Goal: Task Accomplishment & Management: Manage account settings

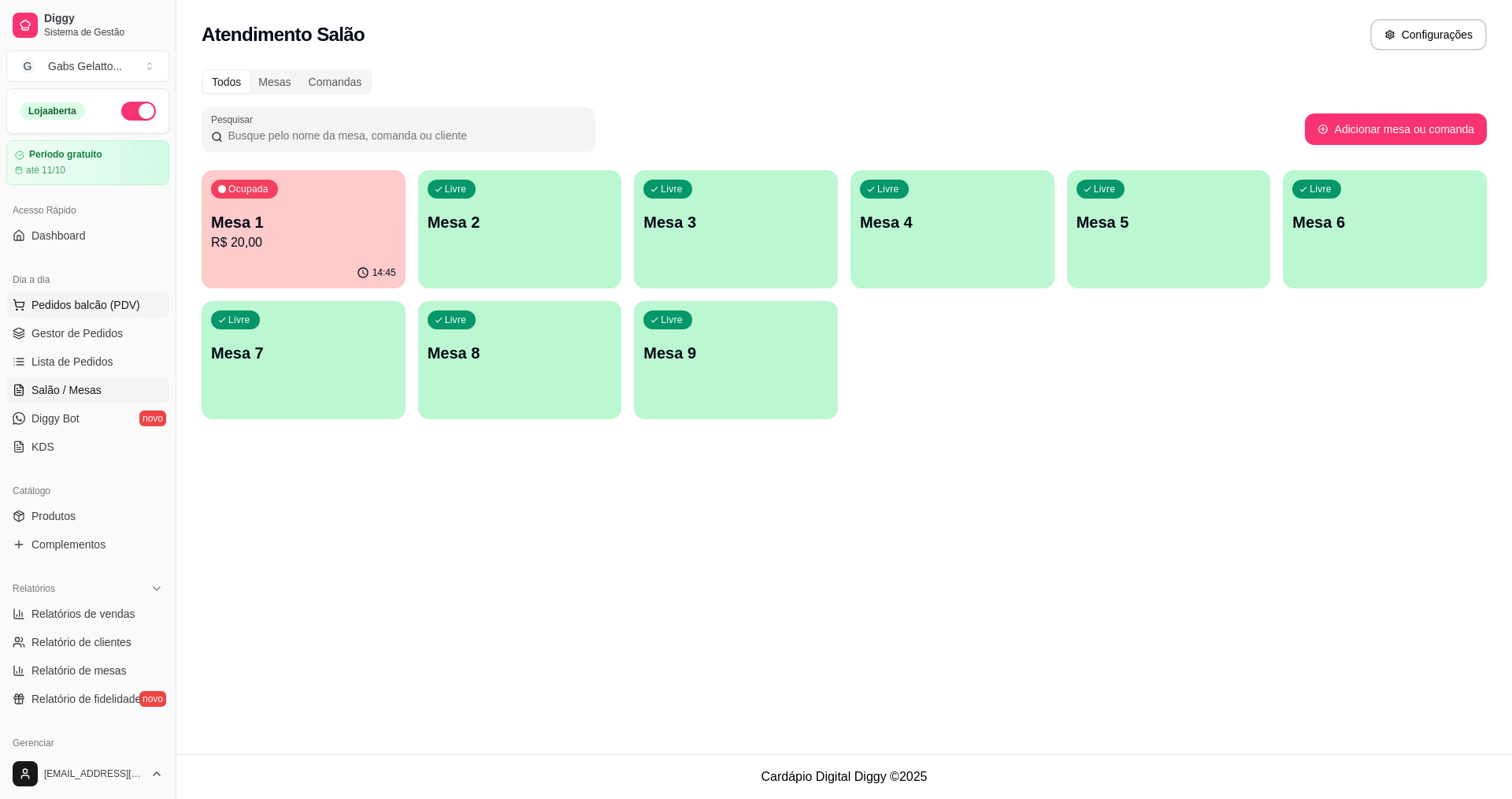
click at [102, 305] on span "Pedidos balcão (PDV)" at bounding box center [86, 305] width 109 height 16
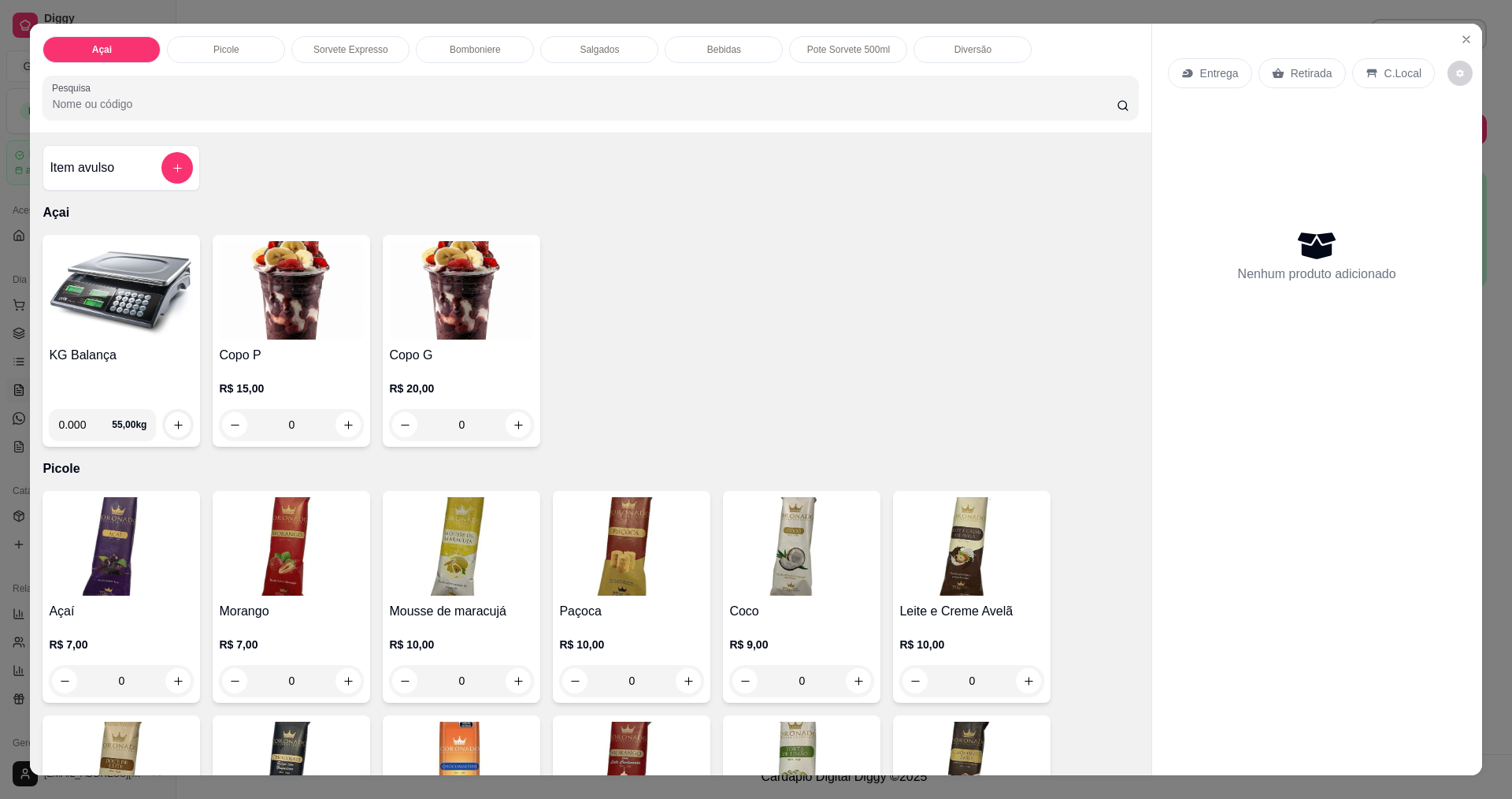
click at [155, 294] on img at bounding box center [121, 291] width 145 height 98
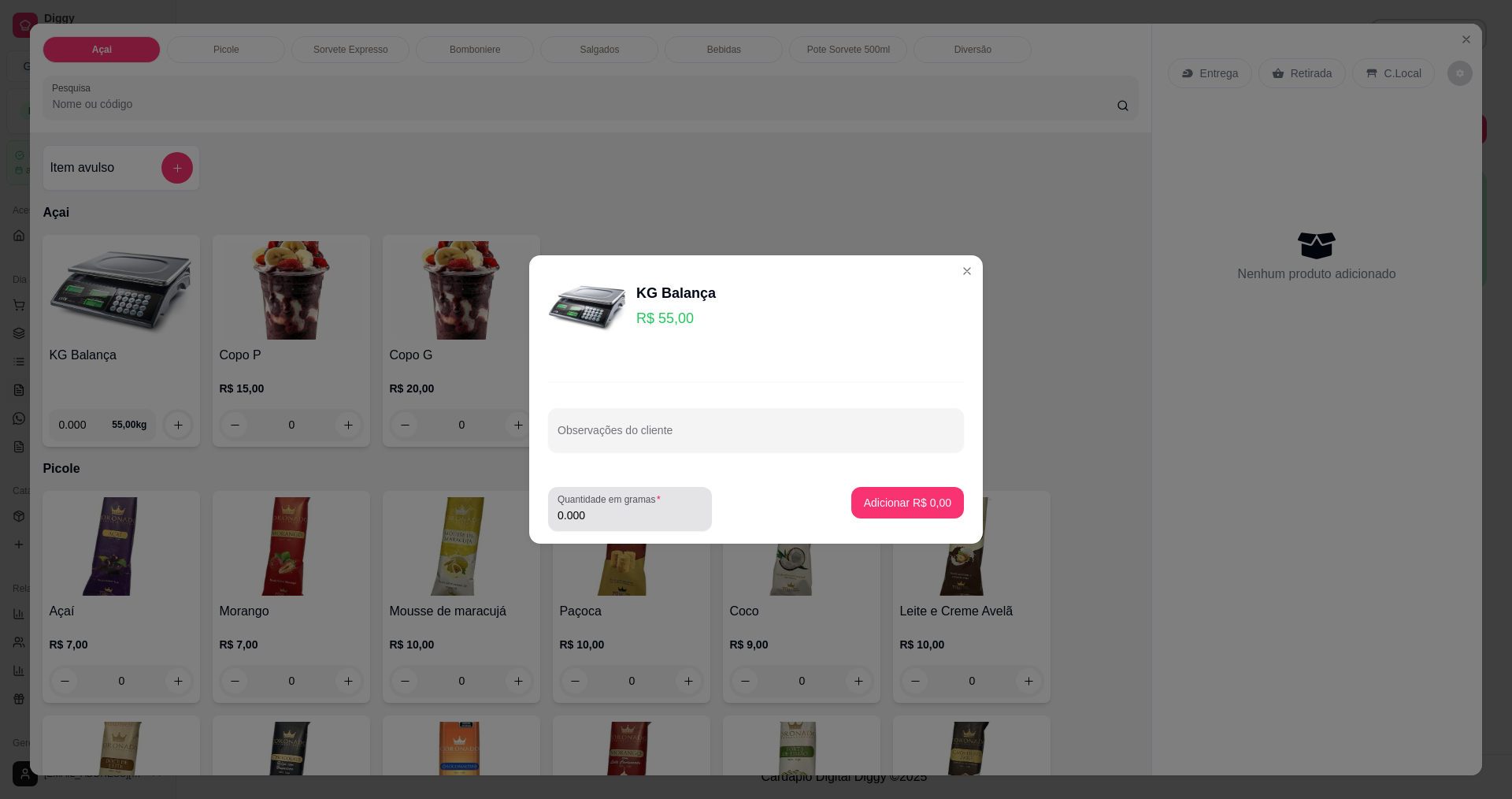
click at [619, 512] on input "0.000" at bounding box center [630, 515] width 145 height 16
click at [630, 501] on label "Quantidade em gramas" at bounding box center [611, 499] width 109 height 14
click at [630, 508] on input "0.000" at bounding box center [617, 515] width 120 height 16
type input "0.136"
click at [874, 502] on p "Adicionar R$ 7,48" at bounding box center [907, 502] width 85 height 15
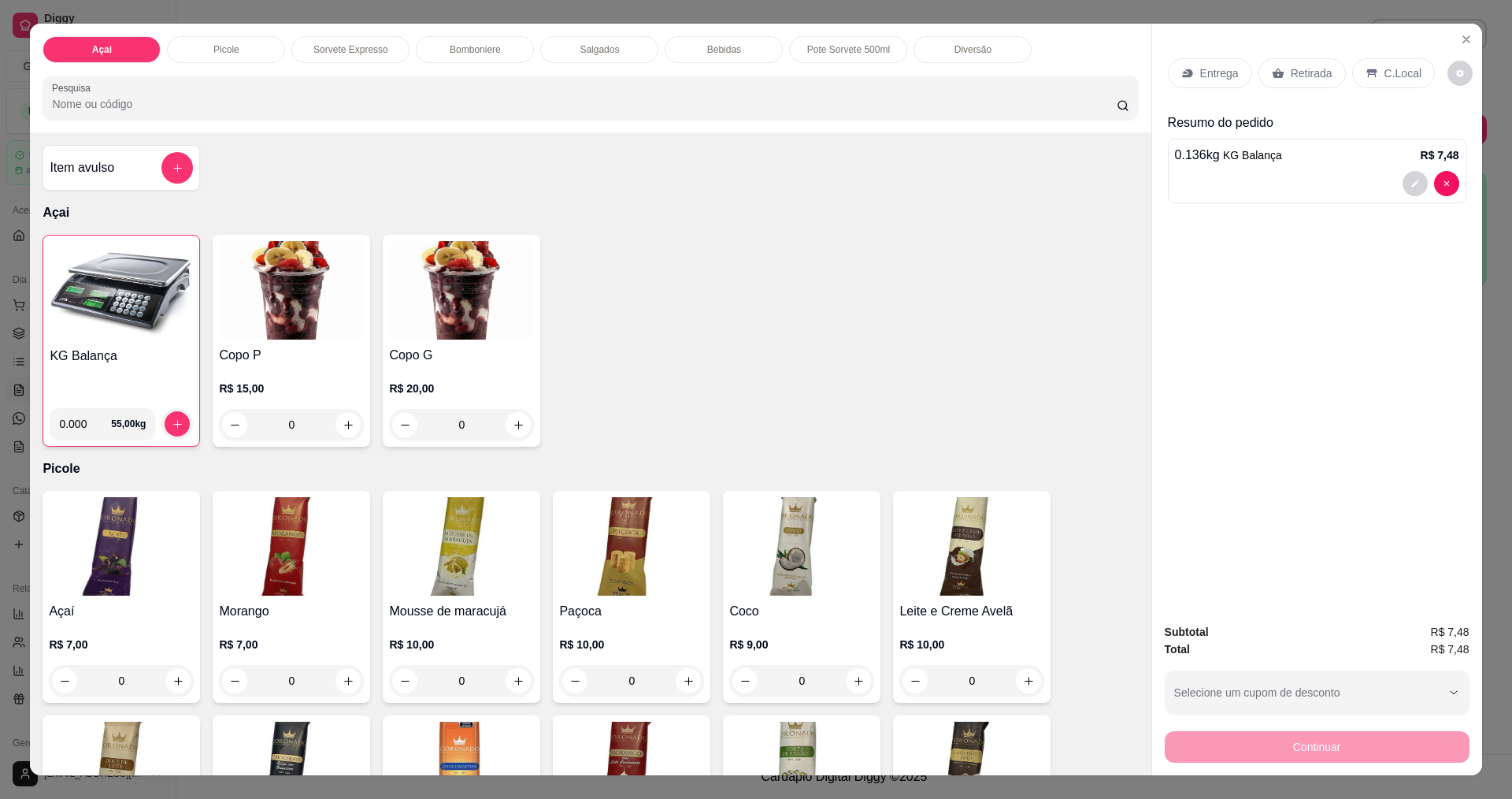
click at [1106, 310] on div "KG Balança 0.000 55,00 kg Copo P R$ 15,00 0 Copo G R$ 20,00 0" at bounding box center [591, 341] width 1096 height 212
click at [1106, 308] on div "KG Balança 0.000 55,00 kg Copo P R$ 15,00 0 Copo G R$ 20,00 0" at bounding box center [591, 341] width 1096 height 212
click at [1032, 302] on div "KG Balança 0.000 55,00 kg Copo P R$ 15,00 0 Copo G R$ 20,00 0" at bounding box center [591, 341] width 1096 height 212
click at [864, 264] on div "KG Balança 0.000 55,00 kg Copo P R$ 15,00 0 Copo G R$ 20,00 0" at bounding box center [591, 341] width 1096 height 212
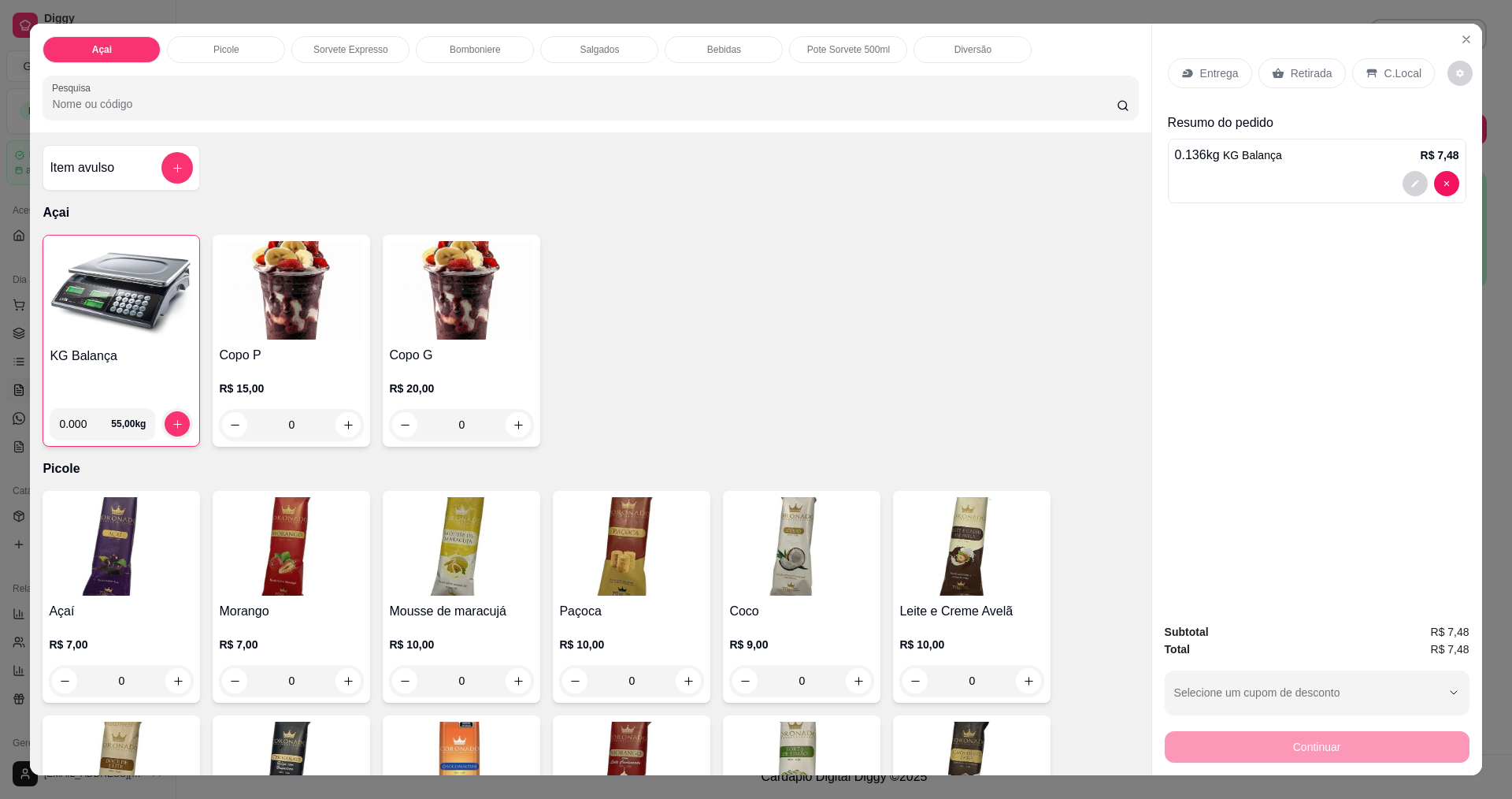
click at [864, 264] on div "KG Balança 0.000 55,00 kg Copo P R$ 15,00 0 Copo G R$ 20,00 0" at bounding box center [591, 341] width 1096 height 212
click at [988, 249] on div "KG Balança 0.000 55,00 kg Copo P R$ 15,00 0 Copo G R$ 20,00 0" at bounding box center [591, 341] width 1096 height 212
click at [989, 248] on div "KG Balança 0.000 55,00 kg Copo P R$ 15,00 0 Copo G R$ 20,00 0" at bounding box center [591, 341] width 1096 height 212
click at [1407, 76] on p "C.Local" at bounding box center [1403, 73] width 37 height 16
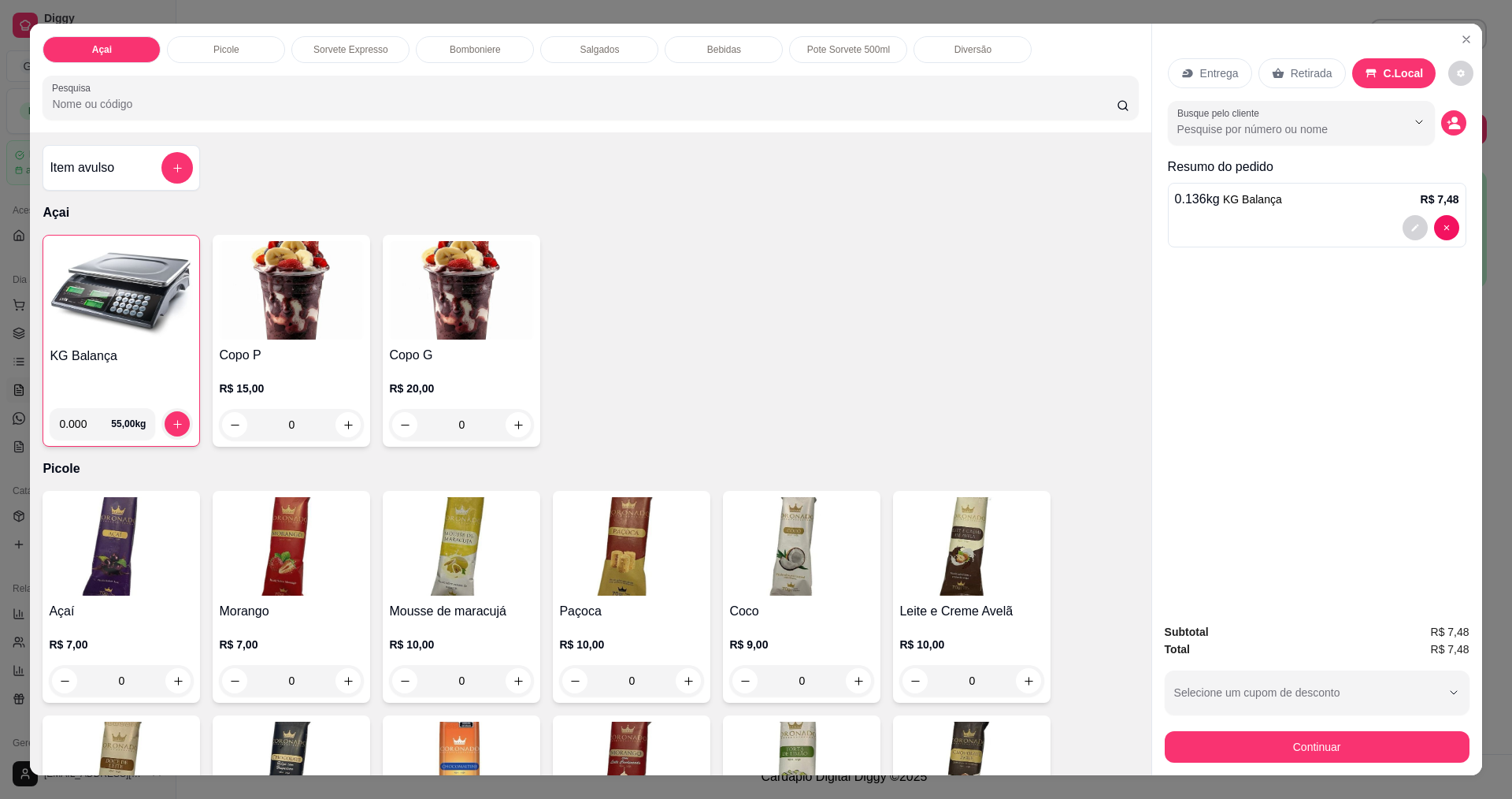
click at [93, 322] on img at bounding box center [121, 291] width 144 height 98
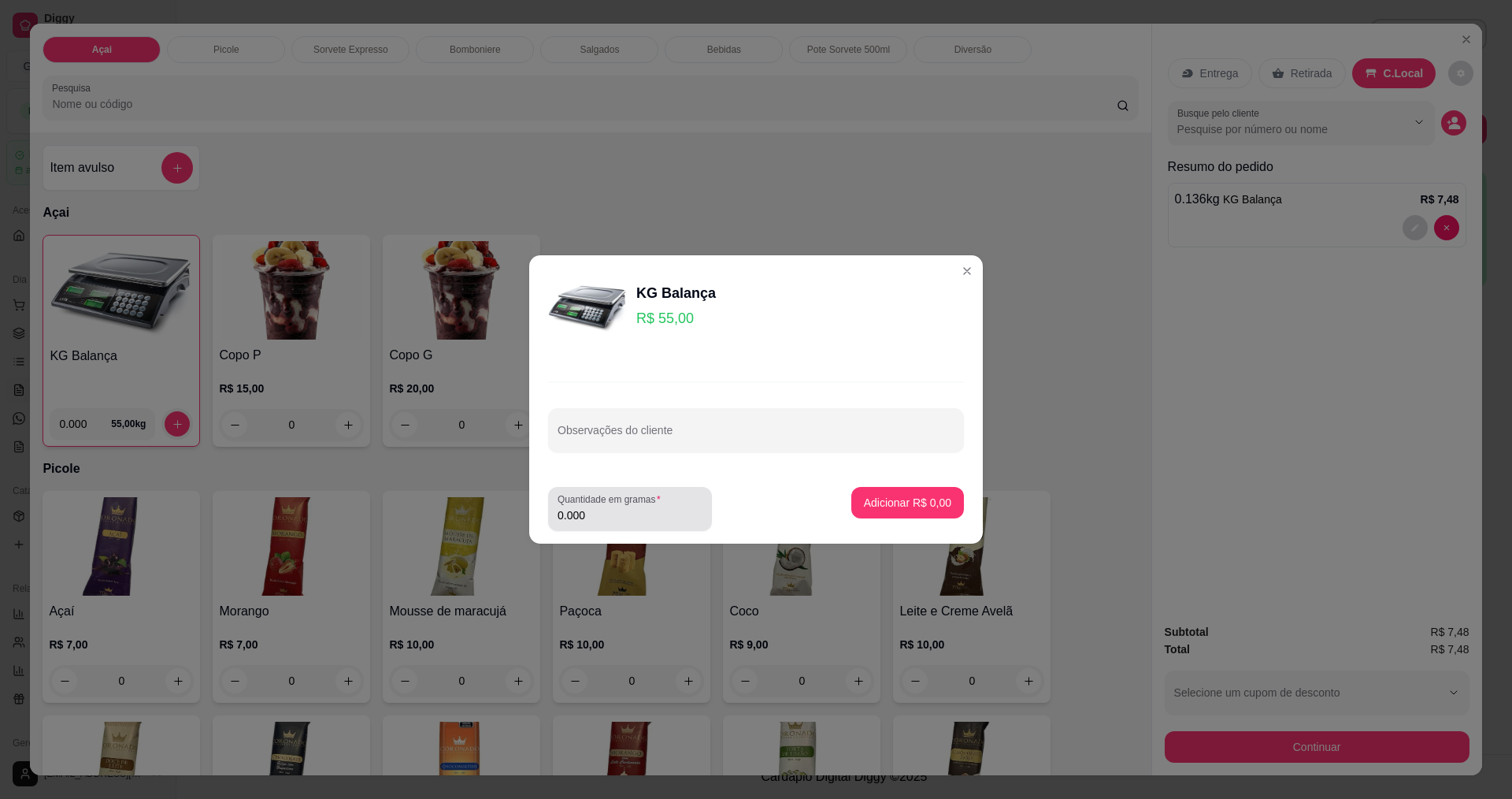
click at [596, 516] on input "0.000" at bounding box center [630, 515] width 145 height 16
type input "0.242"
click at [941, 502] on button "Adicionar R$ 13,31" at bounding box center [904, 503] width 119 height 32
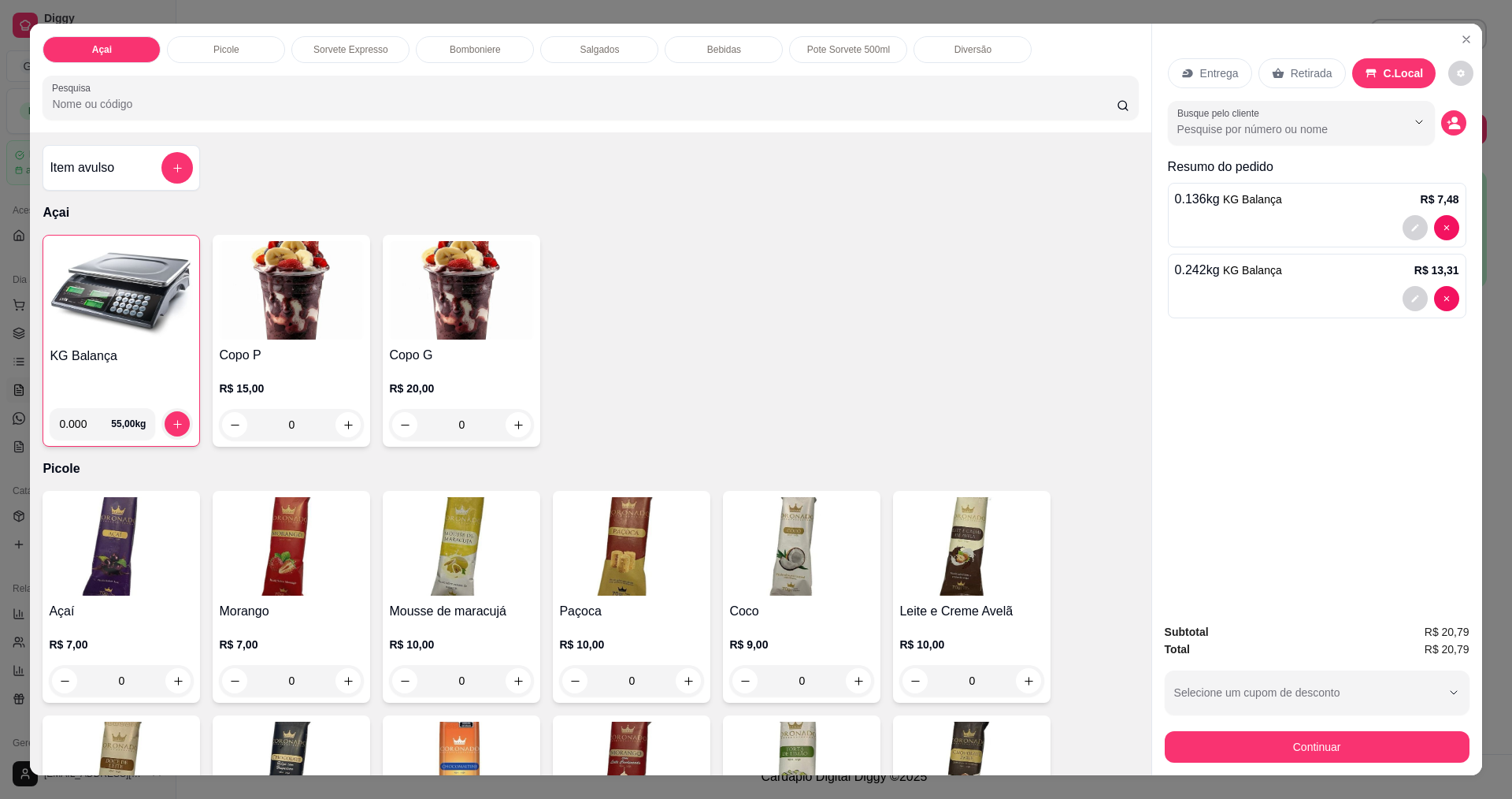
click at [1383, 764] on div "Subtotal R$ 20,79 Total R$ 20,79 Selecione um cupom de desconto Selecione um cu…" at bounding box center [1317, 693] width 330 height 164
click at [1452, 122] on circle "decrease-product-quantity" at bounding box center [1455, 121] width 6 height 6
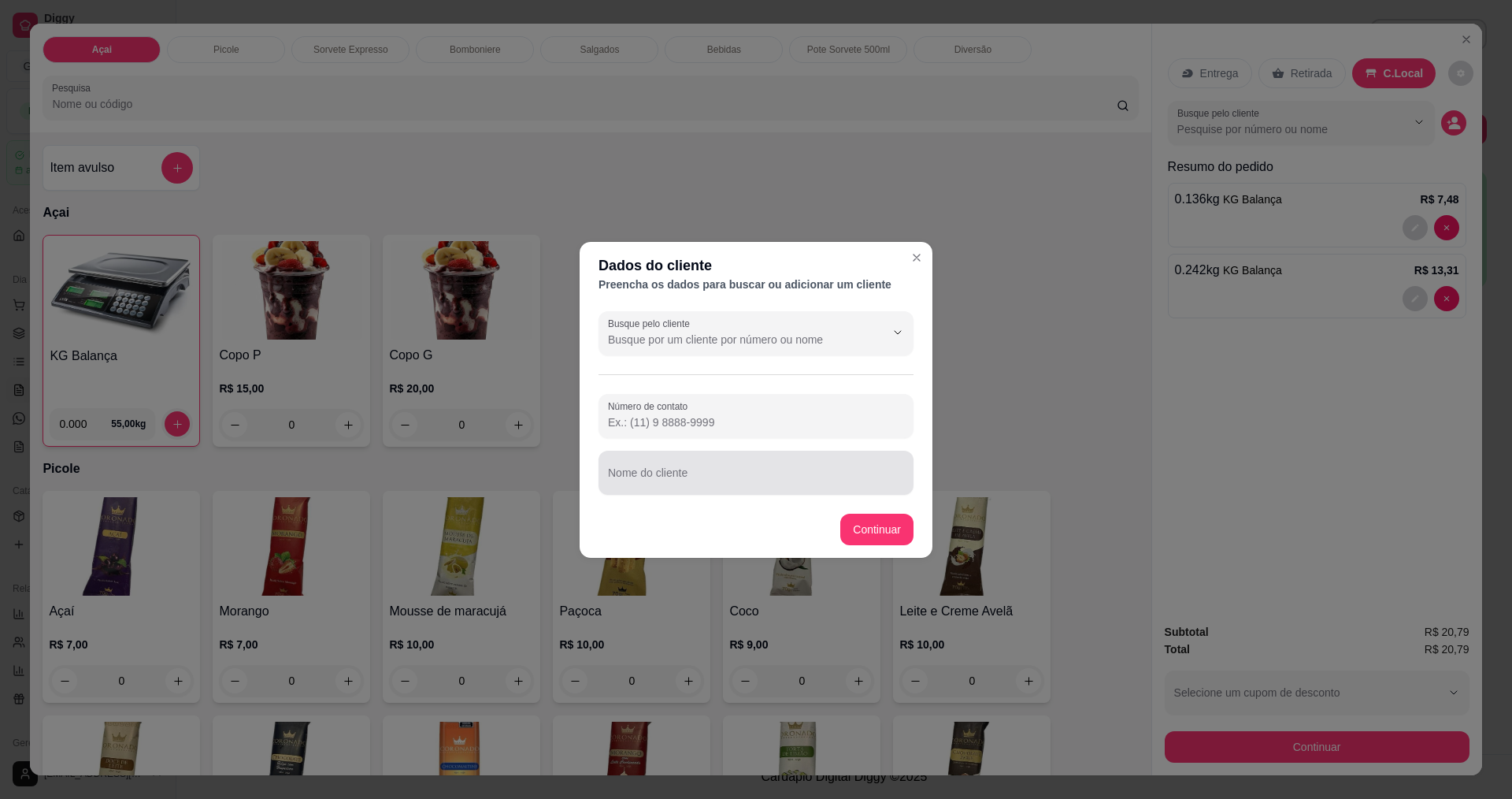
click at [810, 481] on input "Nome do cliente" at bounding box center [756, 479] width 296 height 16
type input "[PERSON_NAME]"
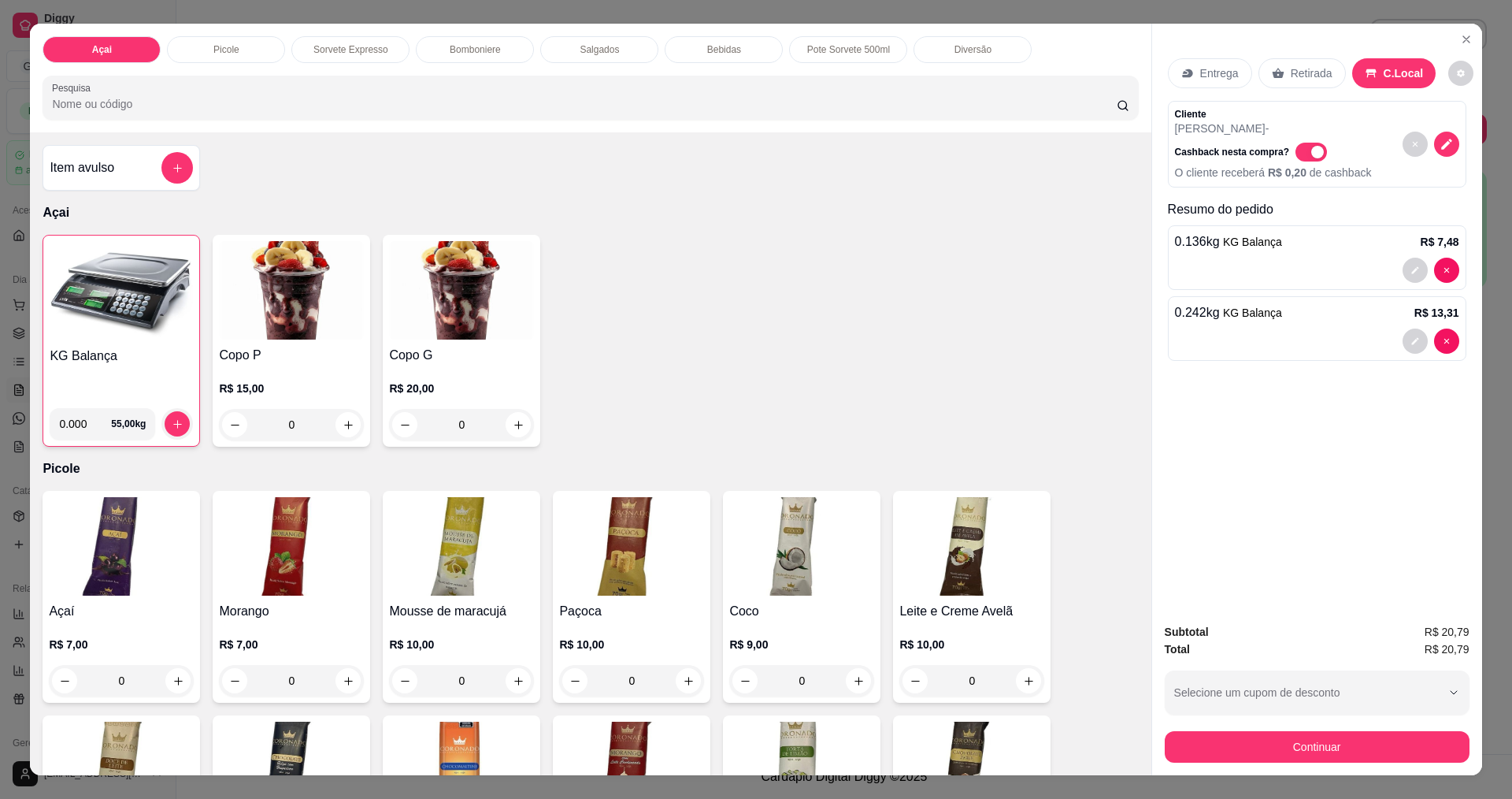
click at [1311, 152] on span "Automatic updates" at bounding box center [1317, 152] width 13 height 13
click at [1300, 155] on input "Automatic updates" at bounding box center [1300, 160] width 10 height 10
checkbox input "false"
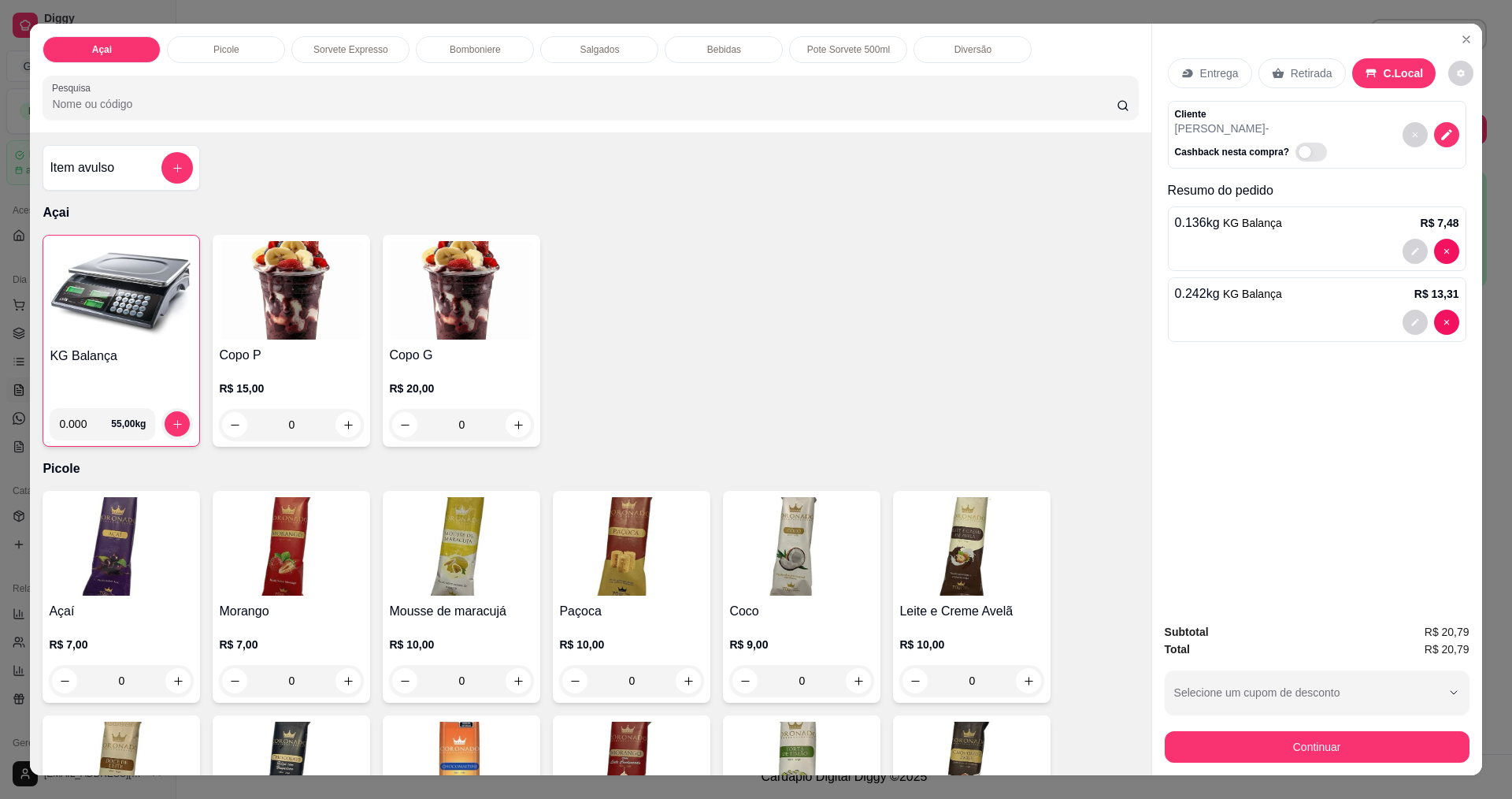
click at [1333, 746] on button "Continuar" at bounding box center [1317, 747] width 305 height 32
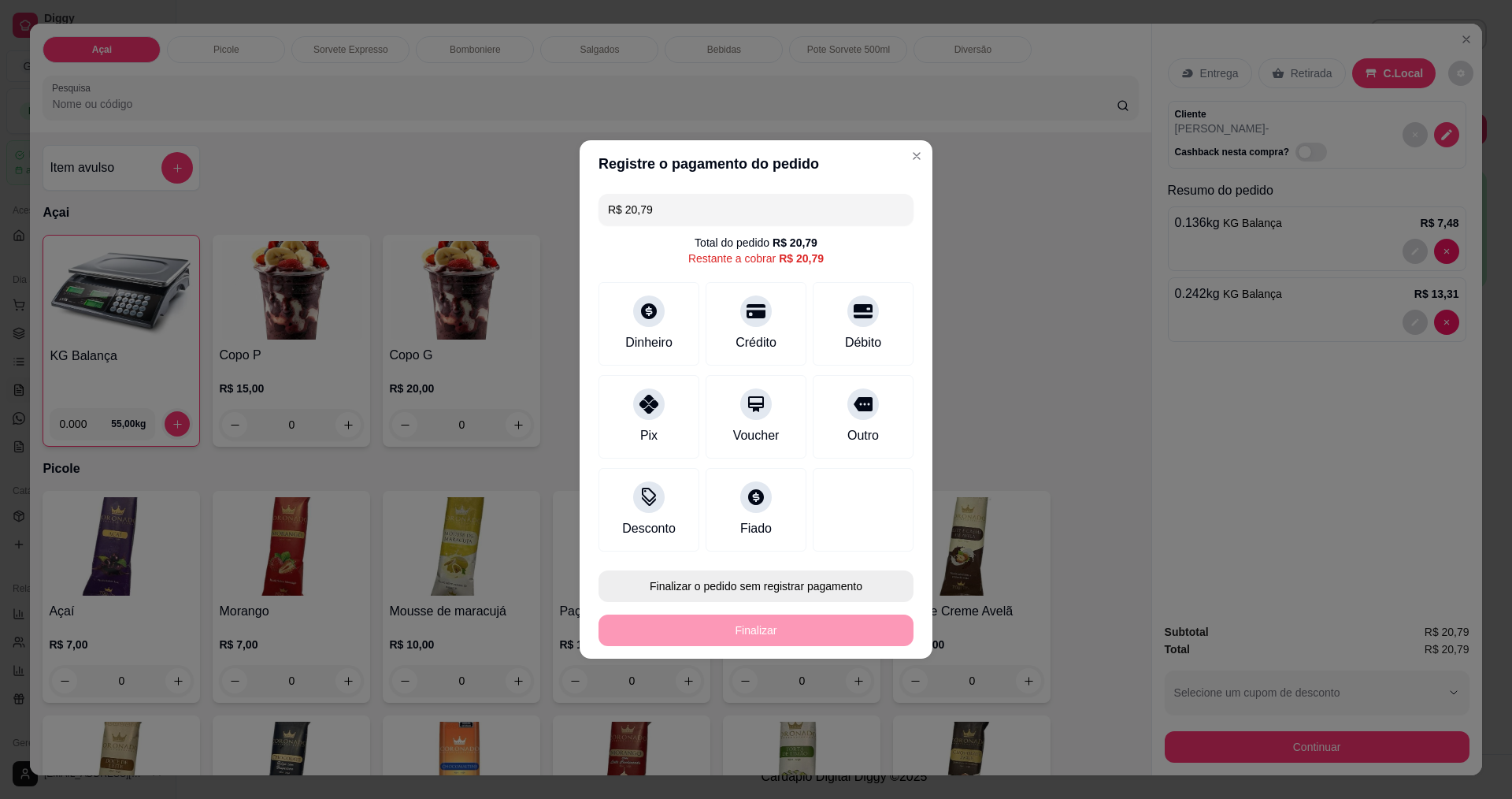
click at [840, 589] on button "Finalizar o pedido sem registrar pagamento" at bounding box center [756, 586] width 315 height 32
click at [841, 727] on button "Confirmar" at bounding box center [855, 716] width 58 height 25
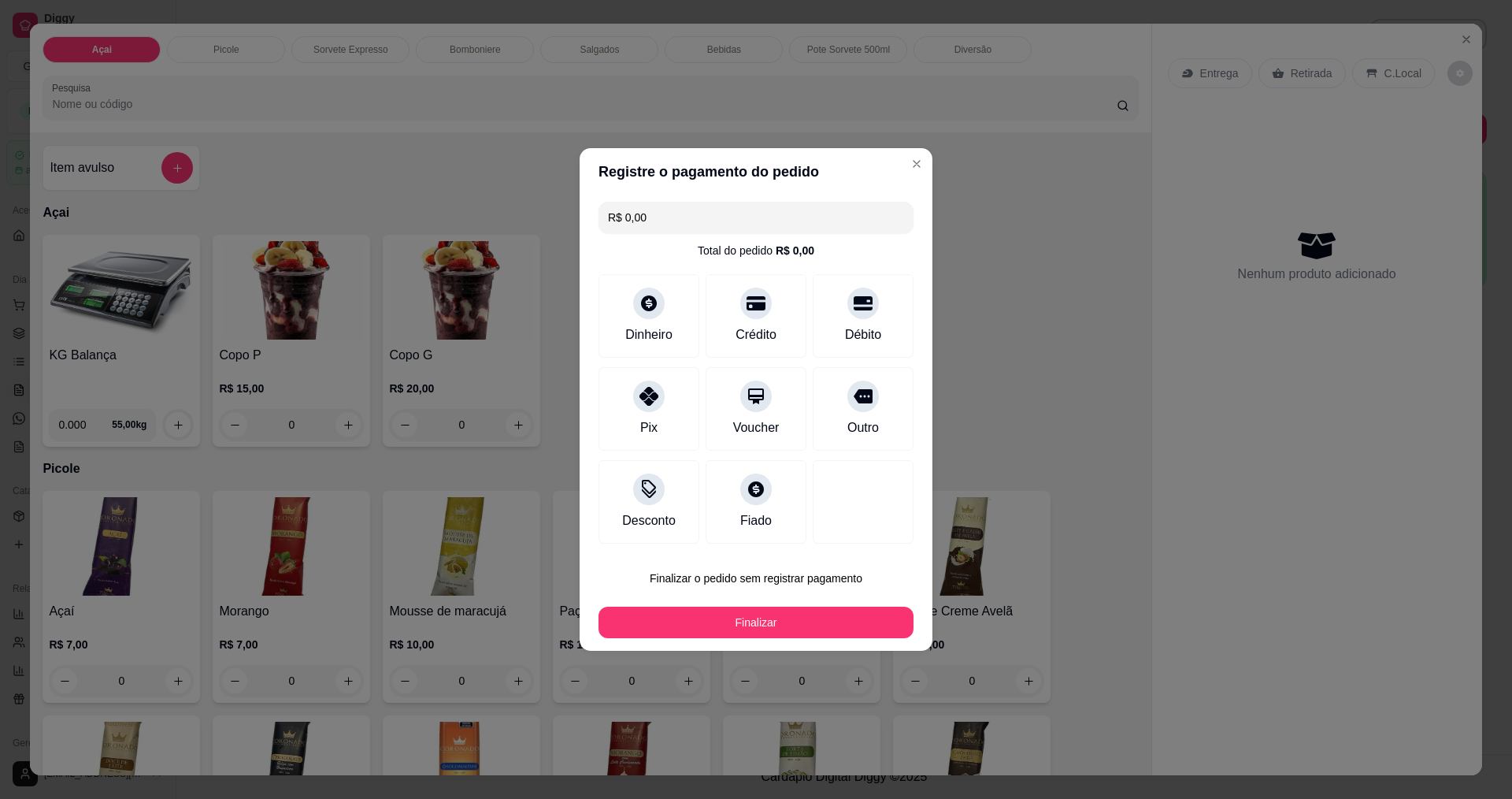
type input "R$ 0,00"
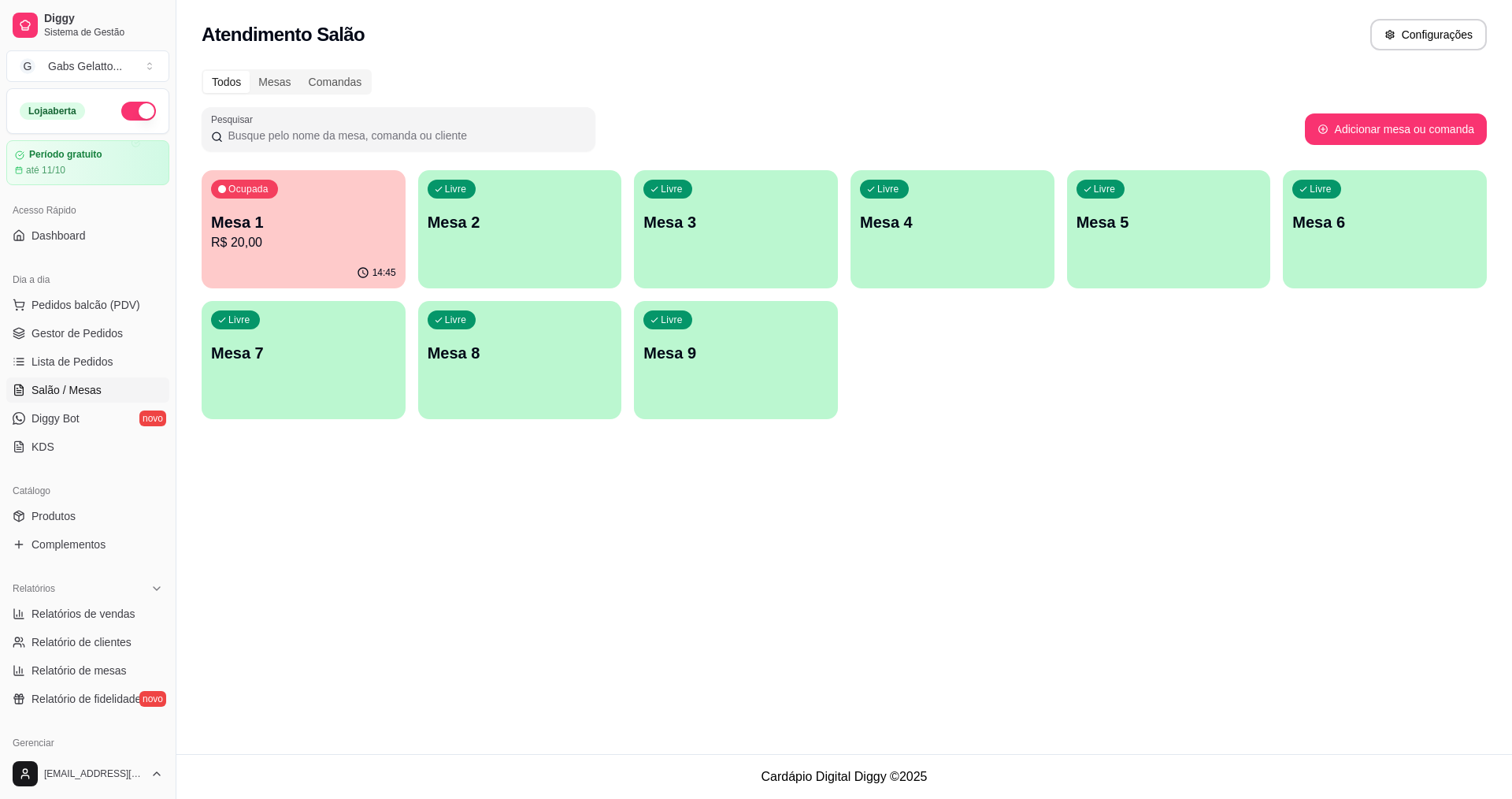
click at [238, 250] on p "R$ 20,00" at bounding box center [303, 243] width 185 height 19
click at [260, 215] on p "Mesa 1" at bounding box center [304, 222] width 179 height 21
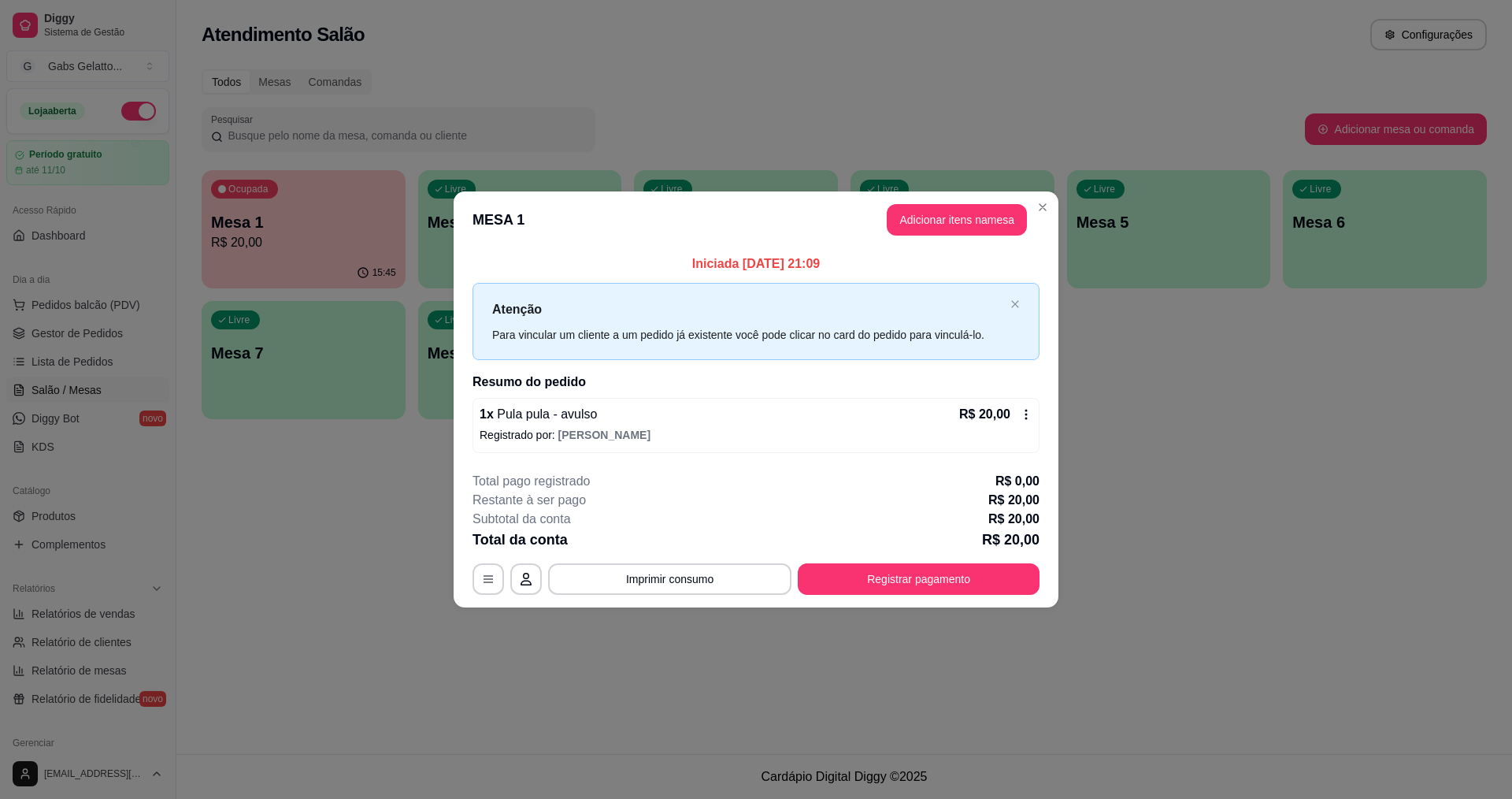
click at [1017, 420] on div "R$ 20,00" at bounding box center [996, 415] width 73 height 19
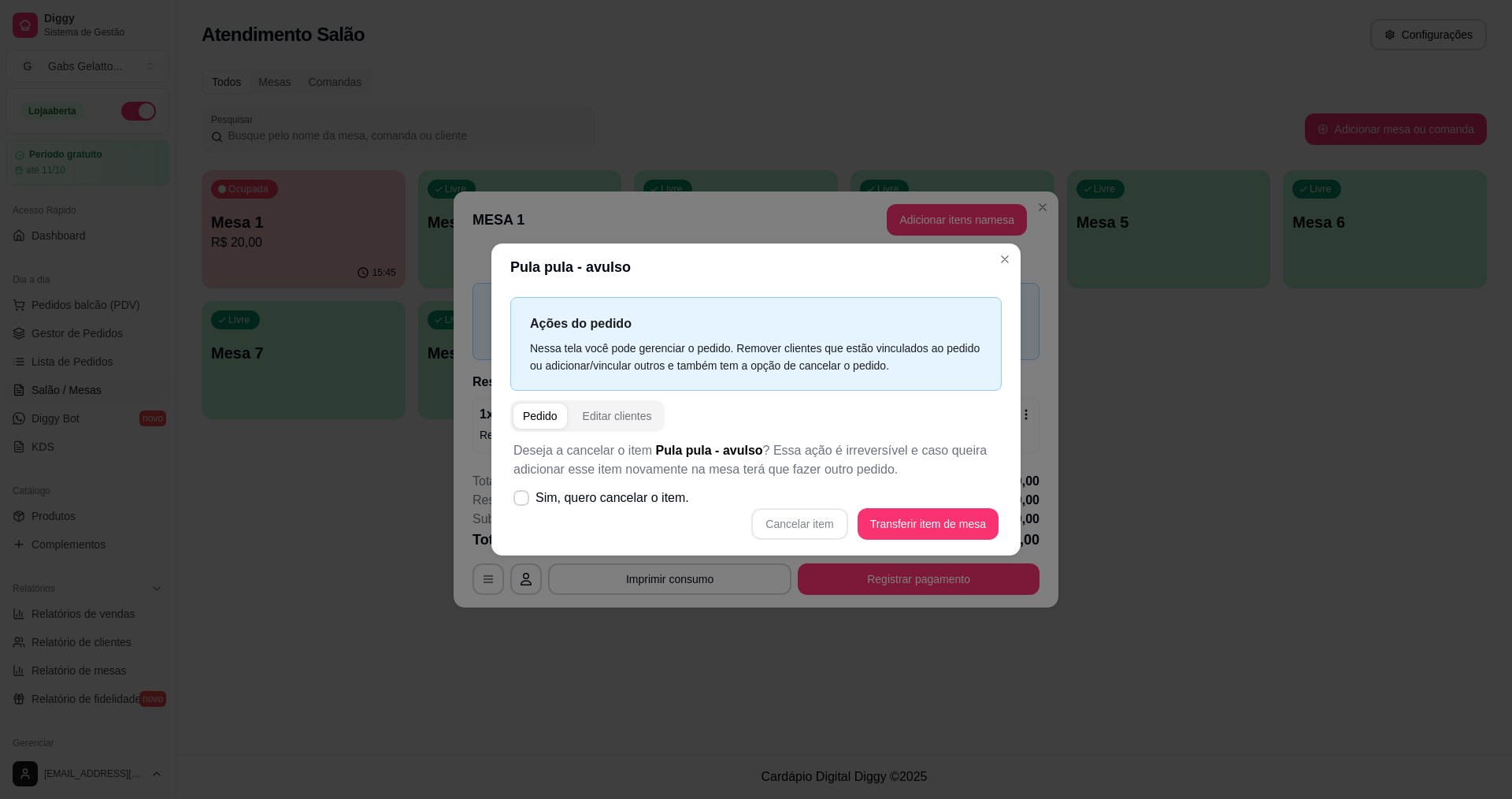
click at [814, 533] on div "Cancelar item Transferir item de mesa" at bounding box center [756, 524] width 485 height 32
click at [573, 498] on span "Sim, quero cancelar o item." at bounding box center [611, 498] width 153 height 19
click at [523, 501] on input "Sim, quero cancelar o item." at bounding box center [518, 506] width 10 height 10
checkbox input "true"
click at [817, 525] on button "Cancelar item" at bounding box center [799, 524] width 96 height 32
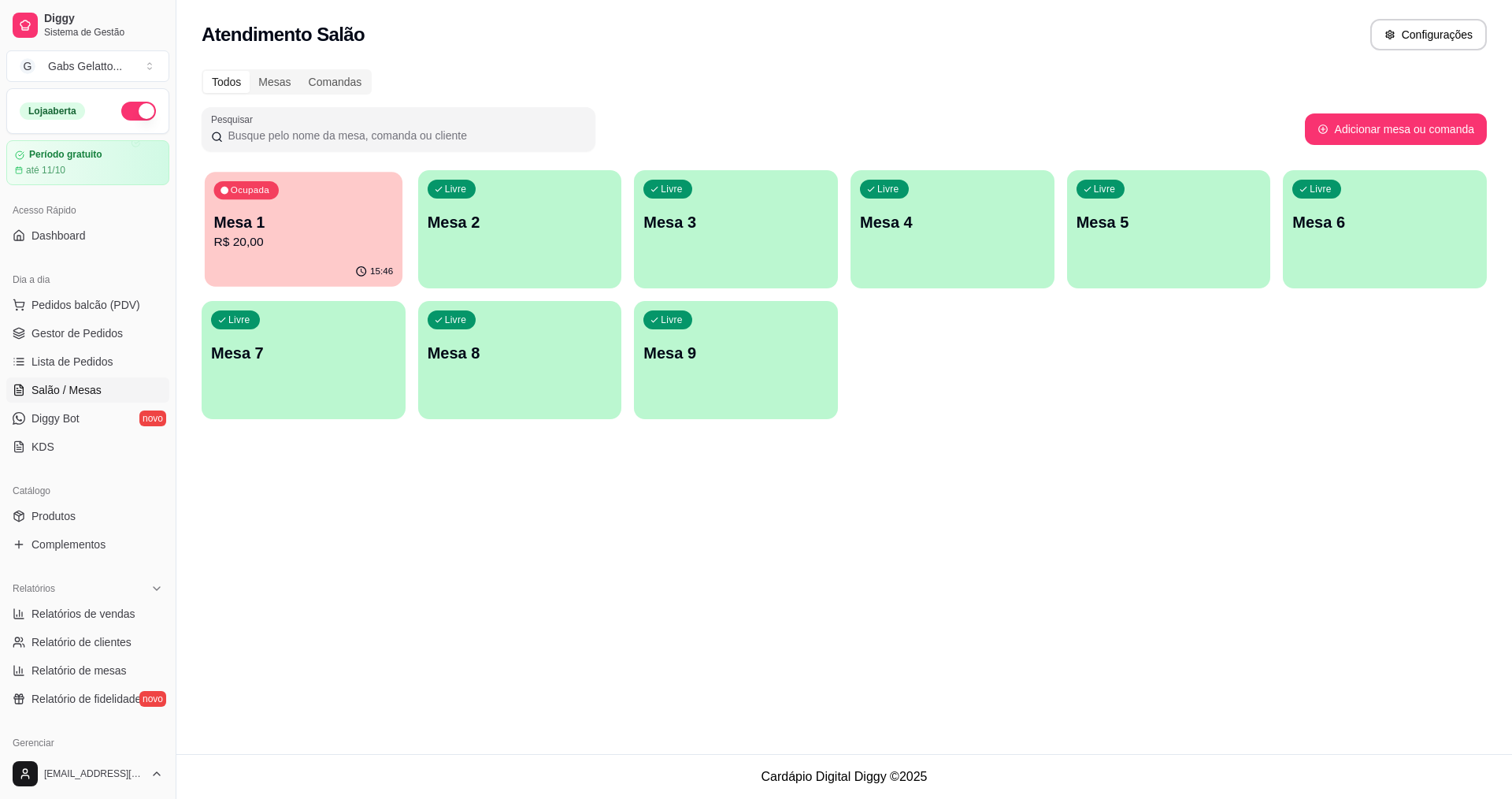
click at [299, 227] on p "Mesa 1" at bounding box center [304, 222] width 179 height 21
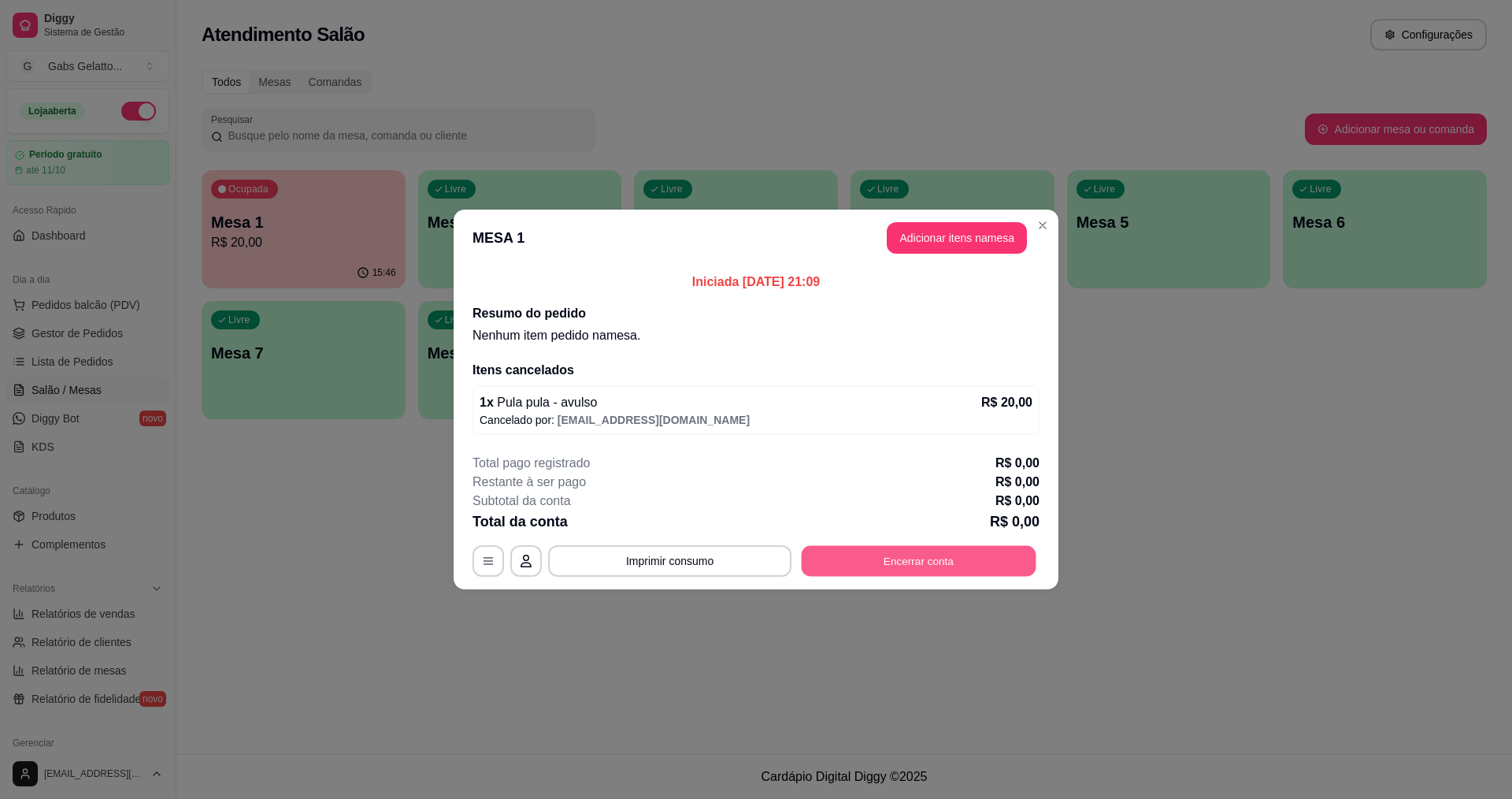
click at [958, 556] on button "Encerrar conta" at bounding box center [920, 561] width 235 height 31
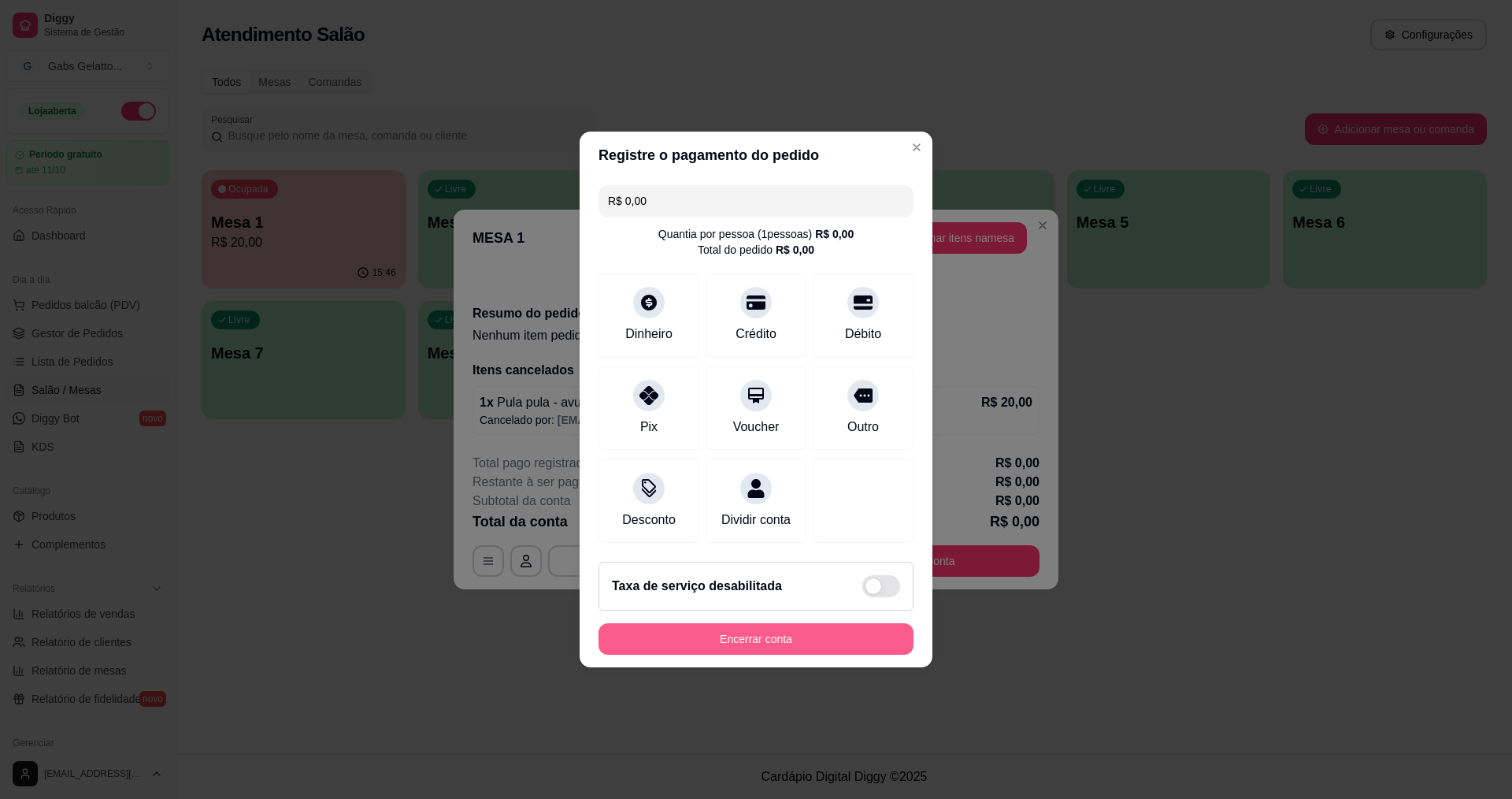
click at [745, 651] on button "Encerrar conta" at bounding box center [756, 639] width 315 height 32
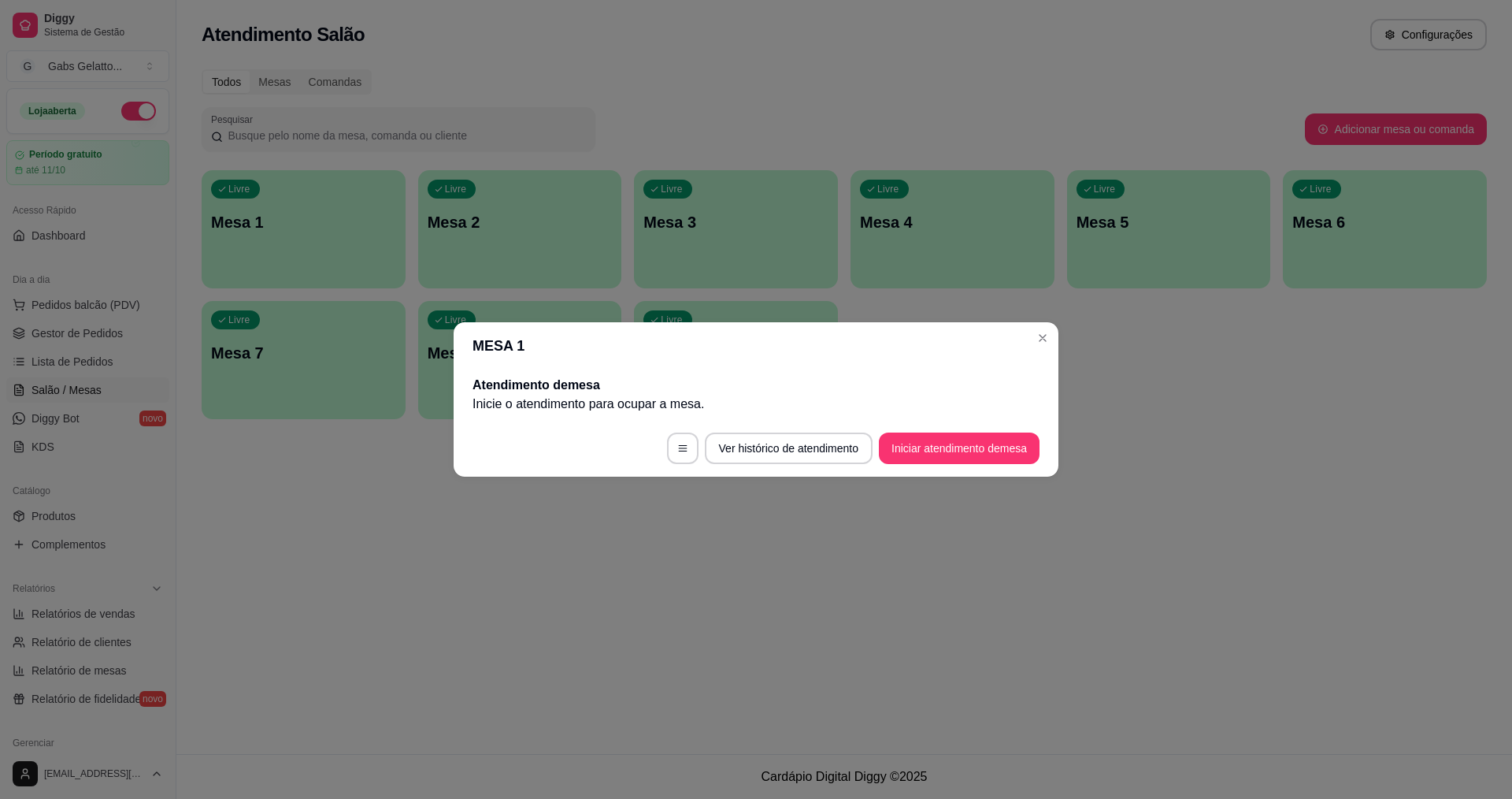
click at [1049, 323] on header "MESA 1" at bounding box center [756, 346] width 605 height 48
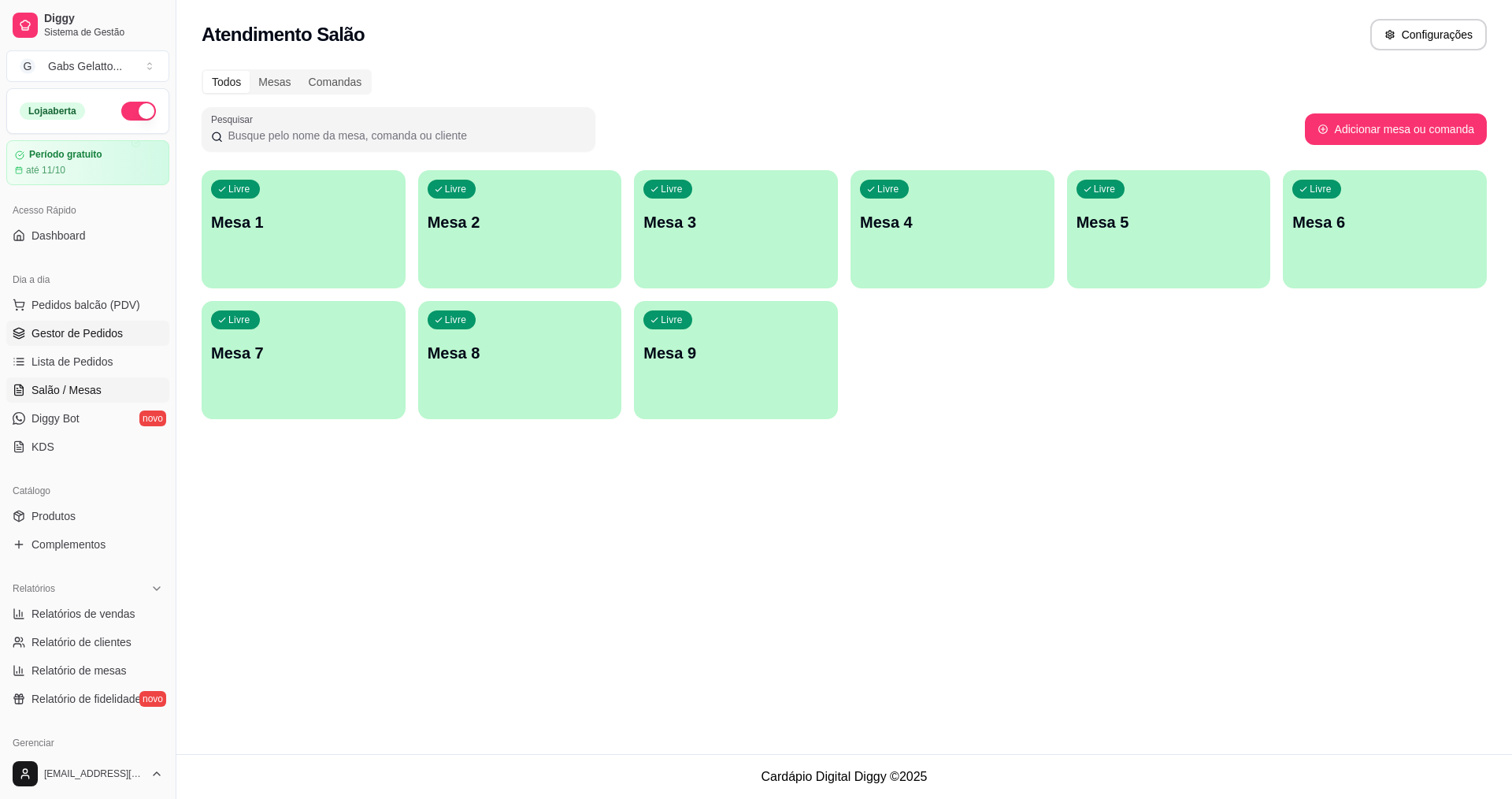
click at [56, 332] on span "Gestor de Pedidos" at bounding box center [77, 334] width 91 height 16
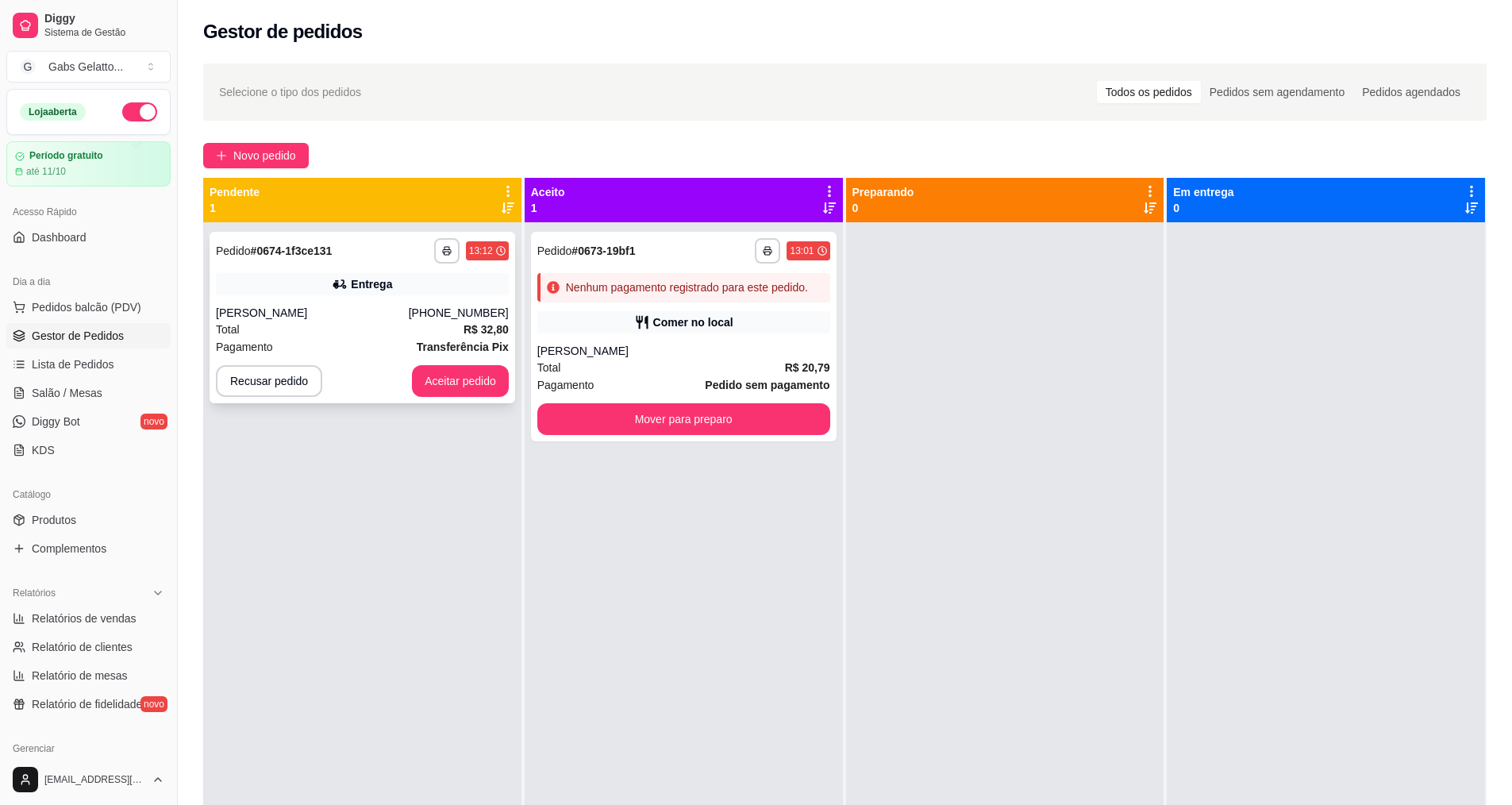
click at [271, 272] on div "**********" at bounding box center [363, 318] width 306 height 171
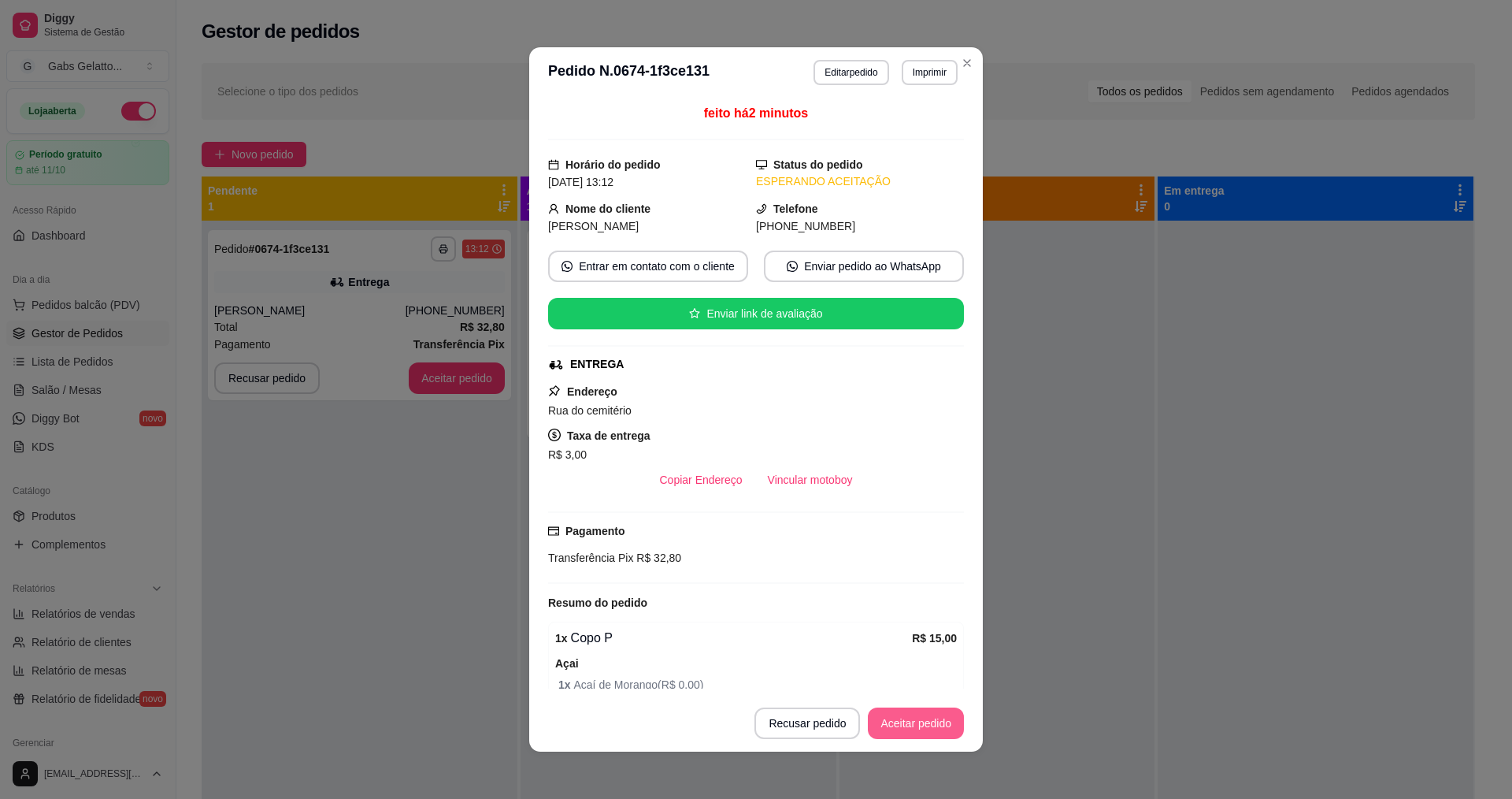
click at [871, 716] on button "Aceitar pedido" at bounding box center [916, 724] width 96 height 32
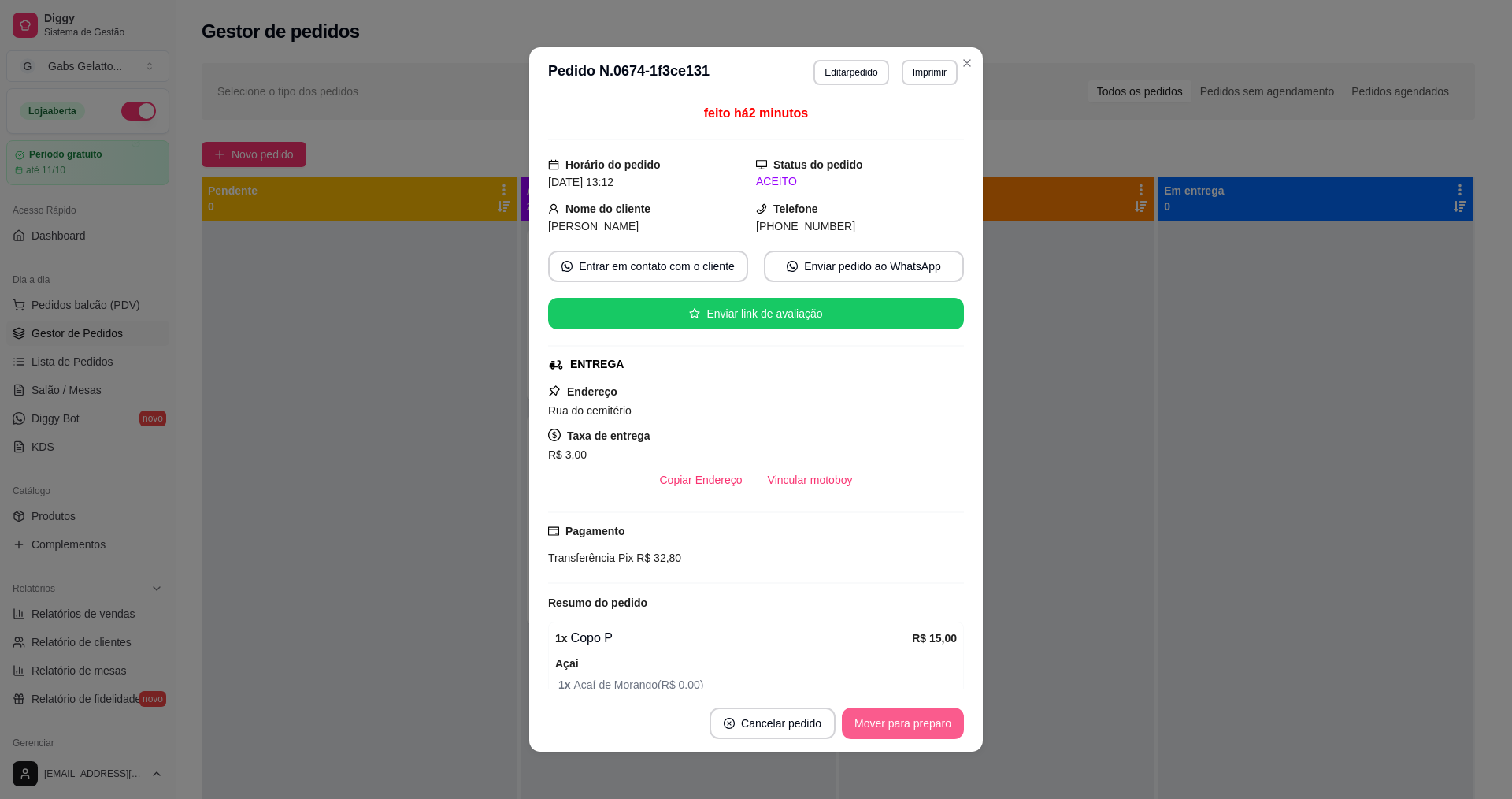
click at [878, 717] on button "Mover para preparo" at bounding box center [903, 724] width 122 height 32
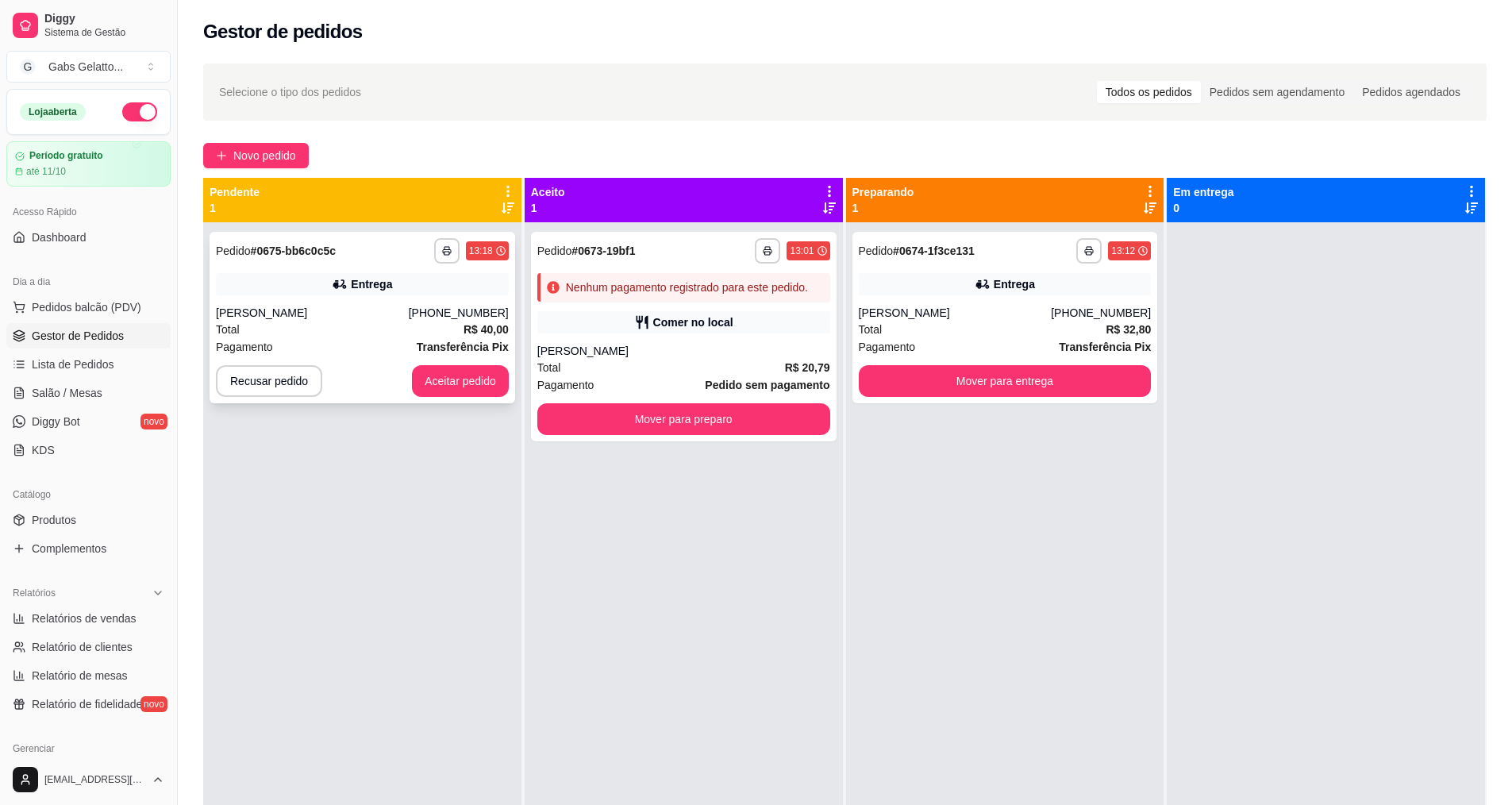
click at [291, 313] on div "[PERSON_NAME]" at bounding box center [312, 313] width 193 height 16
click at [667, 354] on div "[PERSON_NAME]" at bounding box center [684, 350] width 293 height 16
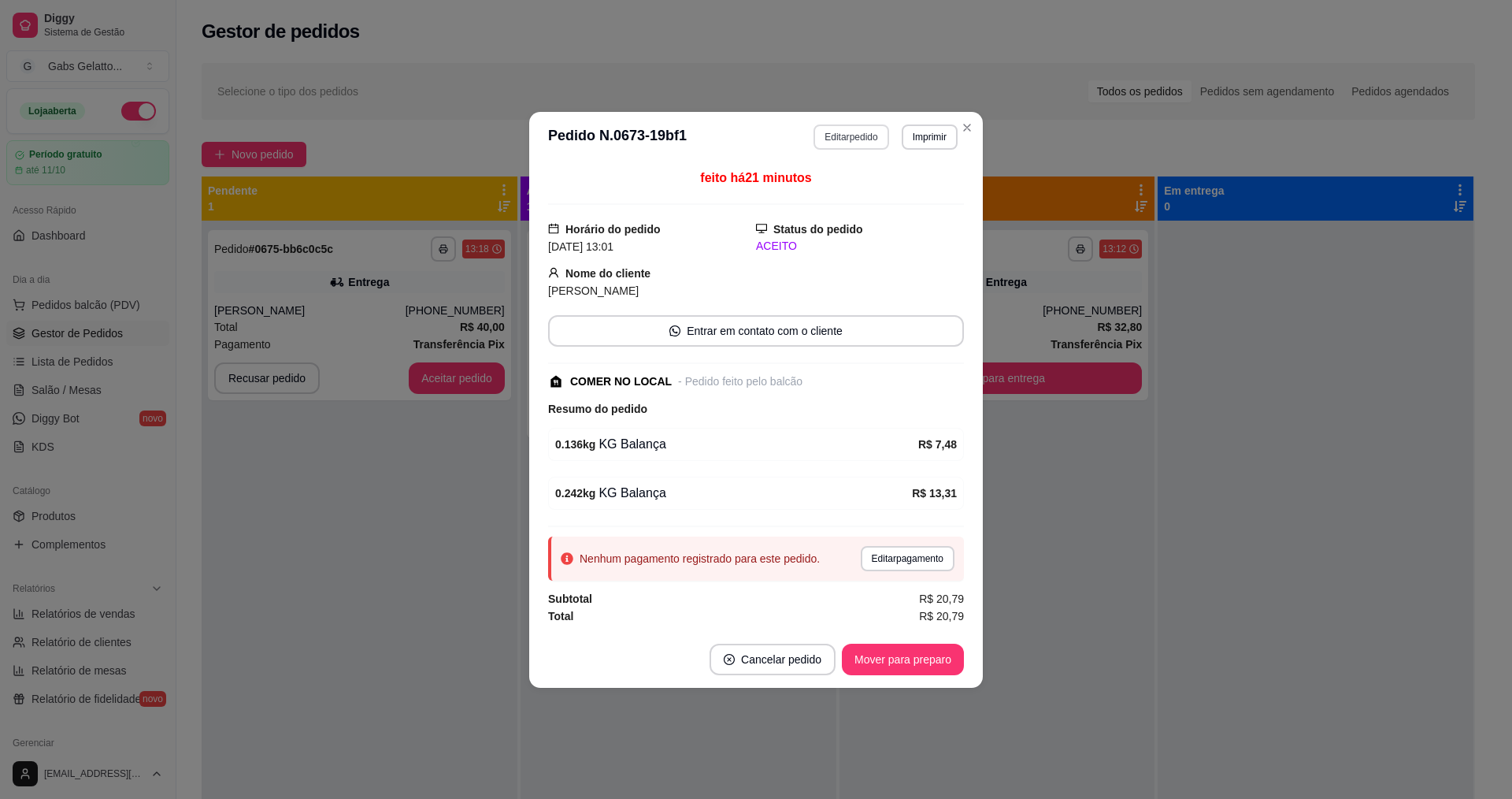
click at [835, 130] on button "Editar pedido" at bounding box center [851, 137] width 75 height 25
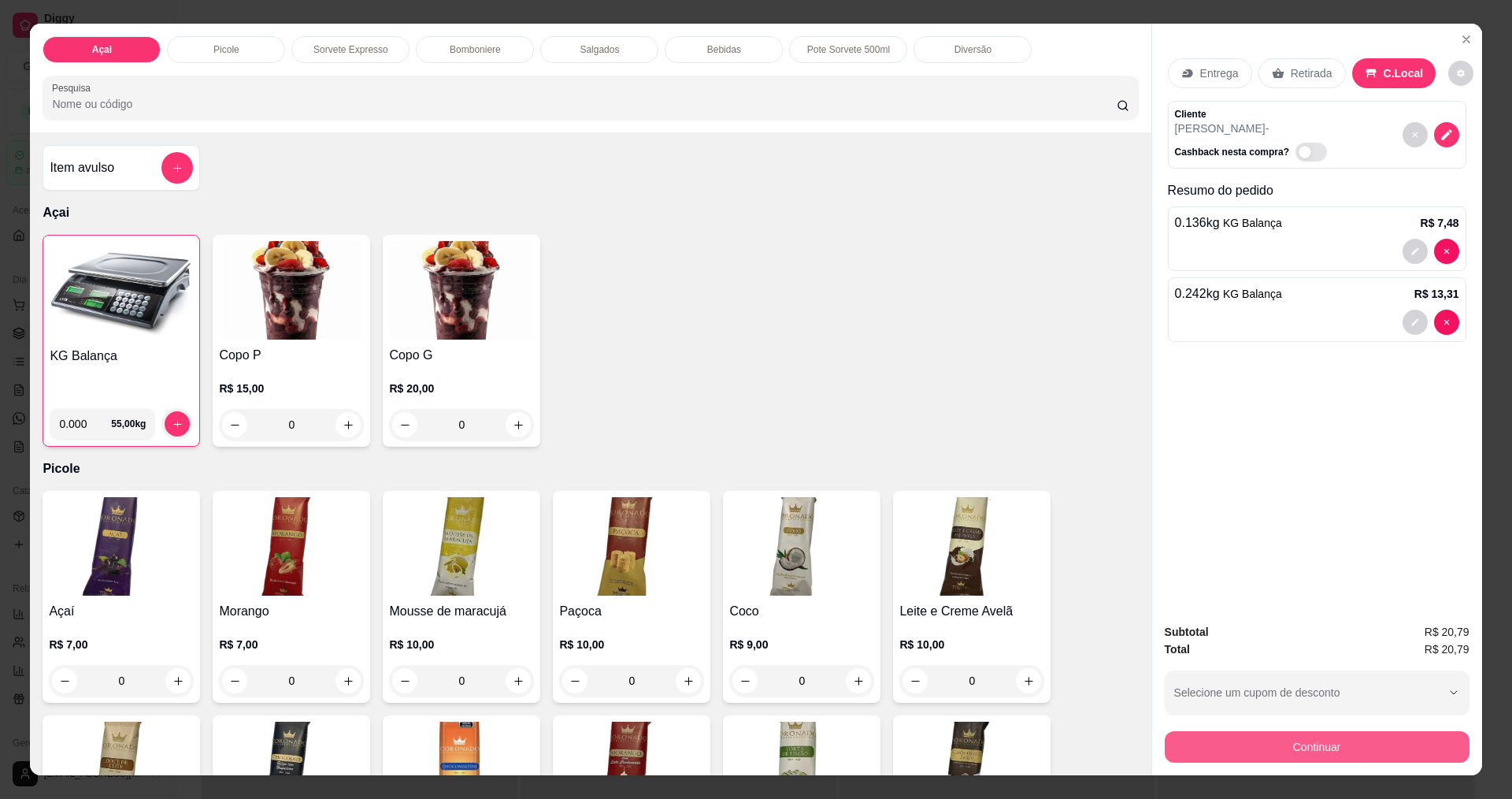
click at [1227, 739] on button "Continuar" at bounding box center [1317, 747] width 305 height 32
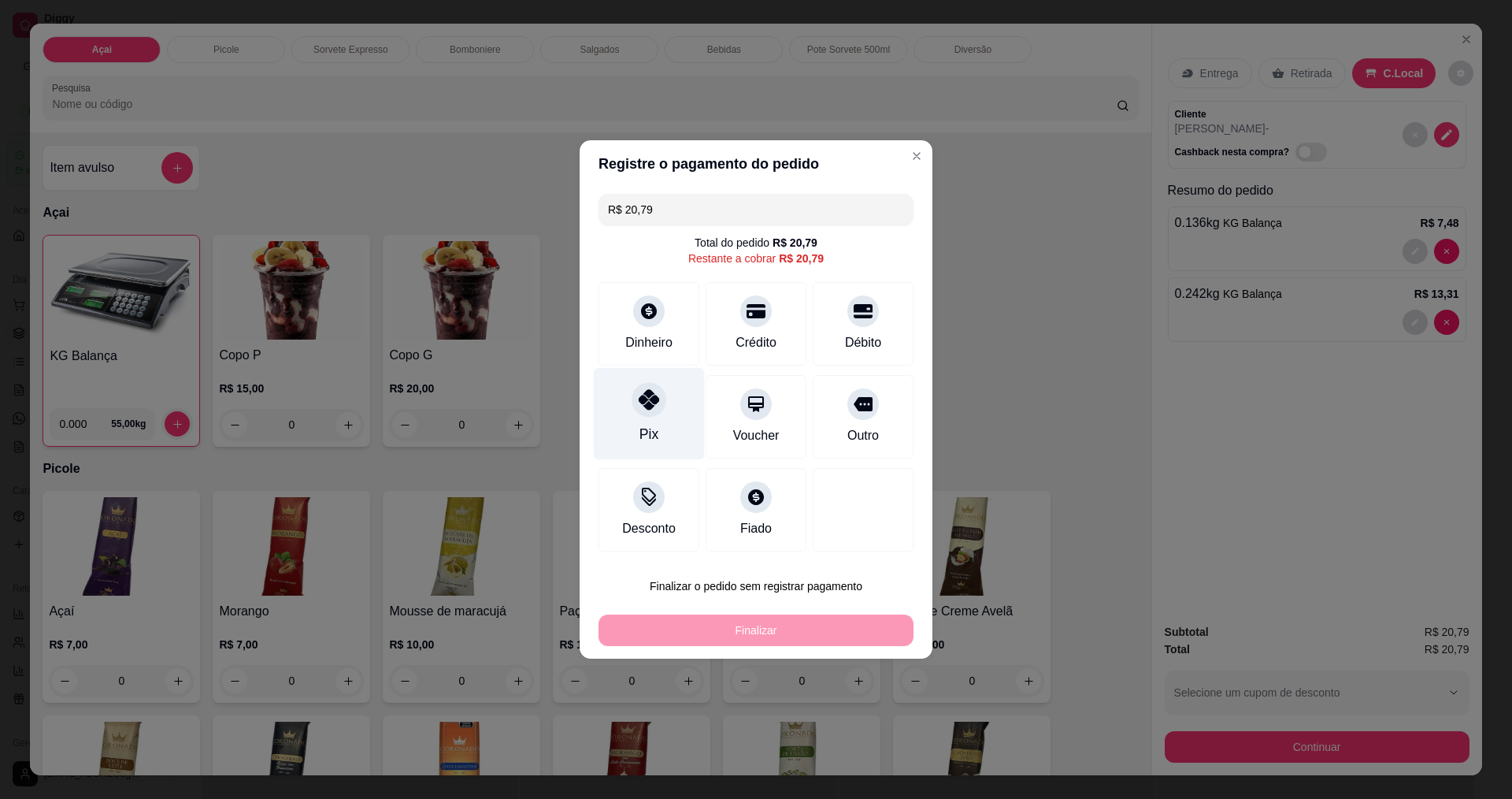
click at [656, 411] on div at bounding box center [649, 400] width 35 height 35
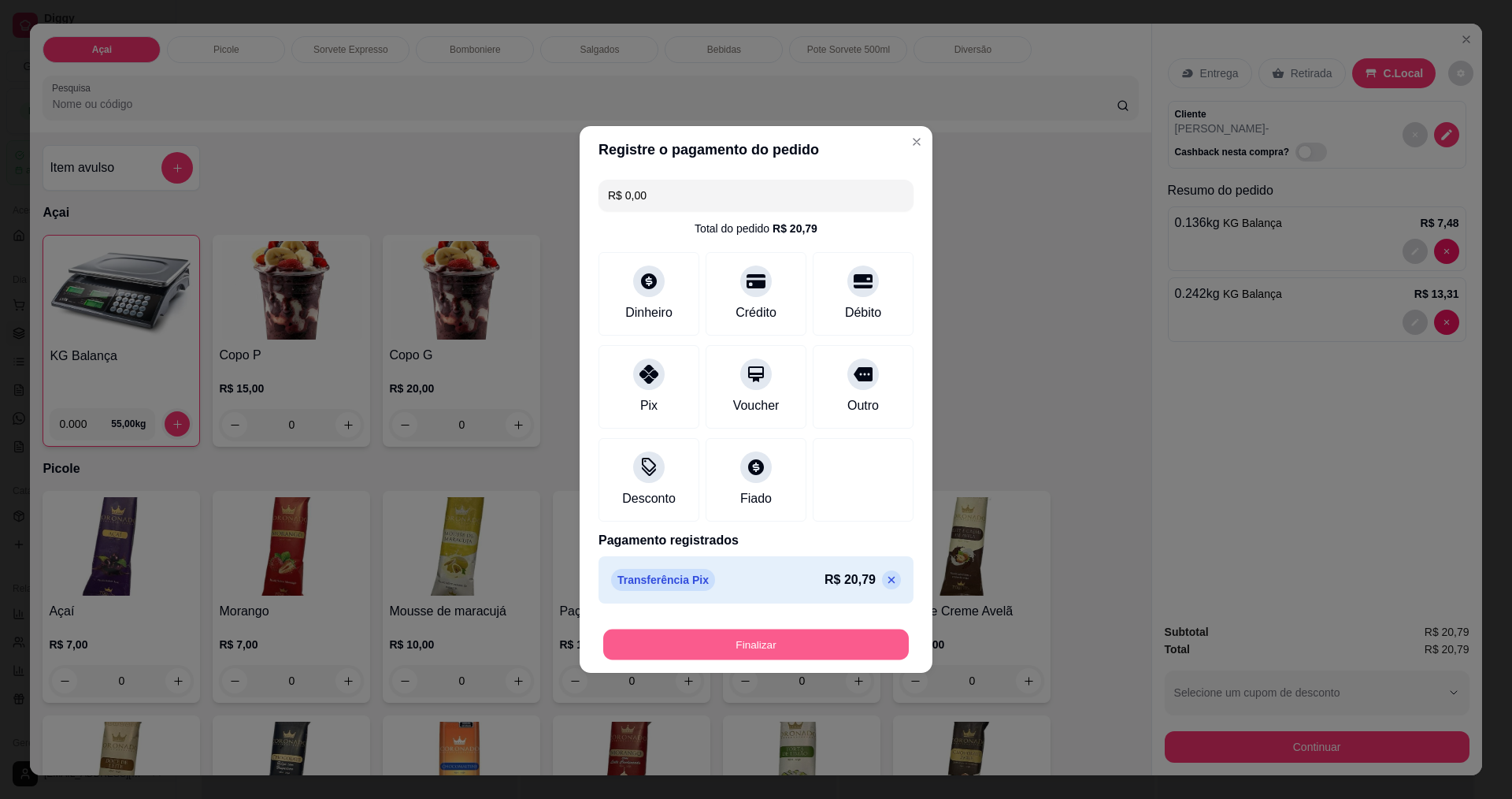
click at [696, 647] on button "Finalizar" at bounding box center [756, 644] width 306 height 31
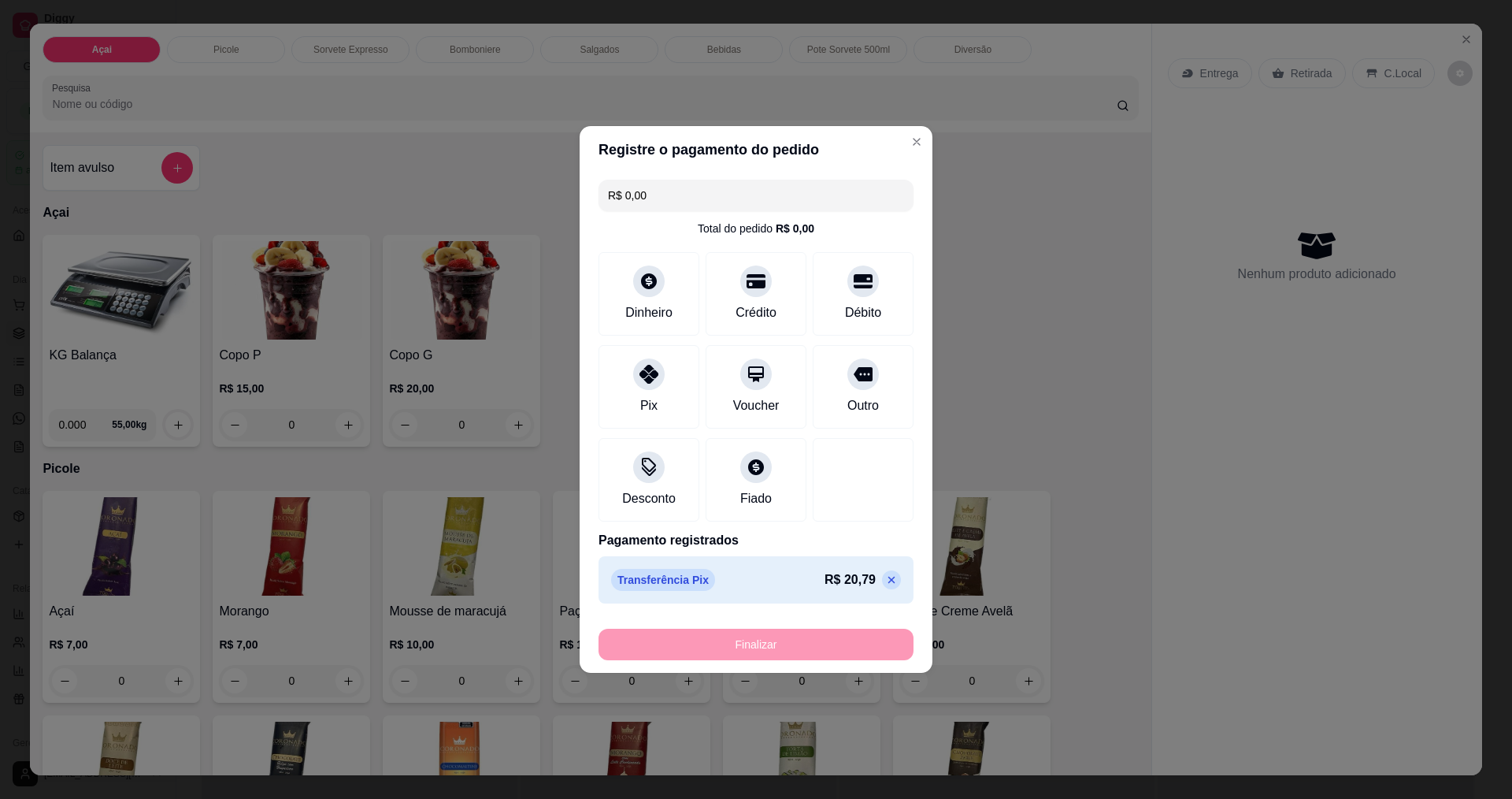
type input "-R$ 20,79"
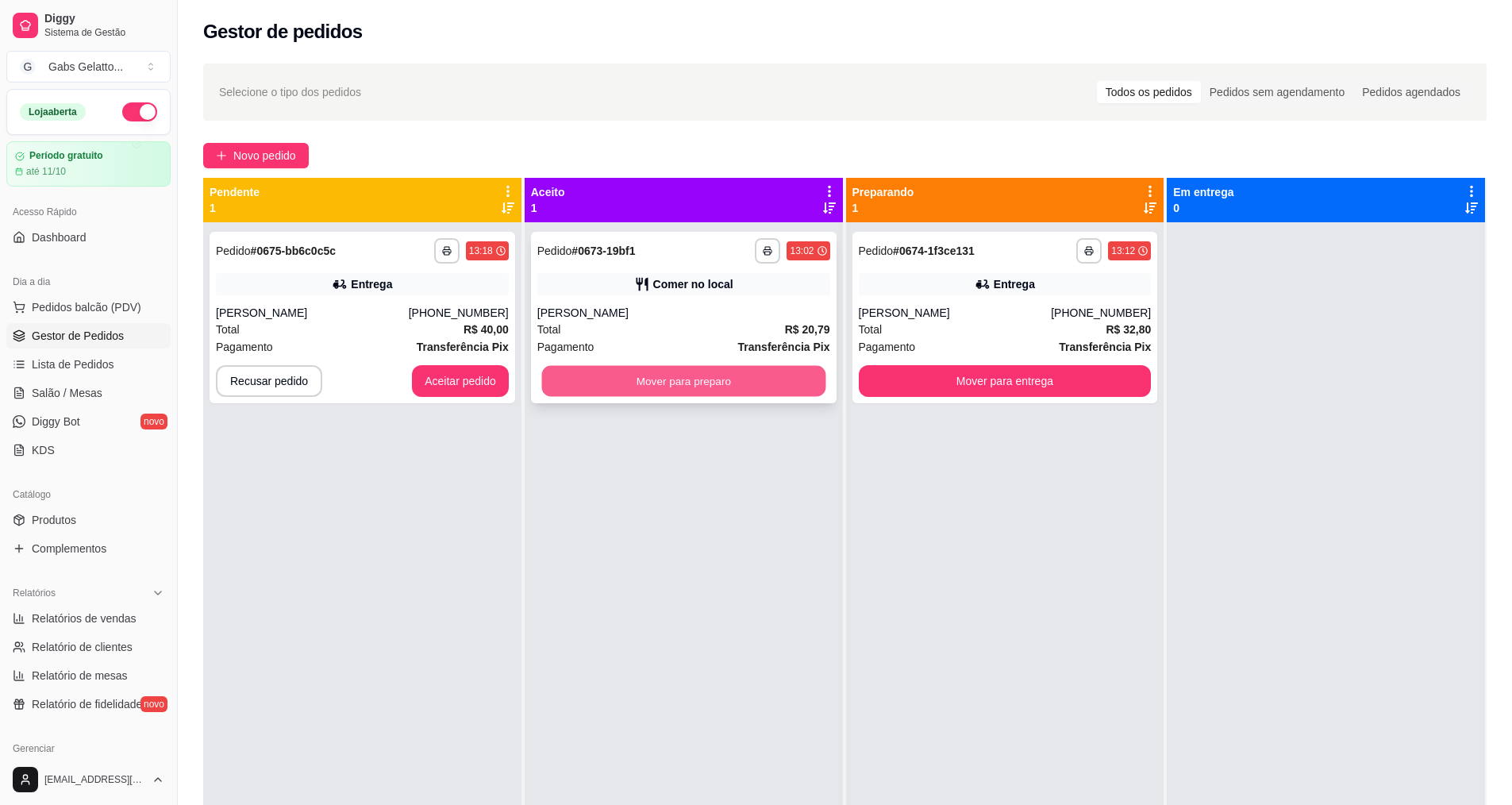
click at [660, 381] on button "Mover para preparo" at bounding box center [683, 381] width 284 height 31
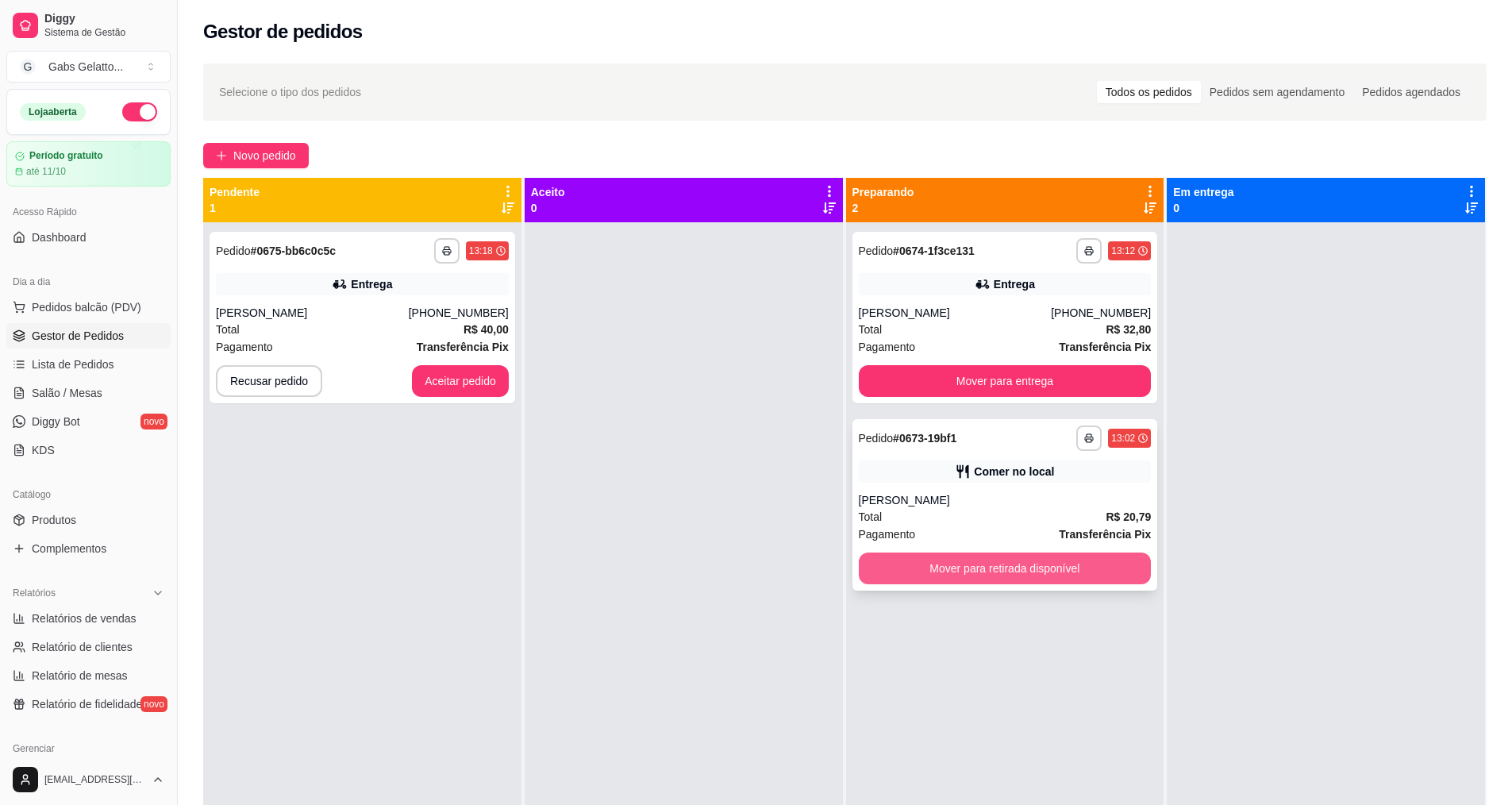
click at [989, 562] on button "Mover para retirada disponível" at bounding box center [1005, 568] width 293 height 32
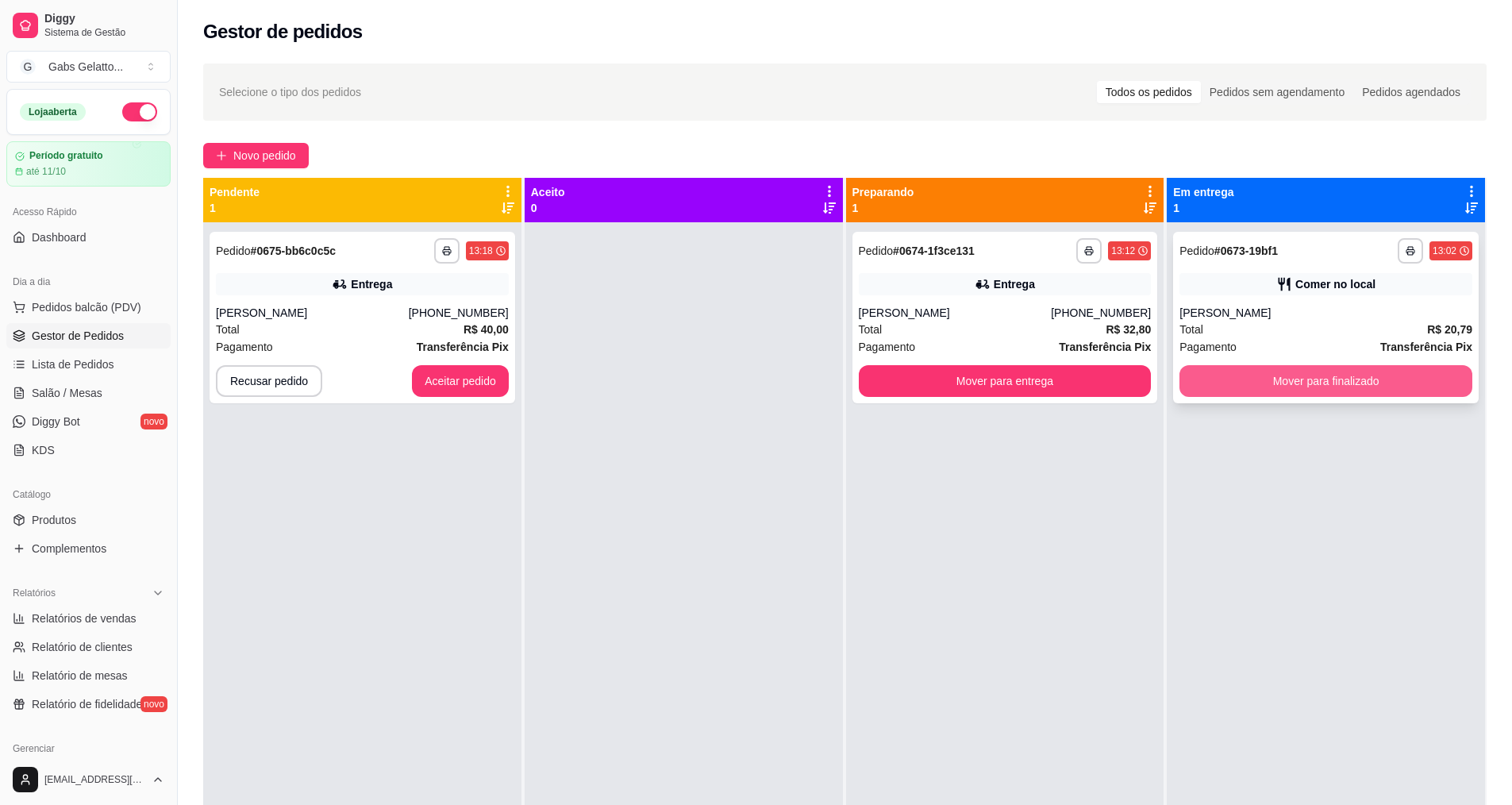
click at [1289, 381] on button "Mover para finalizado" at bounding box center [1326, 381] width 293 height 32
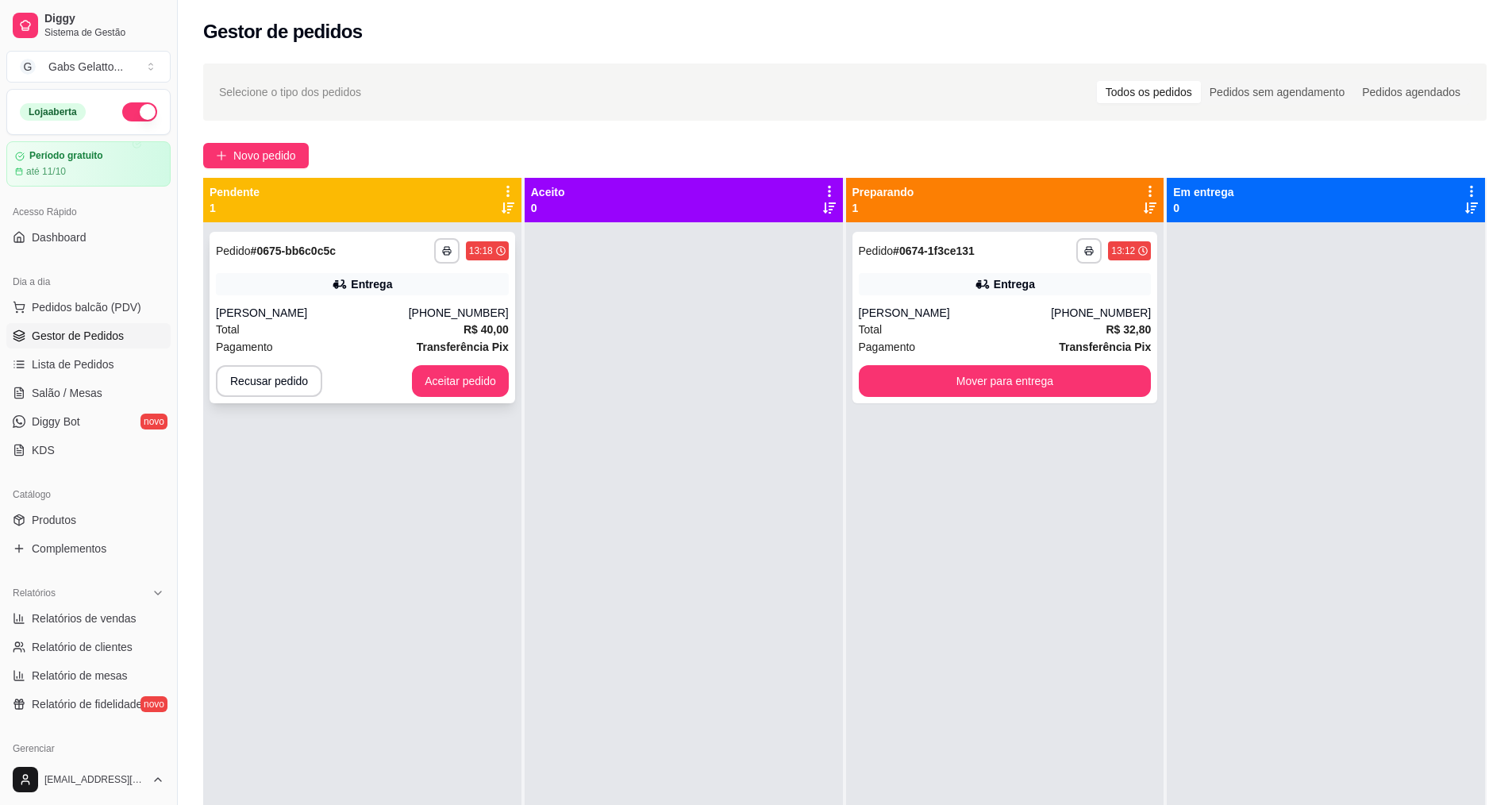
click at [450, 324] on div "Total R$ 40,00" at bounding box center [363, 330] width 293 height 18
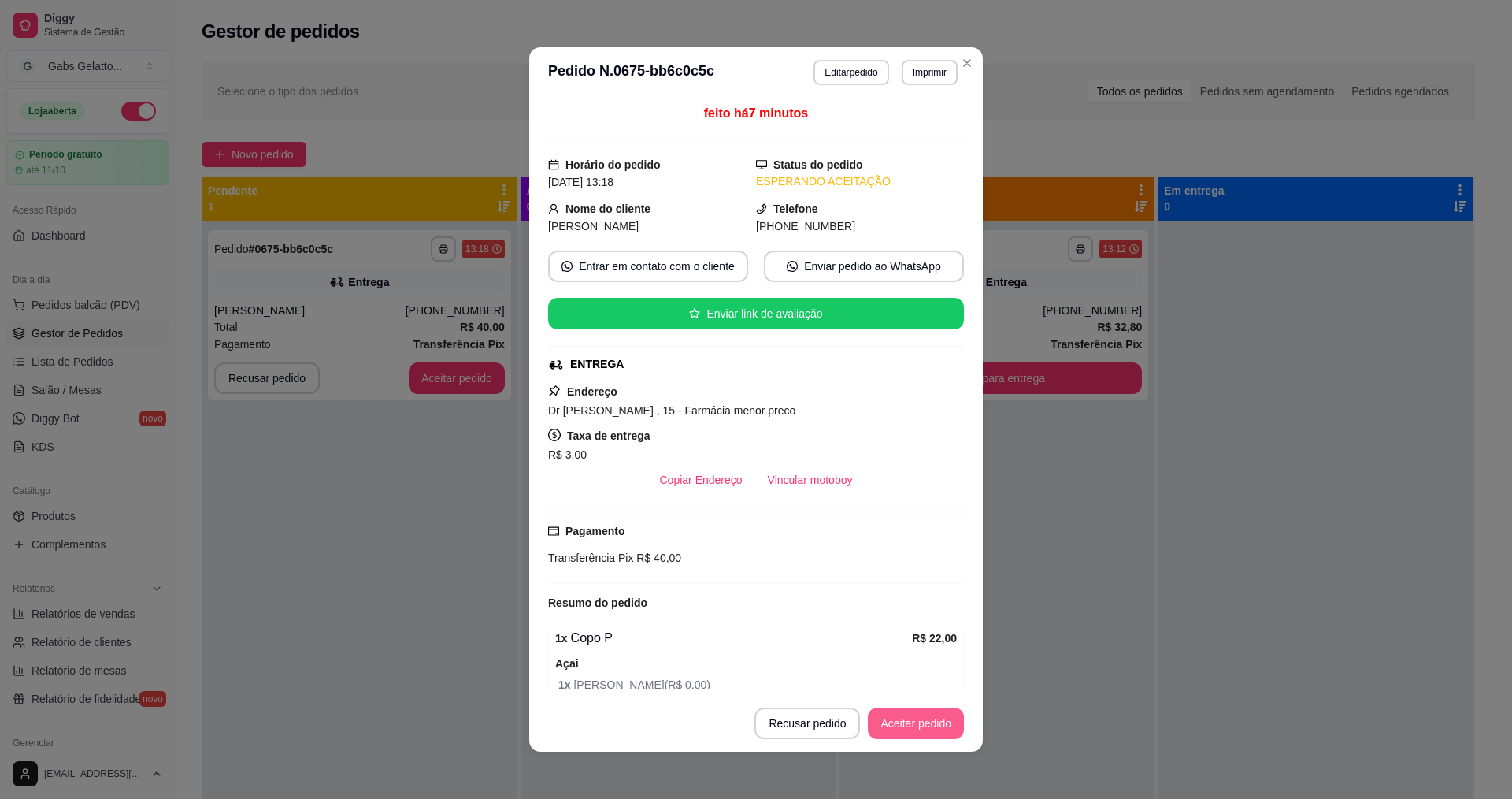
click at [903, 715] on button "Aceitar pedido" at bounding box center [916, 724] width 96 height 32
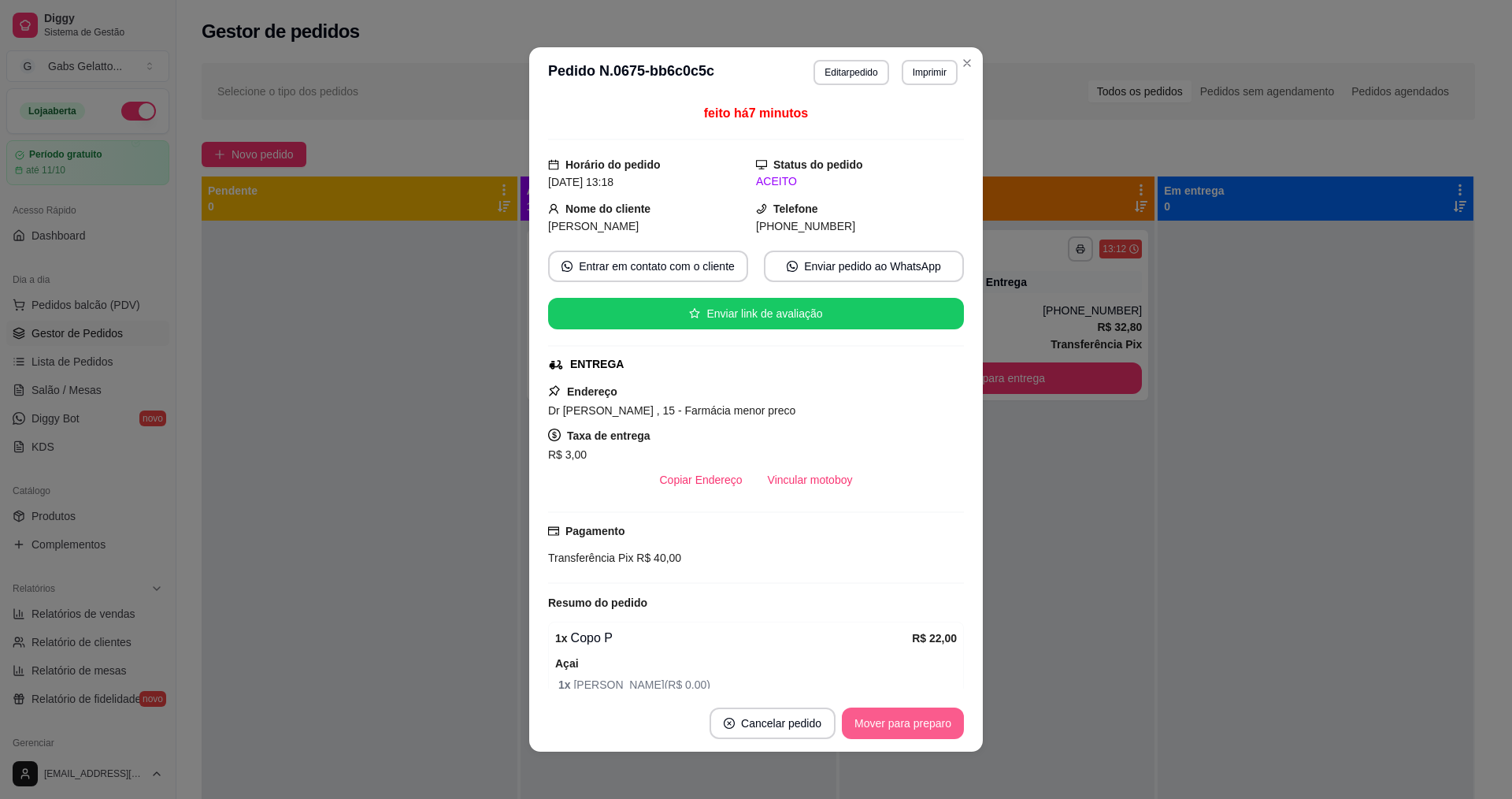
click at [913, 720] on button "Mover para preparo" at bounding box center [903, 724] width 122 height 32
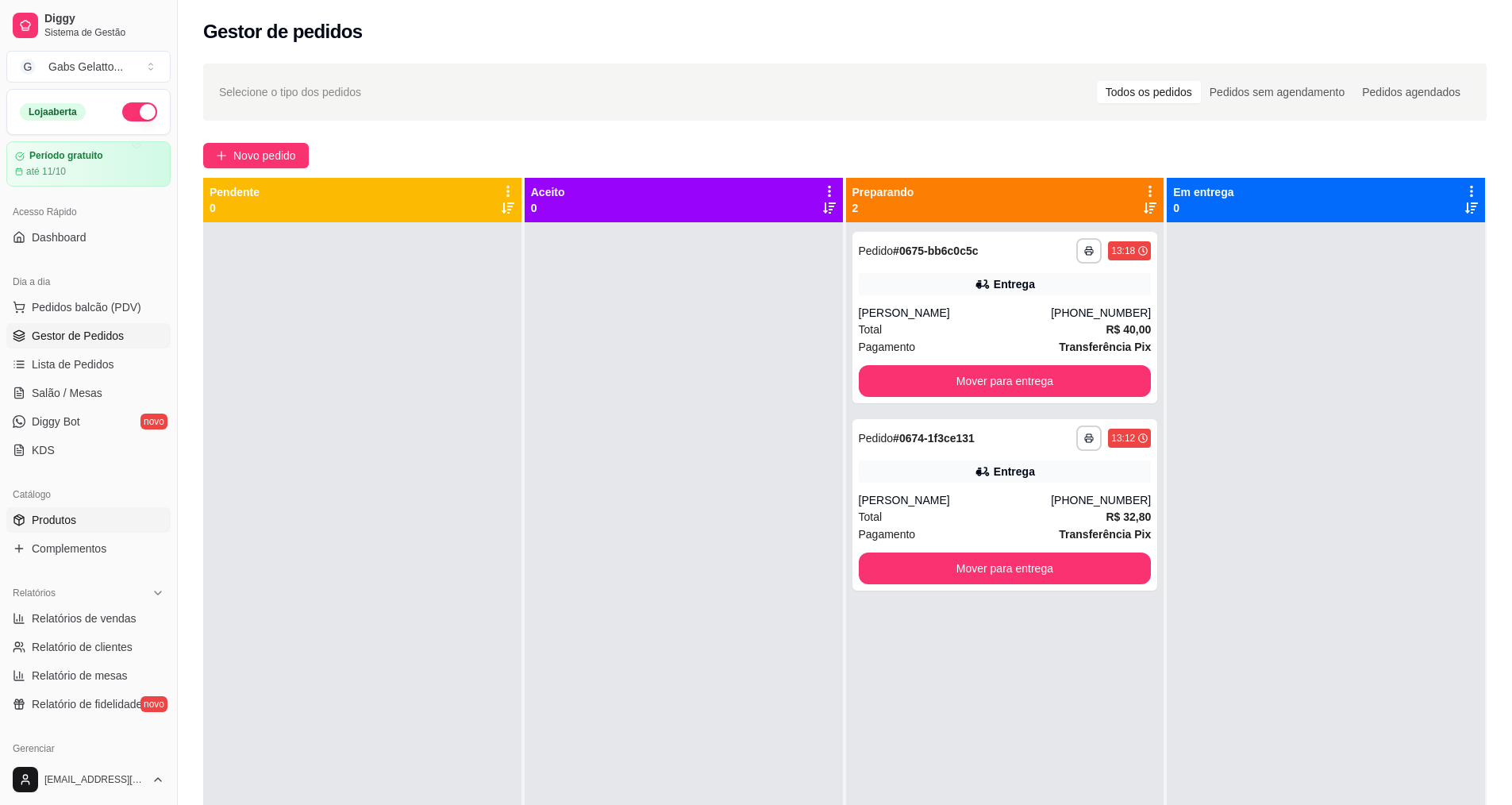
click at [54, 523] on span "Produtos" at bounding box center [54, 520] width 45 height 16
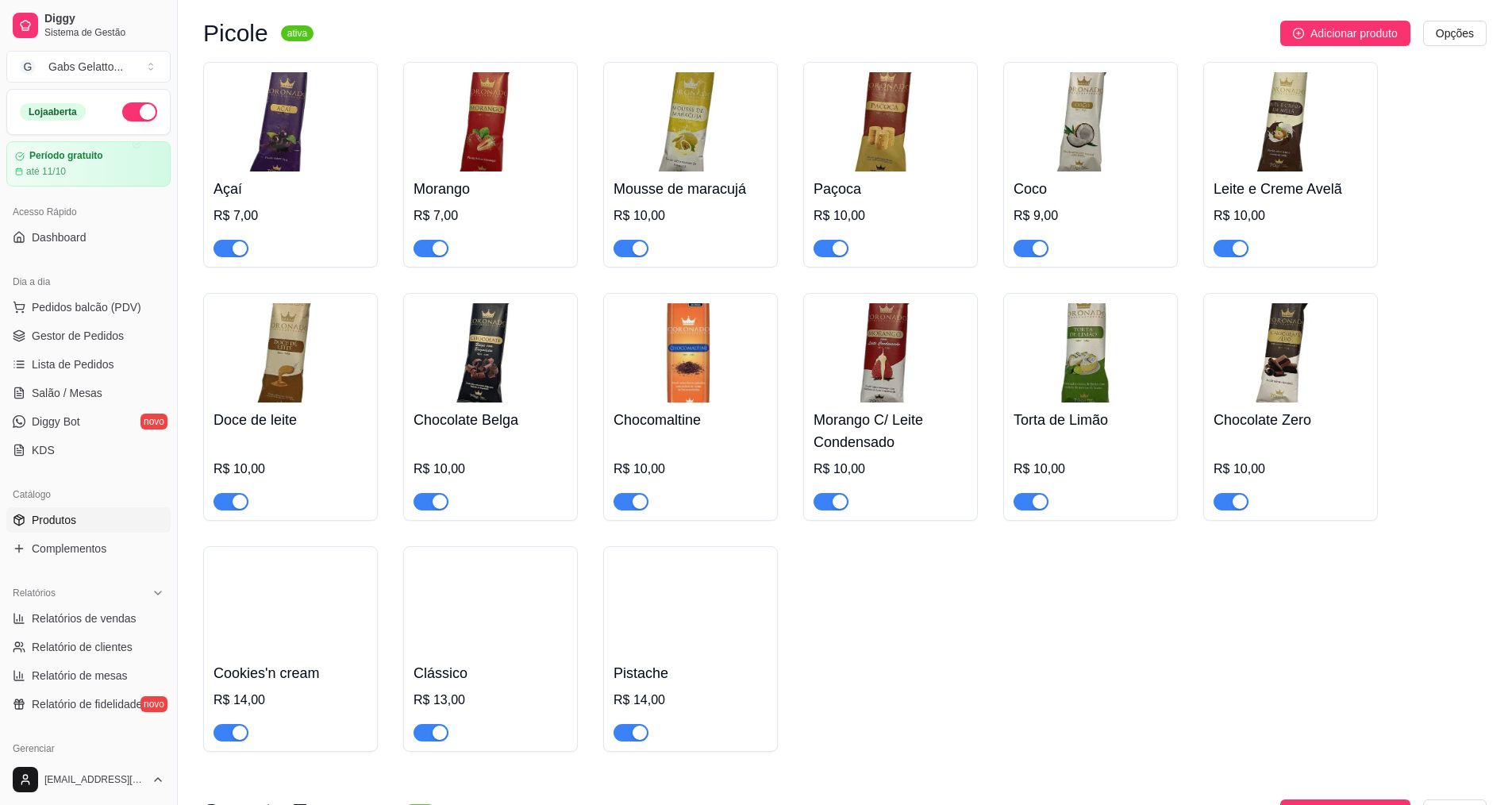
scroll to position [438, 0]
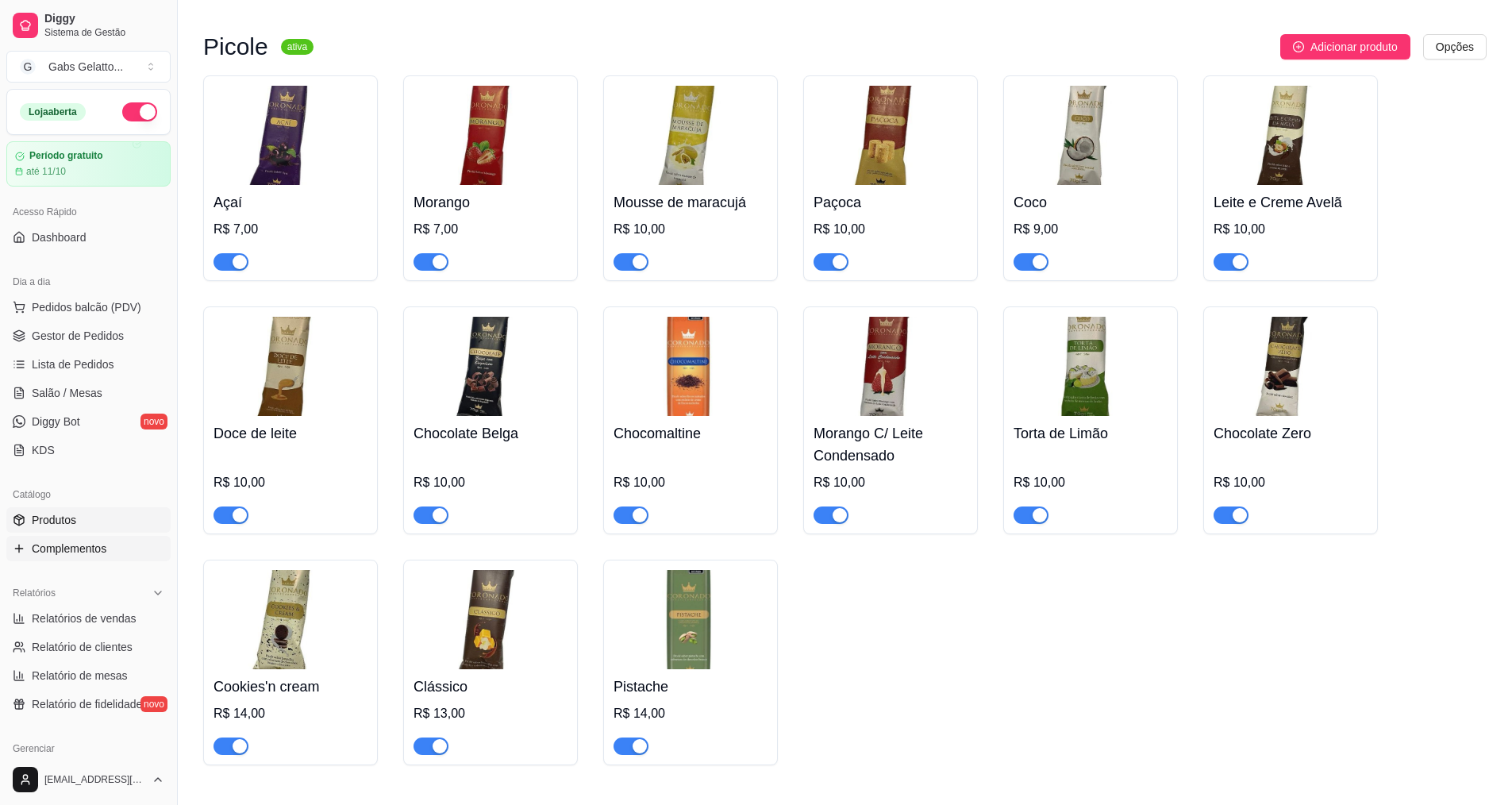
click at [99, 552] on span "Complementos" at bounding box center [69, 548] width 74 height 16
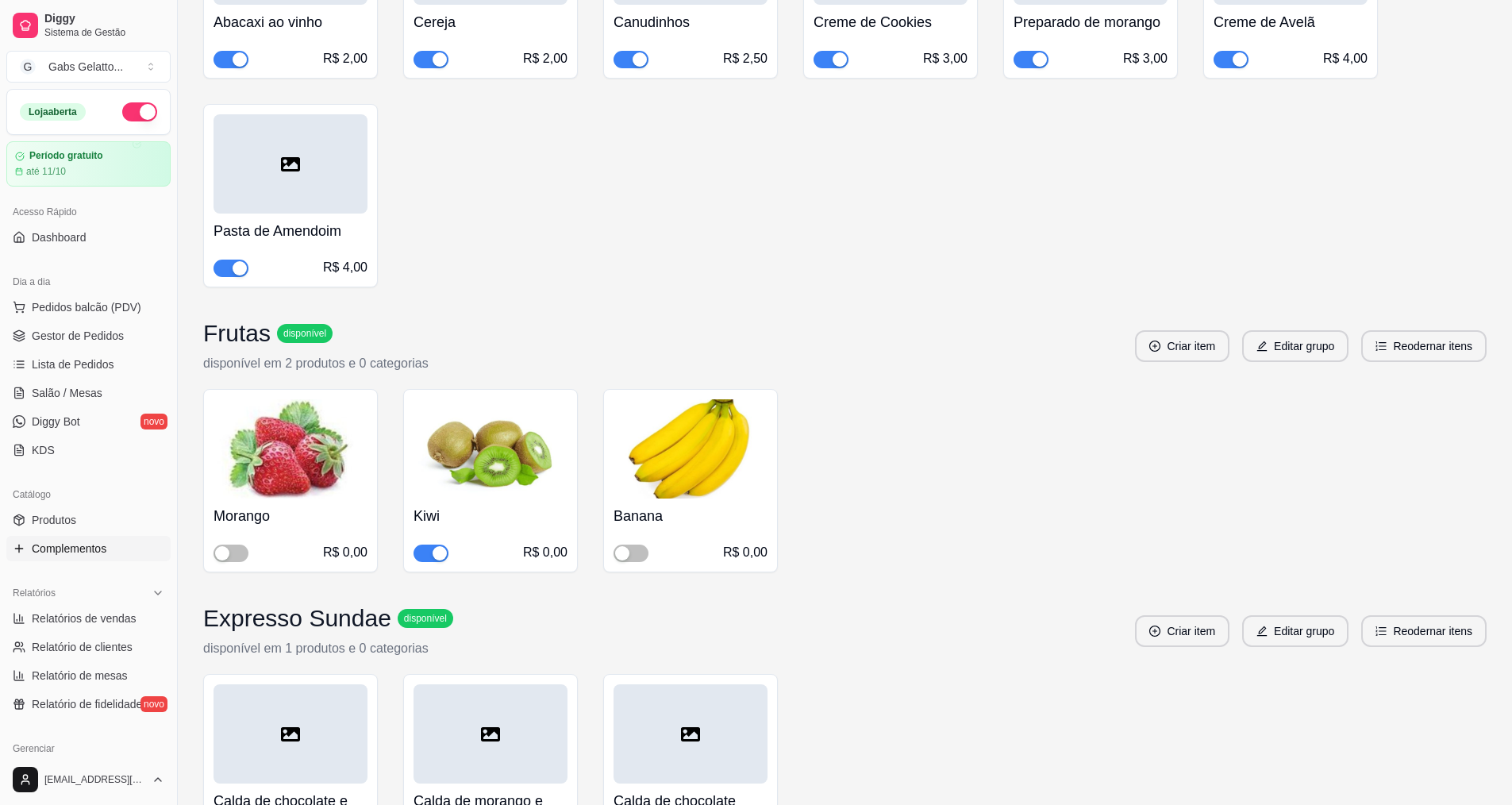
scroll to position [2473, 0]
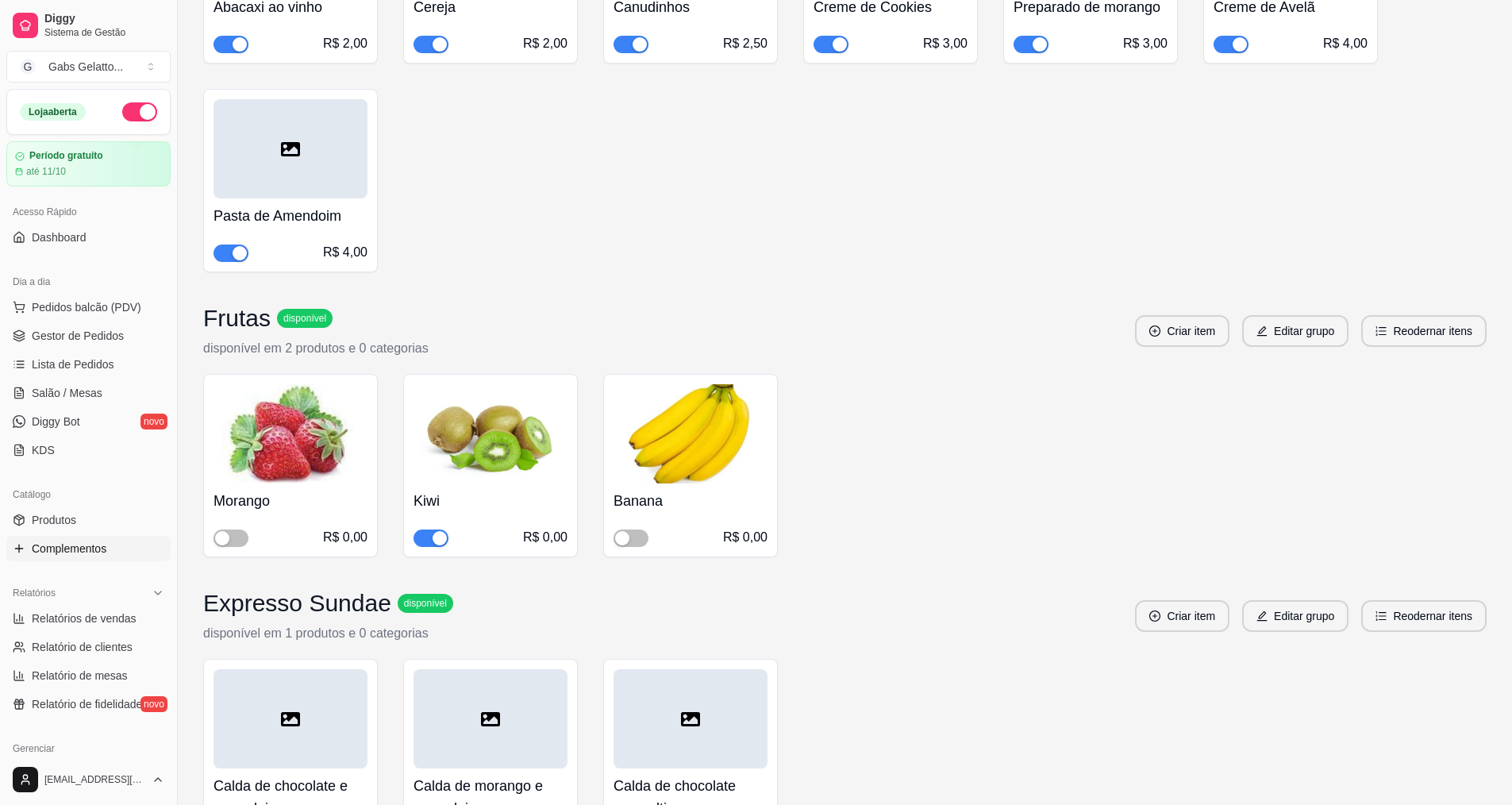
click at [423, 530] on span "button" at bounding box center [431, 539] width 35 height 18
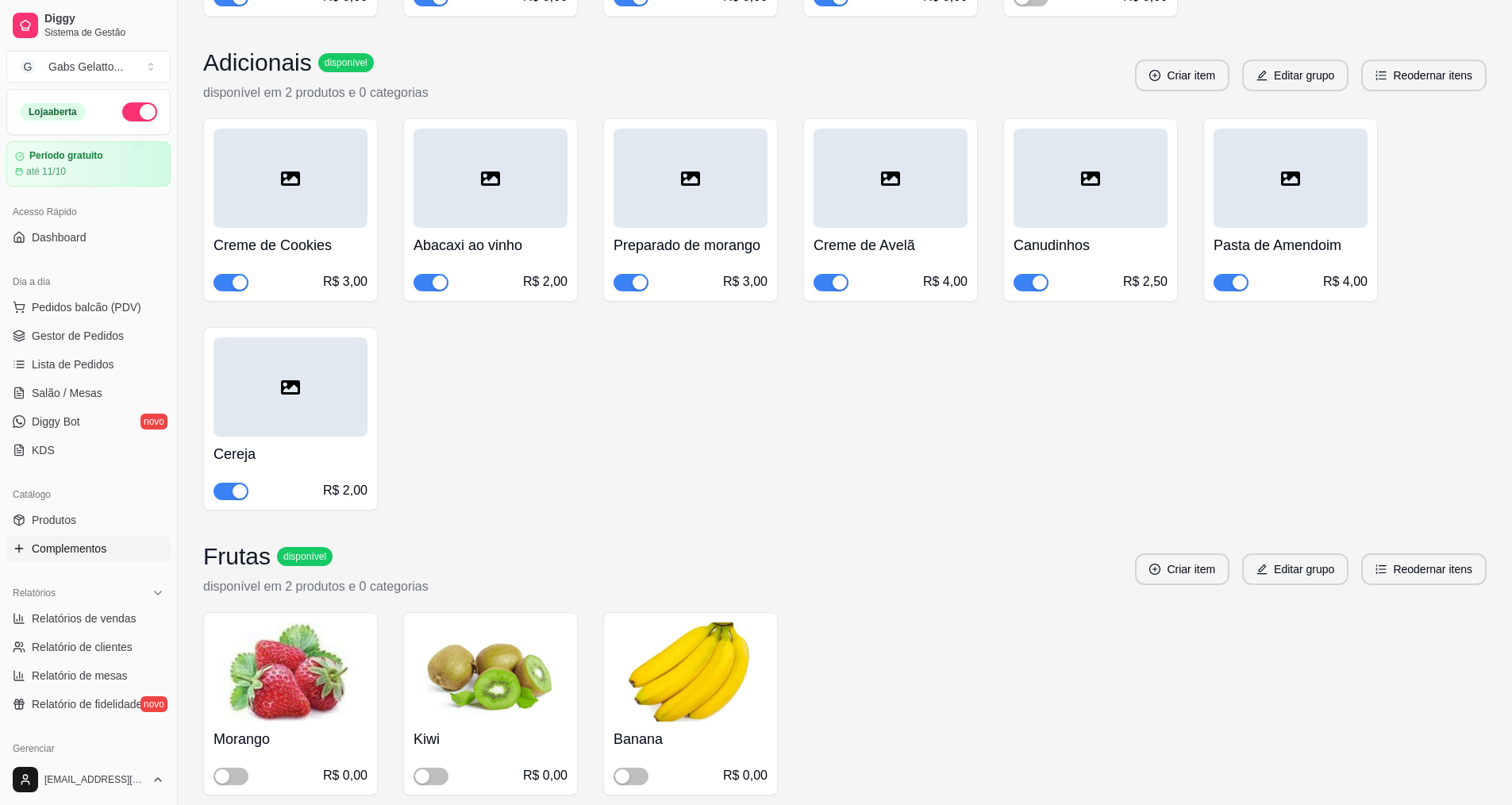
scroll to position [2155, 0]
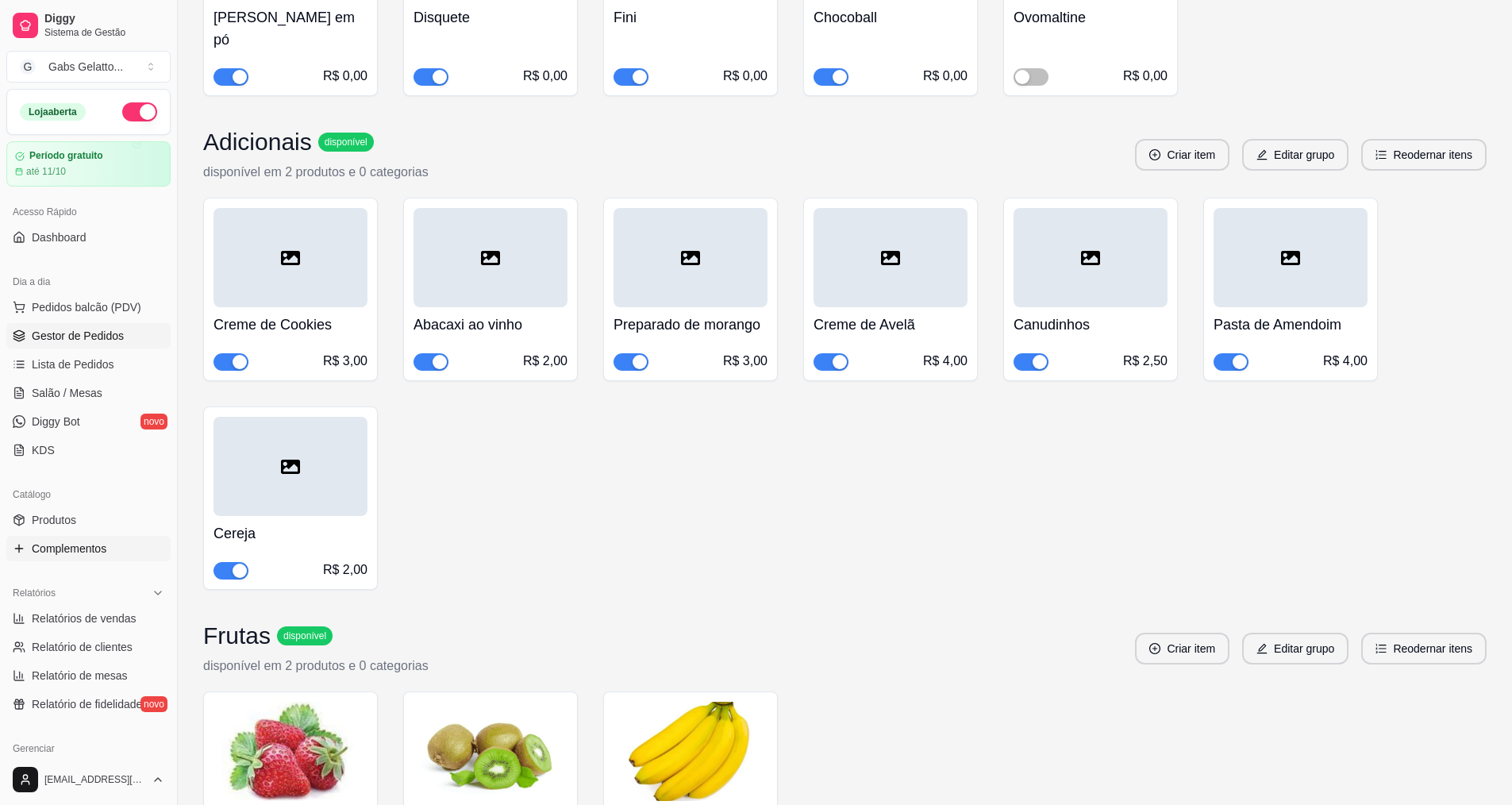
click at [113, 326] on link "Gestor de Pedidos" at bounding box center [88, 336] width 164 height 26
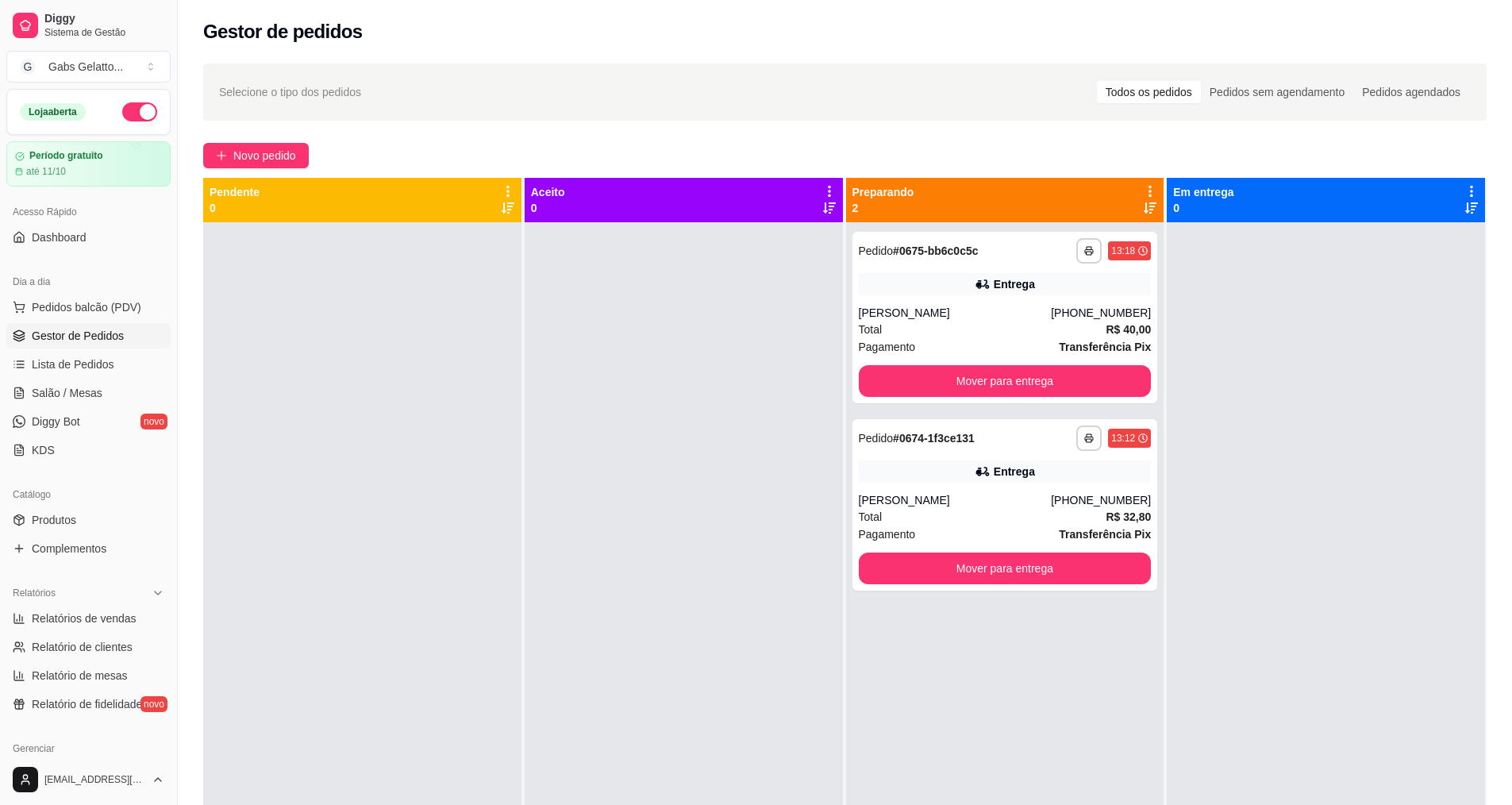
click at [283, 353] on div at bounding box center [363, 625] width 319 height 805
click at [1028, 335] on div "Total R$ 40,00" at bounding box center [1005, 330] width 293 height 18
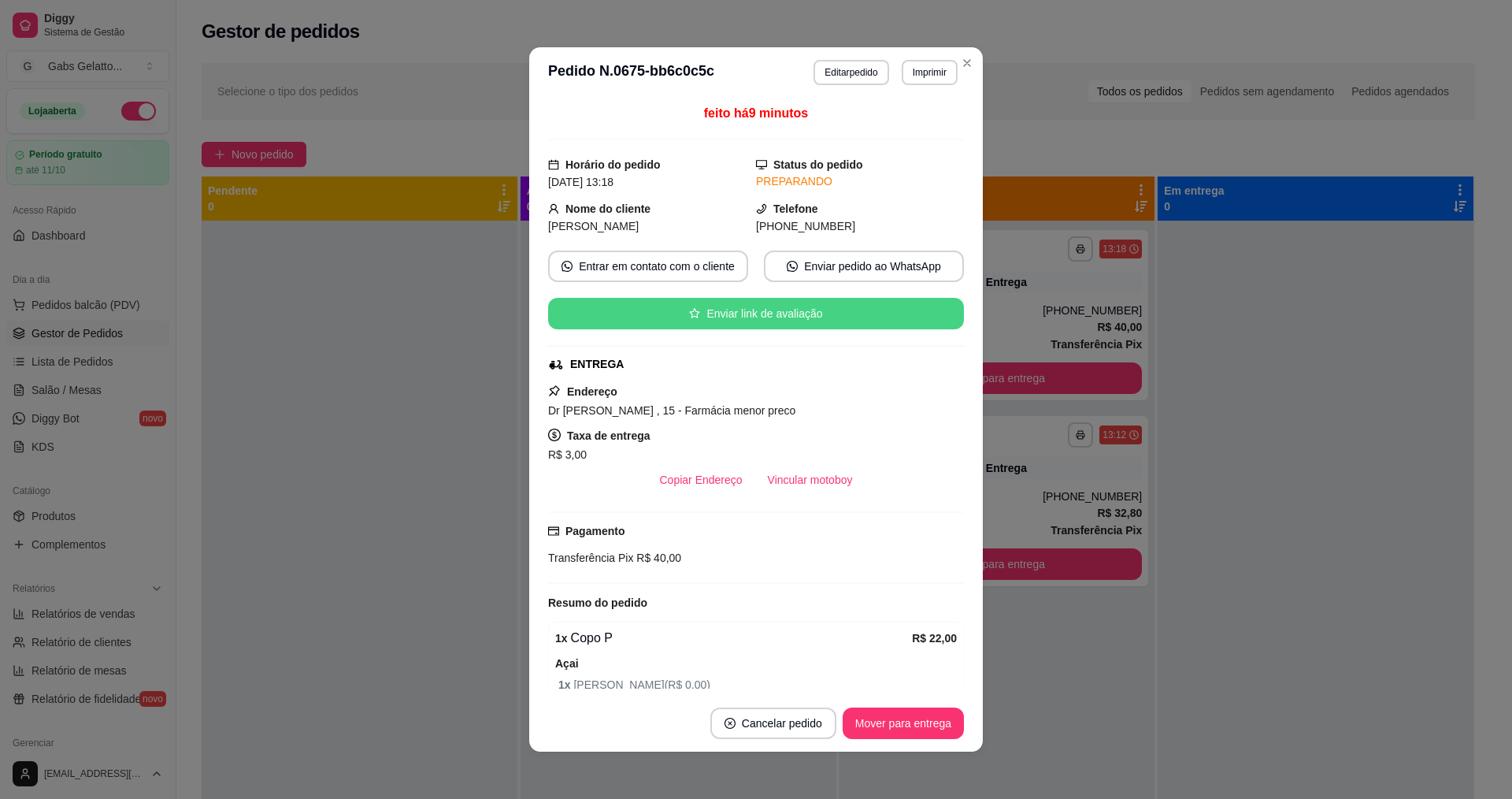
scroll to position [79, 0]
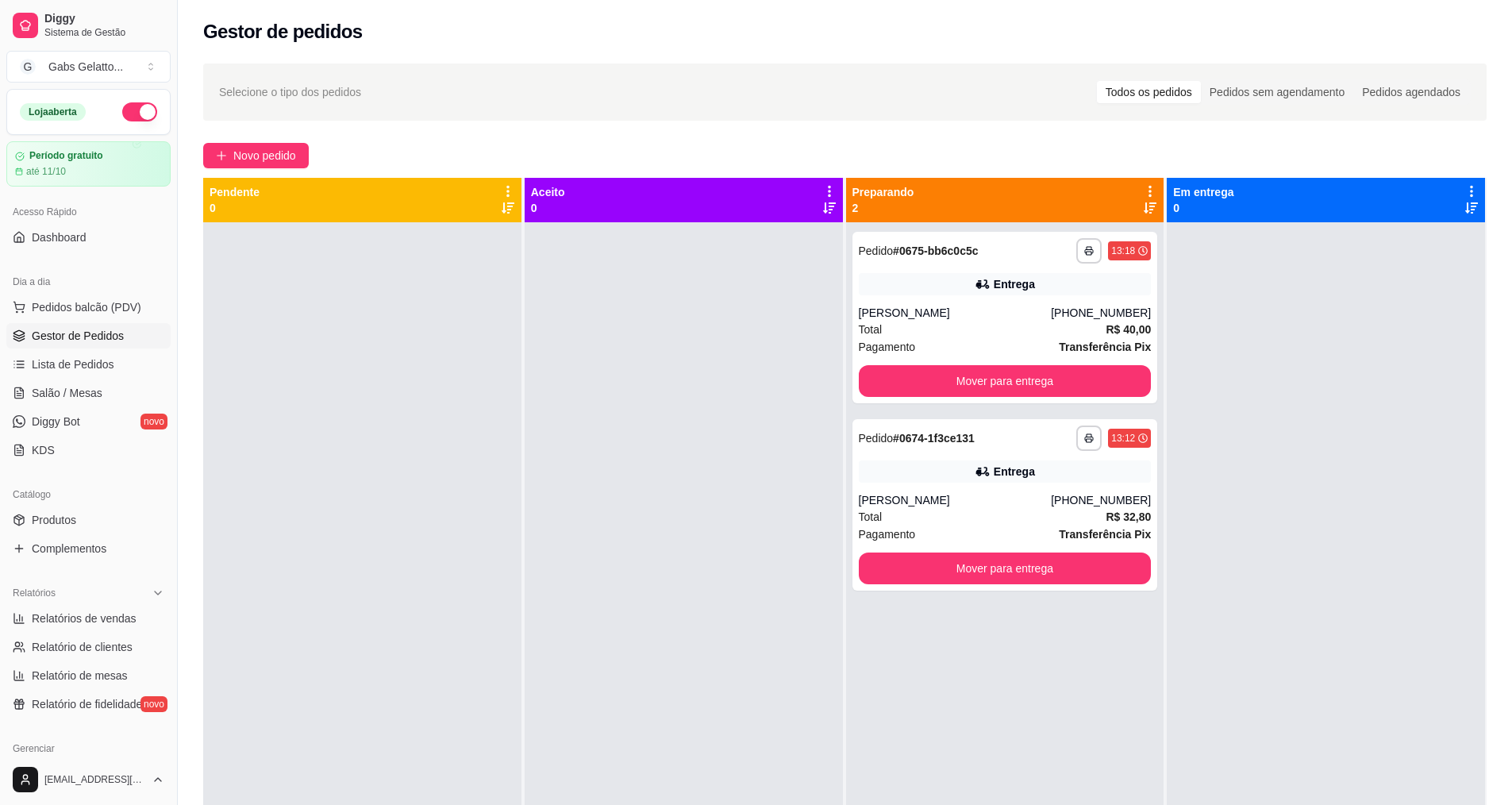
drag, startPoint x: 1001, startPoint y: 304, endPoint x: 657, endPoint y: 429, distance: 366.0
click at [658, 433] on div "**********" at bounding box center [845, 580] width 1284 height 805
click at [983, 500] on div "[PERSON_NAME]" at bounding box center [955, 500] width 193 height 16
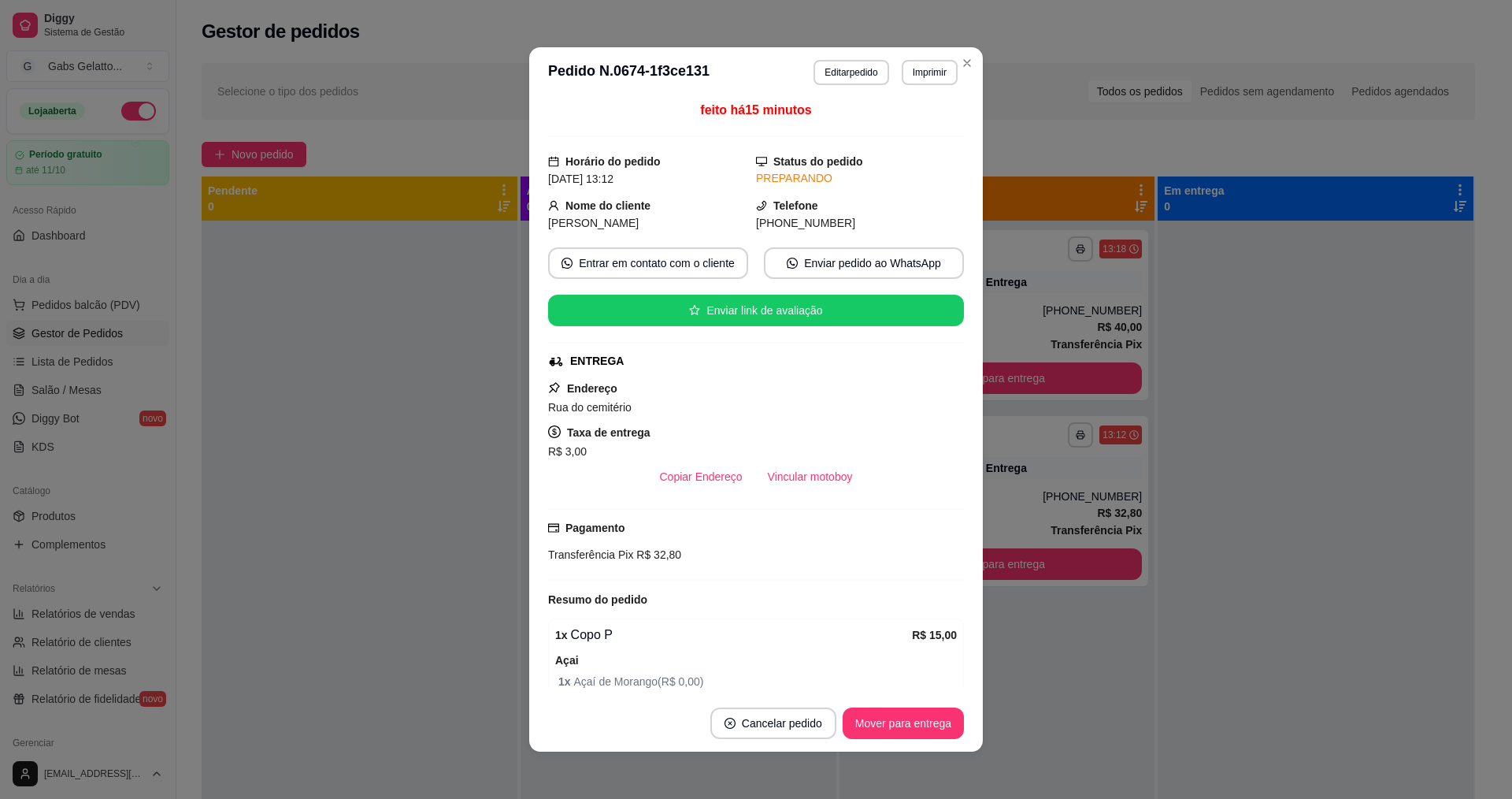
scroll to position [0, 0]
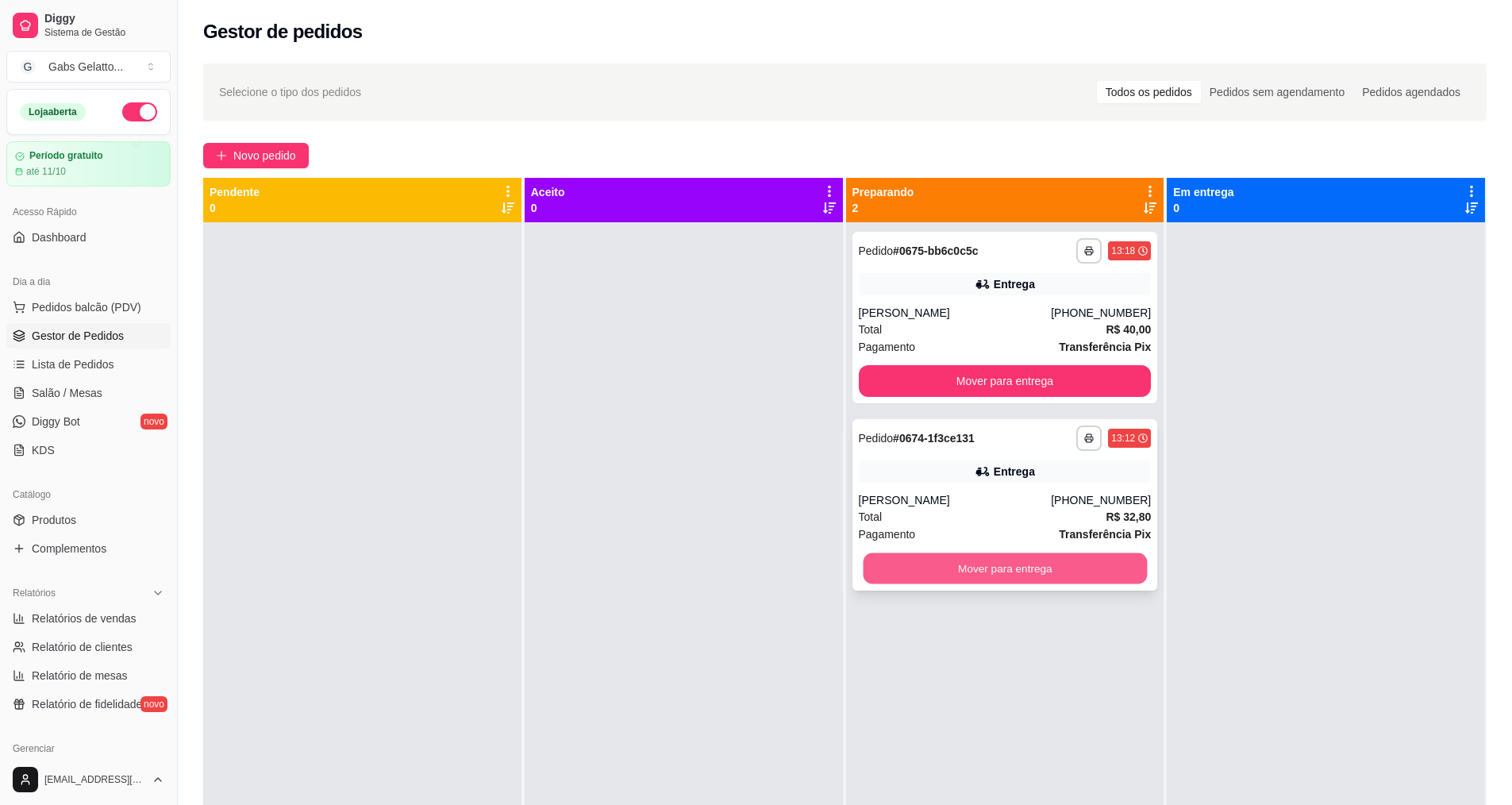
click at [998, 572] on button "Mover para entrega" at bounding box center [1005, 568] width 284 height 31
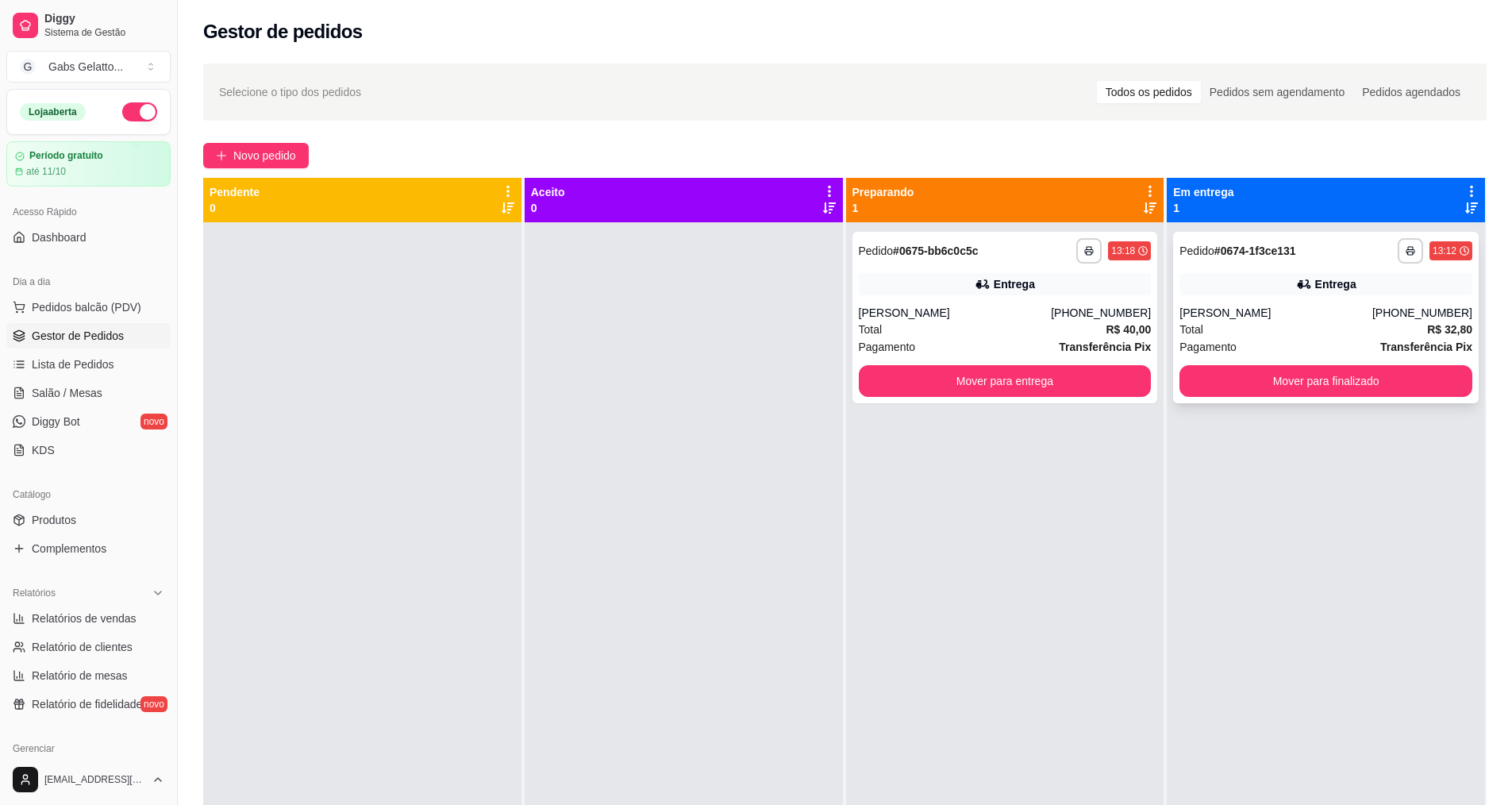
click at [1295, 318] on div "[PERSON_NAME]" at bounding box center [1276, 313] width 193 height 16
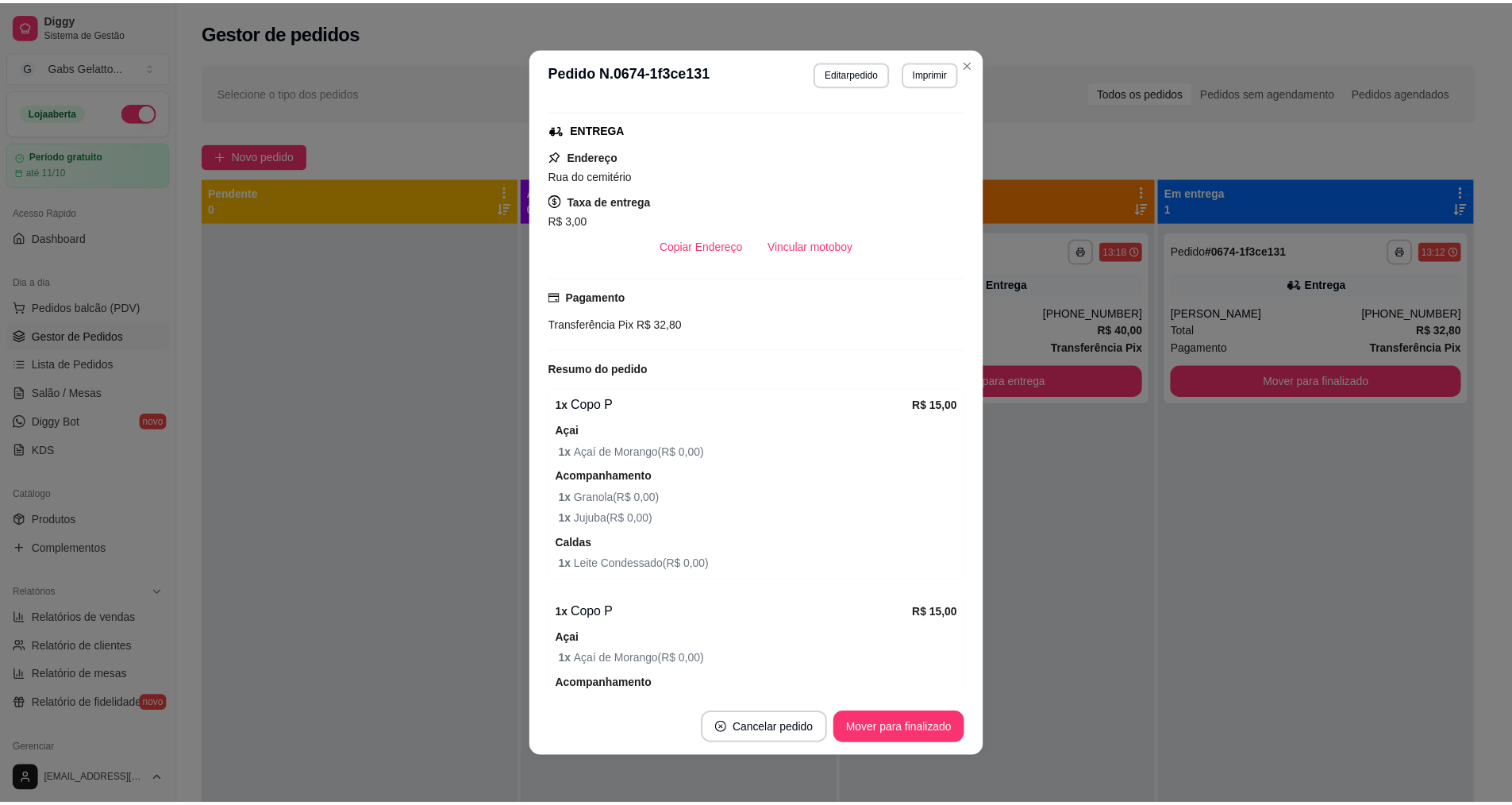
scroll to position [430, 0]
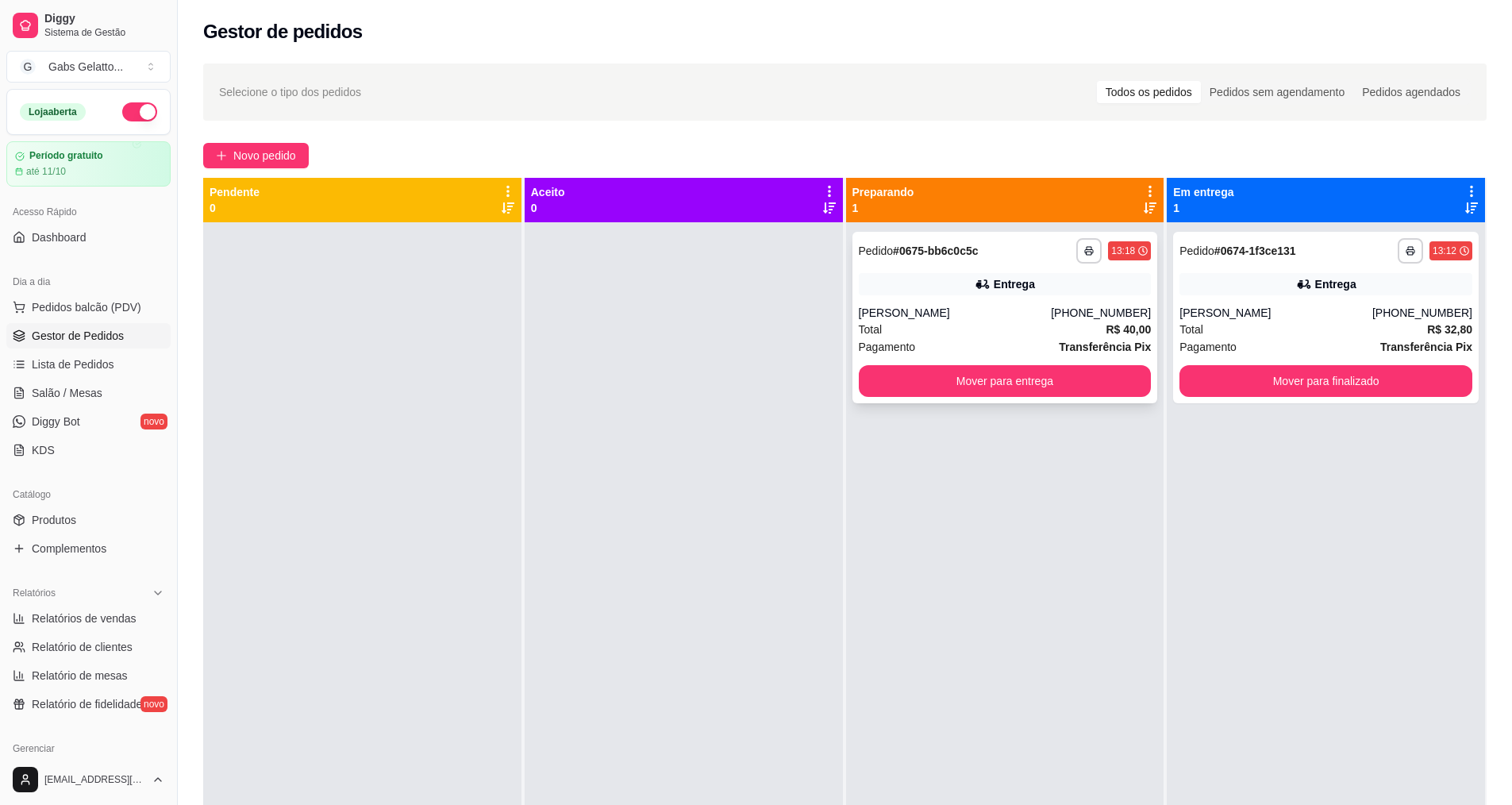
click at [946, 326] on div "Total R$ 40,00" at bounding box center [1005, 330] width 293 height 18
click at [1255, 374] on button "Mover para finalizado" at bounding box center [1326, 381] width 284 height 31
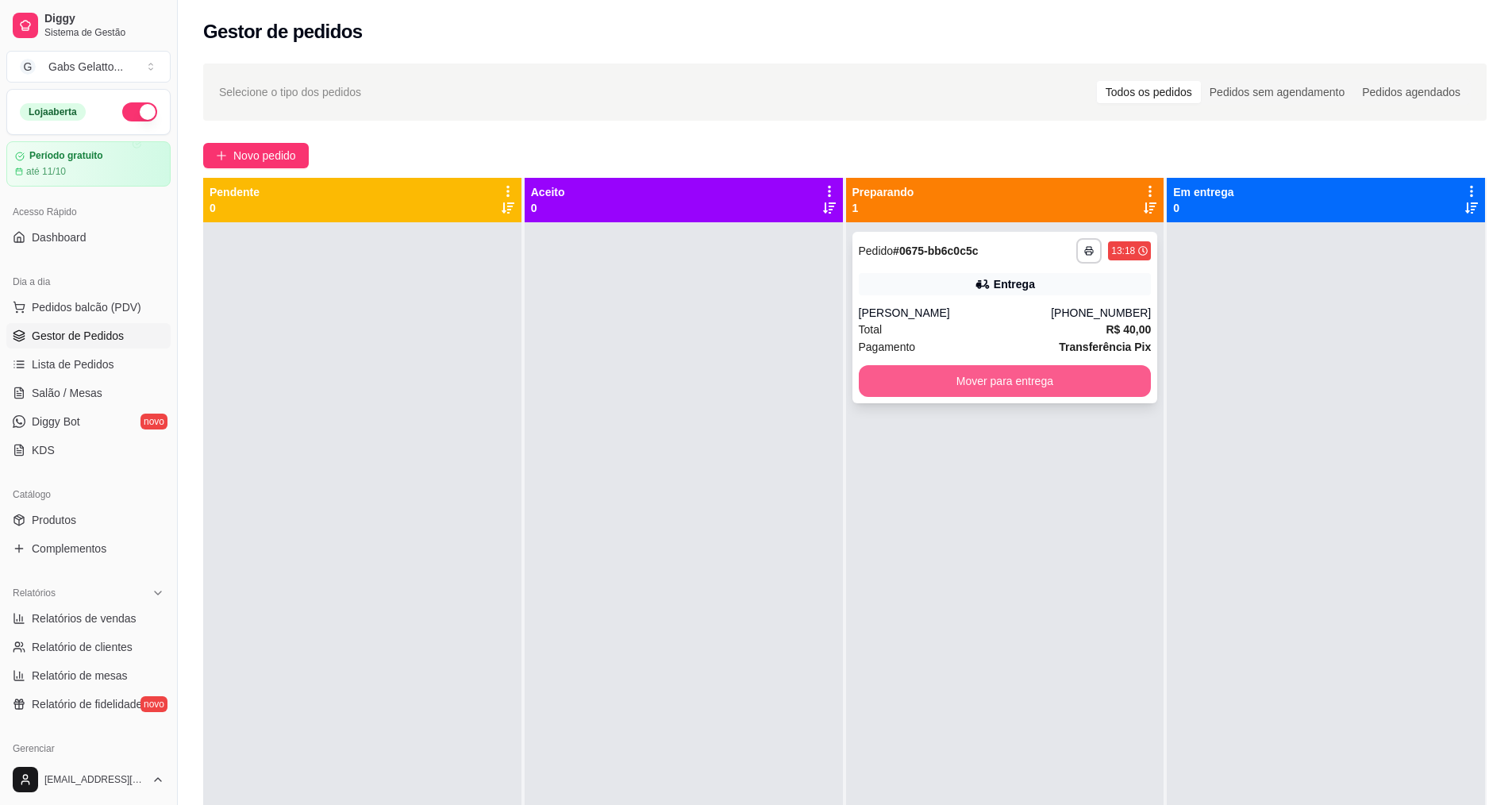
click at [1075, 378] on button "Mover para entrega" at bounding box center [1005, 381] width 293 height 32
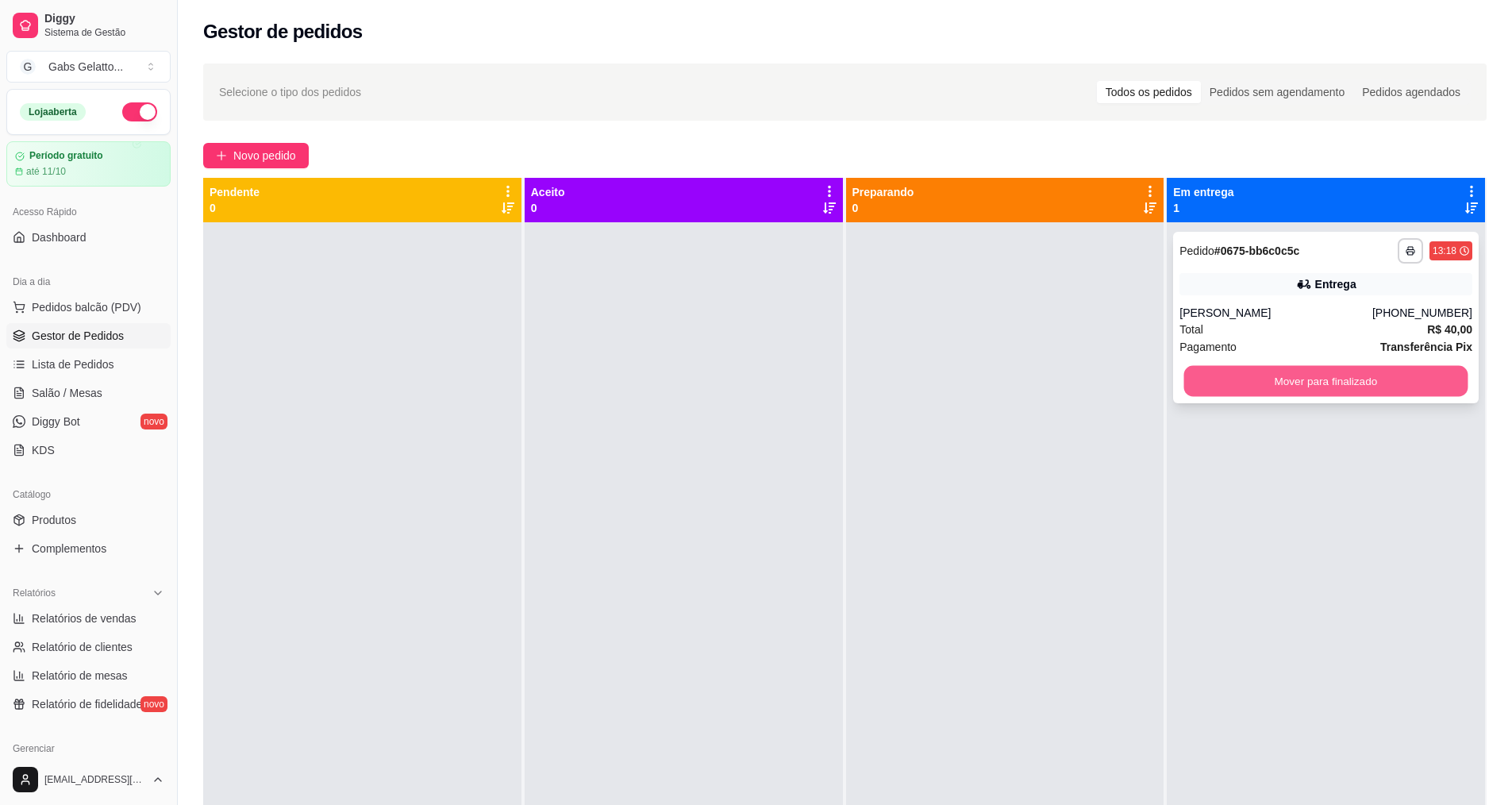
click at [1297, 387] on button "Mover para finalizado" at bounding box center [1326, 381] width 284 height 31
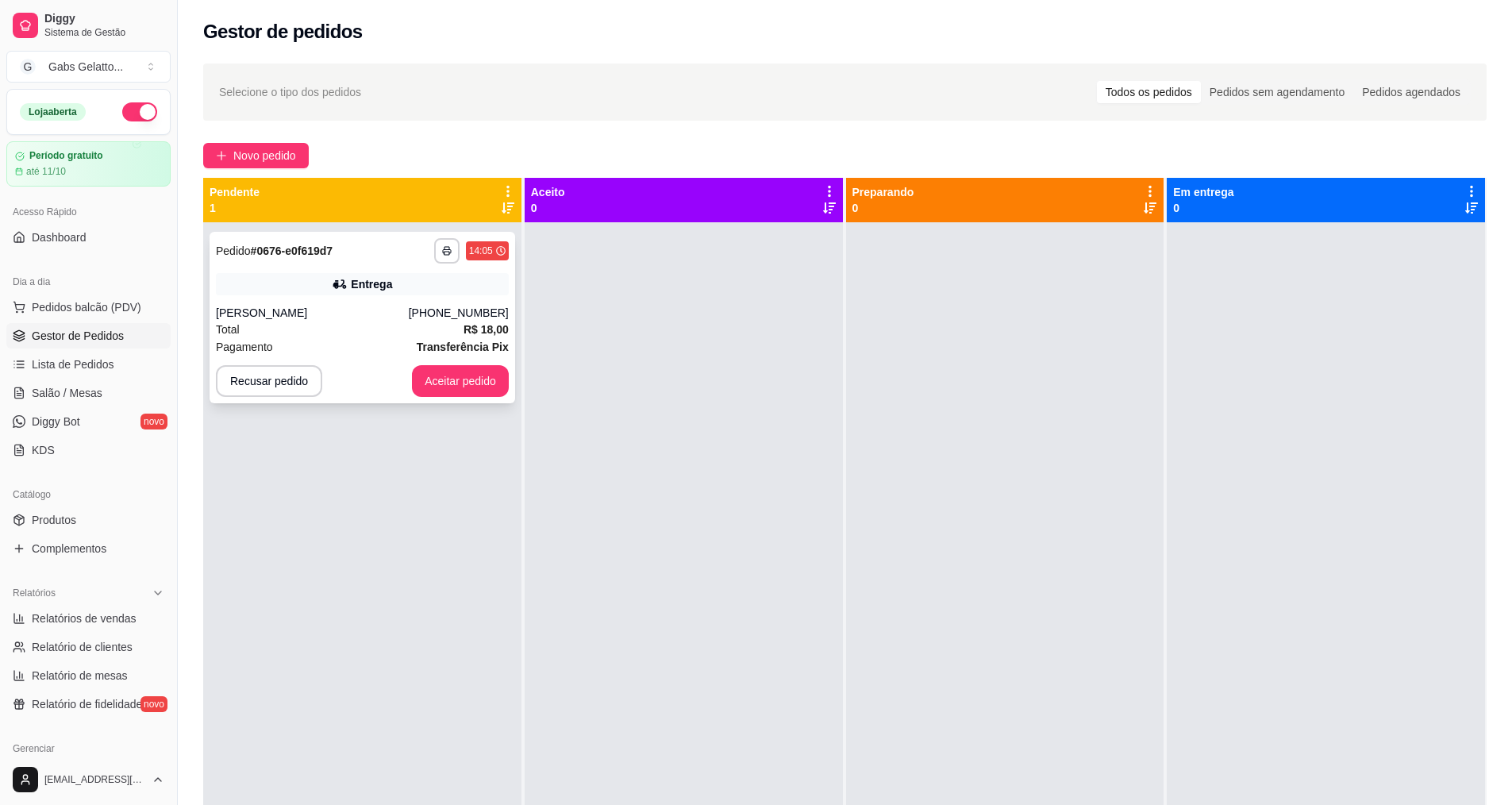
click at [440, 291] on div "Entrega" at bounding box center [363, 284] width 293 height 22
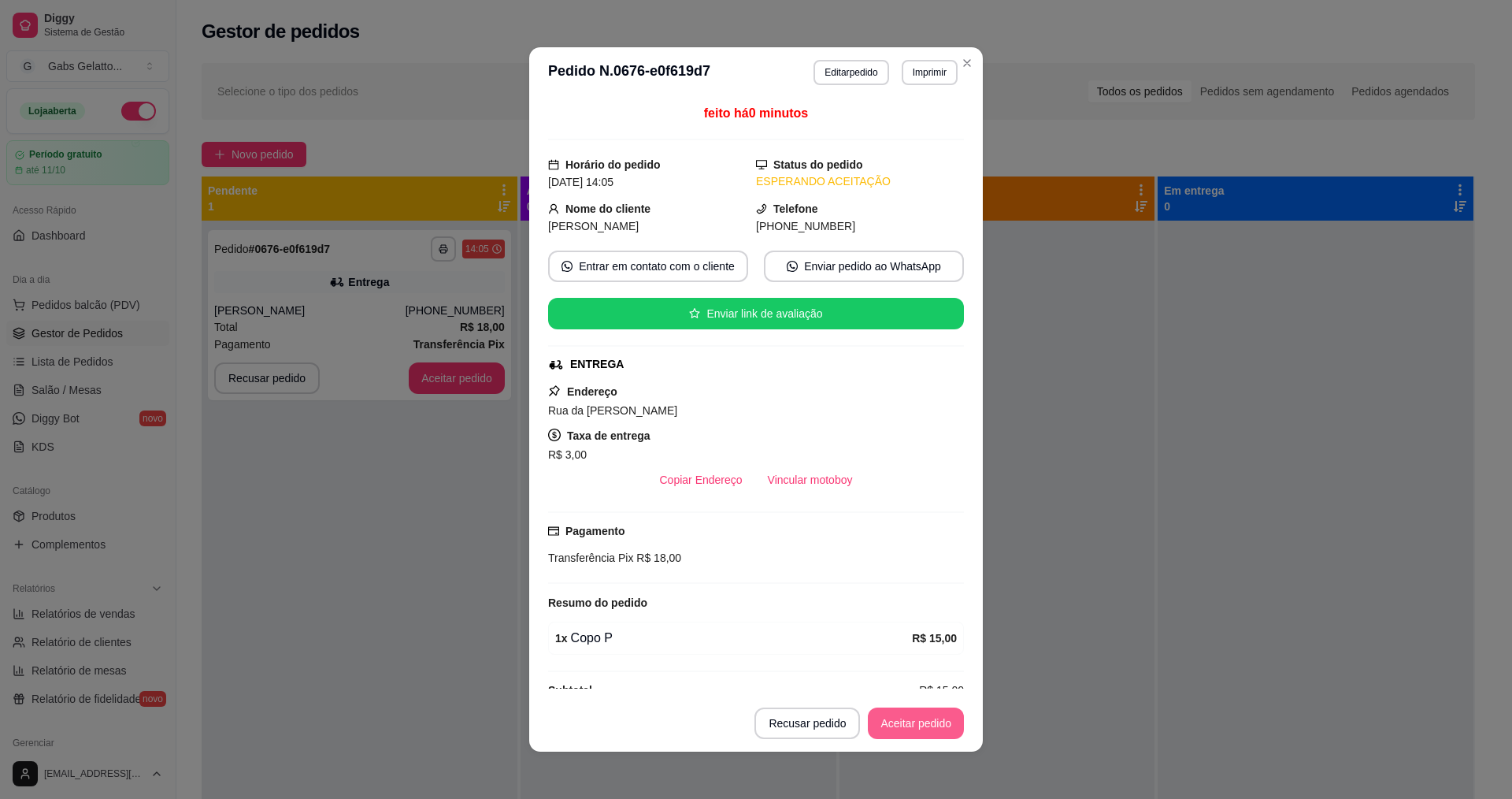
click at [906, 714] on button "Aceitar pedido" at bounding box center [916, 724] width 96 height 32
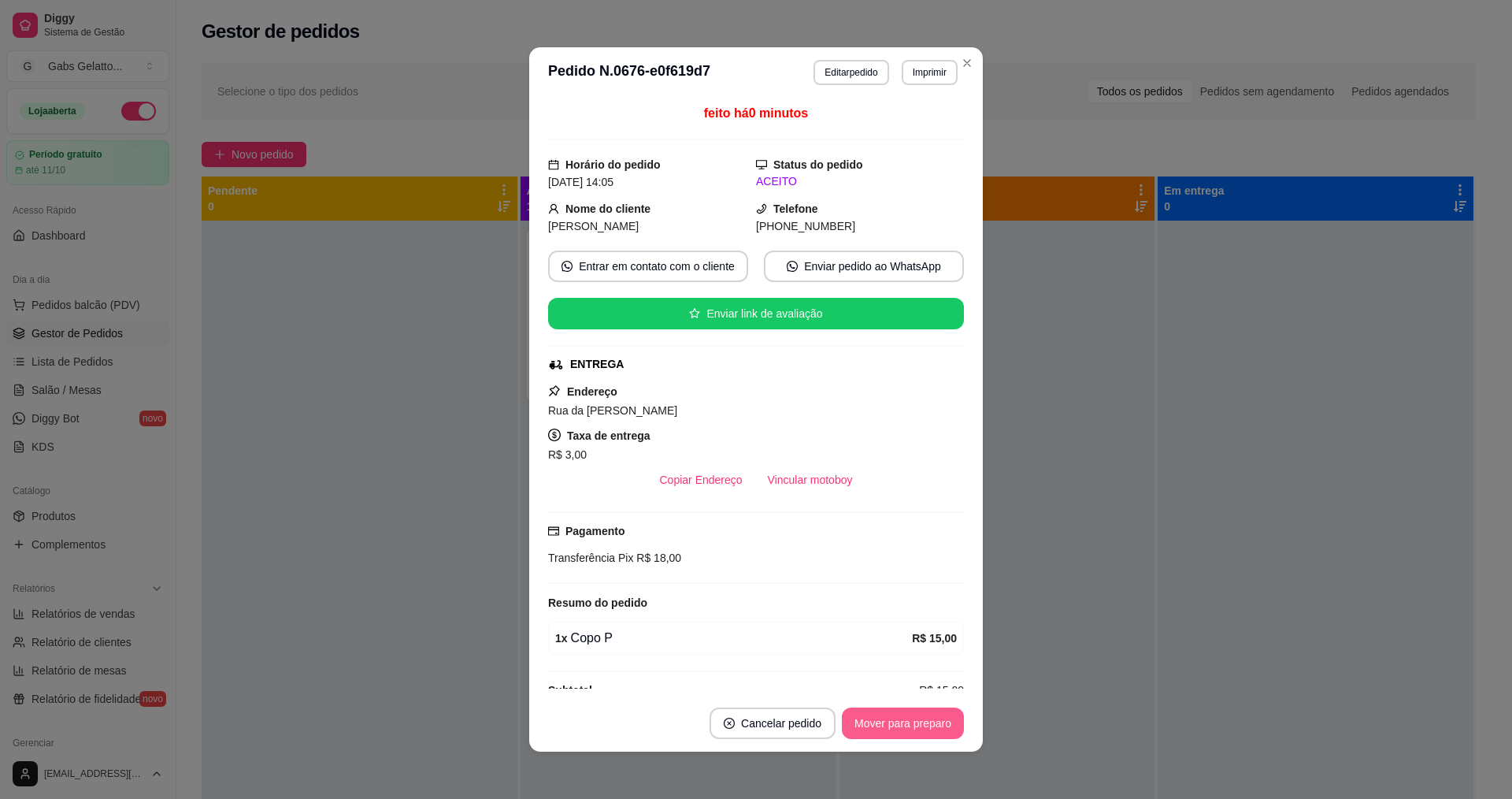
click at [918, 734] on button "Mover para preparo" at bounding box center [903, 724] width 122 height 32
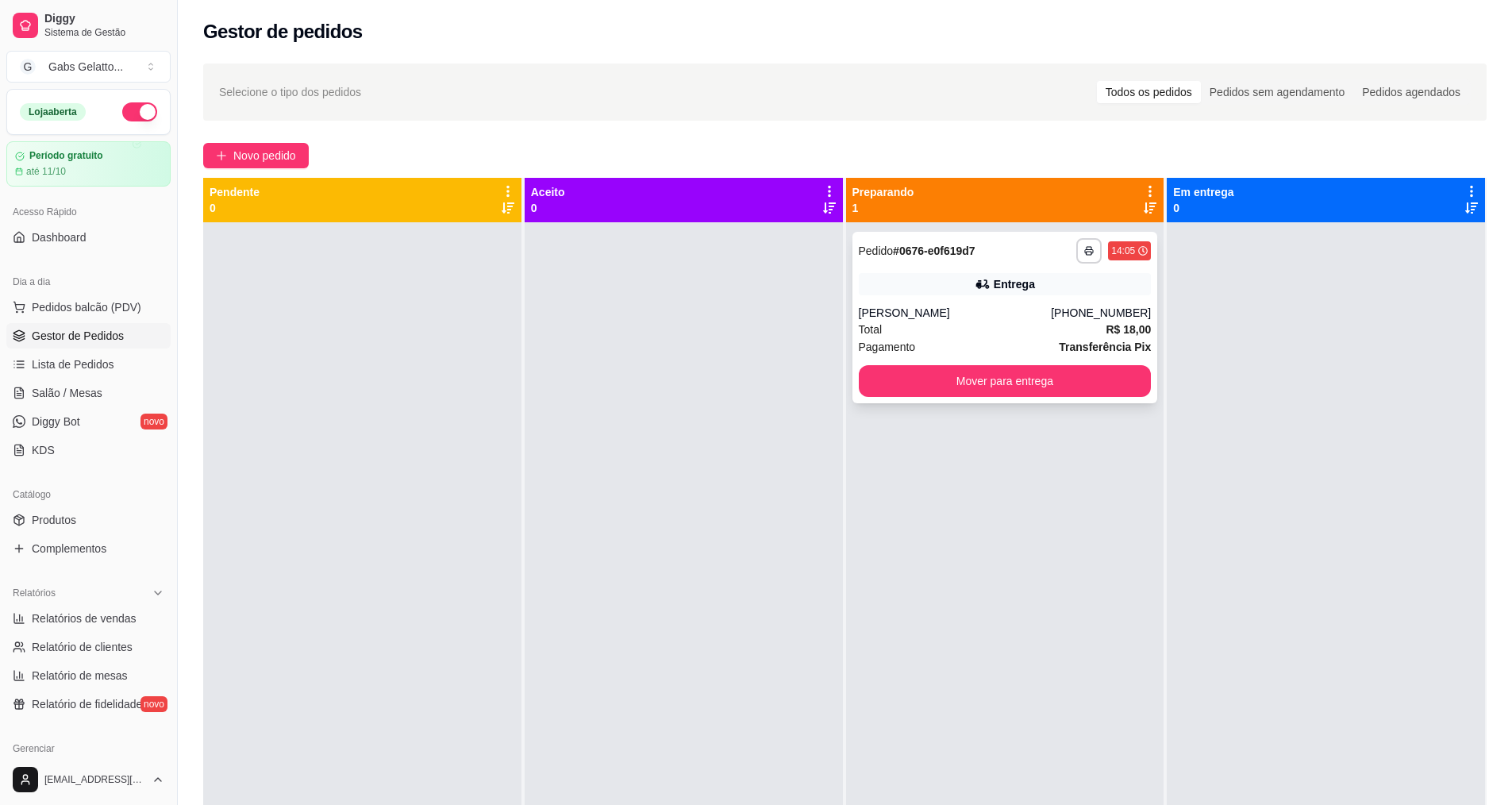
click at [966, 318] on div "[PERSON_NAME]" at bounding box center [955, 313] width 193 height 16
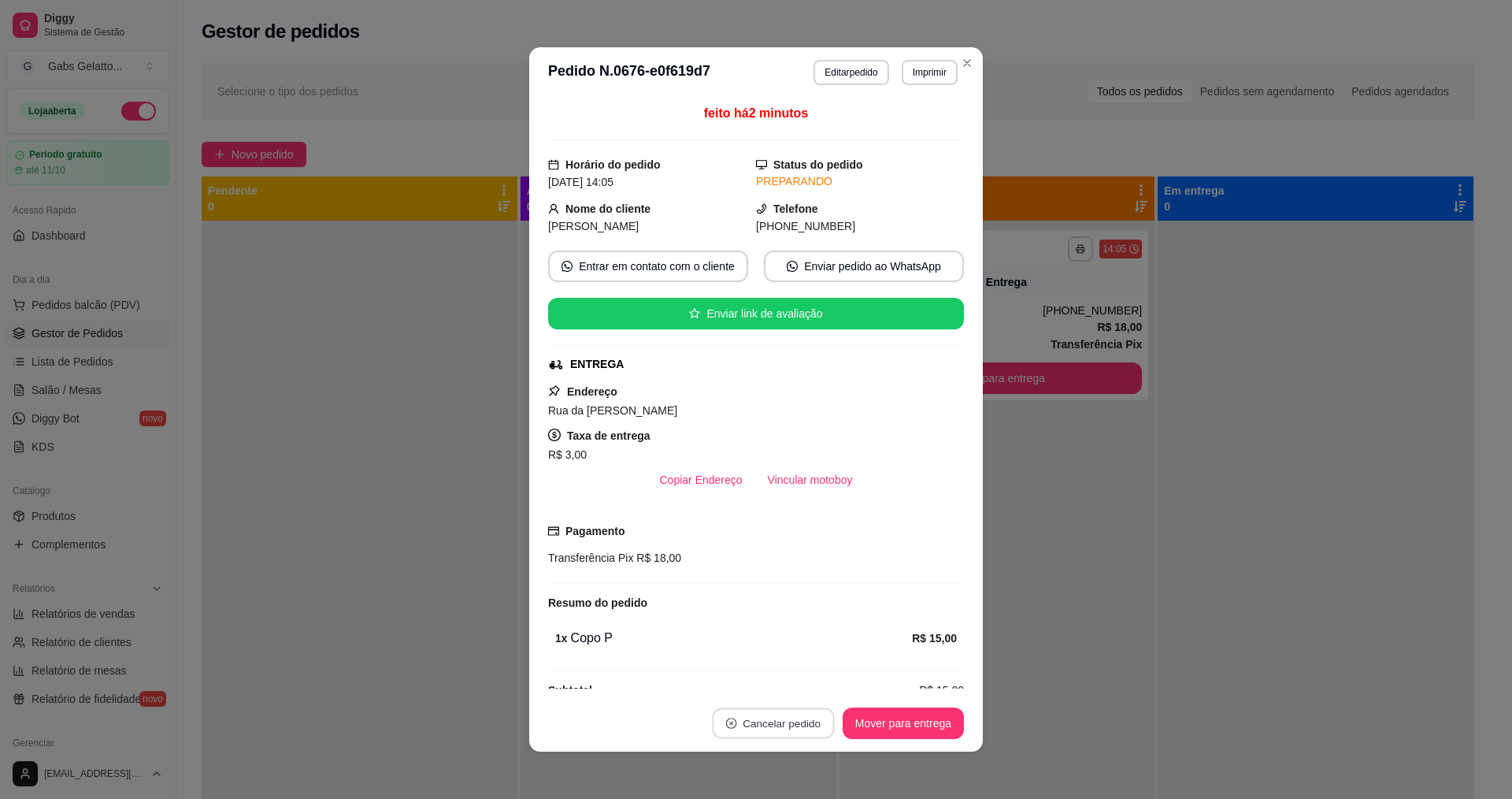
click at [786, 731] on button "Cancelar pedido" at bounding box center [773, 724] width 122 height 31
click at [798, 684] on button "Sim" at bounding box center [811, 684] width 61 height 31
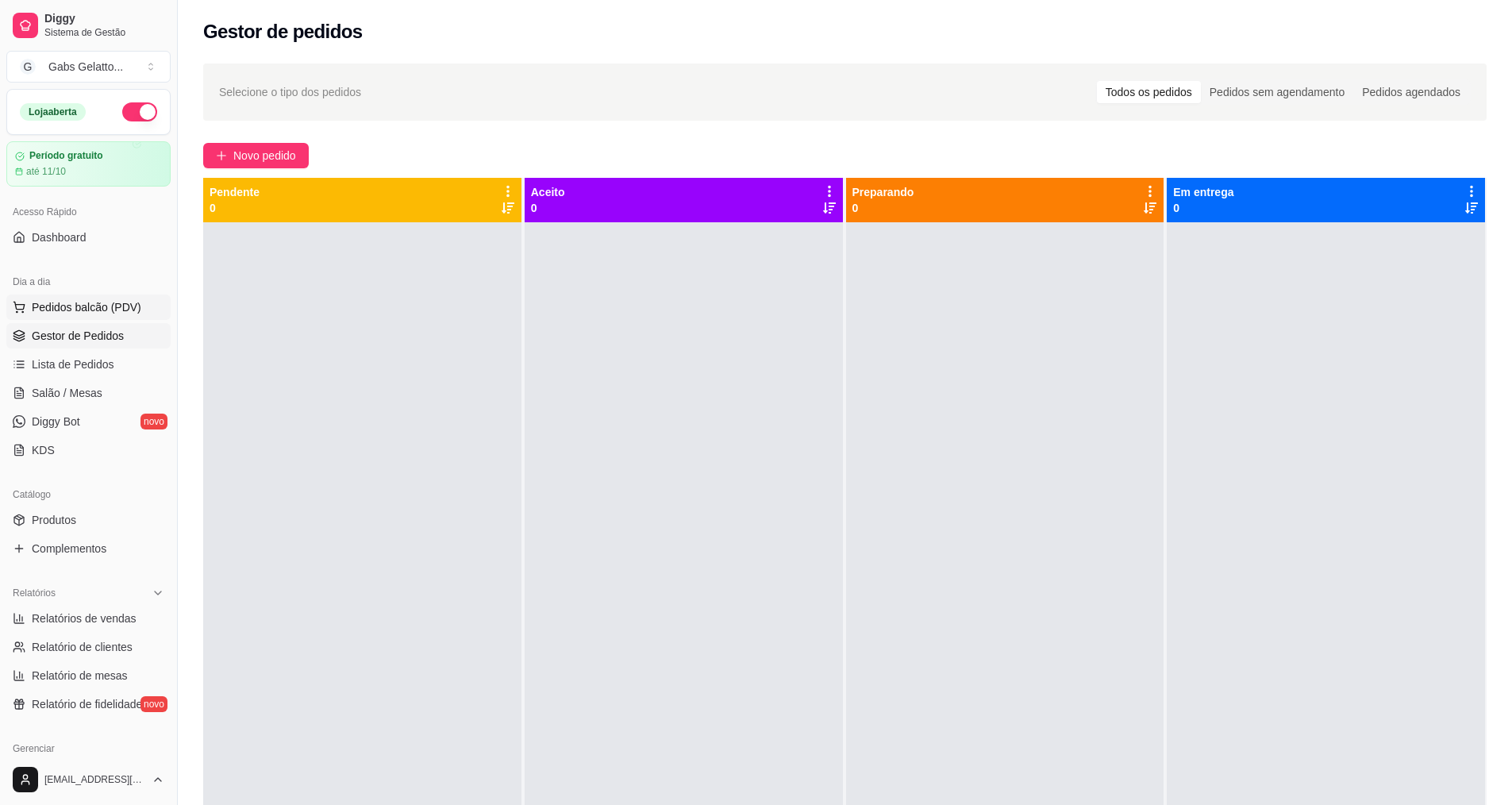
click at [102, 312] on span "Pedidos balcão (PDV)" at bounding box center [86, 307] width 110 height 16
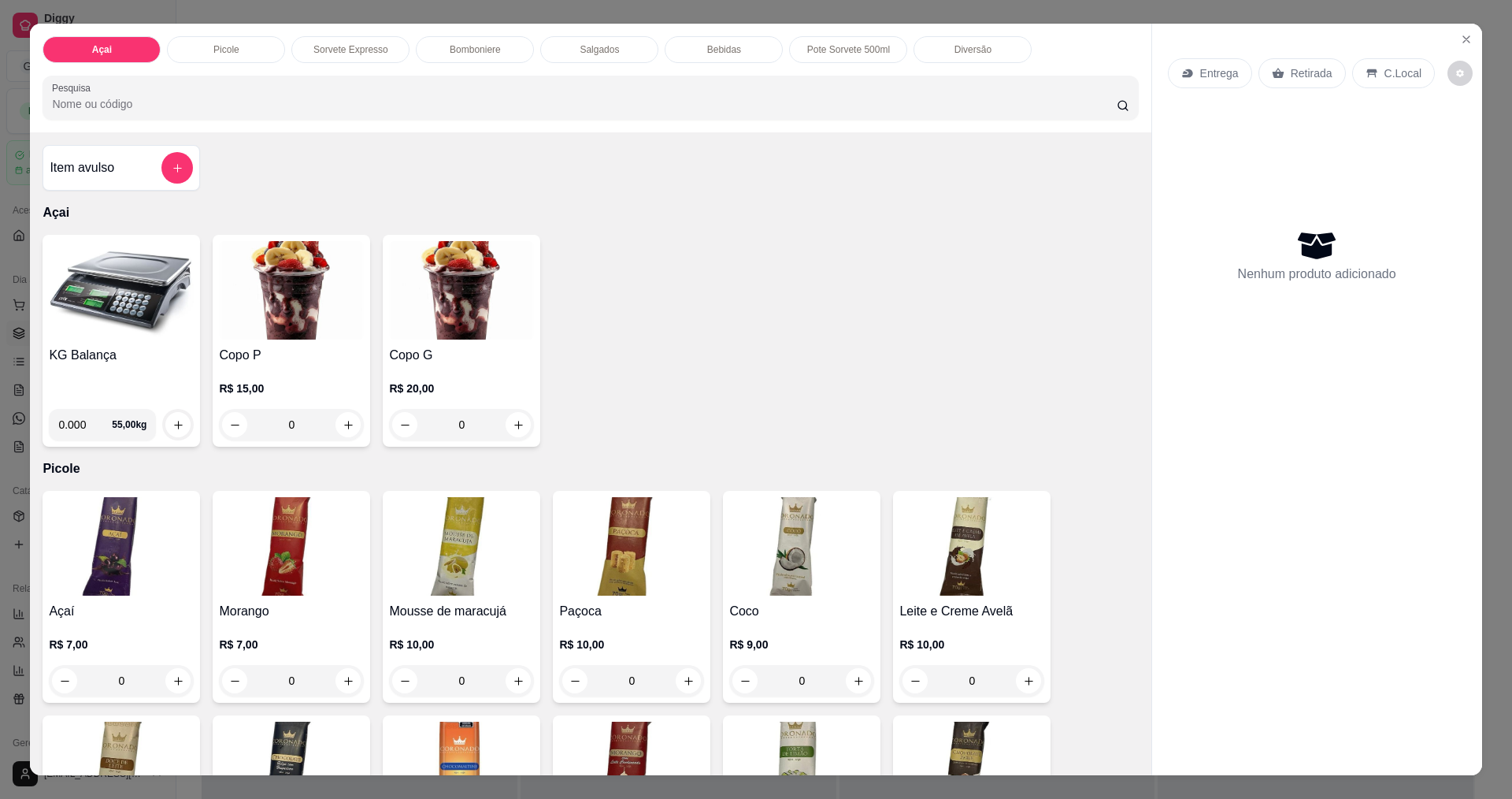
click at [114, 291] on img at bounding box center [121, 291] width 145 height 98
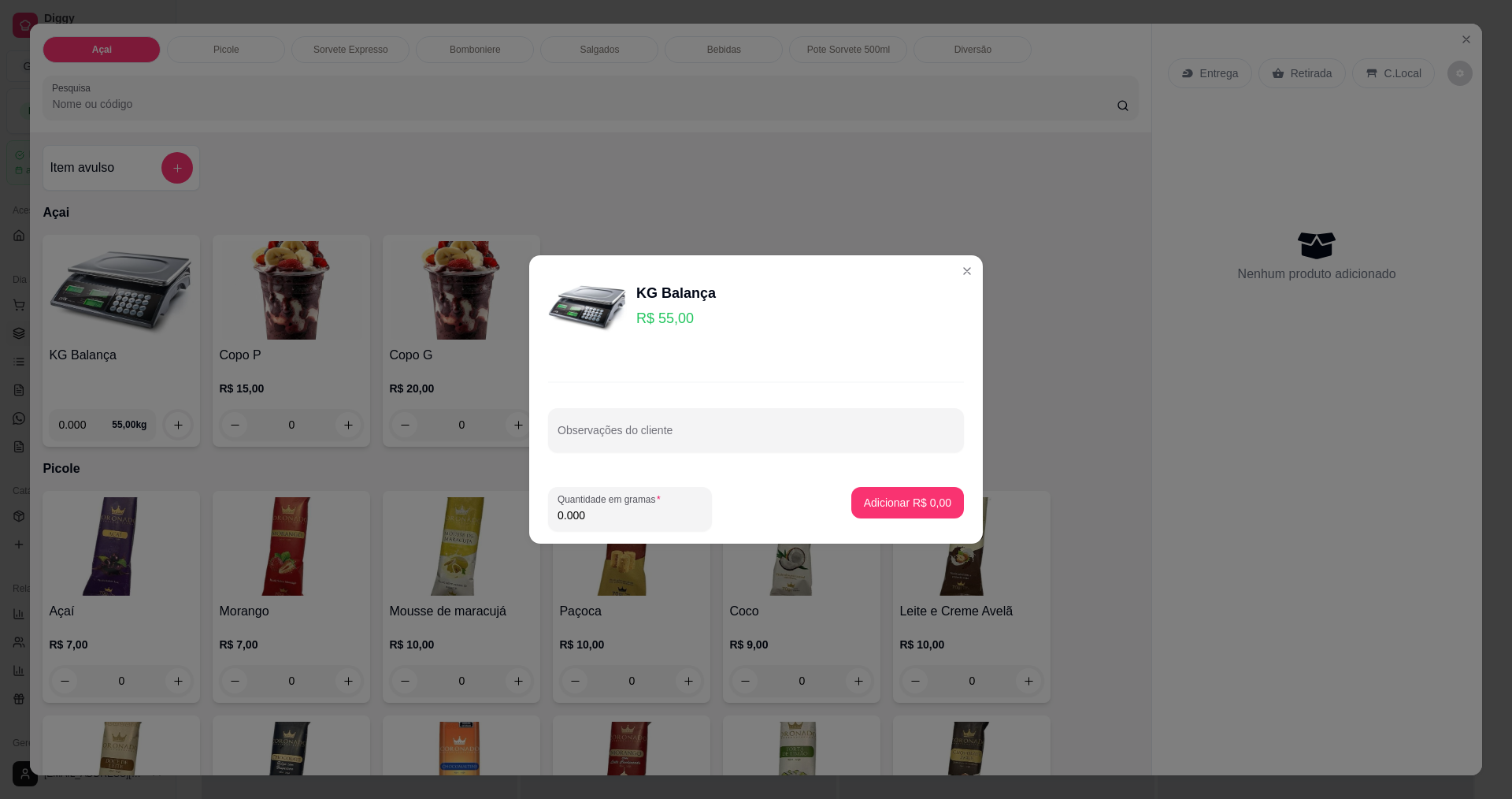
click at [654, 509] on input "0.000" at bounding box center [630, 515] width 145 height 16
click at [636, 517] on input "0.021" at bounding box center [617, 515] width 120 height 16
type input "0.219"
click at [889, 510] on p "Adicionar R$ 12,05" at bounding box center [904, 503] width 94 height 16
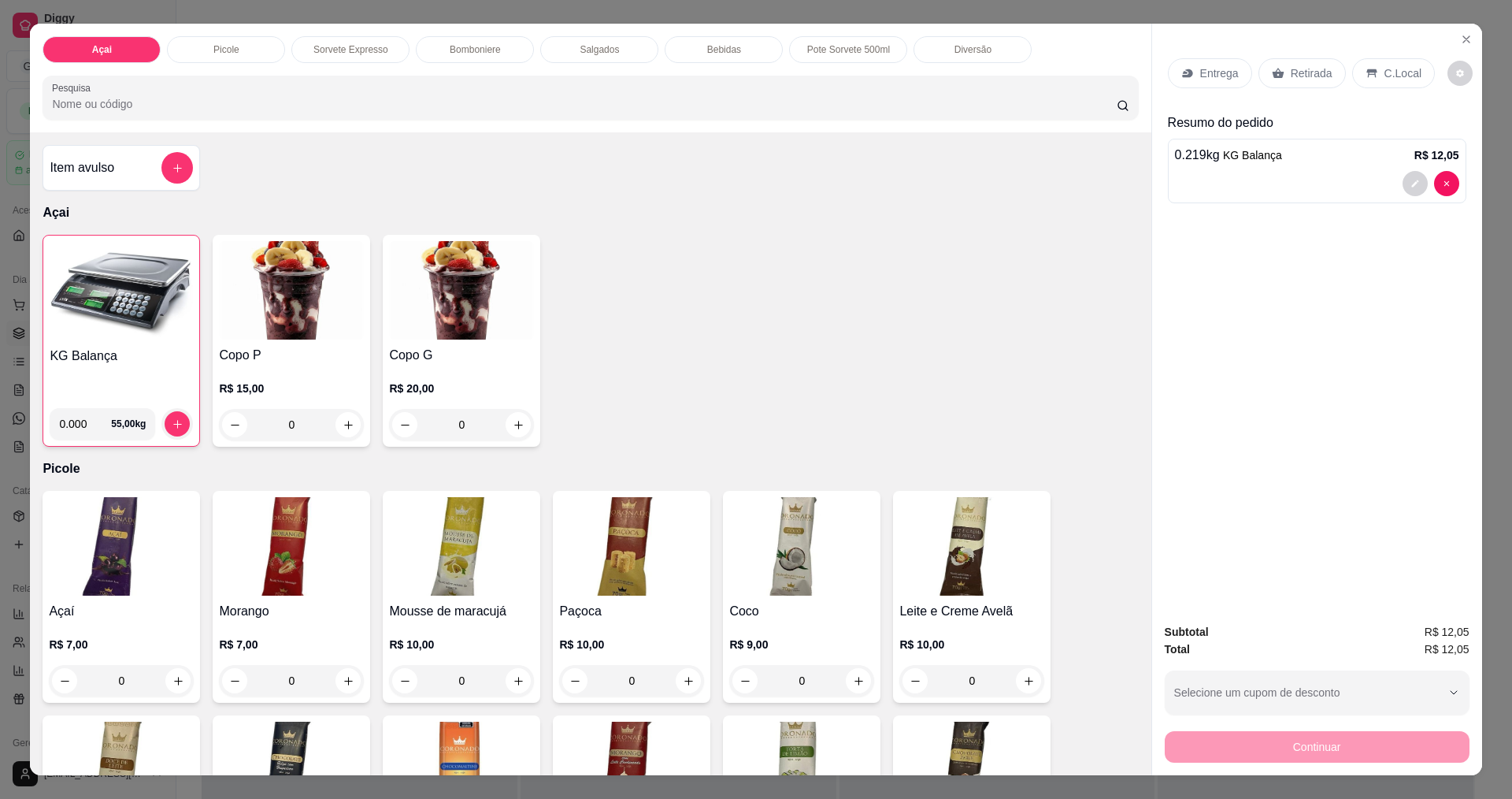
click at [1366, 68] on icon at bounding box center [1372, 73] width 13 height 13
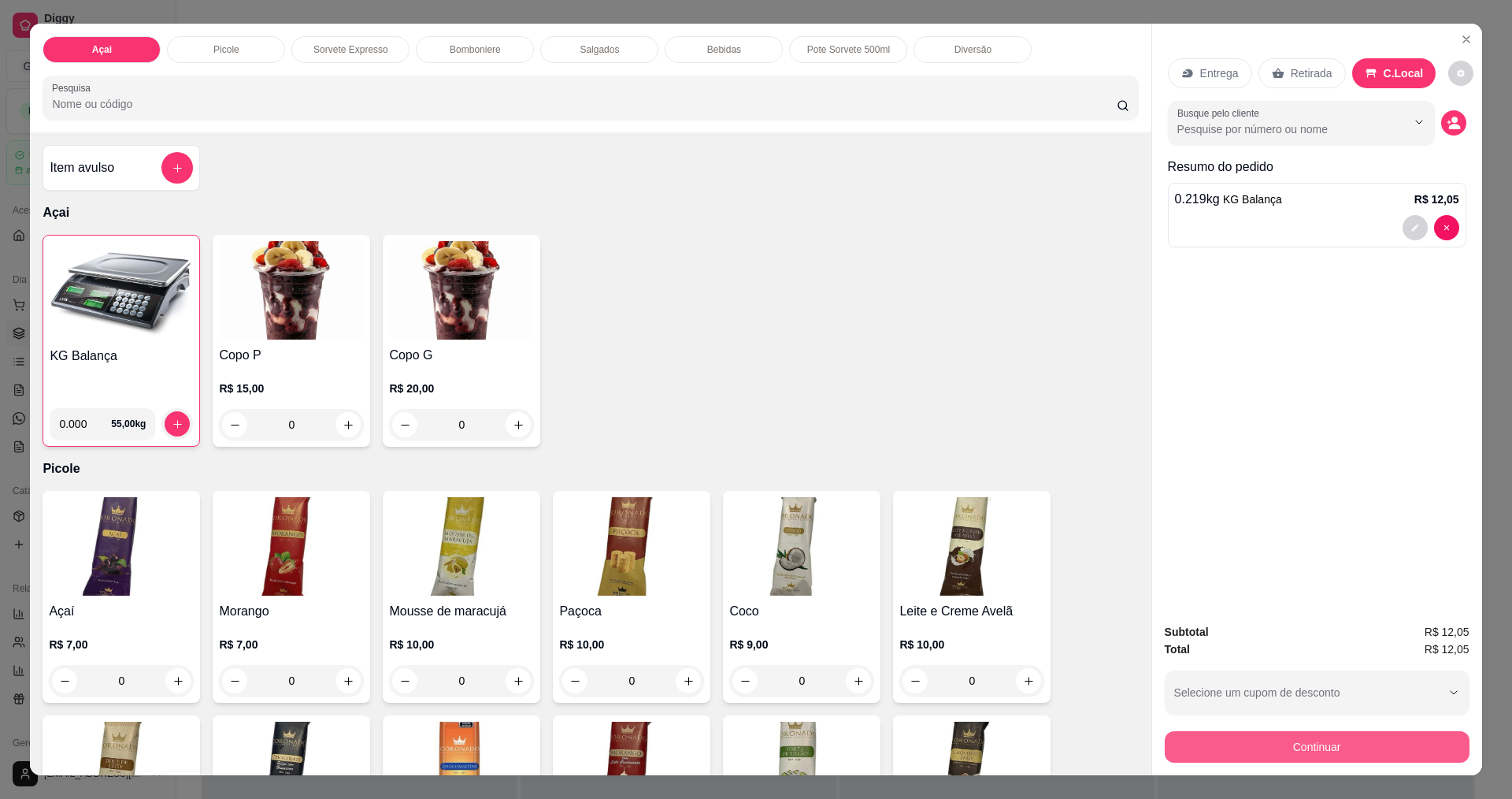
click at [1282, 745] on button "Continuar" at bounding box center [1317, 747] width 305 height 32
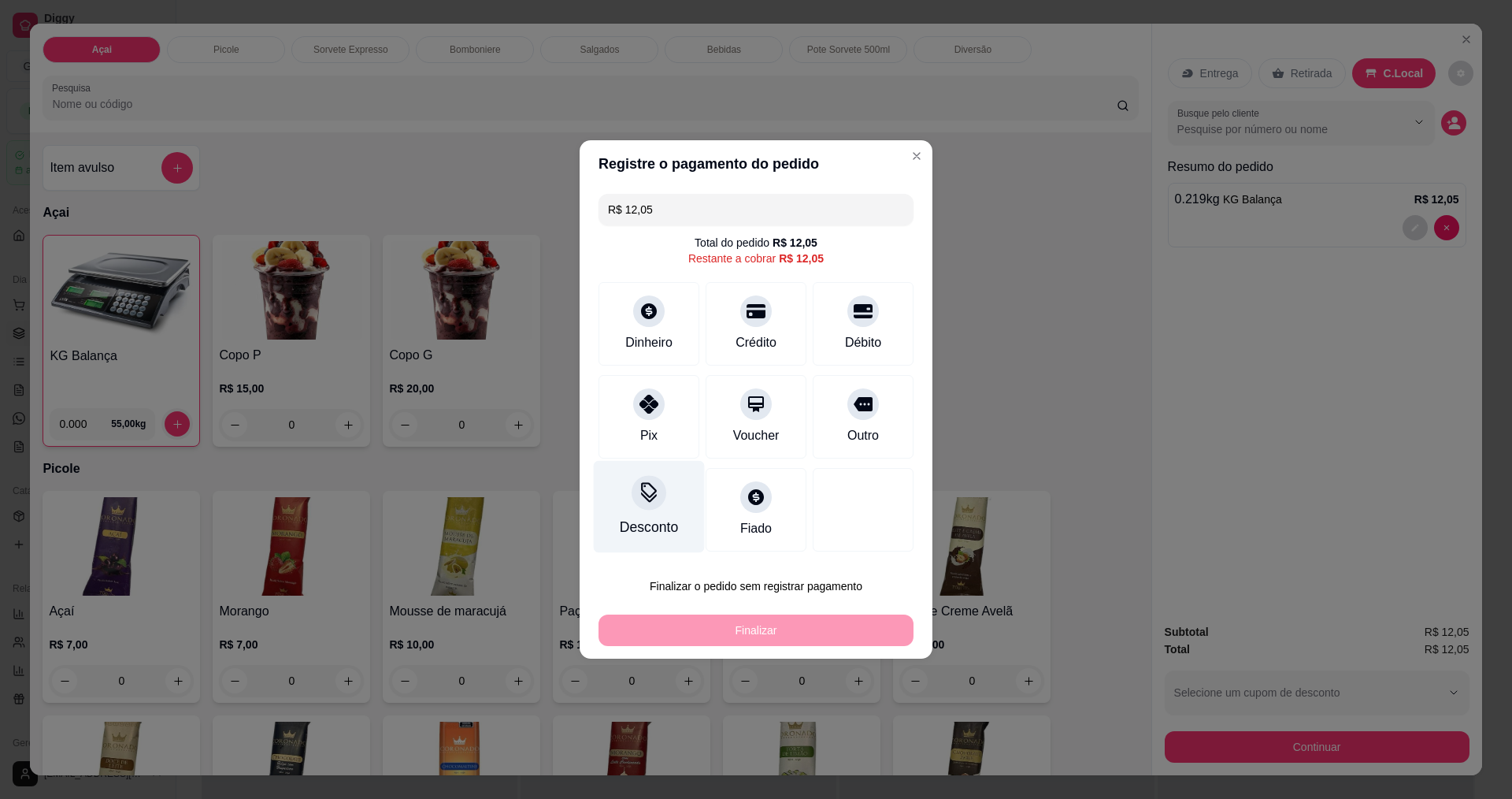
click at [652, 505] on div at bounding box center [649, 492] width 35 height 35
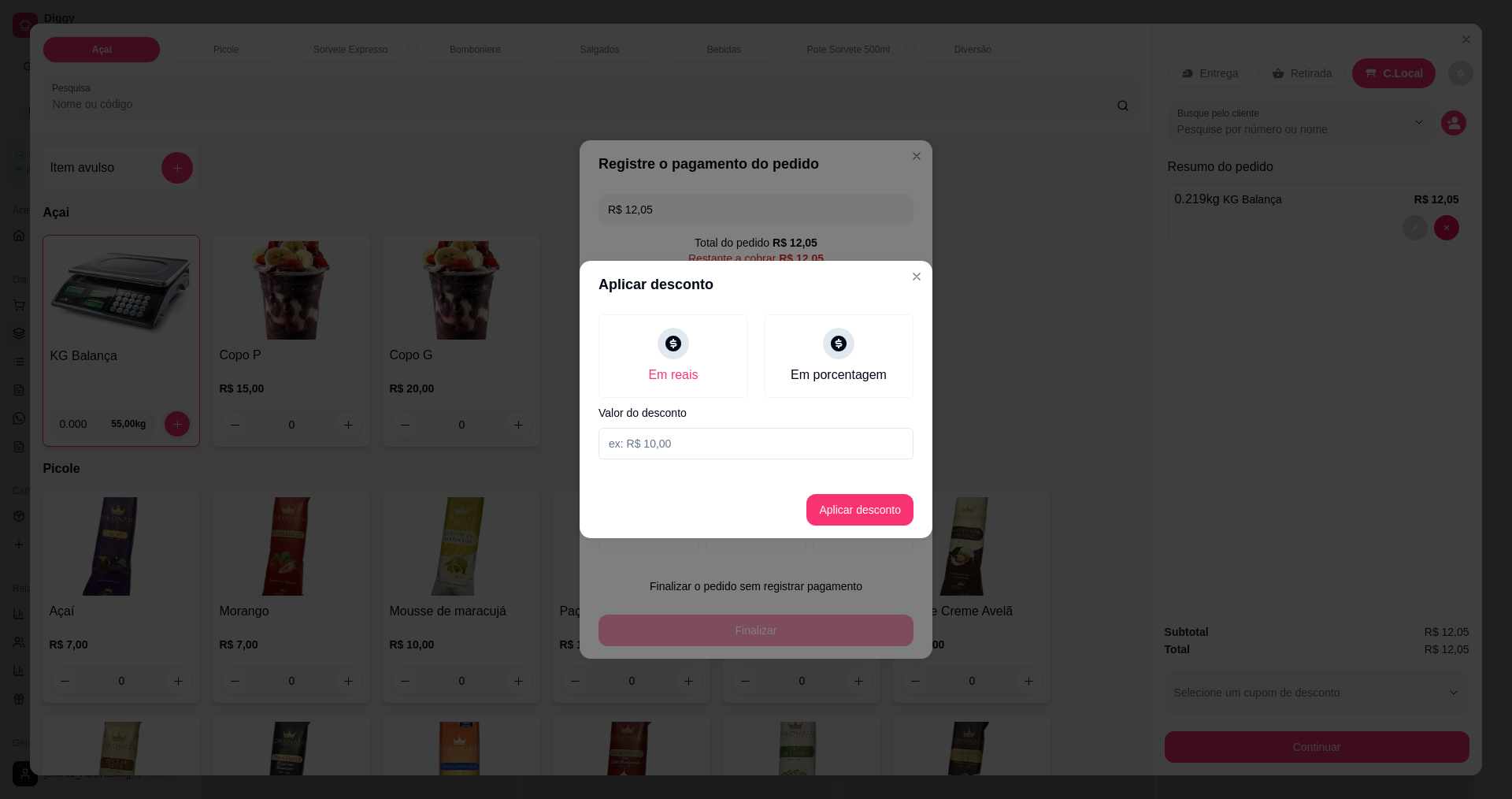
click at [735, 451] on input at bounding box center [756, 444] width 315 height 32
type input "0,05"
click at [876, 515] on button "Aplicar desconto" at bounding box center [860, 510] width 107 height 32
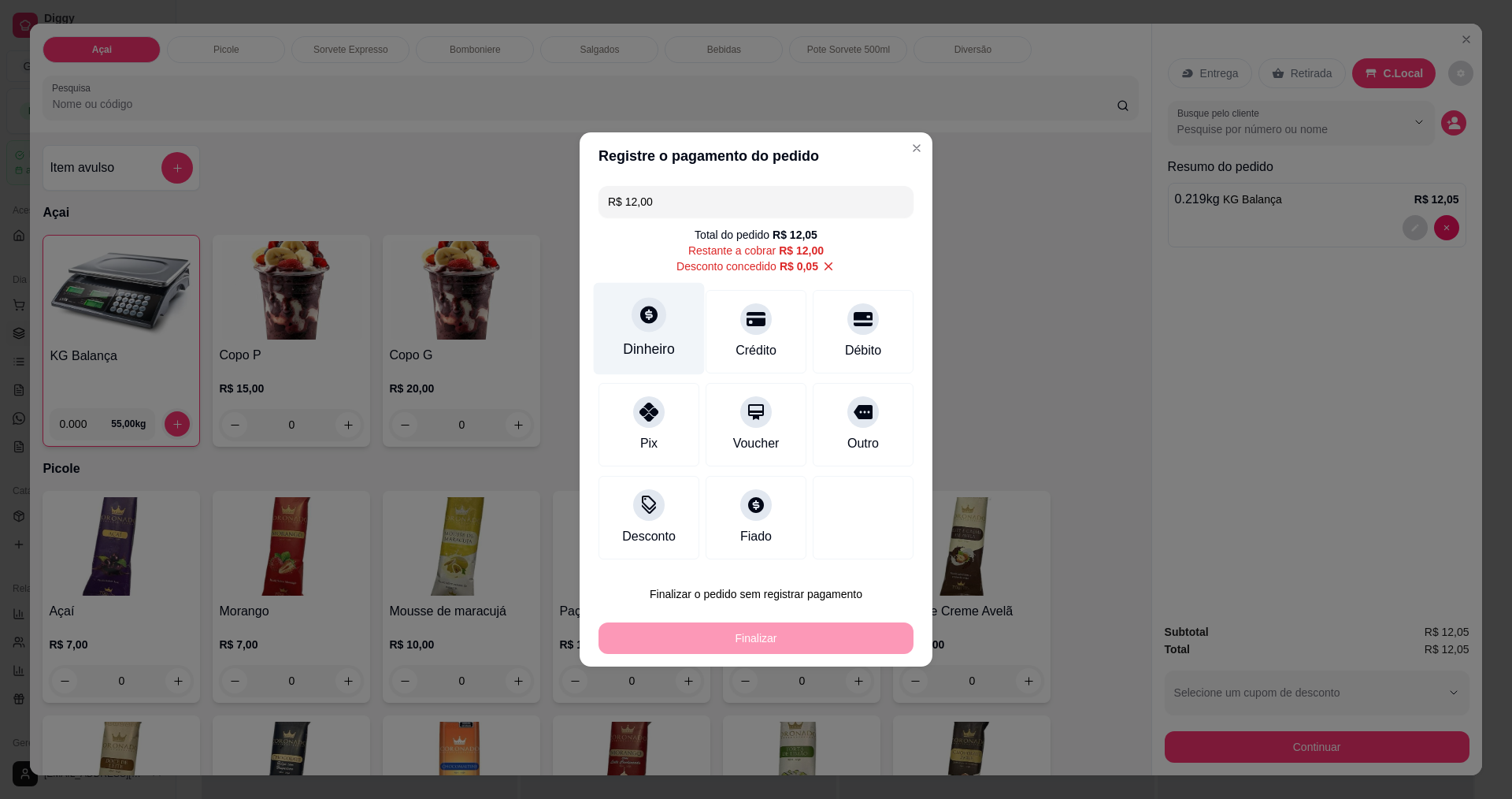
click at [655, 318] on icon at bounding box center [649, 315] width 21 height 21
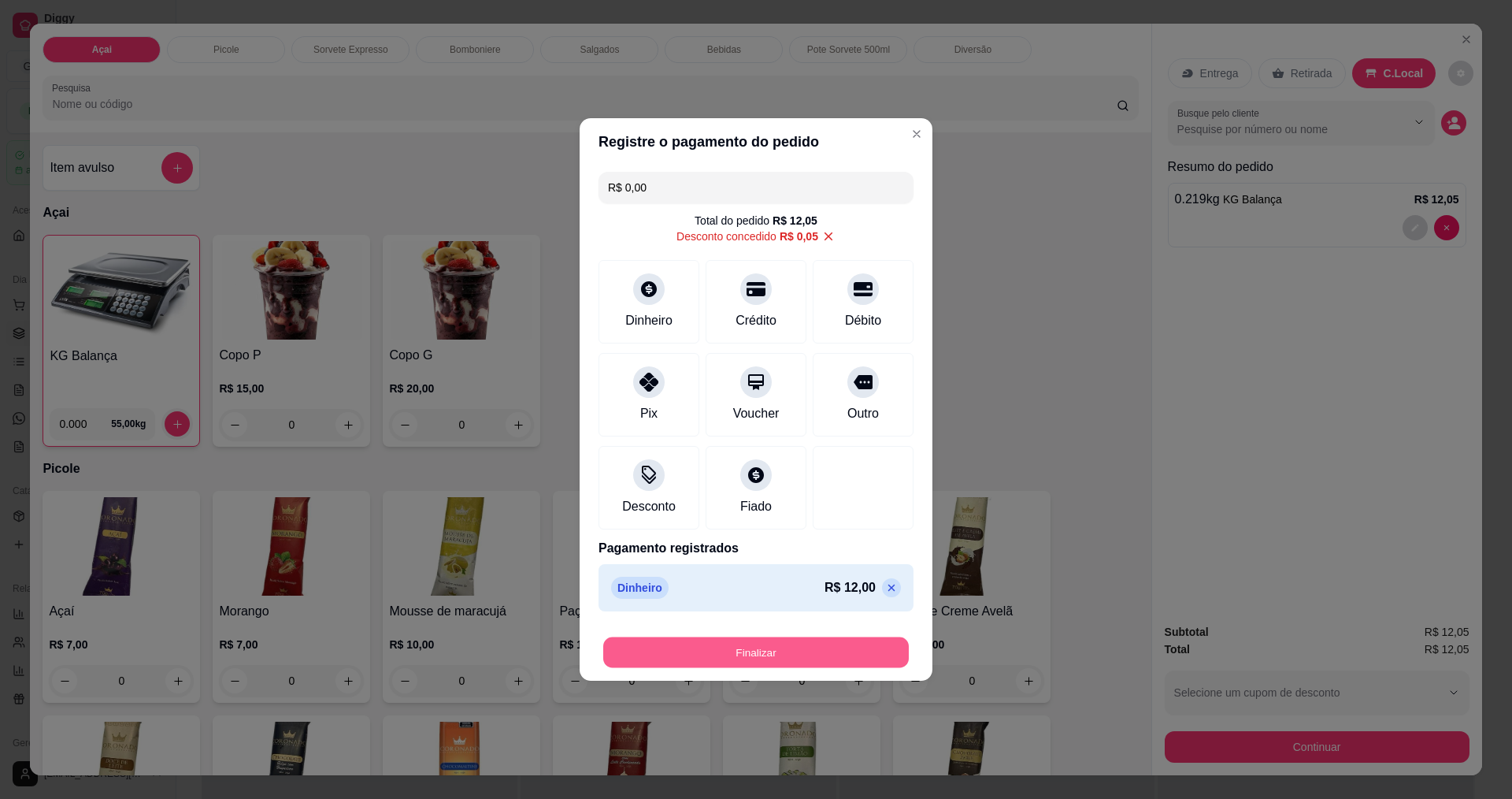
click at [797, 654] on button "Finalizar" at bounding box center [756, 652] width 306 height 31
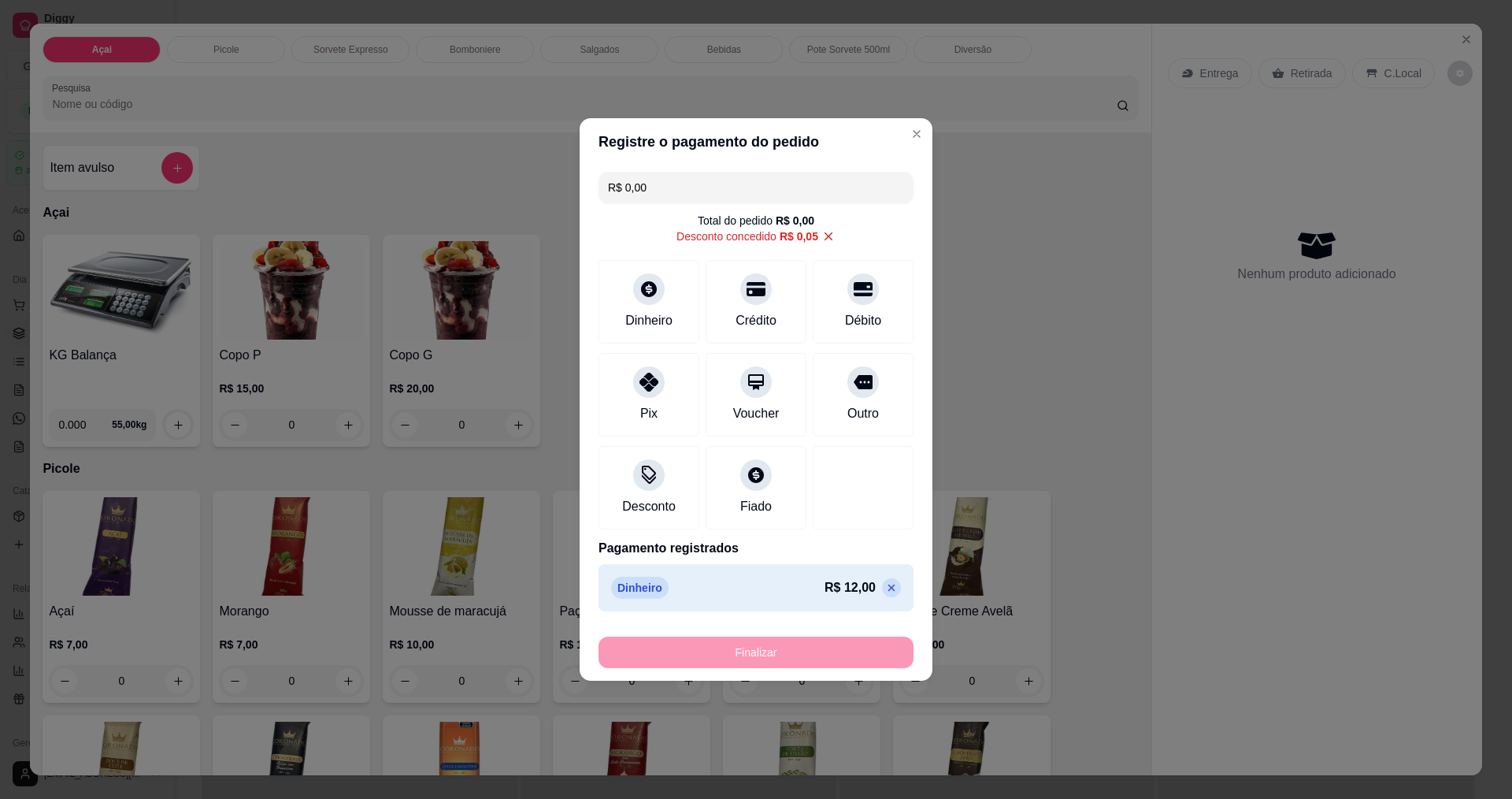
type input "-R$ 12,05"
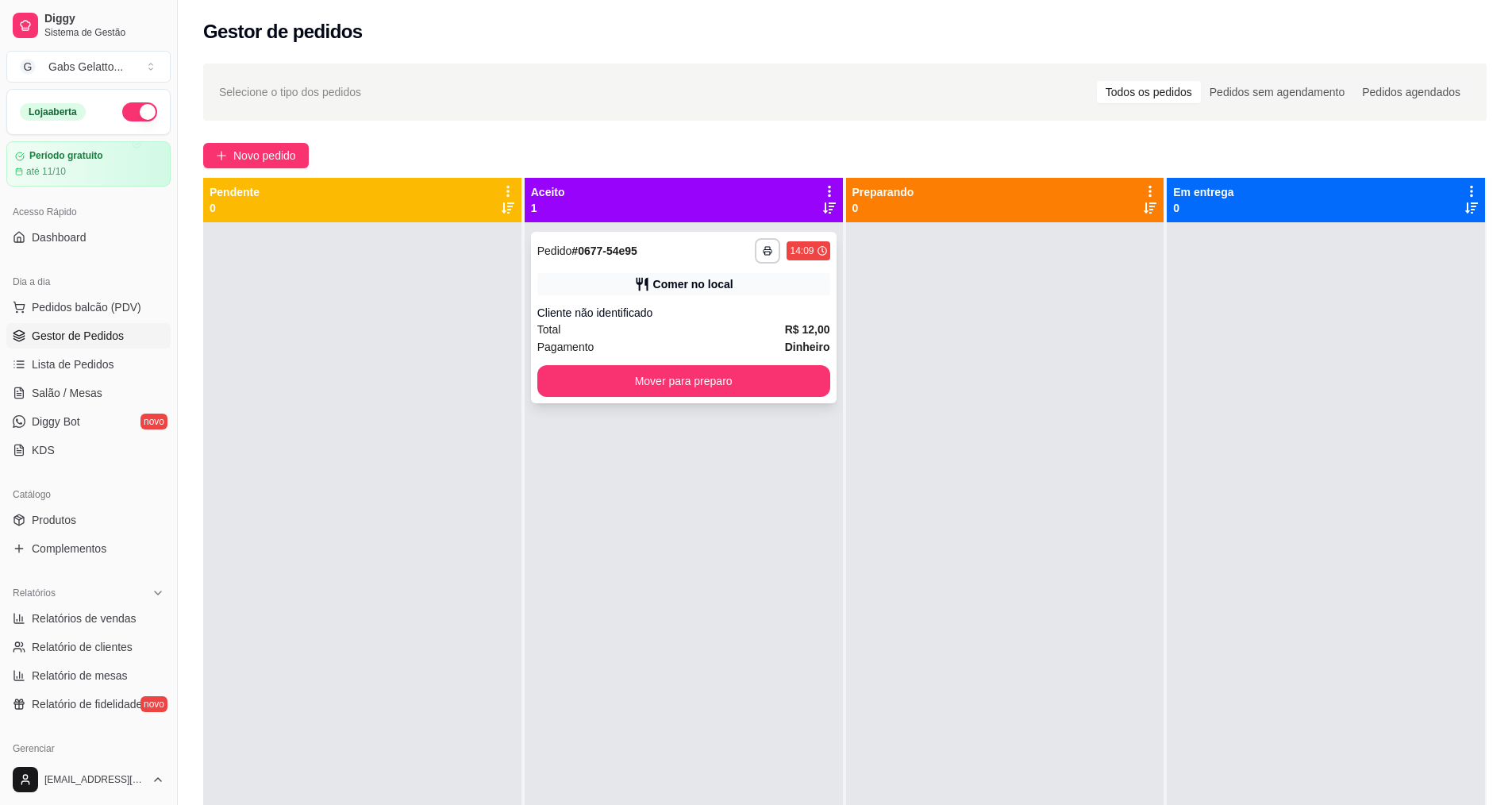
click at [761, 334] on div "Total R$ 12,00" at bounding box center [684, 330] width 293 height 18
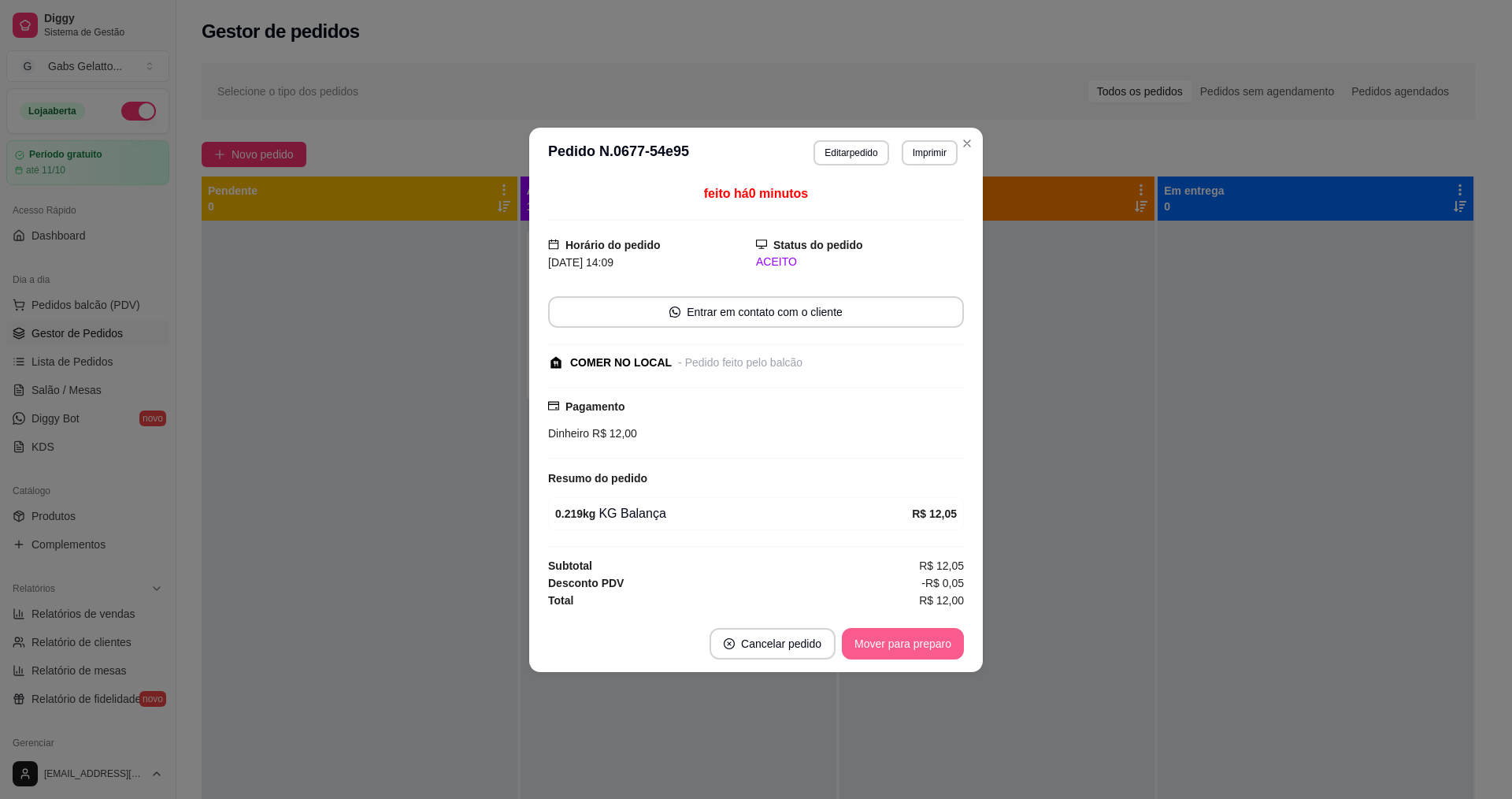
click at [940, 643] on button "Mover para preparo" at bounding box center [903, 644] width 122 height 32
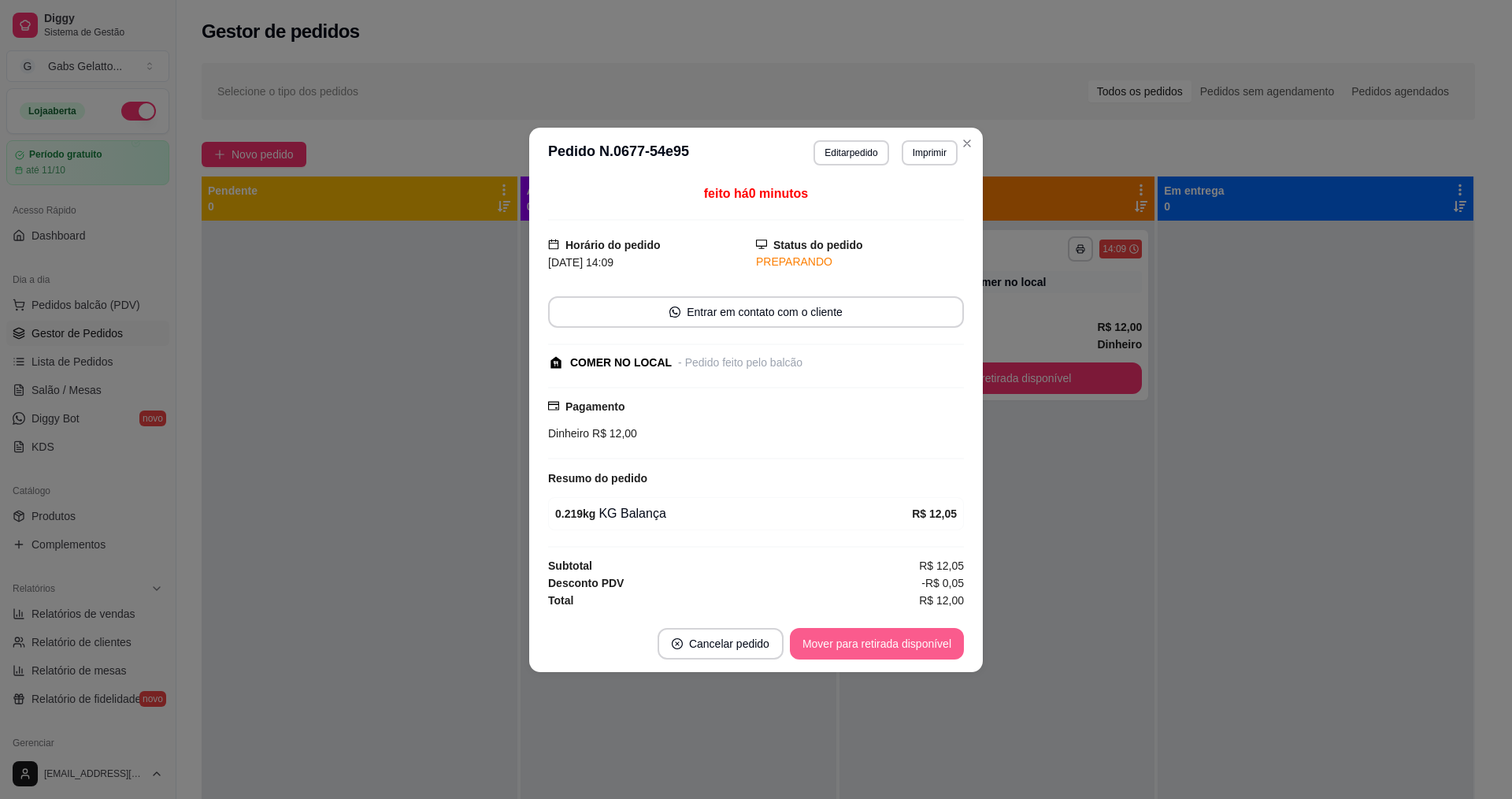
click at [943, 640] on button "Mover para retirada disponível" at bounding box center [877, 644] width 174 height 32
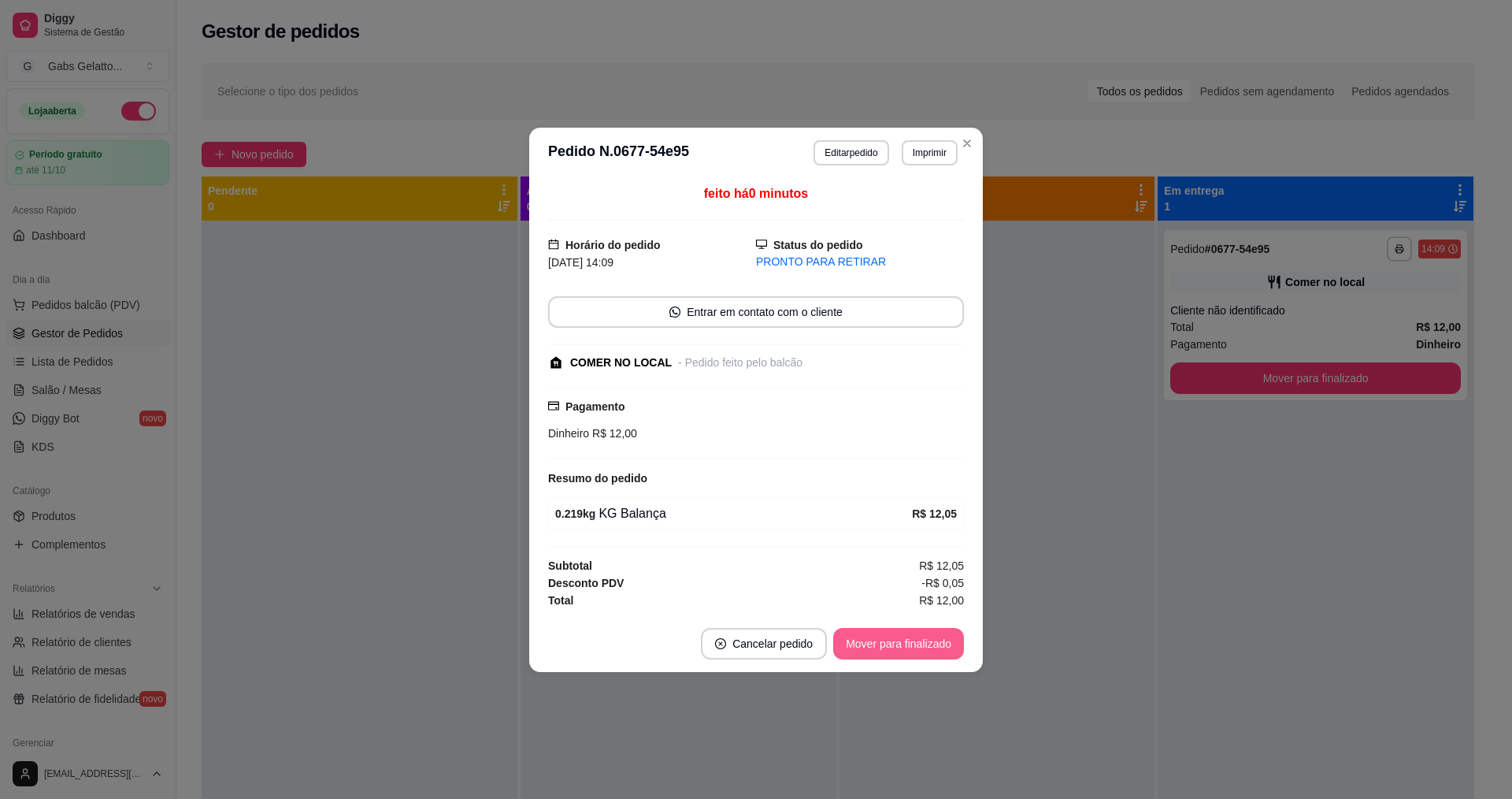
click at [943, 640] on button "Mover para finalizado" at bounding box center [898, 644] width 131 height 32
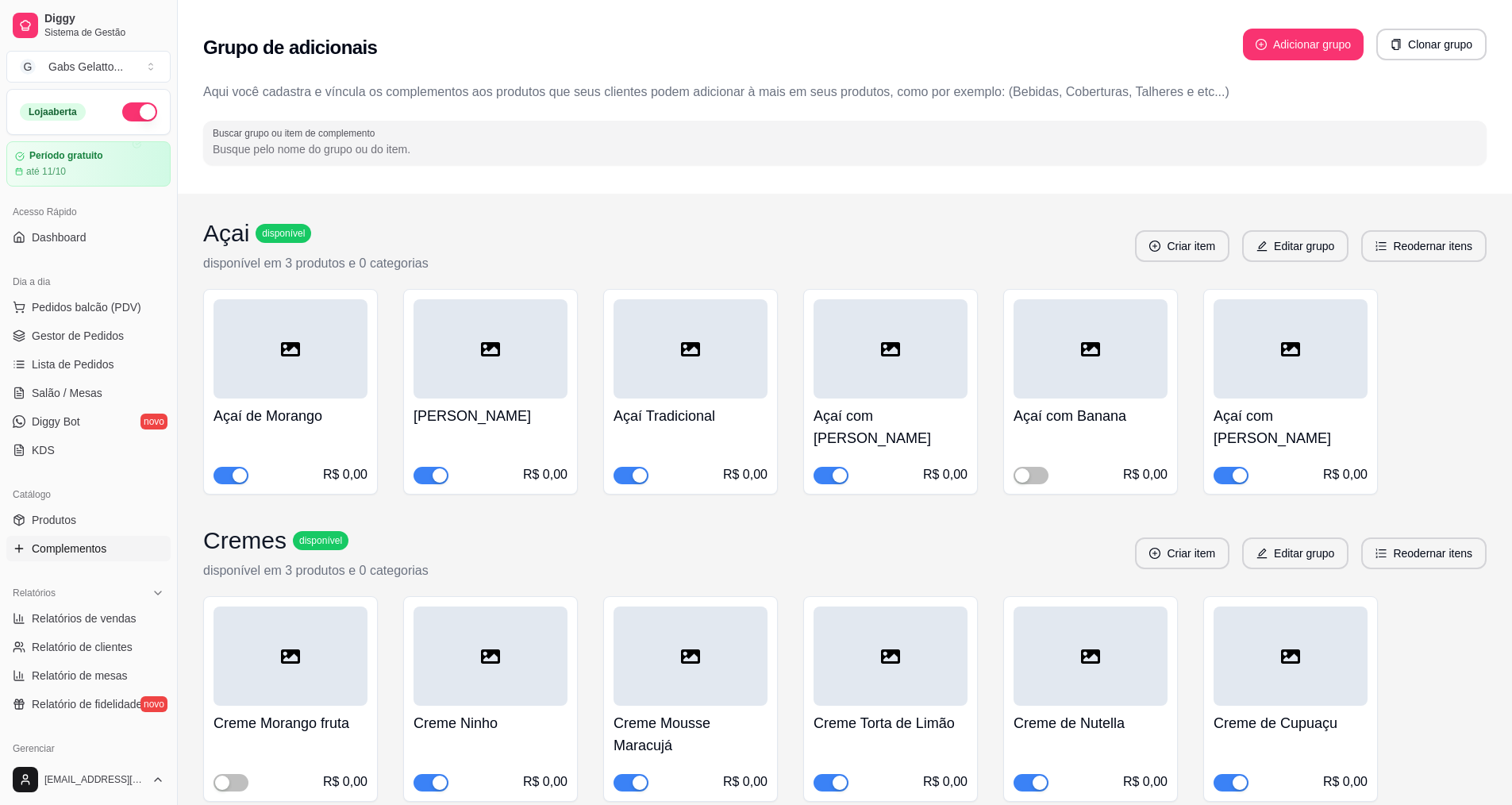
drag, startPoint x: 371, startPoint y: 598, endPoint x: 415, endPoint y: 587, distance: 45.4
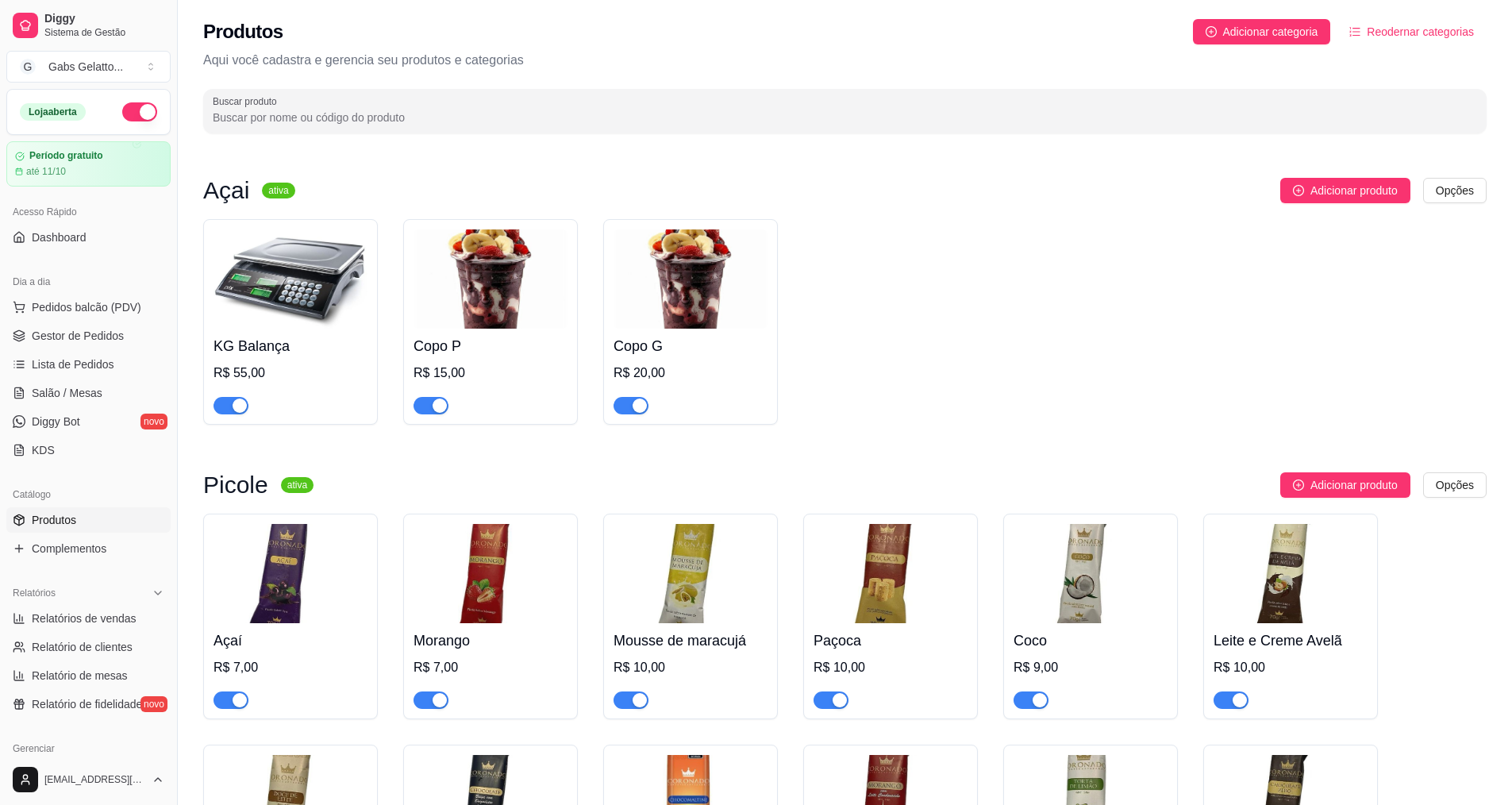
scroll to position [438, 0]
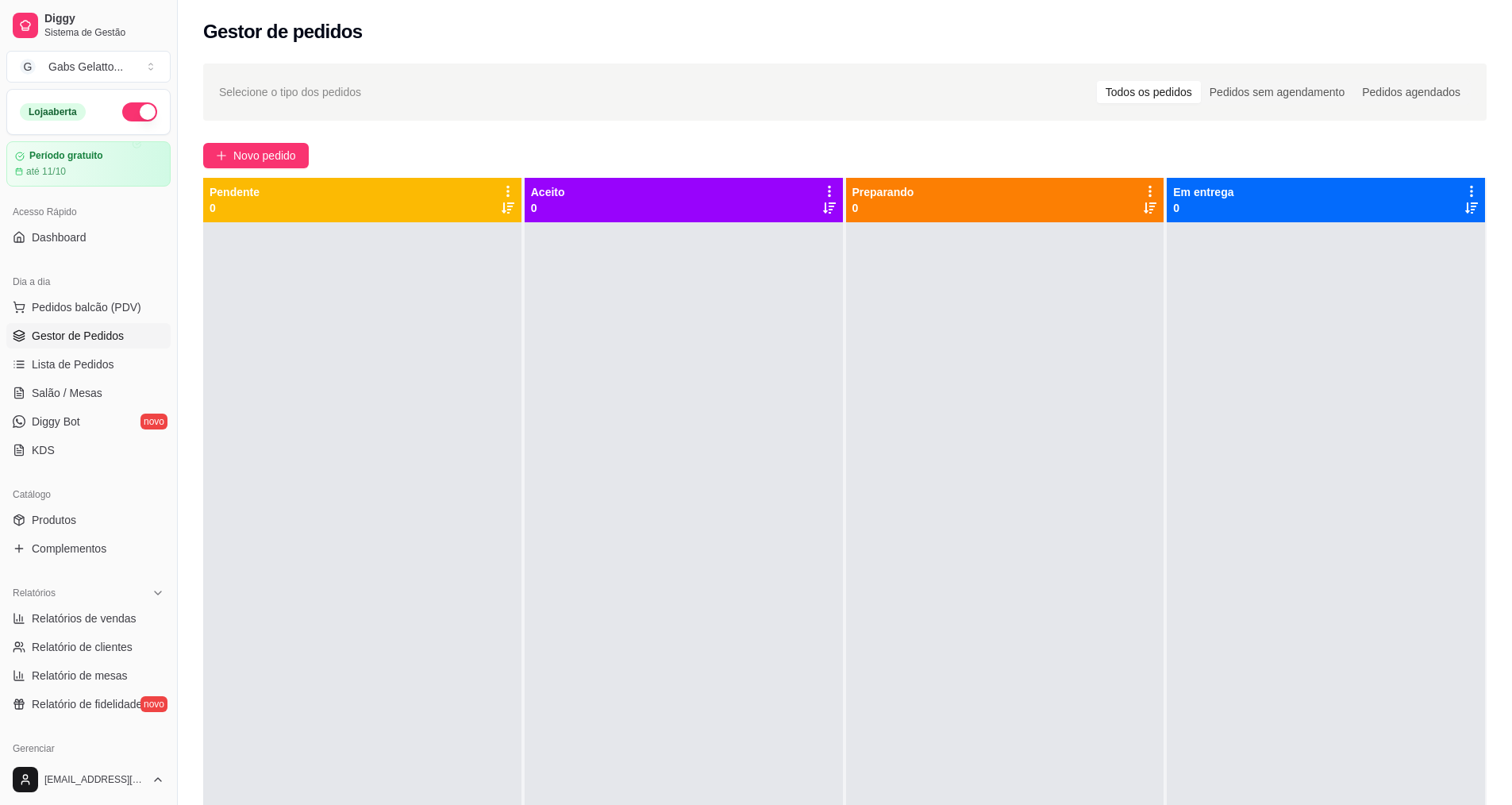
drag, startPoint x: 484, startPoint y: 535, endPoint x: 500, endPoint y: 567, distance: 35.8
drag, startPoint x: 565, startPoint y: 538, endPoint x: 553, endPoint y: 512, distance: 28.6
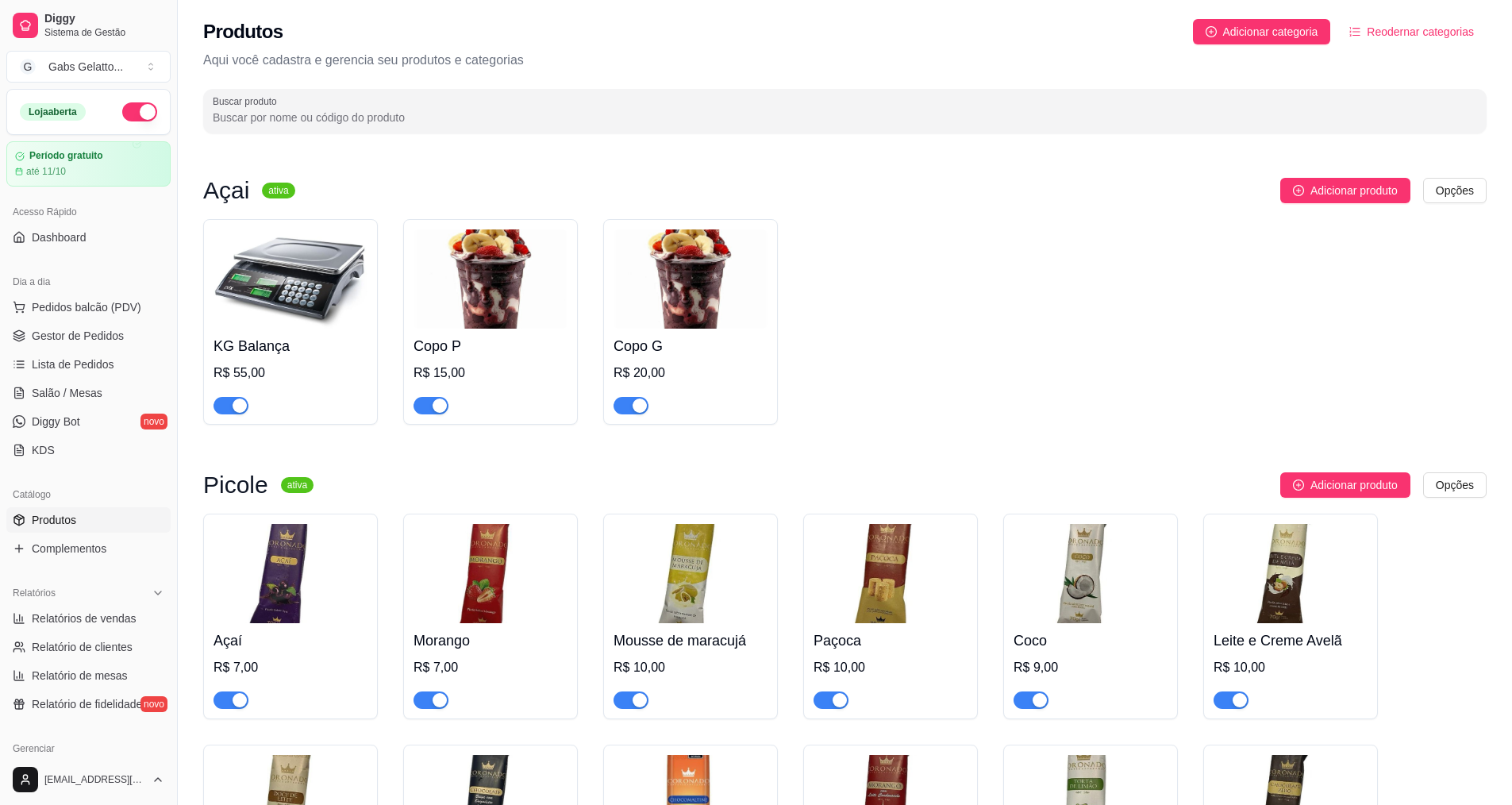
scroll to position [438, 0]
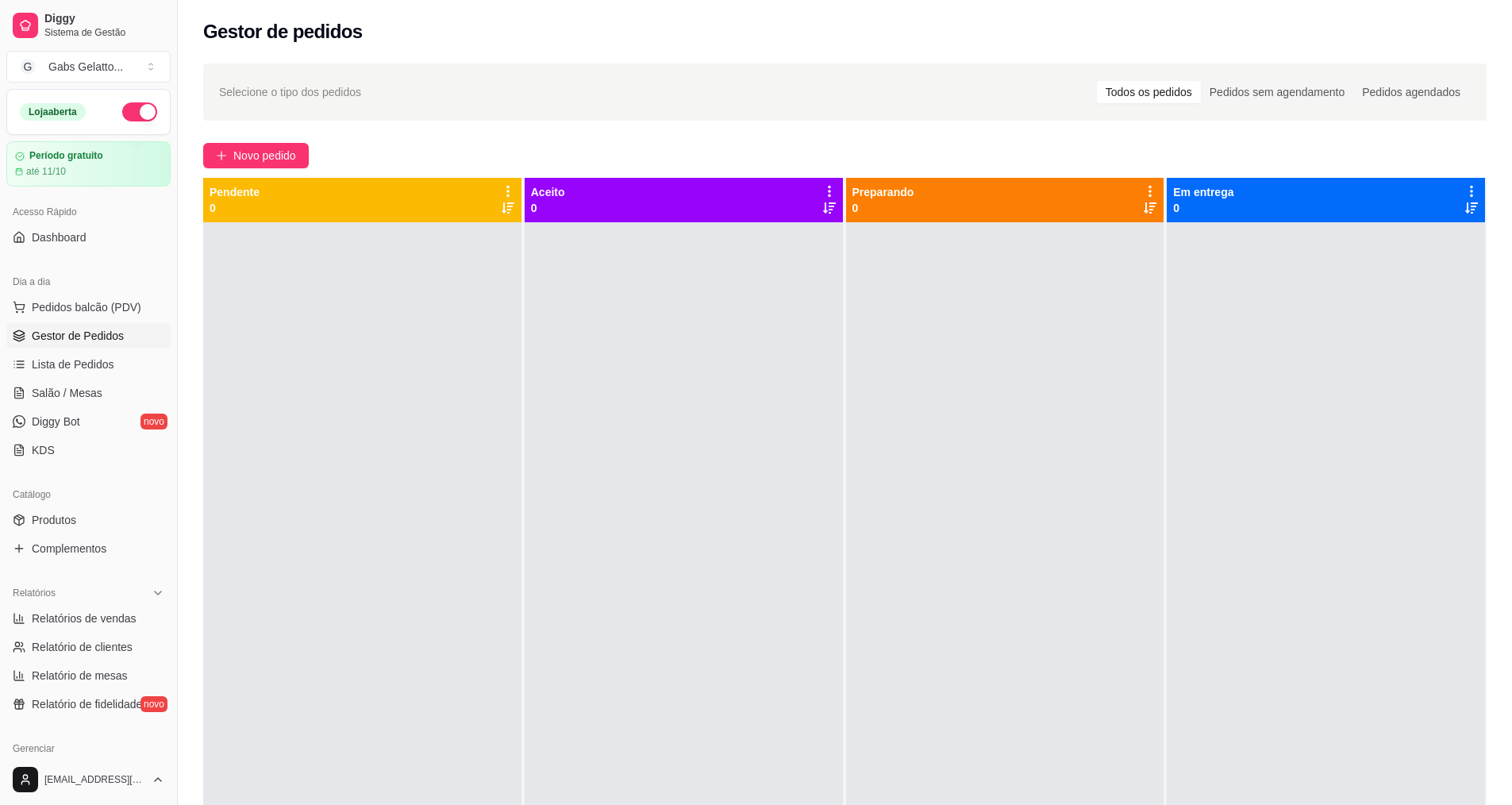
drag, startPoint x: 580, startPoint y: 538, endPoint x: 599, endPoint y: 535, distance: 19.2
click at [139, 316] on button "Pedidos balcão (PDV)" at bounding box center [88, 307] width 164 height 26
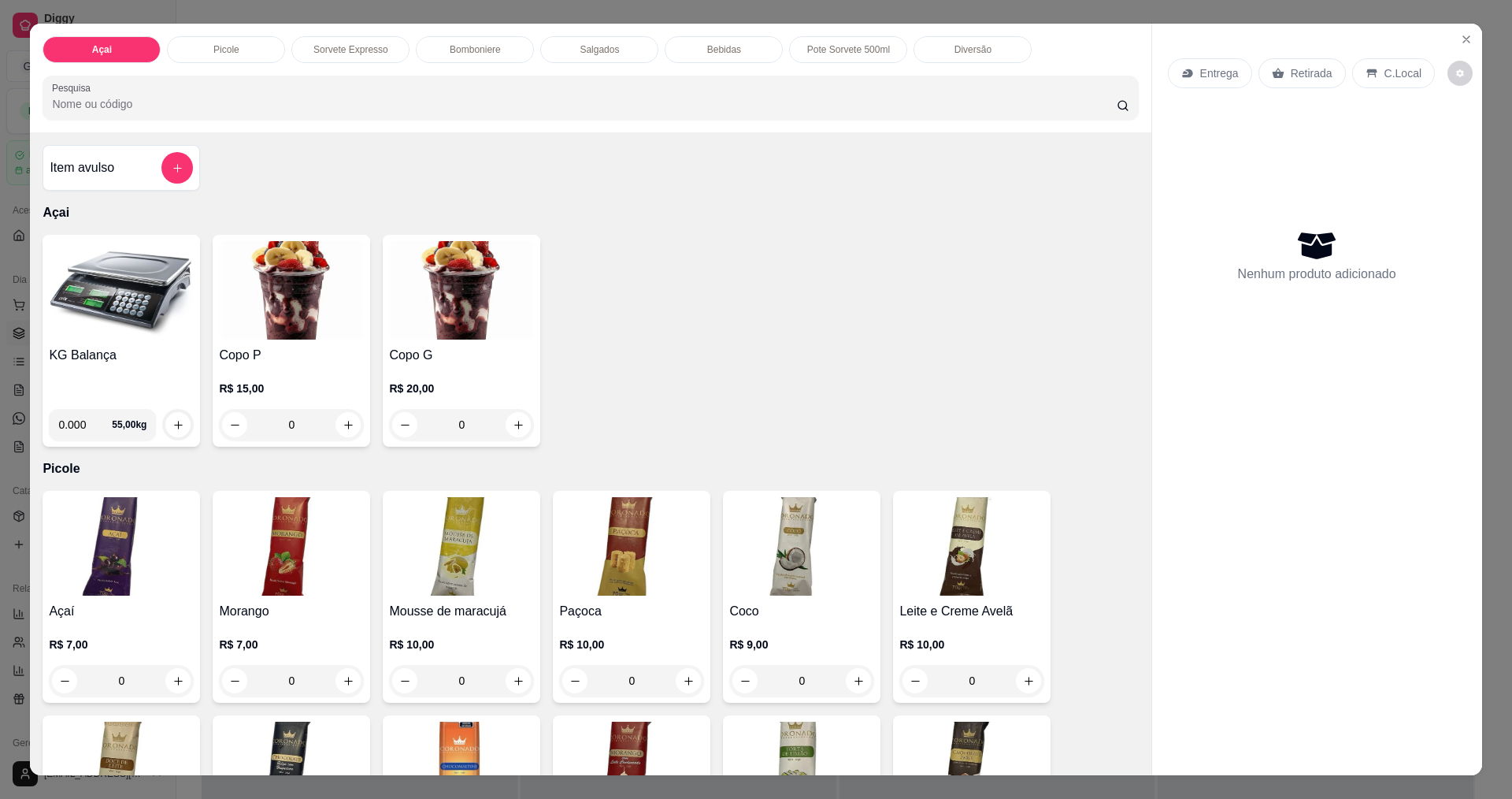
click at [137, 314] on img at bounding box center [121, 291] width 145 height 98
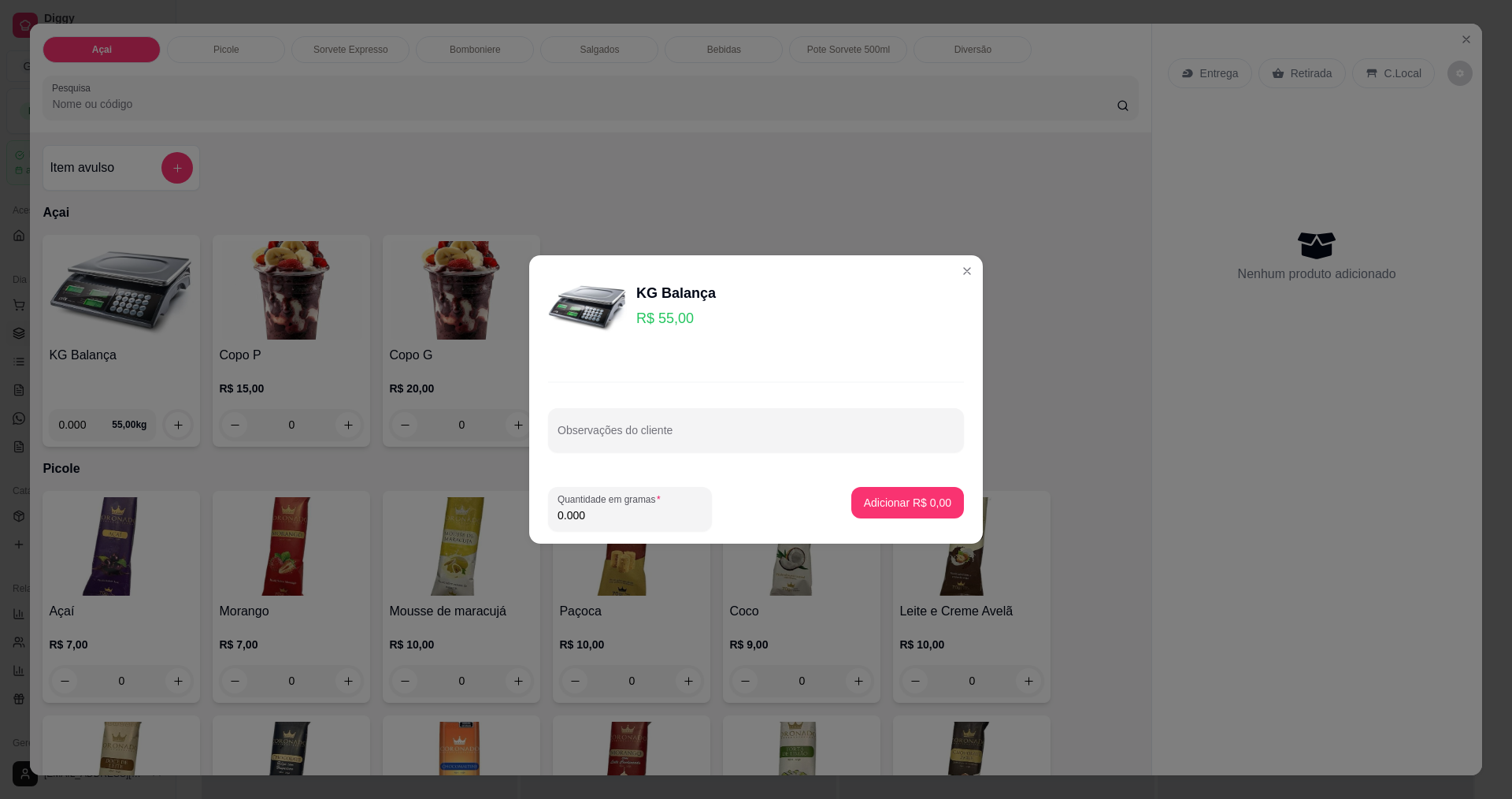
click at [587, 515] on input "0.000" at bounding box center [630, 515] width 145 height 16
type input "0.195"
click at [907, 496] on p "Adicionar R$ 10,73" at bounding box center [904, 503] width 94 height 16
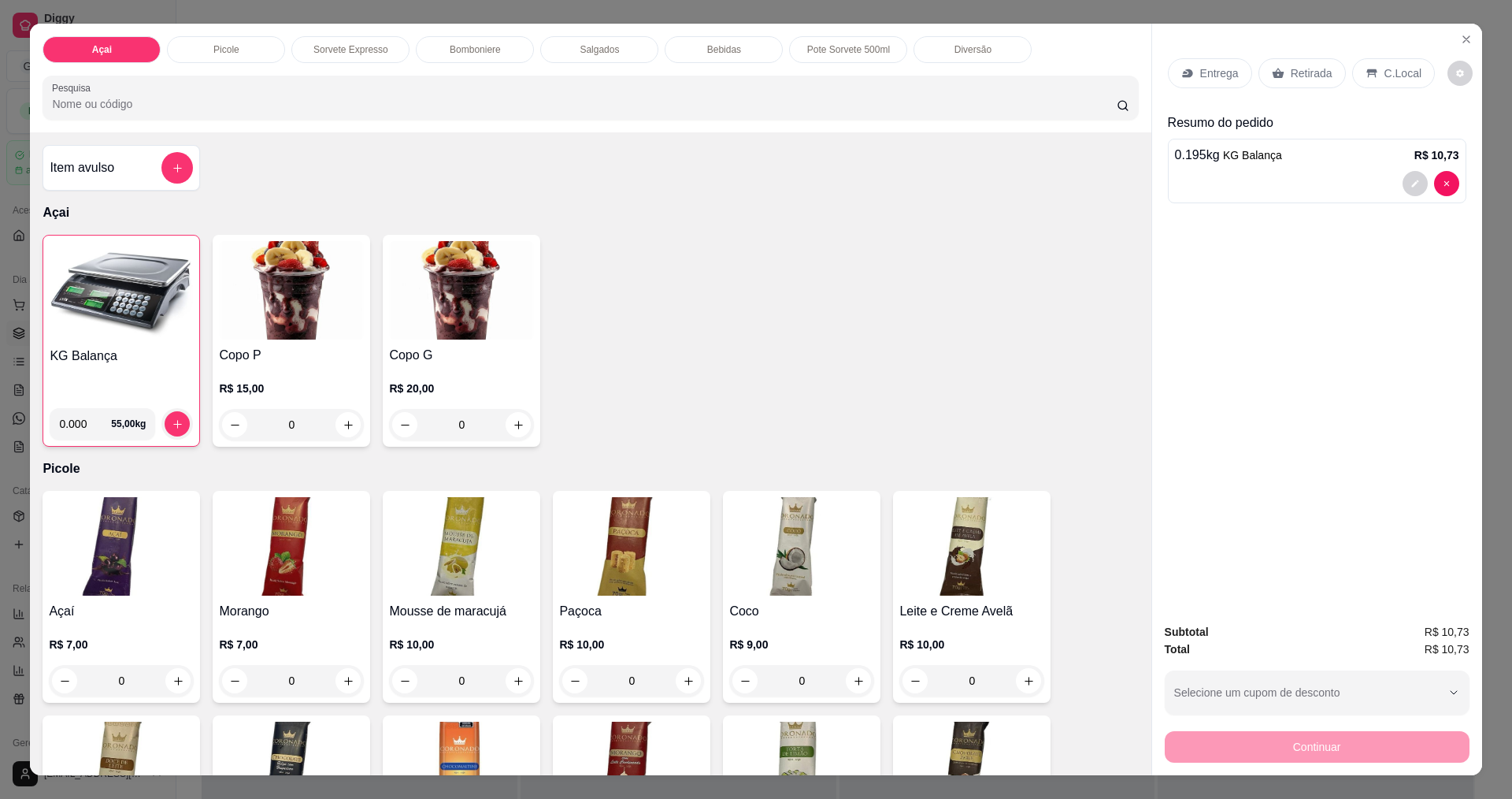
click at [1383, 64] on div "C.Local" at bounding box center [1394, 73] width 83 height 30
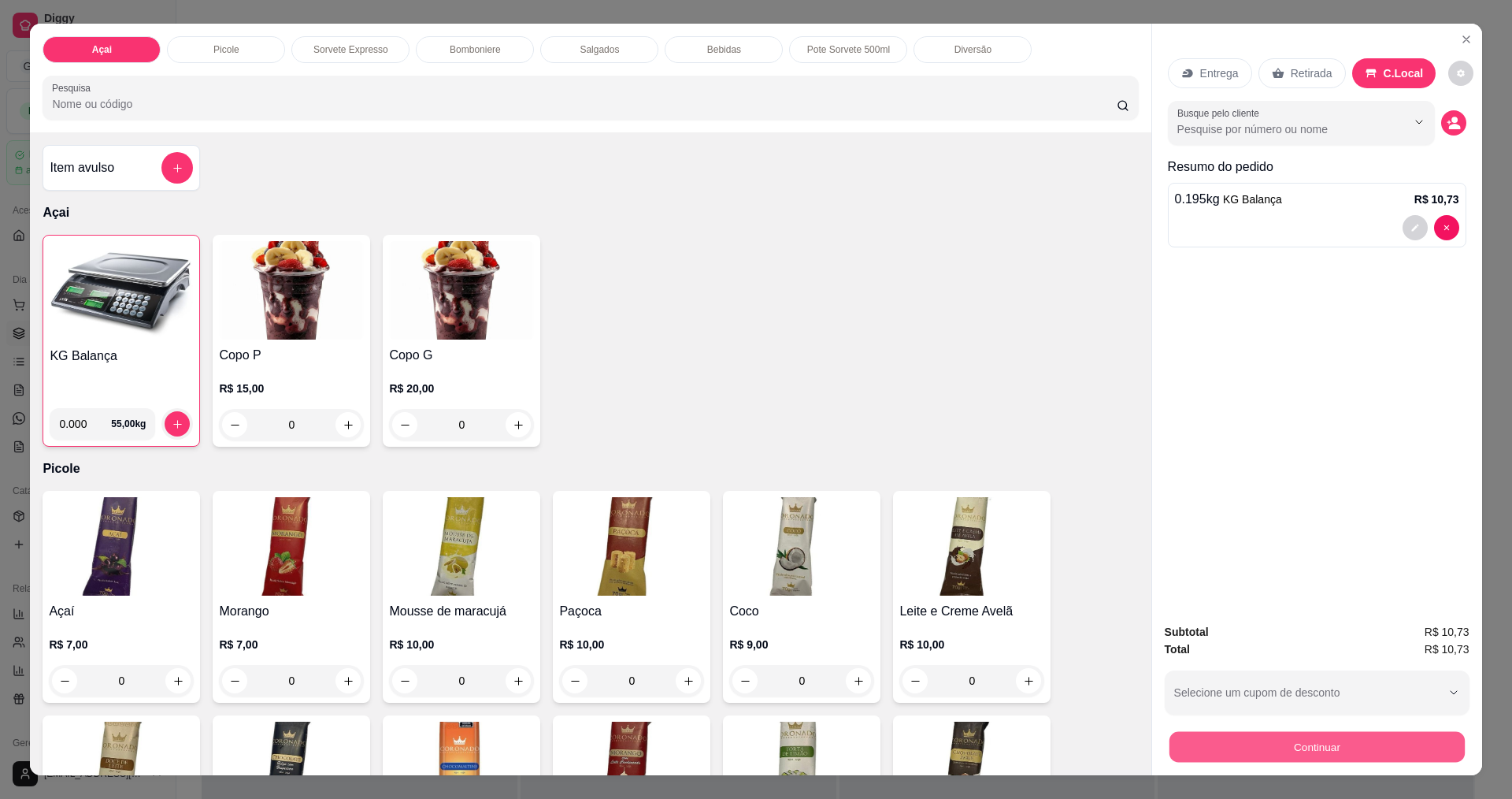
click at [1286, 746] on button "Continuar" at bounding box center [1317, 746] width 295 height 31
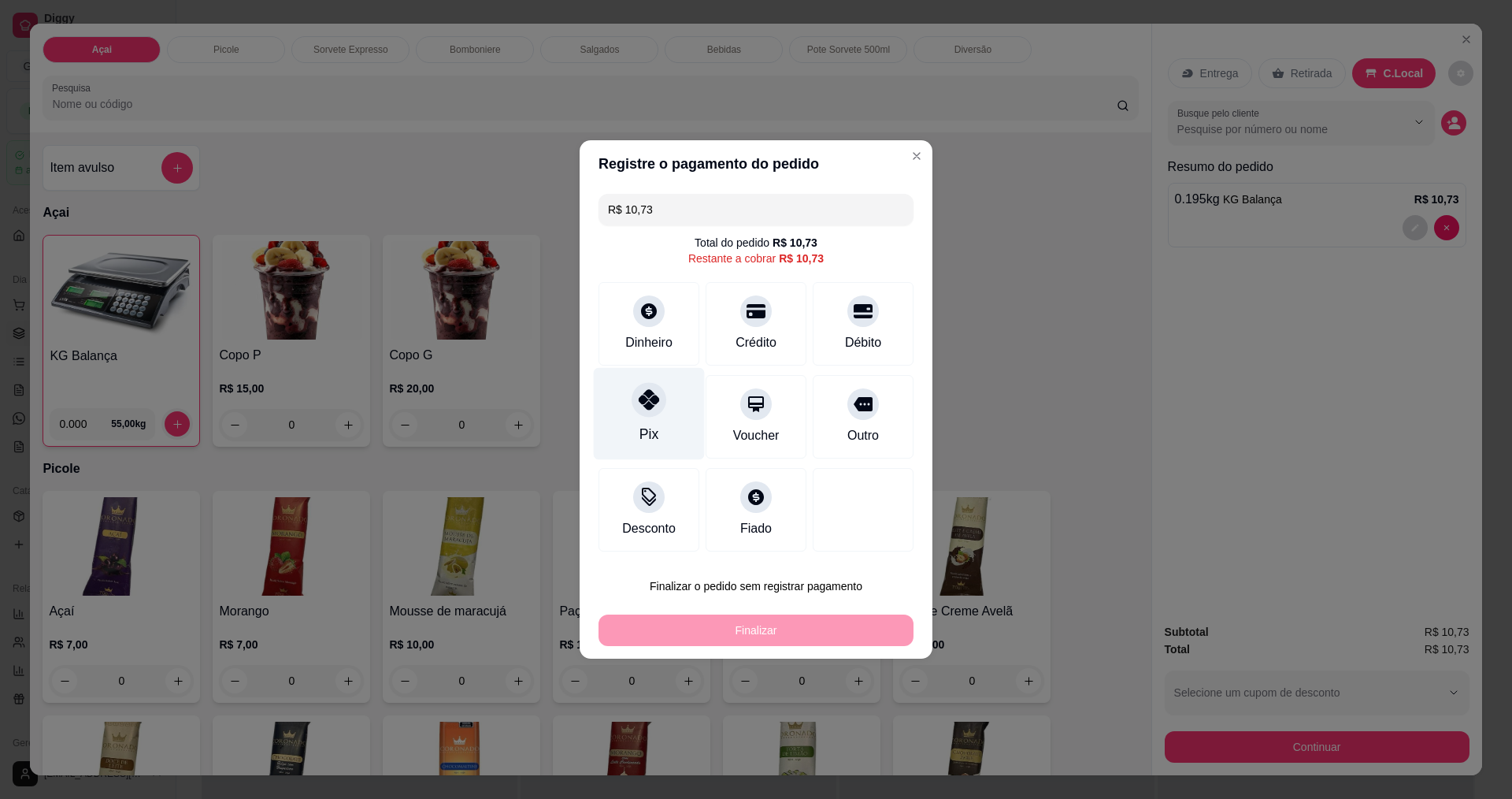
click at [660, 416] on div "Pix" at bounding box center [650, 414] width 111 height 92
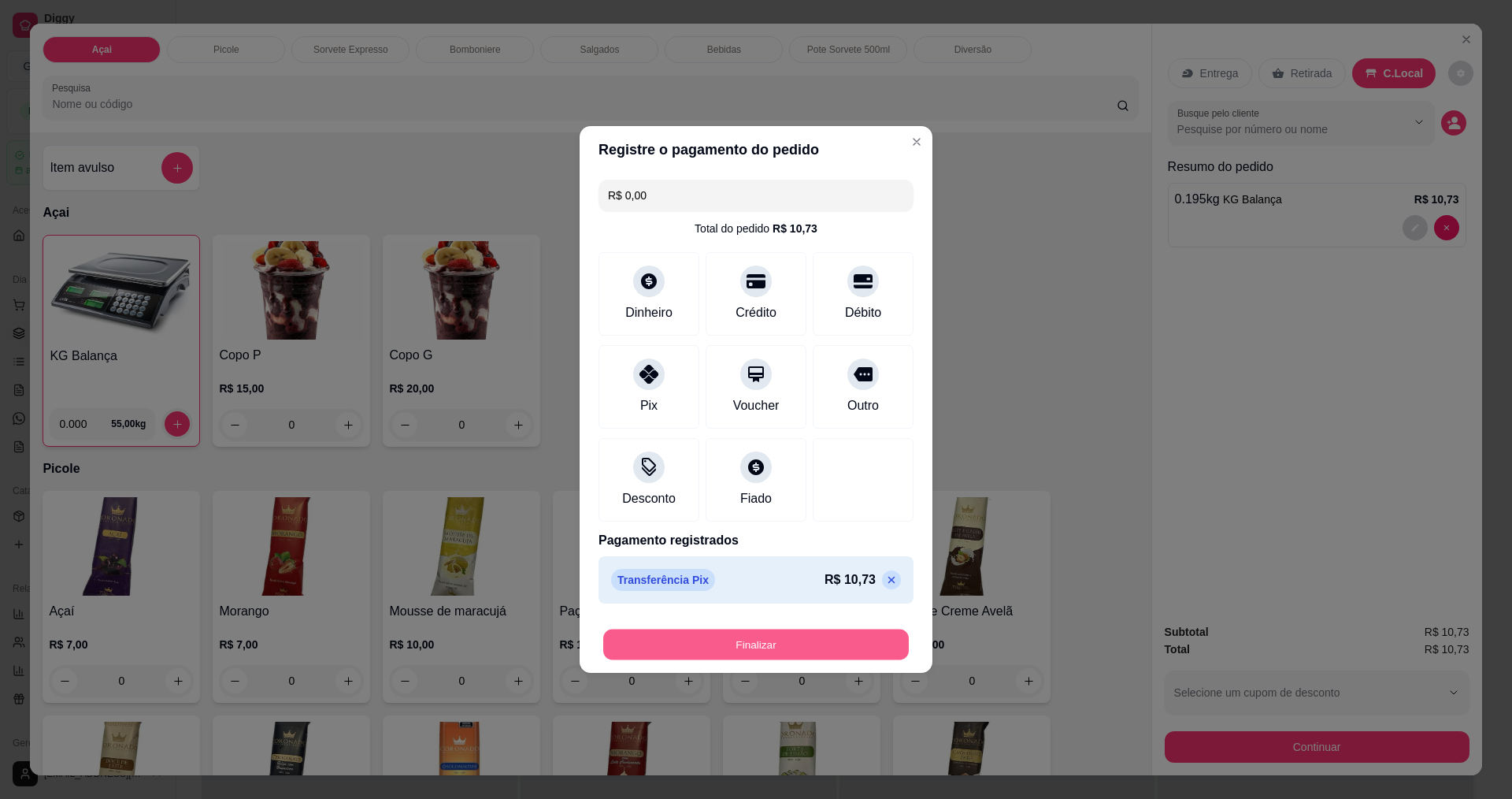
click at [791, 647] on button "Finalizar" at bounding box center [756, 644] width 306 height 31
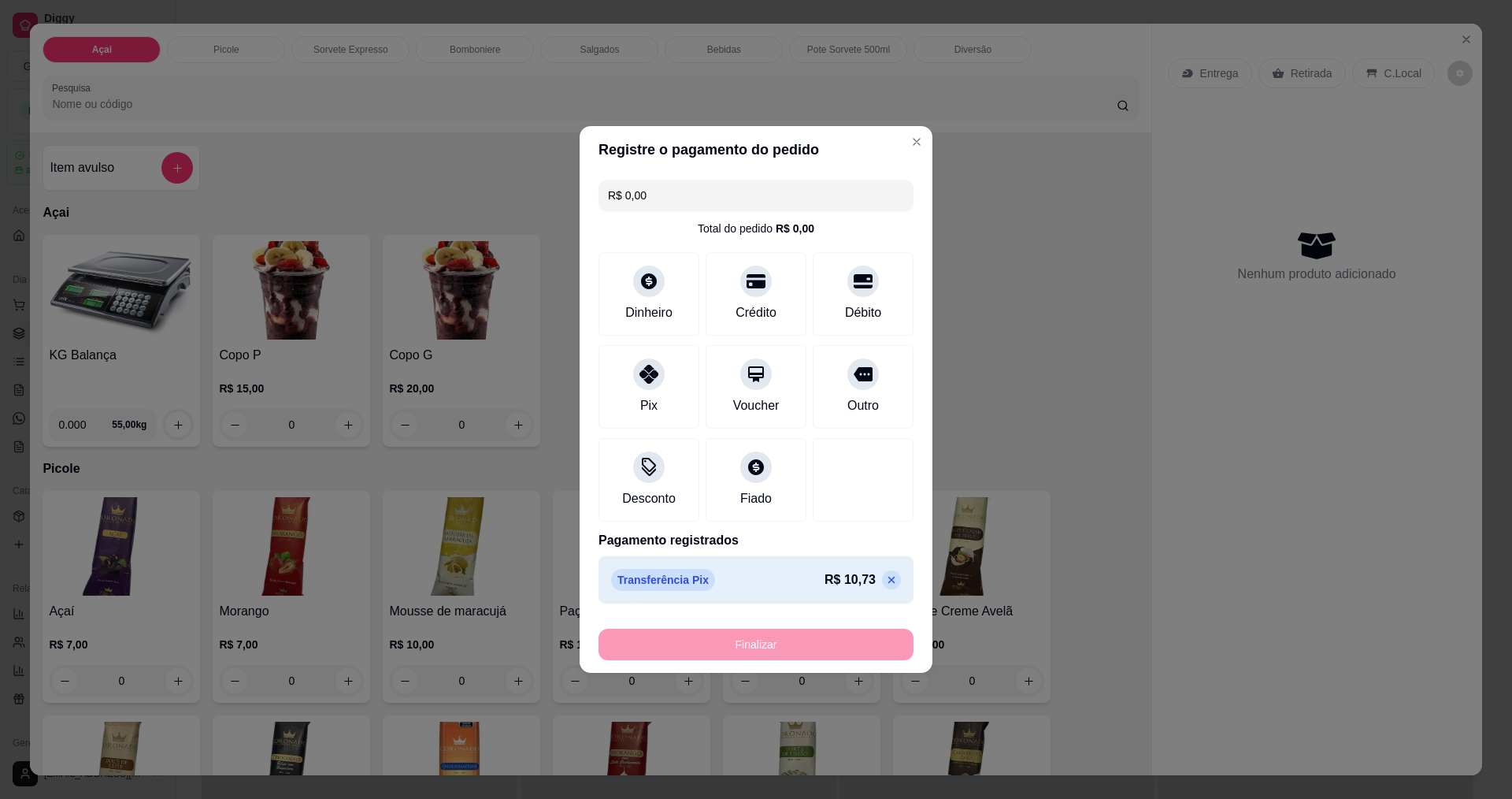
type input "-R$ 10,73"
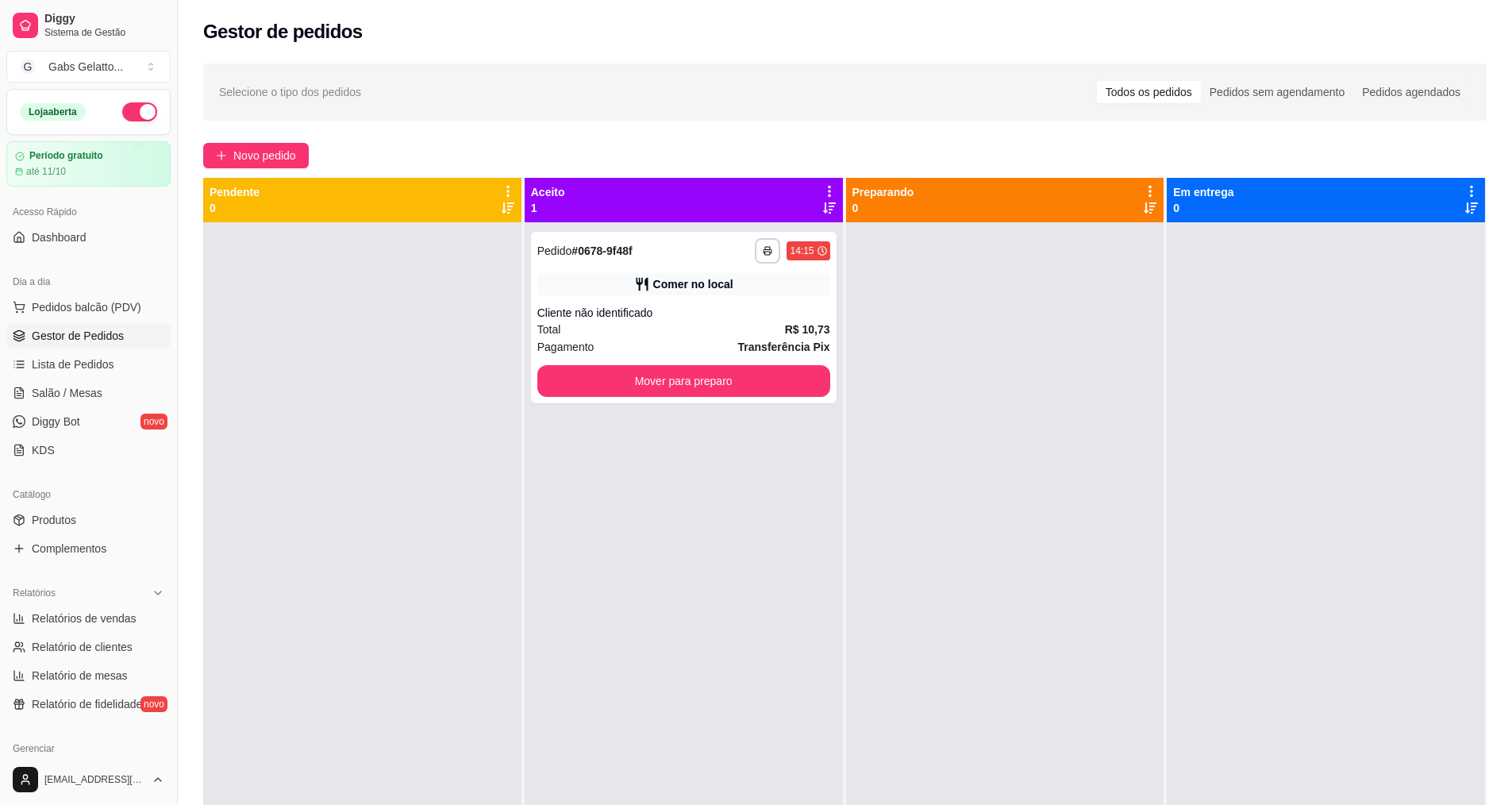
click at [655, 404] on div "**********" at bounding box center [684, 625] width 319 height 805
click at [679, 388] on button "Mover para preparo" at bounding box center [684, 381] width 293 height 32
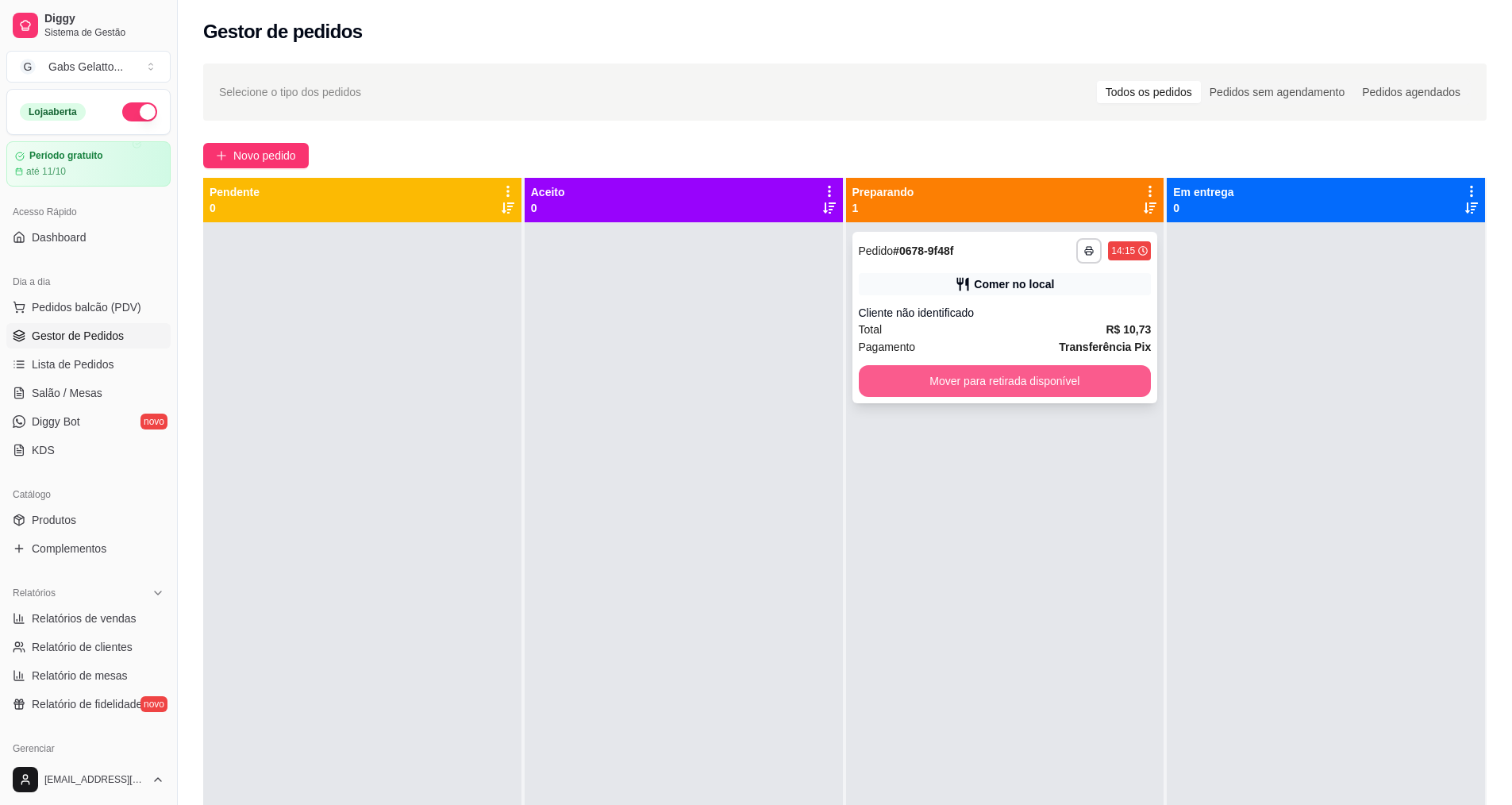
click at [946, 384] on button "Mover para retirada disponível" at bounding box center [1005, 381] width 293 height 32
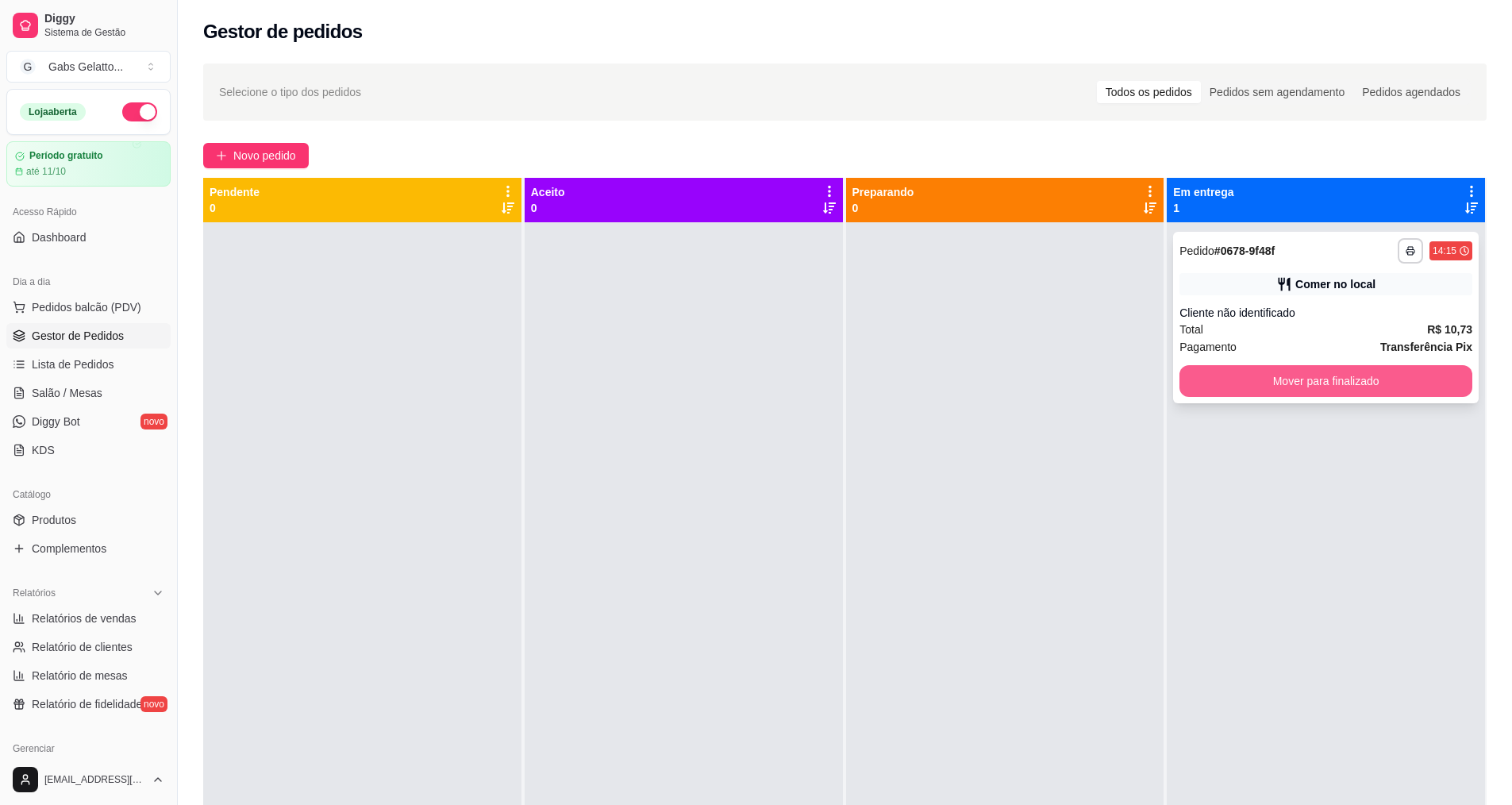
click at [1221, 382] on button "Mover para finalizado" at bounding box center [1326, 381] width 293 height 32
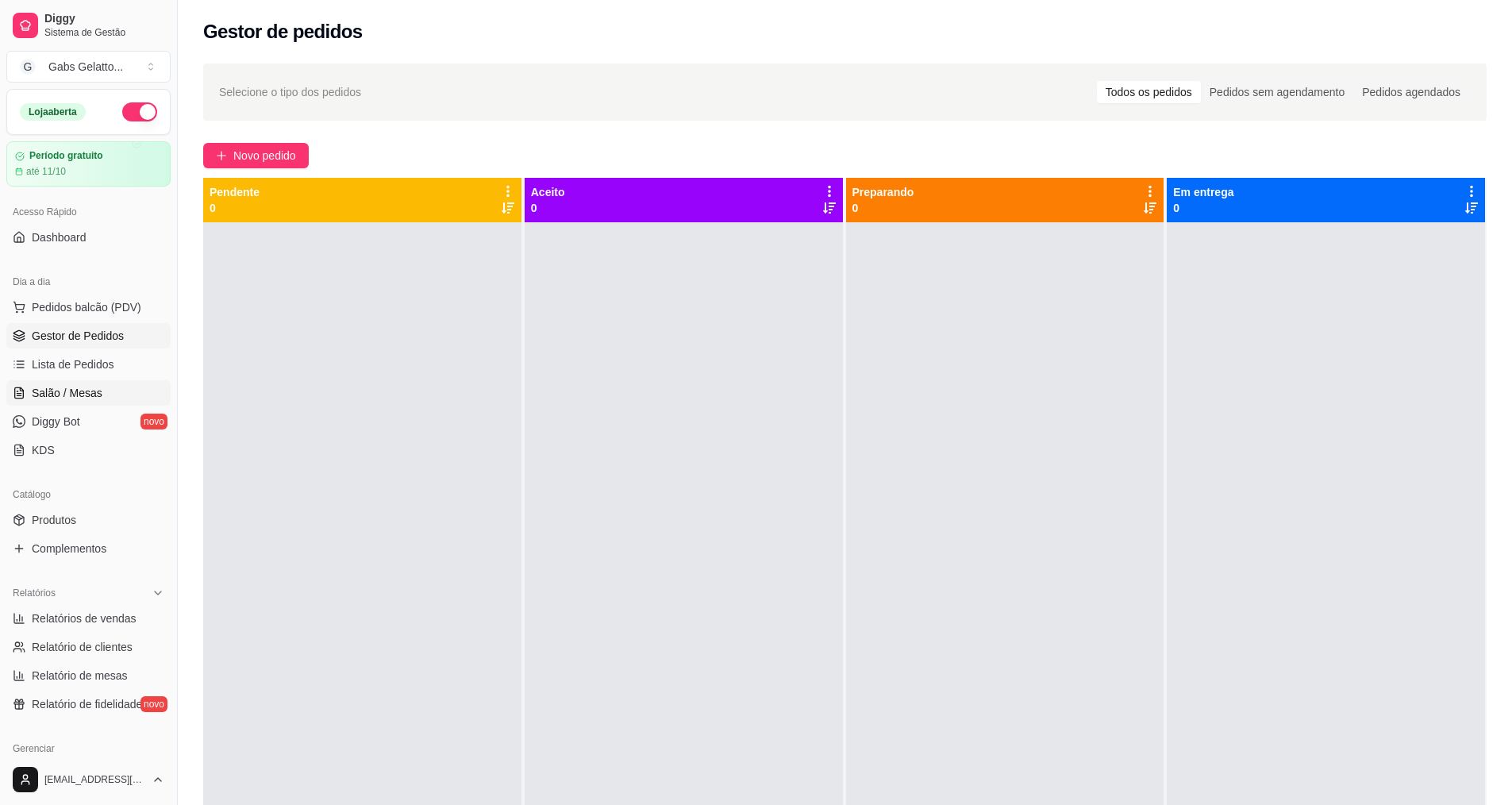
click at [106, 389] on link "Salão / Mesas" at bounding box center [88, 393] width 164 height 26
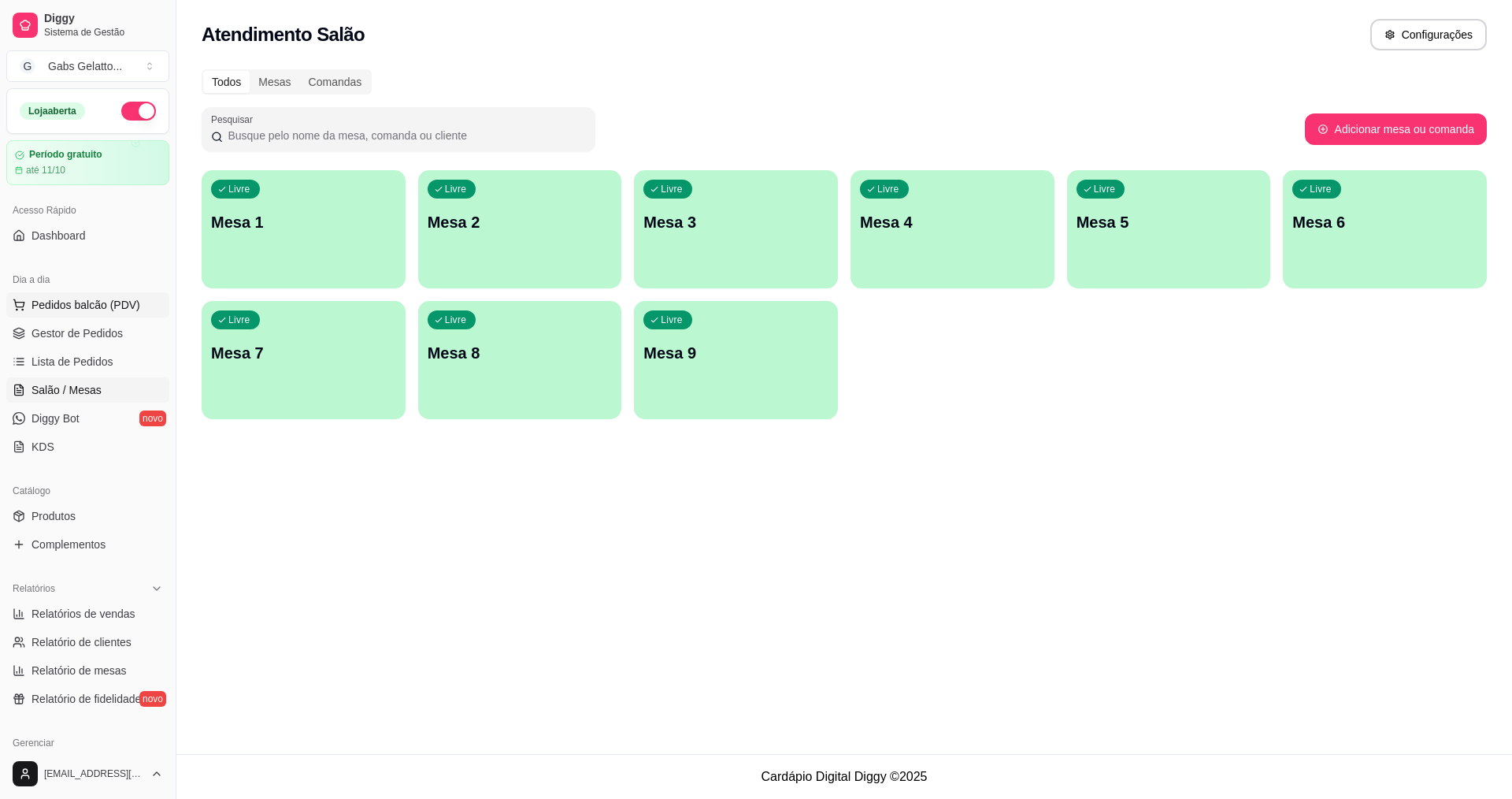
click at [86, 296] on button "Pedidos balcão (PDV)" at bounding box center [87, 305] width 163 height 25
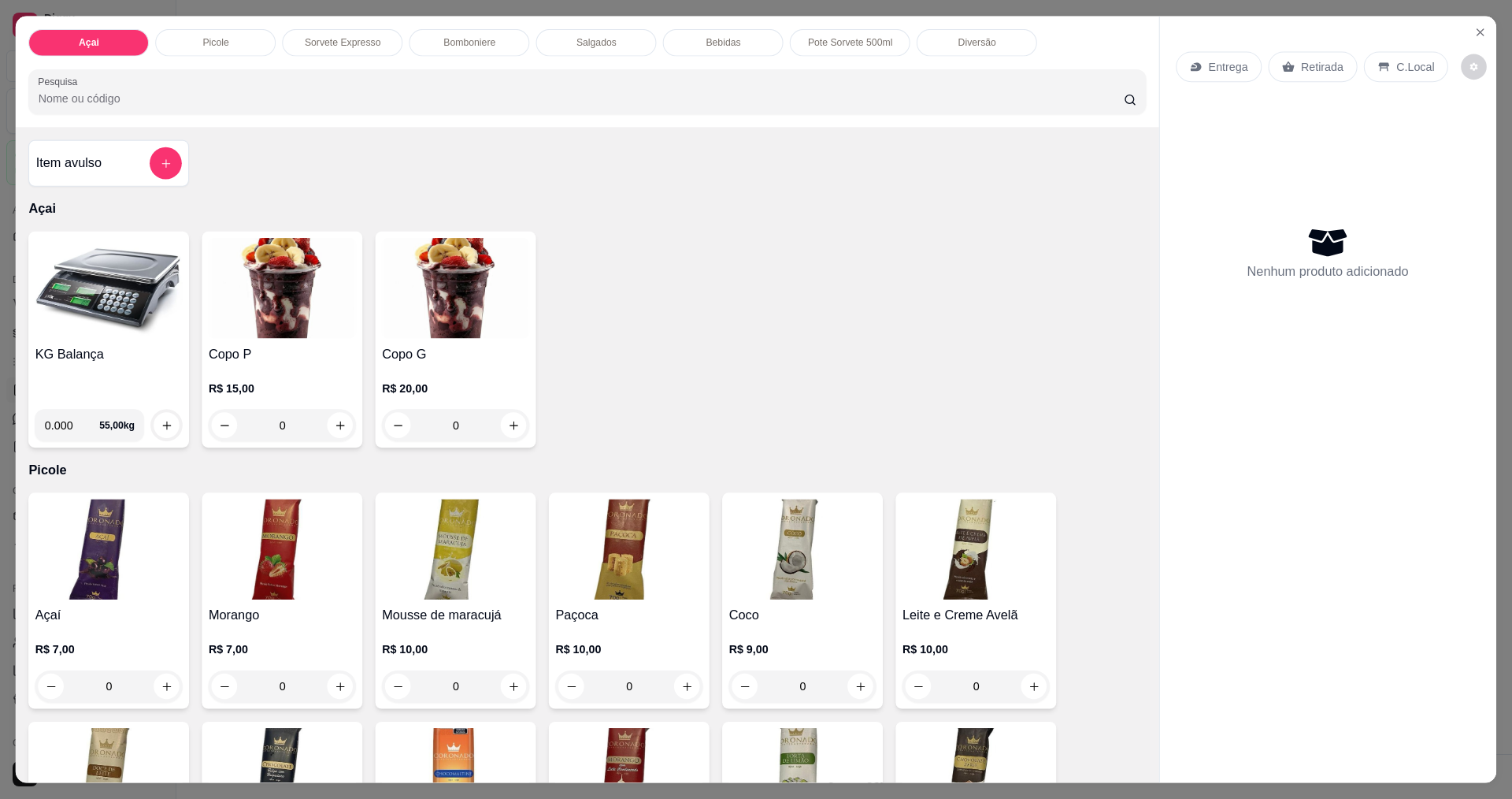
click at [84, 302] on img at bounding box center [110, 288] width 148 height 100
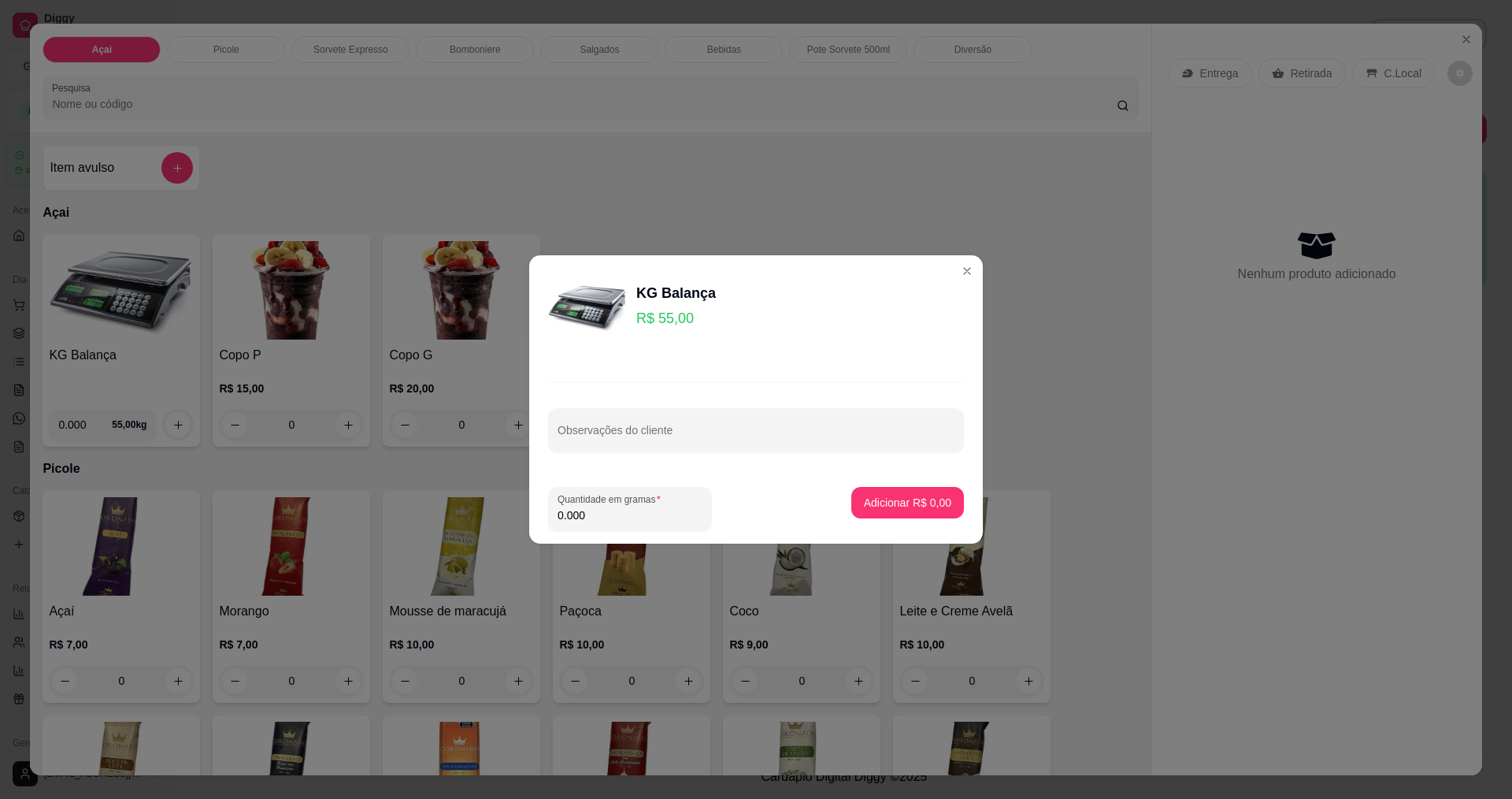
click at [602, 508] on input "0.000" at bounding box center [630, 515] width 145 height 16
type input "0.444"
click at [858, 506] on p "Adicionar R$ 24,42" at bounding box center [904, 503] width 94 height 16
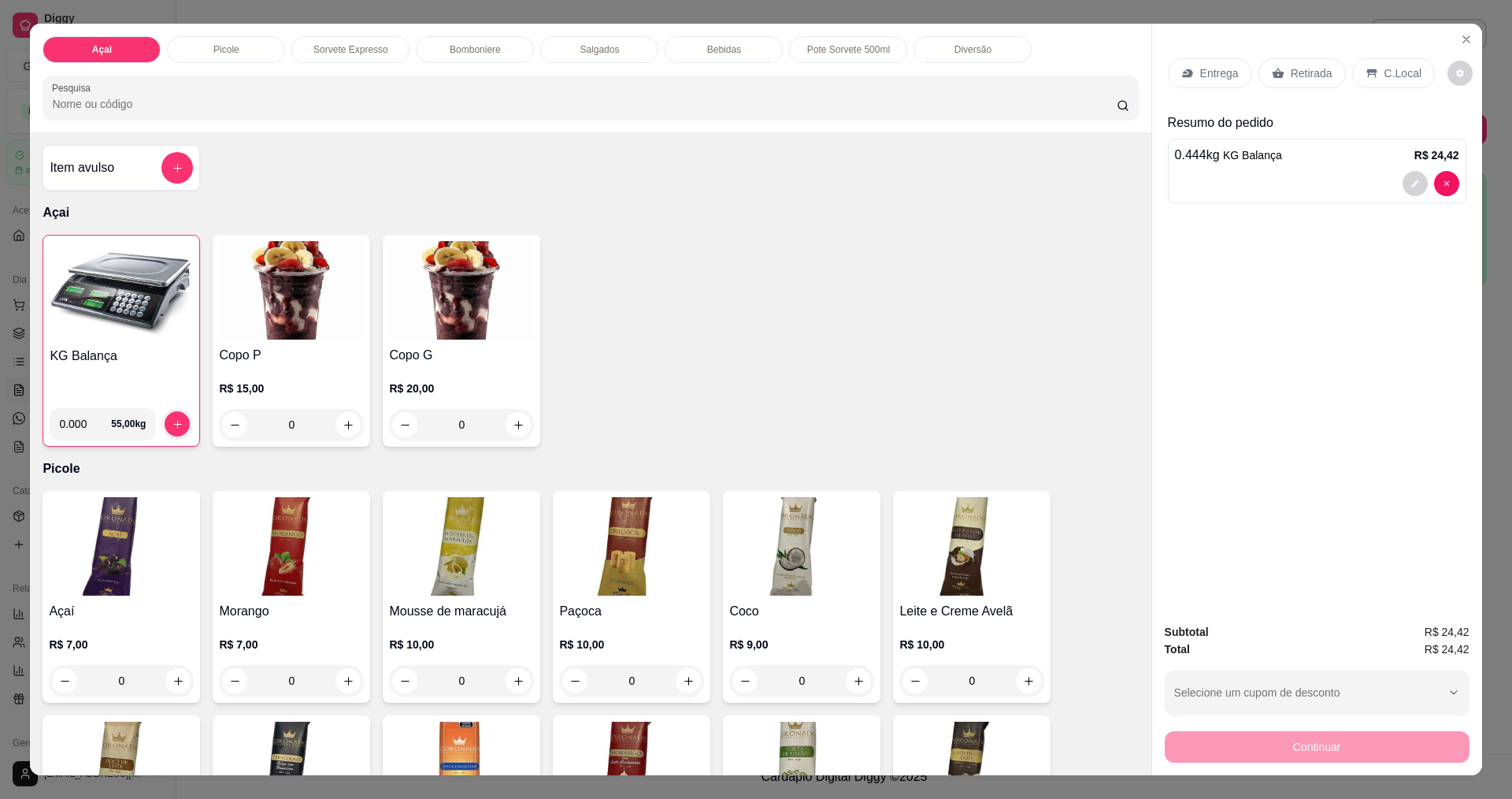
click at [170, 345] on div "KG Balança 0.000 55,00 kg" at bounding box center [122, 341] width 157 height 212
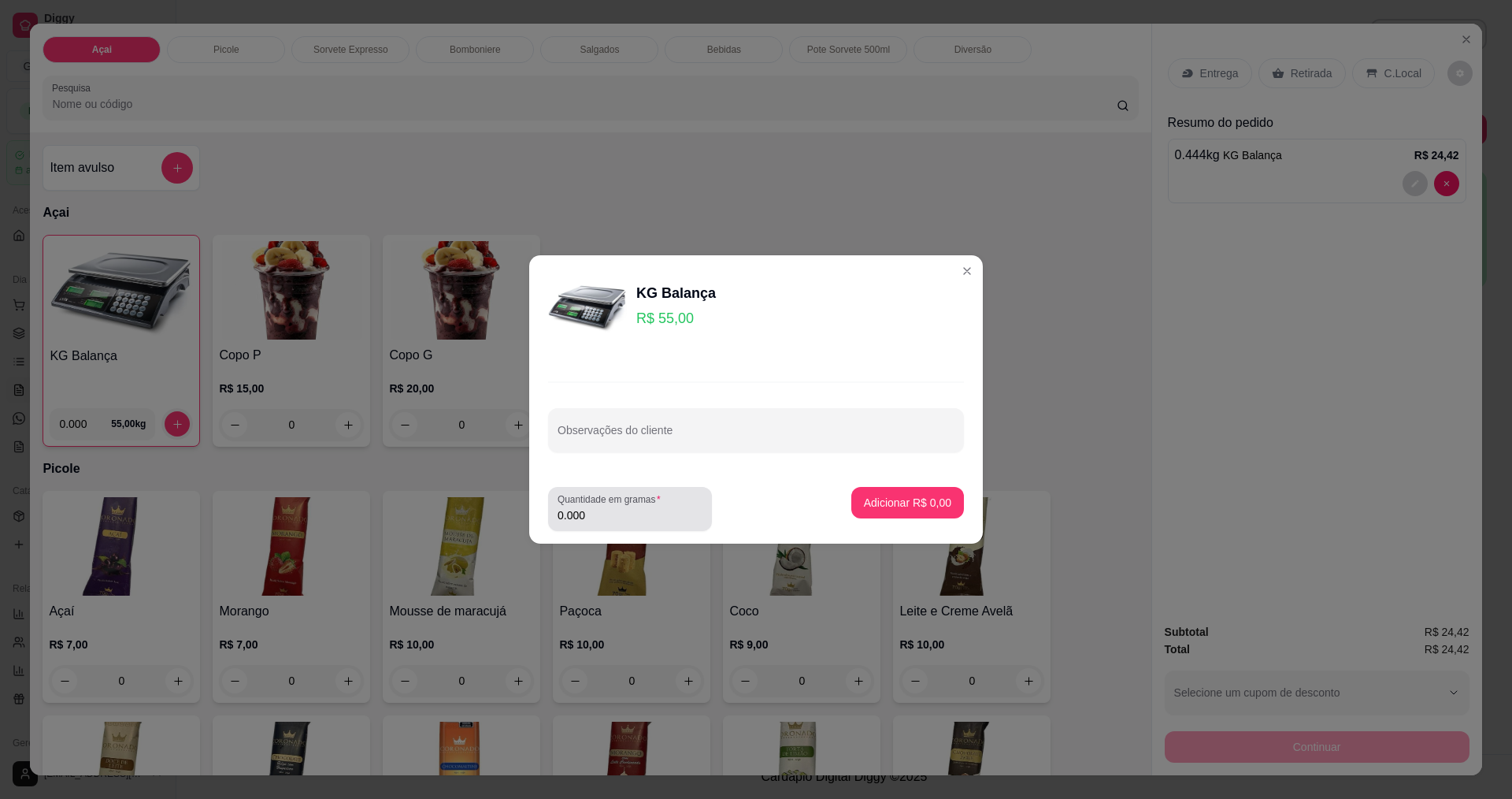
click at [629, 514] on input "0.000" at bounding box center [630, 515] width 145 height 16
type input "0.445"
click at [859, 500] on p "Adicionar R$ 24,48" at bounding box center [904, 502] width 91 height 15
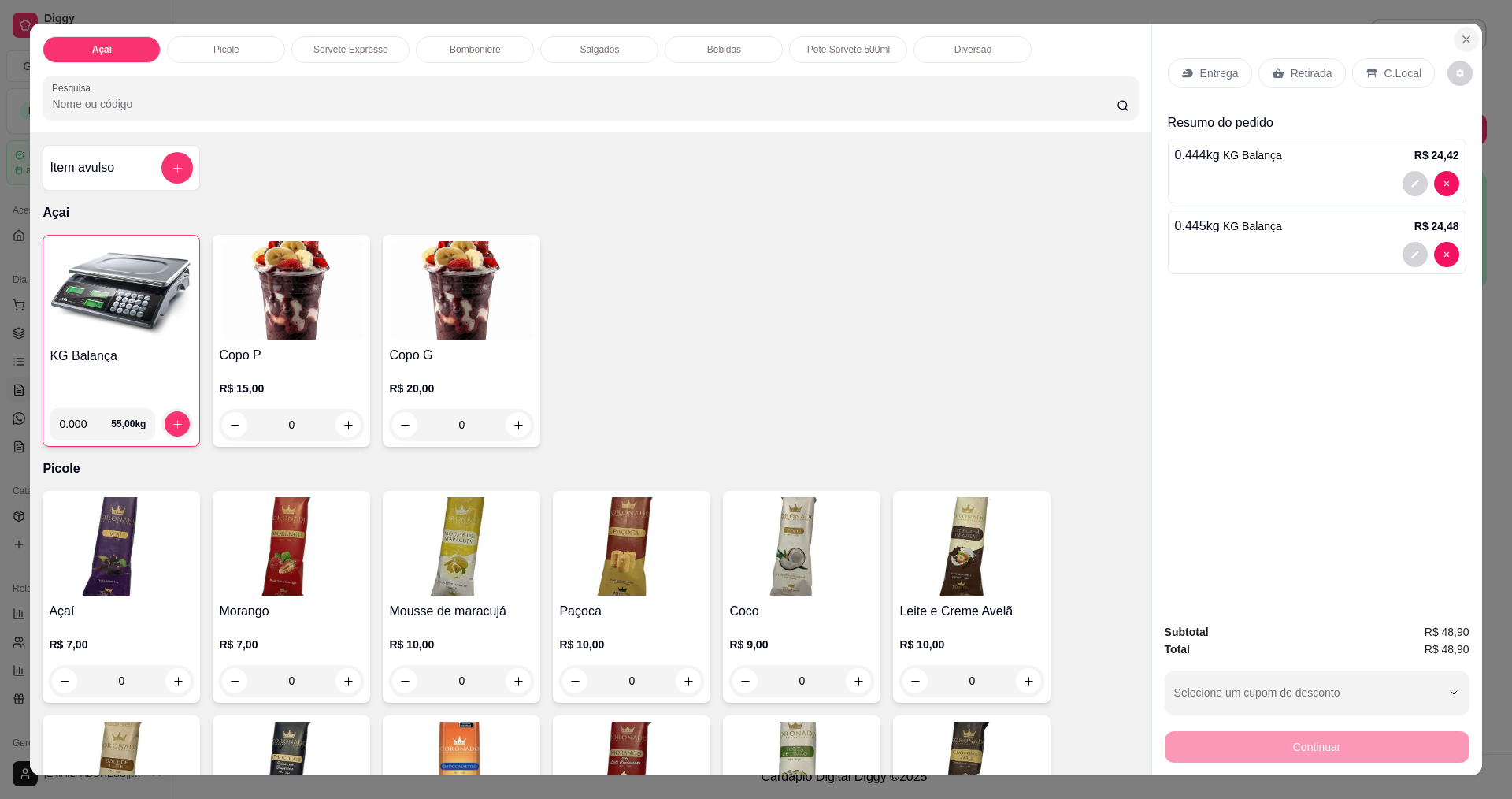
click at [1462, 34] on icon "Close" at bounding box center [1467, 40] width 13 height 13
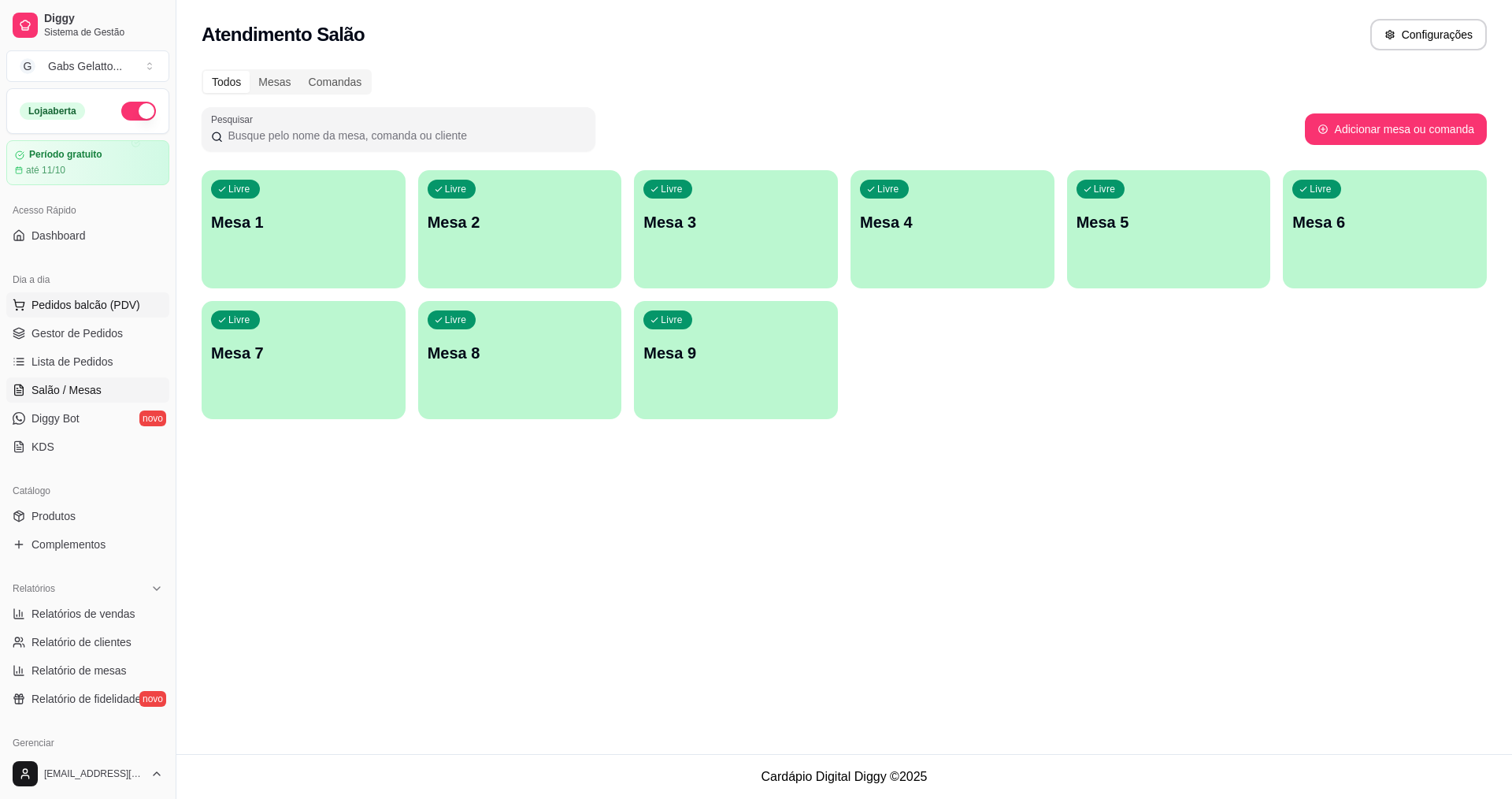
click at [112, 305] on span "Pedidos balcão (PDV)" at bounding box center [86, 305] width 109 height 16
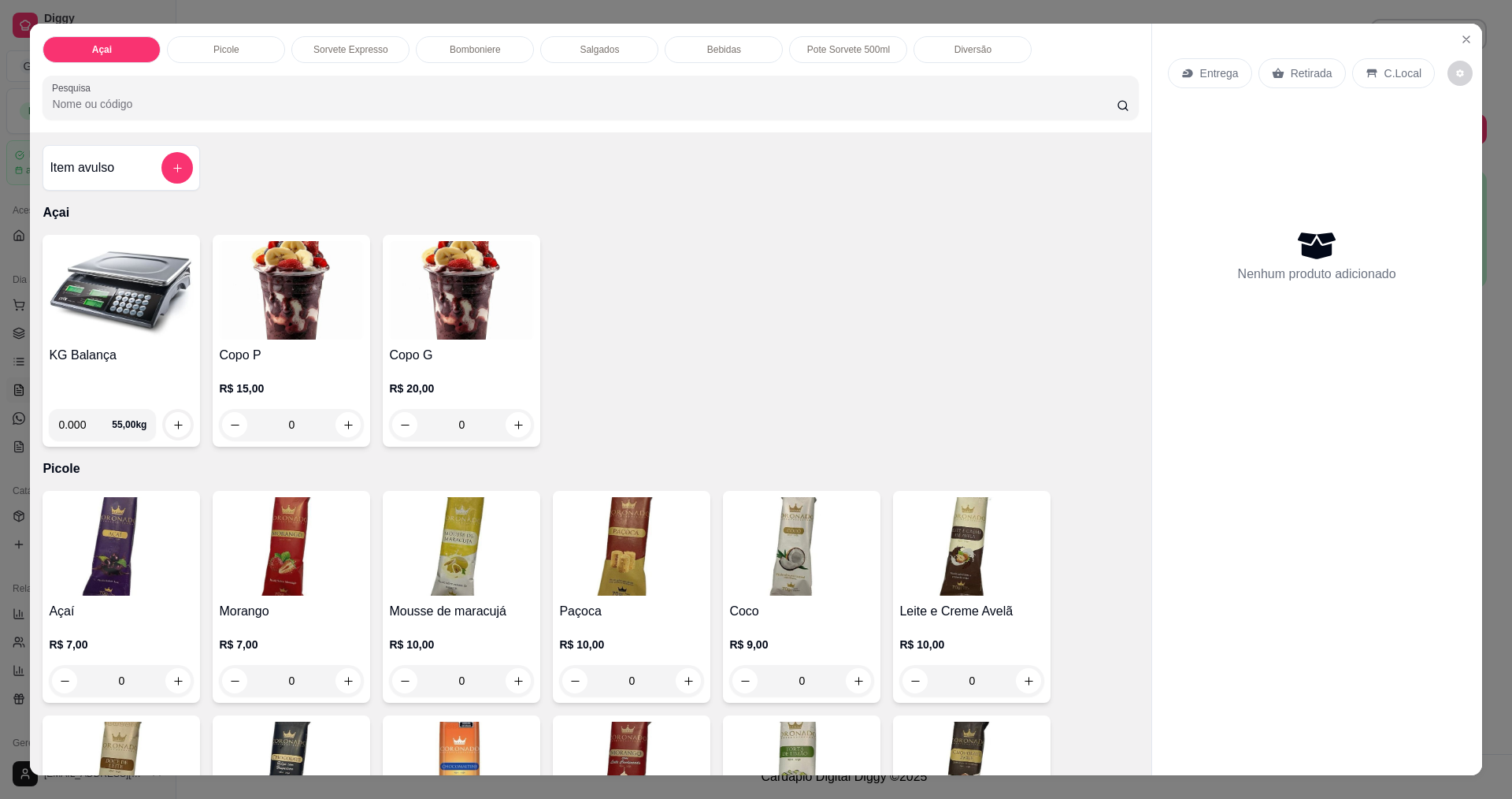
click at [161, 334] on img at bounding box center [121, 291] width 145 height 98
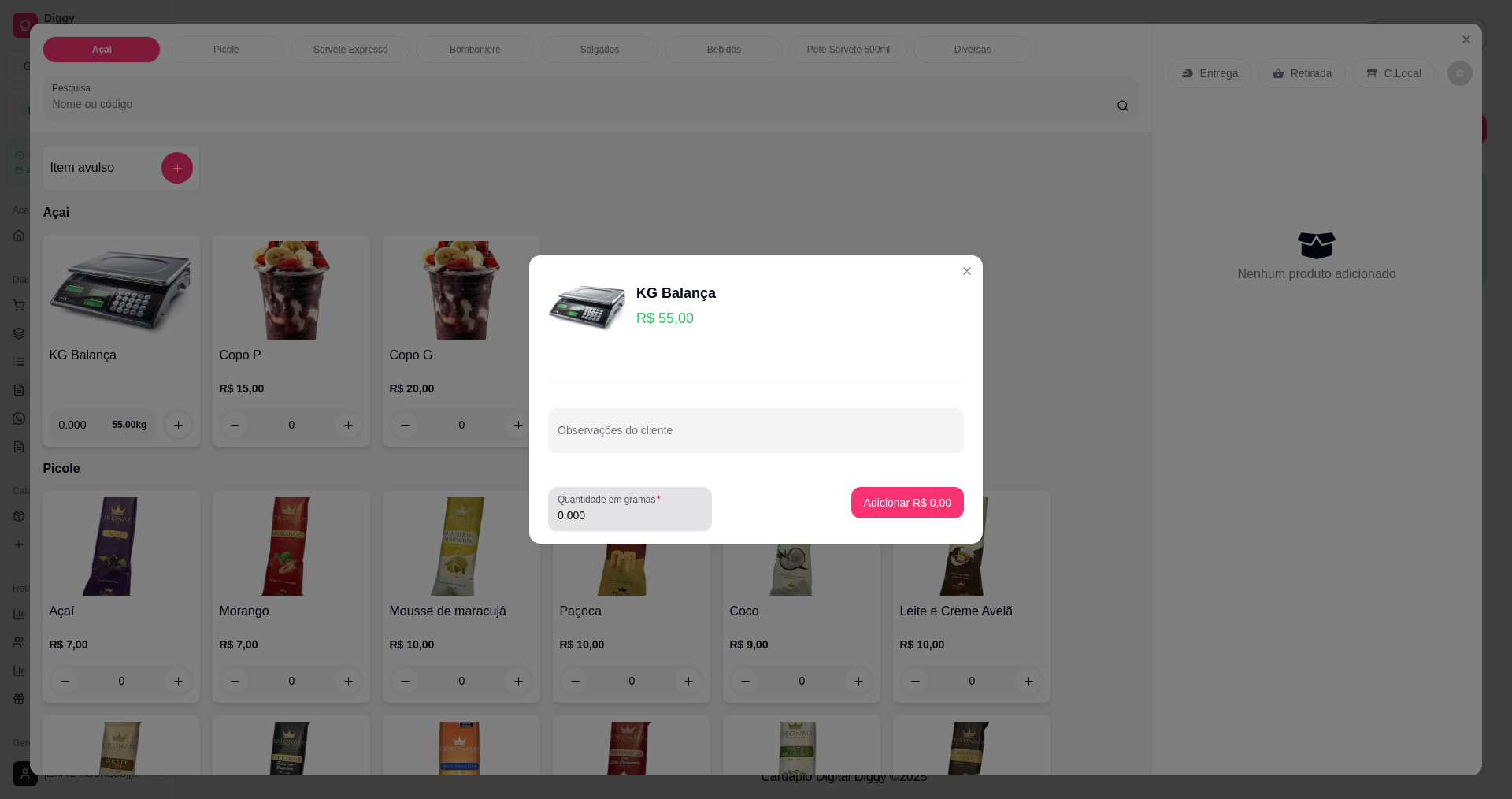
click at [608, 519] on input "0.000" at bounding box center [630, 515] width 145 height 16
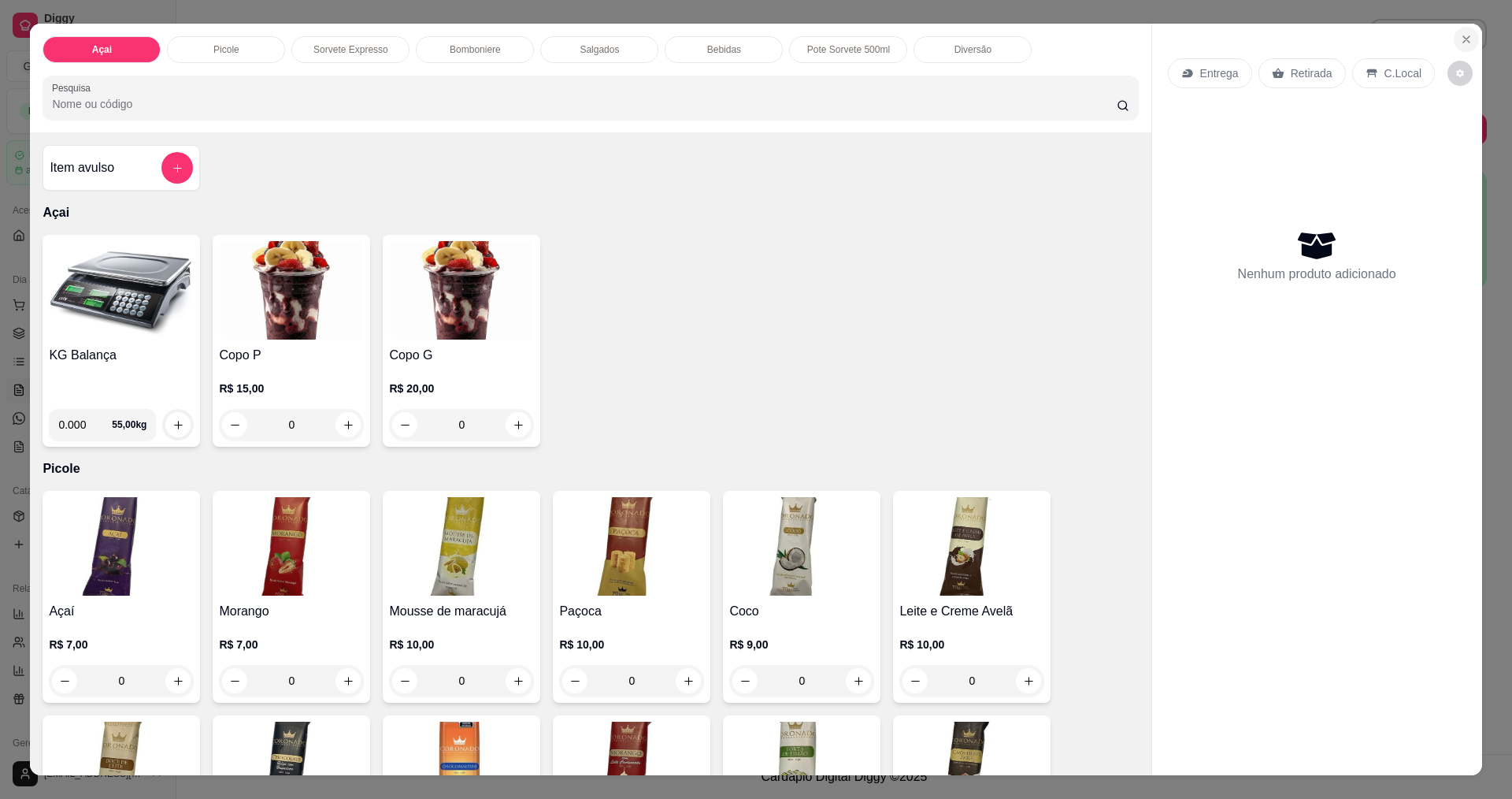
drag, startPoint x: 1459, startPoint y: 52, endPoint x: 1466, endPoint y: 41, distance: 13.0
click at [1461, 49] on section "Açai Picole Sorvete Expresso Bomboniere Salgados Bebidas Pote Sorvete 500ml Div…" at bounding box center [756, 399] width 1452 height 751
click at [1468, 41] on button "Close" at bounding box center [1467, 40] width 25 height 25
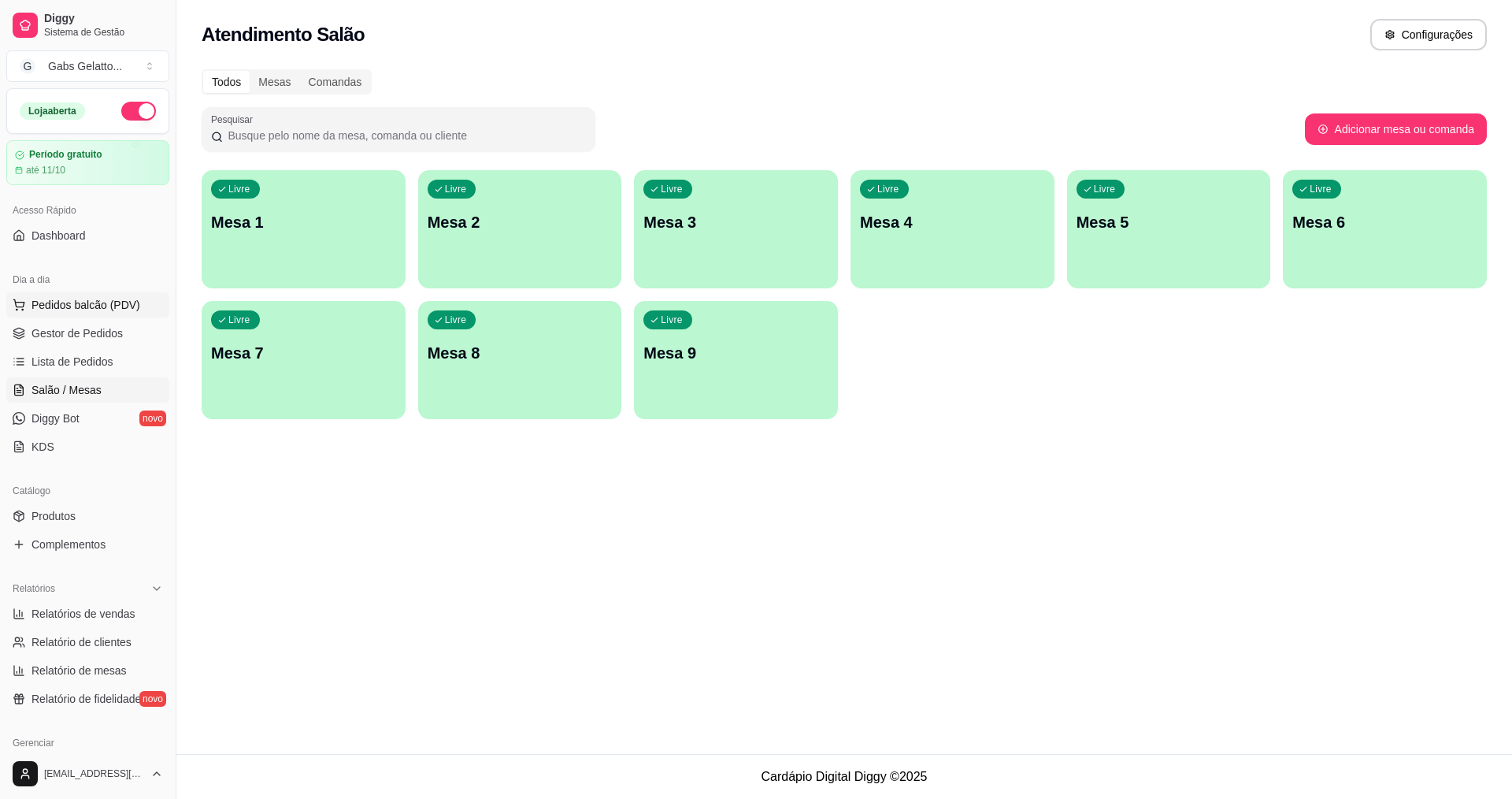
click at [110, 299] on span "Pedidos balcão (PDV)" at bounding box center [86, 305] width 109 height 16
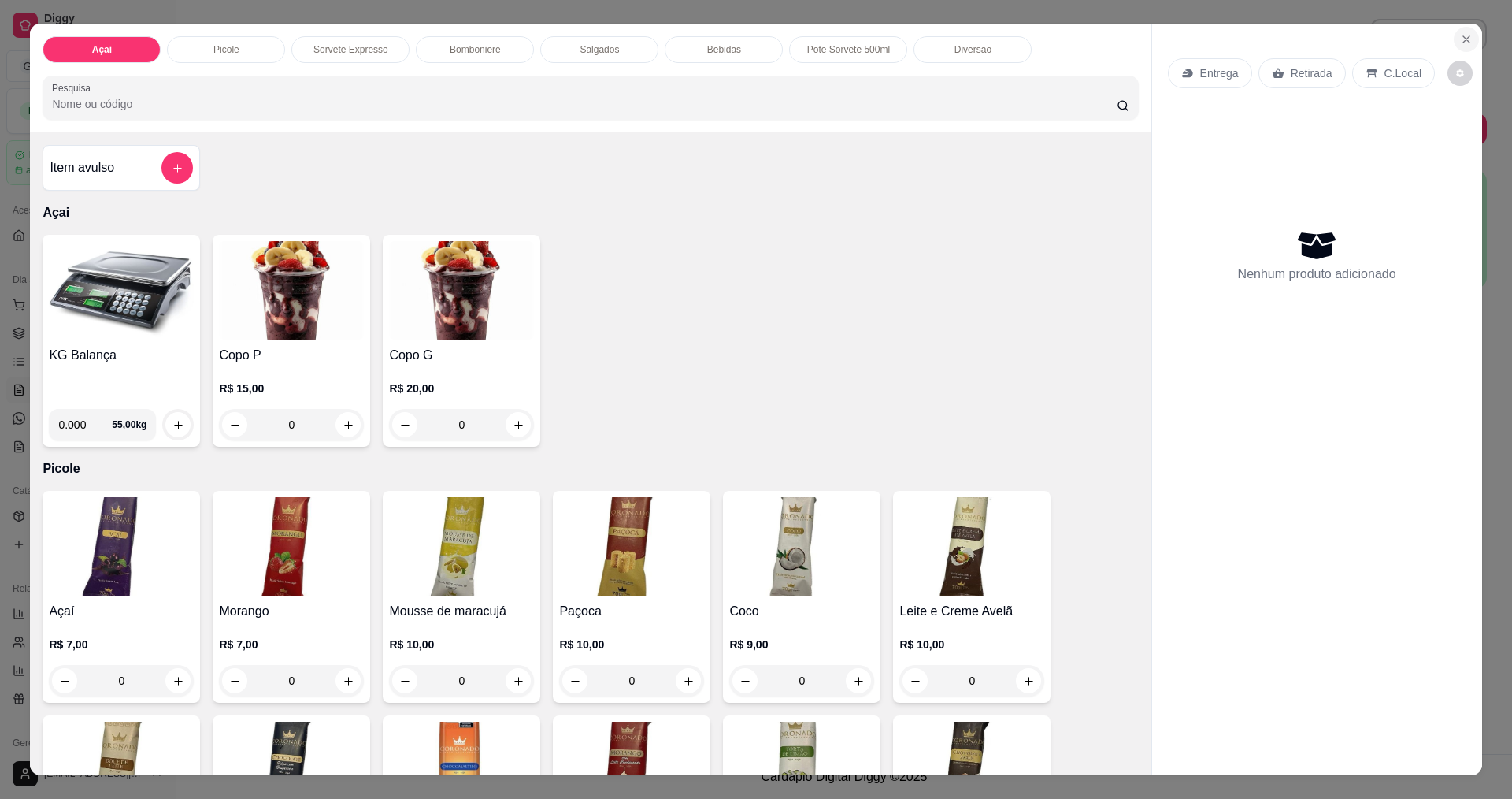
click at [1466, 45] on icon "Close" at bounding box center [1467, 40] width 13 height 13
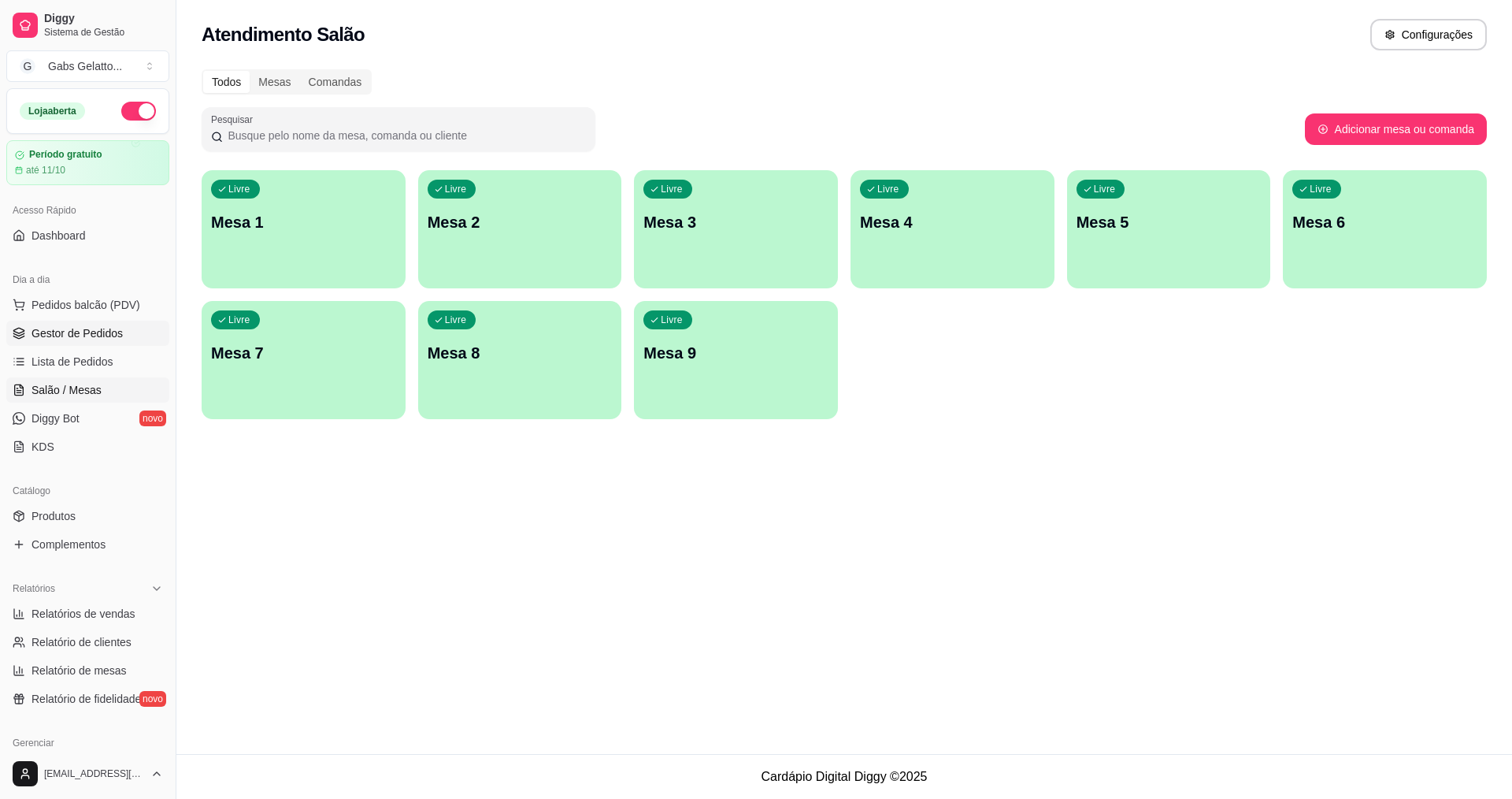
click at [136, 338] on link "Gestor de Pedidos" at bounding box center [87, 334] width 163 height 25
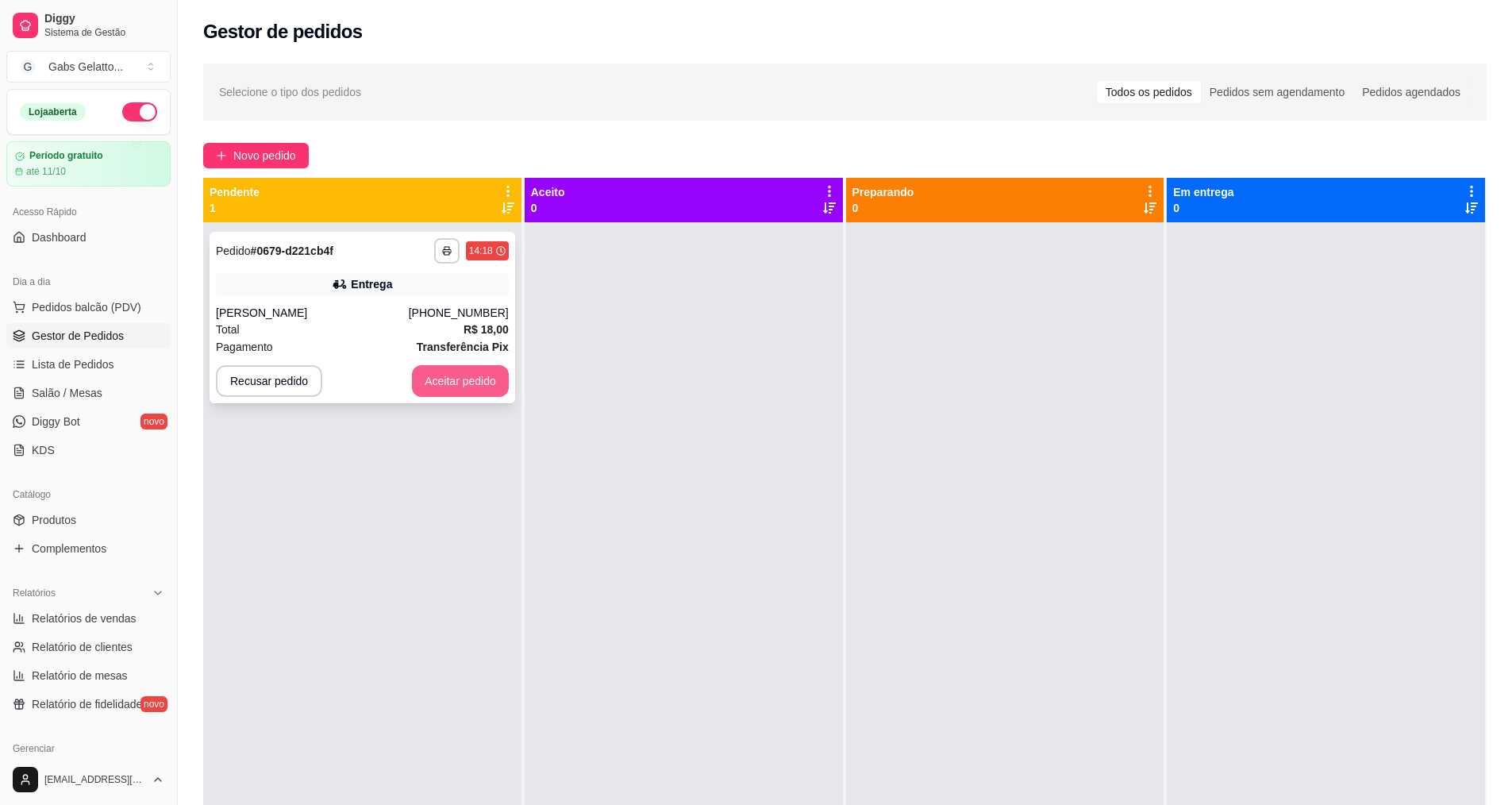
click at [413, 369] on button "Aceitar pedido" at bounding box center [460, 381] width 97 height 32
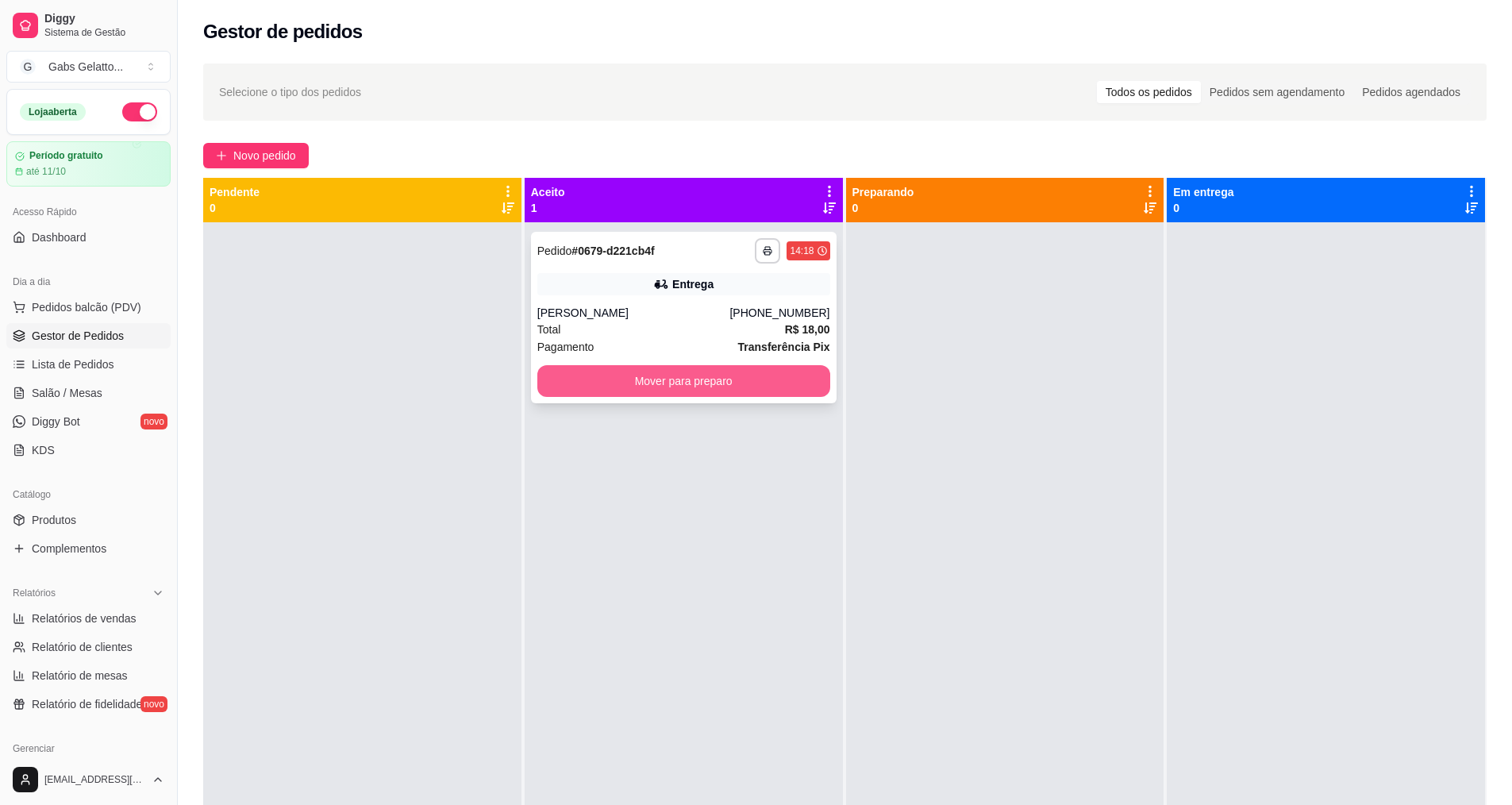
click at [682, 373] on button "Mover para preparo" at bounding box center [684, 381] width 293 height 32
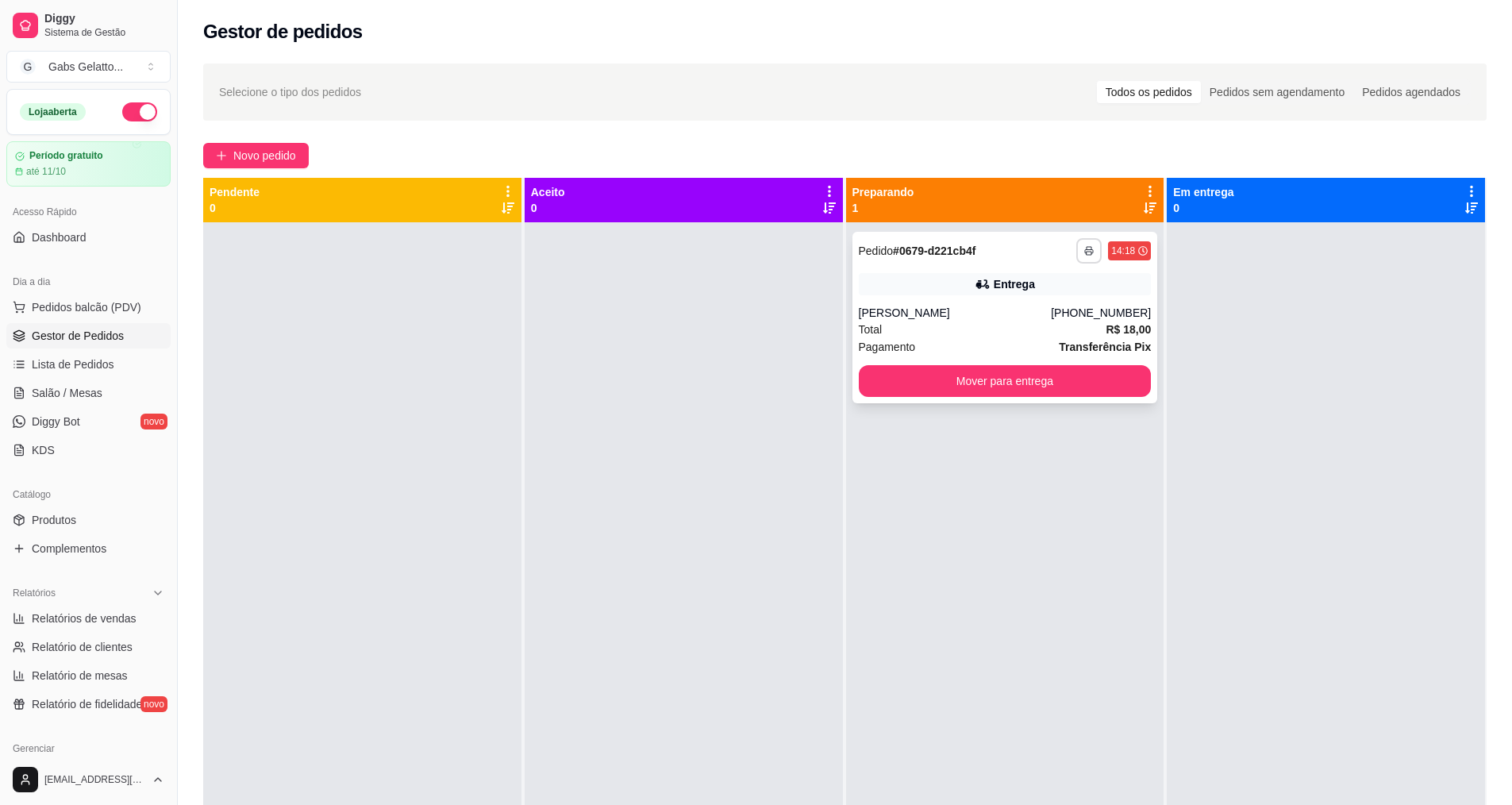
click at [1077, 244] on button "button" at bounding box center [1089, 251] width 26 height 26
click at [1036, 304] on button "IMPRESSORA" at bounding box center [1038, 306] width 111 height 25
click at [94, 312] on span "Pedidos balcão (PDV)" at bounding box center [86, 307] width 110 height 16
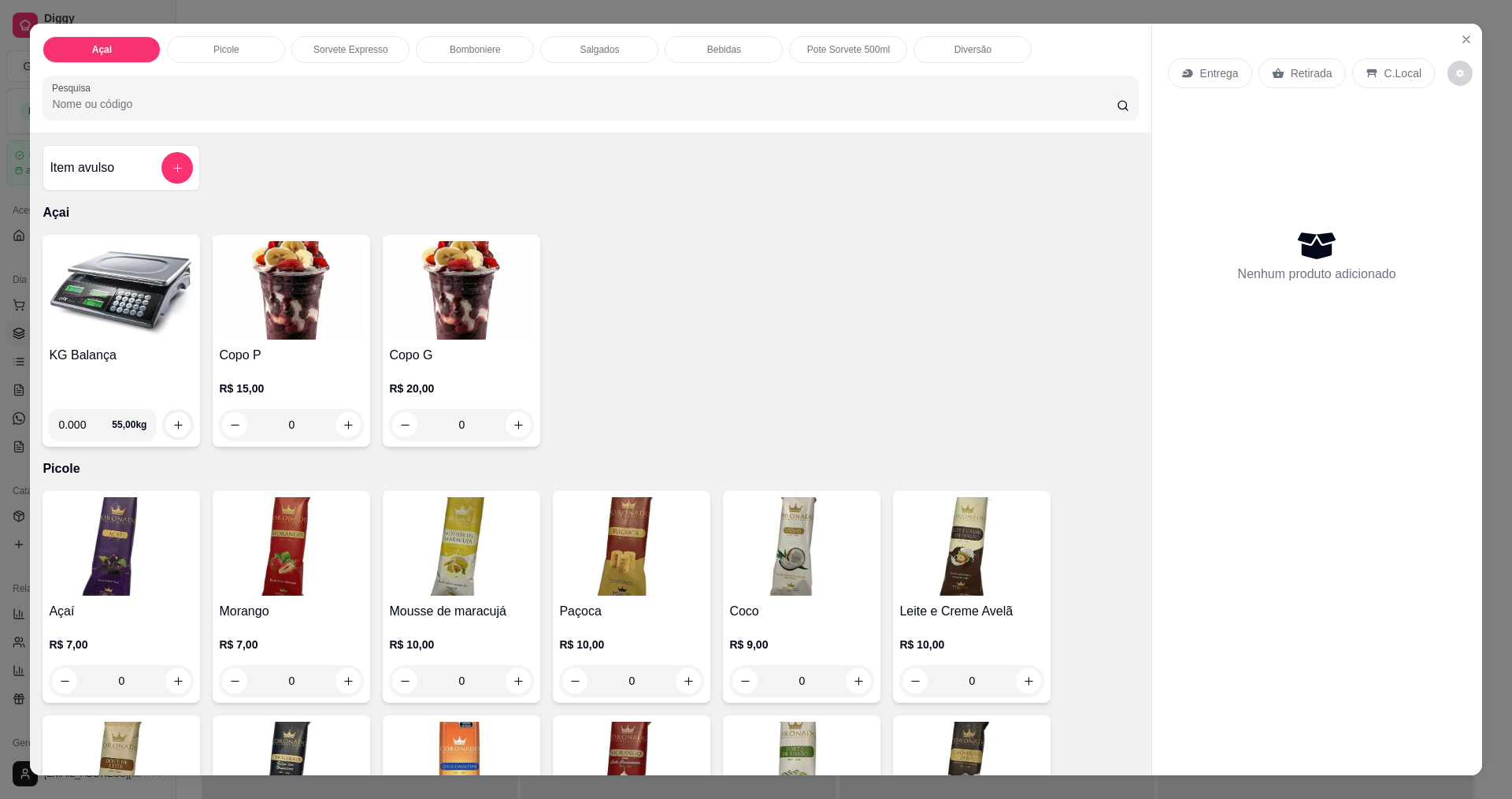
click at [126, 280] on img at bounding box center [121, 291] width 145 height 98
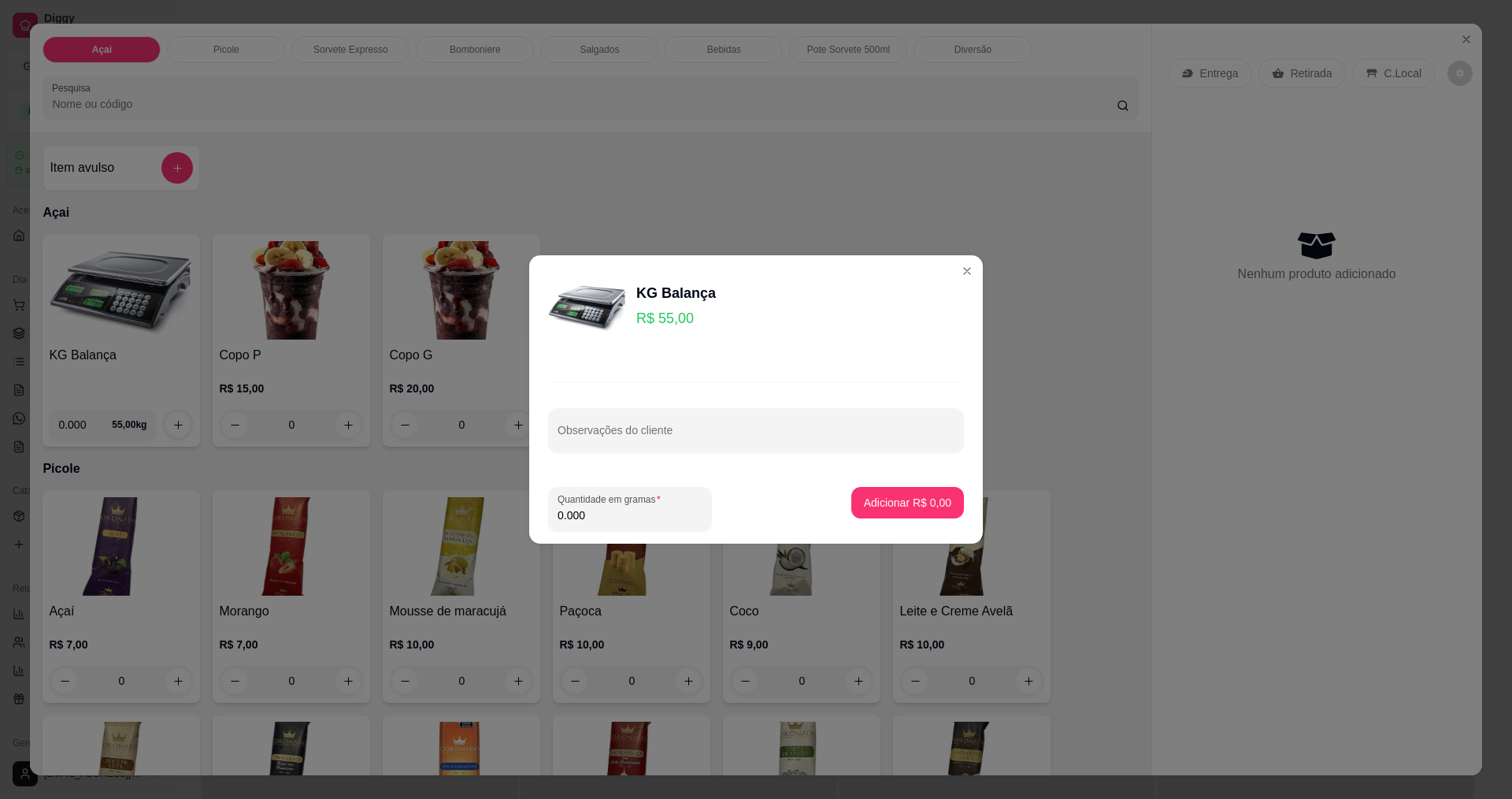
click at [636, 522] on input "0.000" at bounding box center [630, 515] width 145 height 16
type input "0.418"
click at [881, 498] on p "Adicionar R$ 22,99" at bounding box center [904, 503] width 94 height 16
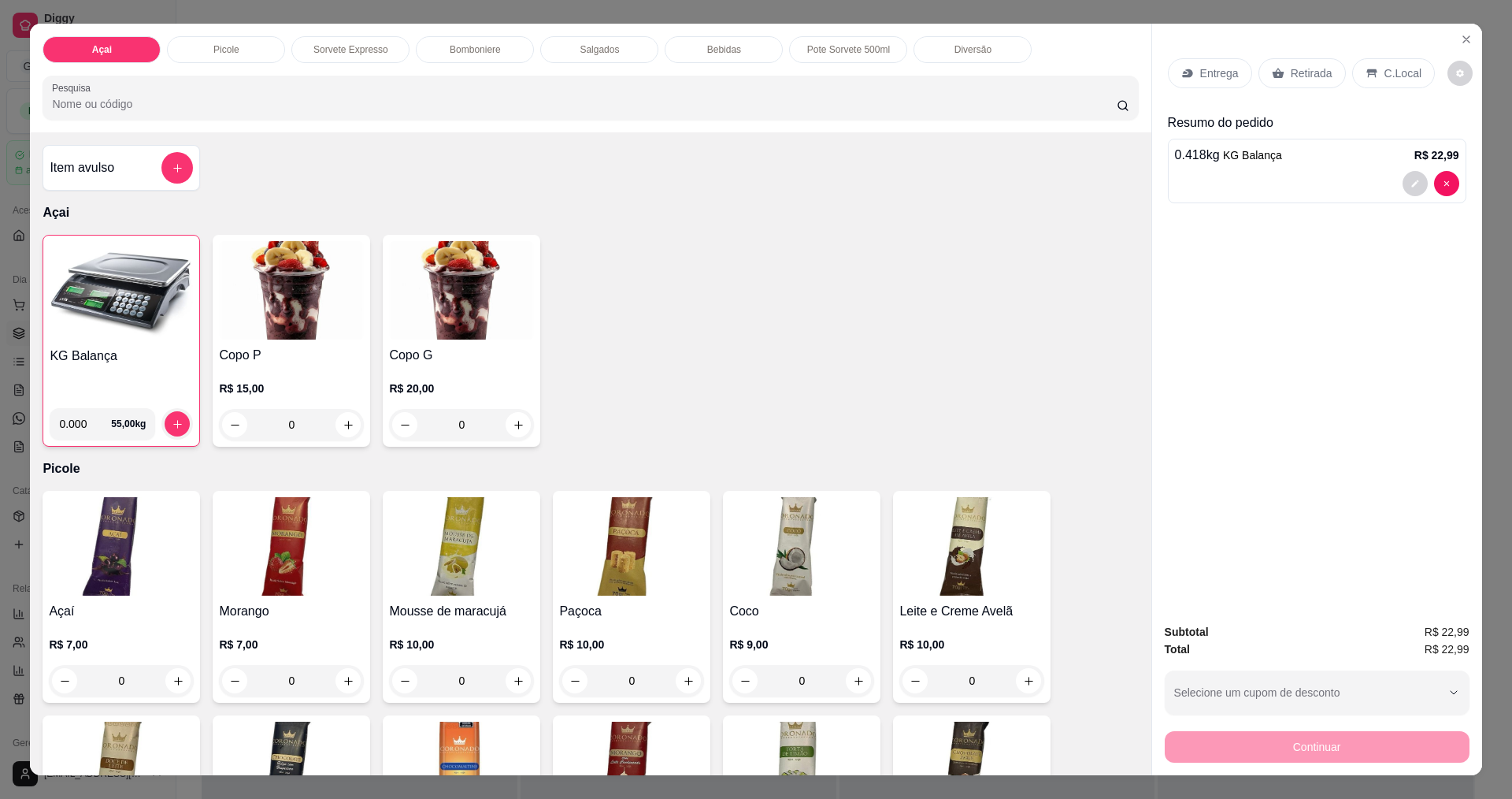
click at [126, 291] on img at bounding box center [121, 291] width 144 height 98
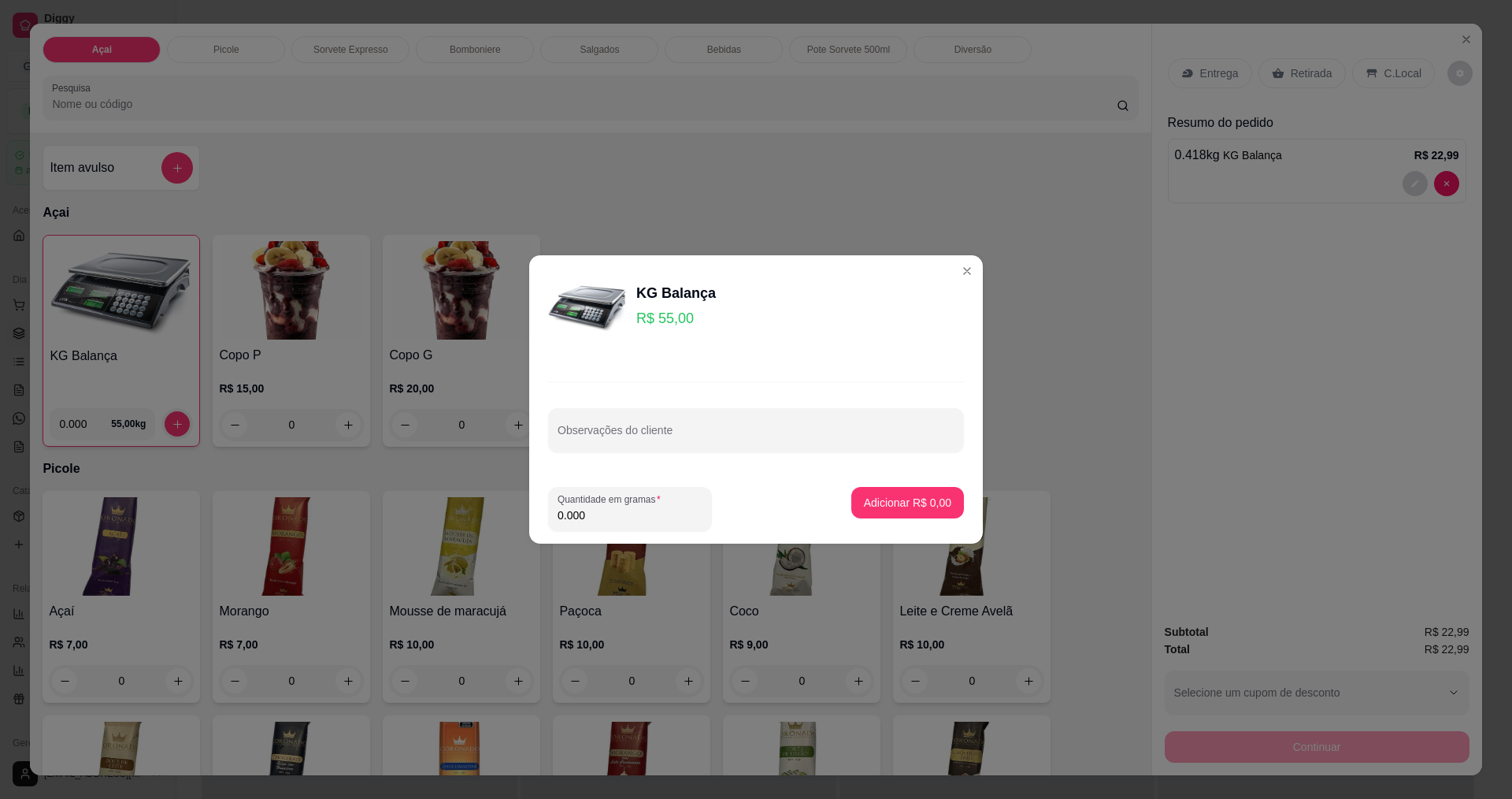
click at [612, 515] on input "0.000" at bounding box center [630, 515] width 145 height 16
type input "0.232"
click at [912, 505] on p "Adicionar R$ 12,76" at bounding box center [904, 503] width 94 height 16
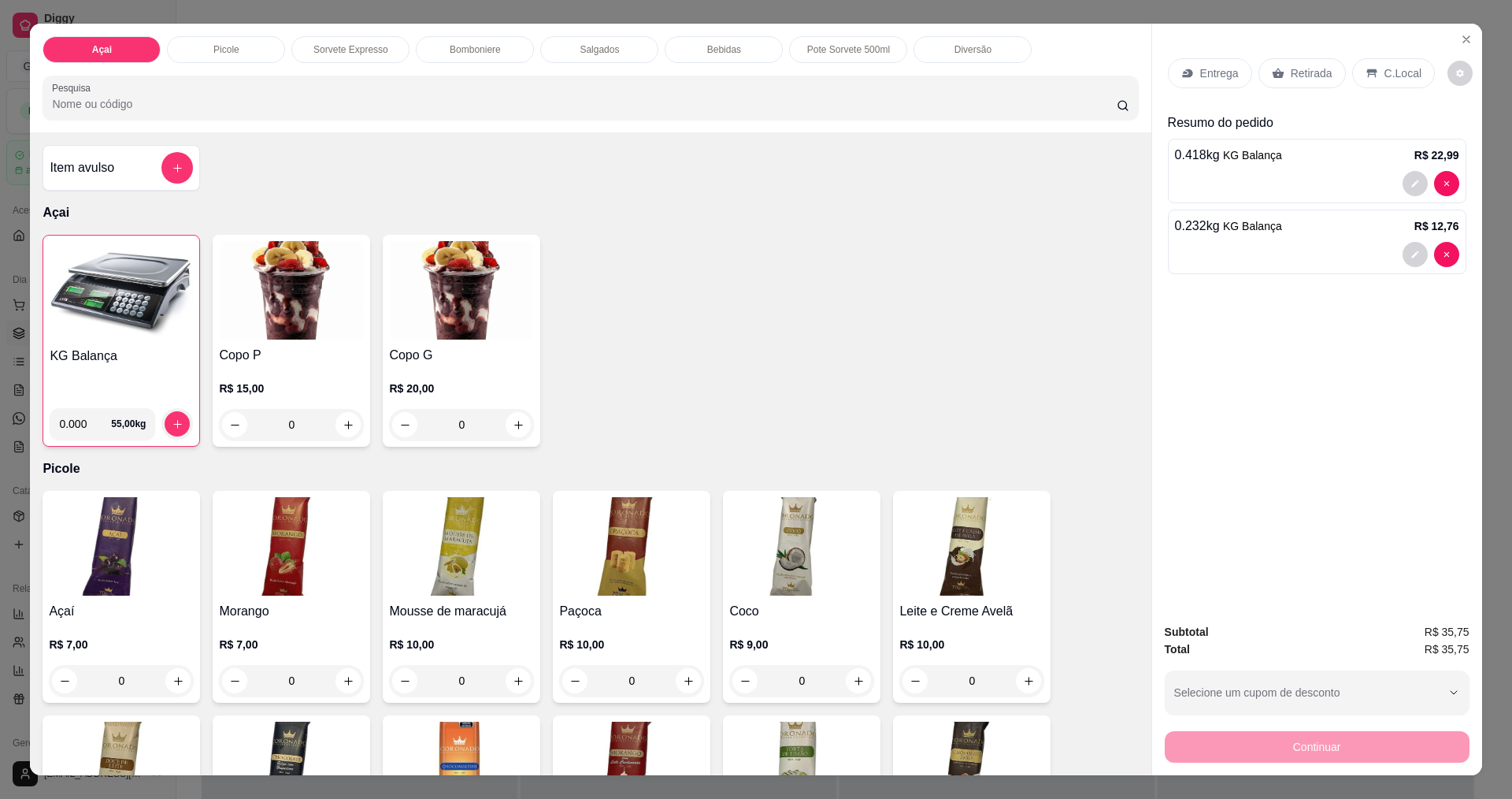
click at [109, 291] on img at bounding box center [121, 291] width 144 height 98
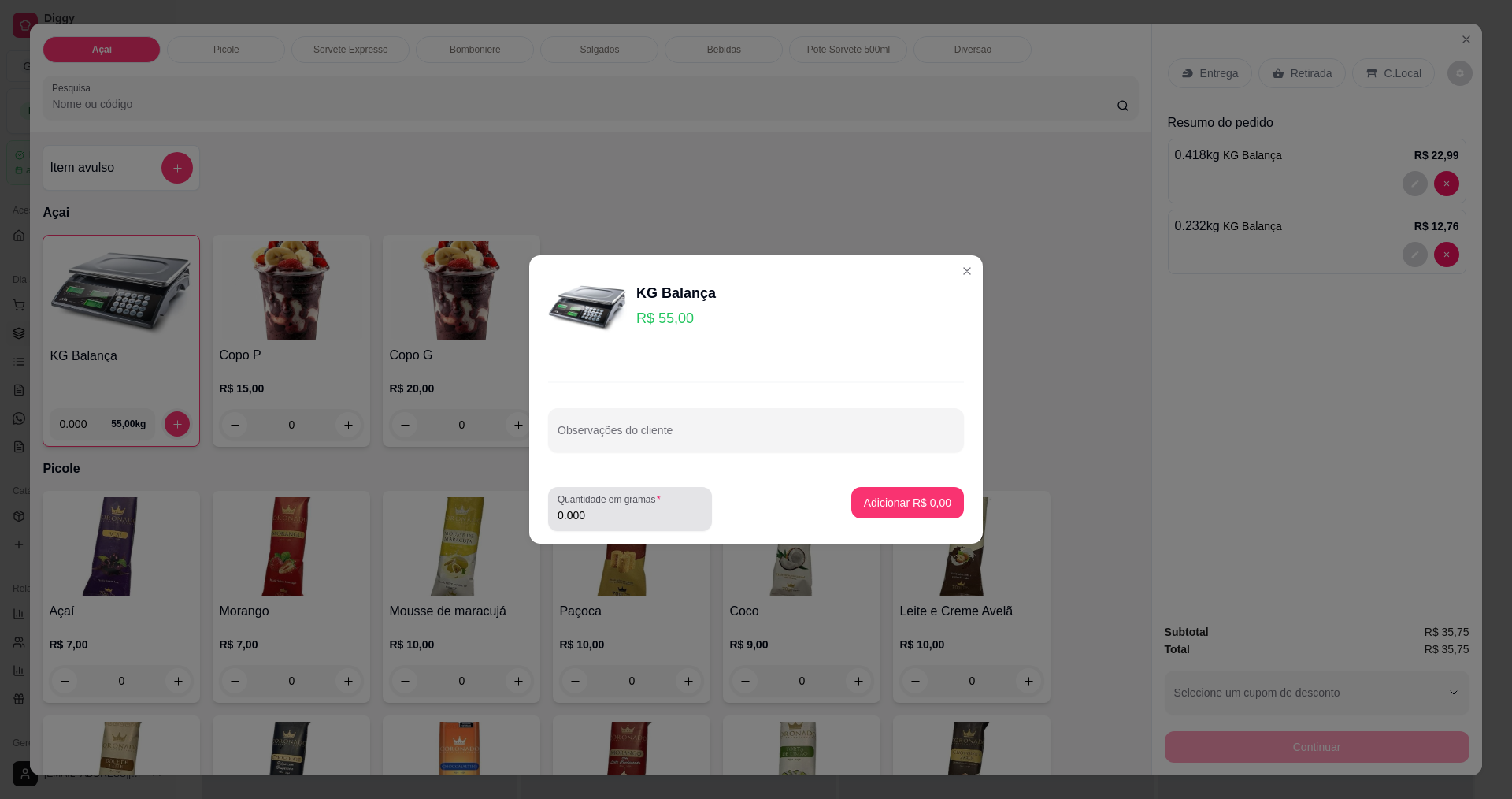
click at [630, 503] on label "Quantidade em gramas" at bounding box center [611, 499] width 109 height 14
click at [630, 508] on input "0.000" at bounding box center [630, 515] width 145 height 16
click at [628, 502] on label "Quantidade em gramas" at bounding box center [611, 499] width 109 height 14
click at [628, 508] on input "0.000" at bounding box center [617, 515] width 120 height 16
type input "0.200"
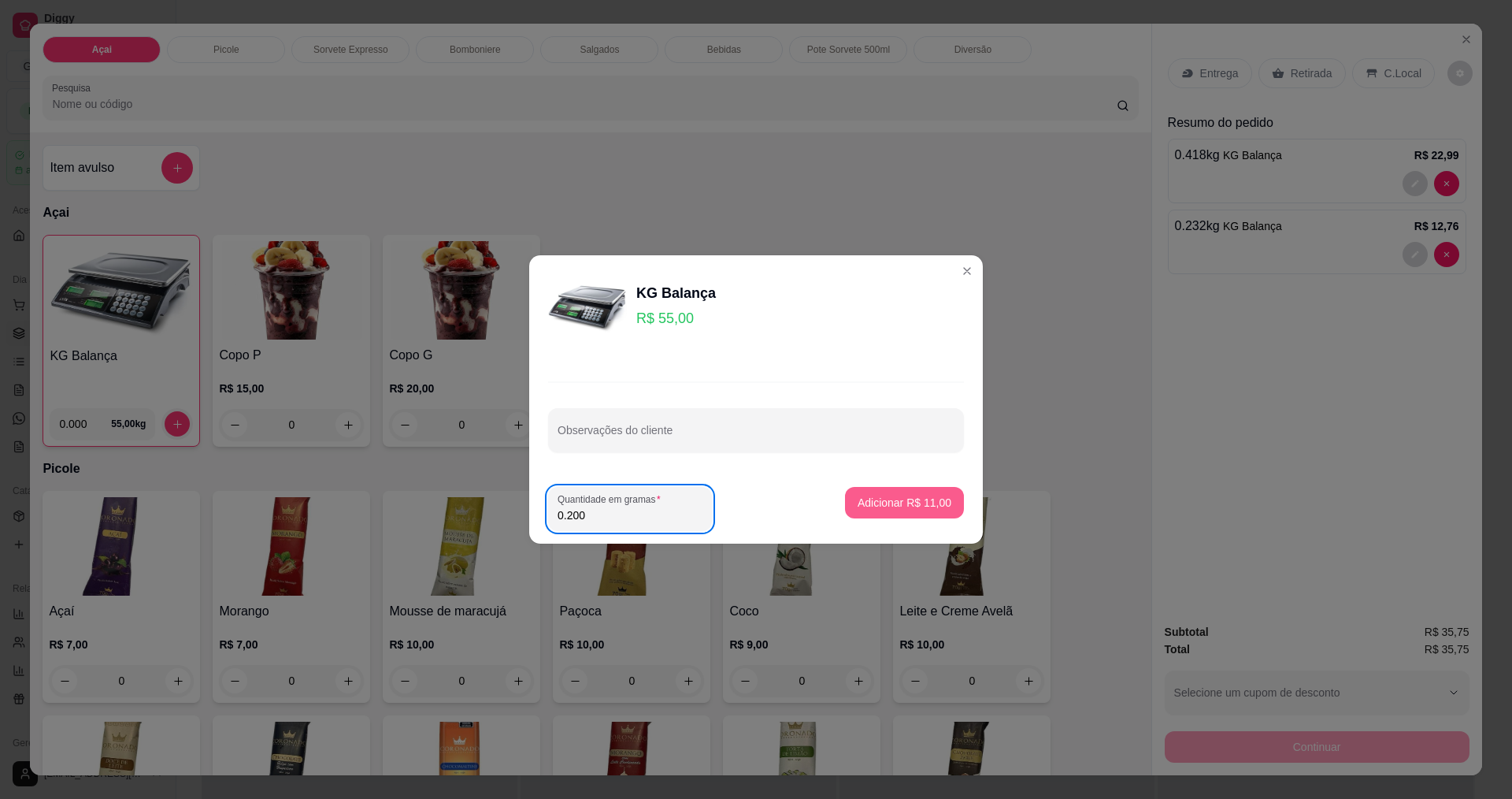
click at [887, 496] on p "Adicionar R$ 11,00" at bounding box center [904, 503] width 94 height 16
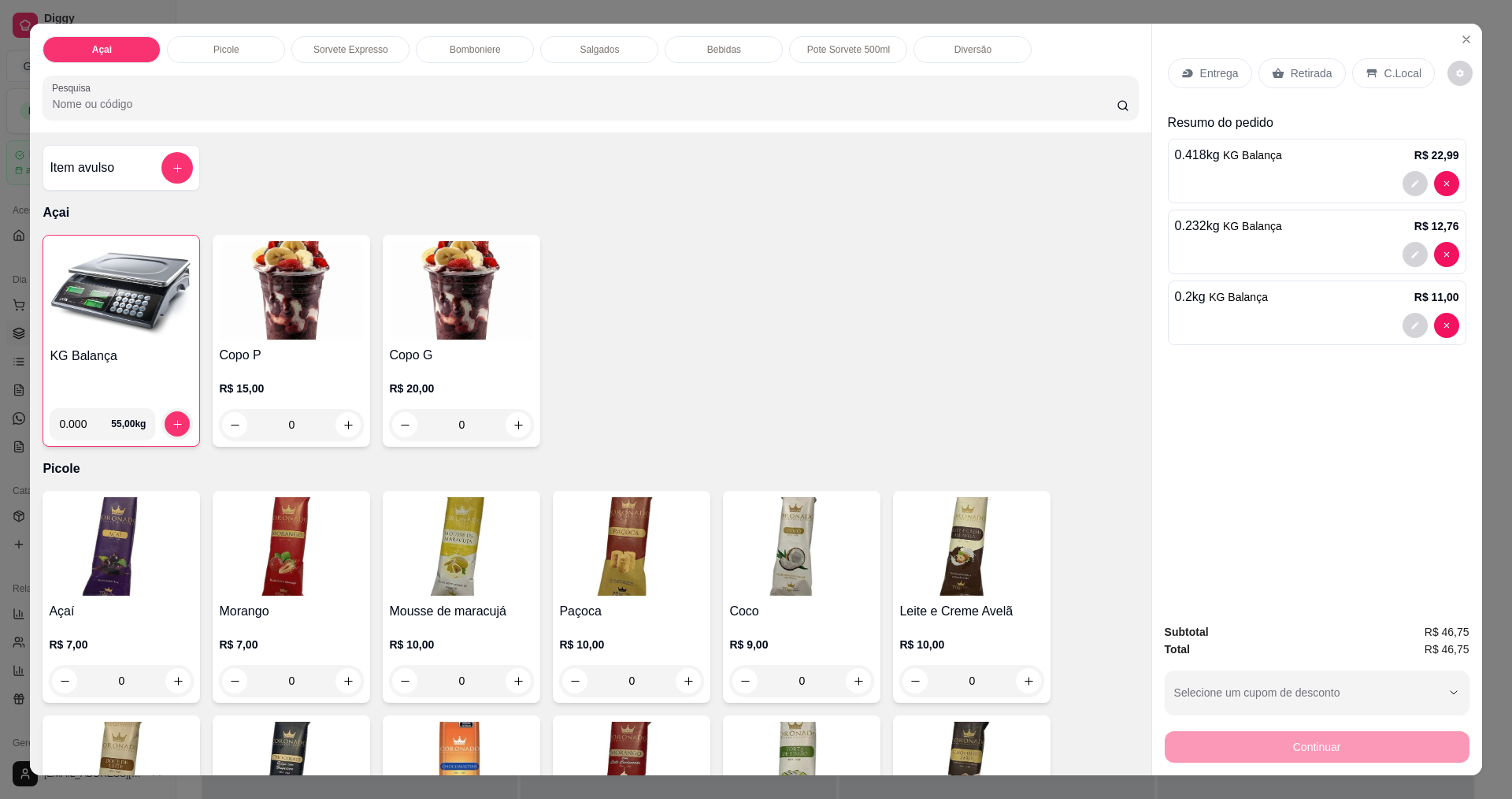
click at [1395, 69] on p "C.Local" at bounding box center [1403, 73] width 37 height 16
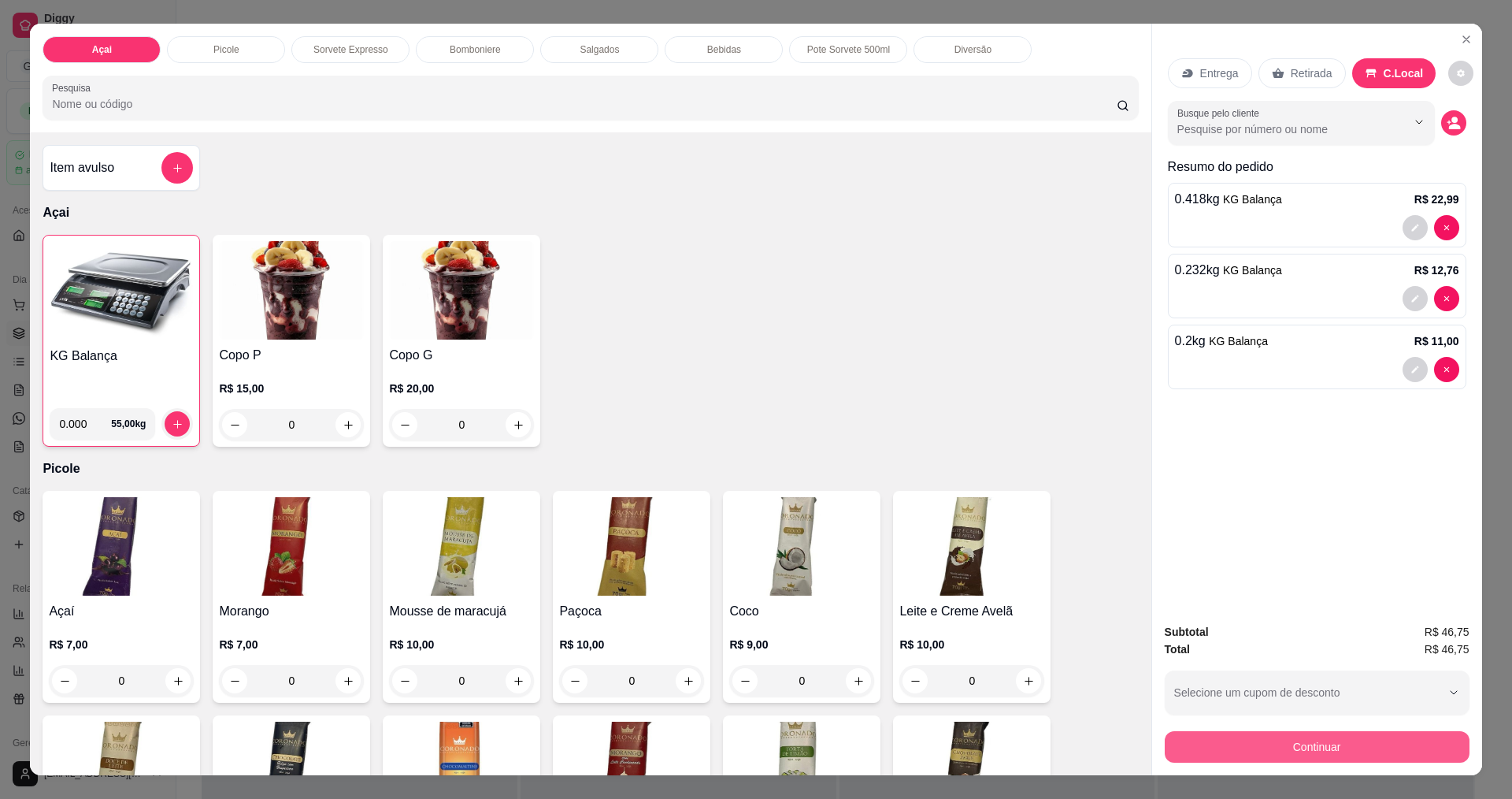
click at [1293, 761] on button "Continuar" at bounding box center [1317, 747] width 305 height 32
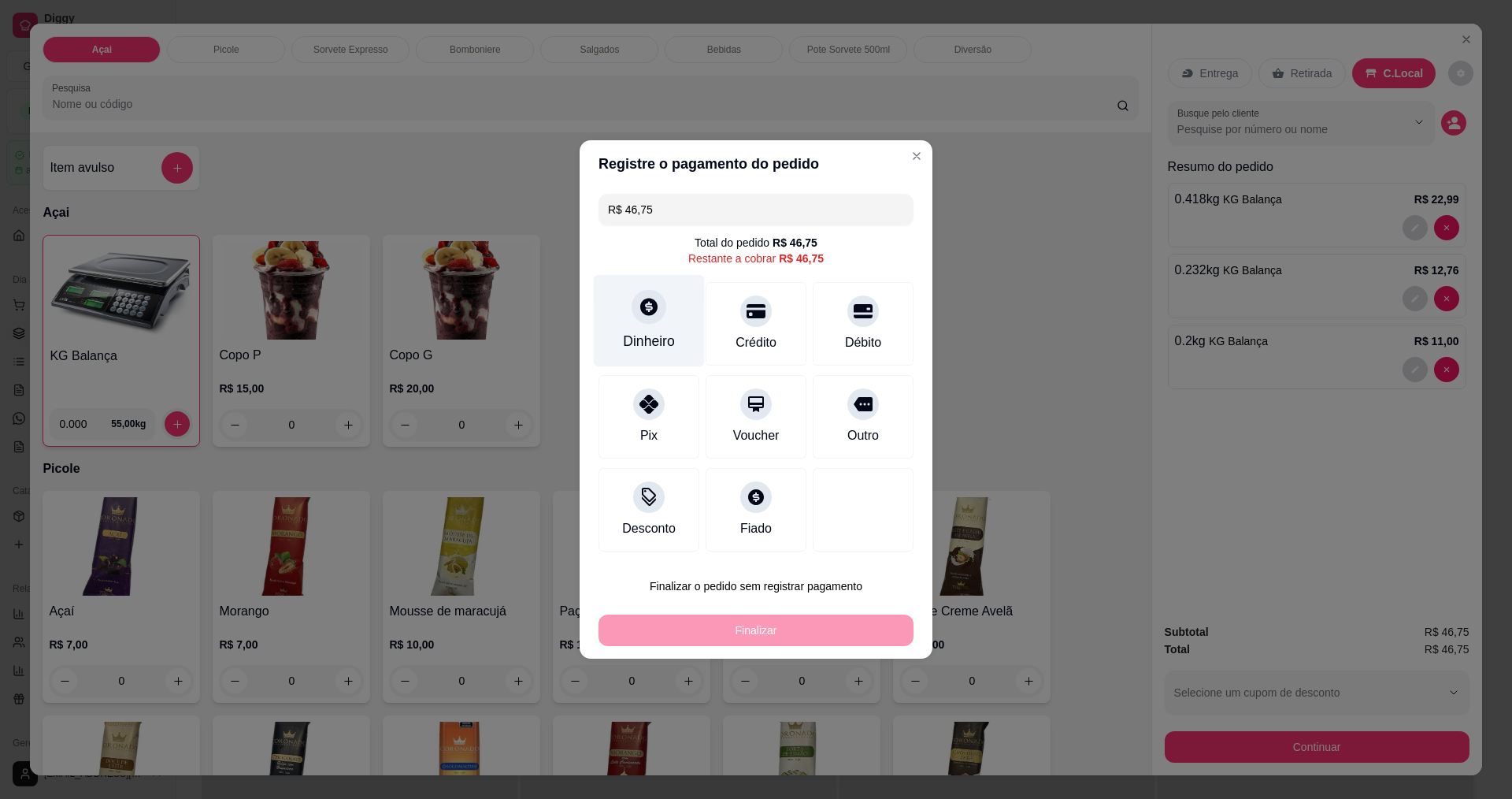
click at [654, 321] on div at bounding box center [649, 307] width 35 height 35
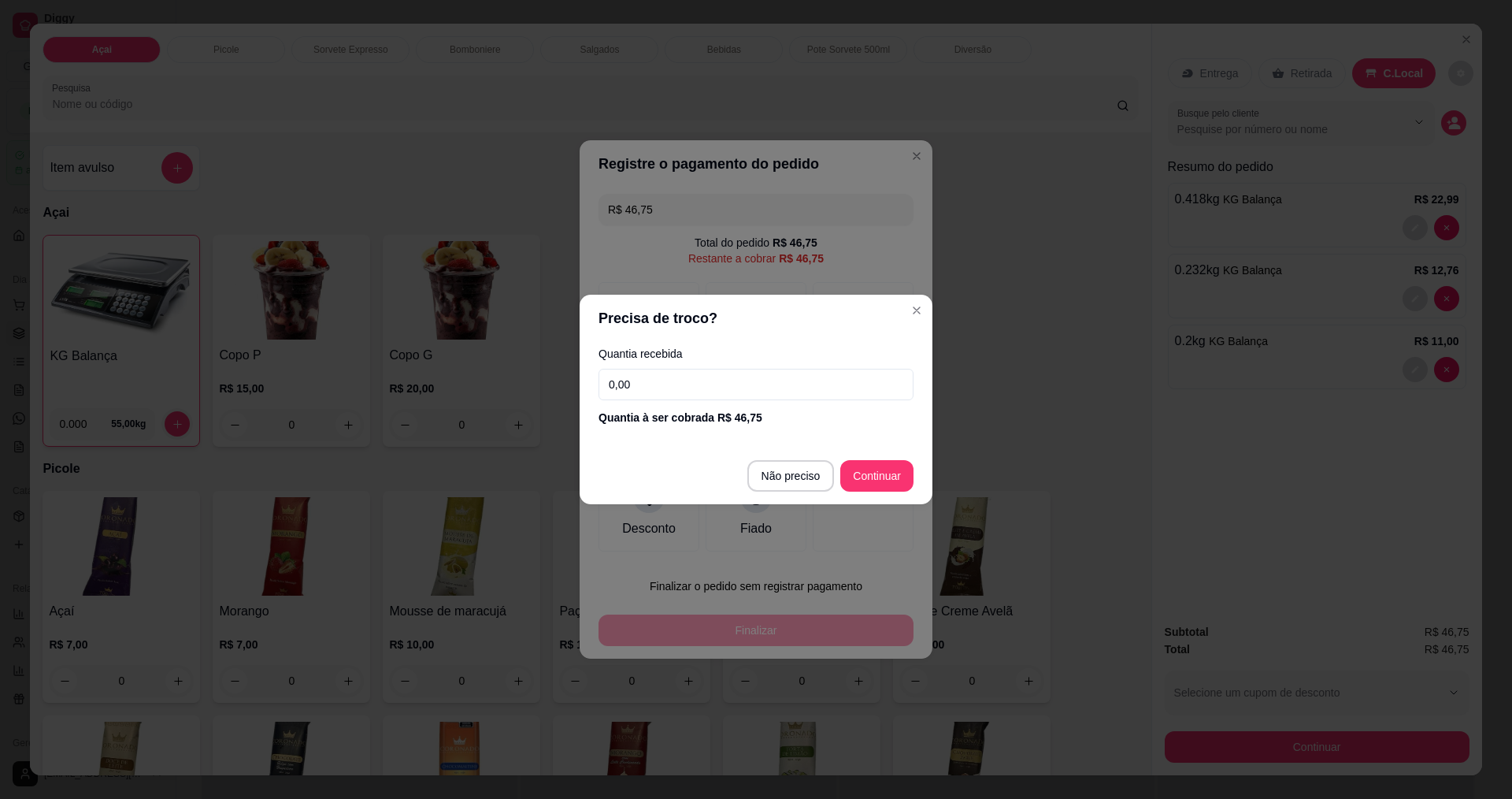
click at [724, 403] on div "Quantia recebida 0,00 Quantia à ser cobrada R$ 46,75" at bounding box center [756, 386] width 353 height 90
click at [732, 393] on input "0,00" at bounding box center [756, 384] width 315 height 32
click at [740, 385] on input "0,00" at bounding box center [756, 384] width 315 height 32
click at [754, 389] on input "0,00" at bounding box center [756, 384] width 315 height 32
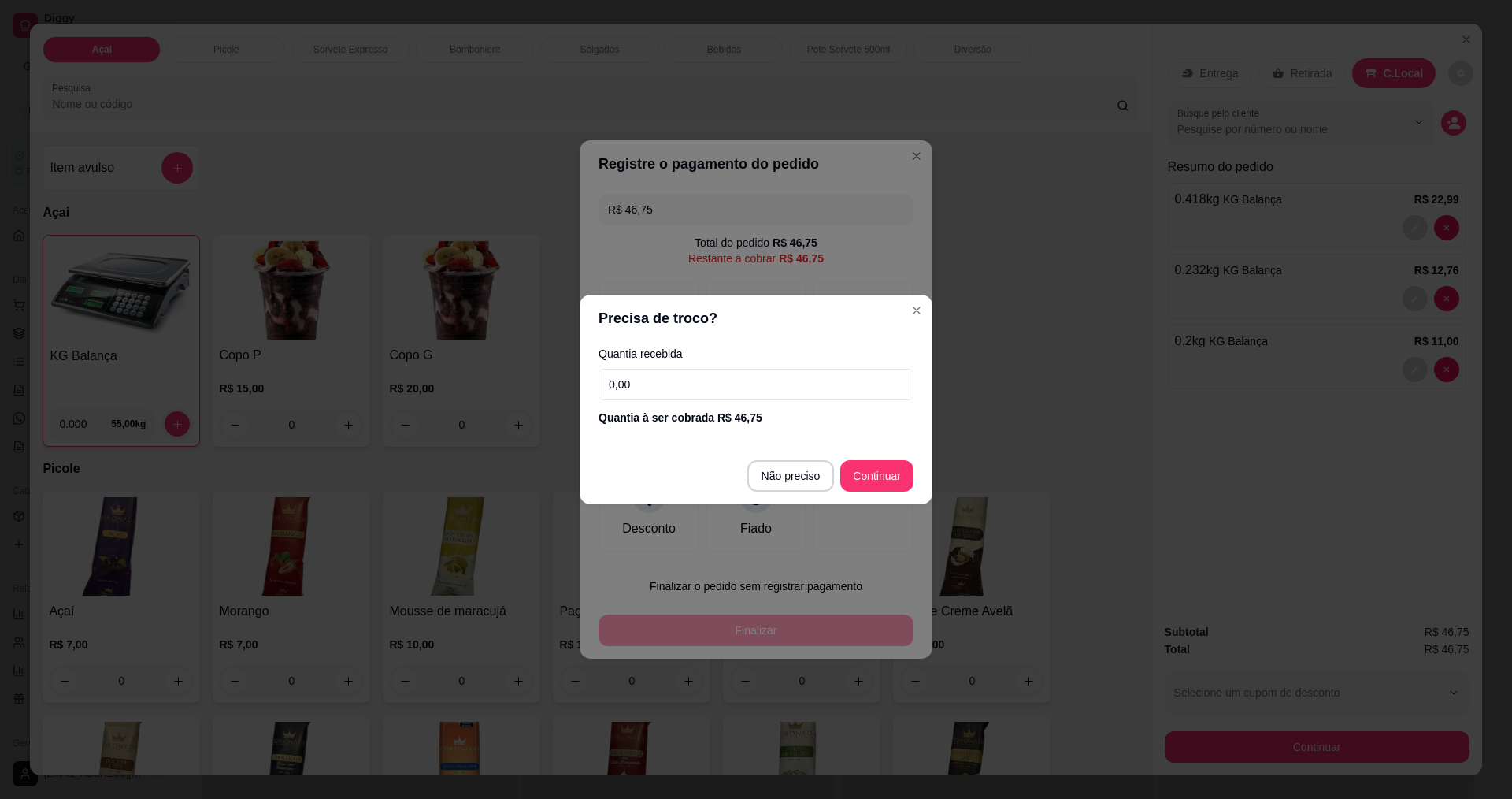
click at [754, 389] on input "0,00" at bounding box center [756, 384] width 315 height 32
click at [755, 390] on input "0,00" at bounding box center [756, 384] width 315 height 32
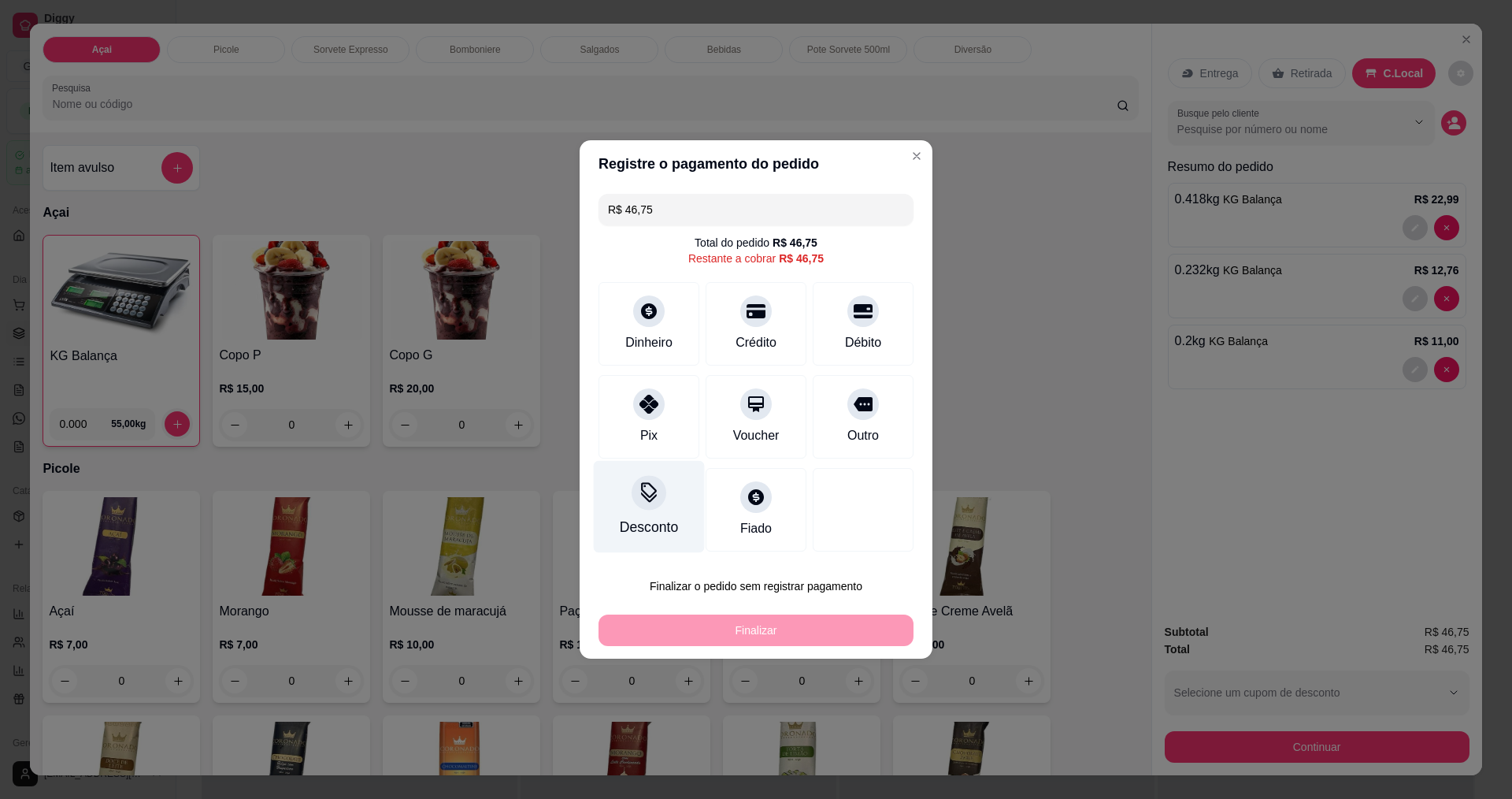
click at [644, 484] on icon at bounding box center [649, 492] width 21 height 21
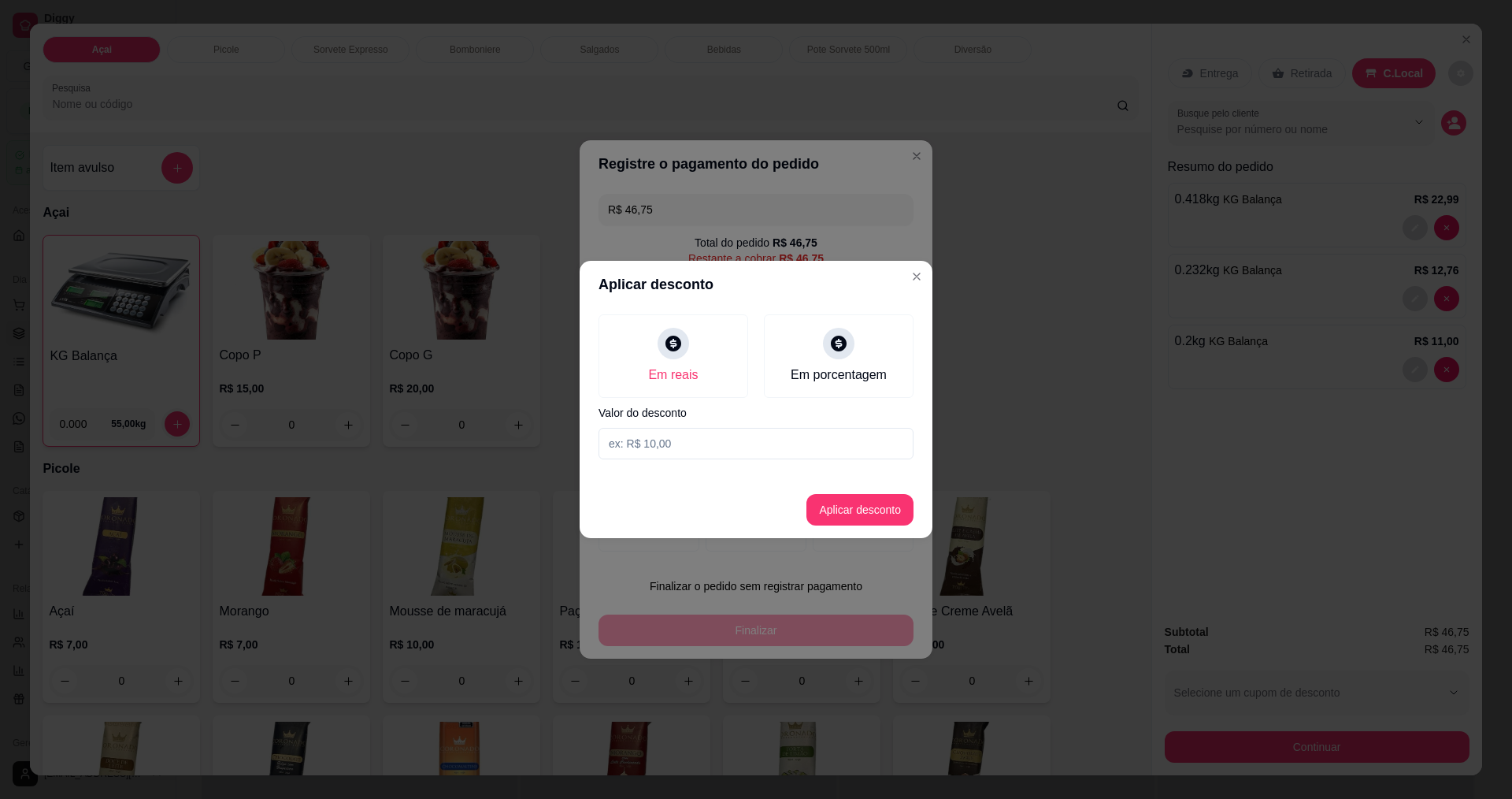
click at [690, 434] on input at bounding box center [756, 444] width 315 height 32
type input "0,75"
click at [832, 509] on button "Aplicar desconto" at bounding box center [861, 510] width 103 height 31
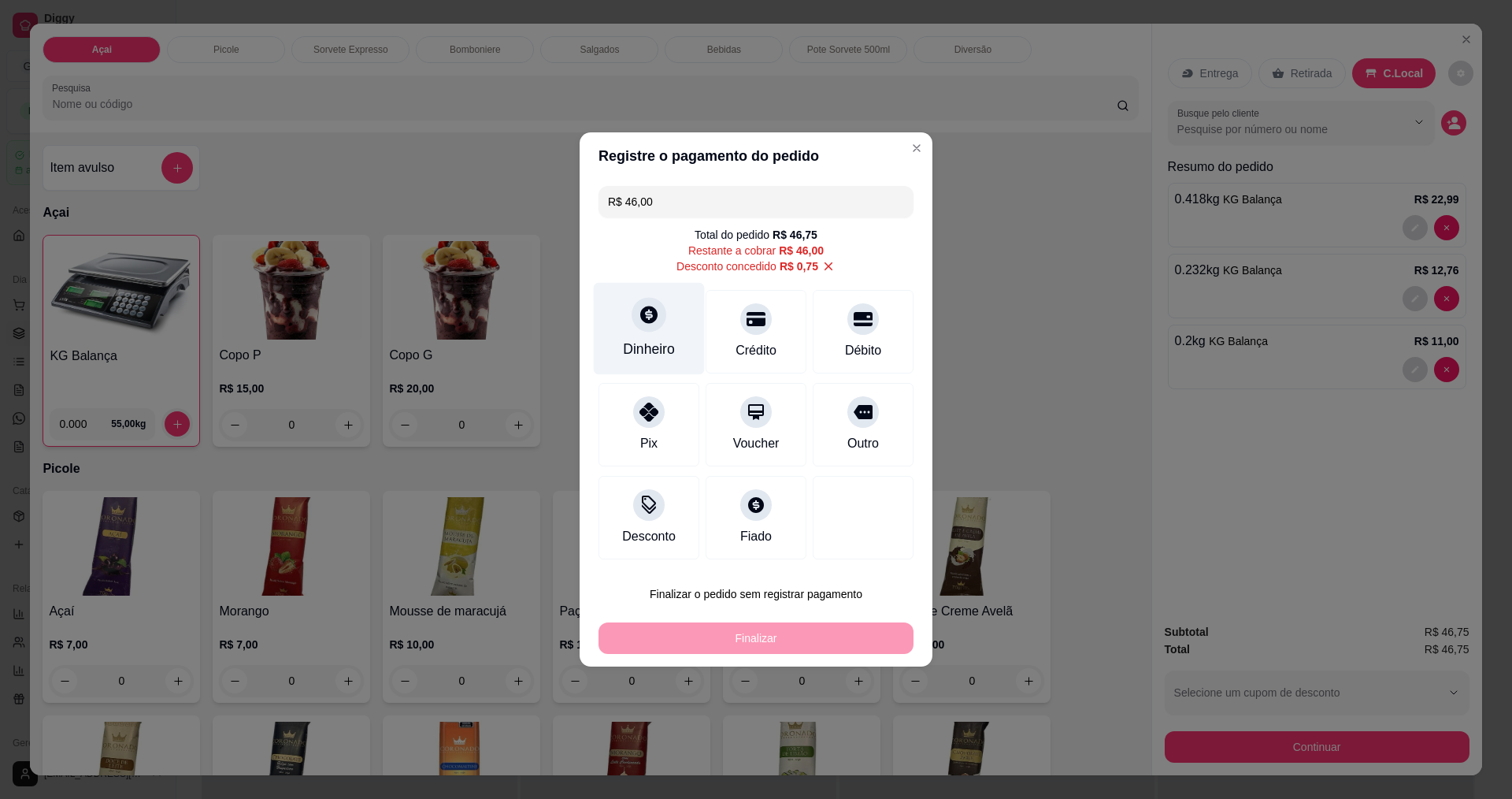
click at [648, 320] on icon at bounding box center [649, 315] width 17 height 17
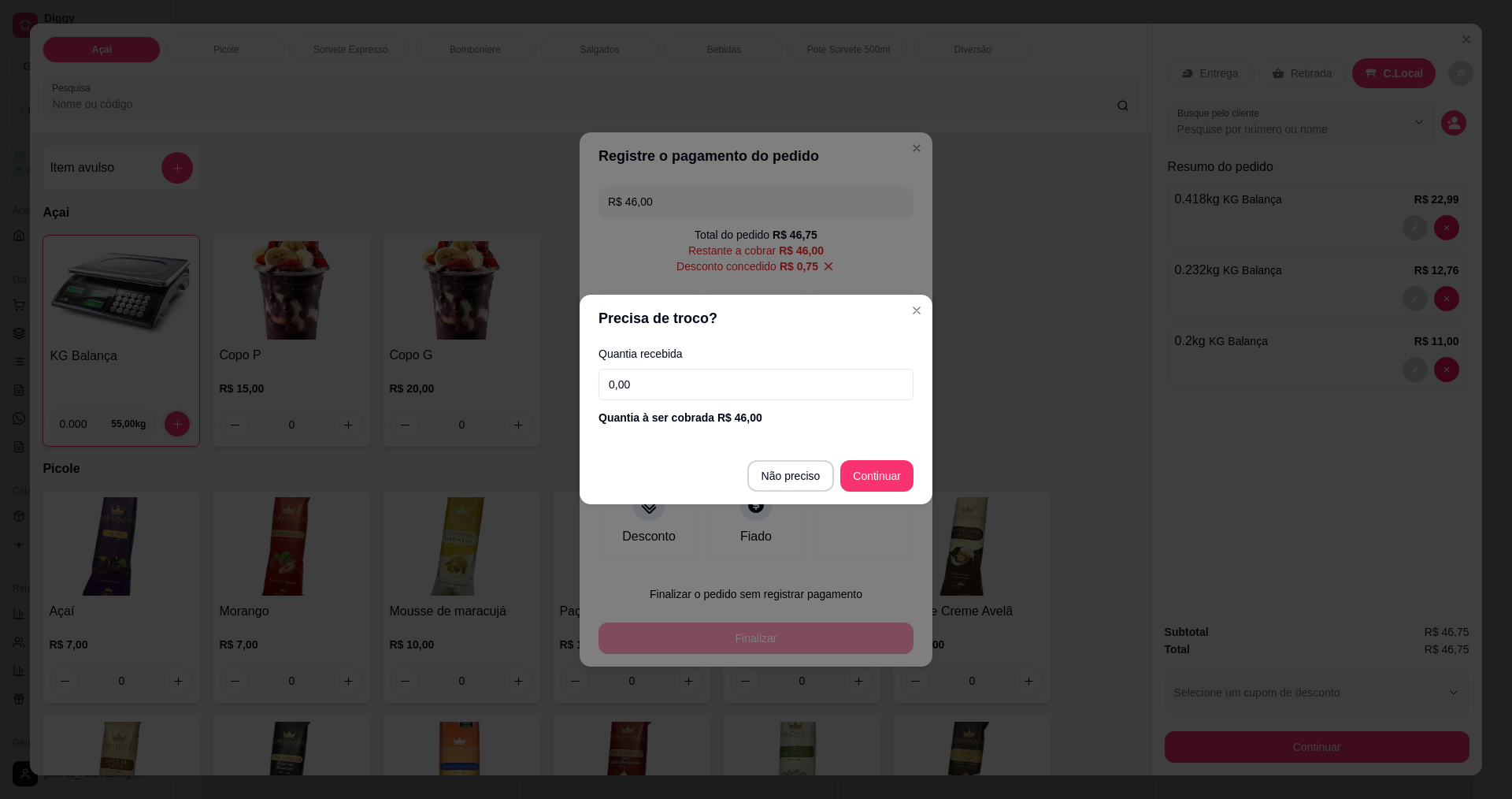
click at [709, 399] on input "0,00" at bounding box center [756, 384] width 315 height 32
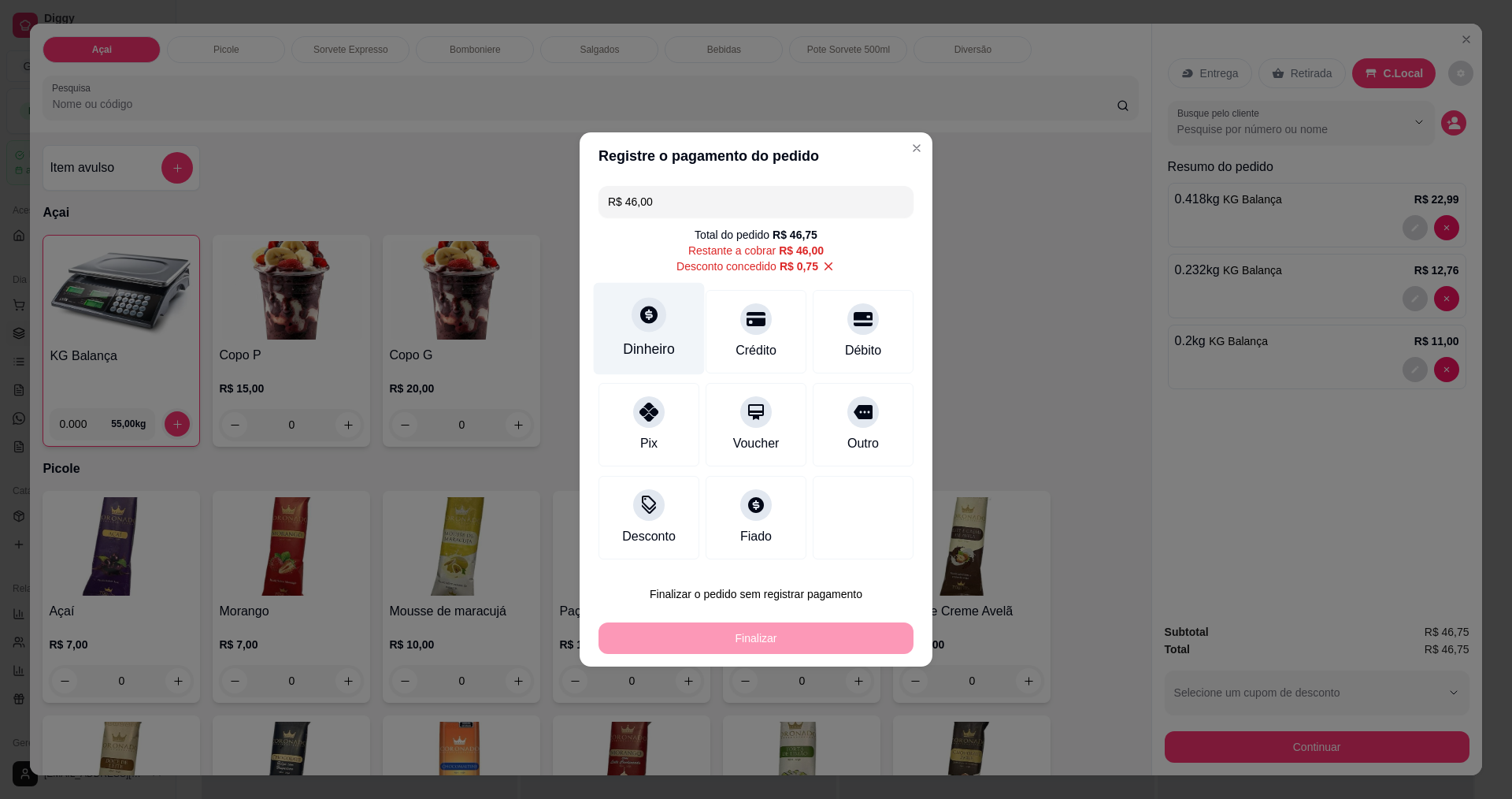
click at [620, 326] on div "Dinheiro" at bounding box center [650, 329] width 111 height 92
click at [650, 340] on div "Dinheiro" at bounding box center [649, 349] width 52 height 21
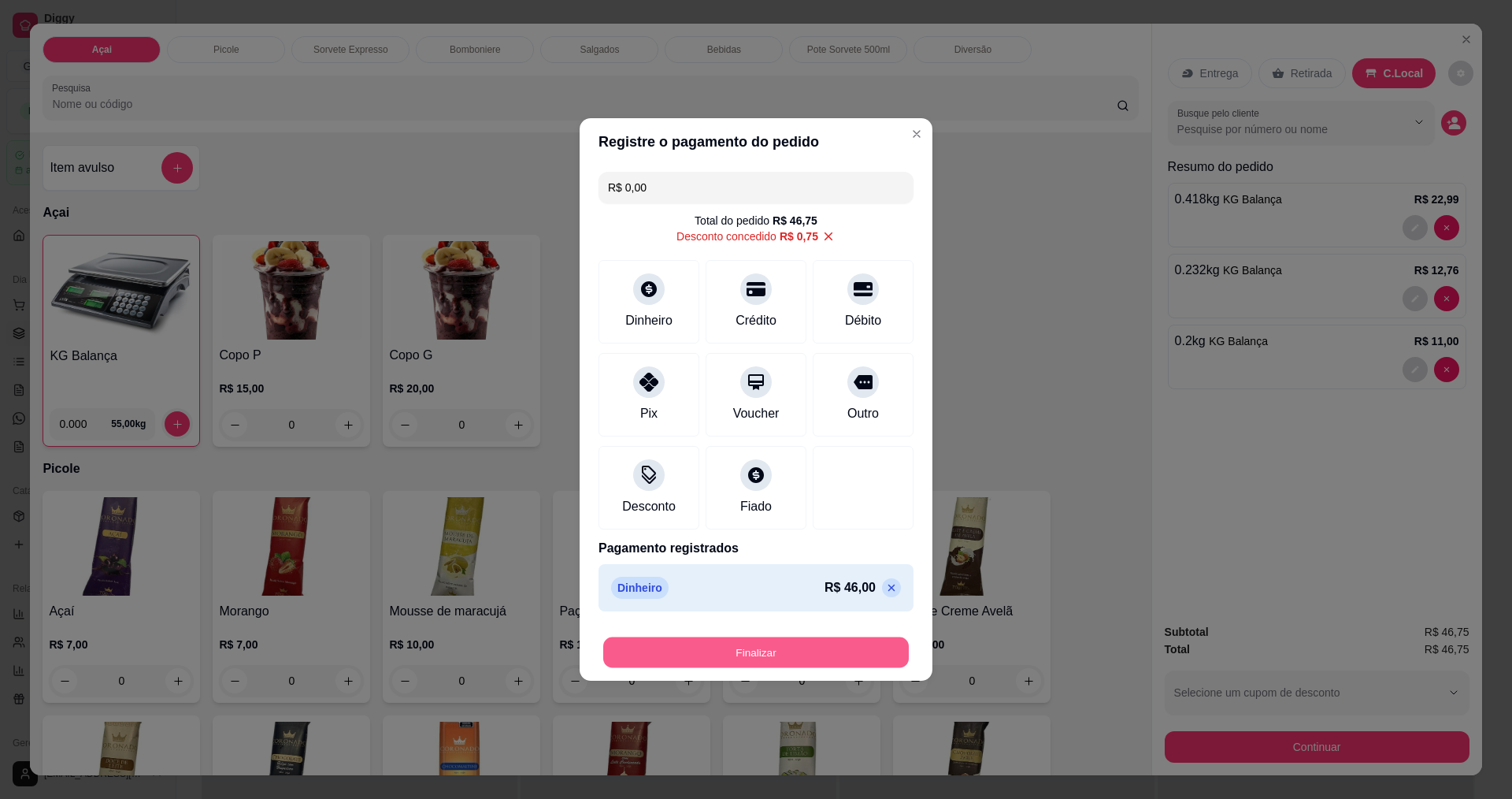
click at [782, 659] on button "Finalizar" at bounding box center [756, 652] width 306 height 31
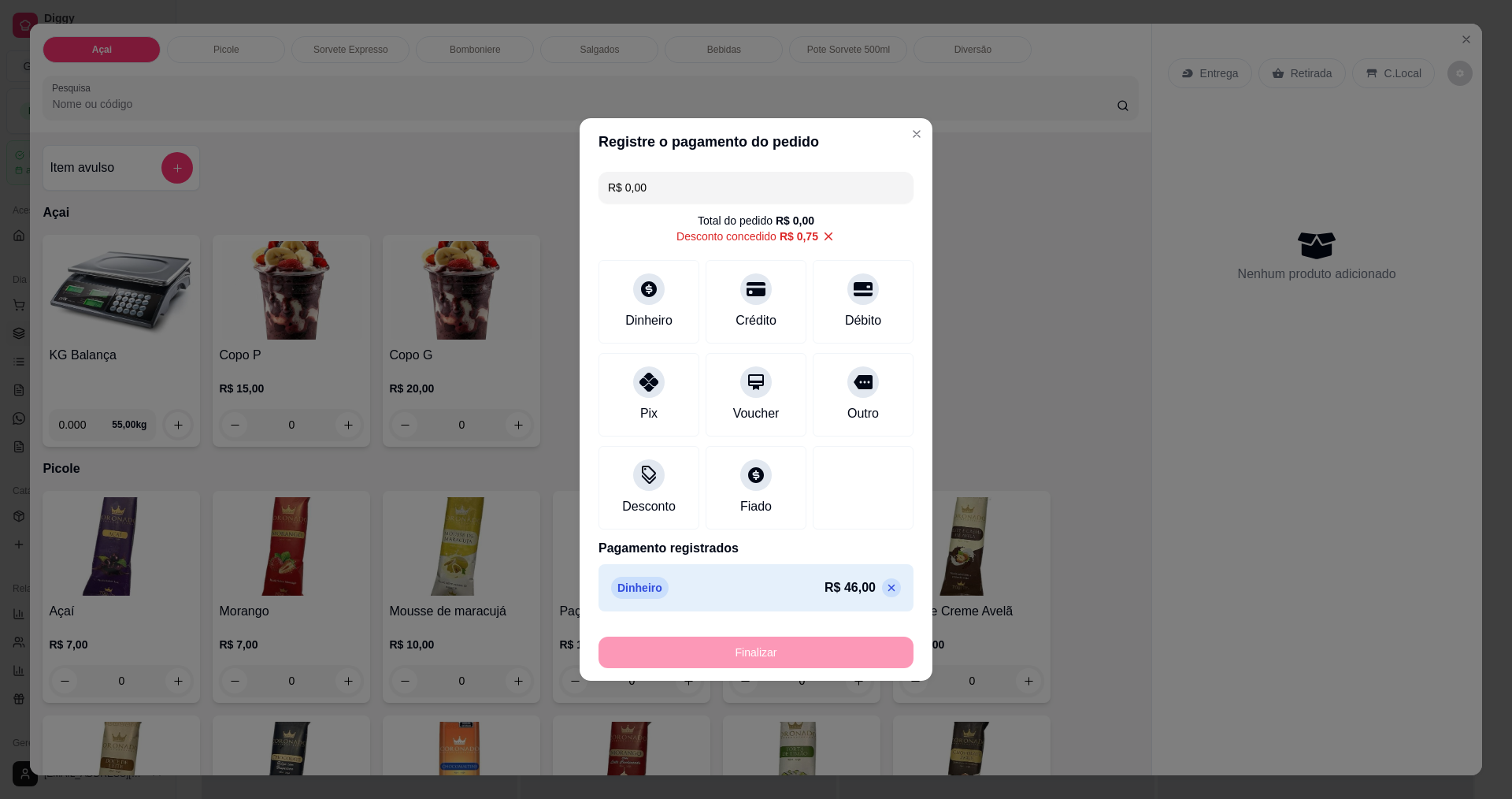
type input "-R$ 46,75"
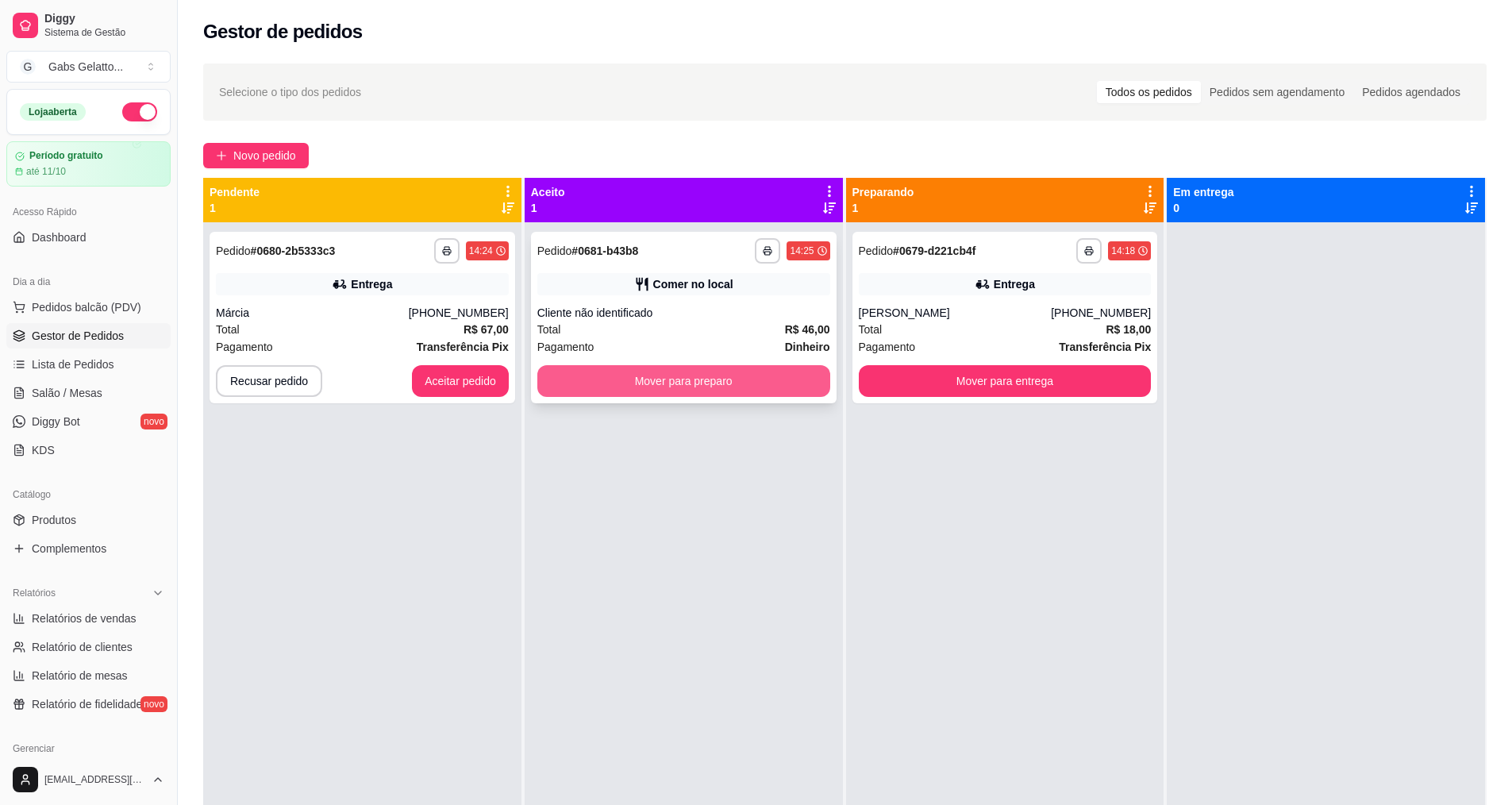
click at [721, 387] on button "Mover para preparo" at bounding box center [684, 381] width 293 height 32
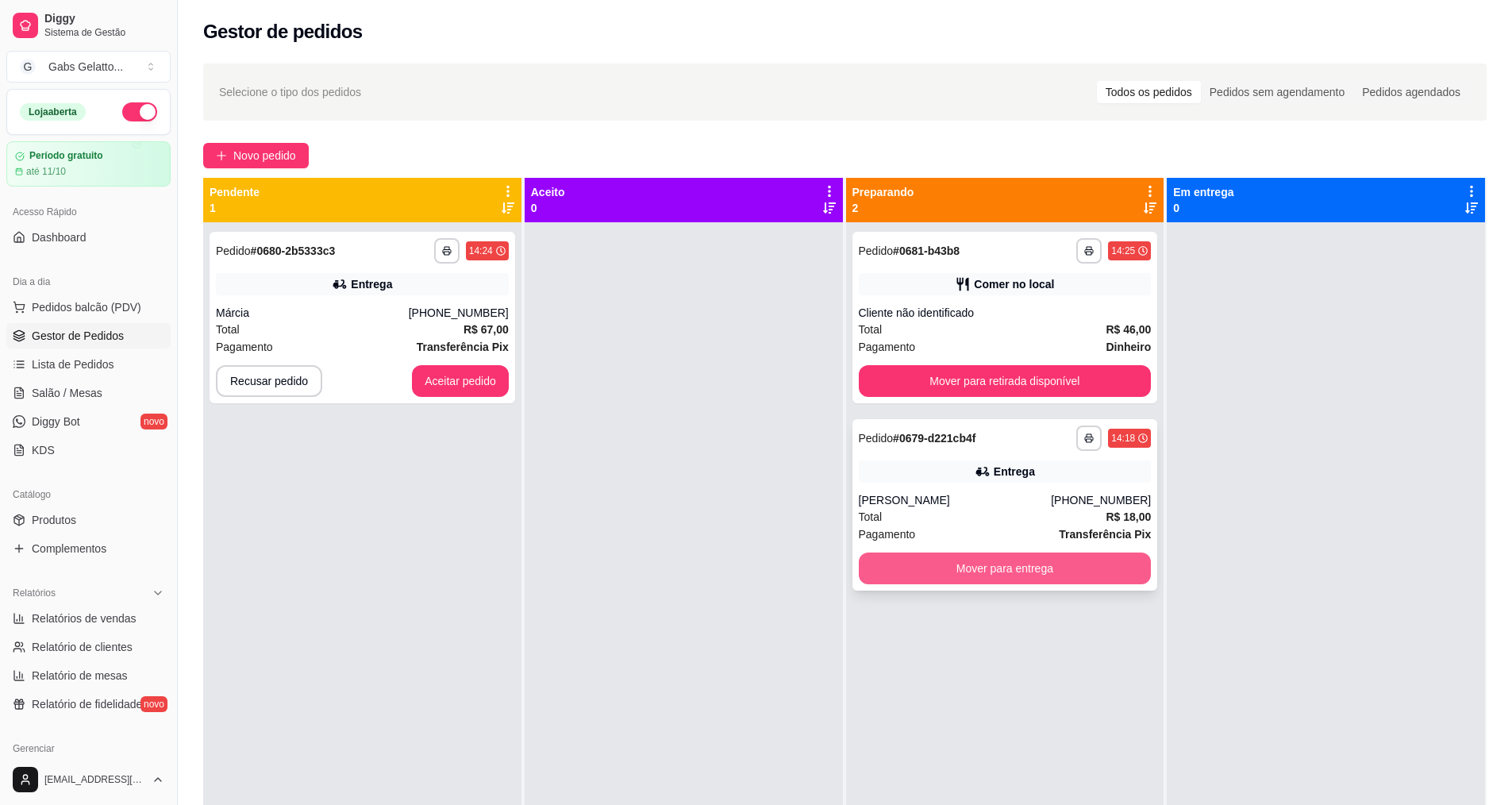
click at [1019, 567] on button "Mover para entrega" at bounding box center [1005, 568] width 293 height 32
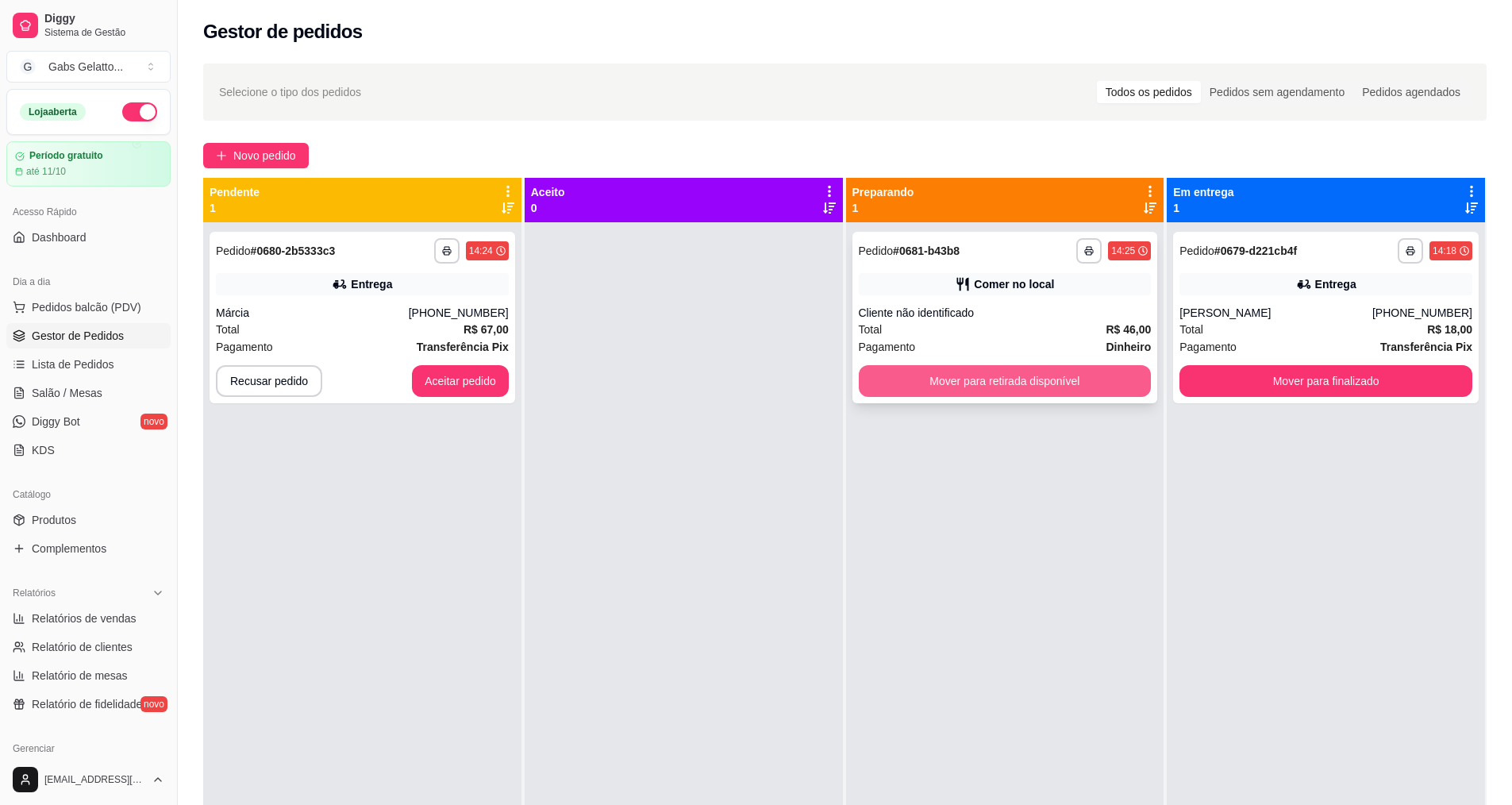
click at [1025, 382] on button "Mover para retirada disponível" at bounding box center [1005, 381] width 293 height 32
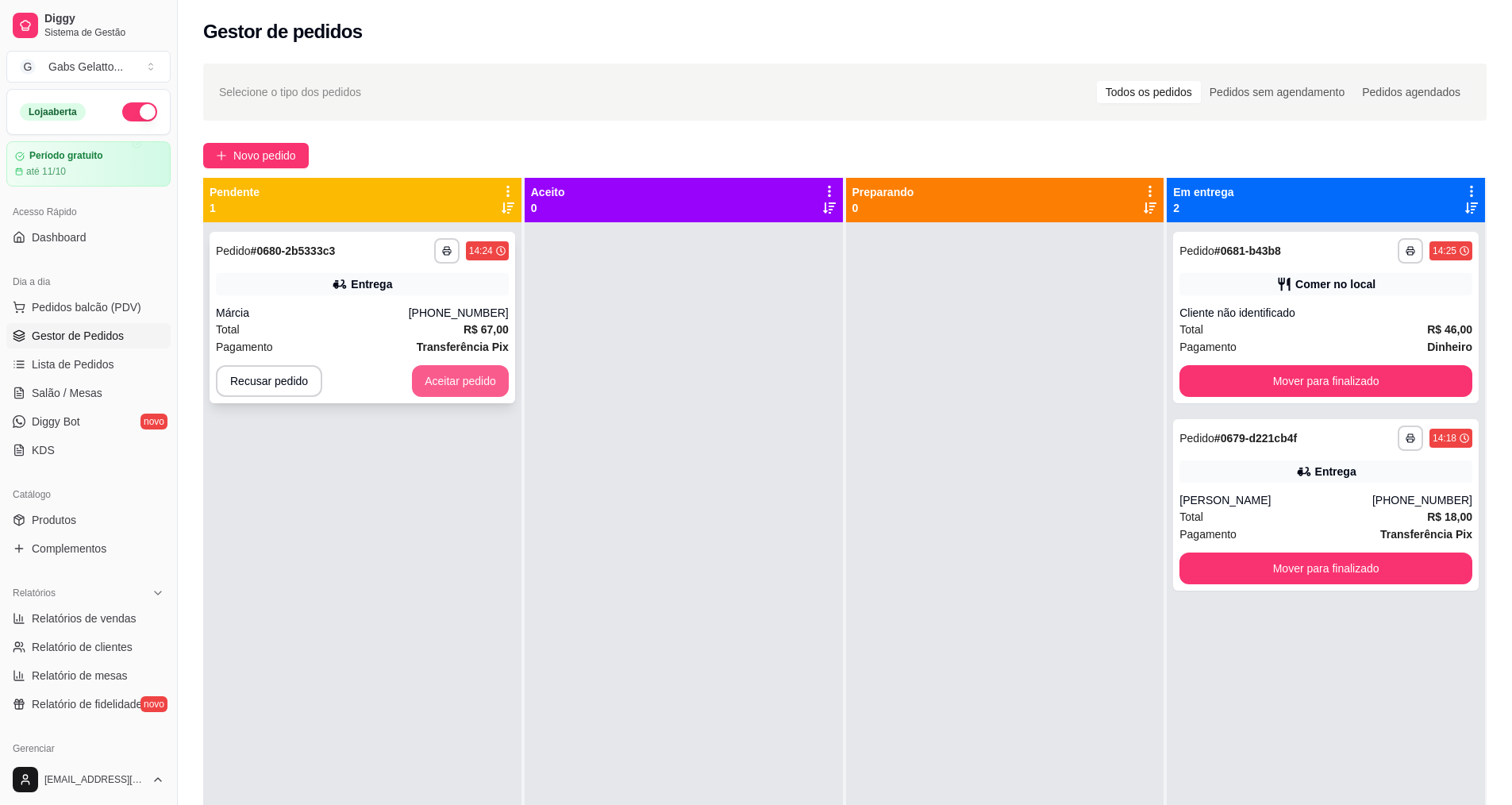
click at [489, 388] on button "Aceitar pedido" at bounding box center [460, 381] width 97 height 32
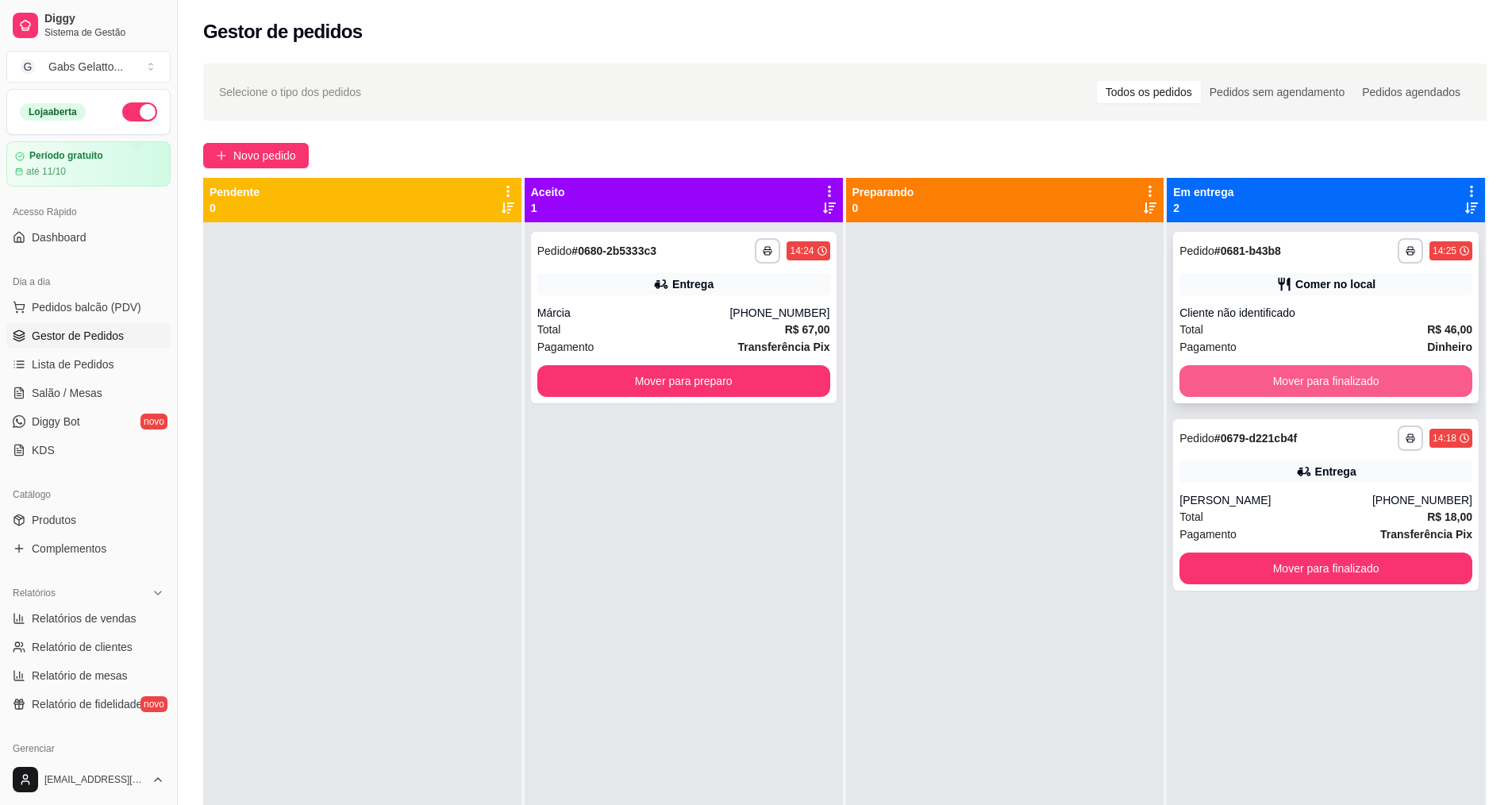
click at [1381, 378] on button "Mover para finalizado" at bounding box center [1326, 381] width 293 height 32
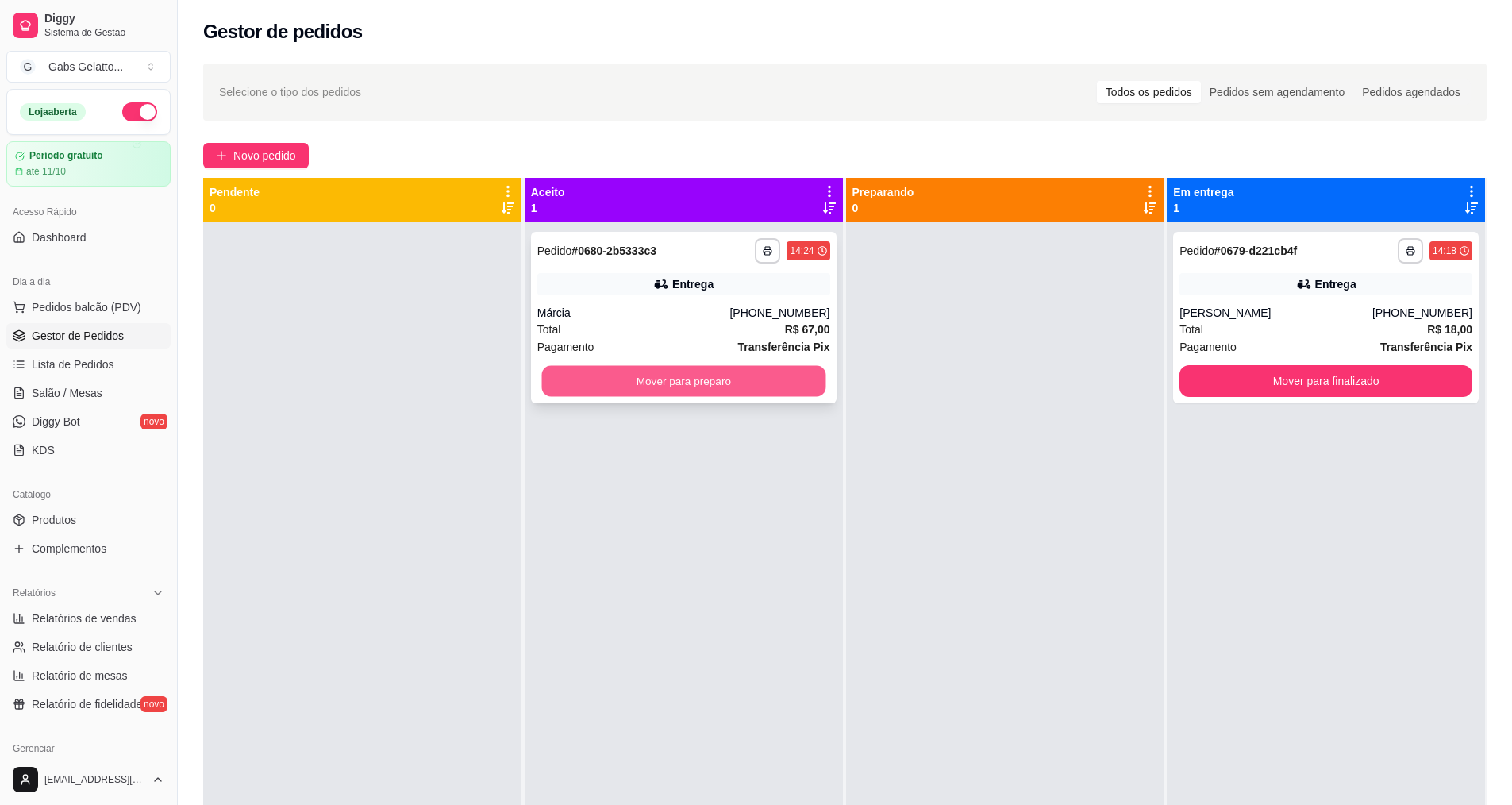
click at [694, 386] on button "Mover para preparo" at bounding box center [683, 381] width 284 height 31
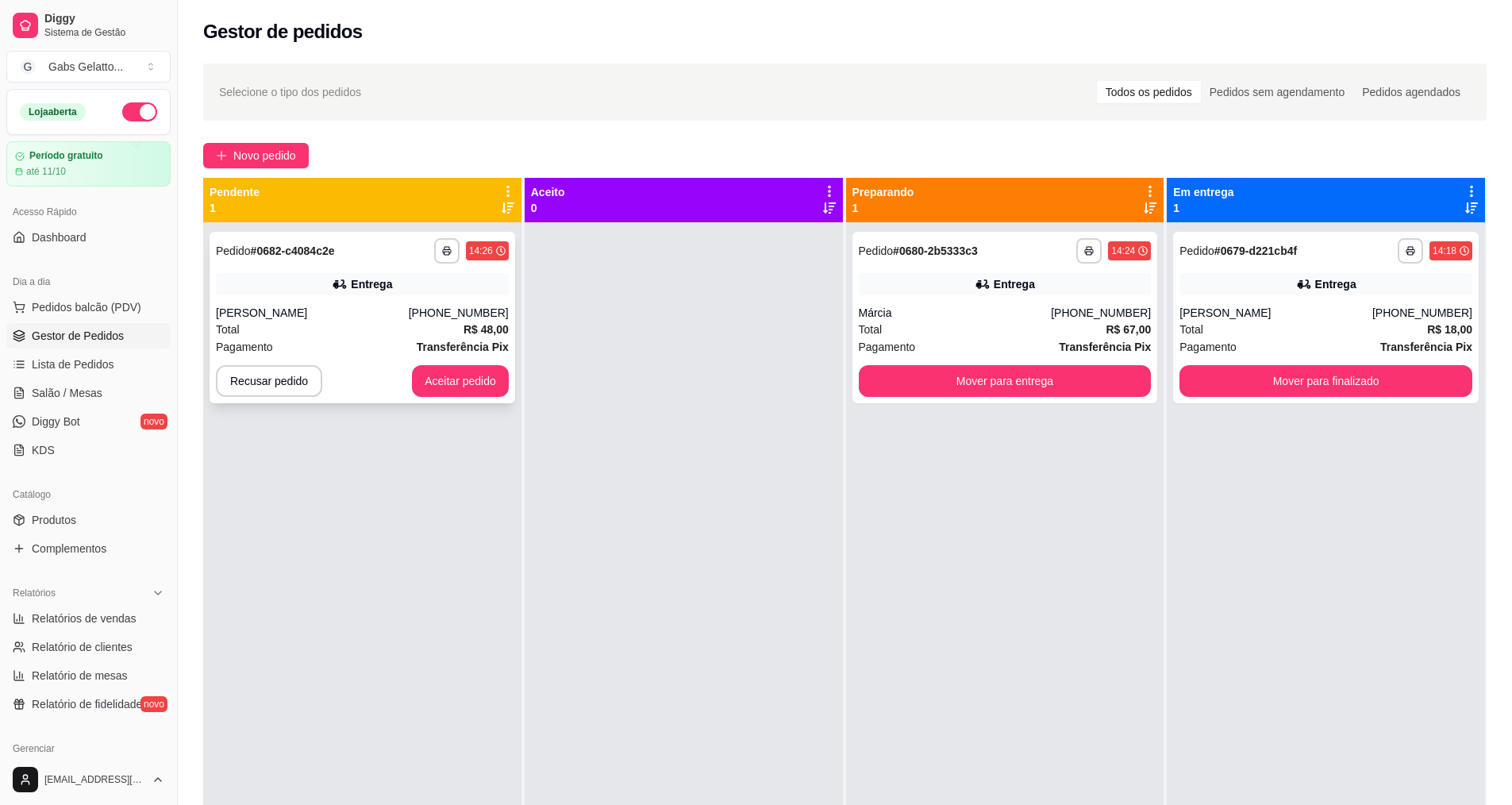
click at [409, 310] on div "[PERSON_NAME]" at bounding box center [312, 313] width 193 height 16
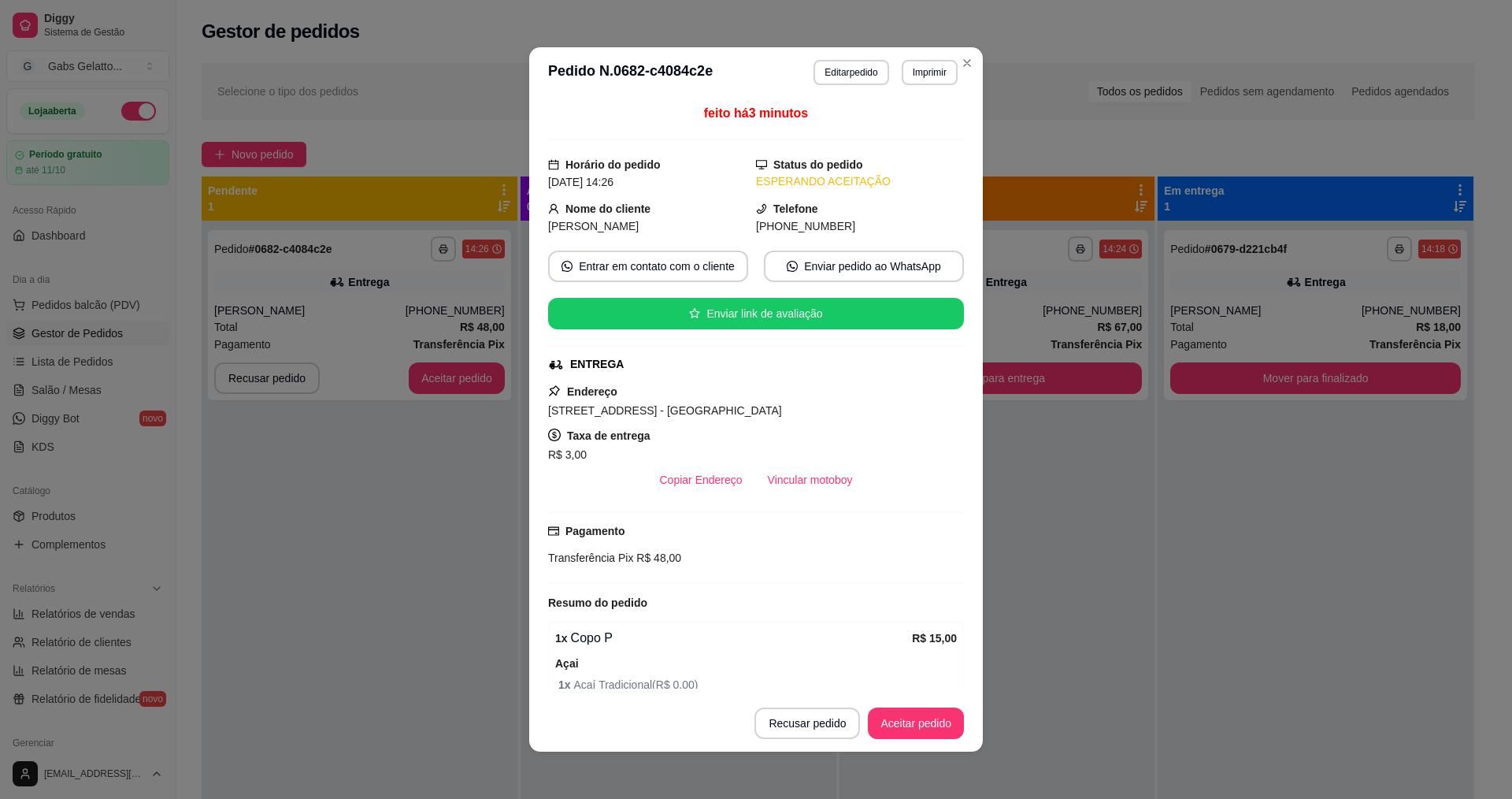
scroll to position [79, 0]
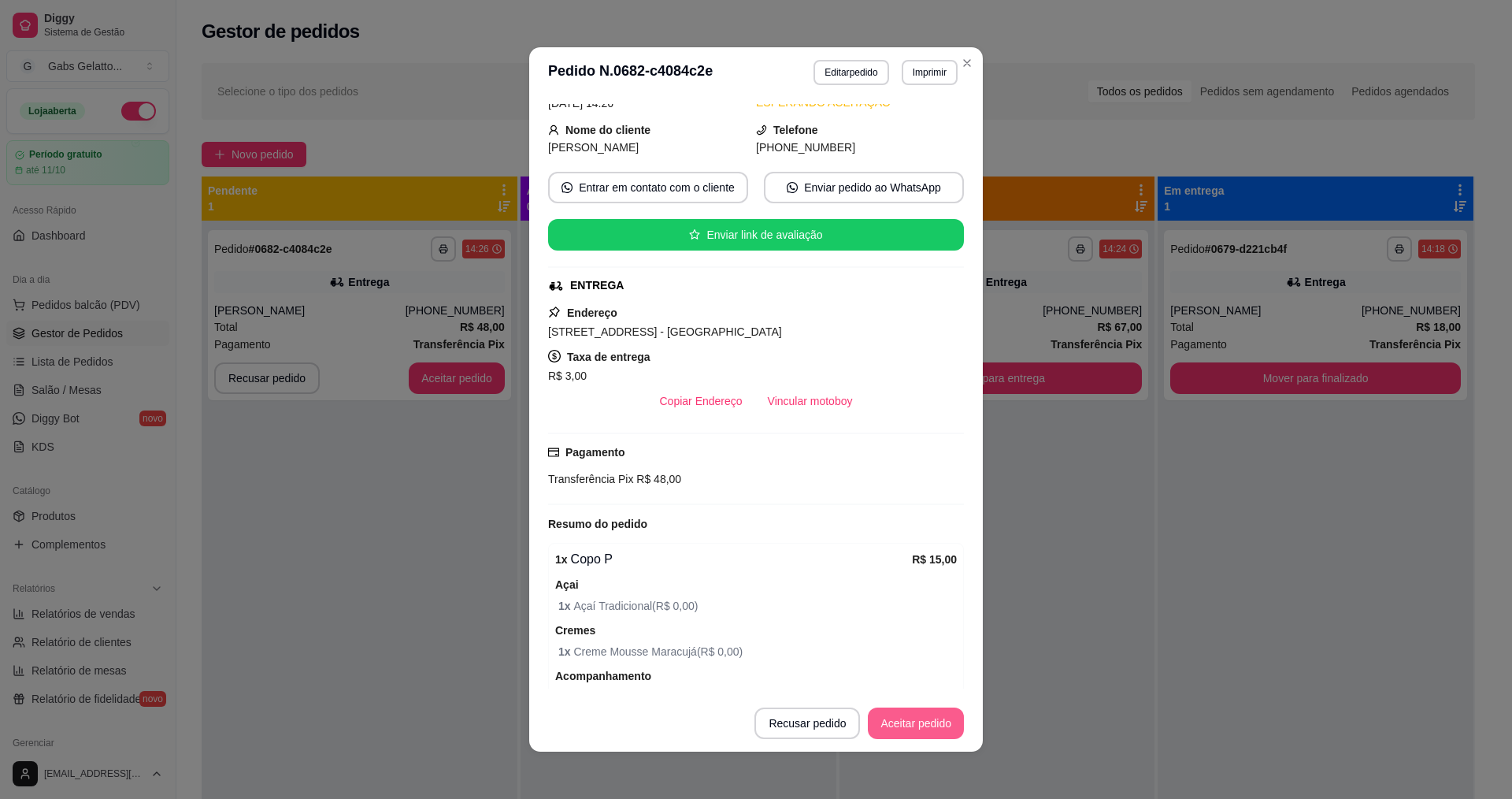
click at [887, 711] on button "Aceitar pedido" at bounding box center [916, 724] width 96 height 32
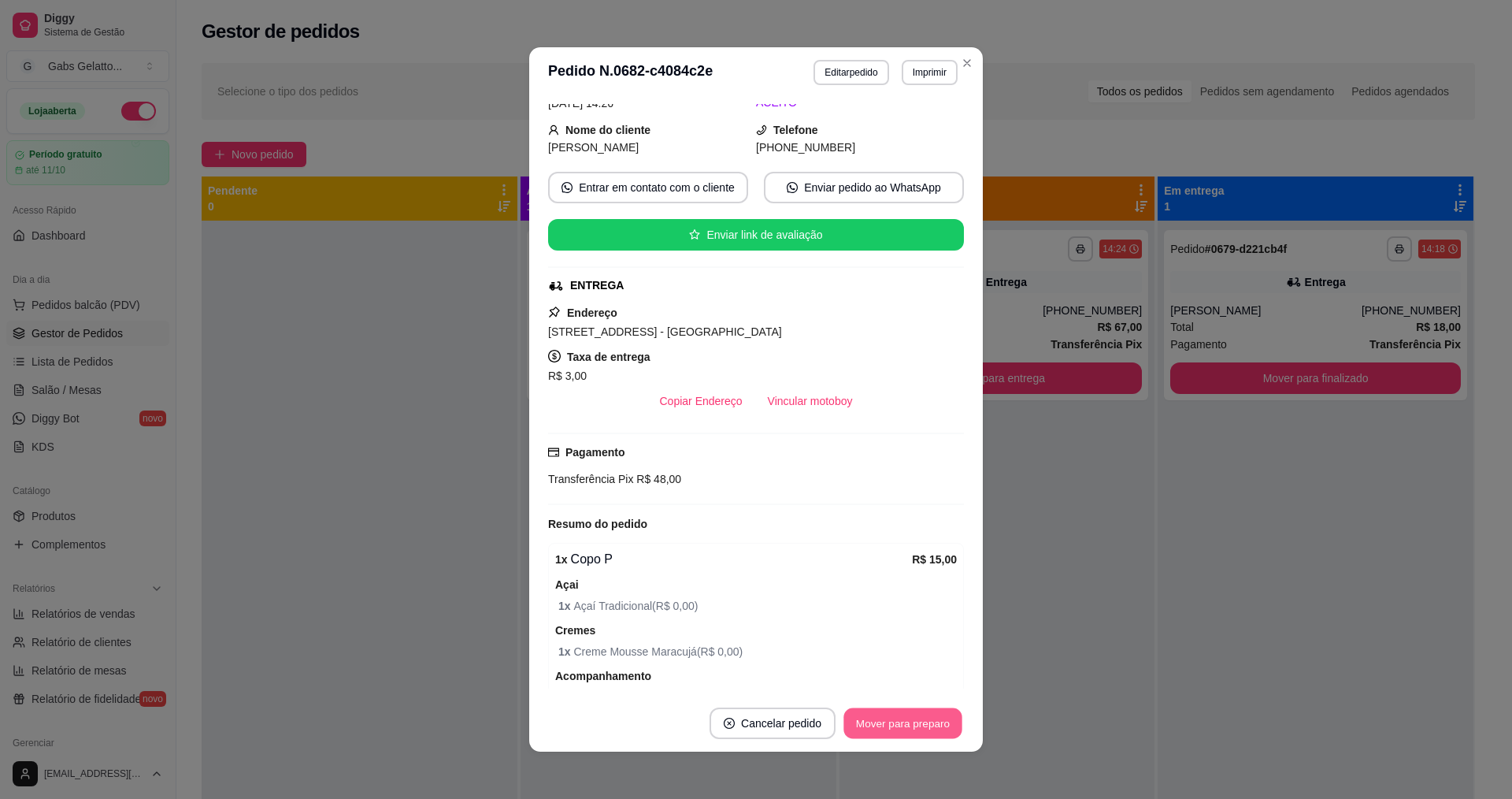
click at [950, 720] on button "Mover para preparo" at bounding box center [902, 724] width 118 height 31
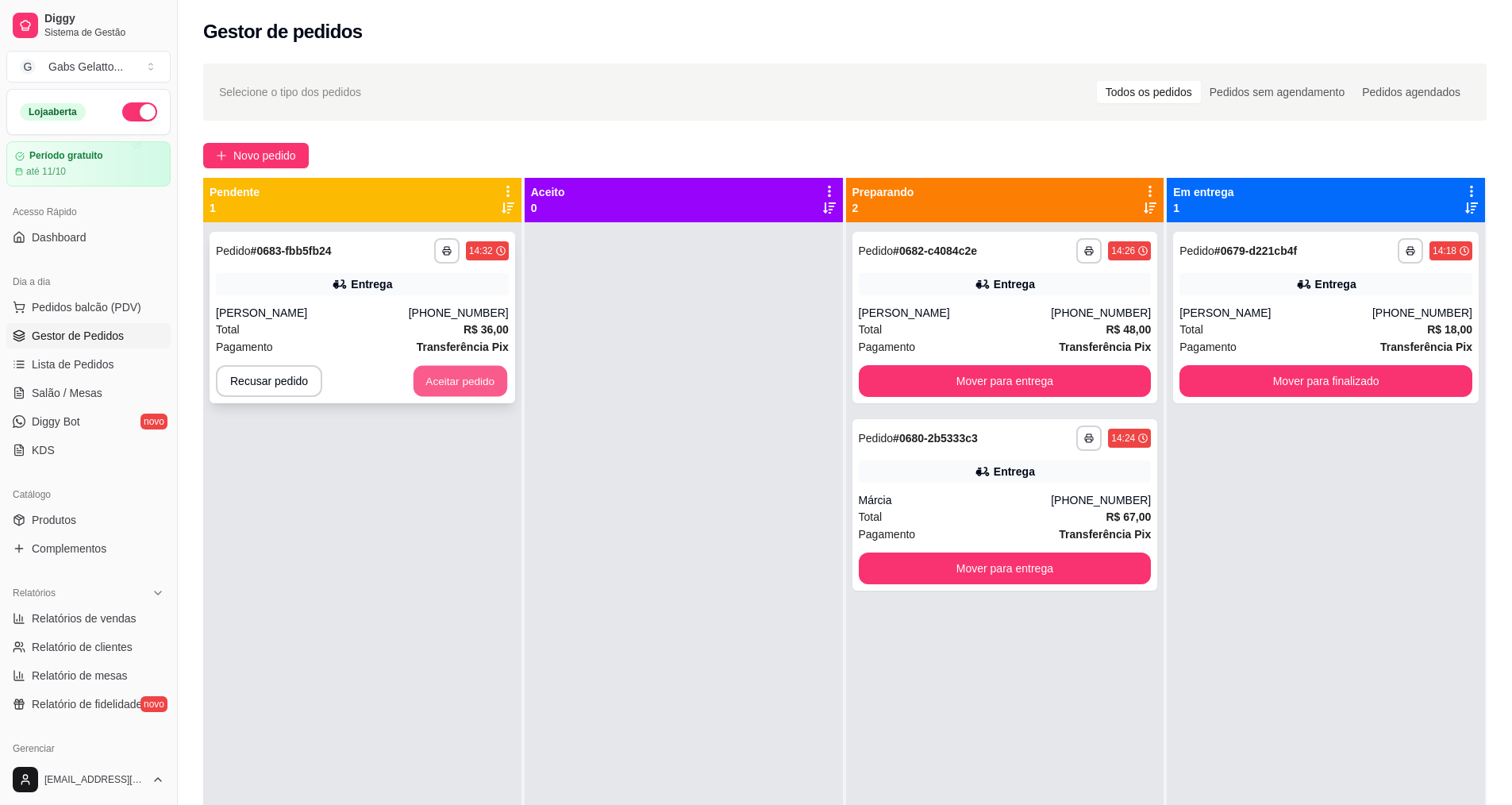
click at [486, 381] on button "Aceitar pedido" at bounding box center [460, 381] width 94 height 31
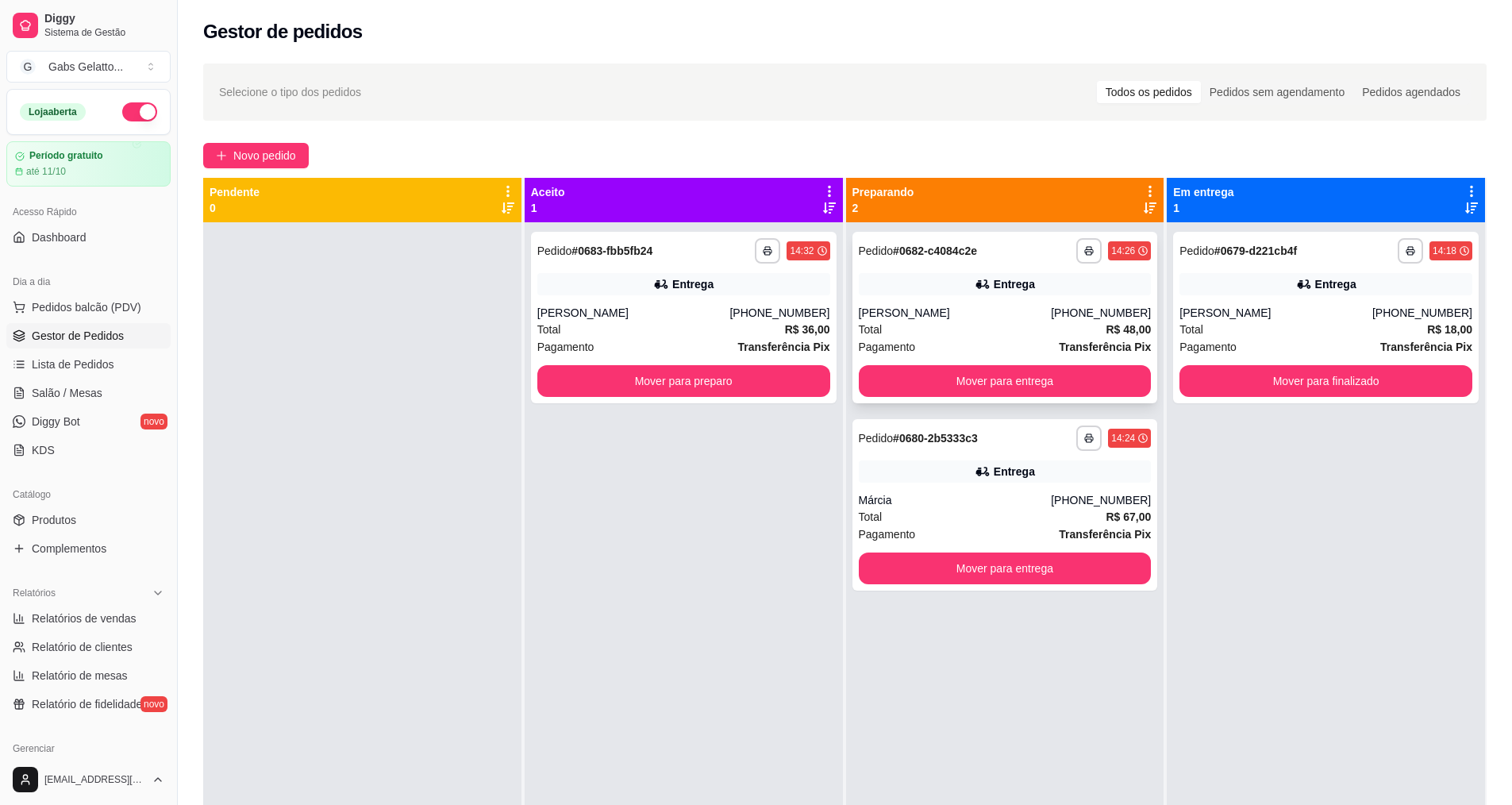
click at [1011, 322] on div "Total R$ 48,00" at bounding box center [1005, 330] width 293 height 18
click at [1013, 492] on div "Márcia" at bounding box center [955, 500] width 193 height 16
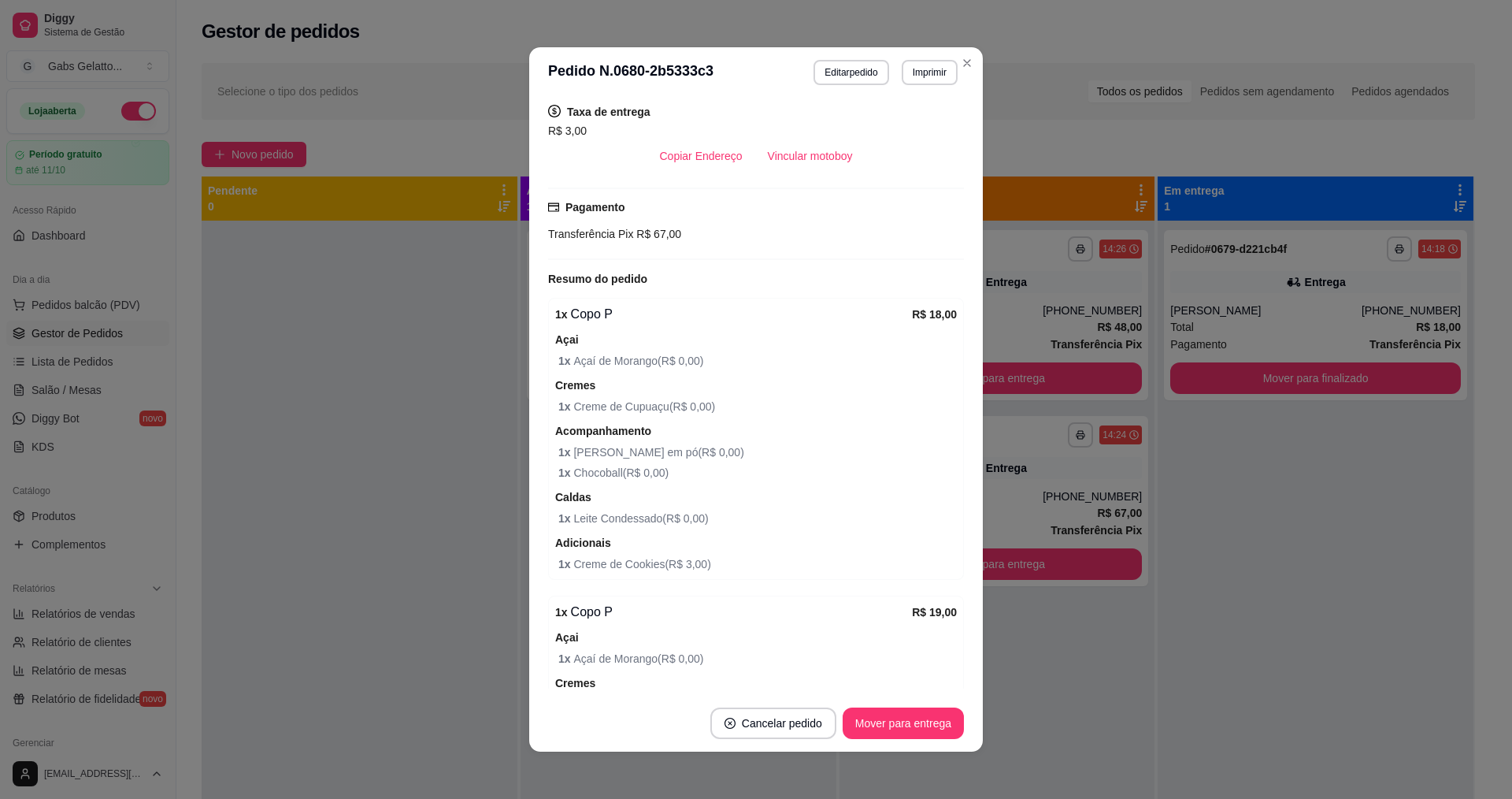
scroll to position [0, 0]
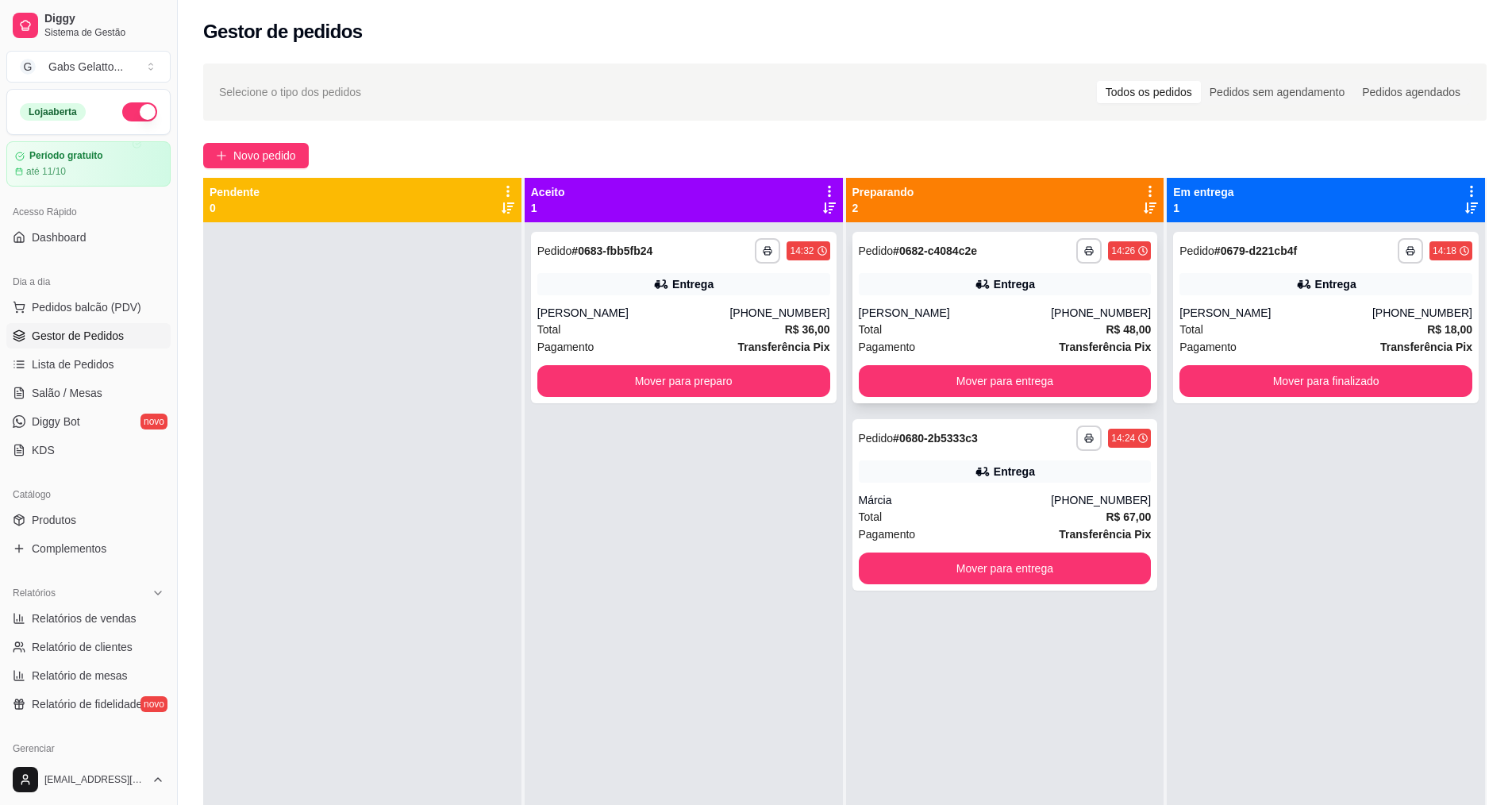
click at [1021, 318] on div "[PERSON_NAME]" at bounding box center [955, 313] width 193 height 16
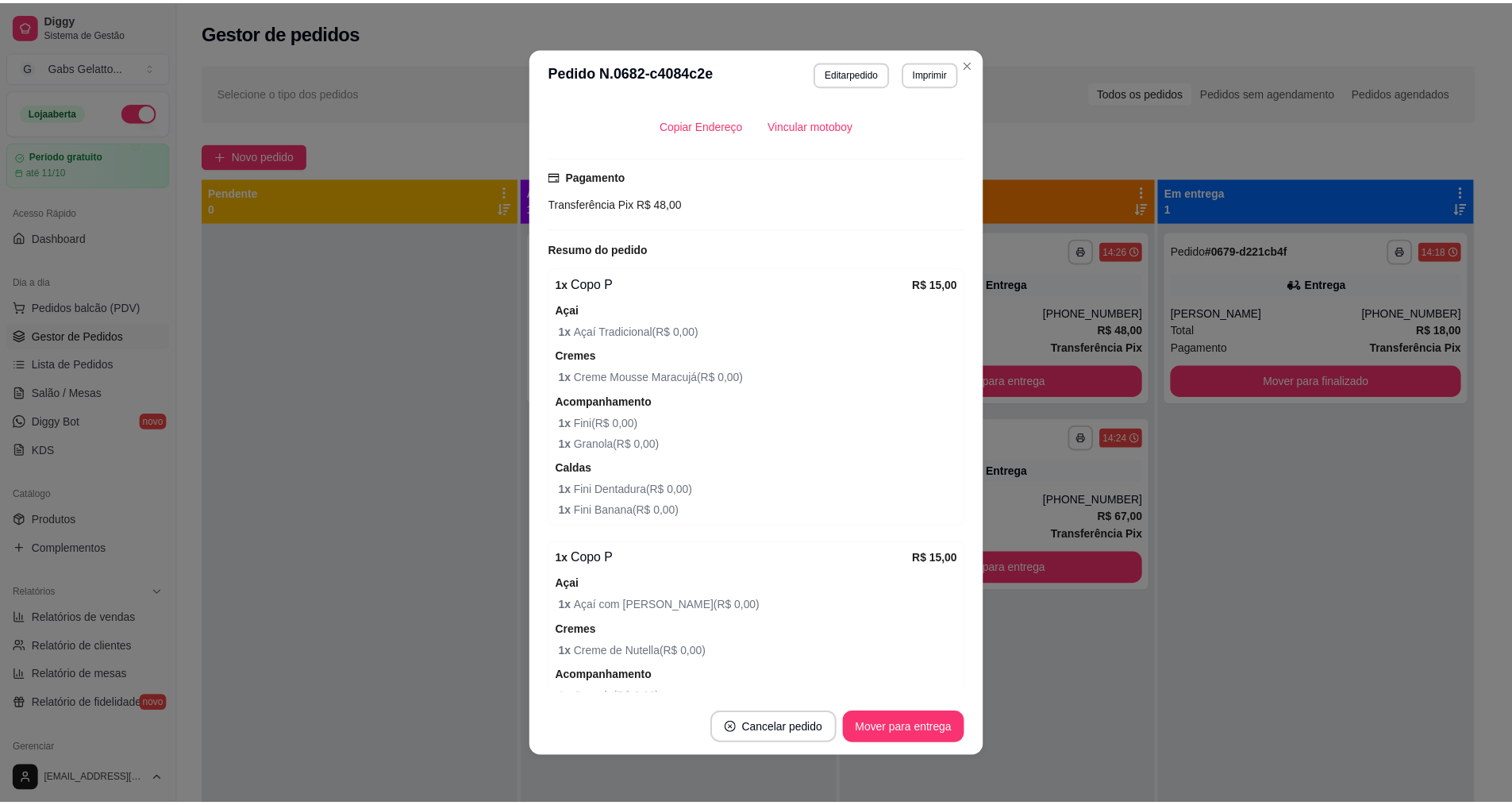
scroll to position [820, 0]
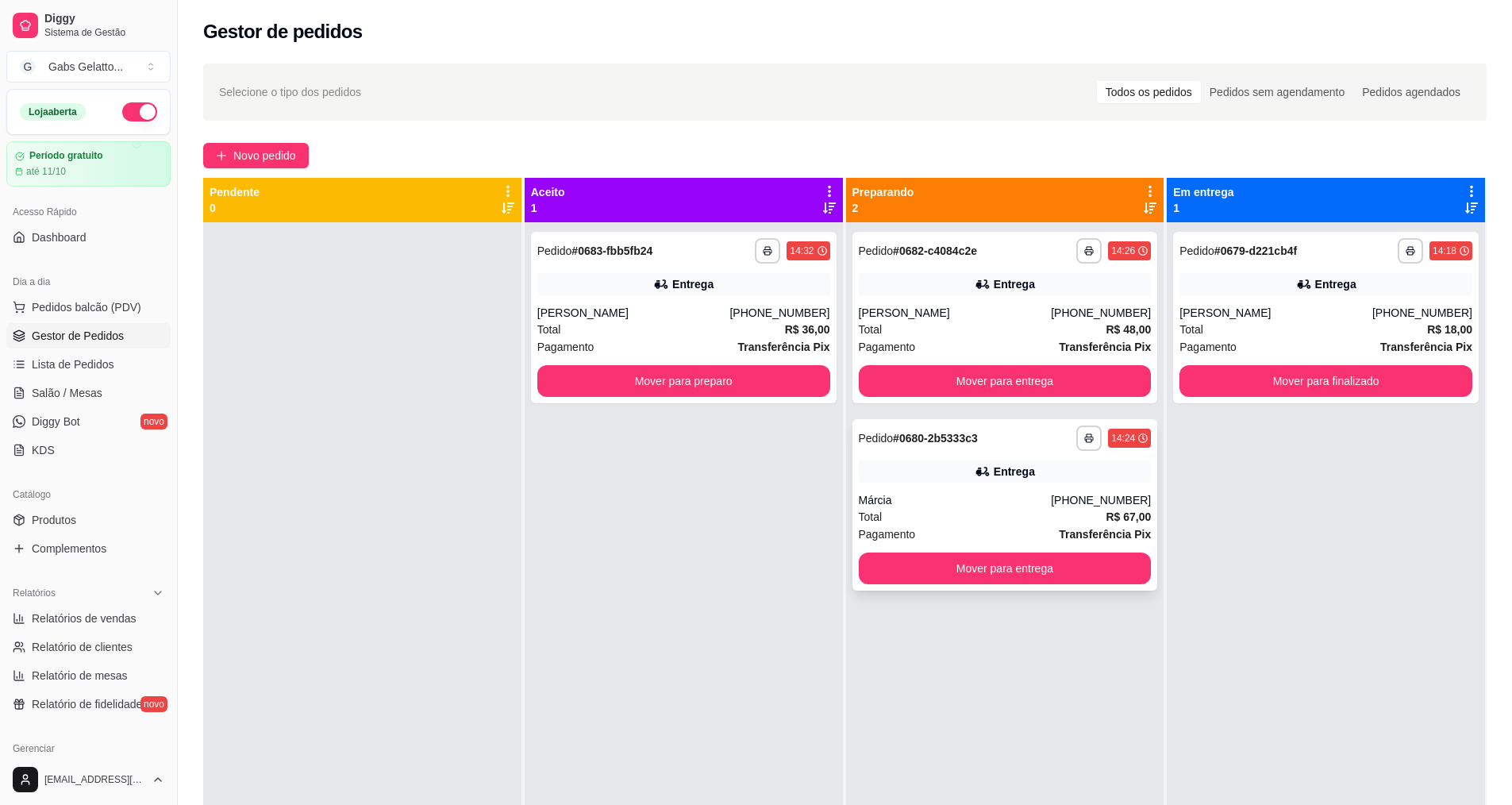
click at [1019, 506] on div "Márcia" at bounding box center [955, 500] width 193 height 16
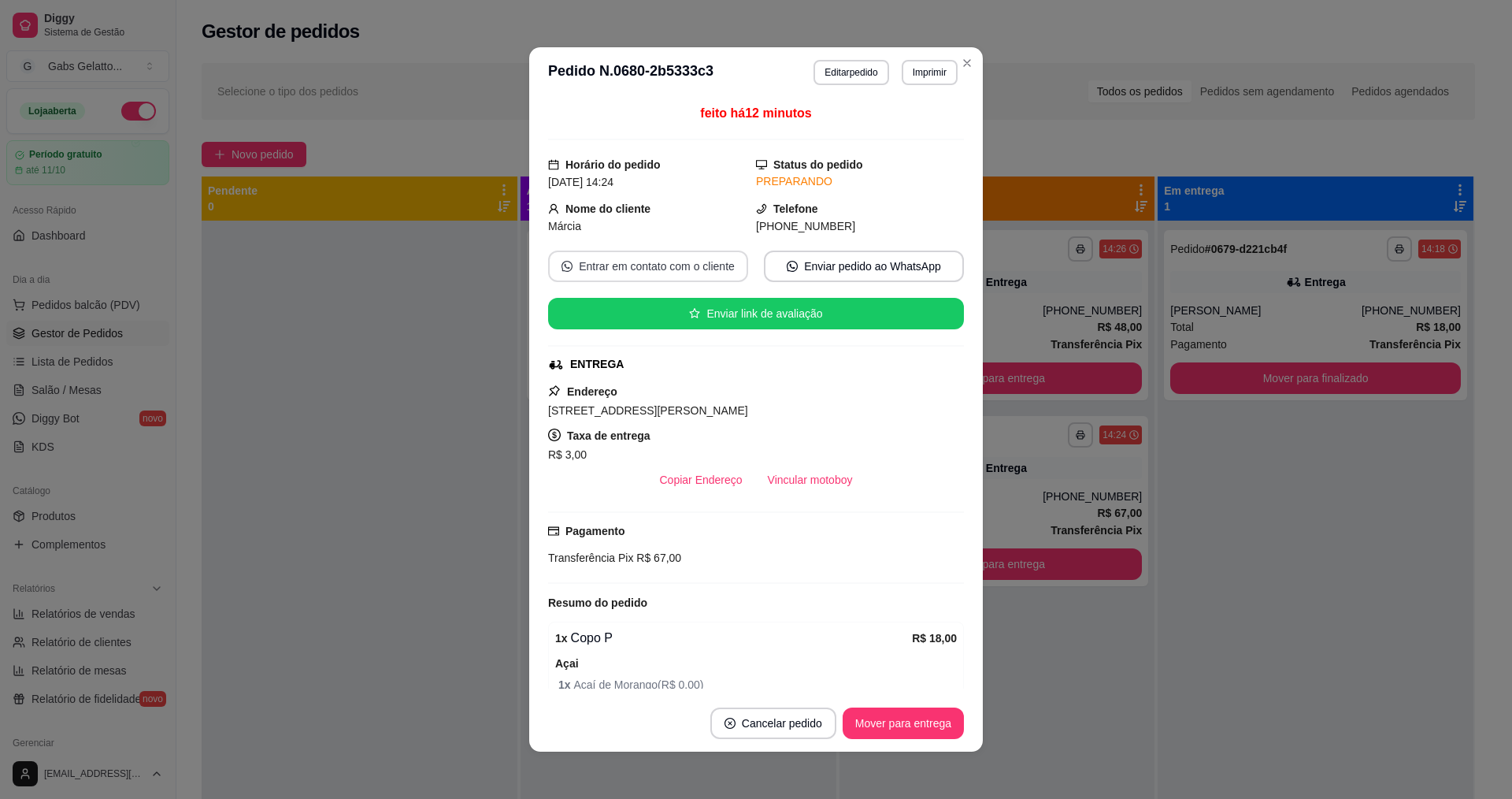
click at [652, 259] on button "Entrar em contato com o cliente" at bounding box center [648, 266] width 200 height 32
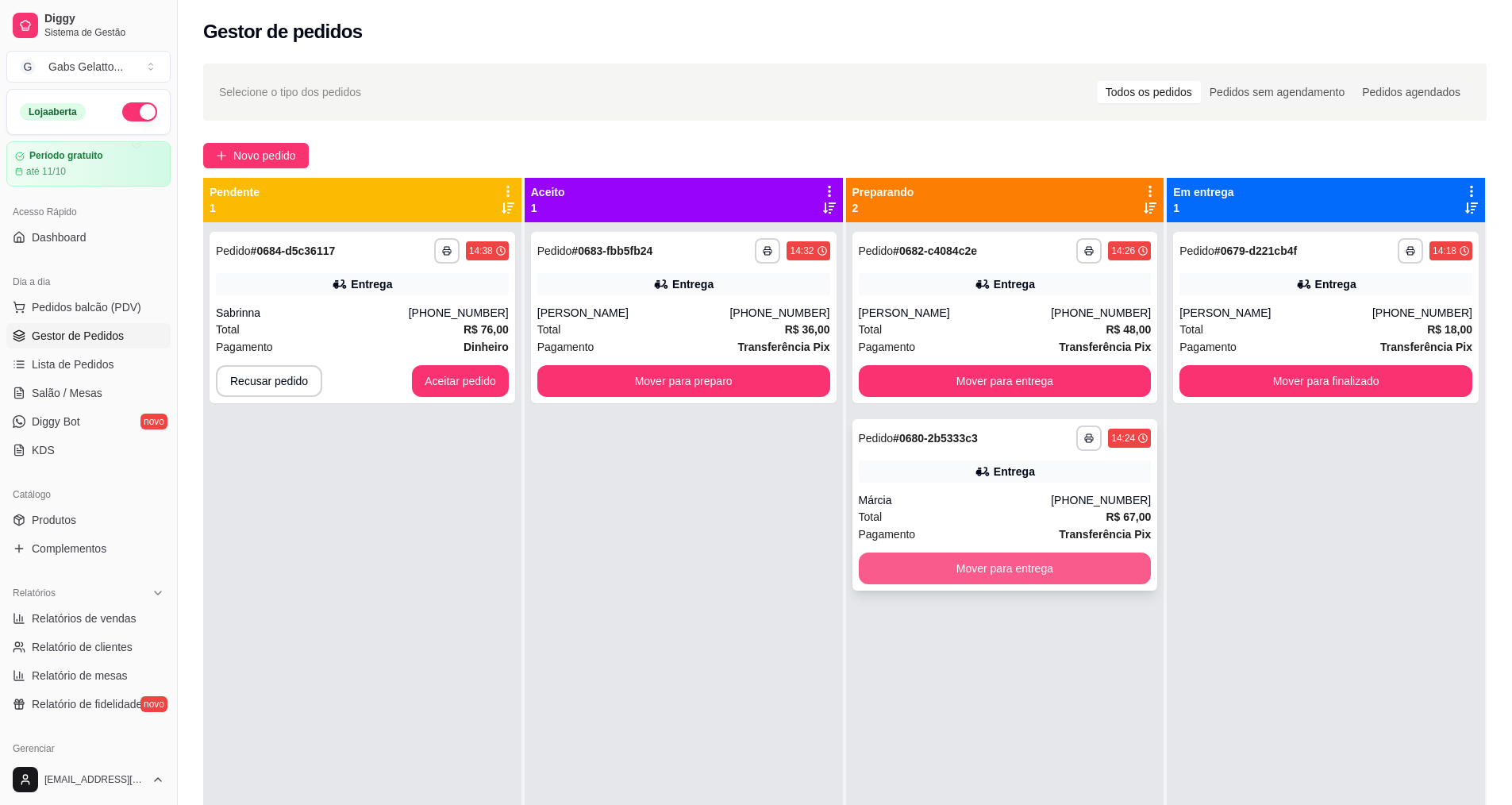
click at [1008, 580] on button "Mover para entrega" at bounding box center [1005, 568] width 293 height 32
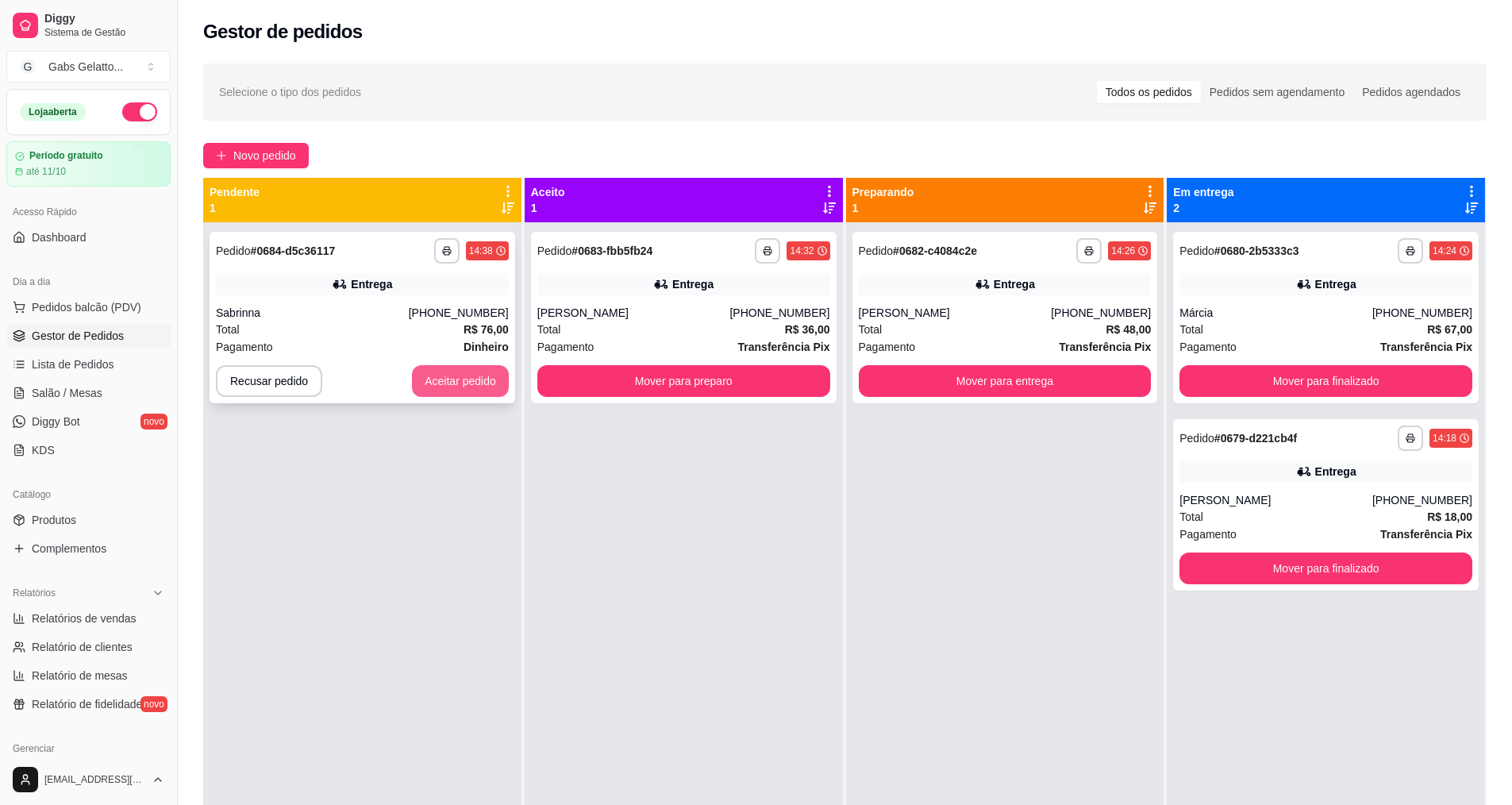
click at [459, 385] on button "Aceitar pedido" at bounding box center [460, 381] width 97 height 32
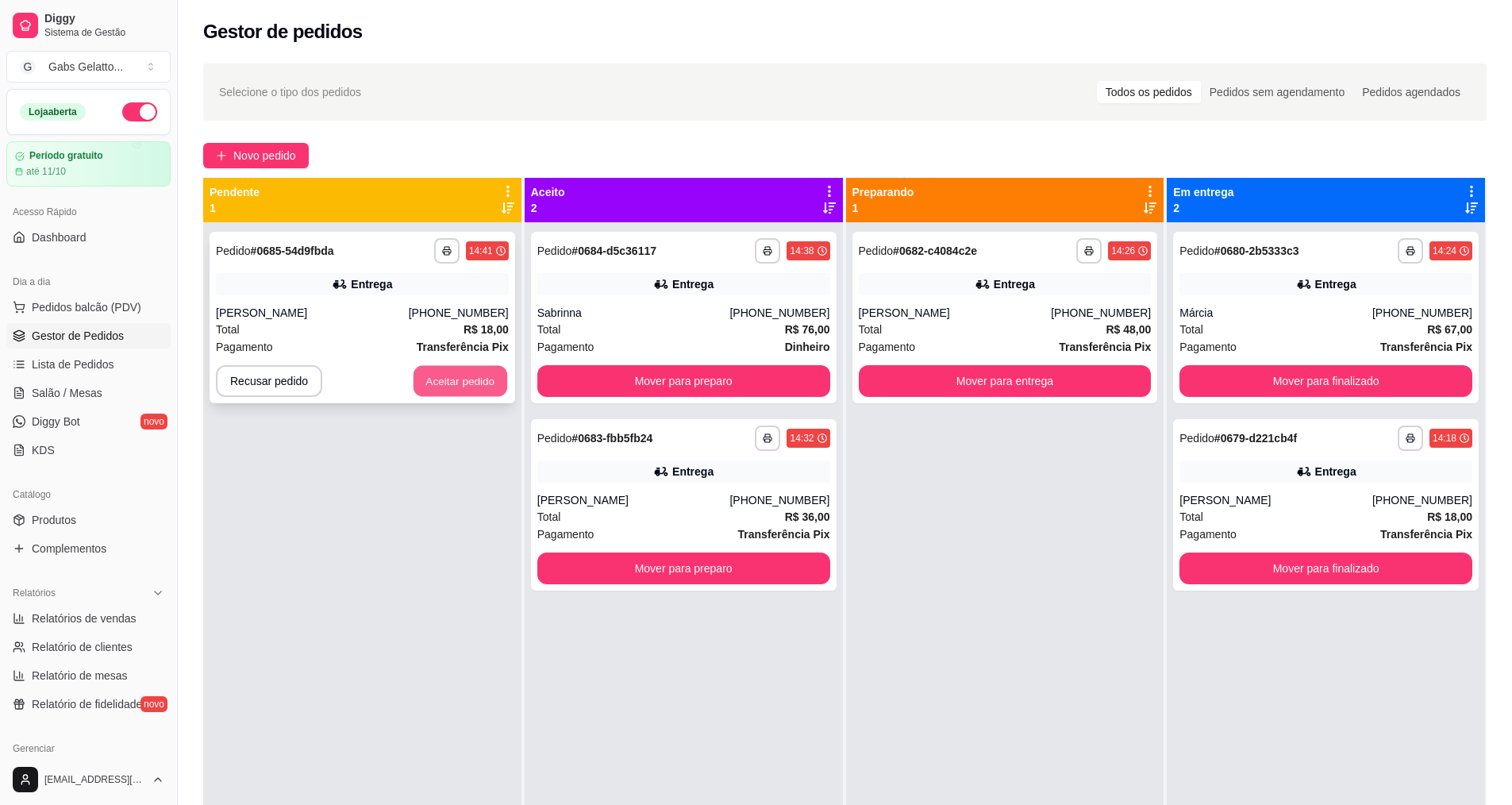
click at [443, 390] on button "Aceitar pedido" at bounding box center [460, 381] width 94 height 31
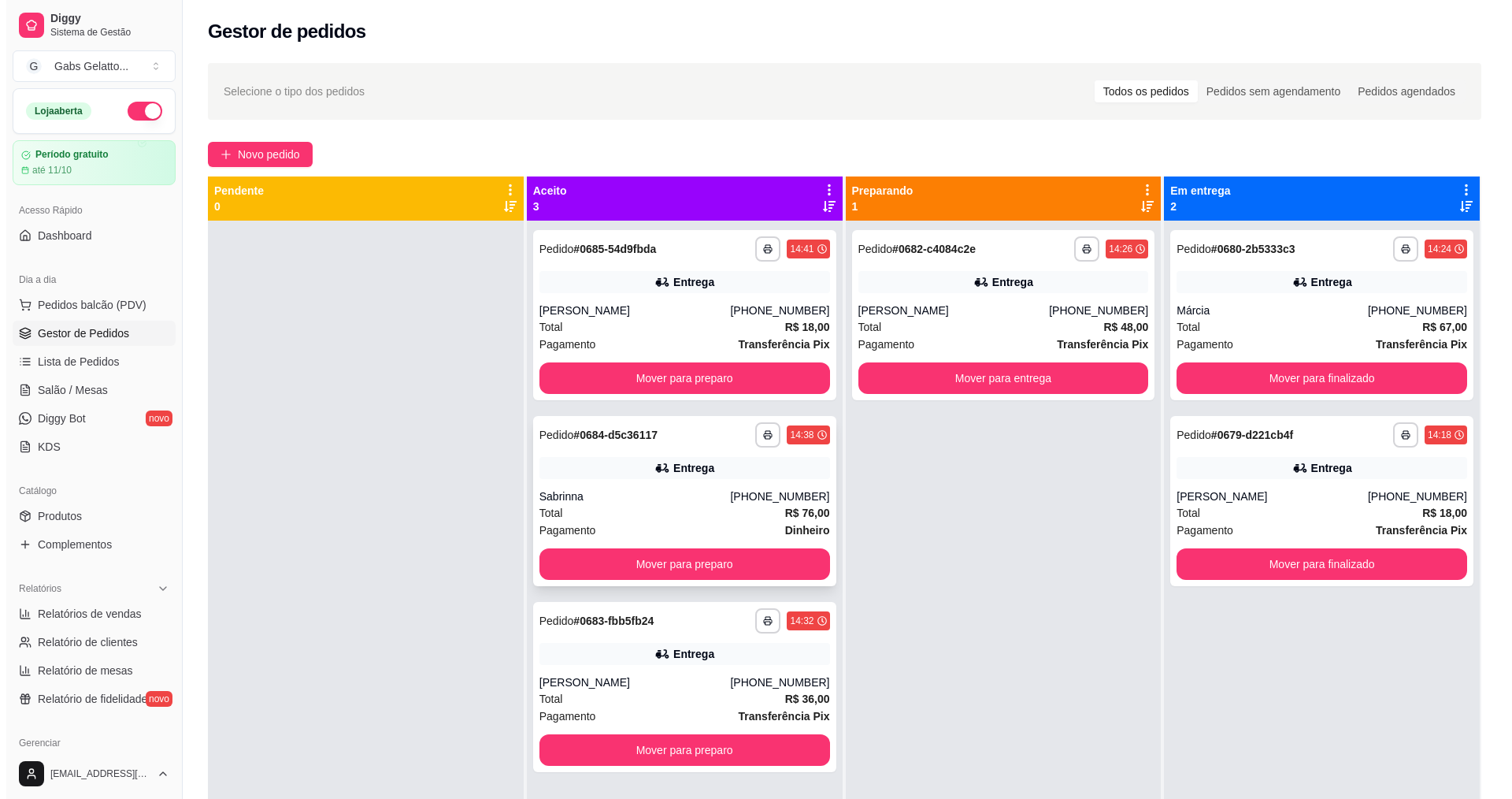
scroll to position [44, 0]
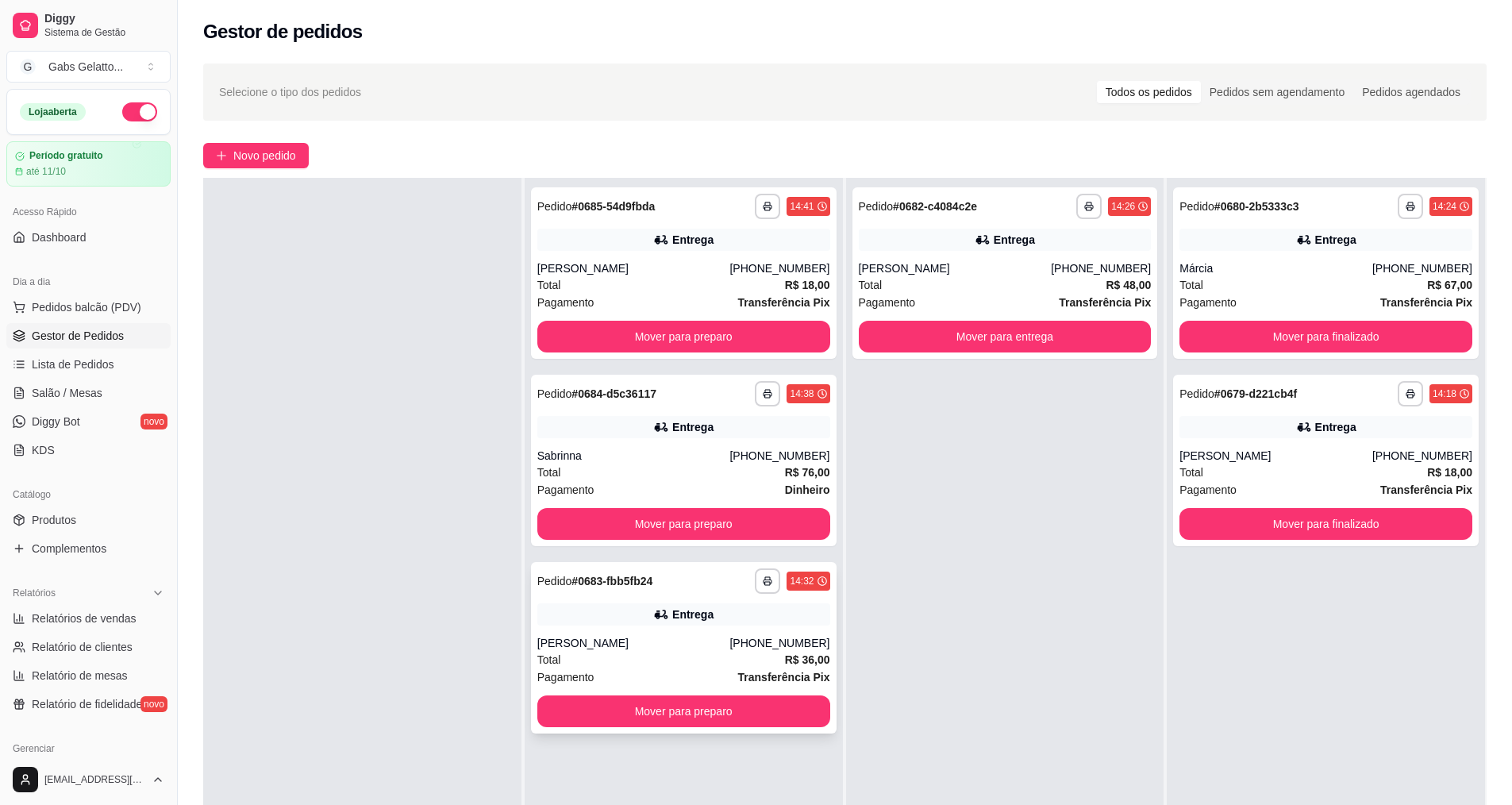
click at [666, 647] on div "[PERSON_NAME]" at bounding box center [633, 643] width 193 height 16
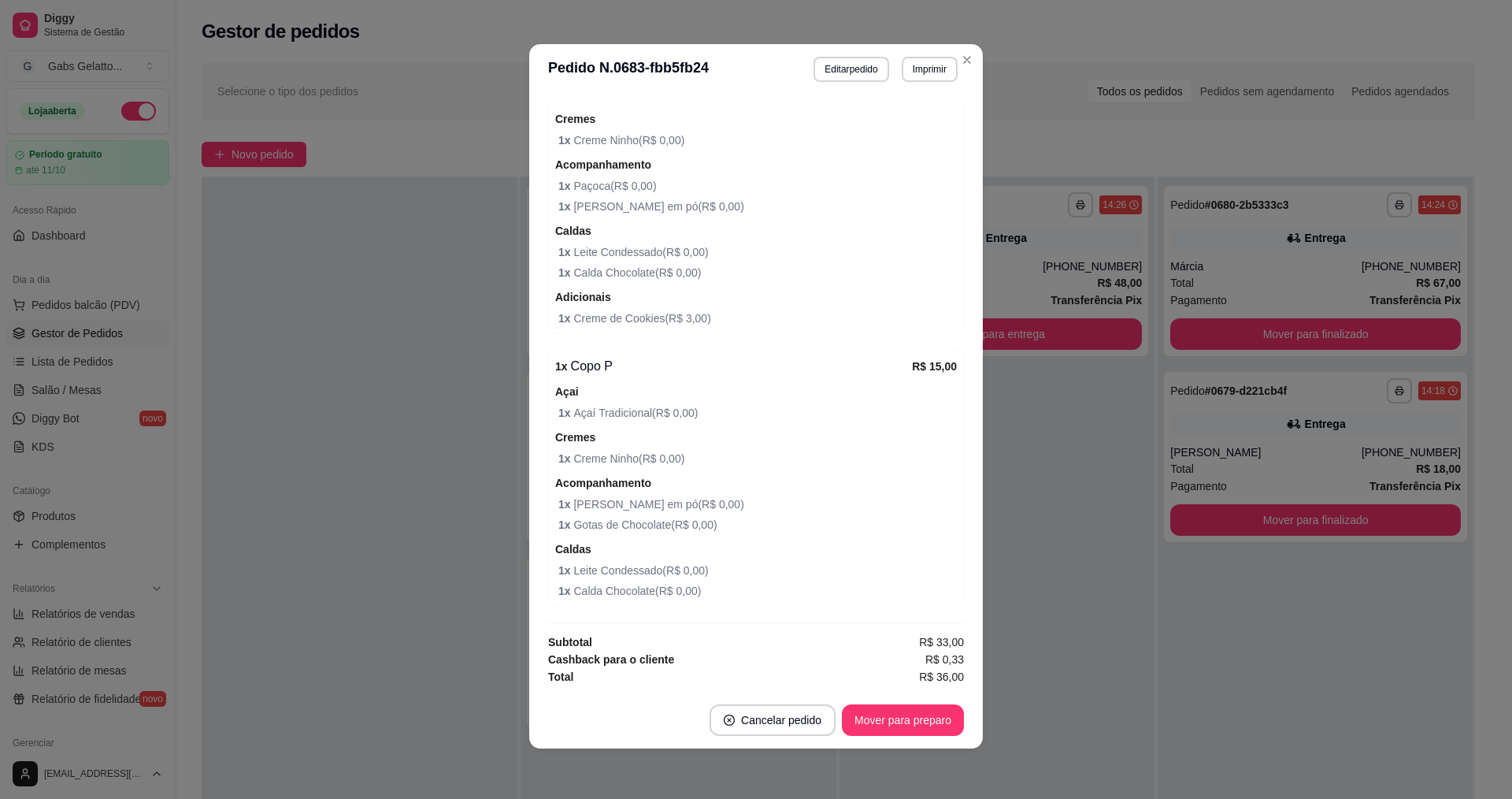
scroll to position [350, 0]
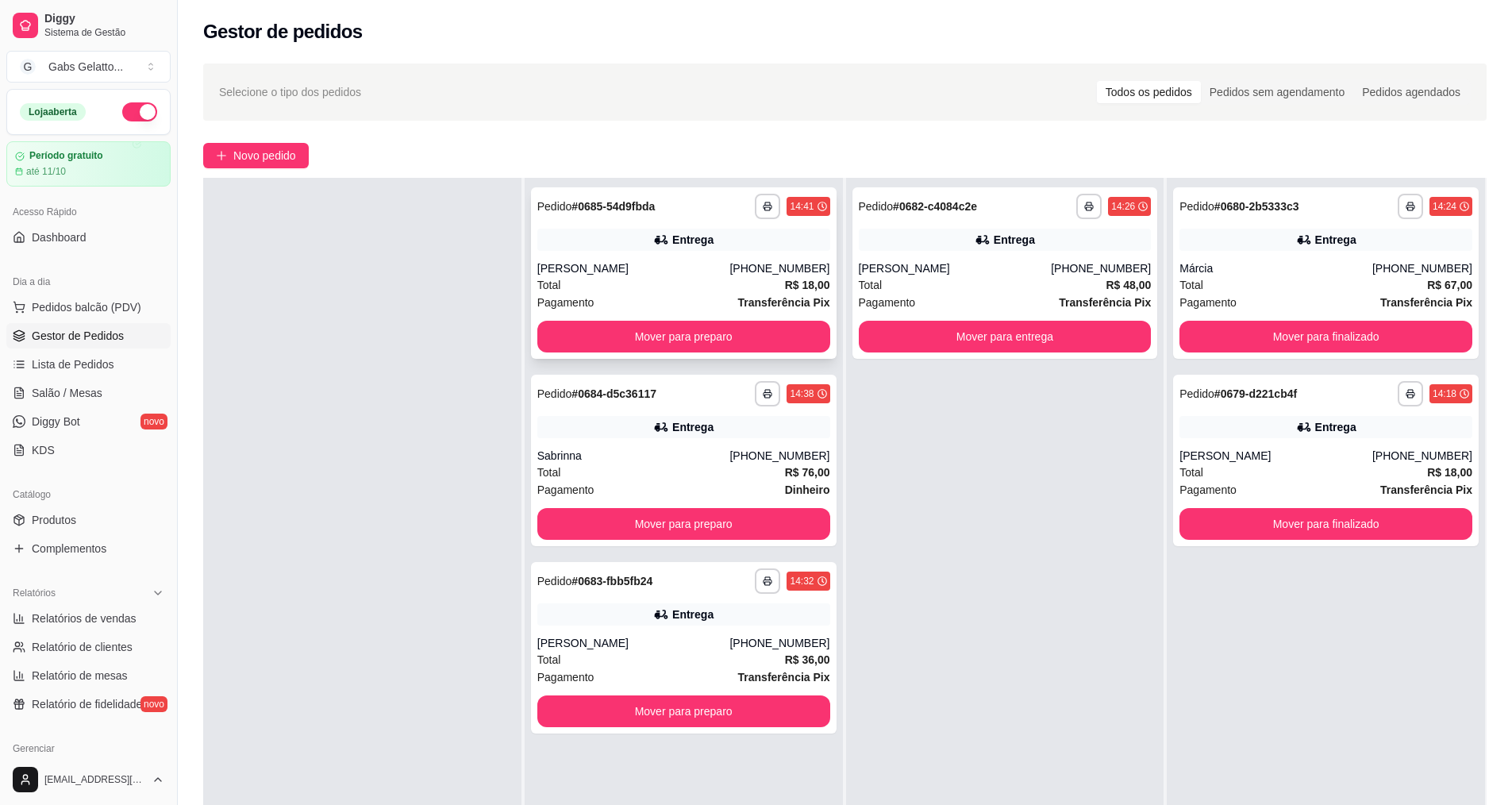
click at [676, 254] on div "**********" at bounding box center [684, 273] width 306 height 171
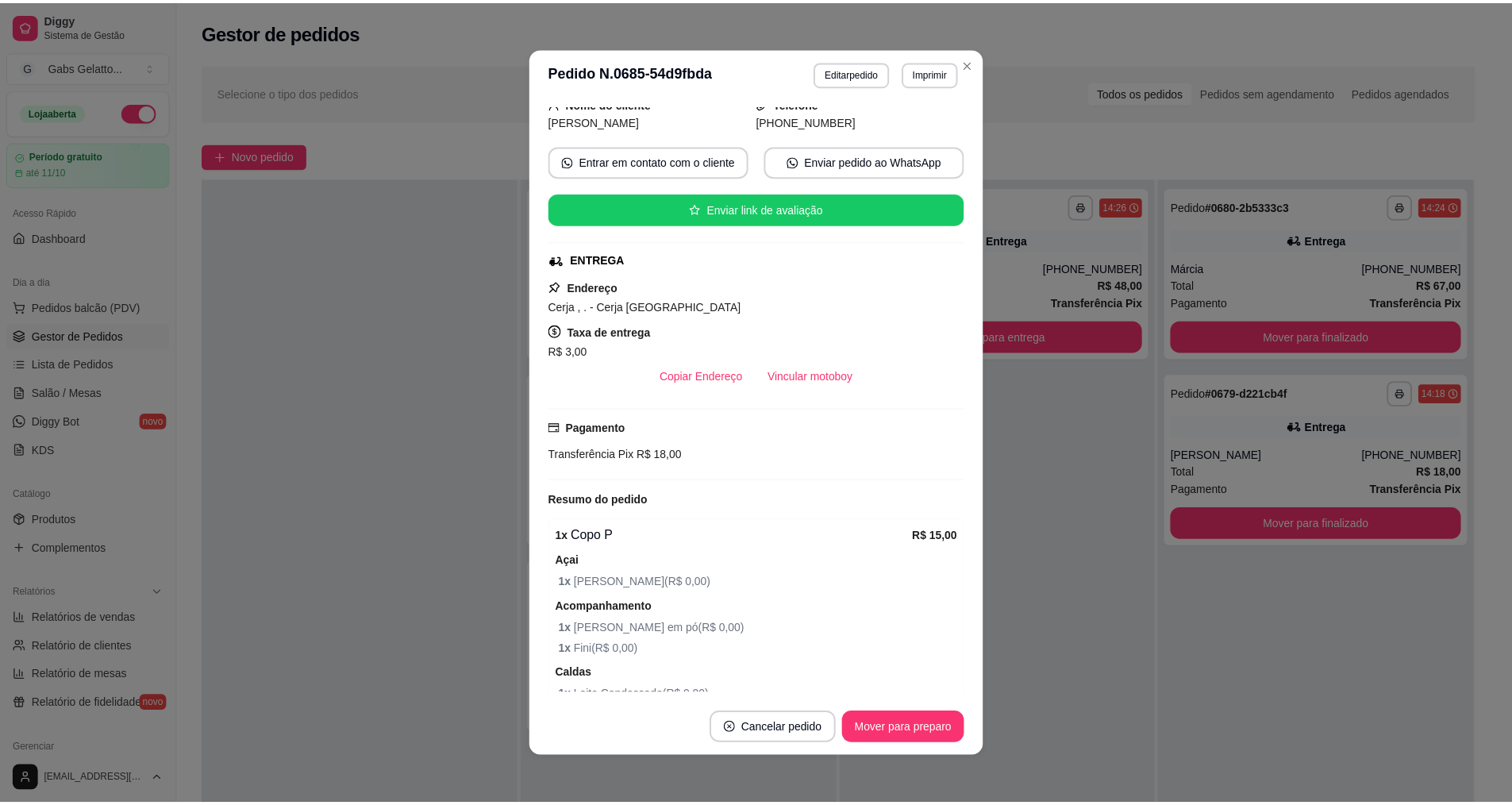
scroll to position [204, 0]
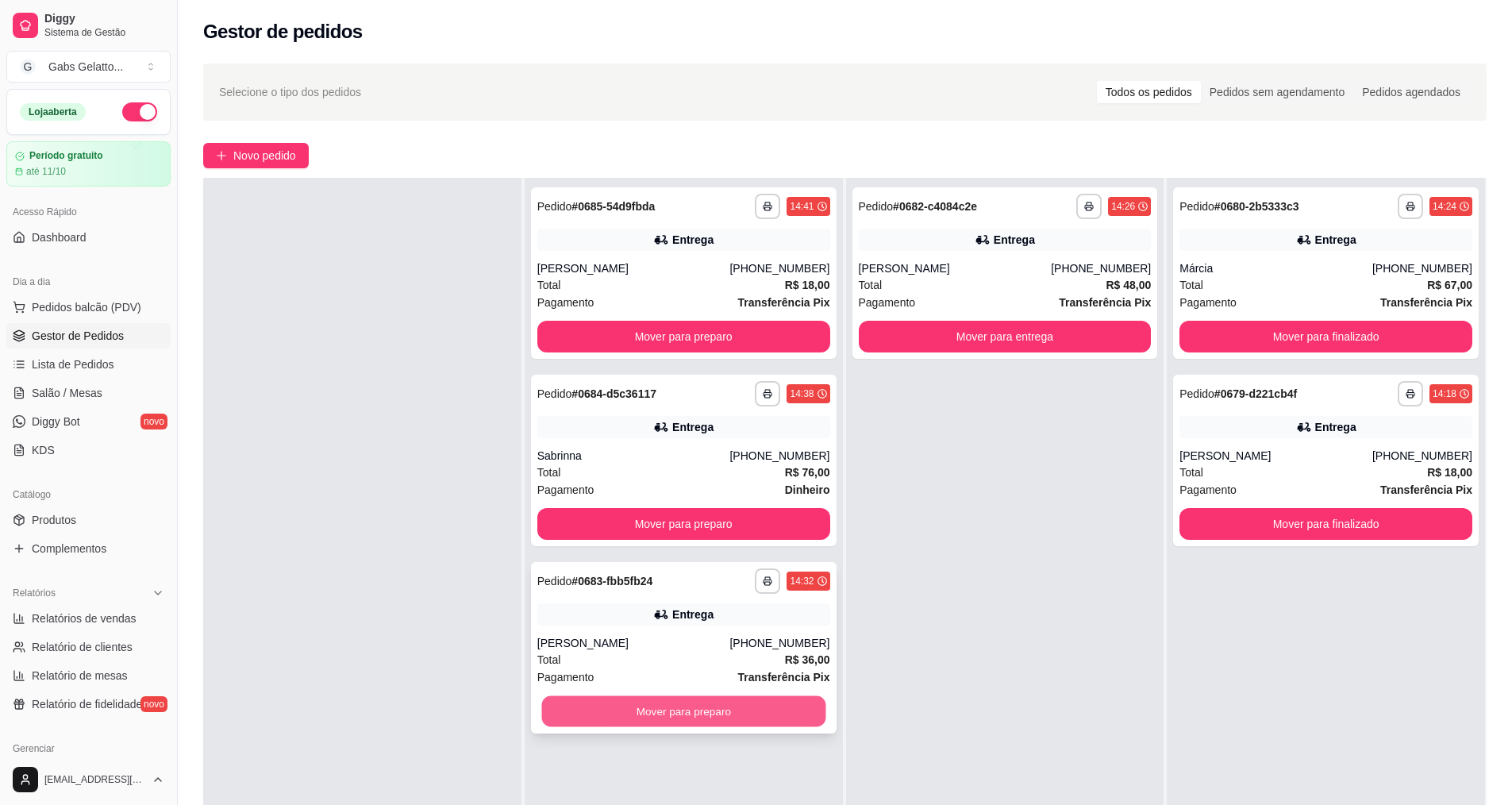
click at [717, 710] on button "Mover para preparo" at bounding box center [683, 711] width 284 height 31
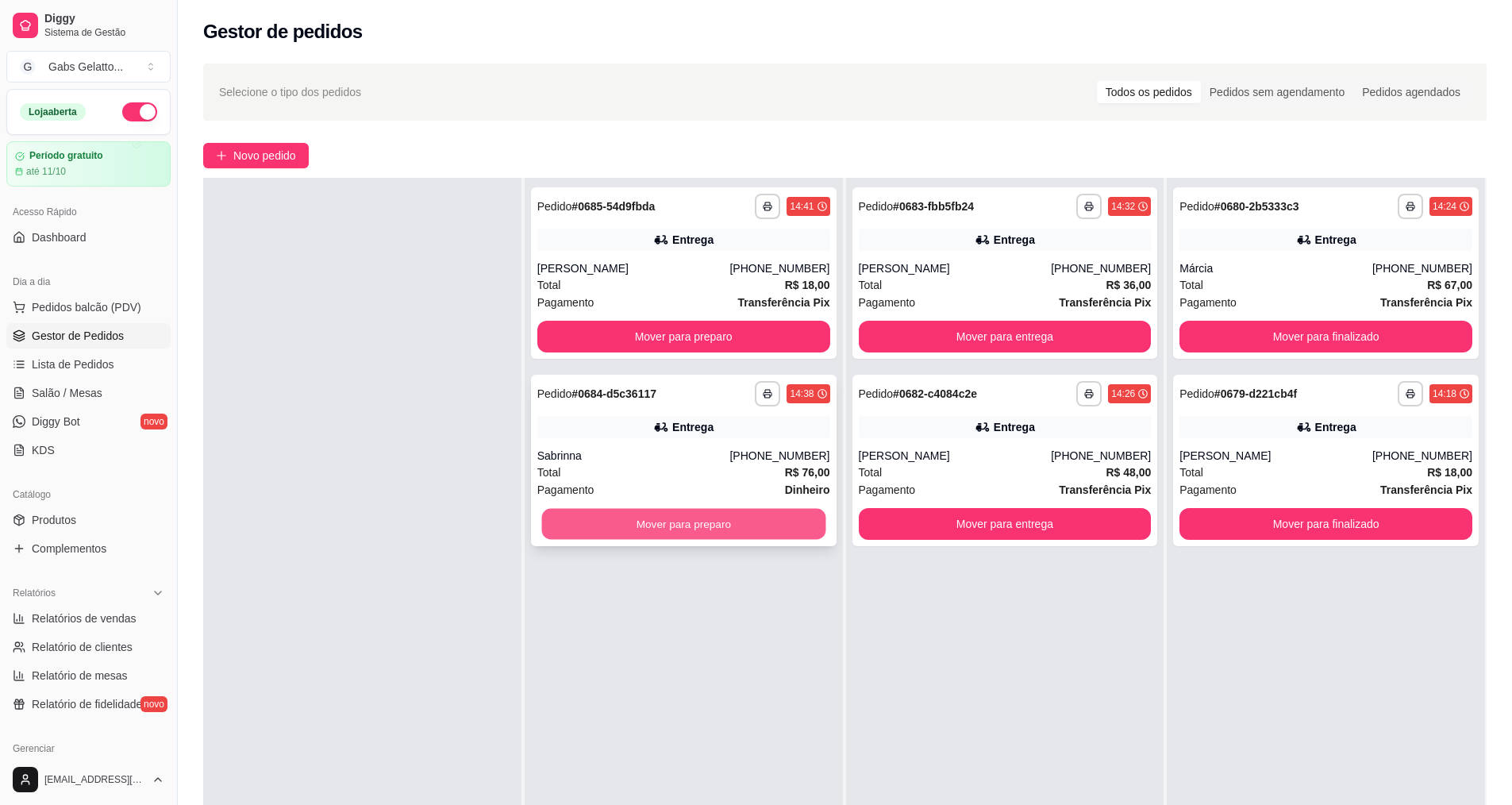
click at [700, 530] on button "Mover para preparo" at bounding box center [683, 524] width 284 height 31
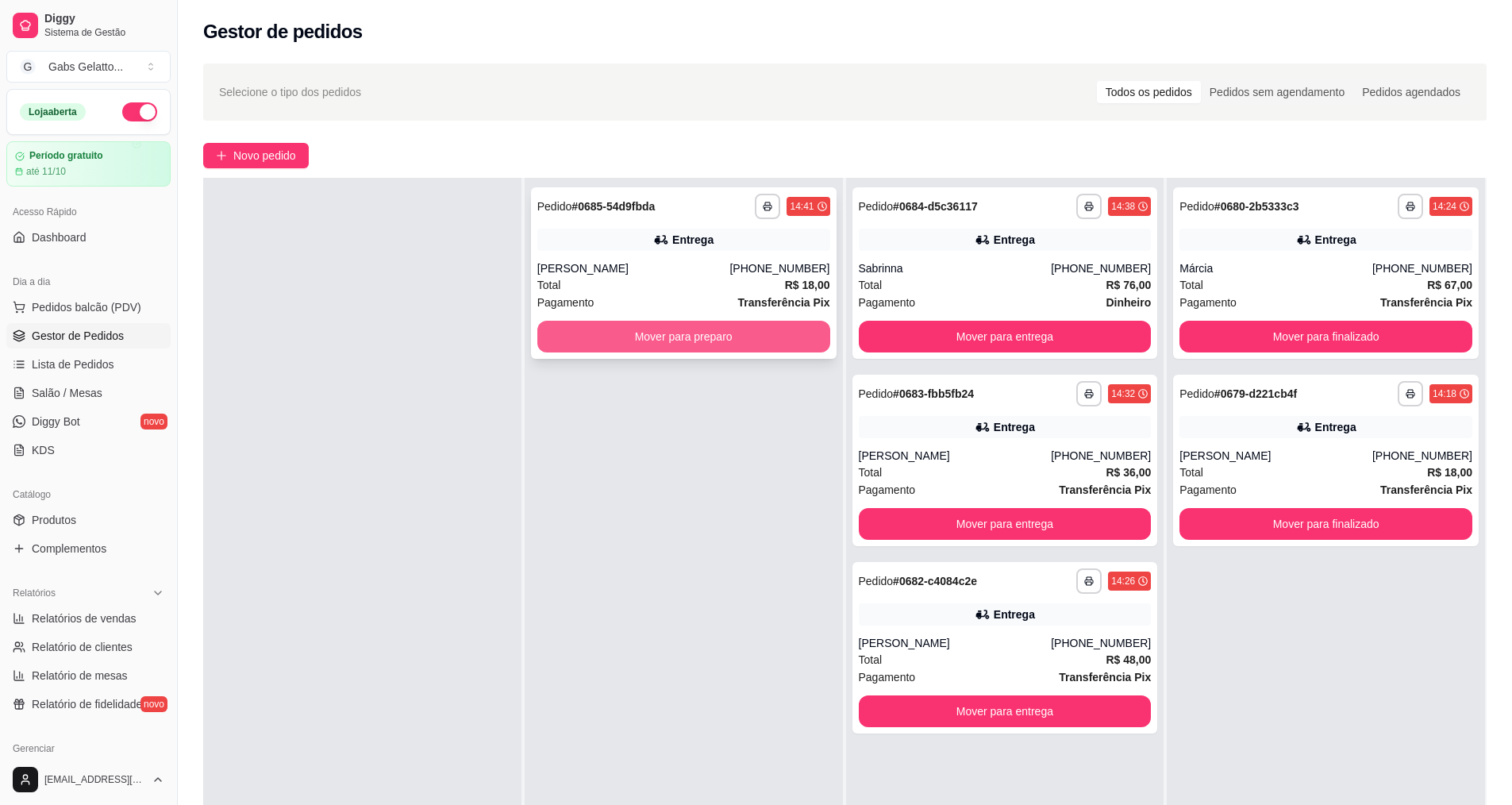
click at [659, 330] on button "Mover para preparo" at bounding box center [684, 337] width 293 height 32
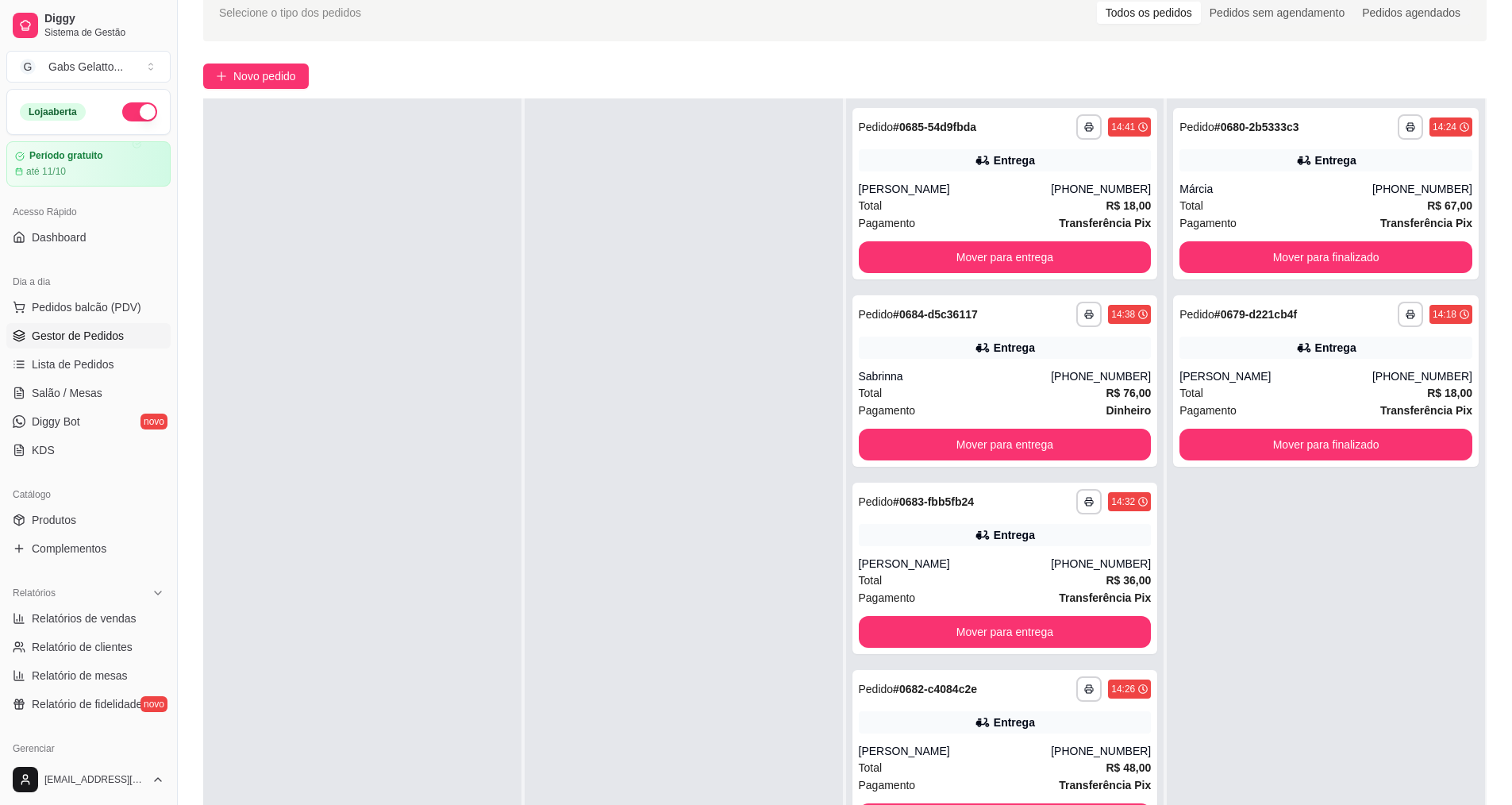
scroll to position [158, 0]
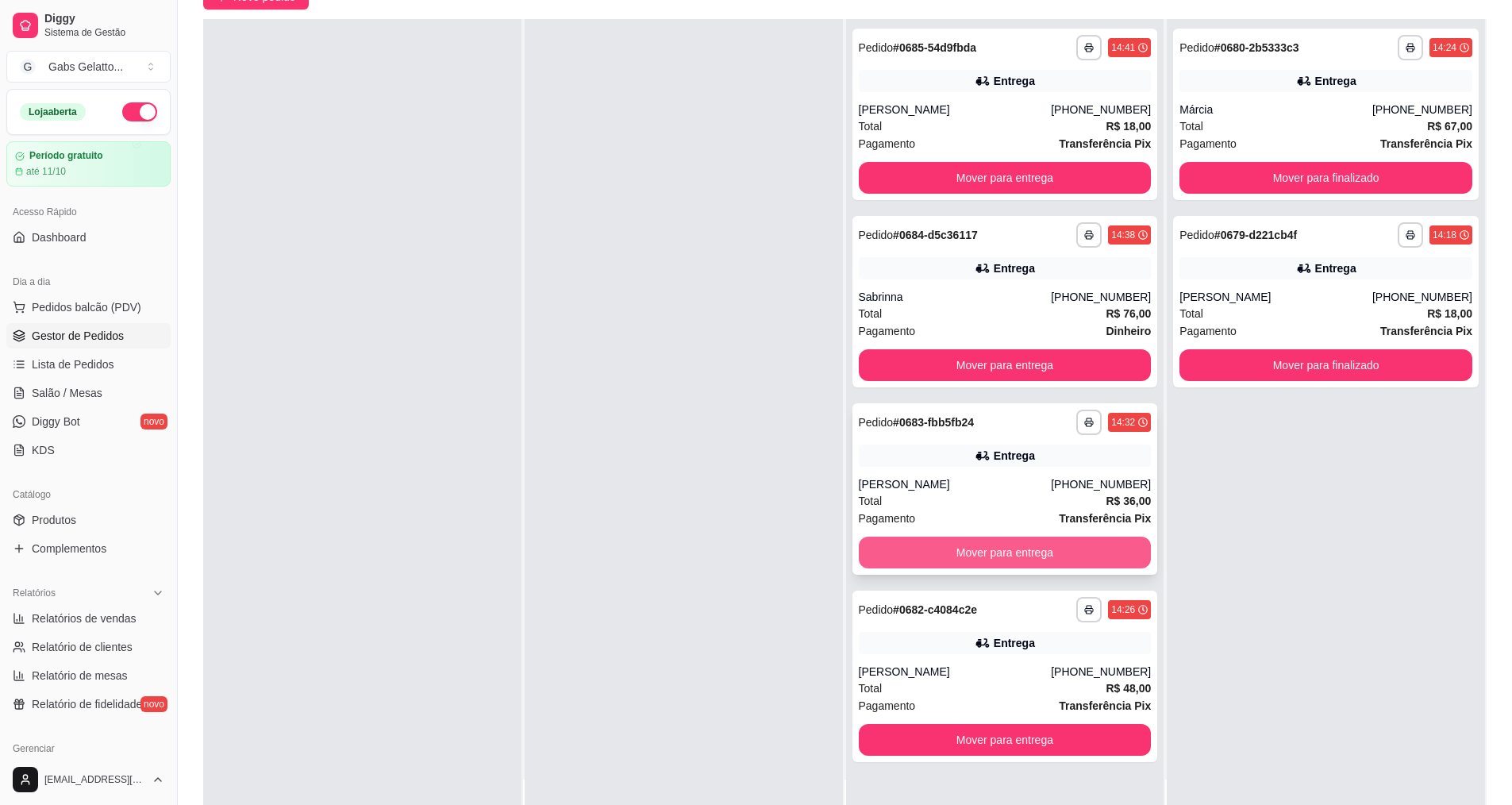
click at [932, 556] on button "Mover para entrega" at bounding box center [1005, 552] width 293 height 32
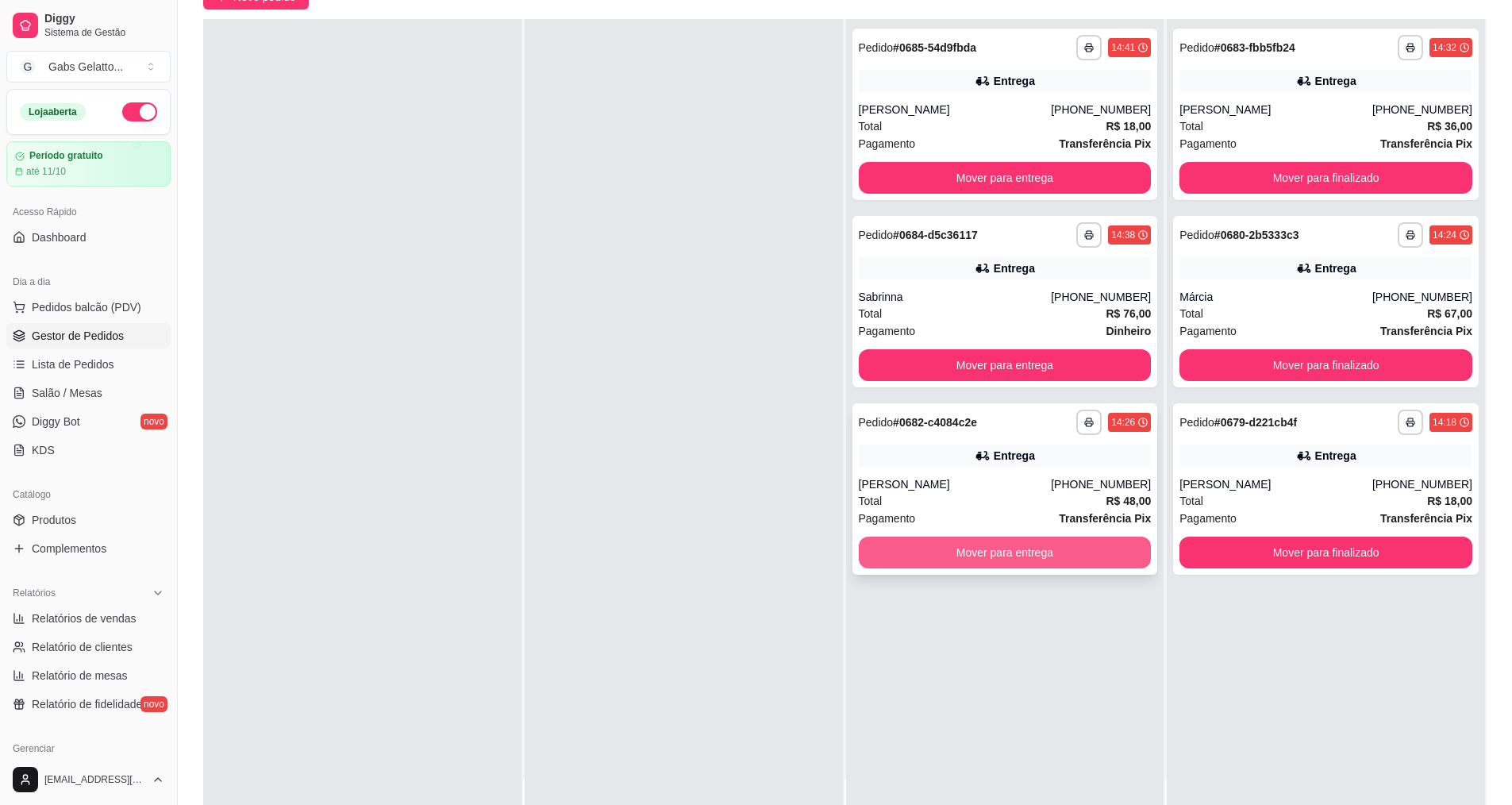
click at [995, 543] on button "Mover para entrega" at bounding box center [1005, 552] width 293 height 32
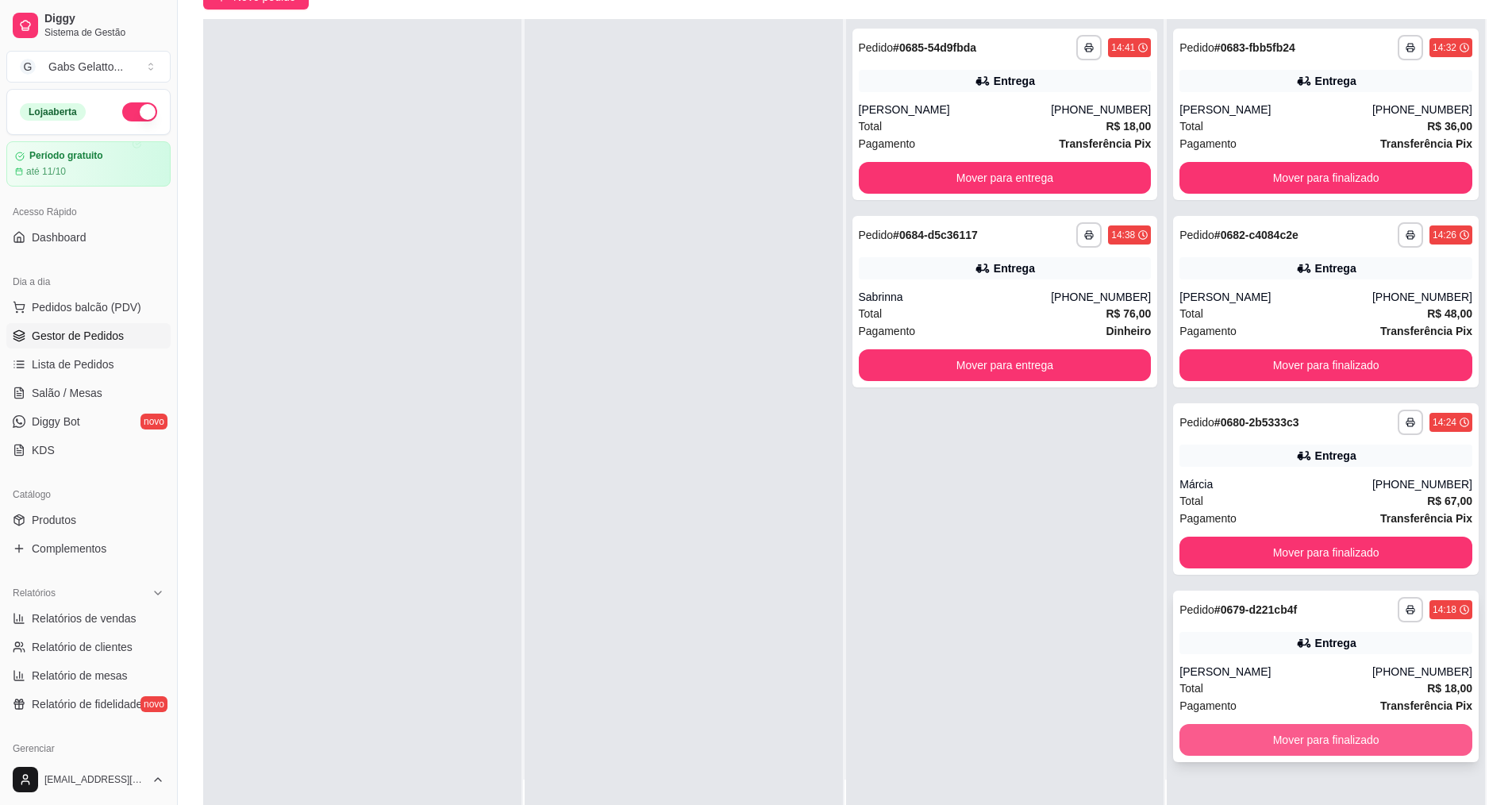
click at [1246, 745] on button "Mover para finalizado" at bounding box center [1326, 740] width 293 height 32
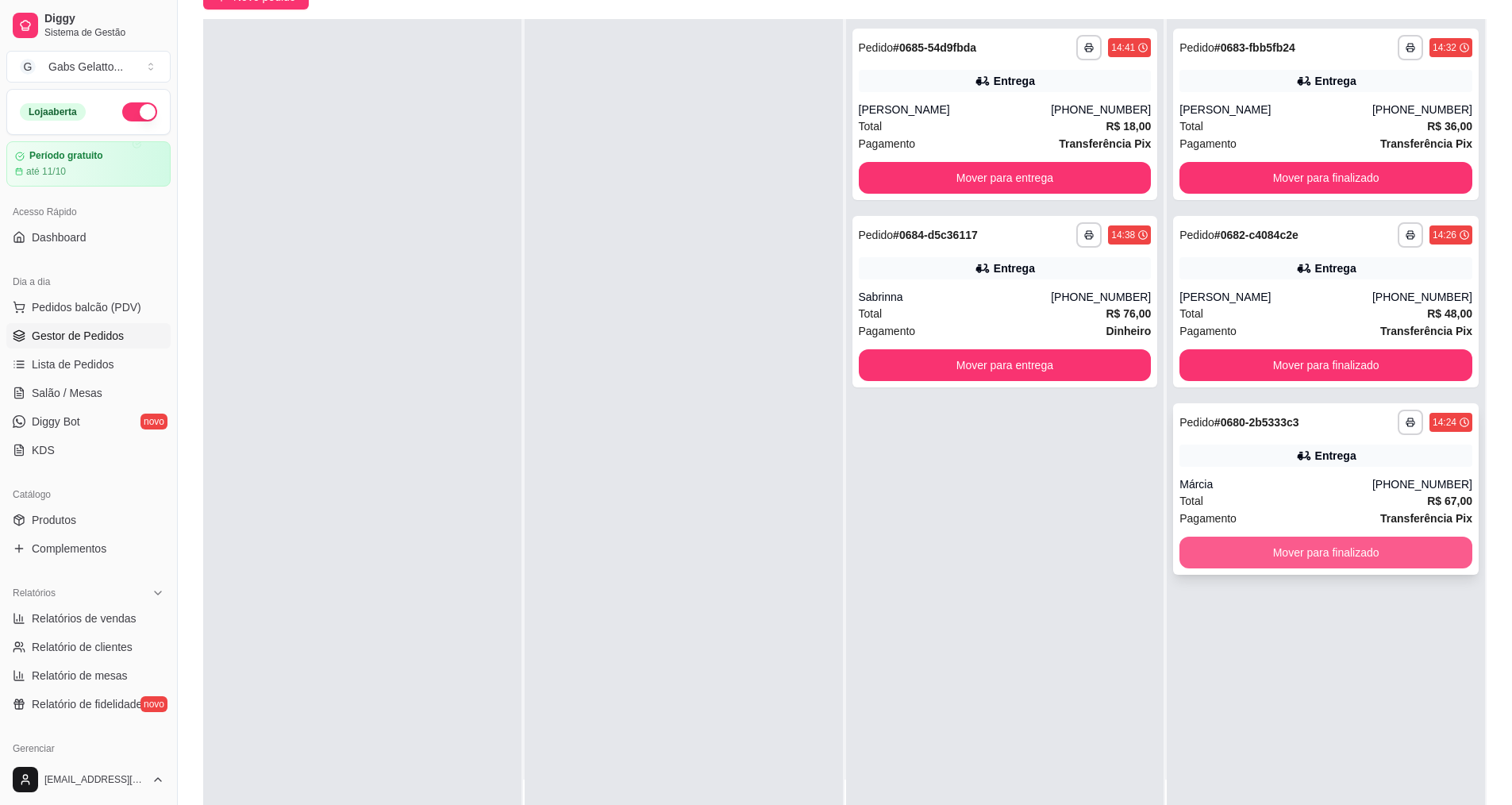
click at [1350, 555] on button "Mover para finalizado" at bounding box center [1326, 552] width 293 height 32
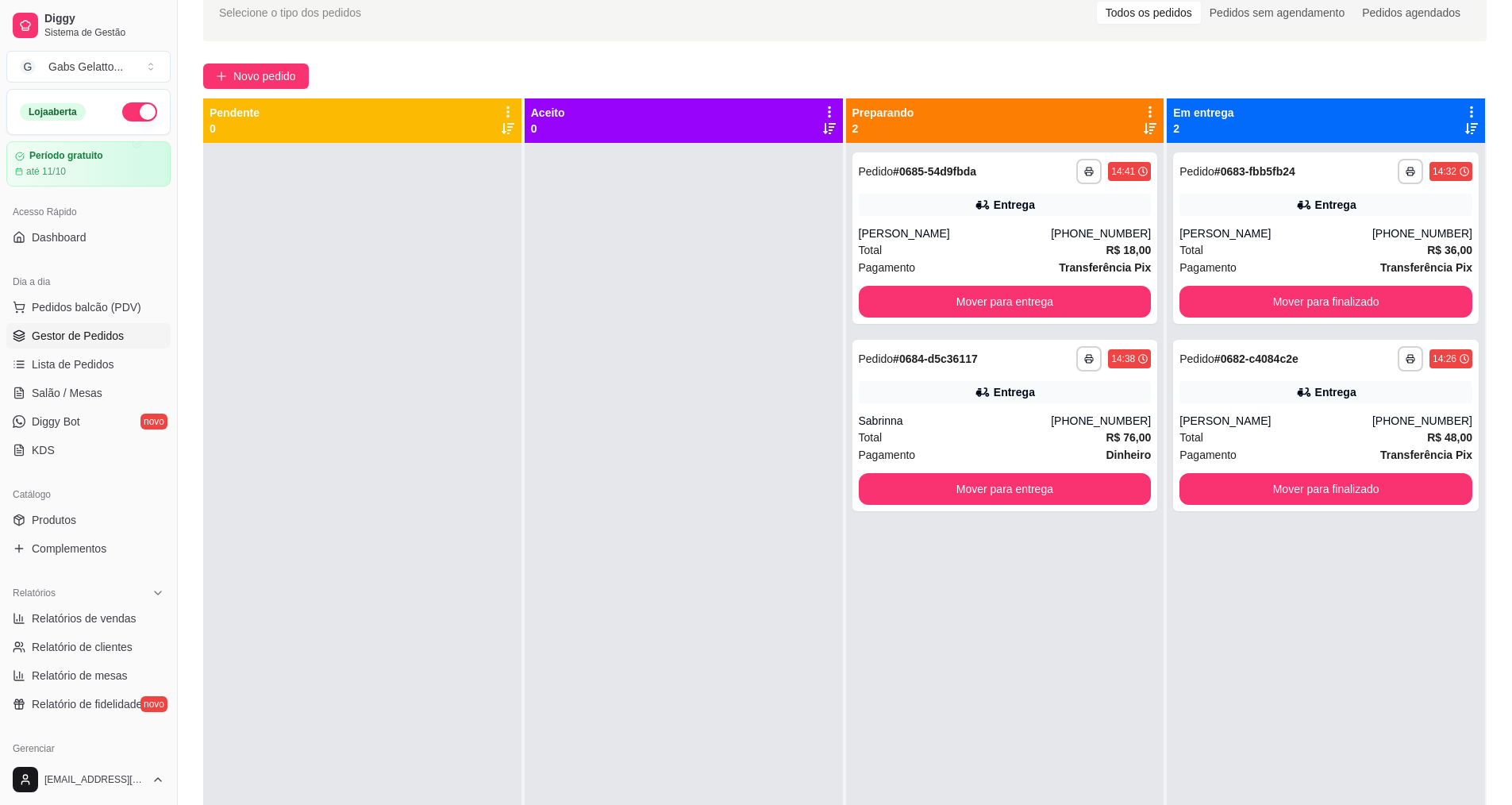
scroll to position [0, 0]
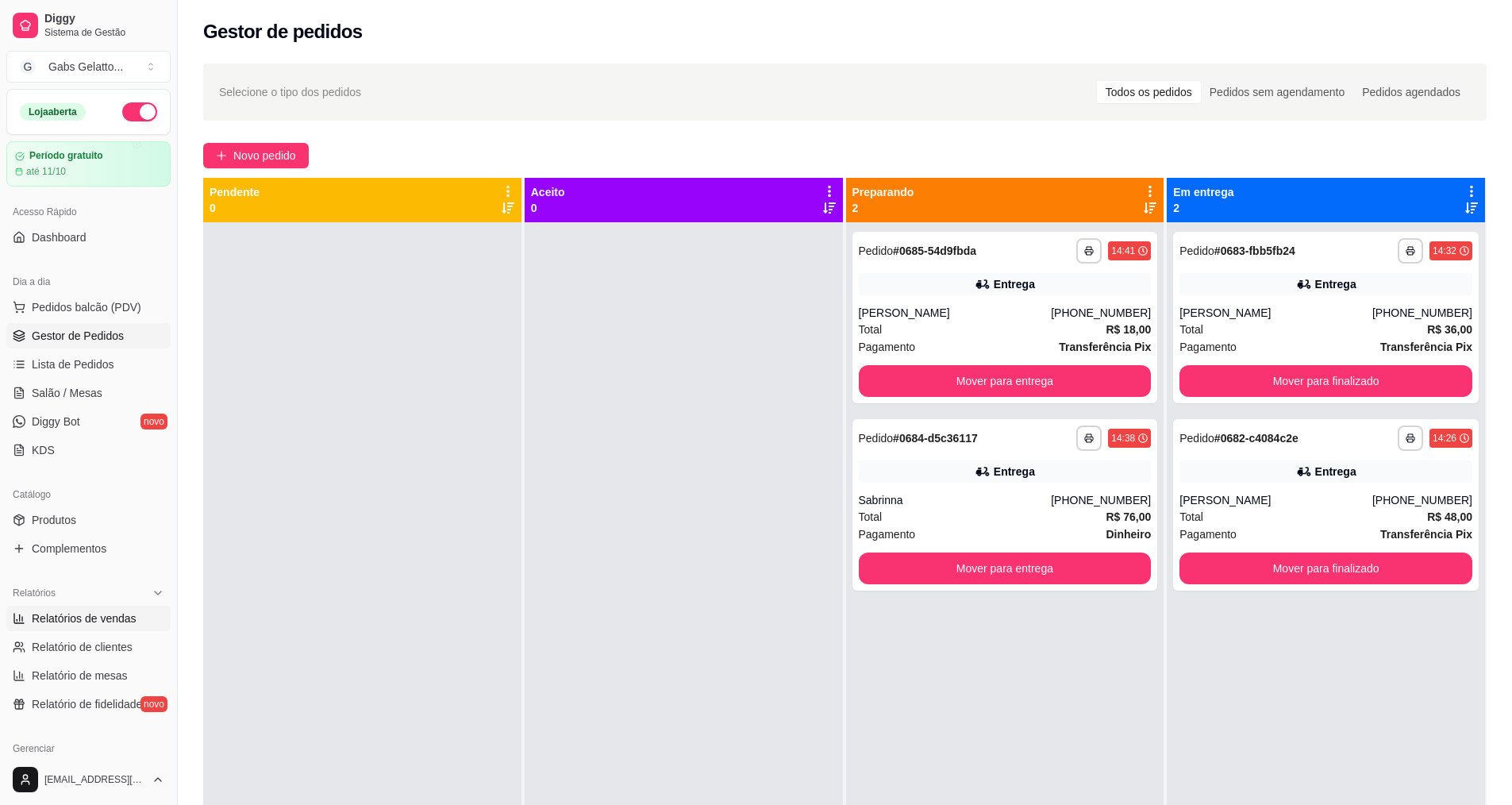
click at [121, 619] on span "Relatórios de vendas" at bounding box center [84, 619] width 105 height 16
select select "ALL"
select select "0"
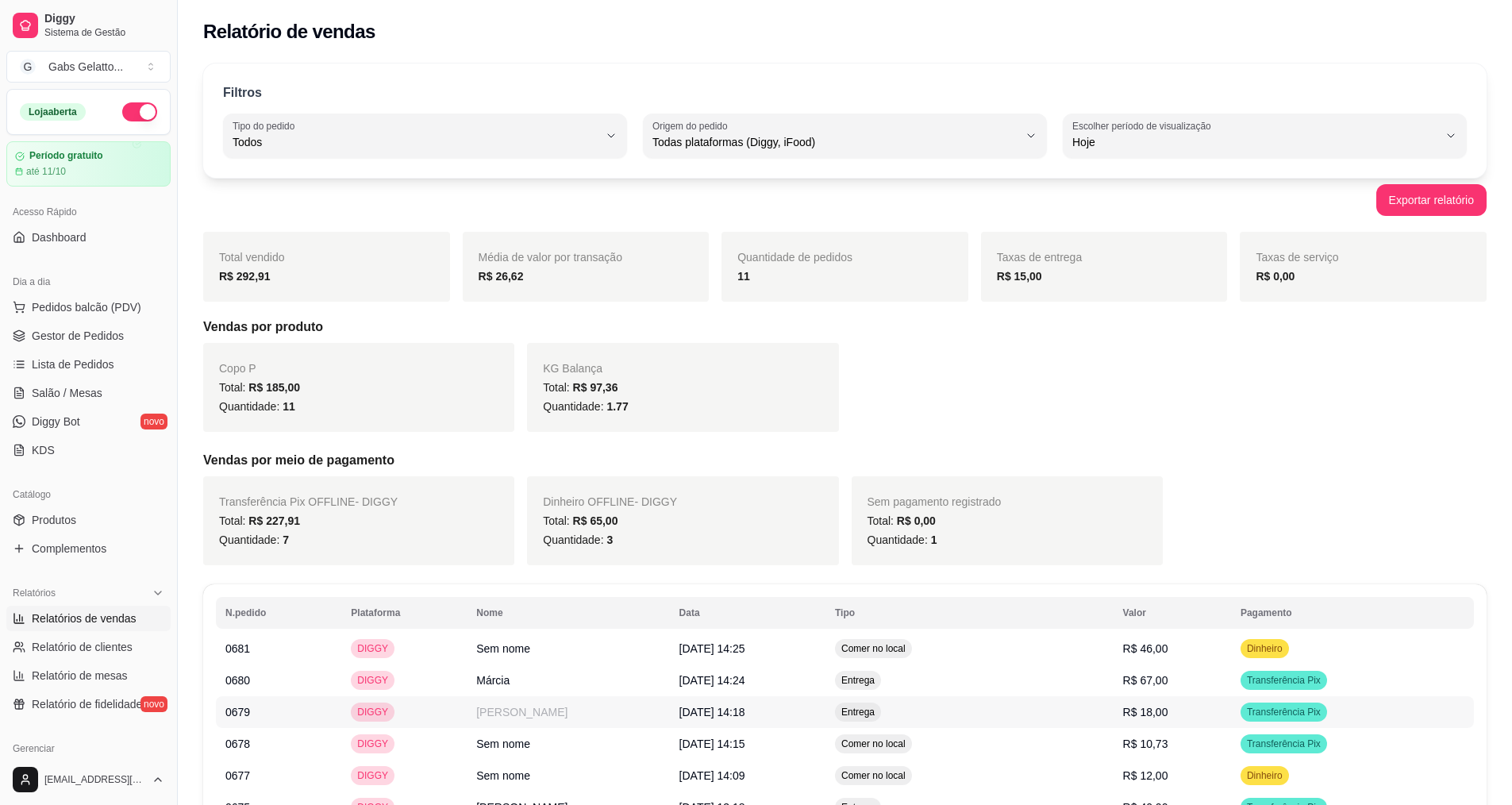
click at [487, 716] on td "[PERSON_NAME]" at bounding box center [568, 712] width 203 height 32
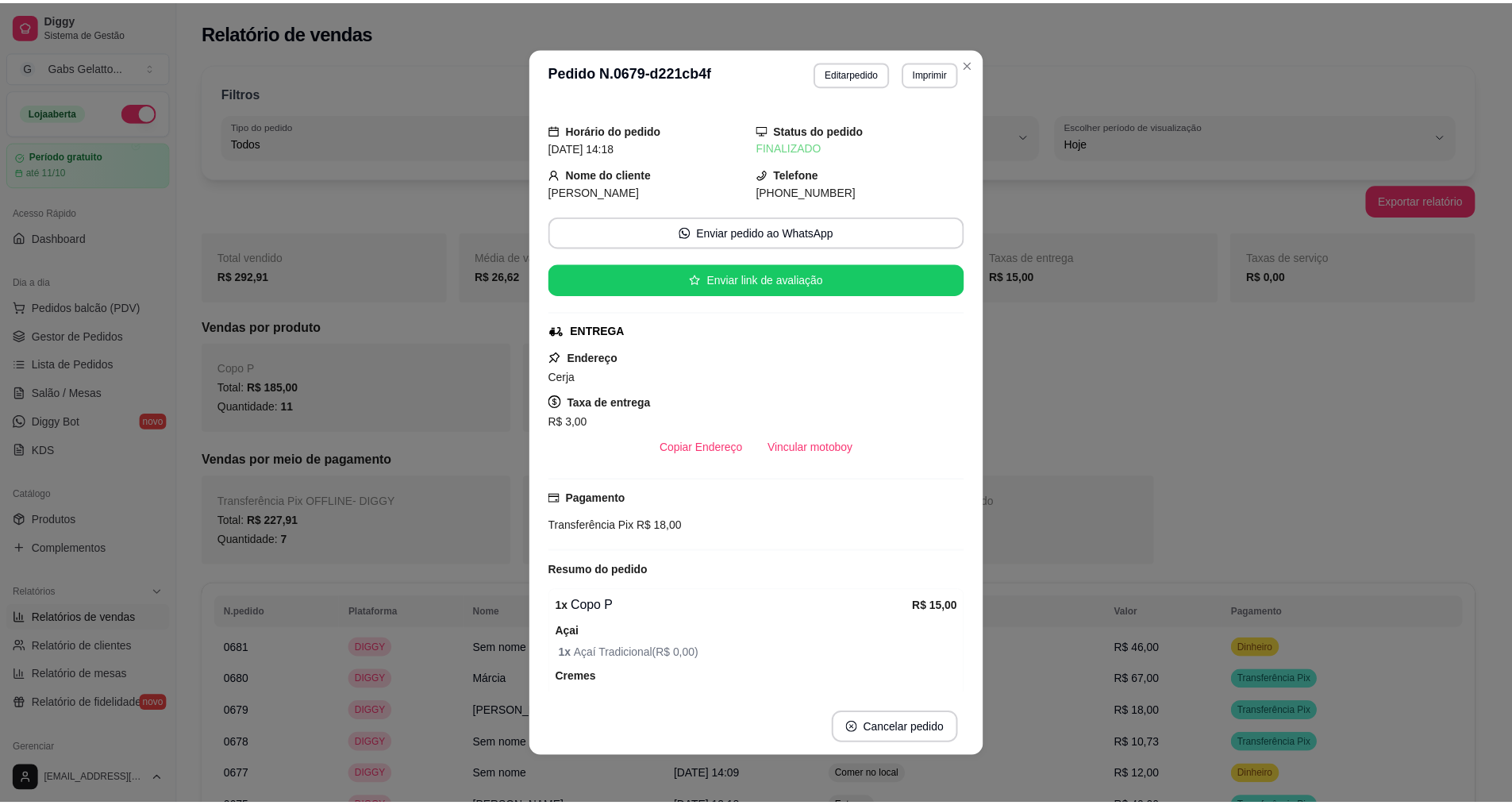
scroll to position [214, 0]
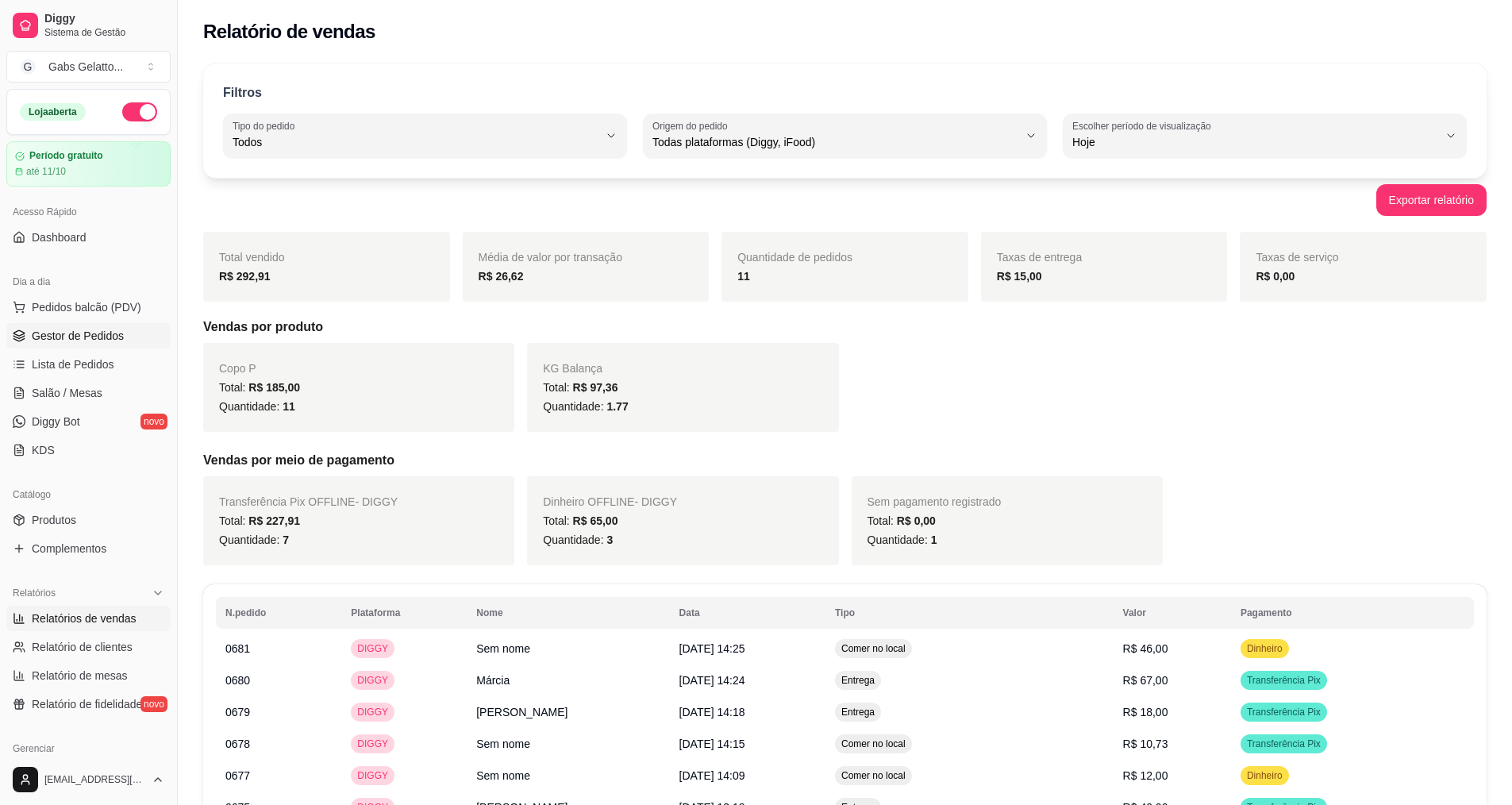
click at [116, 333] on span "Gestor de Pedidos" at bounding box center [78, 336] width 92 height 16
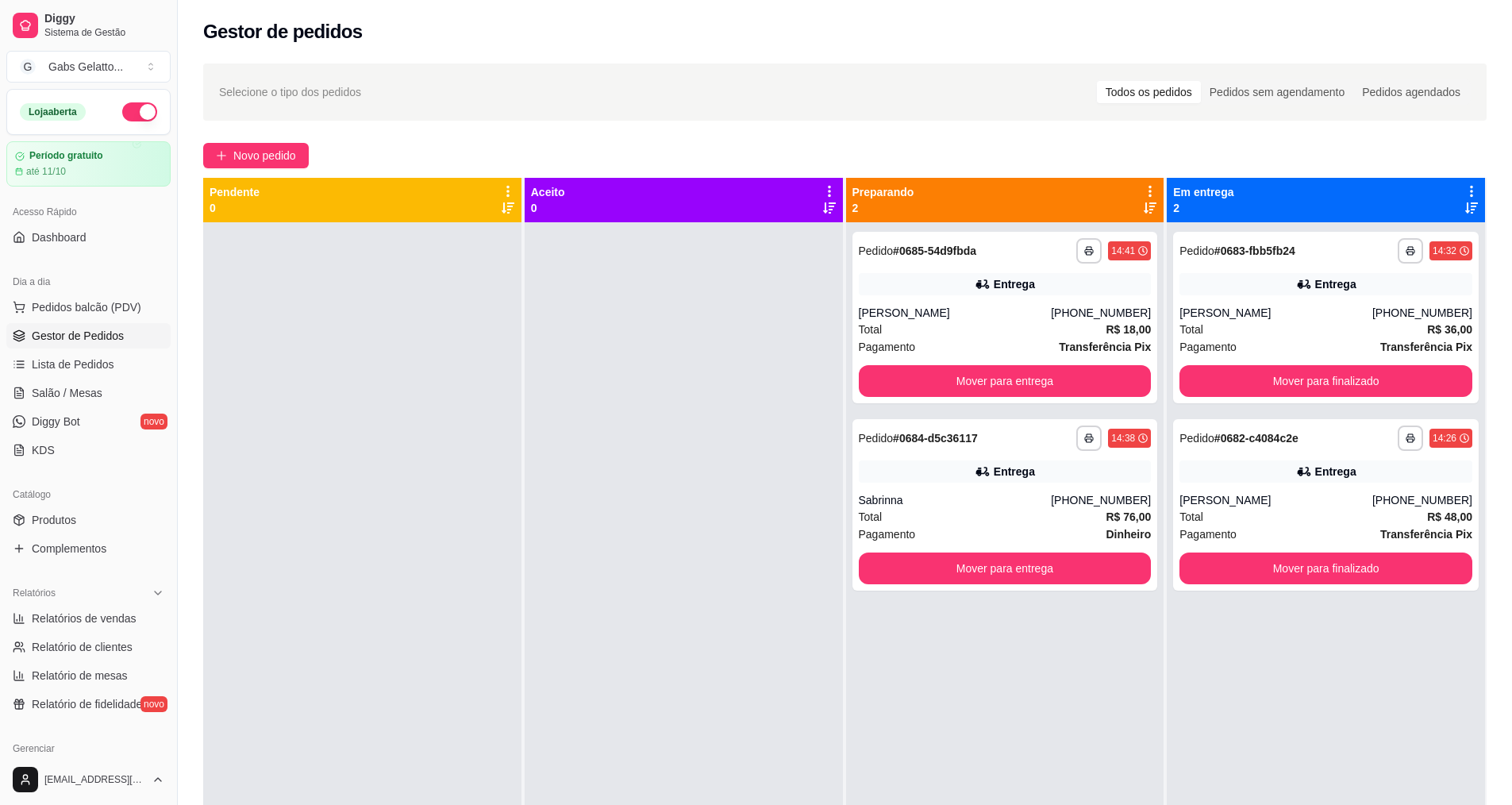
click at [629, 404] on div at bounding box center [684, 625] width 319 height 805
click at [101, 419] on link "Diggy Bot novo" at bounding box center [88, 422] width 164 height 26
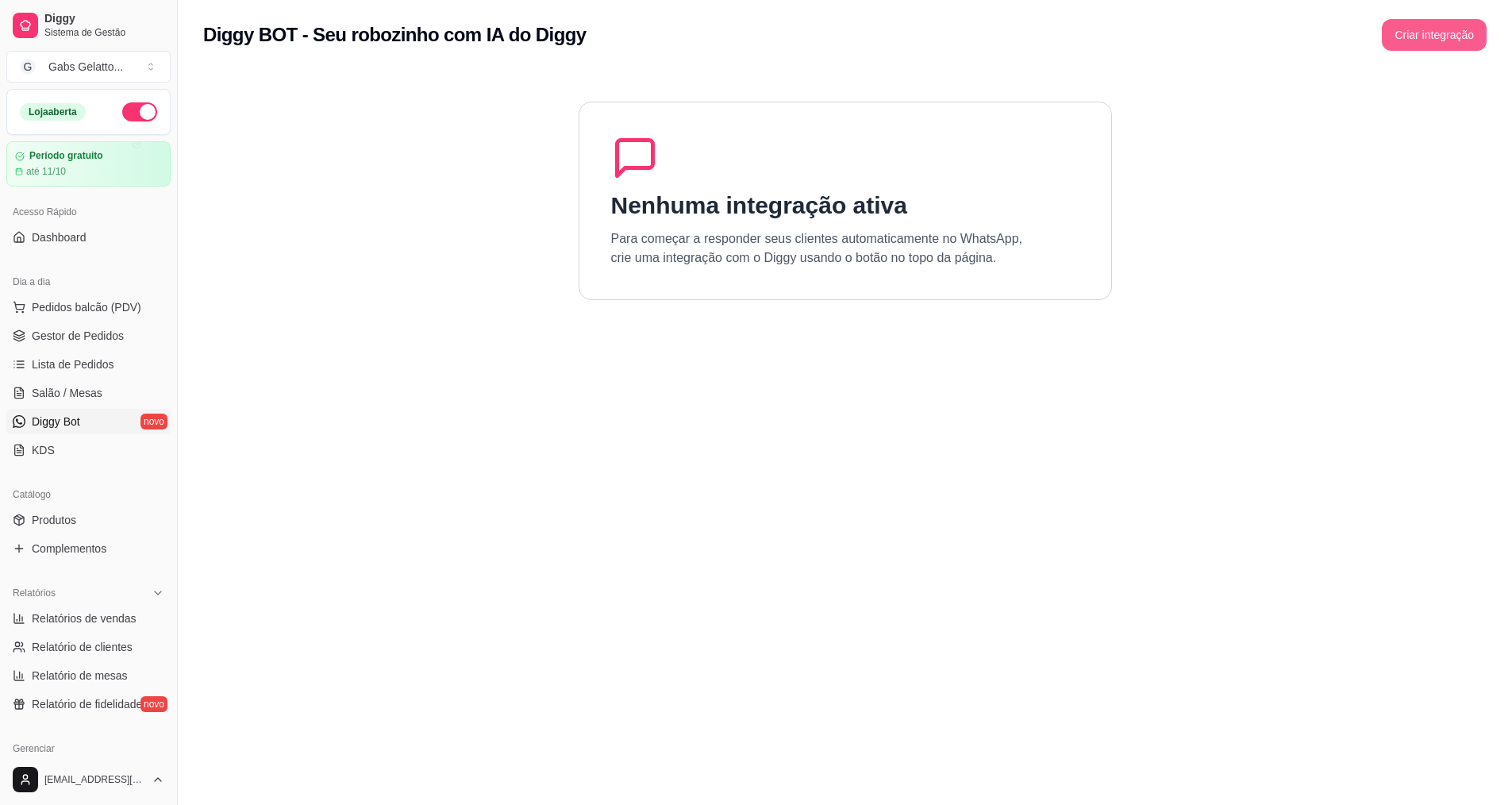
click at [1416, 30] on button "Criar integração" at bounding box center [1434, 35] width 105 height 32
click at [1412, 35] on button "Criar integração" at bounding box center [1434, 35] width 105 height 32
click at [749, 368] on section "Nenhuma integração ativa Para começar a responder seus clientes automaticamente…" at bounding box center [845, 472] width 1284 height 805
click at [755, 32] on div "Diggy BOT - Seu robozinho com IA do Diggy Criar integração" at bounding box center [845, 35] width 1284 height 32
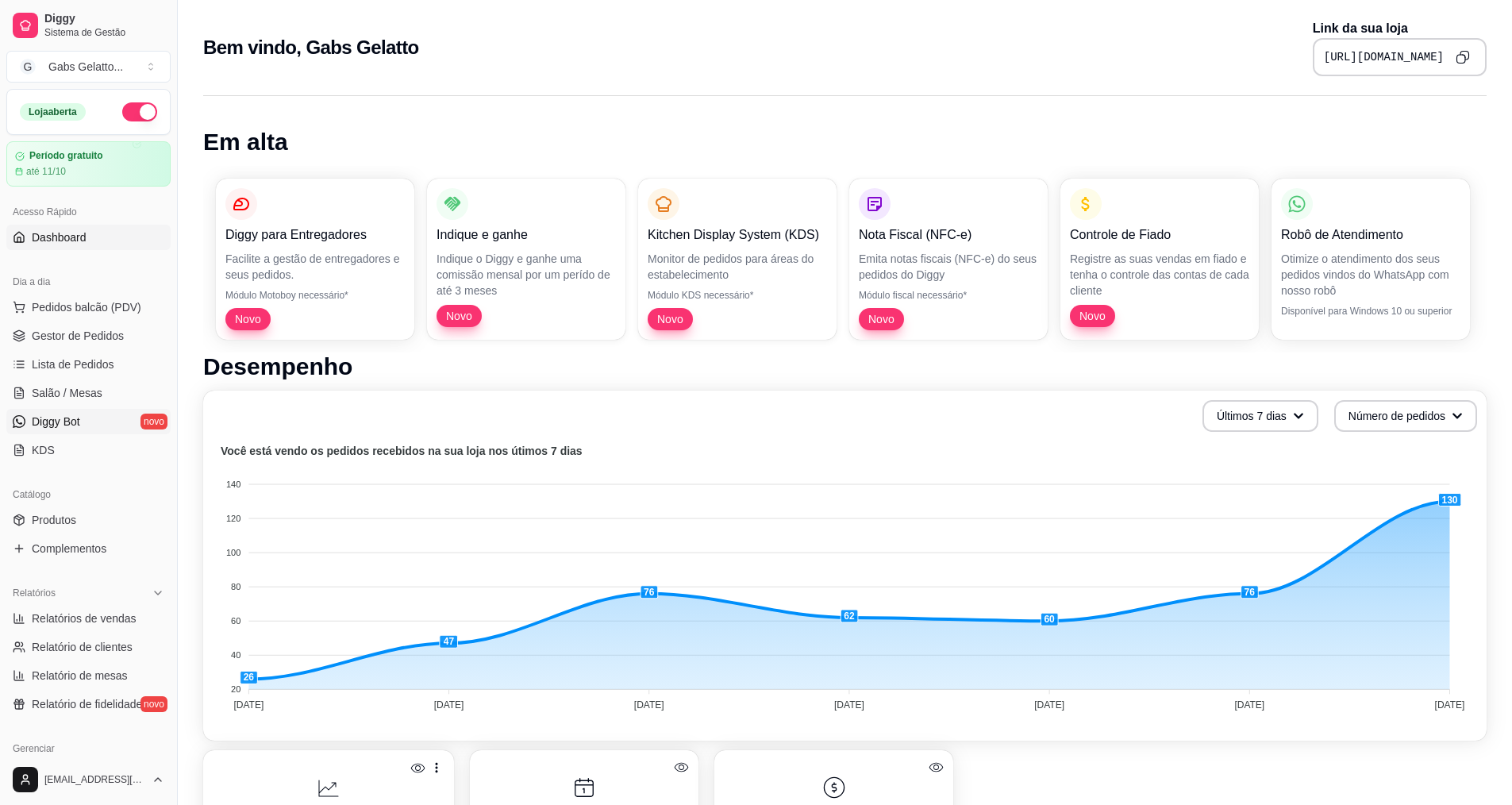
click at [111, 425] on link "Diggy Bot novo" at bounding box center [88, 422] width 164 height 26
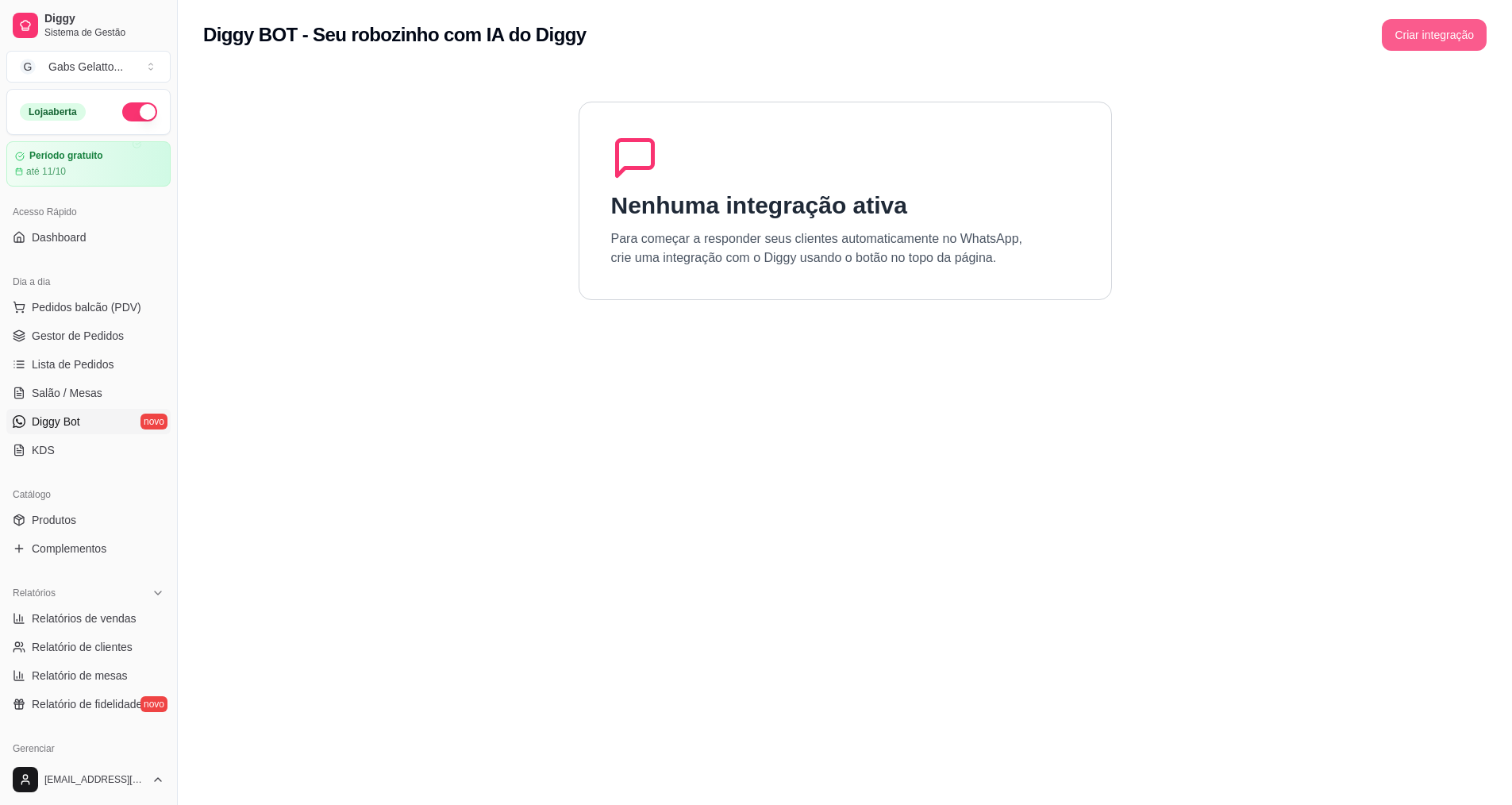
click at [1418, 40] on button "Criar integração" at bounding box center [1434, 35] width 105 height 32
drag, startPoint x: 740, startPoint y: 35, endPoint x: 724, endPoint y: 192, distance: 157.8
click at [740, 38] on div "Ocorreu um erro inesperado. Tente novamente!" at bounding box center [756, 29] width 272 height 32
click at [734, 250] on p "Para começar a responder seus clientes automaticamente no WhatsApp, crie uma in…" at bounding box center [817, 249] width 412 height 38
click at [744, 252] on p "Para começar a responder seus clientes automaticamente no WhatsApp, crie uma in…" at bounding box center [817, 249] width 412 height 38
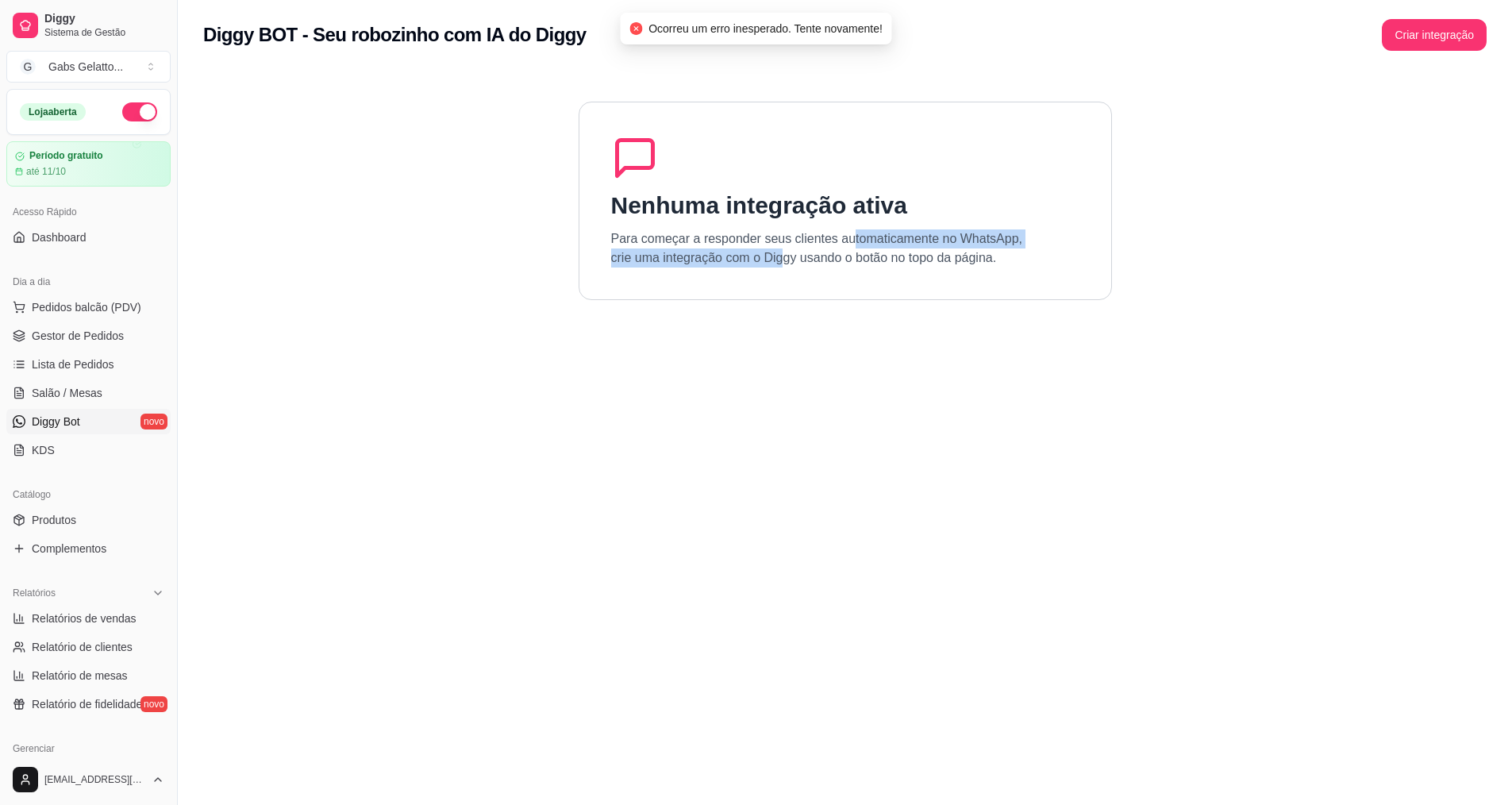
drag, startPoint x: 786, startPoint y: 254, endPoint x: 836, endPoint y: 245, distance: 50.8
click at [844, 243] on p "Para começar a responder seus clientes automaticamente no WhatsApp, crie uma in…" at bounding box center [817, 249] width 412 height 38
click at [834, 248] on p "Para começar a responder seus clientes automaticamente no WhatsApp, crie uma in…" at bounding box center [817, 249] width 412 height 38
click at [688, 235] on p "Para começar a responder seus clientes automaticamente no WhatsApp, crie uma in…" at bounding box center [817, 249] width 412 height 38
click at [659, 234] on p "Para começar a responder seus clientes automaticamente no WhatsApp, crie uma in…" at bounding box center [817, 249] width 412 height 38
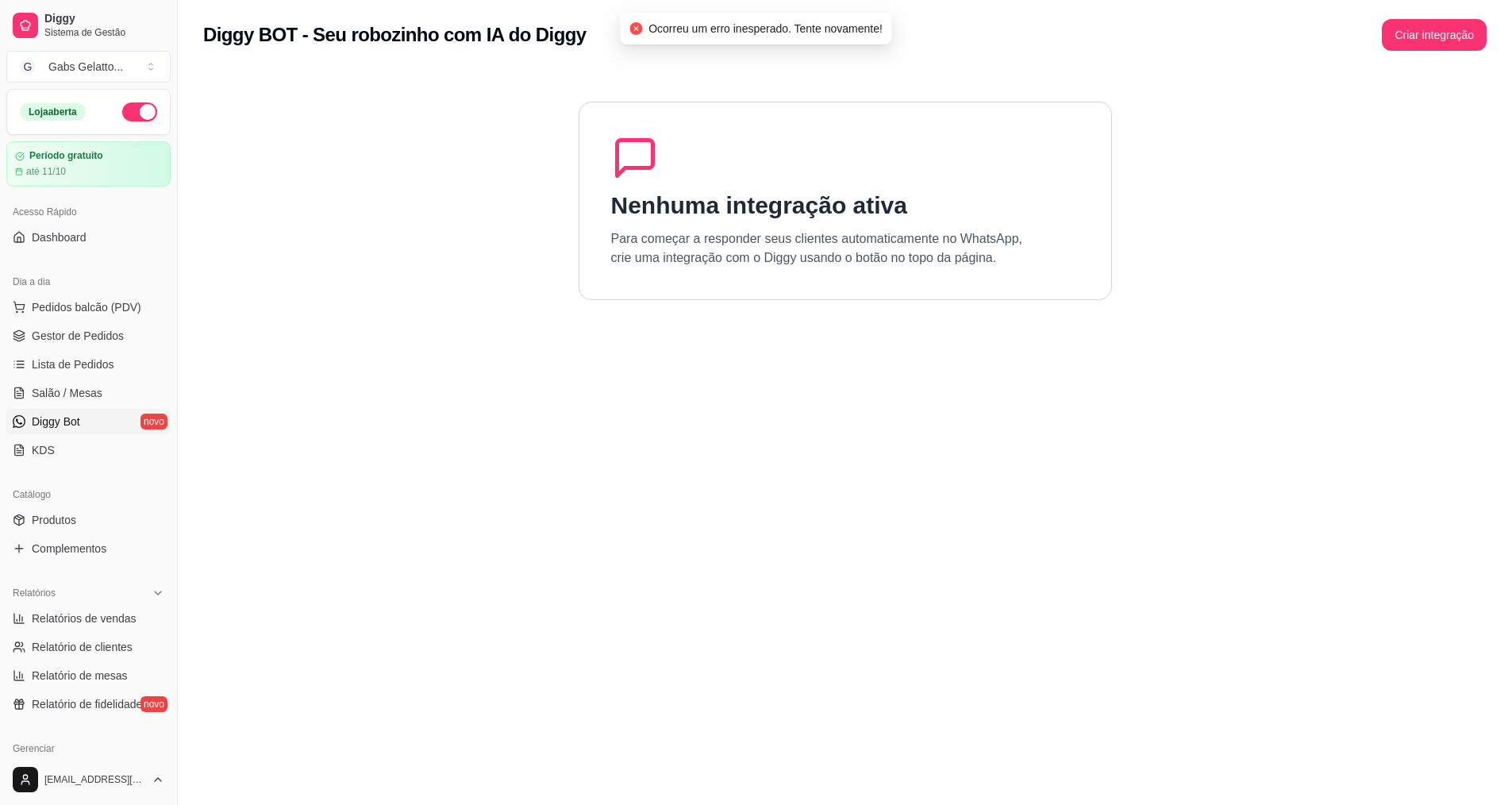
drag, startPoint x: 552, startPoint y: 242, endPoint x: 522, endPoint y: 245, distance: 30.1
click at [547, 242] on section "Nenhuma integração ativa Para começar a responder seus clientes automaticamente…" at bounding box center [845, 472] width 1284 height 805
drag, startPoint x: 522, startPoint y: 245, endPoint x: 471, endPoint y: 260, distance: 53.2
click at [500, 252] on section "Nenhuma integração ativa Para começar a responder seus clientes automaticamente…" at bounding box center [845, 472] width 1284 height 805
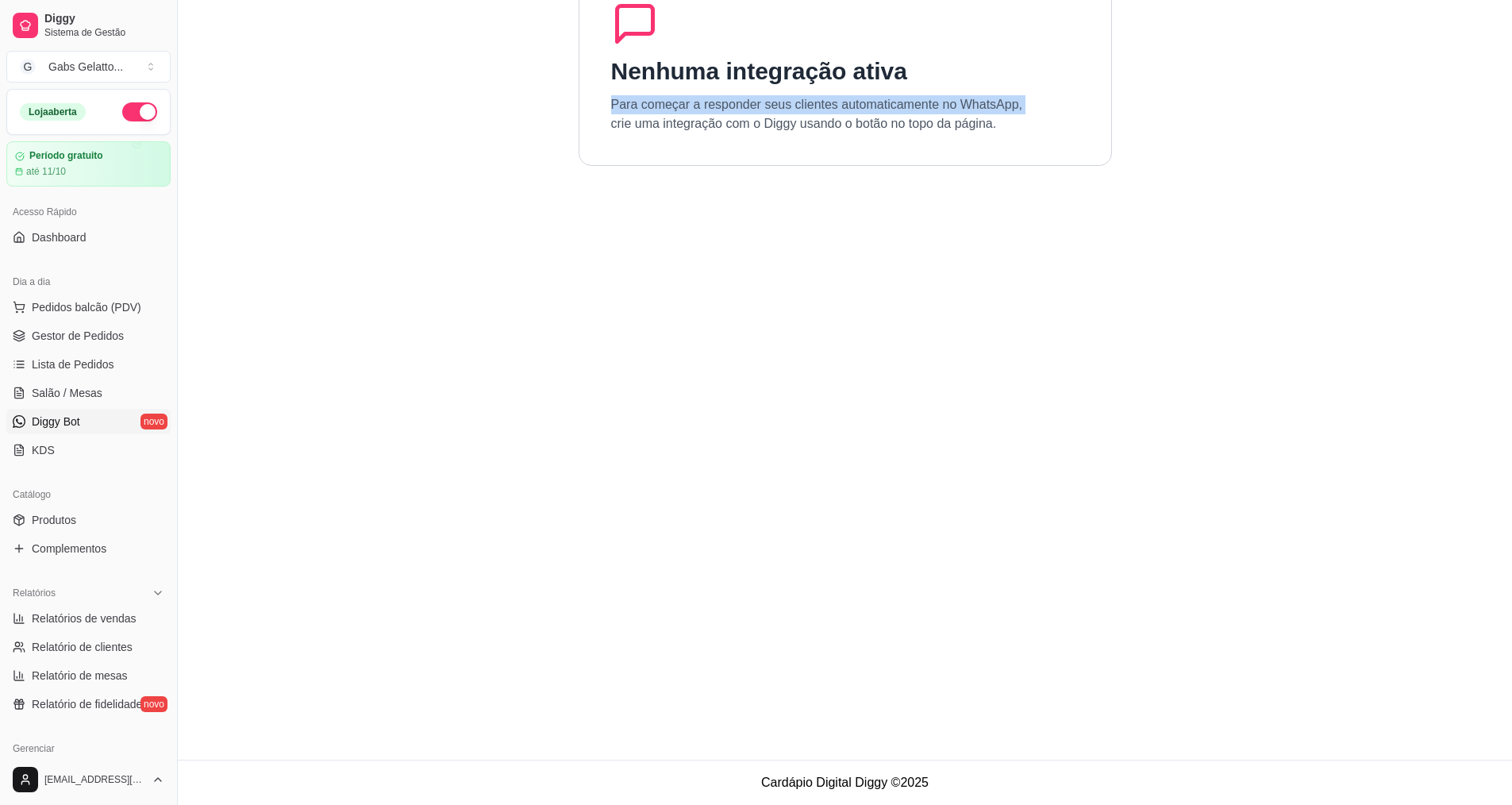
click at [87, 430] on link "Diggy Bot novo" at bounding box center [88, 422] width 164 height 26
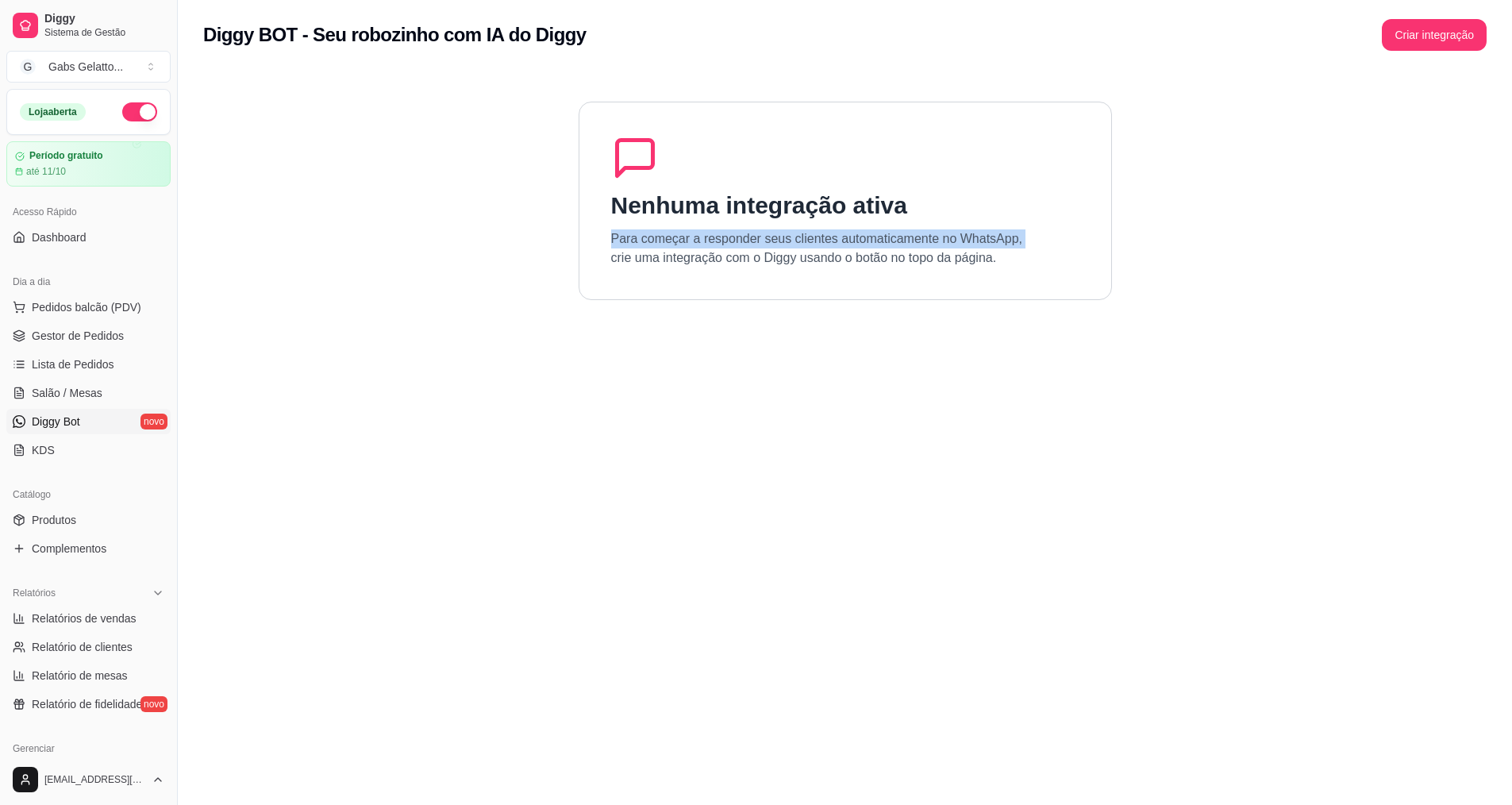
click at [87, 431] on link "Diggy Bot novo" at bounding box center [88, 422] width 164 height 26
click at [1450, 26] on button "Criar integração" at bounding box center [1434, 35] width 102 height 31
click at [171, 331] on button "Toggle Sidebar" at bounding box center [177, 402] width 13 height 805
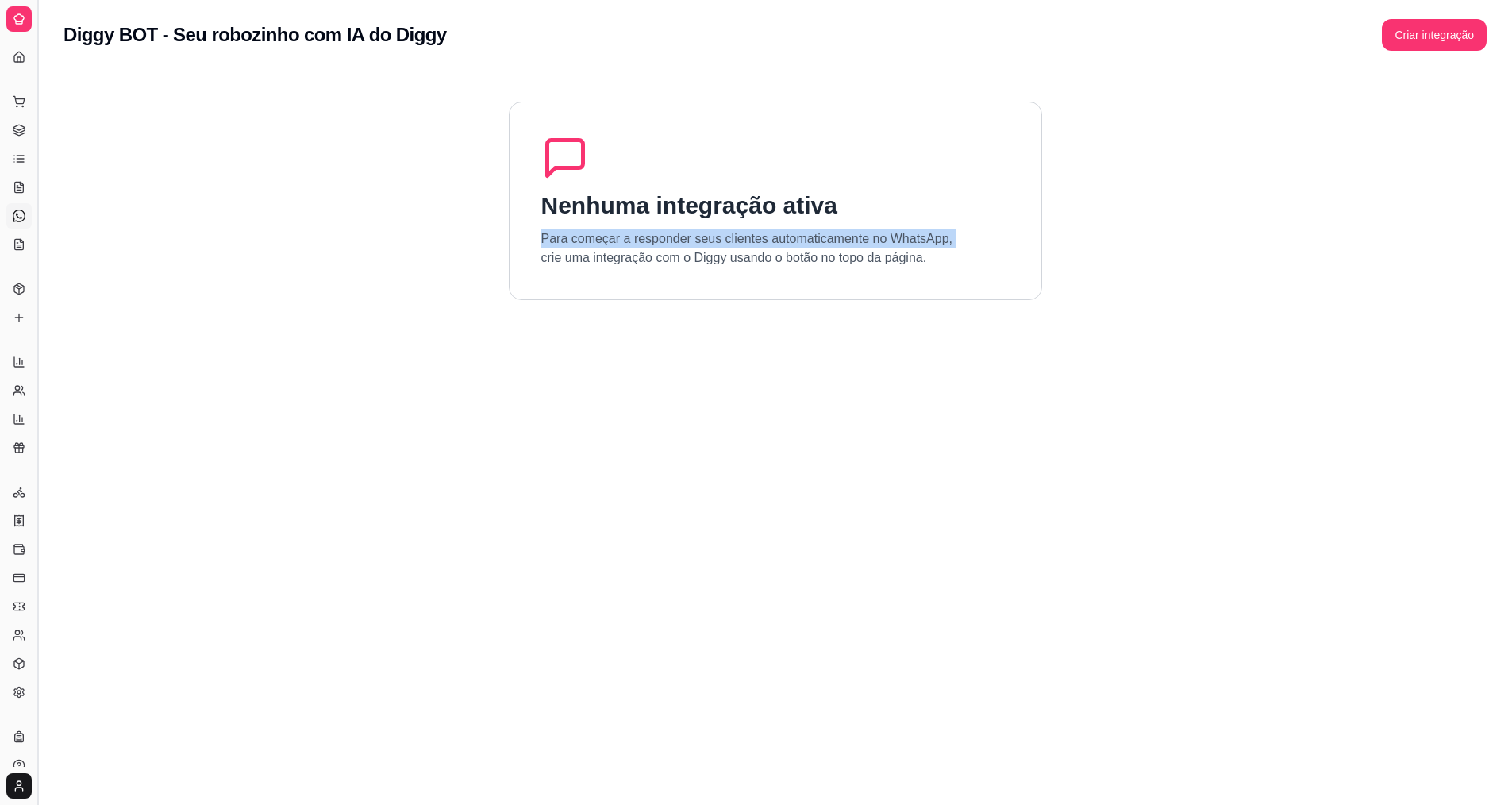
click at [38, 330] on button "Toggle Sidebar" at bounding box center [38, 402] width 13 height 805
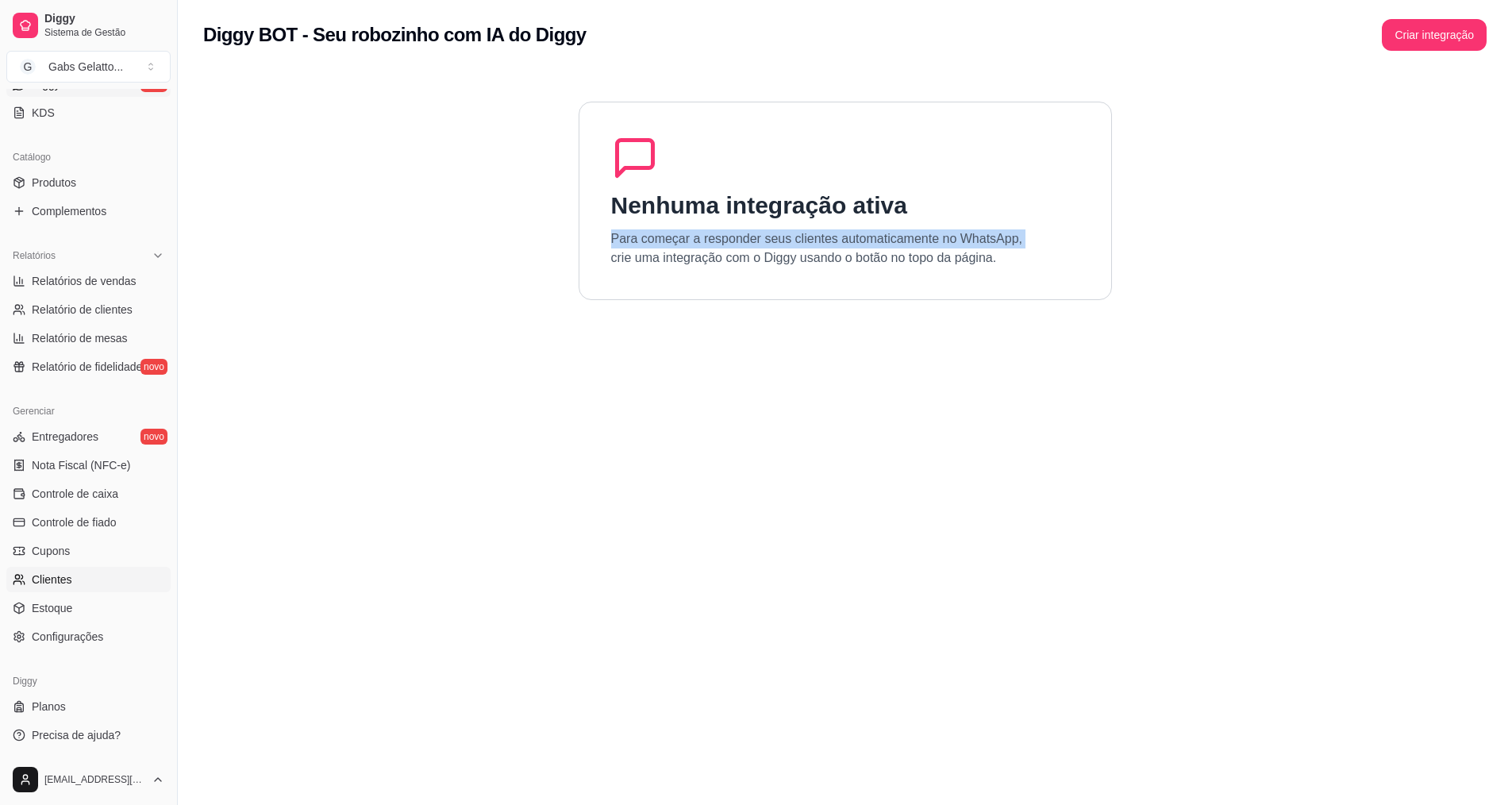
scroll to position [338, 0]
click at [49, 704] on span "Planos" at bounding box center [49, 707] width 34 height 16
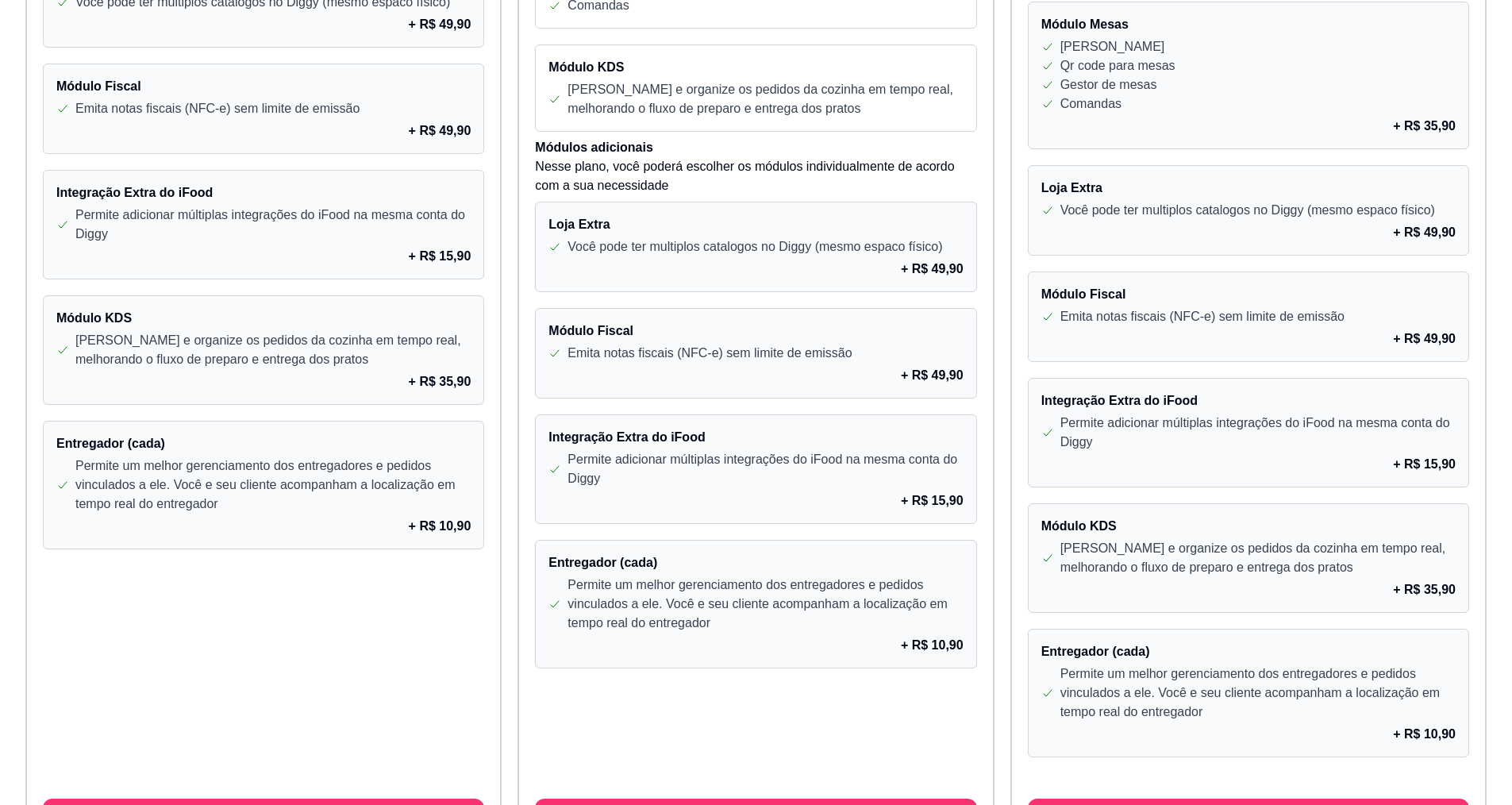
scroll to position [1115, 0]
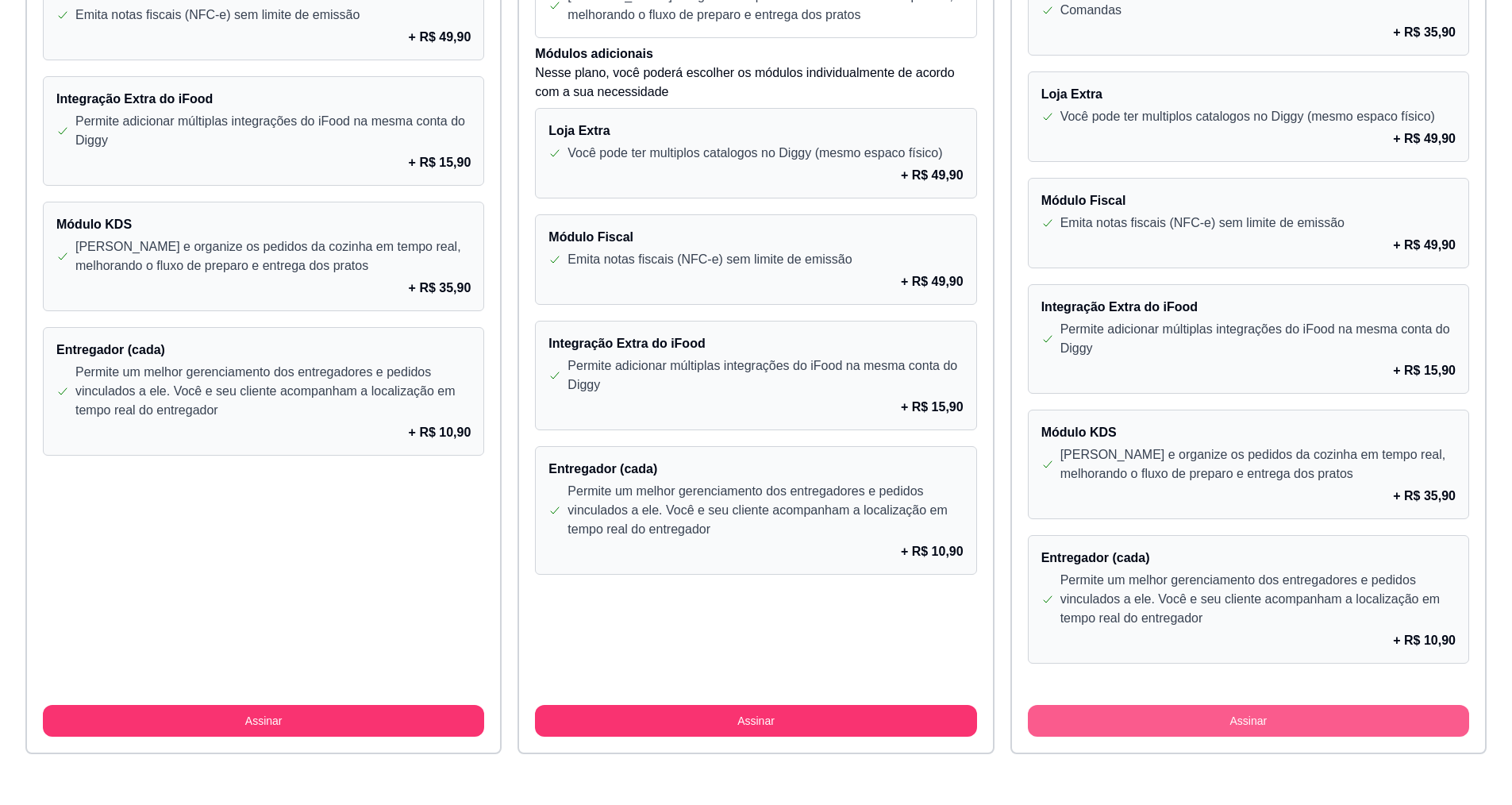
click at [1198, 716] on button "Assinar" at bounding box center [1248, 721] width 441 height 32
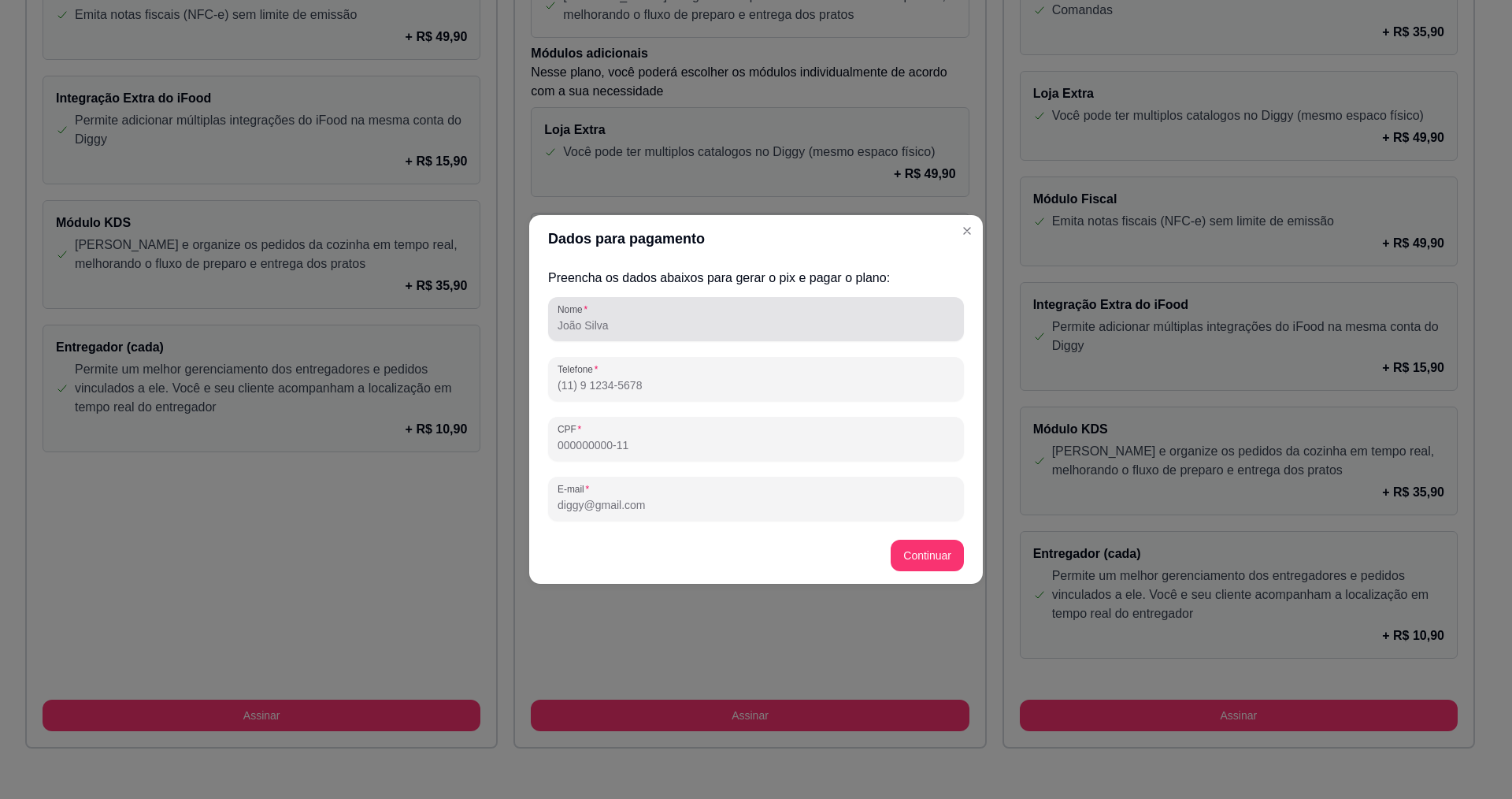
click at [689, 329] on input "Nome" at bounding box center [756, 326] width 397 height 16
type input "[PERSON_NAME]"
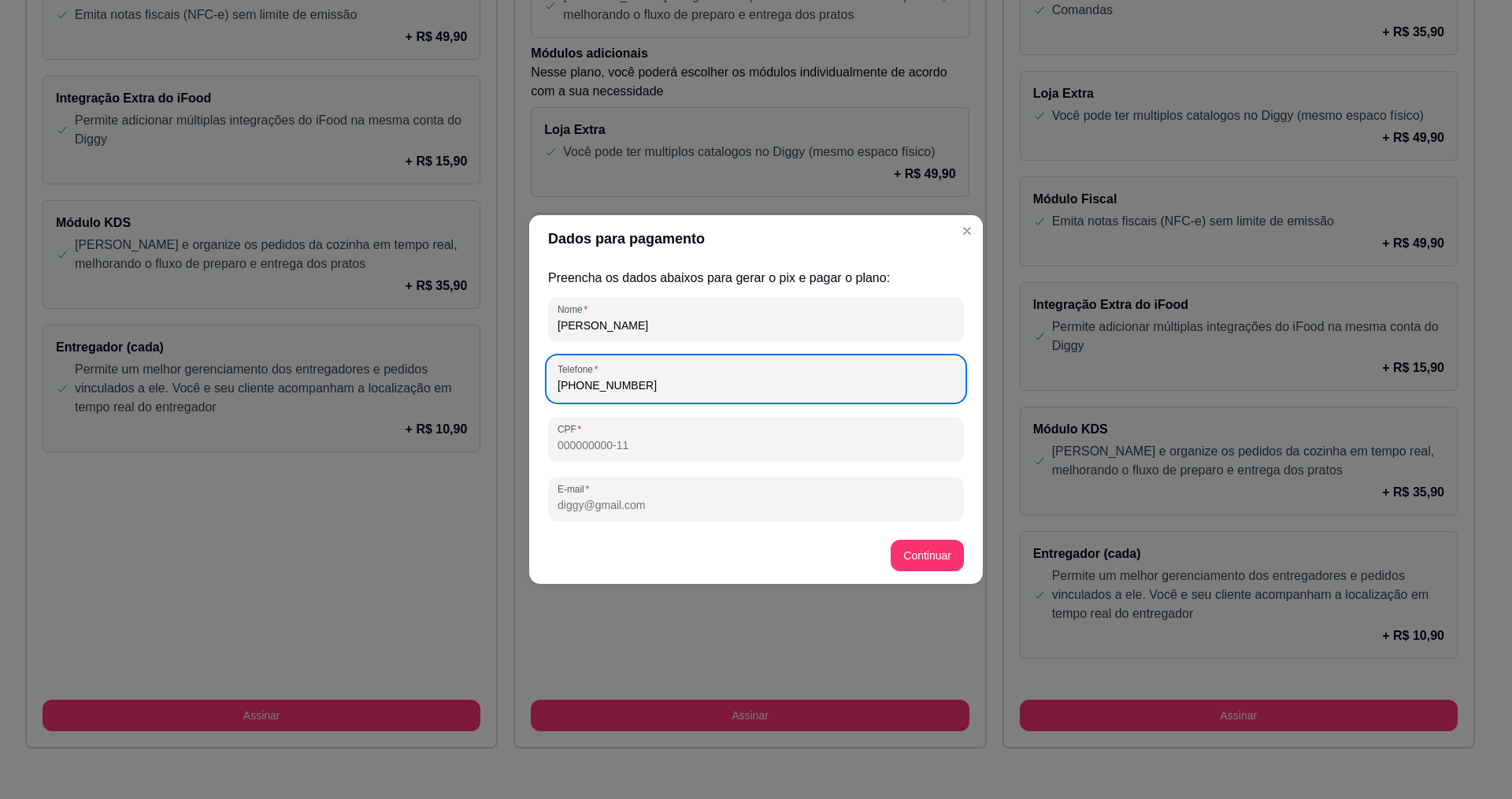
type input "[PHONE_NUMBER]"
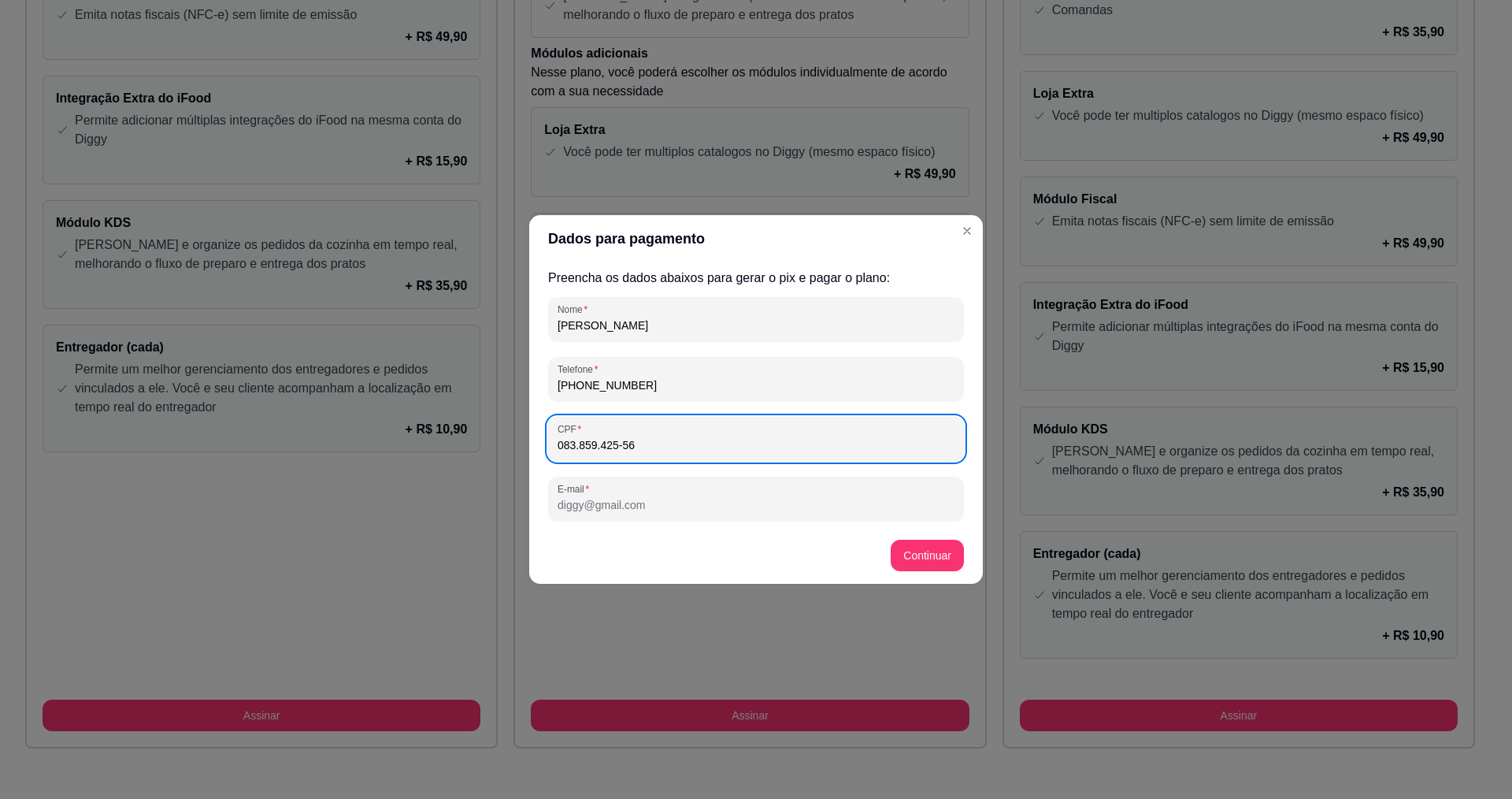
type input "083.859.425-56"
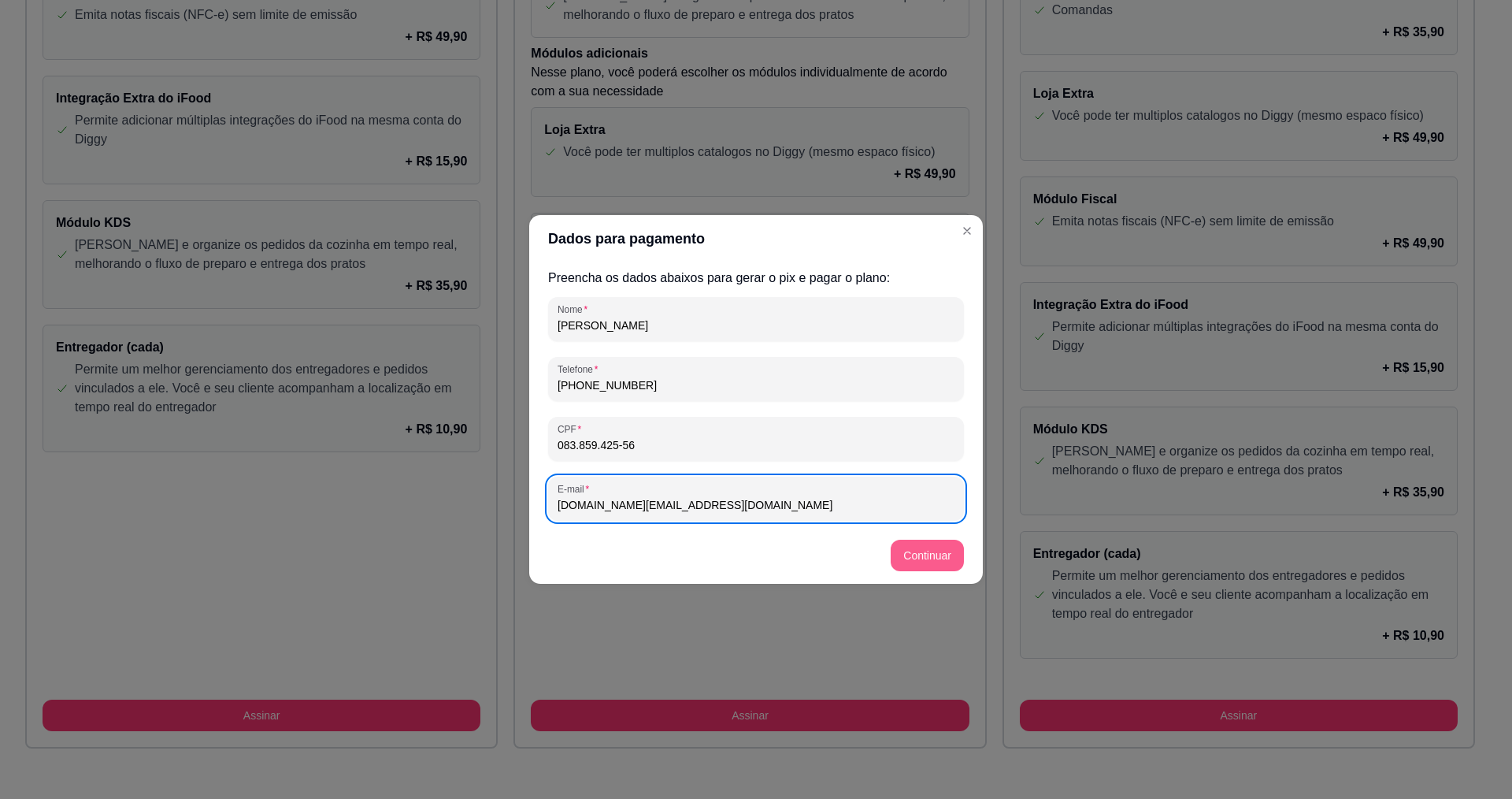
type input "[DOMAIN_NAME][EMAIL_ADDRESS][DOMAIN_NAME]"
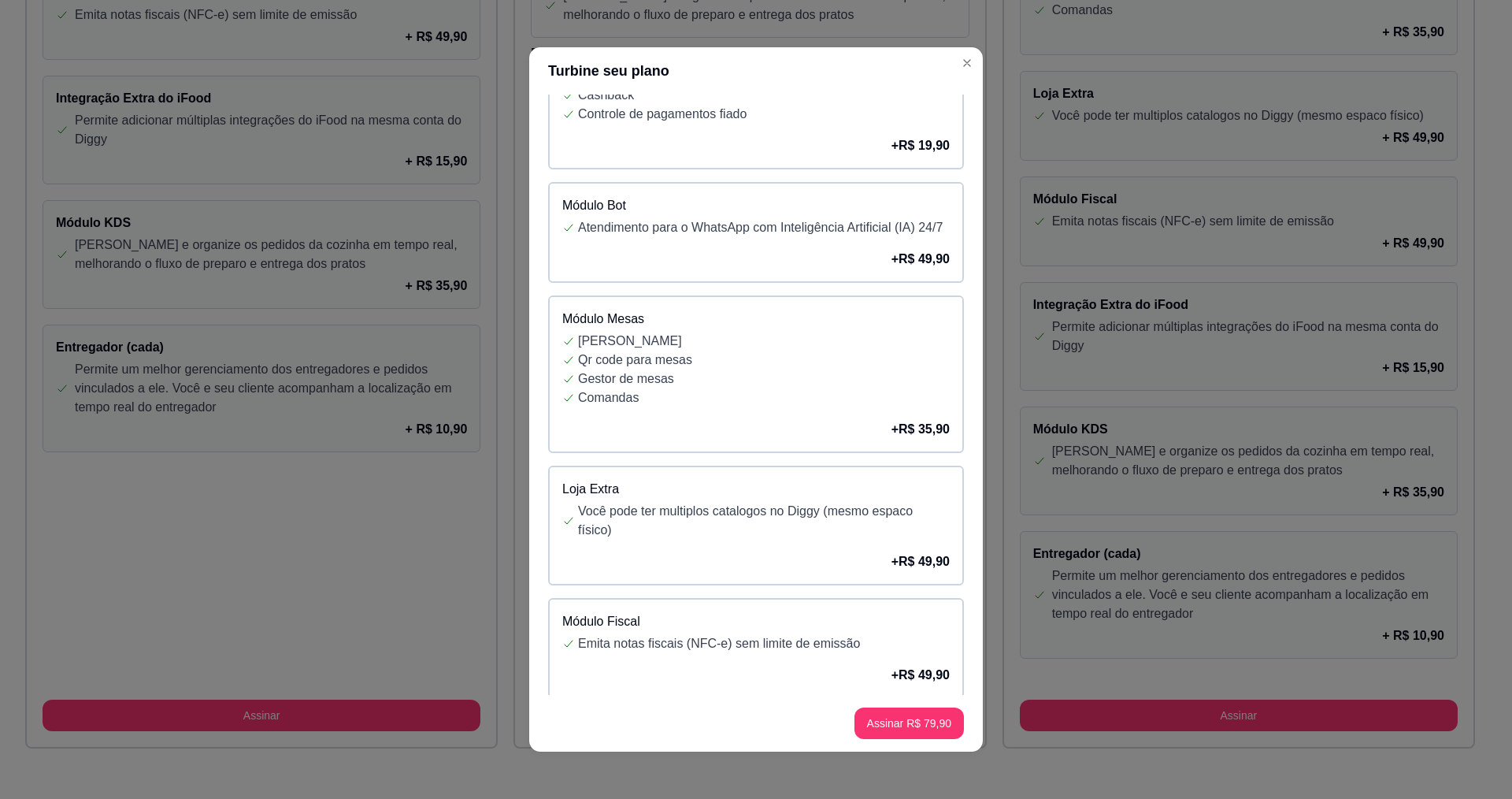
scroll to position [49, 0]
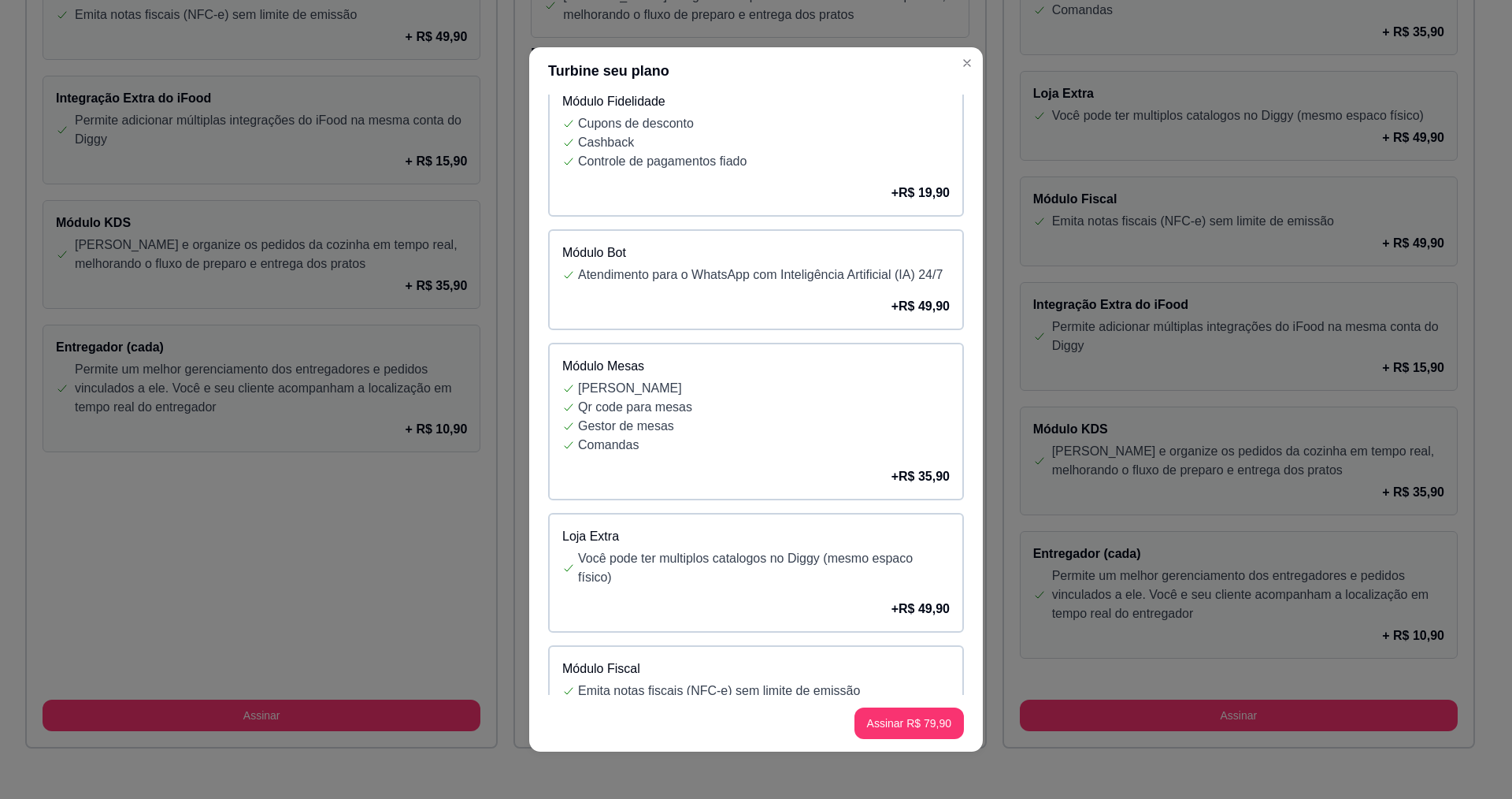
drag, startPoint x: 967, startPoint y: 255, endPoint x: 914, endPoint y: 303, distance: 71.5
click at [914, 303] on div "Módulo Bot Atendimento para o WhatsApp com Inteligência Artificial (IA) 24/7 + …" at bounding box center [756, 280] width 416 height 101
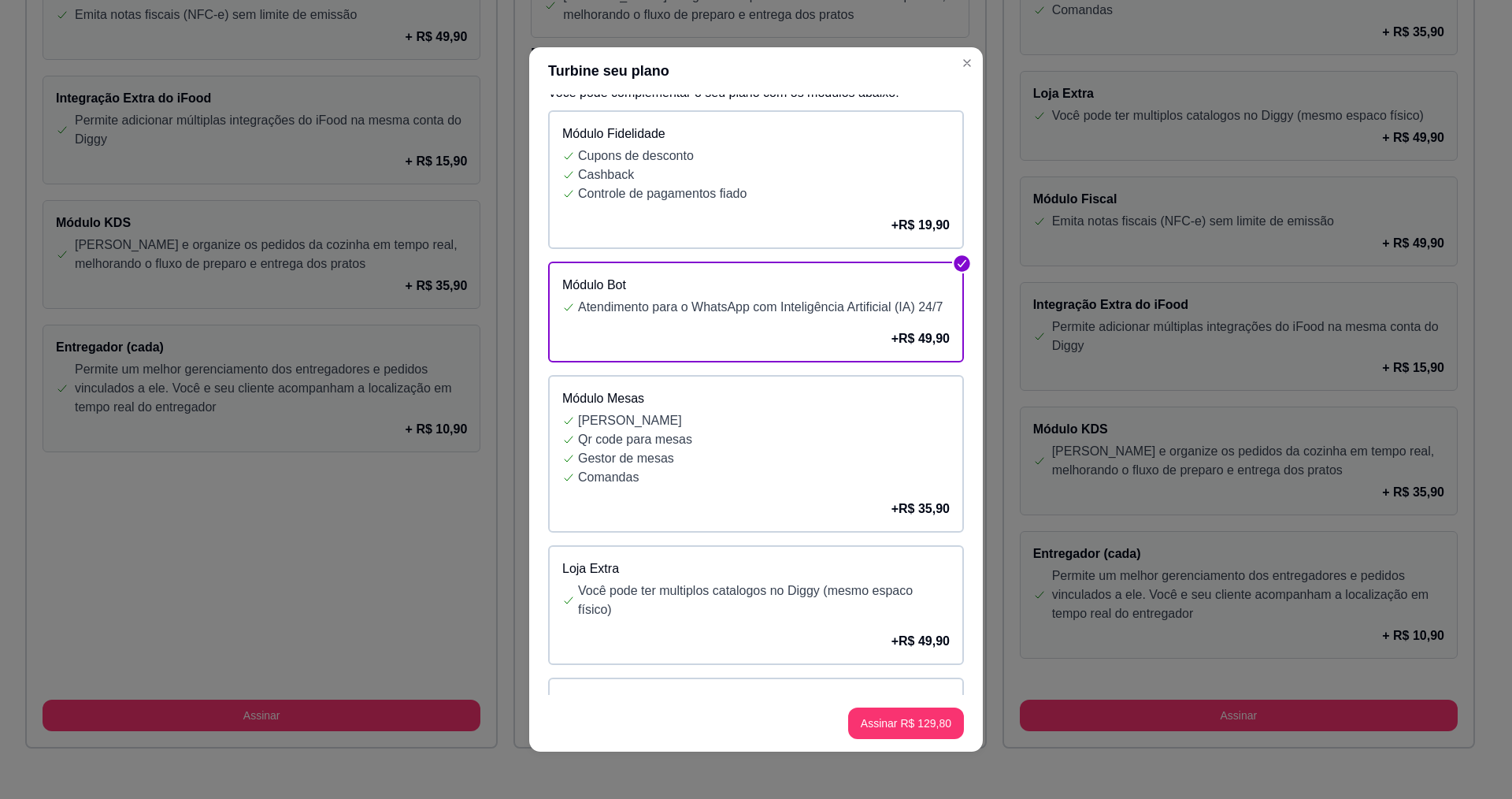
scroll to position [0, 0]
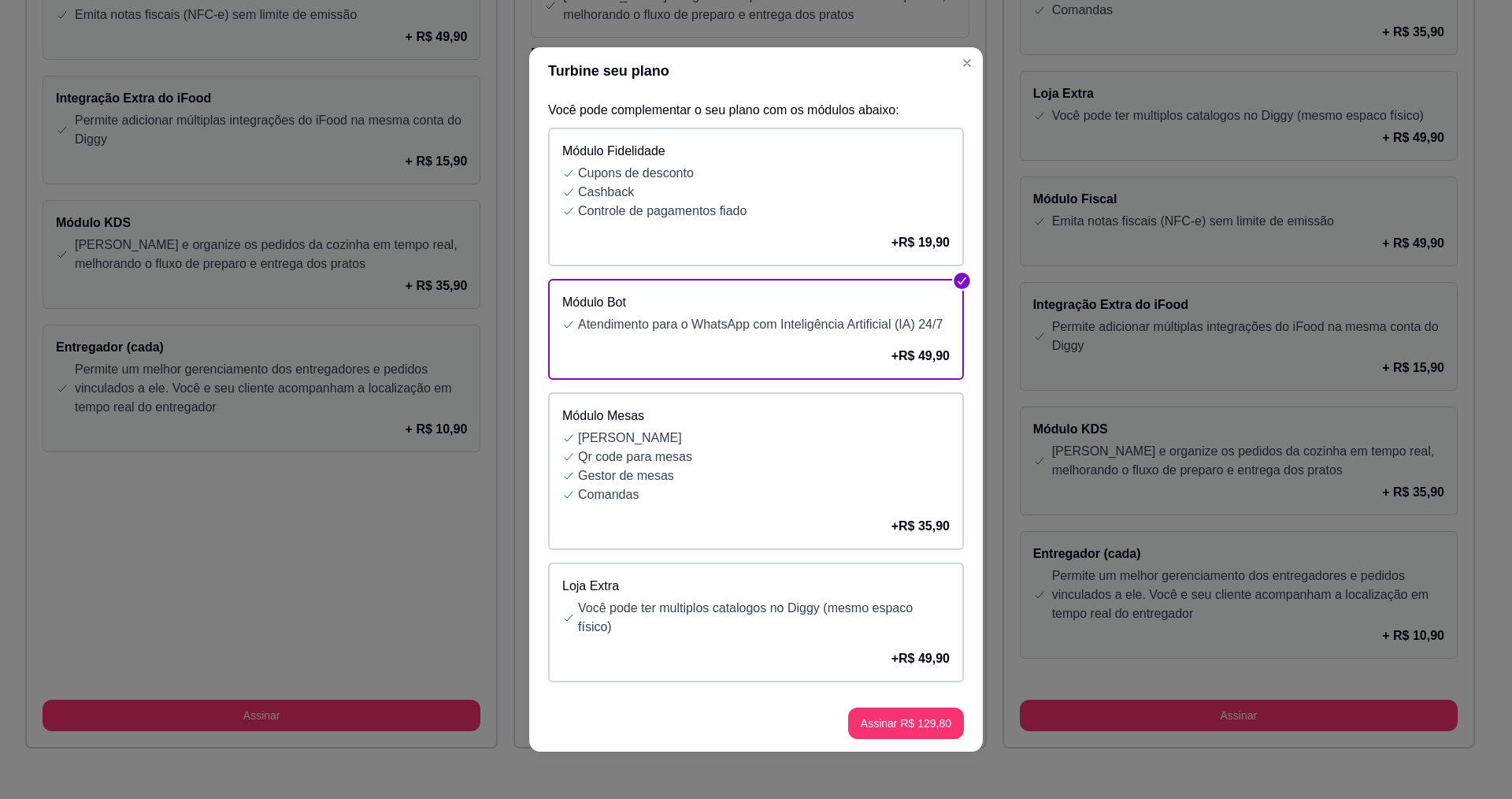
click at [844, 218] on p "Controle de pagamentos fiado" at bounding box center [764, 211] width 372 height 19
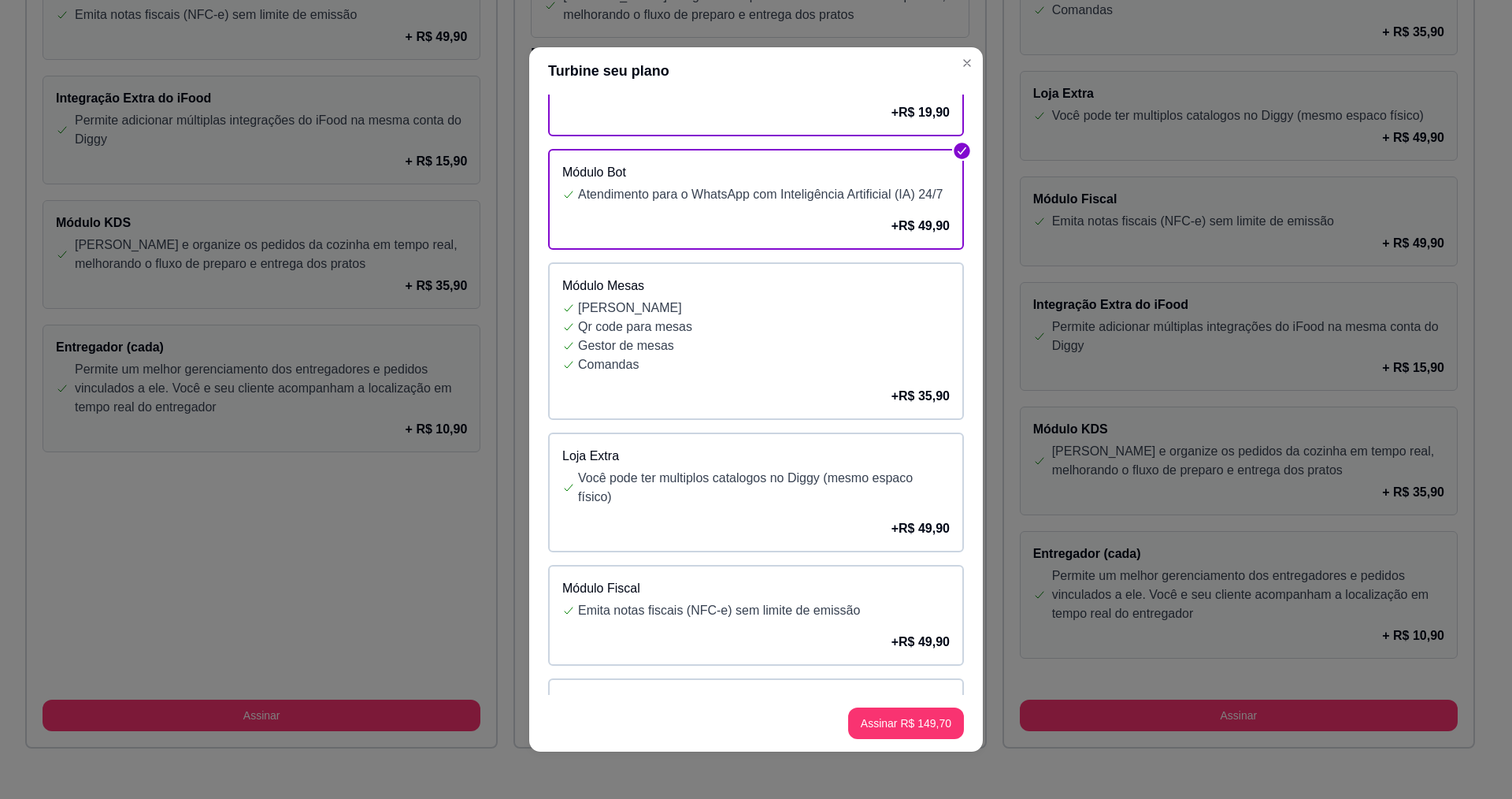
scroll to position [128, 0]
click at [896, 357] on p "Gestor de mesas" at bounding box center [764, 348] width 372 height 19
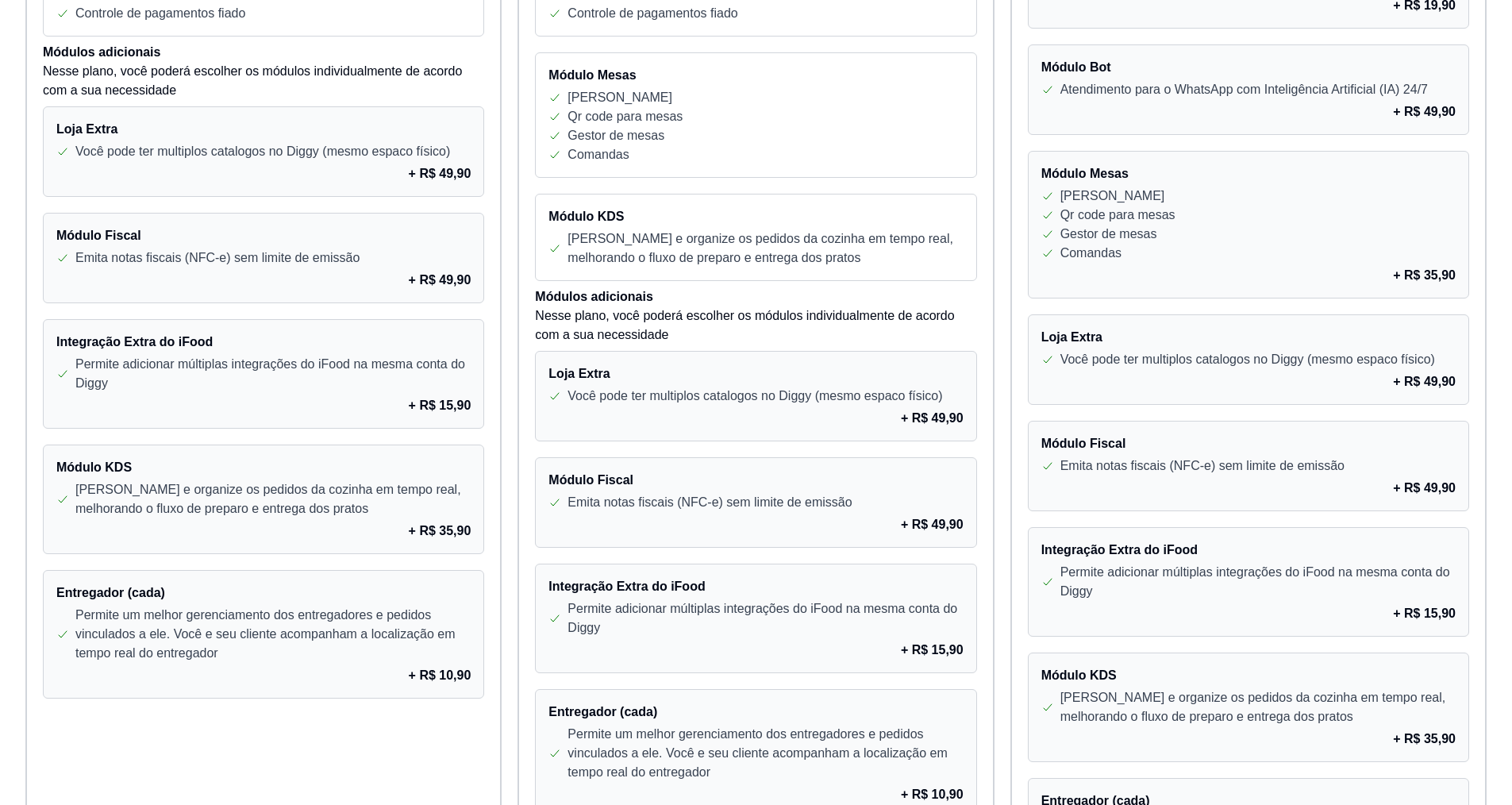
scroll to position [1115, 0]
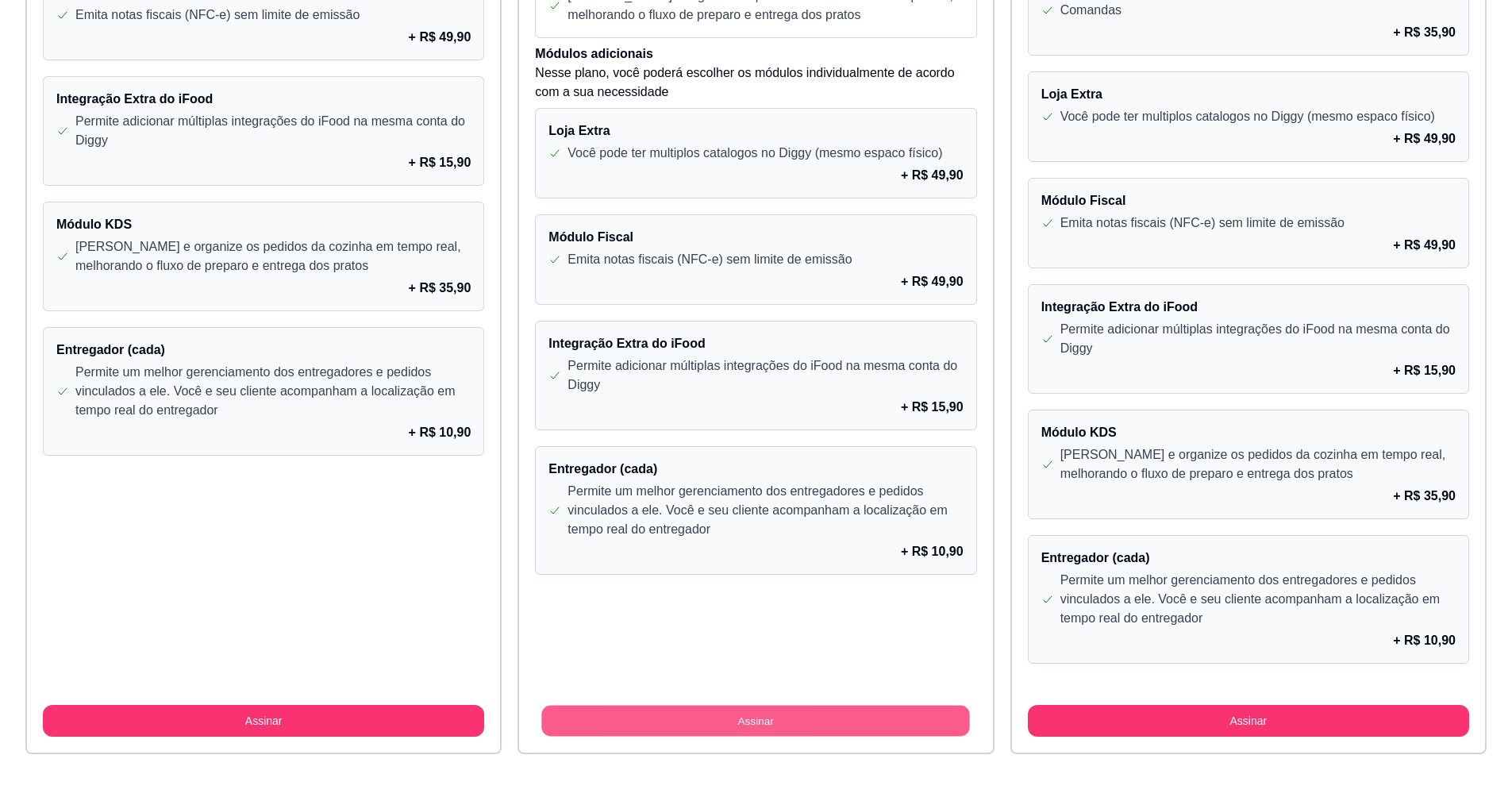
click at [780, 715] on button "Assinar" at bounding box center [756, 721] width 429 height 31
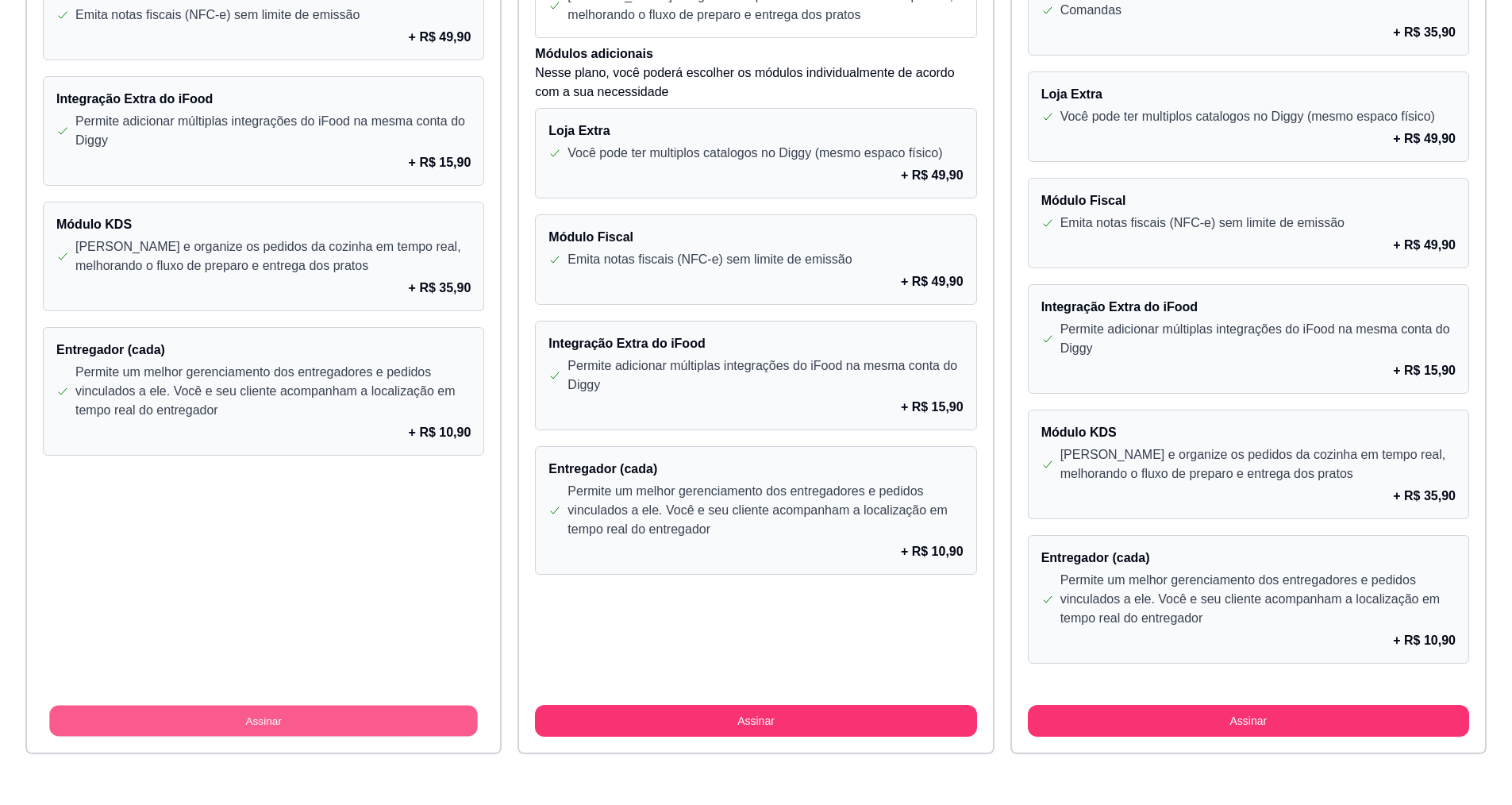
click at [424, 729] on button "Assinar" at bounding box center [263, 721] width 429 height 31
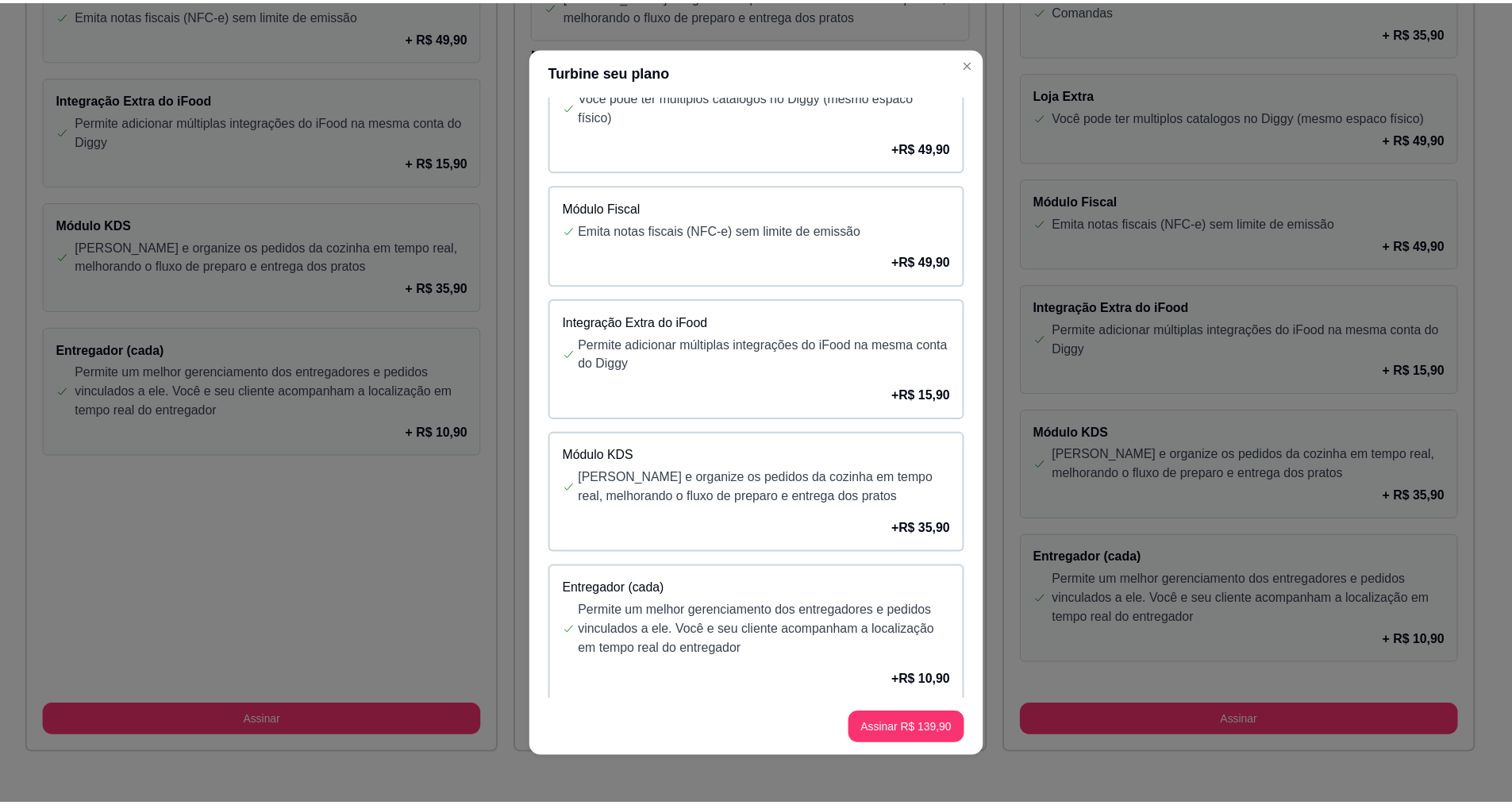
scroll to position [102, 0]
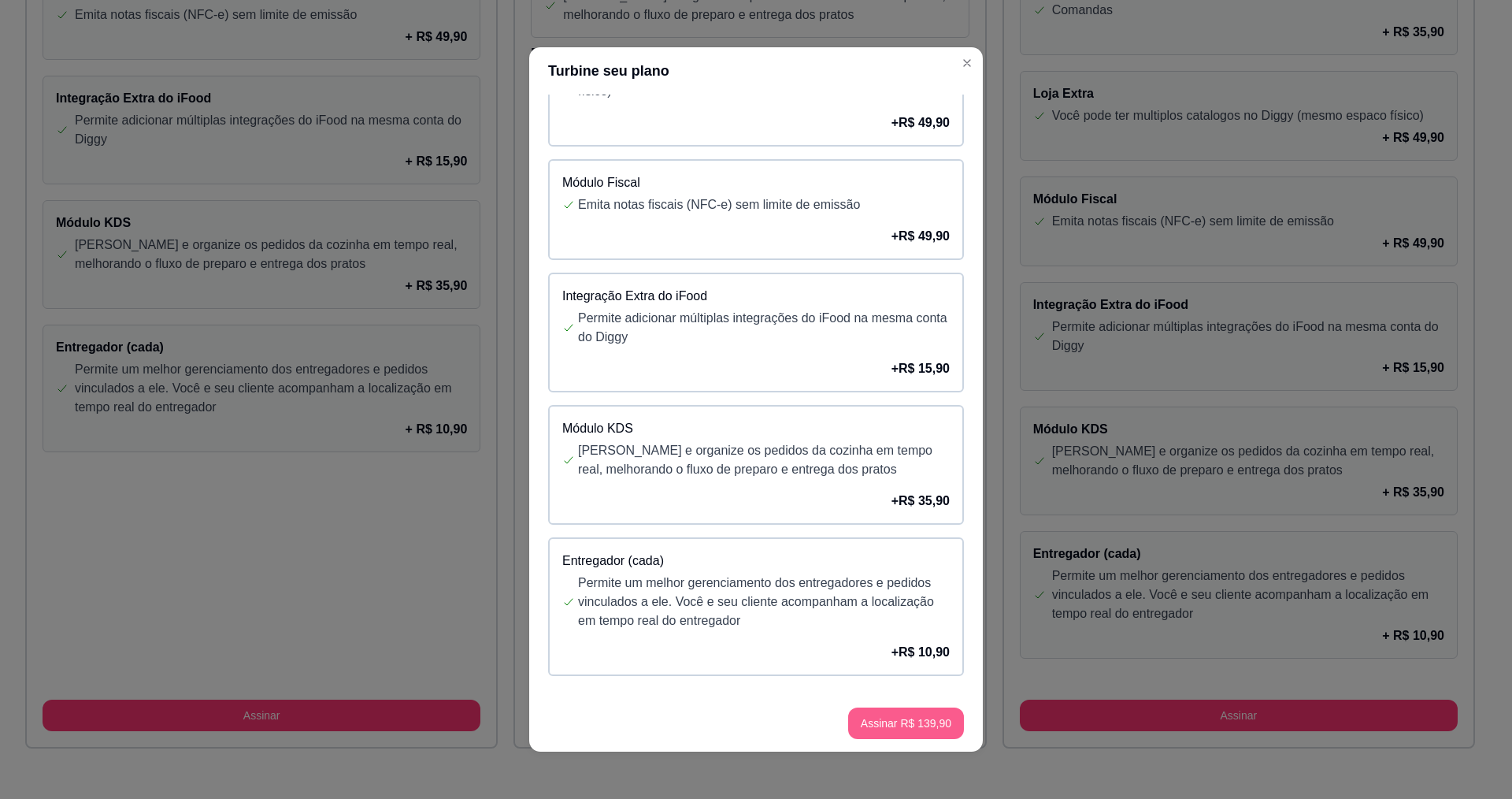
click at [920, 726] on button "Assinar R$ 139,90" at bounding box center [906, 724] width 116 height 32
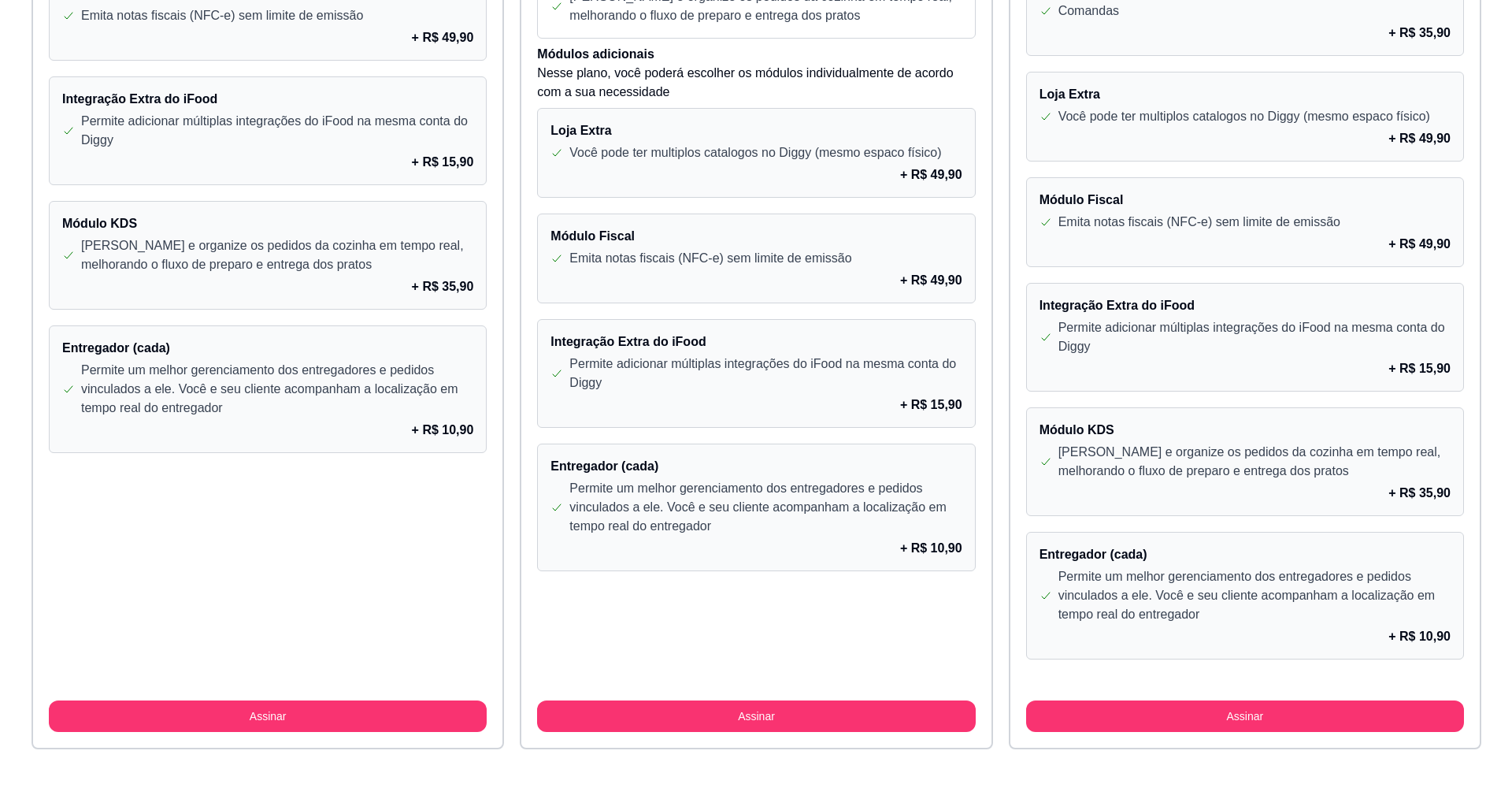
scroll to position [1059, 0]
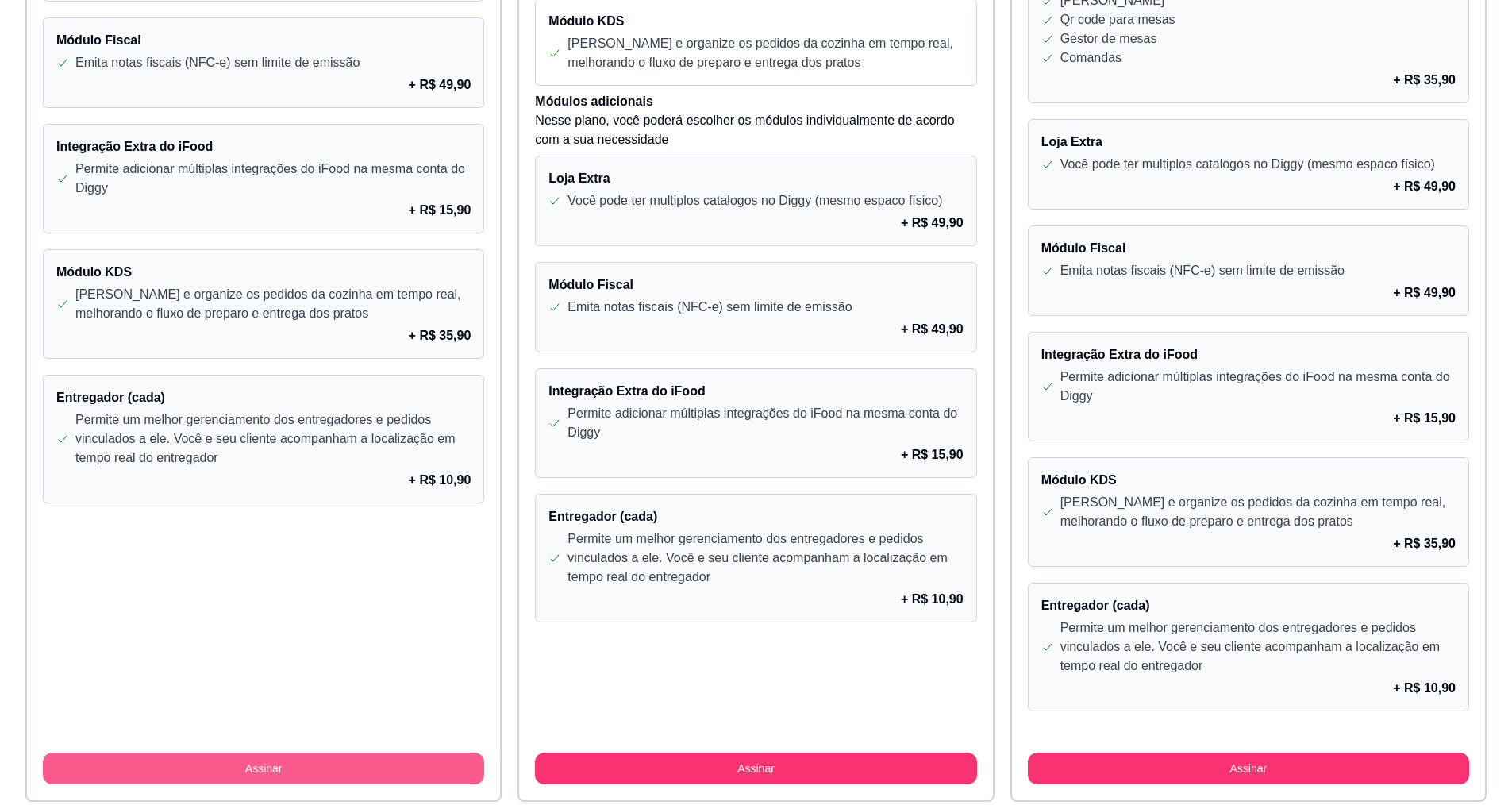
click at [433, 757] on button "Assinar" at bounding box center [263, 768] width 441 height 32
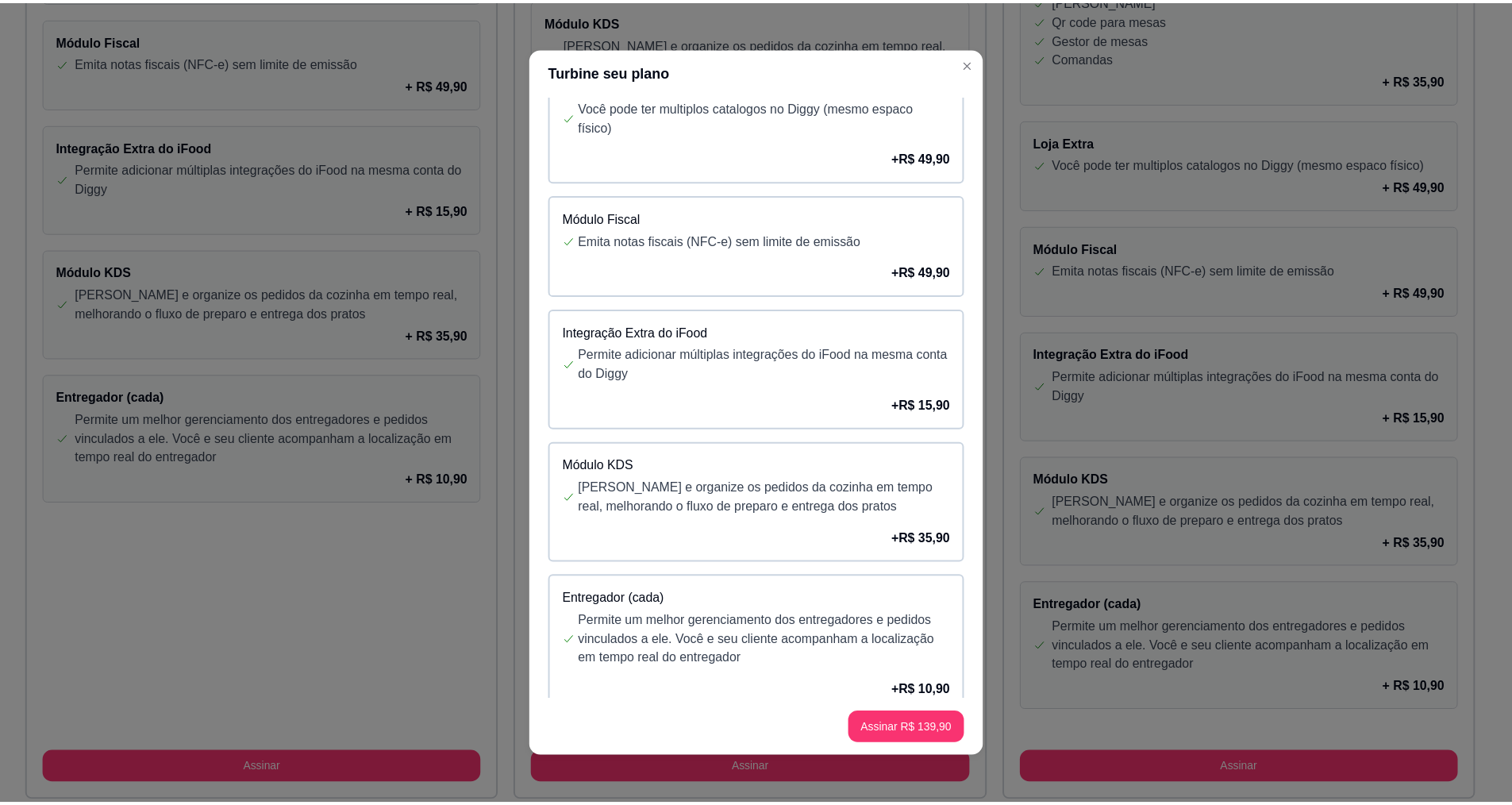
scroll to position [48, 0]
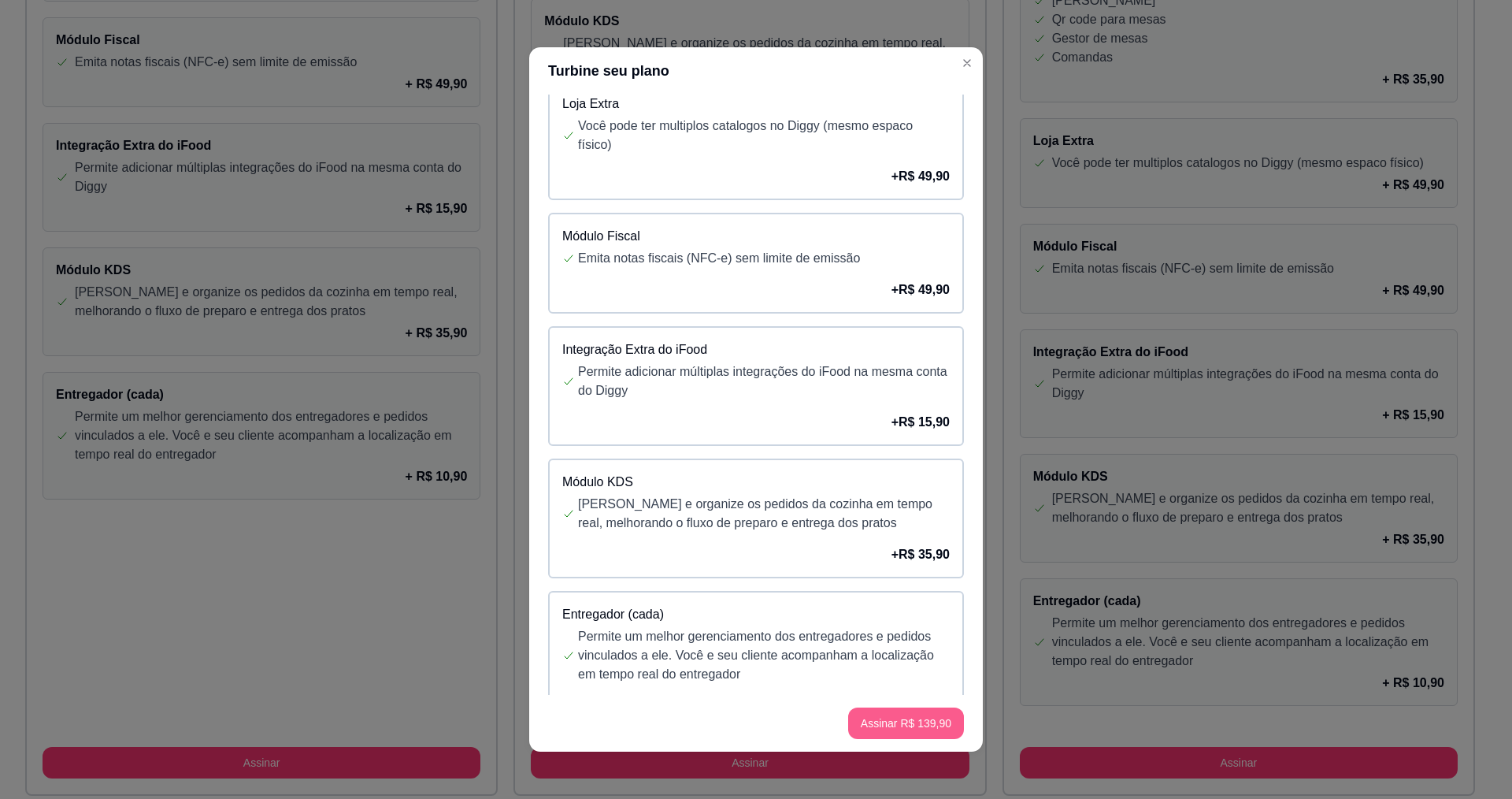
click at [908, 721] on button "Assinar R$ 139,90" at bounding box center [906, 724] width 116 height 32
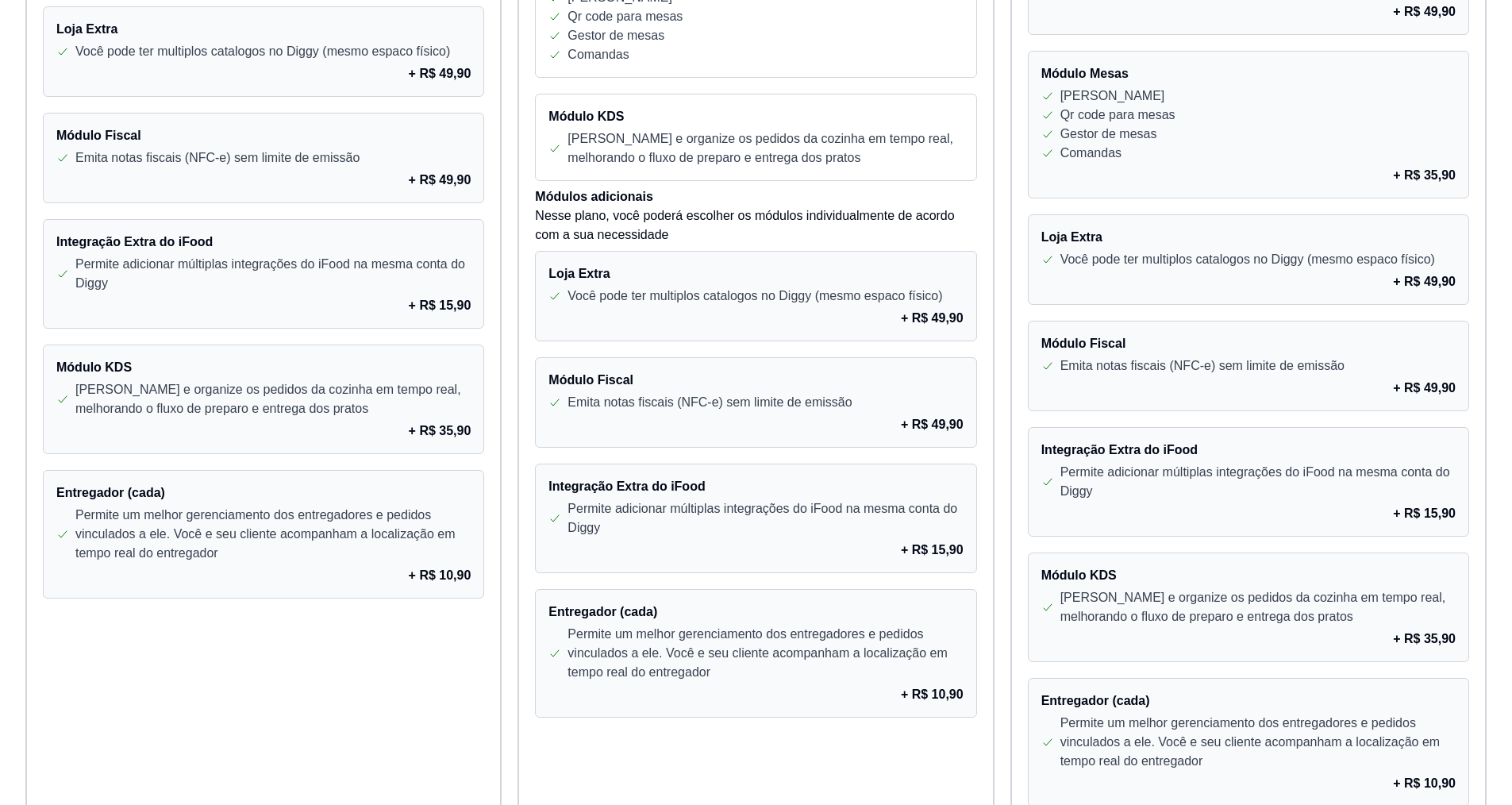
scroll to position [1162, 0]
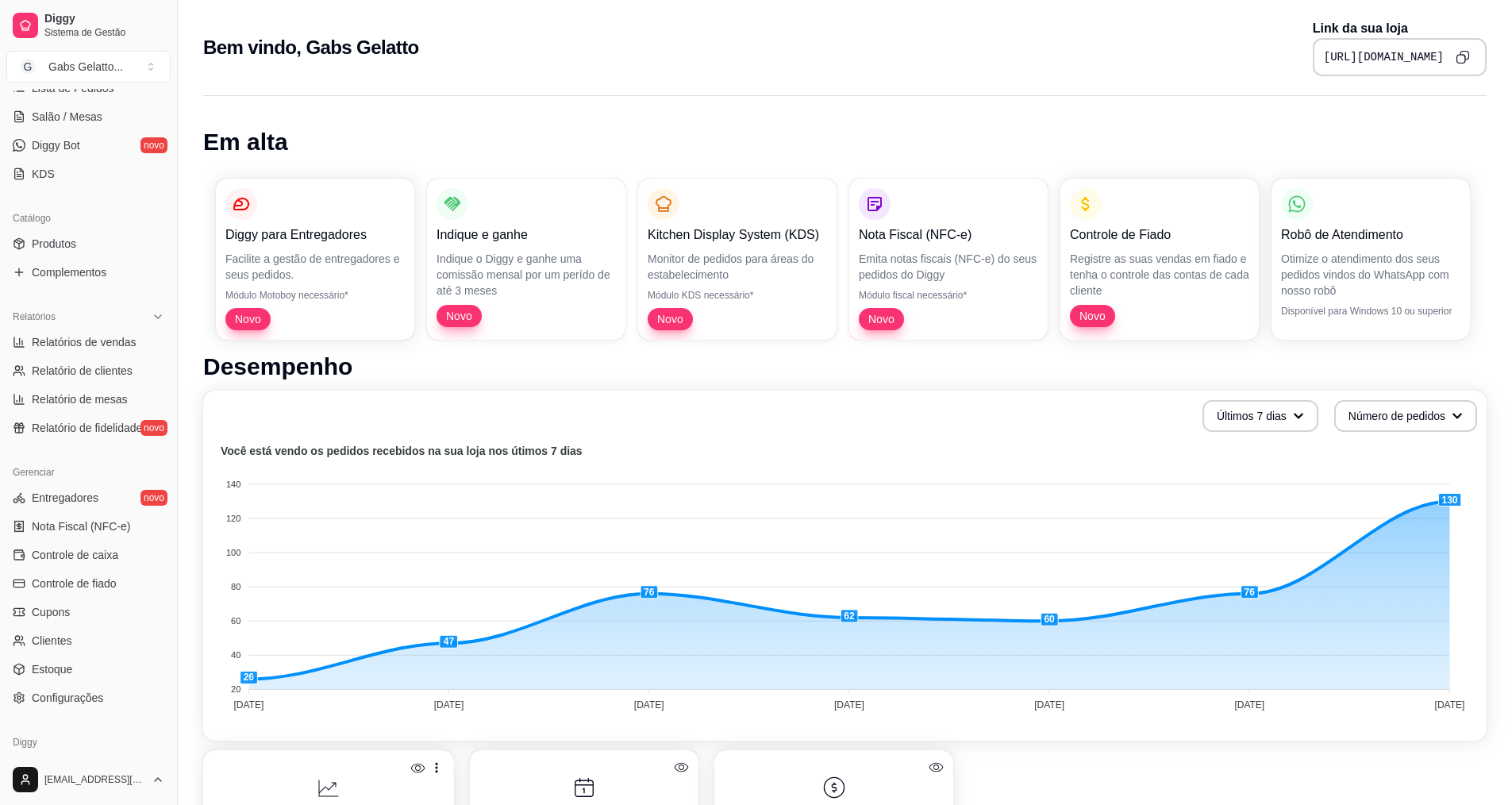
scroll to position [270, 0]
click at [102, 154] on link "Diggy Bot novo" at bounding box center [88, 152] width 164 height 26
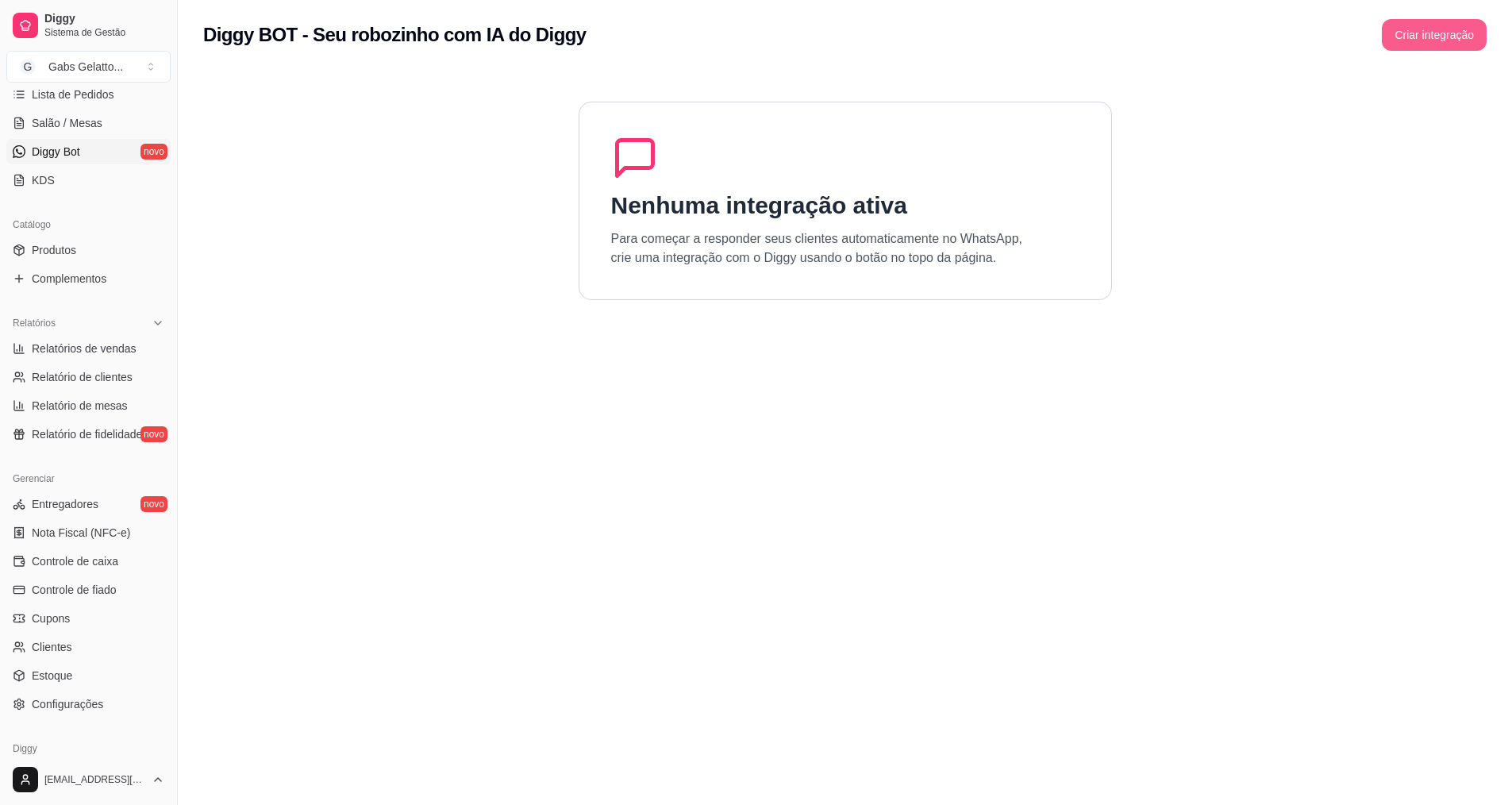
click at [1407, 30] on button "Criar integração" at bounding box center [1434, 35] width 105 height 32
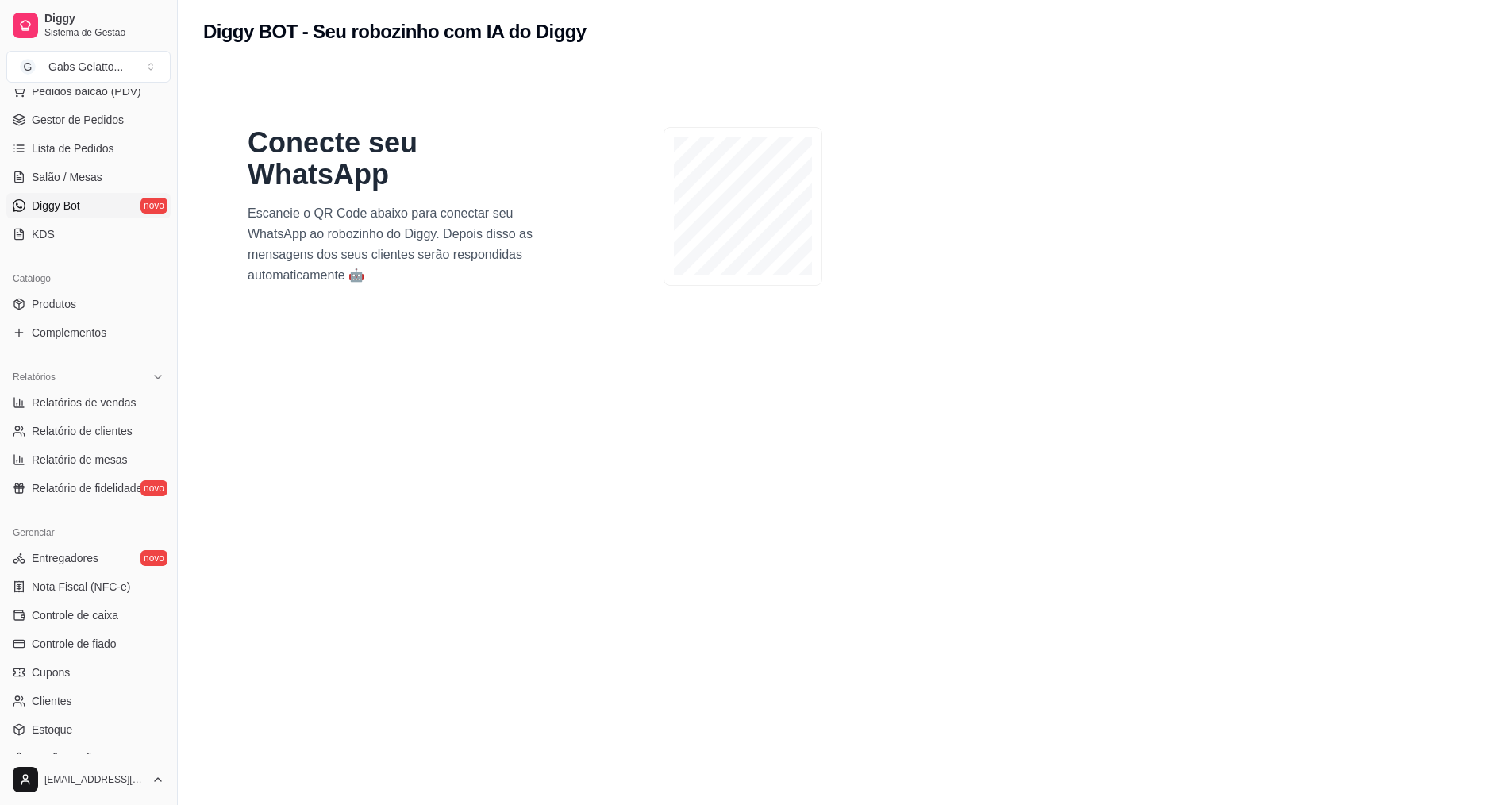
scroll to position [142, 0]
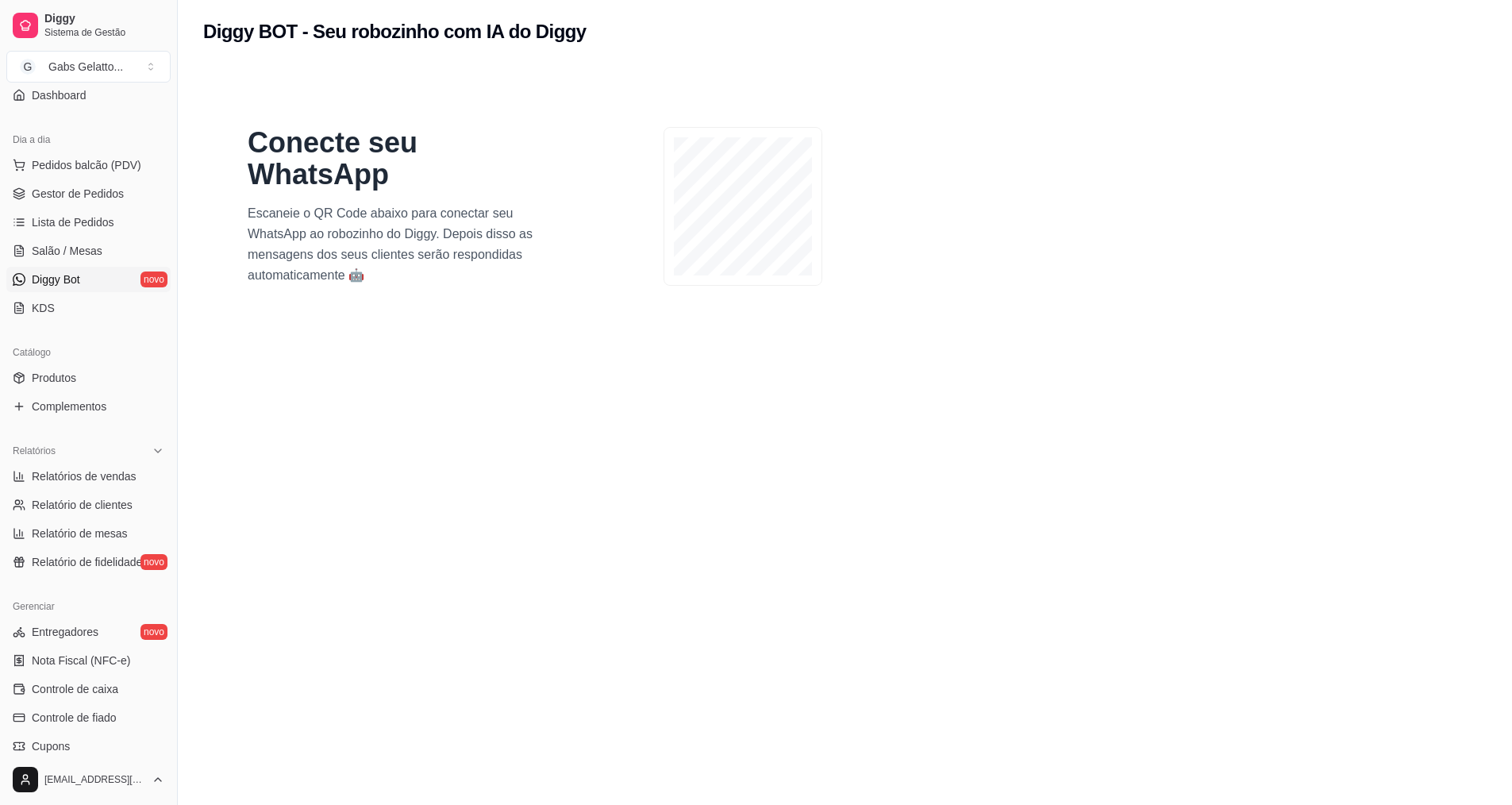
drag, startPoint x: 685, startPoint y: 316, endPoint x: 651, endPoint y: 395, distance: 86.0
click at [668, 354] on section "Conecte seu WhatsApp Escaneie o QR Code abaixo para conectar seu WhatsApp ao ro…" at bounding box center [845, 466] width 1284 height 805
drag, startPoint x: 594, startPoint y: 365, endPoint x: 417, endPoint y: 248, distance: 212.2
click at [422, 252] on section "Conecte seu WhatsApp Escaneie o QR Code abaixo para conectar seu WhatsApp ao ro…" at bounding box center [845, 466] width 1284 height 805
click at [412, 243] on p "Escaneie o QR Code abaixo para conectar seu WhatsApp ao robozinho do Diggy. Dep…" at bounding box center [399, 244] width 305 height 82
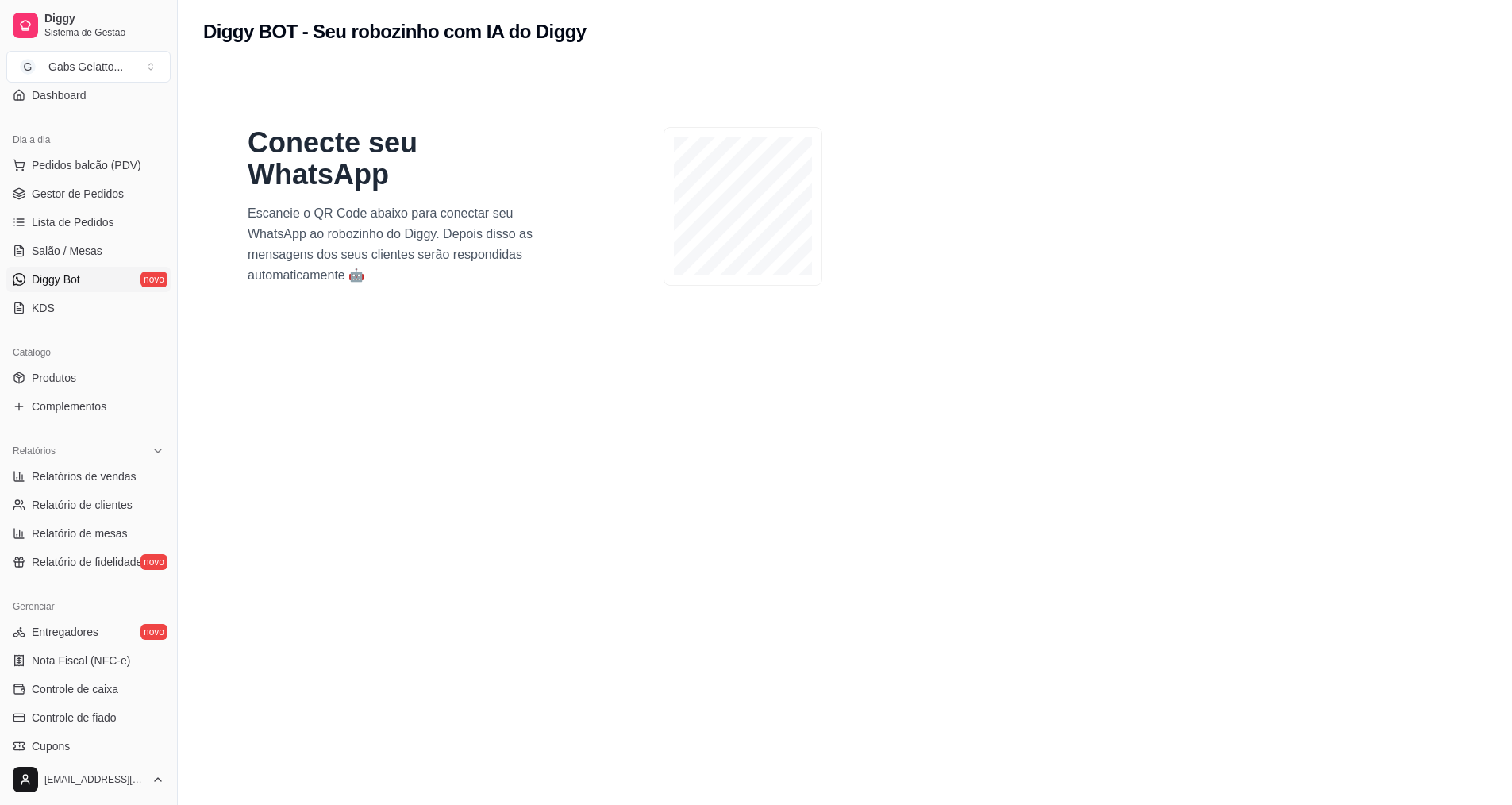
click at [397, 170] on div "Conecte seu WhatsApp Escaneie o QR Code abaixo para conectar seu WhatsApp ao ro…" at bounding box center [399, 206] width 305 height 158
drag, startPoint x: 397, startPoint y: 153, endPoint x: 400, endPoint y: 145, distance: 8.5
click at [398, 150] on h1 "Conecte seu WhatsApp" at bounding box center [399, 158] width 305 height 63
click at [400, 145] on h1 "Conecte seu WhatsApp" at bounding box center [399, 158] width 305 height 63
drag, startPoint x: 397, startPoint y: 174, endPoint x: 408, endPoint y: 215, distance: 42.4
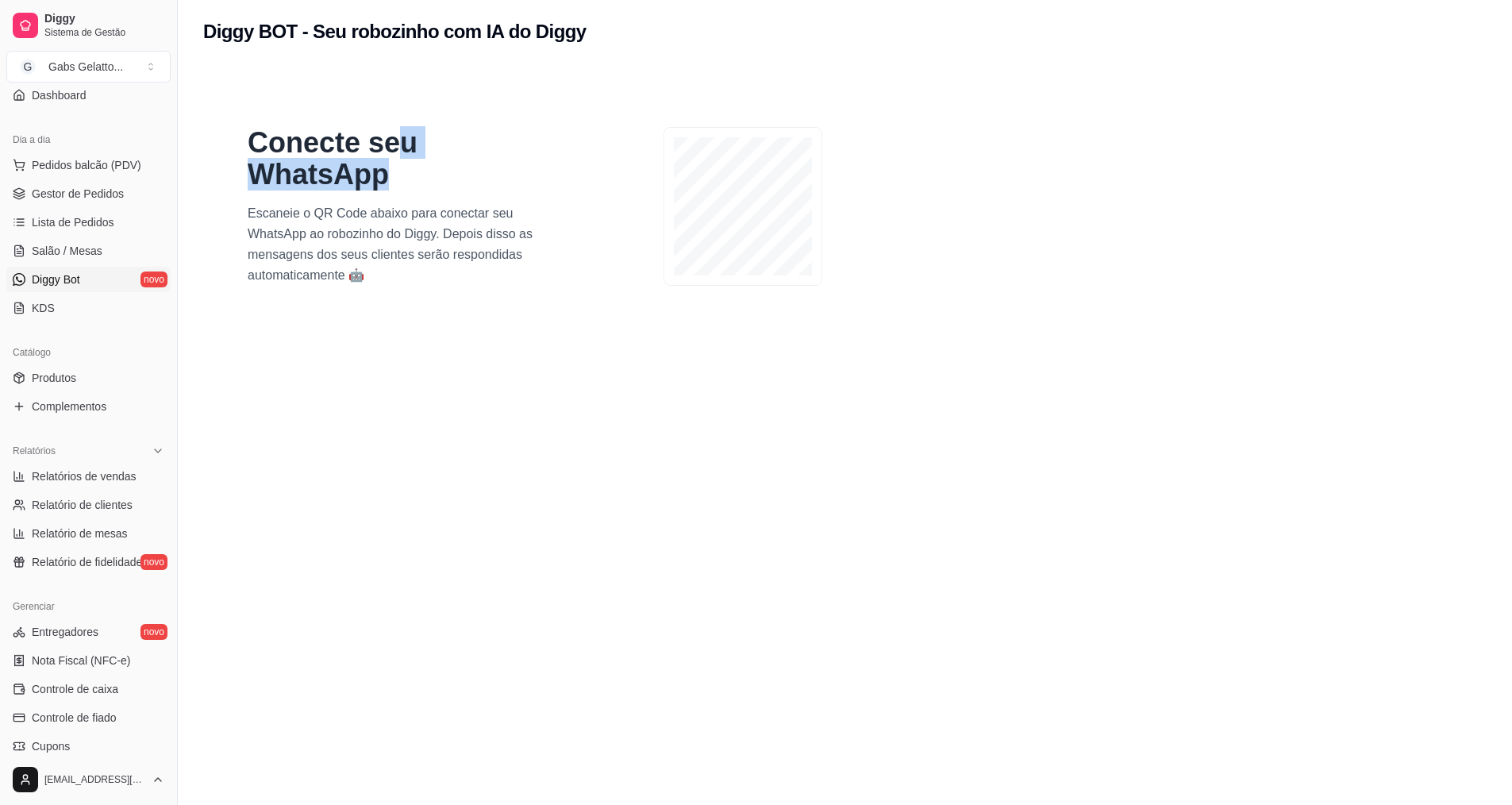
click at [406, 206] on div "Conecte seu WhatsApp Escaneie o QR Code abaixo para conectar seu WhatsApp ao ro…" at bounding box center [399, 206] width 305 height 158
drag, startPoint x: 408, startPoint y: 217, endPoint x: 409, endPoint y: 226, distance: 9.1
click at [409, 224] on p "Escaneie o QR Code abaixo para conectar seu WhatsApp ao robozinho do Diggy. Dep…" at bounding box center [399, 244] width 305 height 82
drag, startPoint x: 553, startPoint y: 287, endPoint x: 559, endPoint y: 310, distance: 23.8
click at [555, 292] on div "Conecte seu WhatsApp Escaneie o QR Code abaixo para conectar seu WhatsApp ao ro…" at bounding box center [572, 206] width 712 height 222
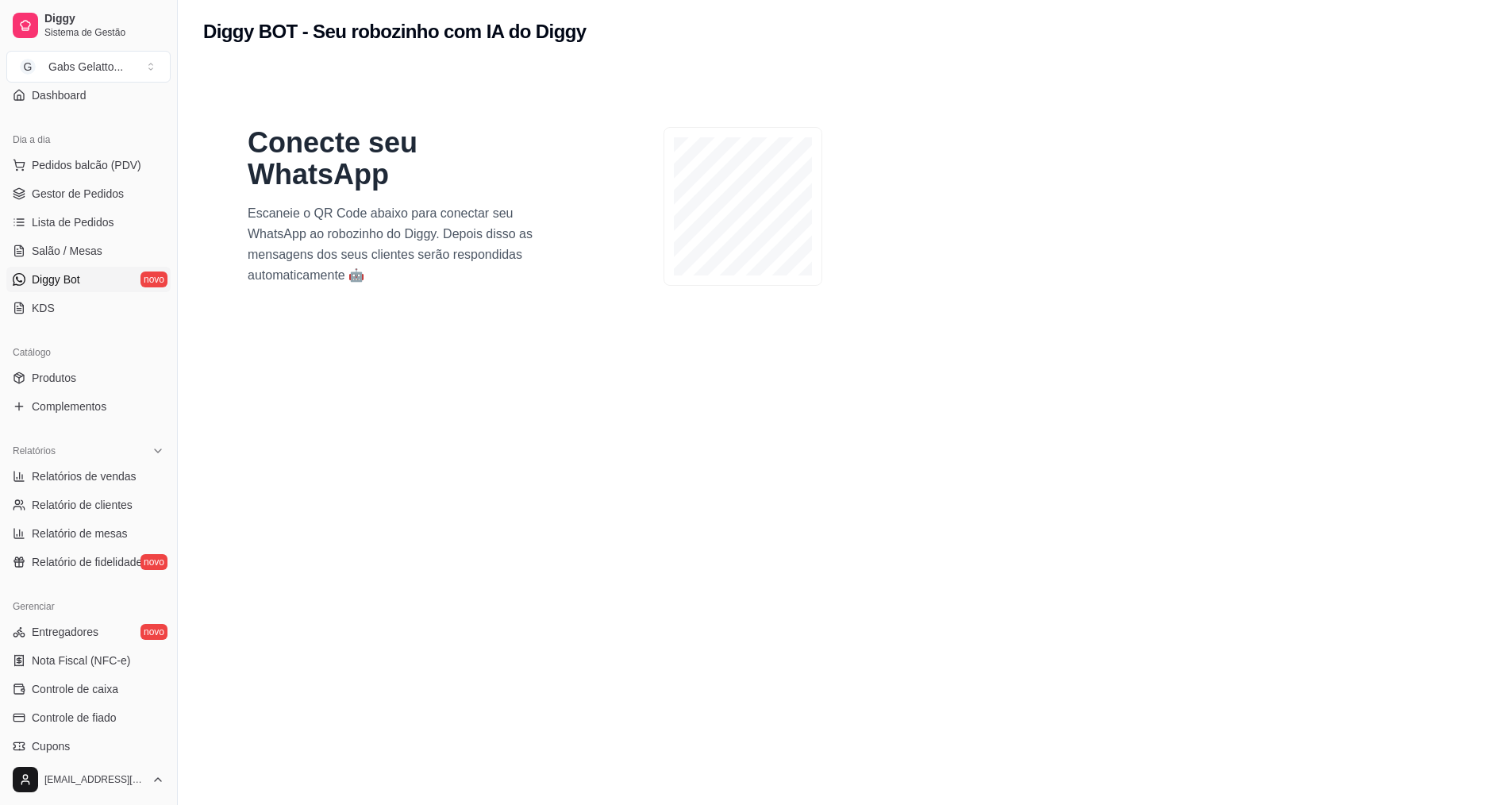
click at [549, 329] on section "Conecte seu WhatsApp Escaneie o QR Code abaixo para conectar seu WhatsApp ao ro…" at bounding box center [845, 466] width 1284 height 805
drag, startPoint x: 518, startPoint y: 257, endPoint x: 535, endPoint y: 309, distance: 54.7
click at [525, 272] on p "Escaneie o QR Code abaixo para conectar seu WhatsApp ao robozinho do Diggy. Dep…" at bounding box center [399, 244] width 305 height 82
click at [472, 270] on p "Escaneie o QR Code abaixo para conectar seu WhatsApp ao robozinho do Diggy. Dep…" at bounding box center [399, 244] width 305 height 82
drag, startPoint x: 446, startPoint y: 306, endPoint x: 459, endPoint y: 284, distance: 25.6
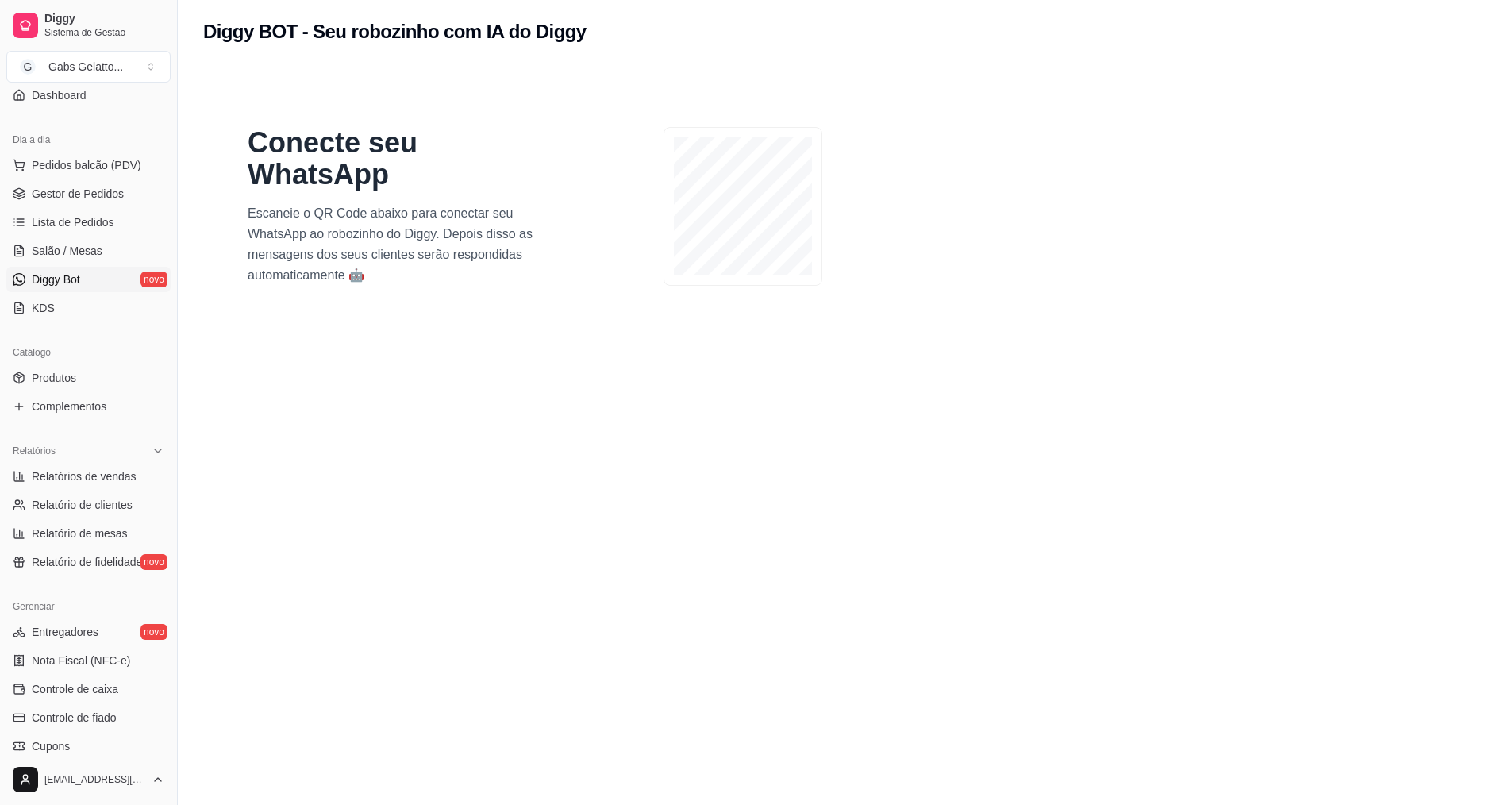
click at [455, 294] on div "Conecte seu WhatsApp Escaneie o QR Code abaixo para conectar seu WhatsApp ao ro…" at bounding box center [572, 206] width 712 height 222
click at [465, 258] on p "Escaneie o QR Code abaixo para conectar seu WhatsApp ao robozinho do Diggy. Dep…" at bounding box center [399, 244] width 305 height 82
click at [466, 257] on p "Escaneie o QR Code abaixo para conectar seu WhatsApp ao robozinho do Diggy. Dep…" at bounding box center [399, 244] width 305 height 82
click at [475, 439] on section "Conecte seu WhatsApp Escaneie o QR Code abaixo para conectar seu WhatsApp ao ro…" at bounding box center [845, 466] width 1284 height 805
click at [475, 441] on section "Conecte seu WhatsApp Escaneie o QR Code abaixo para conectar seu WhatsApp ao ro…" at bounding box center [845, 466] width 1284 height 805
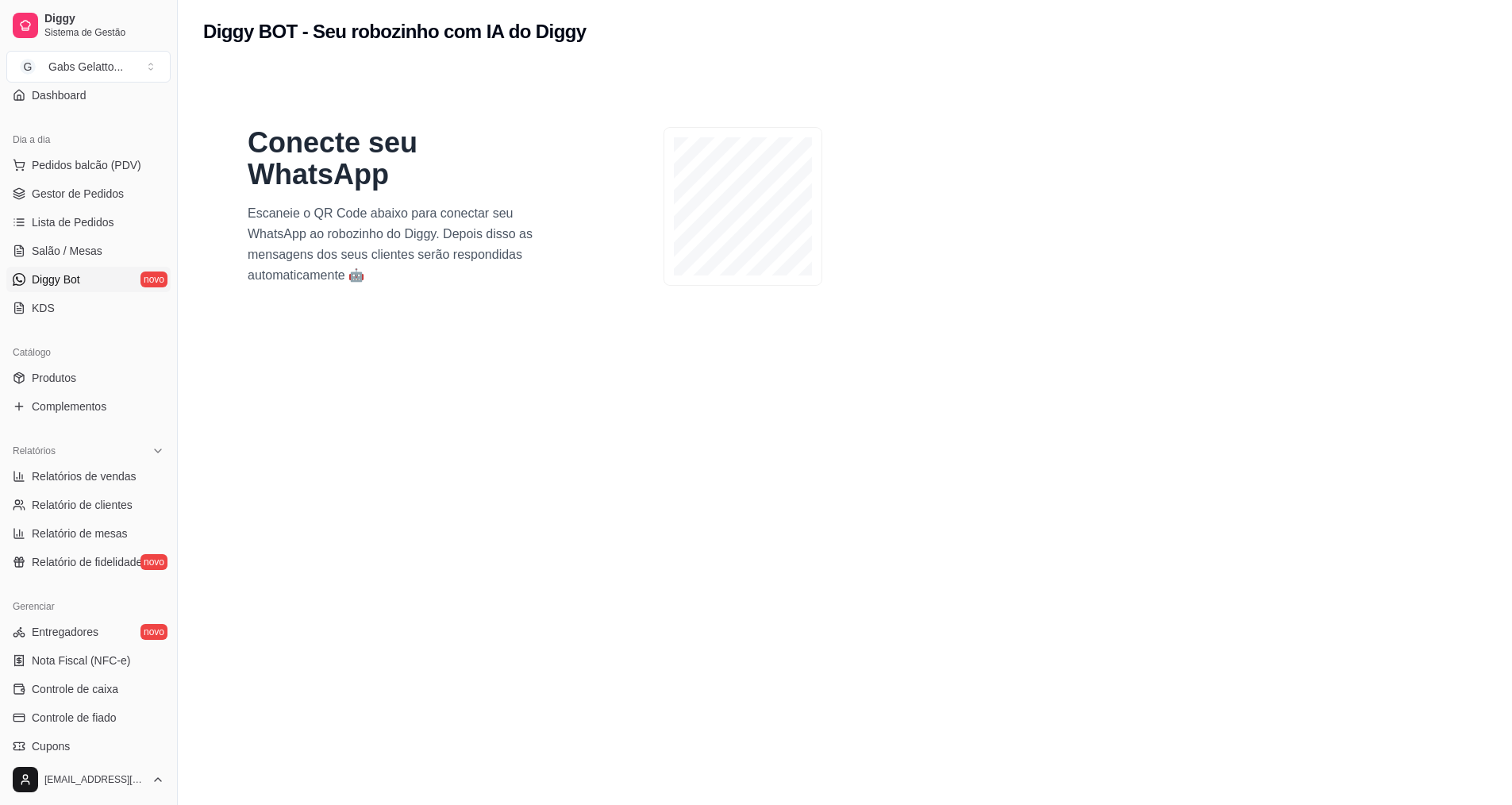
click at [474, 442] on section "Conecte seu WhatsApp Escaneie o QR Code abaixo para conectar seu WhatsApp ao ro…" at bounding box center [845, 466] width 1284 height 805
click at [131, 173] on button "Pedidos balcão (PDV)" at bounding box center [88, 165] width 164 height 26
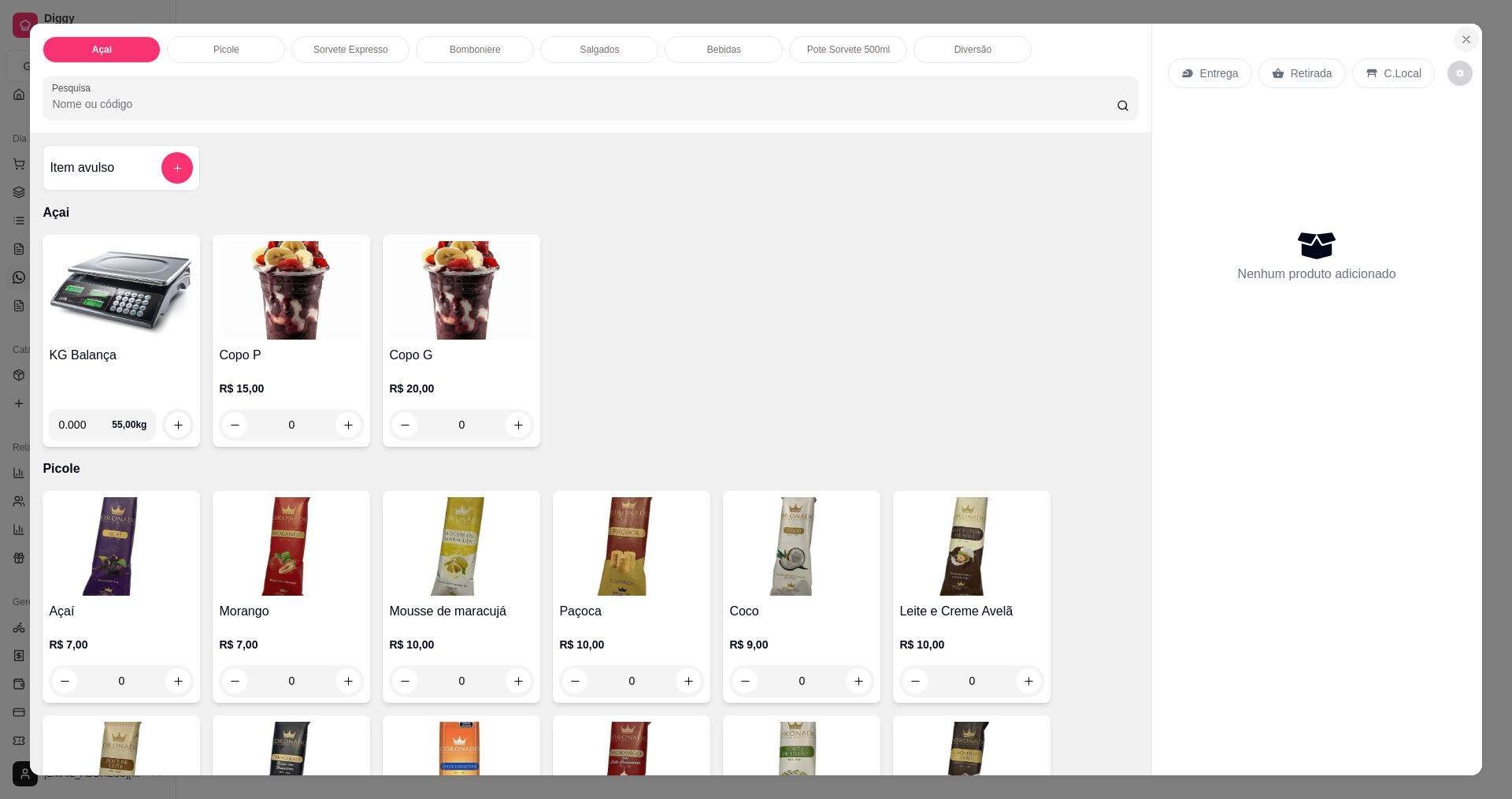
click at [1465, 48] on button "Close" at bounding box center [1467, 40] width 25 height 25
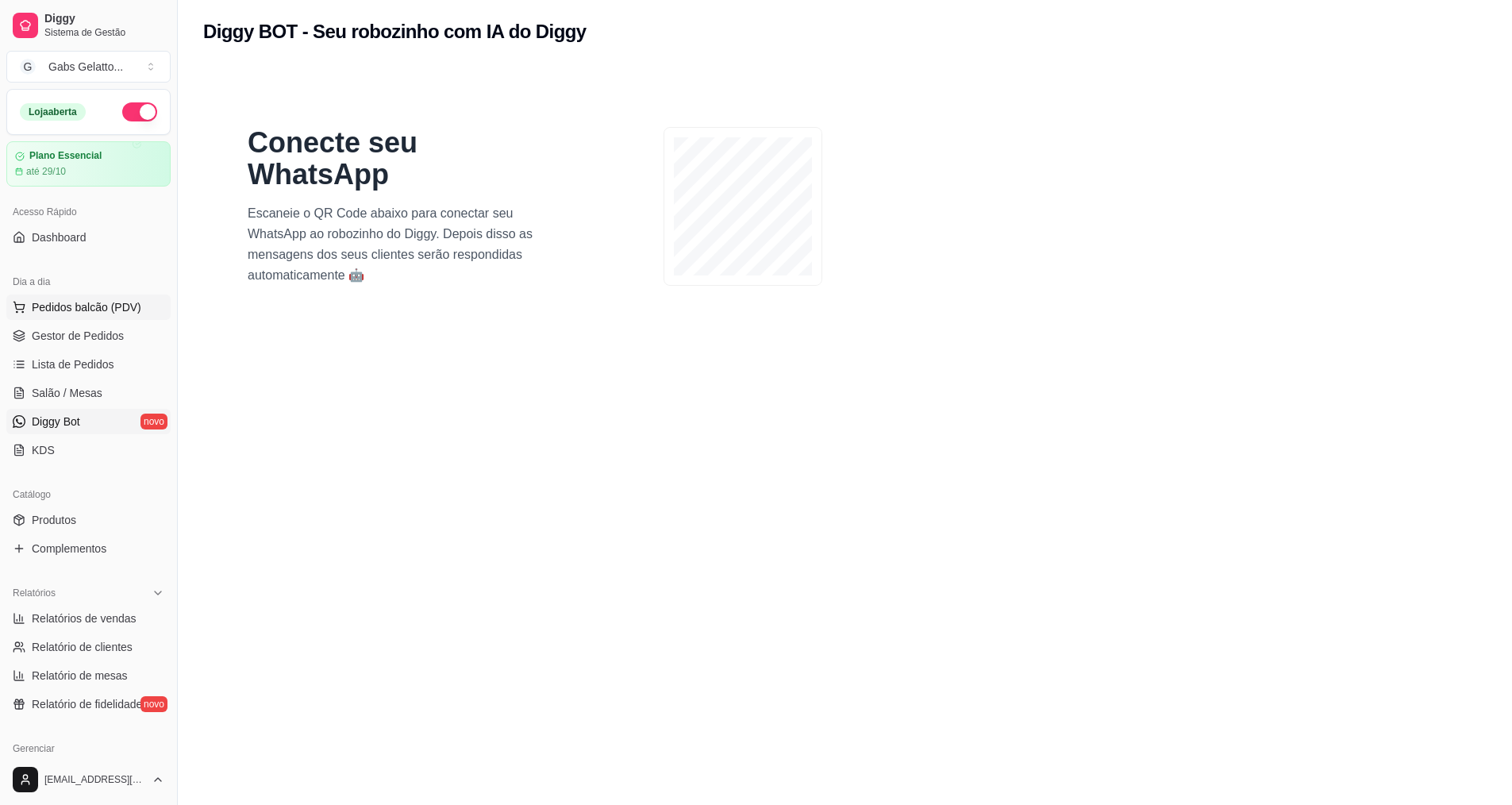
click at [114, 311] on span "Pedidos balcão (PDV)" at bounding box center [86, 307] width 110 height 16
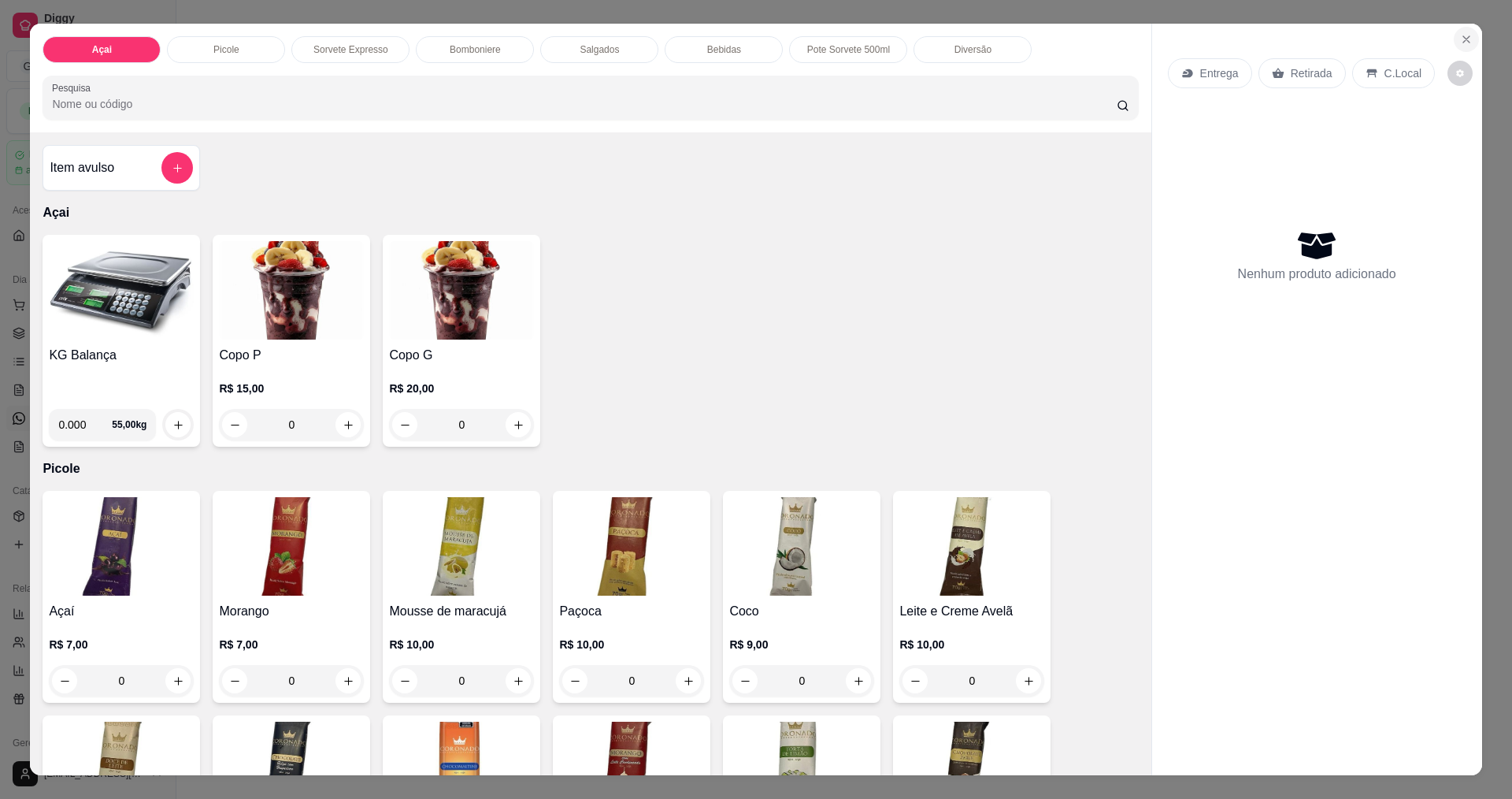
click at [1464, 33] on button "Close" at bounding box center [1467, 40] width 25 height 25
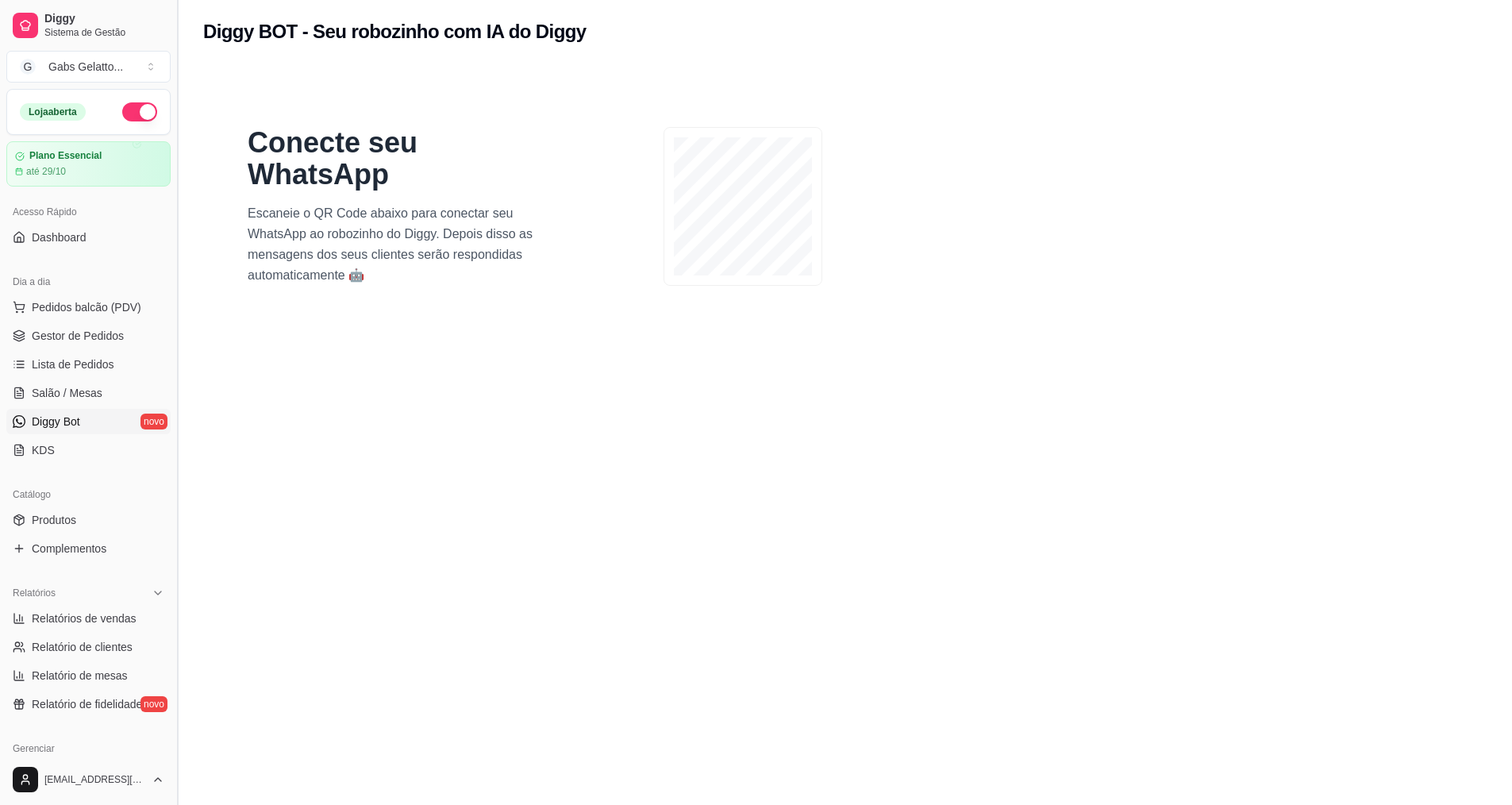
click at [172, 210] on button "Toggle Sidebar" at bounding box center [177, 402] width 13 height 805
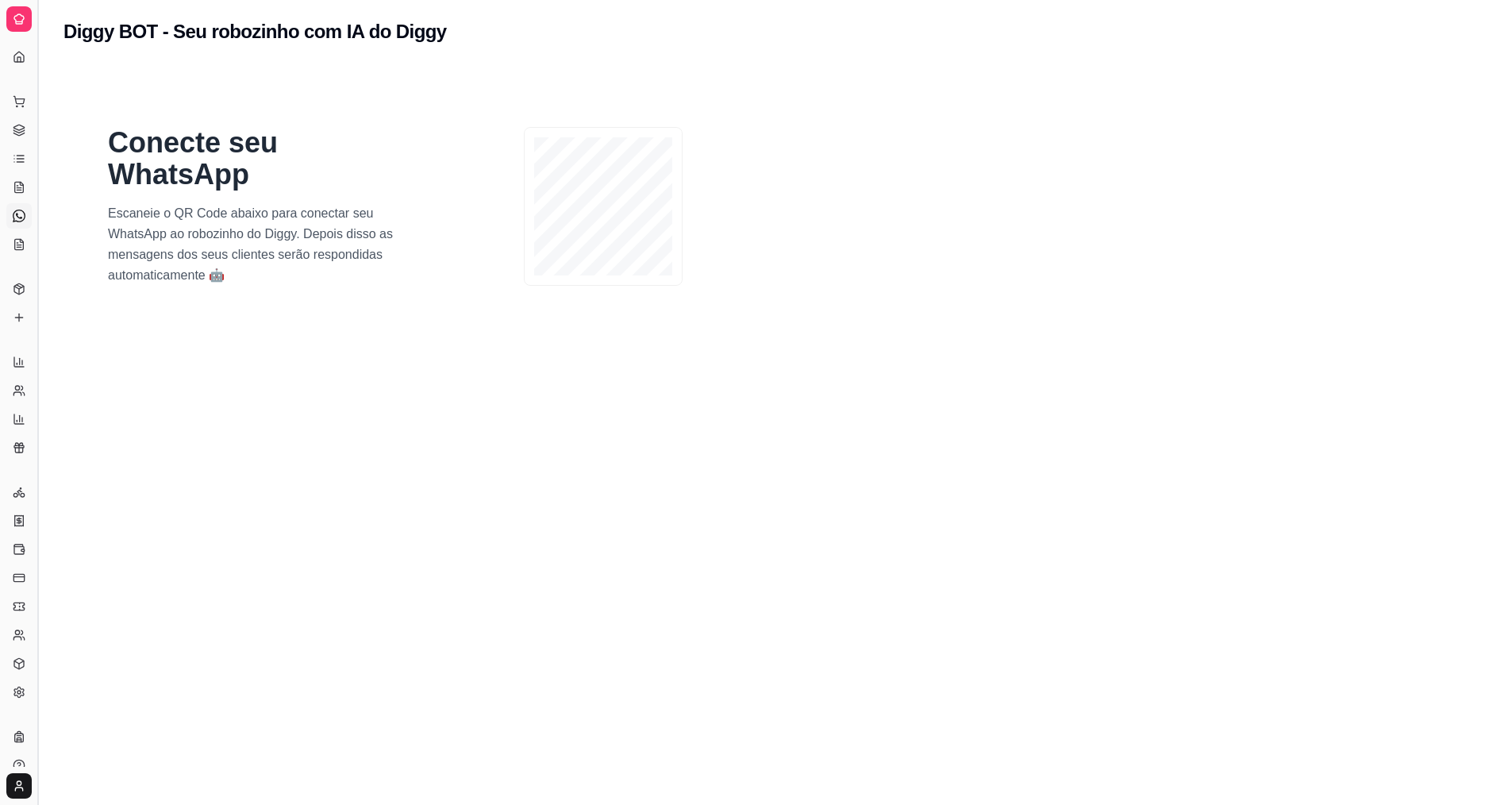
click at [42, 190] on button "Toggle Sidebar" at bounding box center [38, 402] width 13 height 805
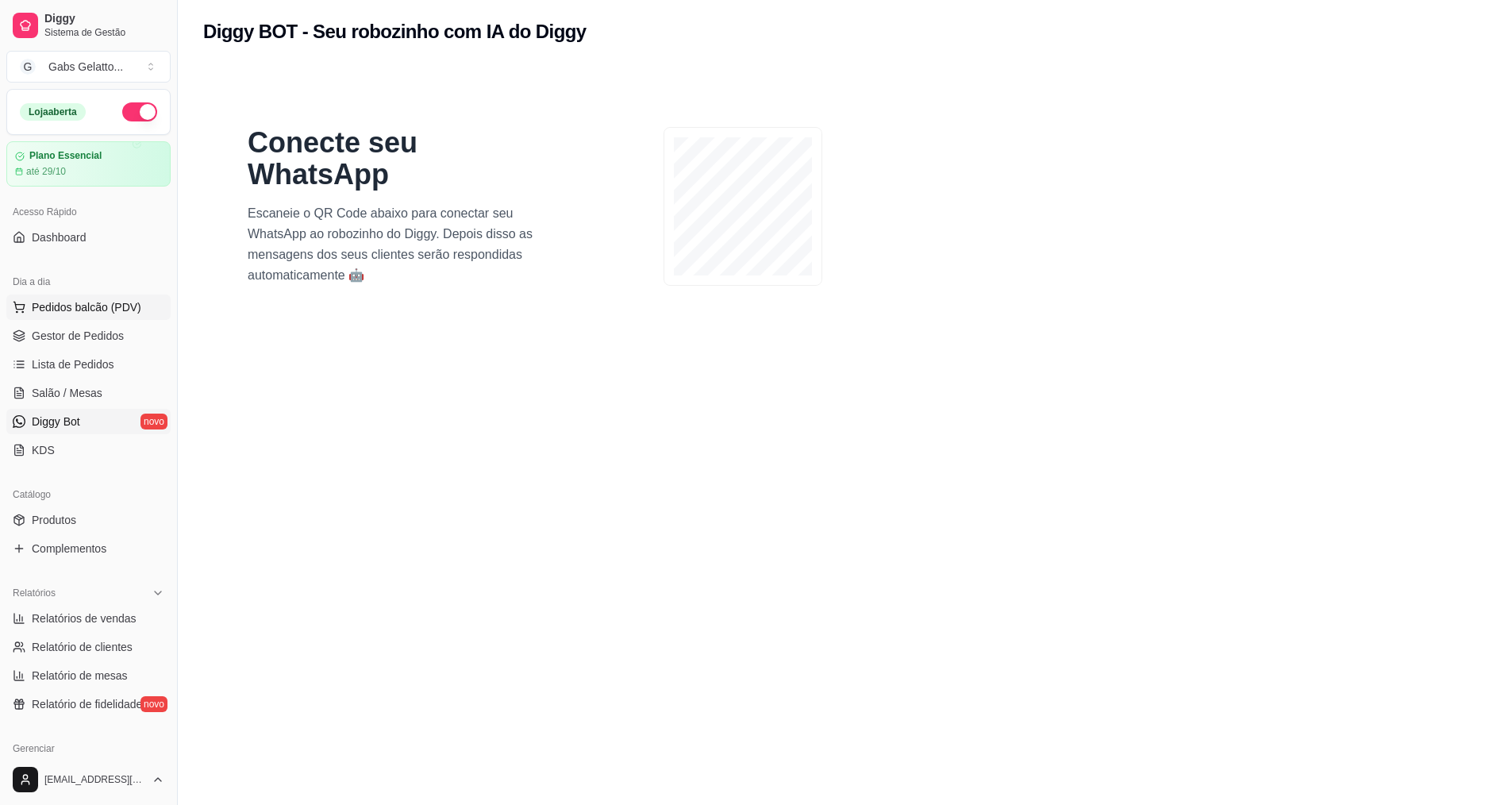
click at [145, 302] on button "Pedidos balcão (PDV)" at bounding box center [88, 307] width 164 height 26
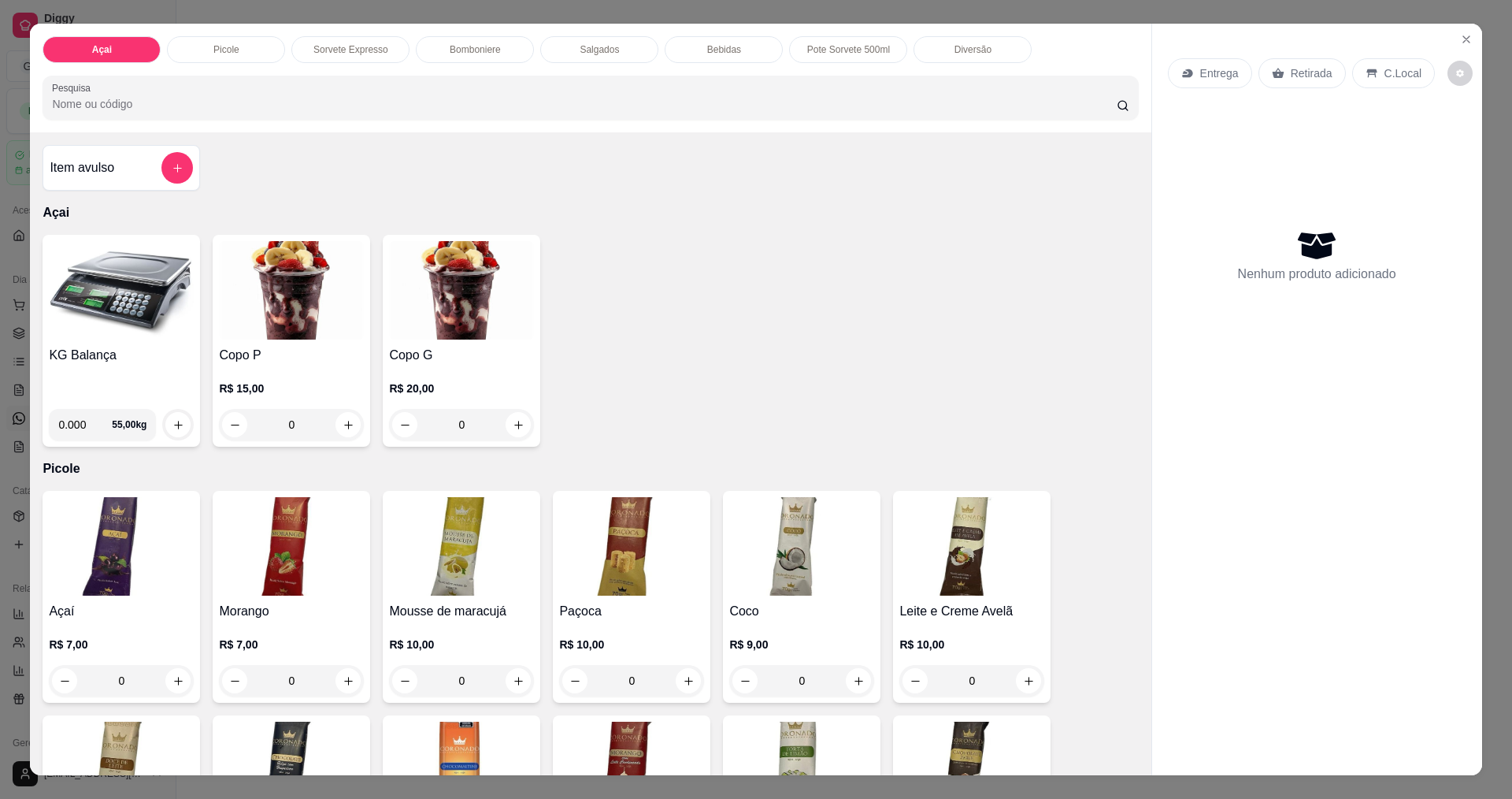
click at [1460, 42] on icon "Close" at bounding box center [1467, 40] width 13 height 13
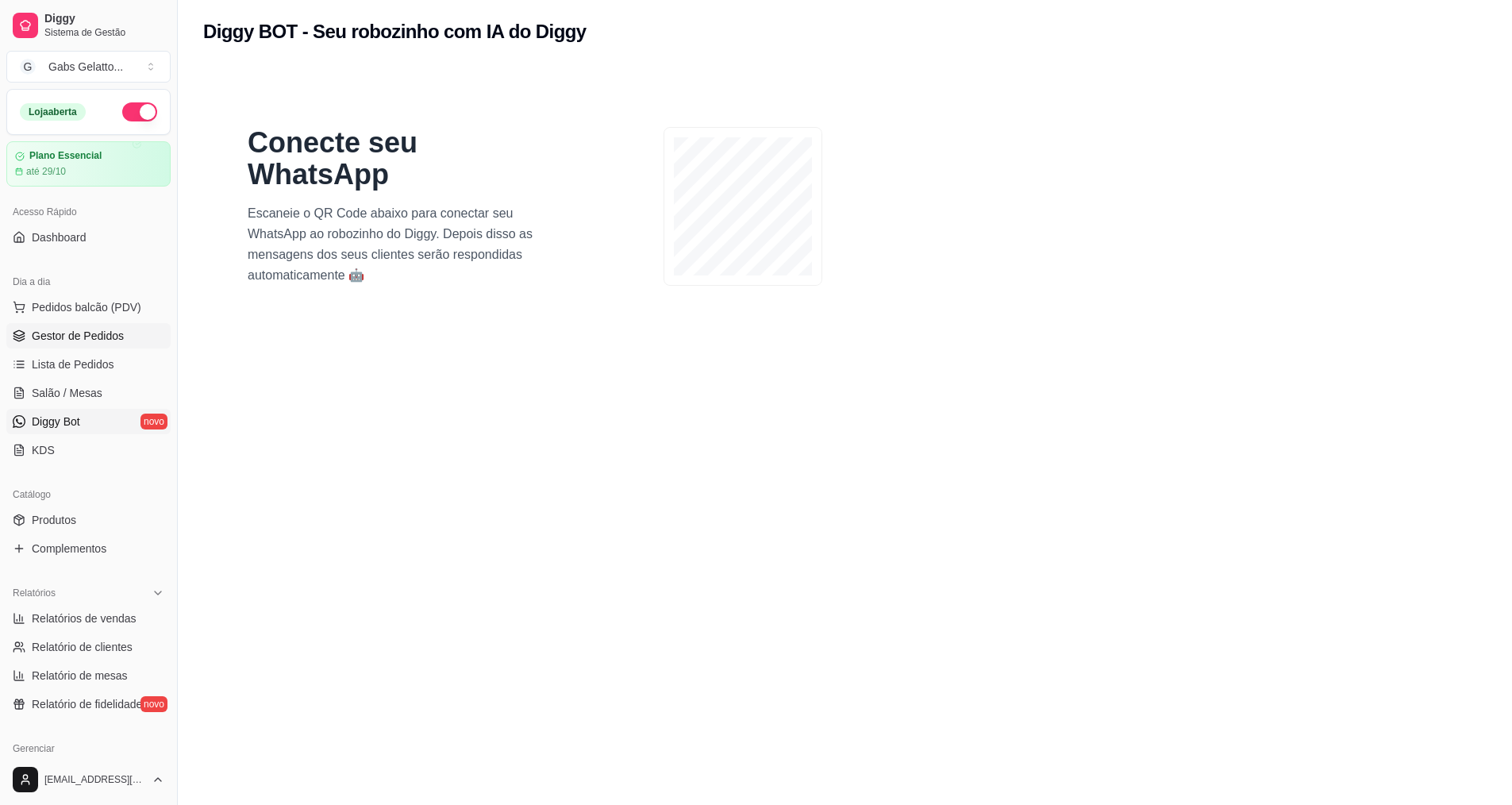
click at [90, 333] on span "Gestor de Pedidos" at bounding box center [78, 336] width 92 height 16
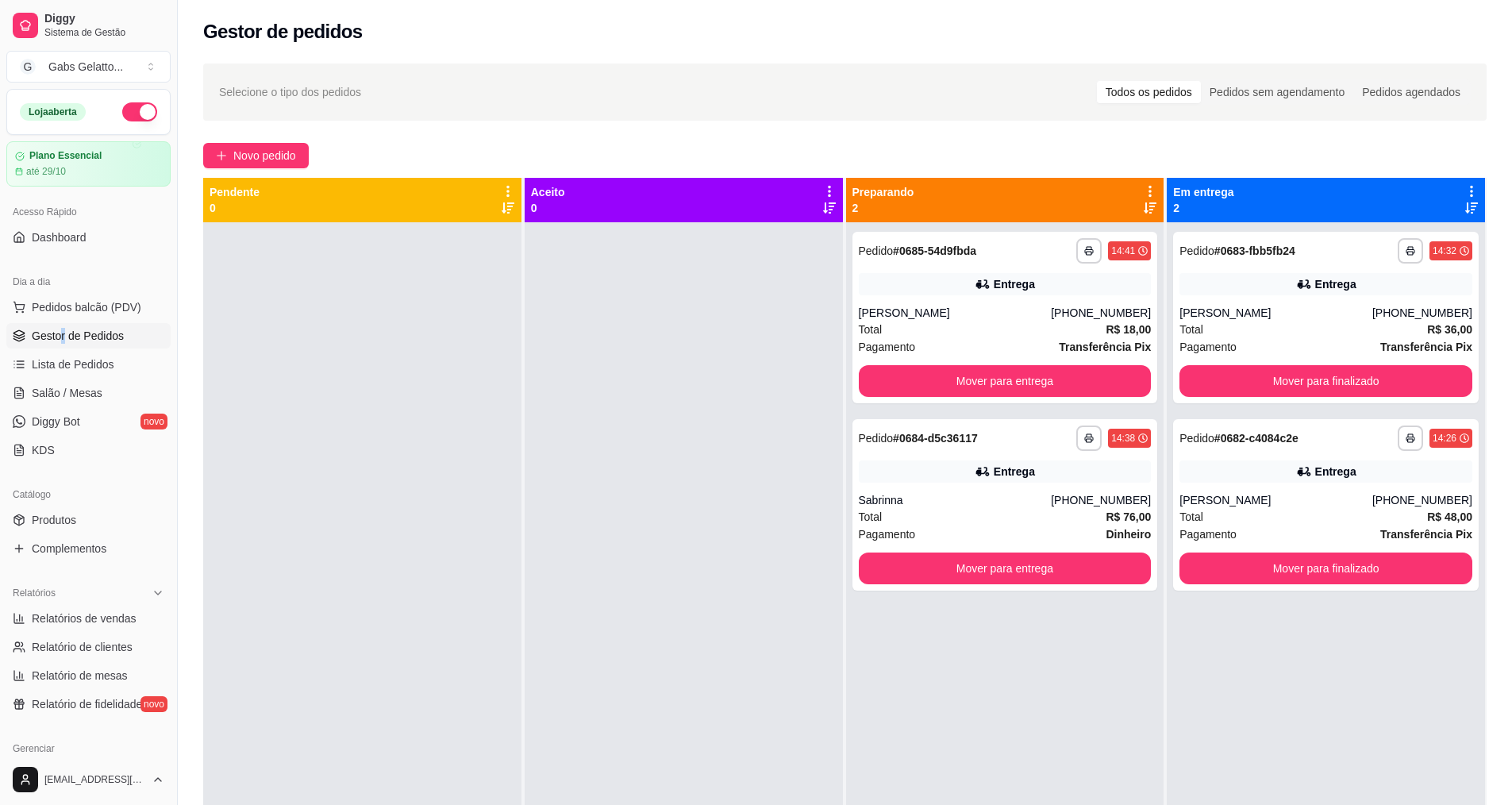
drag, startPoint x: 63, startPoint y: 322, endPoint x: 77, endPoint y: 320, distance: 14.1
click at [70, 322] on ul "Pedidos balcão (PDV) Gestor de Pedidos Lista de Pedidos Salão / Mesas Diggy Bot…" at bounding box center [88, 378] width 164 height 168
click at [93, 317] on button "Pedidos balcão (PDV)" at bounding box center [88, 307] width 164 height 26
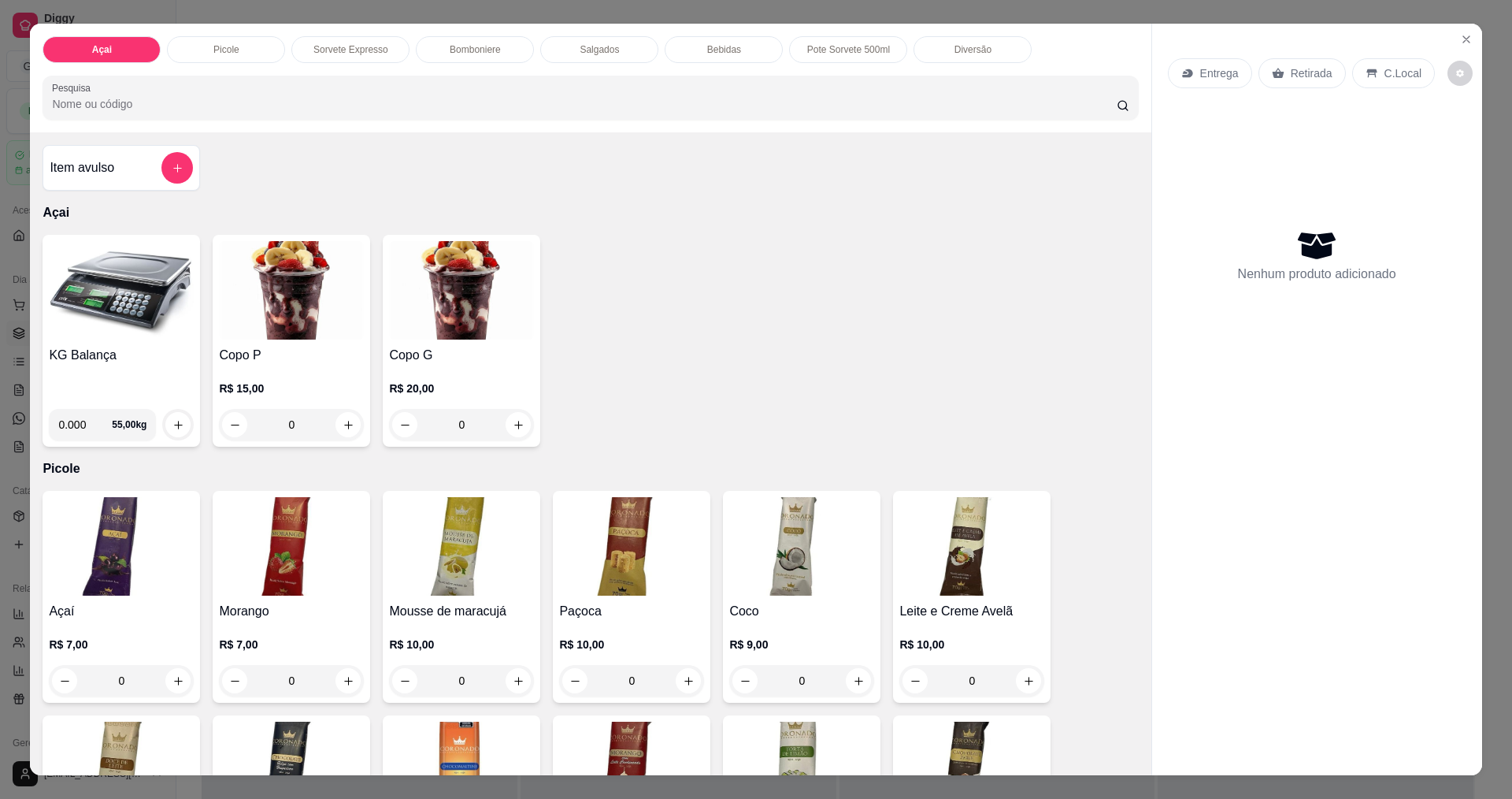
click at [105, 306] on img at bounding box center [121, 291] width 145 height 98
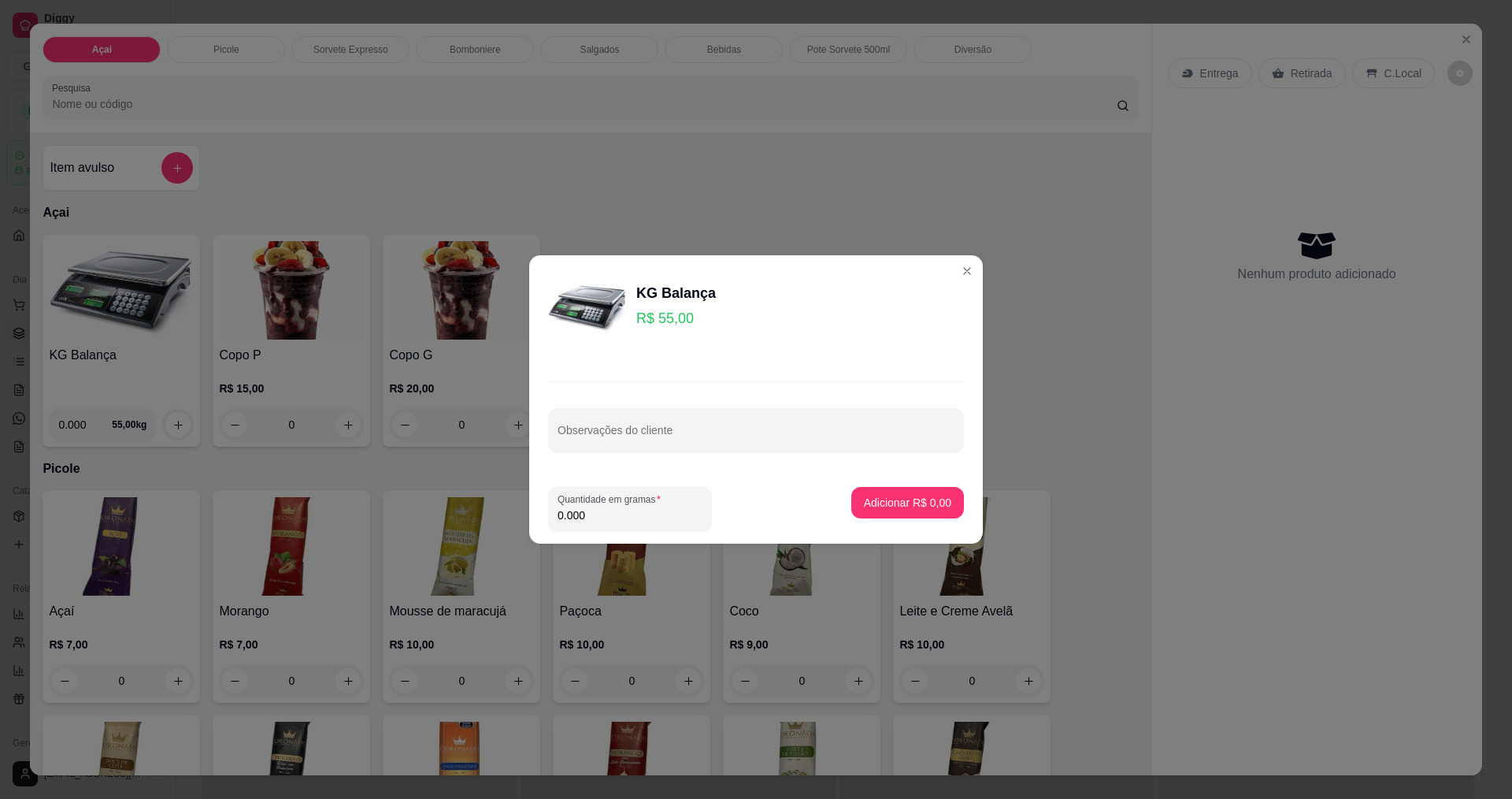
click at [633, 515] on input "0.000" at bounding box center [630, 515] width 145 height 16
type input "0.103"
click at [935, 492] on button "Adicionar R$ 5,67" at bounding box center [908, 503] width 113 height 32
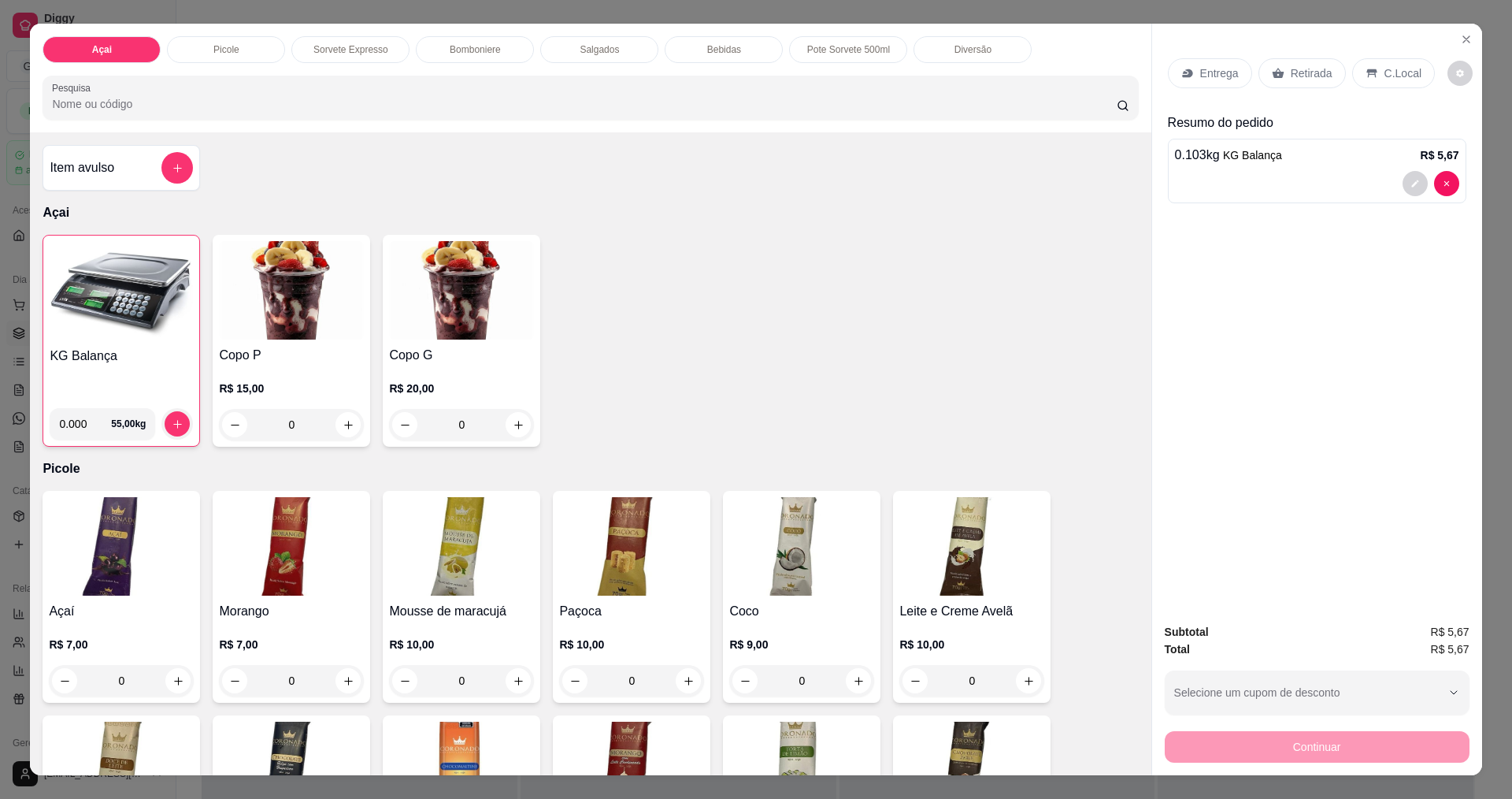
drag, startPoint x: 1381, startPoint y: 76, endPoint x: 1354, endPoint y: 226, distance: 152.4
click at [1385, 75] on p "C.Local" at bounding box center [1403, 73] width 37 height 16
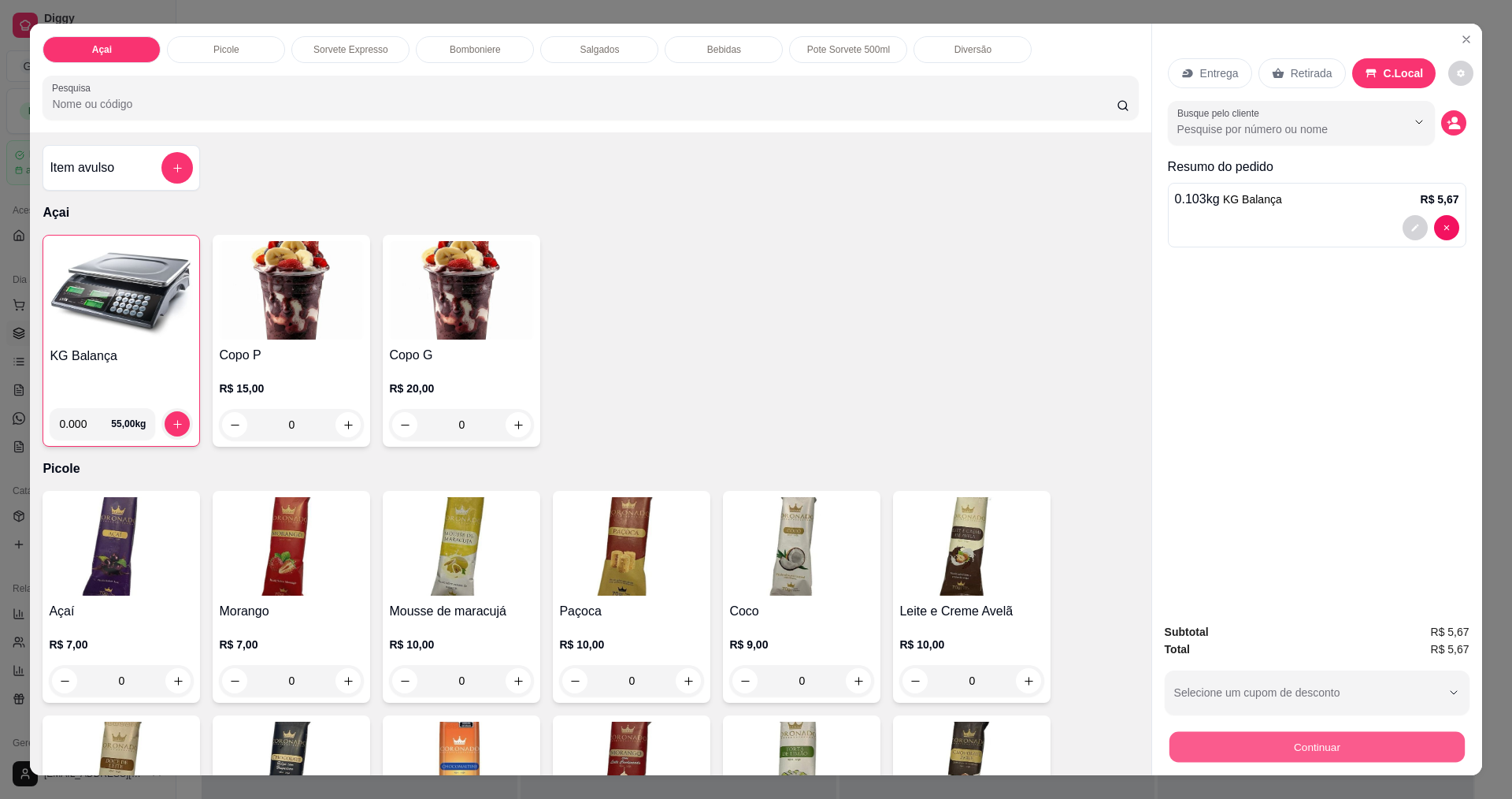
click at [1302, 741] on button "Continuar" at bounding box center [1317, 746] width 295 height 31
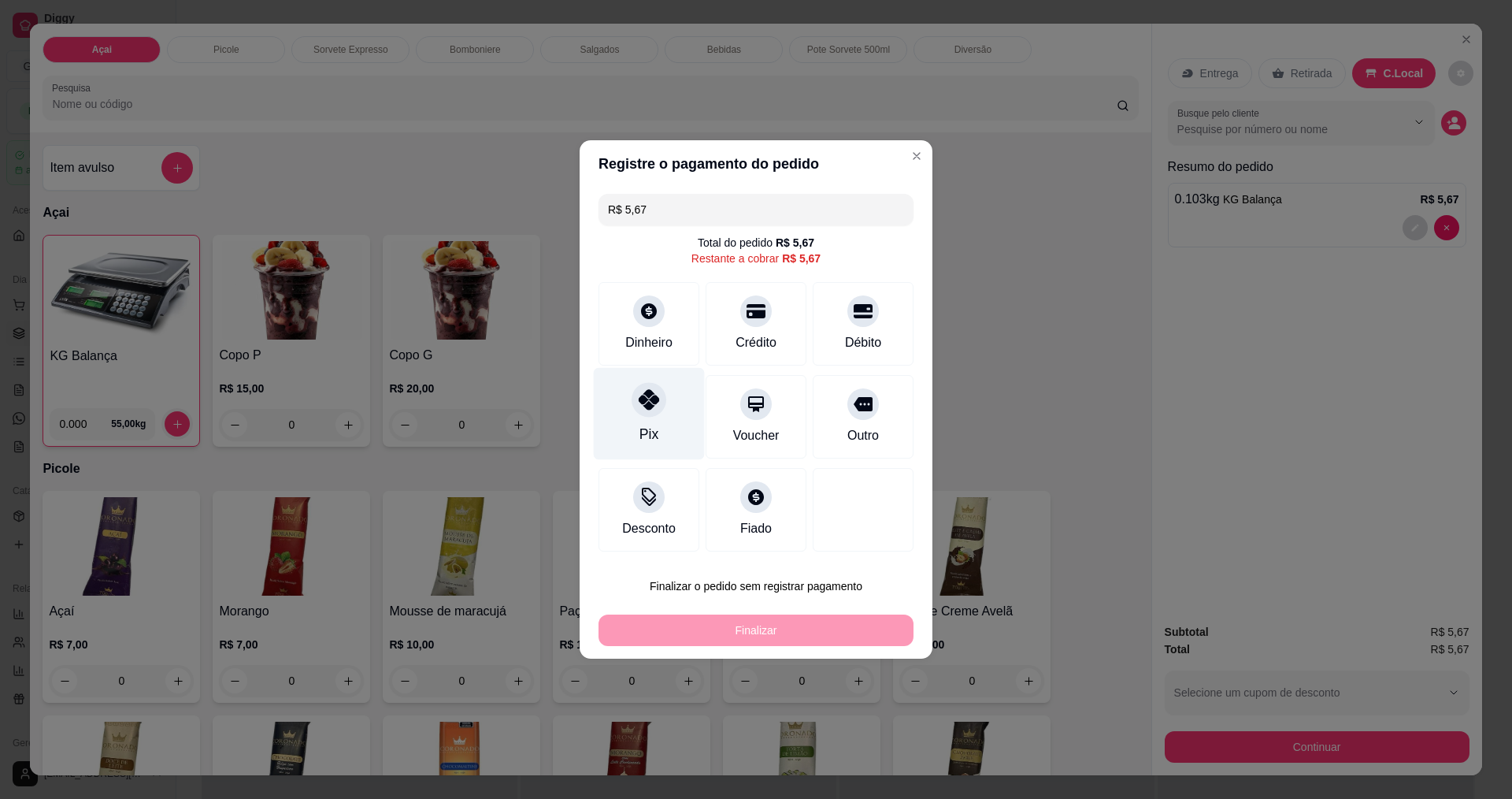
click at [669, 439] on div "Pix" at bounding box center [650, 414] width 111 height 92
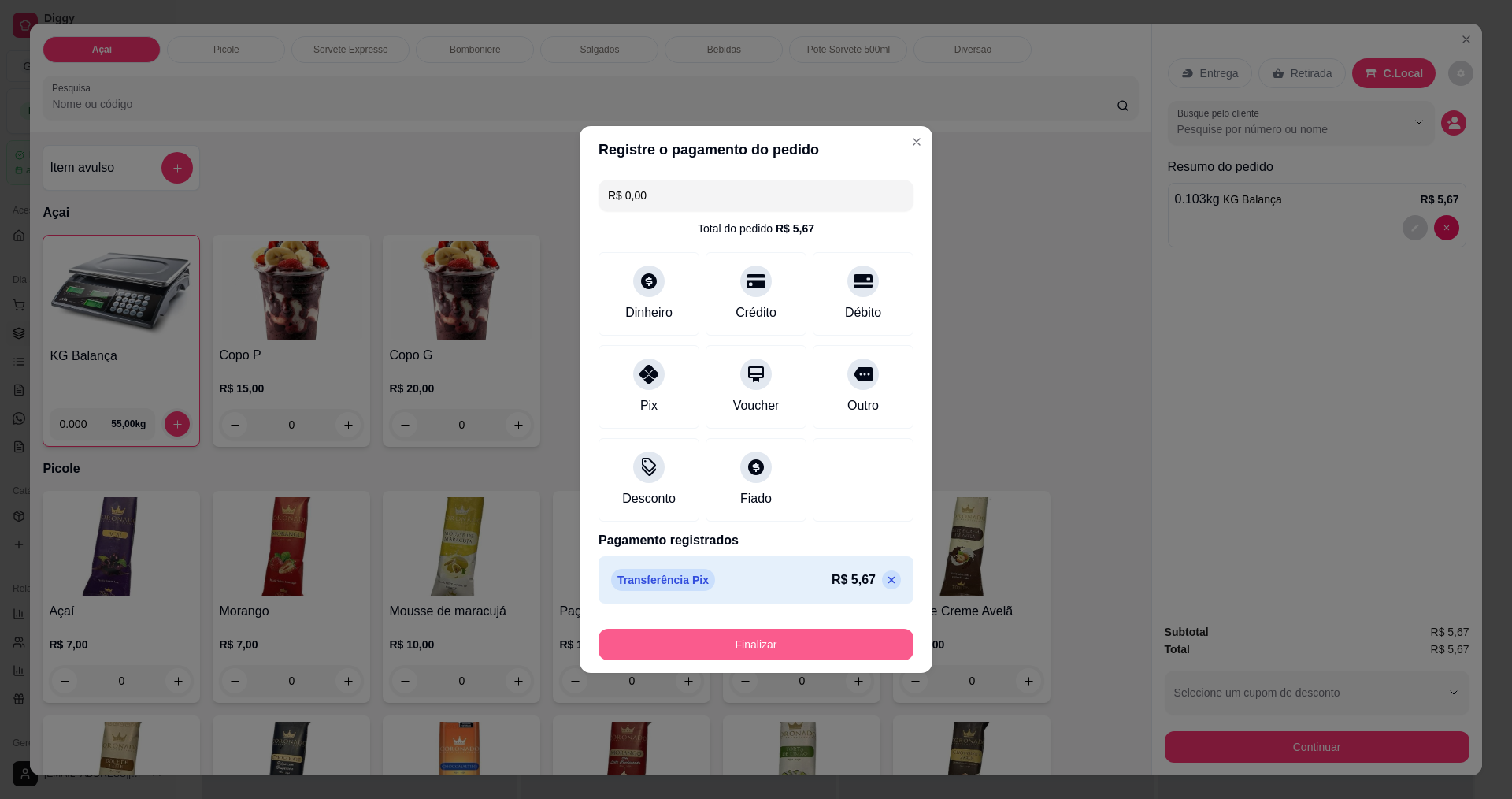
click at [731, 640] on button "Finalizar" at bounding box center [756, 644] width 315 height 32
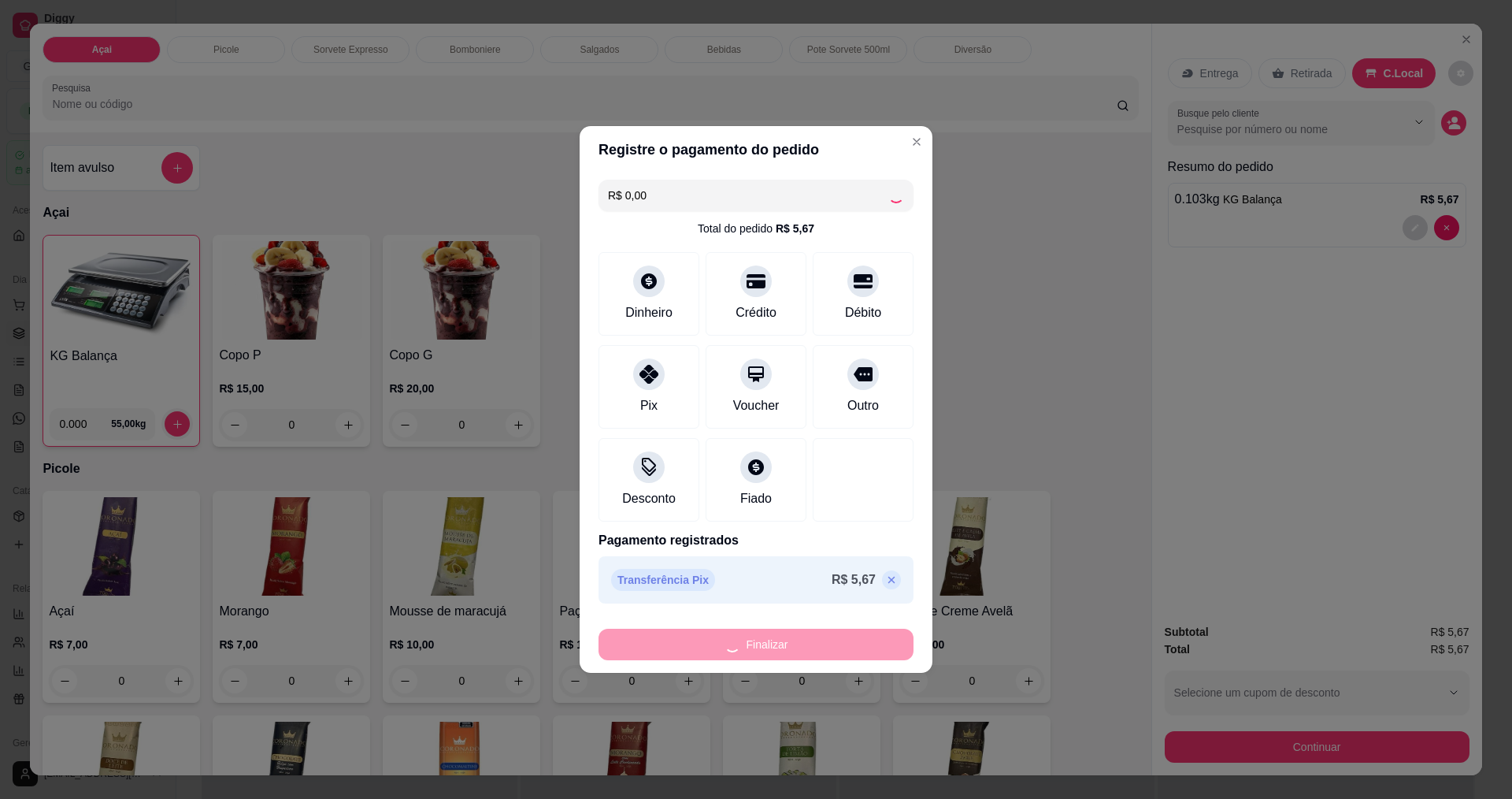
click at [733, 639] on div "Finalizar" at bounding box center [756, 644] width 315 height 32
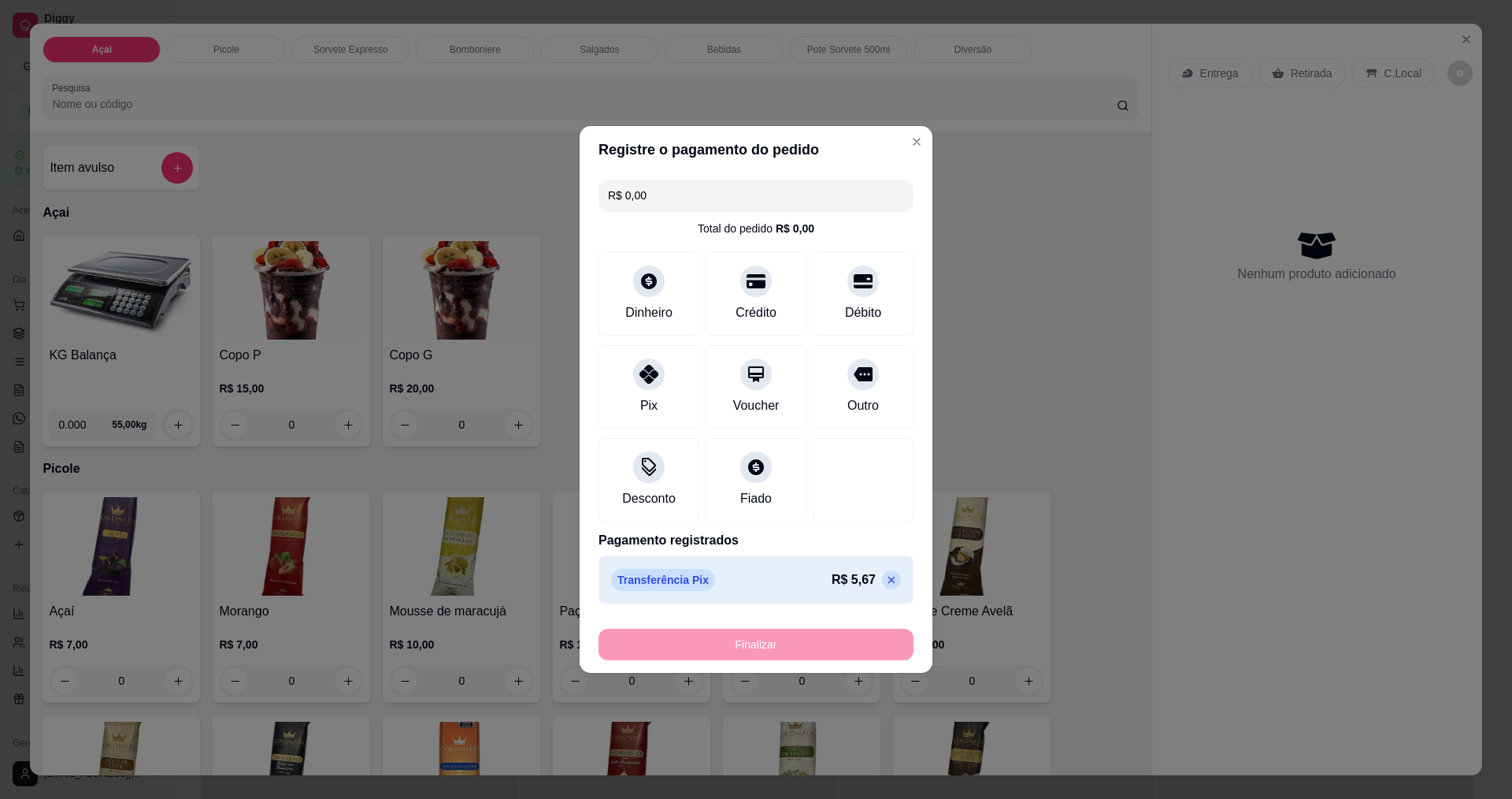
type input "-R$ 5,67"
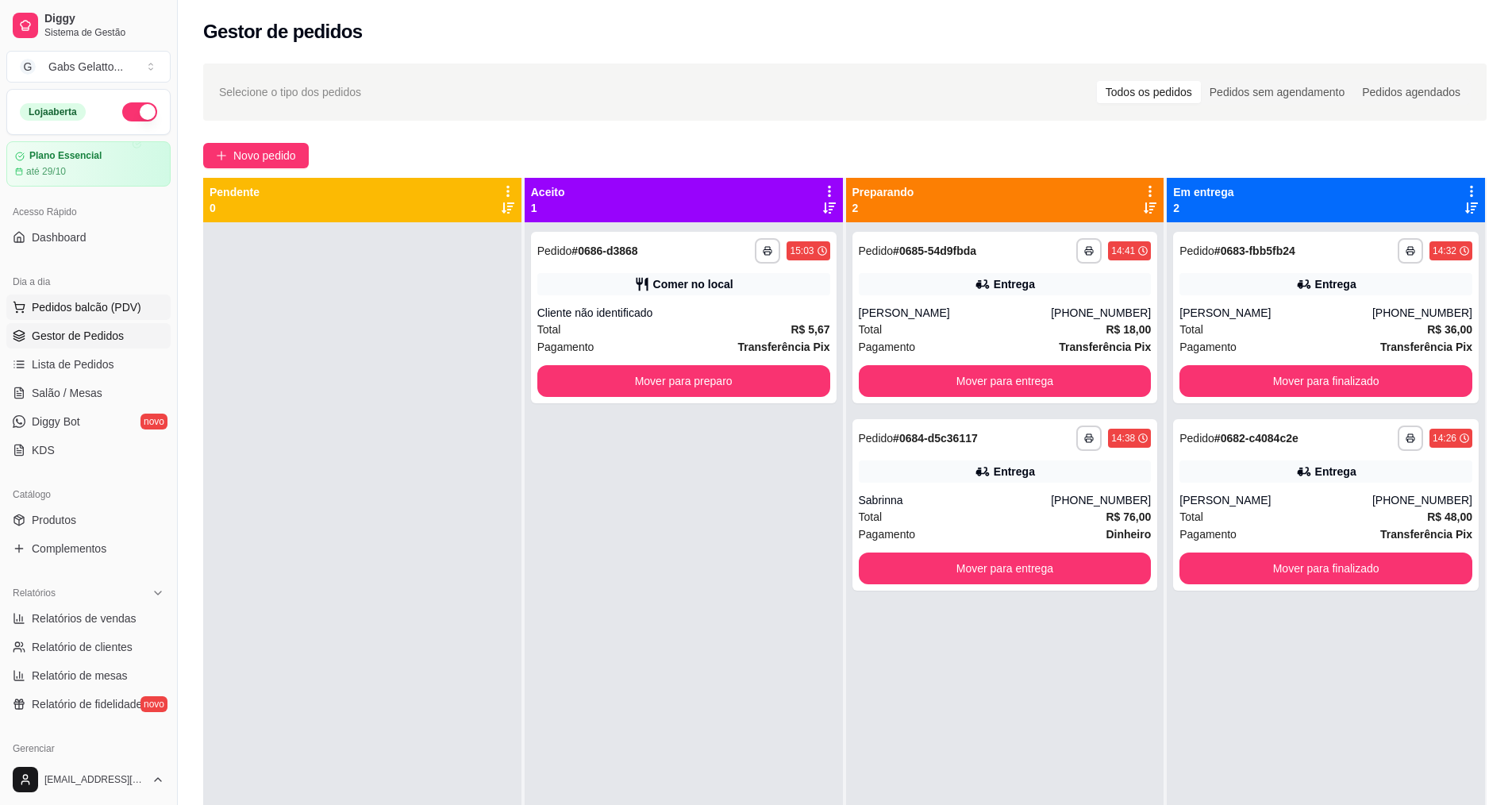
click at [82, 300] on button "Pedidos balcão (PDV)" at bounding box center [88, 307] width 164 height 26
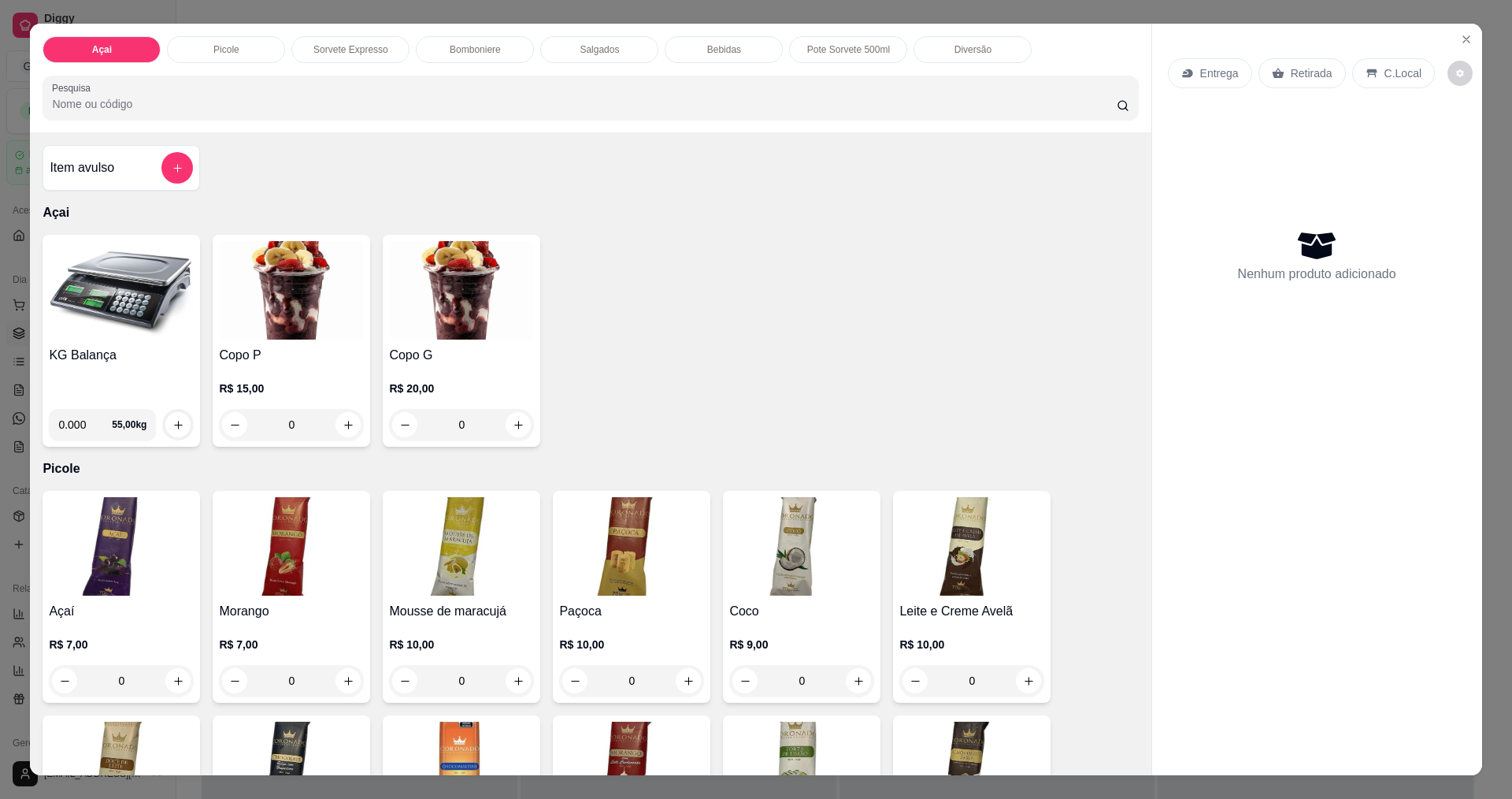
click at [132, 303] on img at bounding box center [121, 291] width 145 height 98
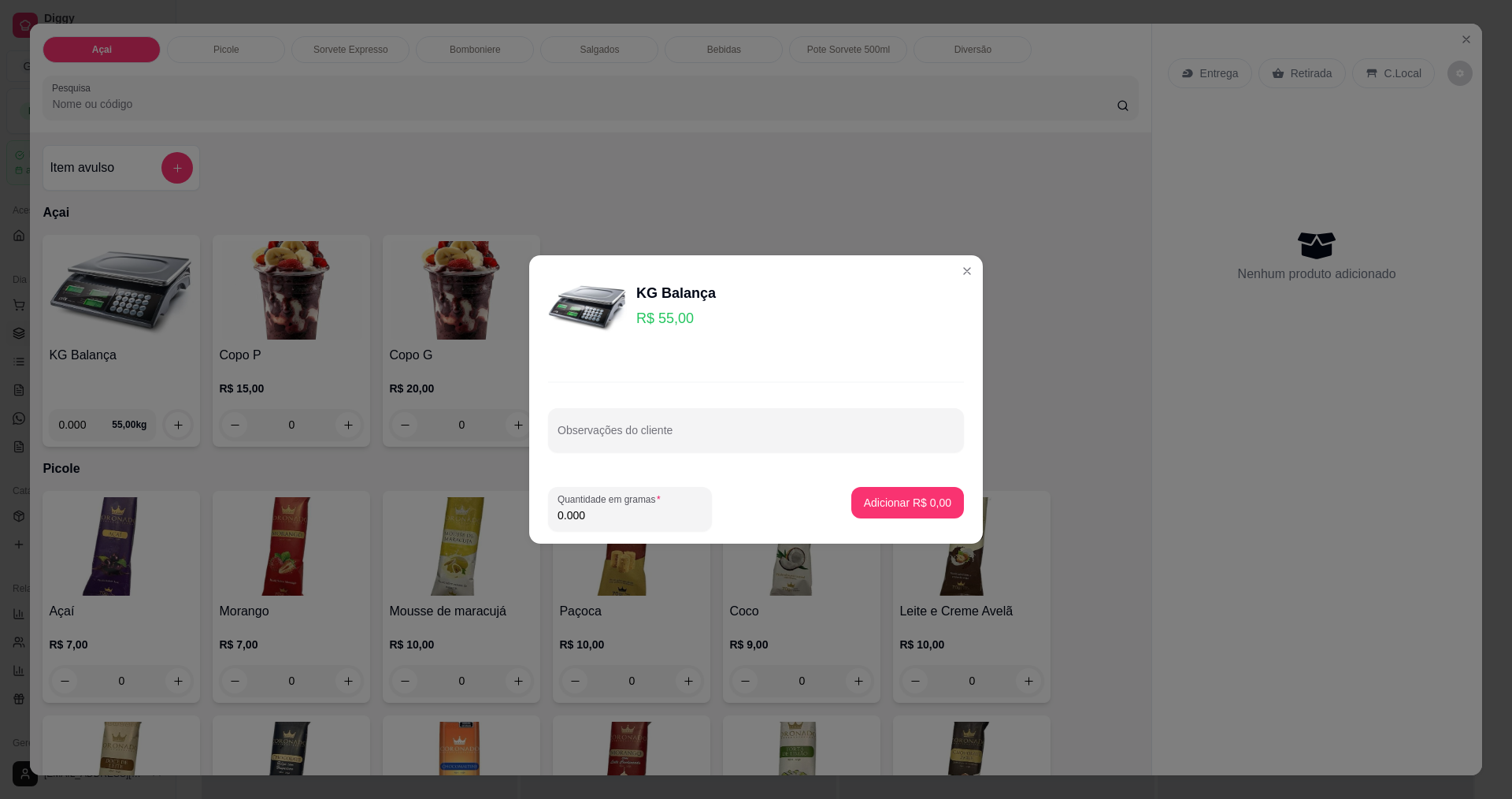
click at [637, 514] on input "0.000" at bounding box center [630, 515] width 145 height 16
type input "0.368"
click at [874, 523] on div "Adicionar R$ 20,24" at bounding box center [904, 509] width 119 height 44
click at [888, 508] on p "Adicionar R$ 20,24" at bounding box center [904, 503] width 94 height 16
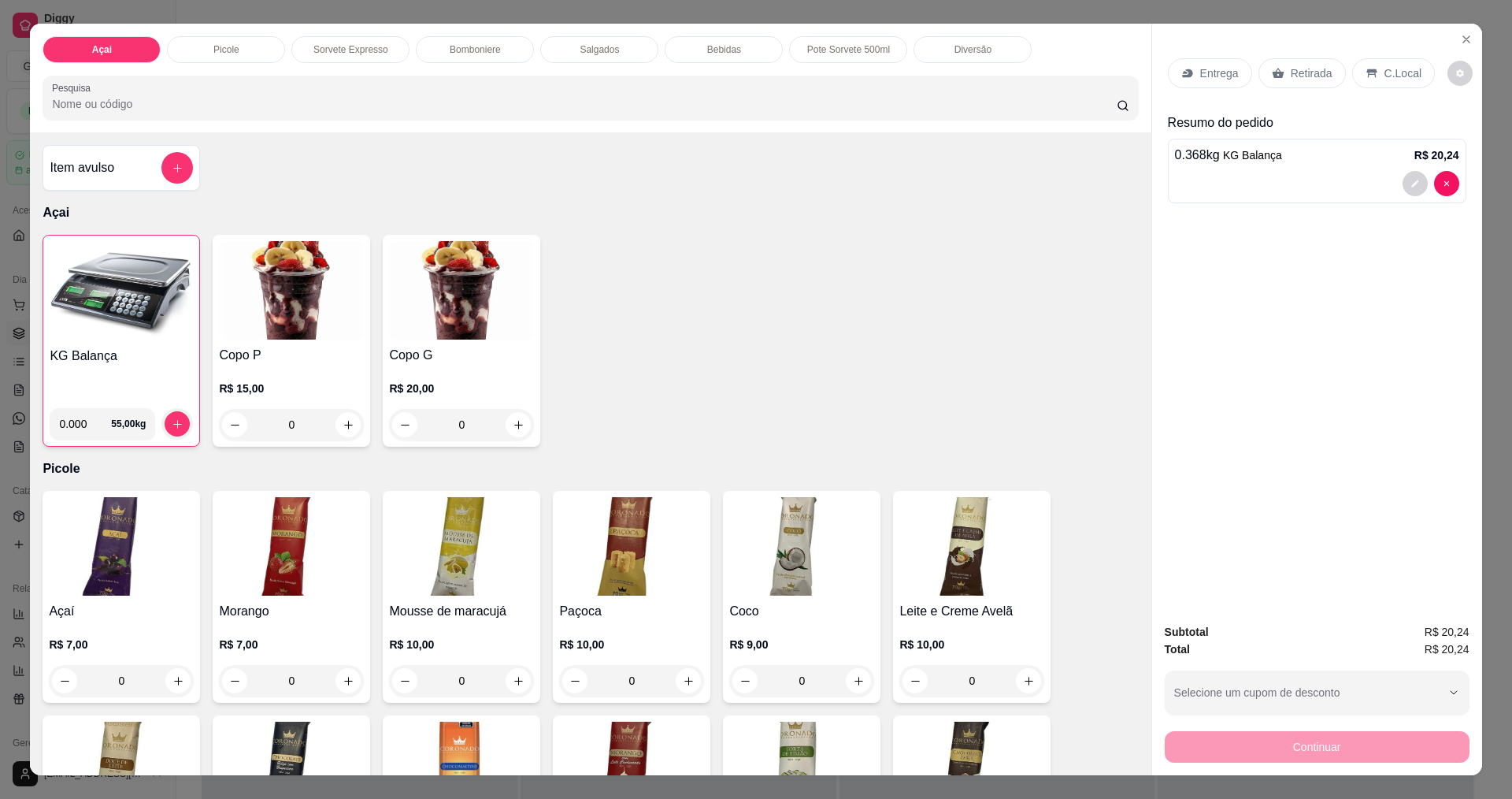
click at [1398, 80] on p "C.Local" at bounding box center [1403, 73] width 37 height 16
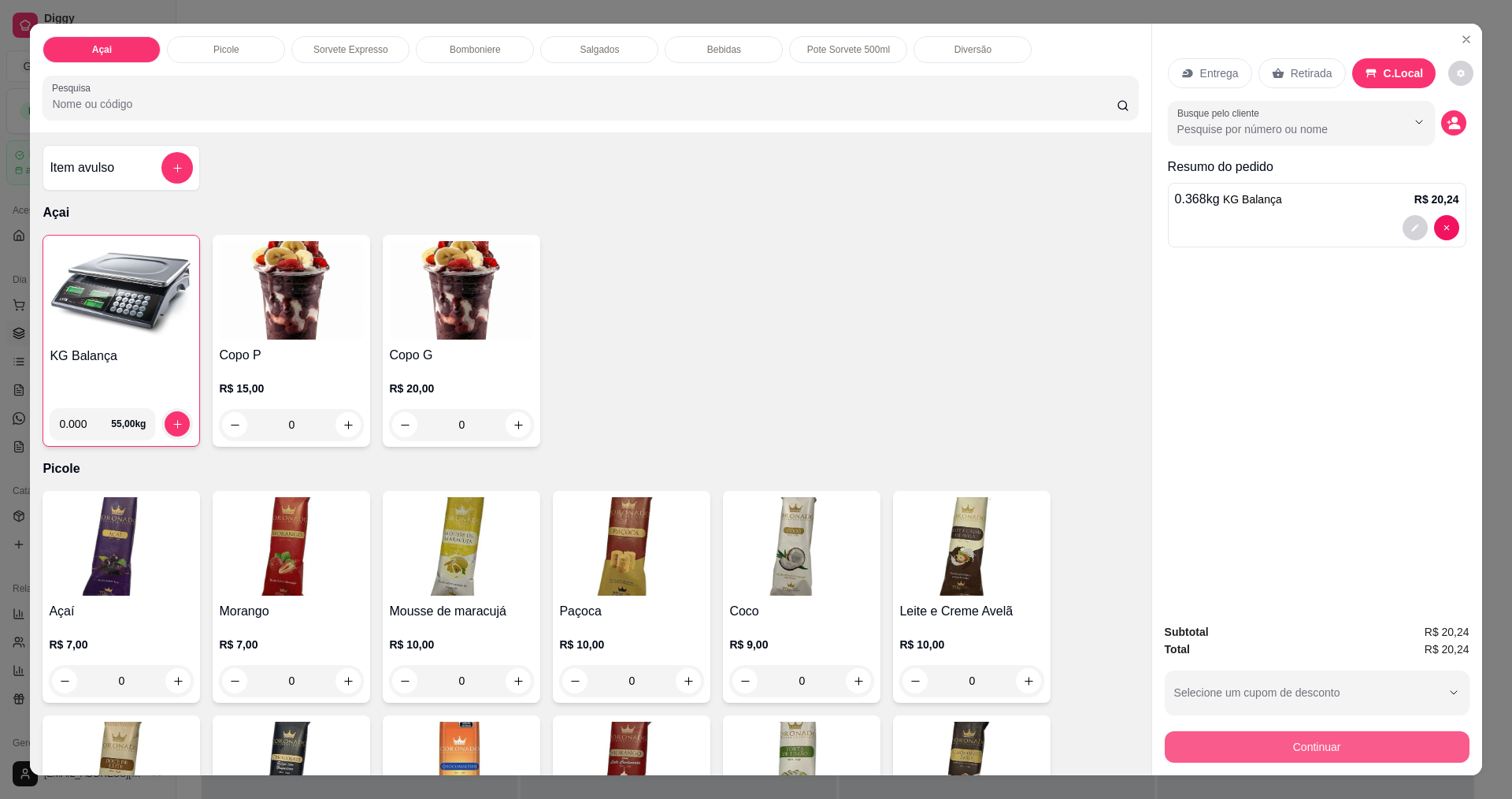
click at [1301, 734] on button "Continuar" at bounding box center [1317, 747] width 305 height 32
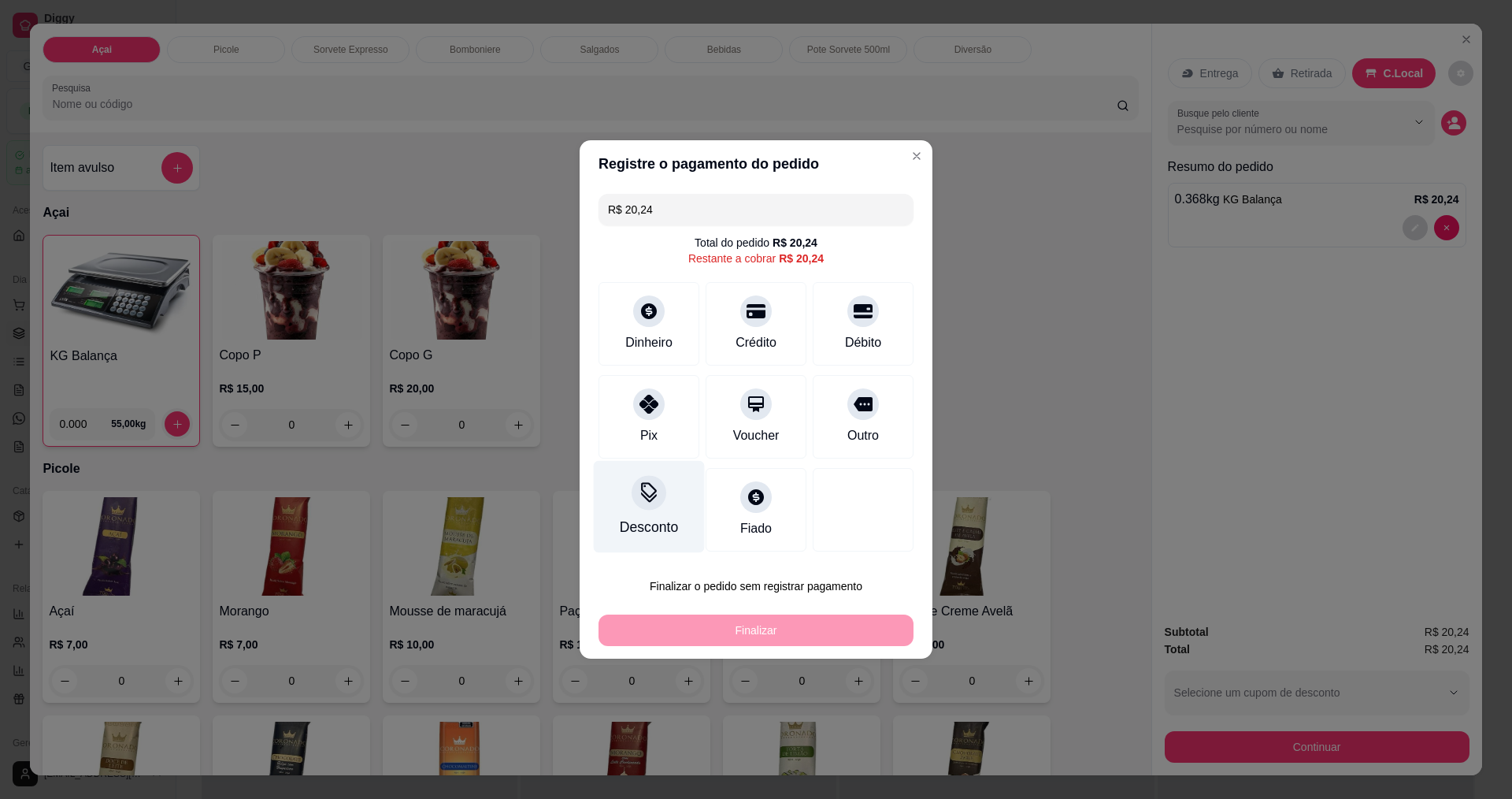
click at [658, 509] on div "Desconto" at bounding box center [650, 507] width 111 height 92
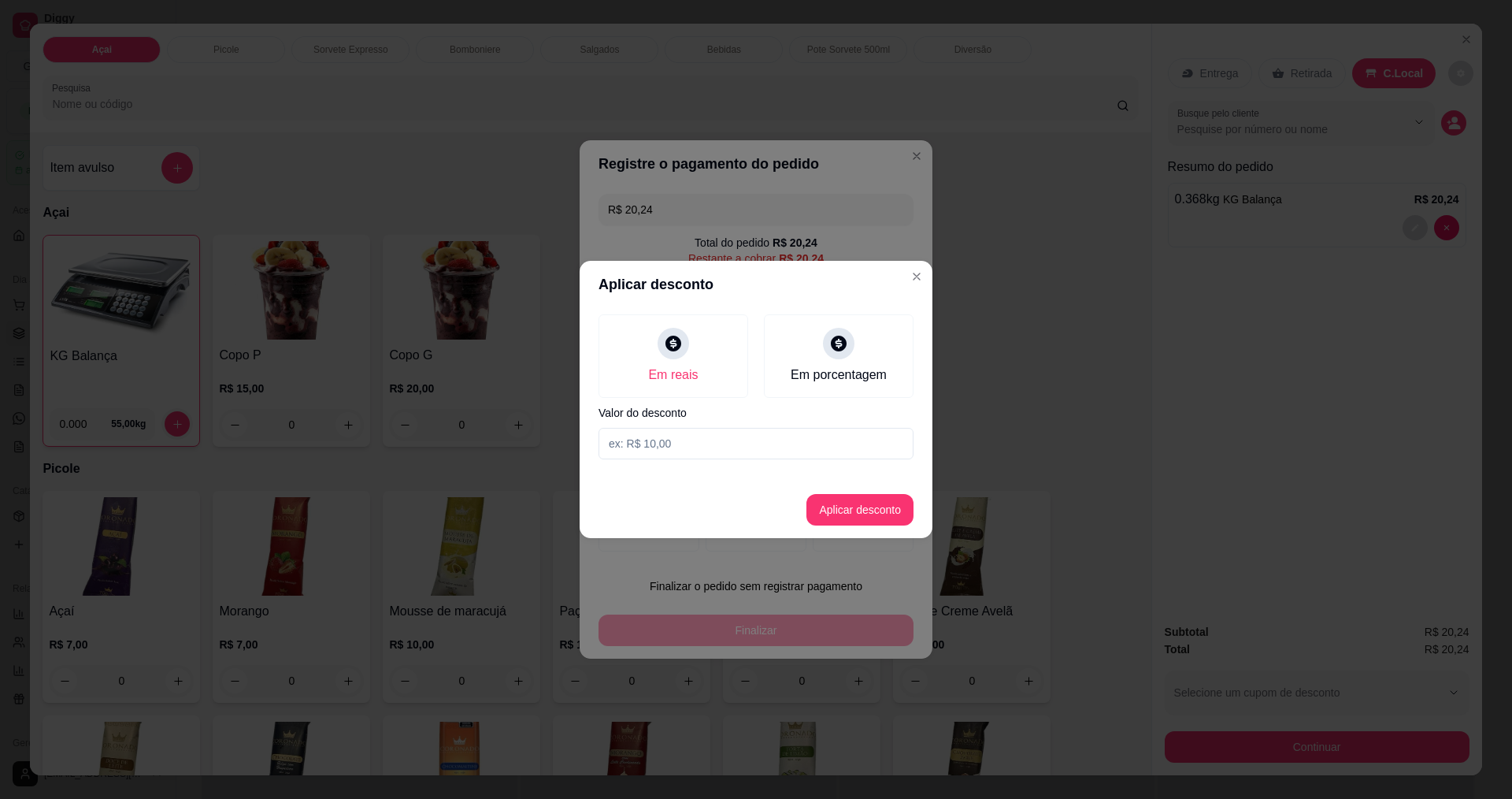
click at [734, 446] on input at bounding box center [756, 444] width 315 height 32
type input "0,24"
click at [862, 510] on button "Aplicar desconto" at bounding box center [861, 510] width 103 height 31
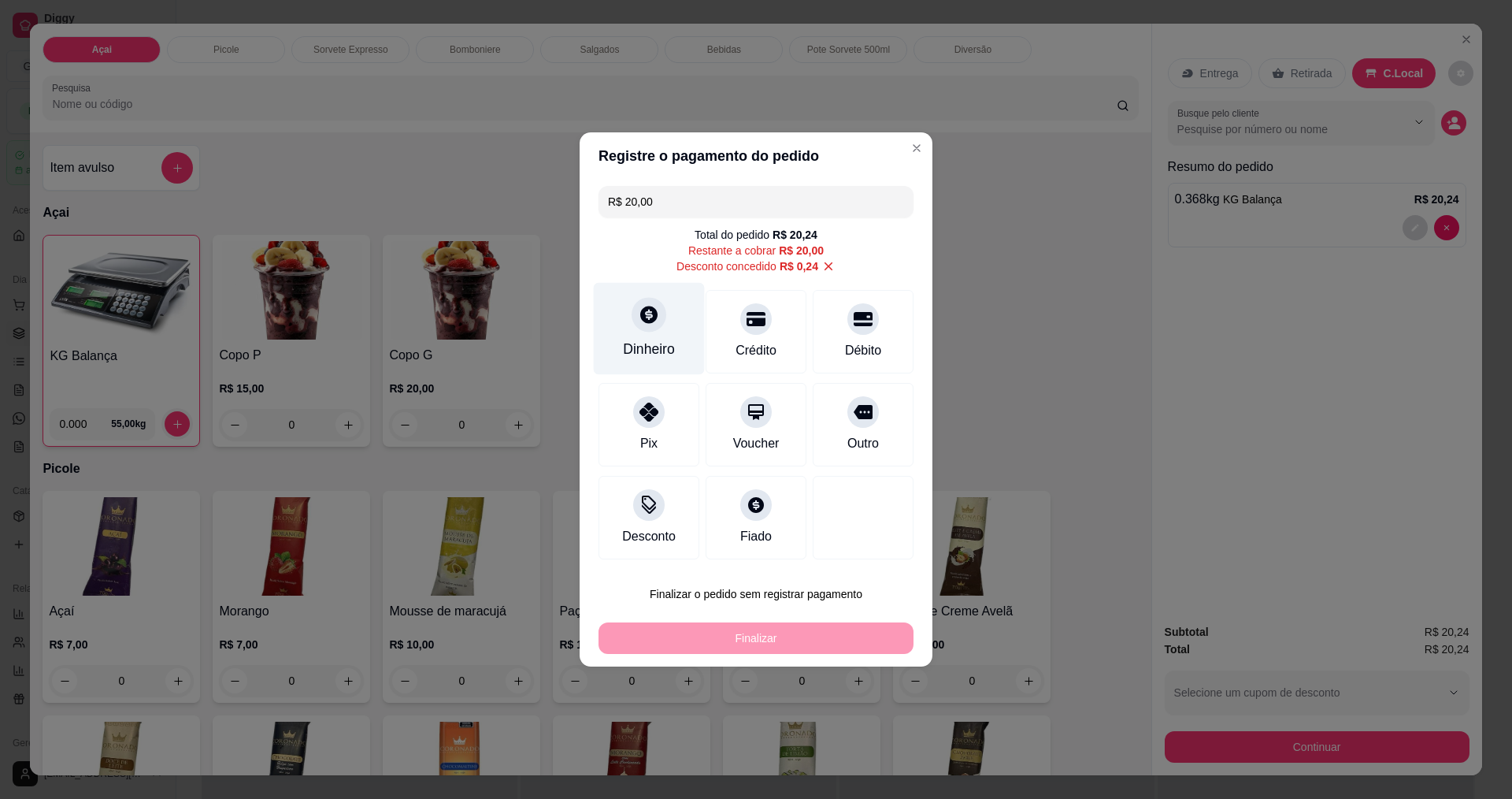
click at [650, 321] on icon at bounding box center [649, 315] width 17 height 17
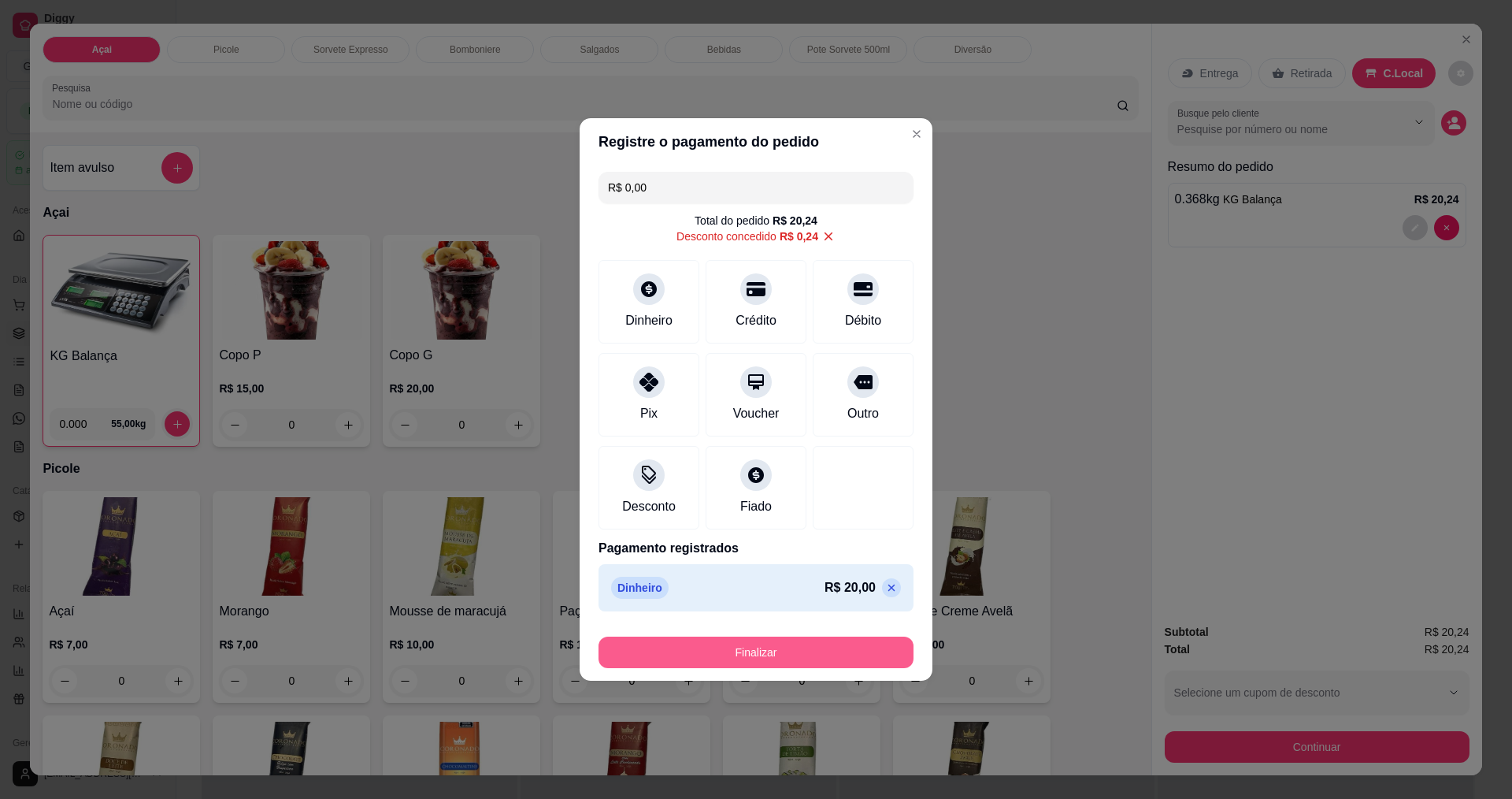
click at [763, 653] on button "Finalizar" at bounding box center [756, 652] width 315 height 32
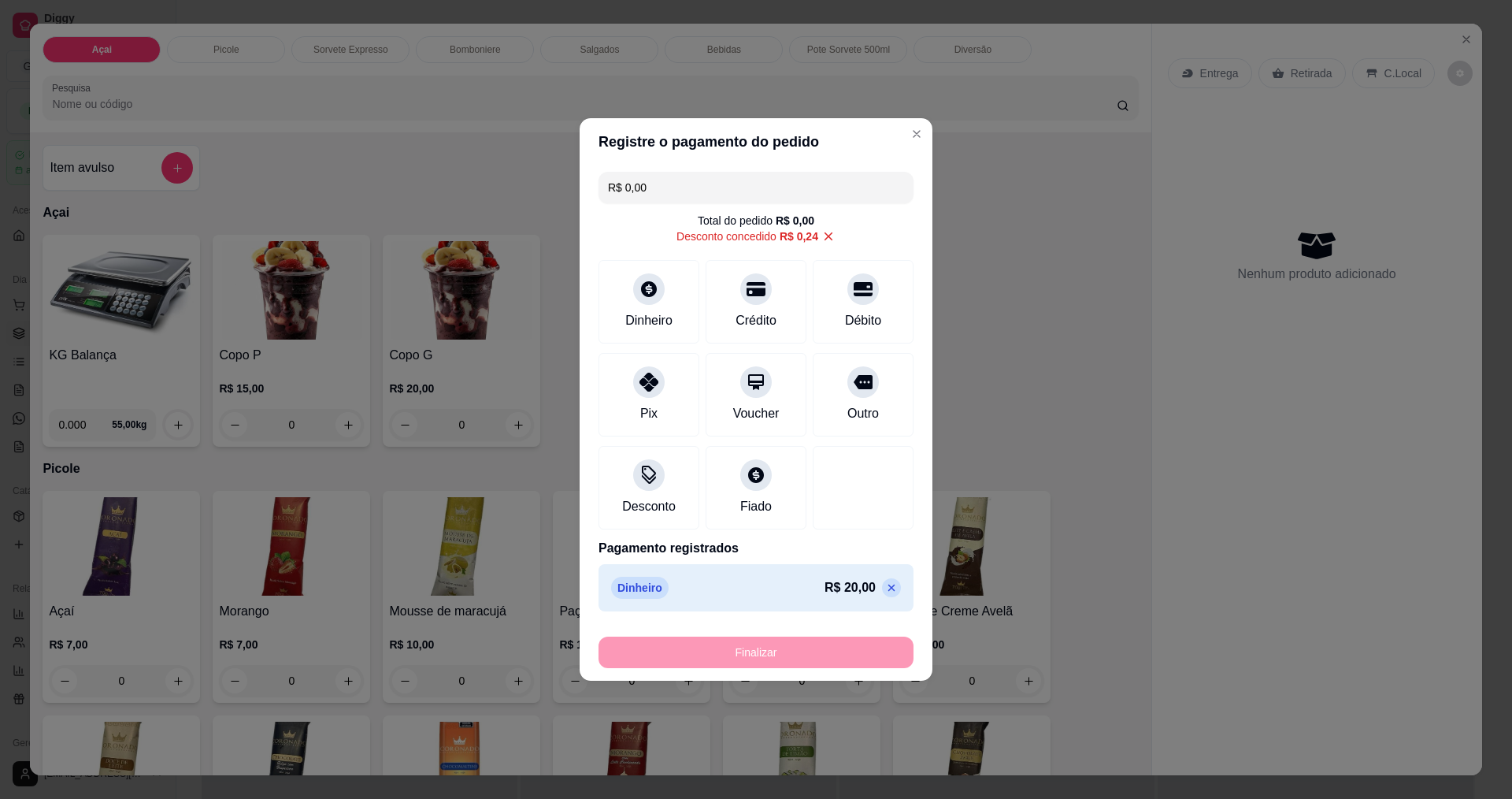
type input "-R$ 20,24"
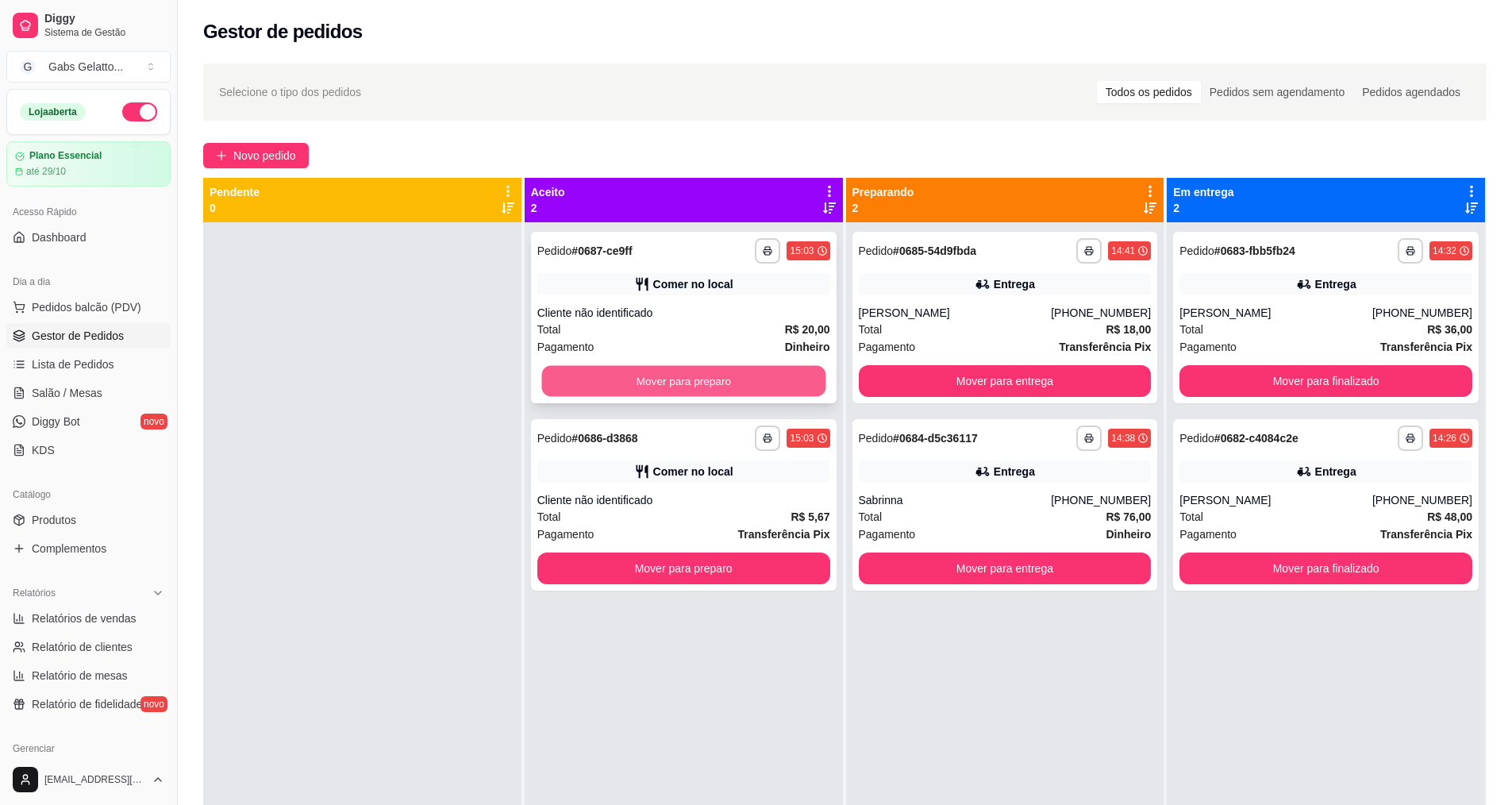
click at [708, 386] on button "Mover para preparo" at bounding box center [683, 381] width 284 height 31
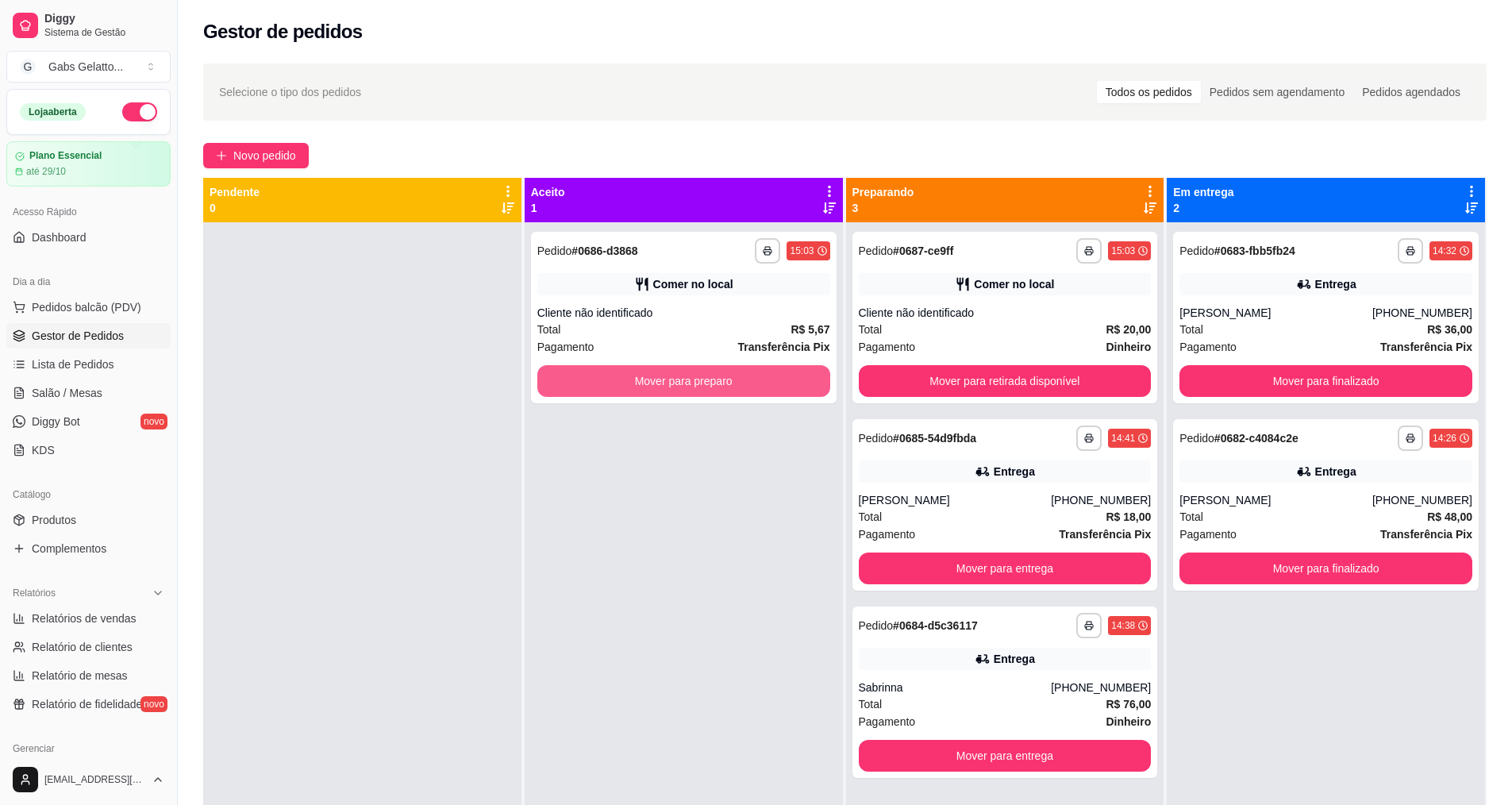
click at [714, 384] on button "Mover para preparo" at bounding box center [684, 381] width 293 height 32
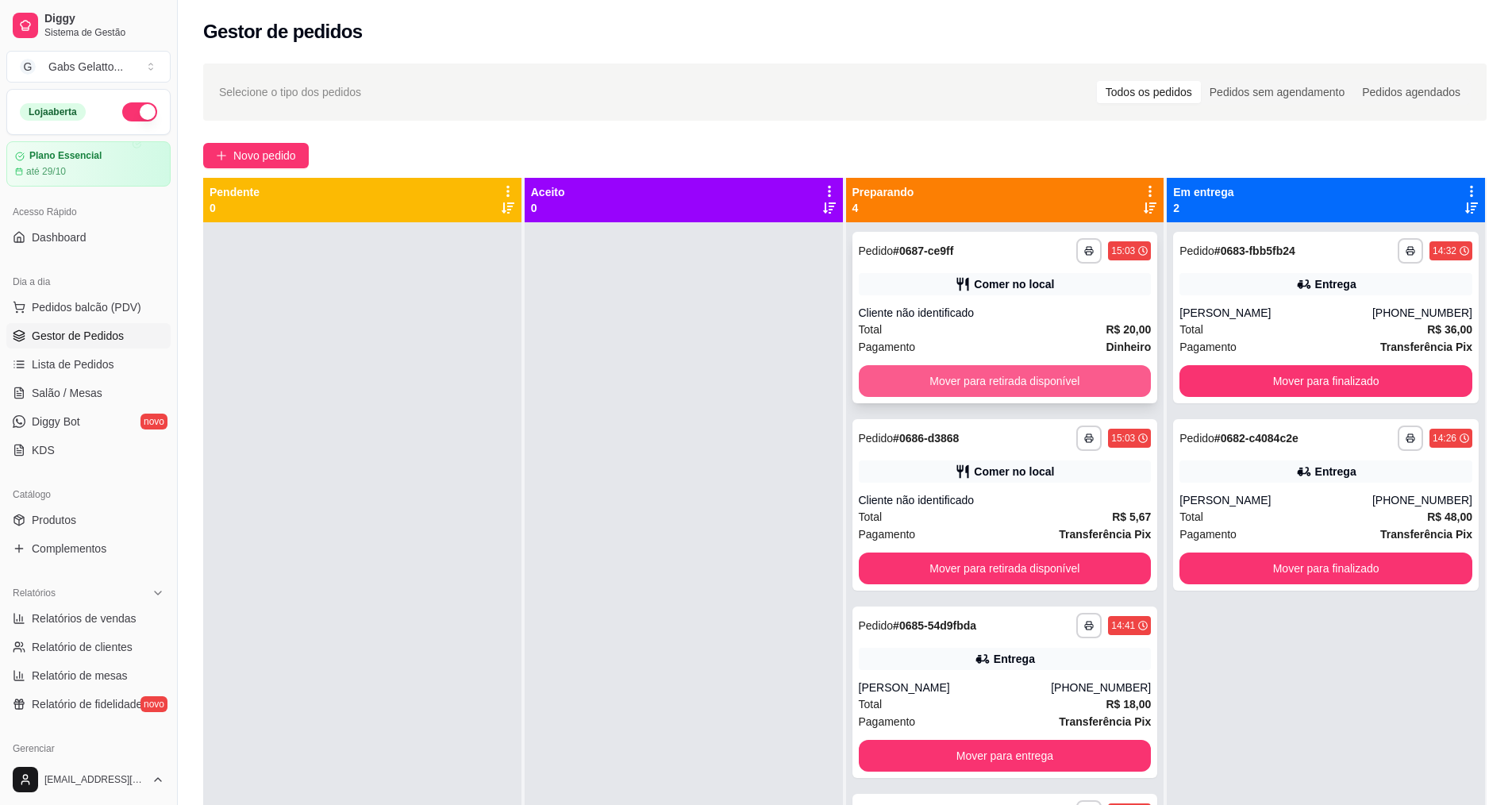
click at [906, 382] on button "Mover para retirada disponível" at bounding box center [1005, 381] width 293 height 32
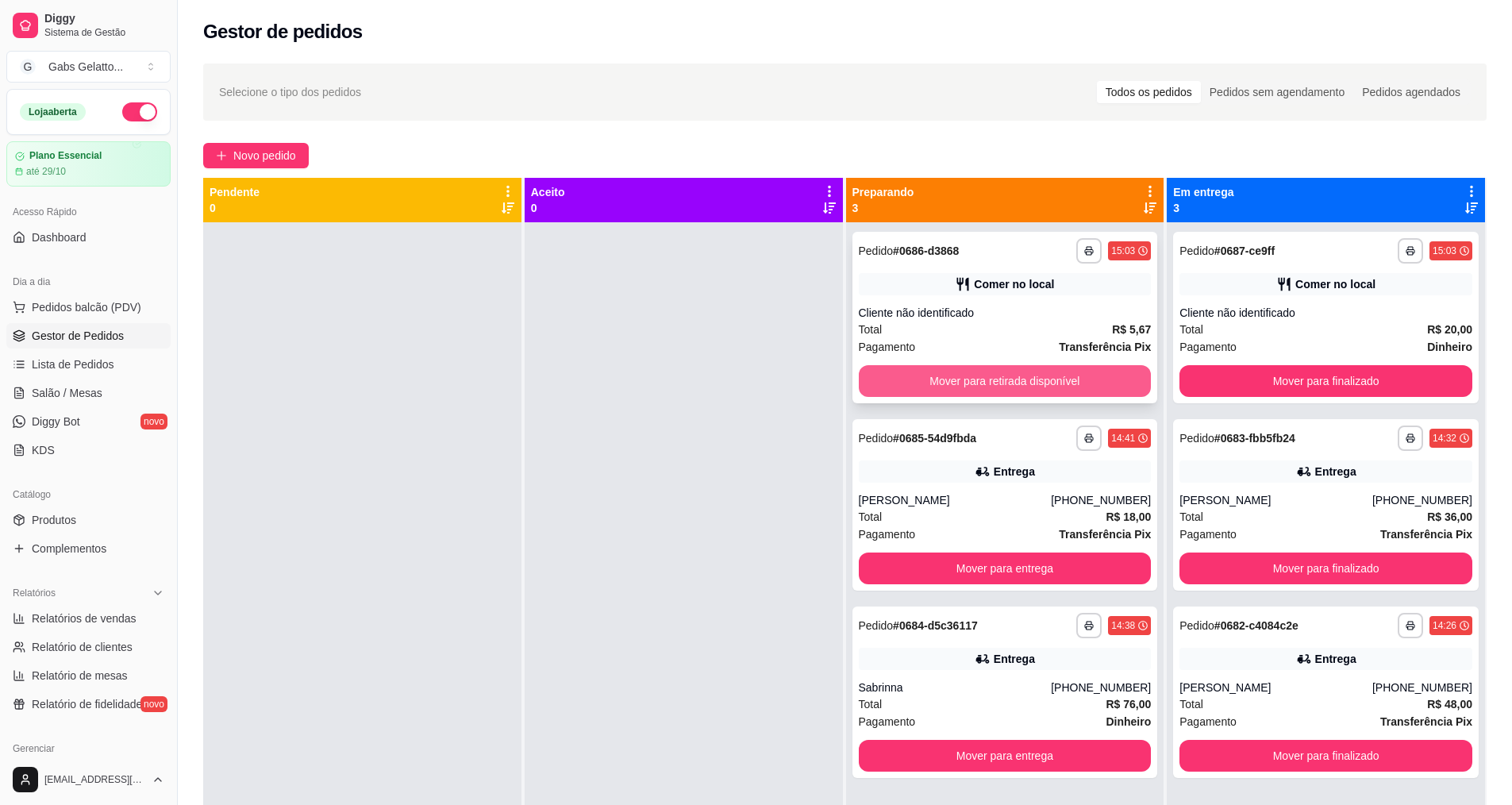
click at [910, 390] on button "Mover para retirada disponível" at bounding box center [1005, 381] width 293 height 32
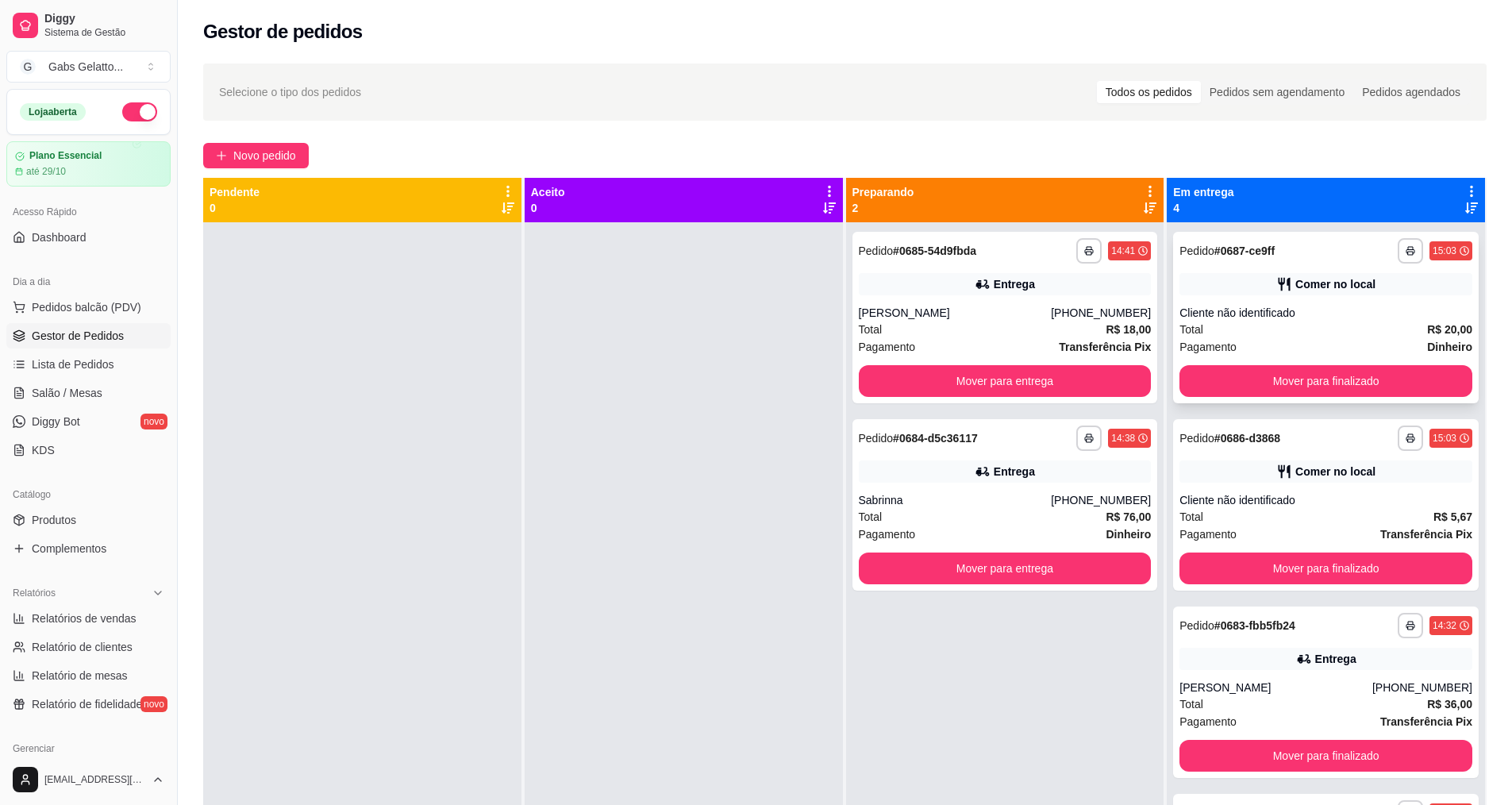
click at [1253, 398] on div "**********" at bounding box center [1326, 318] width 306 height 171
click at [1281, 383] on button "Mover para finalizado" at bounding box center [1326, 381] width 293 height 32
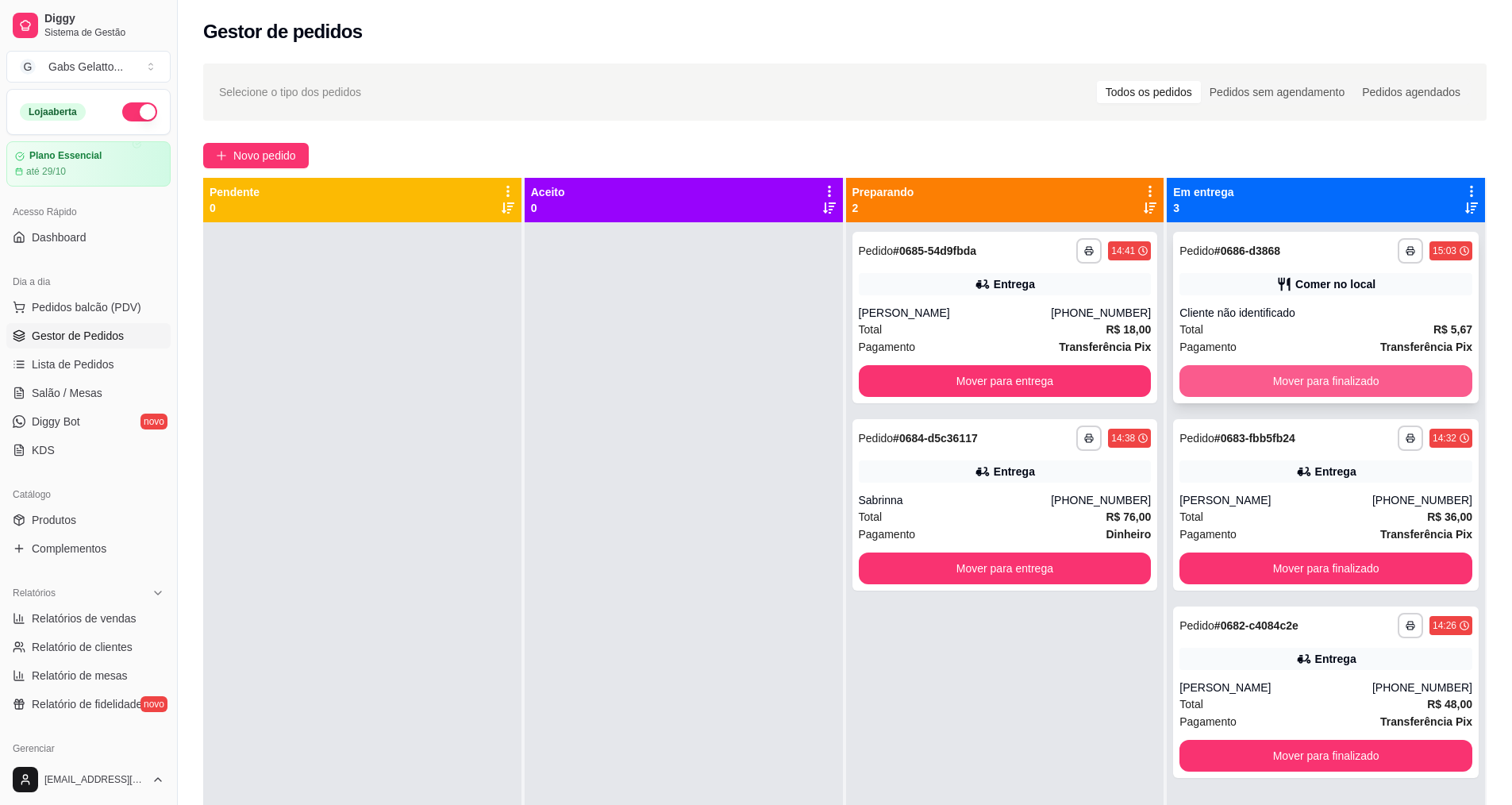
click at [1285, 380] on button "Mover para finalizado" at bounding box center [1326, 381] width 293 height 32
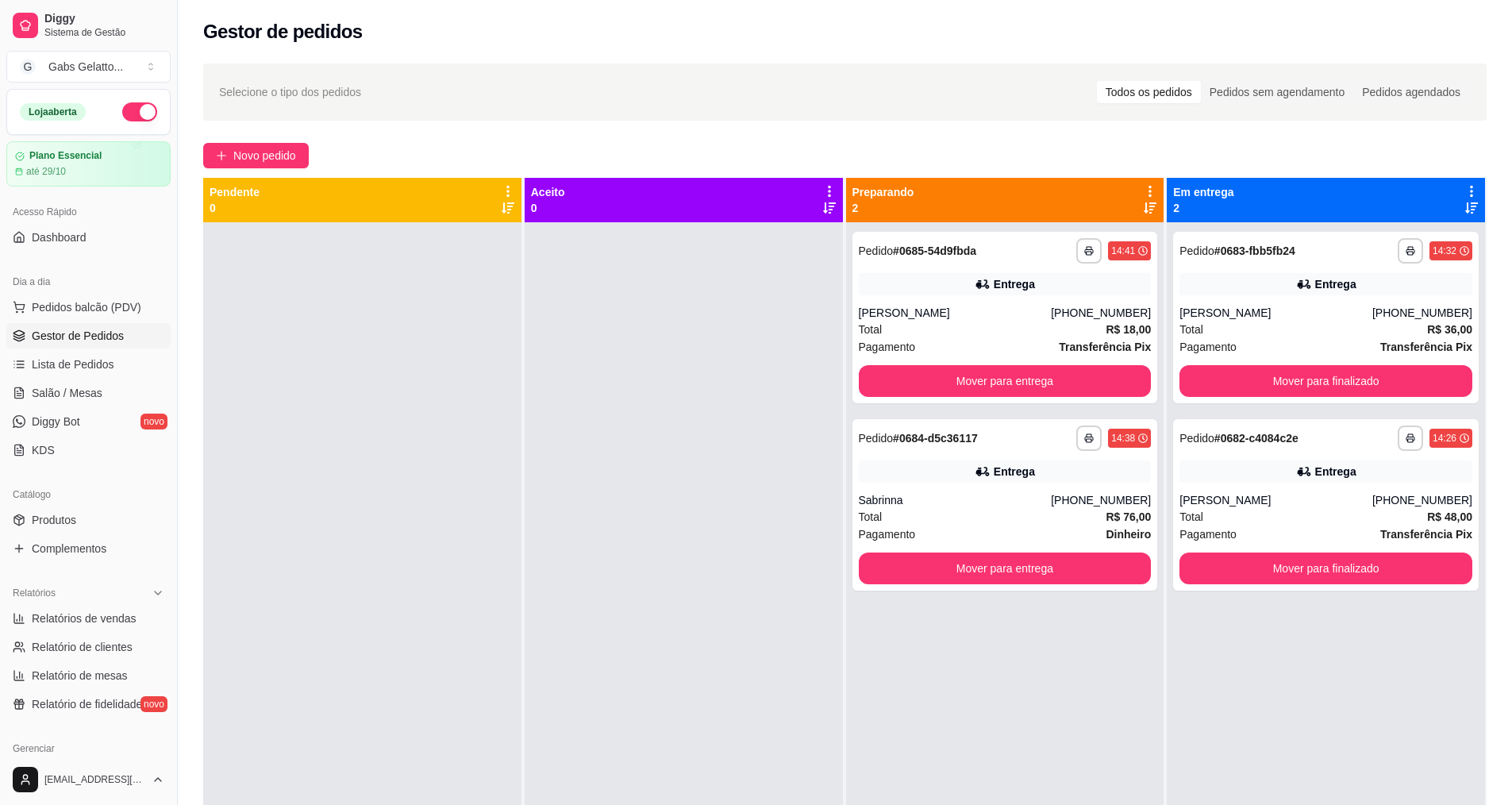
click at [744, 333] on div at bounding box center [684, 625] width 319 height 805
click at [106, 426] on link "Diggy Bot novo" at bounding box center [88, 422] width 164 height 26
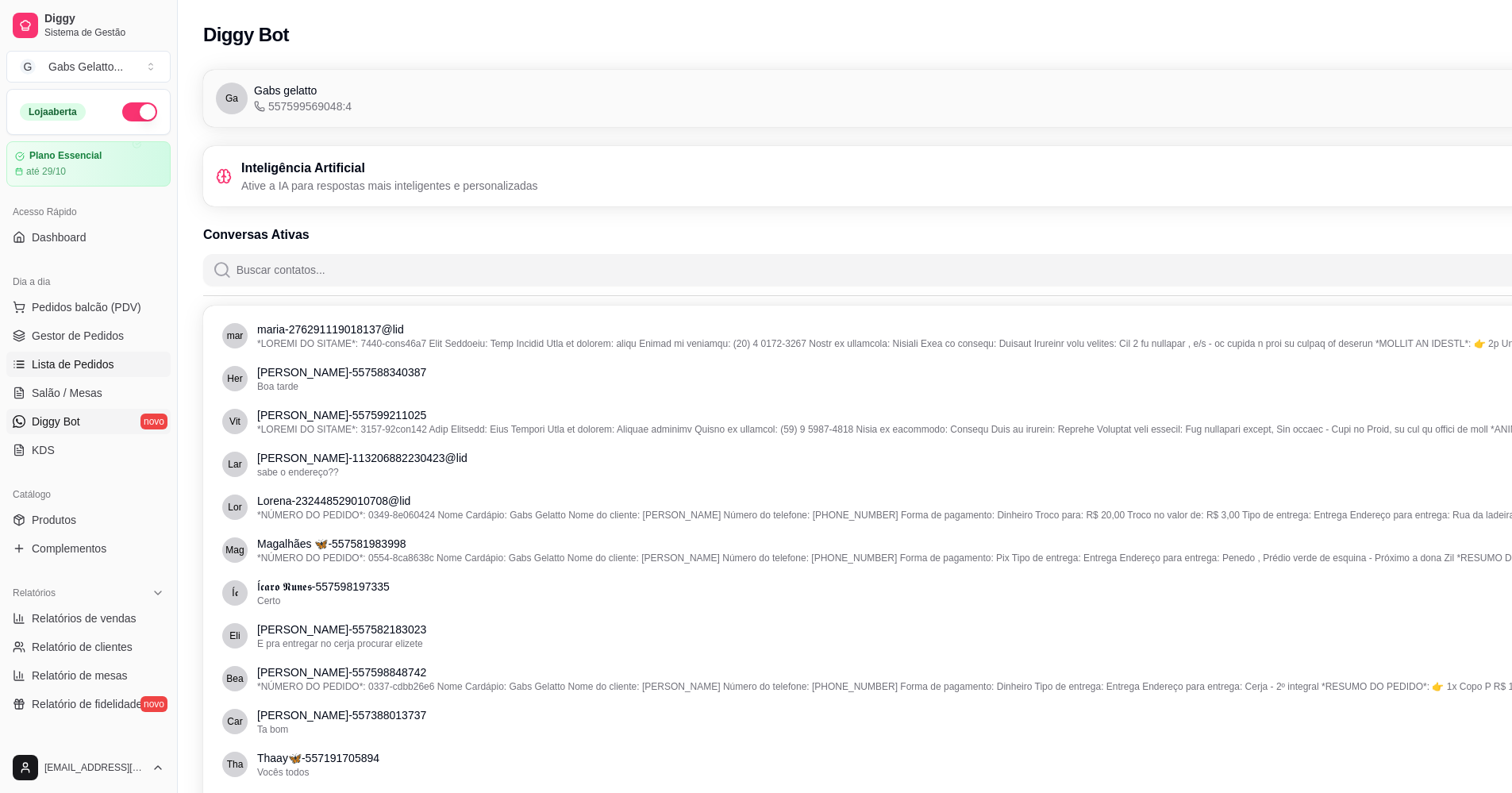
click at [117, 358] on link "Lista de Pedidos" at bounding box center [88, 364] width 164 height 26
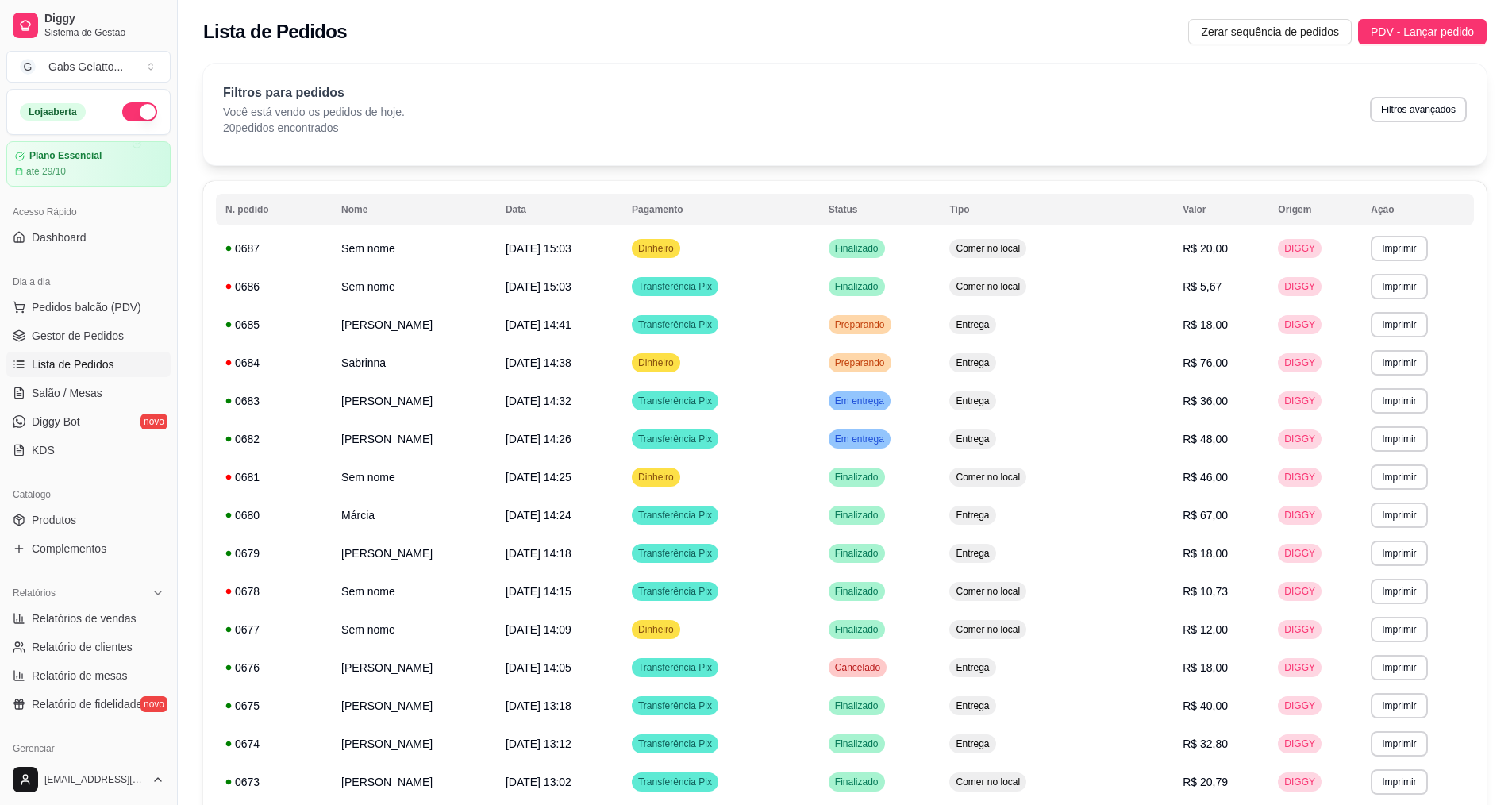
click at [107, 322] on ul "Pedidos balcão (PDV) Gestor de Pedidos Lista de Pedidos Salão / Mesas Diggy Bot…" at bounding box center [88, 378] width 164 height 168
click at [106, 333] on span "Gestor de Pedidos" at bounding box center [78, 336] width 92 height 16
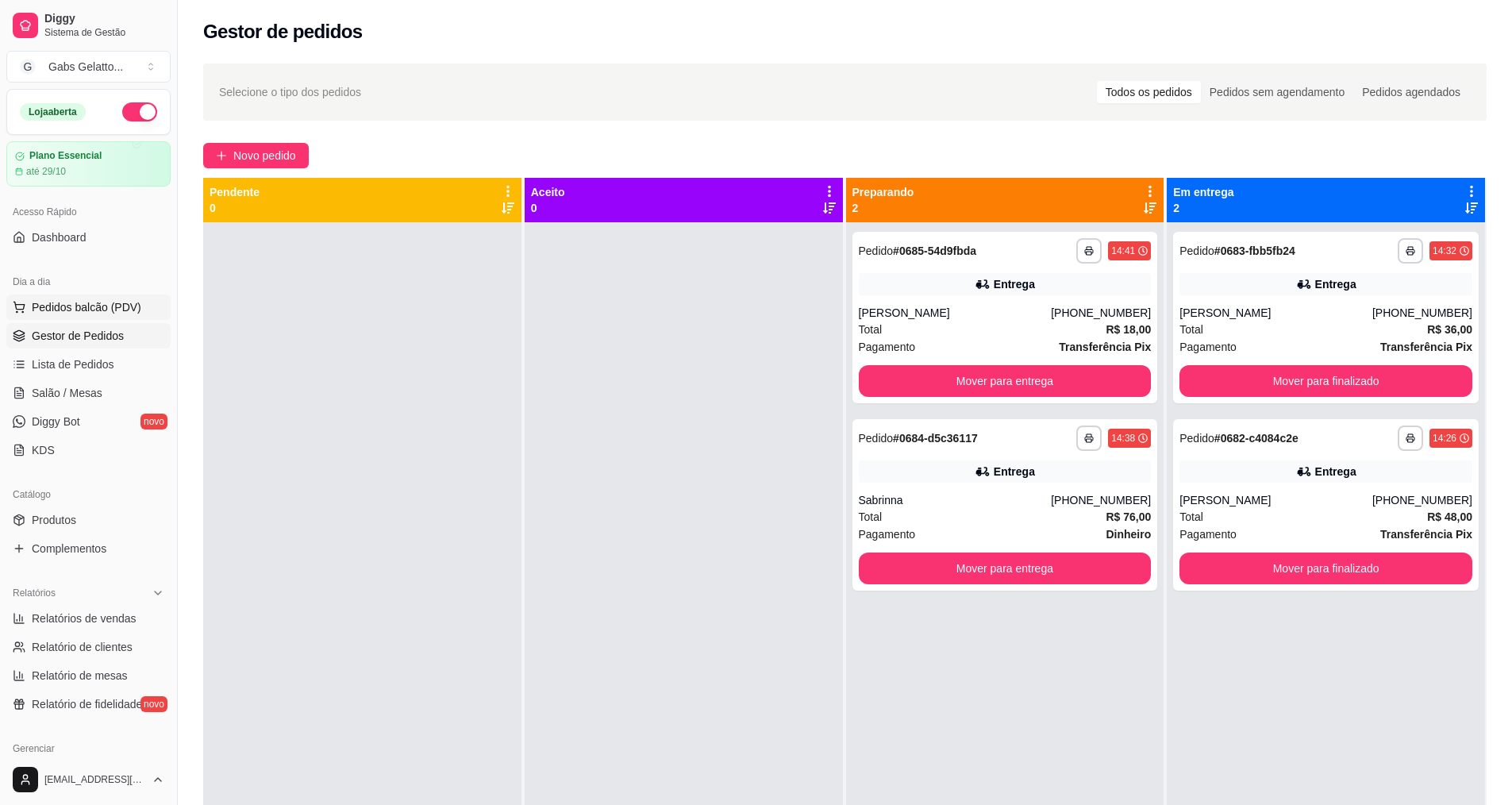
click at [141, 304] on button "Pedidos balcão (PDV)" at bounding box center [88, 307] width 164 height 26
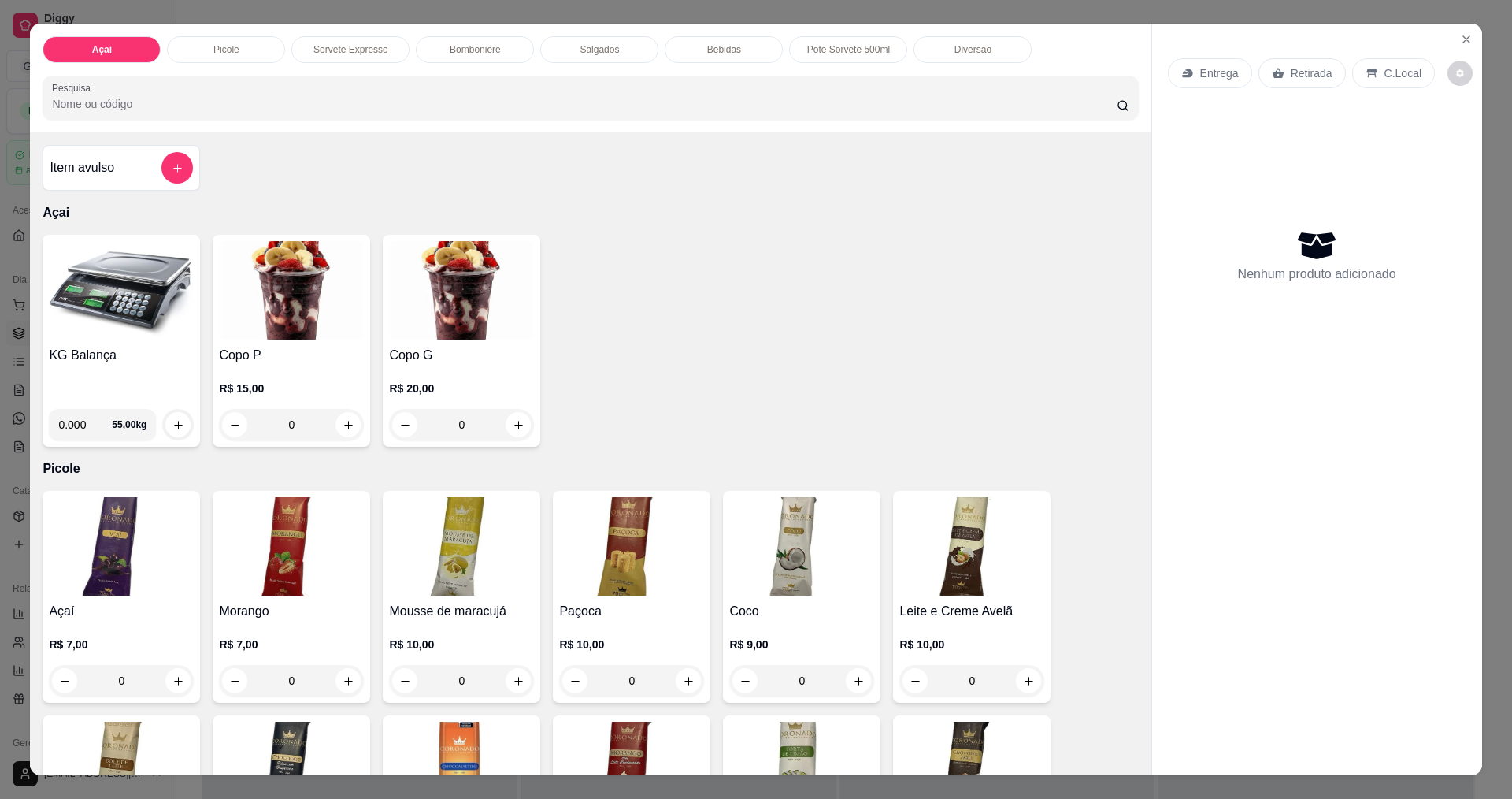
click at [280, 303] on img at bounding box center [291, 291] width 145 height 98
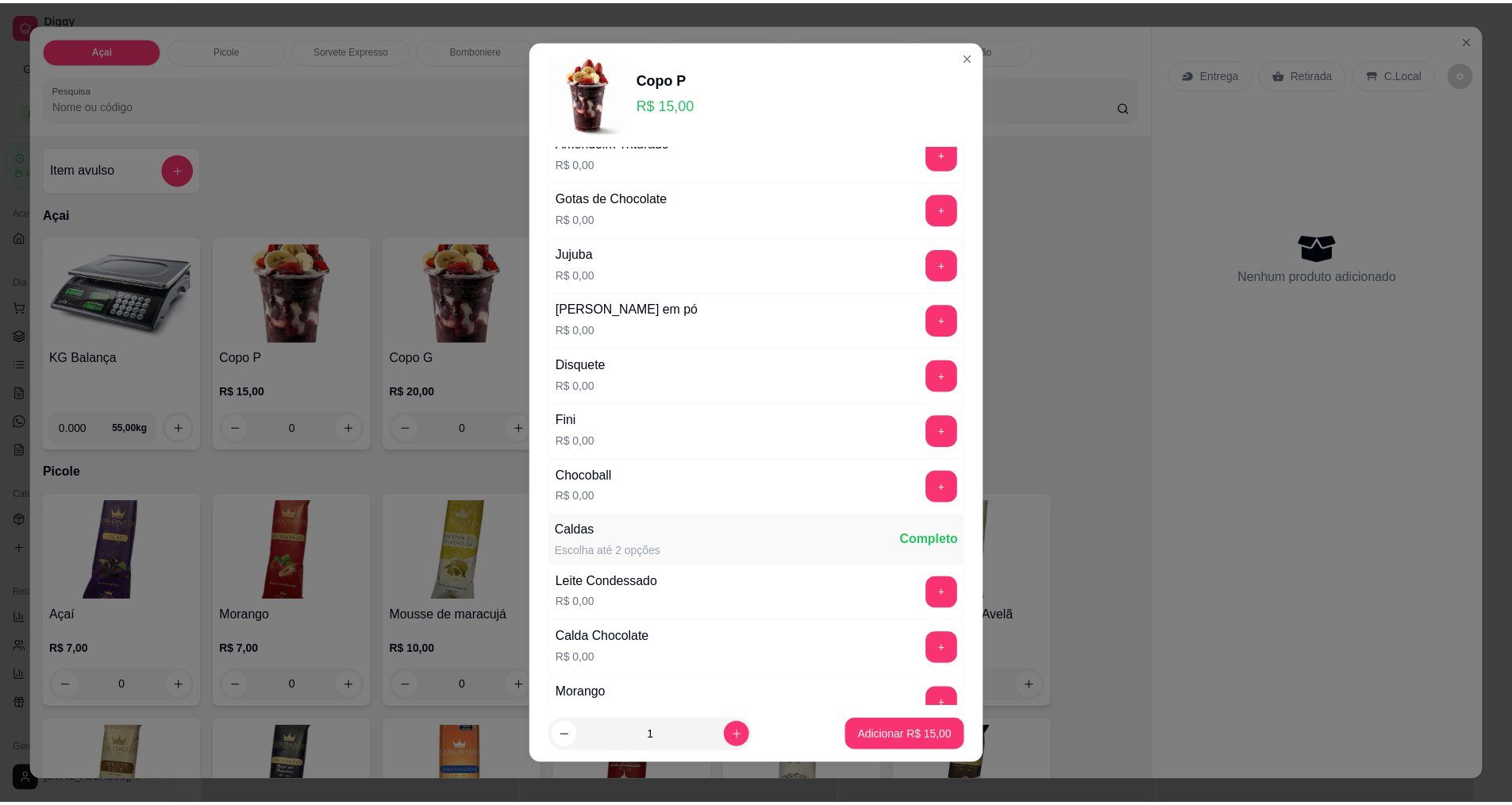
scroll to position [1011, 0]
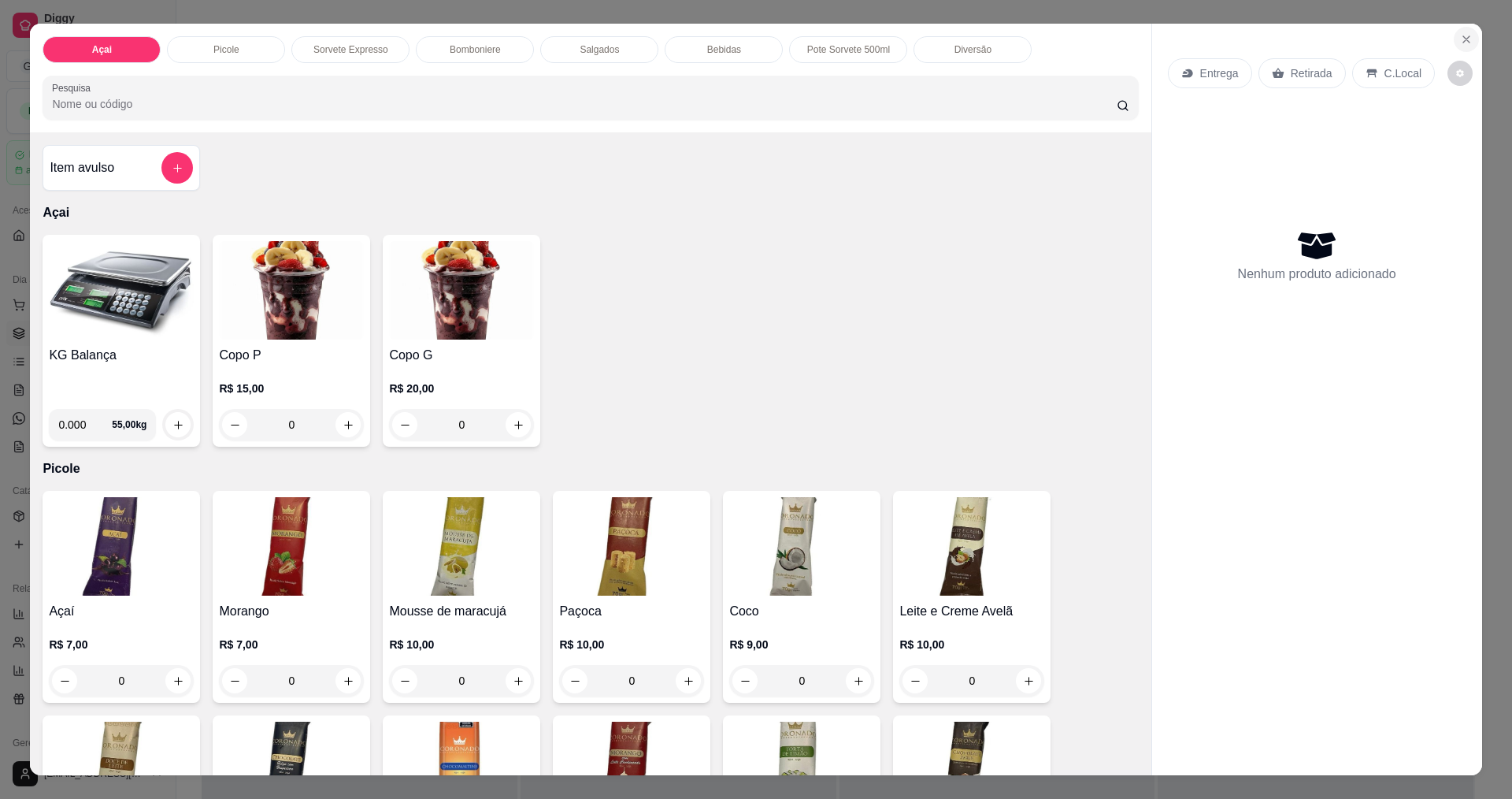
click at [1464, 41] on icon "Close" at bounding box center [1467, 40] width 13 height 13
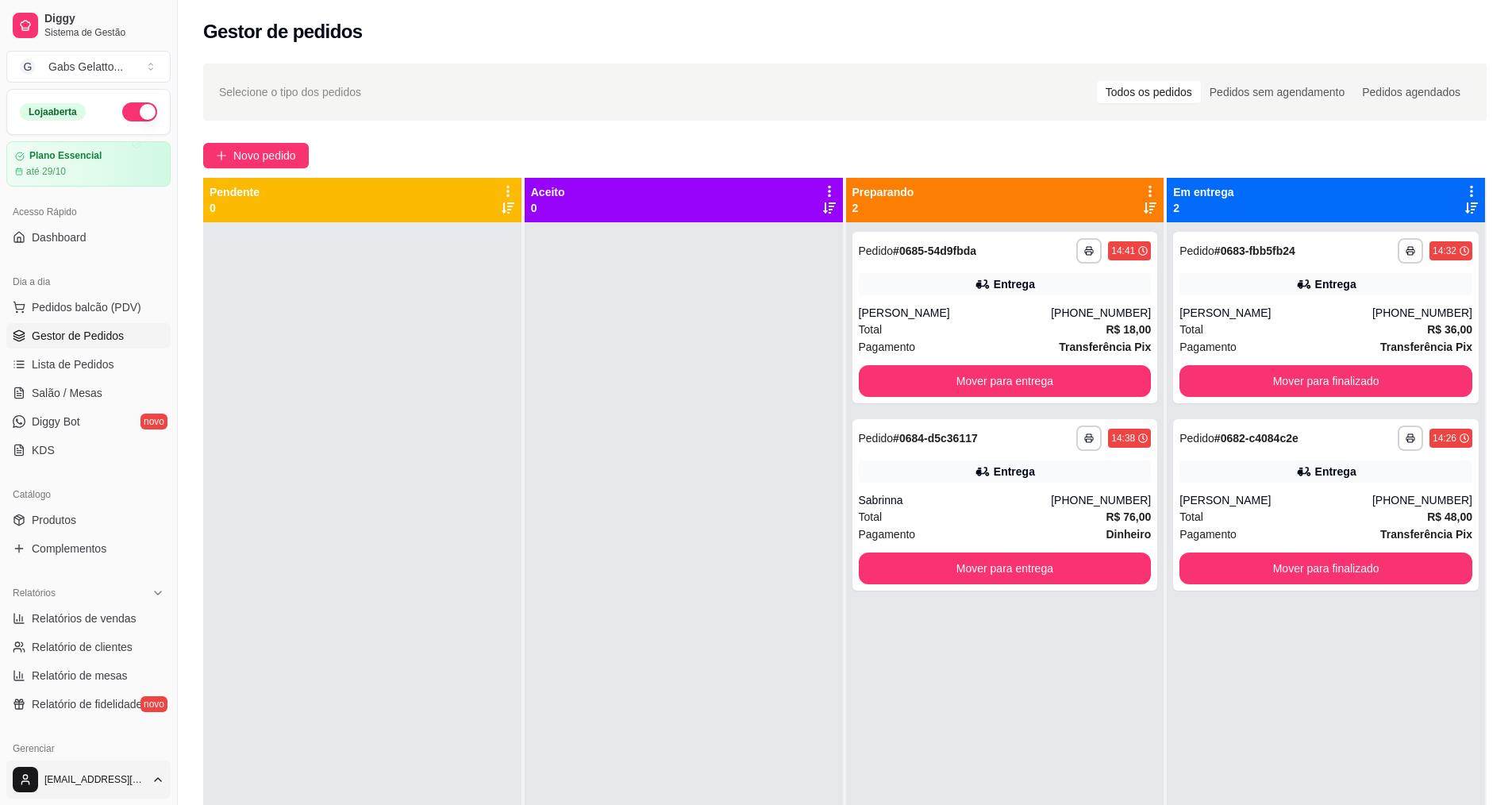
scroll to position [79, 0]
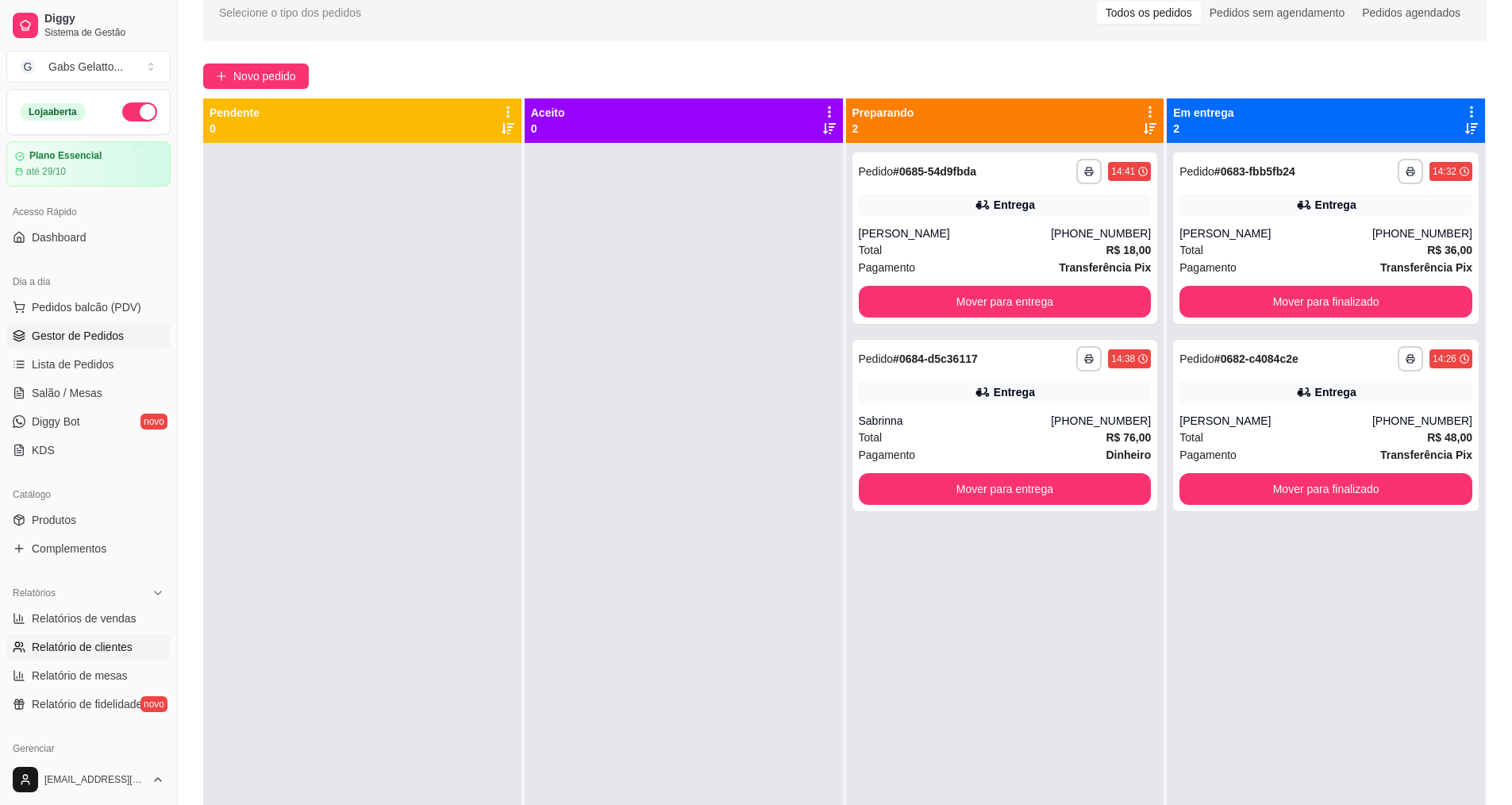
click at [135, 647] on link "Relatório de clientes" at bounding box center [88, 647] width 164 height 26
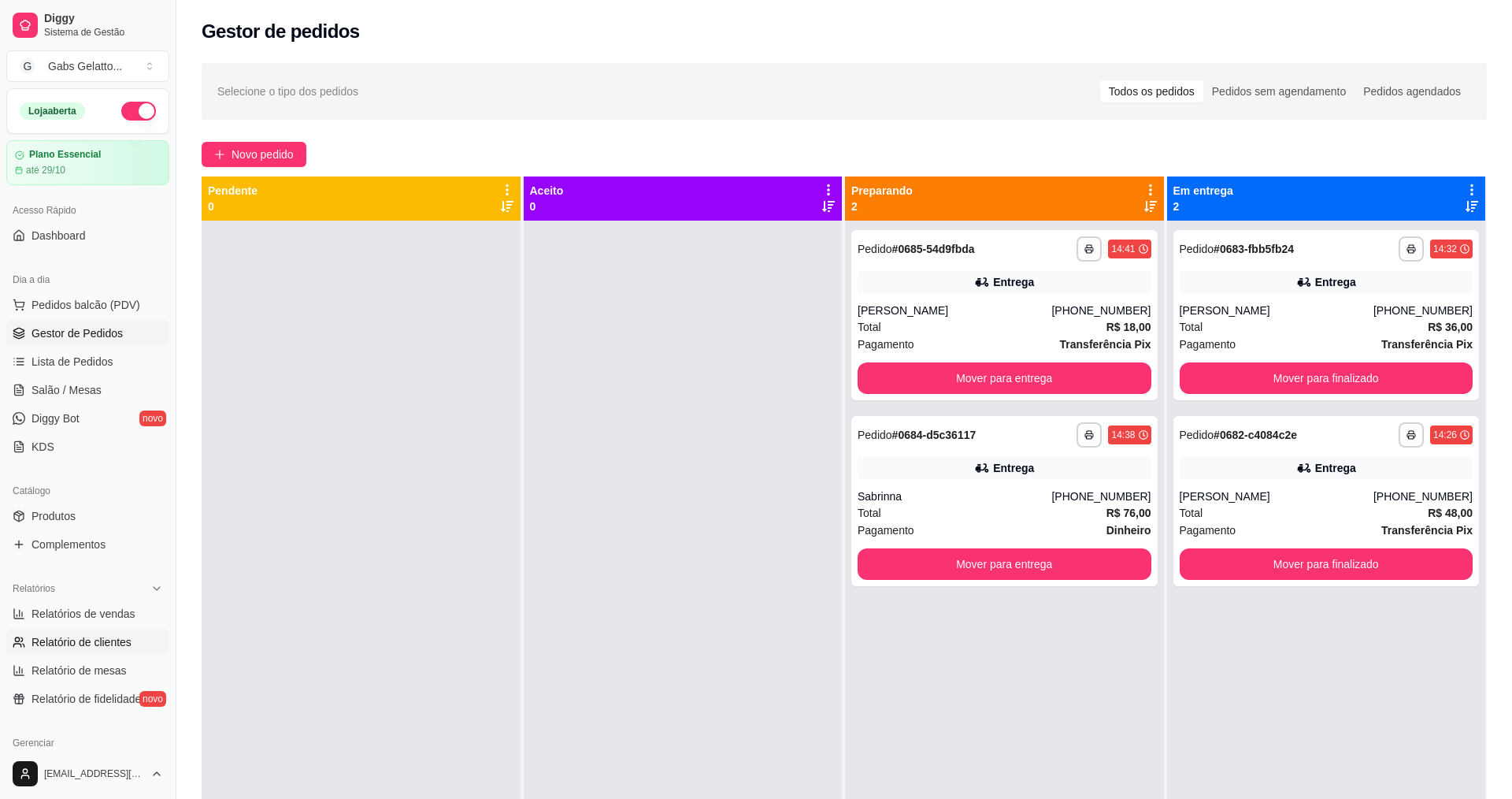
select select "30"
select select "HIGHEST_TOTAL_SPENT_WITH_ORDERS"
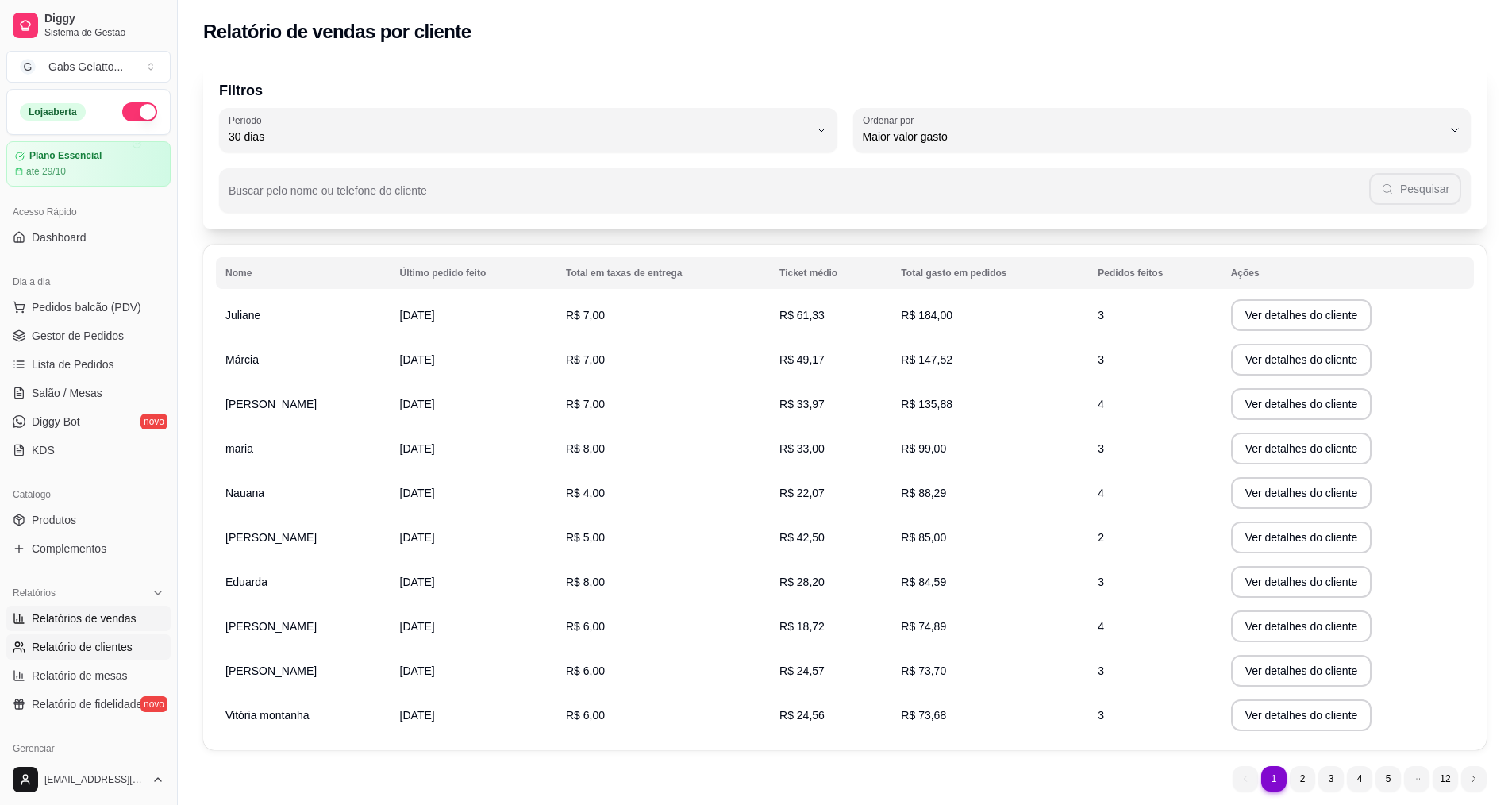
drag, startPoint x: 114, startPoint y: 615, endPoint x: 129, endPoint y: 611, distance: 15.5
click at [114, 615] on span "Relatórios de vendas" at bounding box center [84, 619] width 105 height 16
select select "ALL"
select select "0"
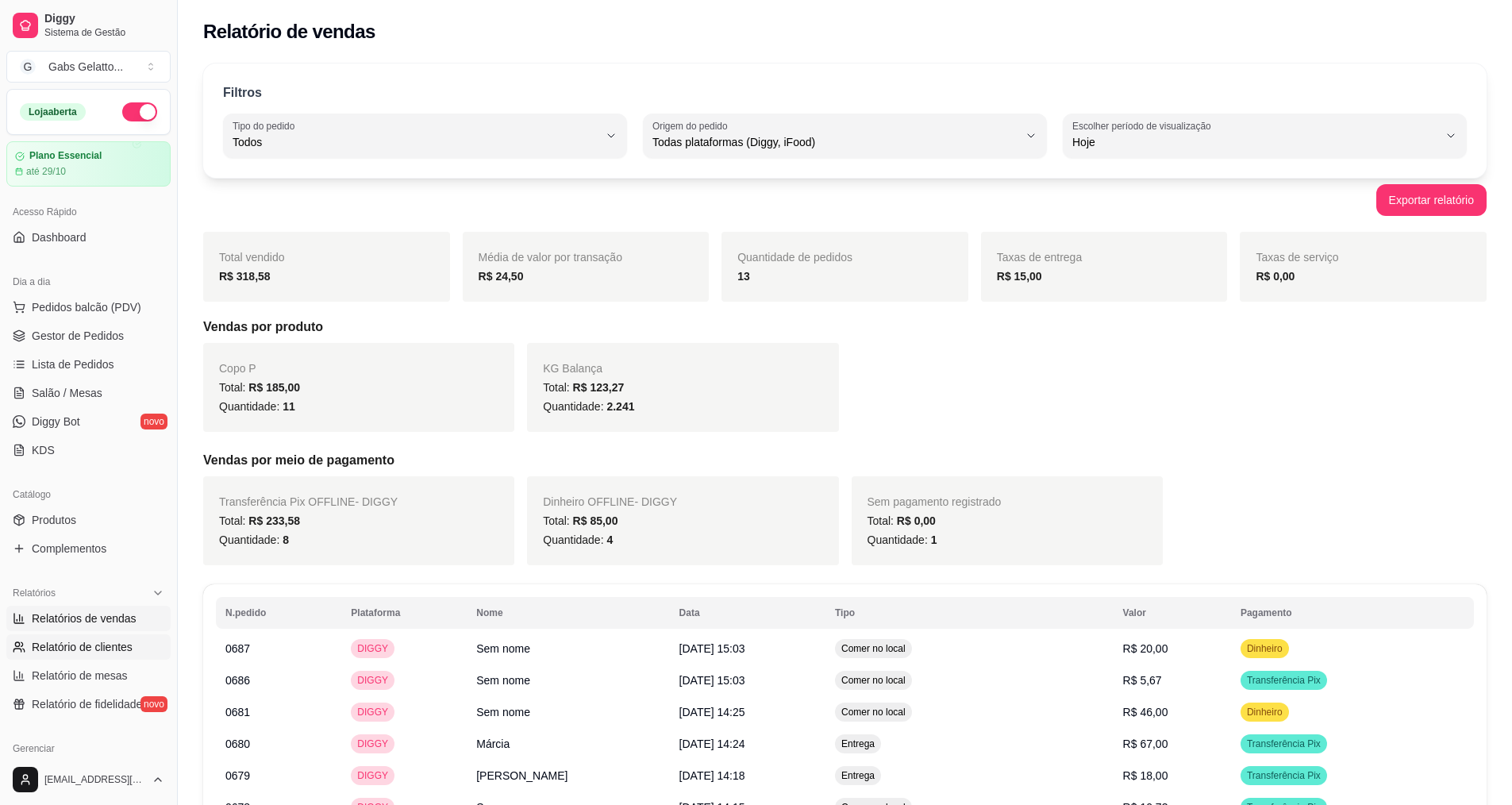
click at [121, 643] on span "Relatório de clientes" at bounding box center [82, 647] width 101 height 16
select select "30"
select select "HIGHEST_TOTAL_SPENT_WITH_ORDERS"
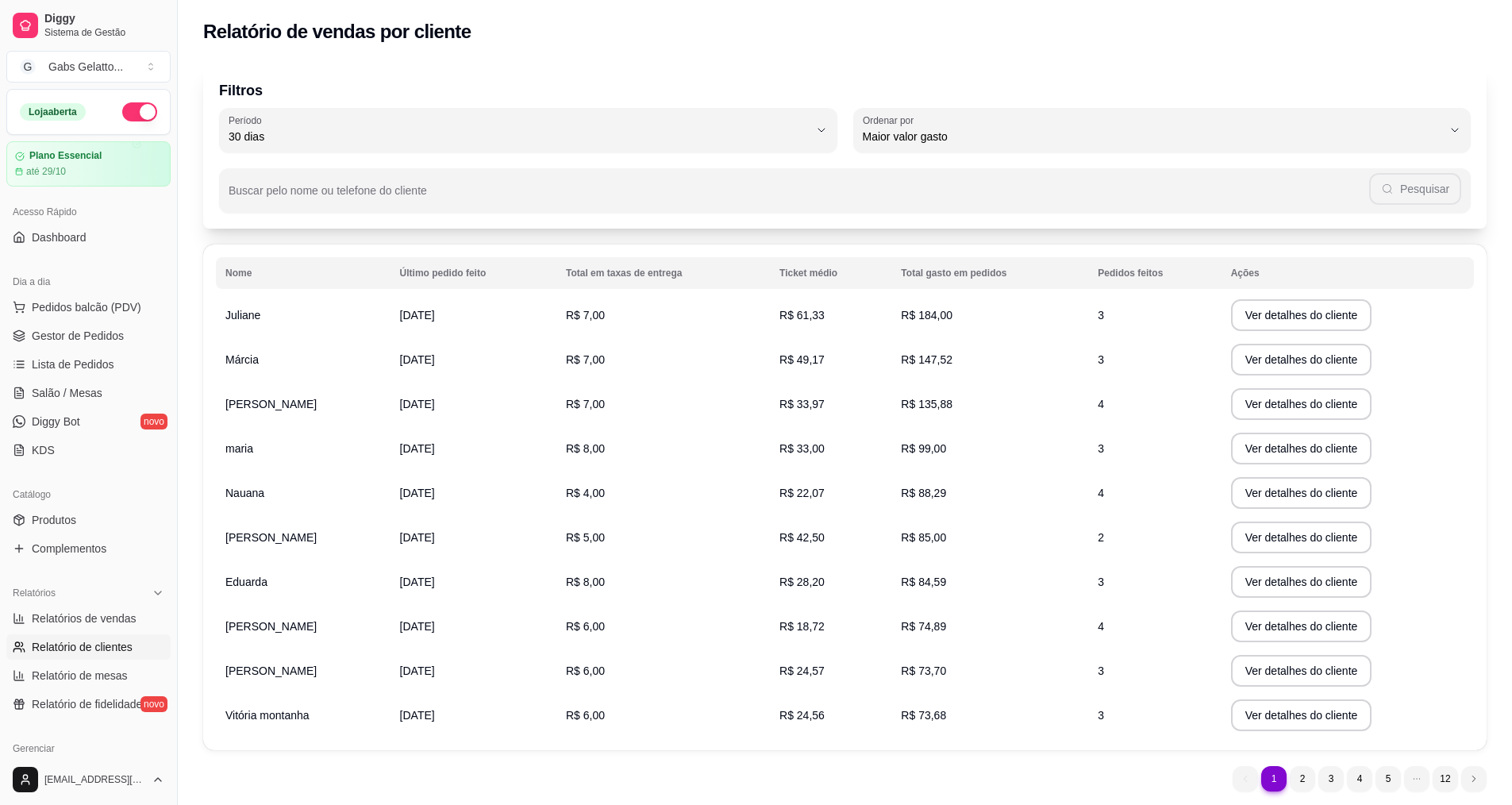
click at [355, 366] on td "Márcia" at bounding box center [303, 360] width 174 height 45
drag, startPoint x: 120, startPoint y: 623, endPoint x: 130, endPoint y: 615, distance: 12.8
click at [120, 623] on span "Relatórios de vendas" at bounding box center [84, 619] width 105 height 16
select select "ALL"
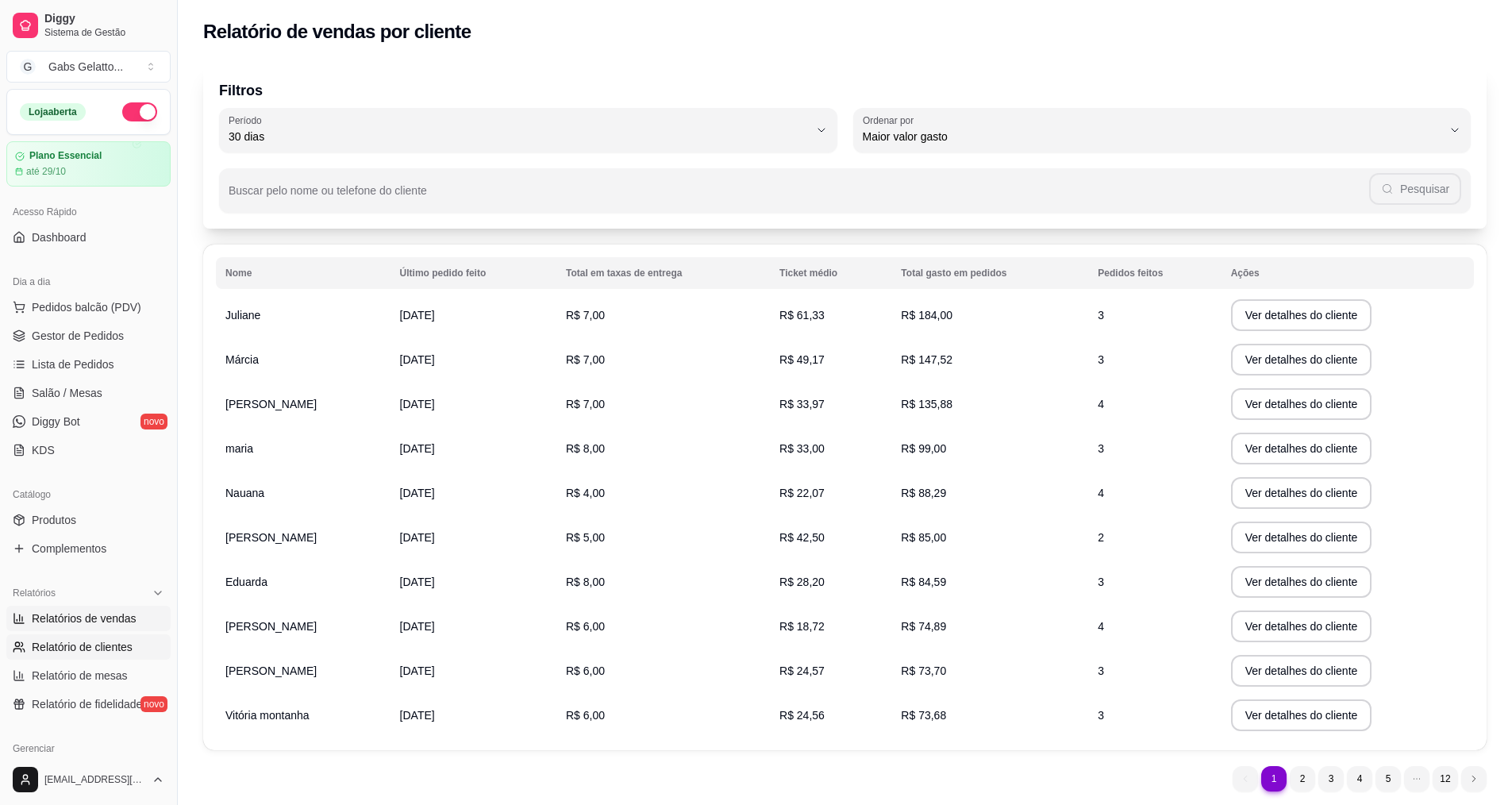
select select "0"
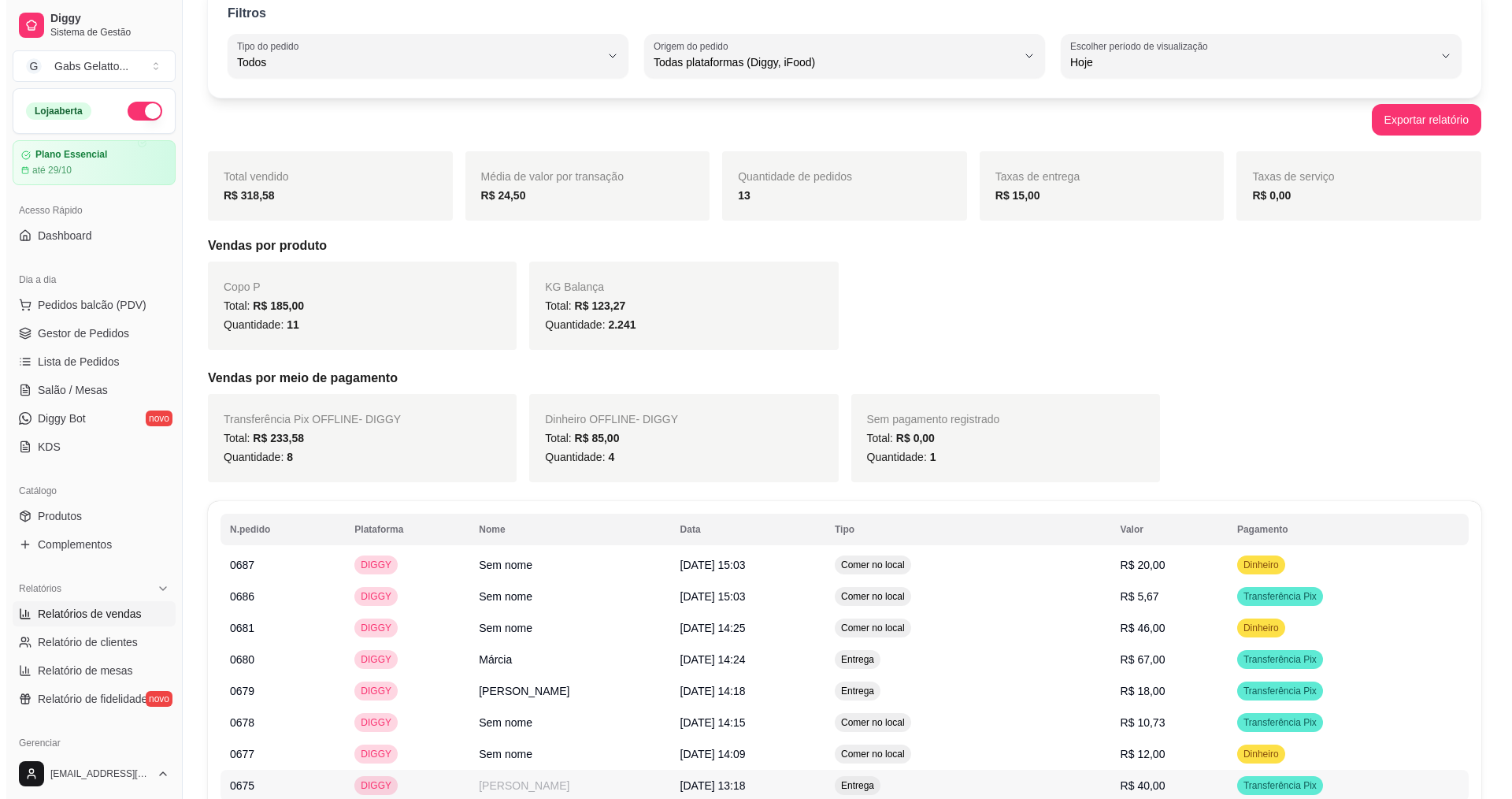
scroll to position [237, 0]
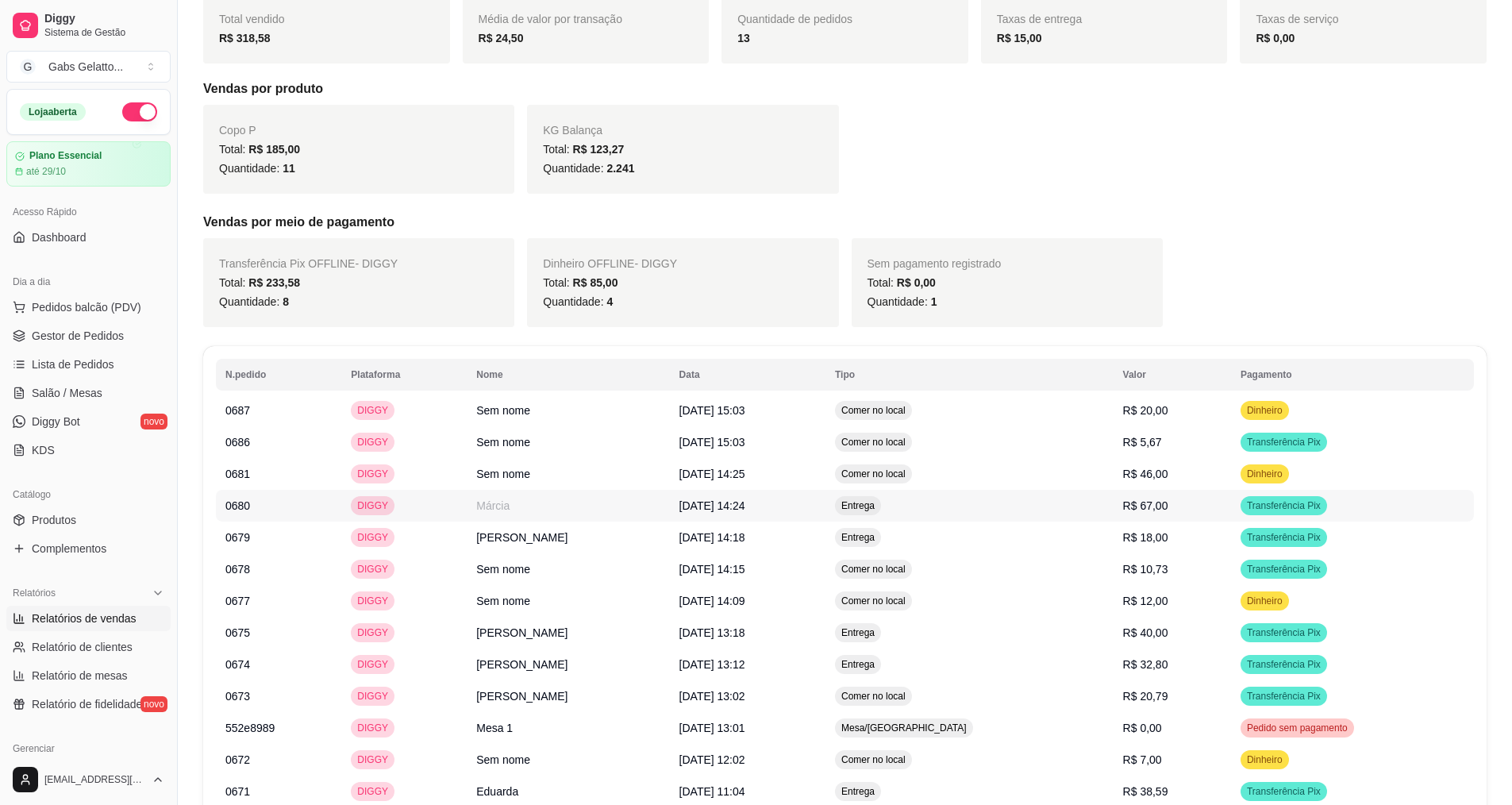
click at [579, 502] on td "Márcia" at bounding box center [568, 506] width 203 height 32
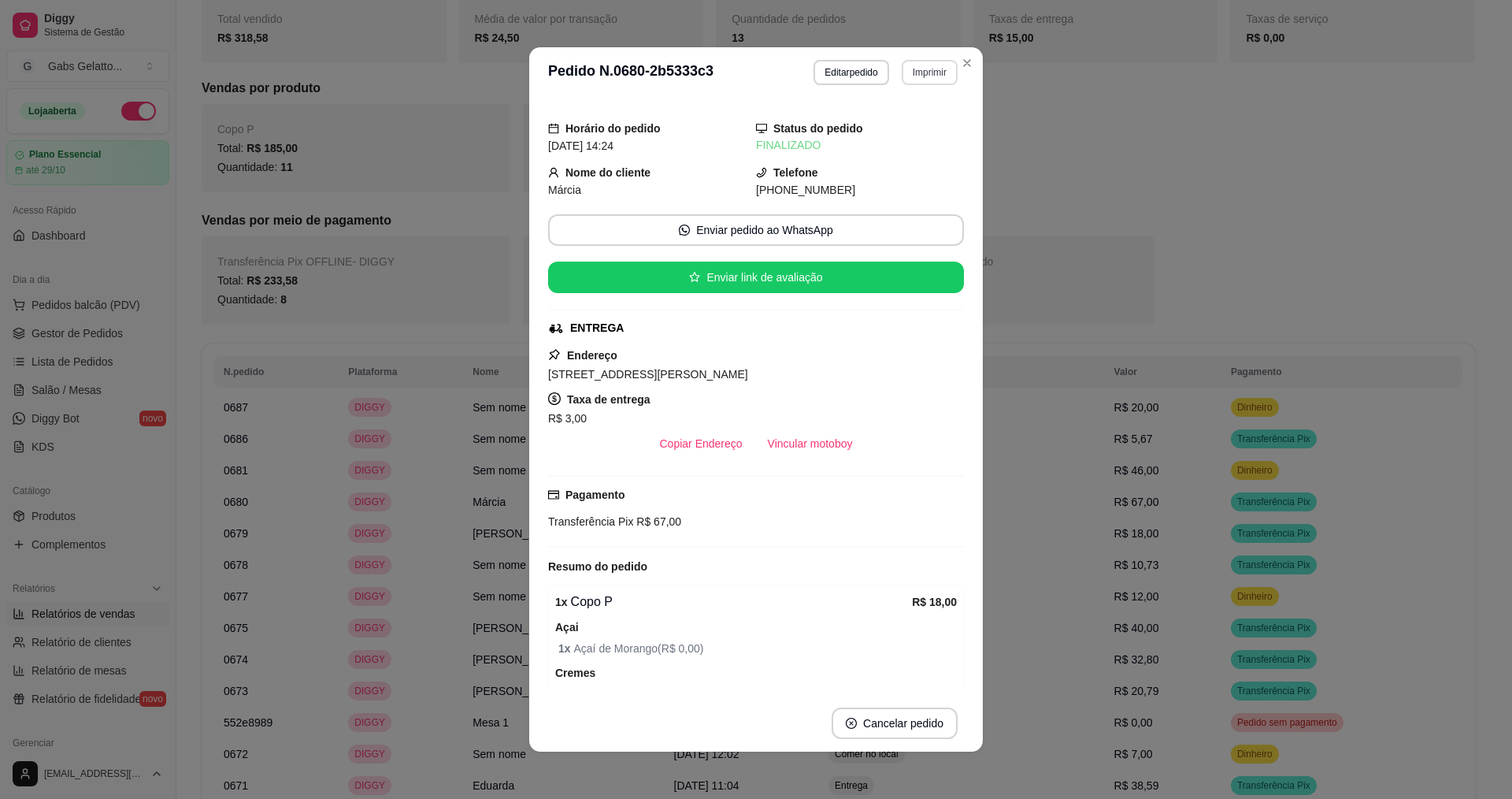
click at [915, 77] on button "Imprimir" at bounding box center [930, 72] width 56 height 25
click at [913, 120] on button "IMPRESSORA" at bounding box center [896, 128] width 114 height 25
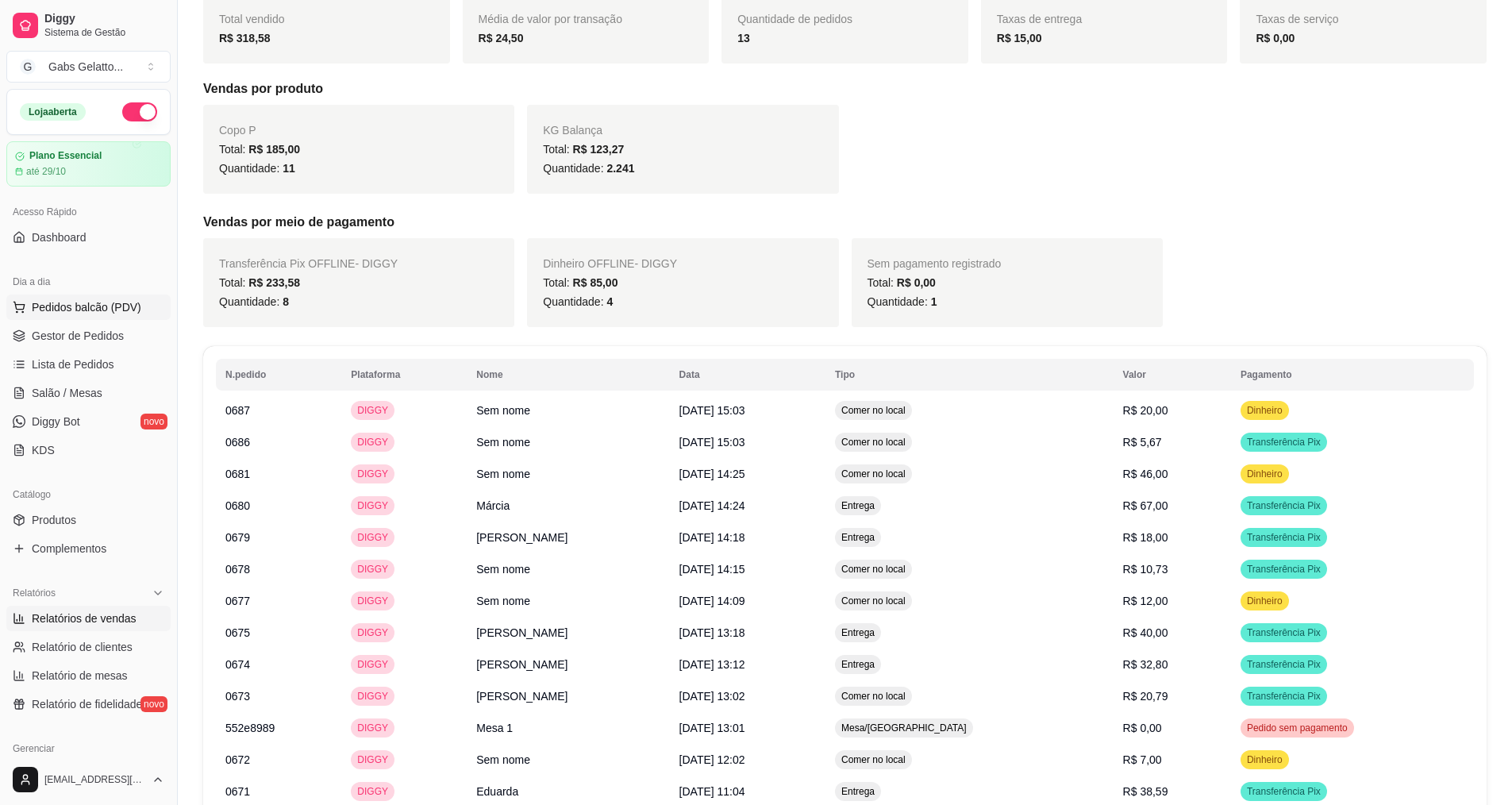
click at [101, 309] on span "Pedidos balcão (PDV)" at bounding box center [86, 307] width 110 height 16
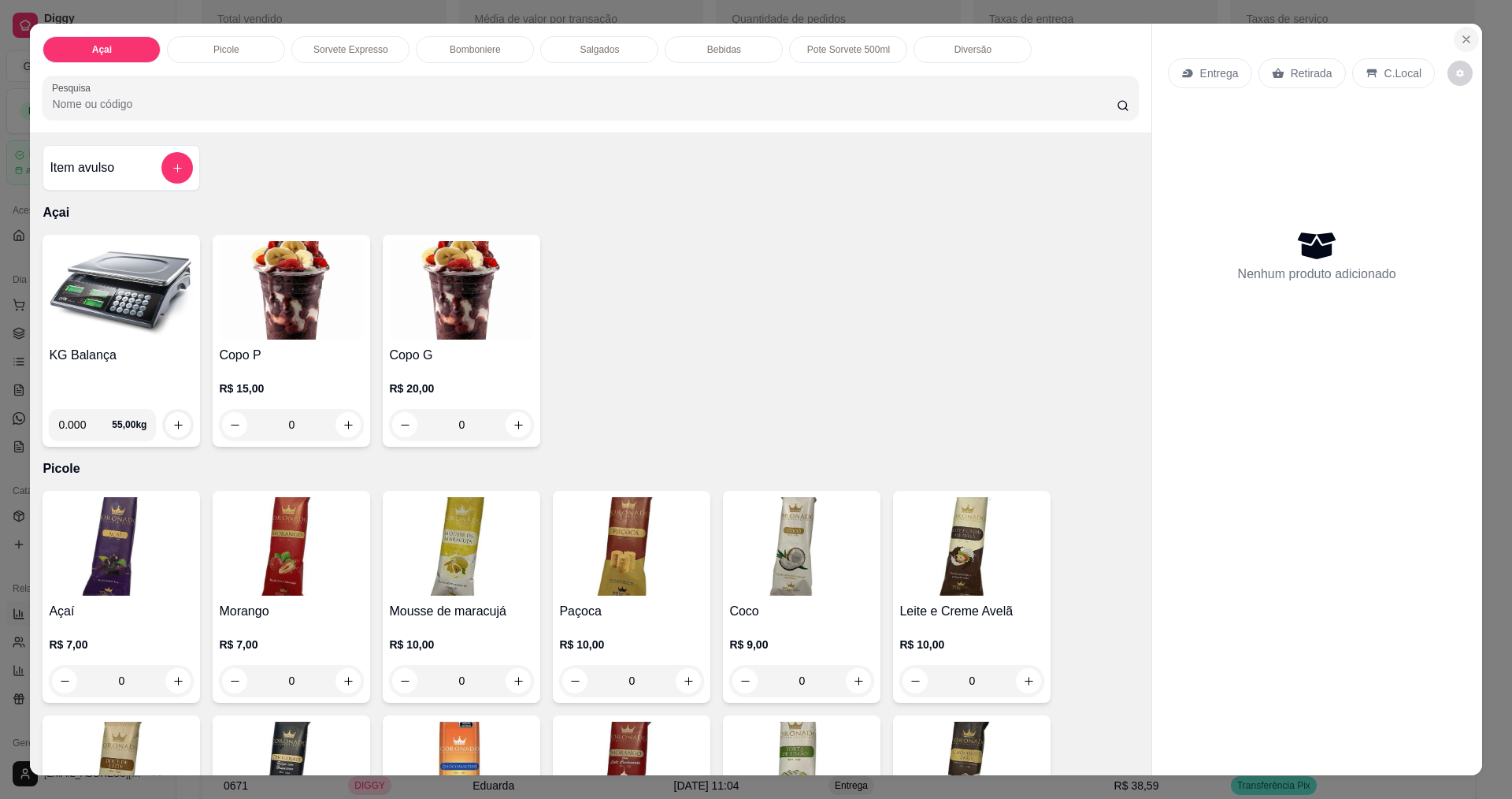
click at [1460, 35] on icon "Close" at bounding box center [1467, 40] width 13 height 13
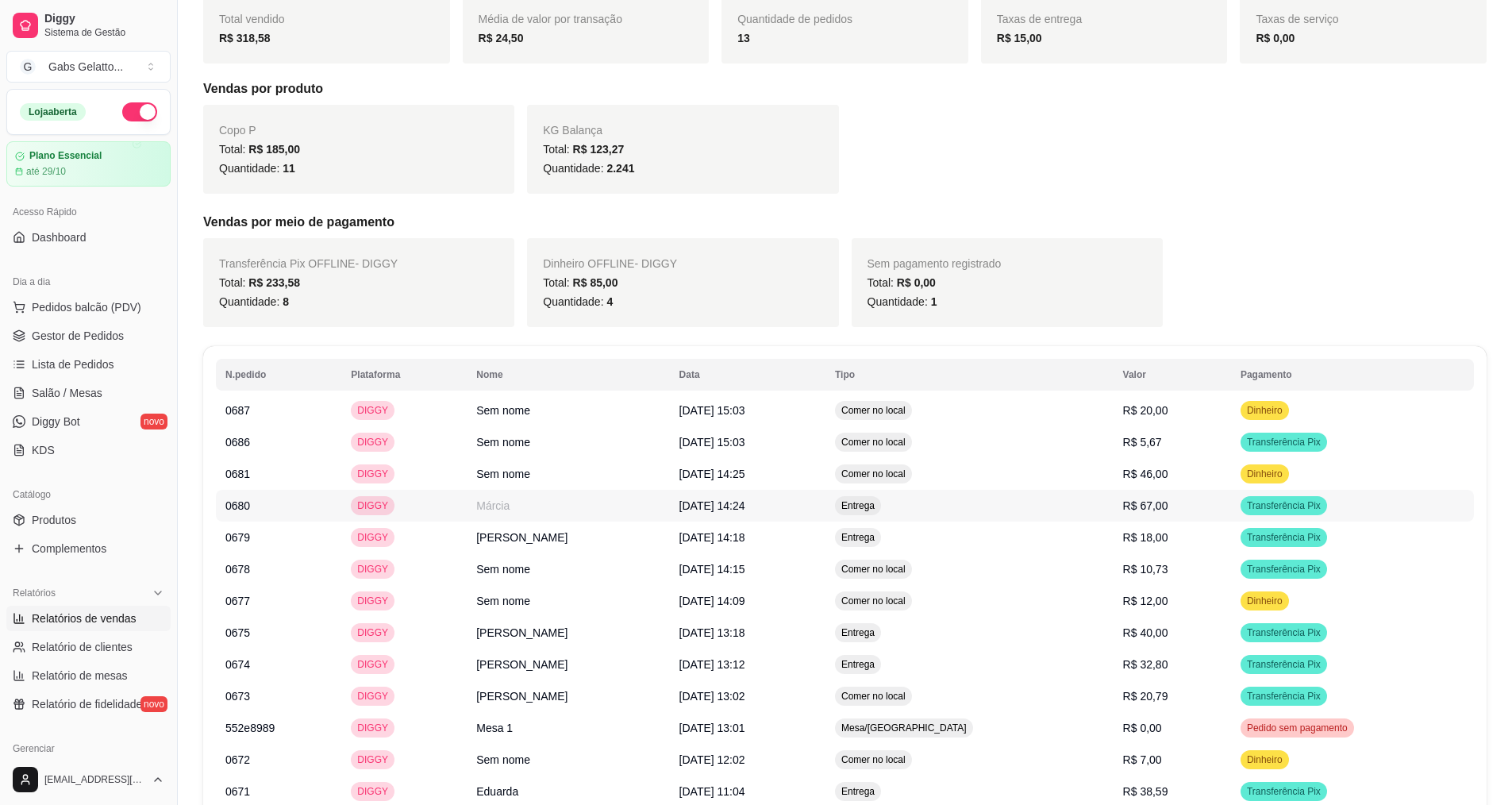
click at [618, 512] on td "Márcia" at bounding box center [568, 506] width 203 height 32
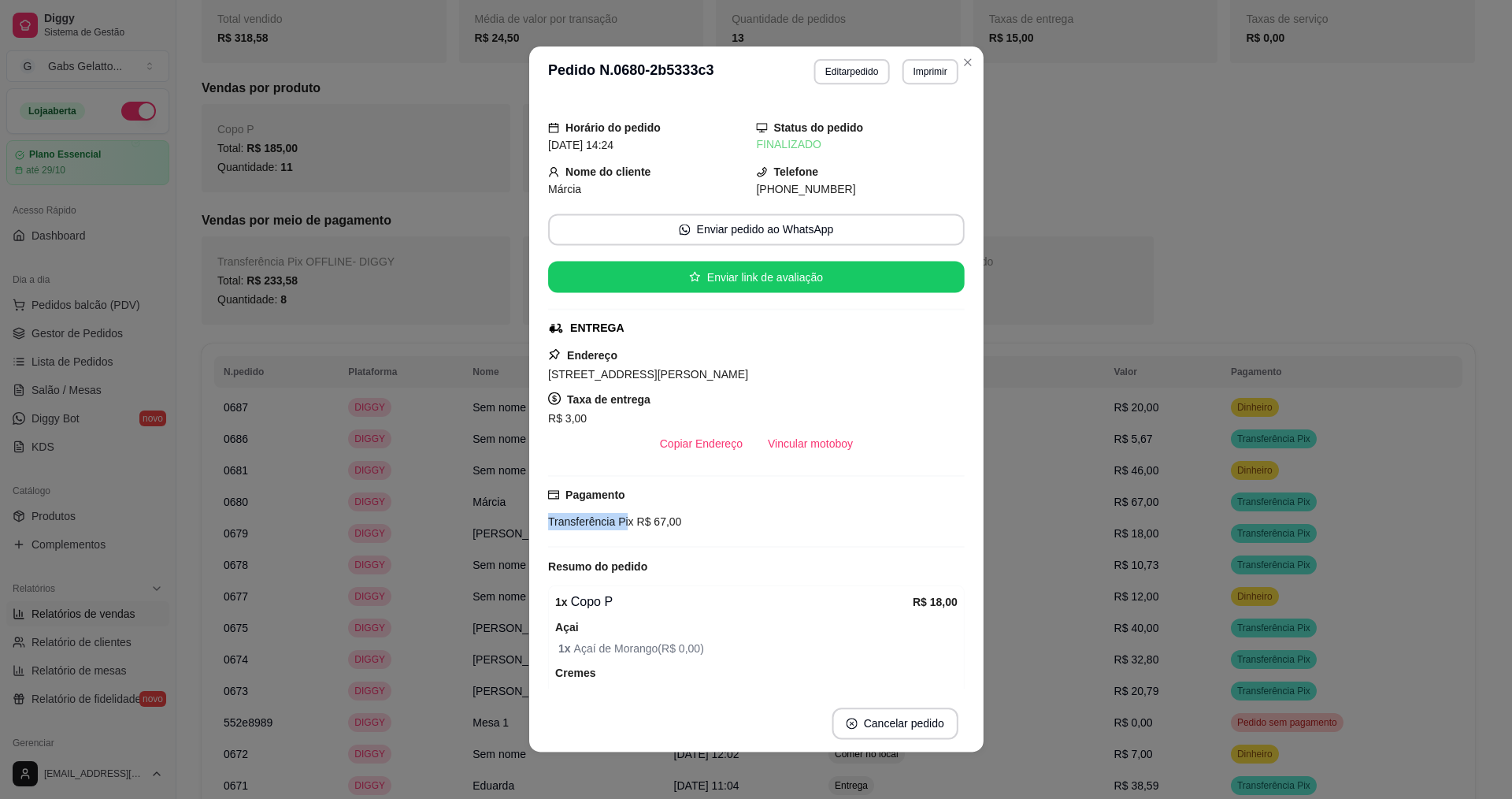
click at [624, 502] on div "Pagamento Transferência Pix R$ 67,00" at bounding box center [756, 508] width 417 height 44
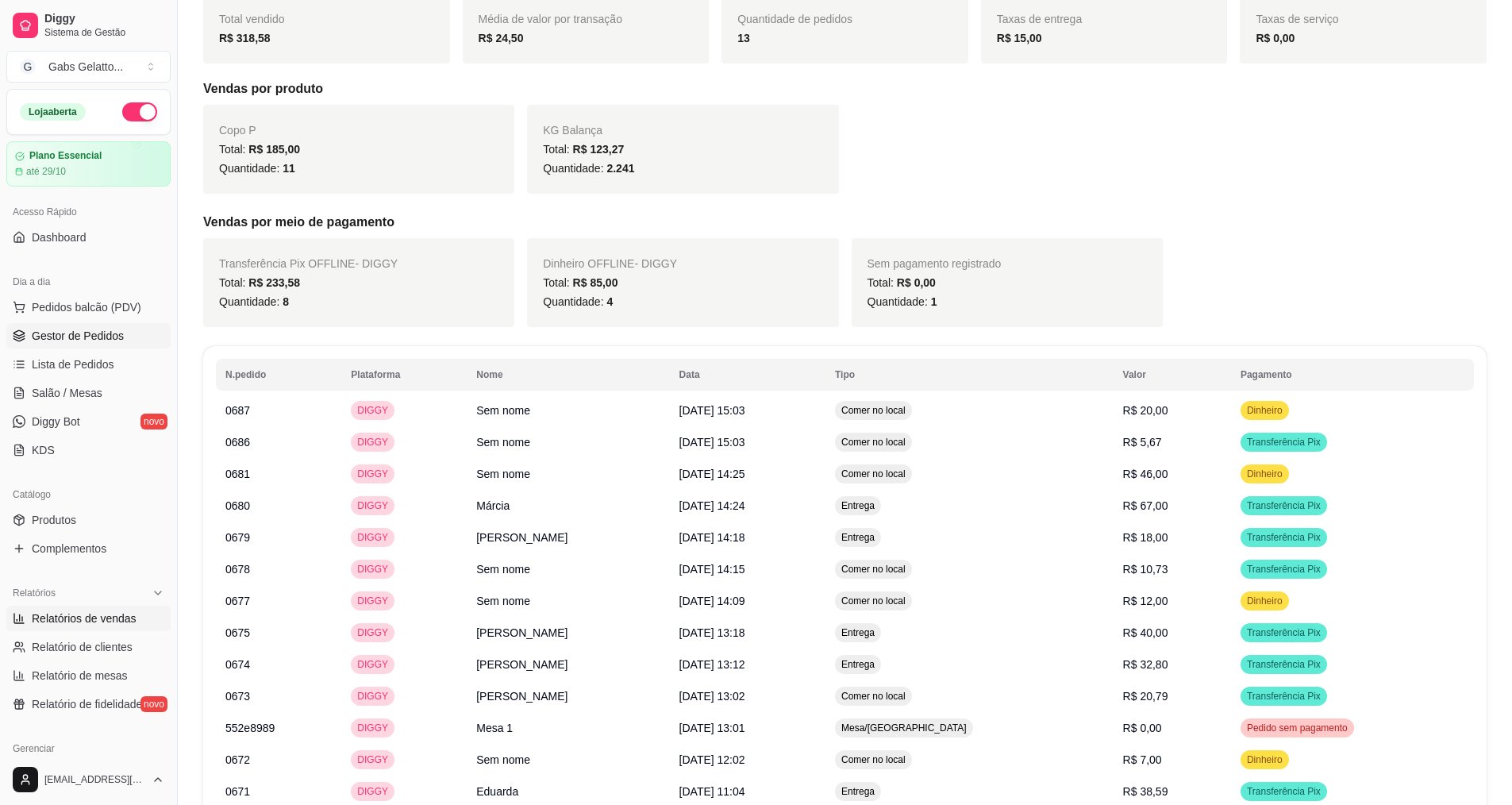
click at [94, 341] on span "Gestor de Pedidos" at bounding box center [78, 336] width 92 height 16
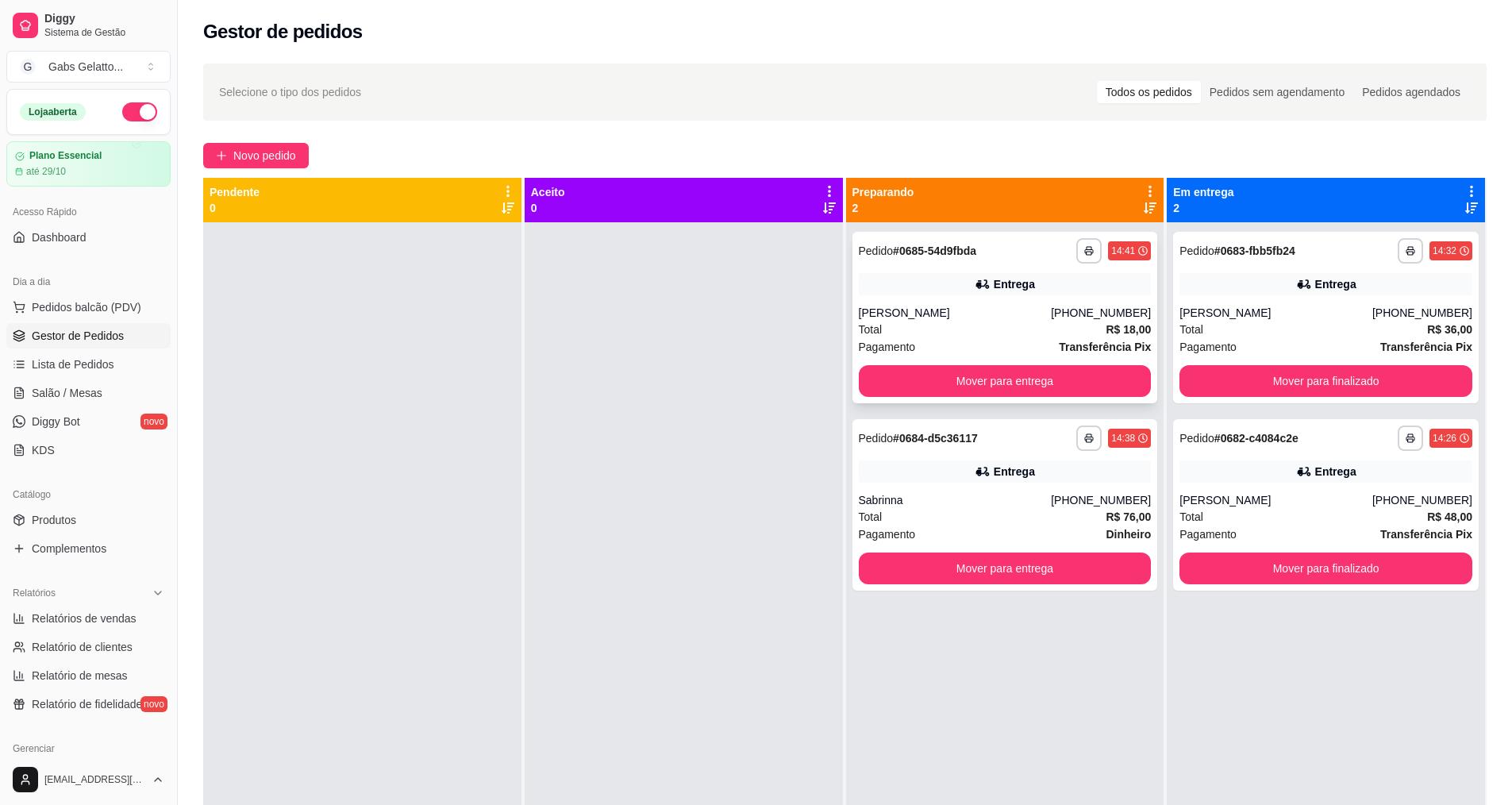
click at [937, 319] on div "[PERSON_NAME]" at bounding box center [955, 313] width 193 height 16
click at [1249, 372] on button "Mover para finalizado" at bounding box center [1326, 381] width 293 height 32
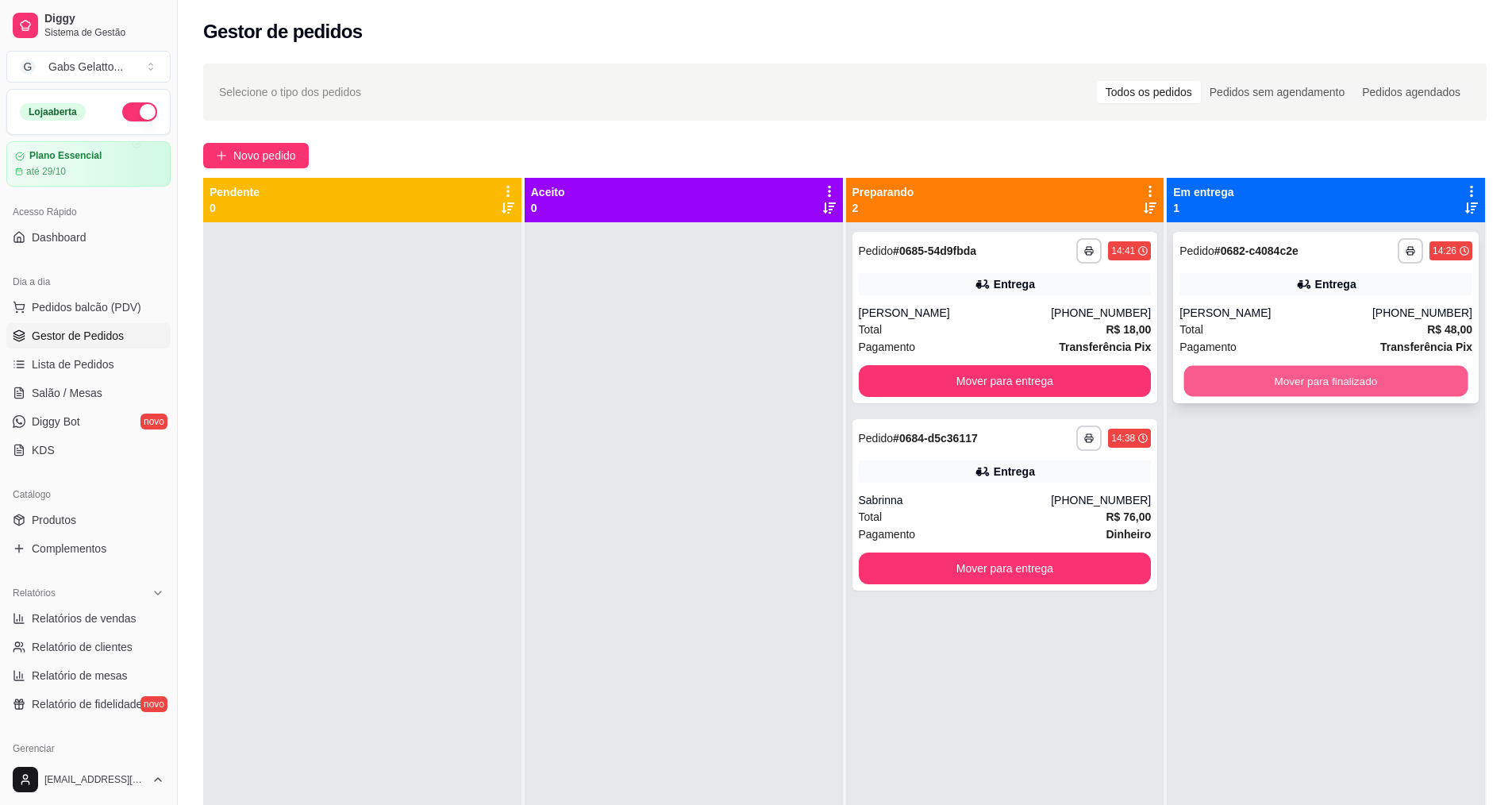
click at [1259, 376] on button "Mover para finalizado" at bounding box center [1326, 381] width 284 height 31
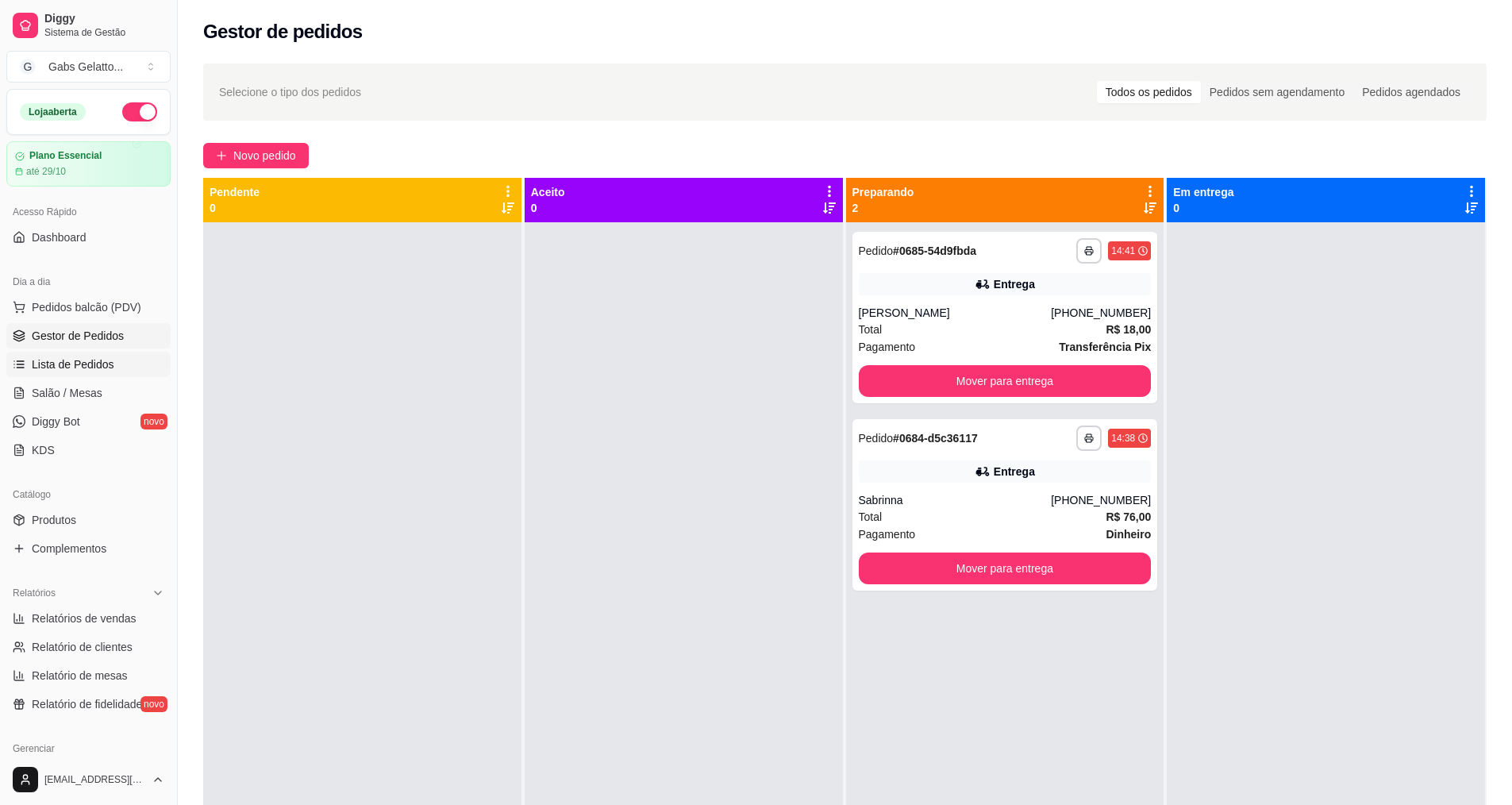
click at [79, 358] on span "Lista de Pedidos" at bounding box center [73, 364] width 82 height 16
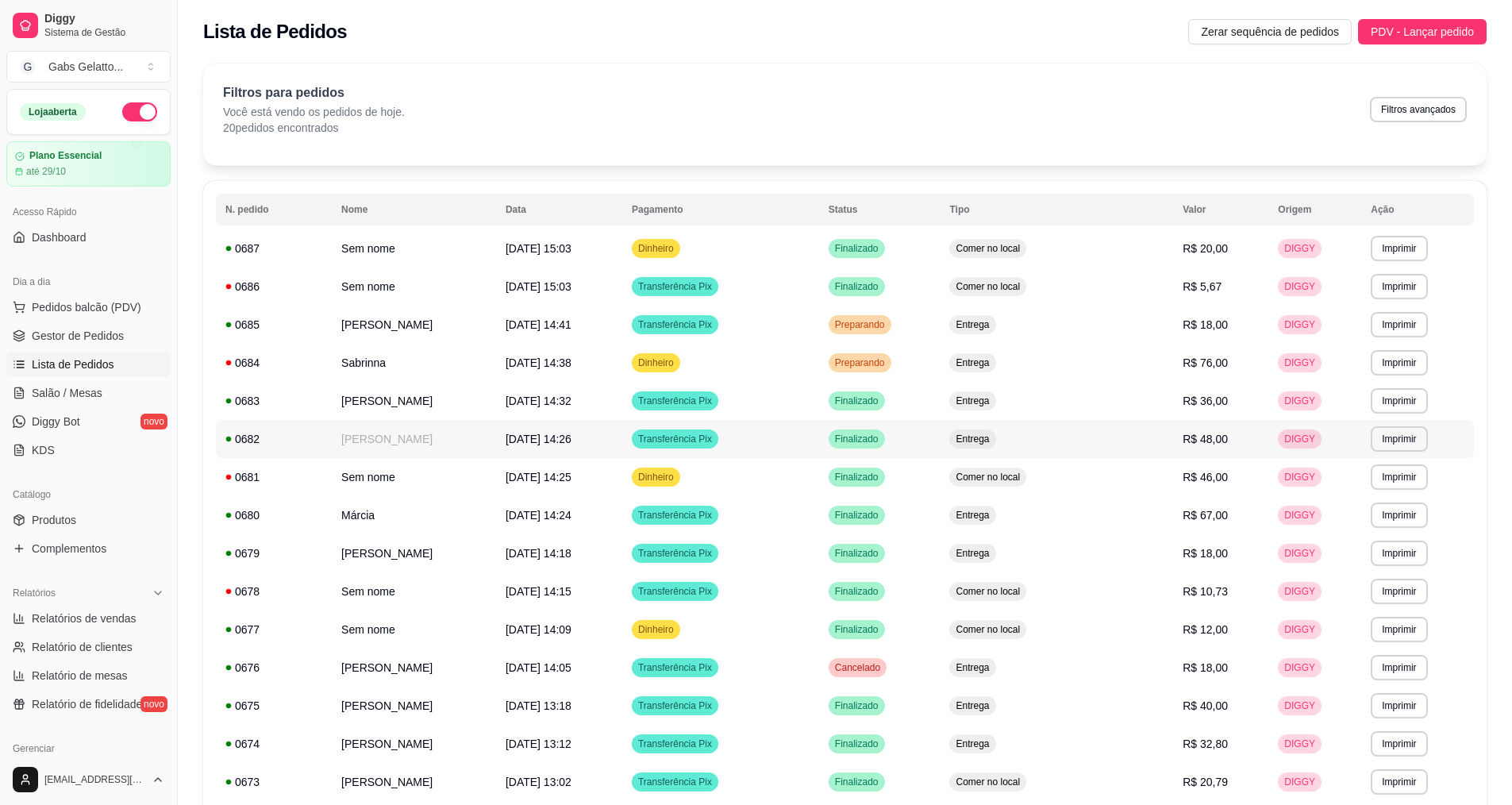
click at [374, 439] on td "[PERSON_NAME]" at bounding box center [414, 439] width 164 height 38
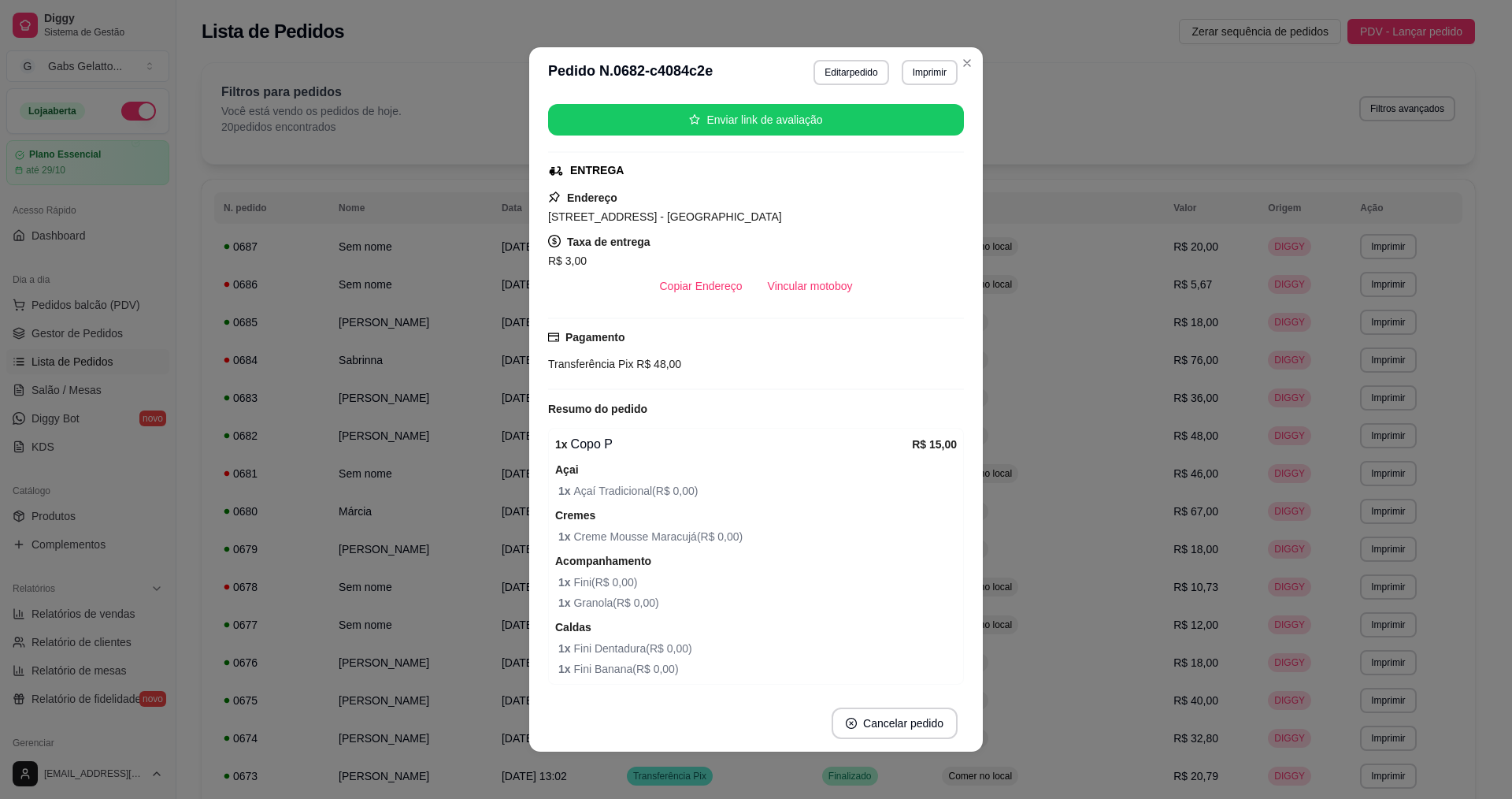
scroll to position [237, 0]
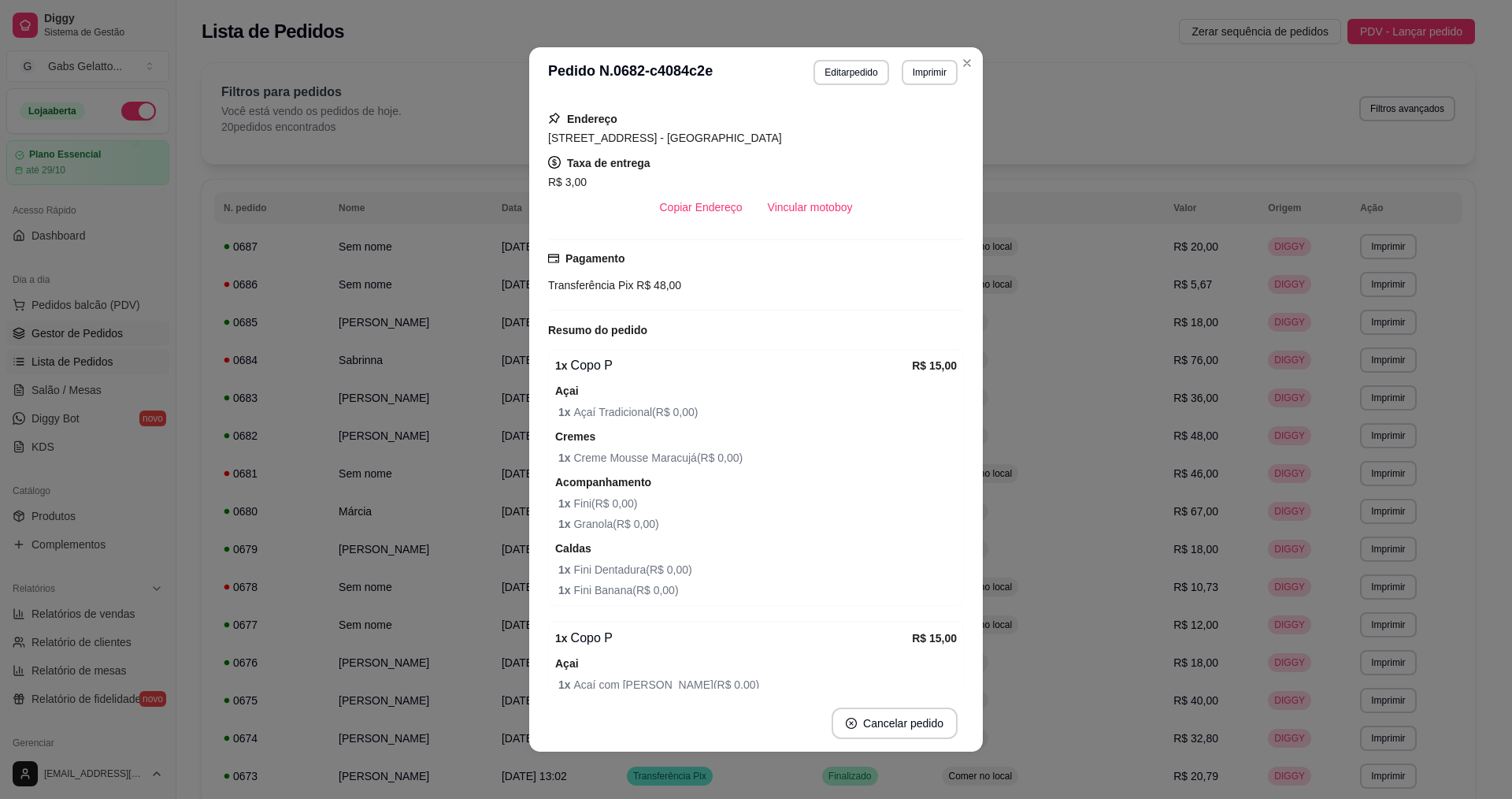
click at [33, 338] on span "Gestor de Pedidos" at bounding box center [77, 334] width 91 height 16
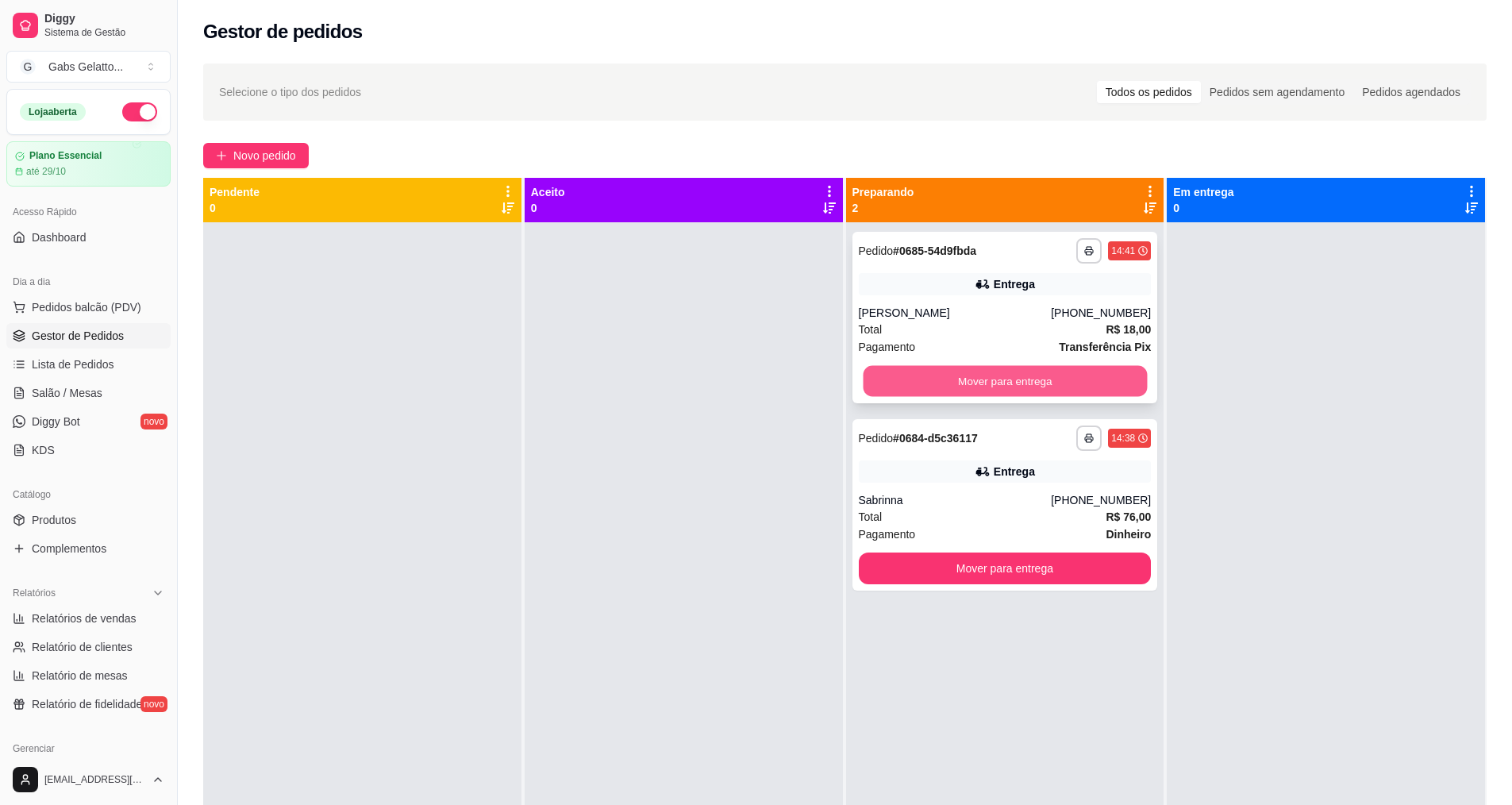
click at [940, 374] on button "Mover para entrega" at bounding box center [1005, 381] width 284 height 31
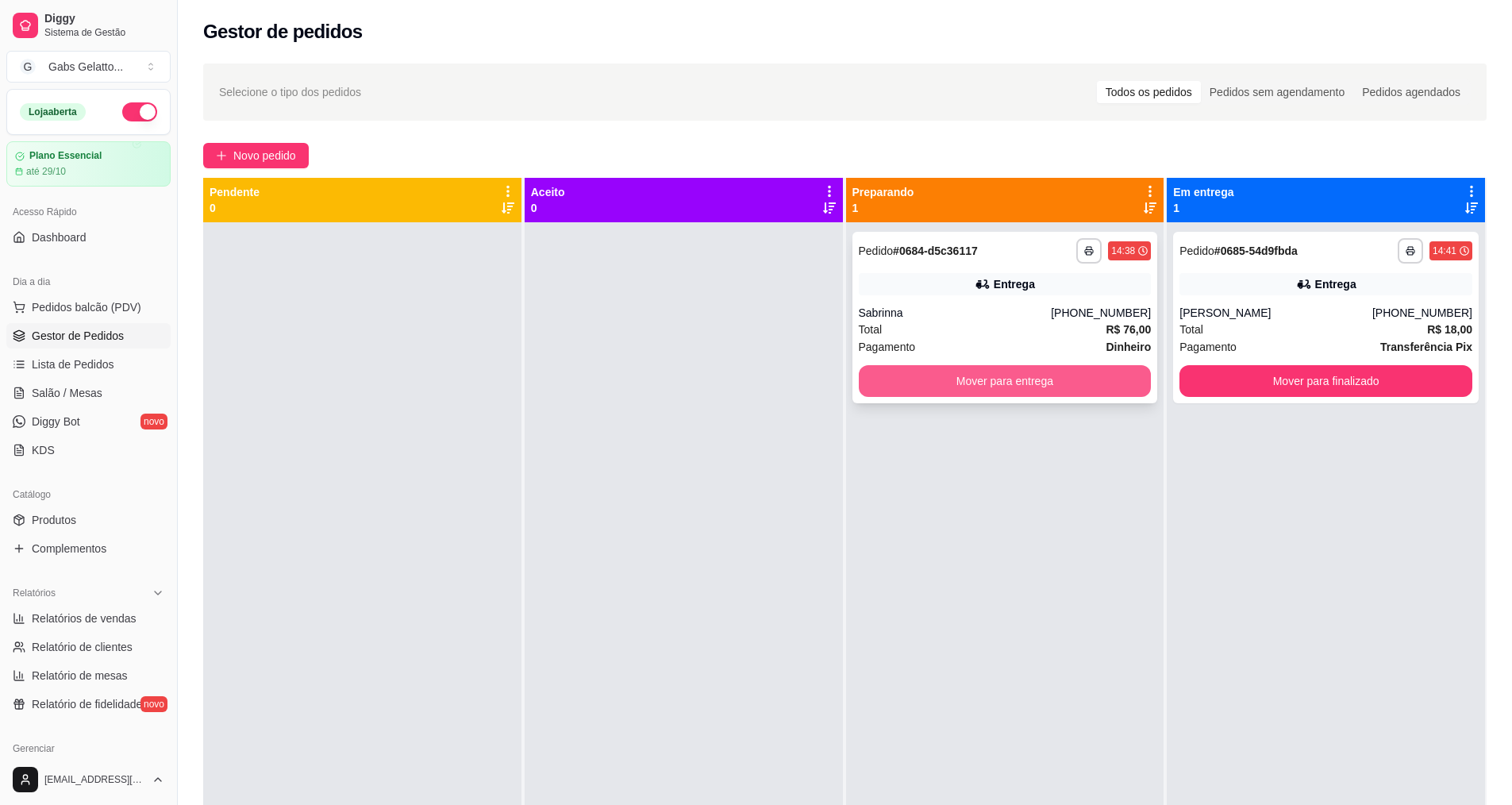
click at [1023, 371] on button "Mover para entrega" at bounding box center [1005, 381] width 293 height 32
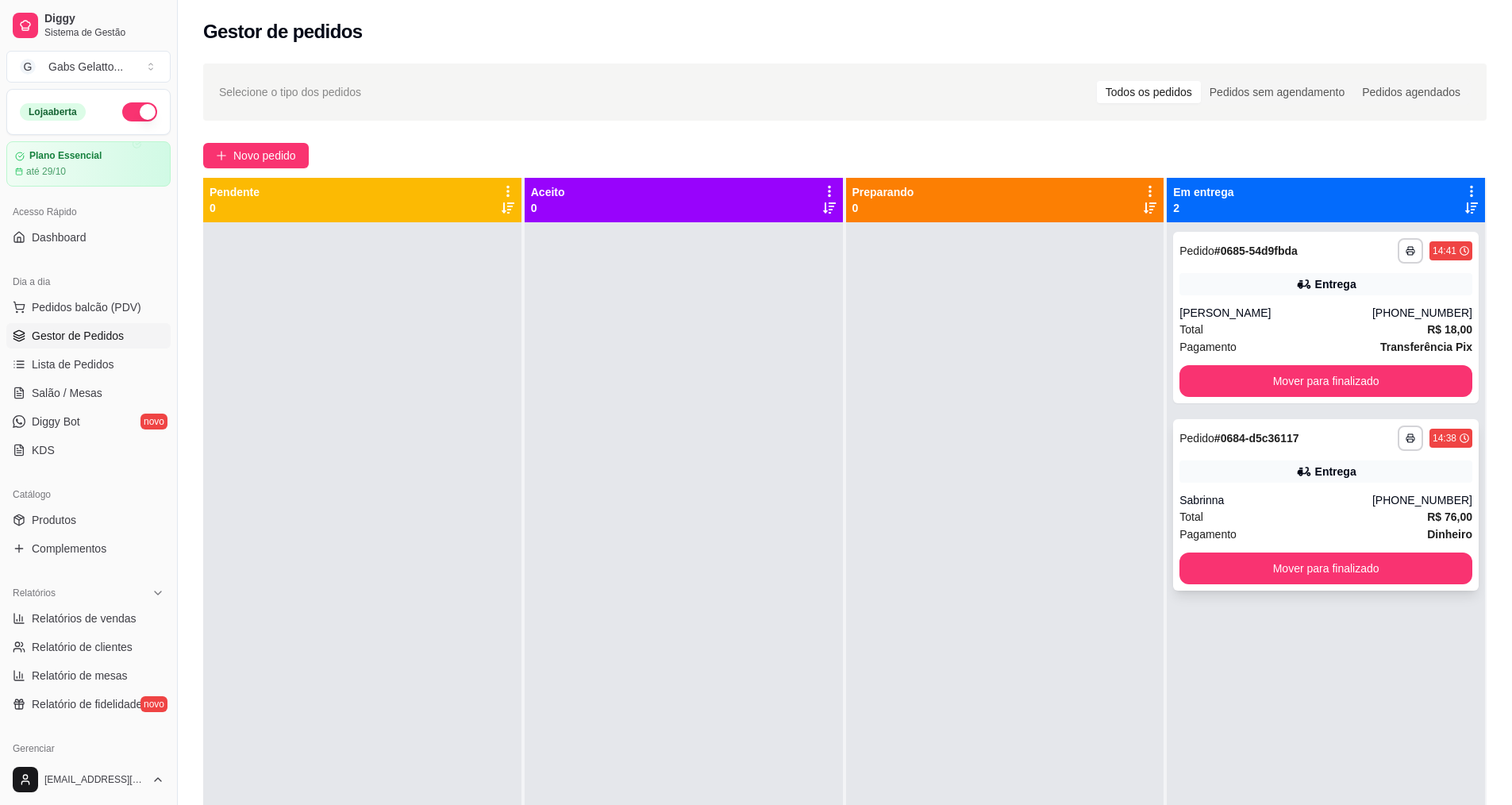
click at [1281, 534] on div "Pagamento Dinheiro" at bounding box center [1326, 535] width 293 height 18
click at [411, 467] on div at bounding box center [363, 625] width 319 height 805
click at [1018, 495] on div at bounding box center [1005, 625] width 319 height 805
click at [1223, 475] on div "Entrega" at bounding box center [1326, 471] width 293 height 22
click at [1267, 286] on div "Entrega" at bounding box center [1326, 284] width 293 height 22
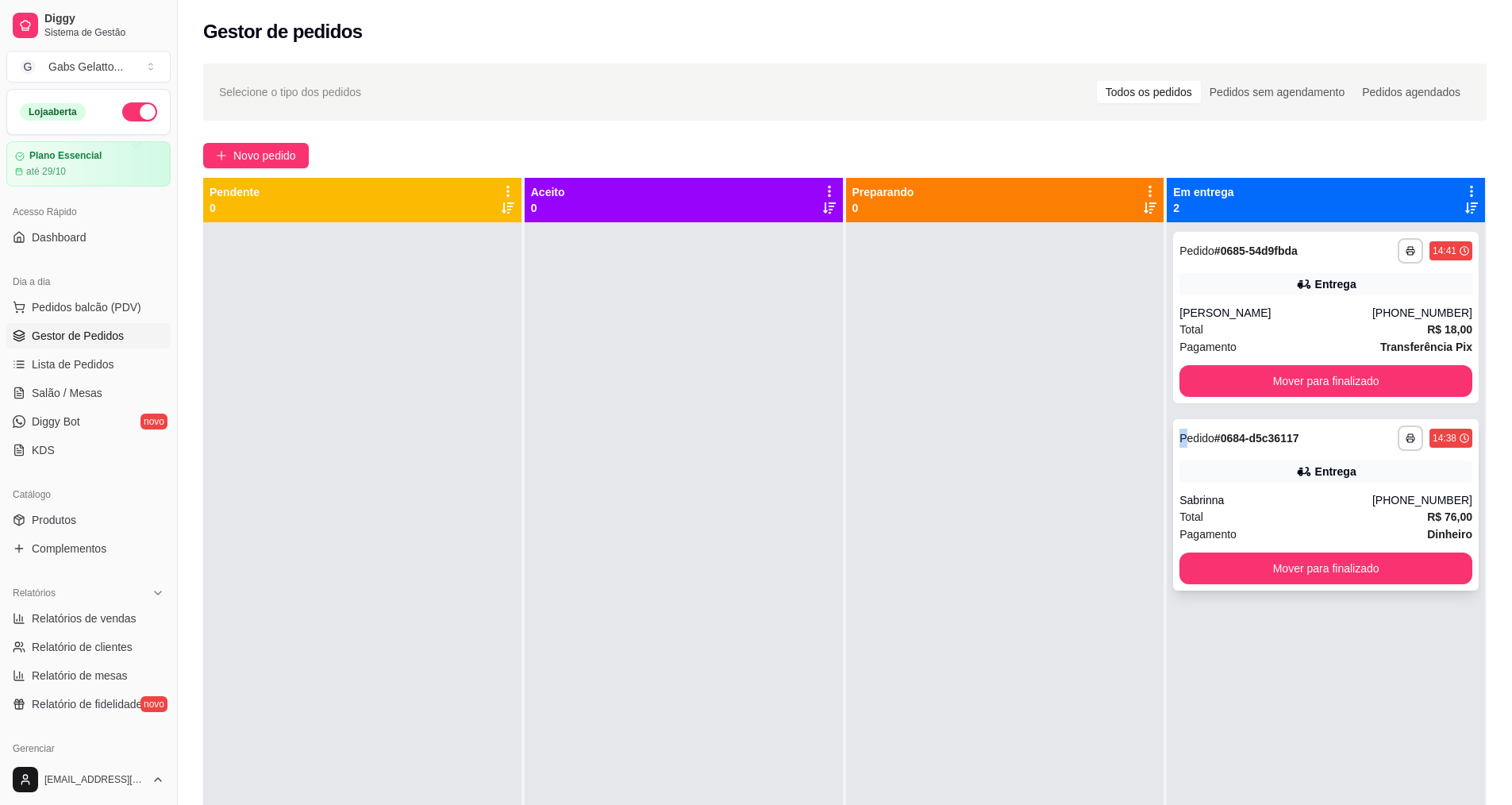
click at [1178, 451] on div "**********" at bounding box center [1326, 505] width 306 height 171
click at [76, 397] on span "Salão / Mesas" at bounding box center [67, 393] width 70 height 16
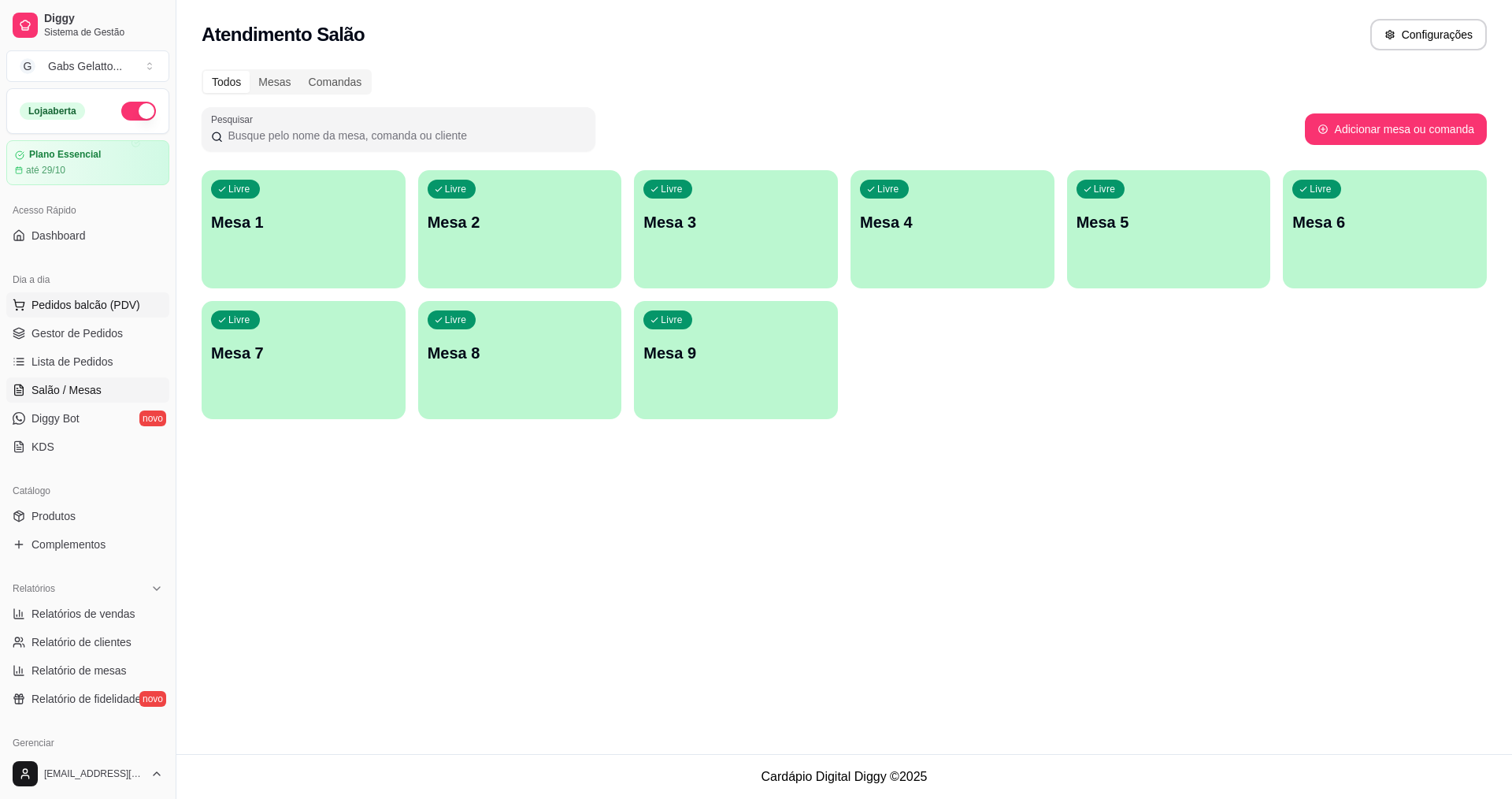
click at [47, 308] on span "Pedidos balcão (PDV)" at bounding box center [86, 305] width 109 height 16
click at [134, 304] on img at bounding box center [121, 291] width 145 height 98
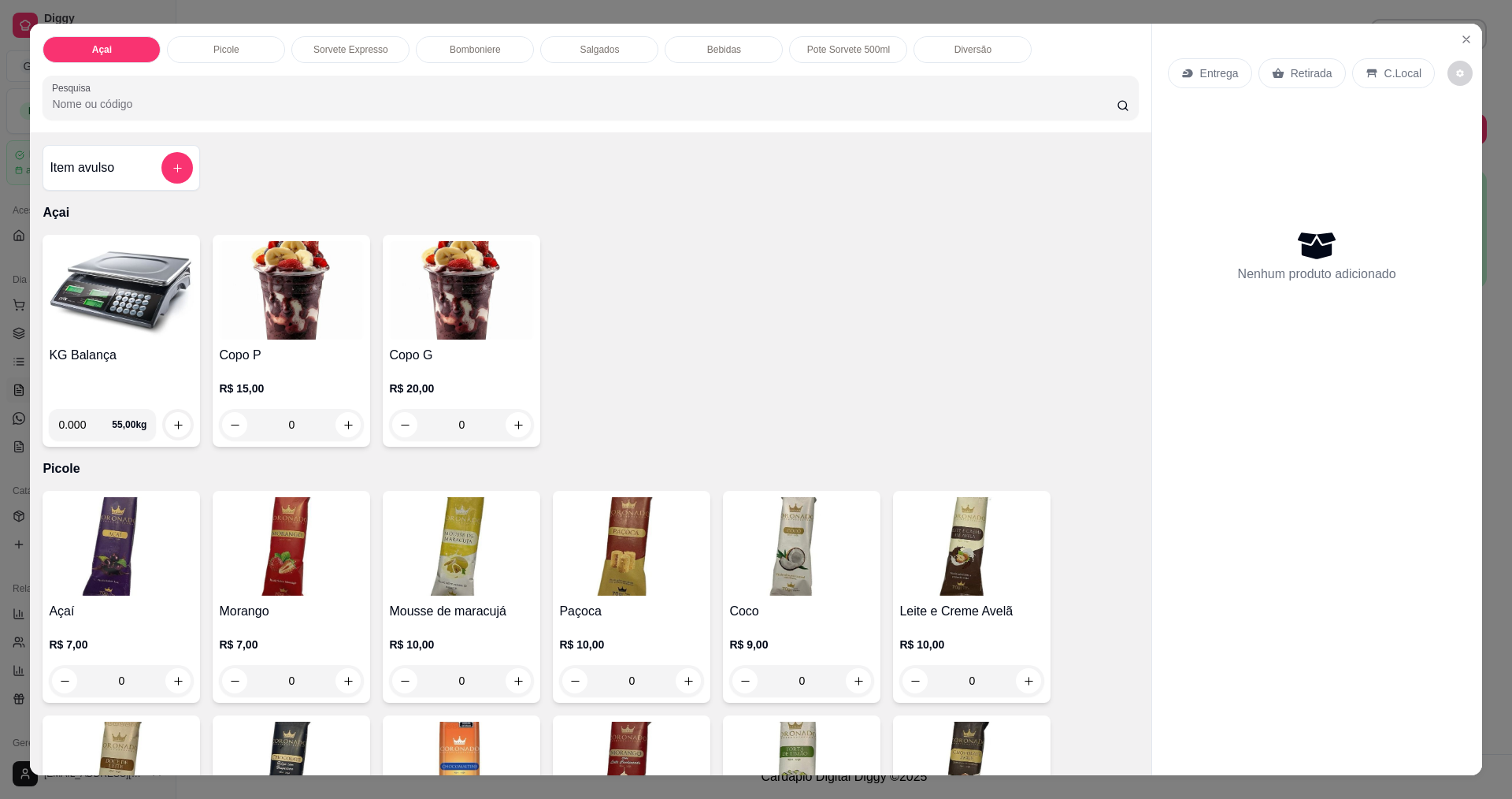
click at [97, 332] on img at bounding box center [121, 291] width 145 height 98
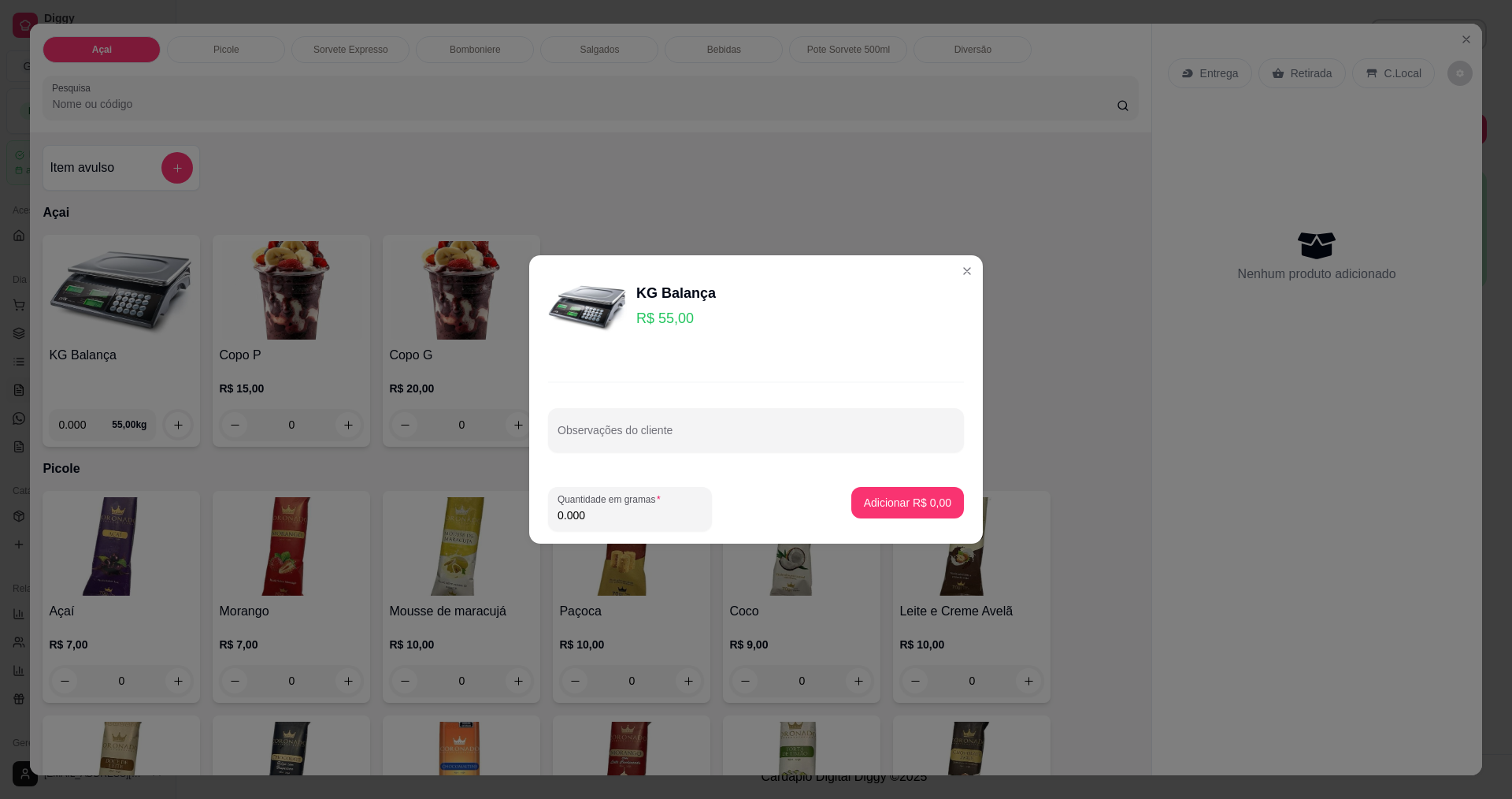
click at [605, 515] on input "0.000" at bounding box center [630, 515] width 145 height 16
type input "0.219"
click at [923, 497] on p "Adicionar R$ 12,05" at bounding box center [904, 502] width 91 height 15
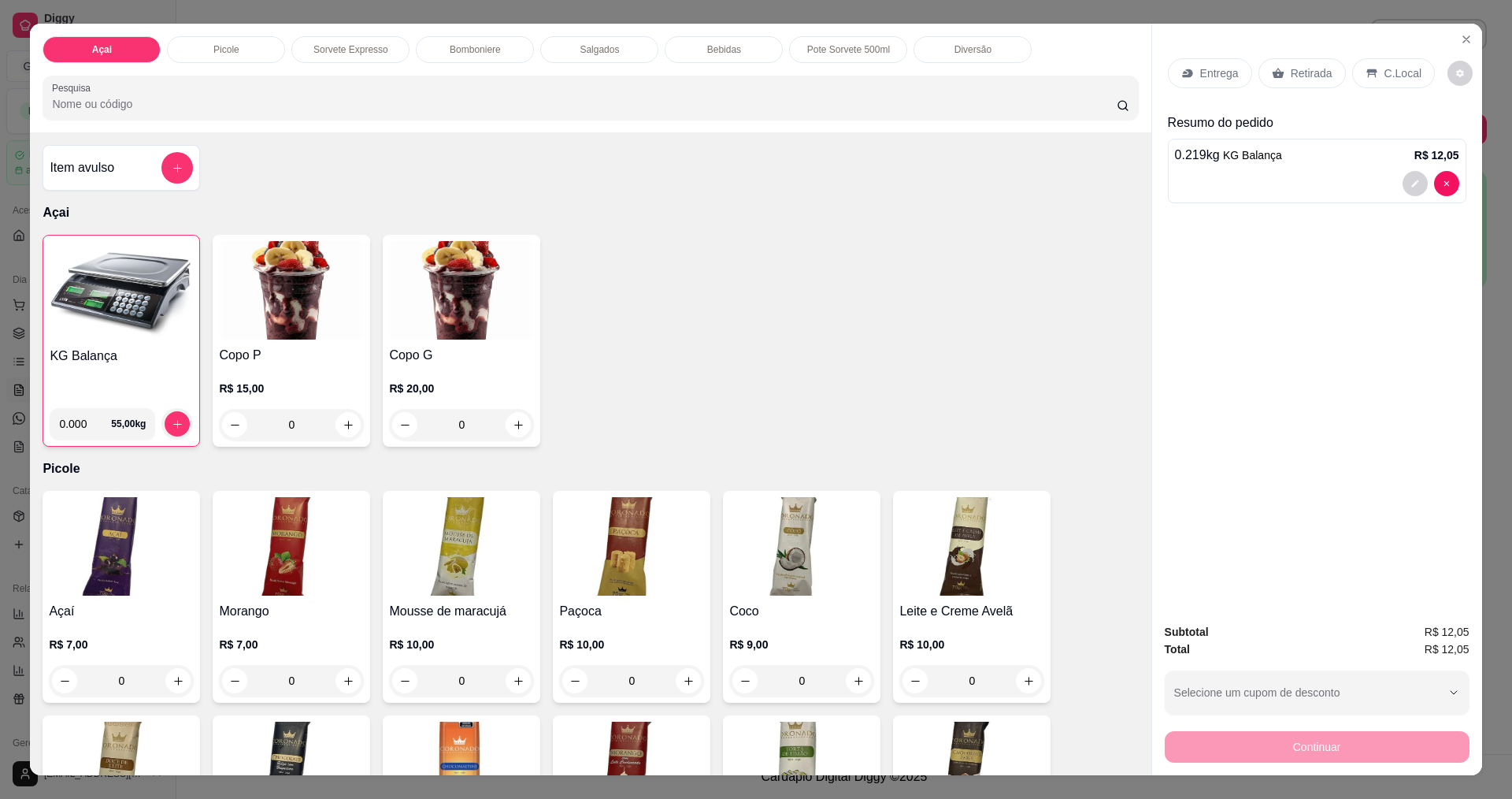
click at [155, 349] on h4 "KG Balança" at bounding box center [121, 356] width 144 height 19
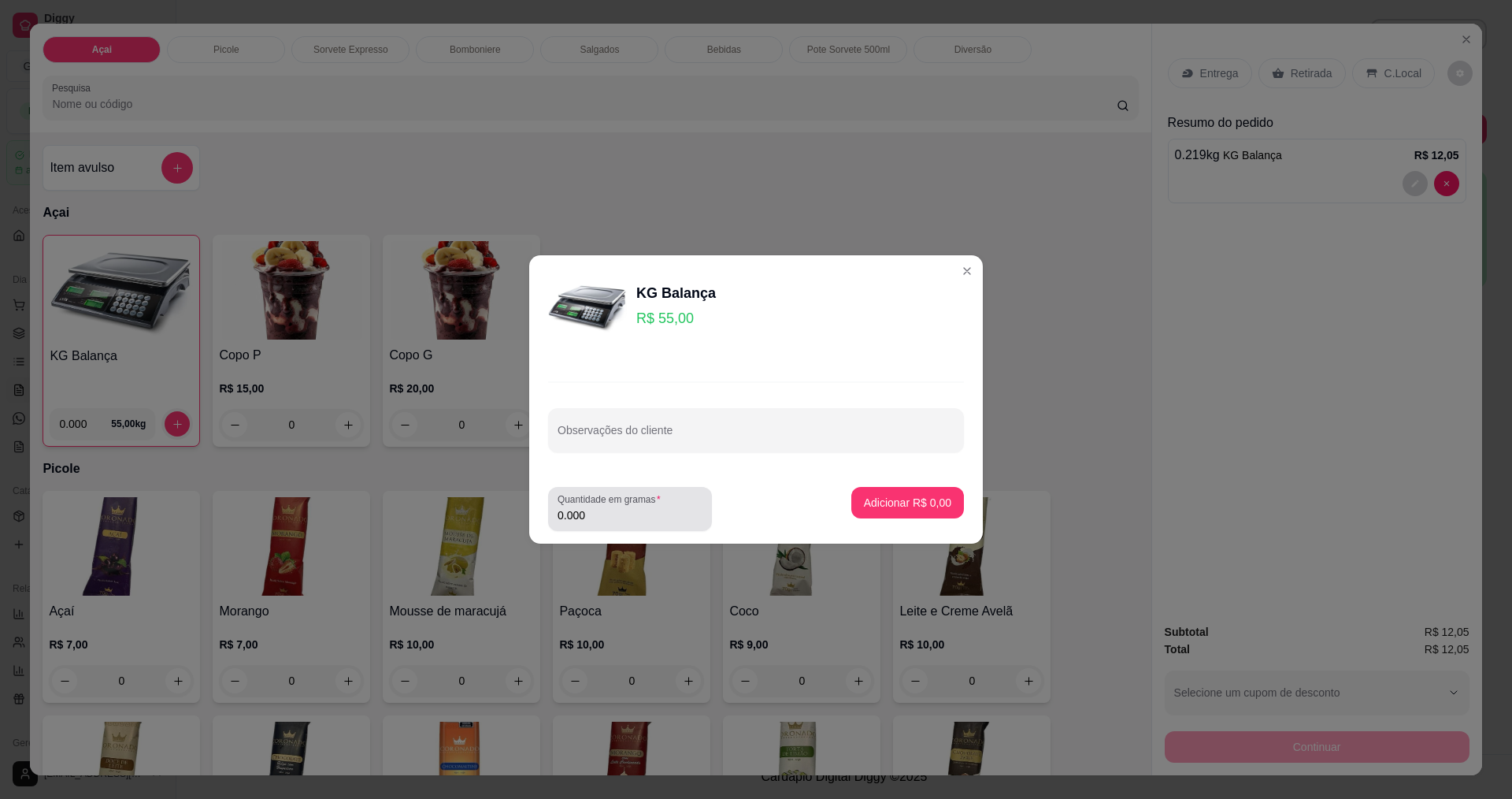
click at [609, 519] on input "0.000" at bounding box center [630, 515] width 145 height 16
type input "0.280"
click at [851, 490] on button "Adicionar R$ 15,40" at bounding box center [904, 503] width 119 height 32
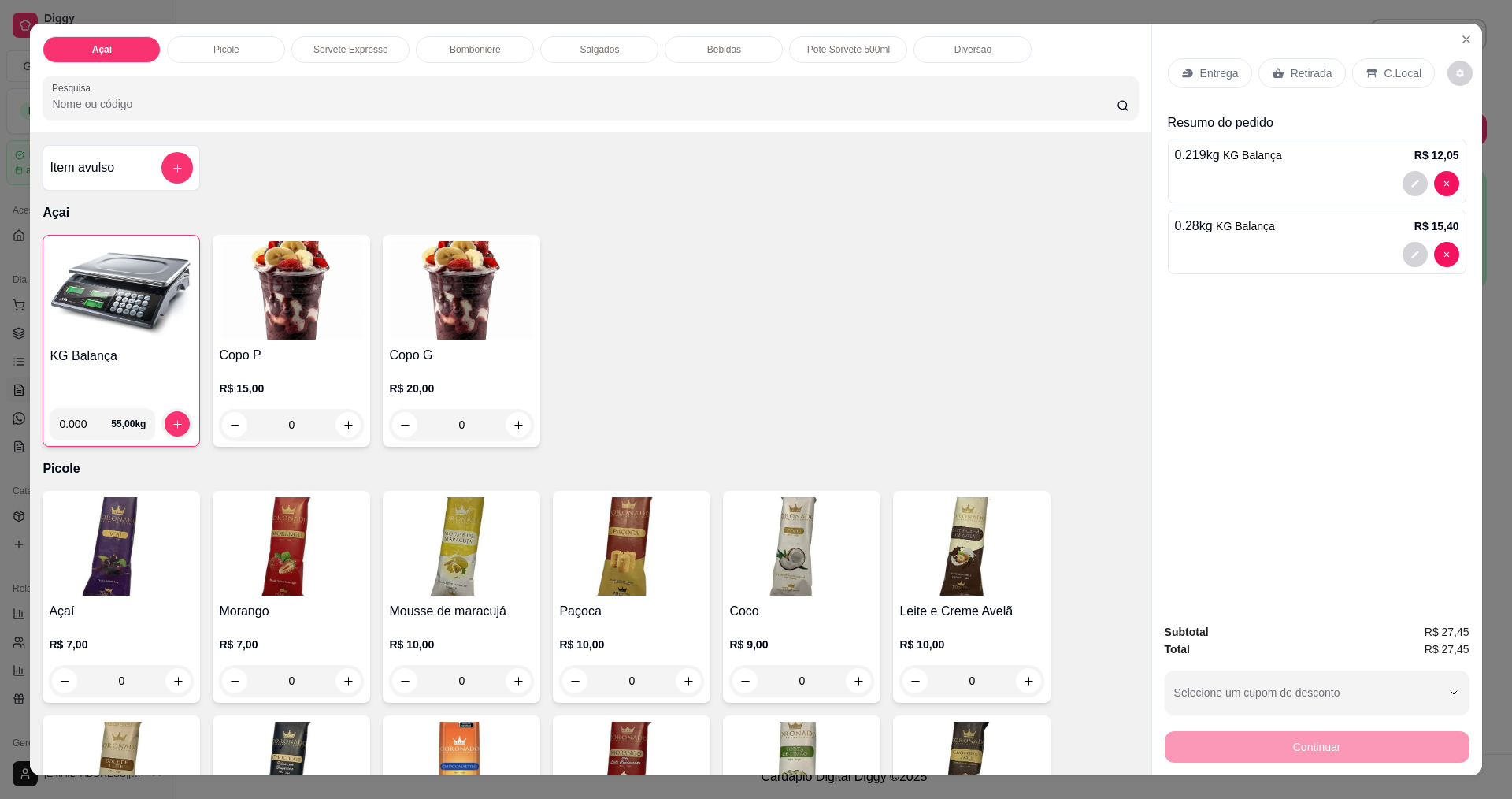
click at [1414, 68] on div "C.Local" at bounding box center [1394, 73] width 83 height 30
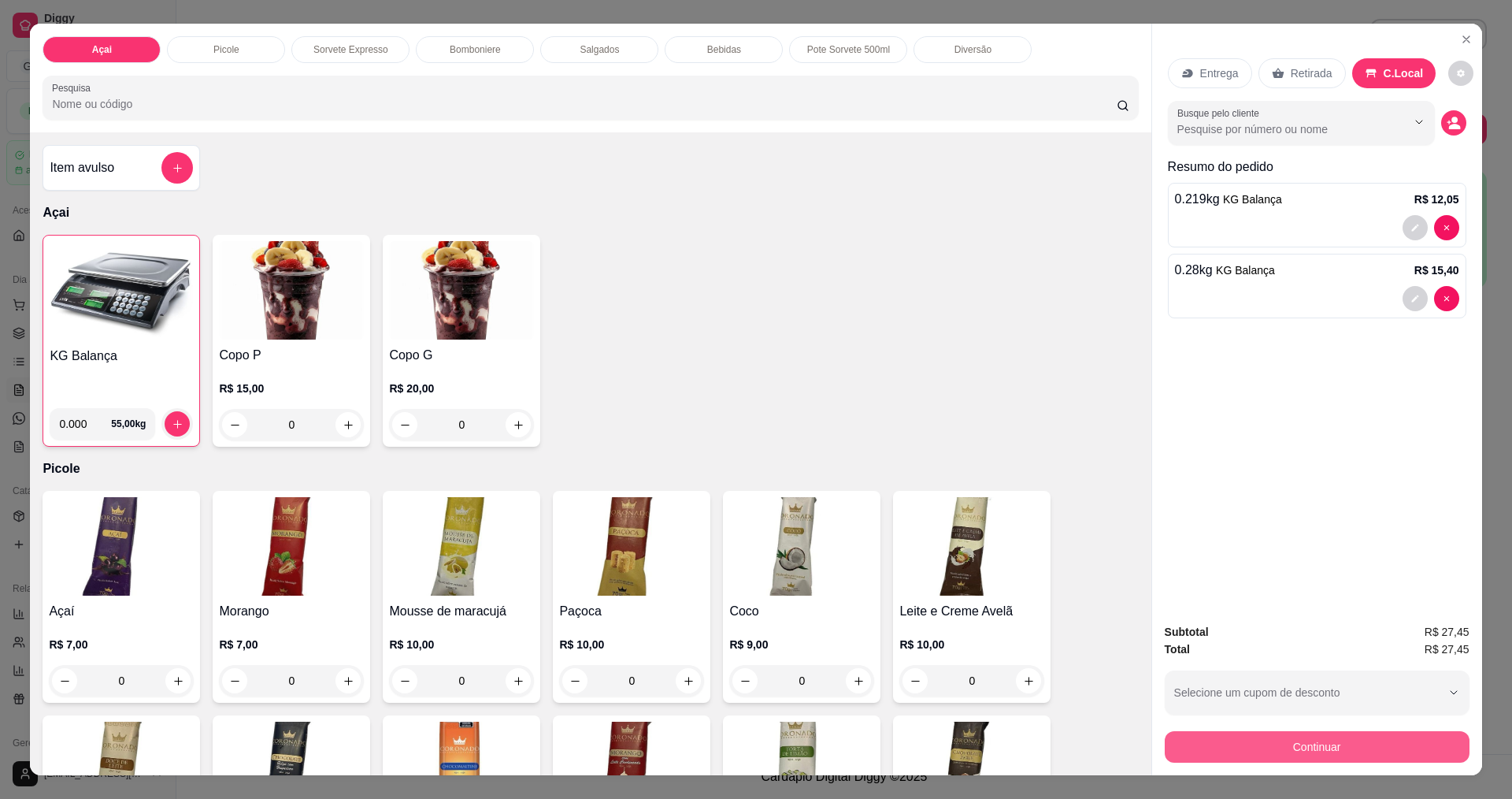
click at [1282, 741] on button "Continuar" at bounding box center [1317, 747] width 305 height 32
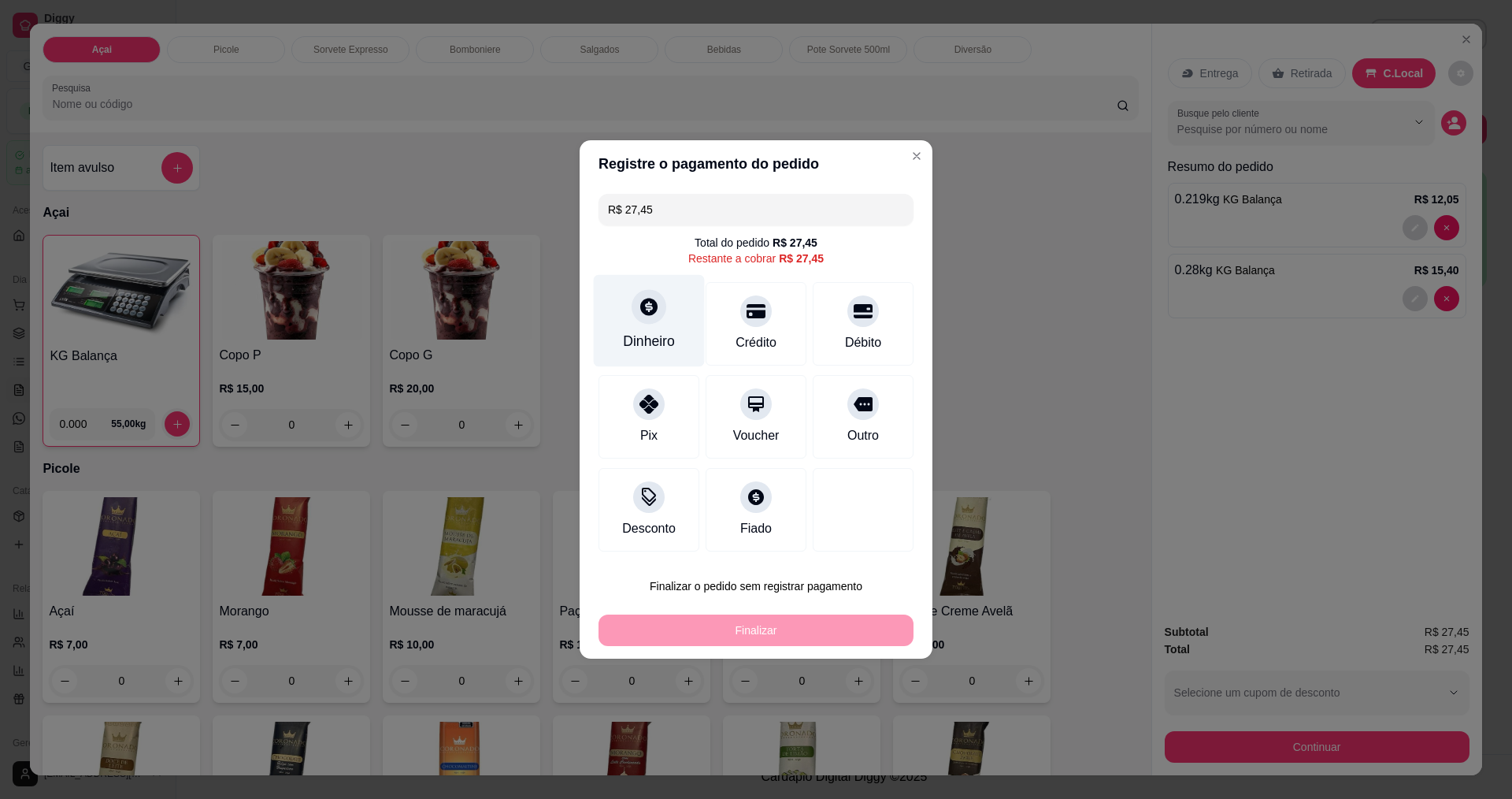
click at [658, 322] on div "Dinheiro" at bounding box center [650, 321] width 111 height 92
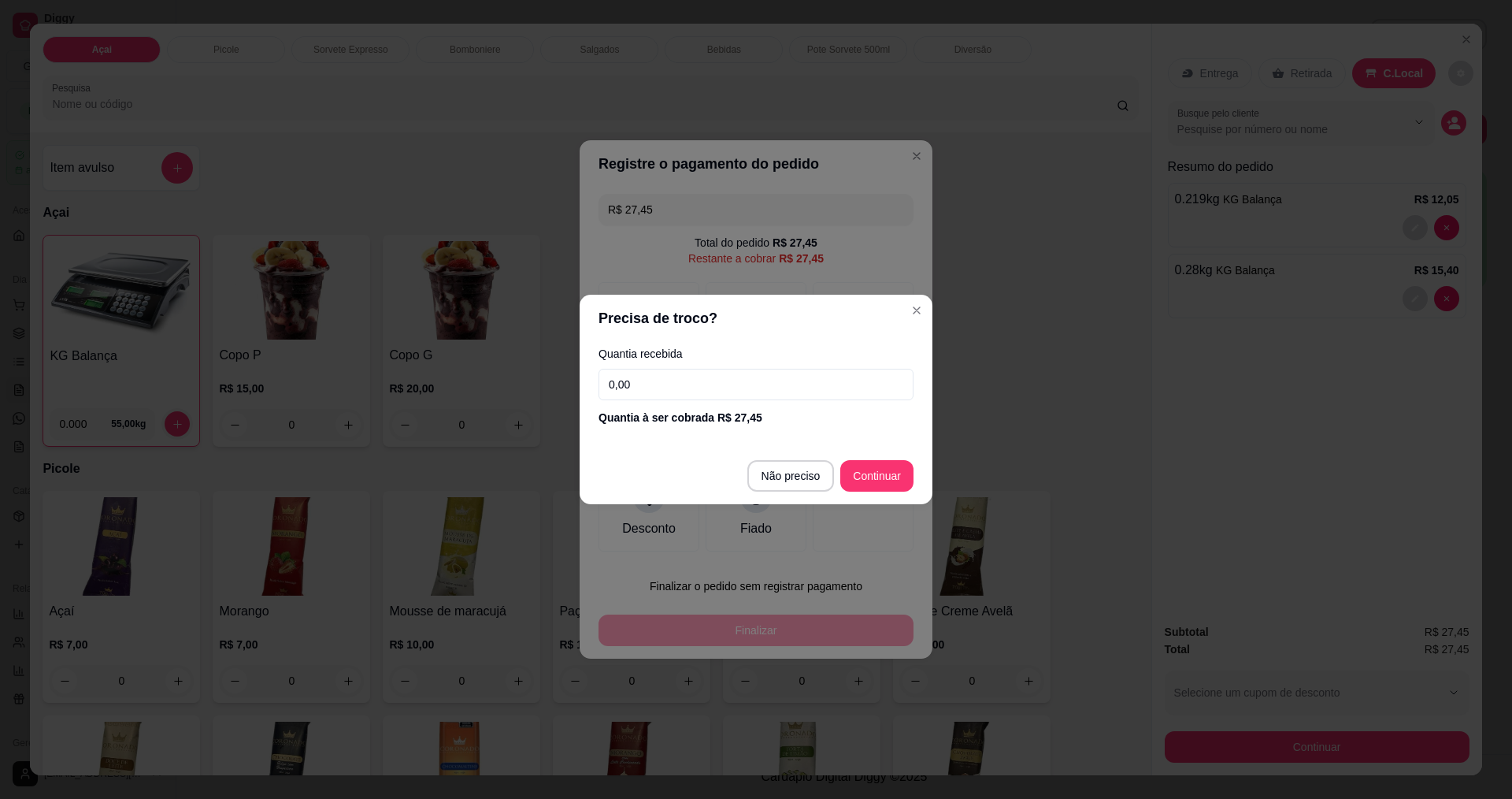
click at [821, 390] on input "0,00" at bounding box center [756, 384] width 315 height 32
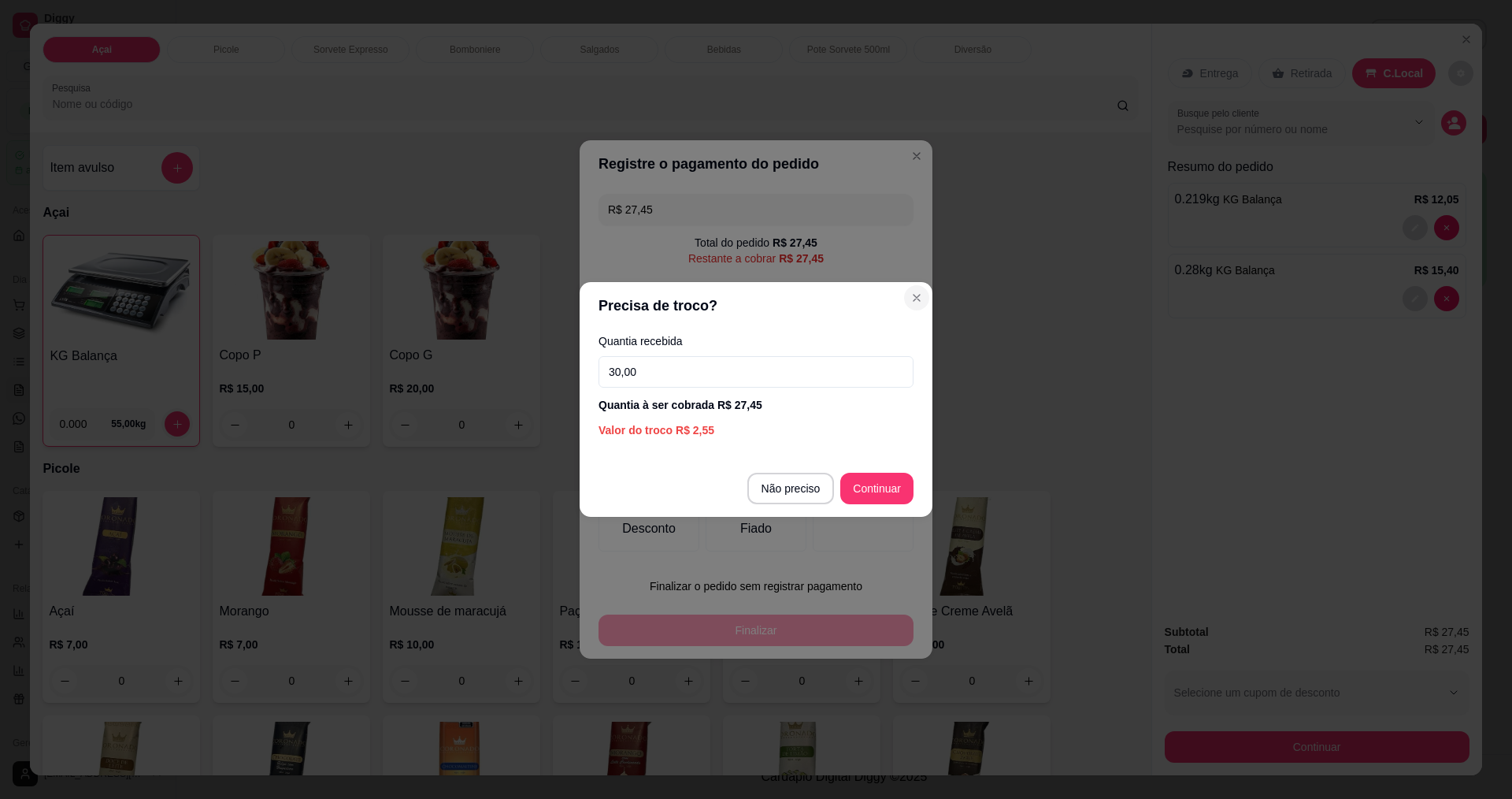
type input "30,00"
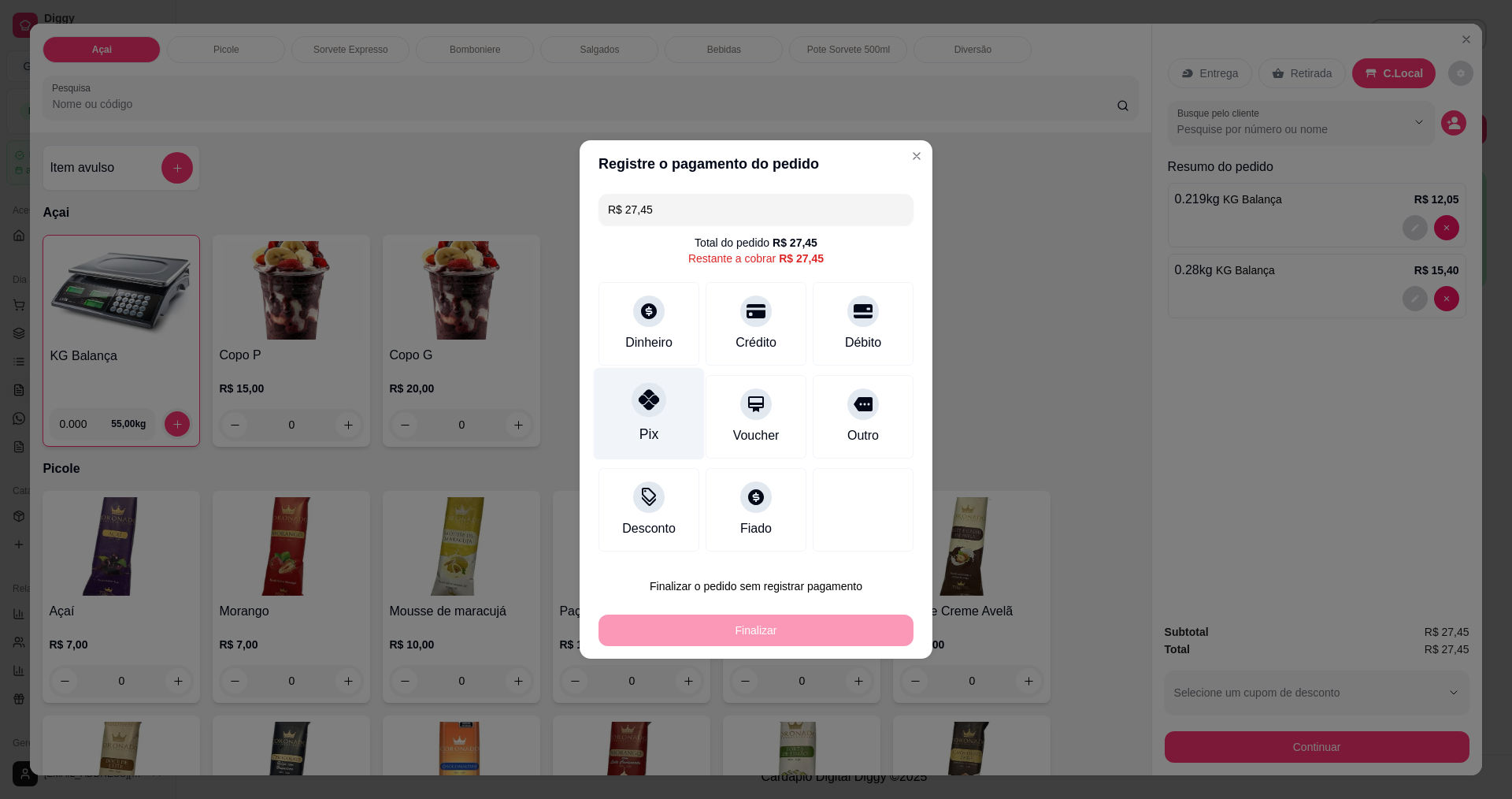
click at [647, 423] on div "Pix" at bounding box center [650, 414] width 111 height 92
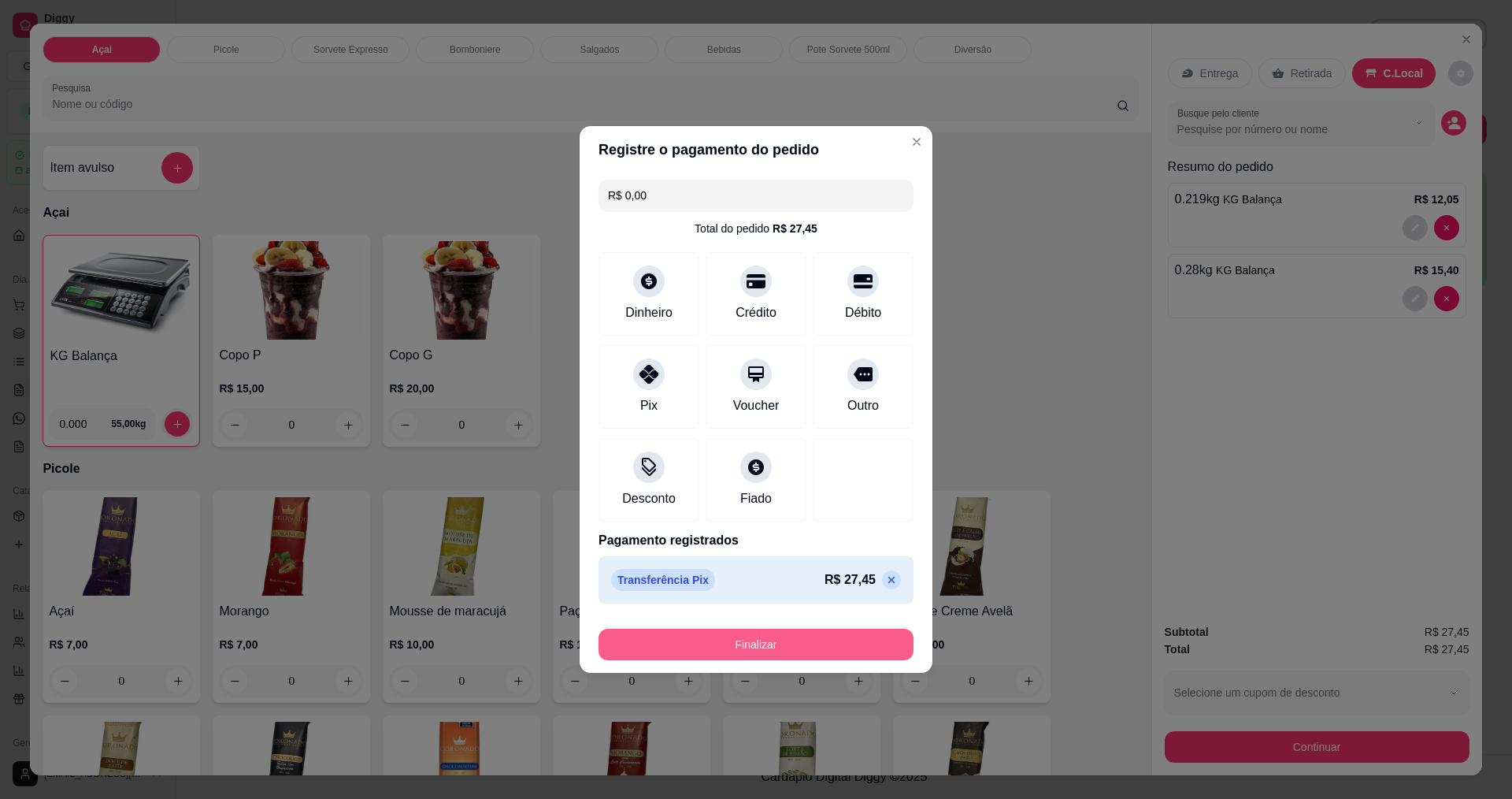
click at [808, 641] on button "Finalizar" at bounding box center [756, 644] width 315 height 32
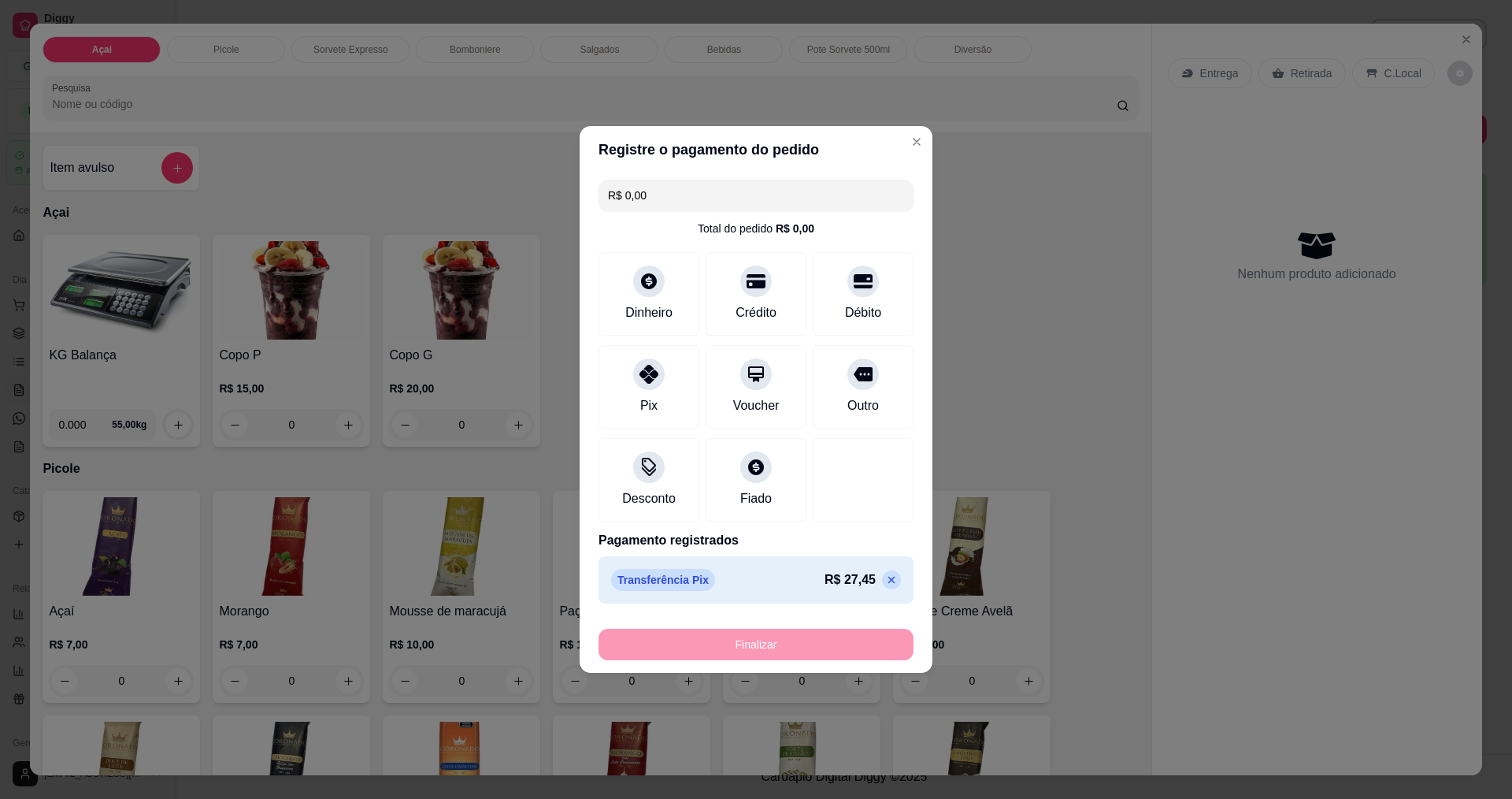
type input "-R$ 27,45"
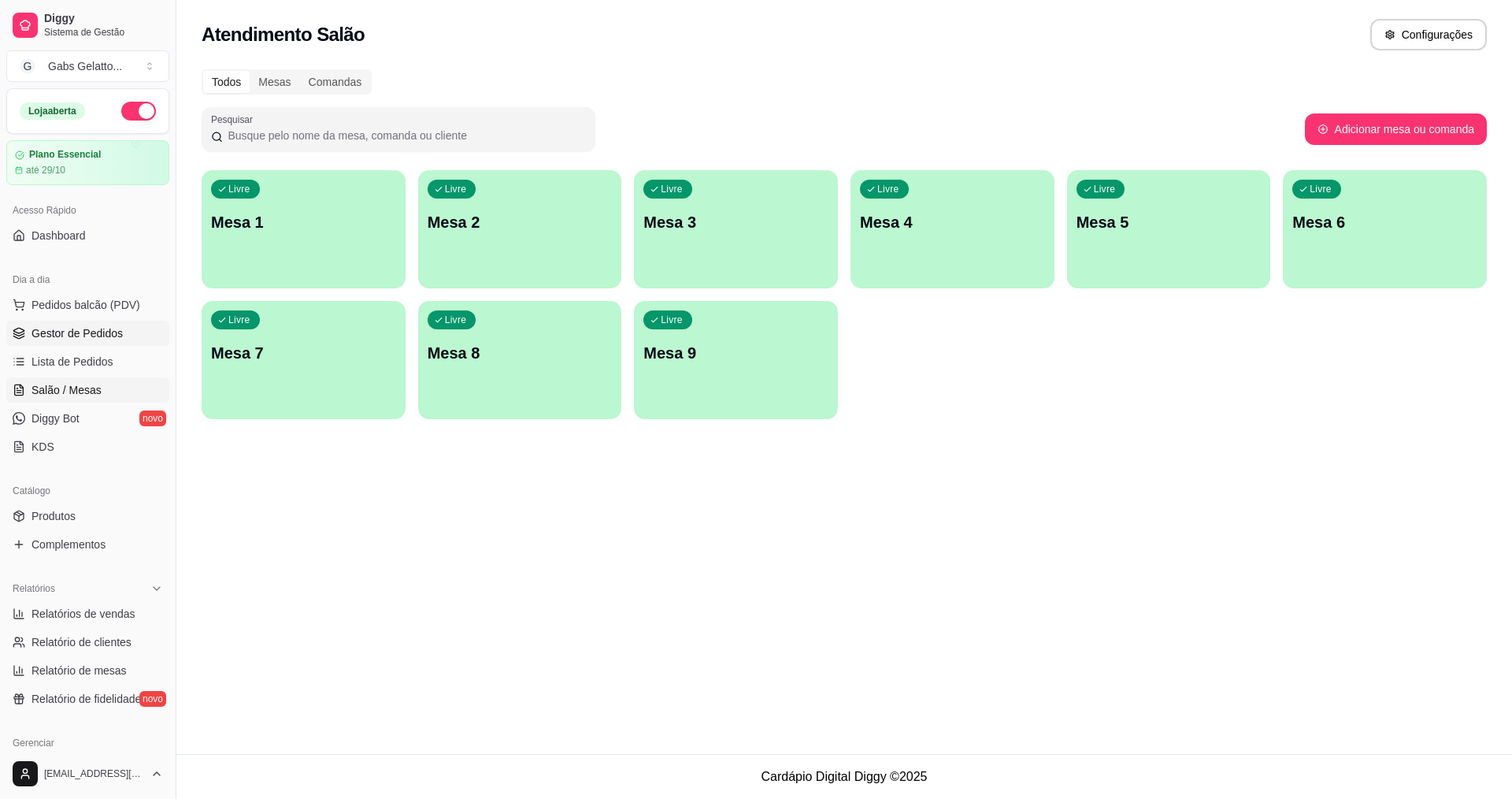
click at [96, 342] on link "Gestor de Pedidos" at bounding box center [87, 334] width 163 height 25
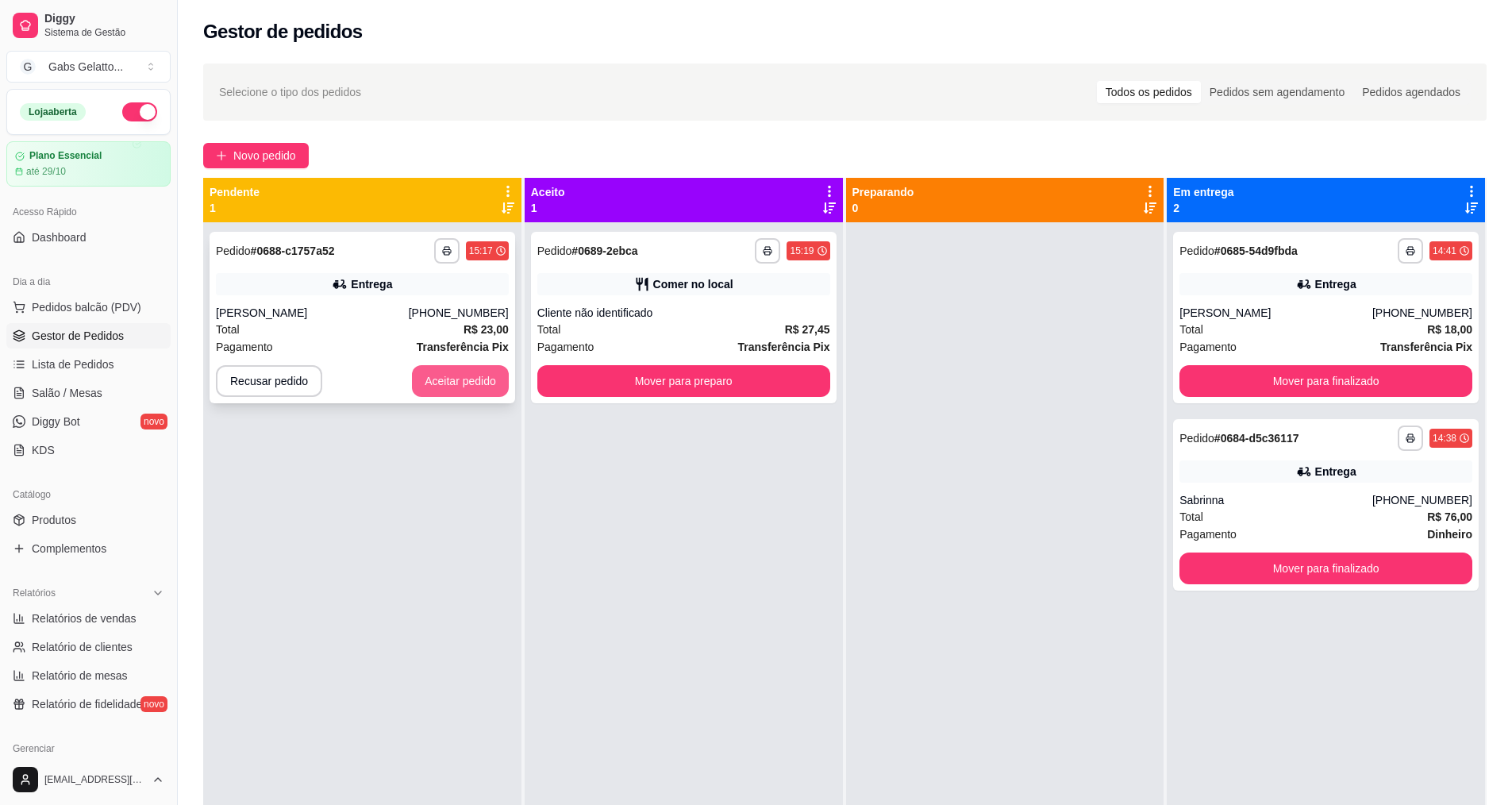
click at [434, 390] on button "Aceitar pedido" at bounding box center [460, 381] width 97 height 32
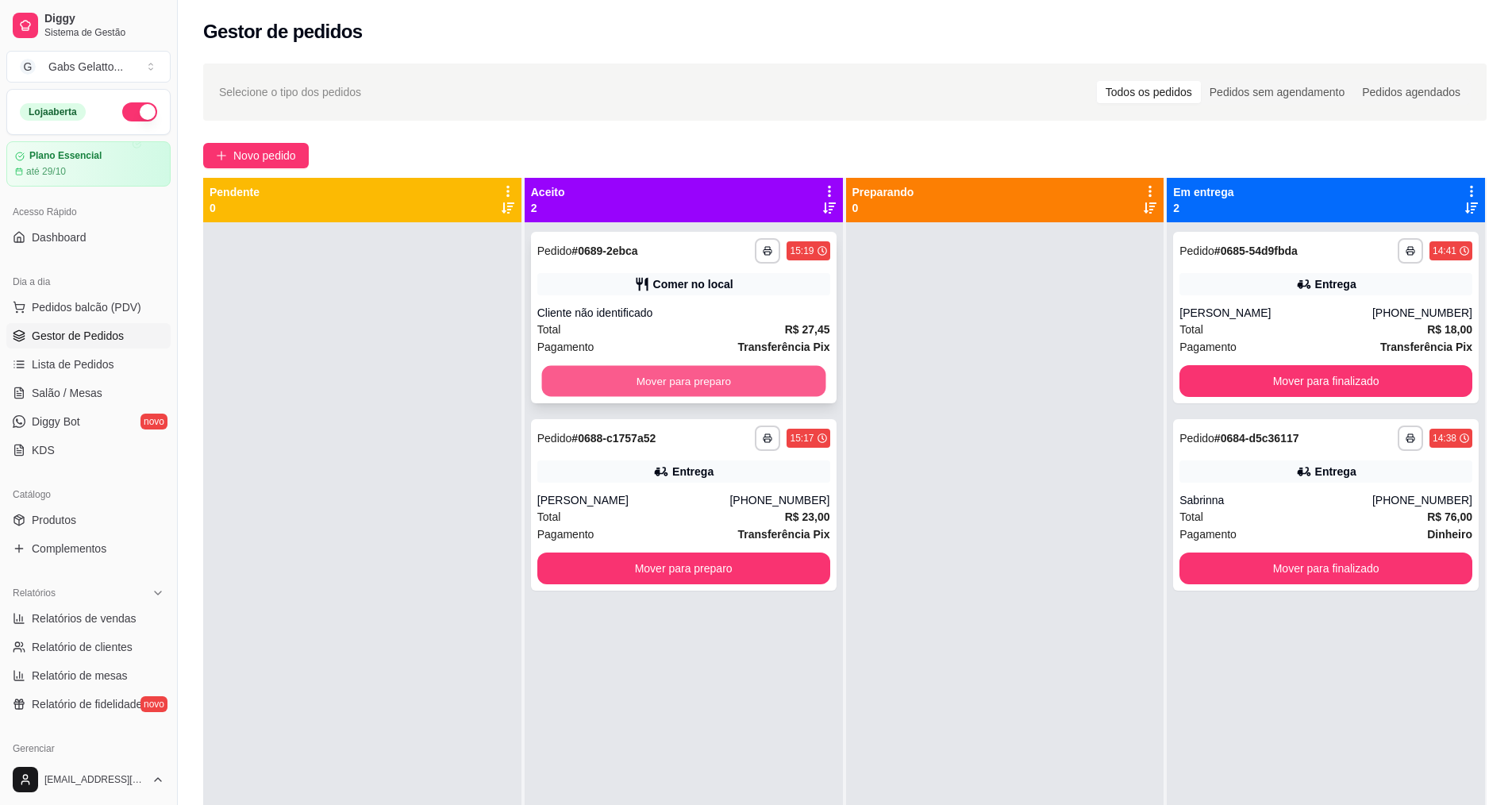
click at [748, 380] on button "Mover para preparo" at bounding box center [683, 381] width 284 height 31
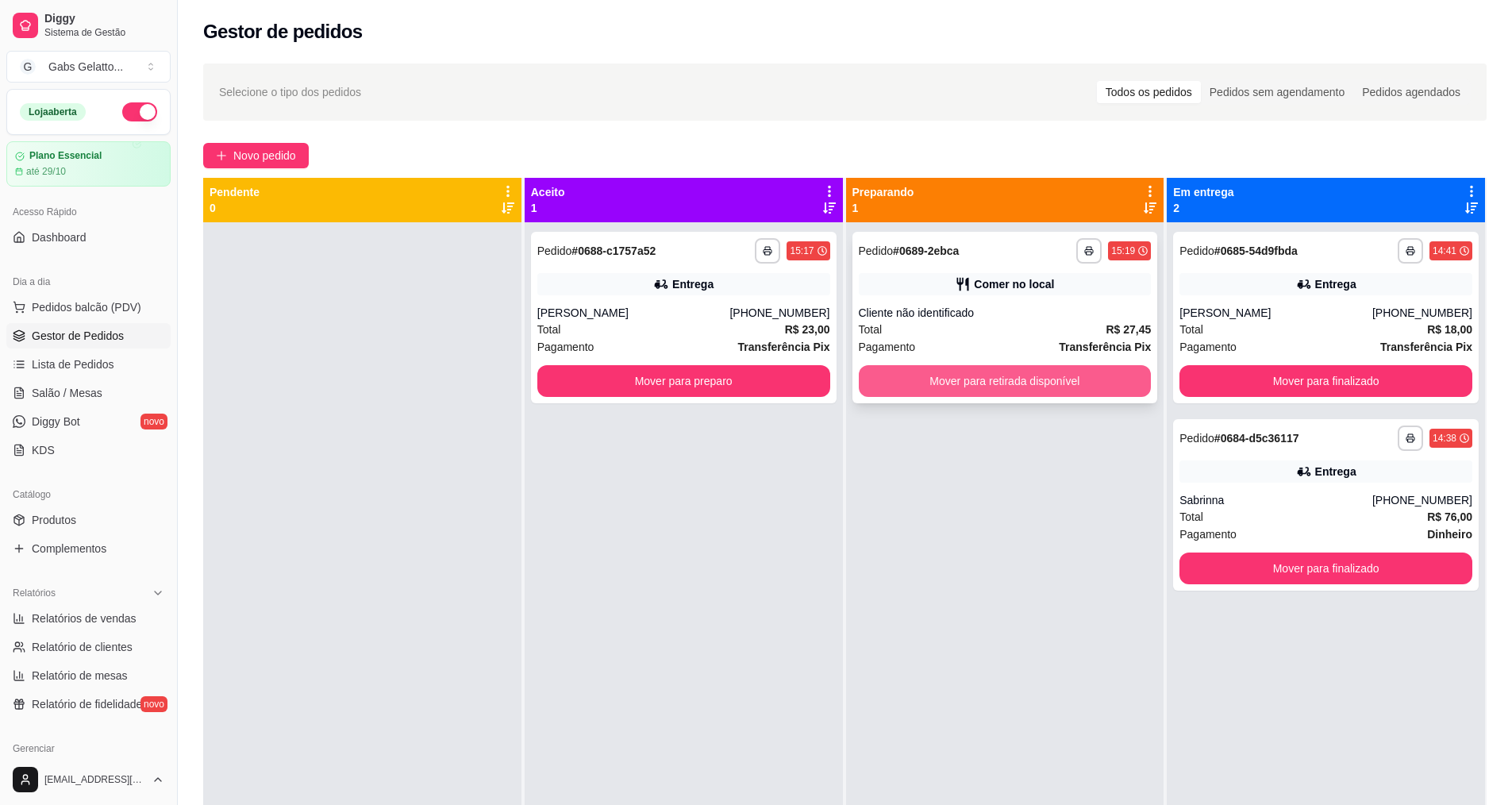
click at [997, 374] on button "Mover para retirada disponível" at bounding box center [1005, 381] width 293 height 32
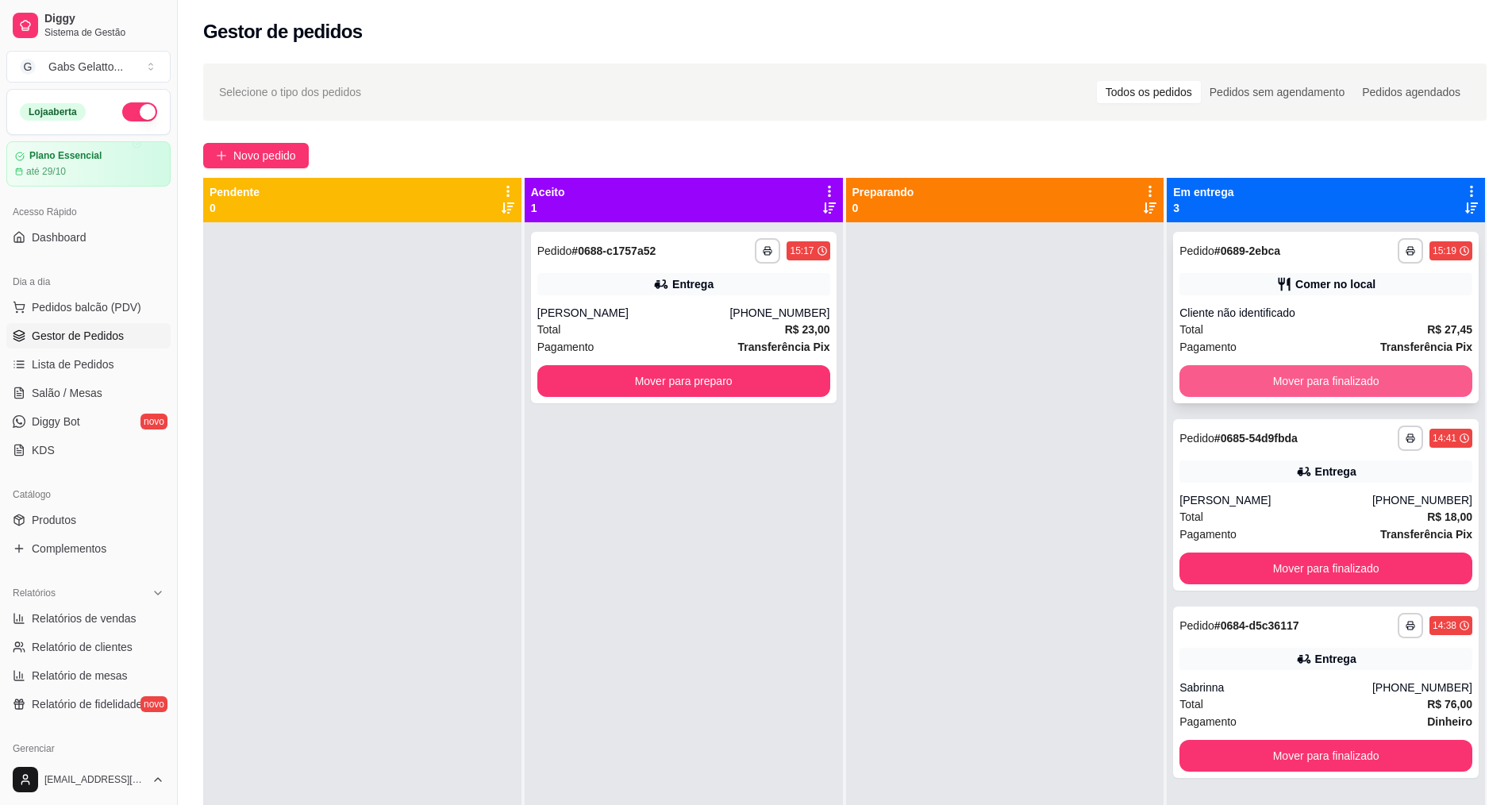
click at [1296, 390] on button "Mover para finalizado" at bounding box center [1326, 381] width 293 height 32
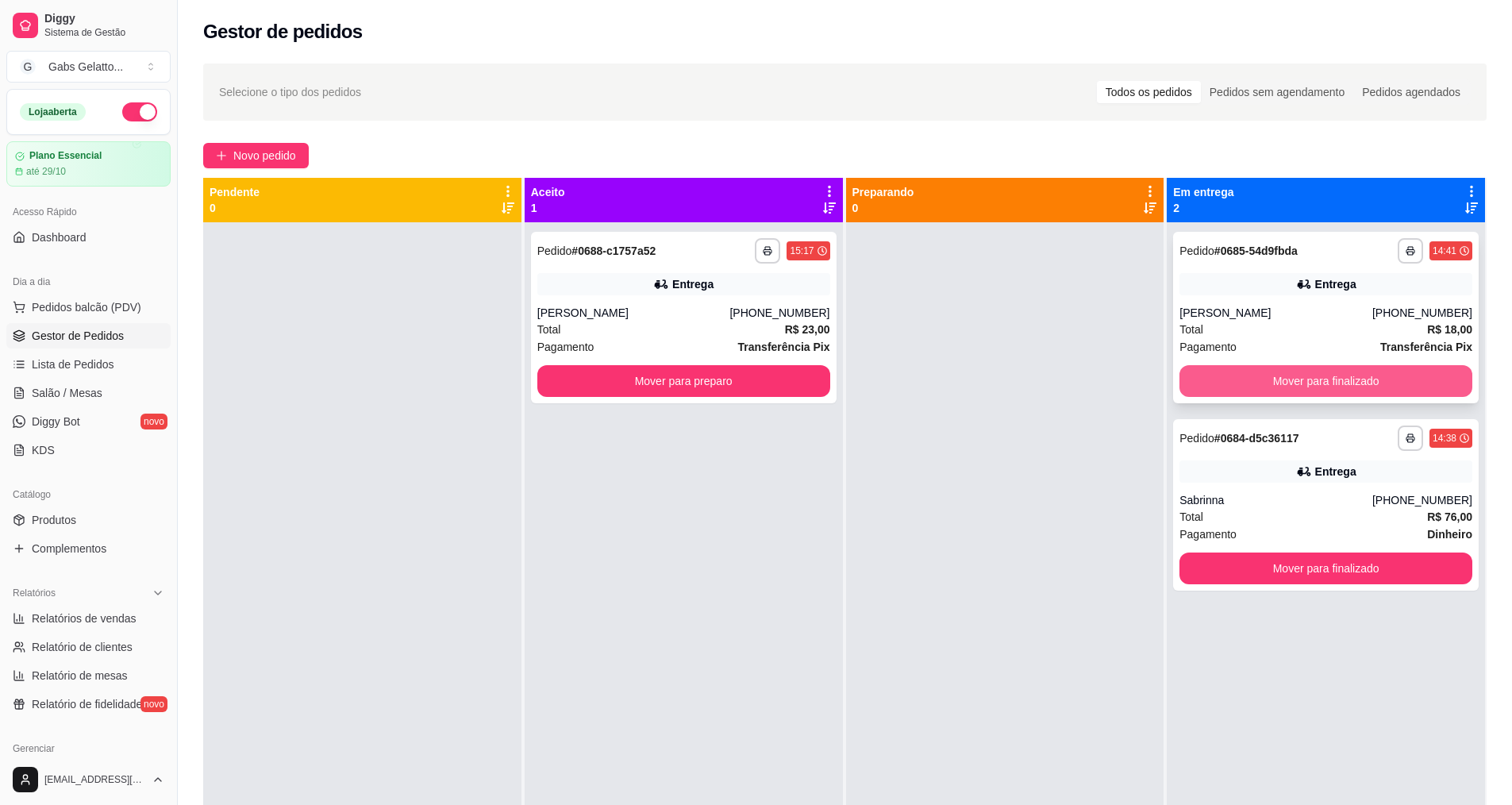
click at [1300, 377] on button "Mover para finalizado" at bounding box center [1326, 381] width 293 height 32
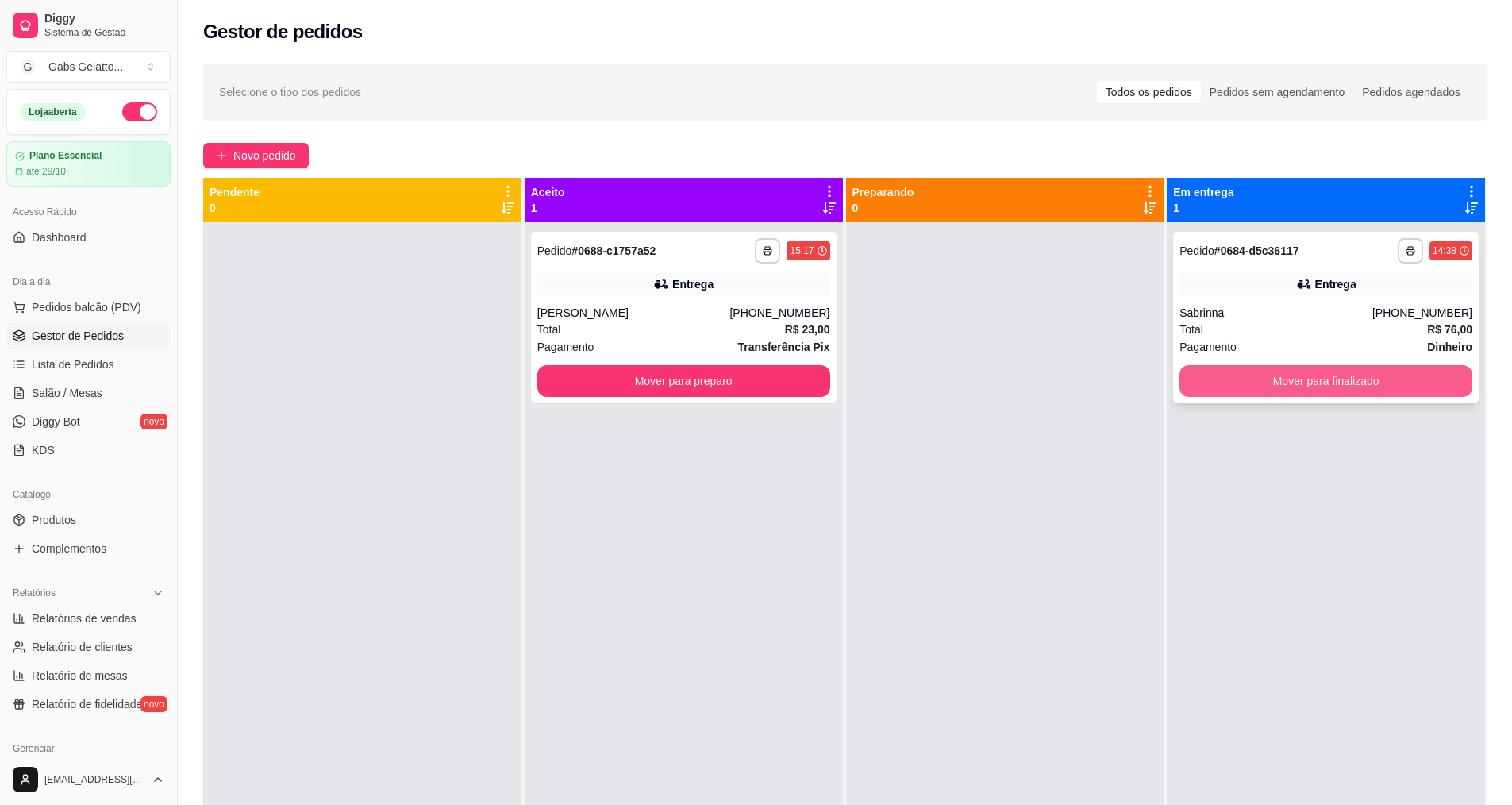
click at [1256, 384] on button "Mover para finalizado" at bounding box center [1326, 381] width 293 height 32
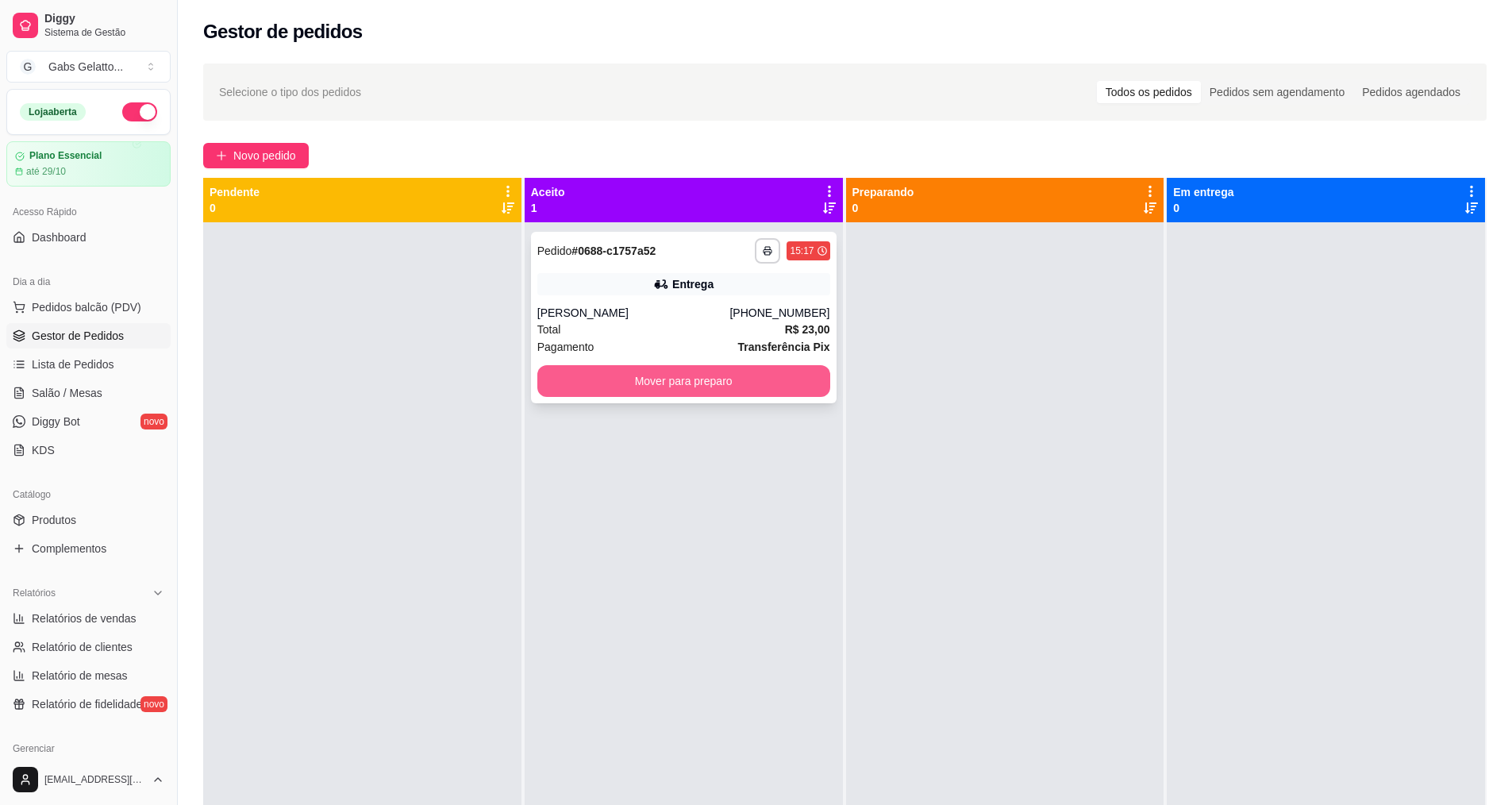
click at [720, 378] on button "Mover para preparo" at bounding box center [684, 381] width 293 height 32
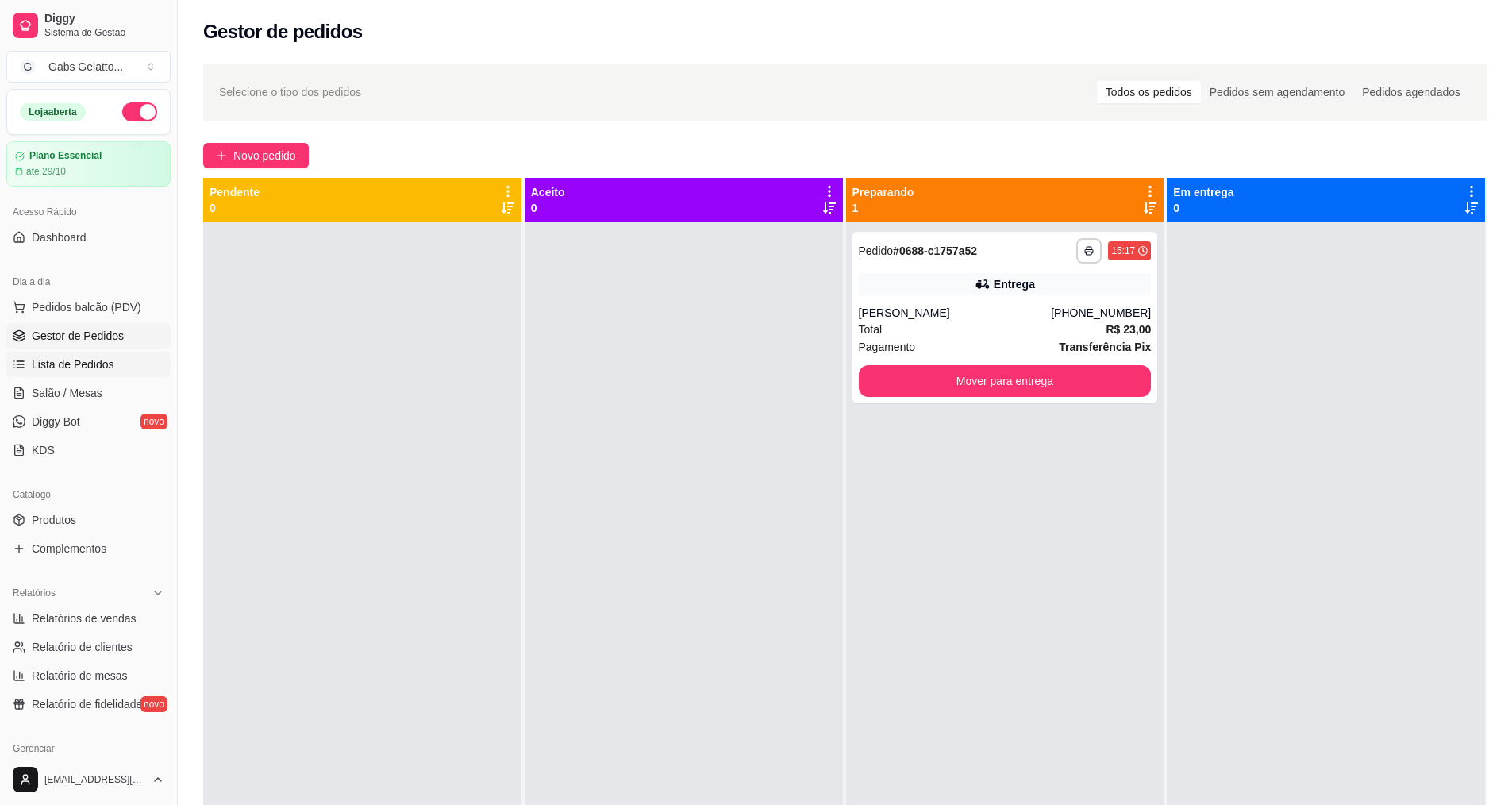
click at [93, 356] on span "Lista de Pedidos" at bounding box center [73, 364] width 82 height 16
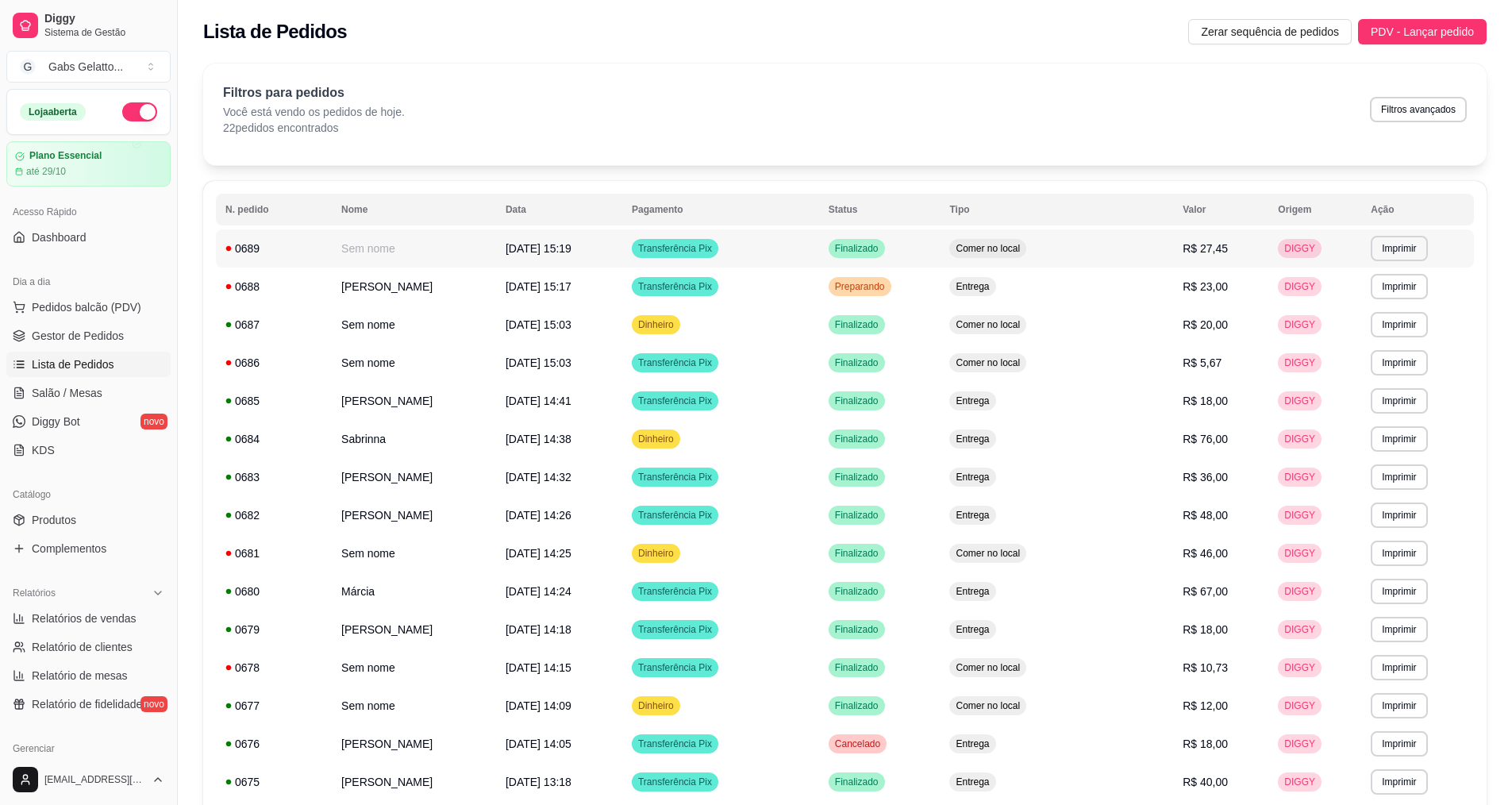
click at [572, 252] on span "[DATE] 15:19" at bounding box center [539, 249] width 66 height 13
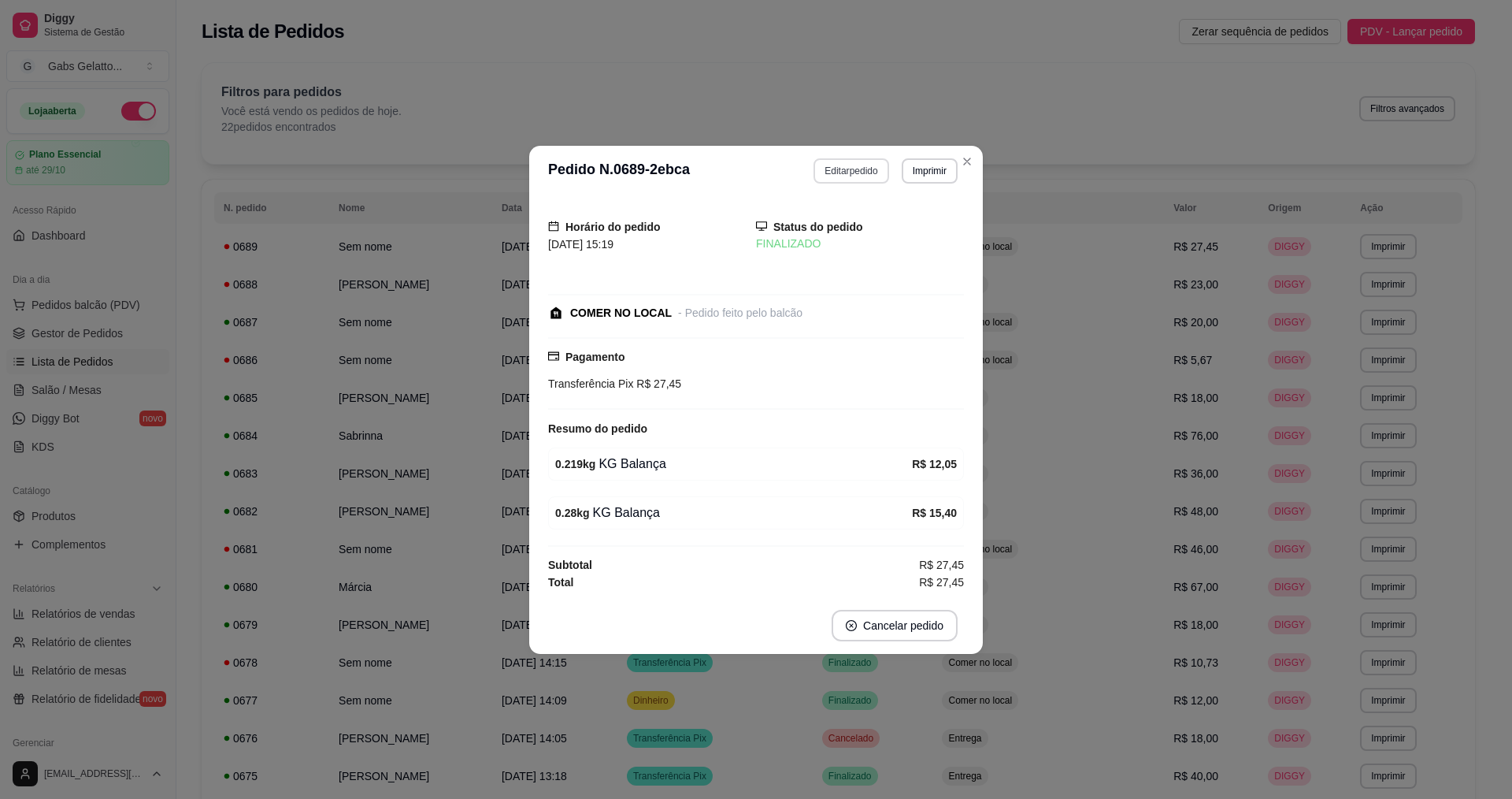
click at [867, 178] on button "Editar pedido" at bounding box center [851, 171] width 75 height 25
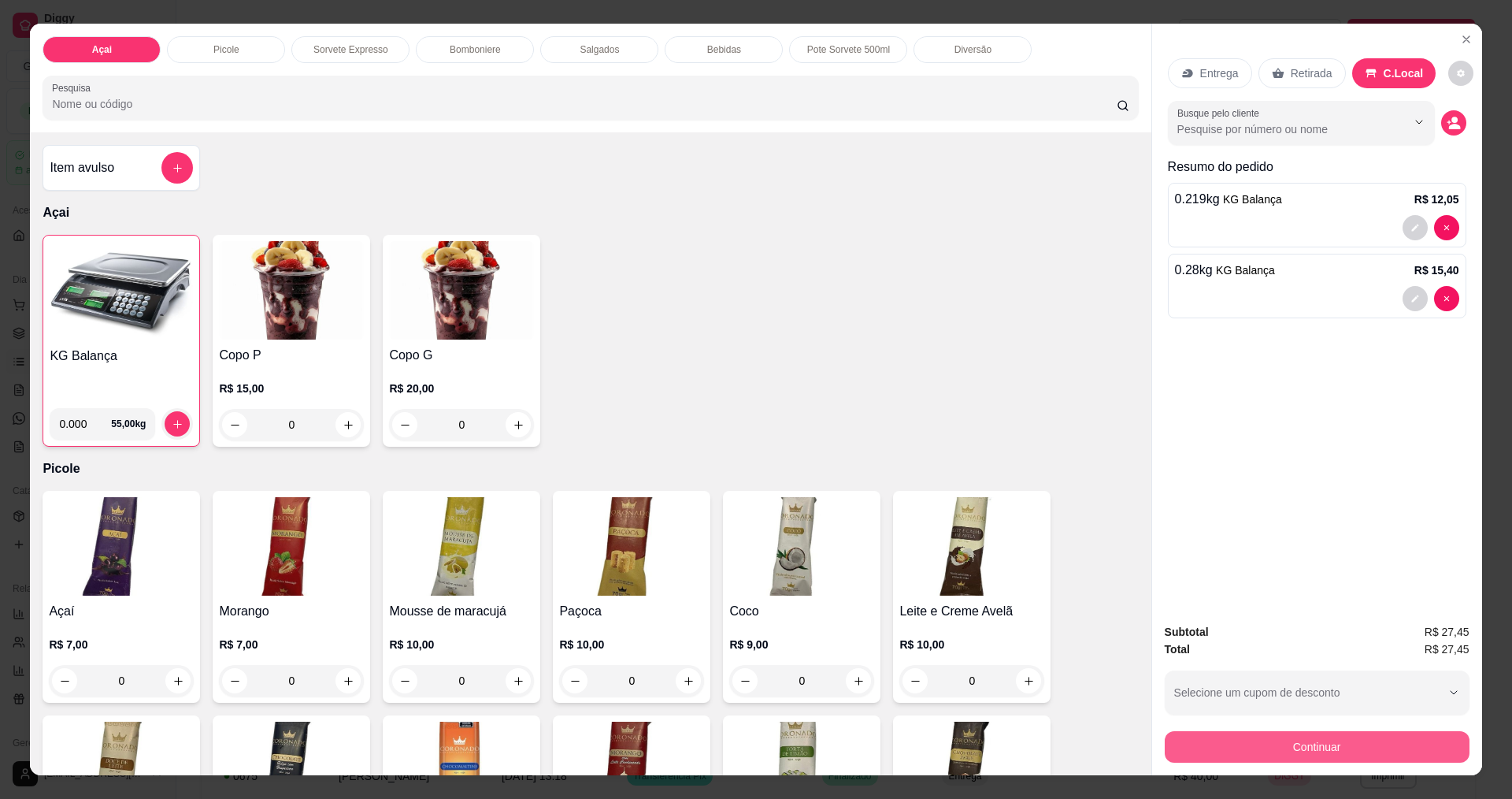
click at [1326, 747] on button "Continuar" at bounding box center [1317, 747] width 305 height 32
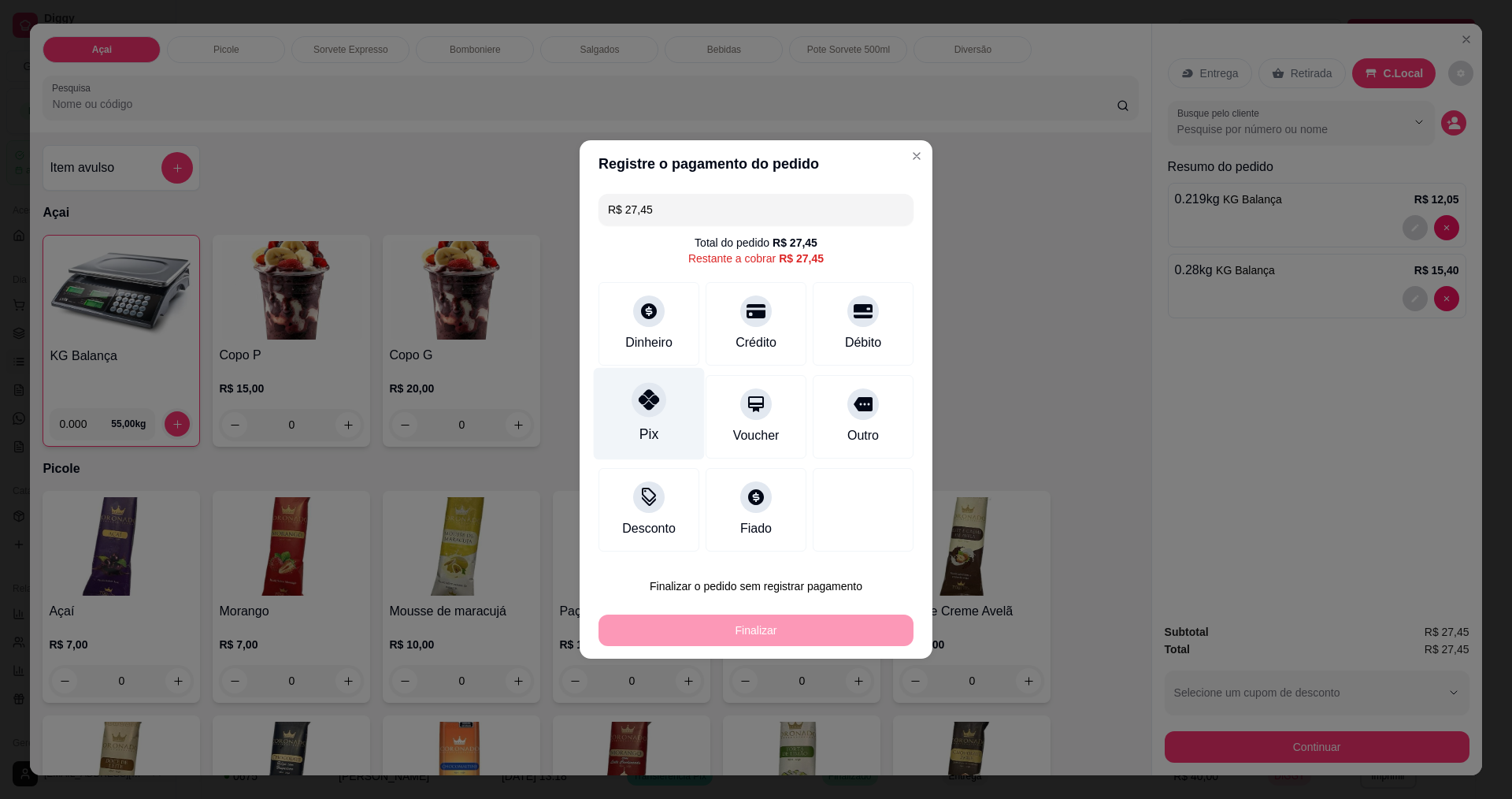
click at [654, 399] on icon at bounding box center [649, 400] width 21 height 21
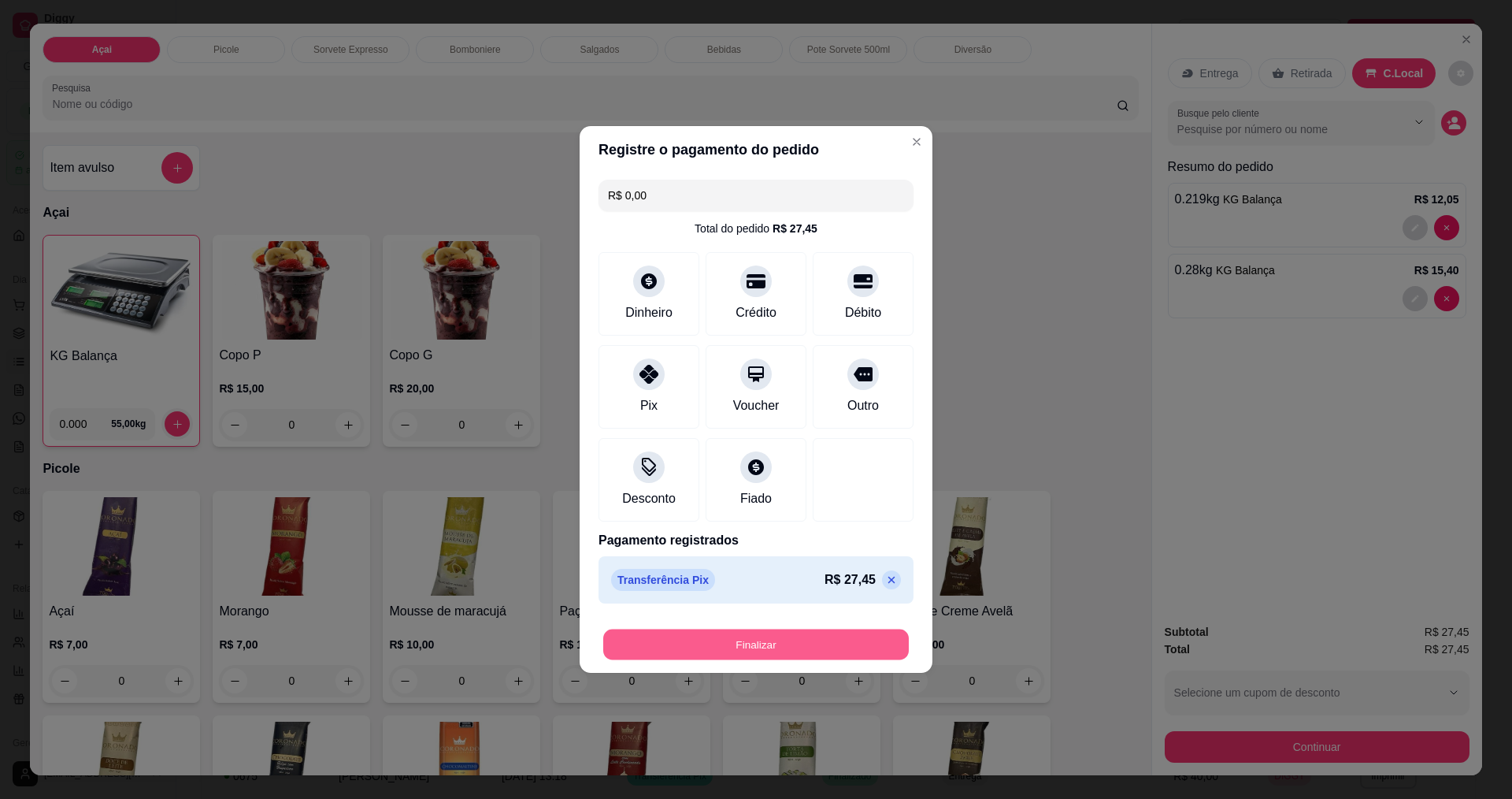
click at [812, 645] on button "Finalizar" at bounding box center [756, 644] width 306 height 31
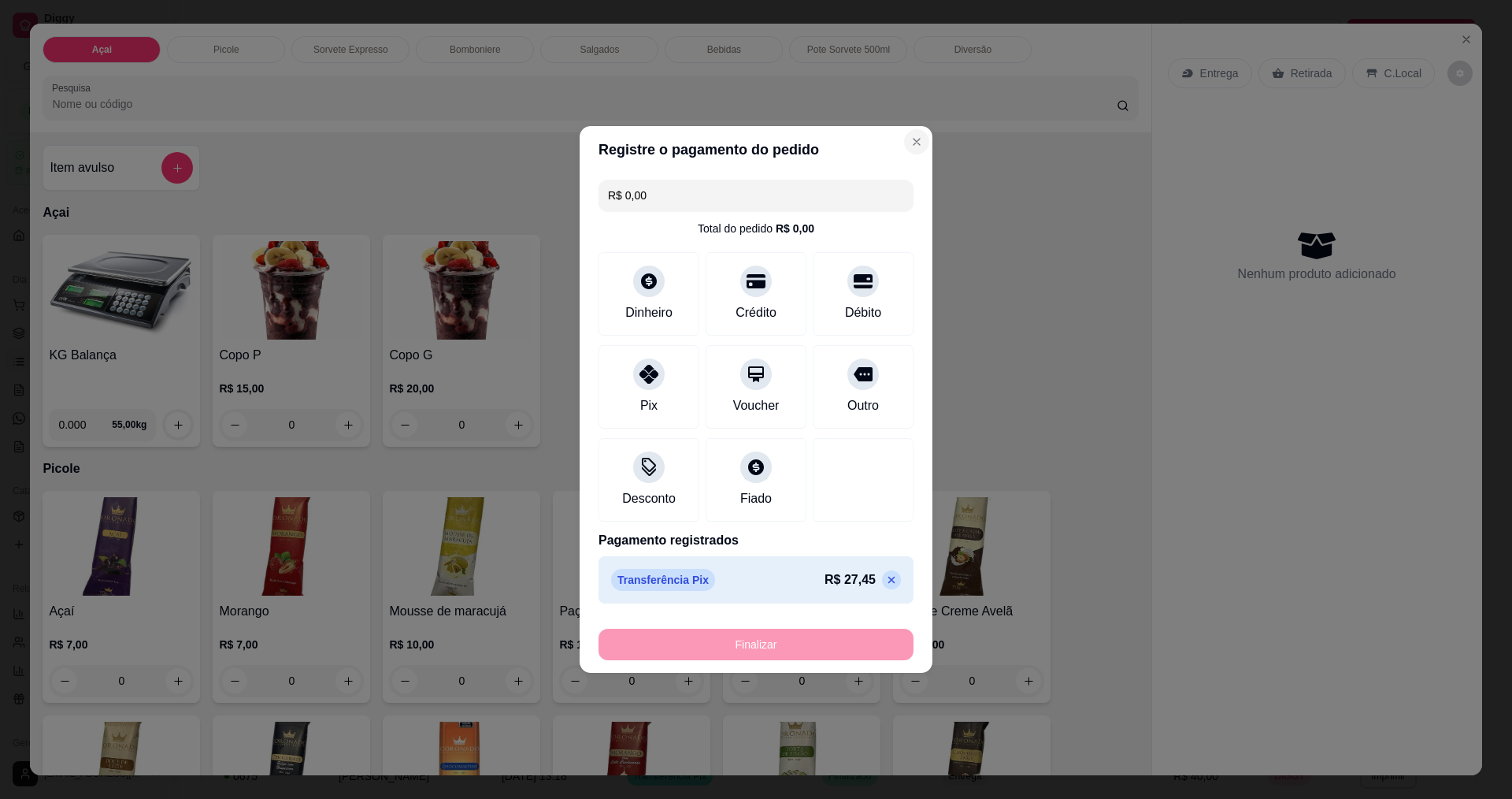
type input "-R$ 27,45"
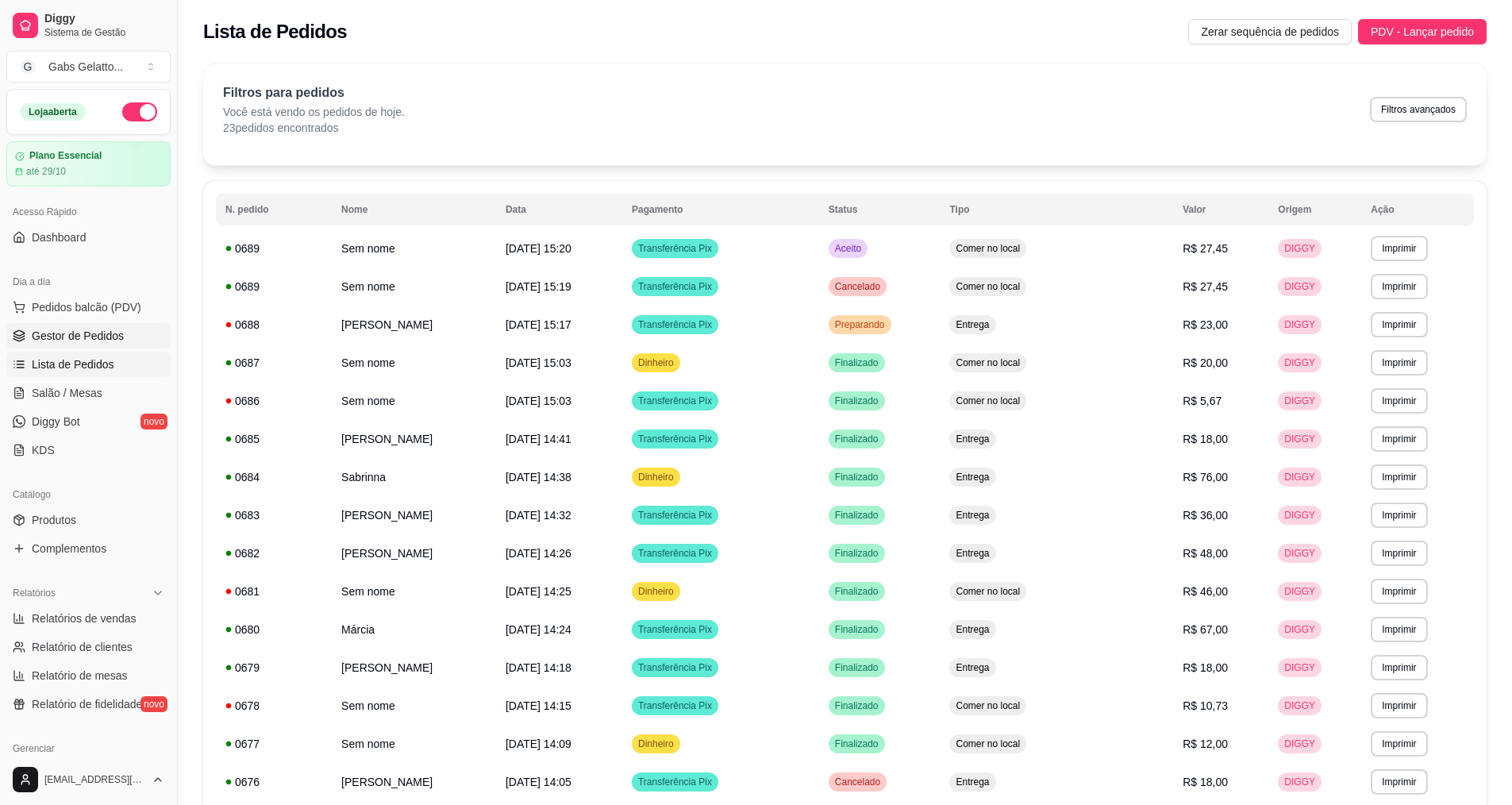
click at [94, 330] on span "Gestor de Pedidos" at bounding box center [78, 336] width 92 height 16
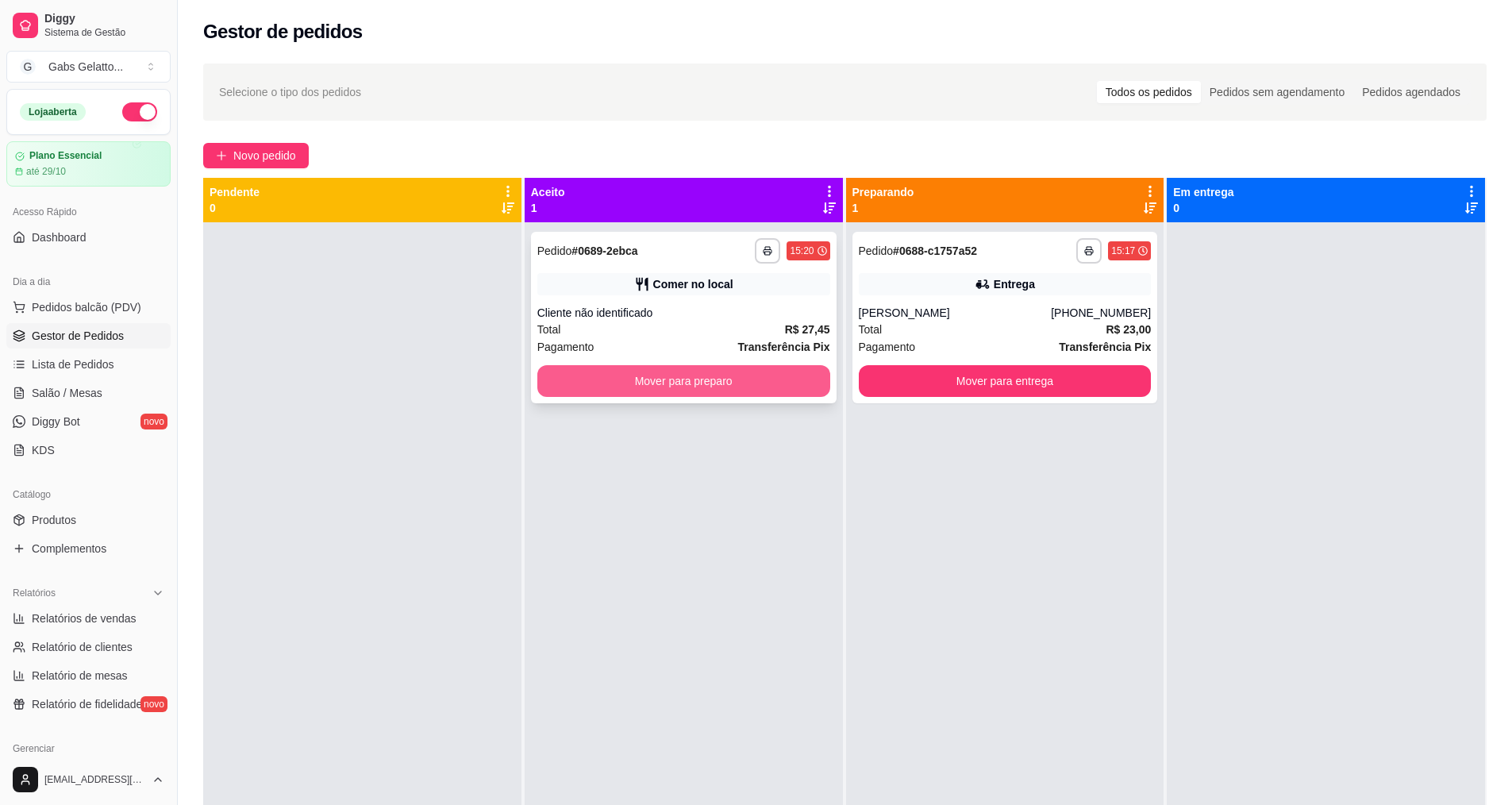
click at [710, 373] on button "Mover para preparo" at bounding box center [684, 381] width 293 height 32
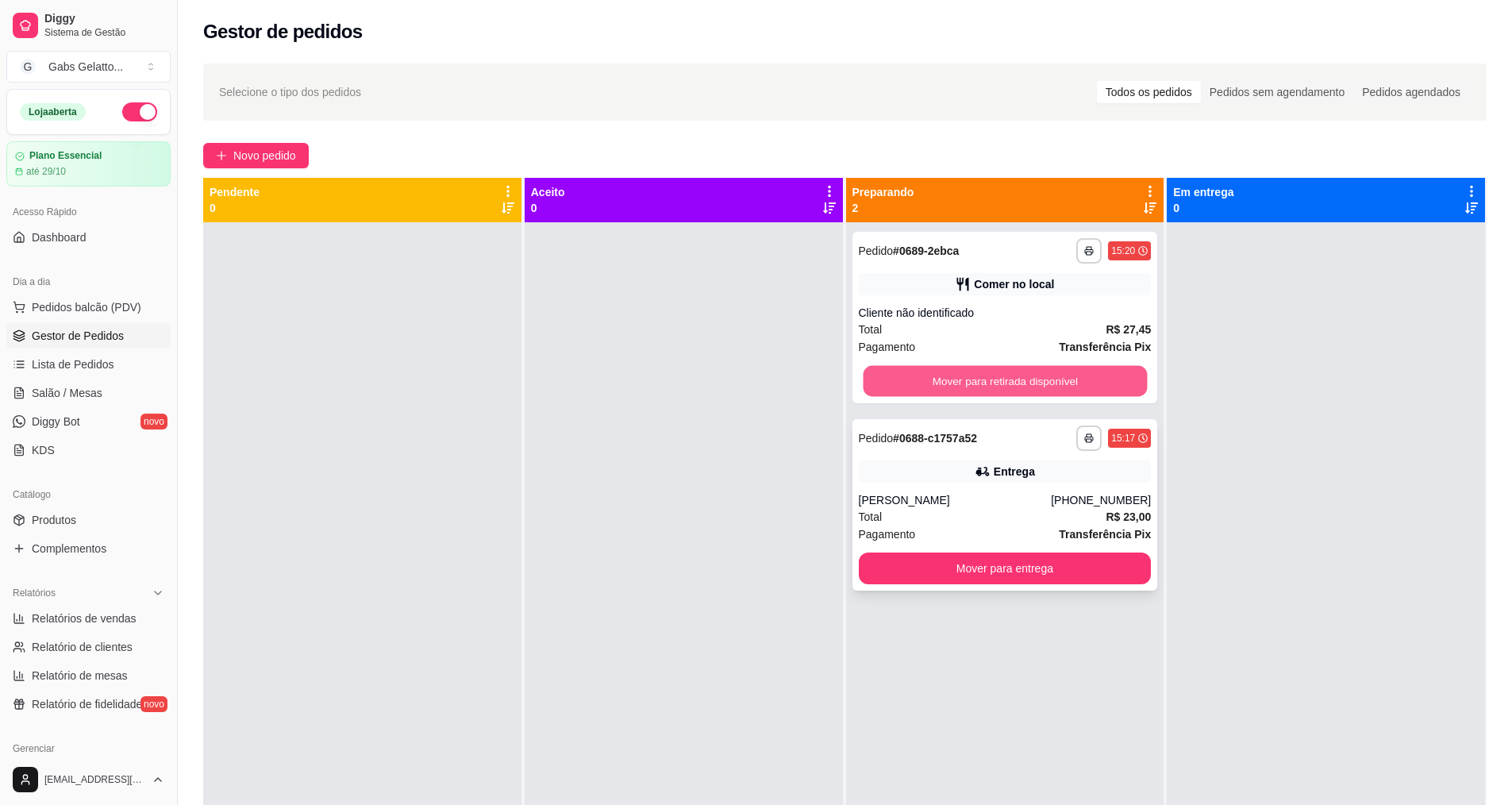
click at [898, 381] on button "Mover para retirada disponível" at bounding box center [1005, 381] width 284 height 31
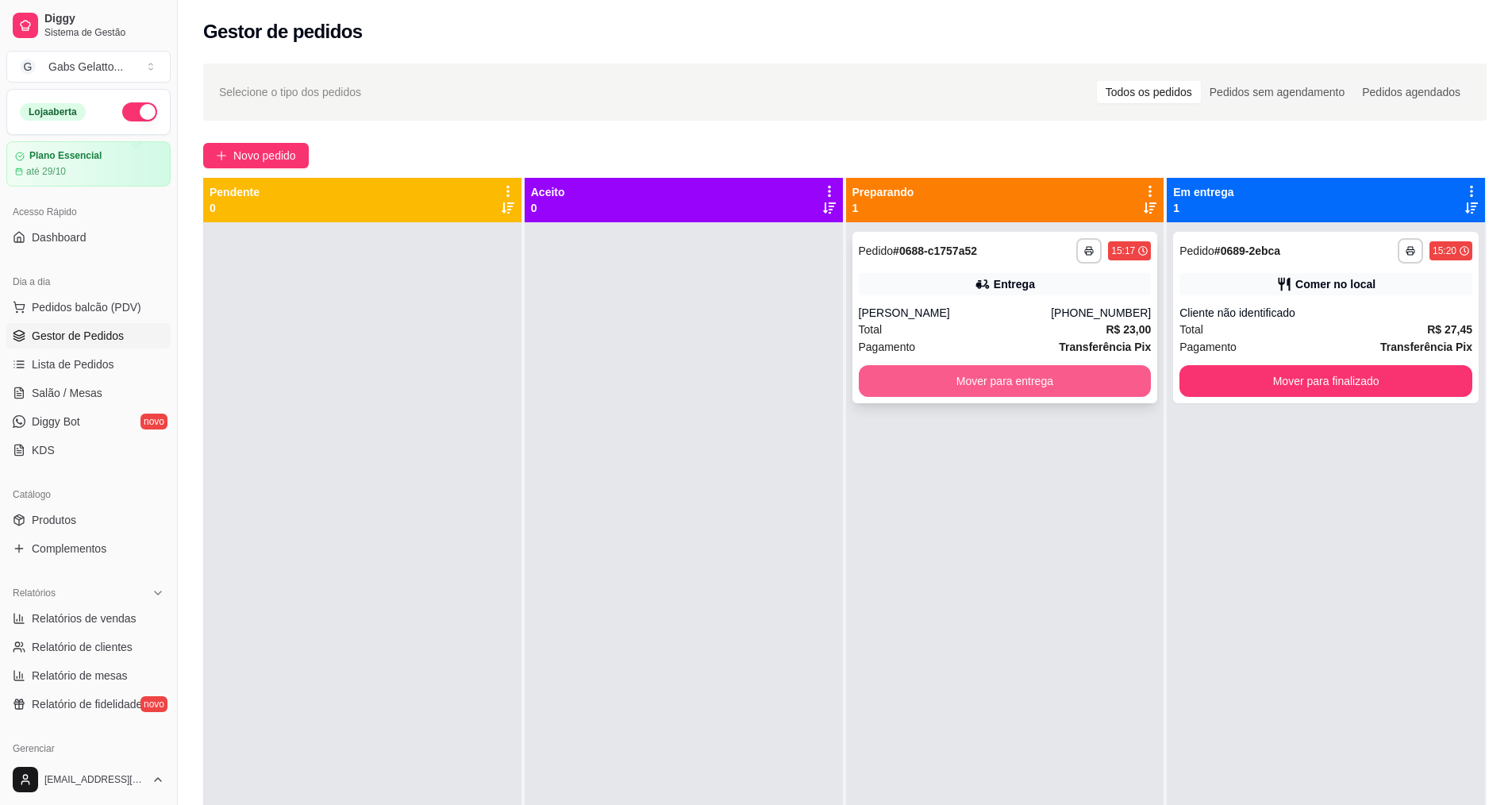
click at [1014, 376] on button "Mover para entrega" at bounding box center [1005, 381] width 293 height 32
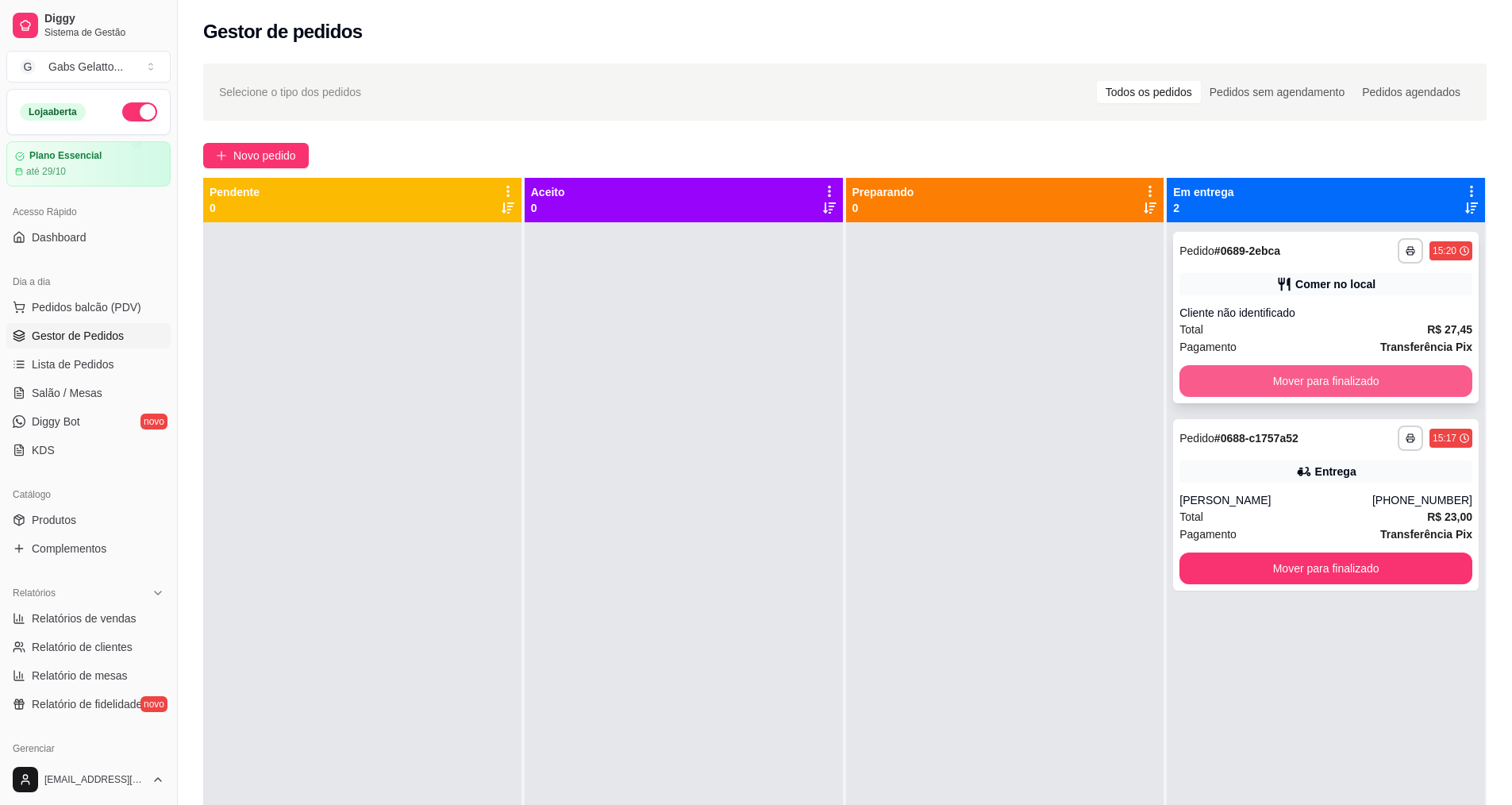
click at [1257, 379] on button "Mover para finalizado" at bounding box center [1326, 381] width 293 height 32
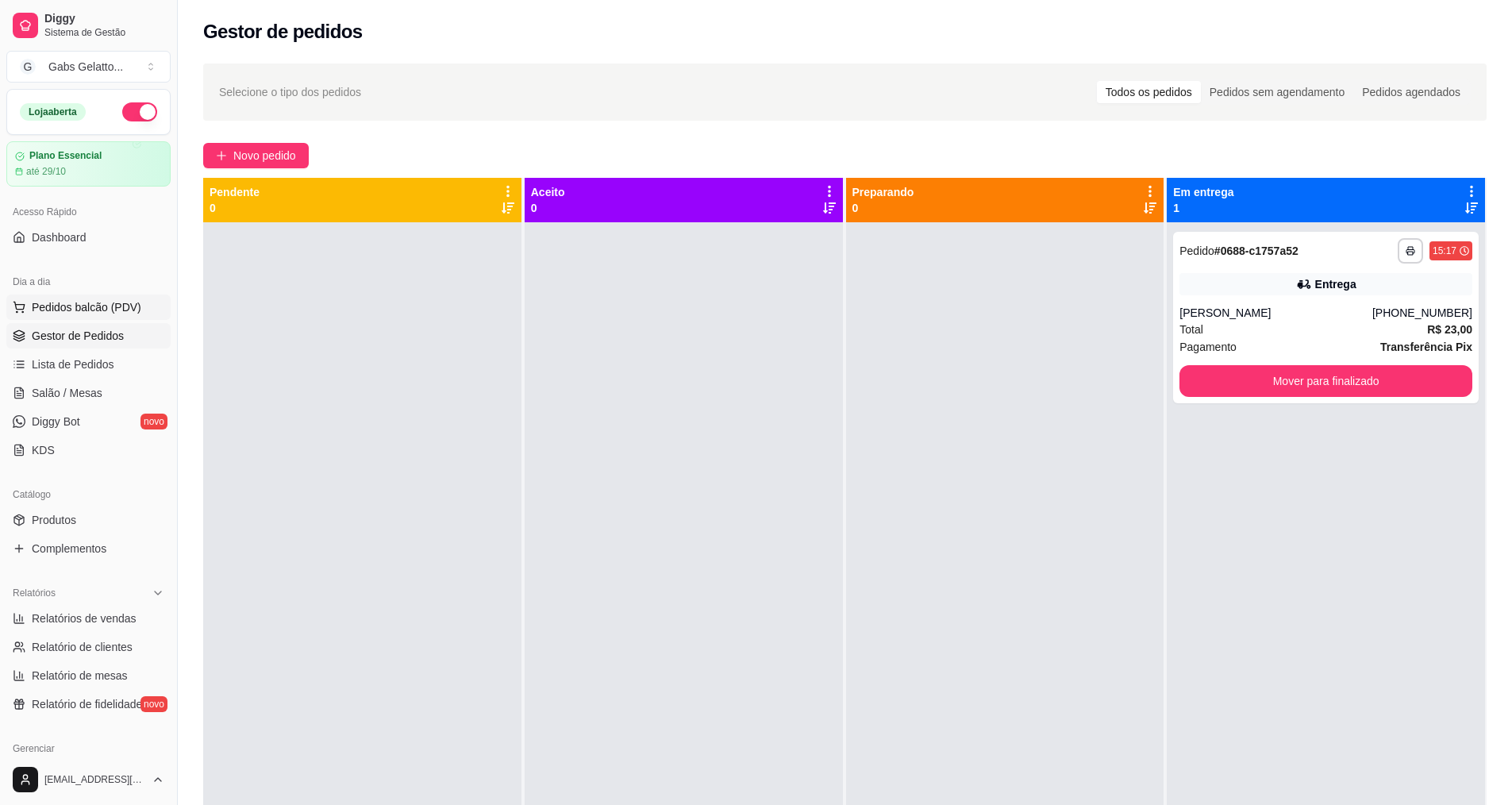
click at [110, 310] on span "Pedidos balcão (PDV)" at bounding box center [86, 307] width 110 height 16
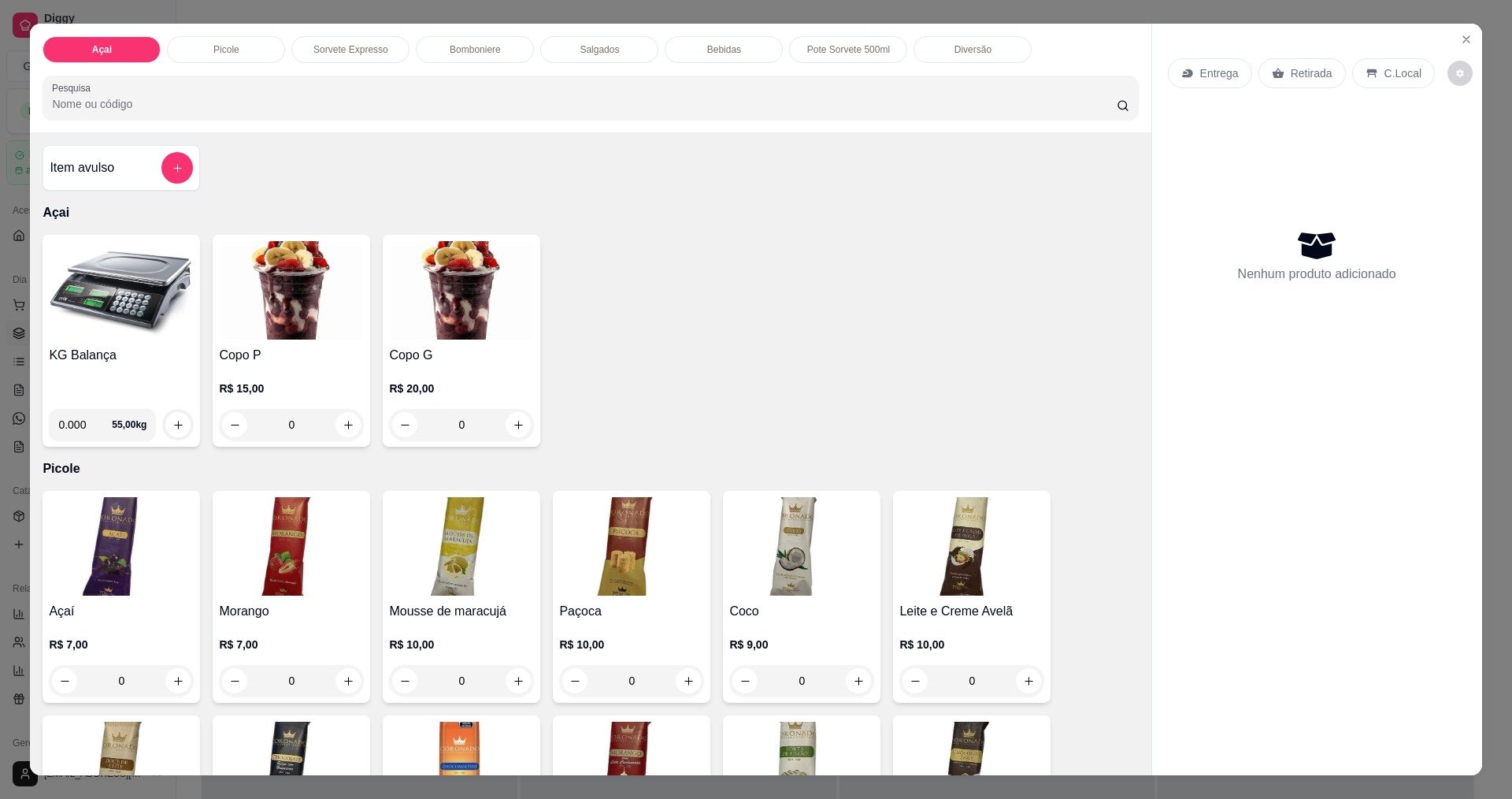
click at [122, 326] on img at bounding box center [121, 291] width 145 height 98
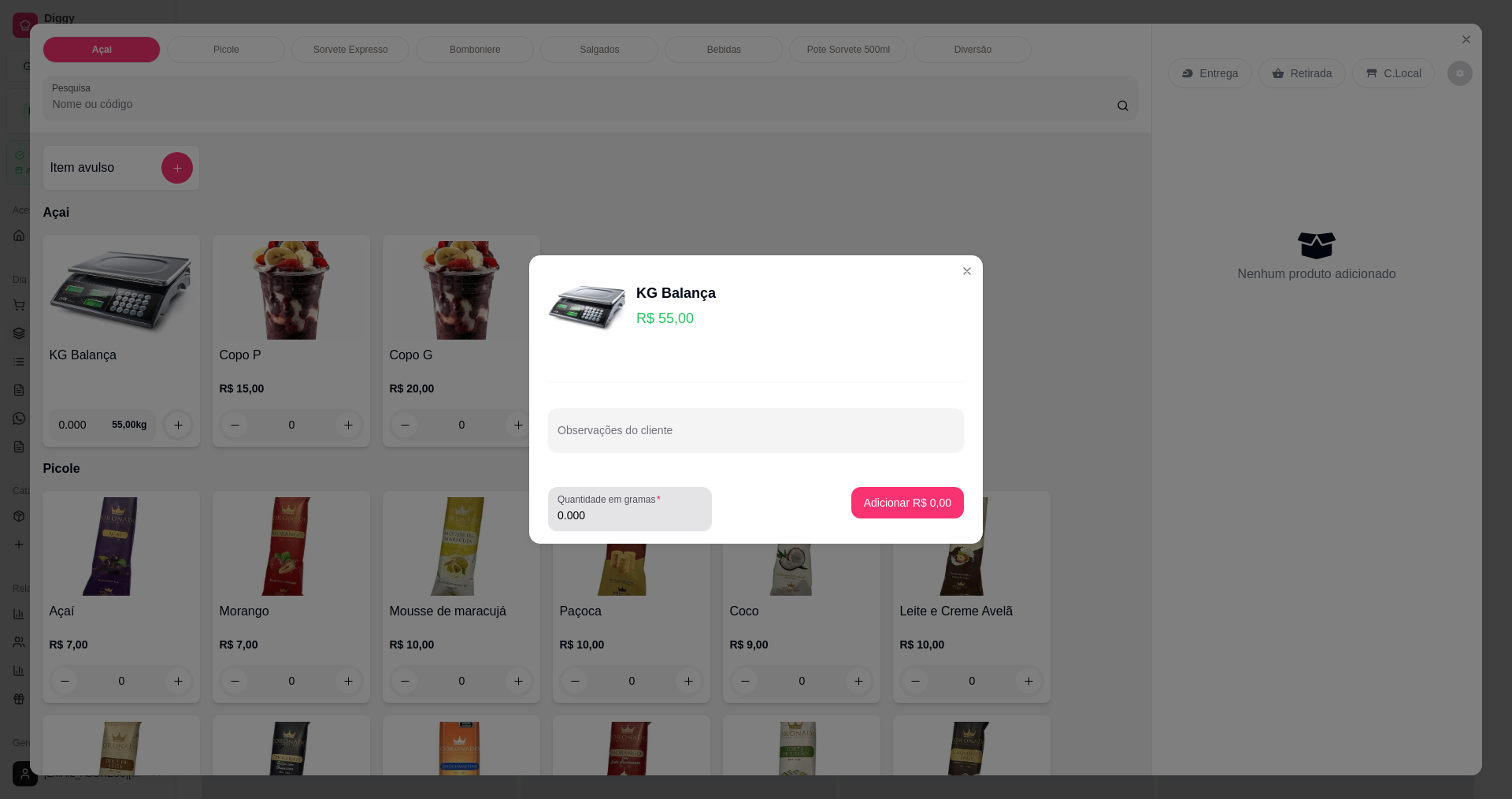
drag, startPoint x: 610, startPoint y: 519, endPoint x: 623, endPoint y: 511, distance: 15.3
click at [611, 519] on input "0.000" at bounding box center [630, 515] width 145 height 16
type input "0.220"
click at [858, 499] on p "Adicionar R$ 12,10" at bounding box center [904, 503] width 94 height 16
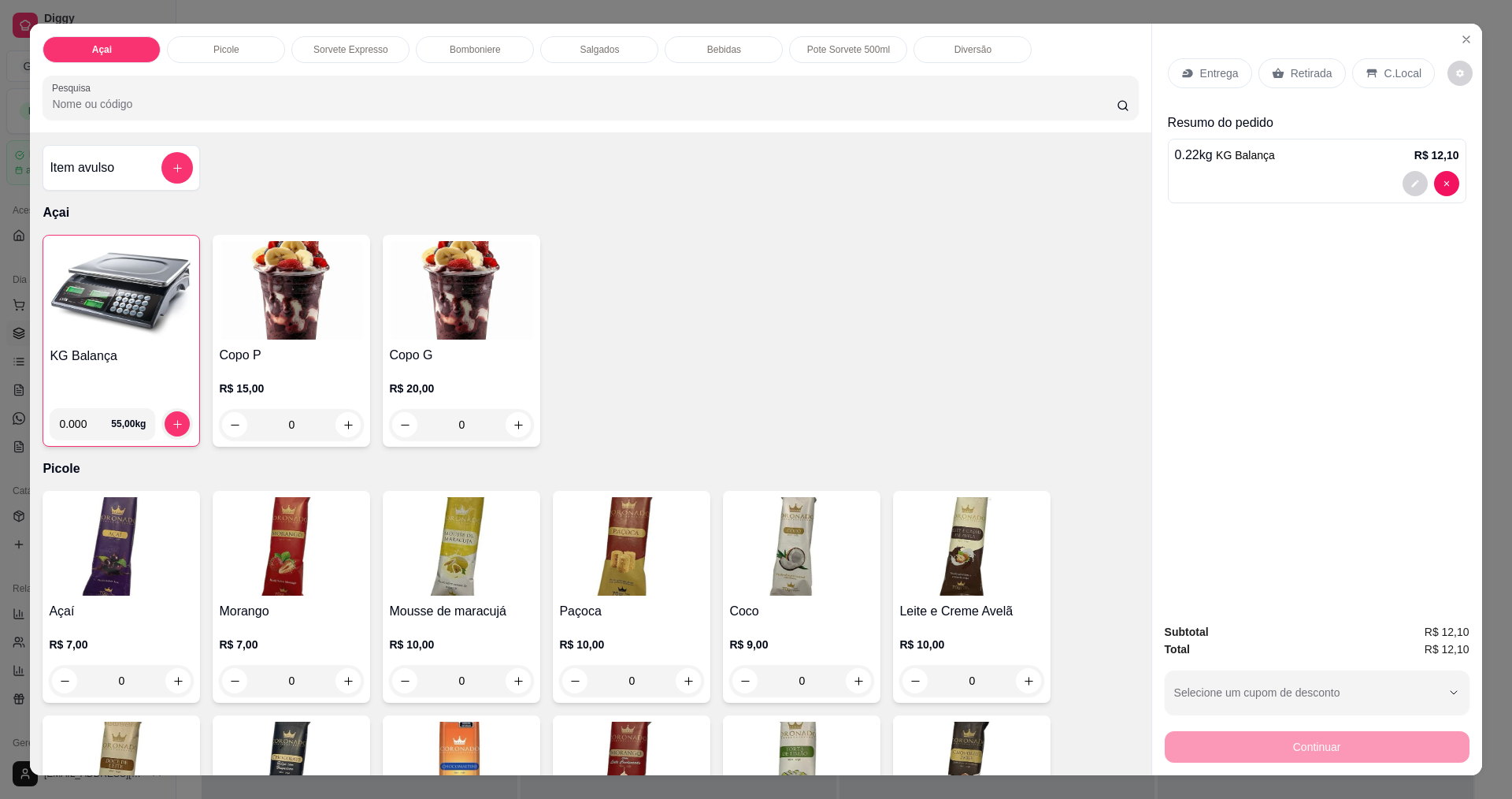
drag, startPoint x: 1353, startPoint y: 68, endPoint x: 1360, endPoint y: 85, distance: 18.4
click at [1357, 68] on div "C.Local" at bounding box center [1394, 73] width 83 height 30
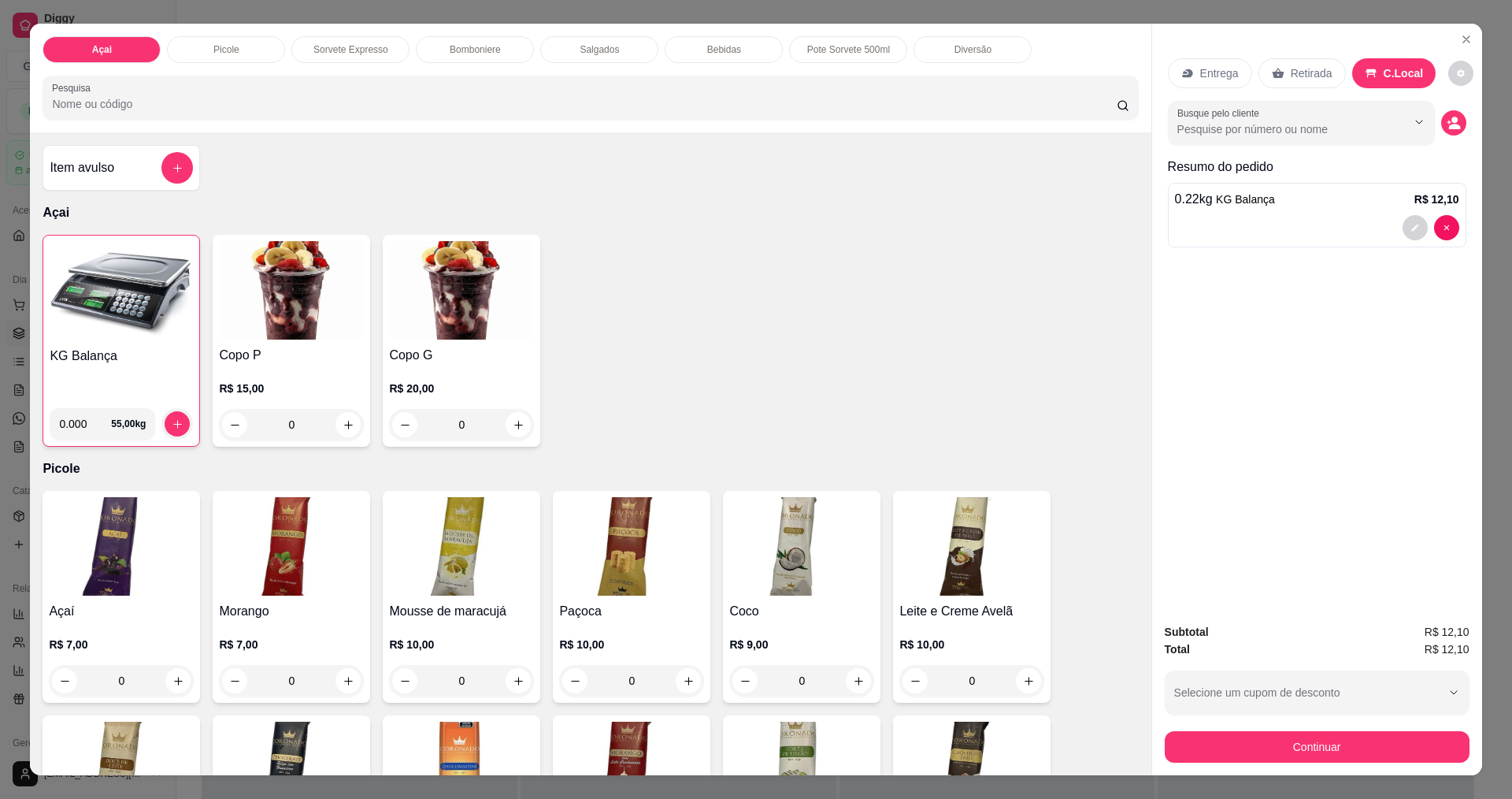
click at [1324, 727] on div "Continuar" at bounding box center [1317, 744] width 305 height 36
click at [1311, 764] on div "Subtotal R$ 12,10 Total R$ 12,10 Selecione um cupom de desconto Selecione um cu…" at bounding box center [1317, 693] width 330 height 164
click at [1319, 741] on button "Continuar" at bounding box center [1317, 746] width 295 height 31
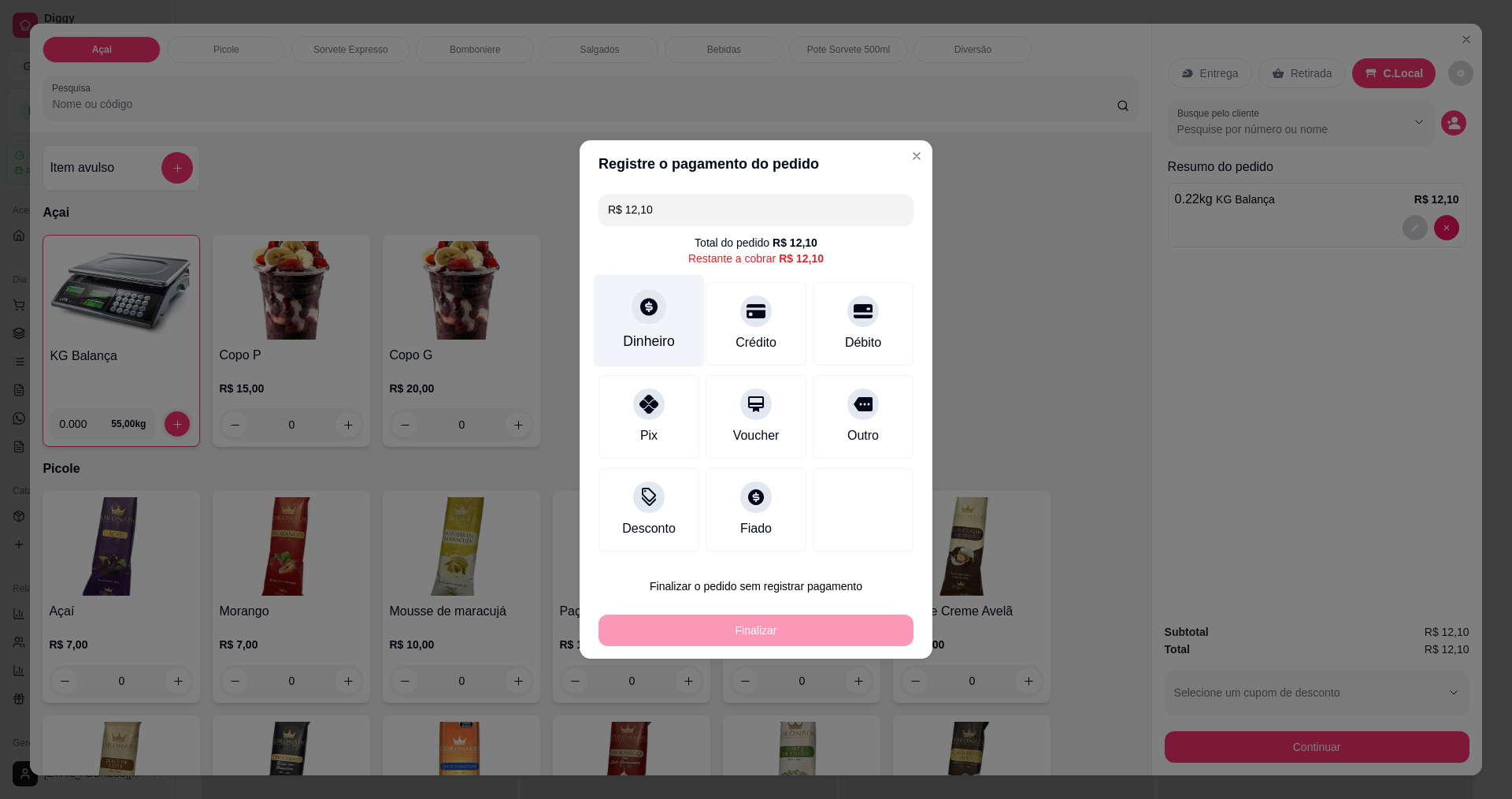
click at [654, 311] on icon at bounding box center [649, 307] width 17 height 17
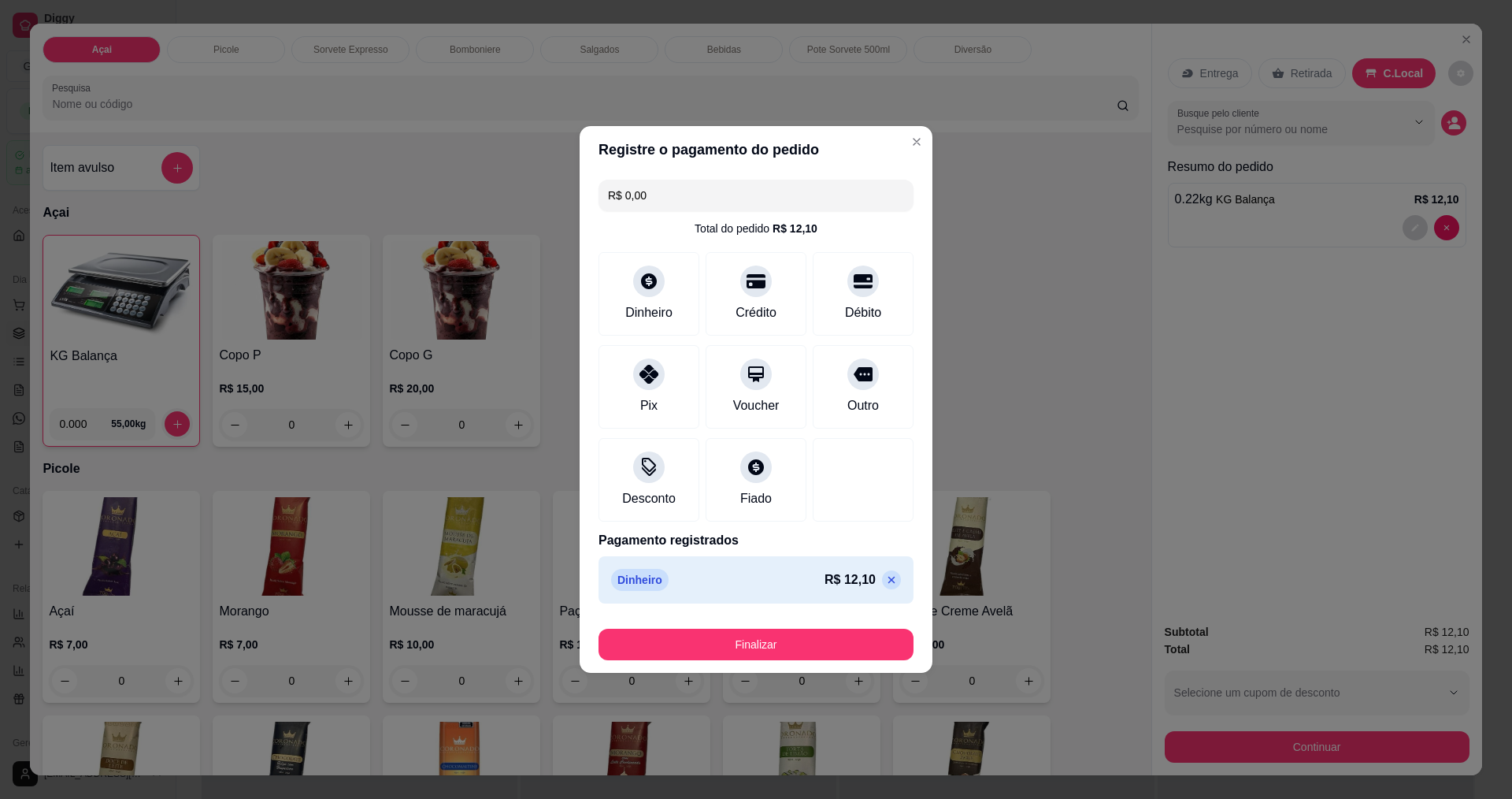
click at [788, 662] on footer "Finalizar" at bounding box center [756, 641] width 353 height 63
click at [802, 645] on button "Finalizar" at bounding box center [756, 644] width 306 height 31
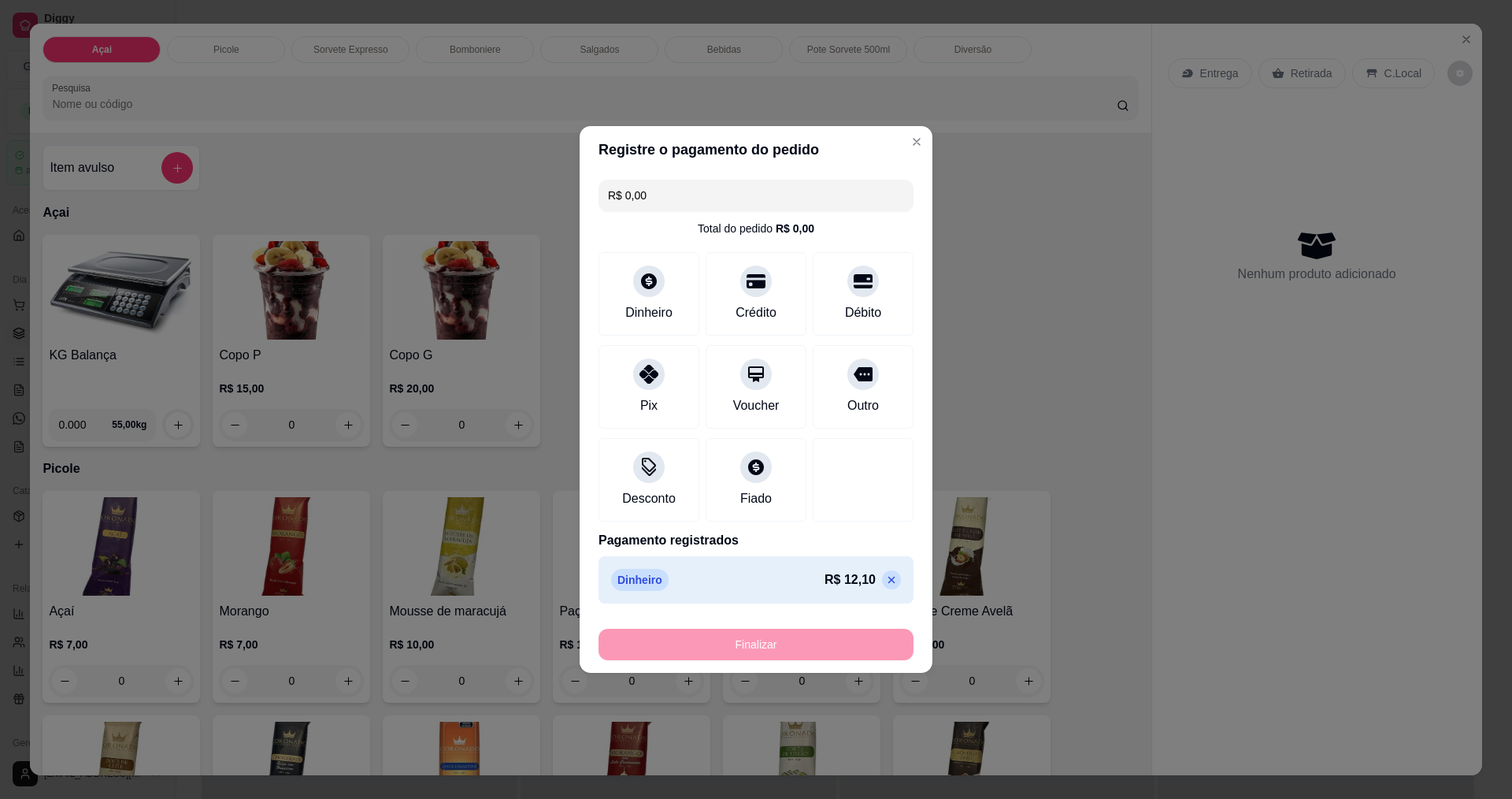
type input "-R$ 12,10"
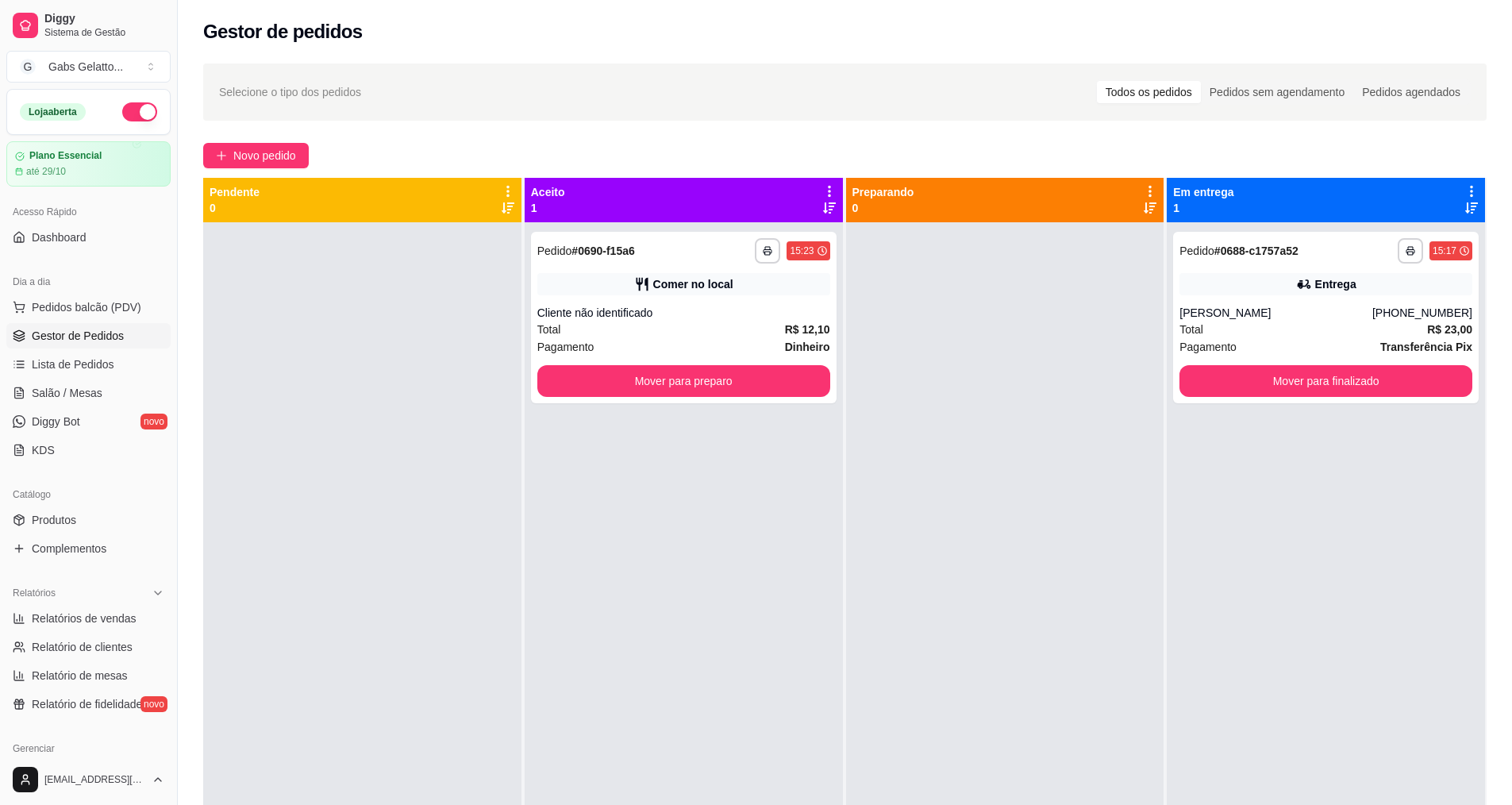
click at [121, 309] on span "Pedidos balcão (PDV)" at bounding box center [86, 307] width 110 height 16
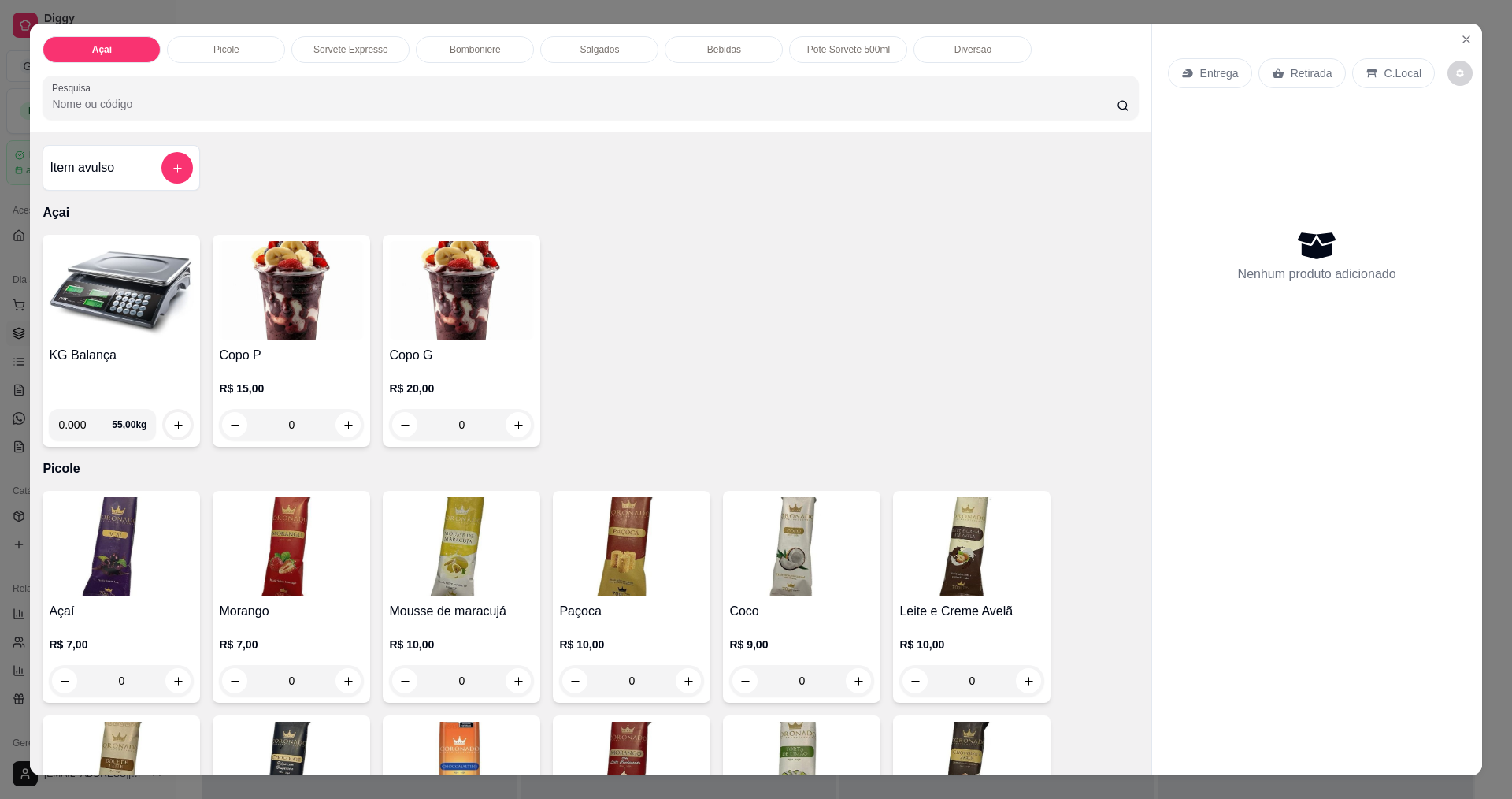
click at [133, 323] on img at bounding box center [121, 291] width 145 height 98
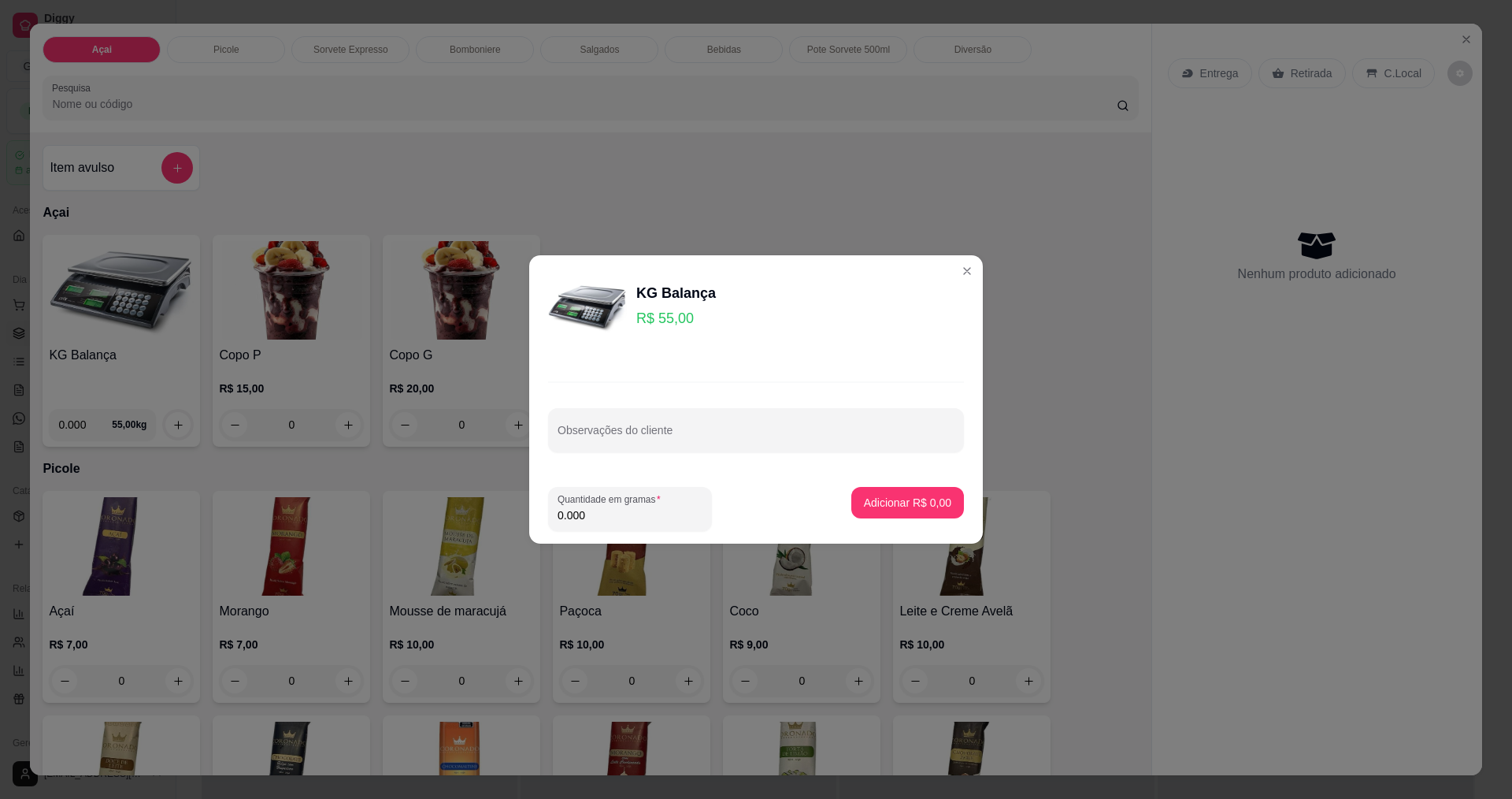
click at [610, 515] on input "0.000" at bounding box center [630, 515] width 145 height 16
type input "0.362"
click at [919, 508] on button "Adicionar R$ 19,91" at bounding box center [904, 503] width 116 height 31
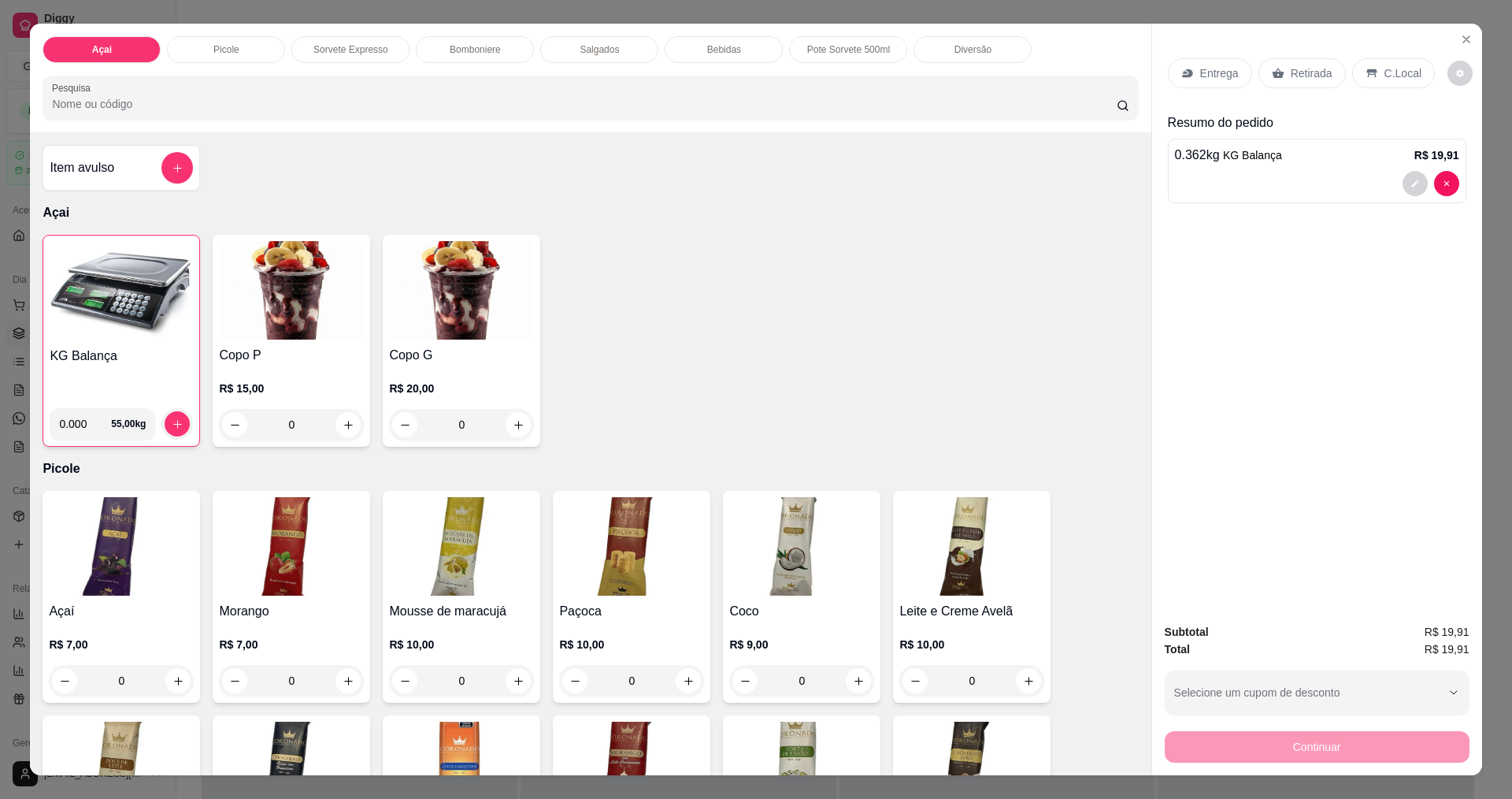
click at [933, 497] on img at bounding box center [972, 546] width 145 height 98
drag, startPoint x: 1399, startPoint y: 66, endPoint x: 1396, endPoint y: 91, distance: 25.2
click at [1400, 65] on p "C.Local" at bounding box center [1403, 73] width 37 height 16
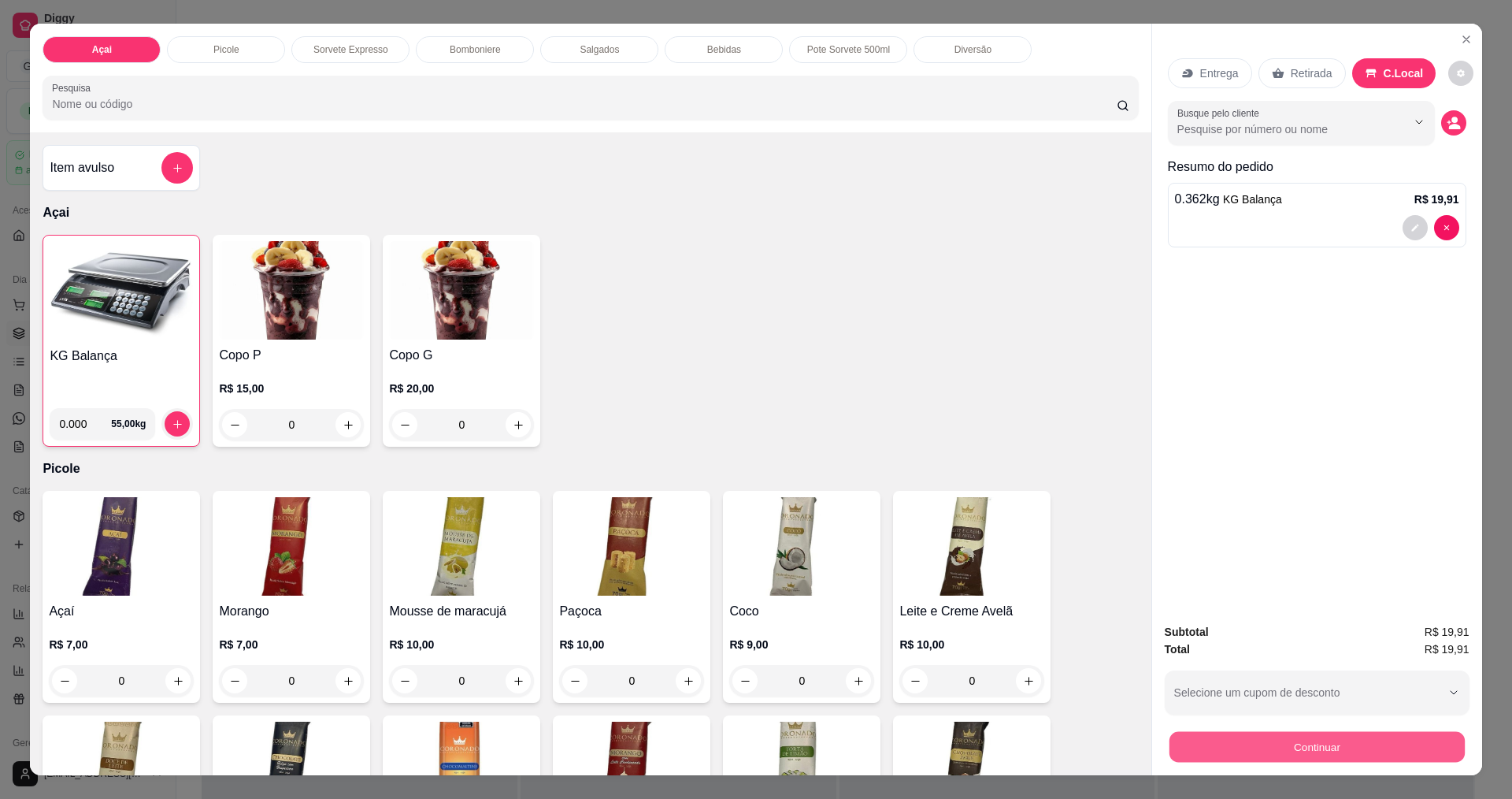
click at [1280, 743] on button "Continuar" at bounding box center [1317, 746] width 295 height 31
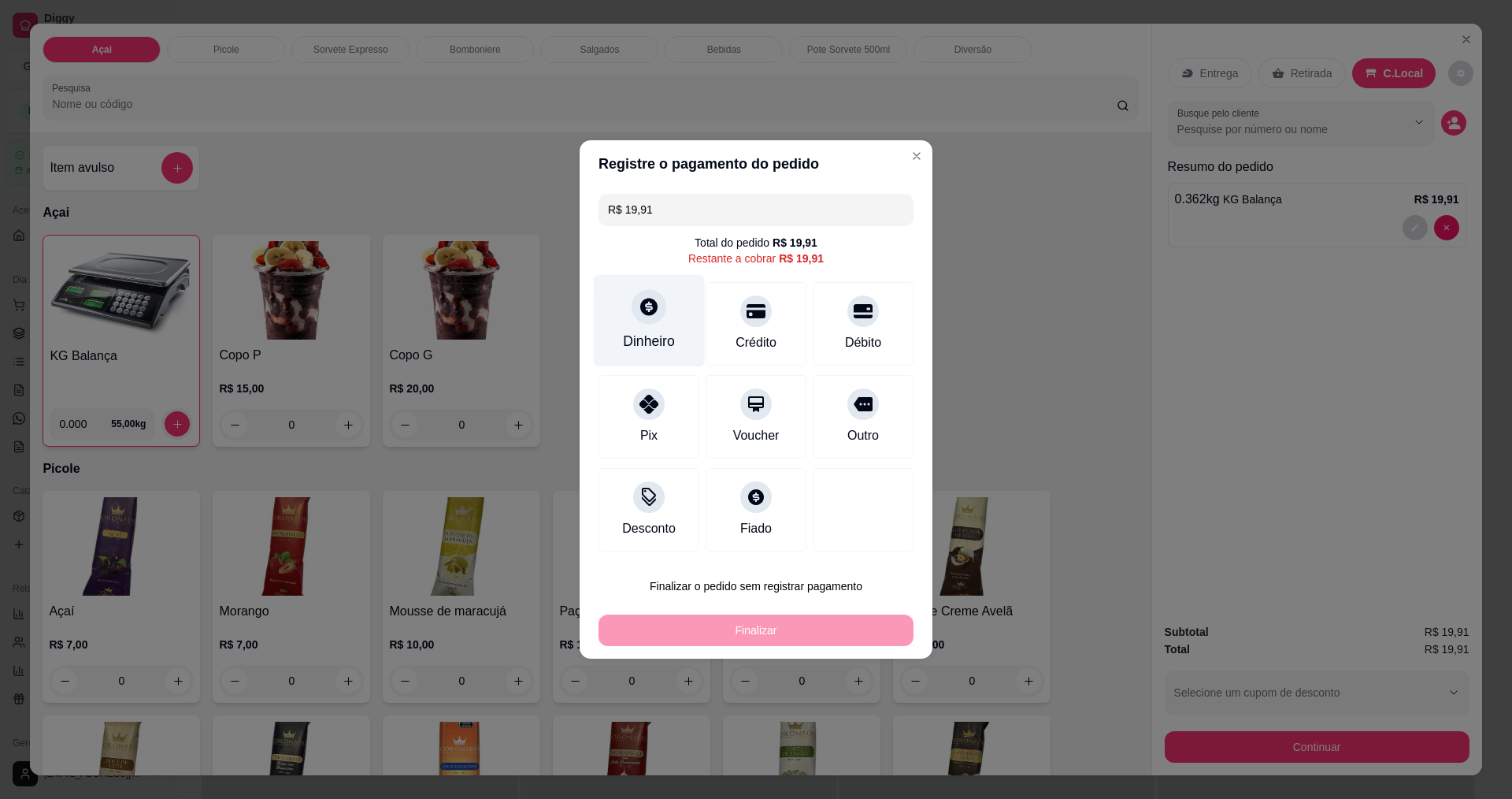
click at [642, 336] on div "Dinheiro" at bounding box center [649, 342] width 52 height 21
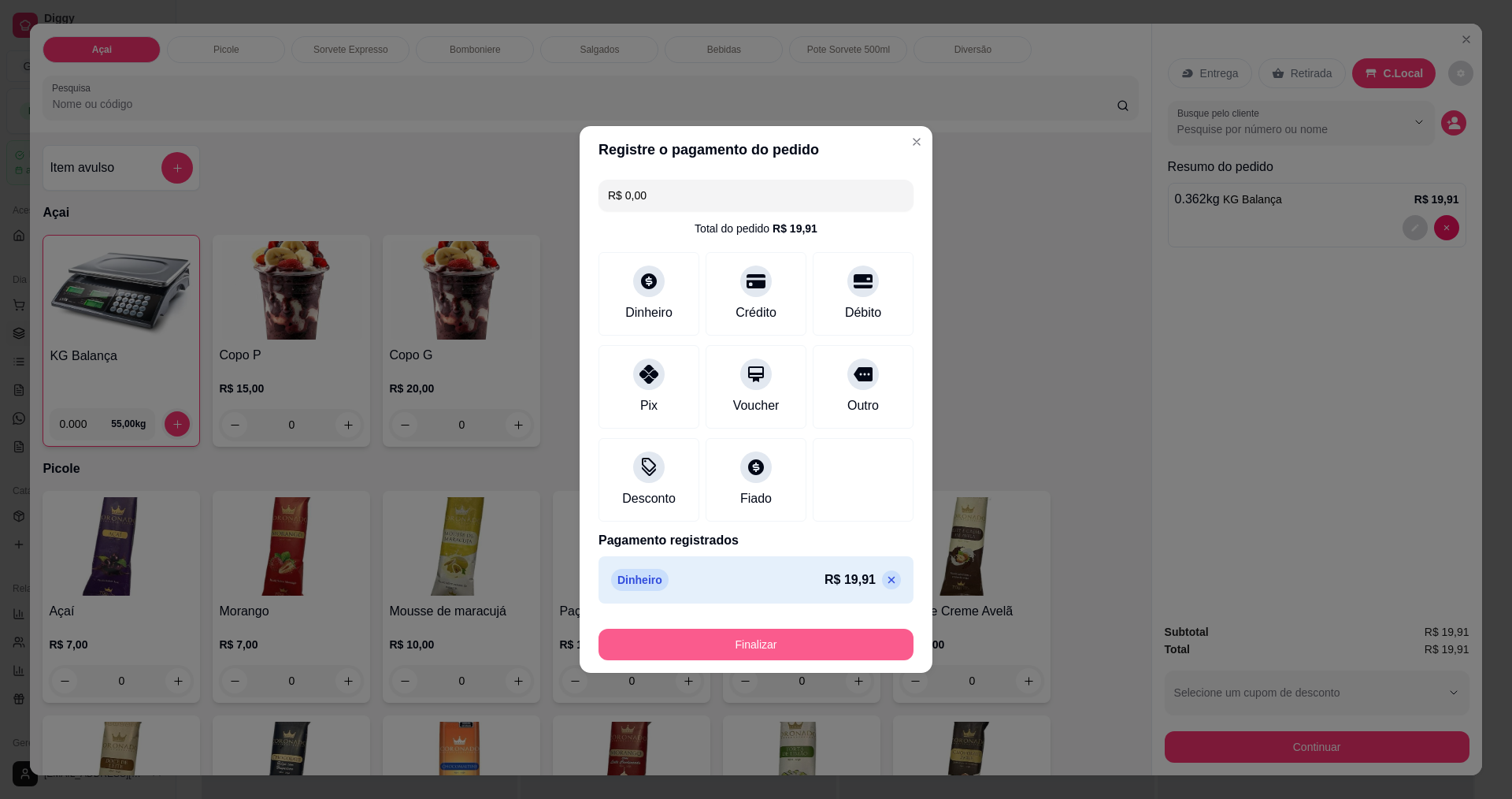
click at [752, 642] on button "Finalizar" at bounding box center [756, 644] width 315 height 32
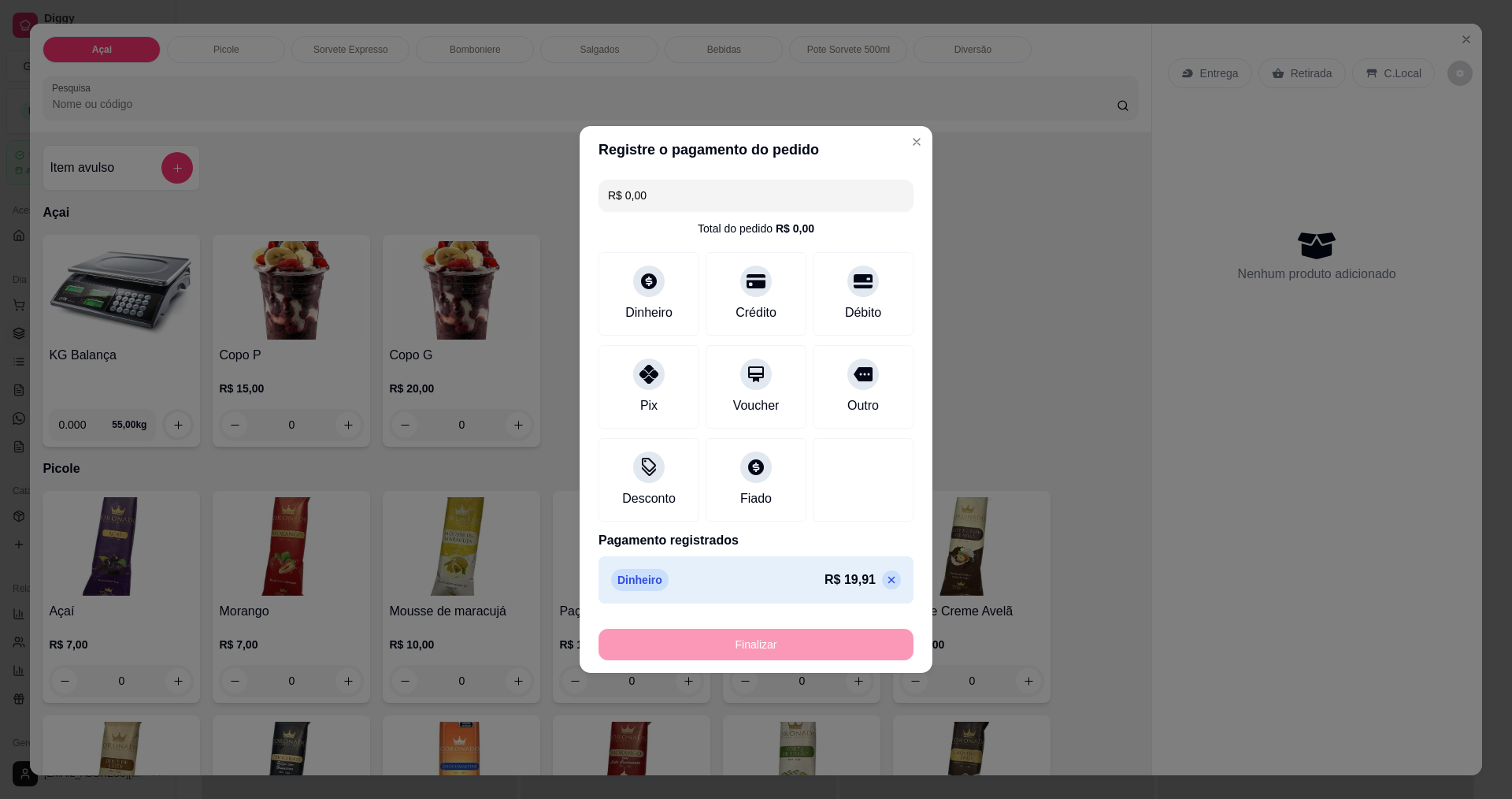
type input "-R$ 19,91"
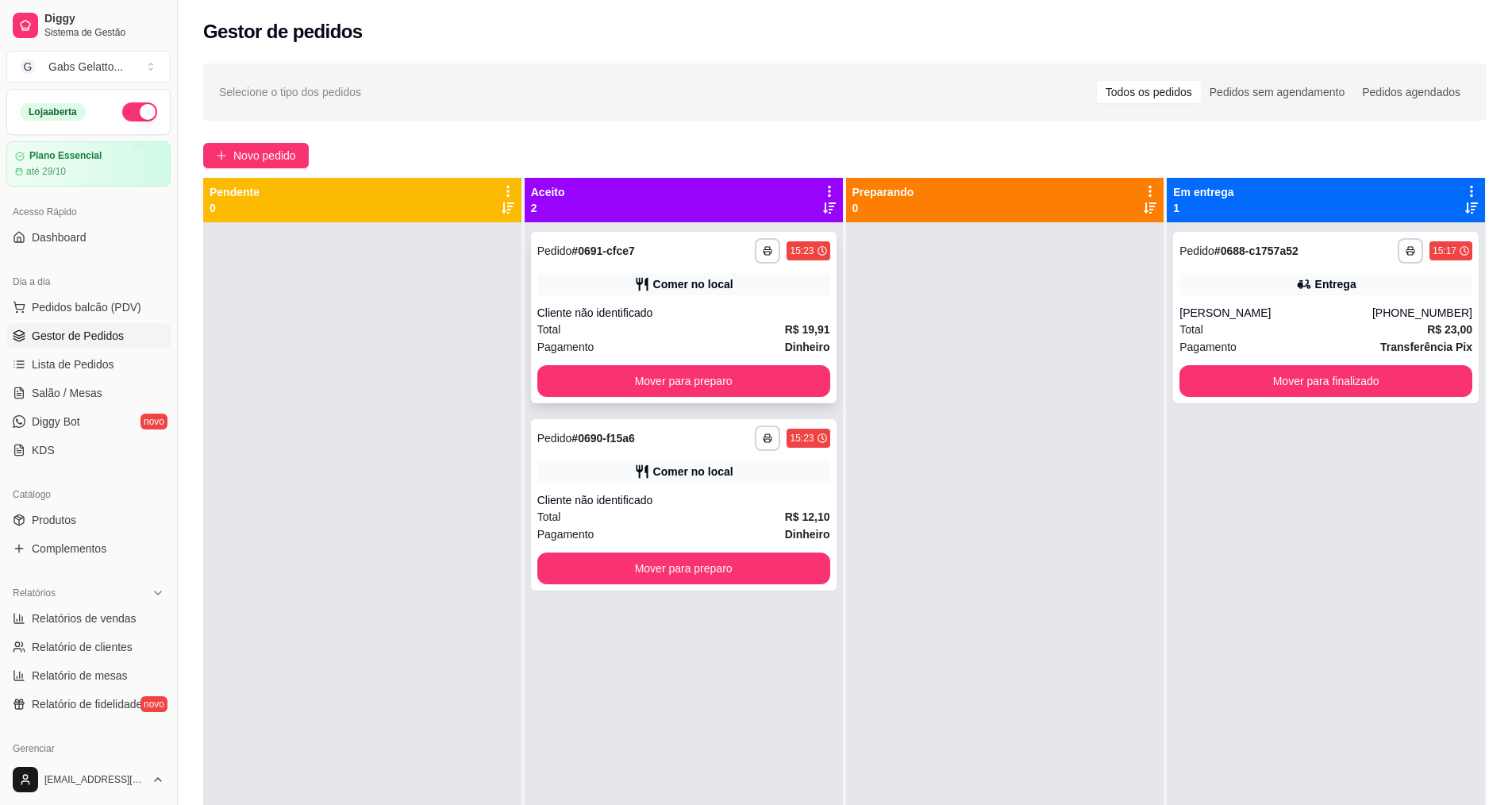
click at [592, 390] on button "Mover para preparo" at bounding box center [684, 381] width 293 height 32
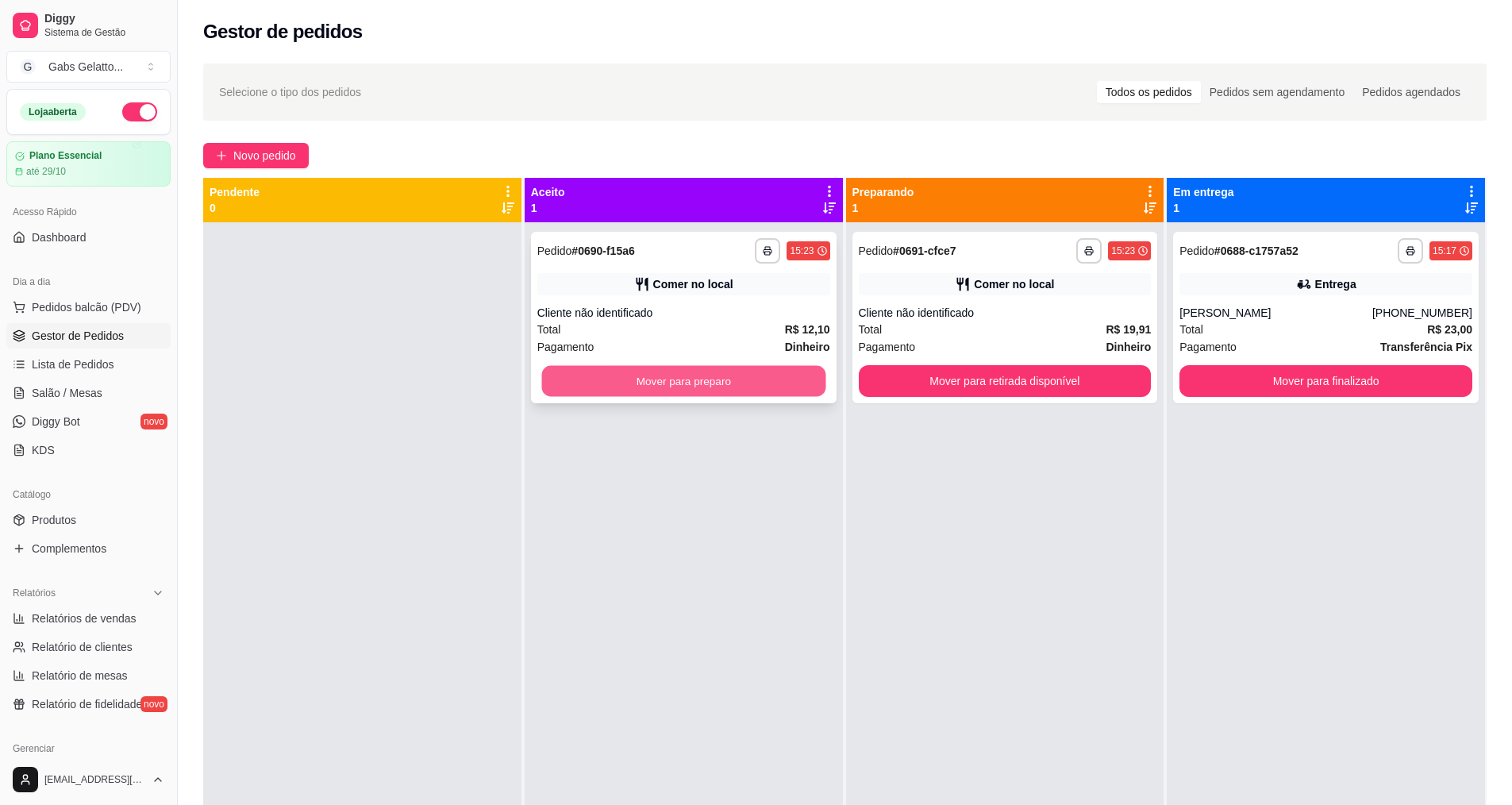
click at [644, 375] on button "Mover para preparo" at bounding box center [683, 381] width 284 height 31
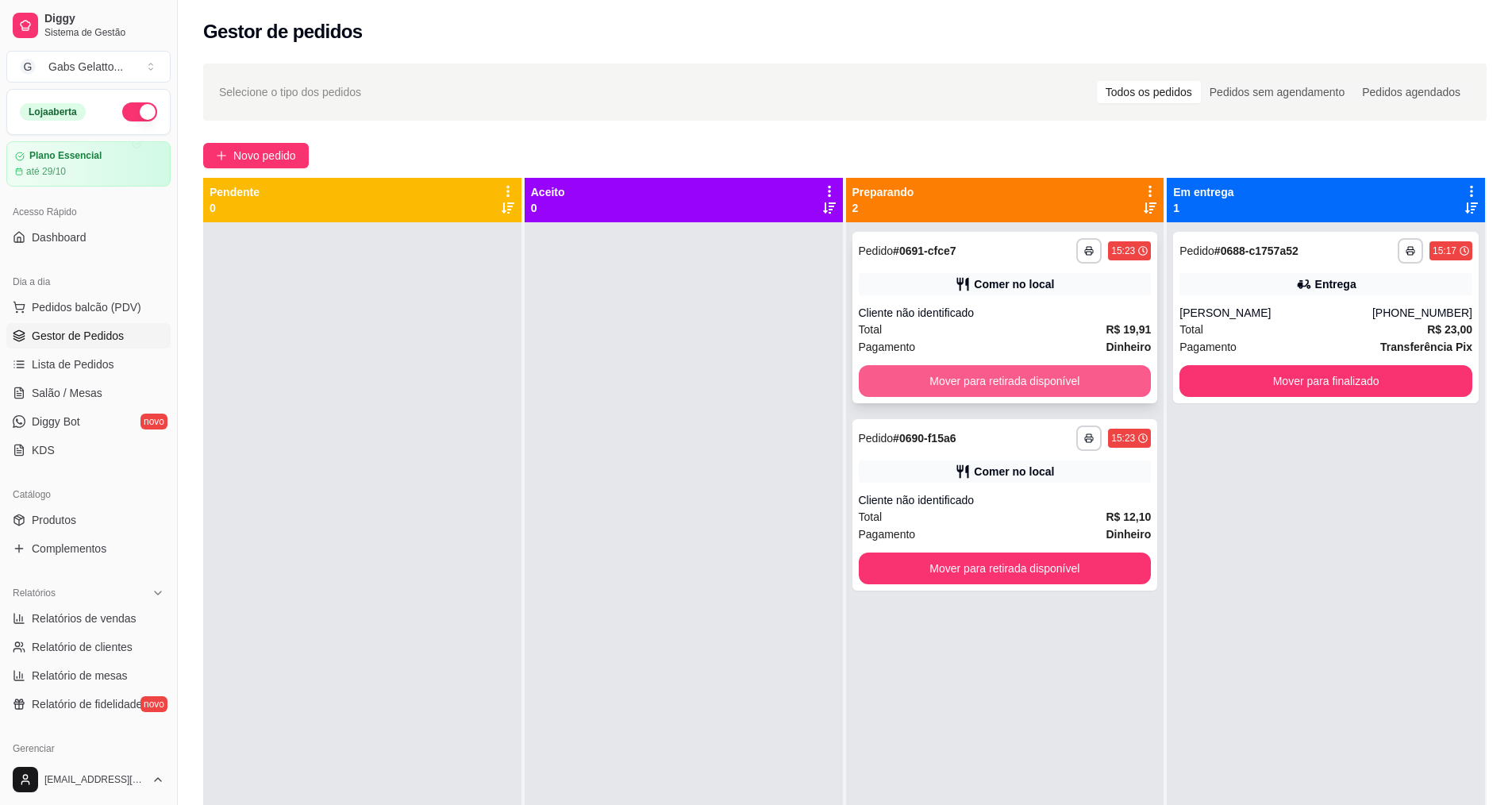
click at [899, 366] on button "Mover para retirada disponível" at bounding box center [1005, 381] width 293 height 32
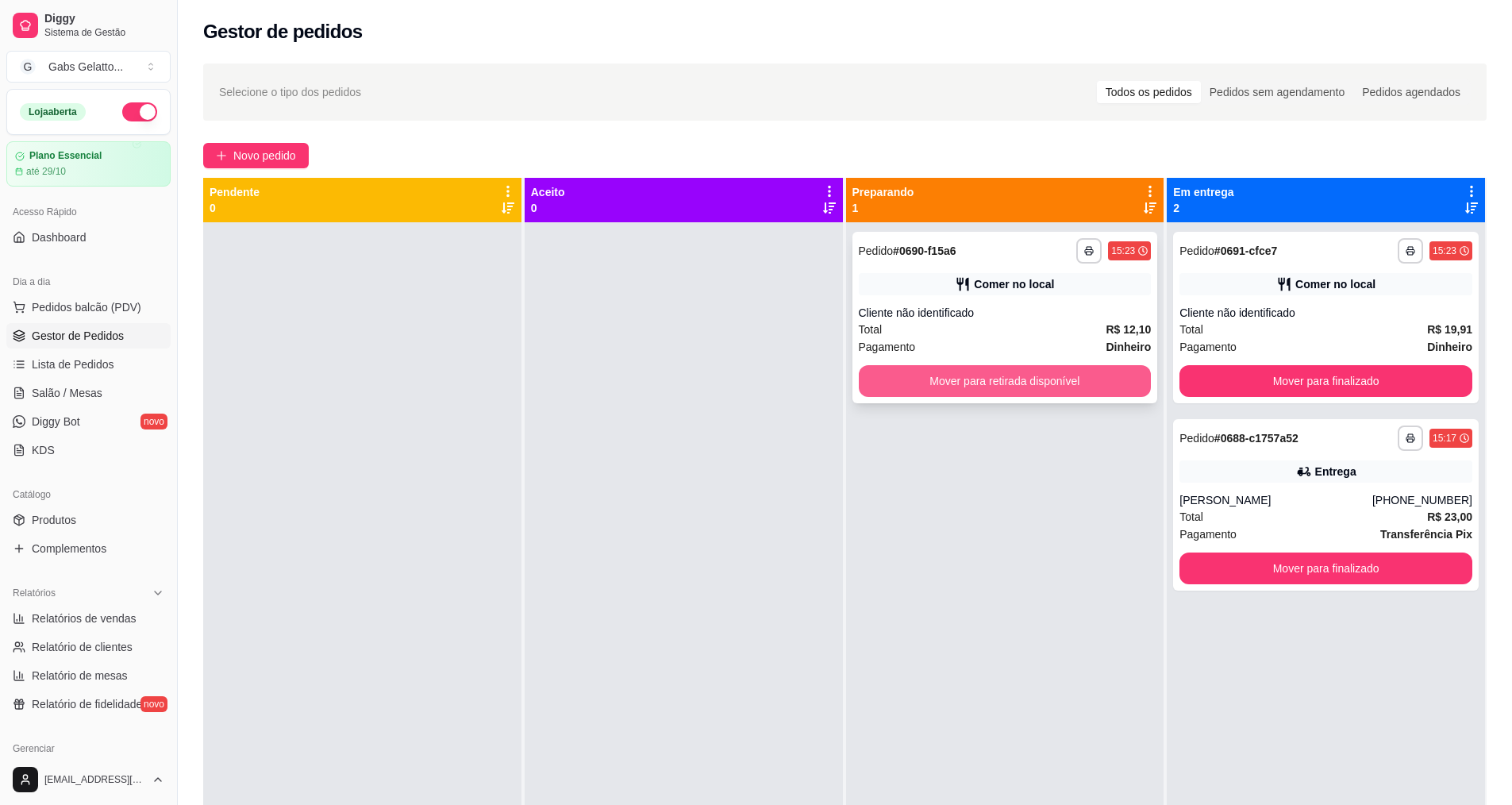
click at [969, 384] on button "Mover para retirada disponível" at bounding box center [1005, 381] width 293 height 32
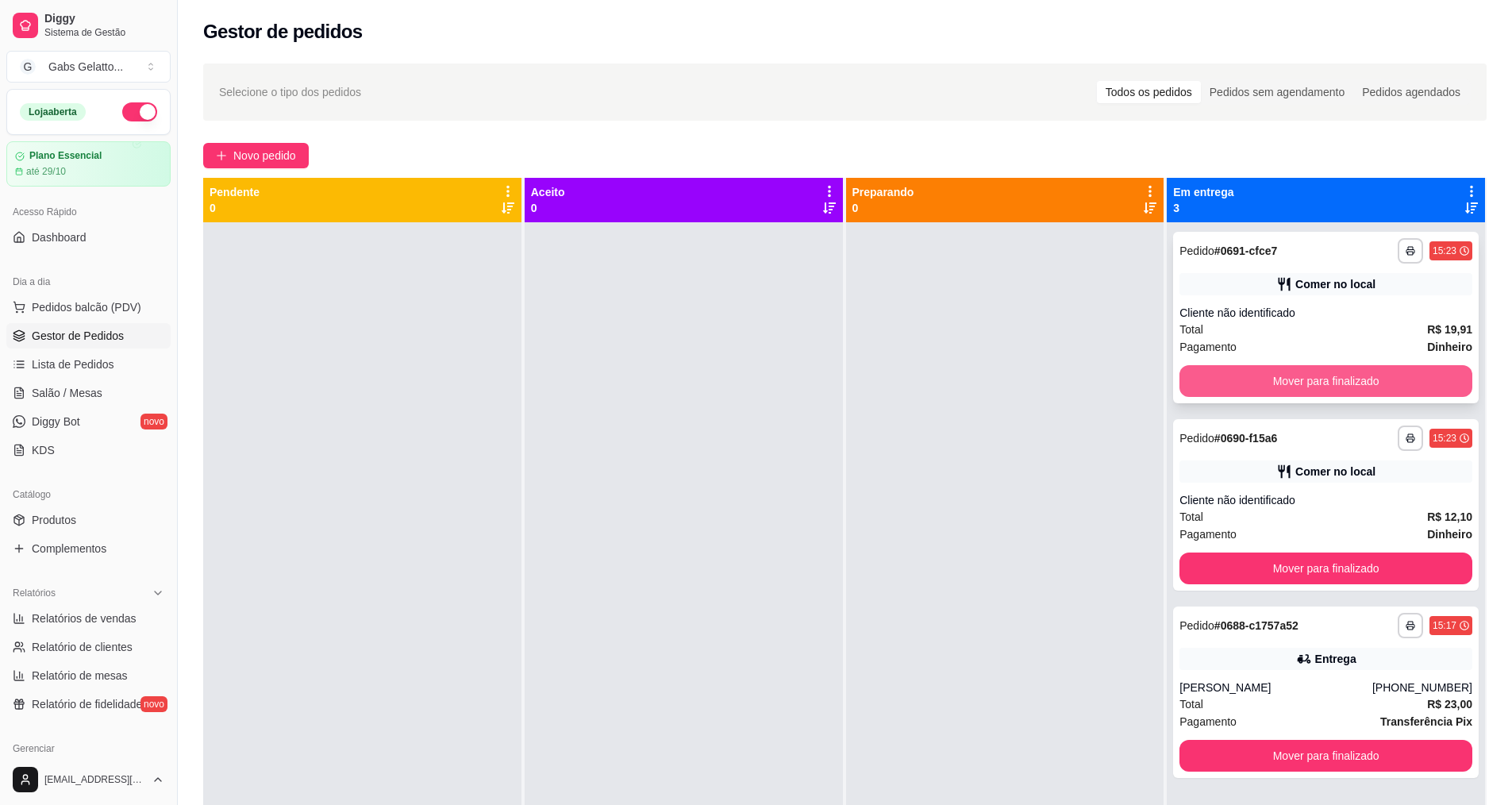
click at [1203, 374] on button "Mover para finalizado" at bounding box center [1326, 381] width 293 height 32
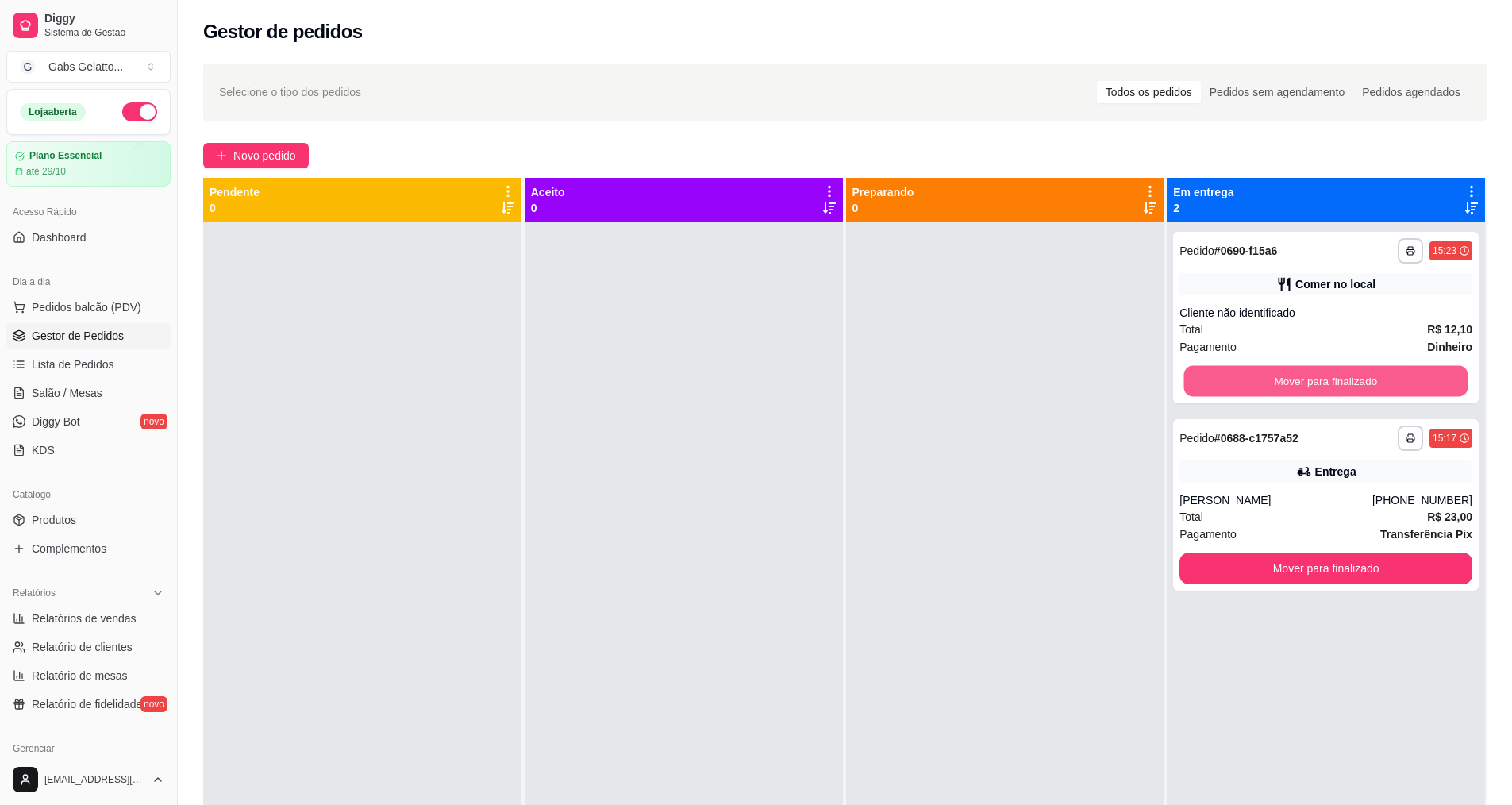
click at [1205, 373] on button "Mover para finalizado" at bounding box center [1326, 381] width 284 height 31
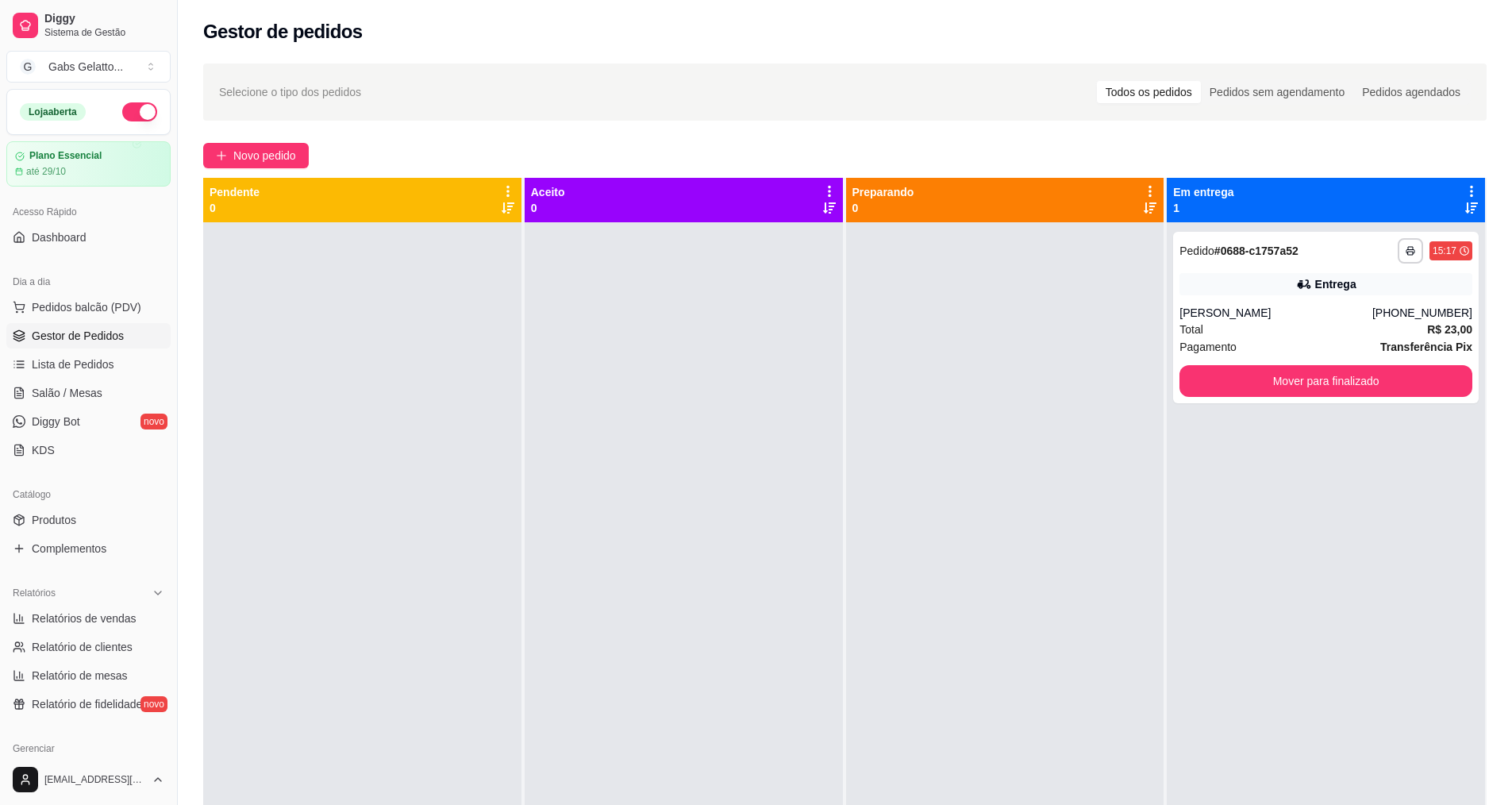
click at [295, 744] on div at bounding box center [363, 625] width 319 height 805
click at [112, 310] on span "Pedidos balcão (PDV)" at bounding box center [86, 307] width 110 height 16
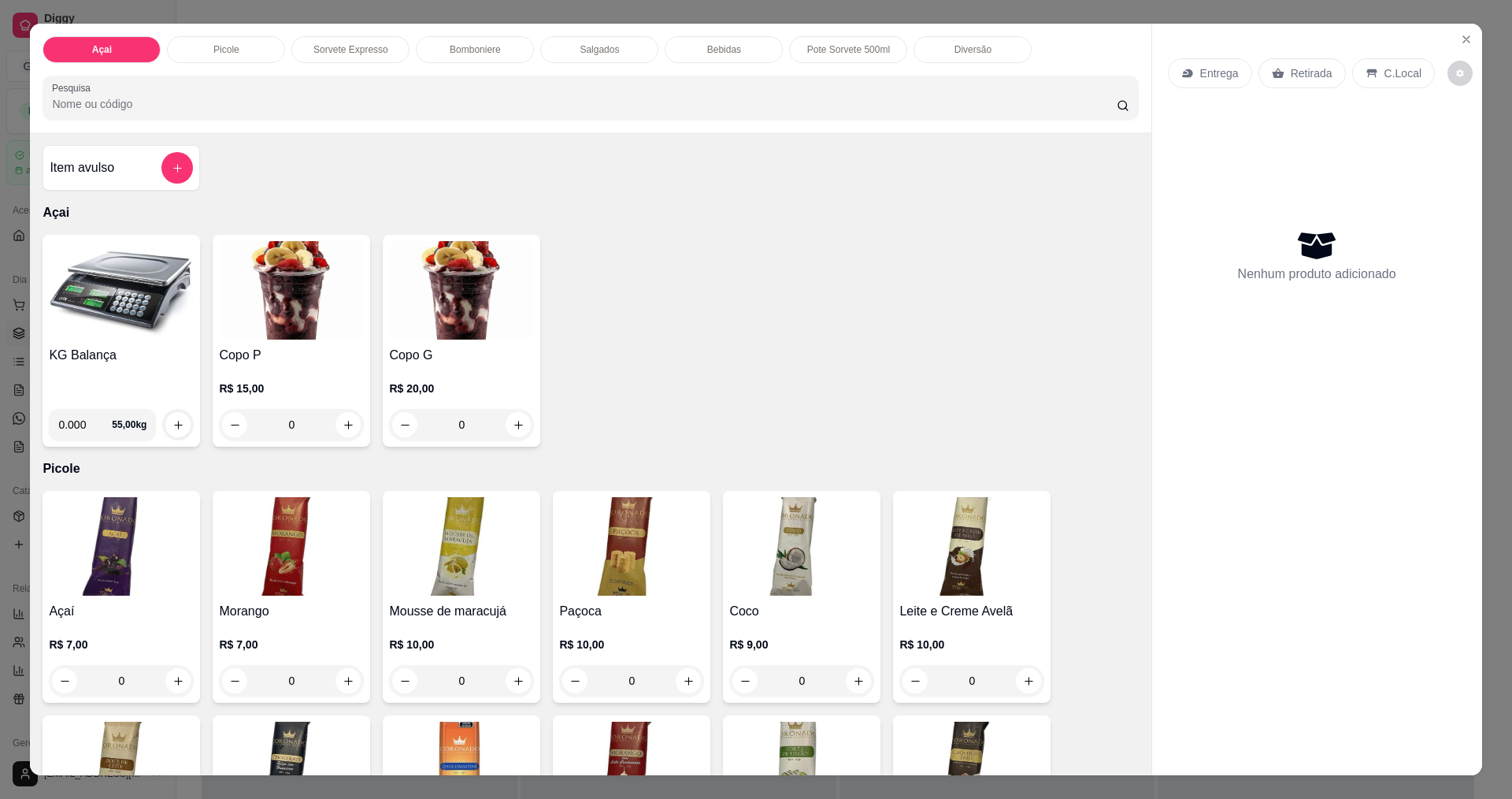
click at [114, 307] on img at bounding box center [121, 291] width 145 height 98
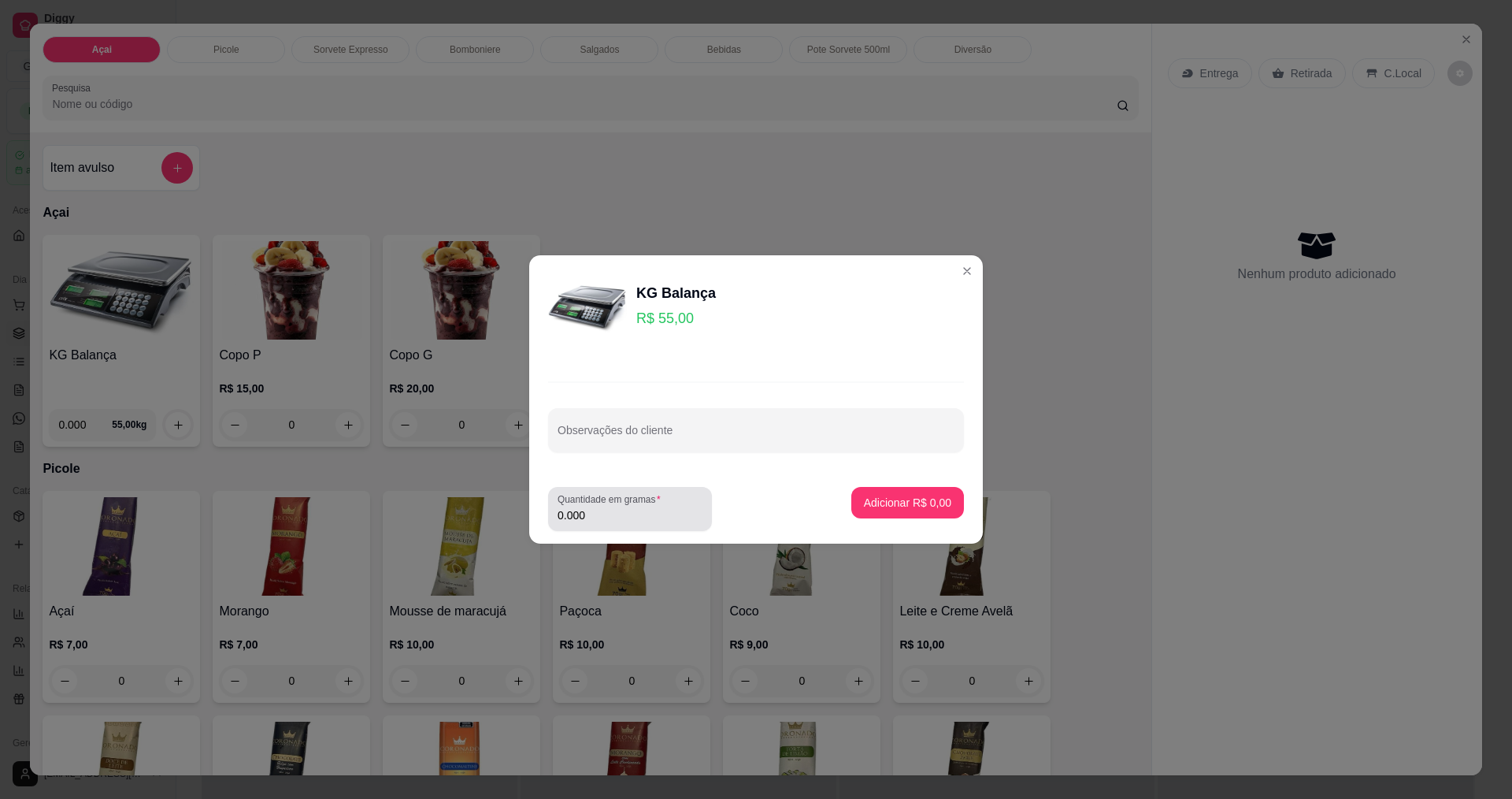
click at [631, 524] on div "0.000" at bounding box center [630, 509] width 145 height 32
type input "0.217"
click at [932, 511] on button "Adicionar R$ 11,94" at bounding box center [904, 503] width 119 height 32
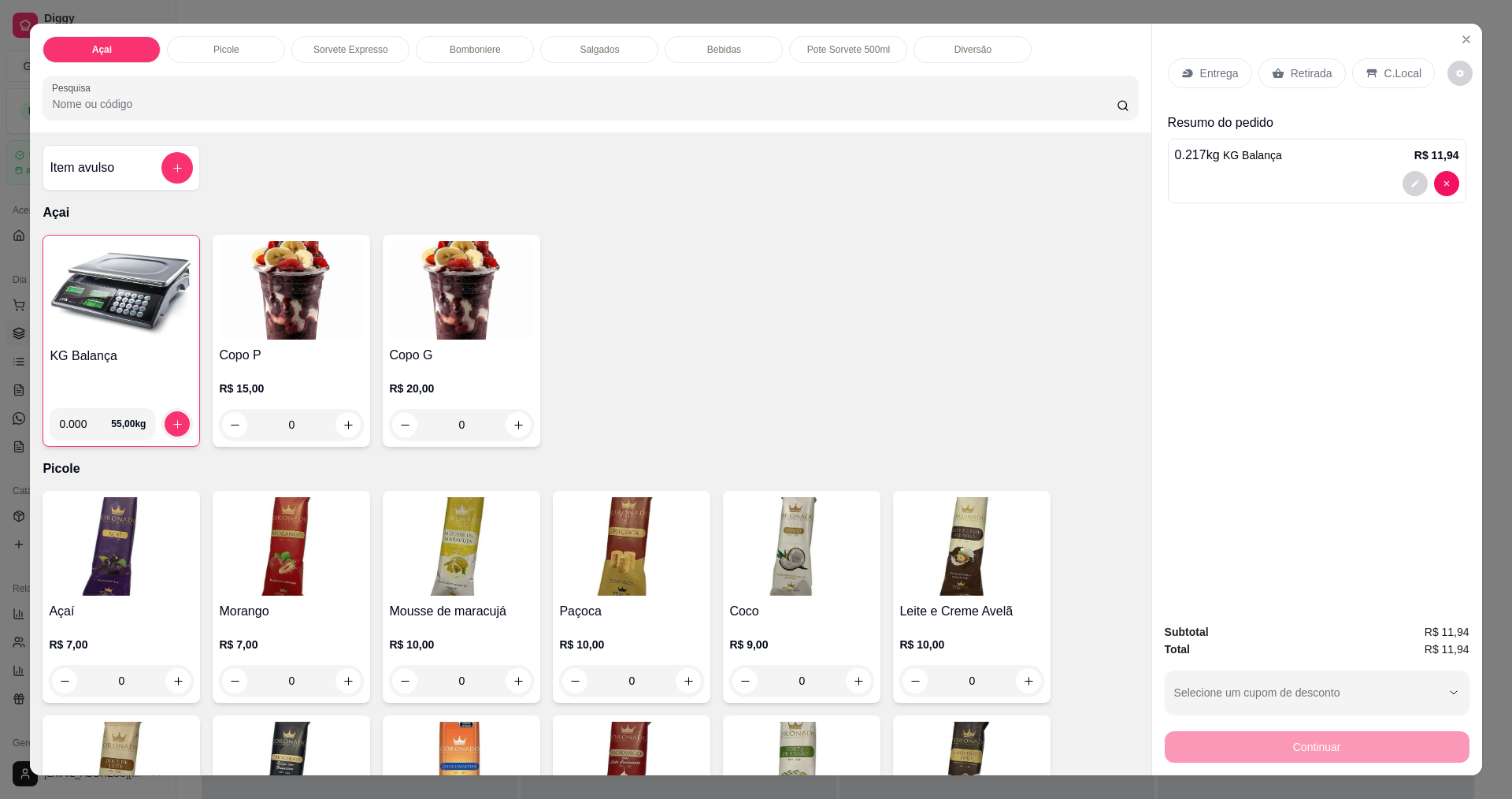
click at [1385, 75] on p "C.Local" at bounding box center [1403, 73] width 37 height 16
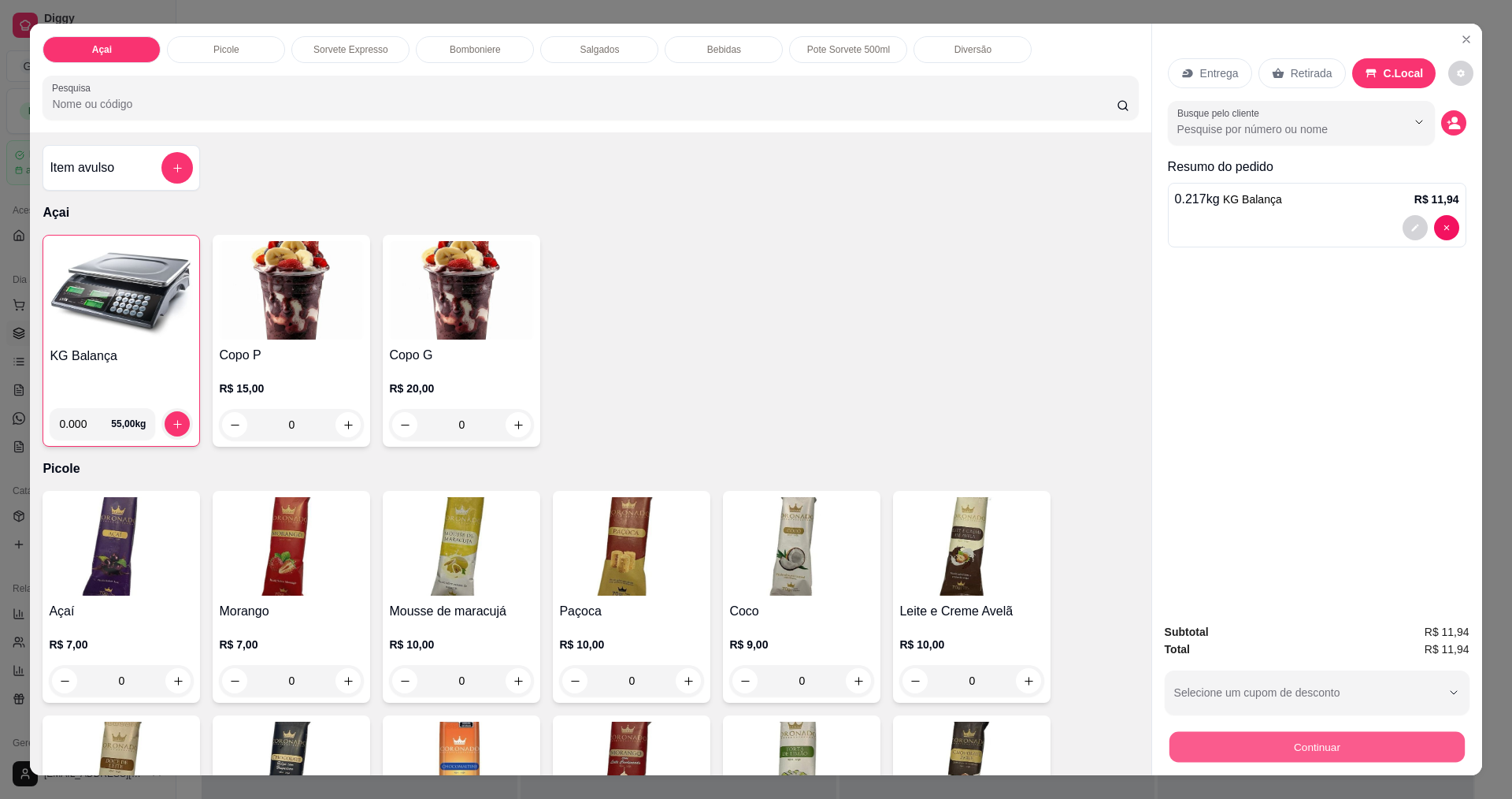
click at [1324, 755] on button "Continuar" at bounding box center [1317, 746] width 295 height 31
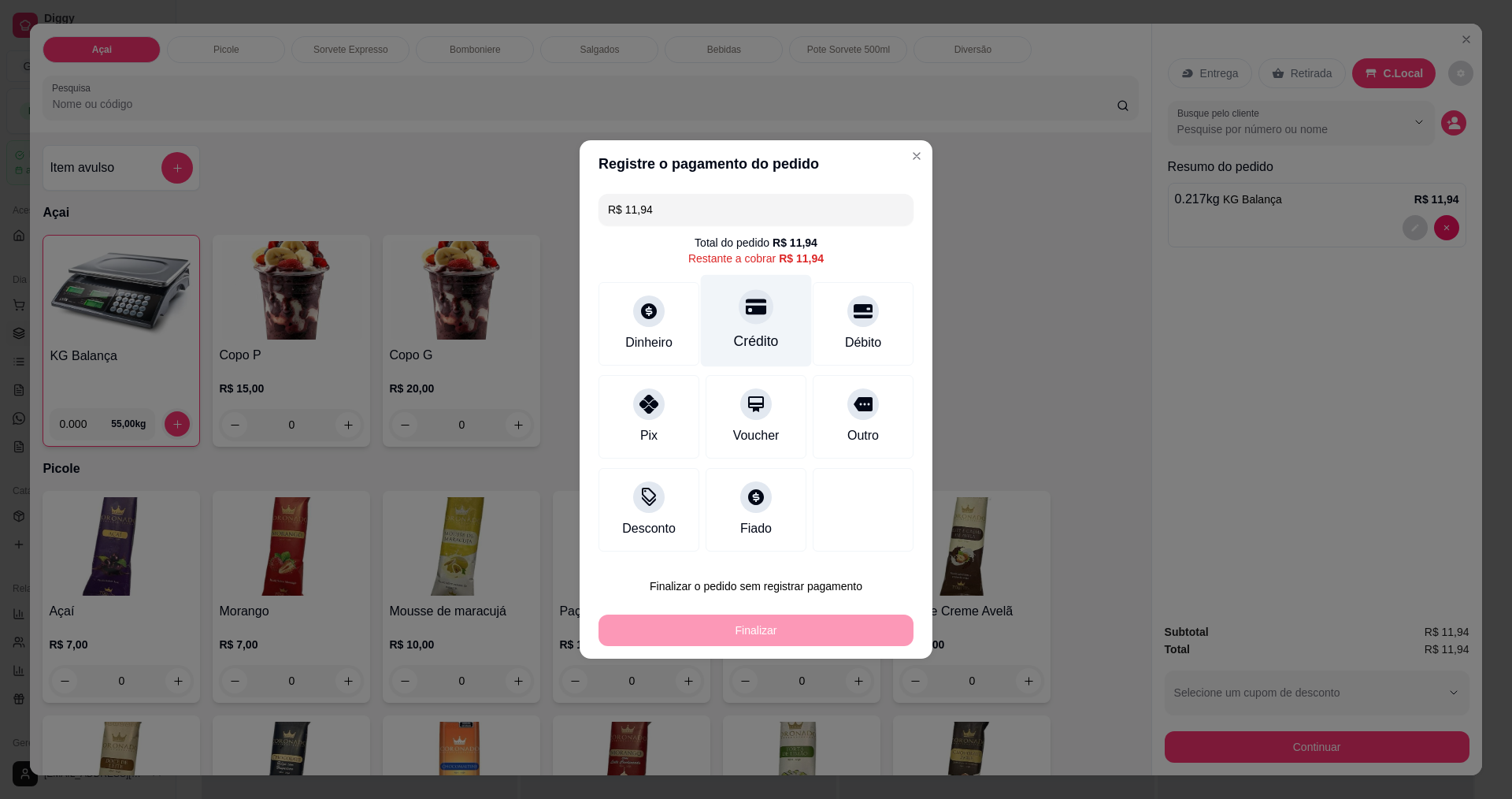
click at [745, 320] on div at bounding box center [756, 307] width 35 height 35
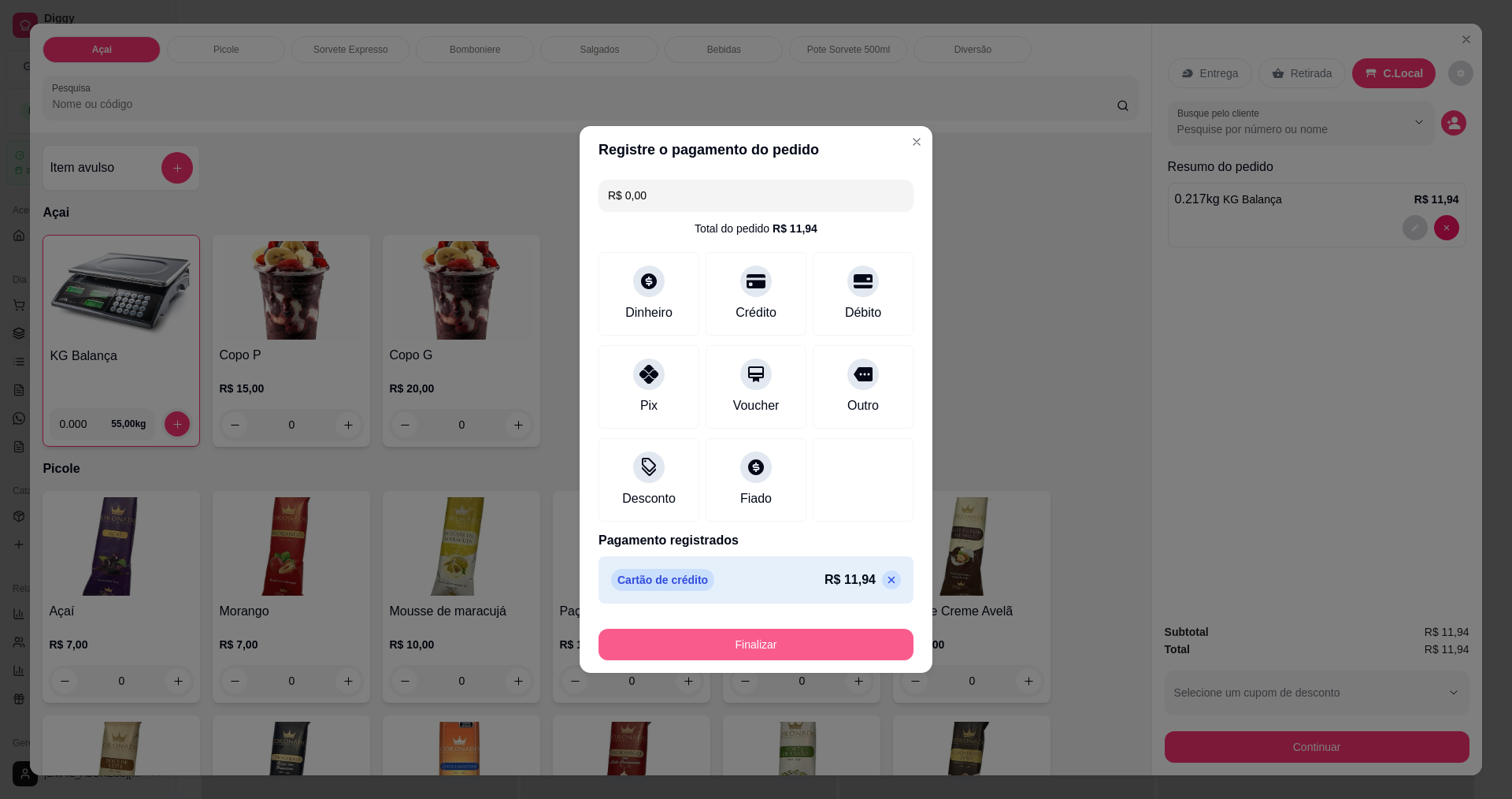
click at [753, 647] on button "Finalizar" at bounding box center [756, 644] width 315 height 32
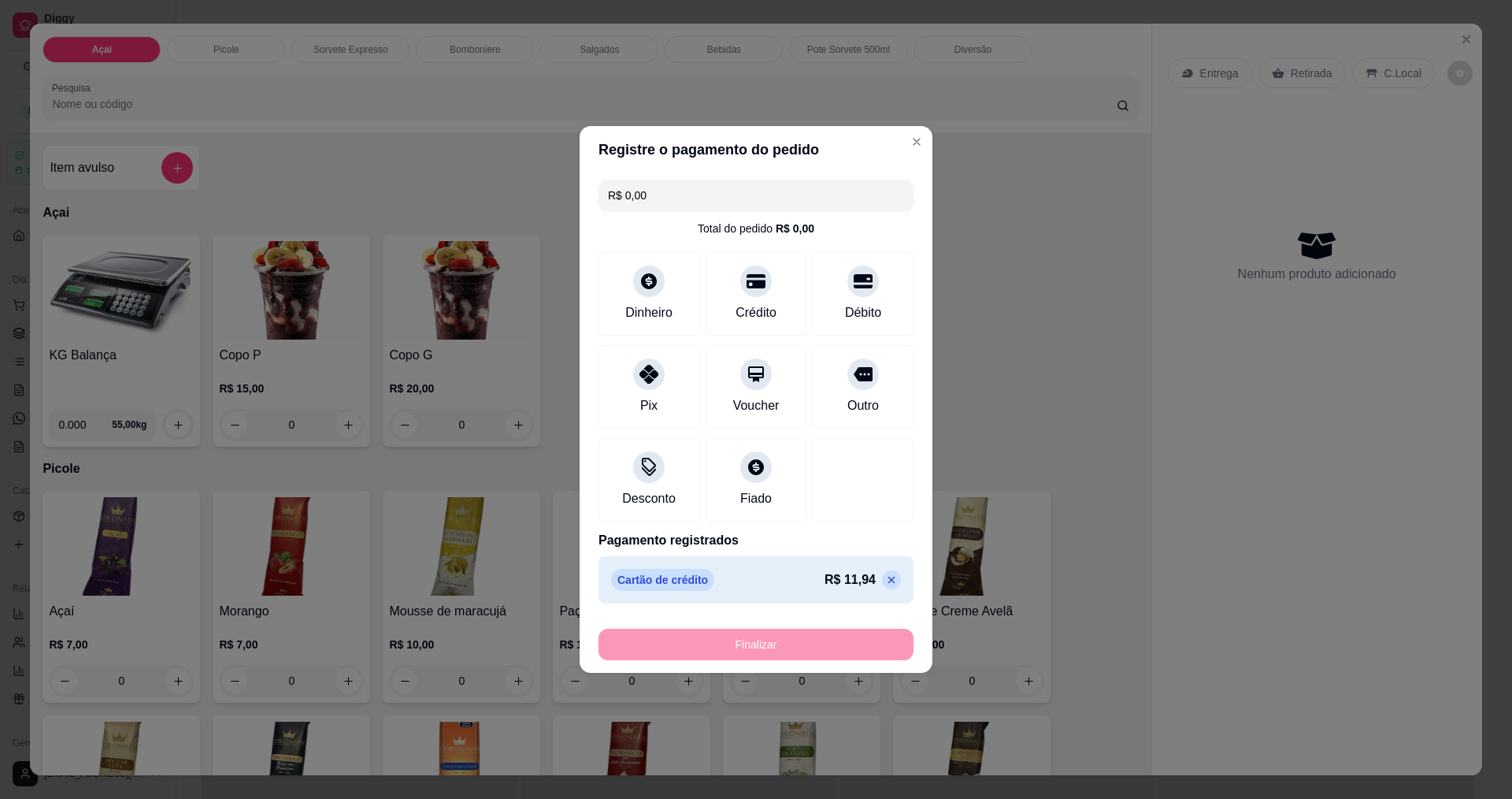
type input "-R$ 11,94"
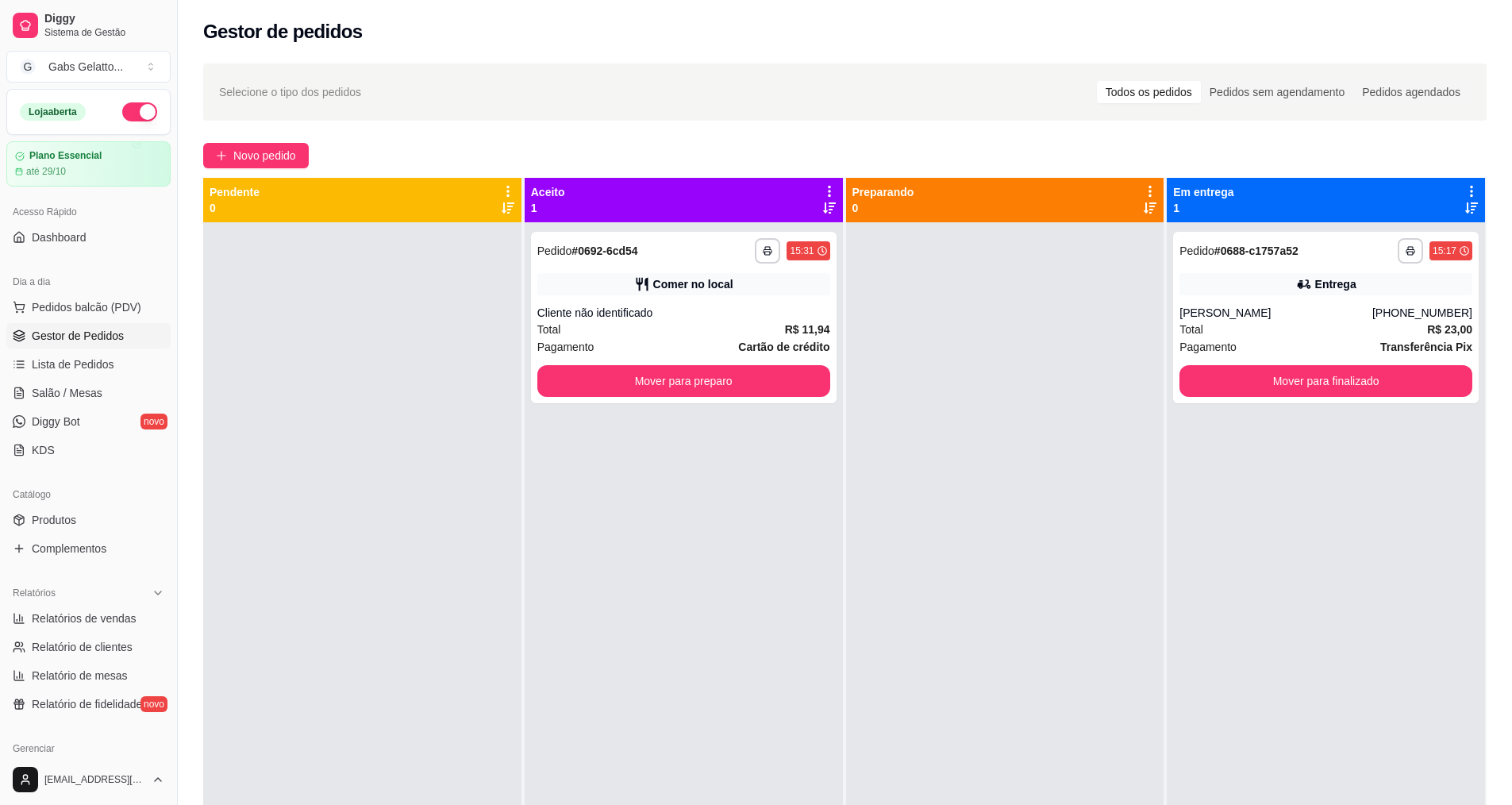
click at [126, 326] on link "Gestor de Pedidos" at bounding box center [88, 336] width 164 height 26
click at [86, 300] on span "Pedidos balcão (PDV)" at bounding box center [86, 307] width 110 height 16
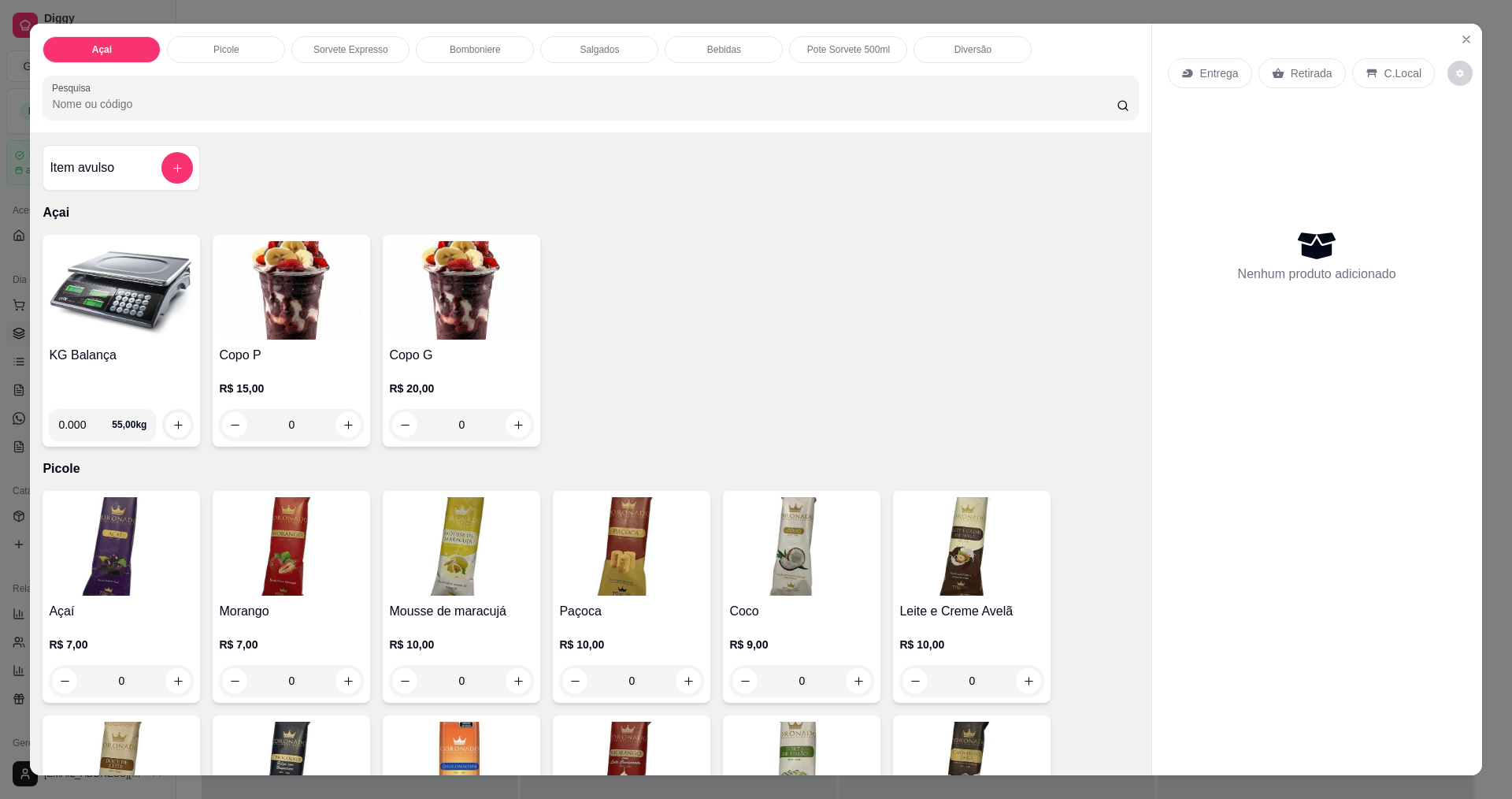
click at [140, 305] on img at bounding box center [121, 291] width 145 height 98
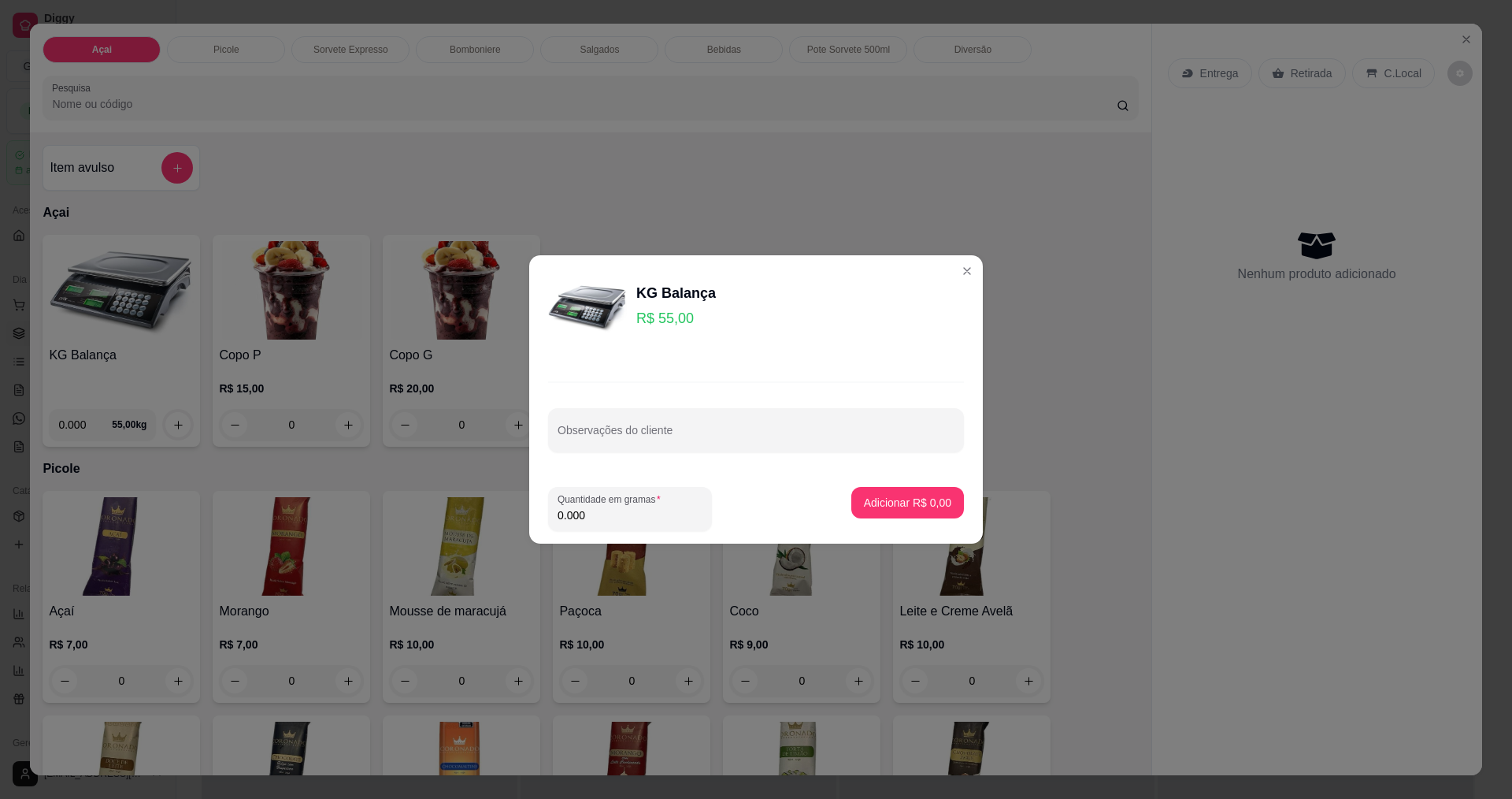
click at [643, 520] on input "0.000" at bounding box center [630, 515] width 145 height 16
type input "0.148"
click at [912, 491] on button "Adicionar R$ 8,14" at bounding box center [908, 503] width 113 height 32
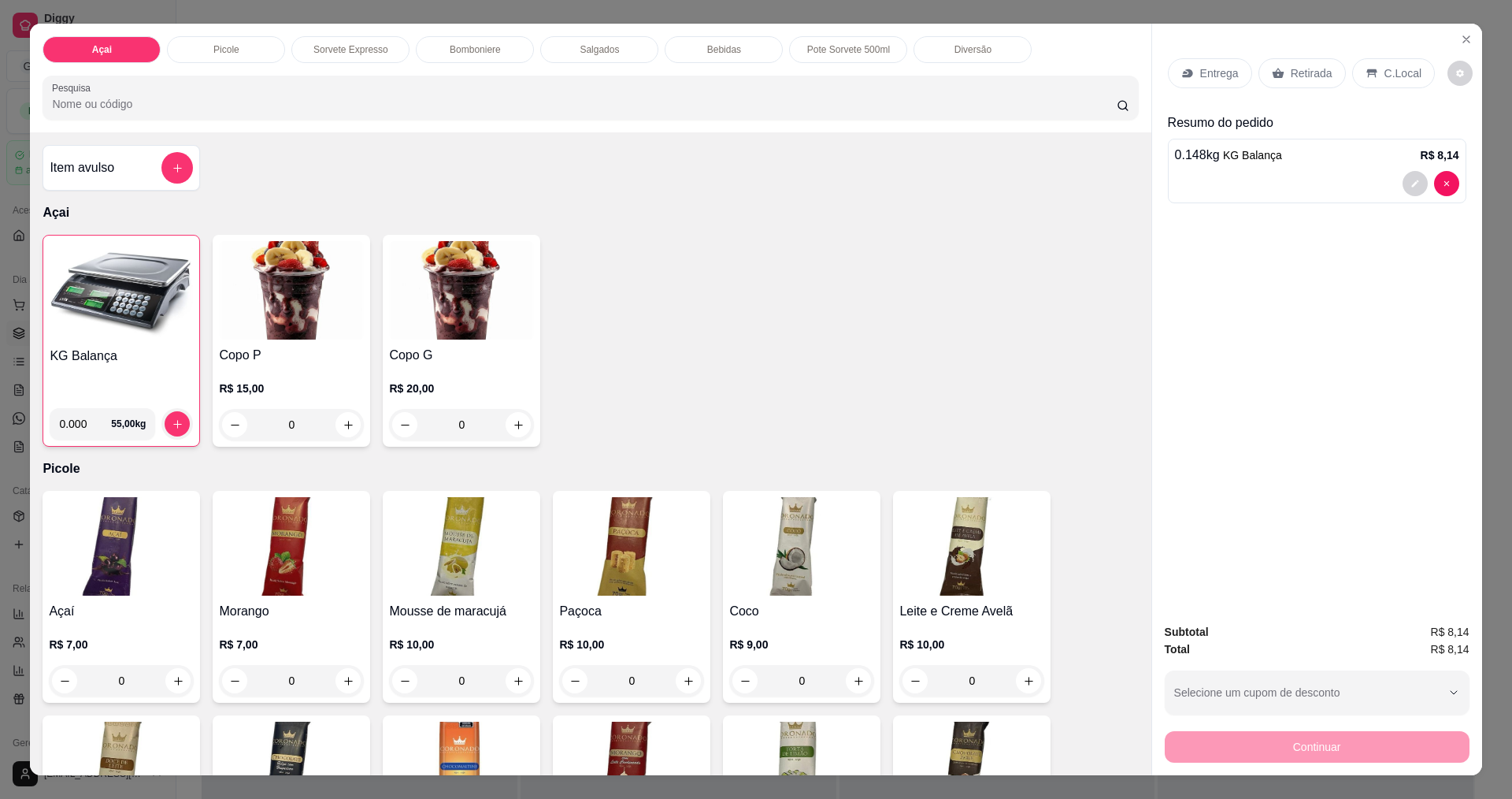
click at [1365, 52] on div "Entrega Retirada C.Local" at bounding box center [1317, 73] width 299 height 55
click at [1367, 72] on icon at bounding box center [1371, 73] width 10 height 9
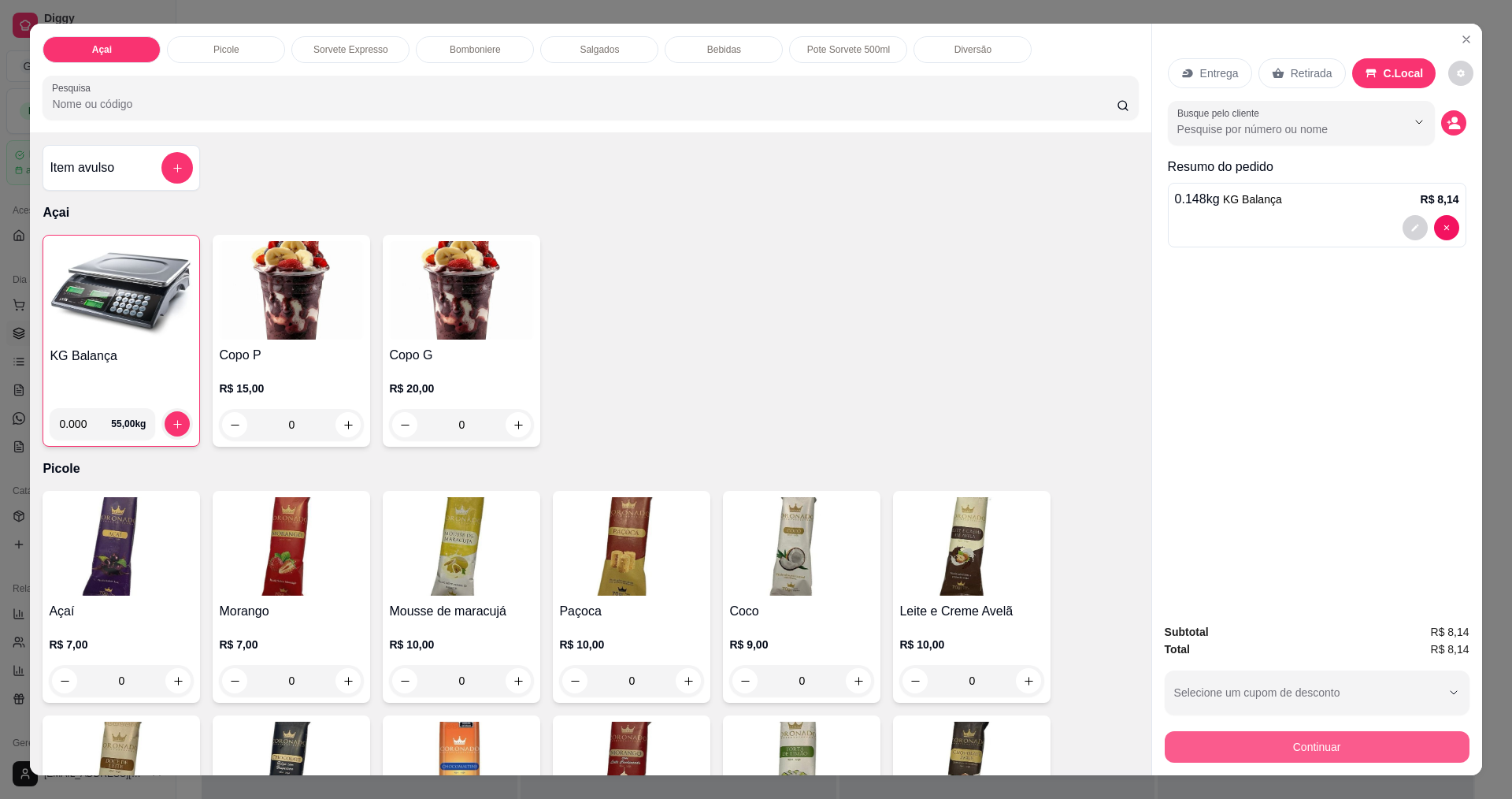
click at [1312, 762] on button "Continuar" at bounding box center [1317, 747] width 305 height 32
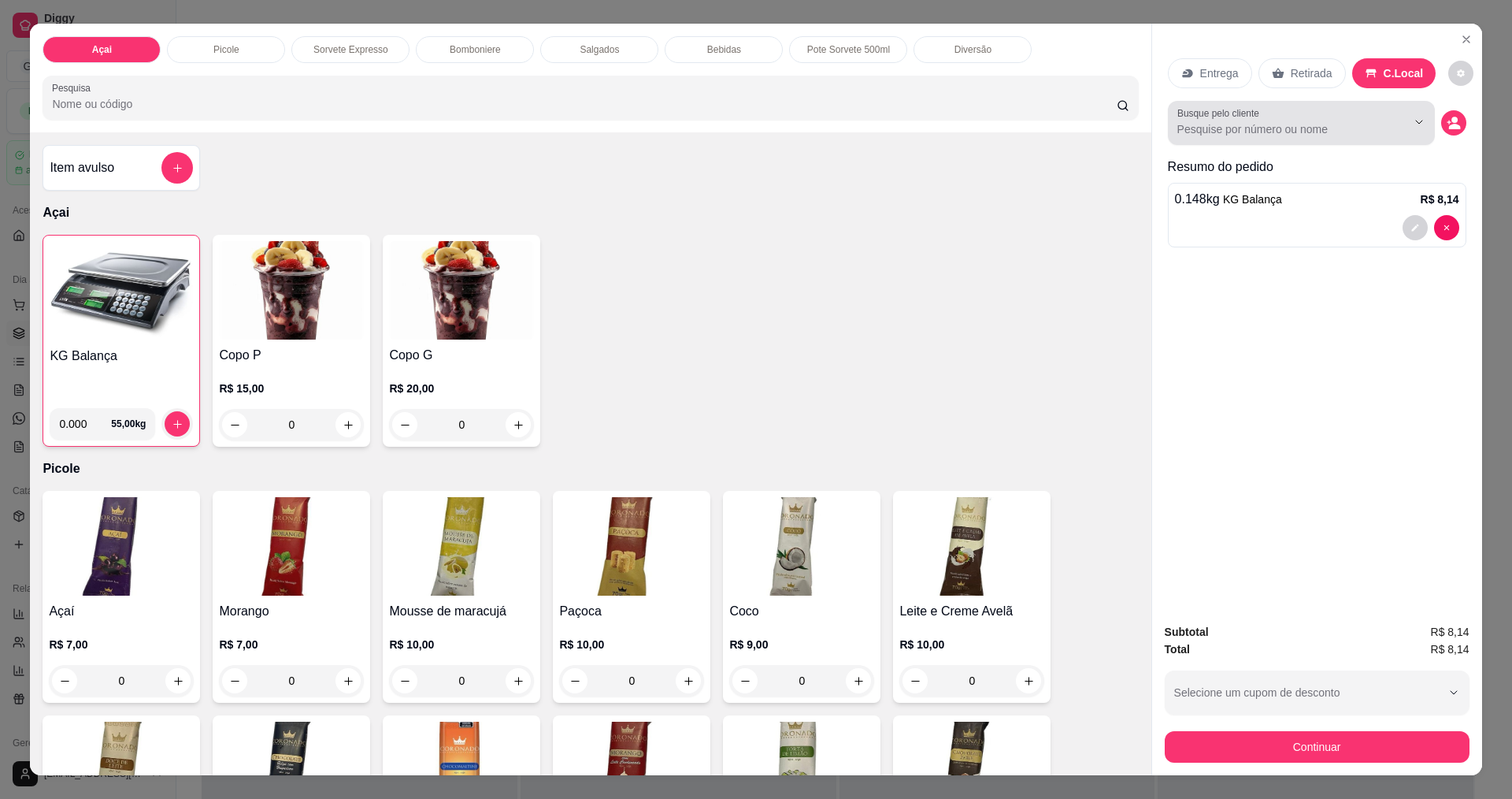
click at [1275, 141] on div "Busque pelo cliente" at bounding box center [1302, 123] width 267 height 44
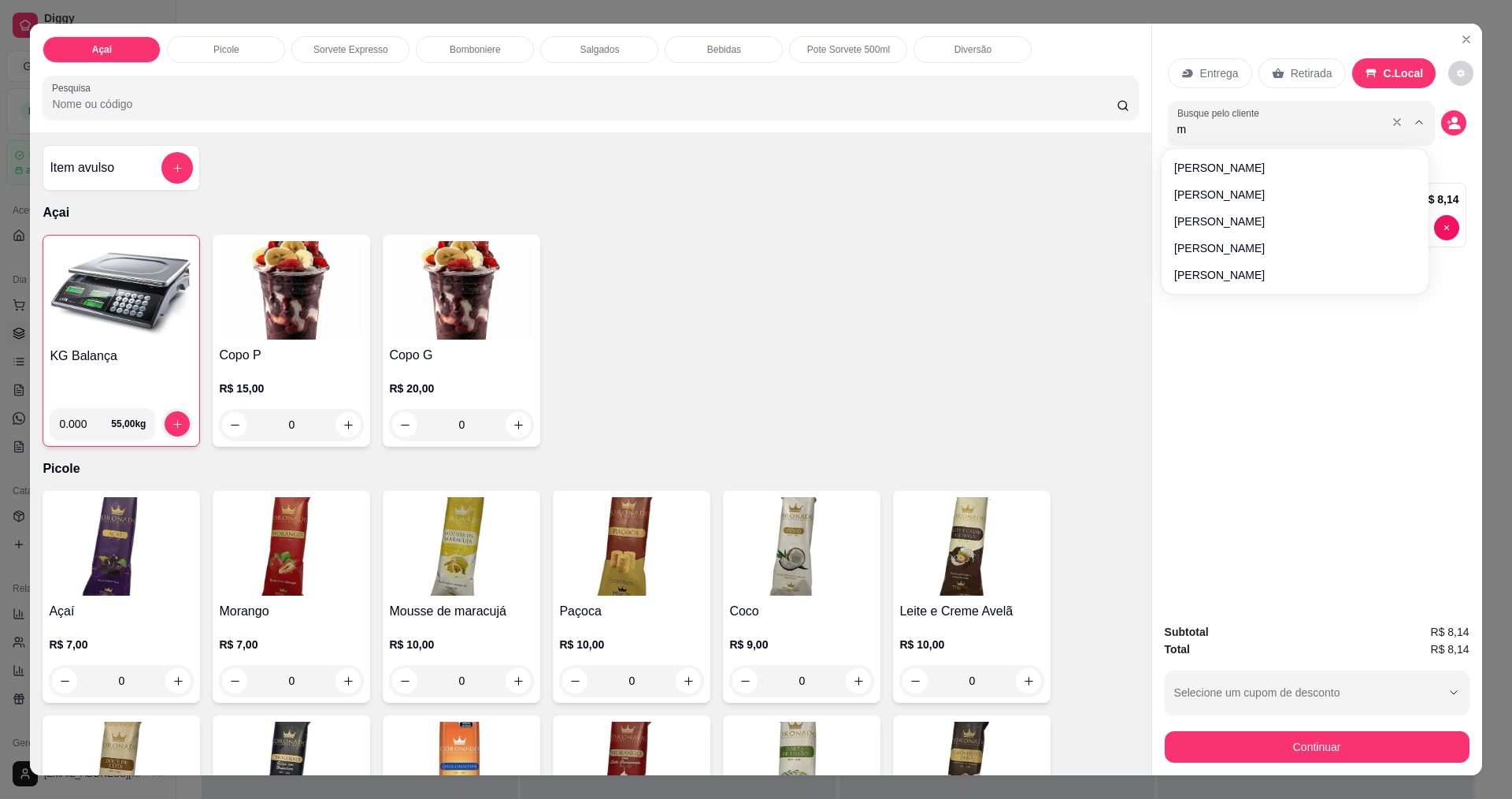
type input "mi"
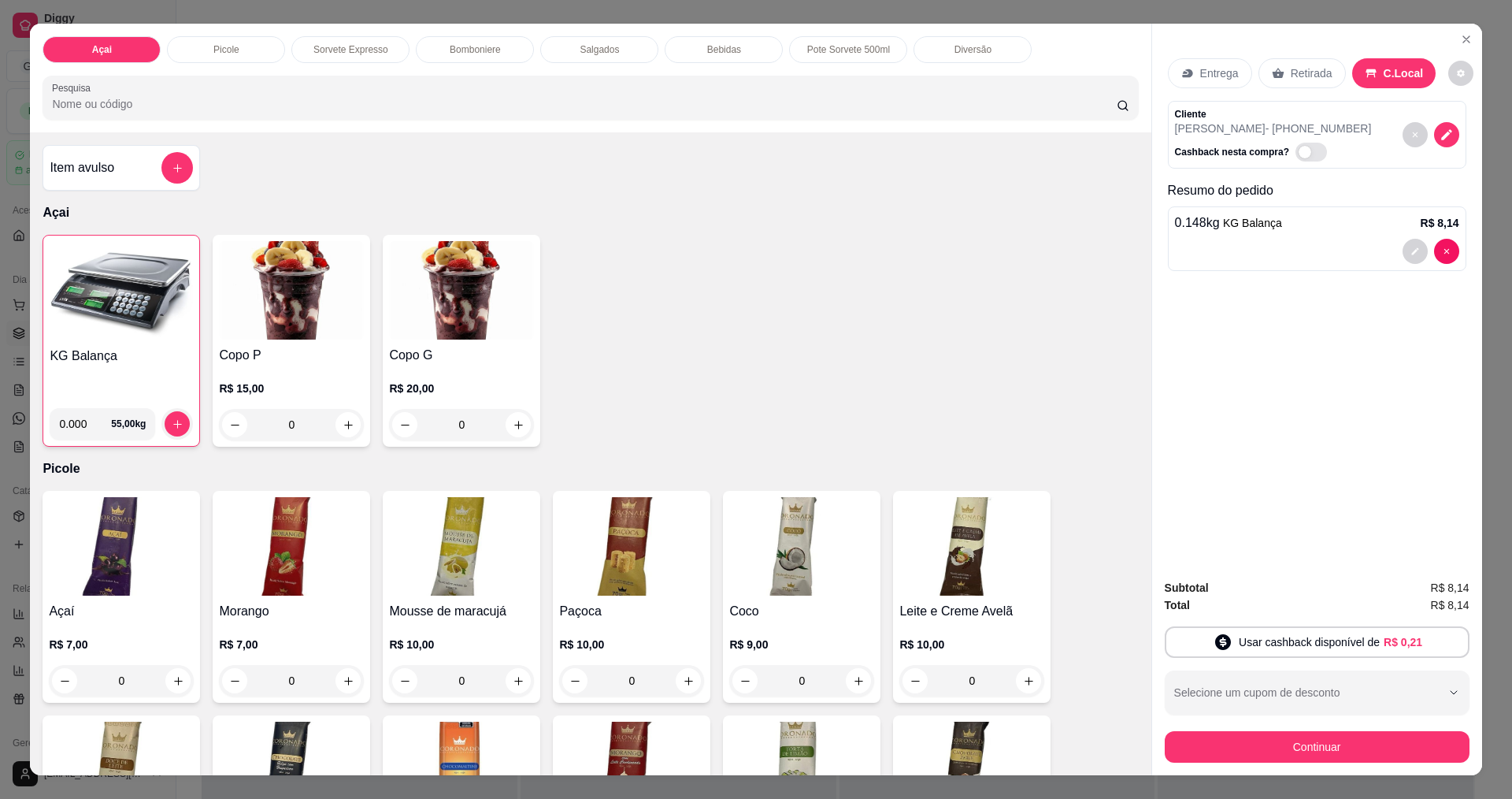
click at [1298, 150] on span "Automatic updates" at bounding box center [1312, 152] width 32 height 19
click at [1298, 155] on input "Automatic updates" at bounding box center [1300, 160] width 10 height 10
checkbox input "true"
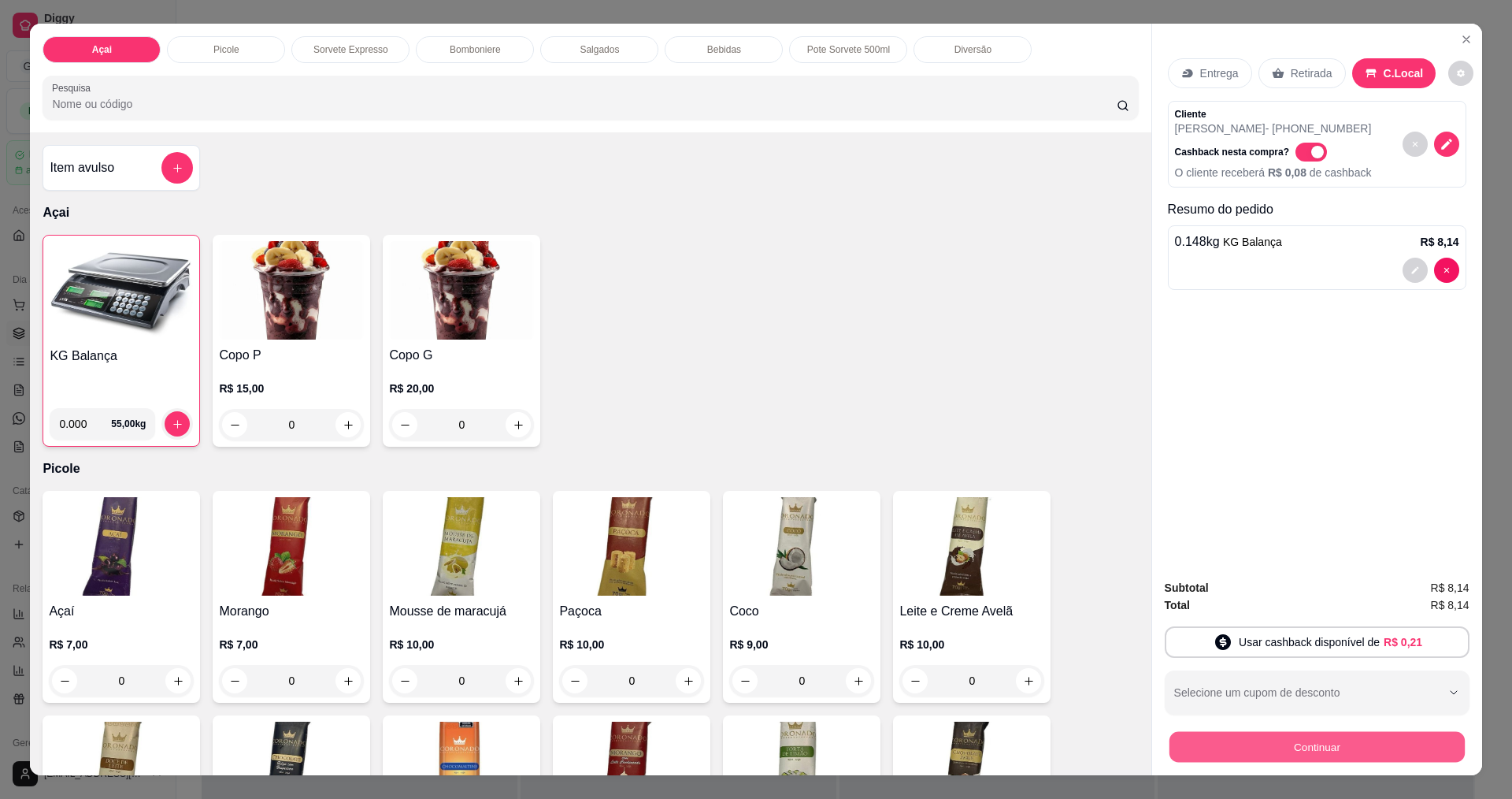
click at [1297, 758] on button "Continuar" at bounding box center [1317, 746] width 295 height 31
click at [1248, 742] on button "Continuar" at bounding box center [1317, 746] width 295 height 31
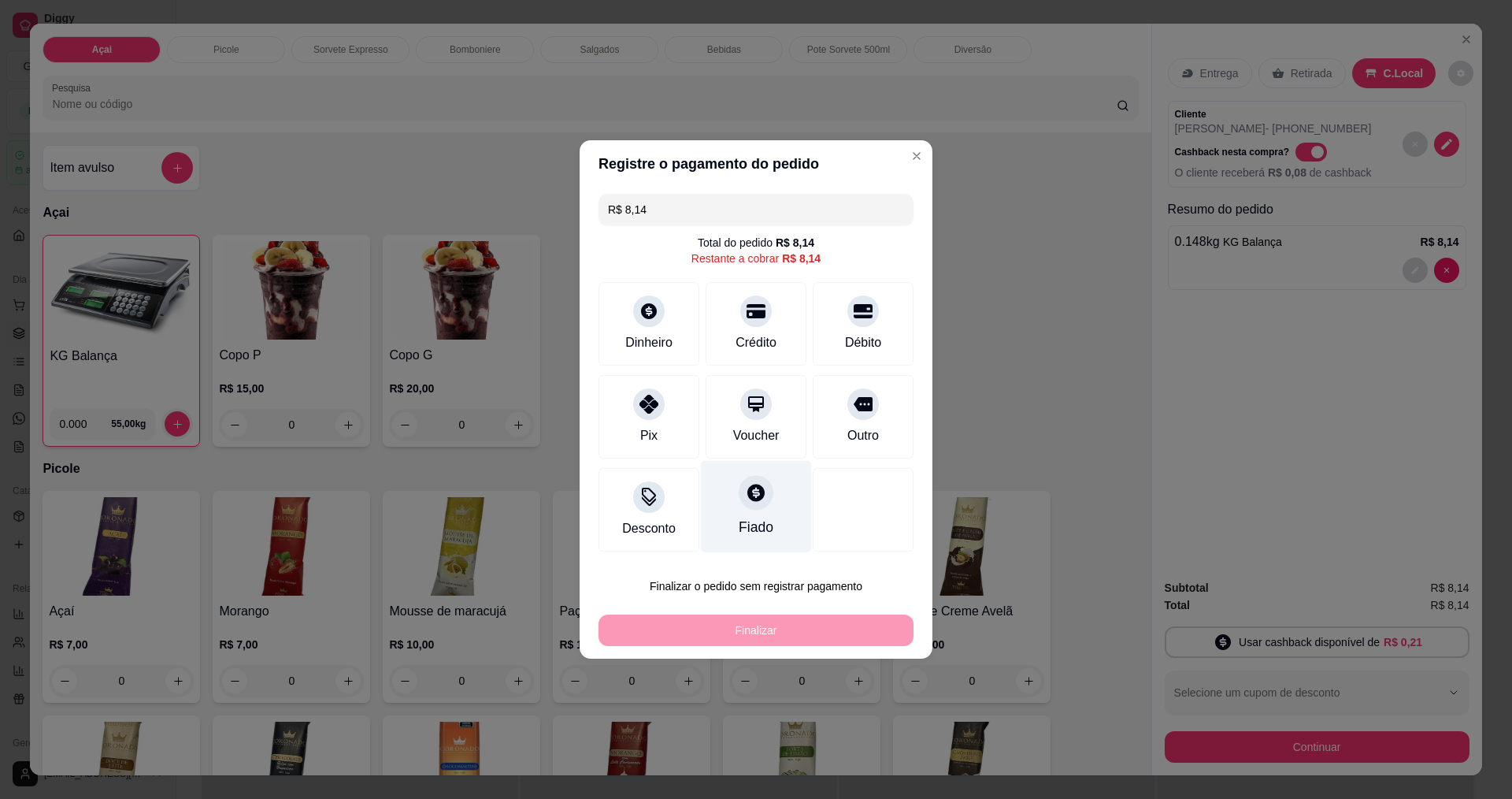
click at [736, 515] on div "Fiado" at bounding box center [757, 507] width 111 height 92
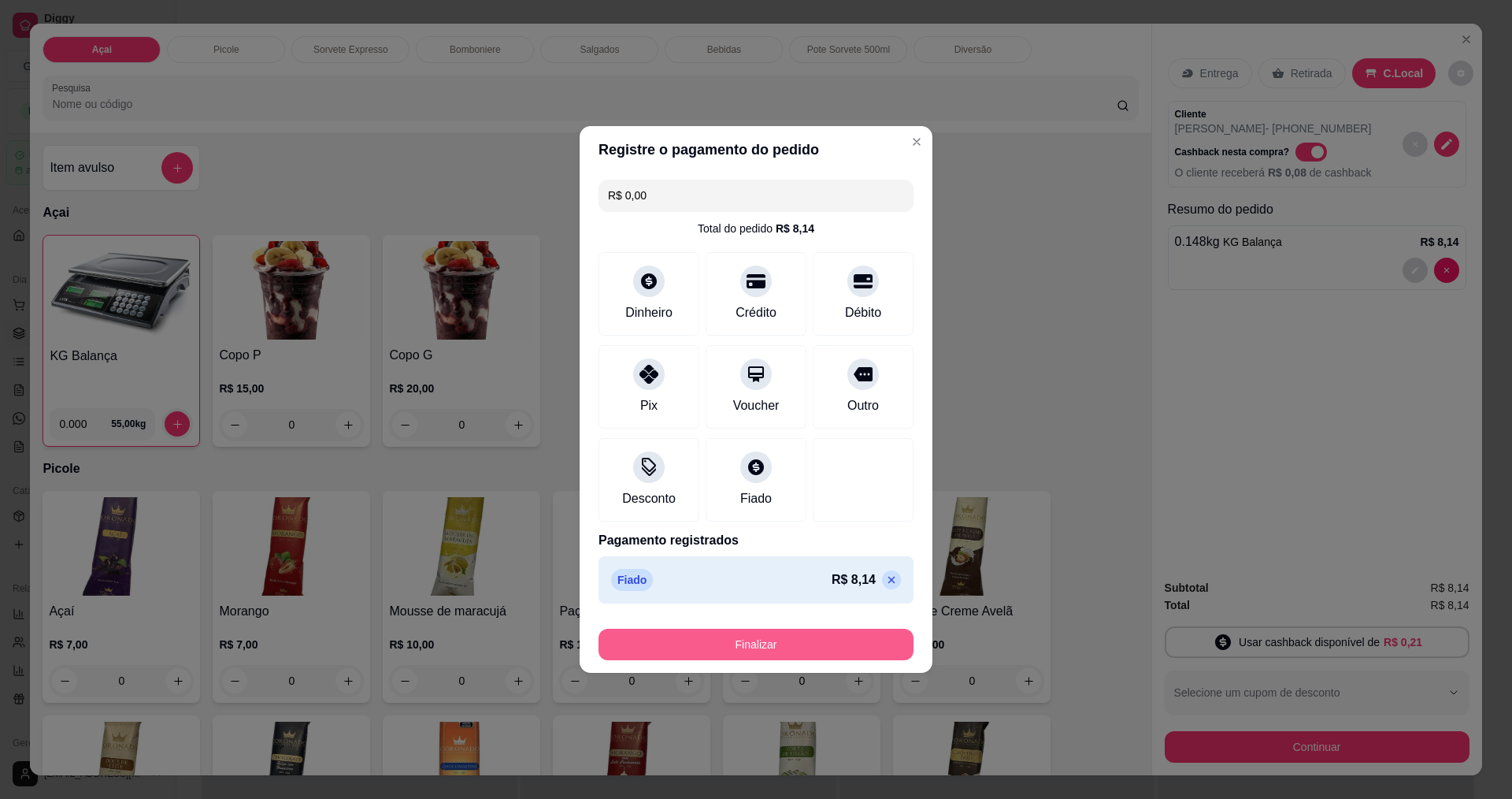
click at [783, 654] on button "Finalizar" at bounding box center [756, 644] width 315 height 32
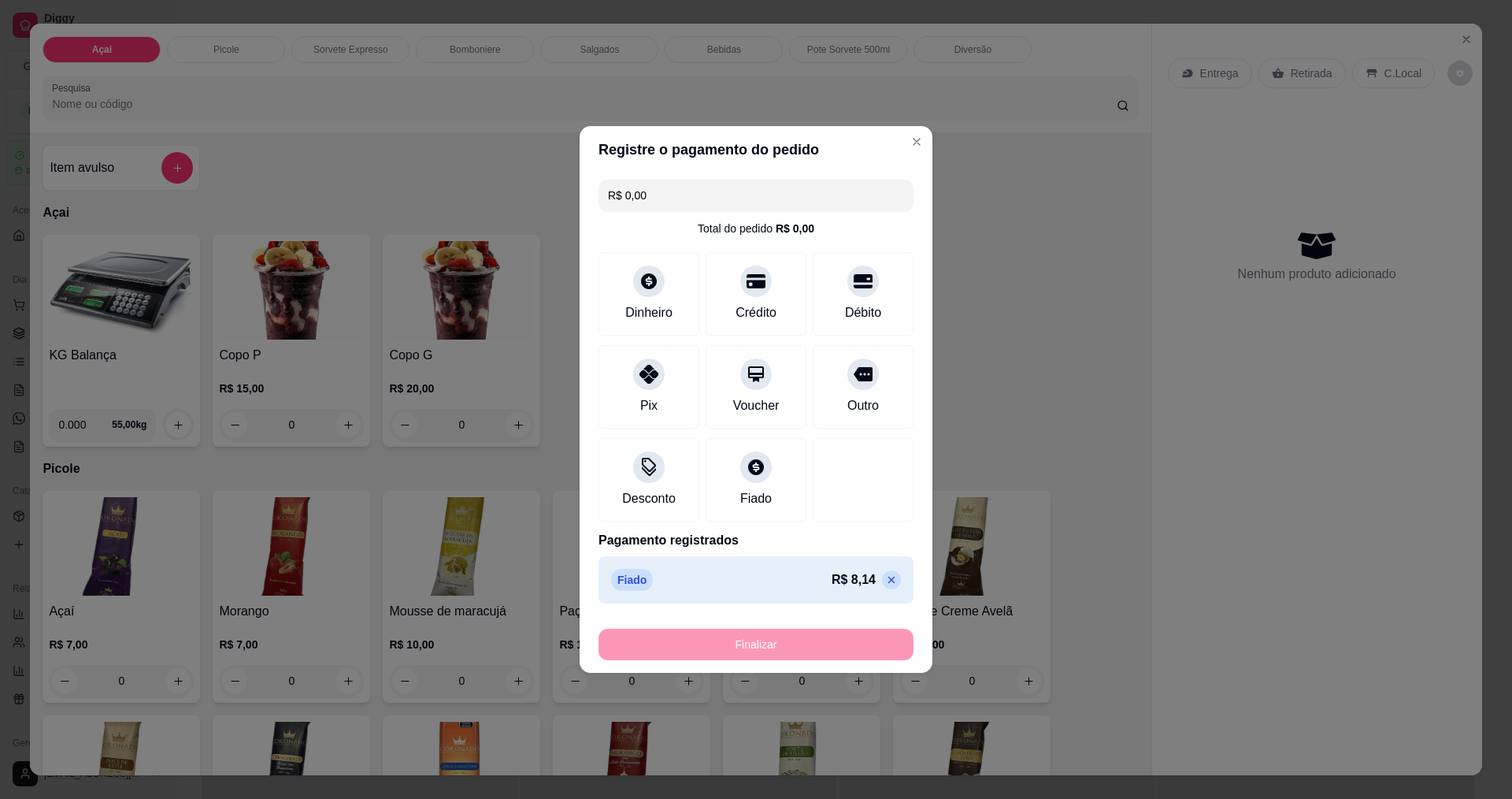
type input "-R$ 8,14"
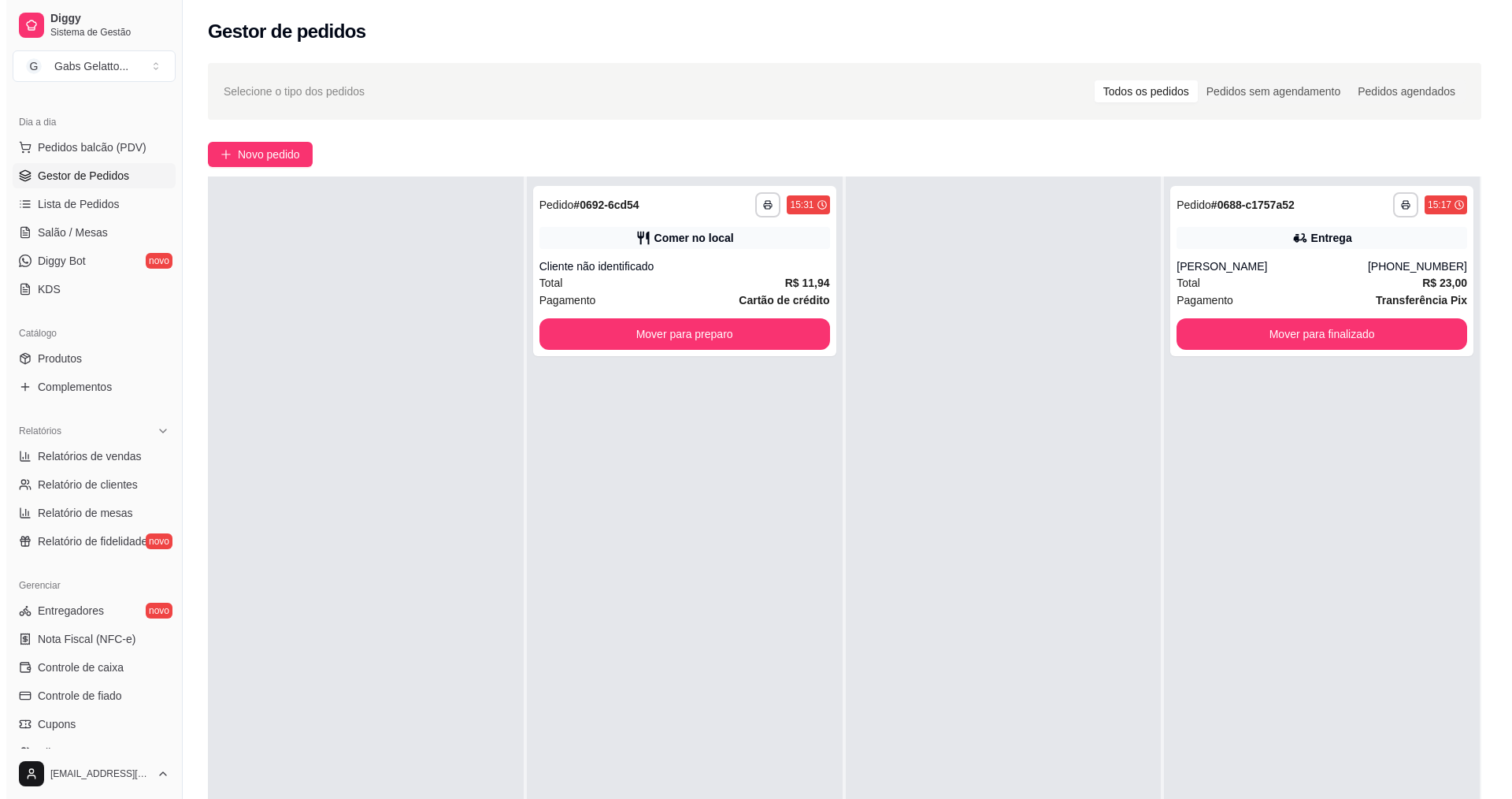
scroll to position [315, 0]
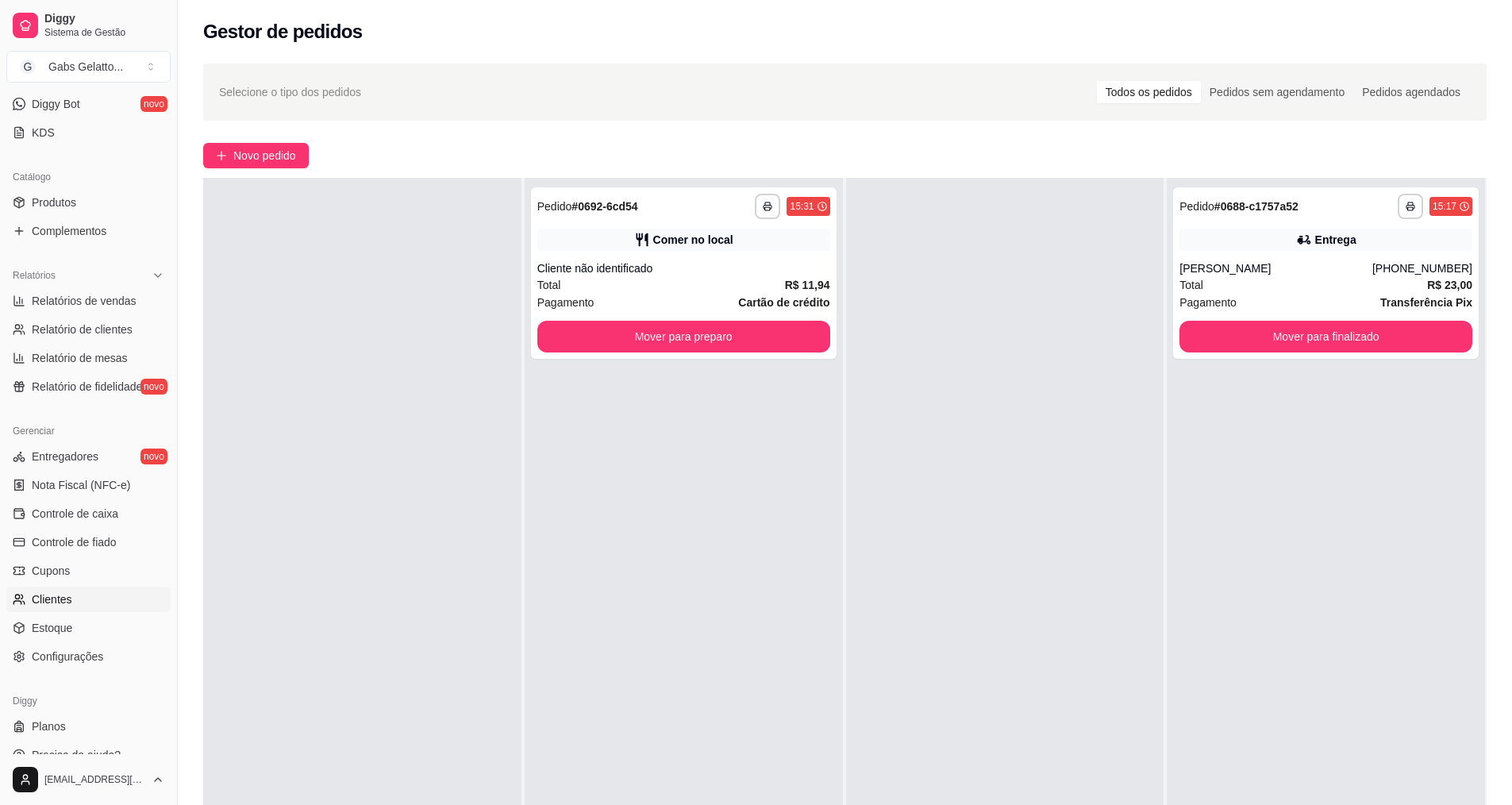
click at [77, 603] on link "Clientes" at bounding box center [88, 599] width 164 height 26
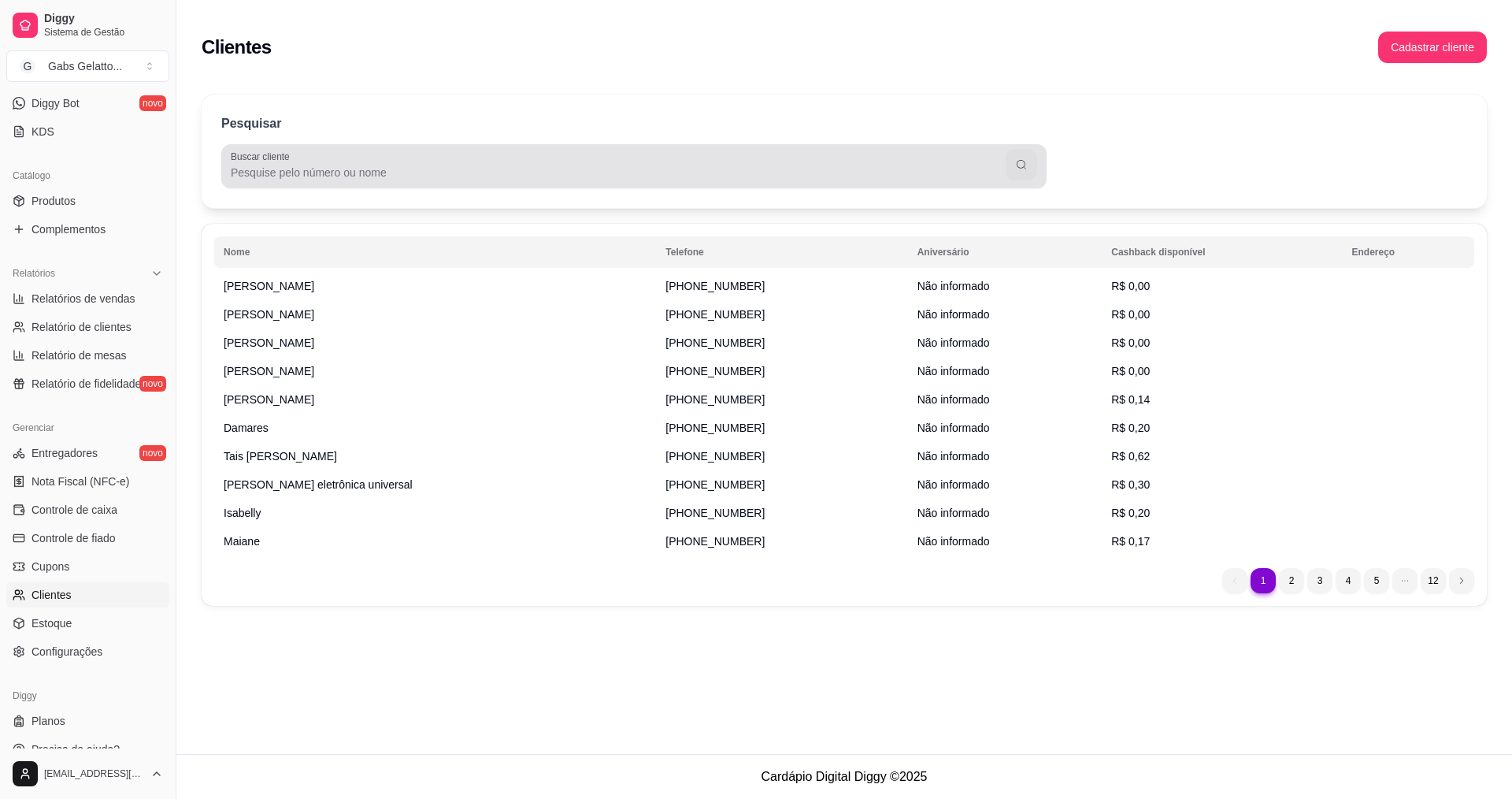
click at [1023, 172] on button "button" at bounding box center [1022, 164] width 32 height 32
click at [537, 164] on div at bounding box center [634, 166] width 807 height 32
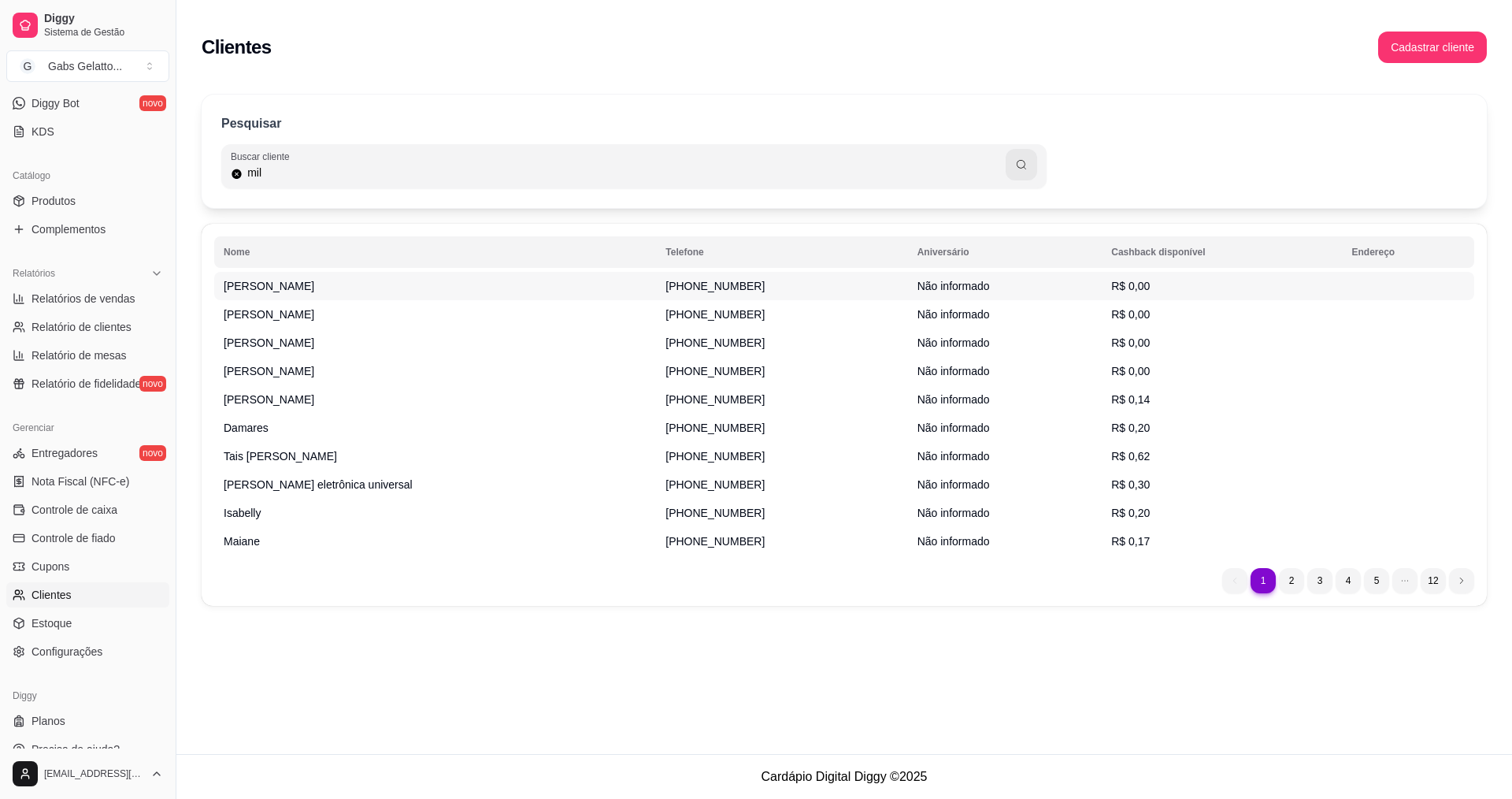
type input "mil"
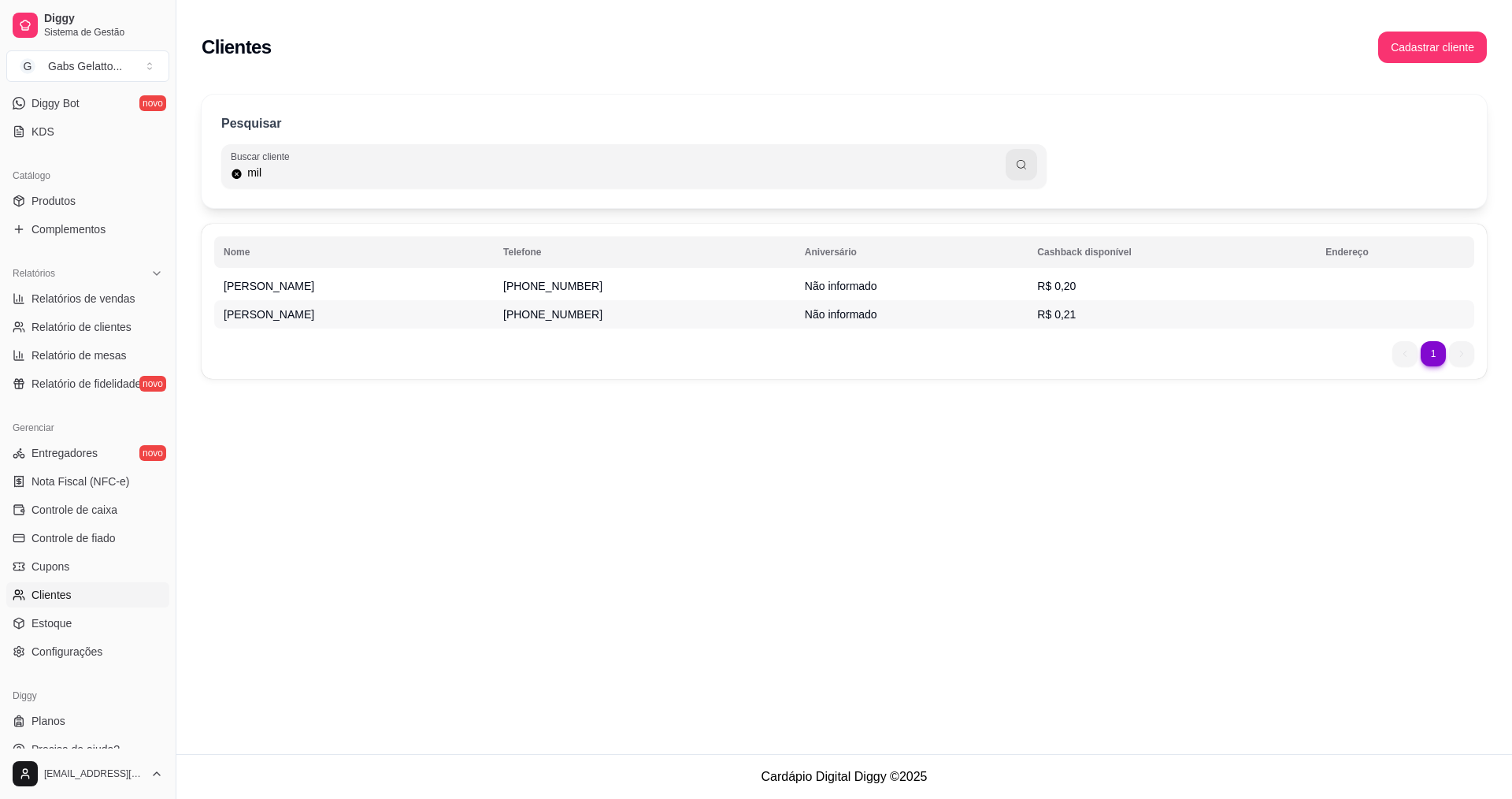
click at [295, 308] on td "[PERSON_NAME]" at bounding box center [354, 315] width 280 height 29
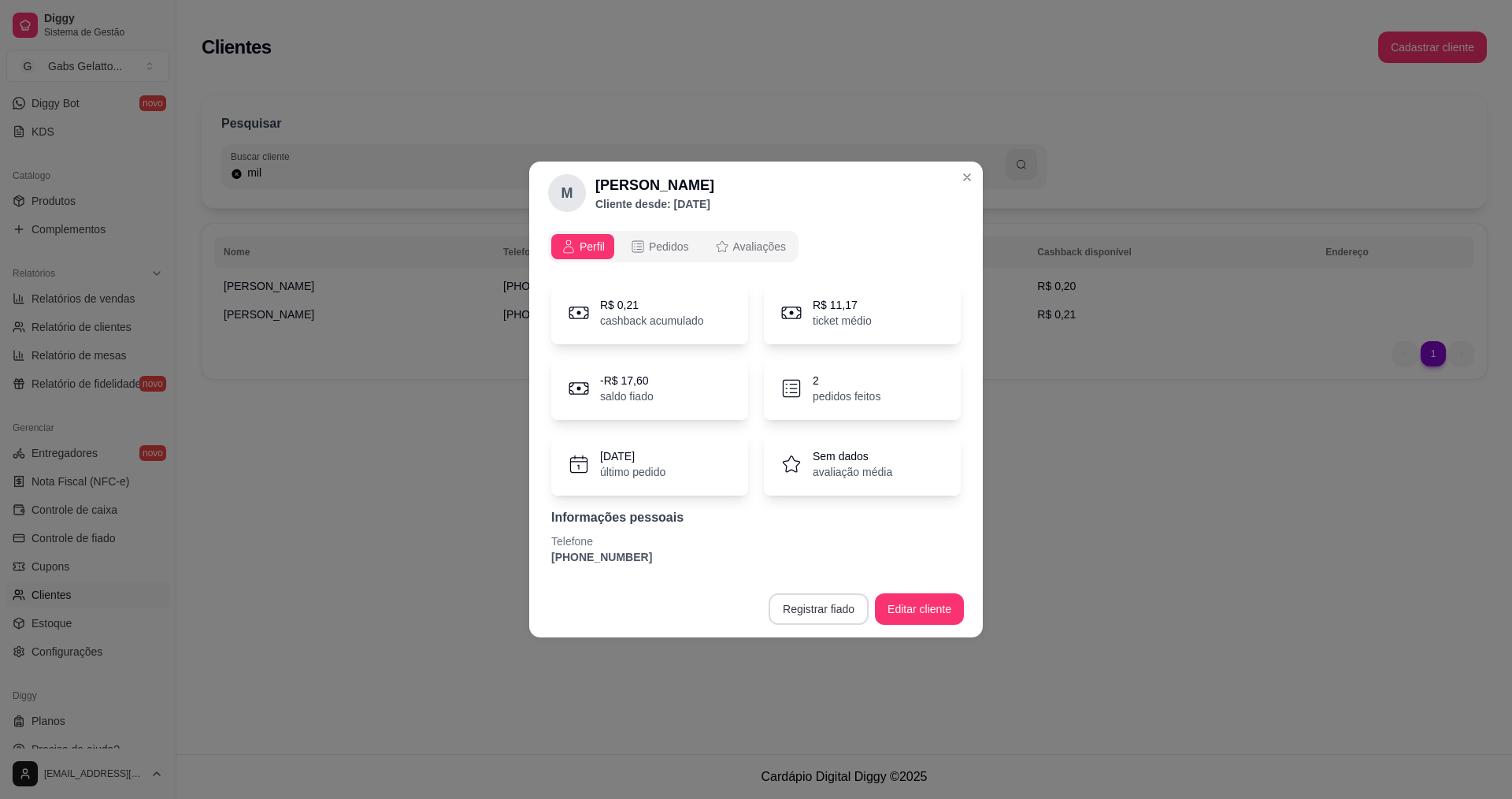
click at [803, 616] on button "Registrar fiado" at bounding box center [819, 609] width 100 height 32
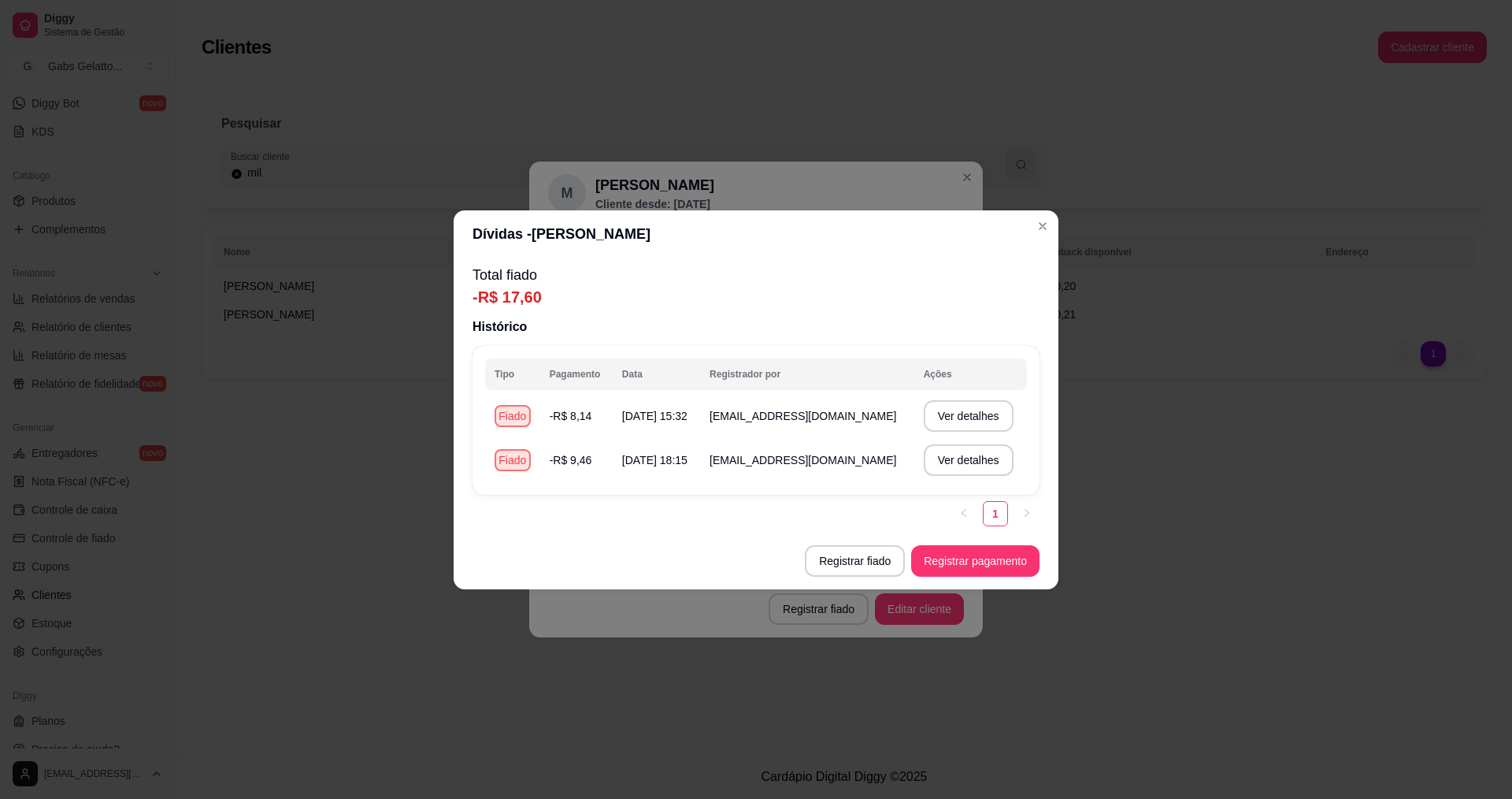
click at [984, 536] on footer "Registrar fiado Registrar pagamento" at bounding box center [756, 560] width 605 height 56
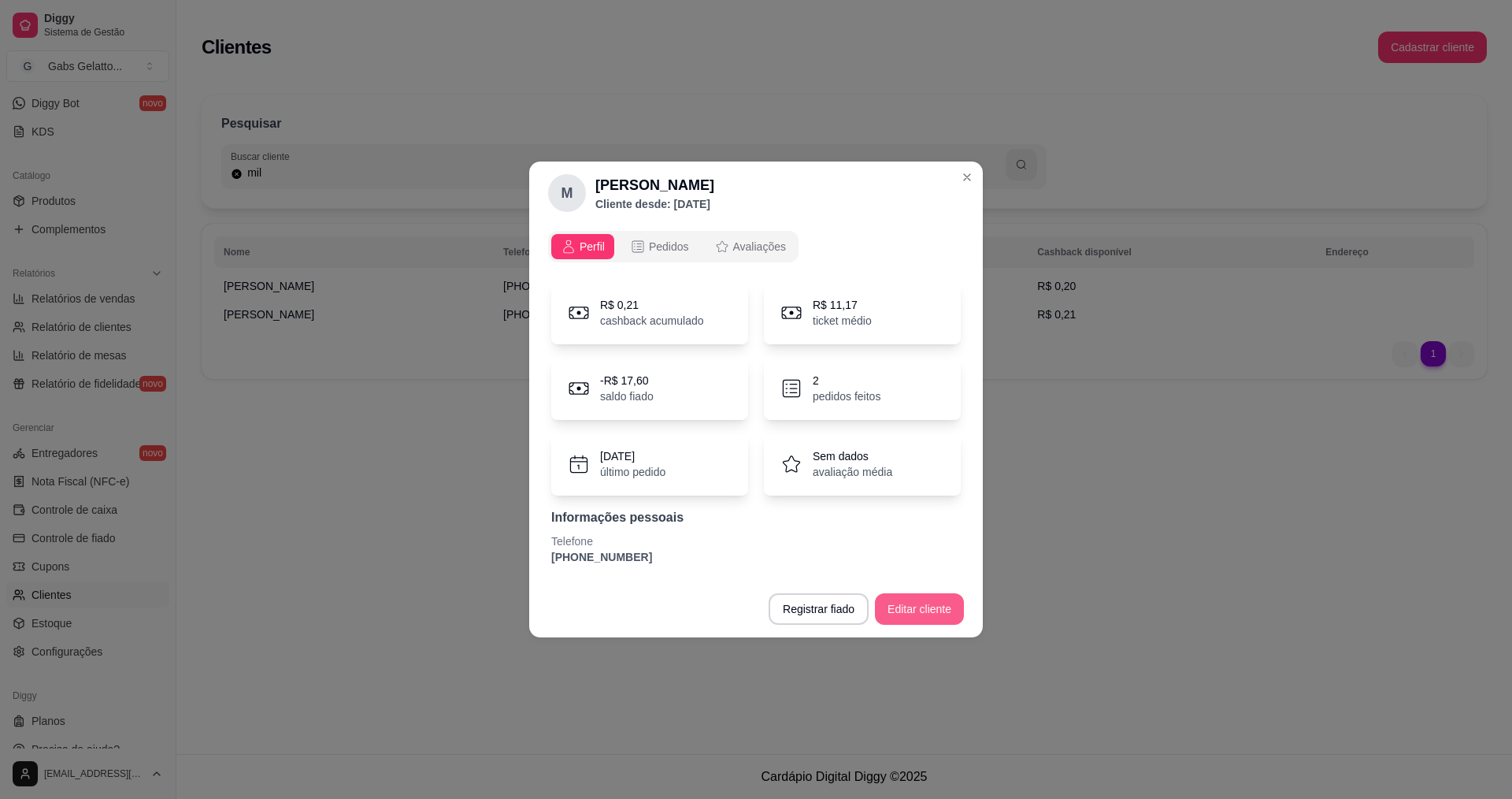
click at [920, 608] on button "Editar cliente" at bounding box center [920, 609] width 89 height 32
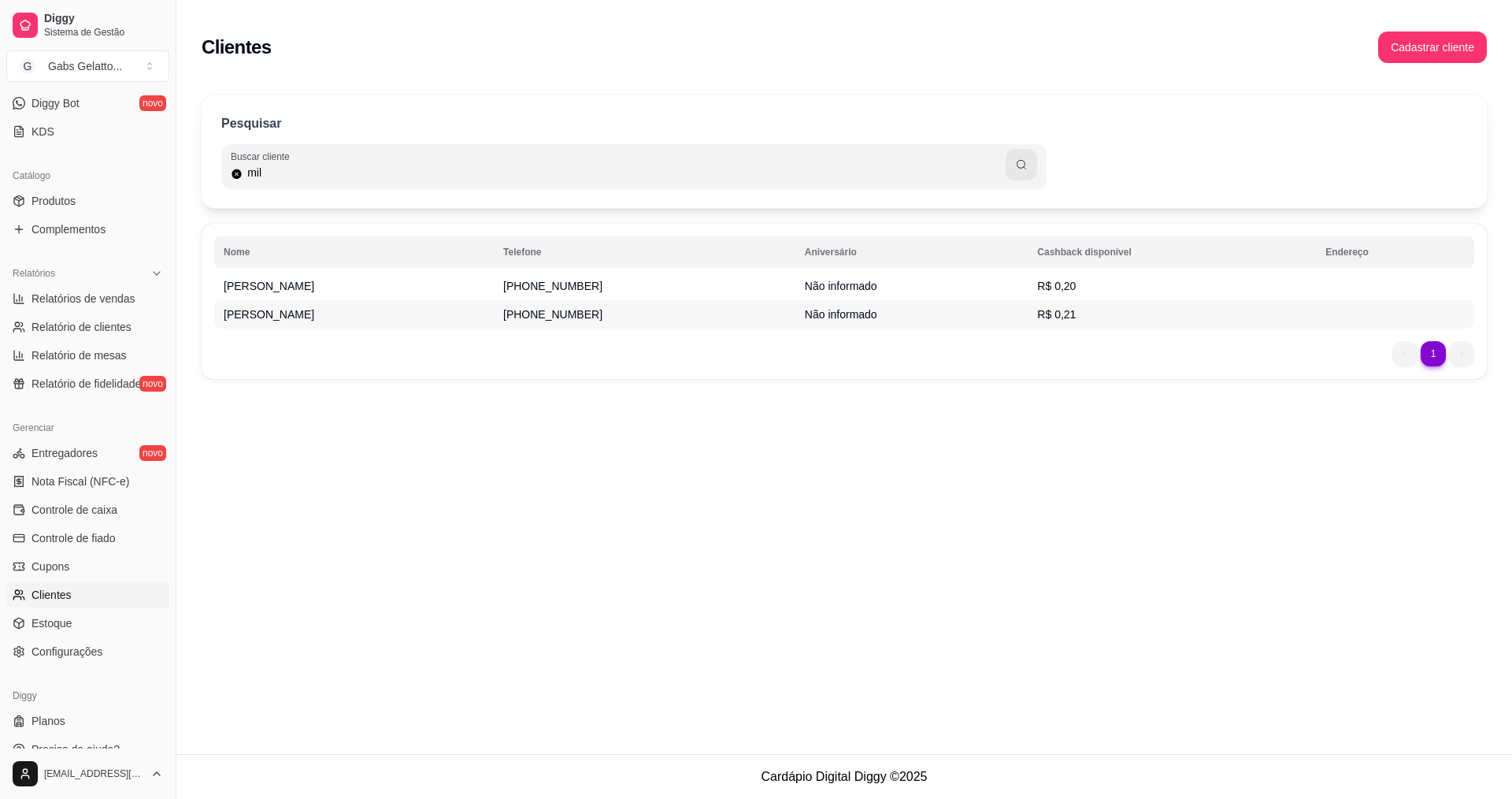
click at [1073, 311] on td "R$ 0,21" at bounding box center [1171, 315] width 288 height 29
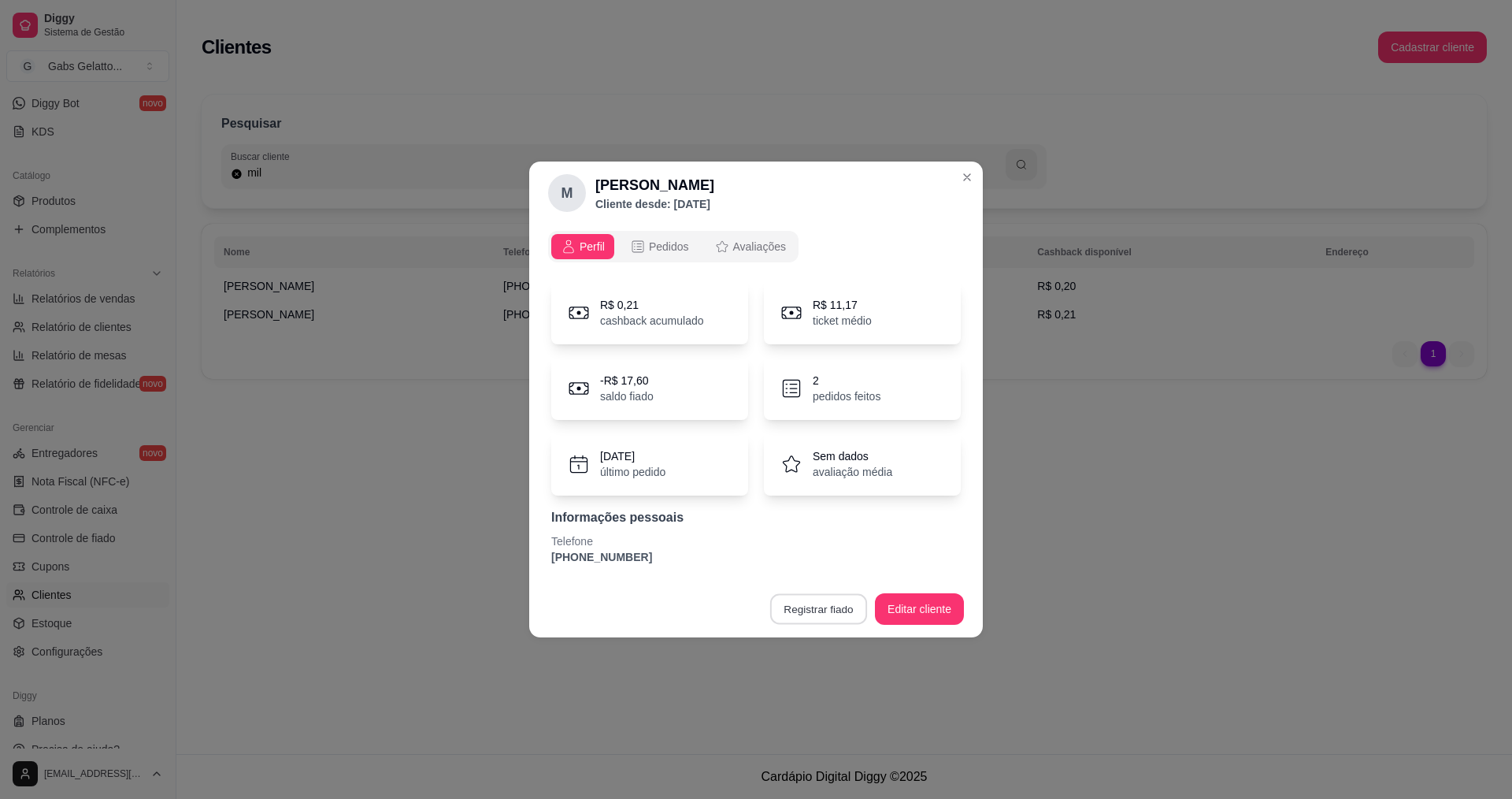
click at [838, 600] on button "Registrar fiado" at bounding box center [819, 609] width 97 height 31
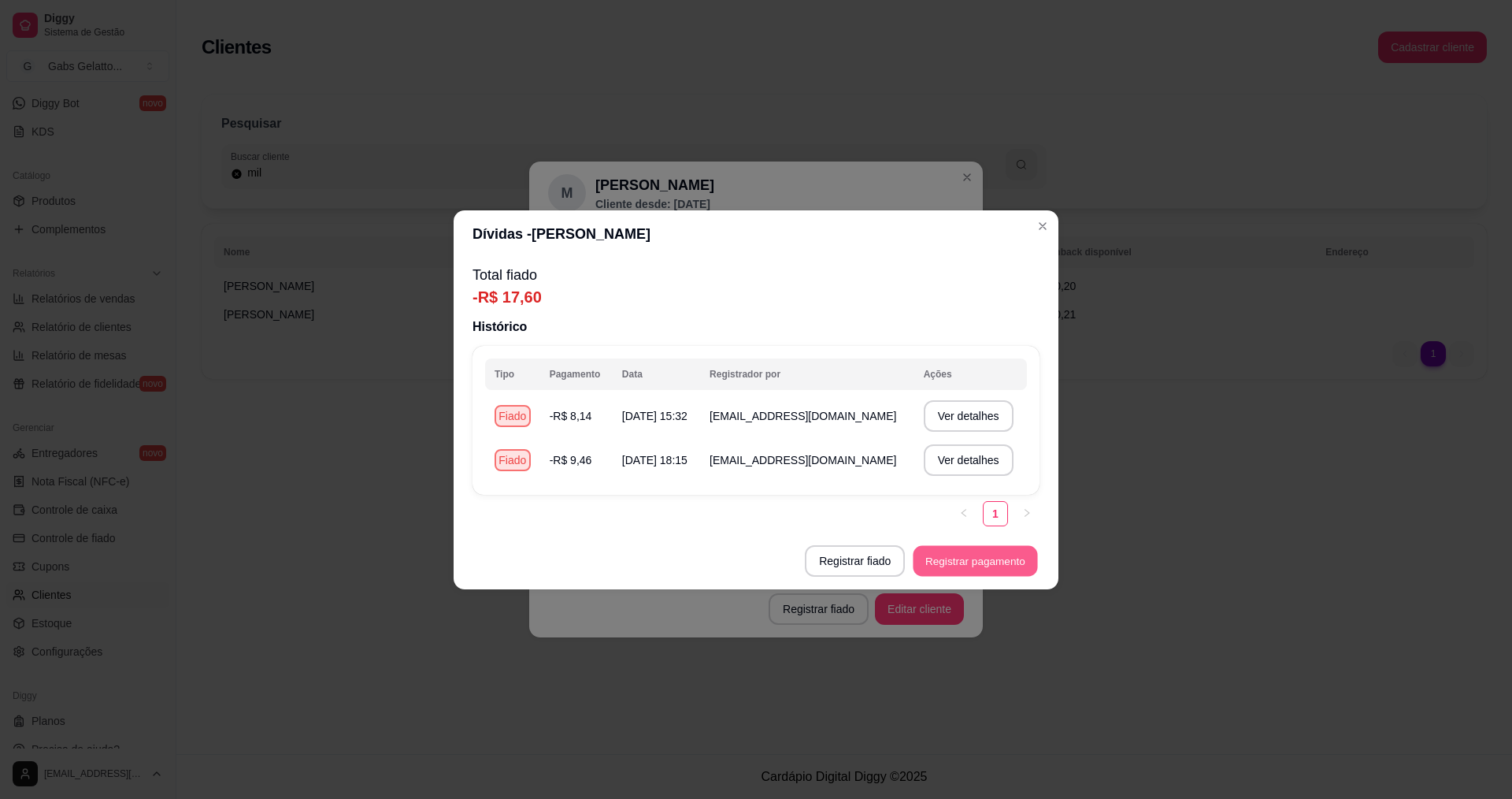
click at [970, 555] on button "Registrar pagamento" at bounding box center [976, 560] width 125 height 31
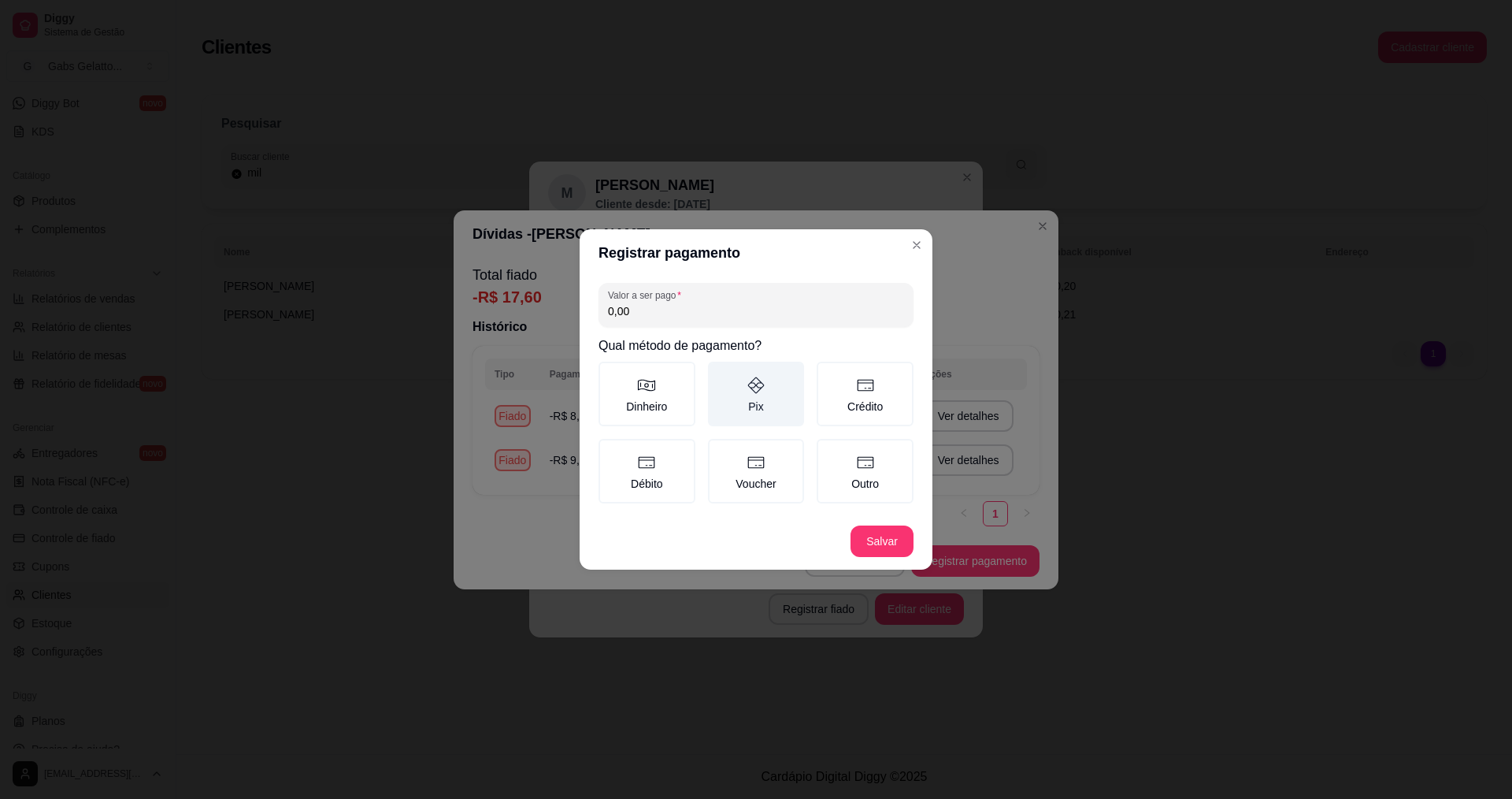
click at [773, 389] on label "Pix" at bounding box center [757, 393] width 97 height 64
click at [720, 373] on button "Pix" at bounding box center [714, 367] width 13 height 13
click at [678, 310] on input "0,00" at bounding box center [756, 311] width 296 height 16
type input "17,60"
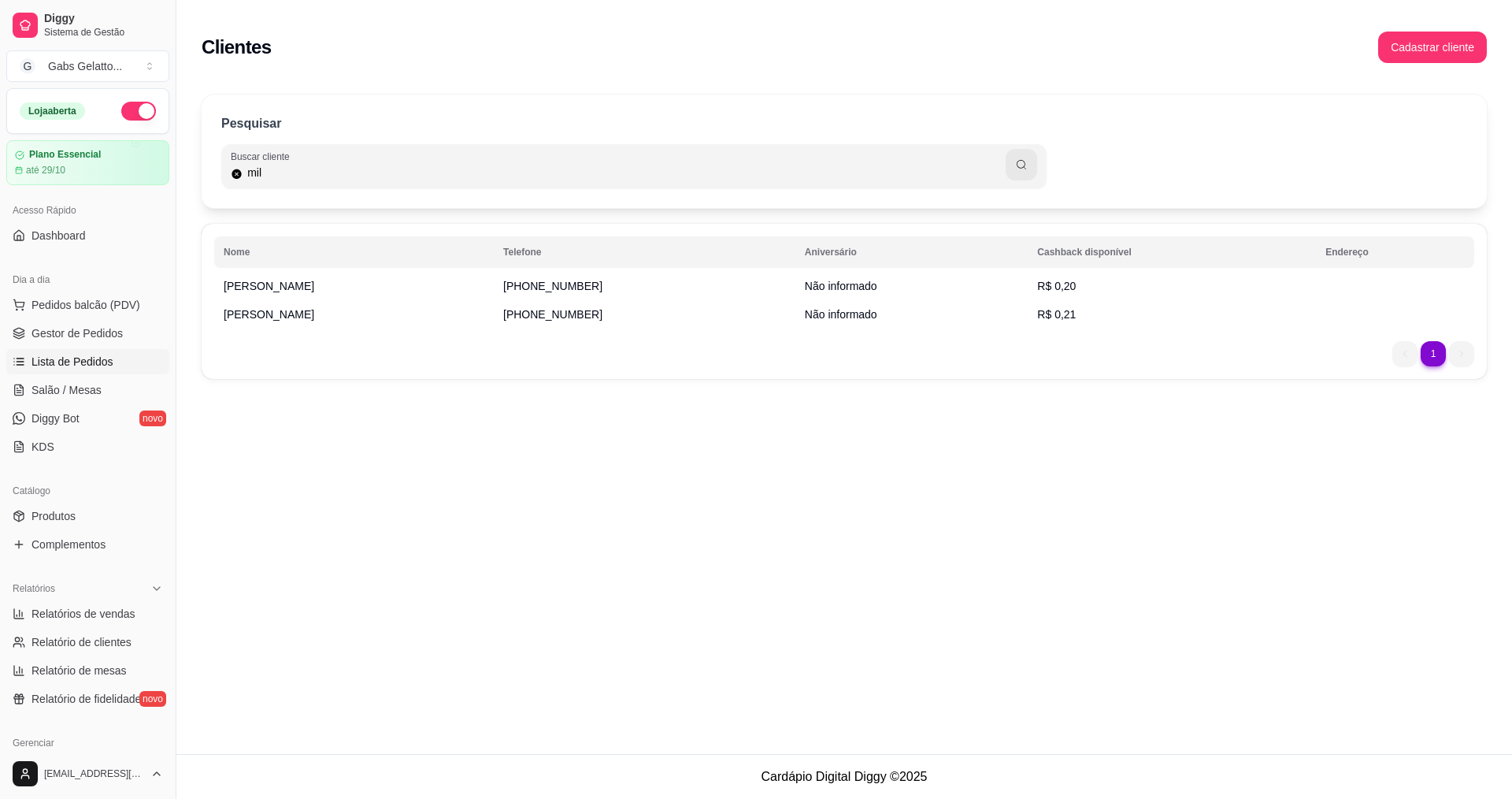
click at [63, 370] on link "Lista de Pedidos" at bounding box center [87, 361] width 163 height 25
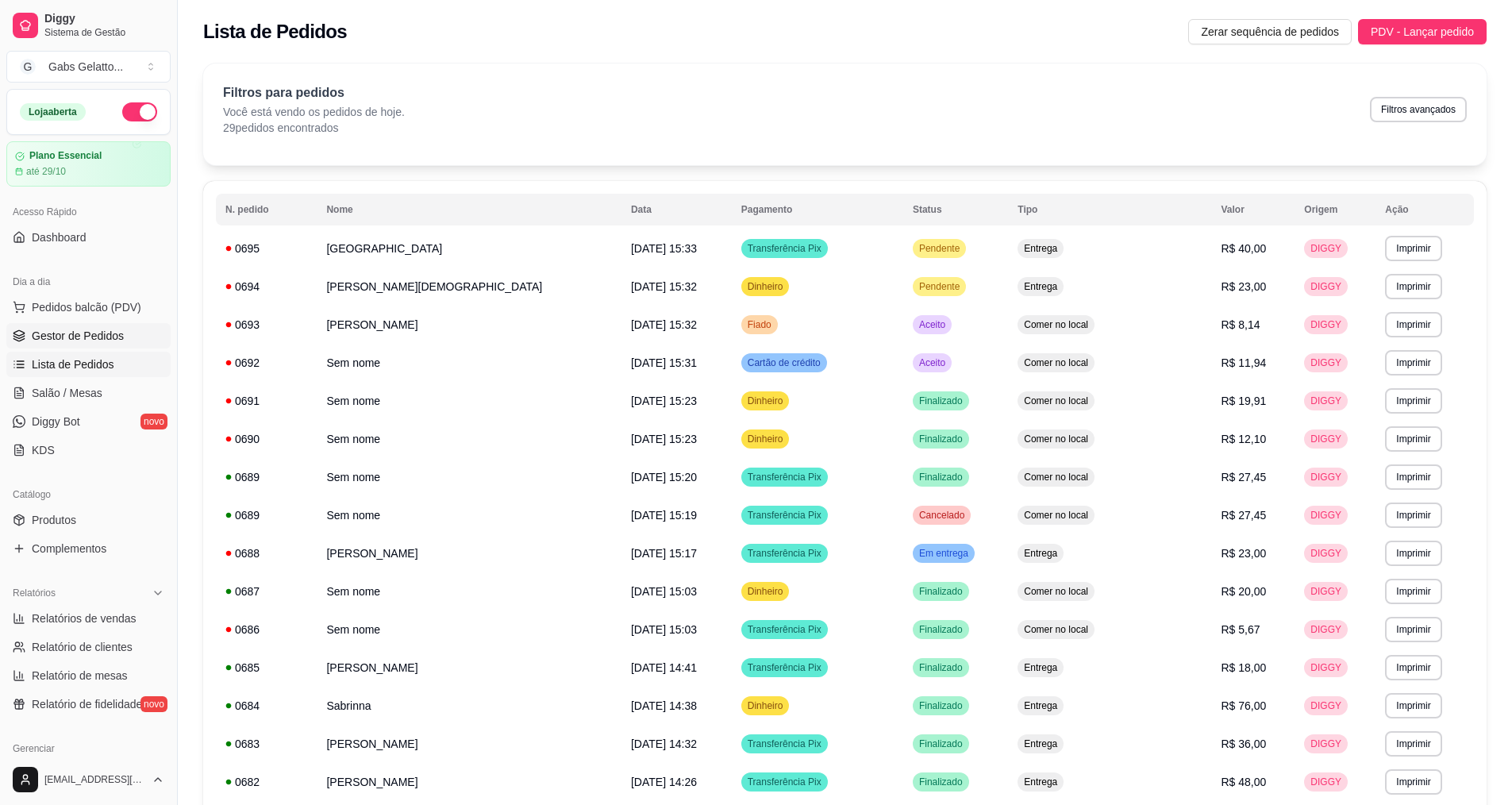
click at [114, 338] on span "Gestor de Pedidos" at bounding box center [78, 336] width 92 height 16
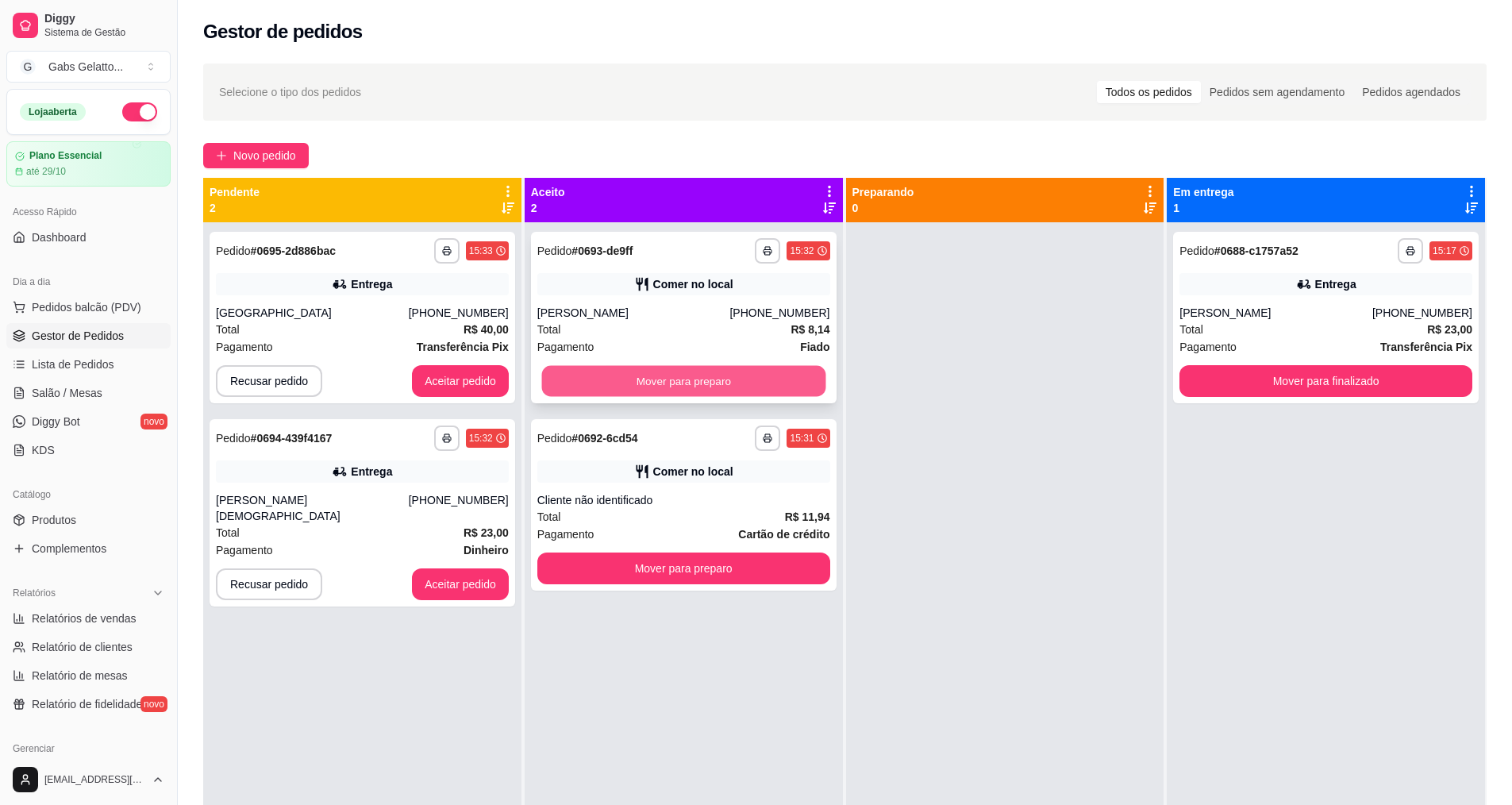
click at [623, 378] on button "Mover para preparo" at bounding box center [683, 381] width 284 height 31
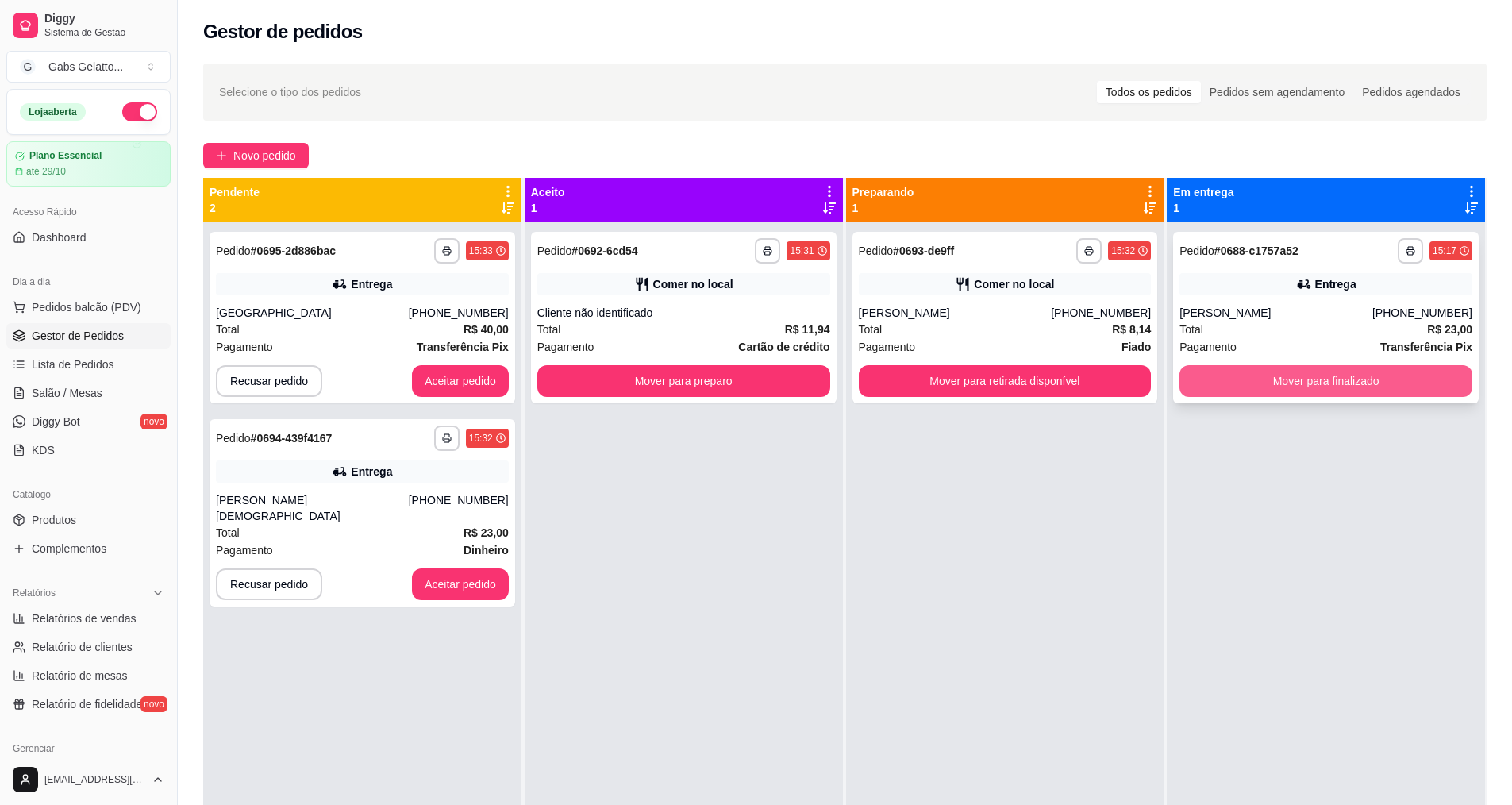
click at [1200, 378] on button "Mover para finalizado" at bounding box center [1326, 381] width 293 height 32
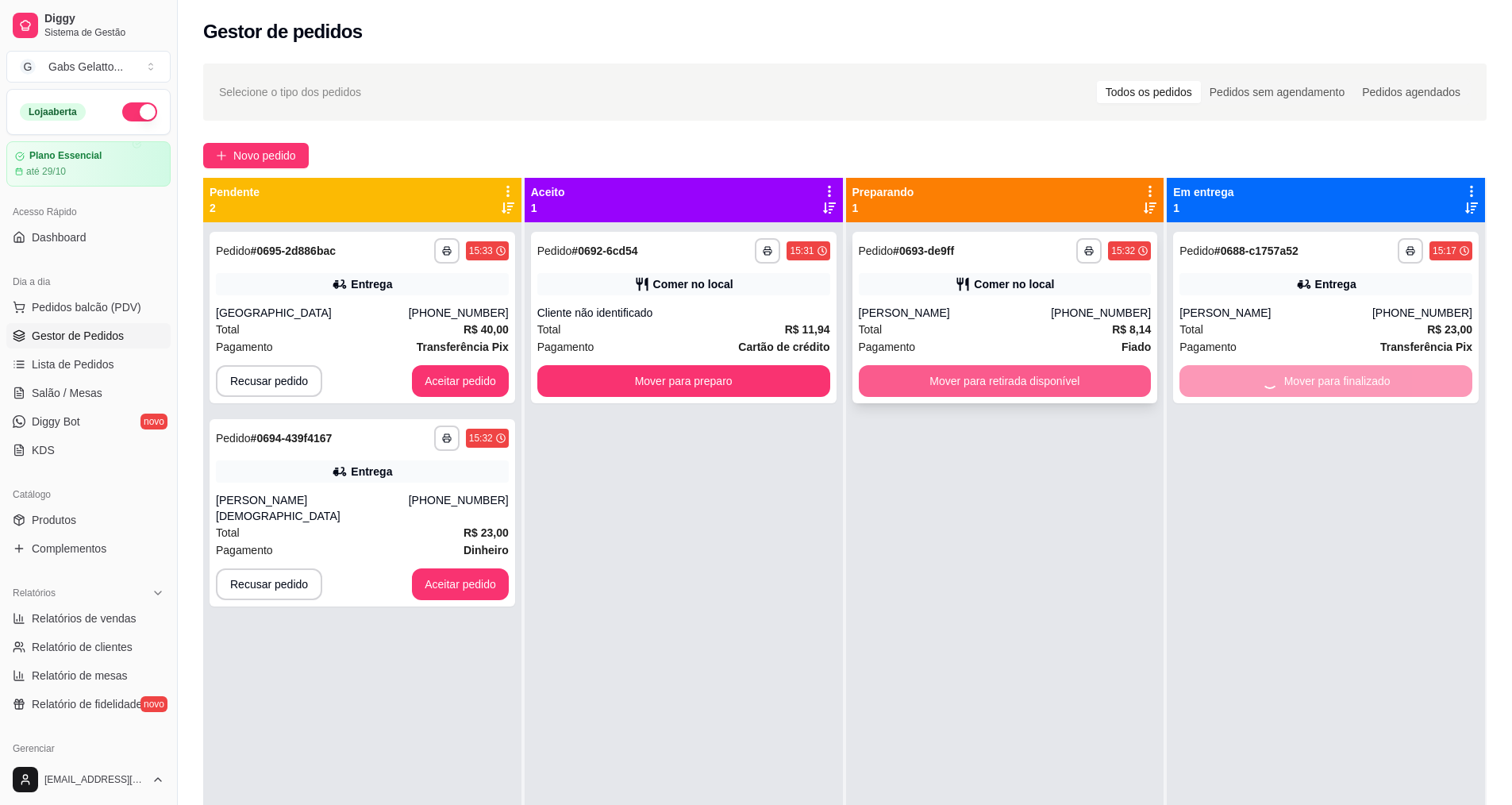
click at [940, 382] on button "Mover para retirada disponível" at bounding box center [1005, 381] width 293 height 32
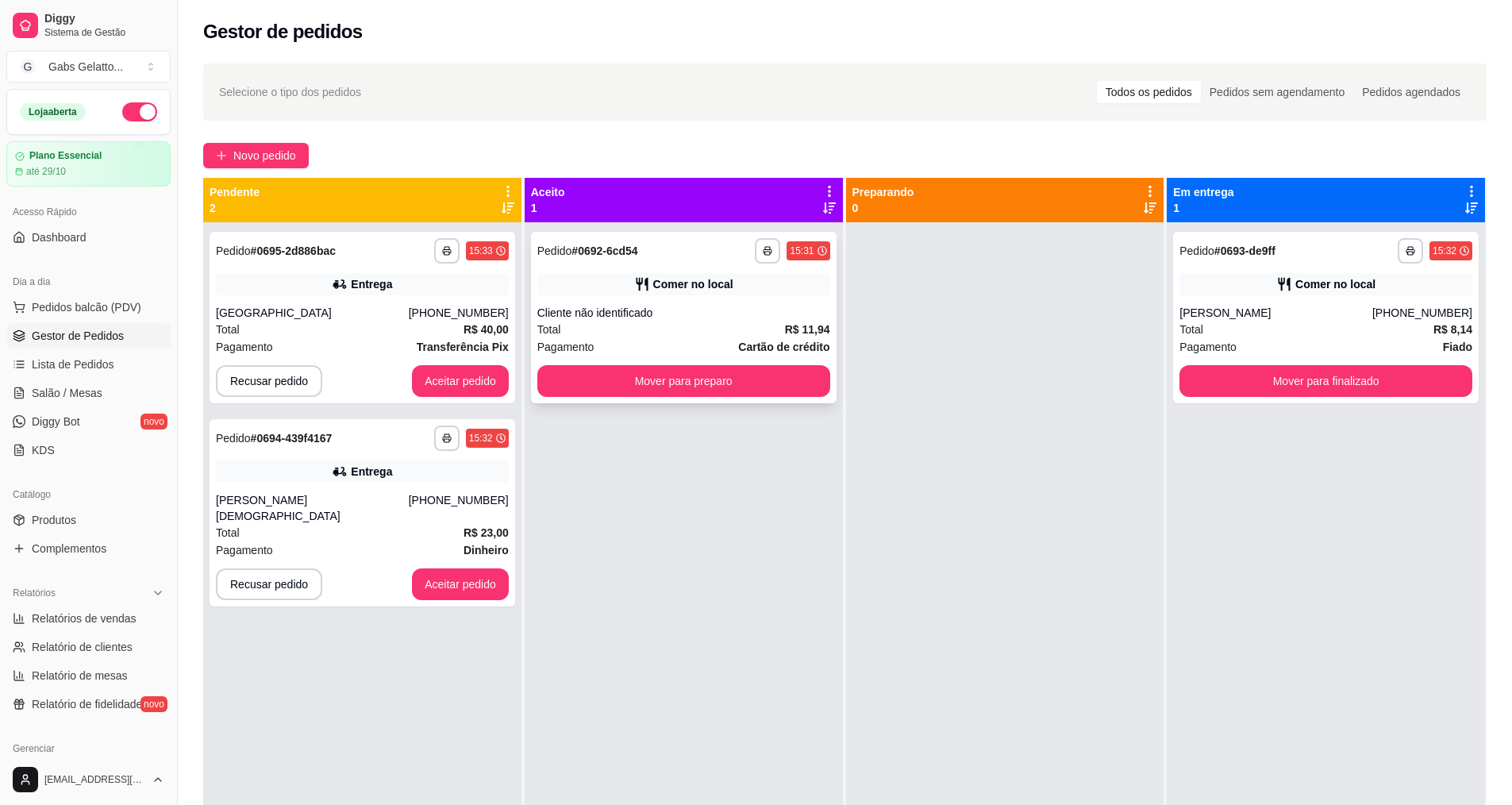
click at [736, 362] on div "**********" at bounding box center [684, 318] width 306 height 171
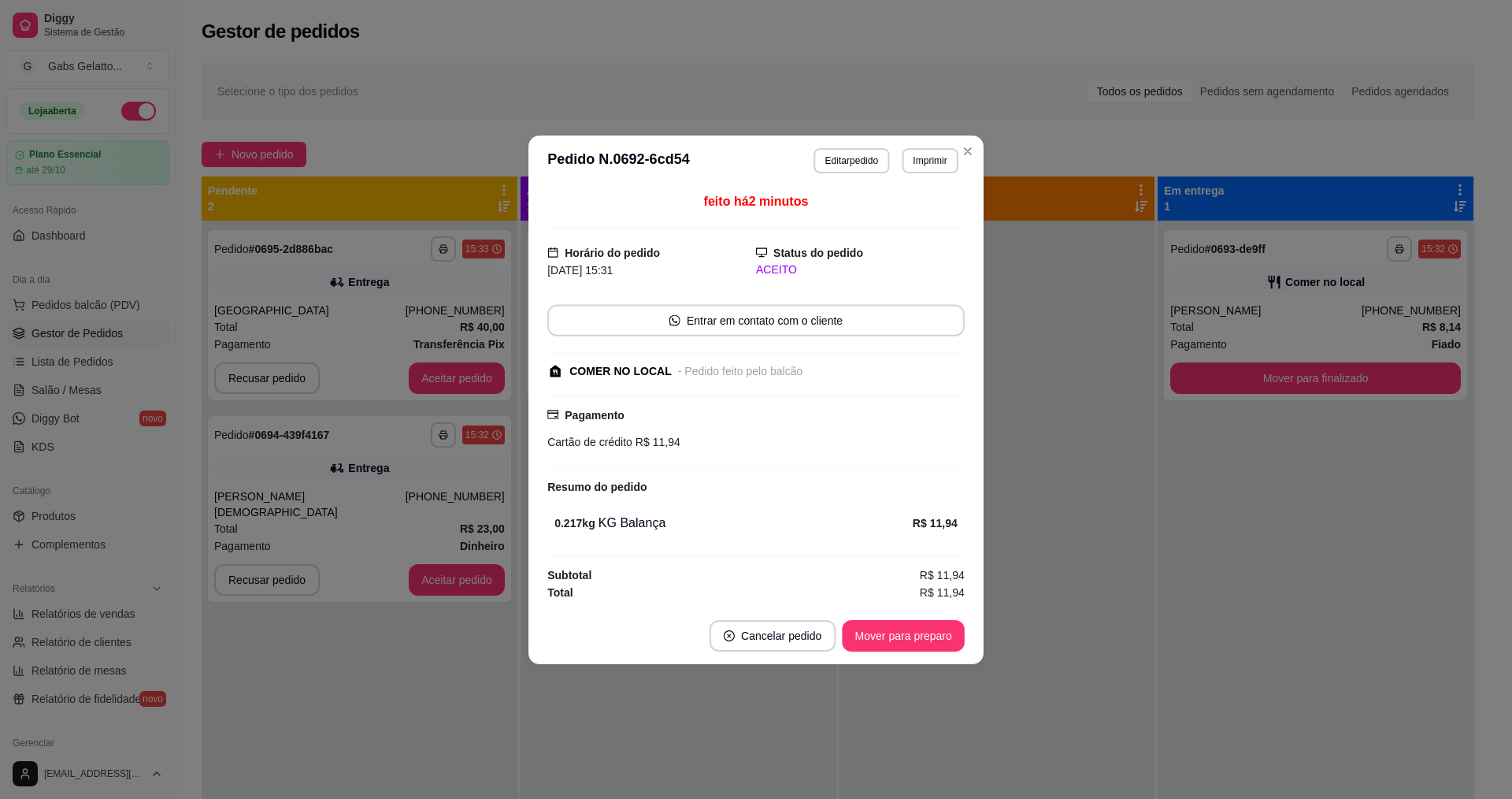
click at [739, 369] on div "- Pedido feito pelo balcão" at bounding box center [741, 370] width 125 height 17
click at [874, 627] on button "Mover para preparo" at bounding box center [902, 635] width 118 height 31
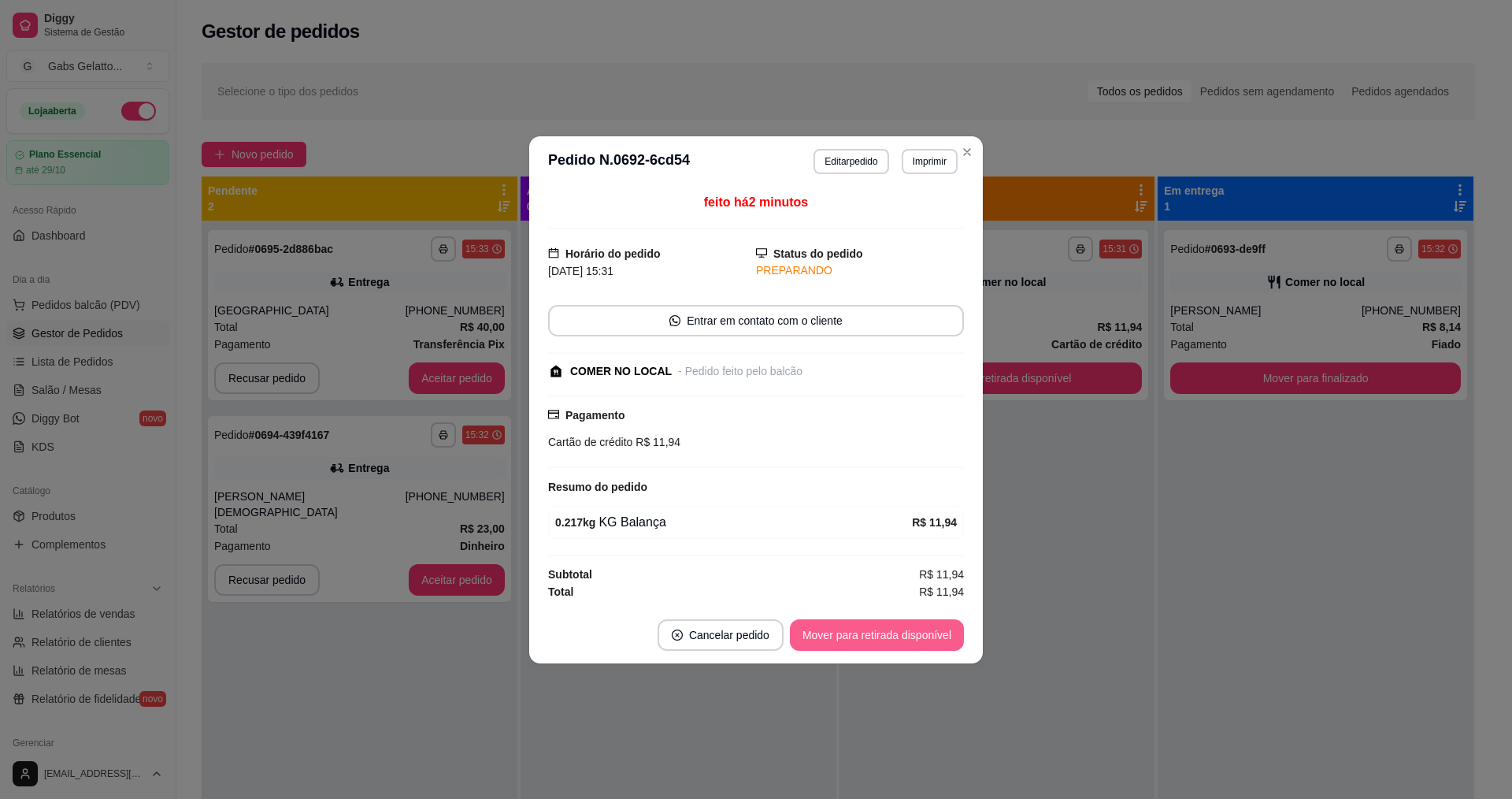
click at [931, 638] on button "Mover para retirada disponível" at bounding box center [877, 635] width 174 height 32
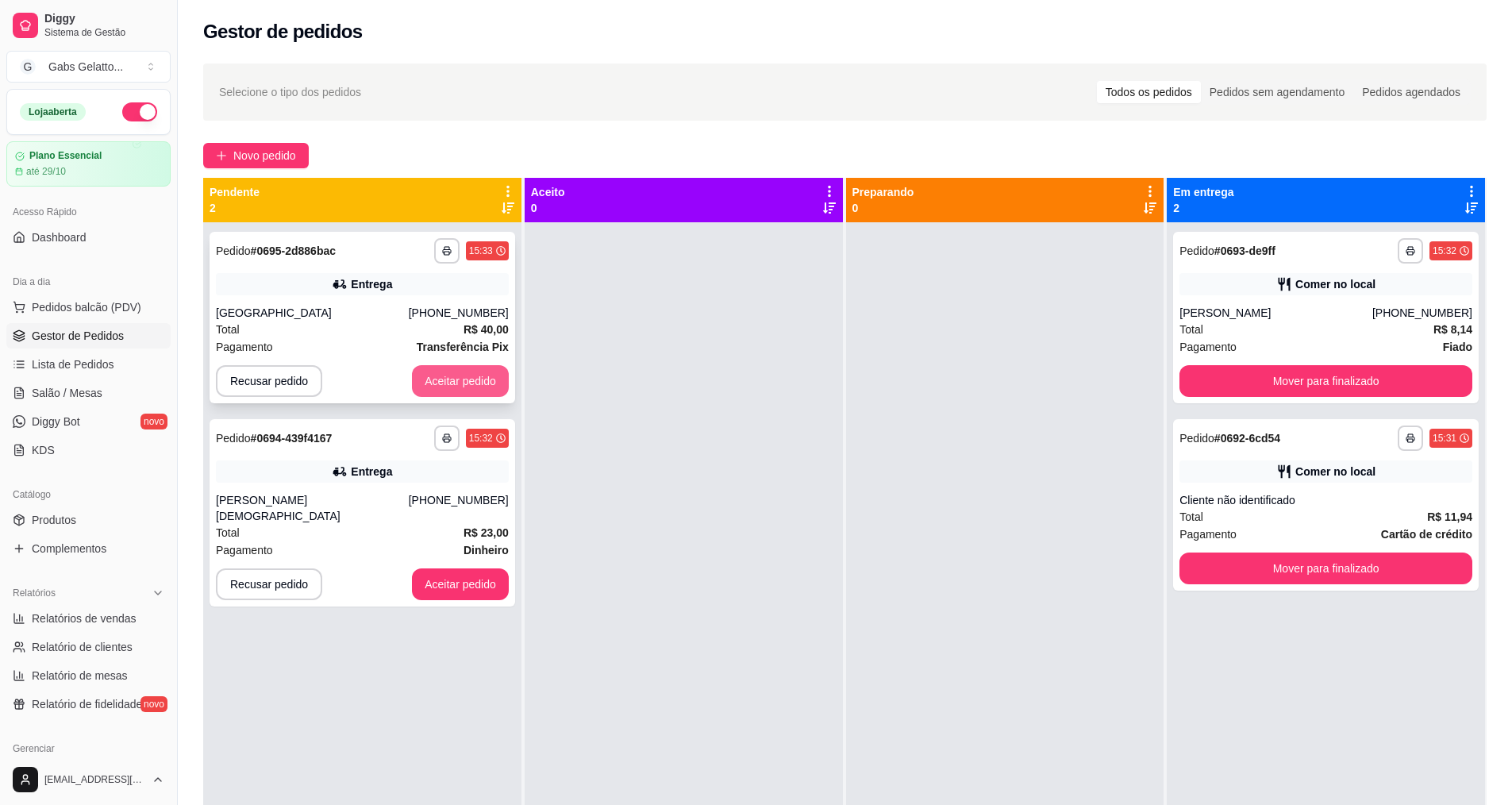
click at [452, 380] on button "Aceitar pedido" at bounding box center [460, 381] width 97 height 32
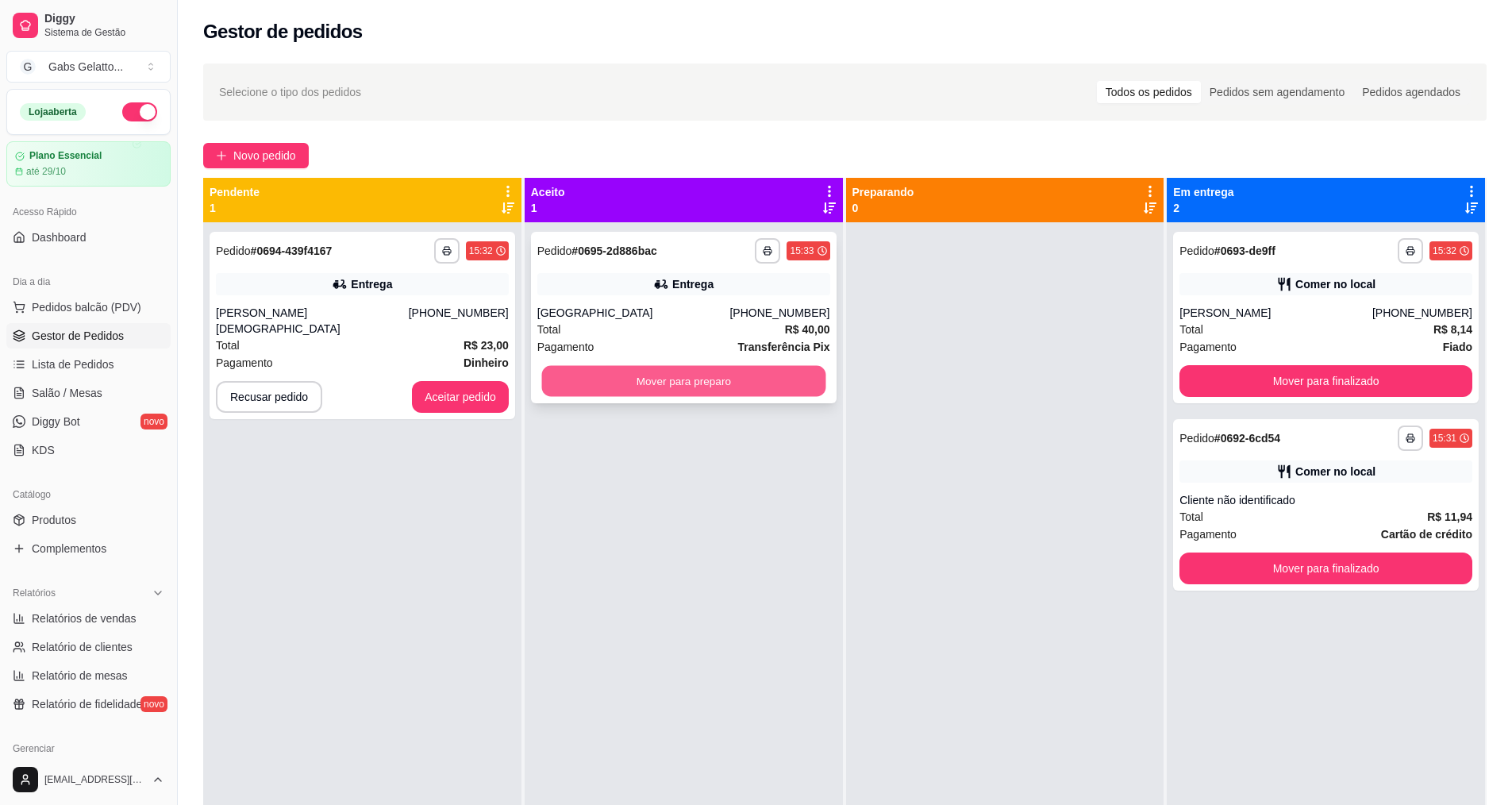
click at [660, 366] on button "Mover para preparo" at bounding box center [683, 381] width 284 height 31
click at [451, 382] on button "Aceitar pedido" at bounding box center [460, 397] width 97 height 32
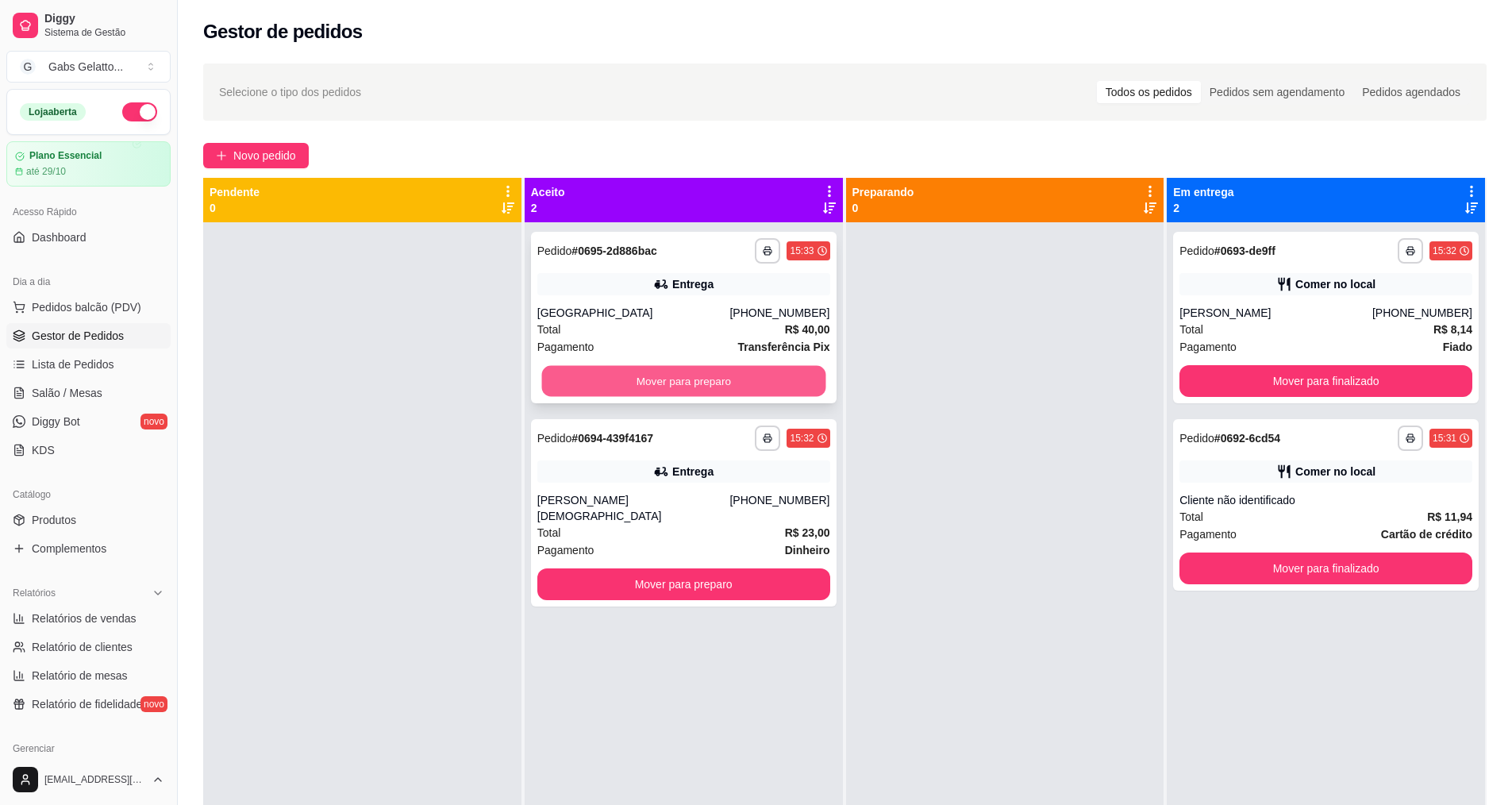
click at [589, 371] on button "Mover para preparo" at bounding box center [683, 381] width 284 height 31
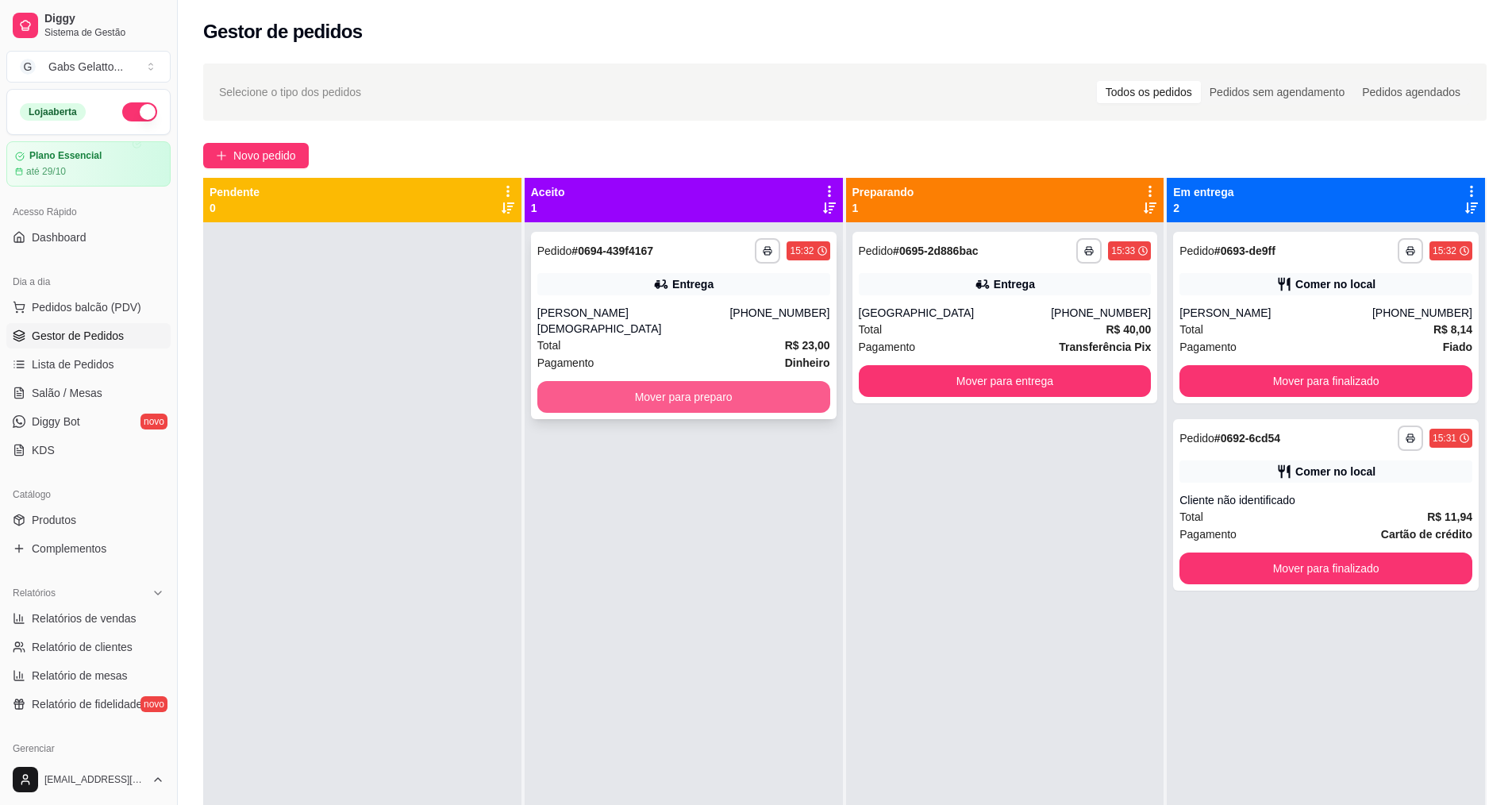
click at [771, 381] on button "Mover para preparo" at bounding box center [684, 397] width 293 height 32
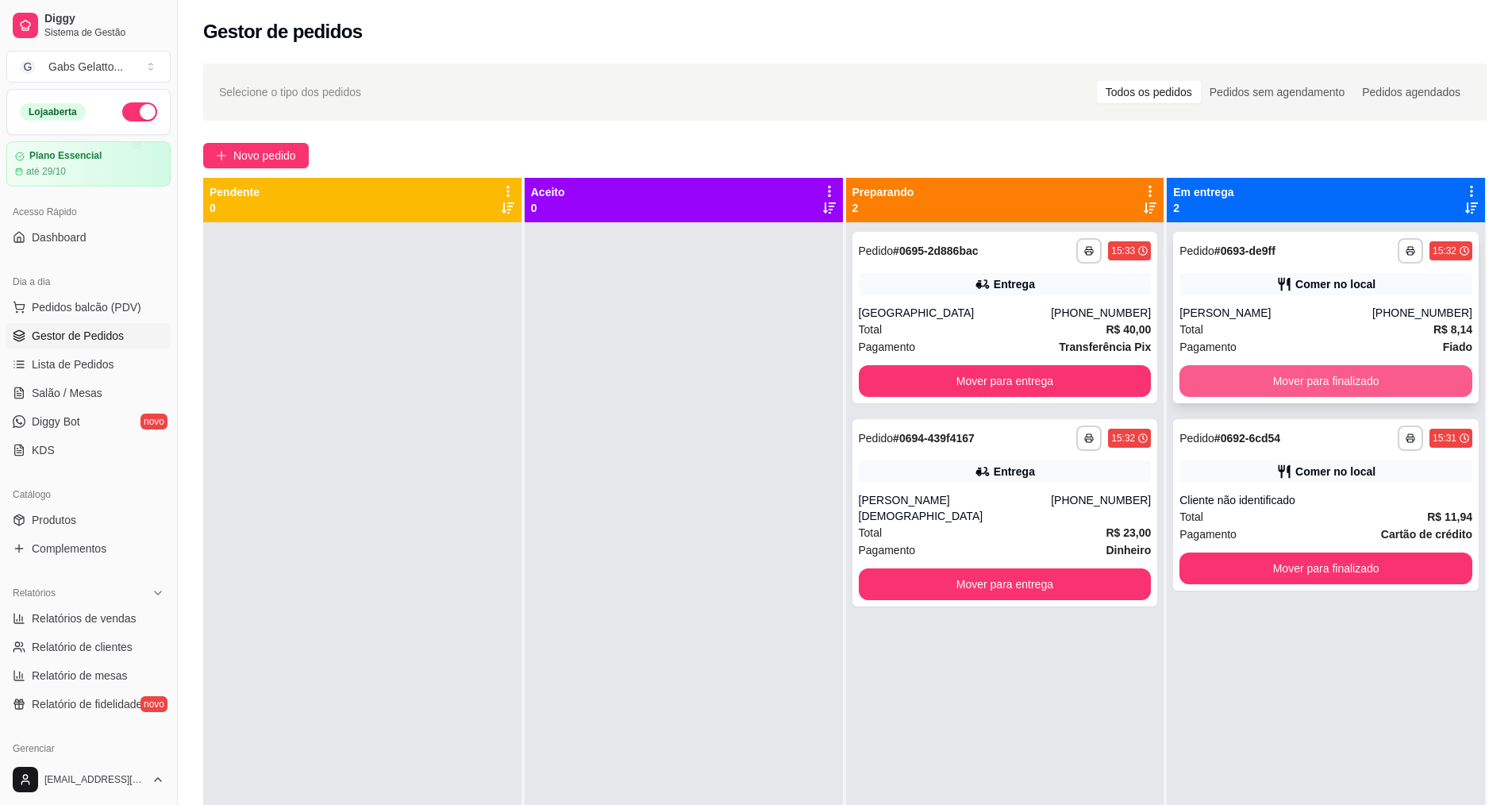
click at [1217, 367] on button "Mover para finalizado" at bounding box center [1326, 381] width 293 height 32
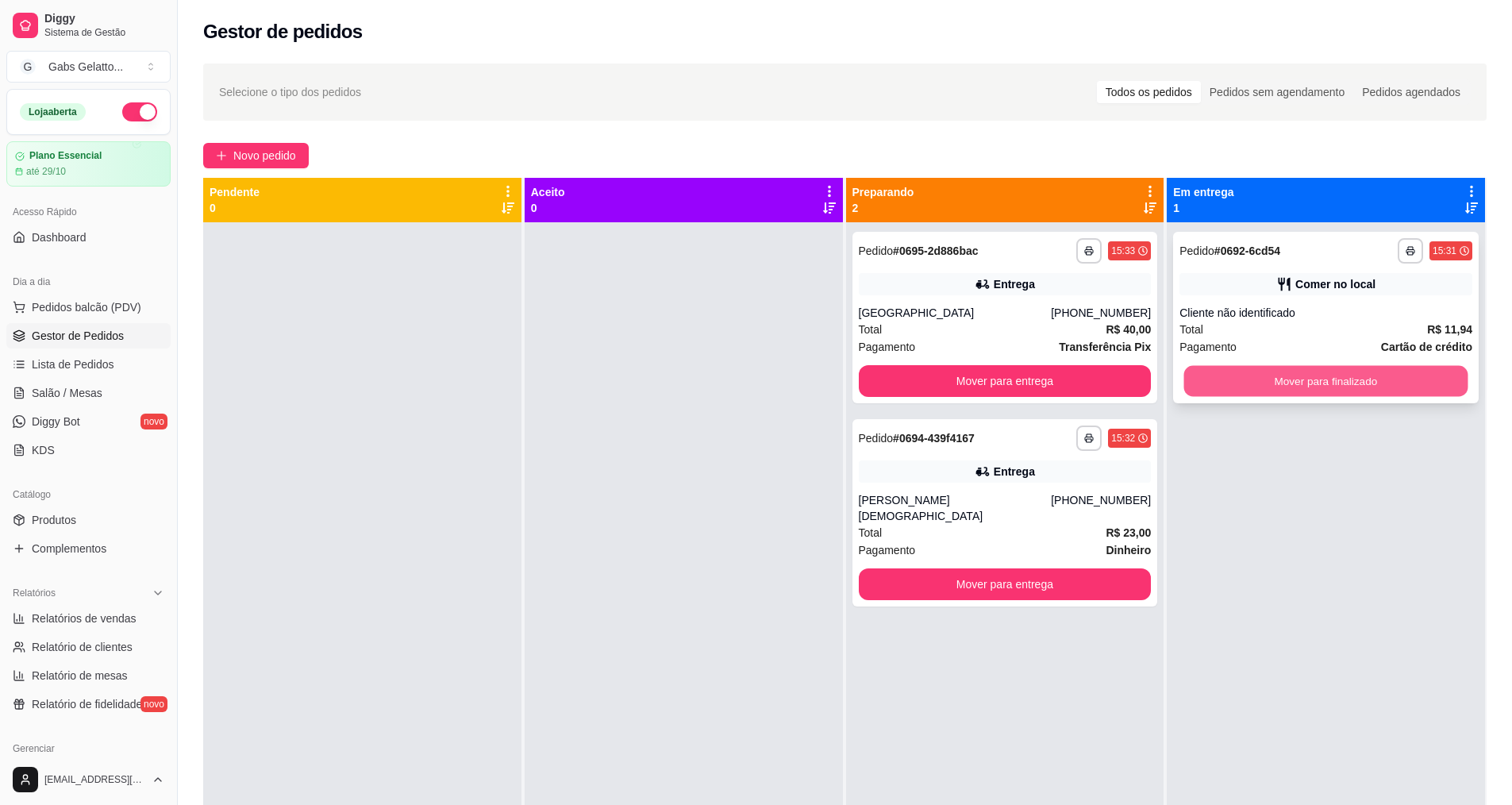
click at [1219, 366] on button "Mover para finalizado" at bounding box center [1326, 381] width 284 height 31
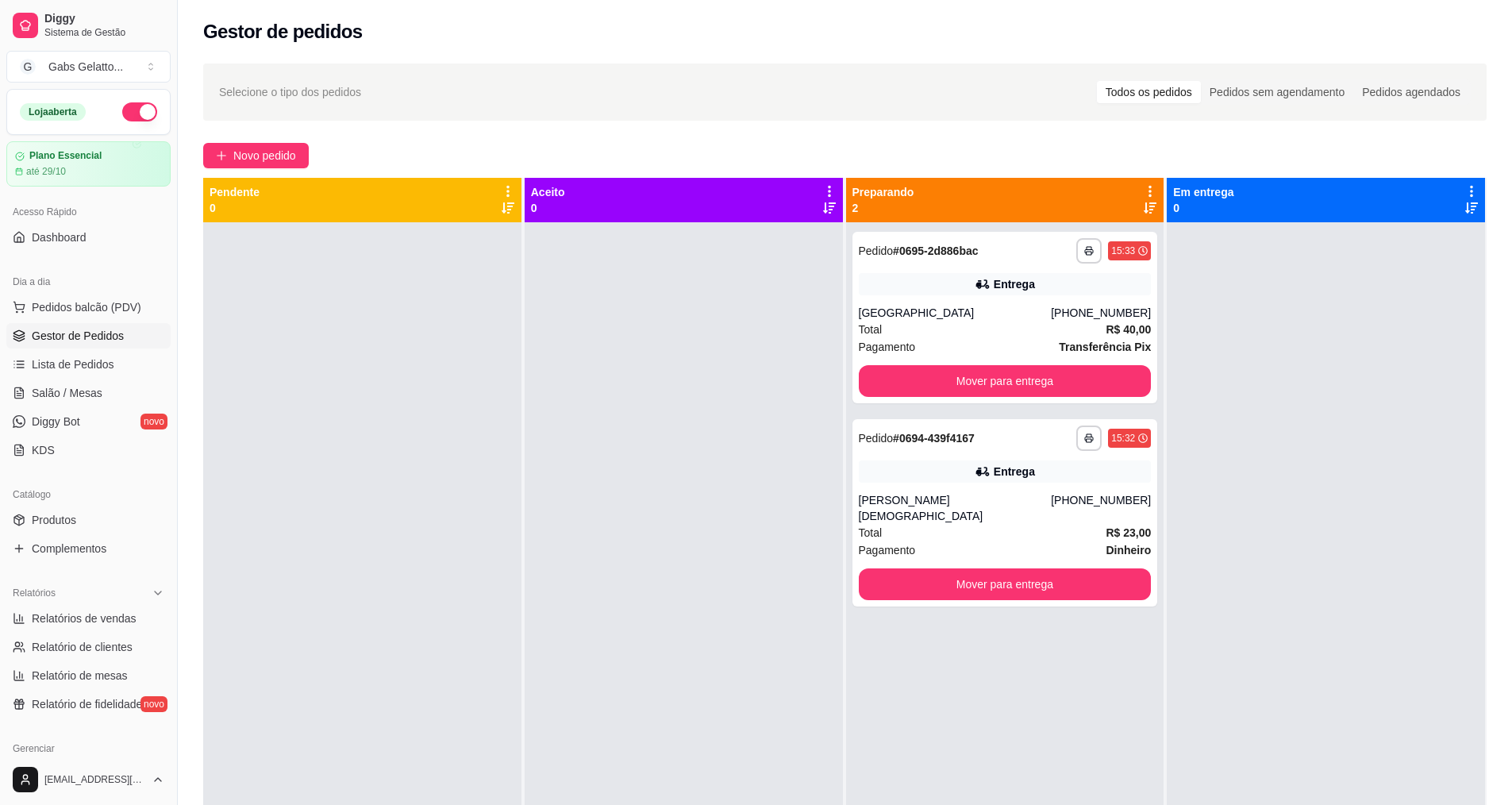
click at [1144, 211] on icon at bounding box center [1150, 208] width 13 height 11
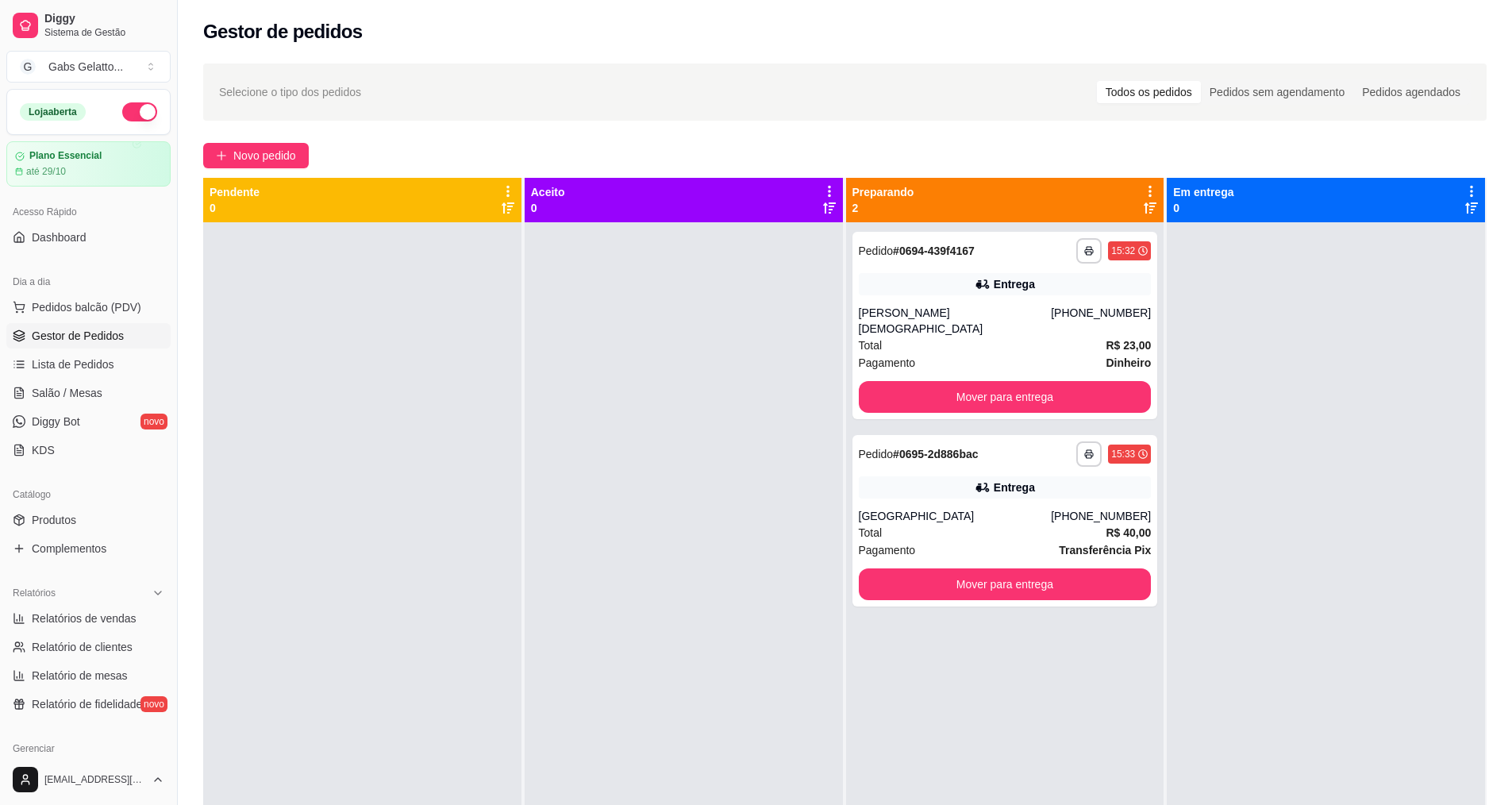
click at [1144, 206] on icon at bounding box center [1150, 208] width 13 height 11
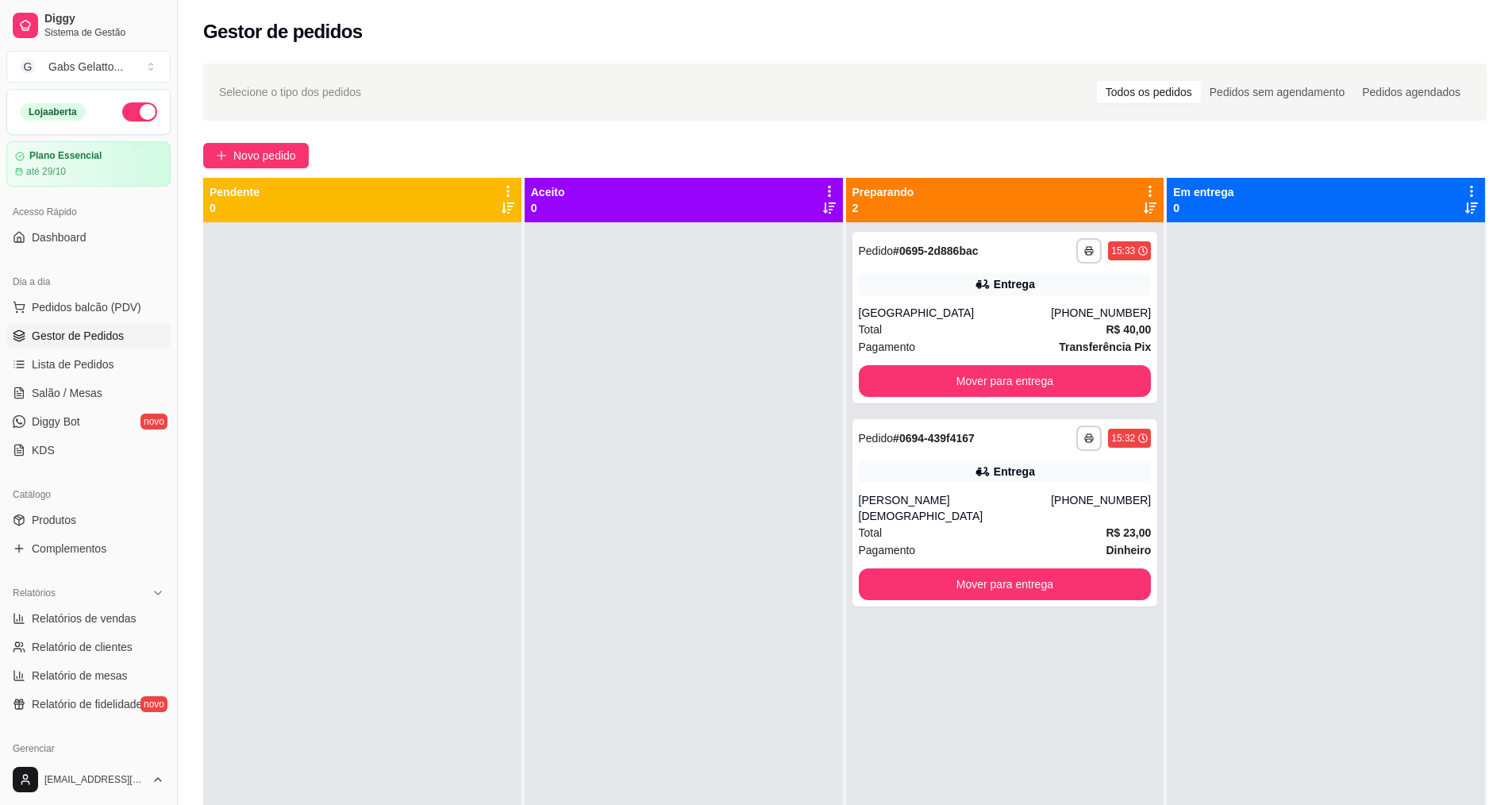
click at [417, 341] on div at bounding box center [363, 625] width 319 height 805
click at [89, 304] on span "Pedidos balcão (PDV)" at bounding box center [86, 307] width 110 height 16
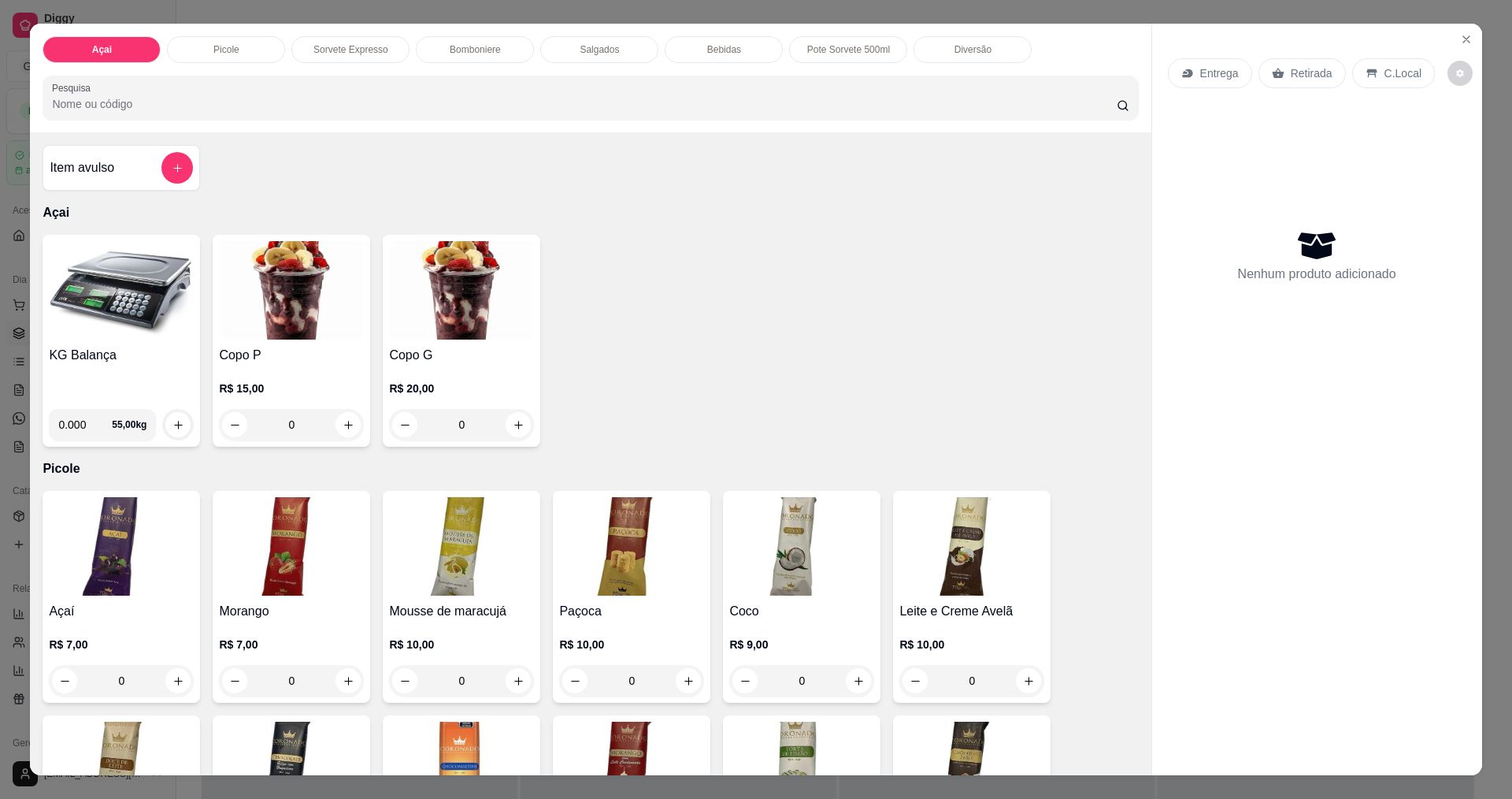
click at [133, 342] on div "KG Balança 0.000 55,00 kg" at bounding box center [122, 341] width 157 height 212
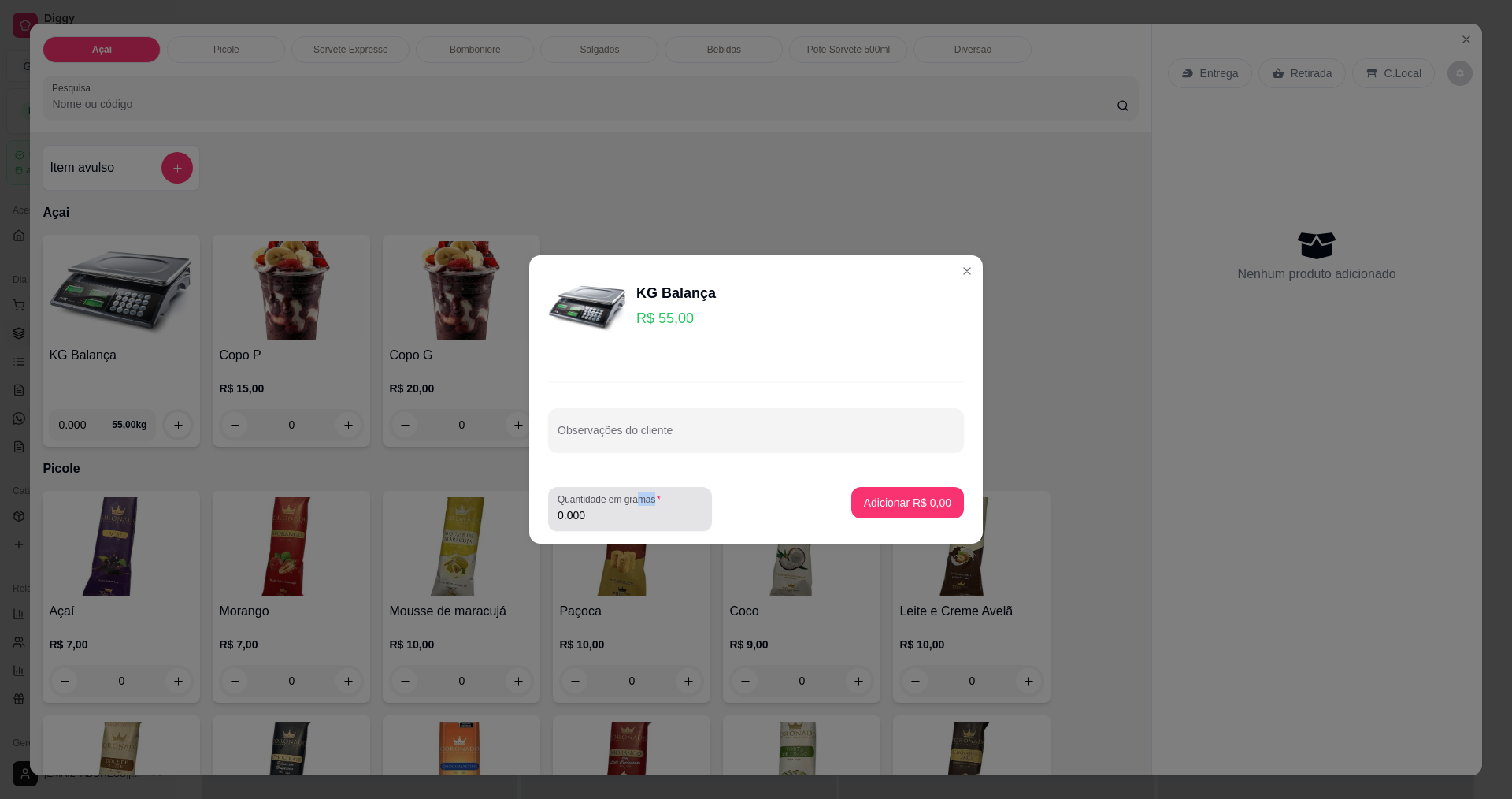
click at [642, 508] on div "Quantidade em gramas 0.000" at bounding box center [630, 509] width 164 height 44
type input "0.327"
click at [880, 496] on p "Adicionar R$ 17,99" at bounding box center [904, 502] width 91 height 15
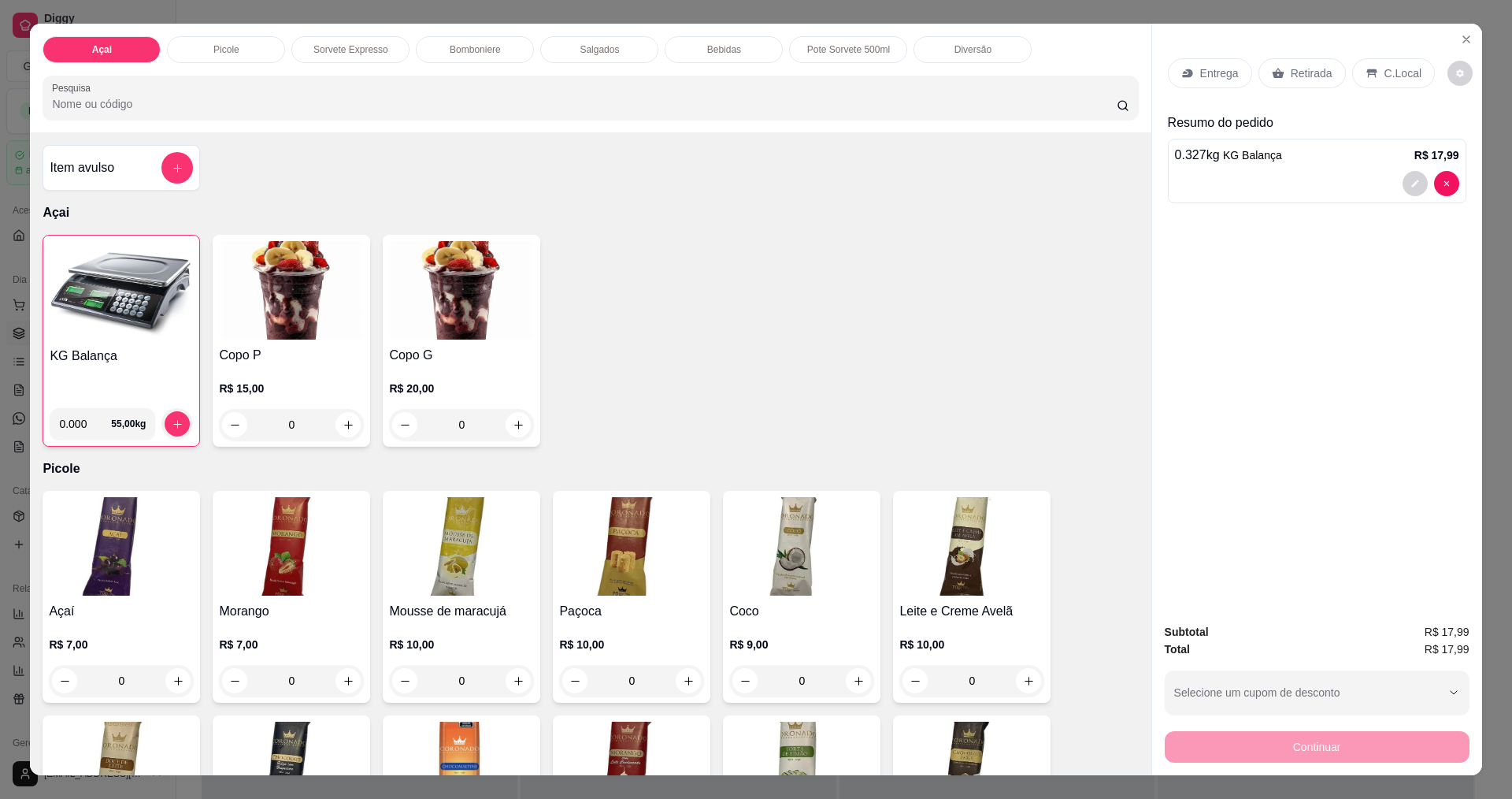
click at [1385, 71] on p "C.Local" at bounding box center [1403, 73] width 37 height 16
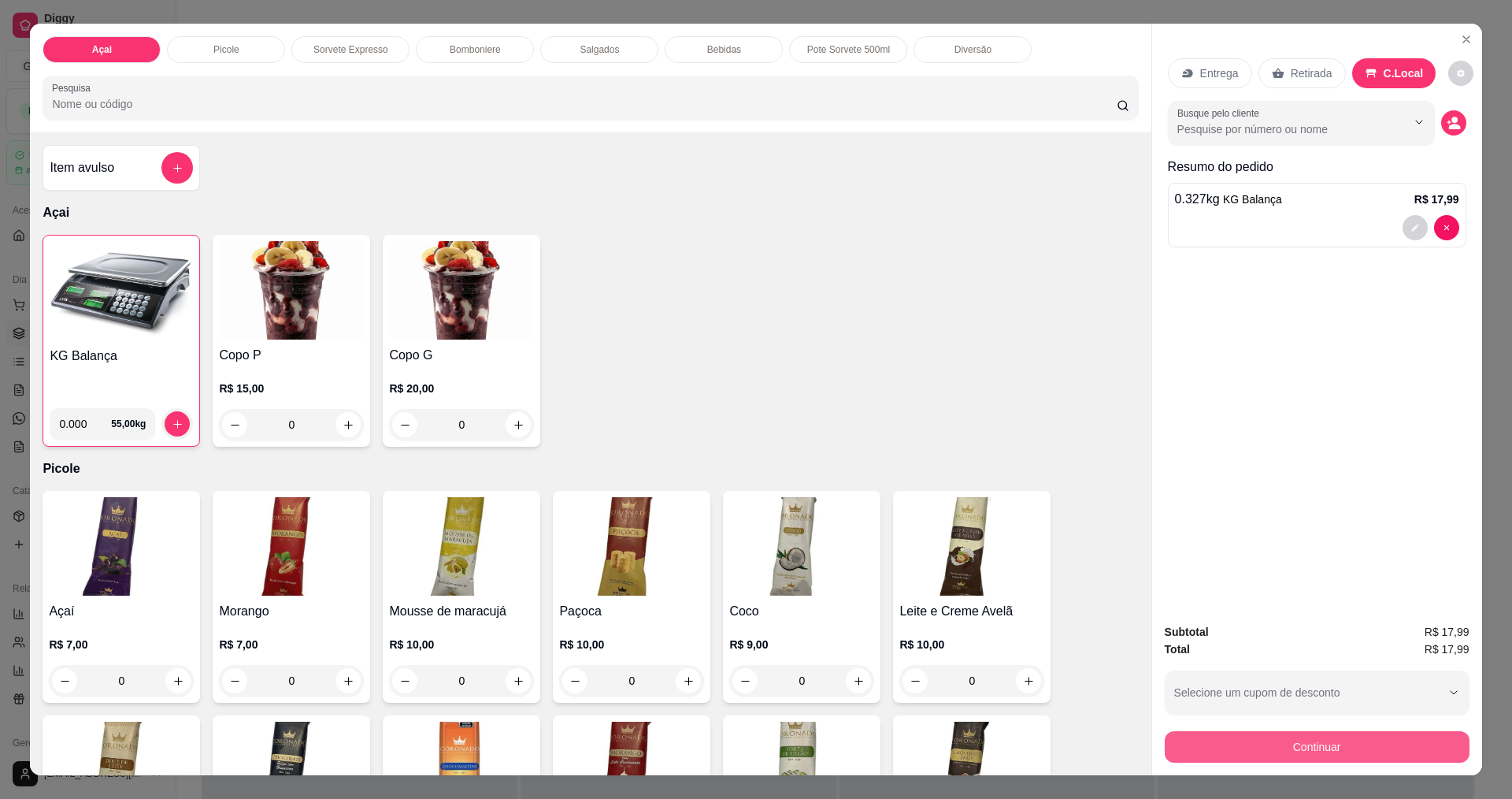
click at [1279, 745] on button "Continuar" at bounding box center [1317, 747] width 305 height 32
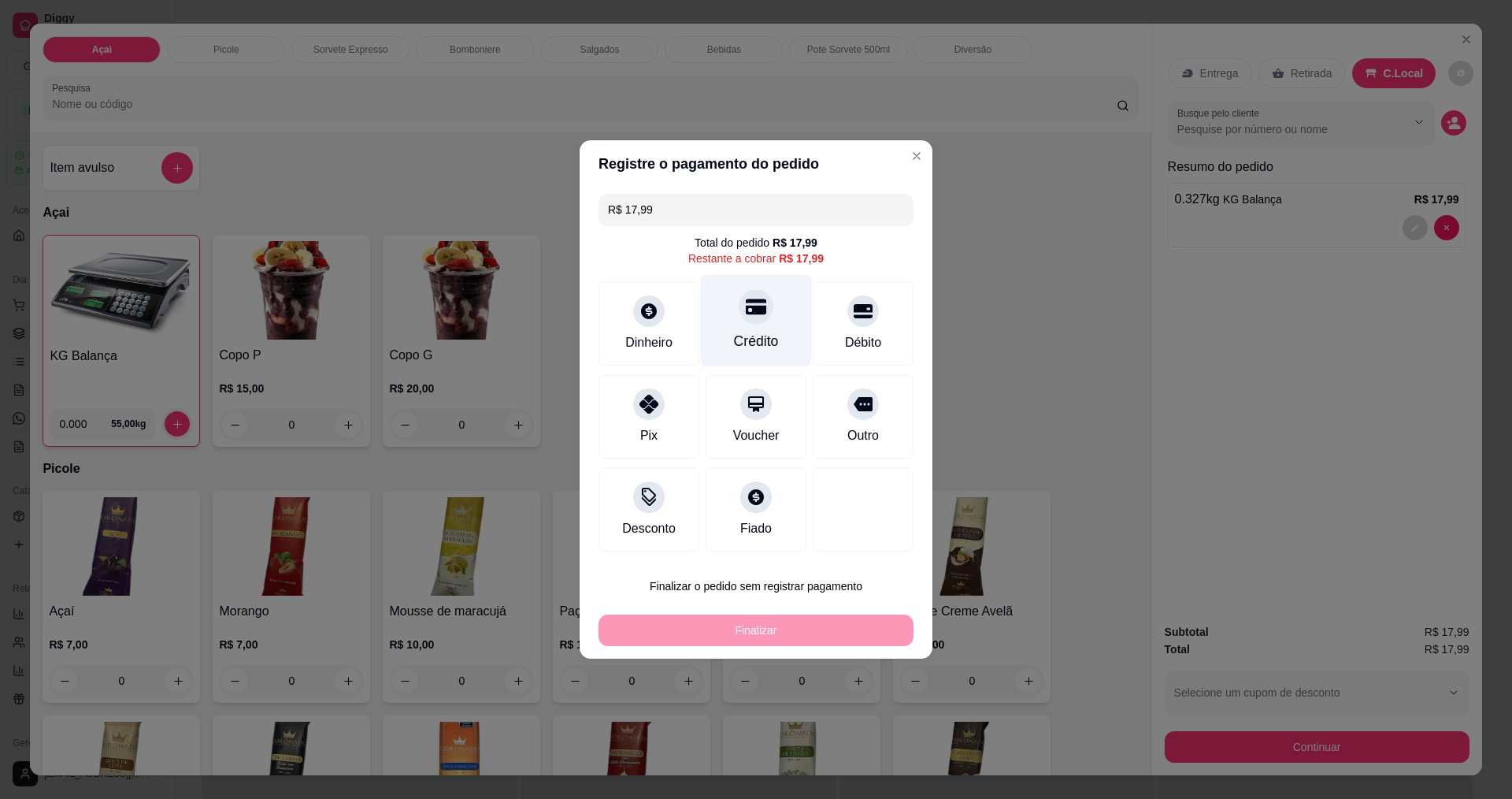
click at [758, 331] on div "Crédito" at bounding box center [756, 342] width 45 height 21
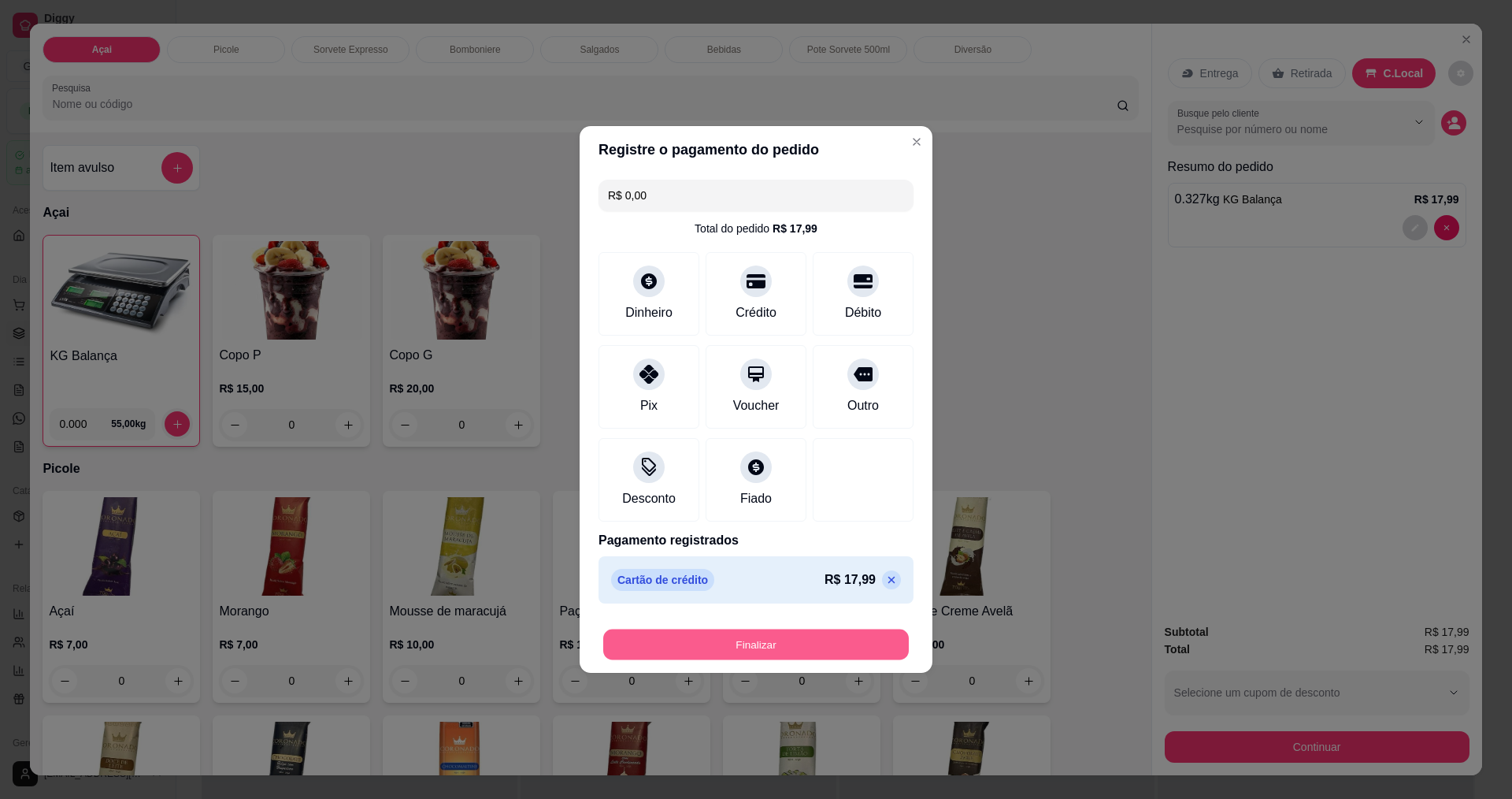
click at [777, 649] on button "Finalizar" at bounding box center [756, 644] width 306 height 31
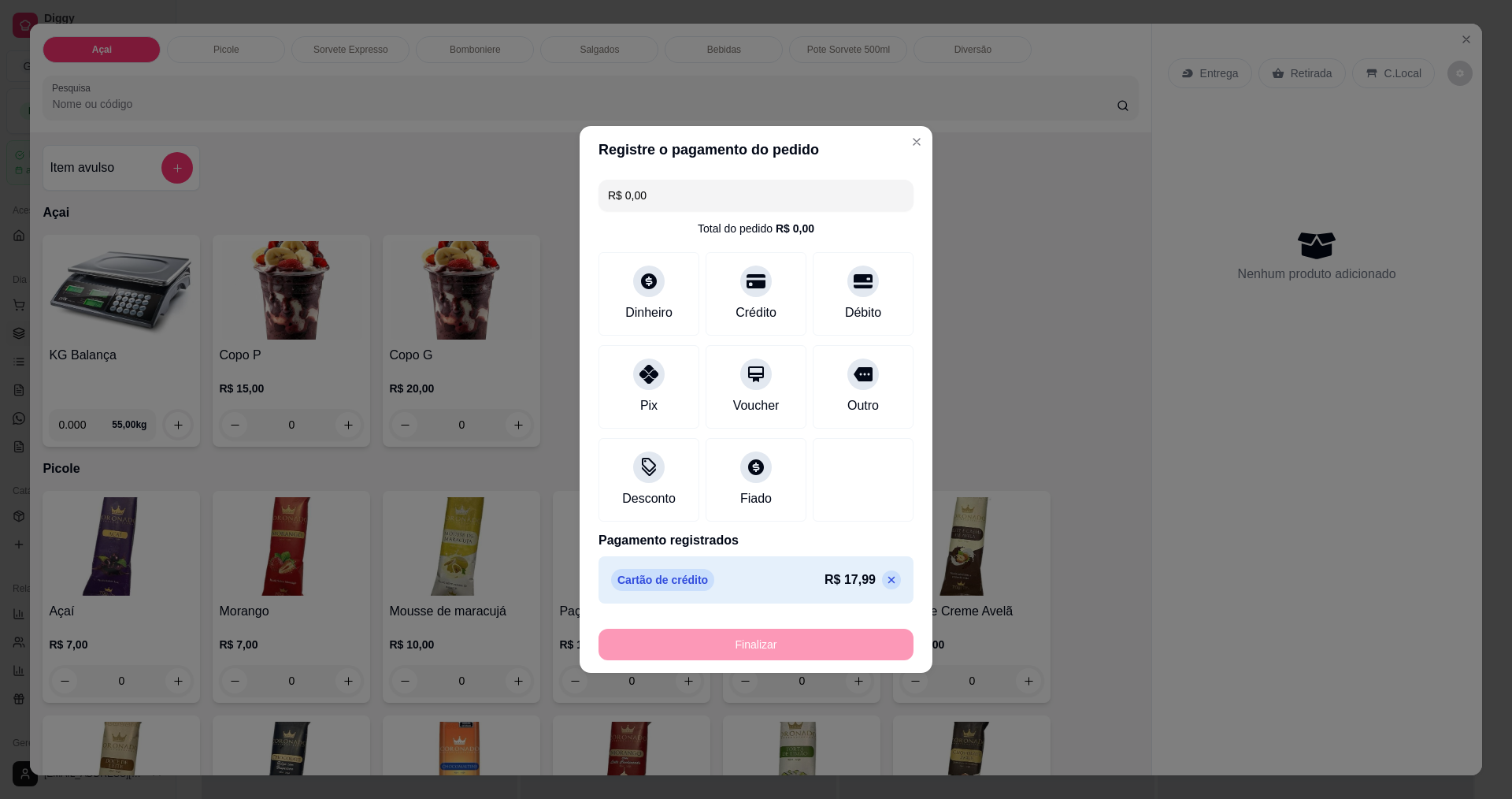
type input "-R$ 17,99"
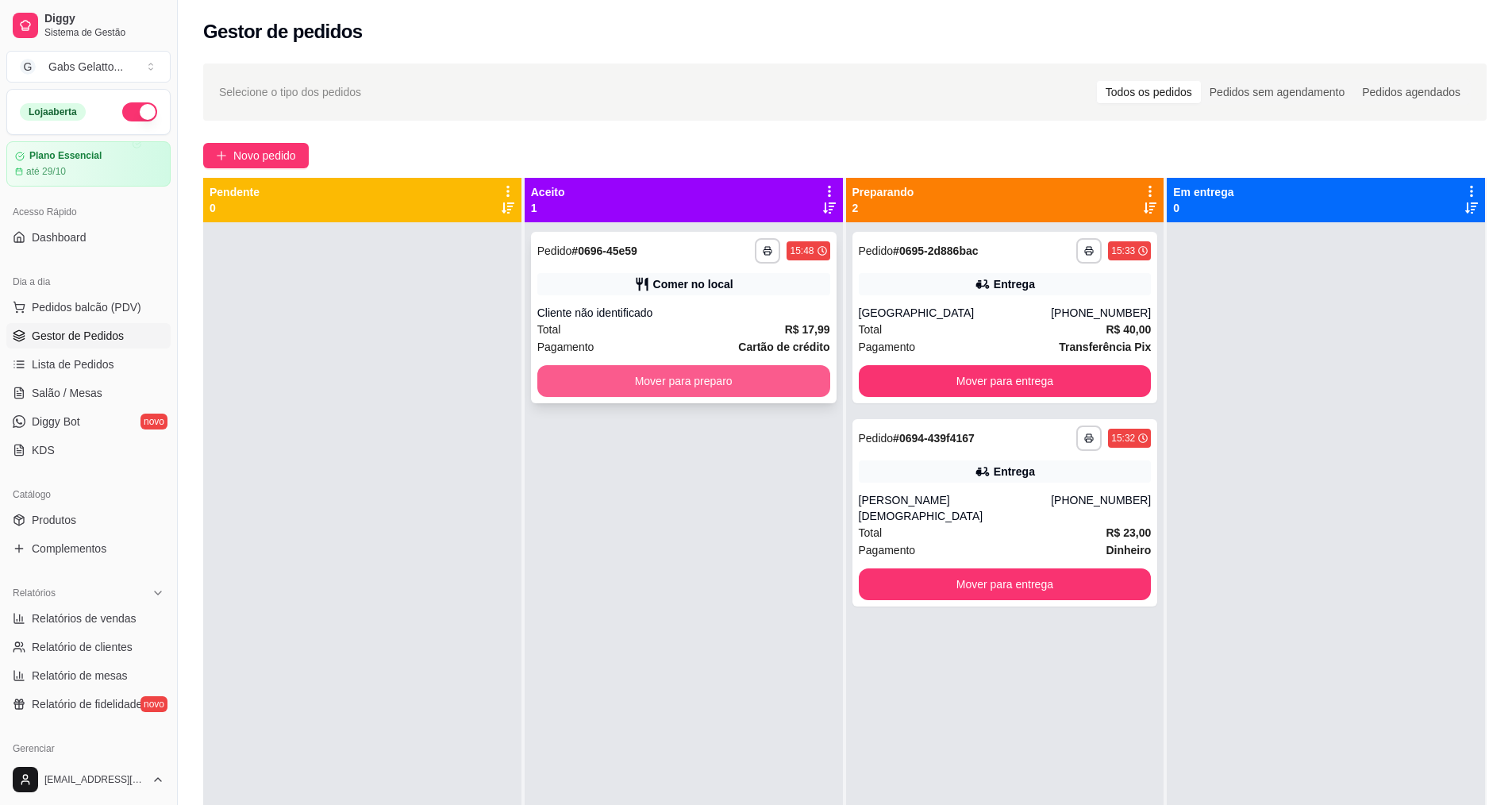
click at [674, 369] on button "Mover para preparo" at bounding box center [684, 381] width 293 height 32
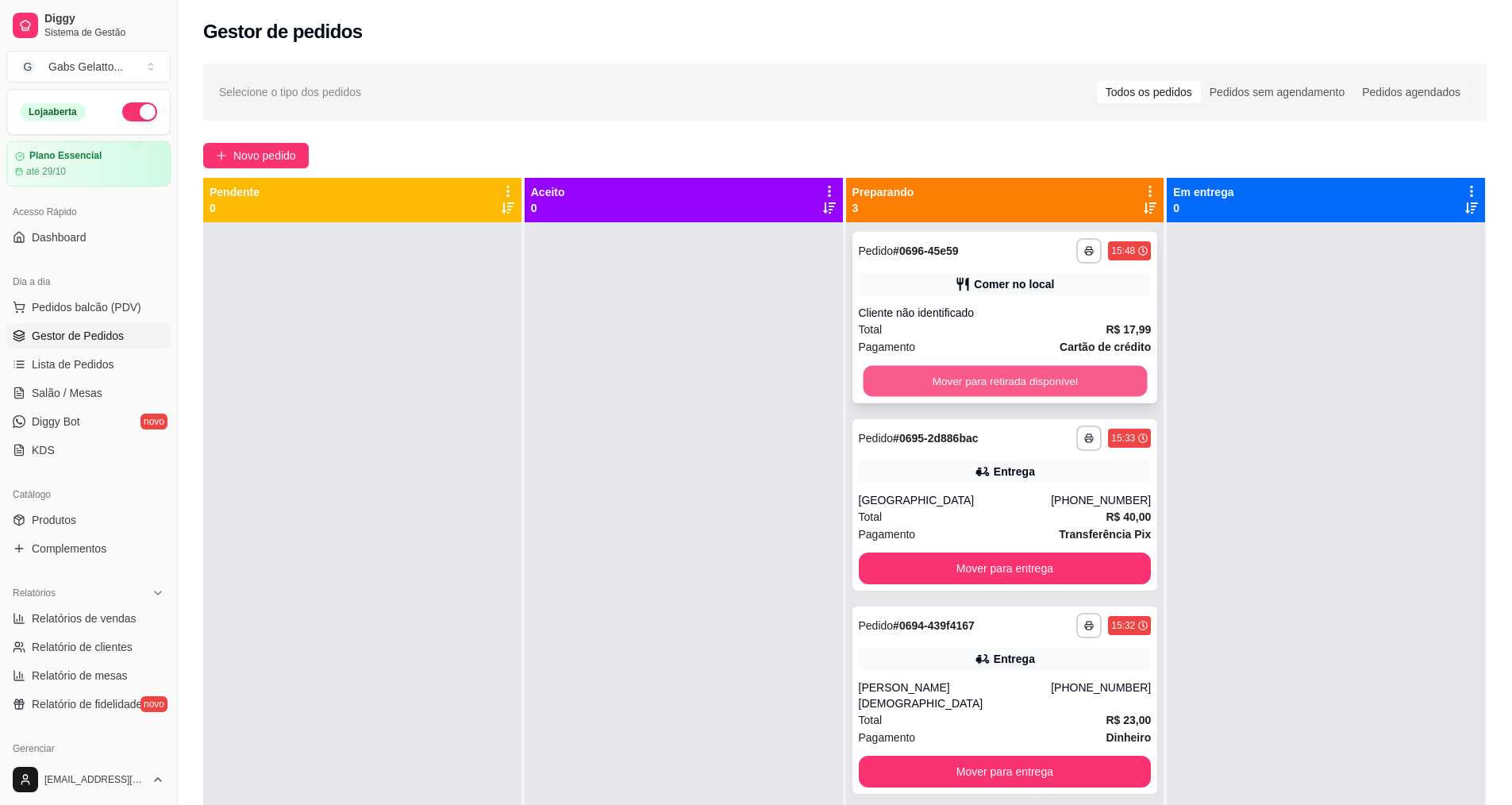
click at [963, 390] on button "Mover para retirada disponível" at bounding box center [1005, 381] width 284 height 31
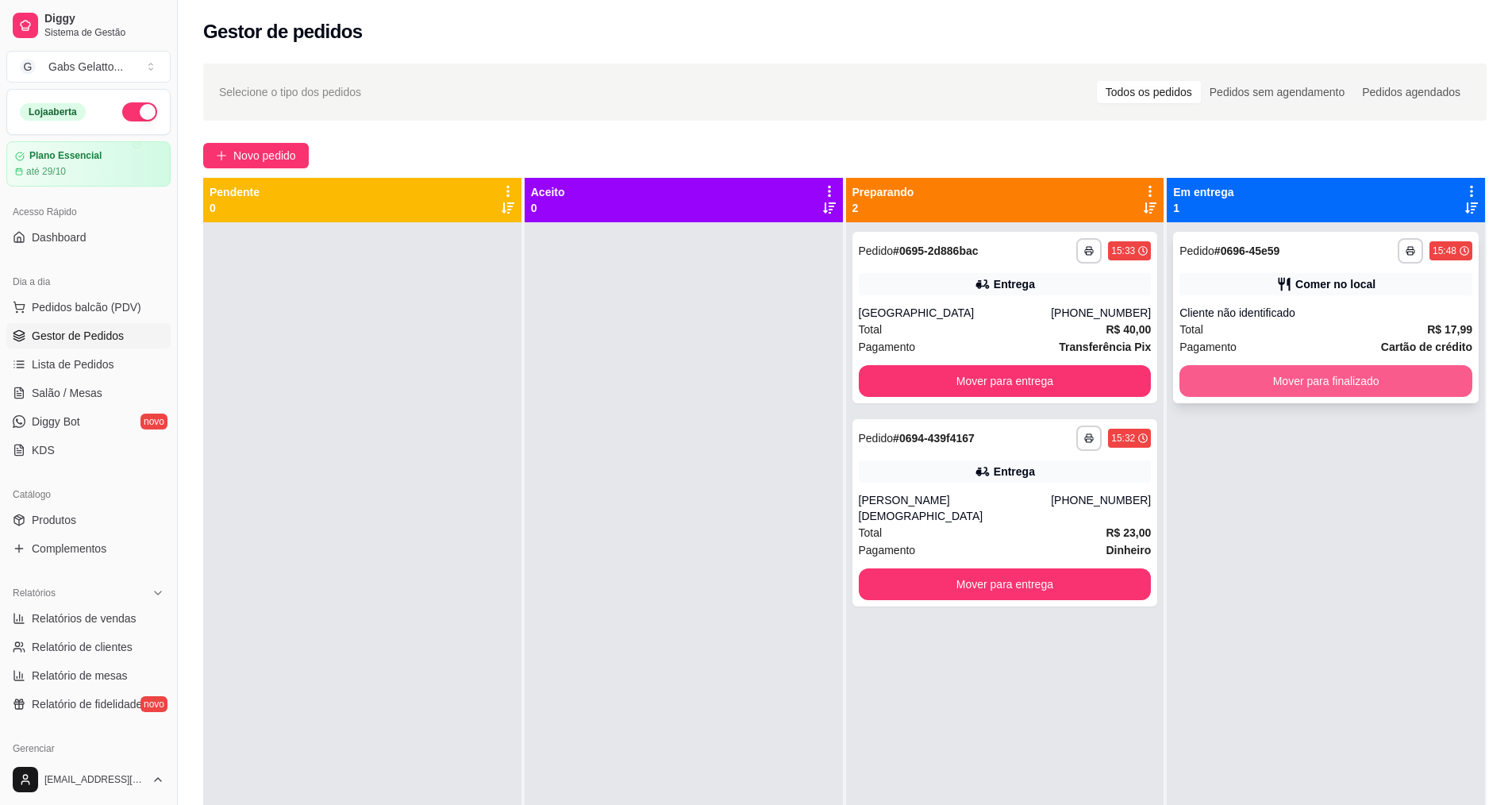
click at [1264, 378] on button "Mover para finalizado" at bounding box center [1326, 381] width 293 height 32
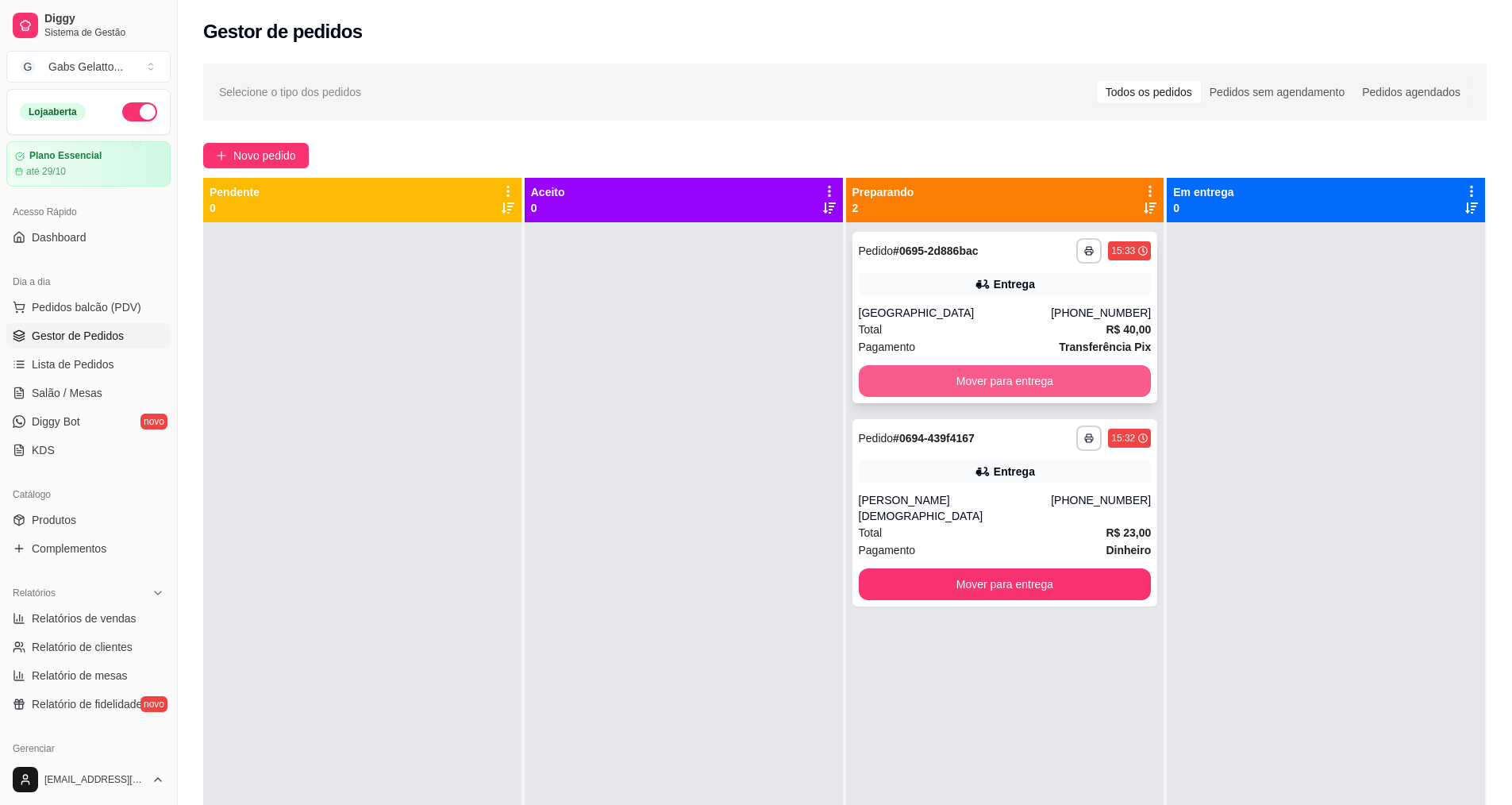
click at [1081, 383] on button "Mover para entrega" at bounding box center [1005, 381] width 293 height 32
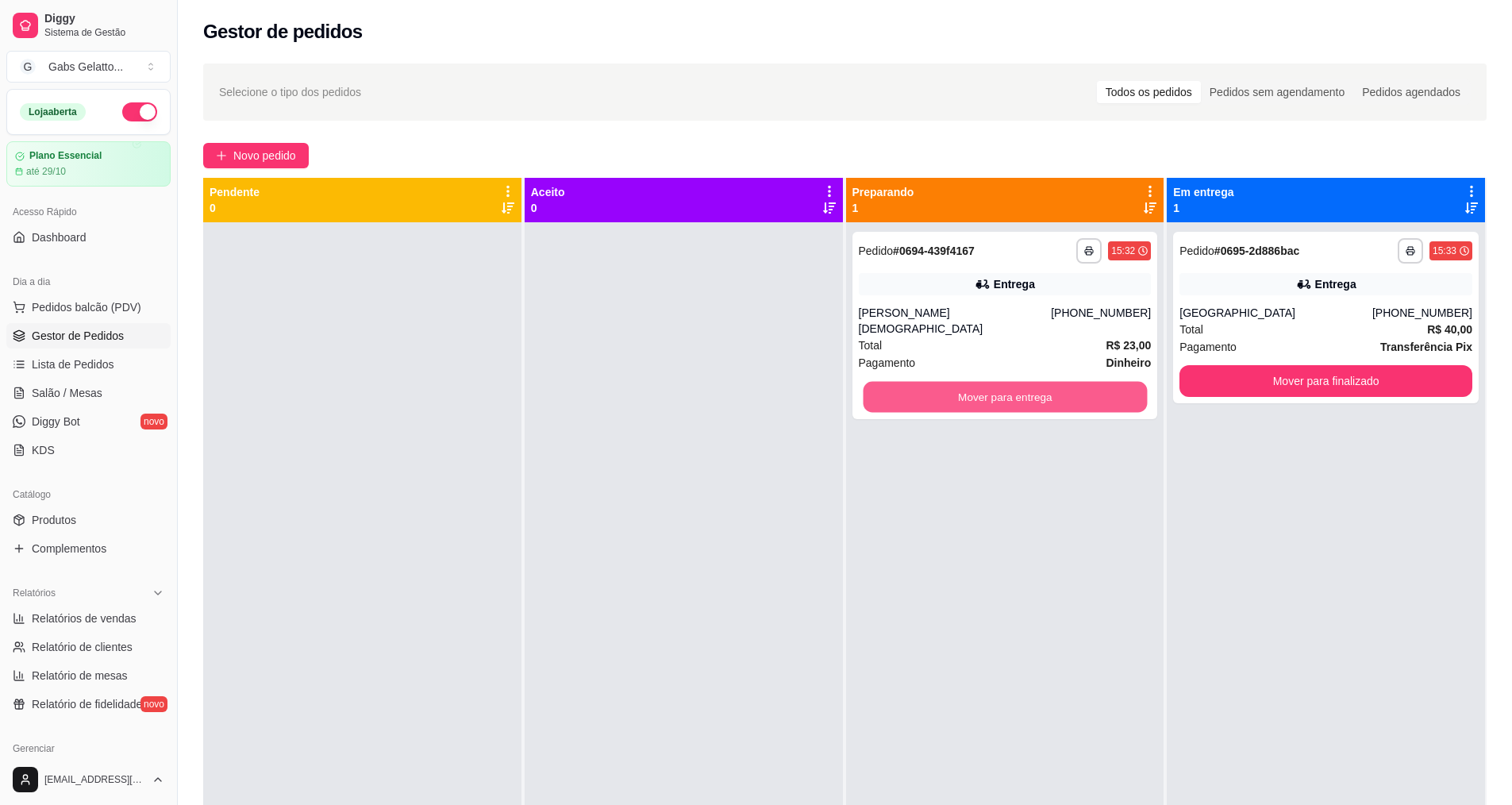
click at [1084, 382] on button "Mover para entrega" at bounding box center [1005, 397] width 284 height 31
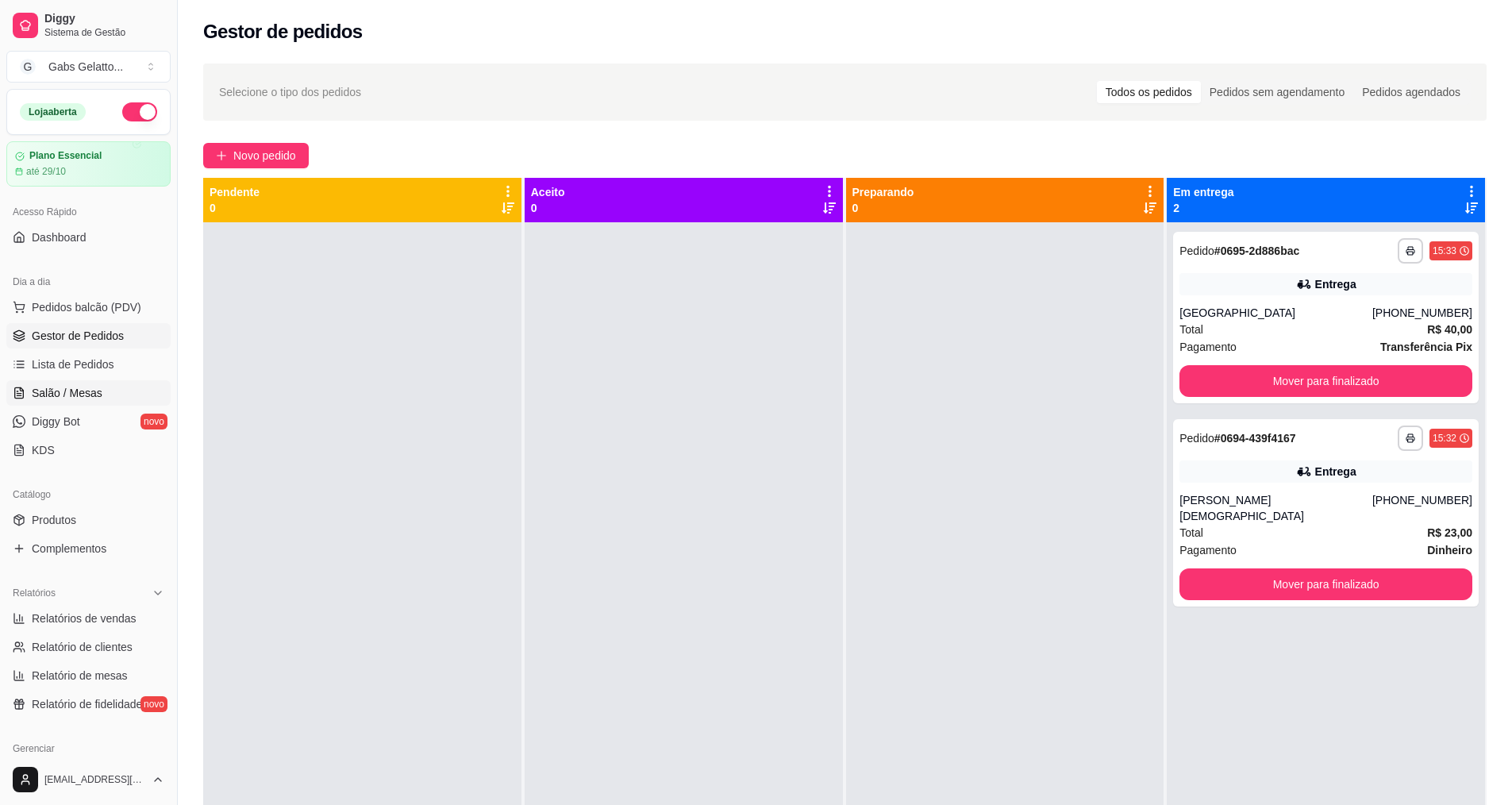
click at [90, 390] on span "Salão / Mesas" at bounding box center [67, 393] width 70 height 16
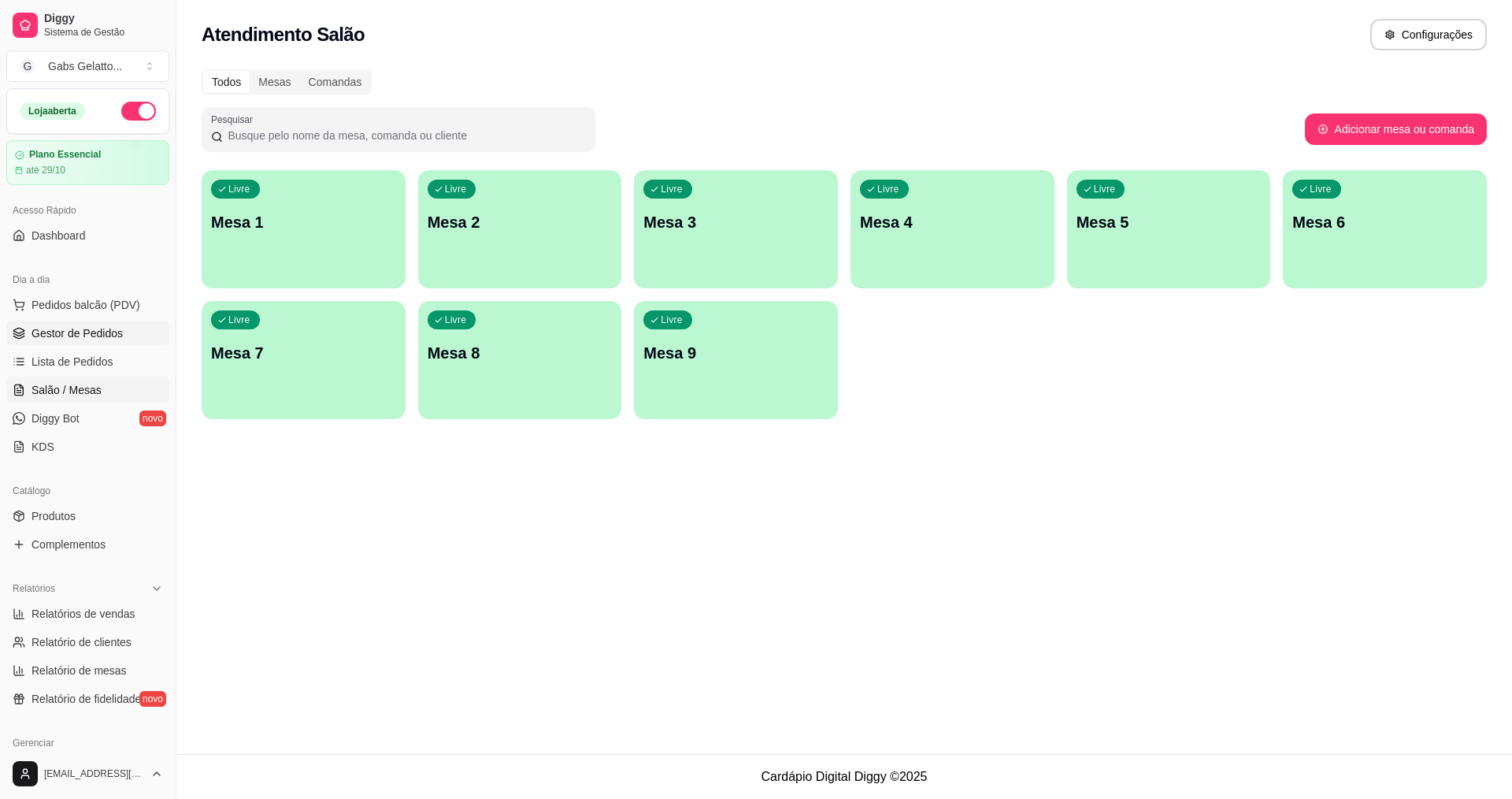
click at [142, 325] on link "Gestor de Pedidos" at bounding box center [87, 334] width 163 height 25
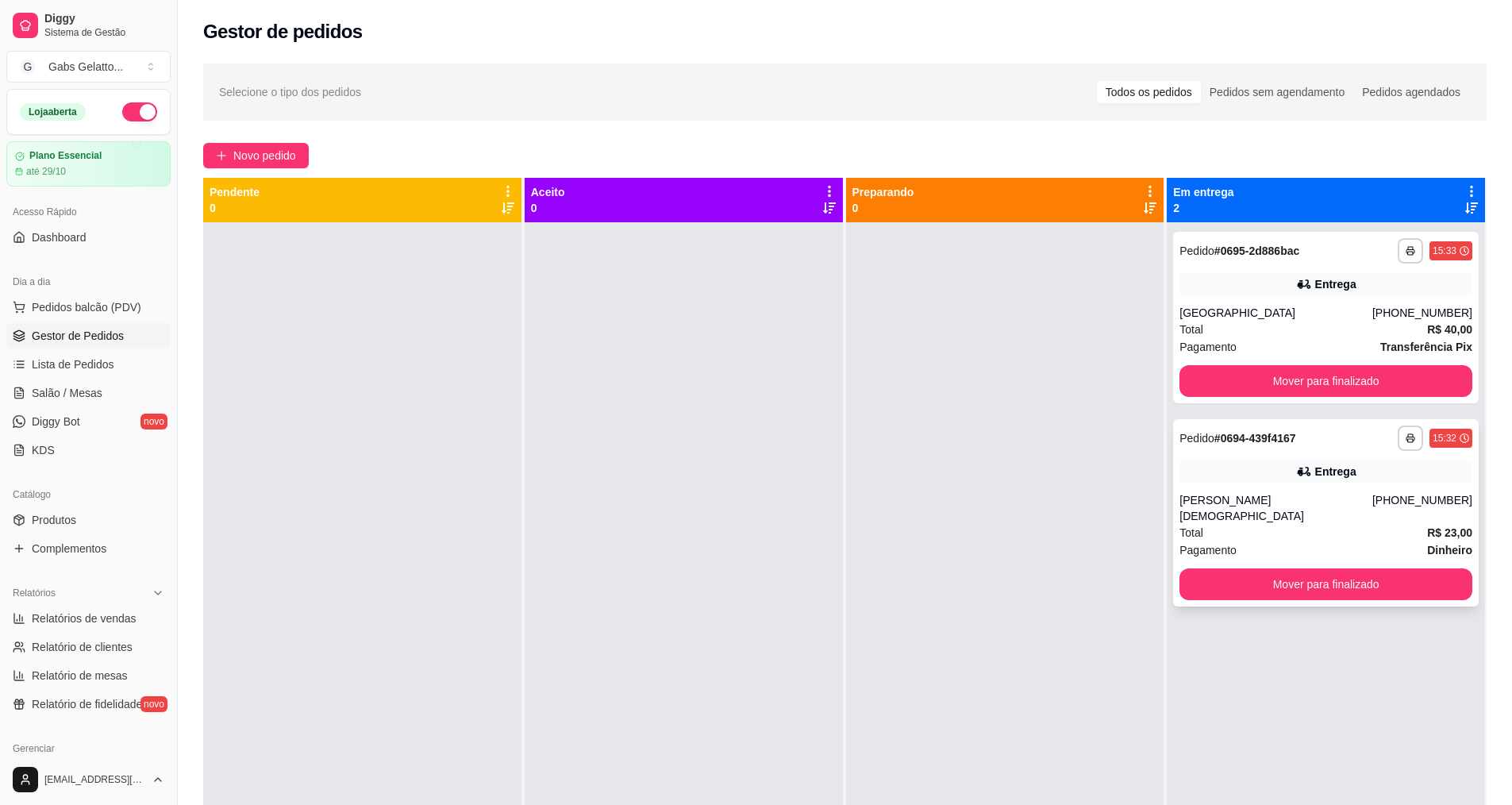
click at [1370, 502] on div "[PERSON_NAME][DEMOGRAPHIC_DATA]" at bounding box center [1276, 508] width 193 height 32
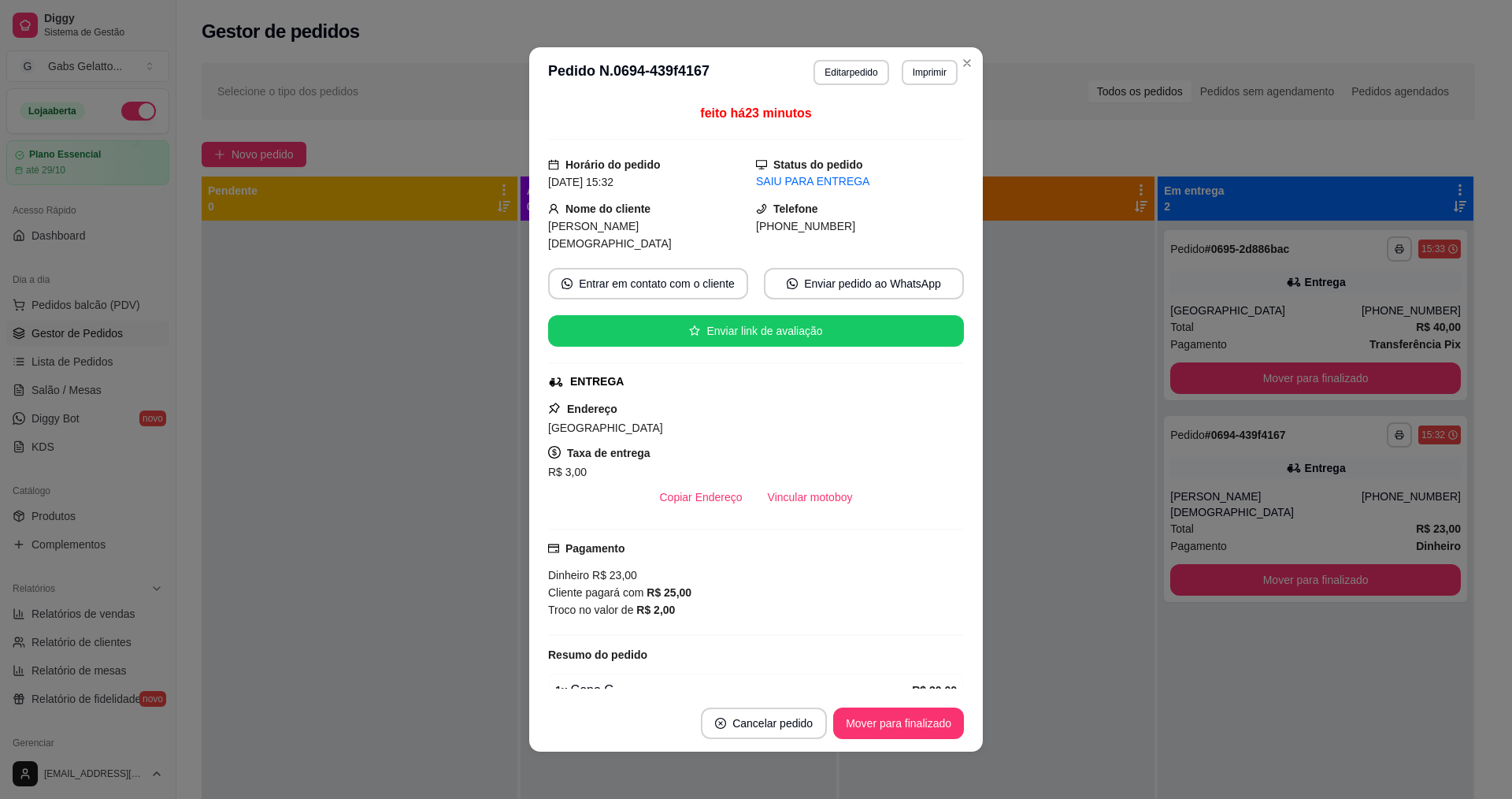
scroll to position [79, 0]
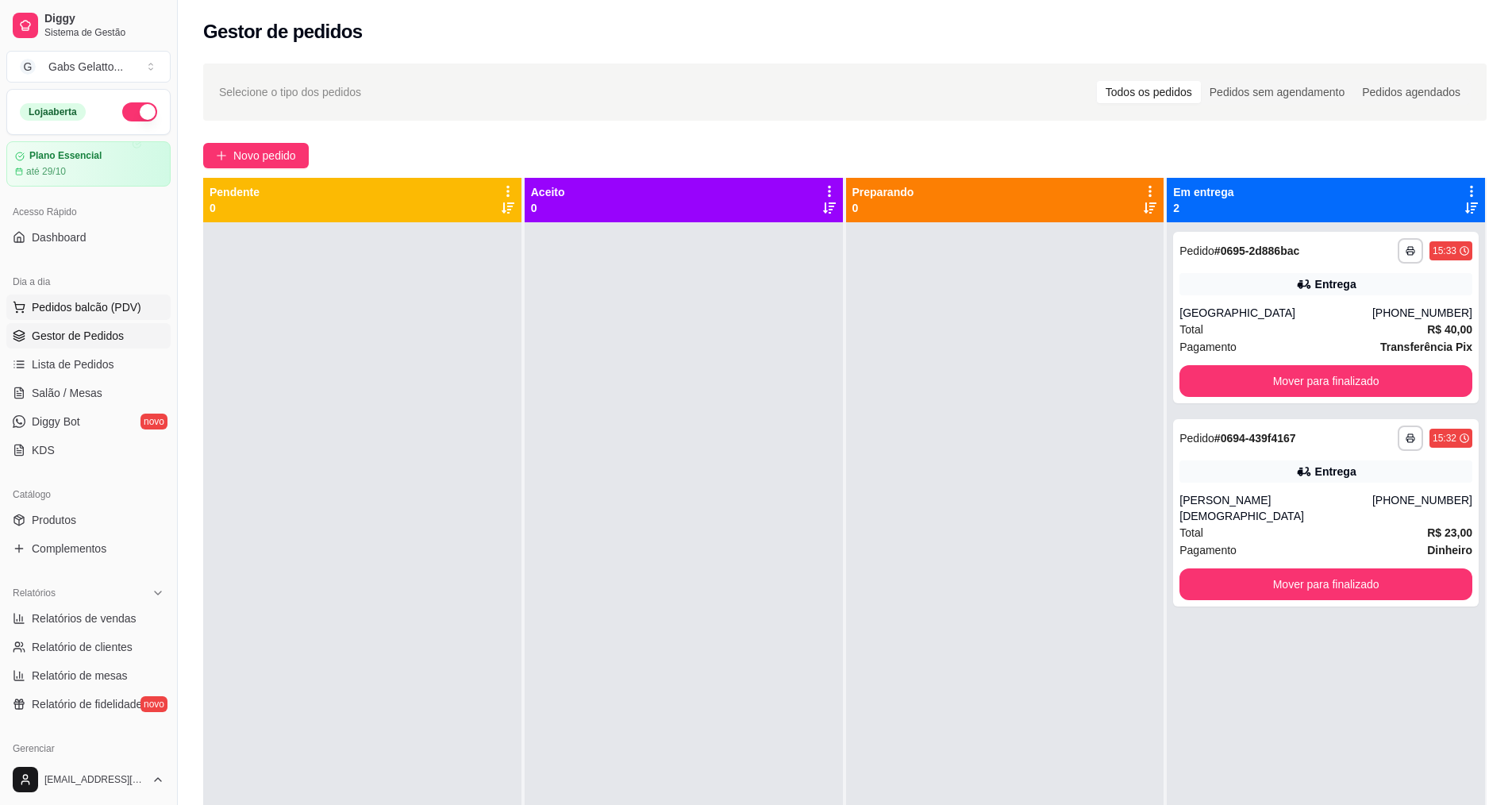
click at [99, 308] on span "Pedidos balcão (PDV)" at bounding box center [86, 307] width 110 height 16
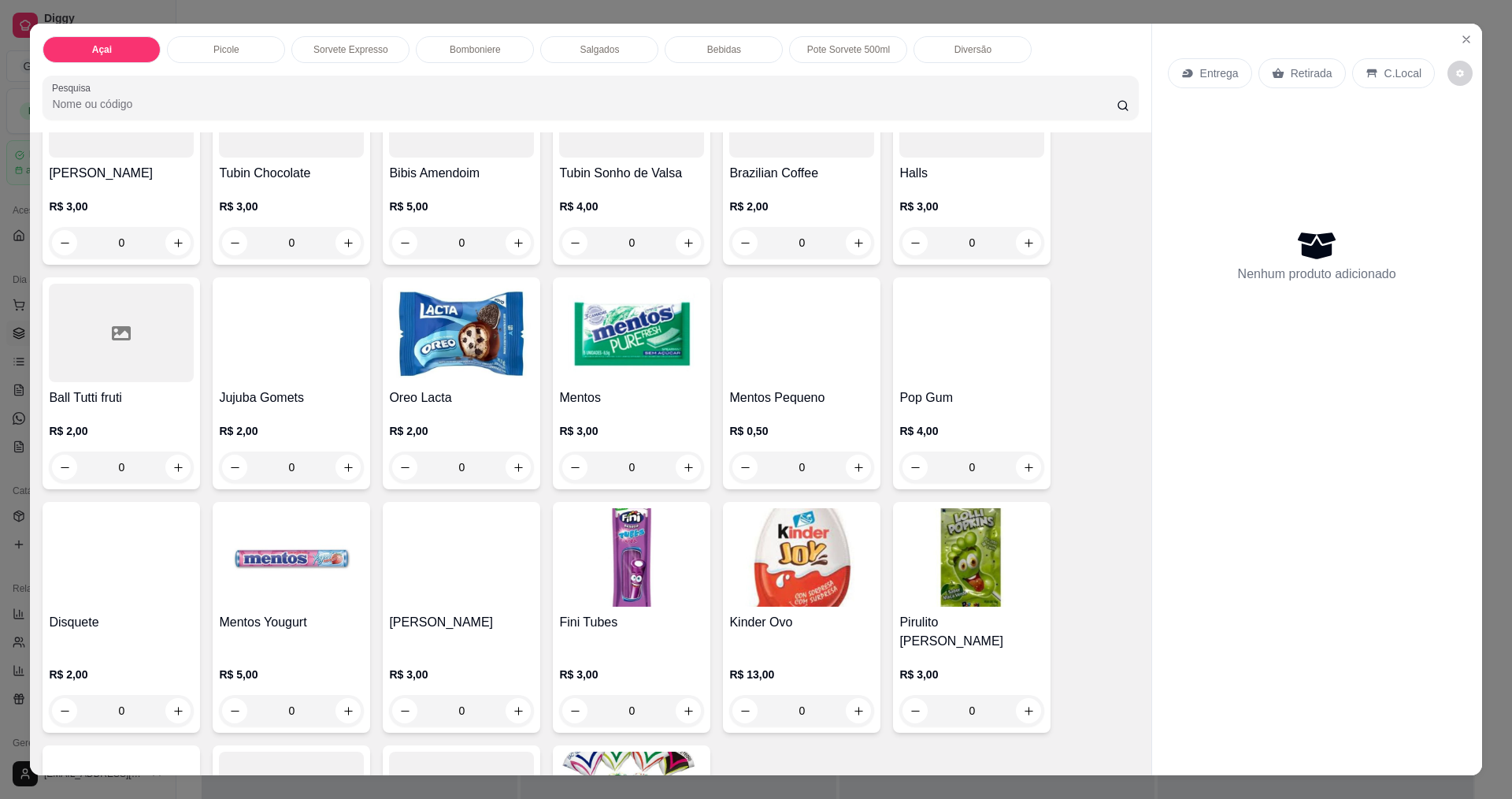
scroll to position [1339, 0]
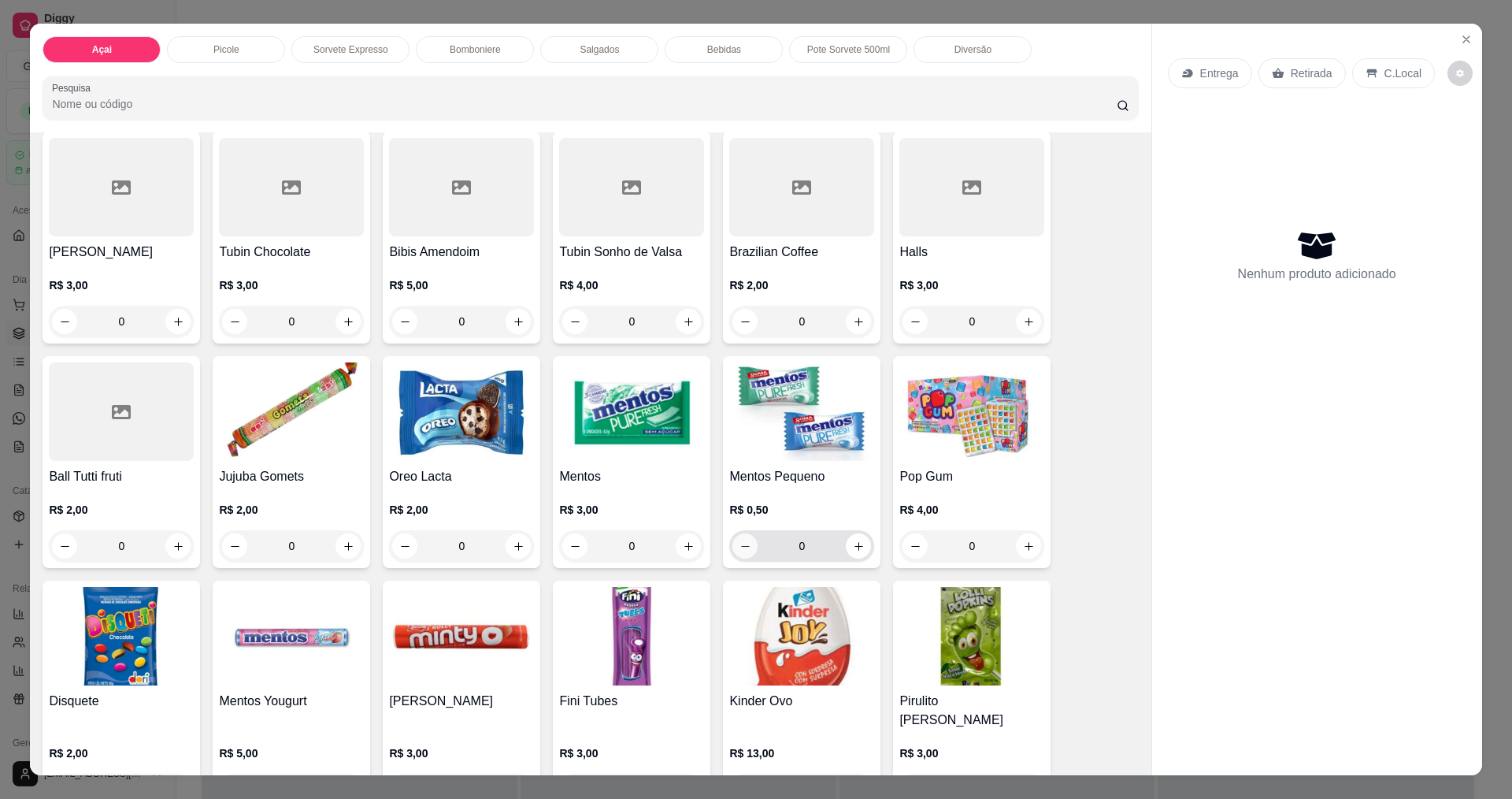
drag, startPoint x: 733, startPoint y: 547, endPoint x: 903, endPoint y: 430, distance: 206.4
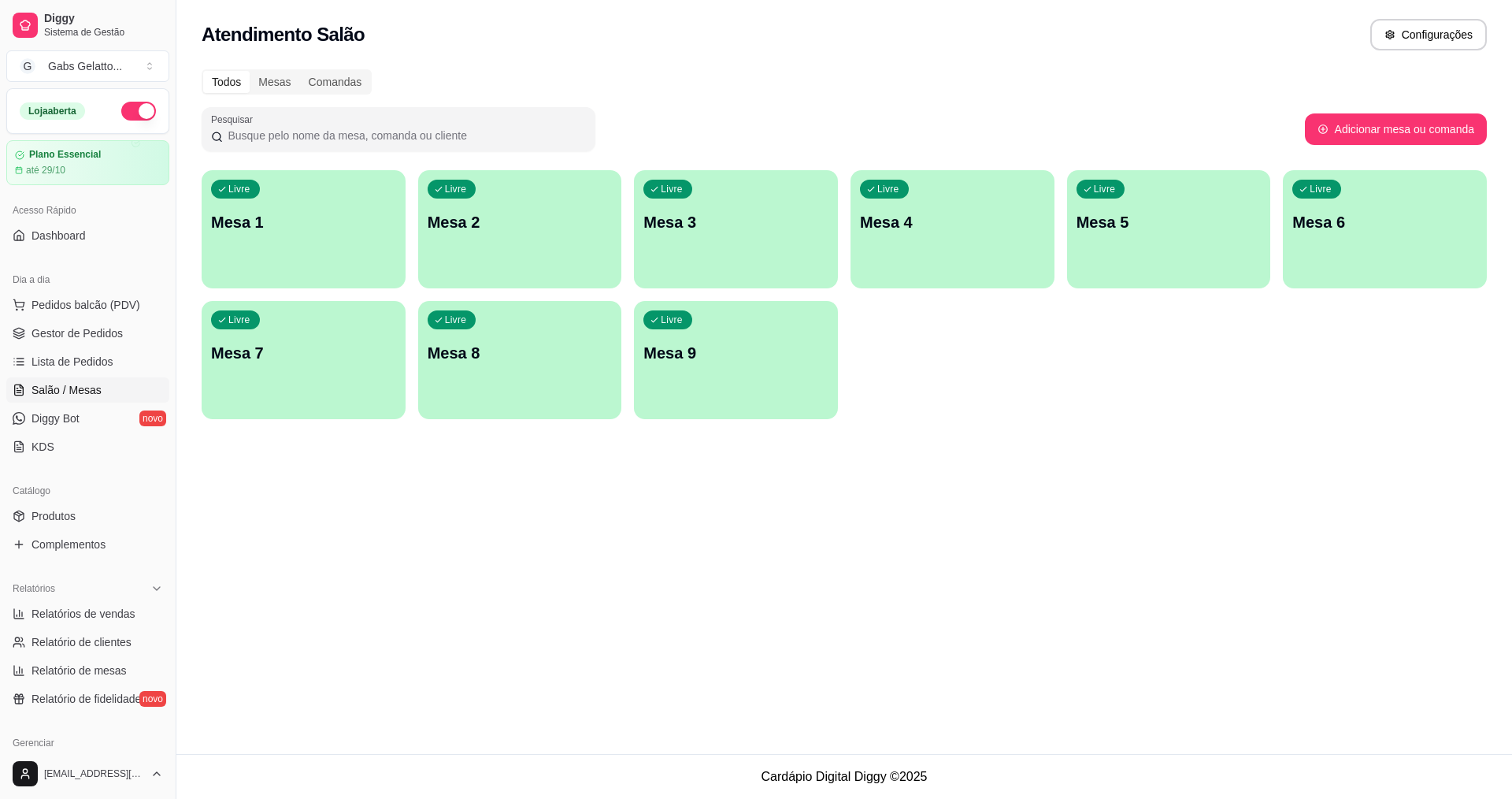
drag, startPoint x: 929, startPoint y: 441, endPoint x: 996, endPoint y: 454, distance: 68.2
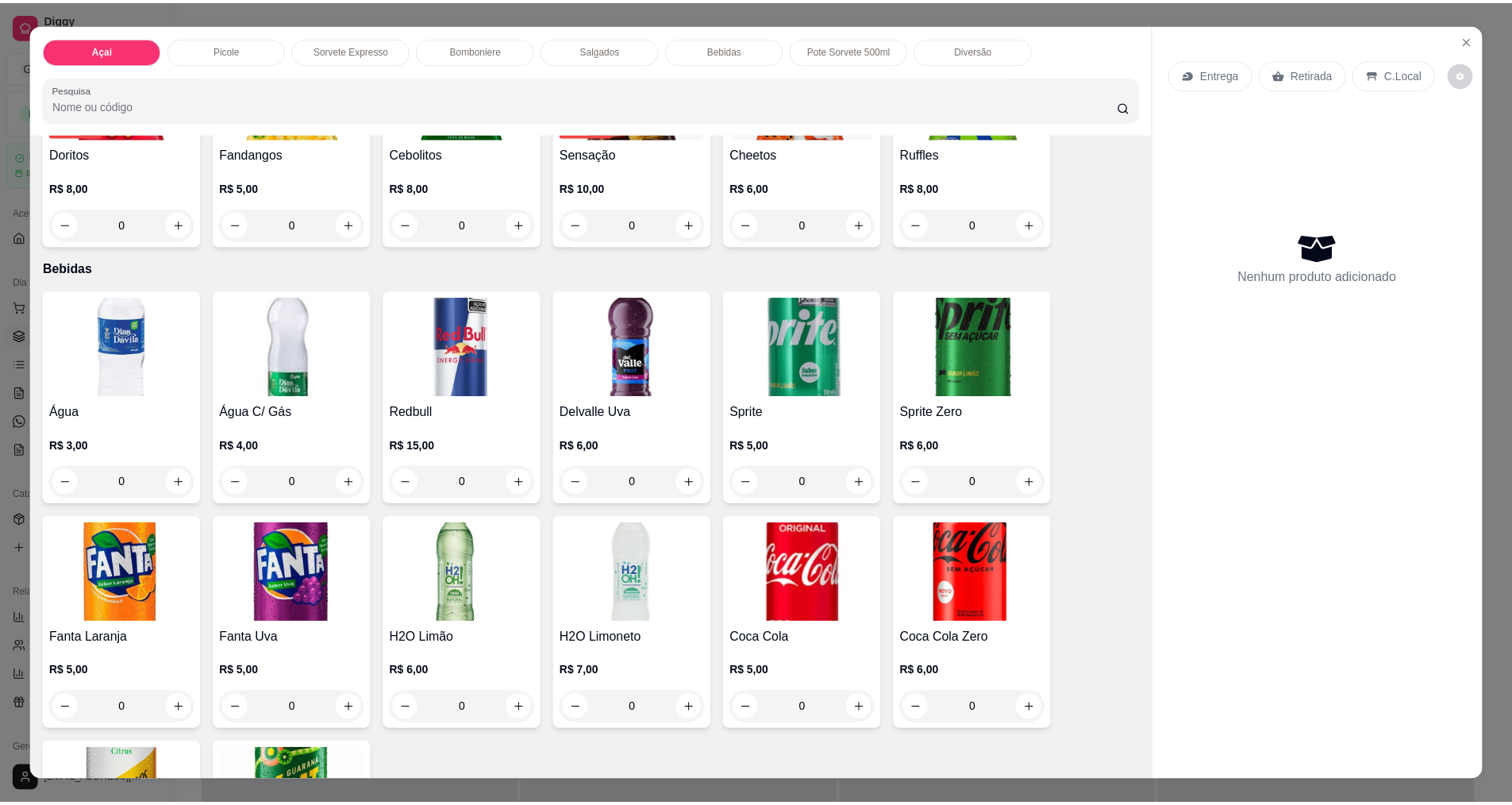
scroll to position [2405, 0]
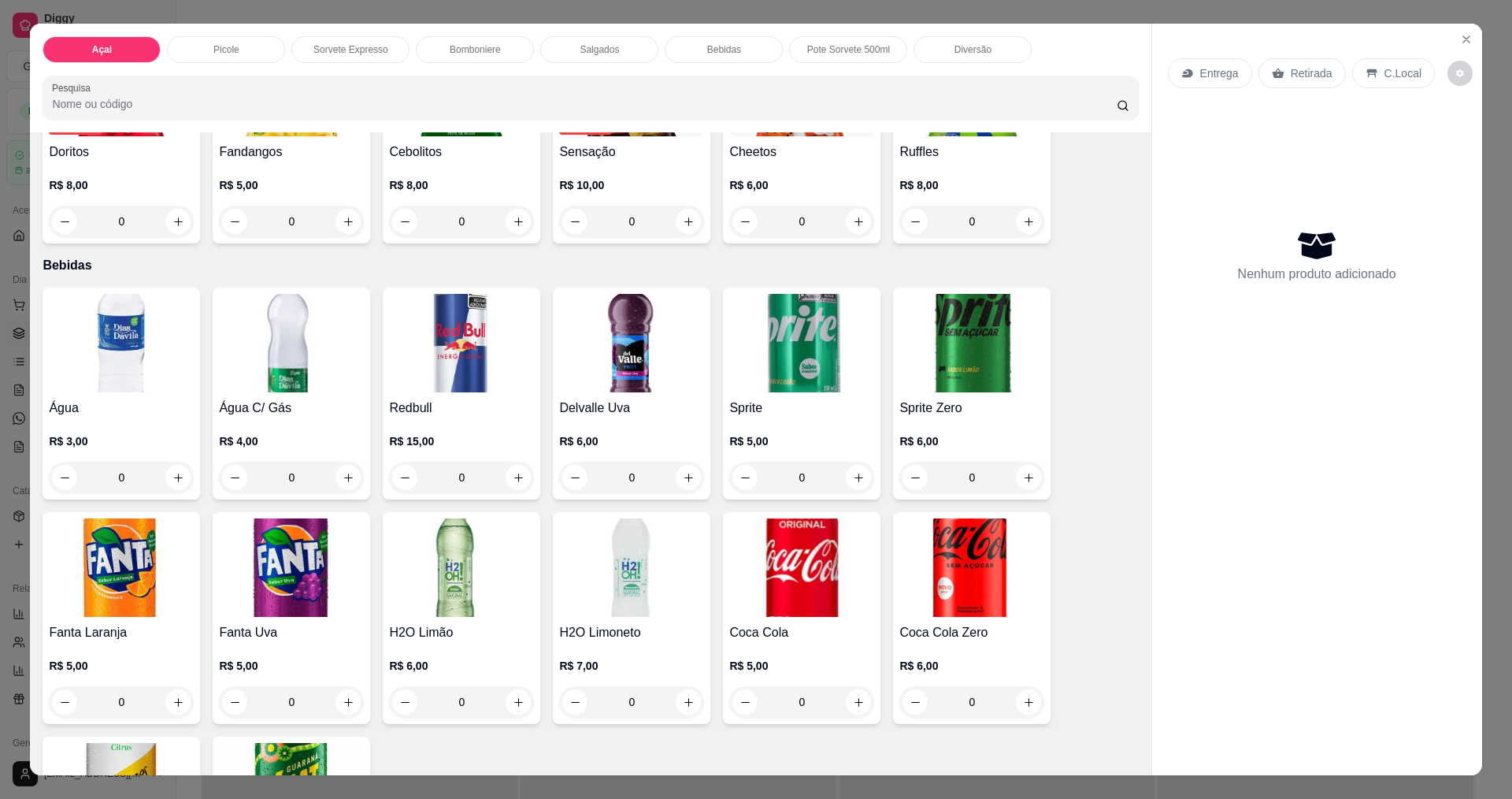
click at [160, 353] on img at bounding box center [121, 343] width 145 height 98
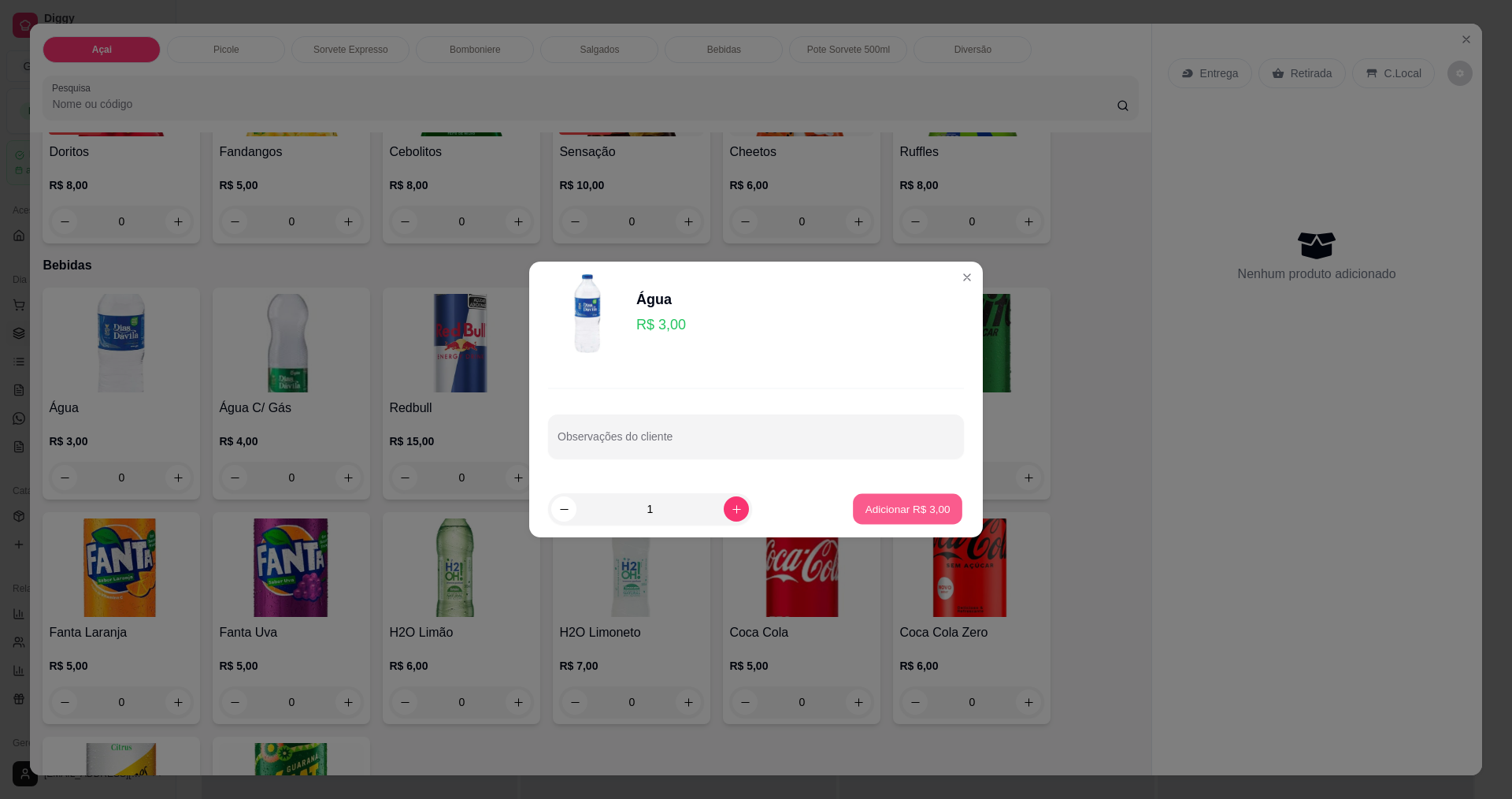
click at [899, 496] on button "Adicionar R$ 3,00" at bounding box center [908, 509] width 110 height 31
type input "1"
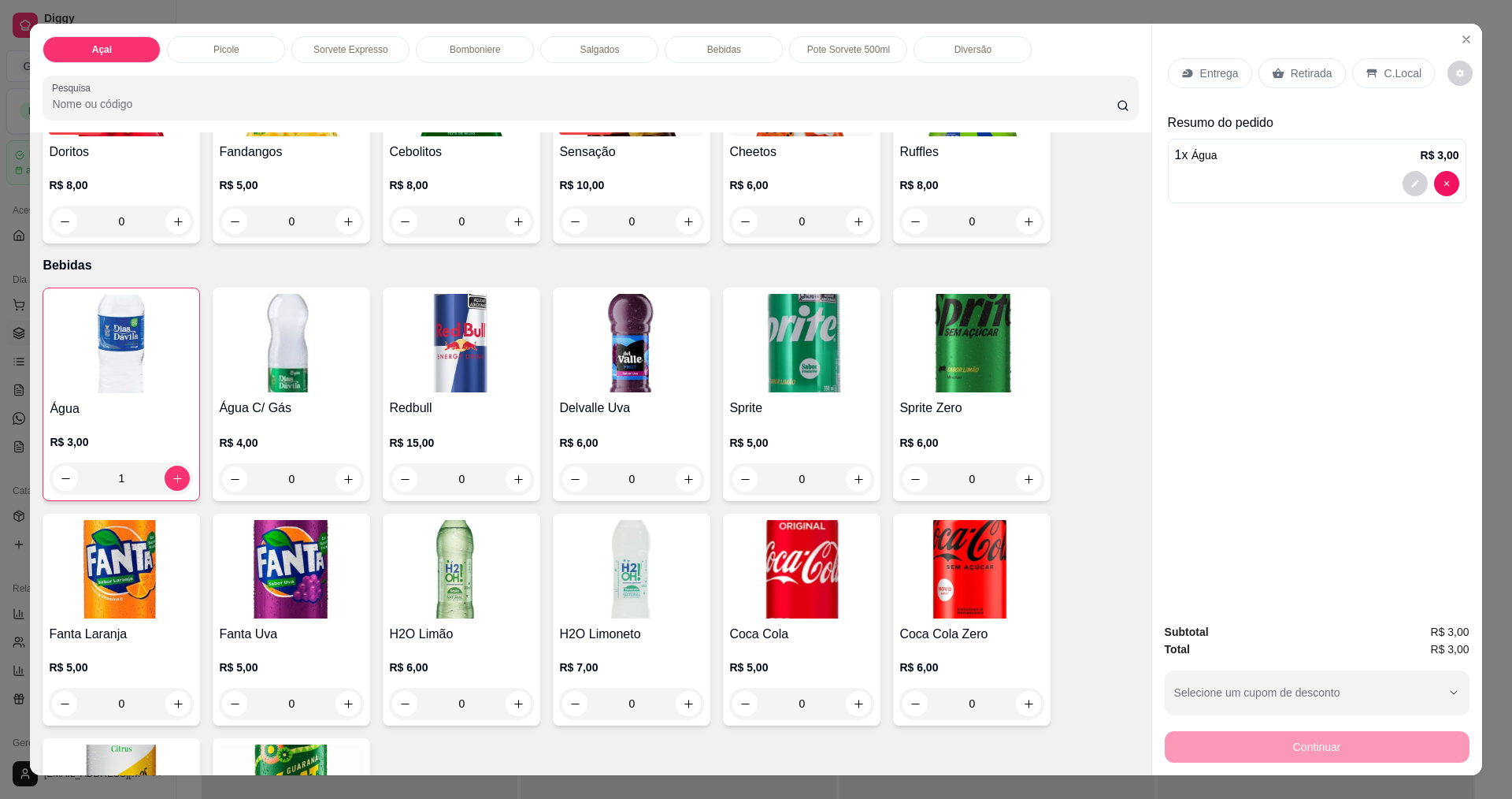
click at [1385, 75] on p "C.Local" at bounding box center [1403, 73] width 37 height 16
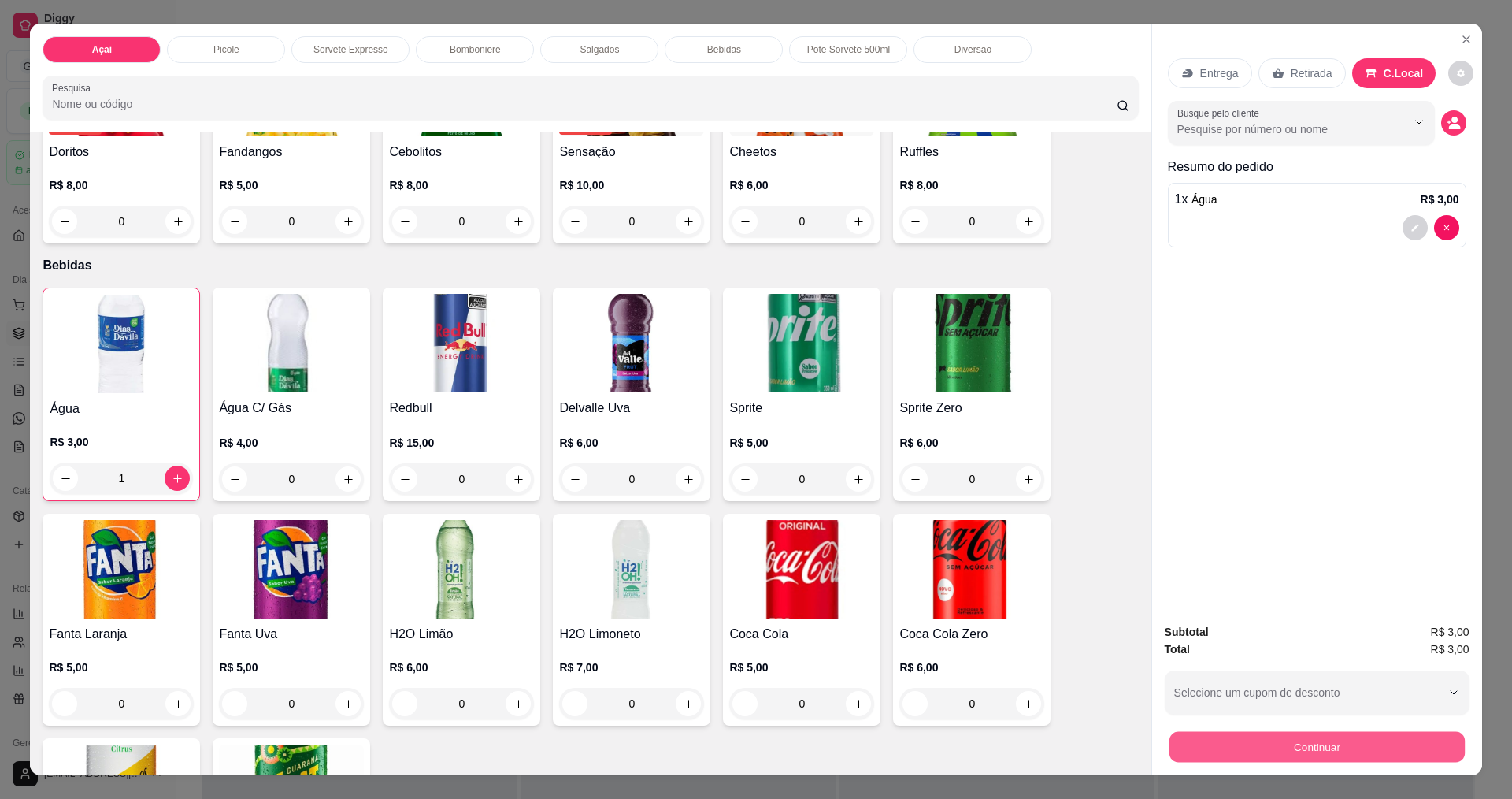
click at [1280, 746] on button "Continuar" at bounding box center [1317, 746] width 295 height 31
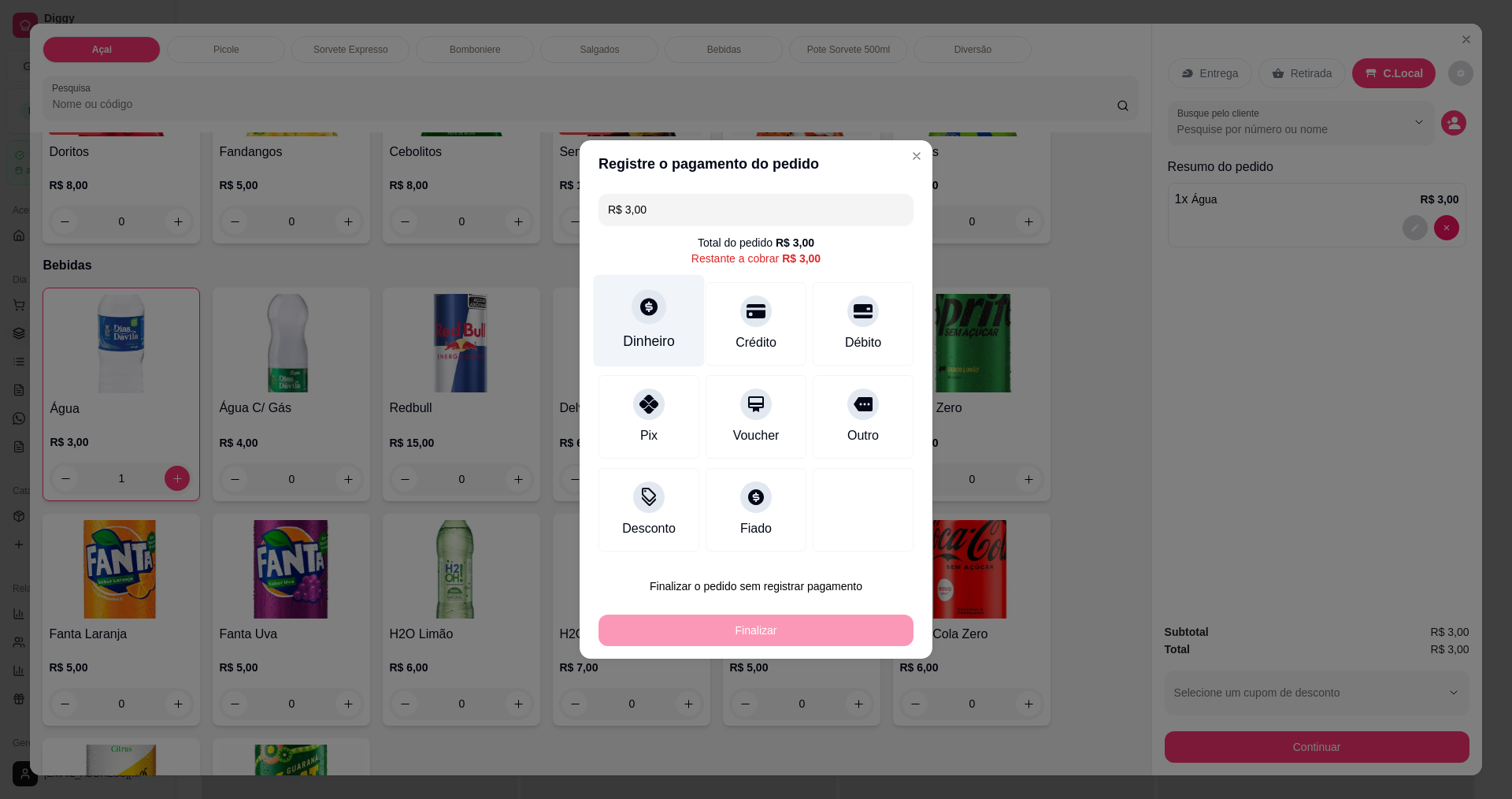
click at [648, 323] on div at bounding box center [649, 307] width 35 height 35
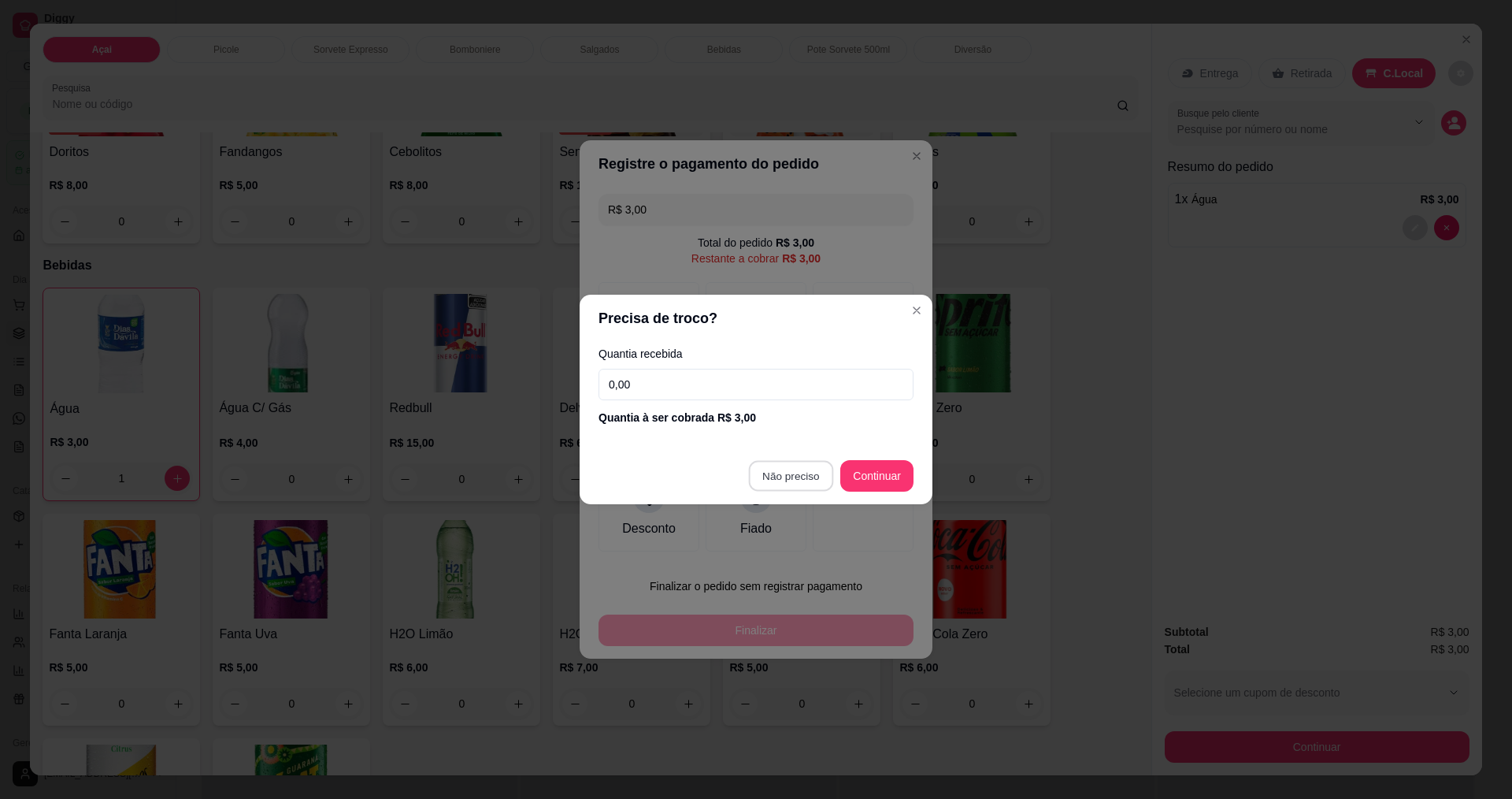
type input "R$ 0,00"
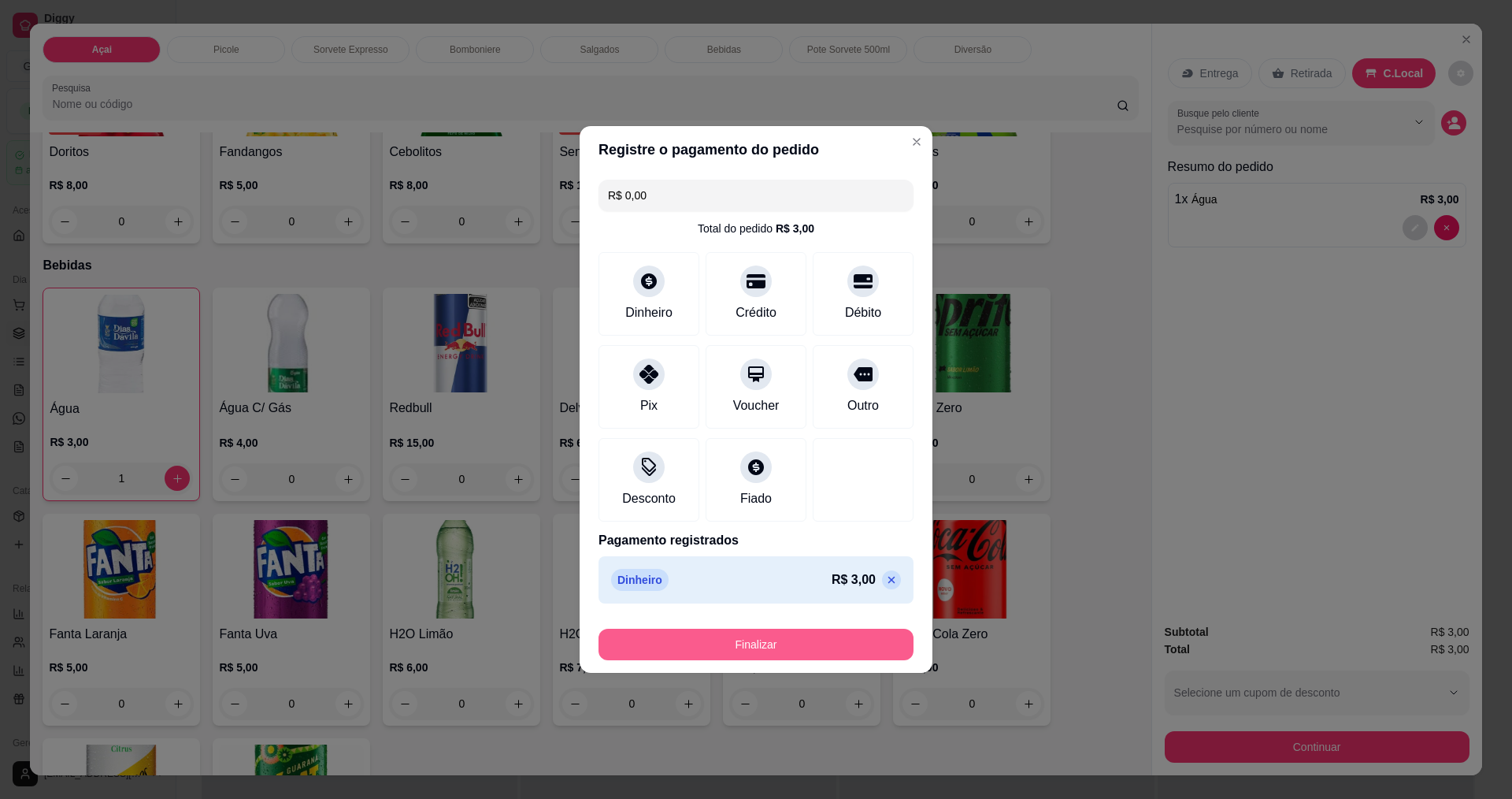
click at [792, 649] on button "Finalizar" at bounding box center [756, 644] width 315 height 32
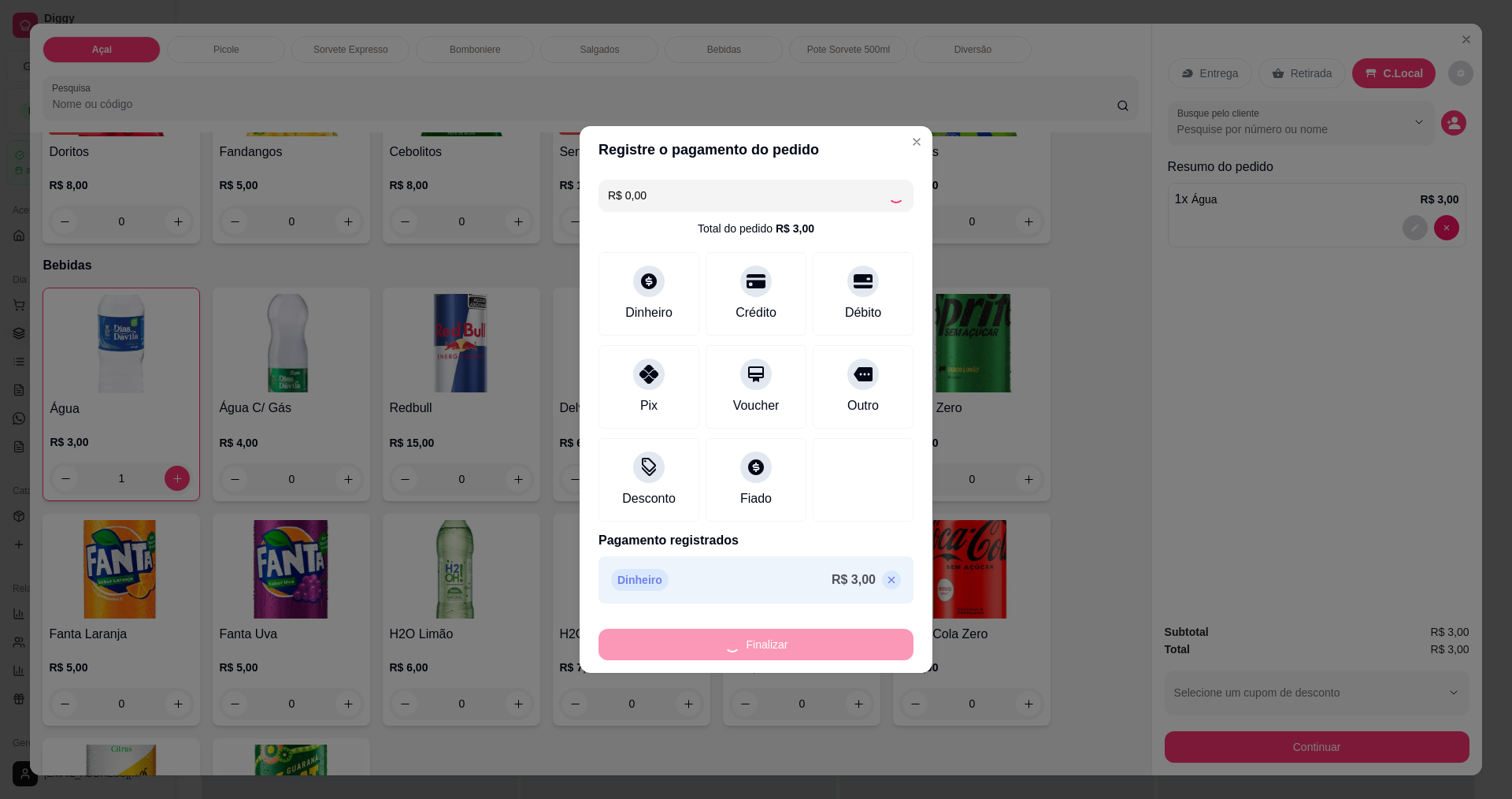
type input "0"
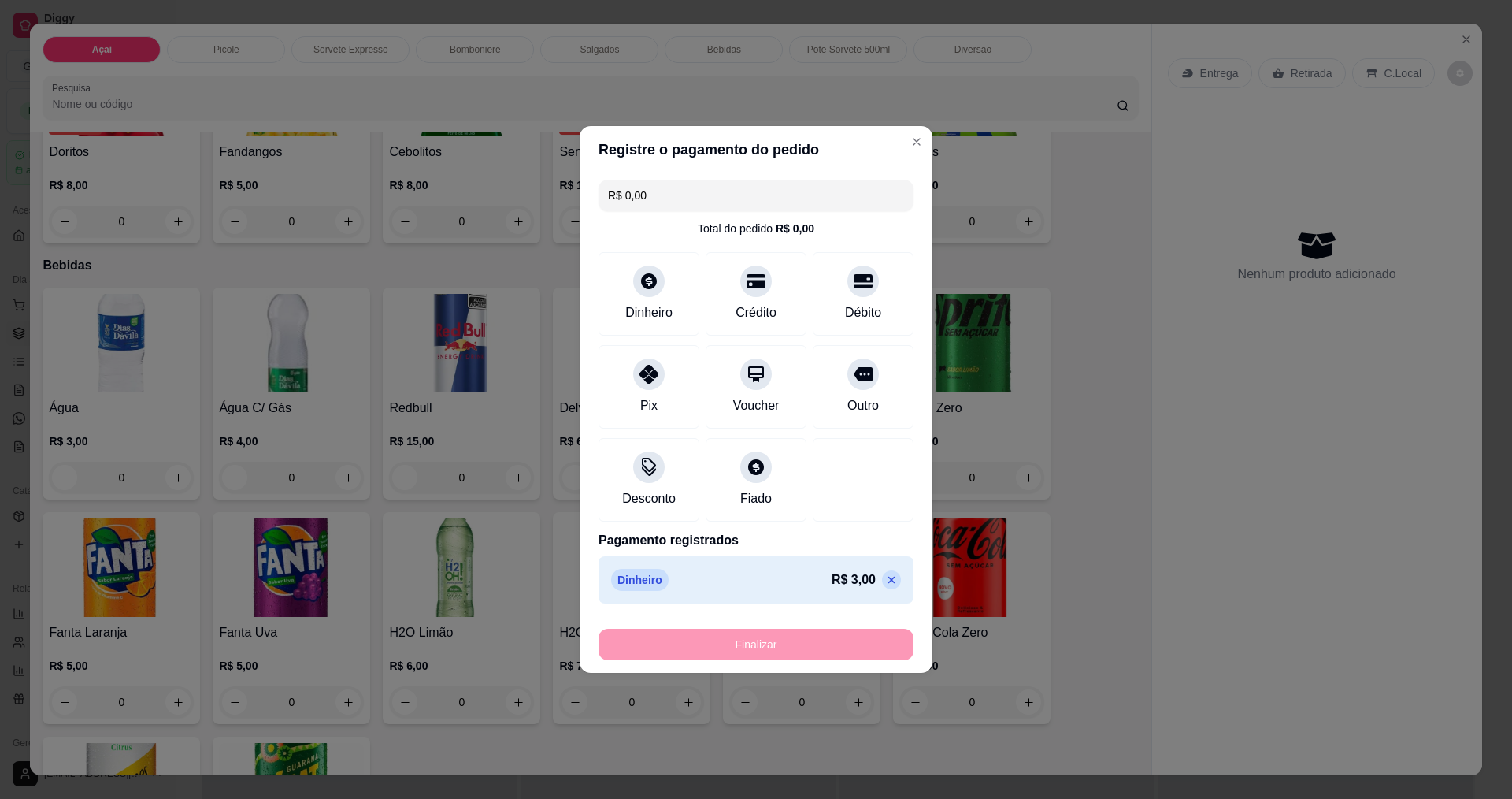
type input "-R$ 3,00"
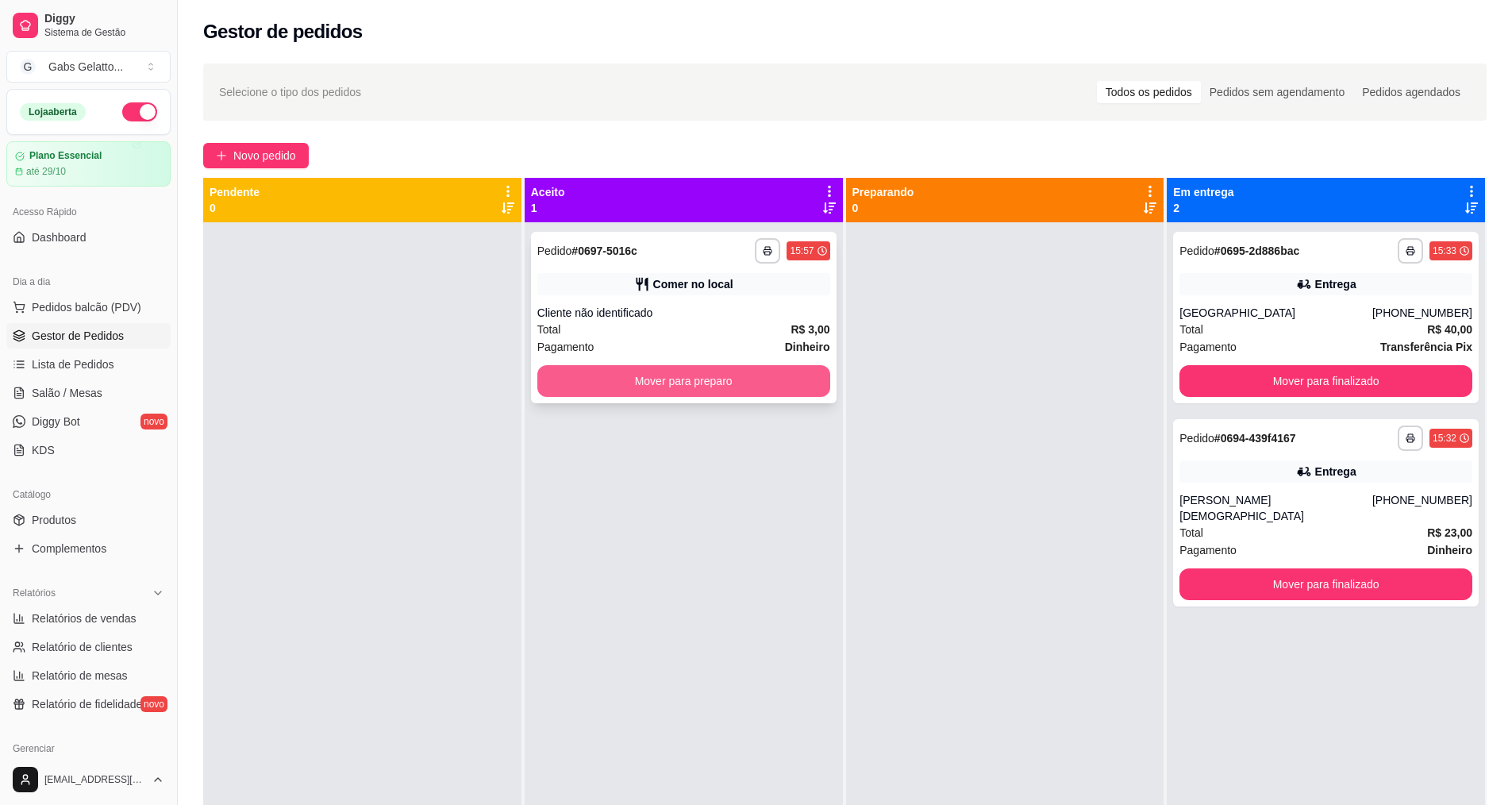
click at [679, 374] on button "Mover para preparo" at bounding box center [684, 381] width 293 height 32
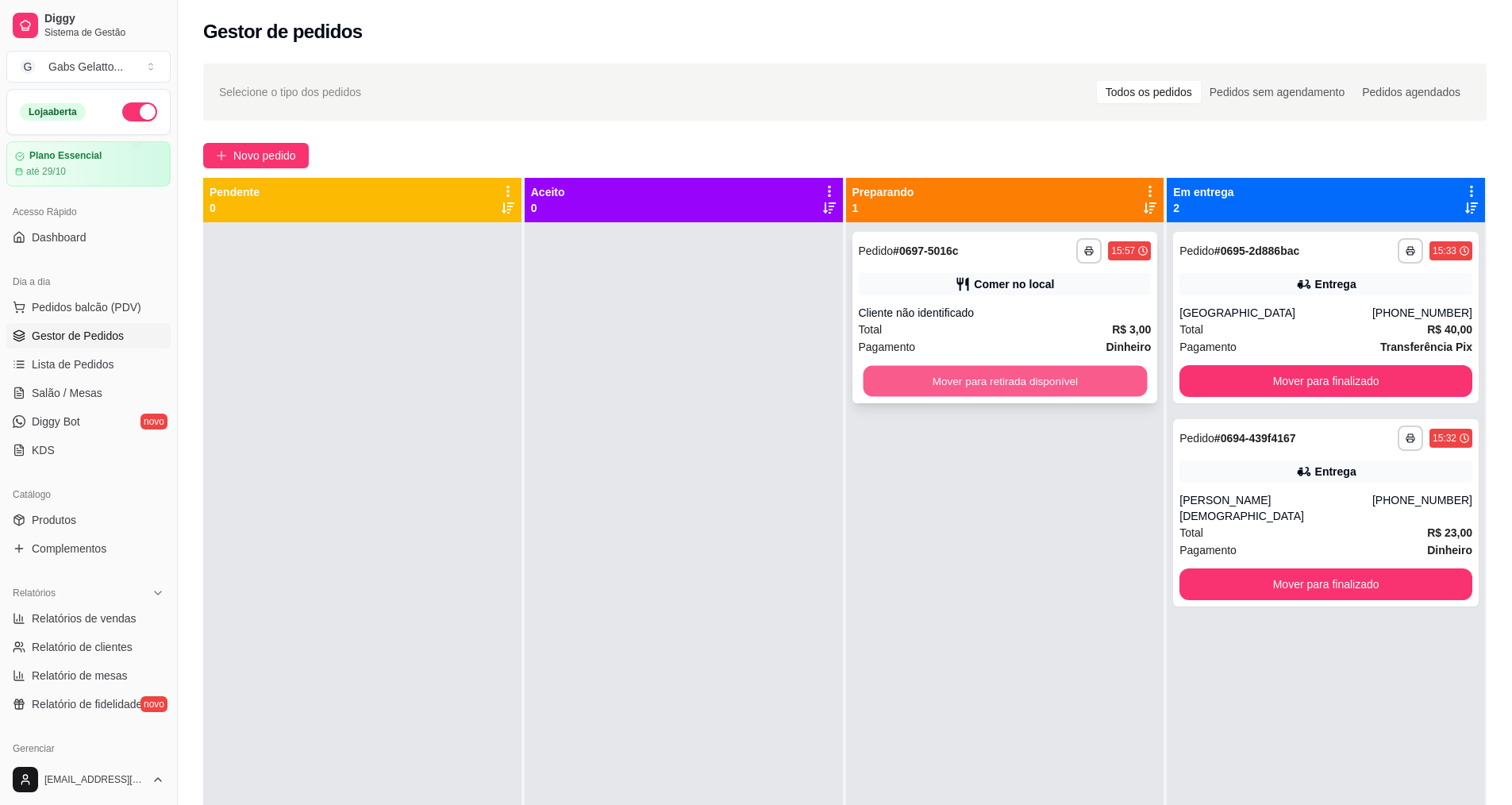
click at [976, 388] on button "Mover para retirada disponível" at bounding box center [1005, 381] width 284 height 31
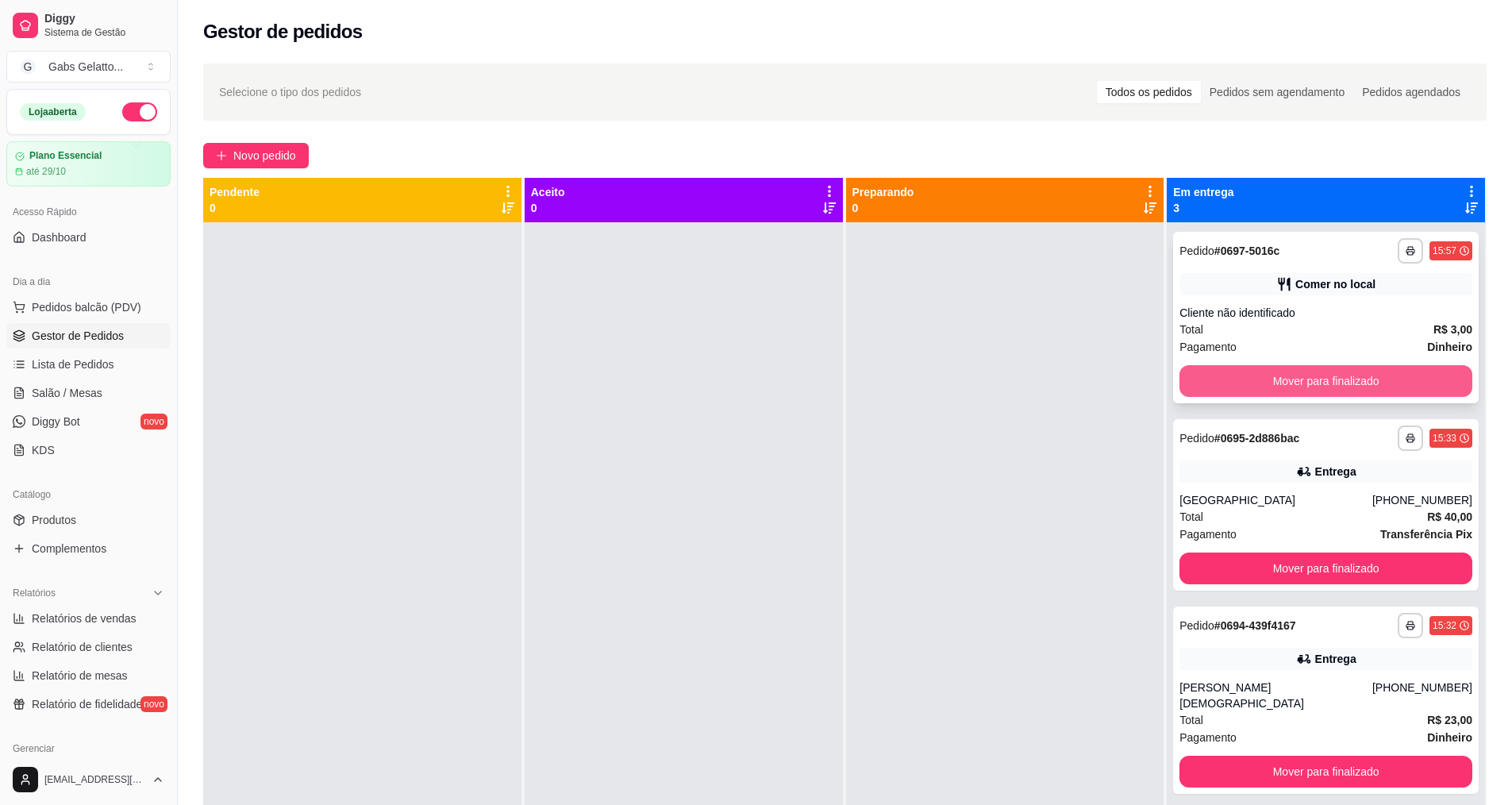
click at [1214, 367] on button "Mover para finalizado" at bounding box center [1326, 381] width 293 height 32
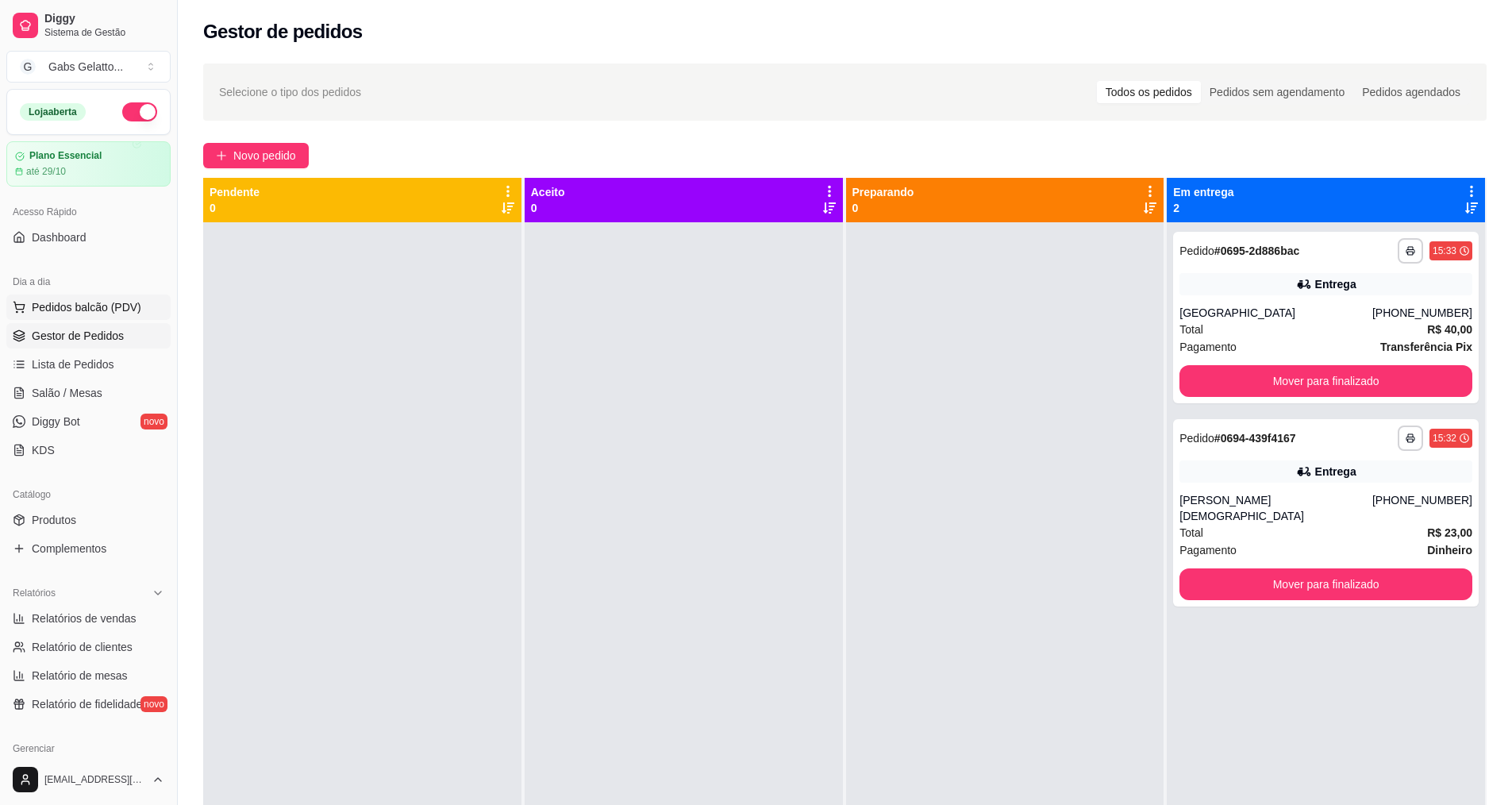
click at [74, 311] on span "Pedidos balcão (PDV)" at bounding box center [86, 307] width 110 height 16
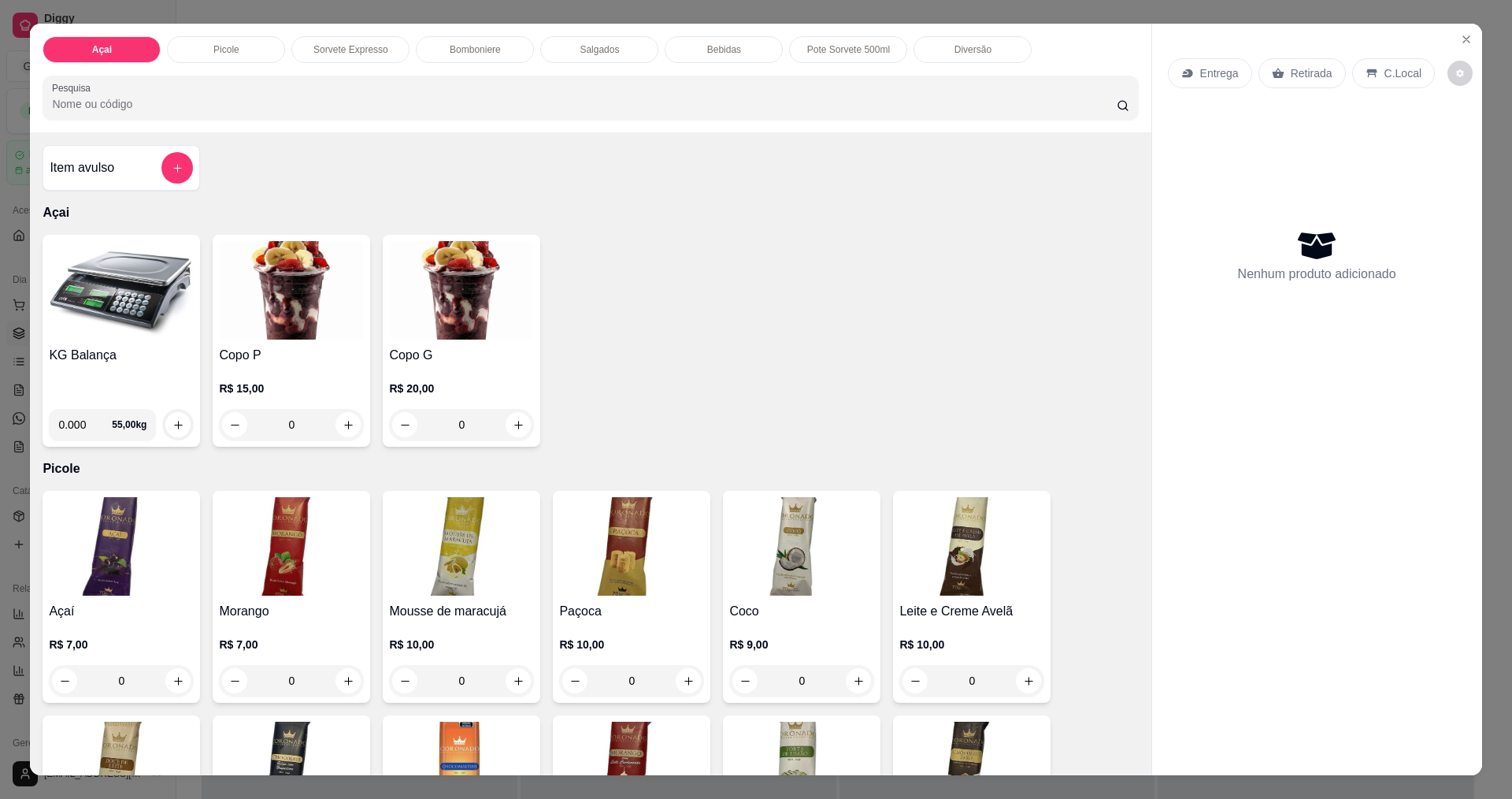
drag, startPoint x: 73, startPoint y: 309, endPoint x: 81, endPoint y: 311, distance: 8.2
click at [81, 311] on img at bounding box center [121, 291] width 145 height 98
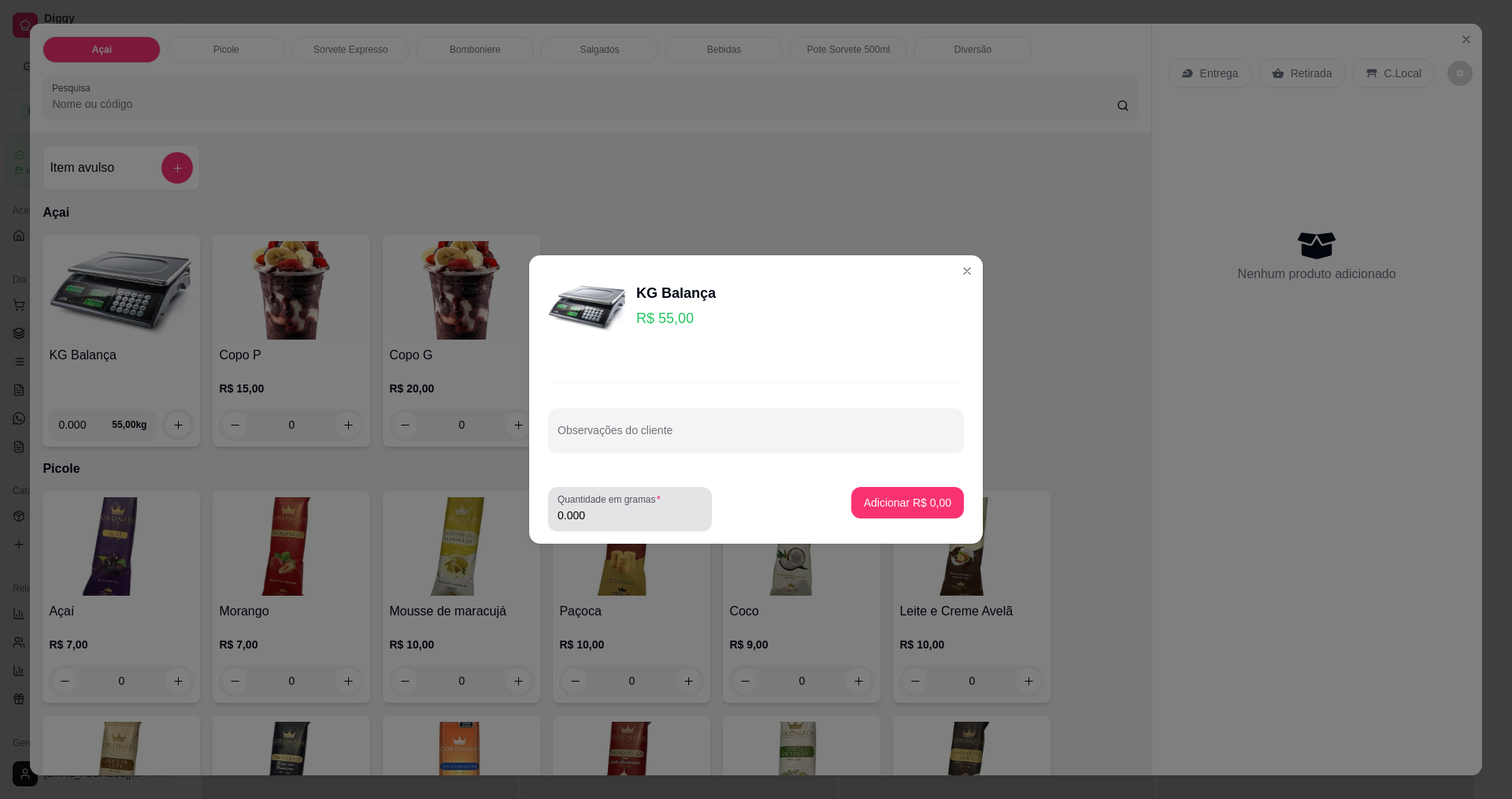
click at [610, 526] on div "Quantidade em gramas 0.000" at bounding box center [630, 509] width 164 height 44
type input "0.365"
click at [954, 479] on footer "Quantidade em gramas 0.365 Adicionar R$ 20,08" at bounding box center [756, 508] width 453 height 69
click at [939, 492] on button "Adicionar R$ 20,08" at bounding box center [904, 503] width 119 height 32
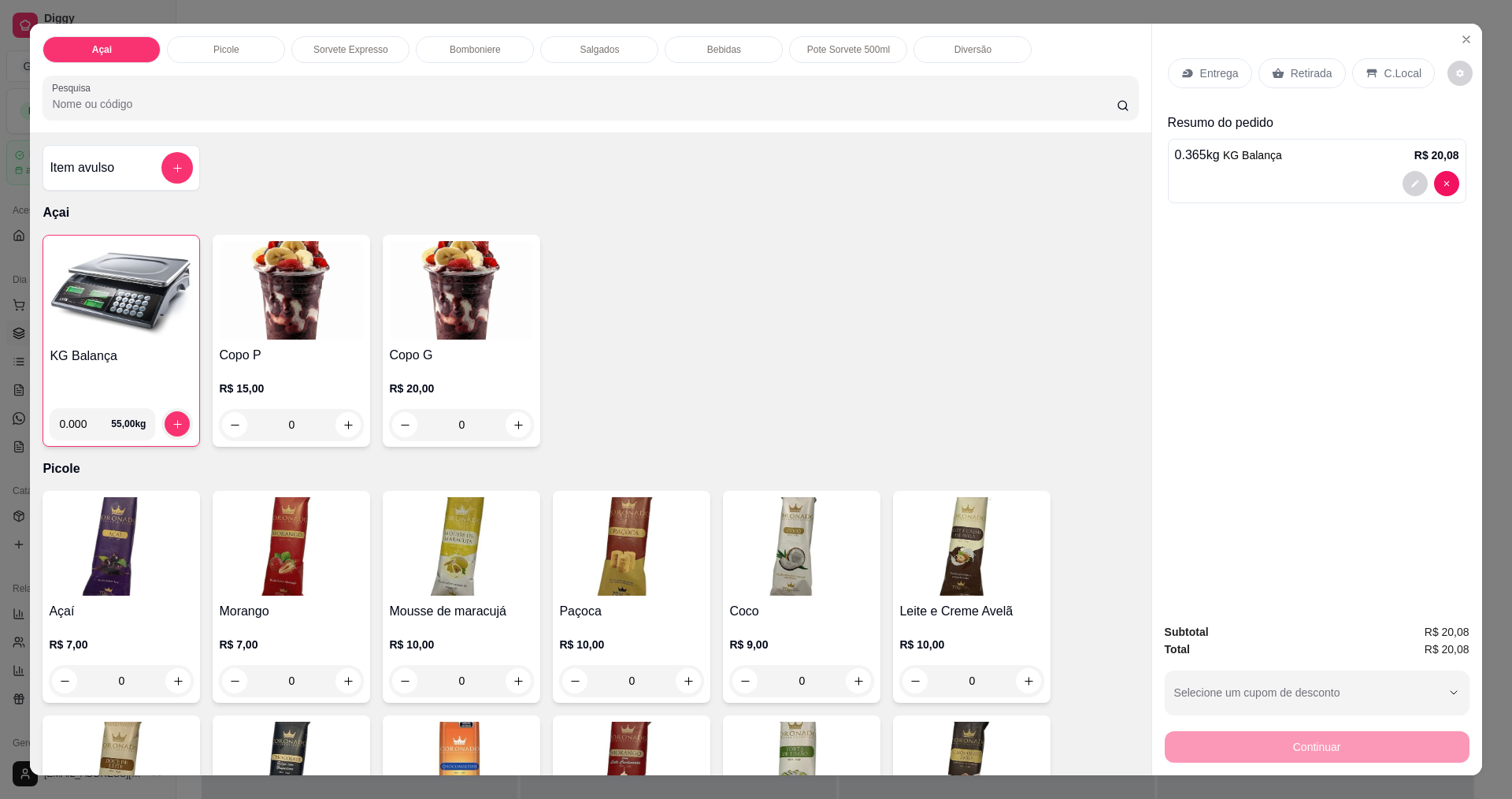
click at [1381, 60] on div "C.Local" at bounding box center [1394, 73] width 83 height 30
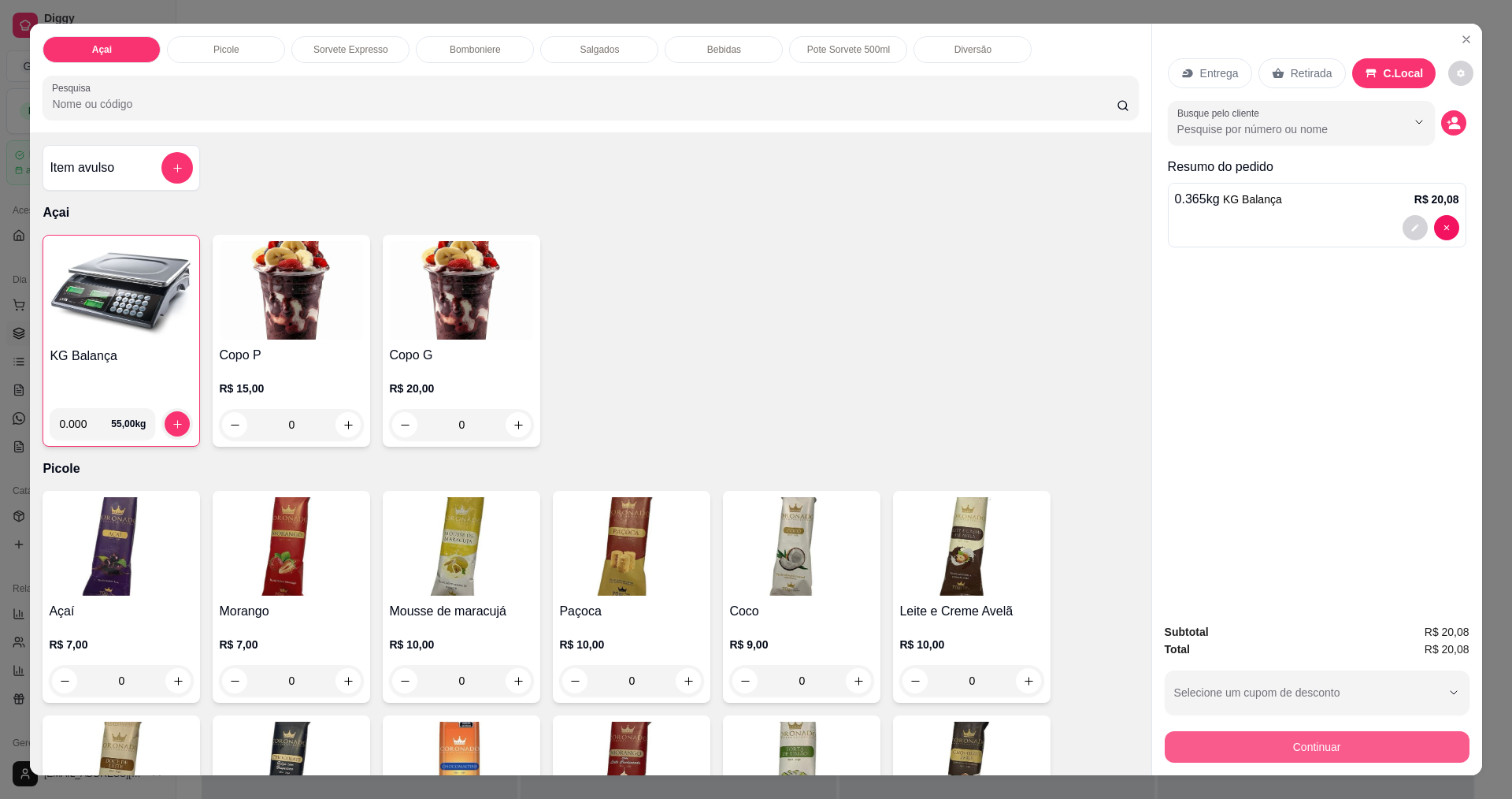
click at [1260, 745] on button "Continuar" at bounding box center [1317, 747] width 305 height 32
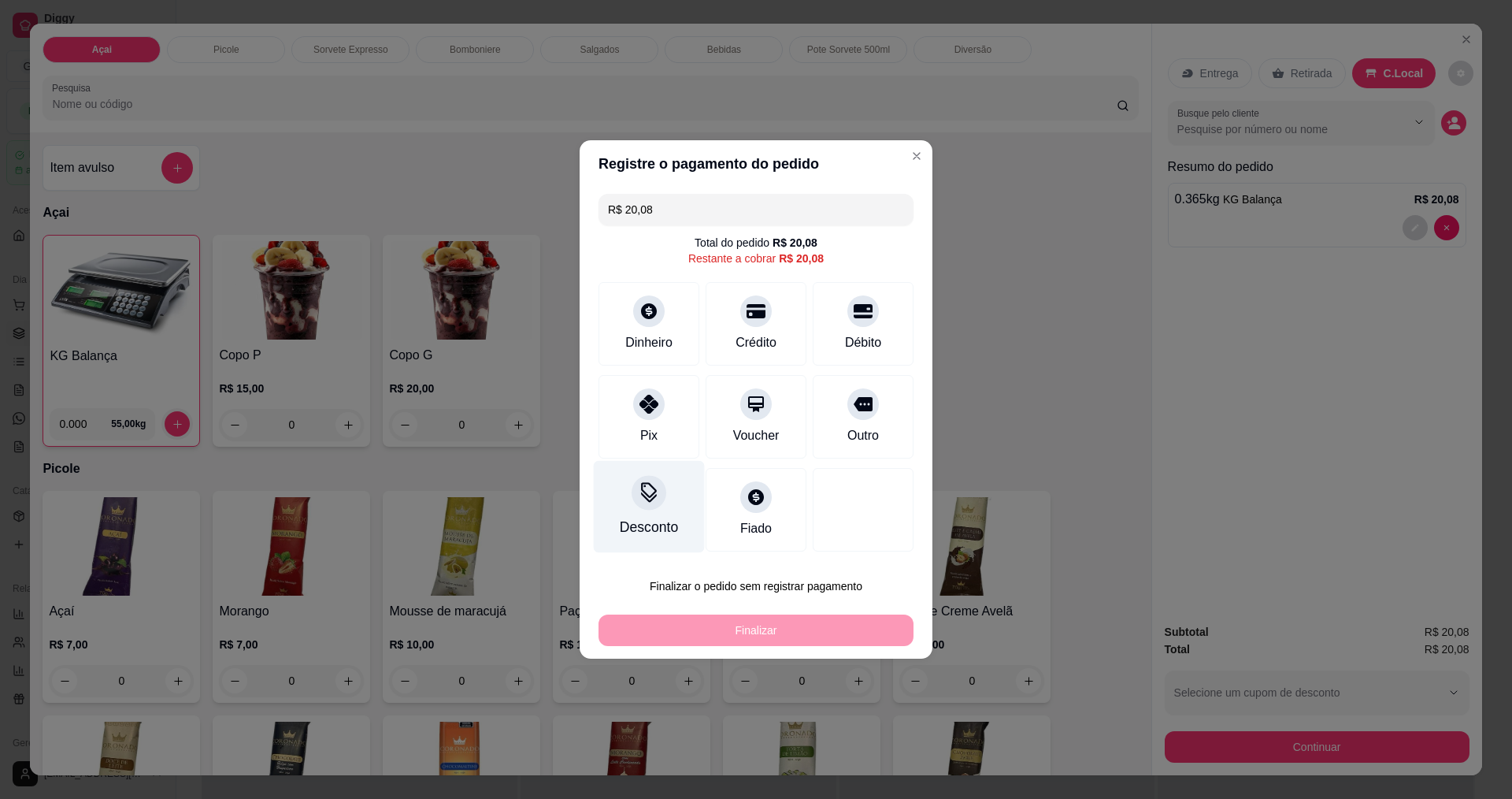
click at [629, 506] on div "Desconto" at bounding box center [650, 507] width 111 height 92
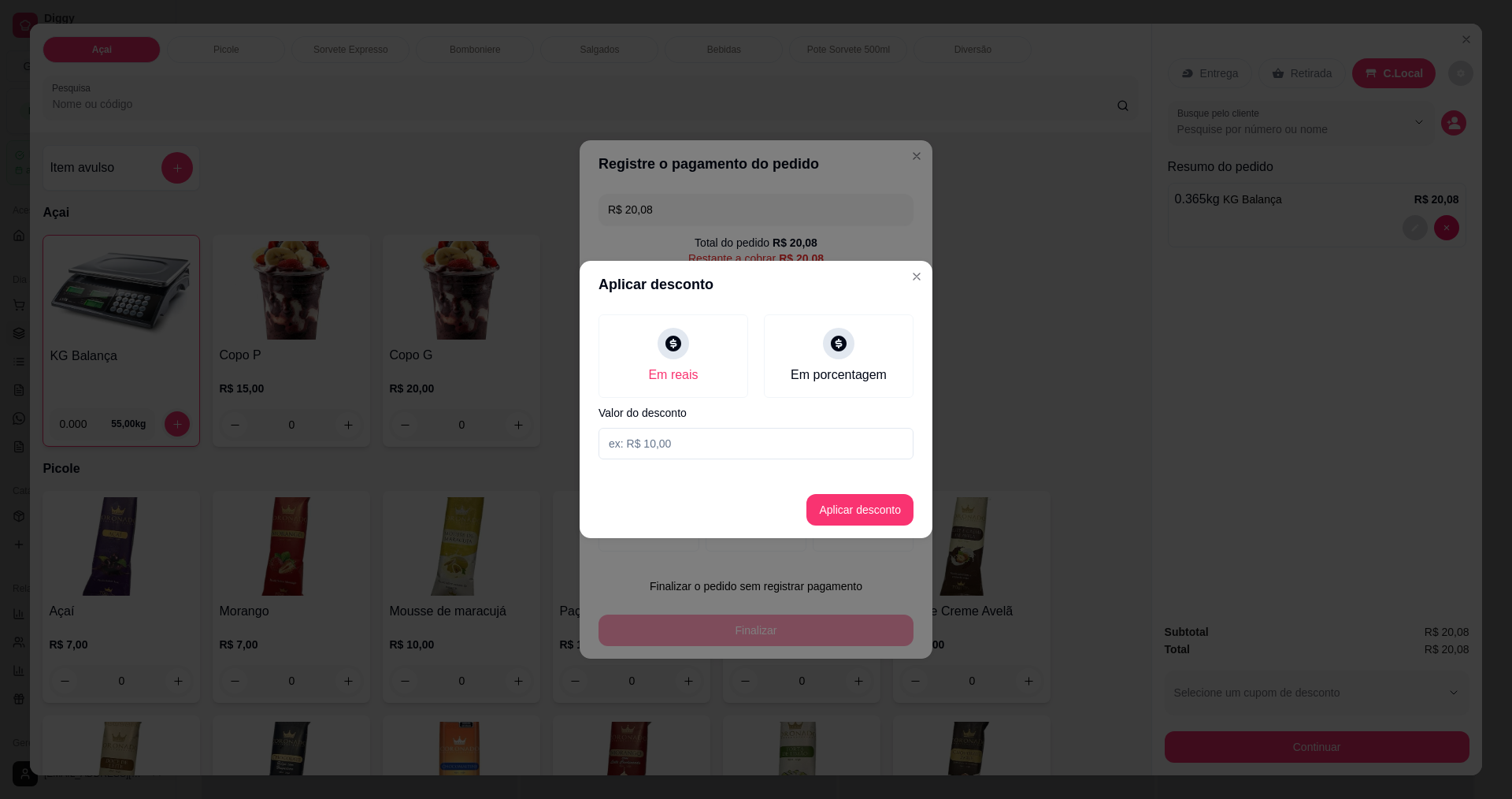
click at [728, 443] on input at bounding box center [756, 444] width 315 height 32
type input "0,08"
click at [859, 504] on button "Aplicar desconto" at bounding box center [861, 510] width 103 height 31
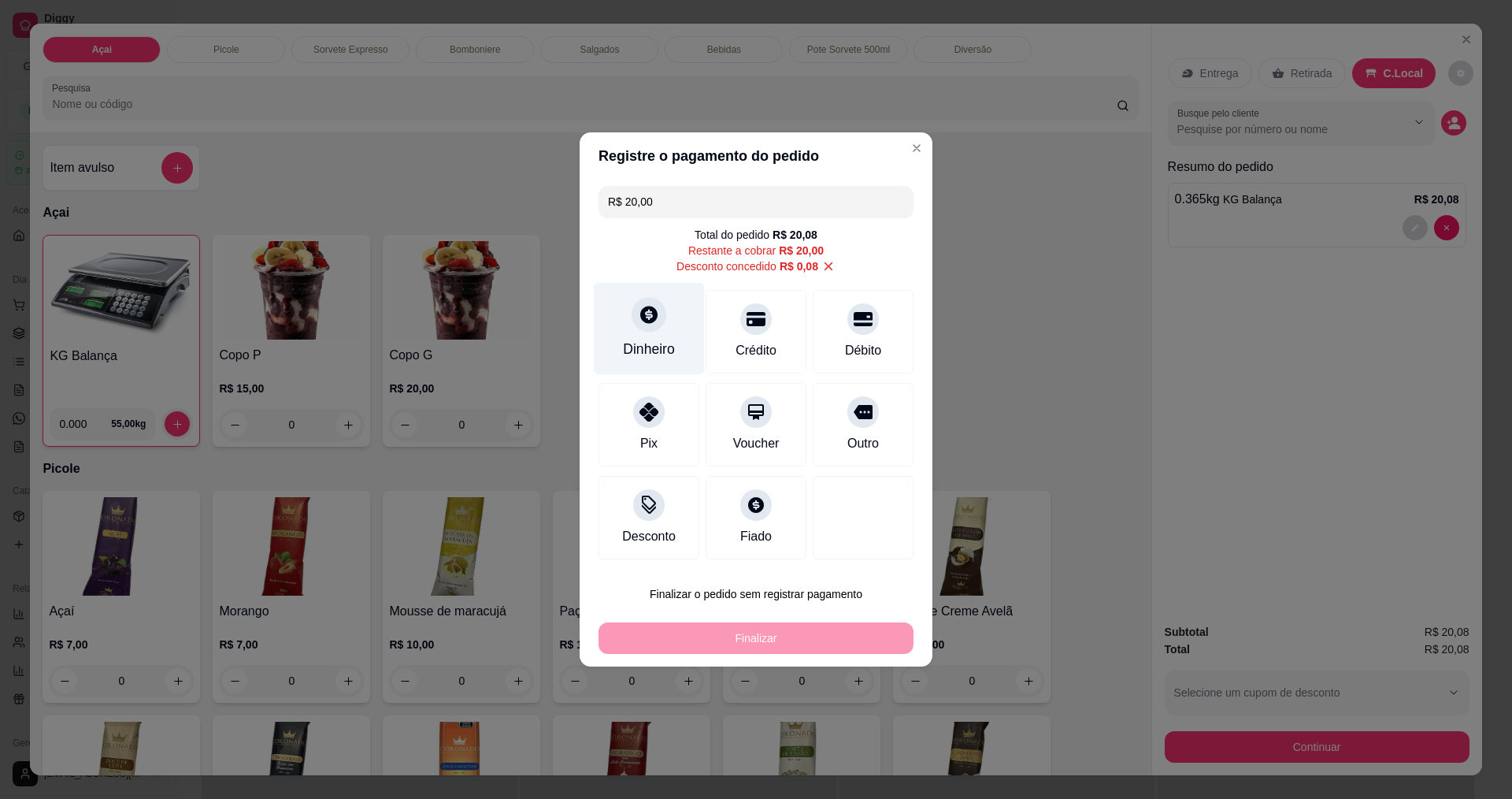
click at [632, 326] on div "Dinheiro" at bounding box center [650, 329] width 111 height 92
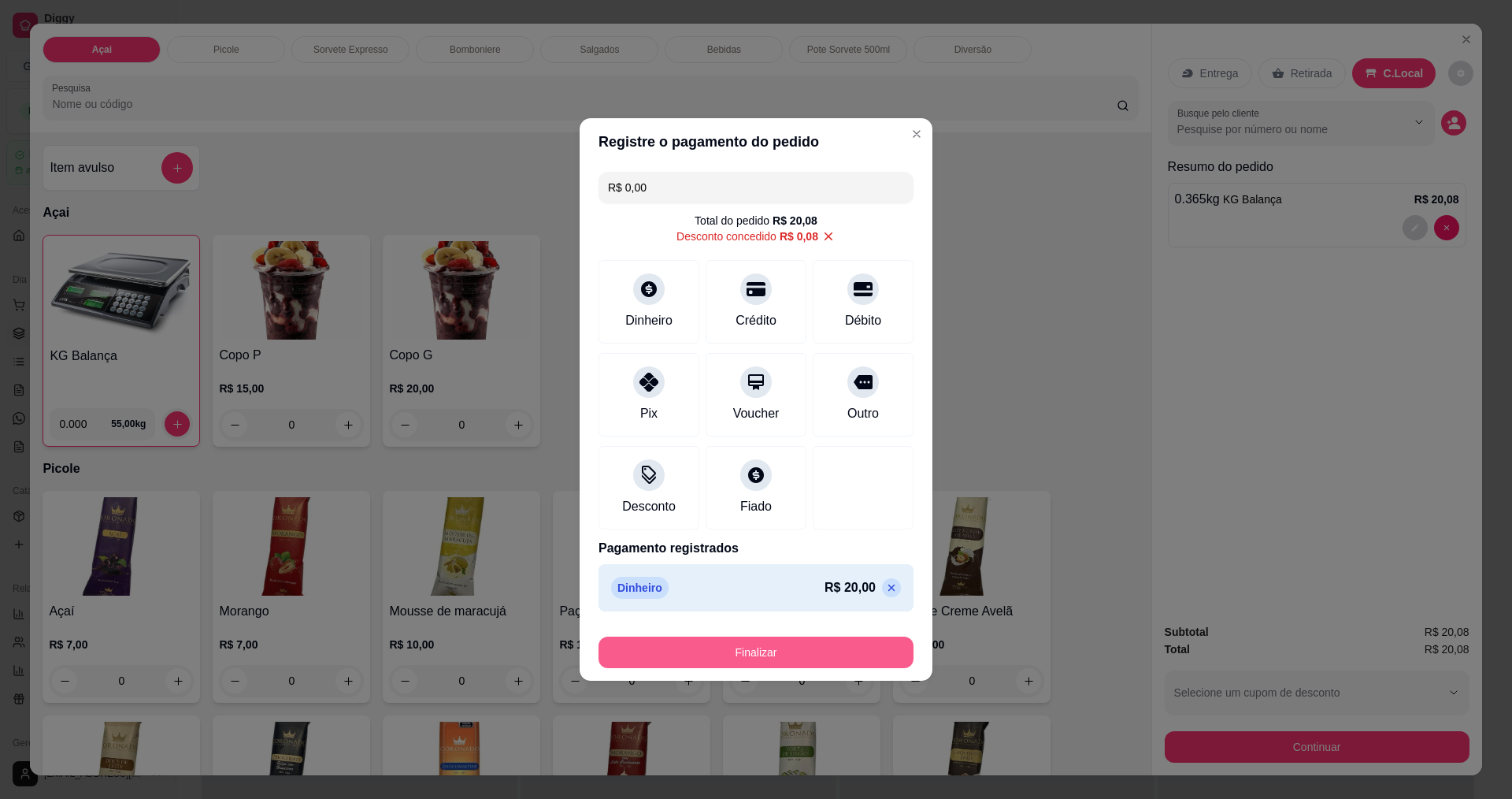
click at [802, 647] on button "Finalizar" at bounding box center [756, 652] width 315 height 32
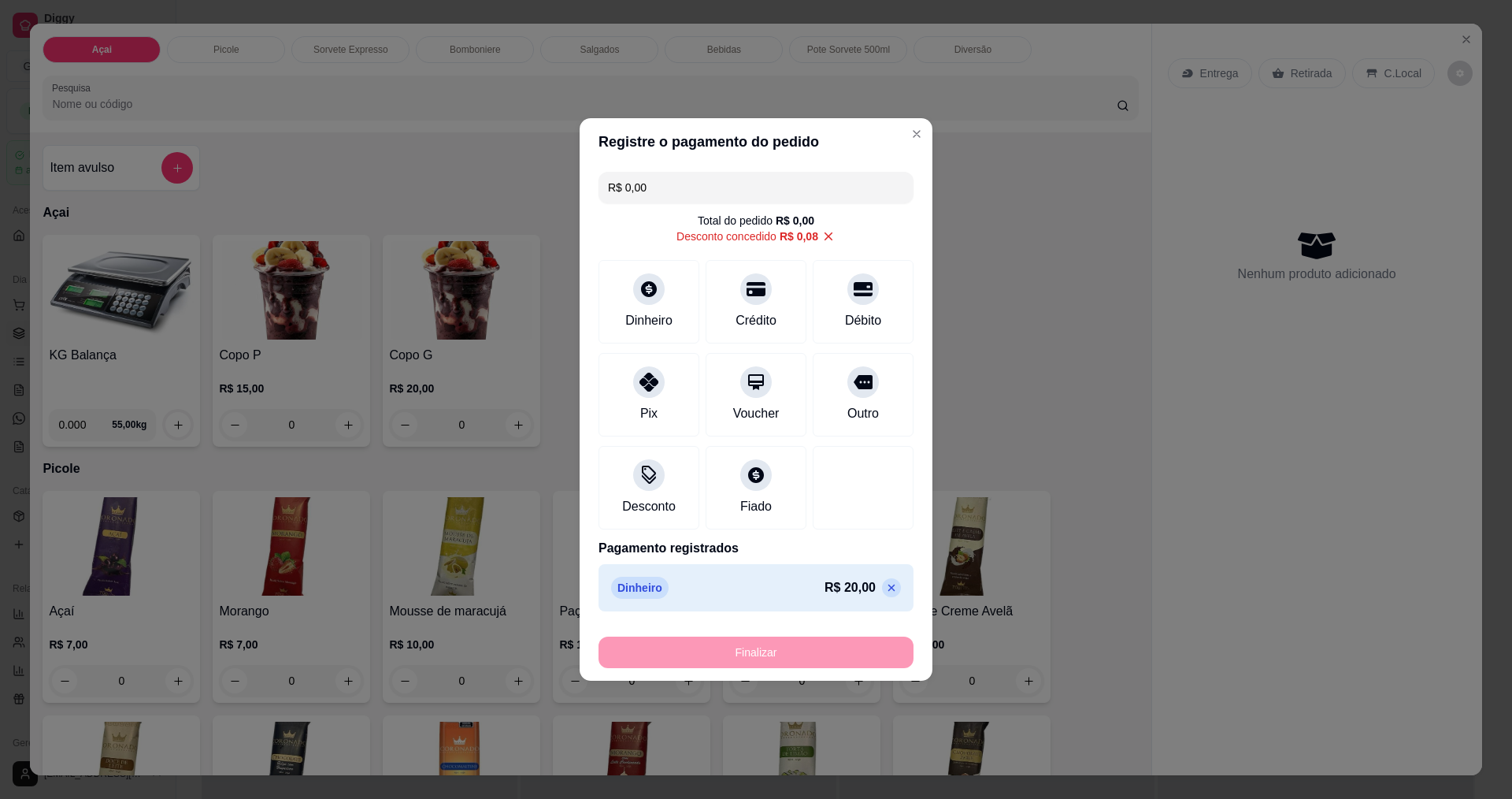
type input "-R$ 20,08"
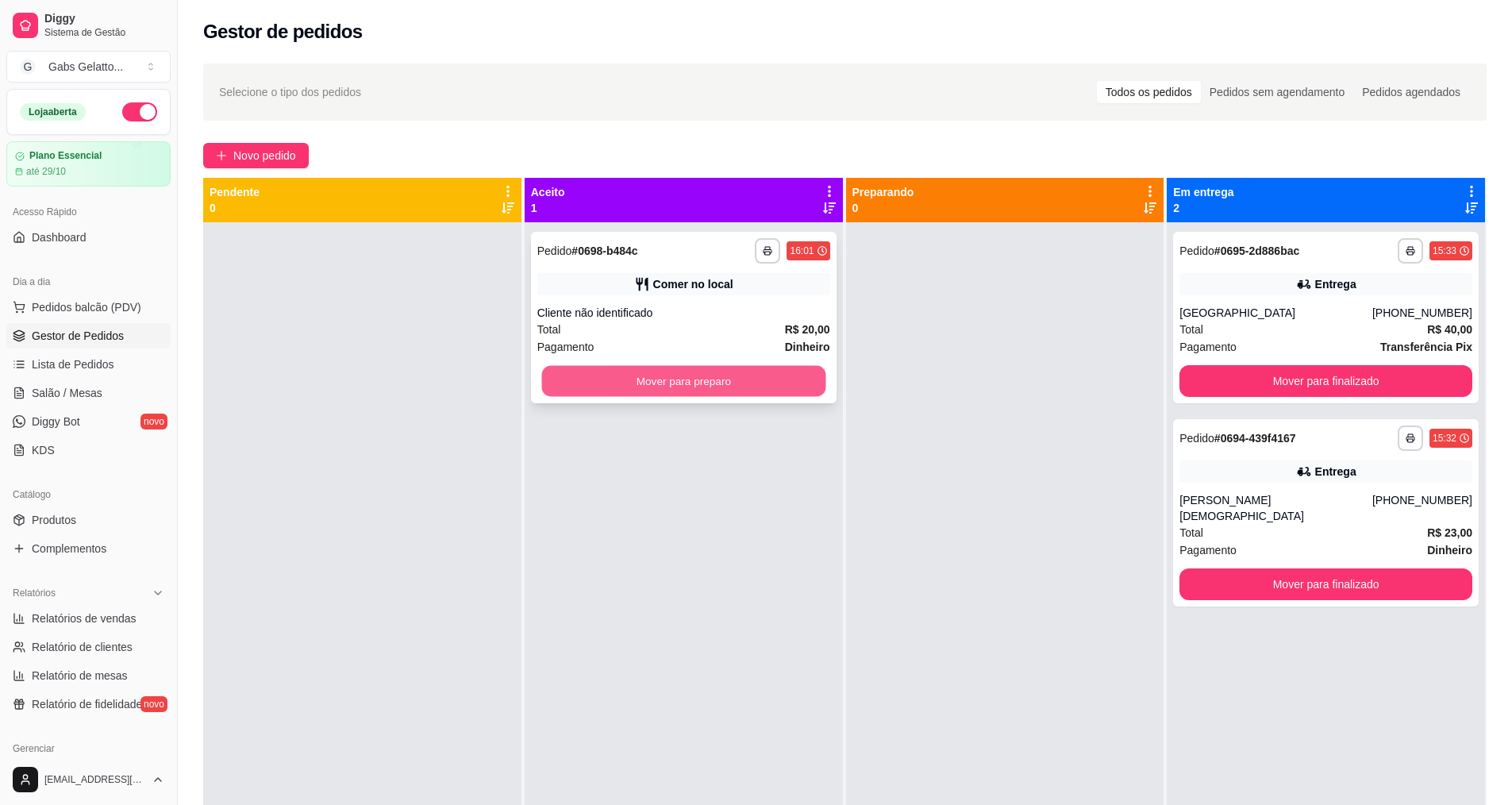
click at [671, 394] on button "Mover para preparo" at bounding box center [683, 381] width 284 height 31
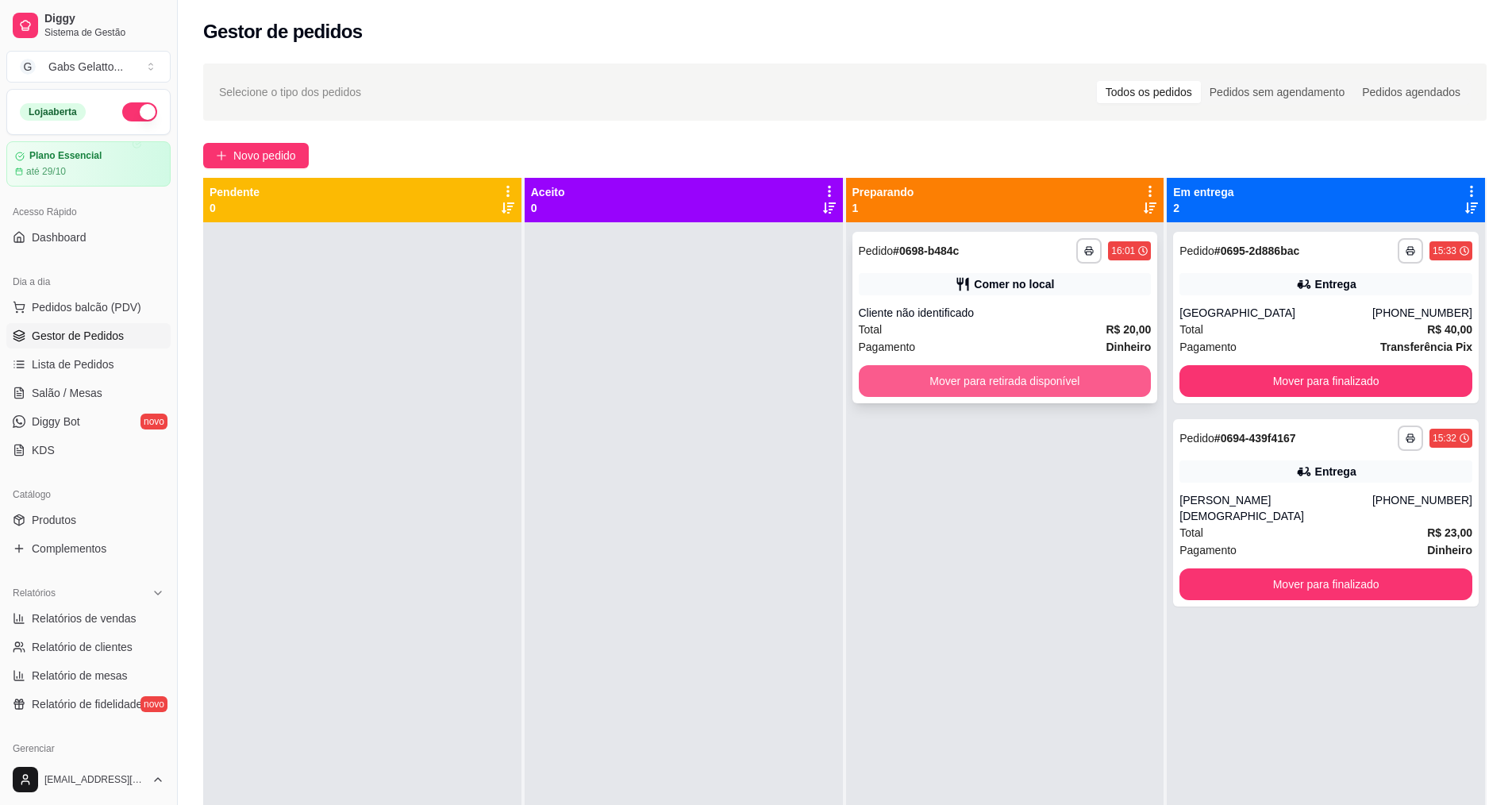
click at [886, 379] on button "Mover para retirada disponível" at bounding box center [1005, 381] width 293 height 32
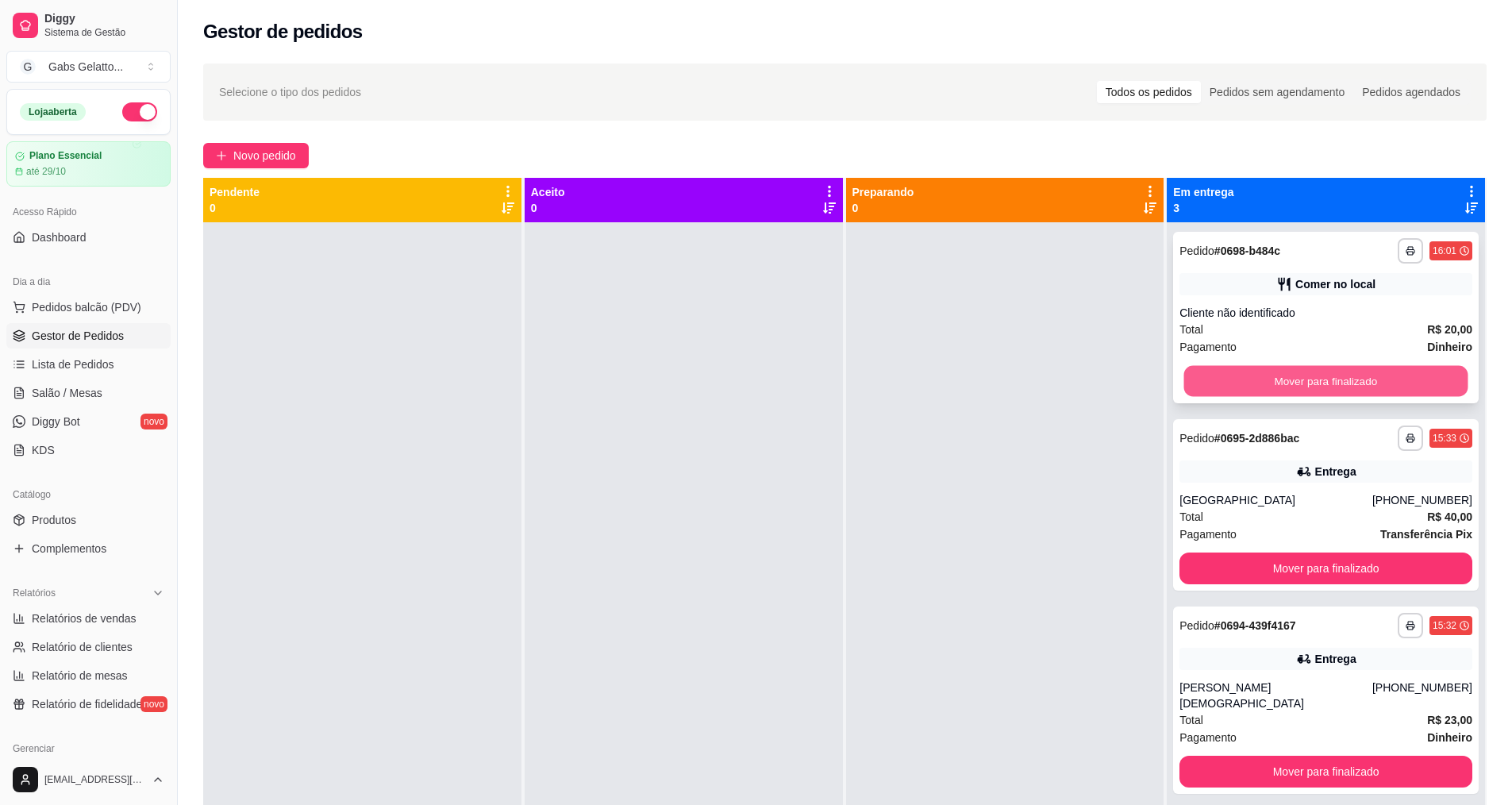
click at [1211, 368] on button "Mover para finalizado" at bounding box center [1326, 381] width 284 height 31
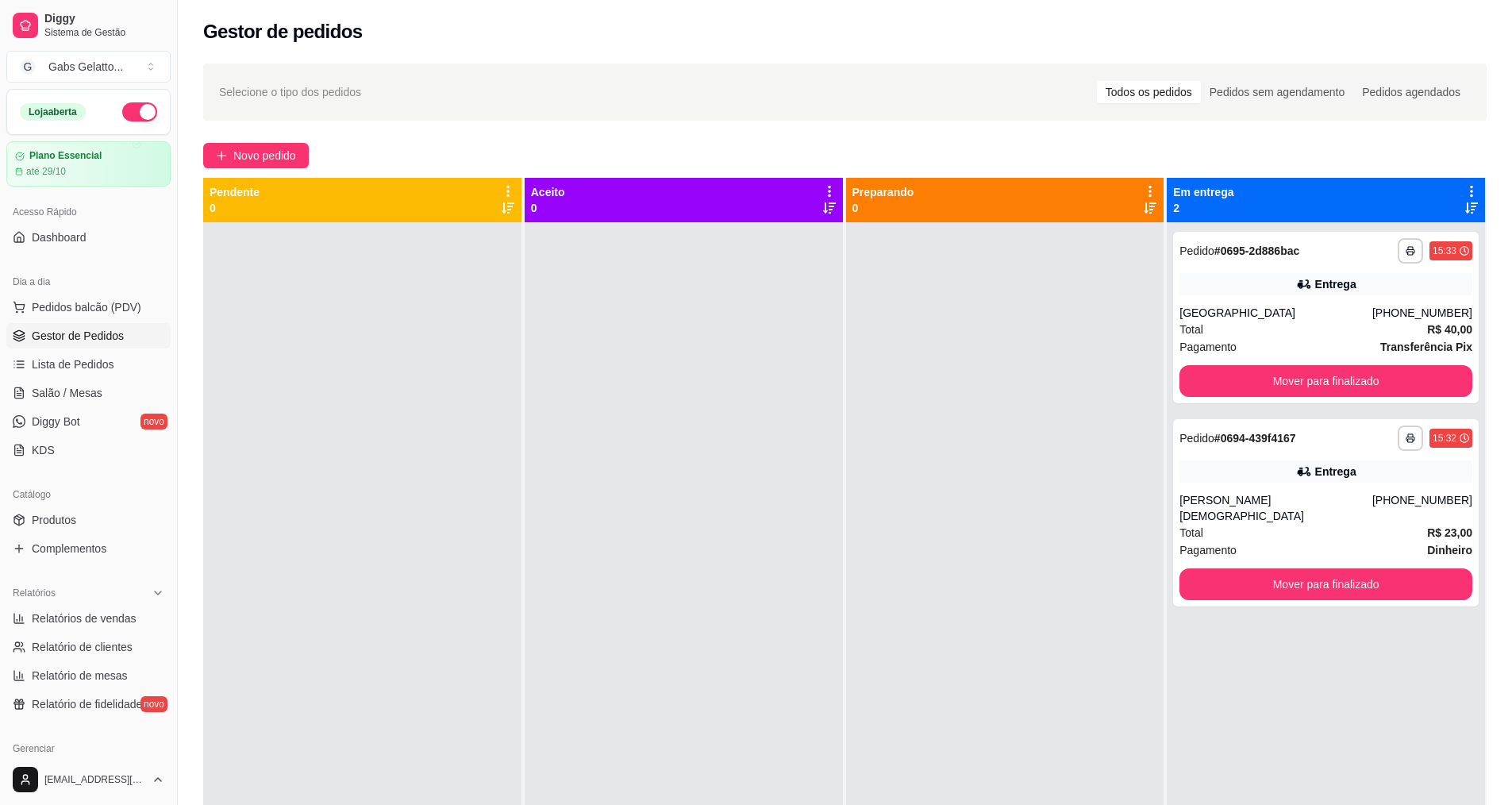
click at [1037, 356] on div at bounding box center [1005, 625] width 319 height 805
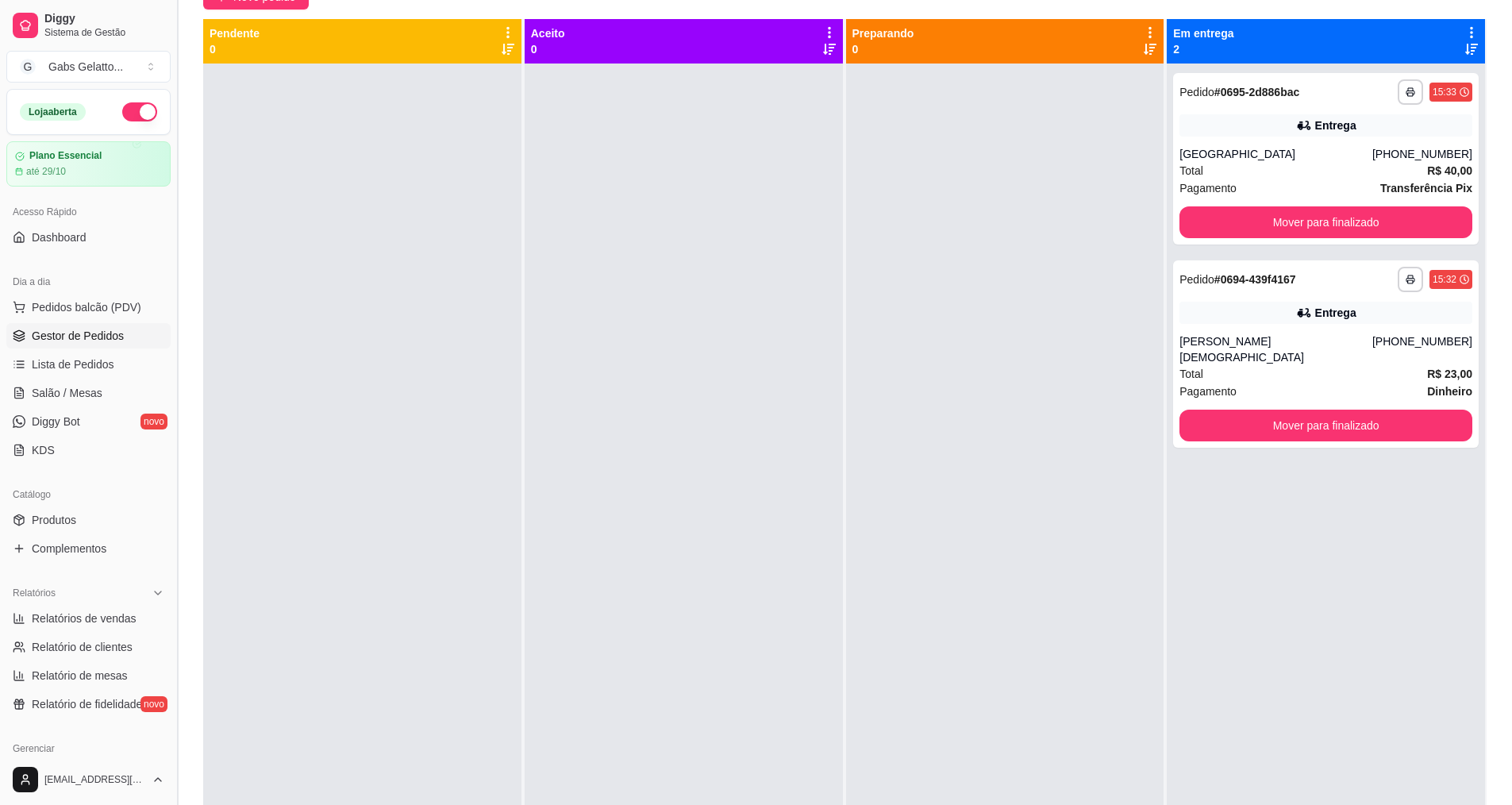
click at [176, 471] on button "Toggle Sidebar" at bounding box center [177, 402] width 13 height 805
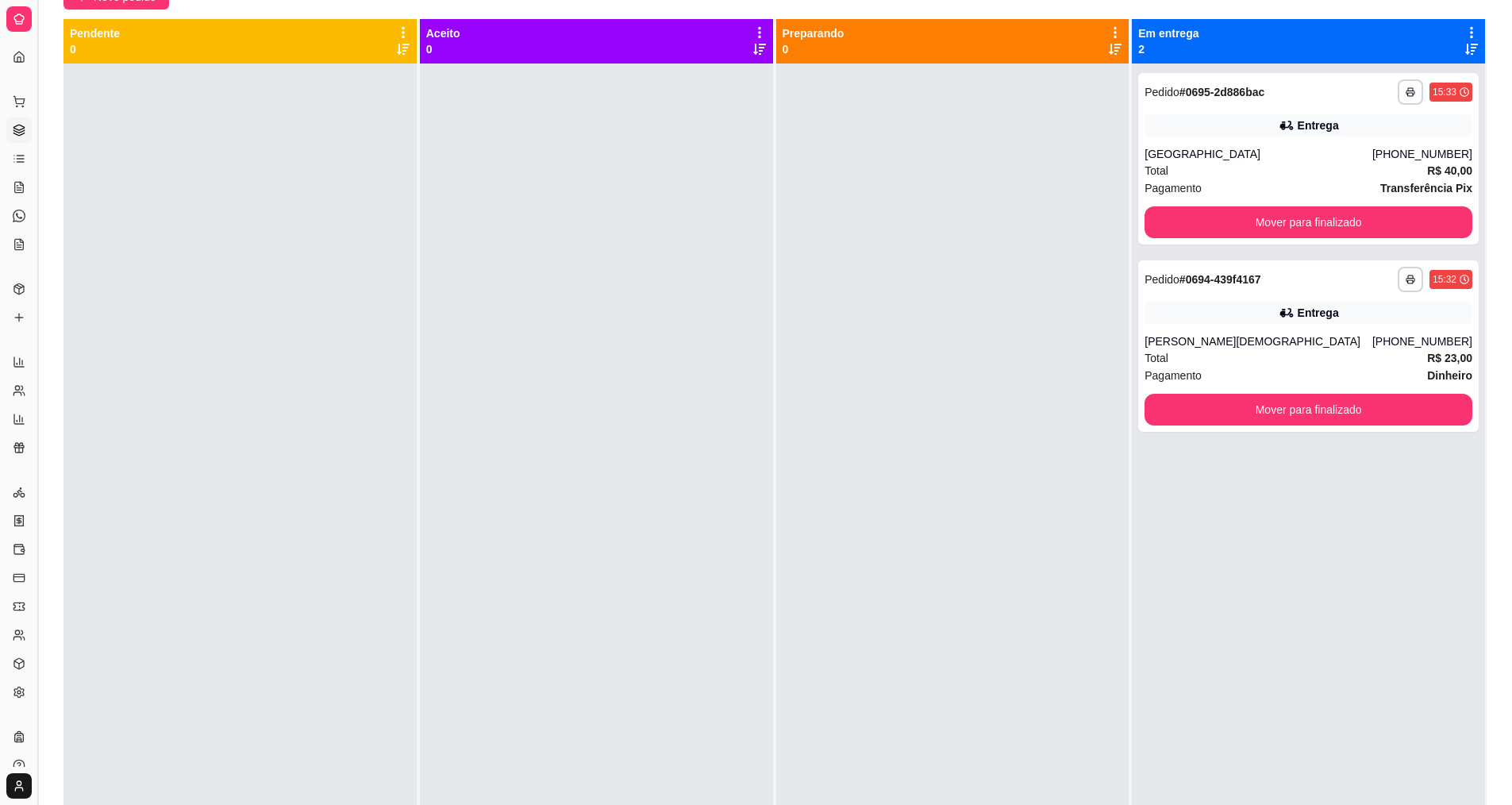
click at [42, 423] on button "Toggle Sidebar" at bounding box center [38, 402] width 13 height 805
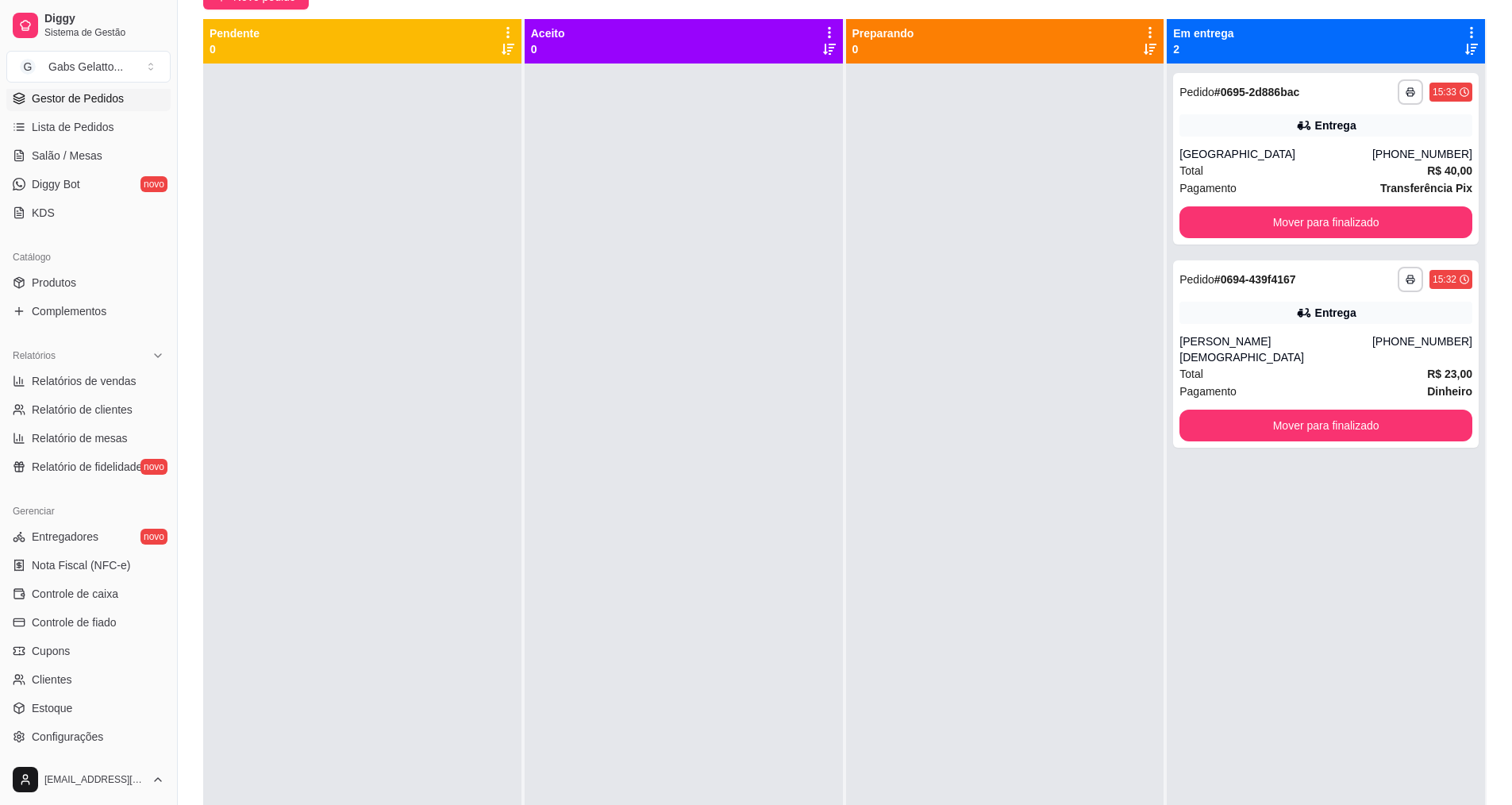
scroll to position [338, 0]
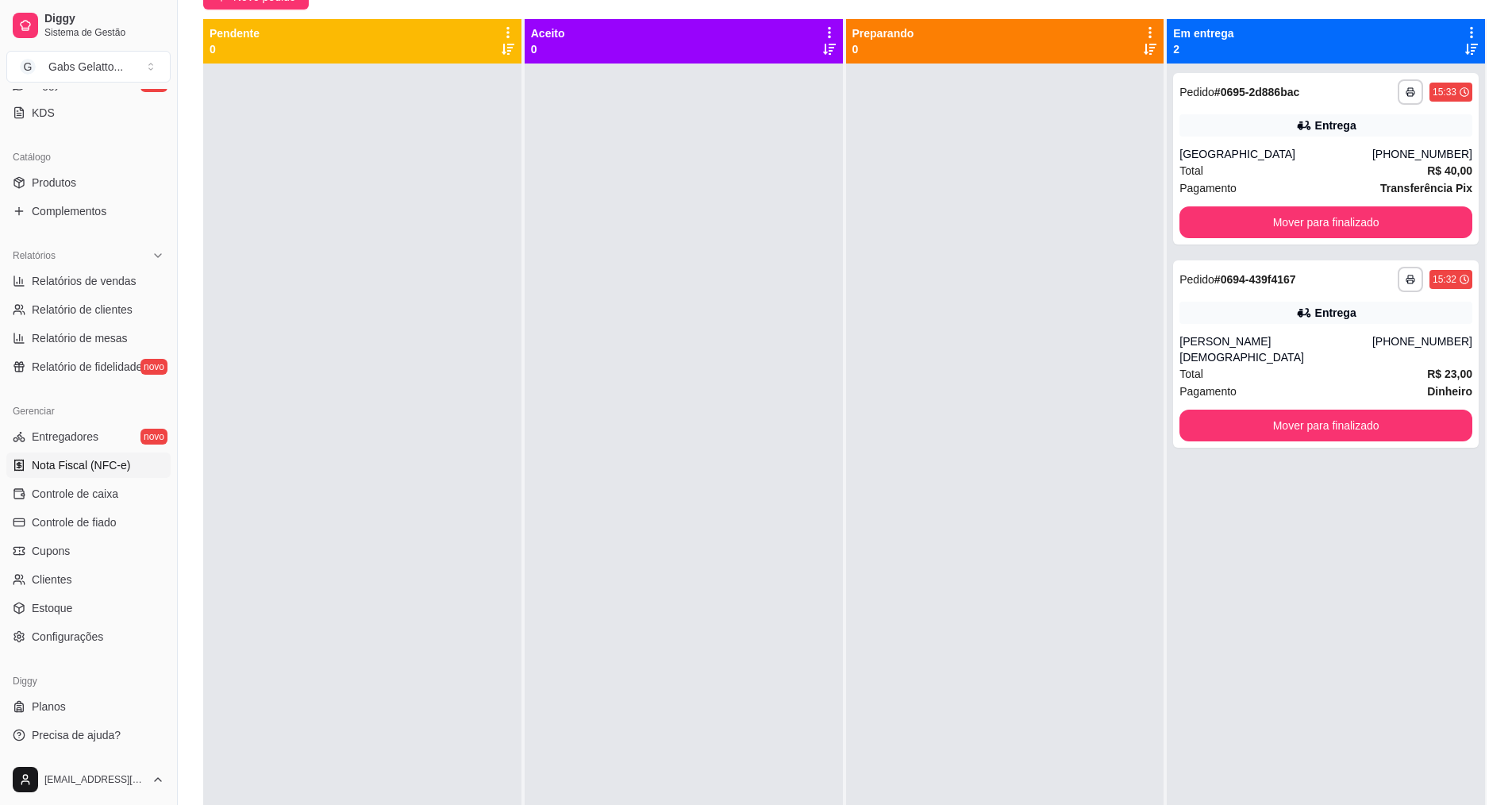
drag, startPoint x: 86, startPoint y: 495, endPoint x: 135, endPoint y: 456, distance: 62.6
click at [86, 495] on span "Controle de caixa" at bounding box center [75, 494] width 86 height 16
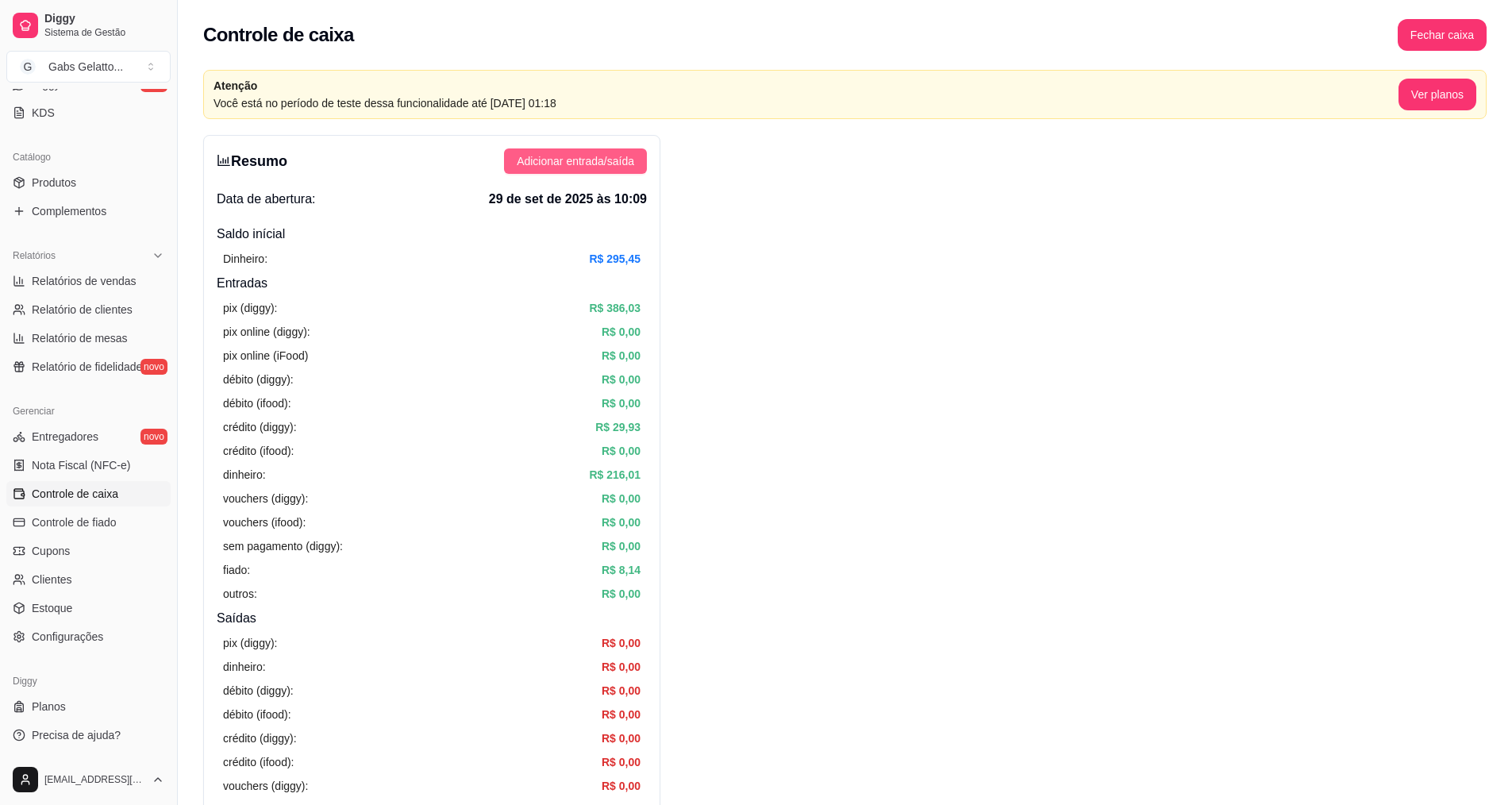
click at [528, 162] on span "Adicionar entrada/saída" at bounding box center [576, 161] width 118 height 18
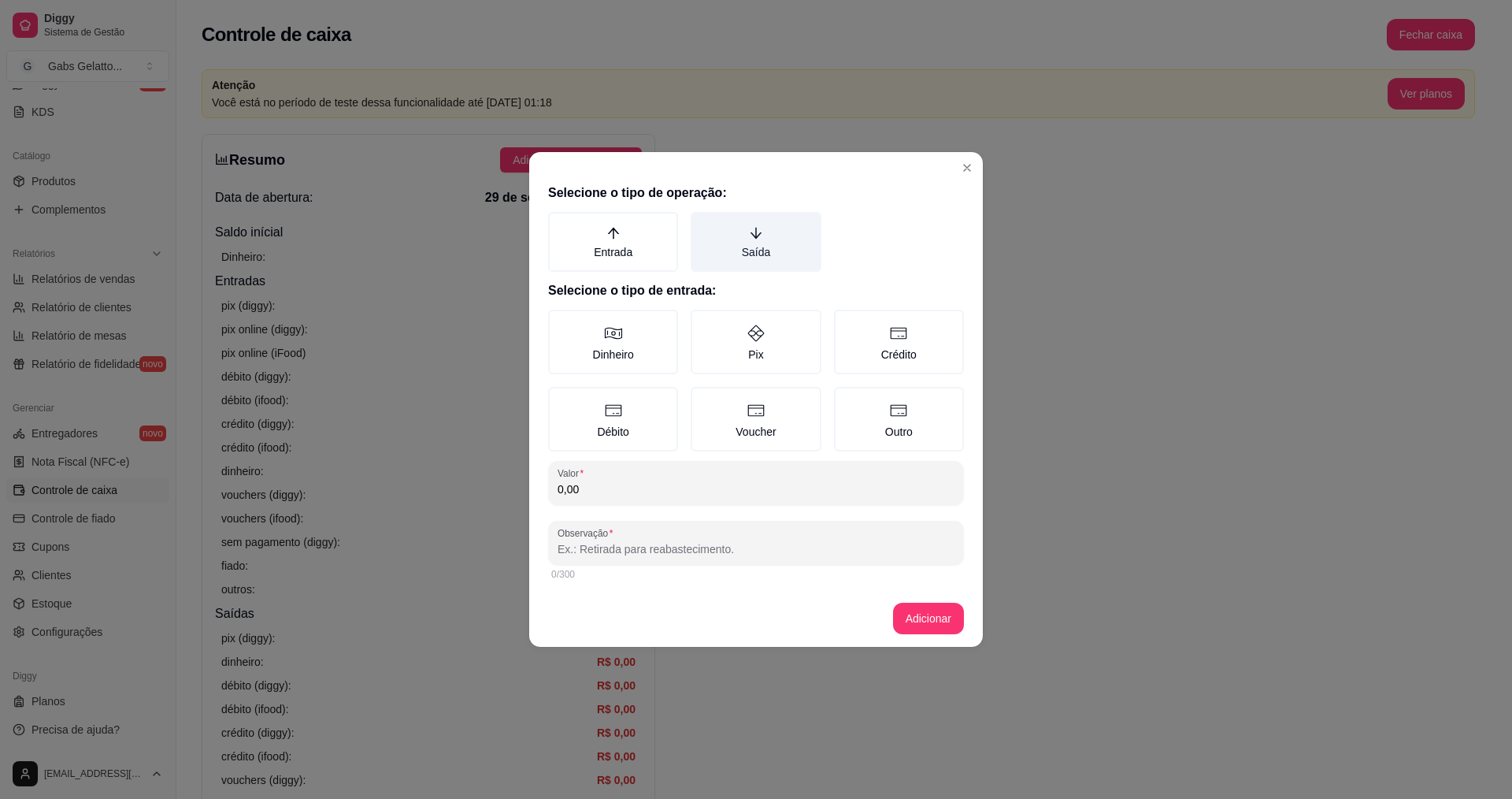
click at [750, 226] on label "Saída" at bounding box center [756, 241] width 130 height 60
click at [703, 224] on button "Saída" at bounding box center [696, 218] width 13 height 13
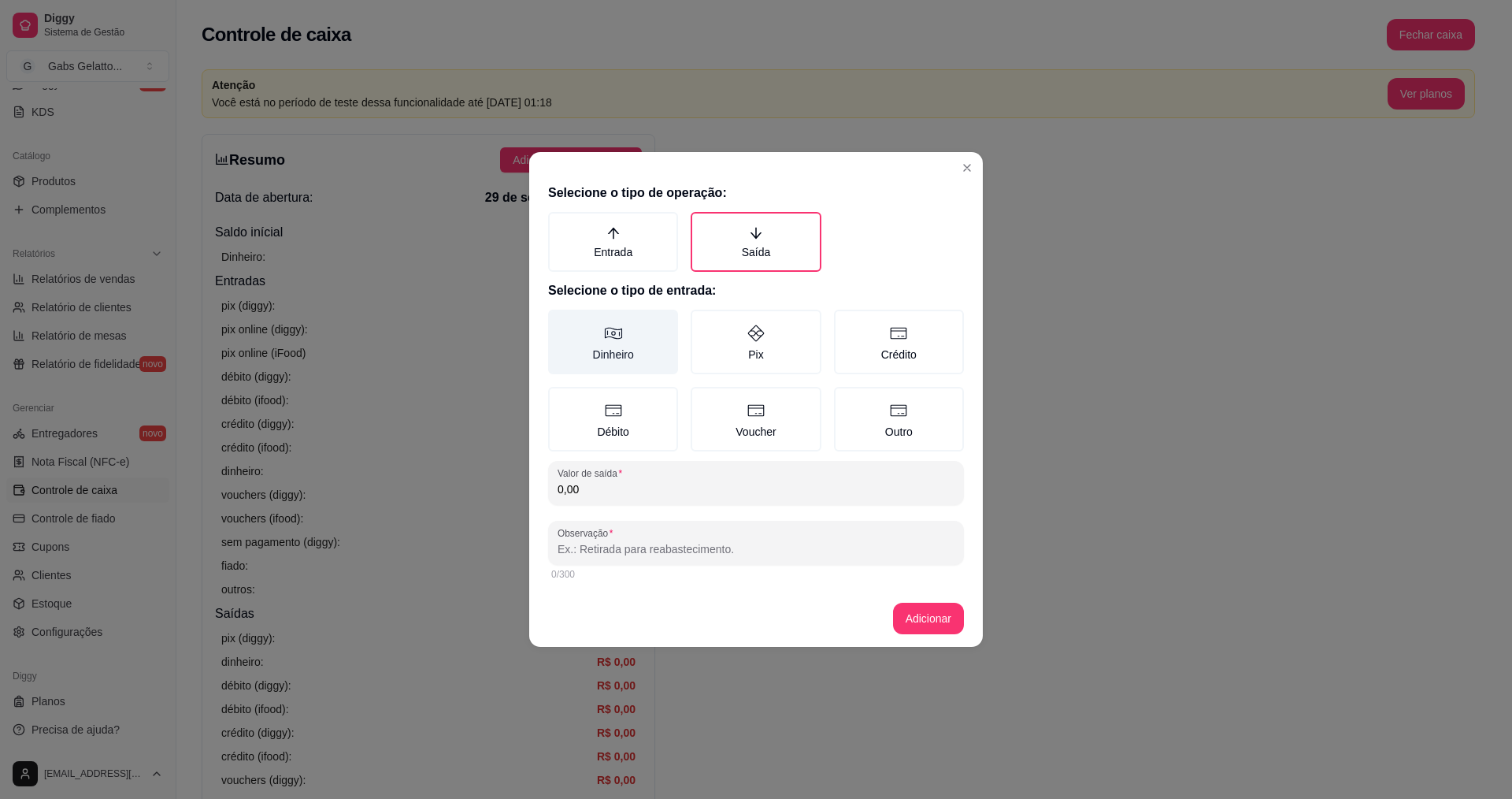
click at [615, 357] on label "Dinheiro" at bounding box center [613, 342] width 130 height 64
click at [560, 322] on button "Dinheiro" at bounding box center [554, 315] width 13 height 13
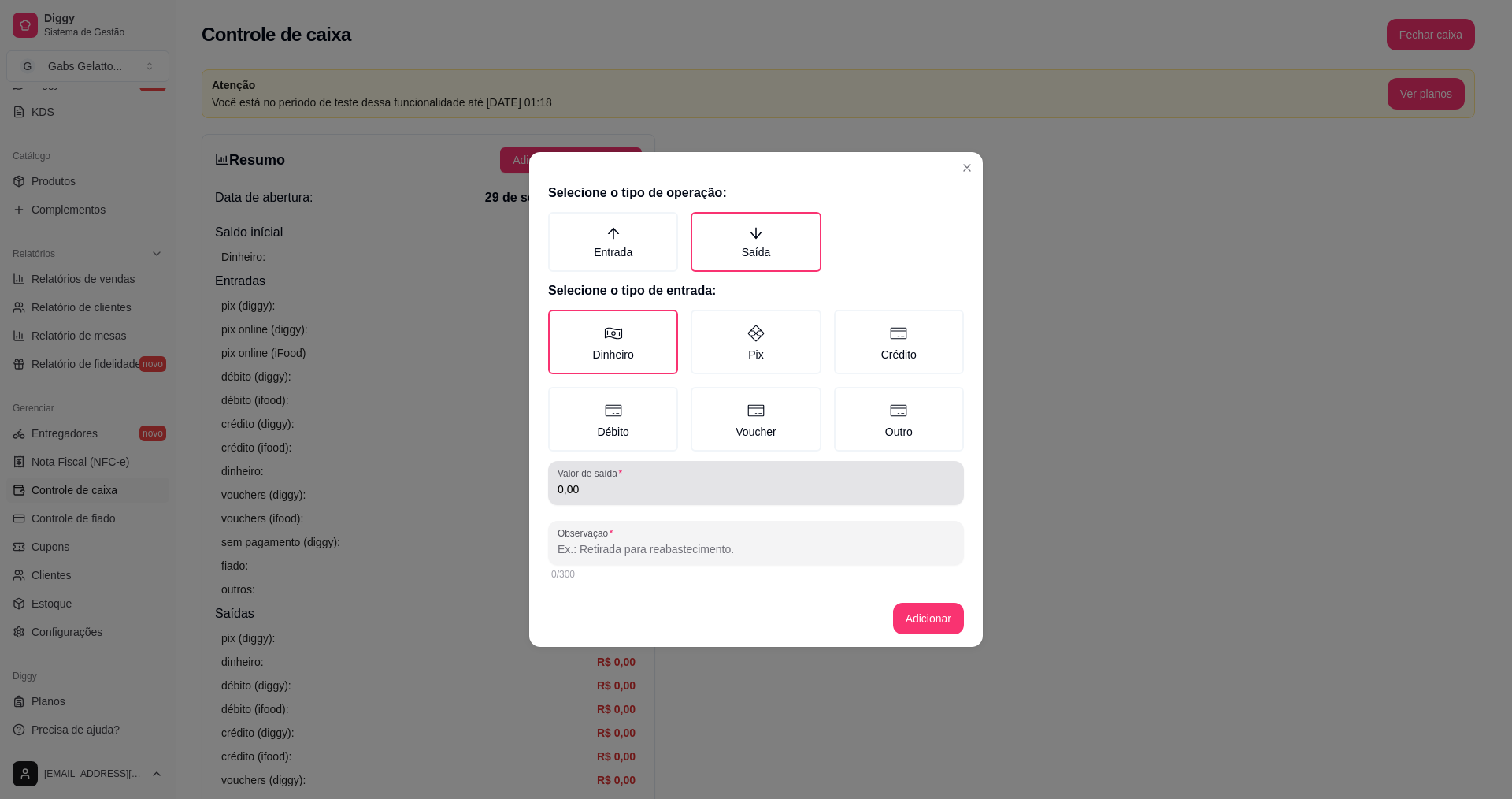
click at [636, 488] on input "0,00" at bounding box center [756, 489] width 397 height 16
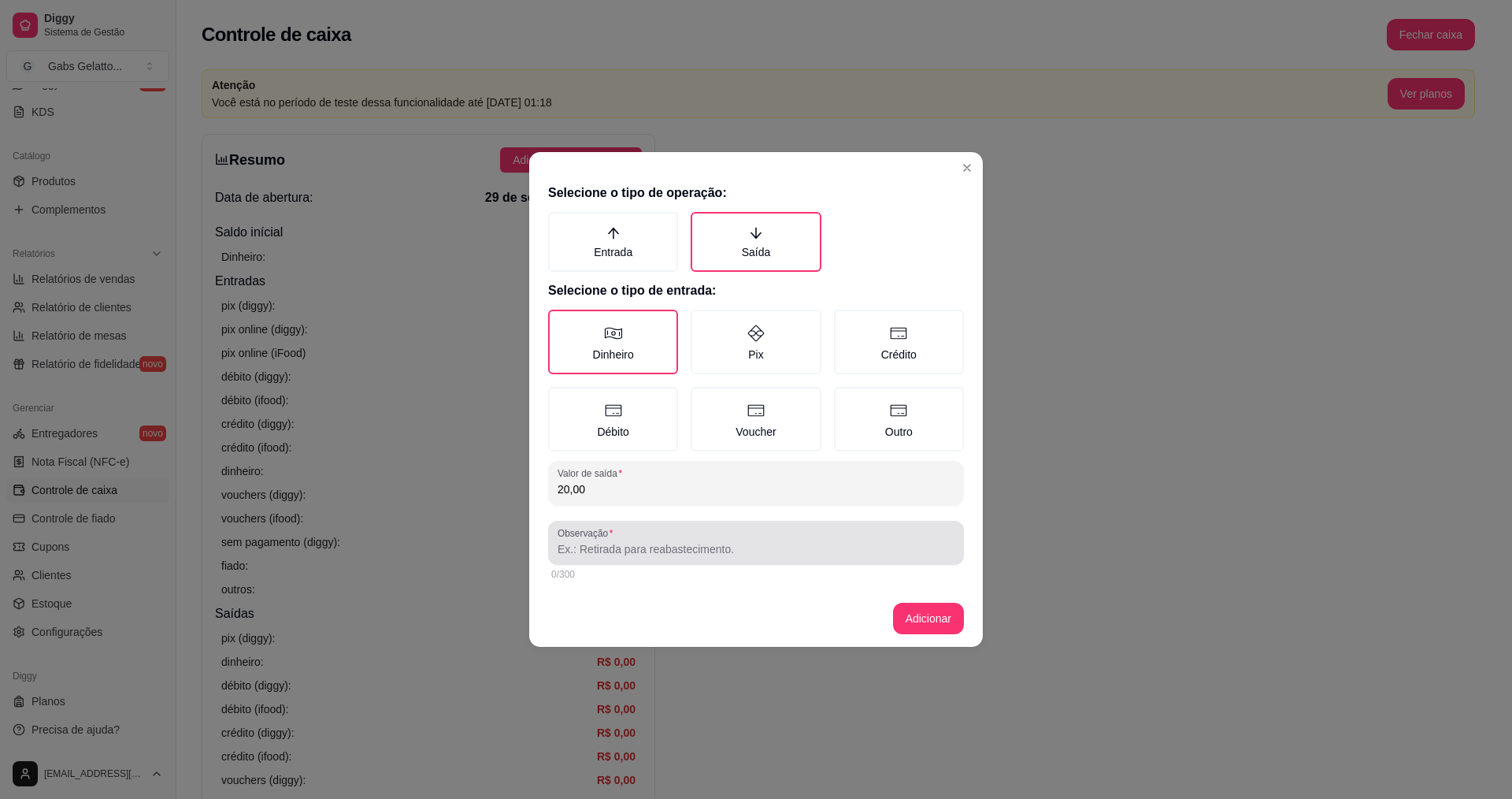
type input "20,00"
click at [674, 545] on input "Observação" at bounding box center [756, 549] width 397 height 16
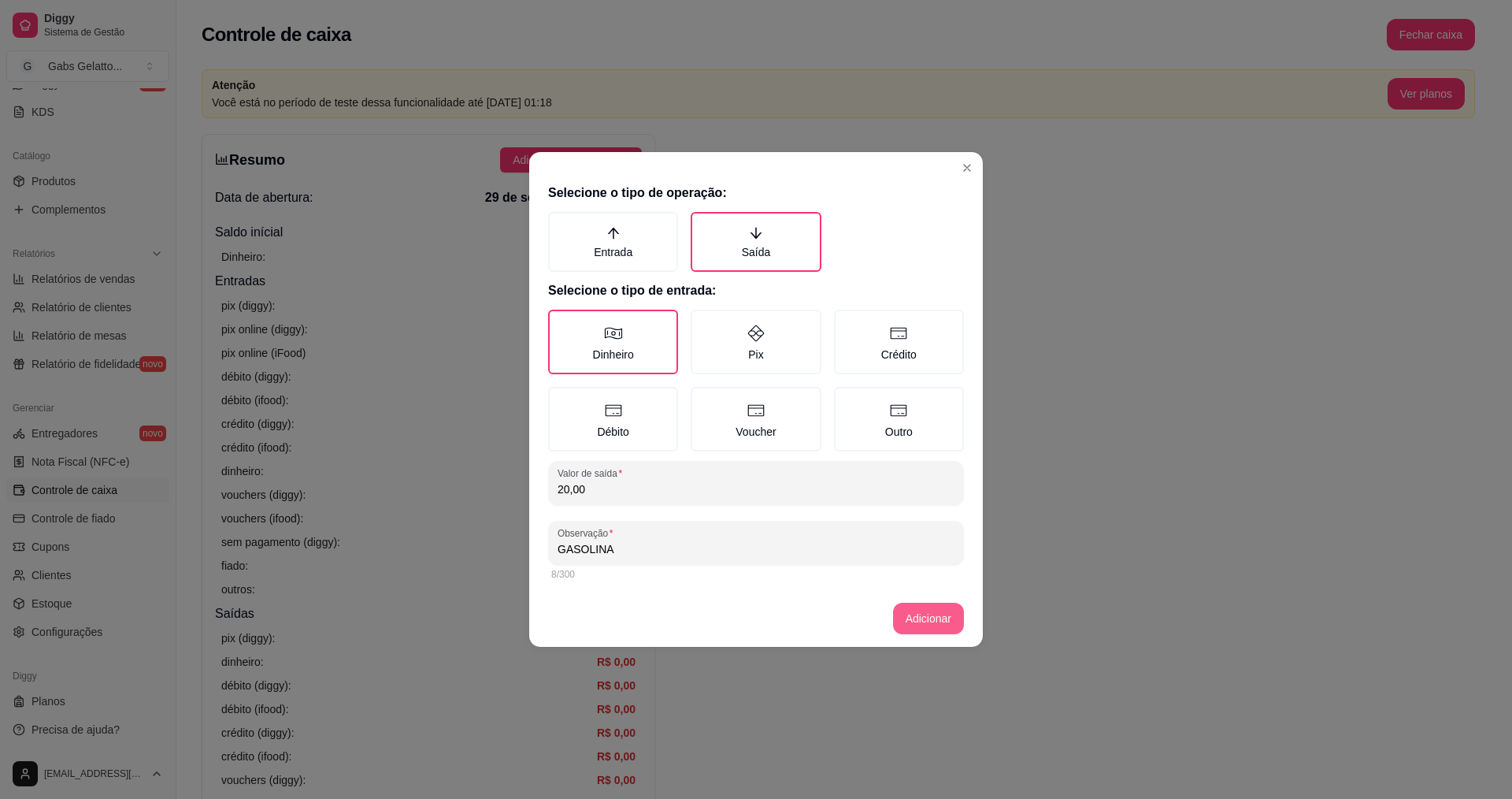
type input "GASOLINA"
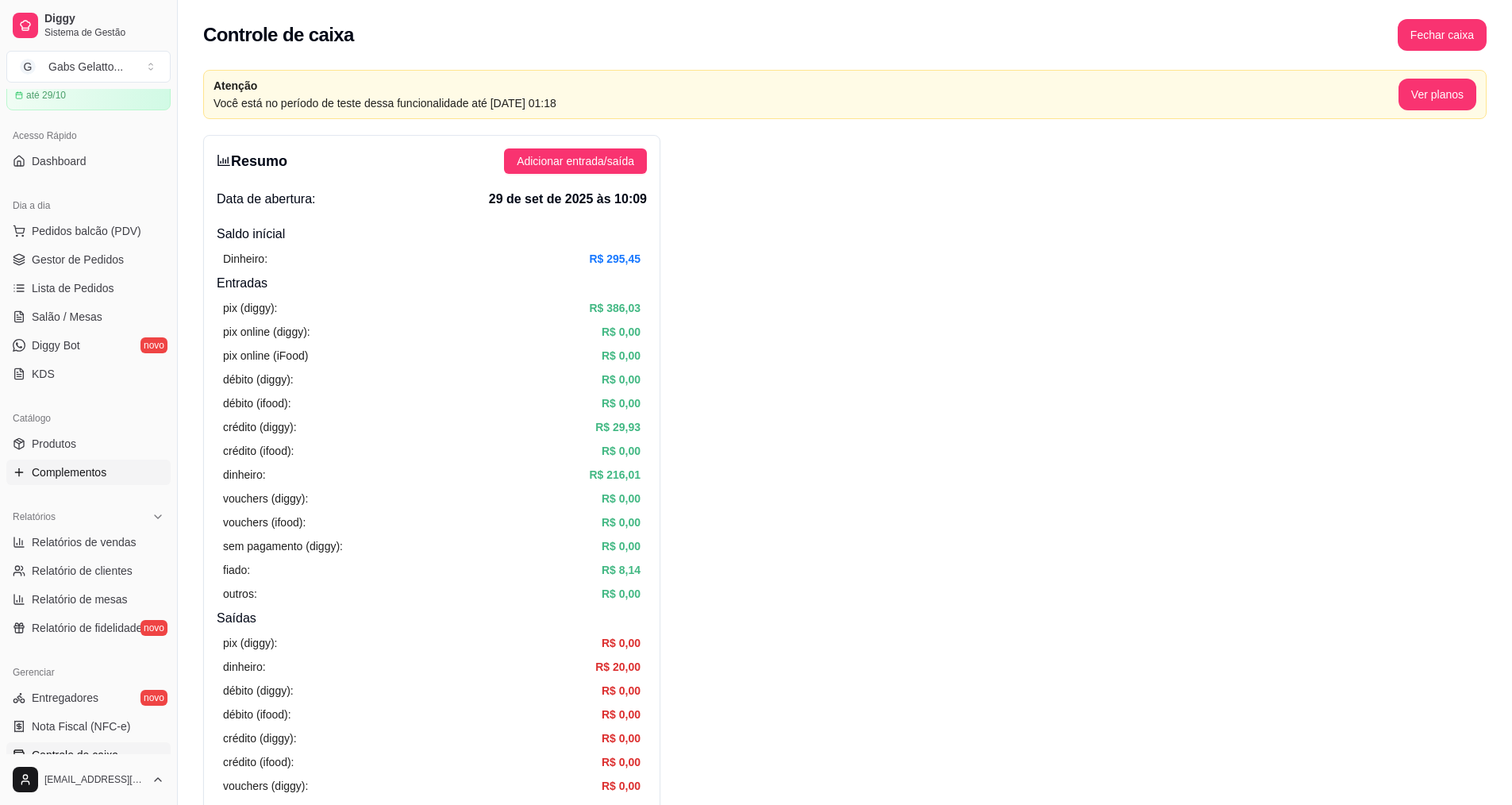
scroll to position [74, 0]
click at [115, 250] on link "Gestor de Pedidos" at bounding box center [88, 261] width 164 height 26
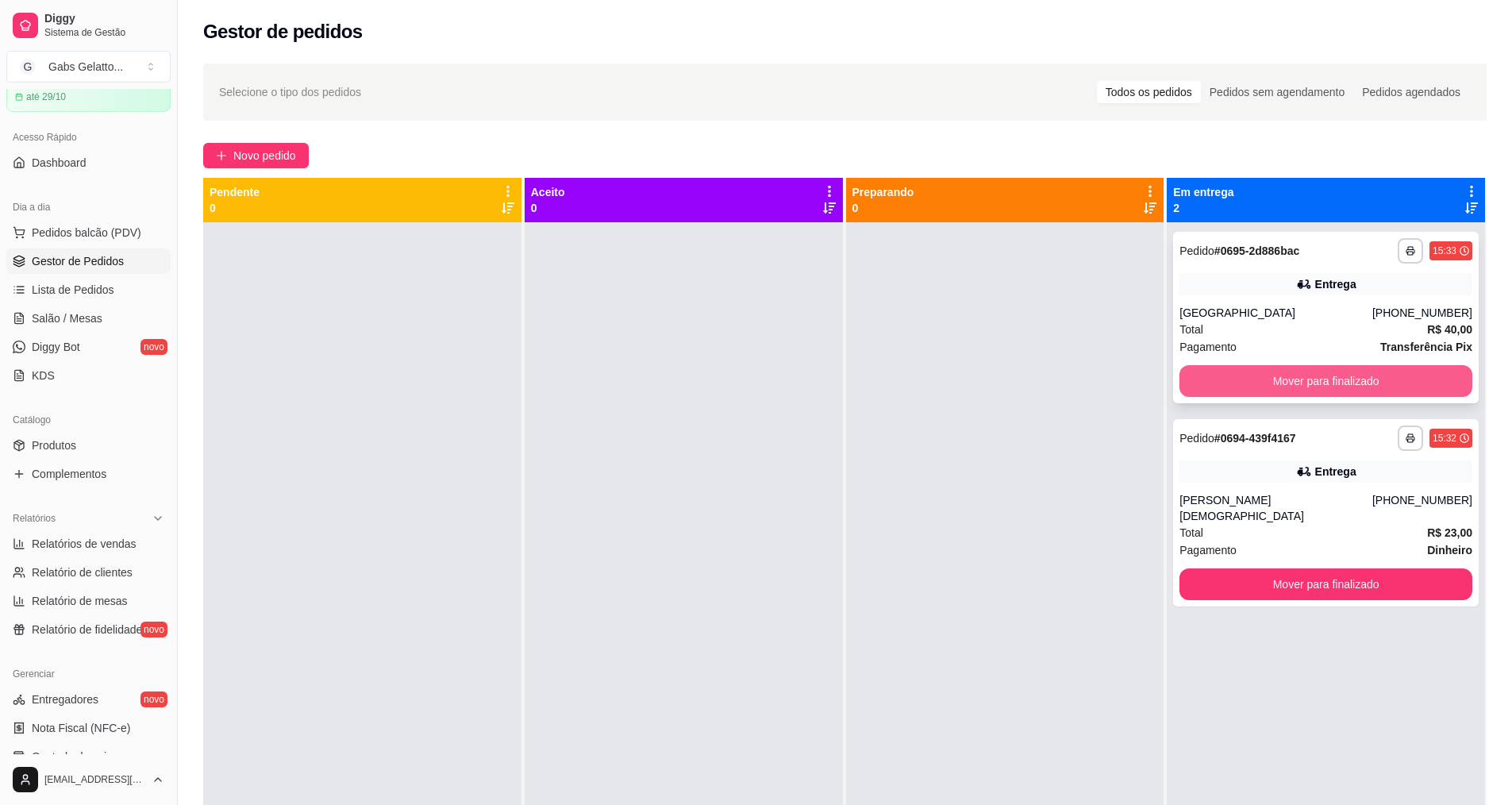
click at [1328, 379] on button "Mover para finalizado" at bounding box center [1326, 381] width 293 height 32
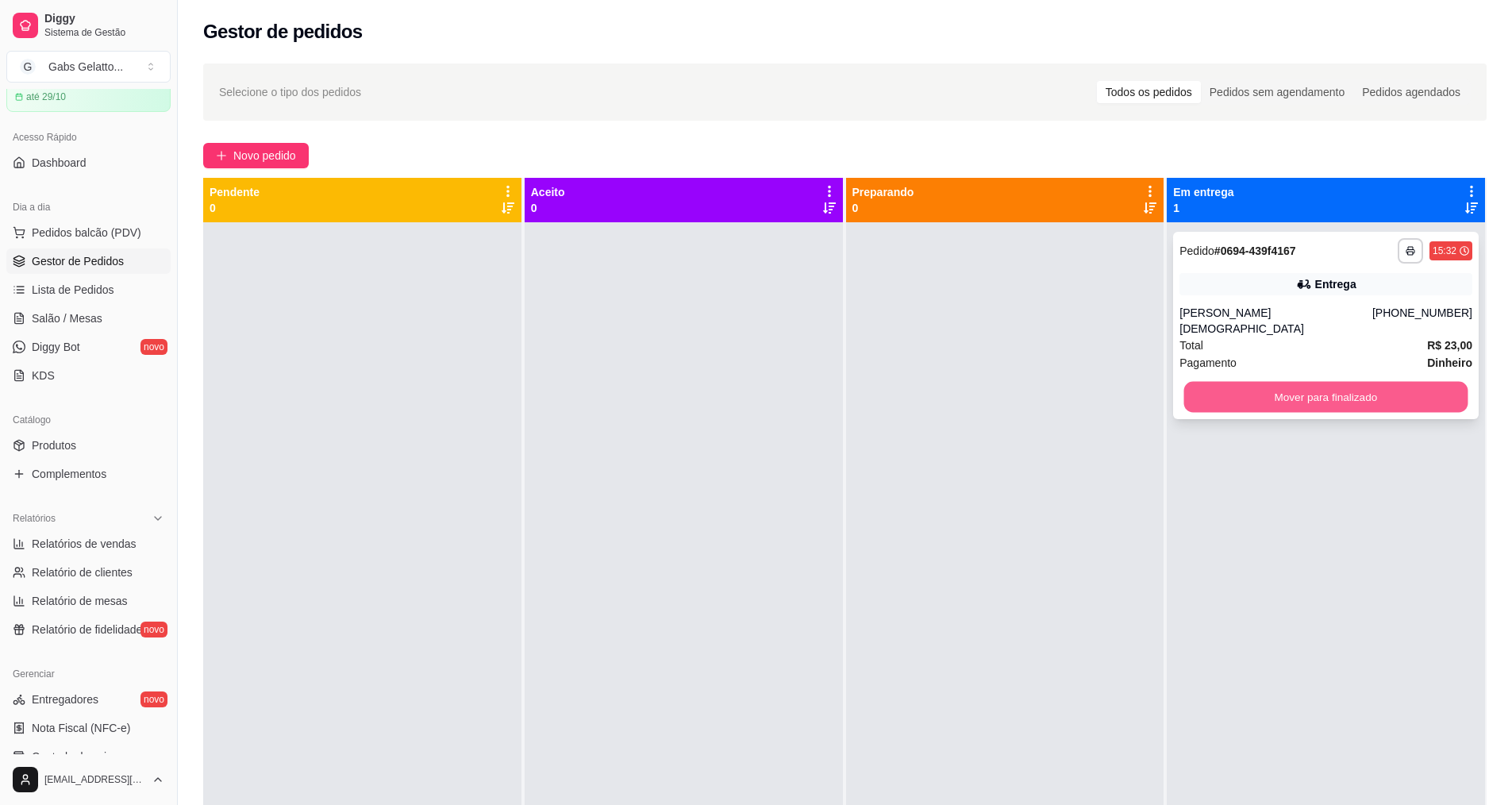
click at [1308, 382] on button "Mover para finalizado" at bounding box center [1326, 397] width 284 height 31
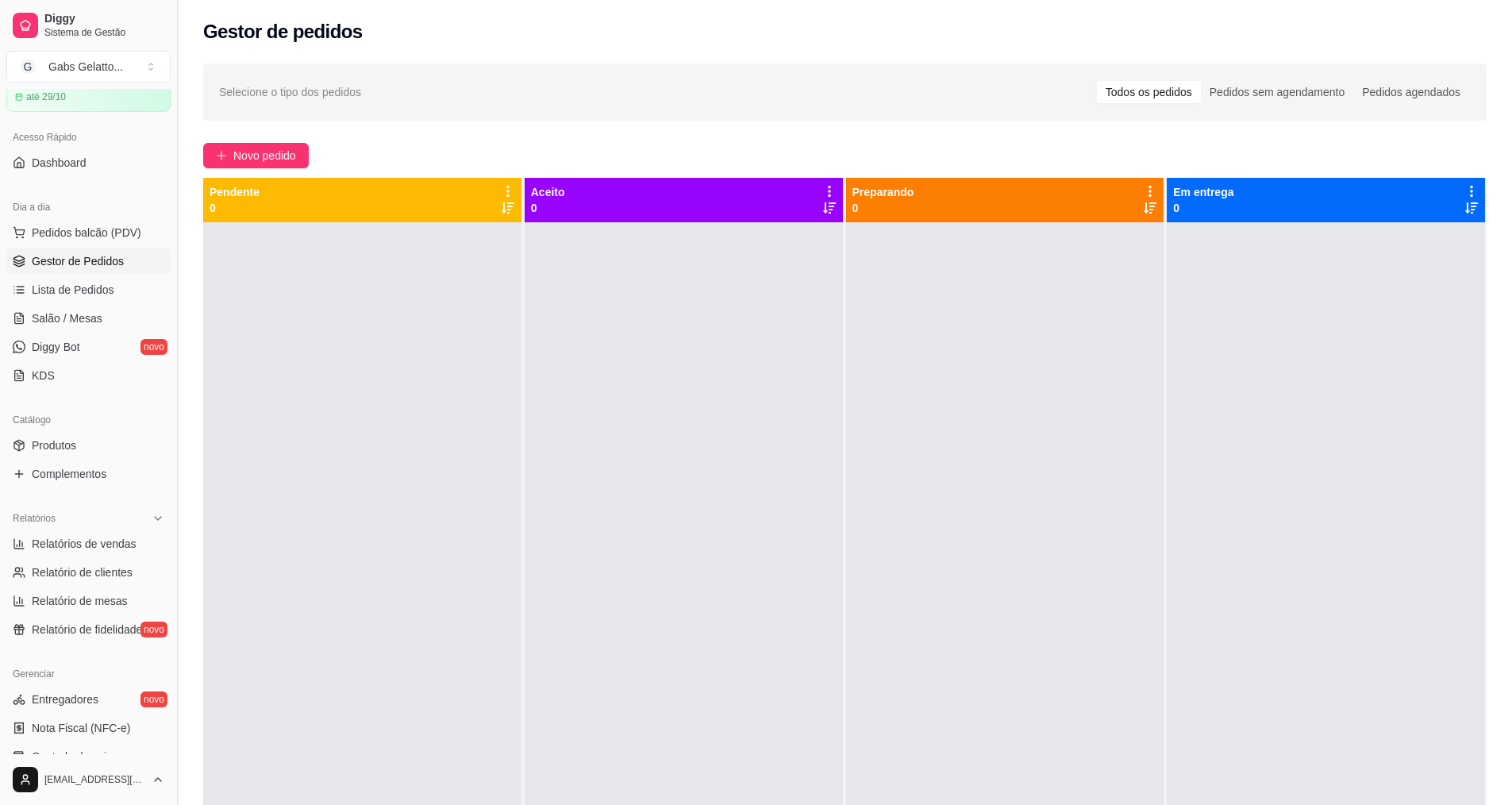
click at [171, 230] on button "Toggle Sidebar" at bounding box center [177, 402] width 13 height 805
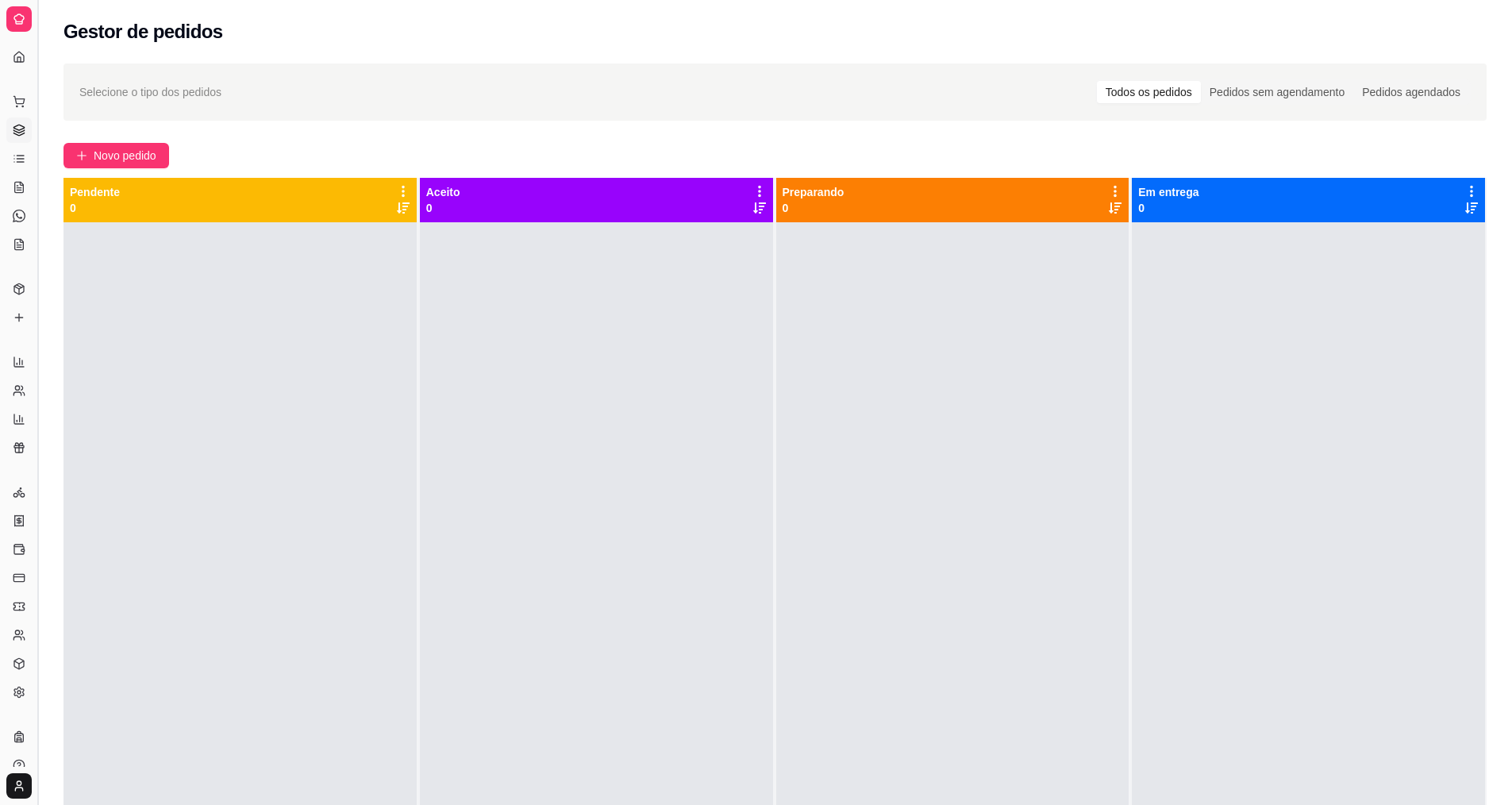
click at [38, 234] on button "Toggle Sidebar" at bounding box center [38, 402] width 13 height 805
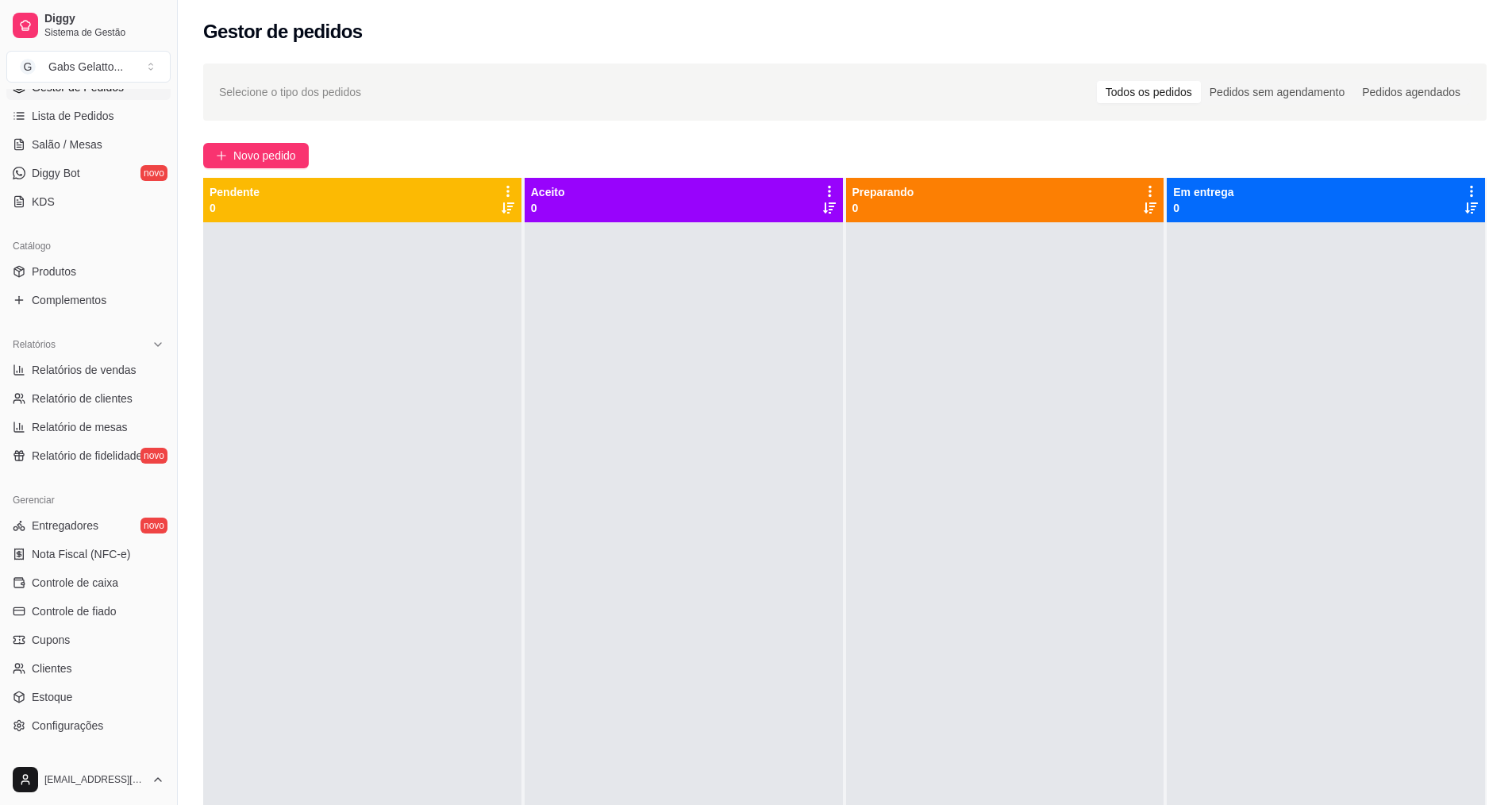
scroll to position [245, 0]
click at [86, 463] on span "Relatório de fidelidade" at bounding box center [87, 459] width 110 height 16
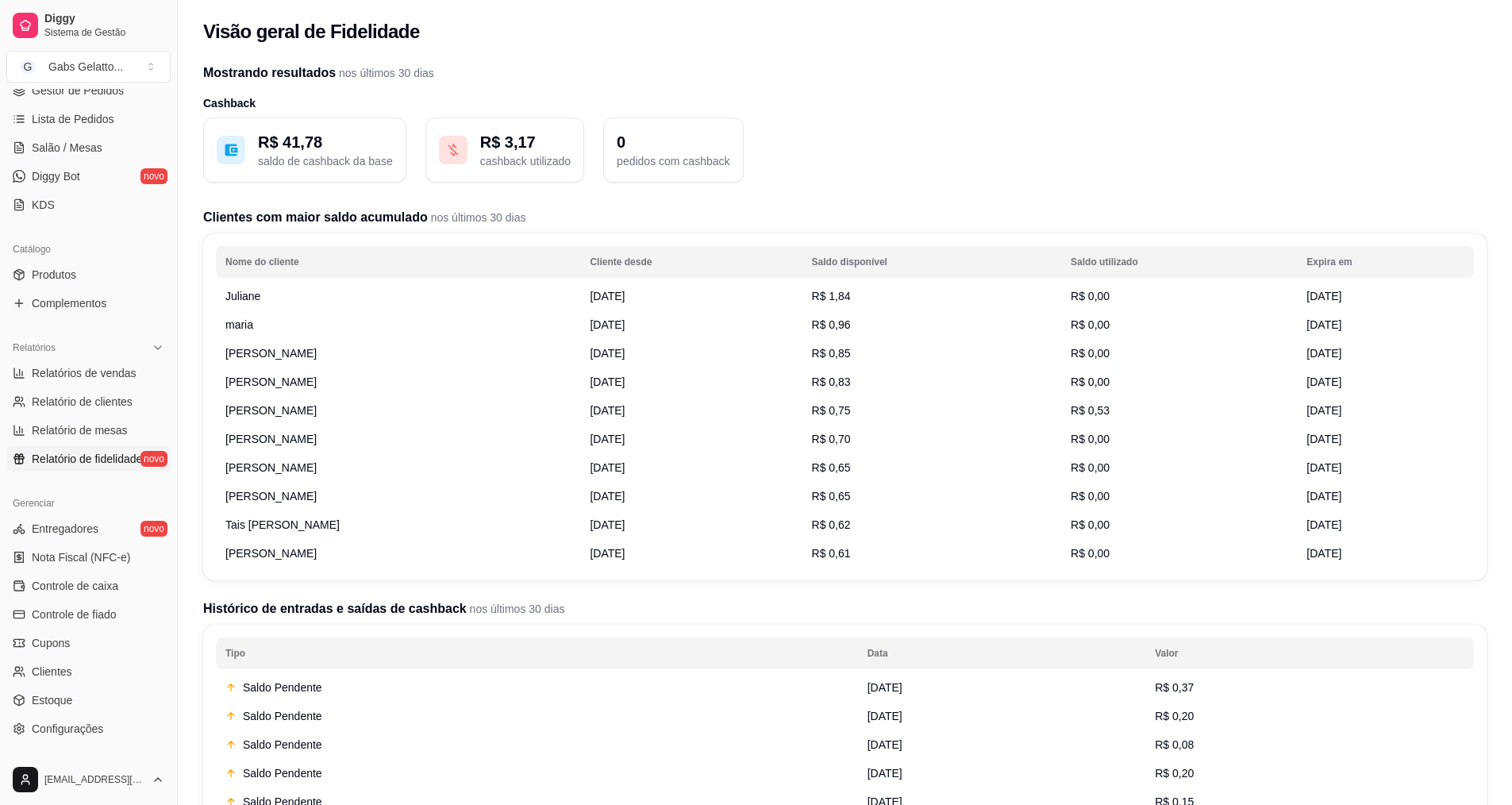
drag, startPoint x: 286, startPoint y: 158, endPoint x: 304, endPoint y: 160, distance: 18.1
drag, startPoint x: 304, startPoint y: 160, endPoint x: 760, endPoint y: 168, distance: 456.1
click at [760, 168] on div "R$ 41,78 saldo de cashback da base R$ 3,17 cashback utilizado 0 pedidos com cas…" at bounding box center [845, 150] width 1284 height 65
click at [625, 296] on span "[DATE]" at bounding box center [608, 296] width 35 height 13
drag, startPoint x: 227, startPoint y: 293, endPoint x: 208, endPoint y: 295, distance: 19.1
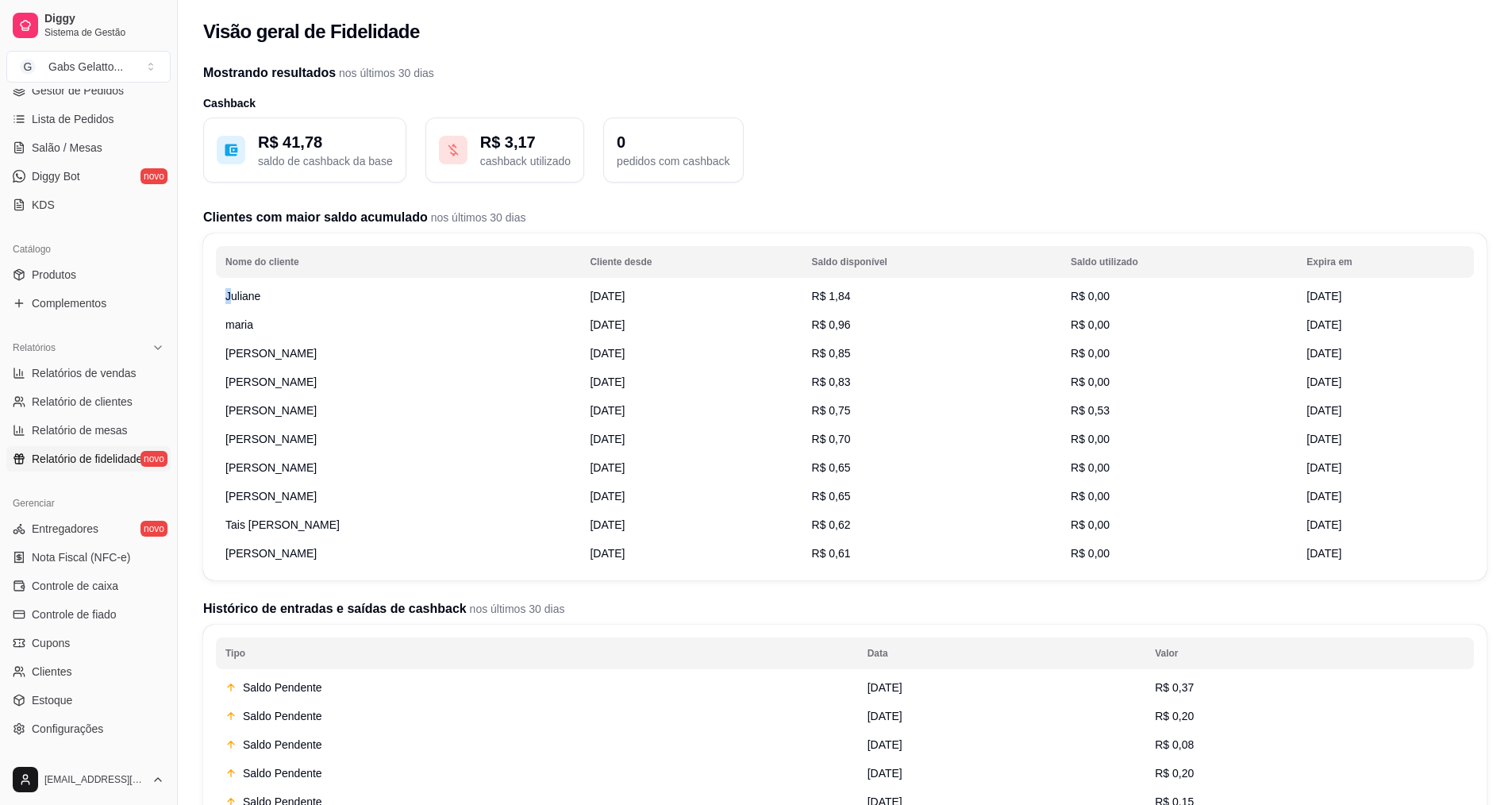
click at [222, 294] on td "Juliane" at bounding box center [398, 296] width 364 height 29
click at [234, 292] on span "Juliane" at bounding box center [243, 296] width 35 height 13
drag, startPoint x: 1054, startPoint y: 431, endPoint x: 981, endPoint y: 431, distance: 73.0
click at [981, 431] on td "R$ 0,70" at bounding box center [932, 439] width 259 height 29
click at [97, 520] on link "Entregadores novo" at bounding box center [88, 529] width 164 height 26
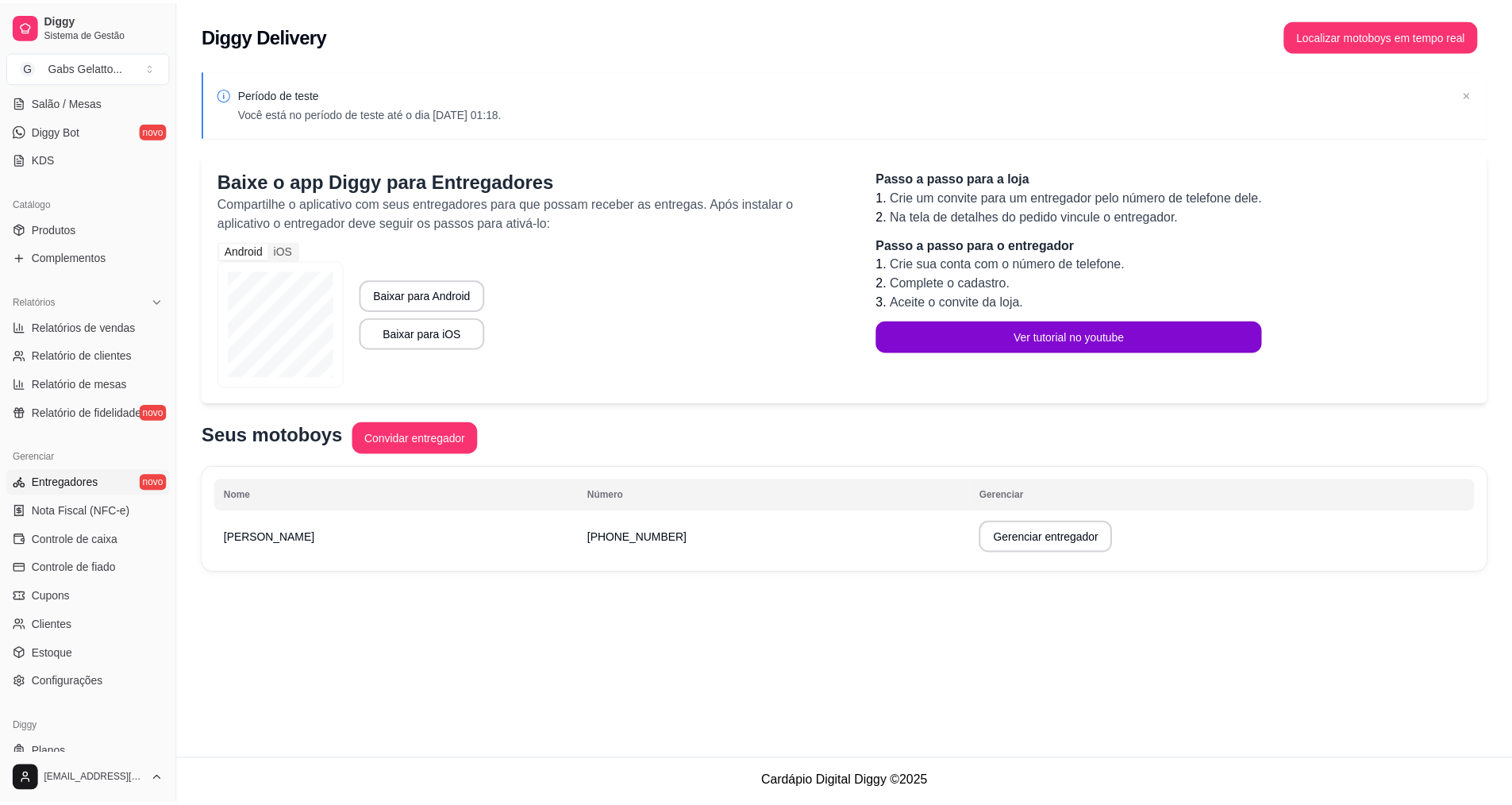
scroll to position [338, 0]
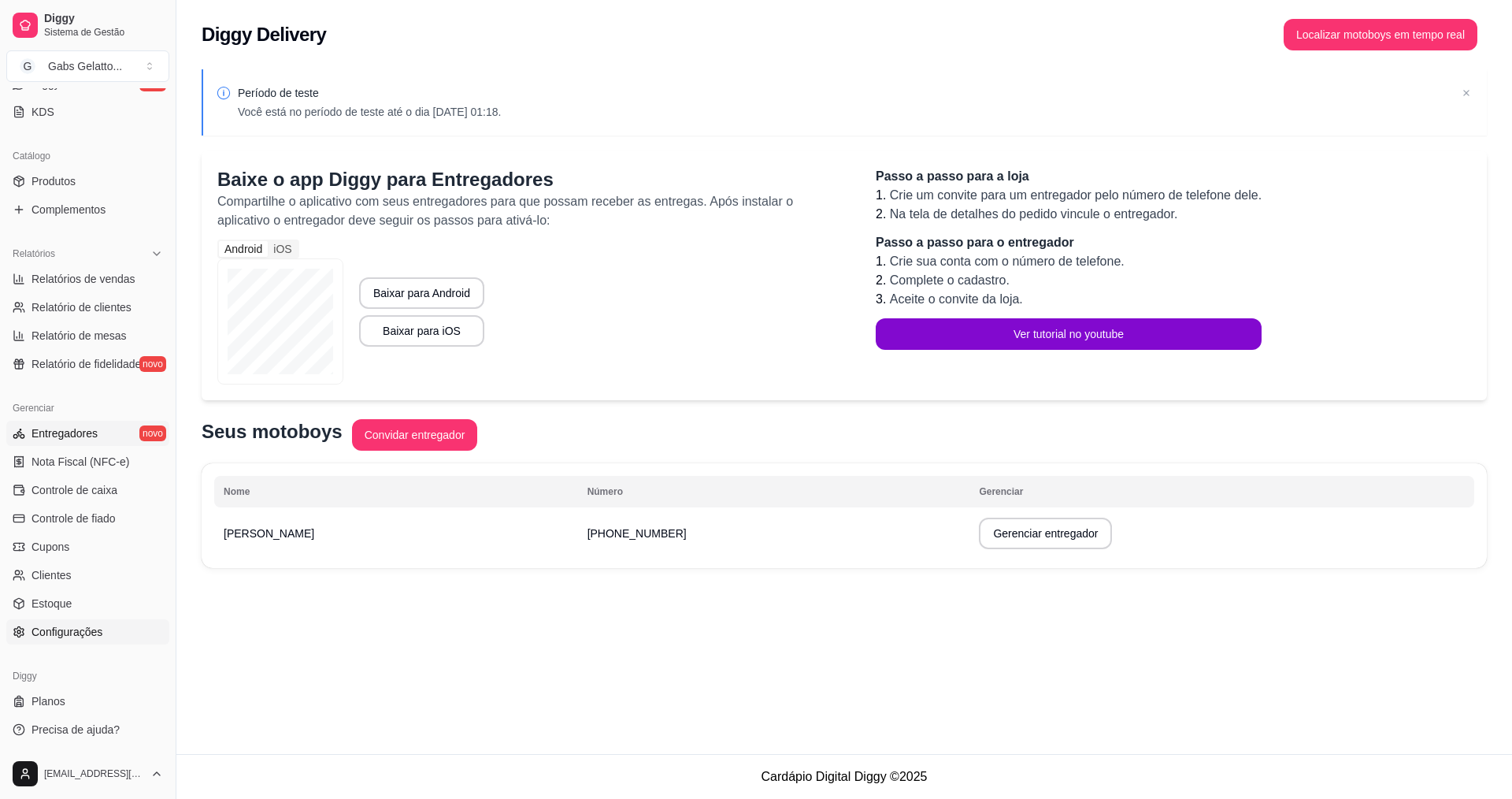
click at [112, 626] on link "Configurações" at bounding box center [87, 632] width 163 height 25
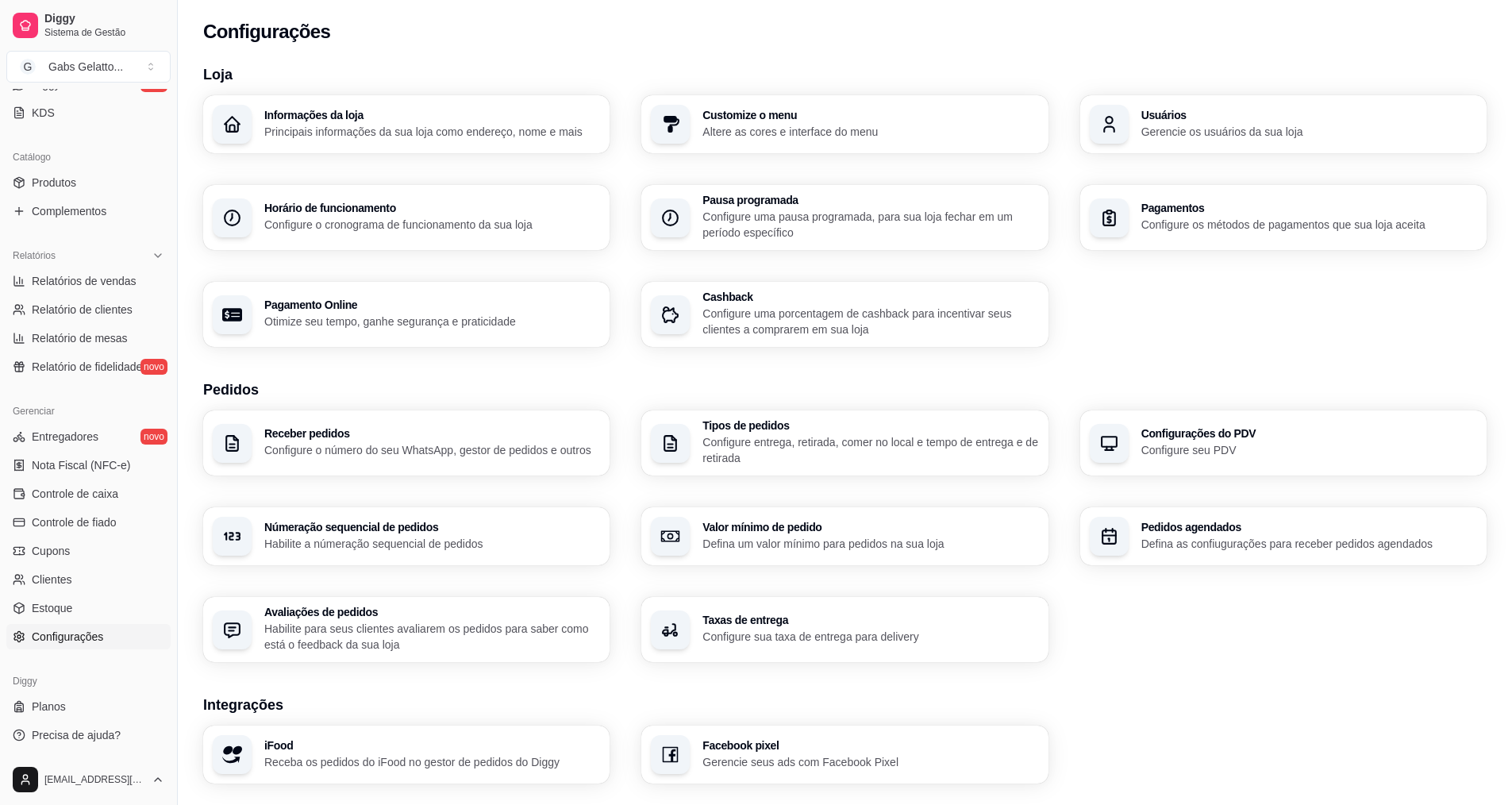
click at [885, 322] on p "Configure uma porcentagem de cashback para incentivar seus clientes a comprarem…" at bounding box center [871, 322] width 336 height 32
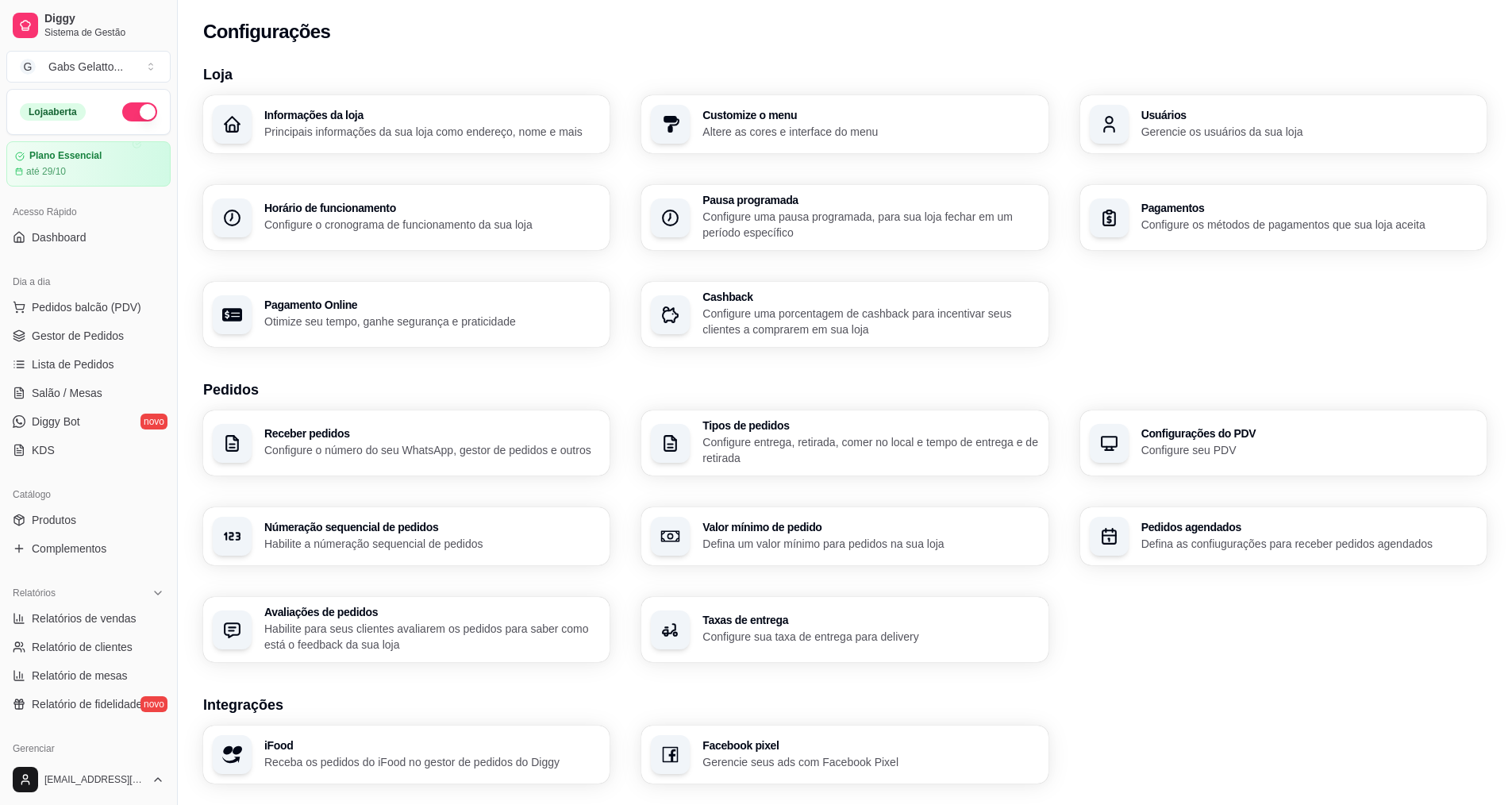
drag, startPoint x: 129, startPoint y: 302, endPoint x: 135, endPoint y: 293, distance: 10.8
click at [129, 300] on span "Pedidos balcão (PDV)" at bounding box center [86, 307] width 110 height 16
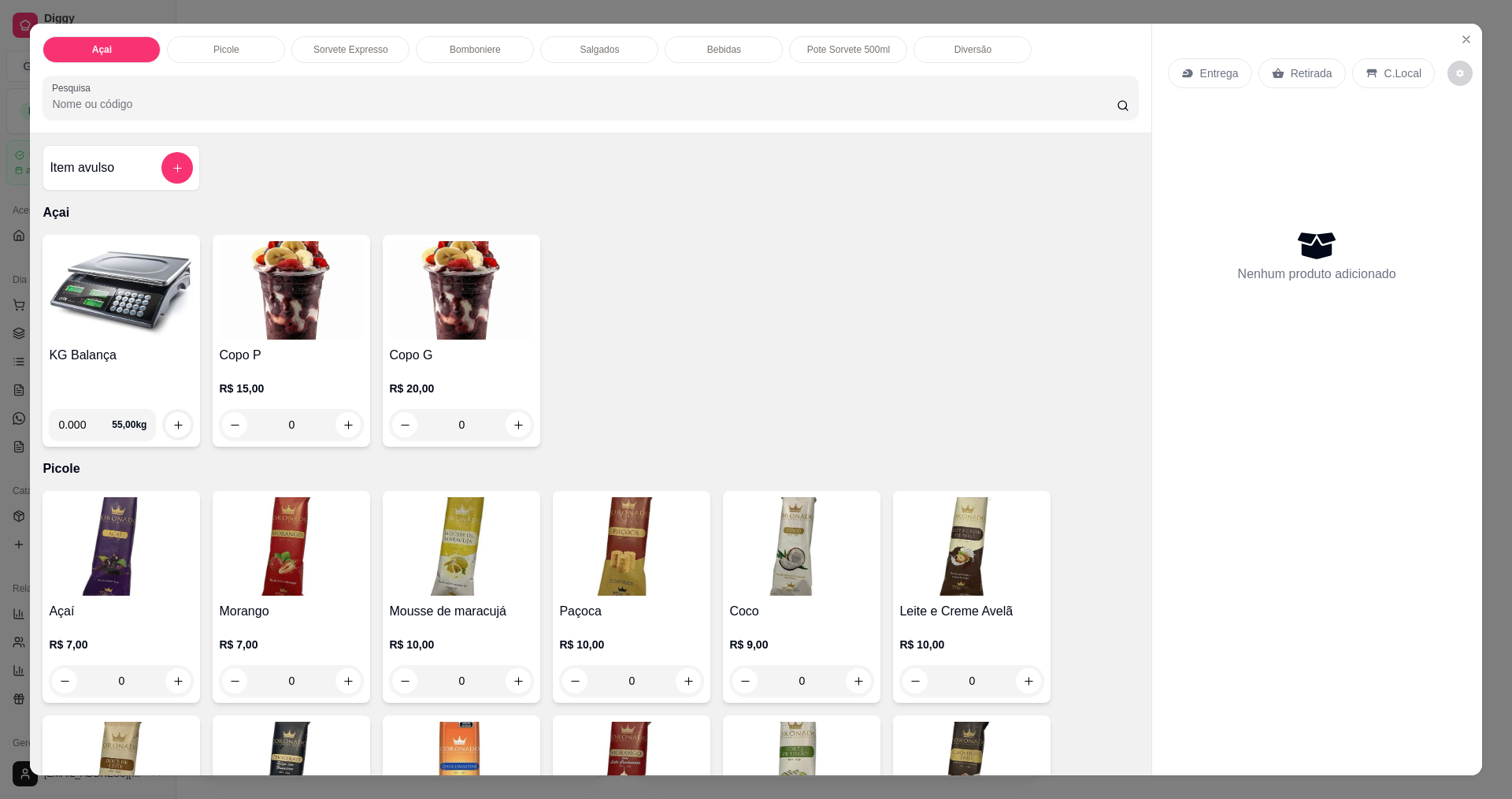
click at [137, 291] on img at bounding box center [121, 291] width 145 height 98
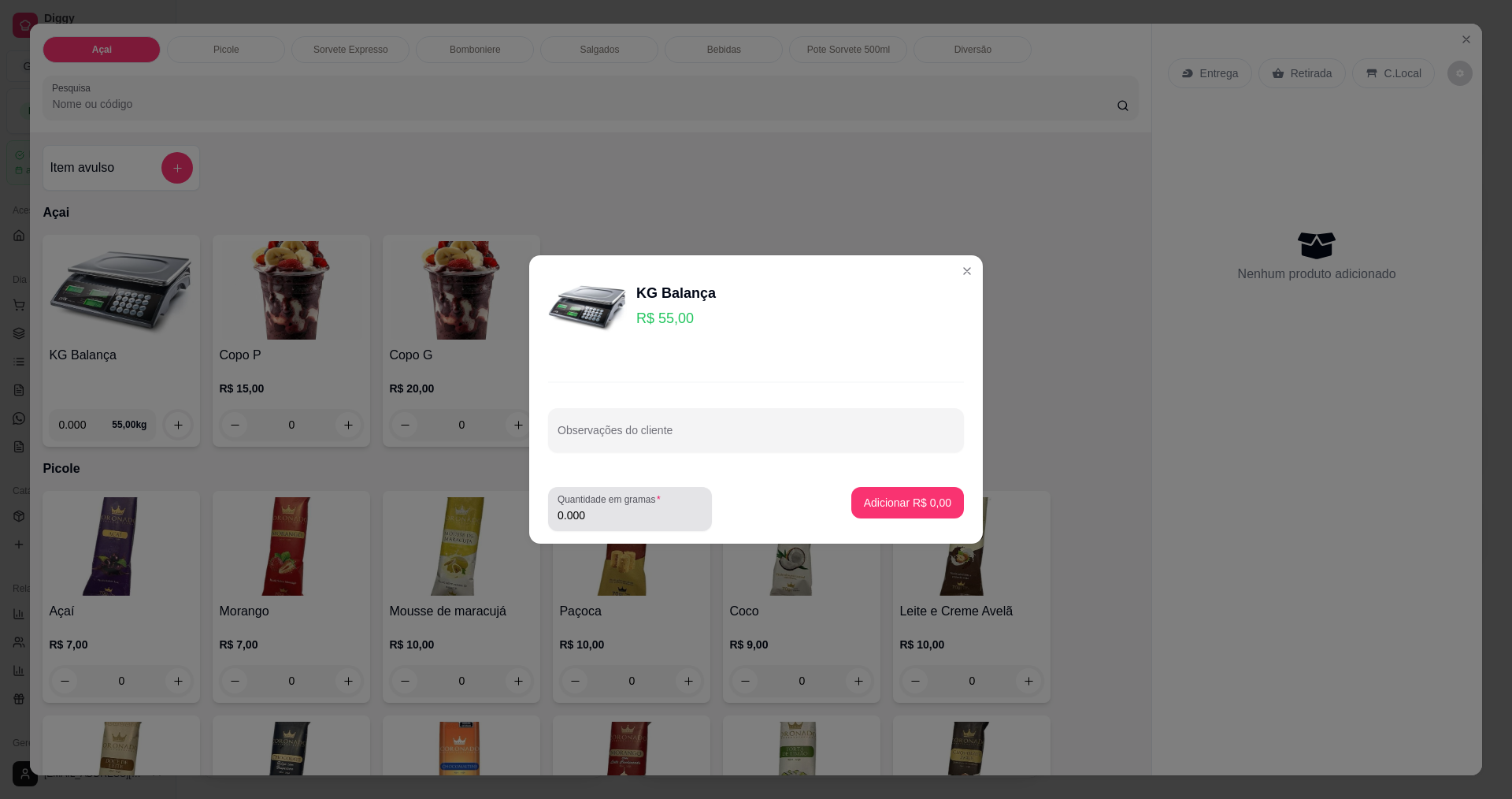
click at [654, 503] on label "Quantidade em gramas" at bounding box center [611, 499] width 109 height 14
click at [654, 508] on input "0.000" at bounding box center [630, 515] width 145 height 16
type input "0.484"
drag, startPoint x: 909, startPoint y: 486, endPoint x: 911, endPoint y: 498, distance: 12.2
click at [910, 490] on footer "Quantidade em gramas 0.484 Adicionar R$ 26,62" at bounding box center [756, 508] width 453 height 69
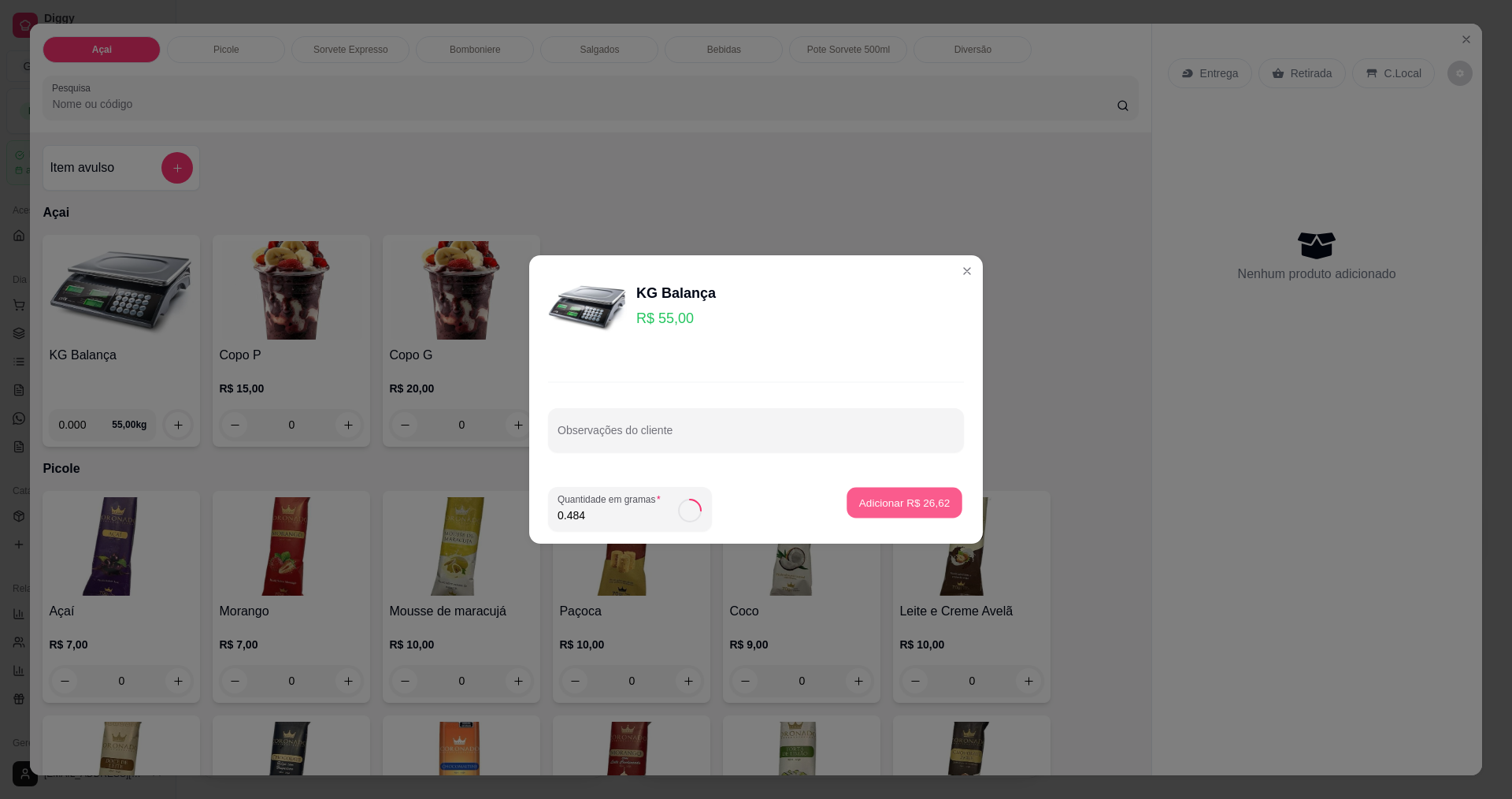
click at [912, 502] on p "Adicionar R$ 26,62" at bounding box center [904, 502] width 91 height 15
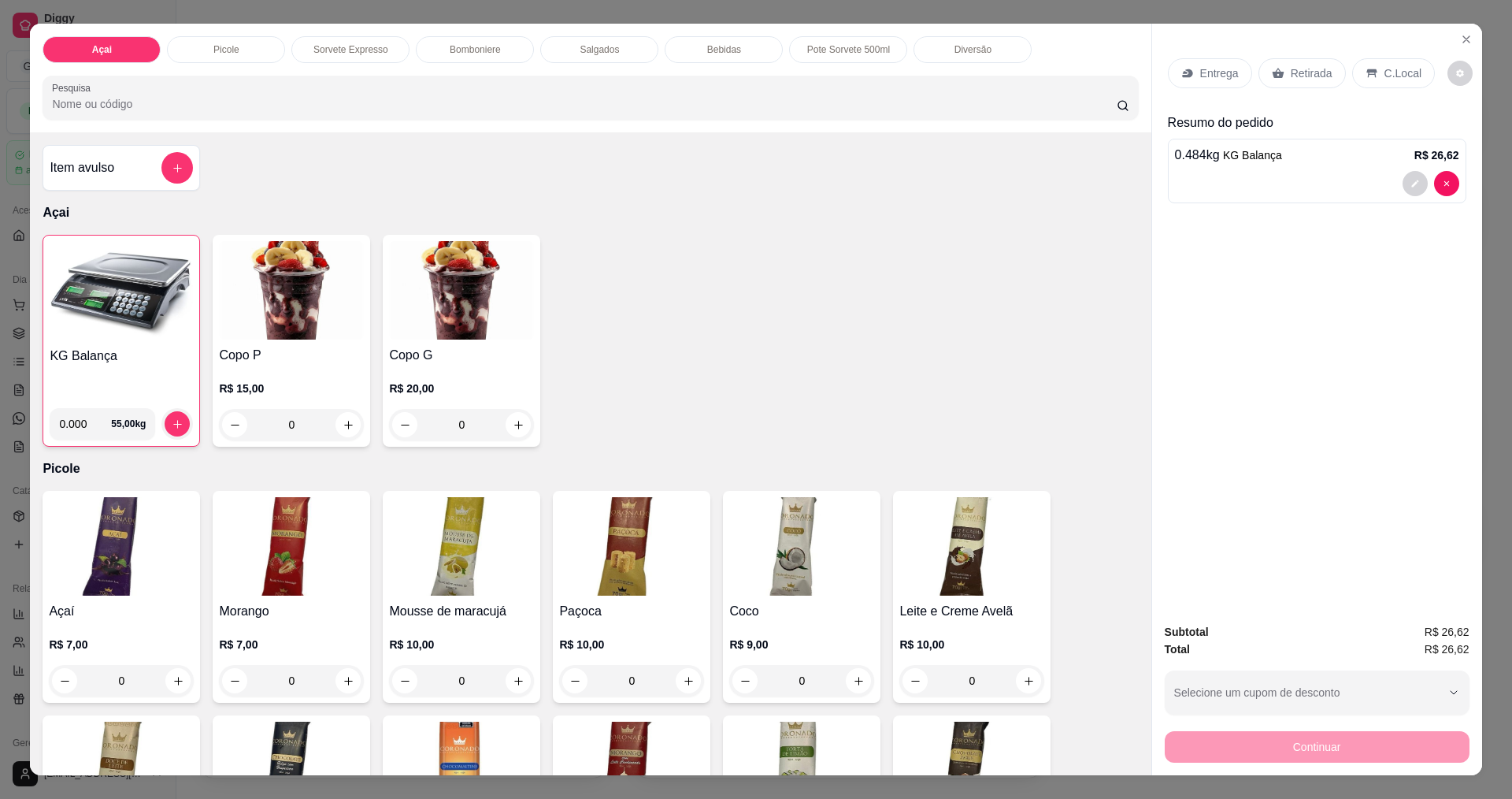
drag, startPoint x: 1364, startPoint y: 60, endPoint x: 1357, endPoint y: 79, distance: 20.2
click at [1366, 62] on div "C.Local" at bounding box center [1394, 73] width 83 height 30
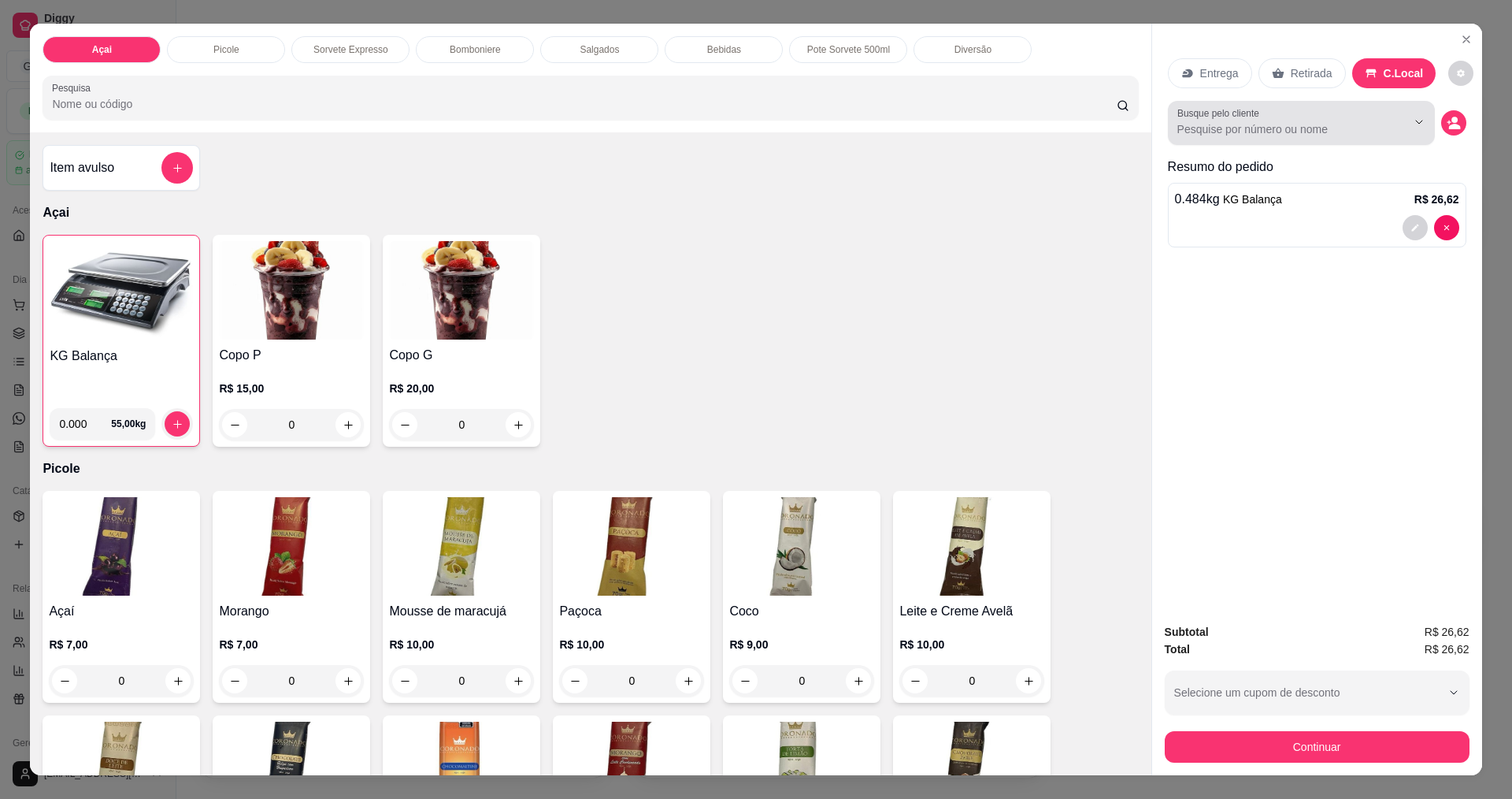
click at [1385, 133] on div at bounding box center [1406, 122] width 50 height 30
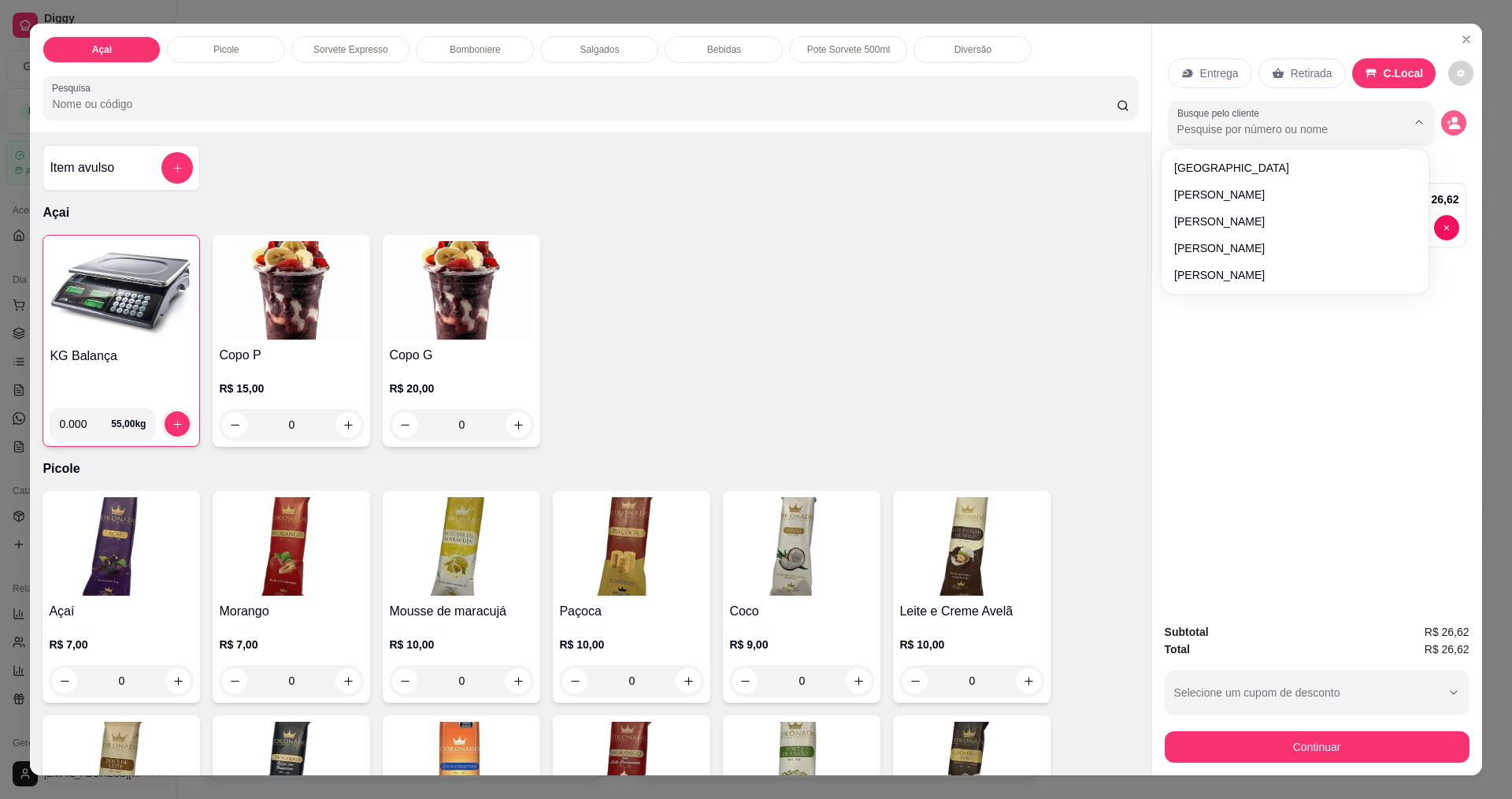
click at [1447, 123] on icon "decrease-product-quantity" at bounding box center [1454, 123] width 14 height 14
click at [1457, 126] on button "decrease-product-quantity" at bounding box center [1454, 123] width 25 height 25
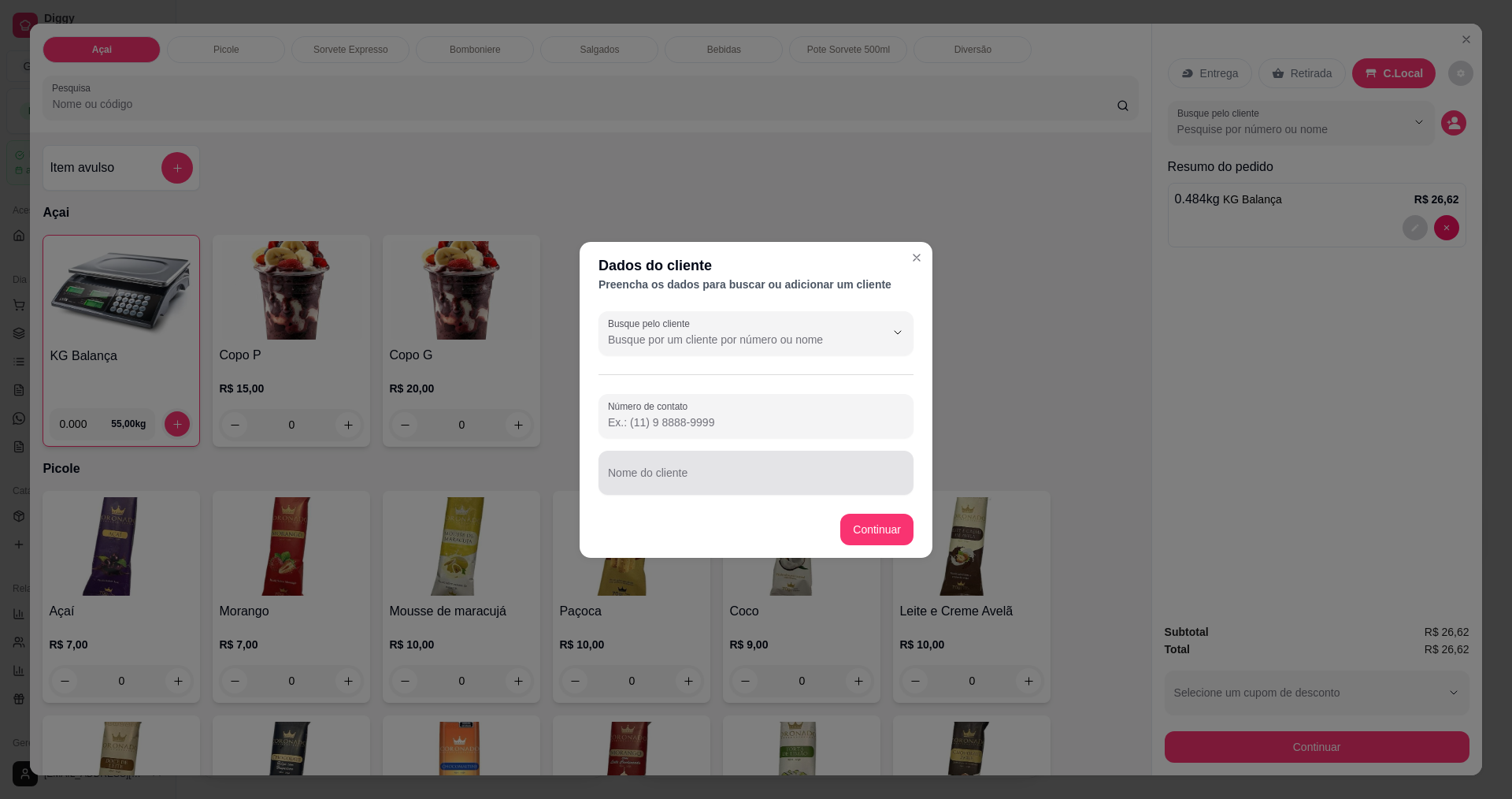
click at [781, 467] on div at bounding box center [756, 473] width 296 height 32
type input "[PERSON_NAME]"
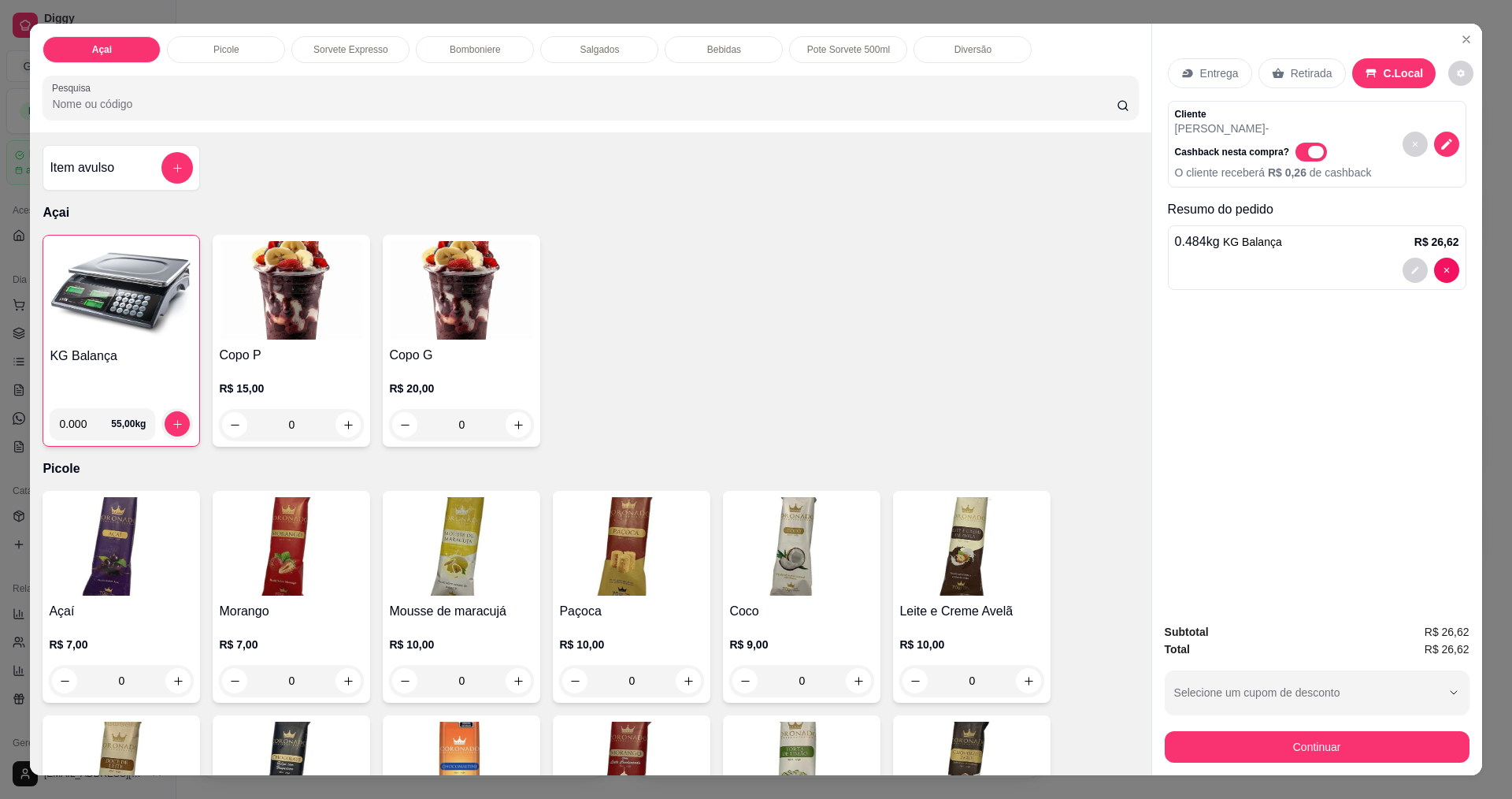
click at [1296, 148] on span "Automatic updates" at bounding box center [1312, 152] width 32 height 19
click at [1295, 155] on input "Automatic updates" at bounding box center [1300, 160] width 10 height 10
checkbox input "false"
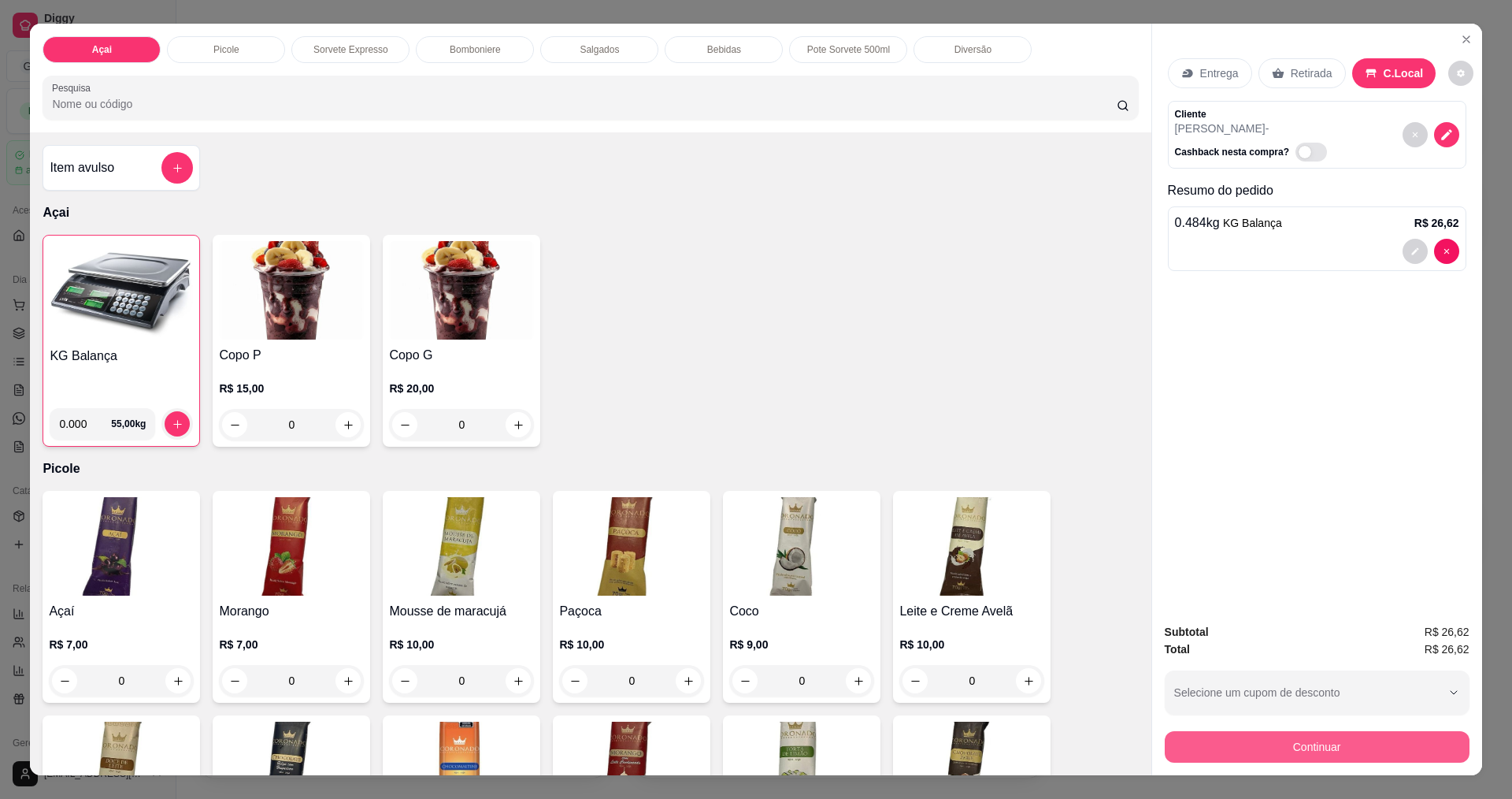
click at [1340, 743] on button "Continuar" at bounding box center [1317, 747] width 305 height 32
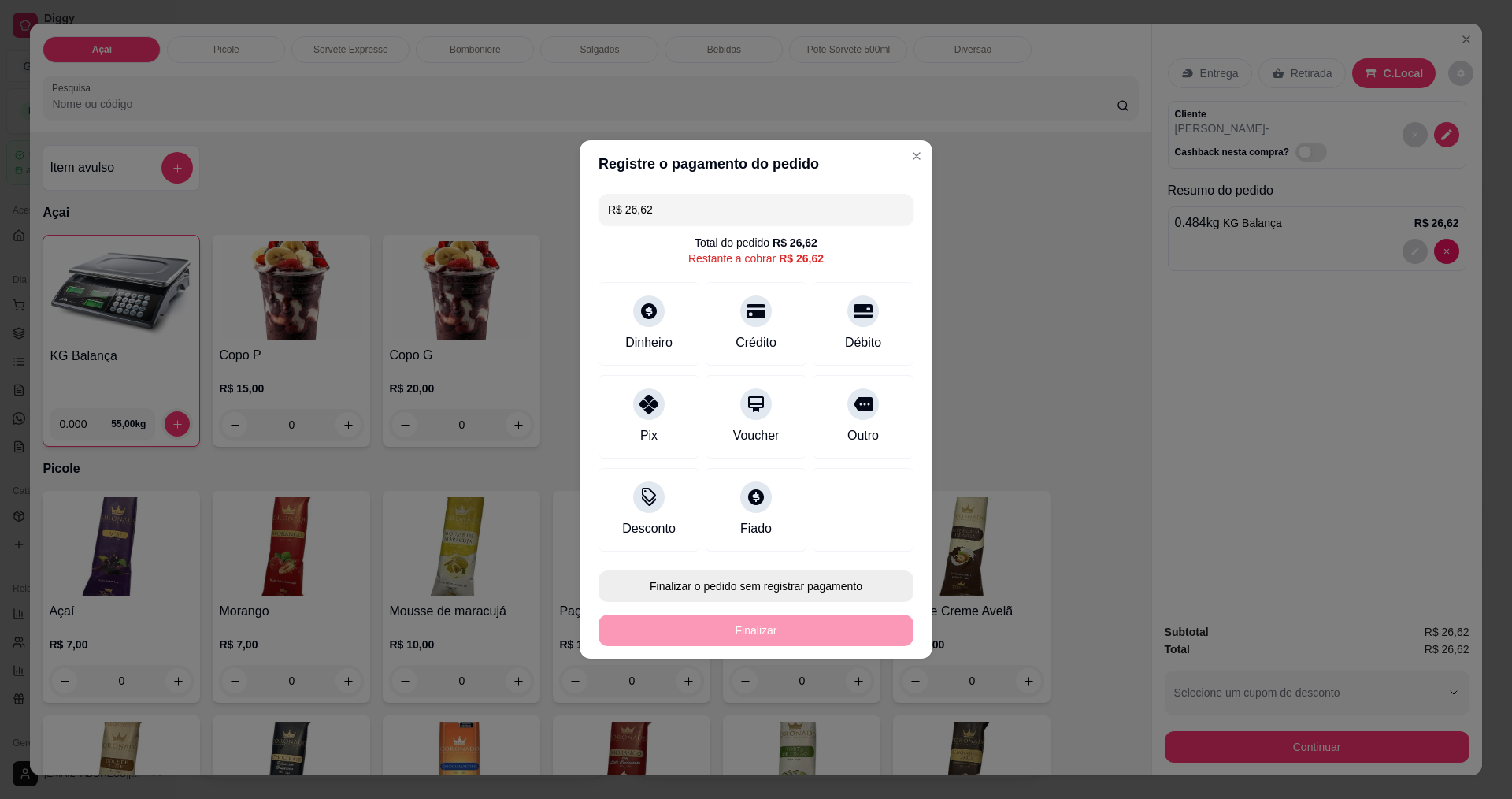
click at [748, 589] on button "Finalizar o pedido sem registrar pagamento" at bounding box center [756, 586] width 315 height 32
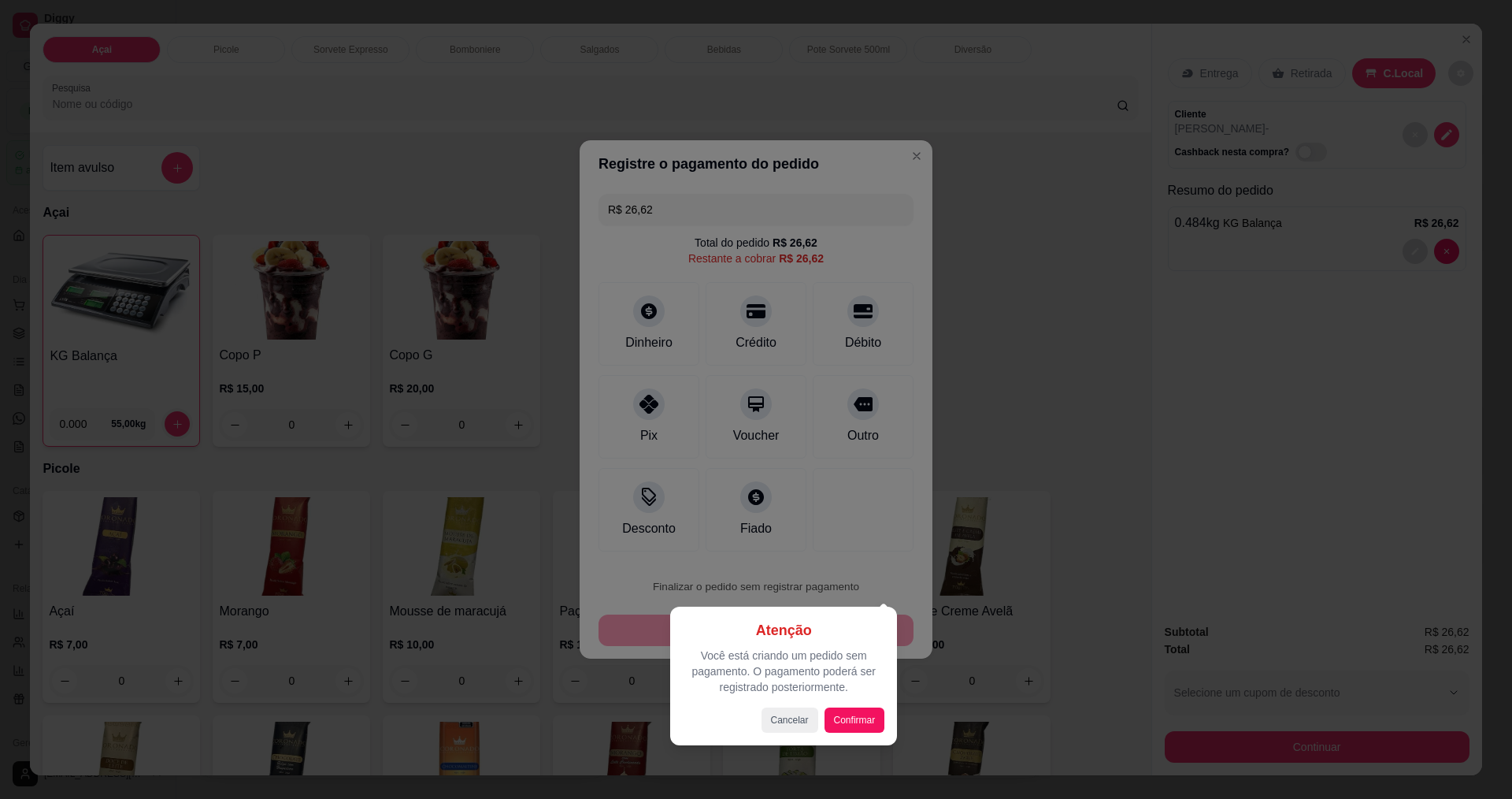
click at [887, 720] on div "Atenção Você está criando um pedido sem pagamento. O pagamento poderá ser regis…" at bounding box center [784, 676] width 227 height 139
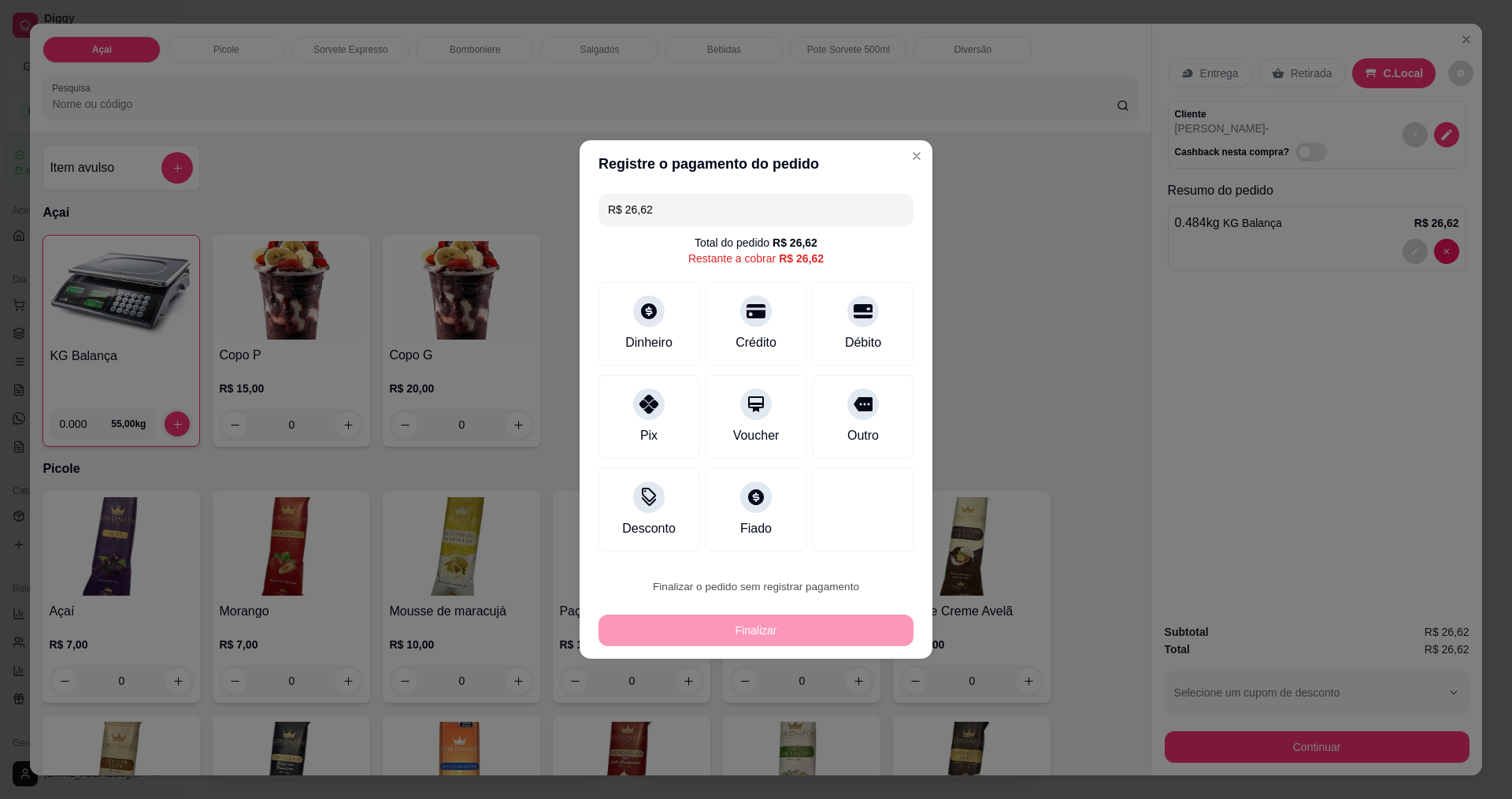
click at [871, 722] on button "Confirmar" at bounding box center [855, 716] width 56 height 24
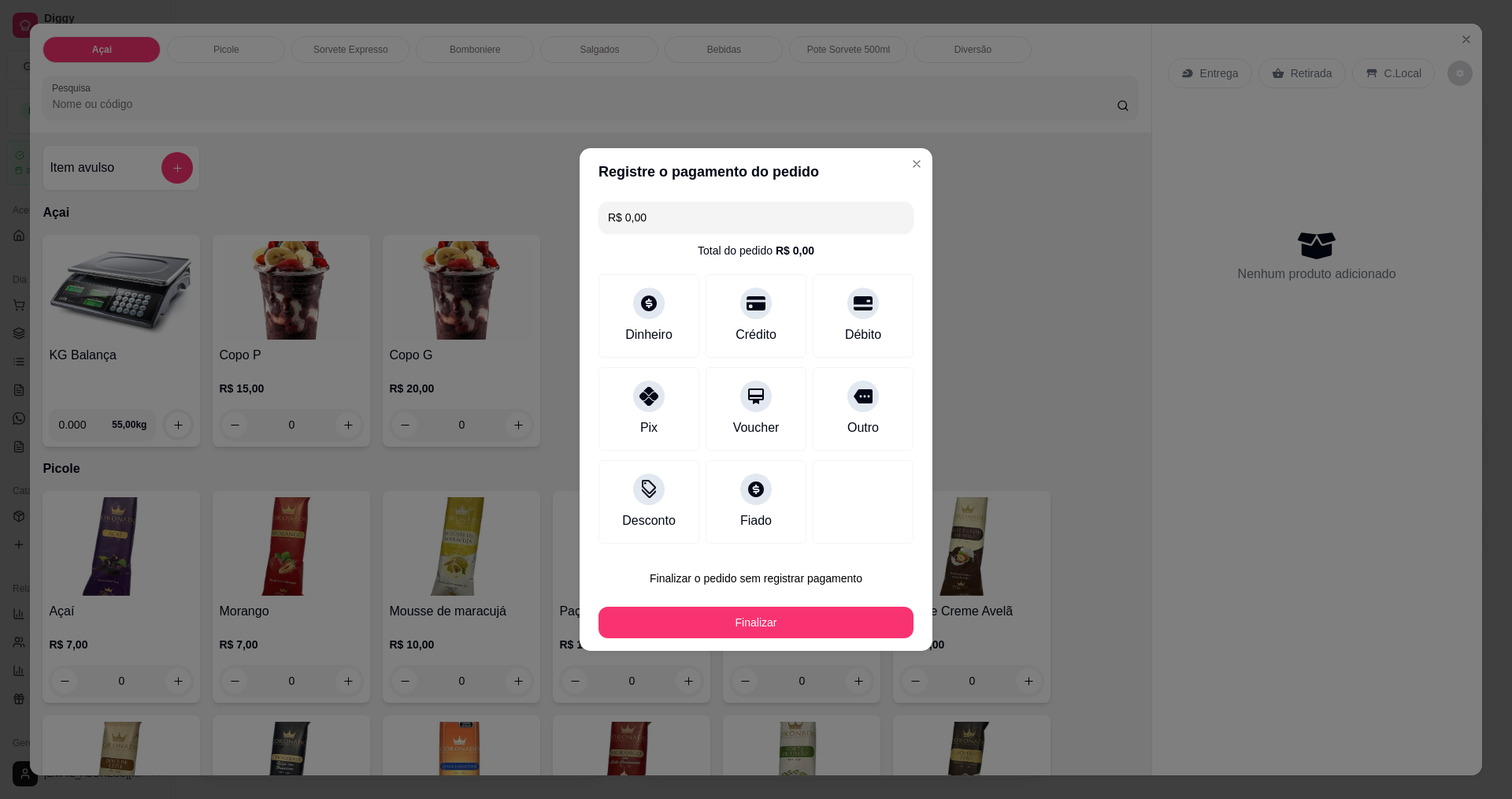
type input "R$ 0,00"
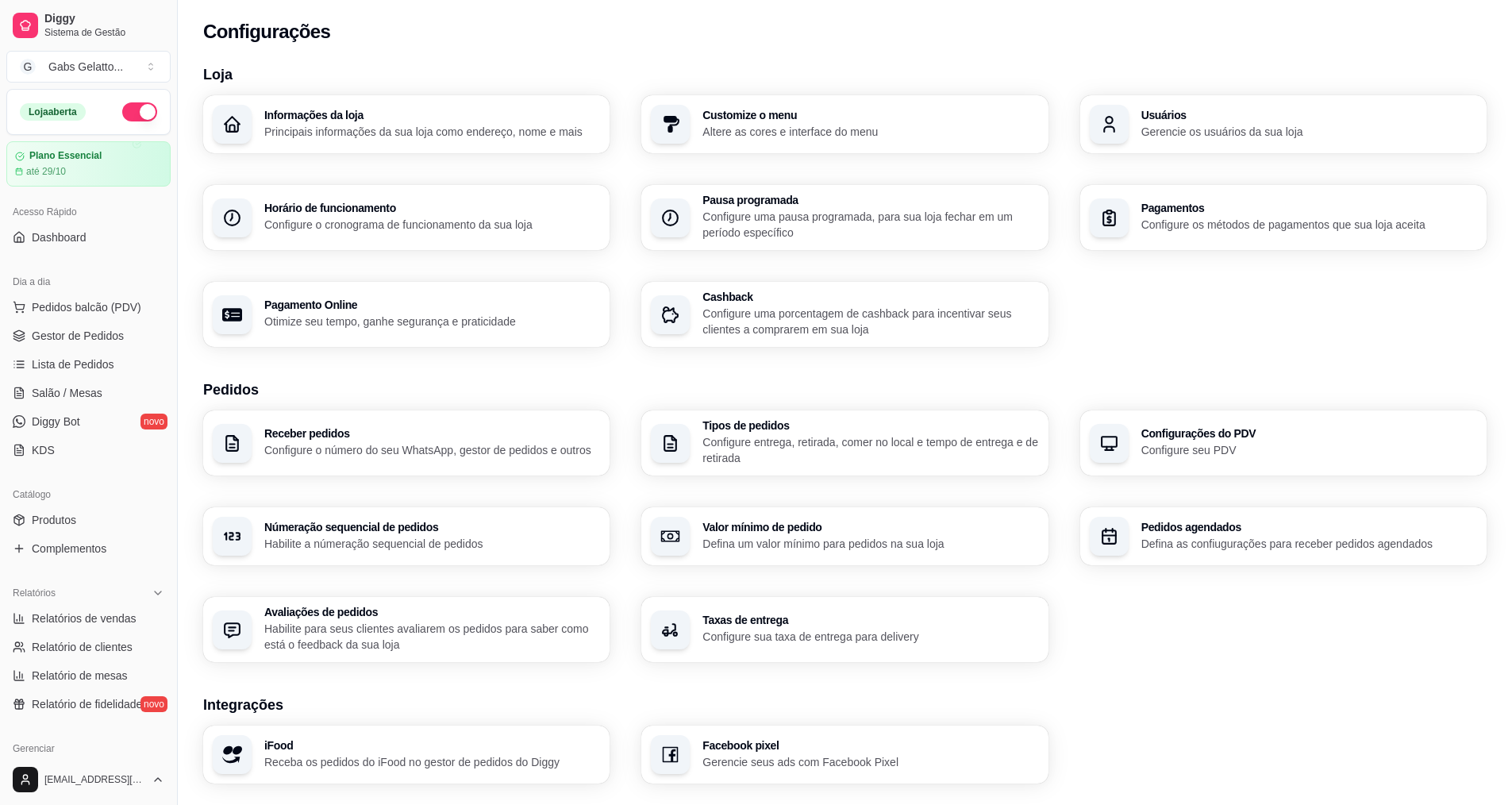
click at [1464, 42] on div "Configurações" at bounding box center [845, 32] width 1284 height 26
click at [63, 330] on span "Gestor de Pedidos" at bounding box center [78, 336] width 92 height 16
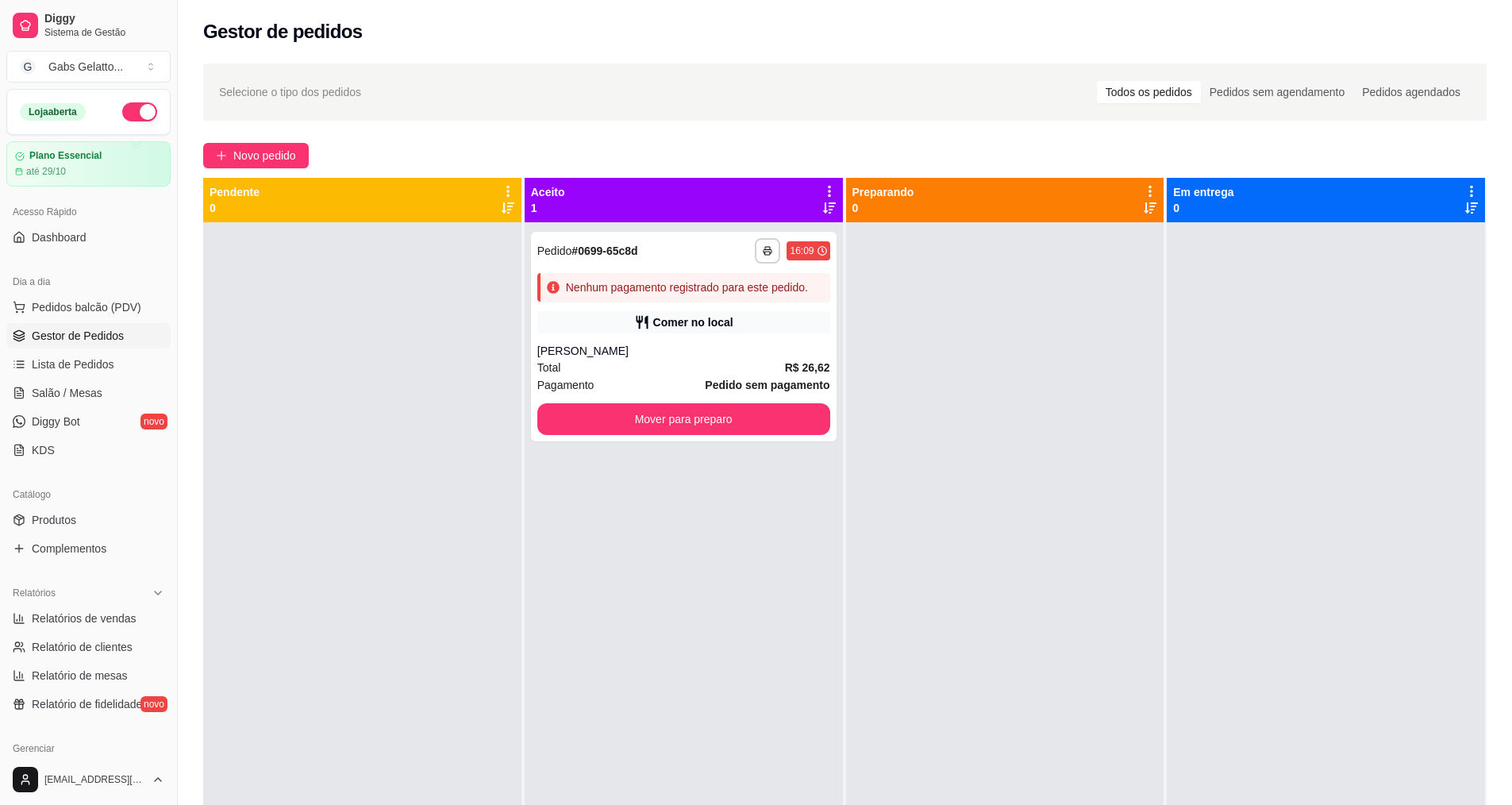
drag, startPoint x: 880, startPoint y: 332, endPoint x: 899, endPoint y: 361, distance: 34.7
drag, startPoint x: 899, startPoint y: 361, endPoint x: 102, endPoint y: 287, distance: 800.4
click at [102, 287] on div "Dia a dia" at bounding box center [88, 282] width 164 height 26
click at [108, 301] on span "Pedidos balcão (PDV)" at bounding box center [86, 307] width 110 height 16
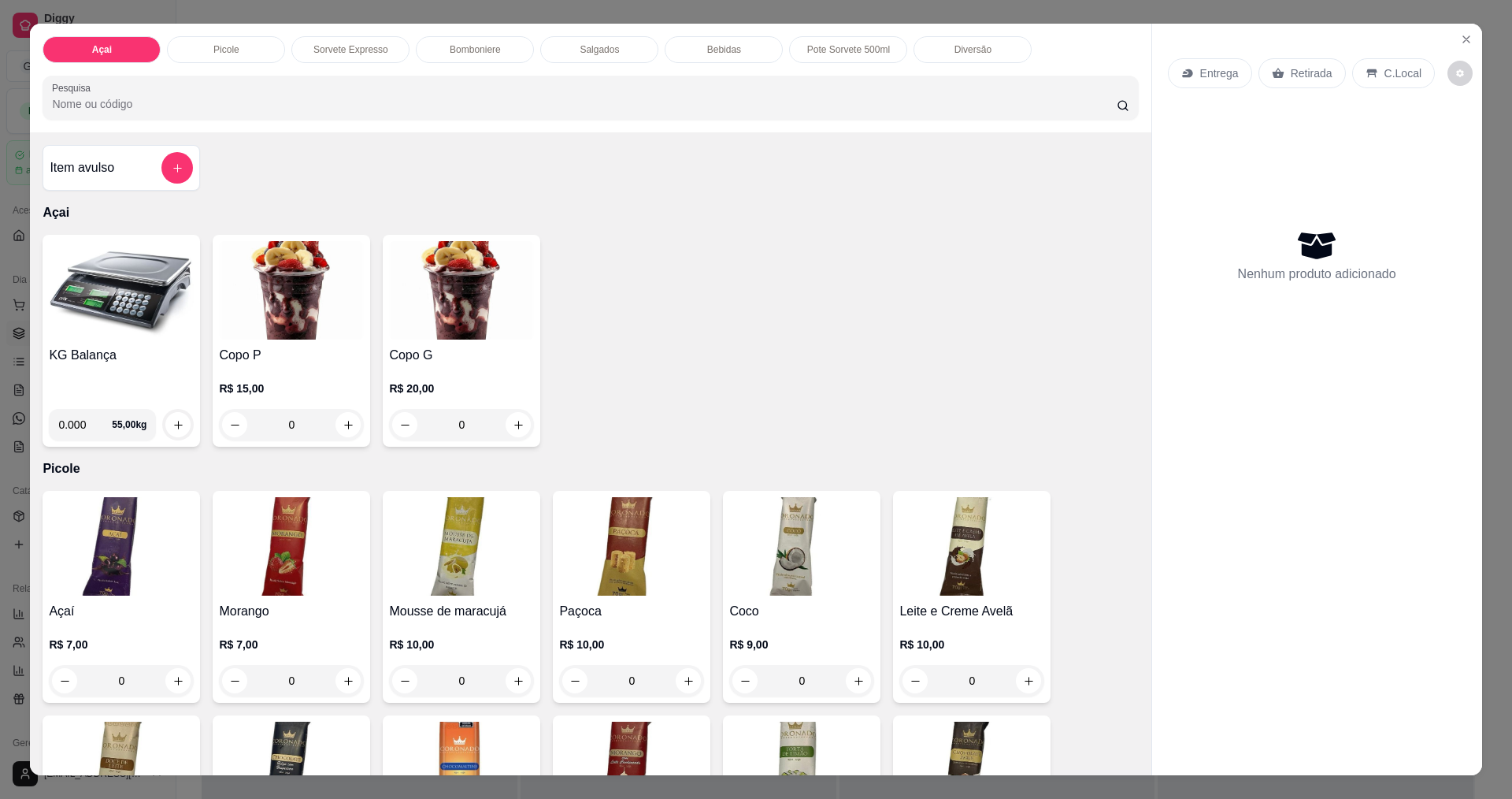
click at [110, 291] on img at bounding box center [121, 291] width 145 height 98
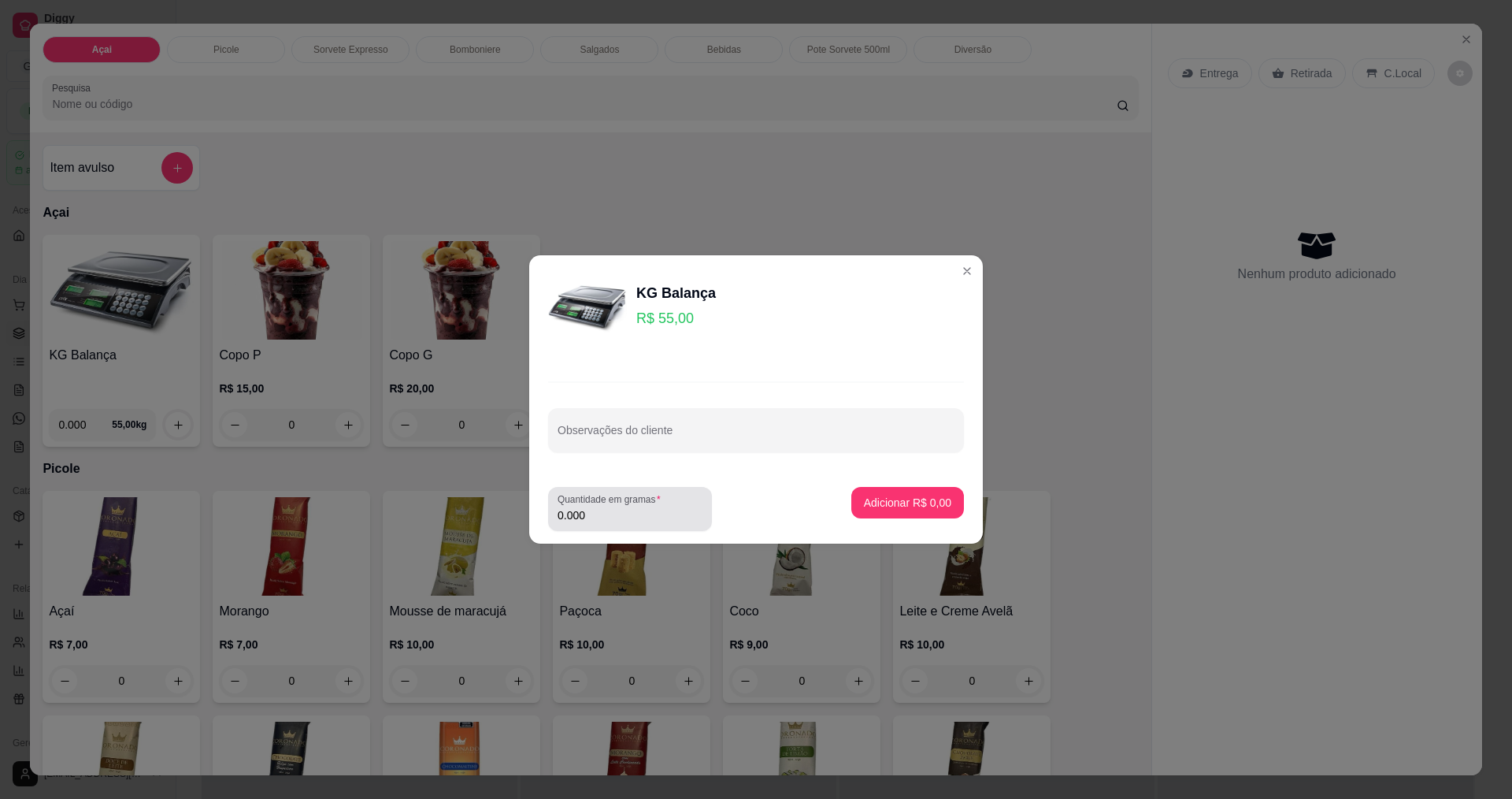
click at [620, 536] on footer "Quantidade em gramas 0.000 Adicionar R$ 0,00" at bounding box center [756, 508] width 453 height 69
click at [616, 538] on footer "Quantidade em gramas 0.000 Adicionar R$ 0,00" at bounding box center [756, 508] width 453 height 69
click at [657, 511] on input "0.000" at bounding box center [630, 515] width 145 height 16
type input "0.388"
click at [924, 500] on p "Adicionar R$ 21,34" at bounding box center [904, 502] width 91 height 15
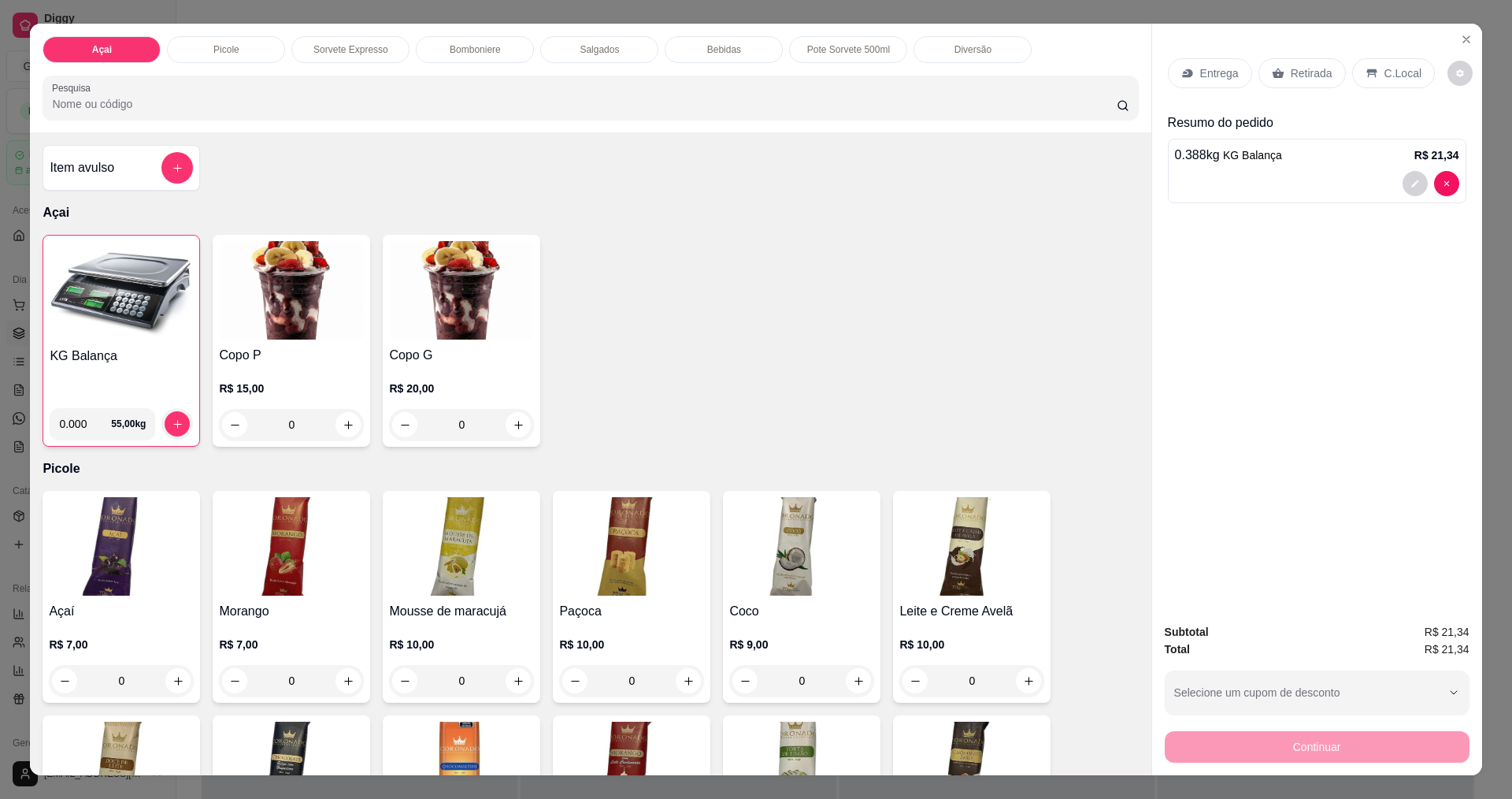
click at [1374, 80] on div "C.Local" at bounding box center [1394, 73] width 83 height 30
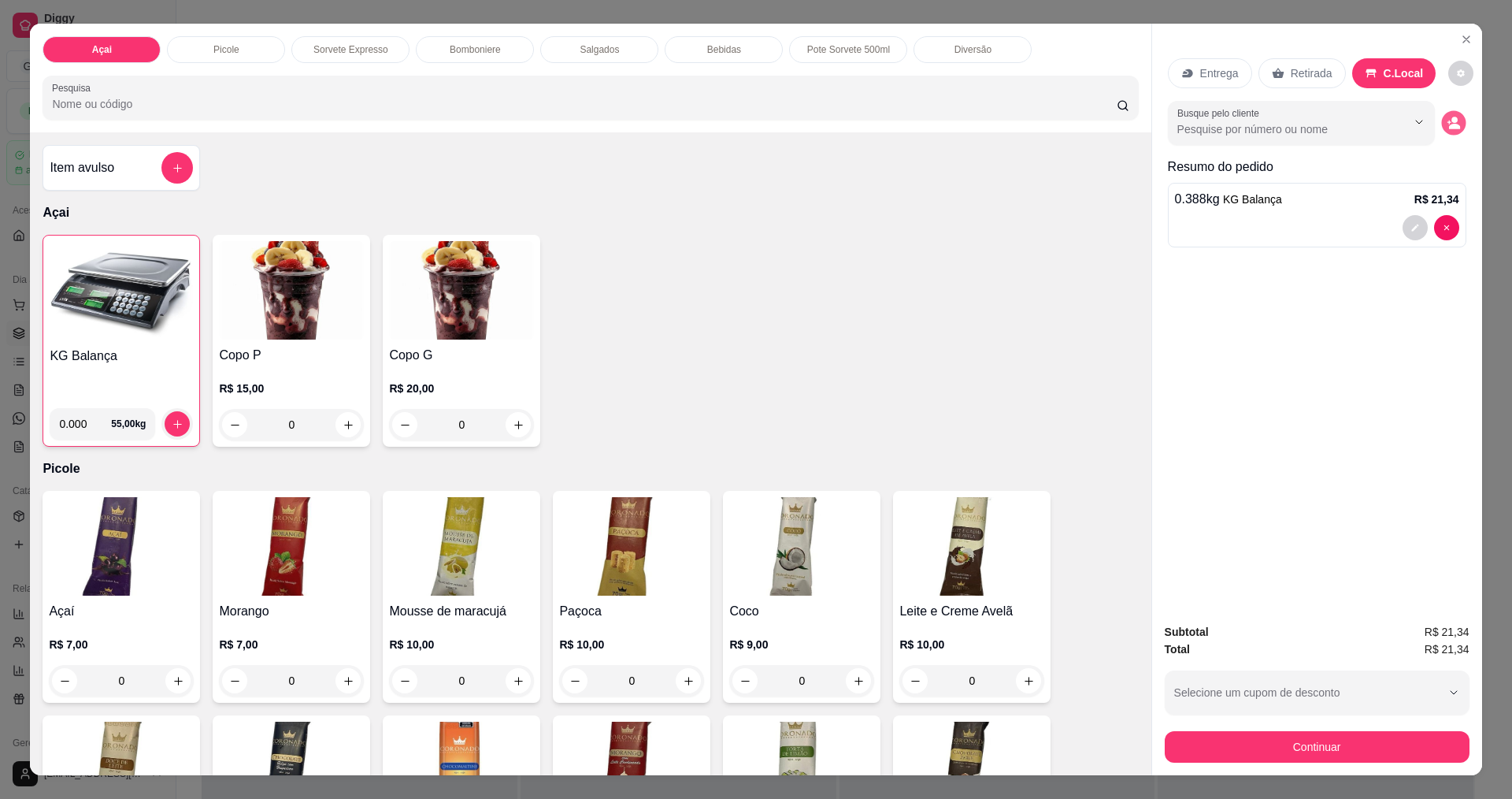
click at [1441, 125] on button "decrease-product-quantity" at bounding box center [1453, 123] width 25 height 25
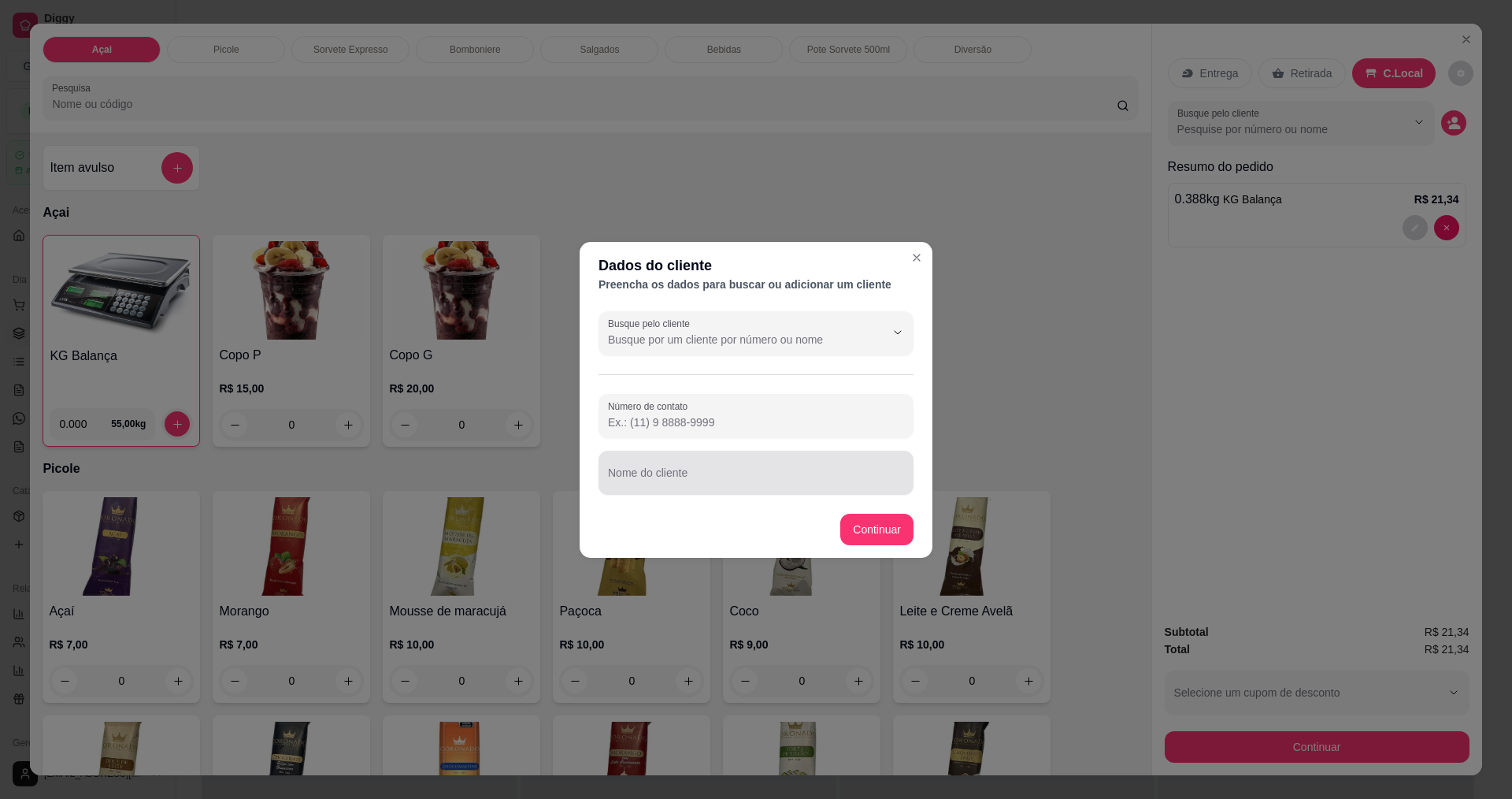
click at [793, 486] on input "Nome do cliente" at bounding box center [756, 479] width 296 height 16
click at [789, 483] on input "Nome do cliente" at bounding box center [756, 479] width 296 height 16
paste input "bittencourt"
click at [783, 411] on div at bounding box center [756, 416] width 296 height 32
click at [685, 484] on input "[PERSON_NAME]" at bounding box center [756, 479] width 296 height 16
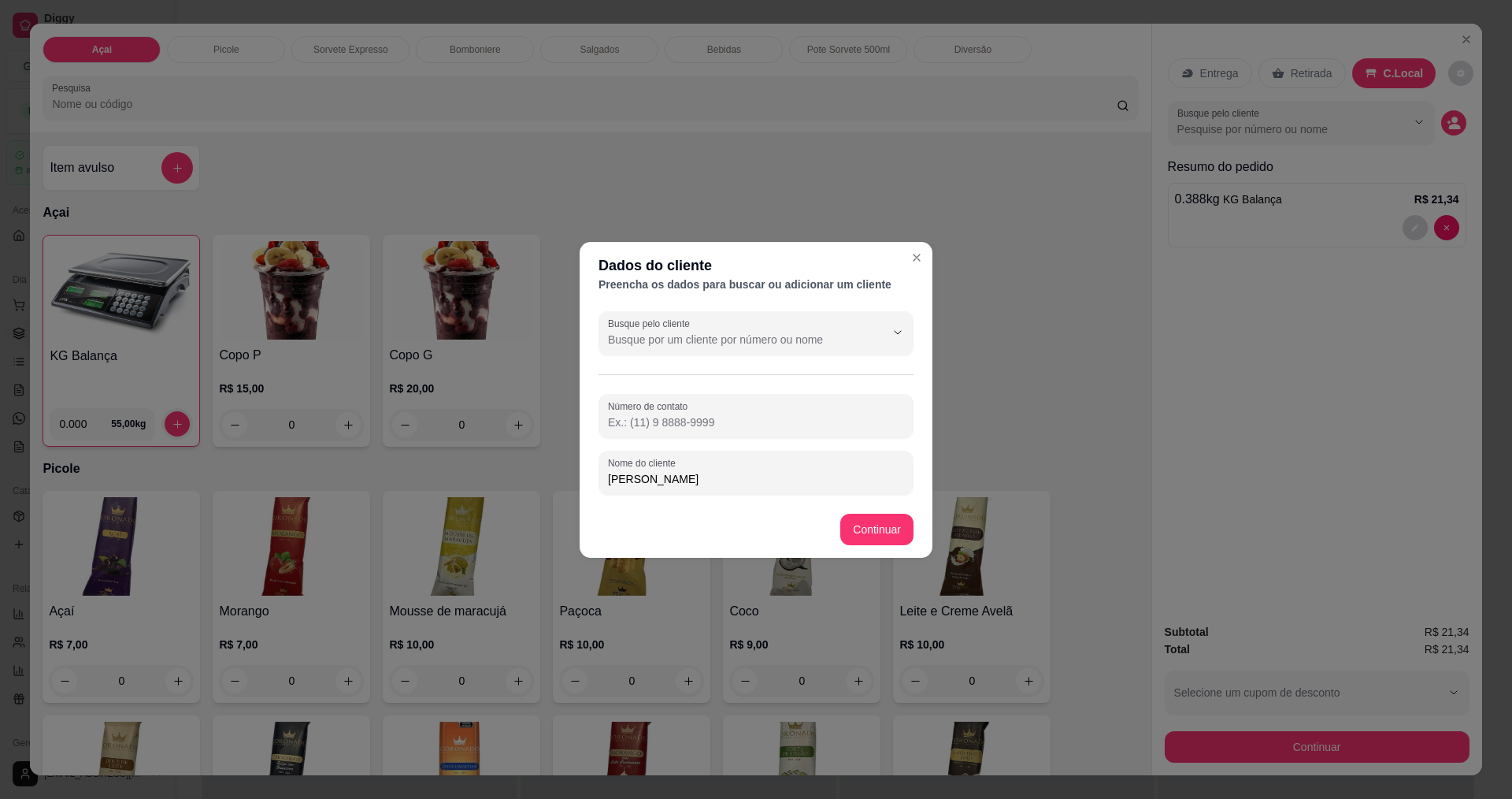
click at [732, 484] on input "[PERSON_NAME]" at bounding box center [756, 479] width 296 height 16
type input "[PERSON_NAME]"
click at [670, 430] on div at bounding box center [756, 416] width 296 height 32
type input "[PHONE_NUMBER]"
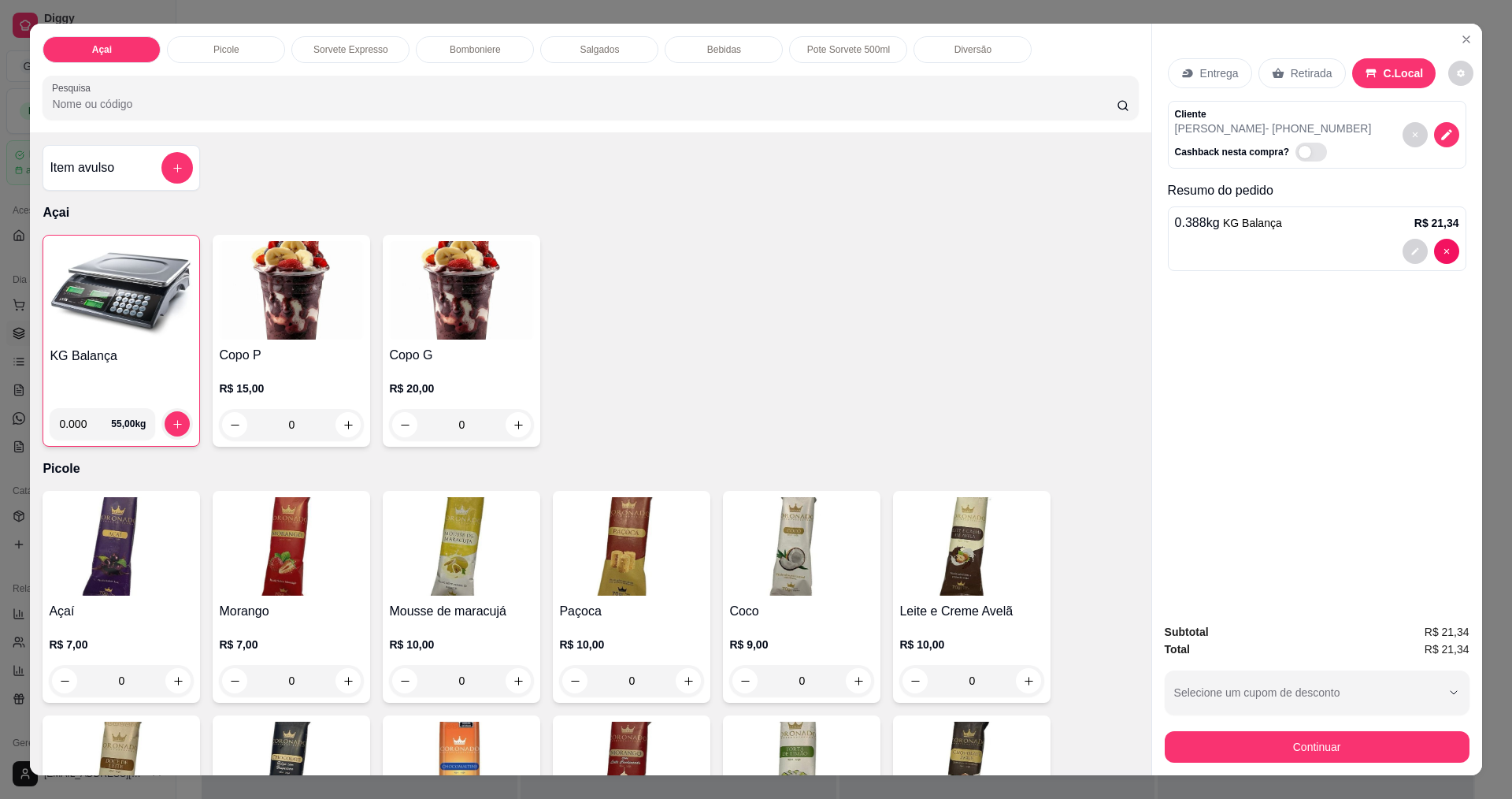
click at [1310, 152] on span "Automatic updates" at bounding box center [1312, 152] width 32 height 19
click at [1305, 155] on input "Automatic updates" at bounding box center [1300, 160] width 10 height 10
checkbox input "true"
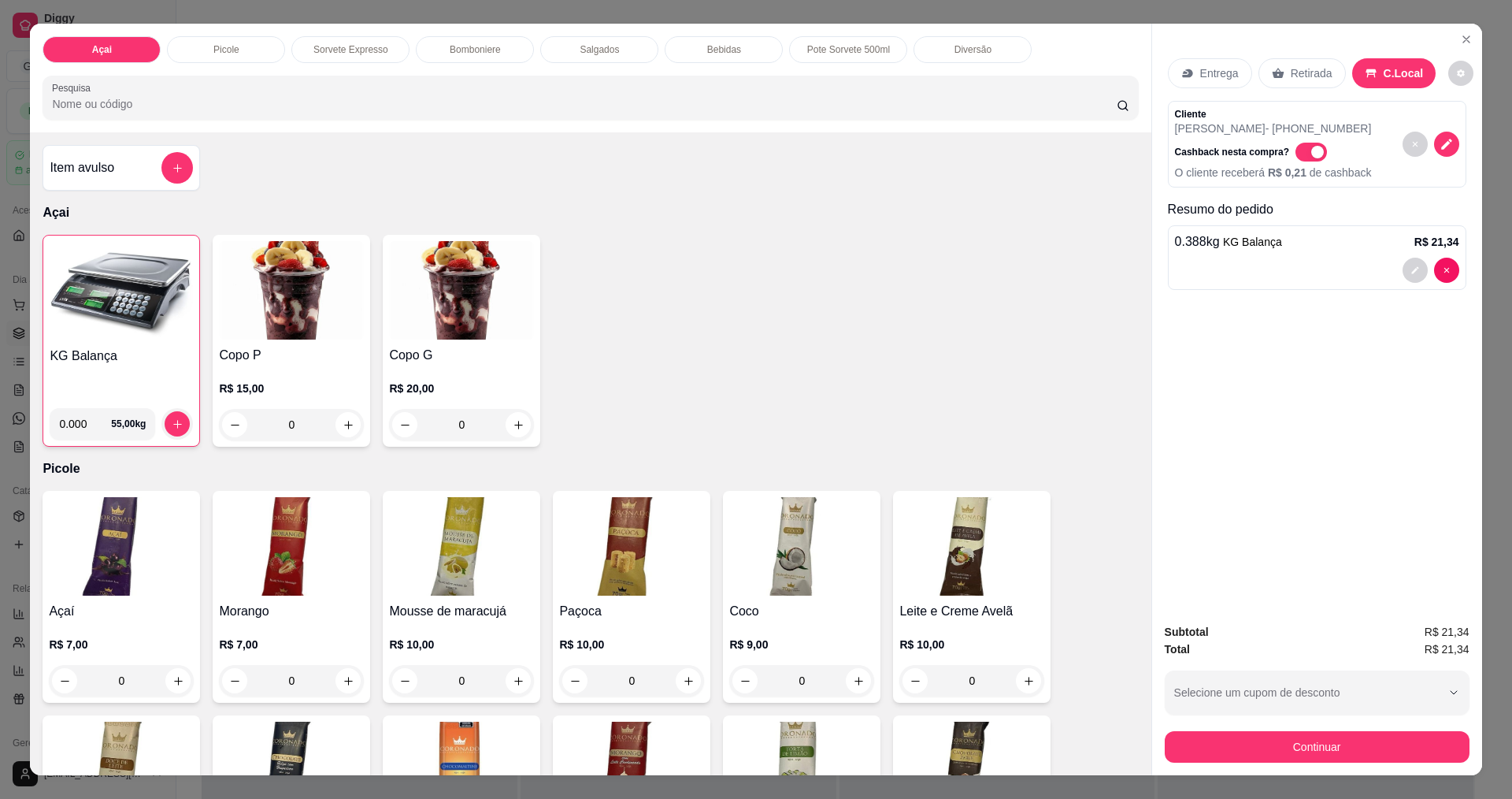
click at [104, 301] on img at bounding box center [121, 291] width 144 height 98
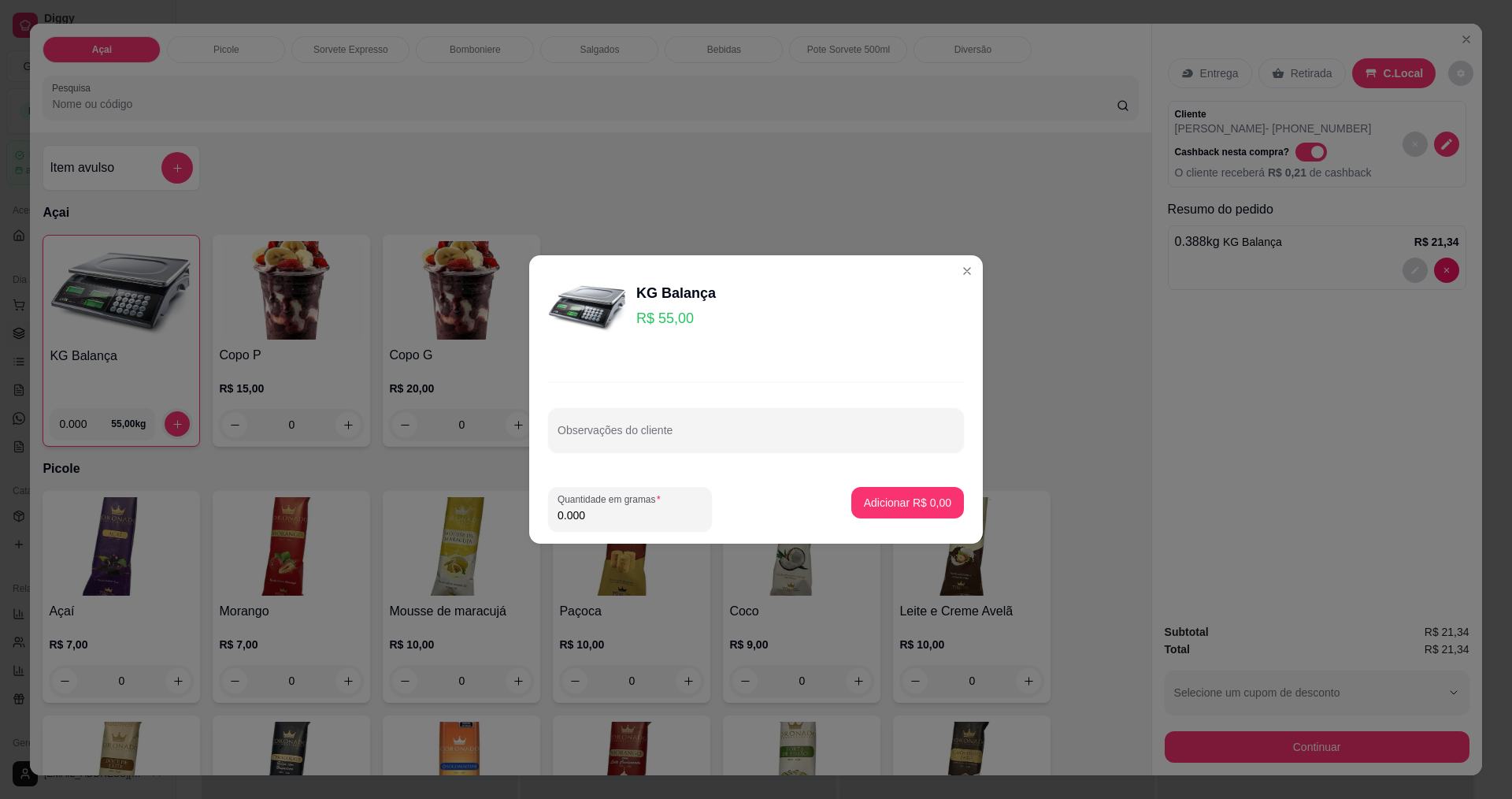
click at [677, 512] on input "0.000" at bounding box center [630, 515] width 145 height 16
type input "0.218"
click at [849, 496] on button "Adicionar R$ 11,99" at bounding box center [904, 503] width 119 height 32
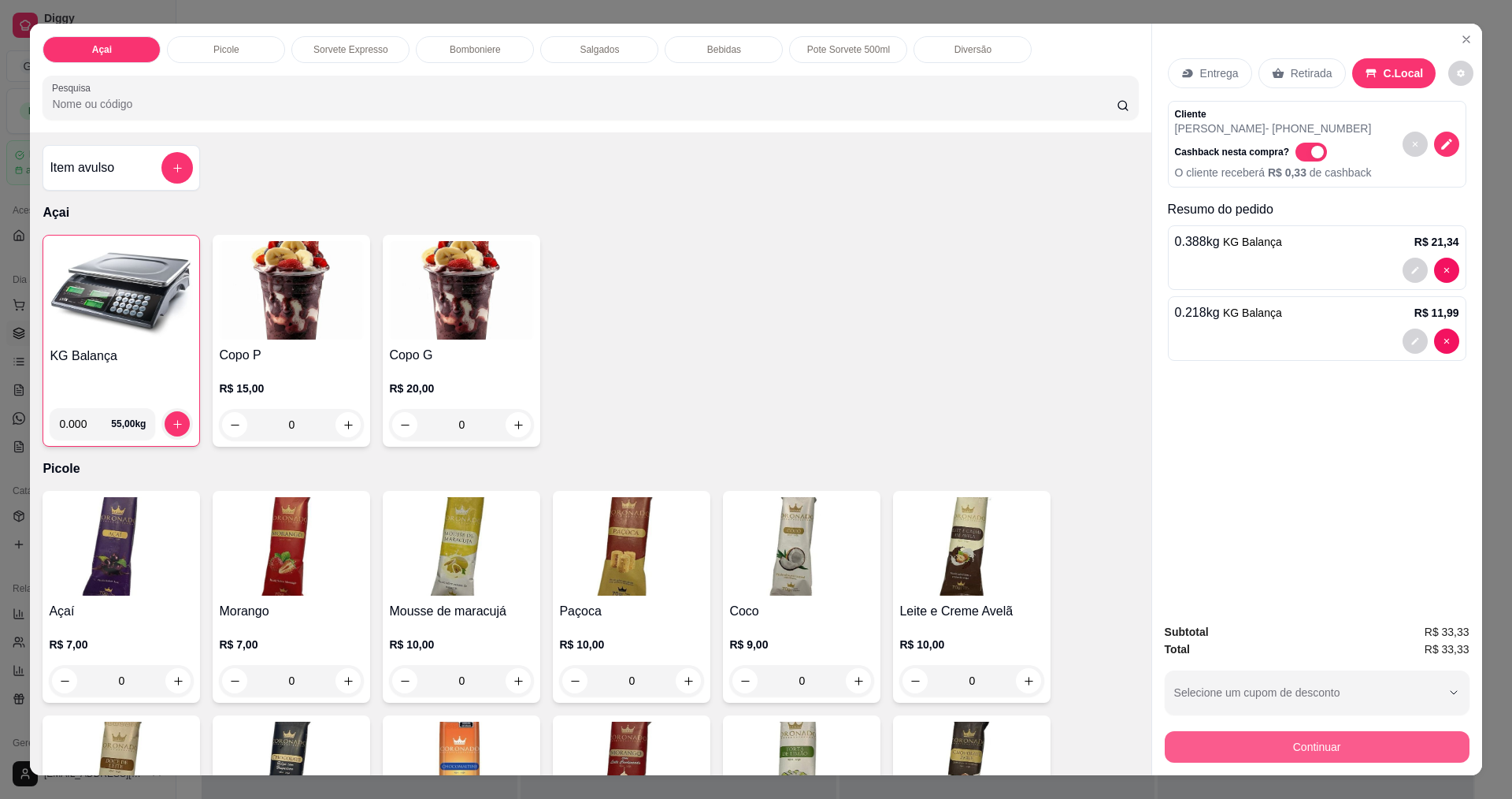
click at [1399, 754] on button "Continuar" at bounding box center [1317, 747] width 305 height 32
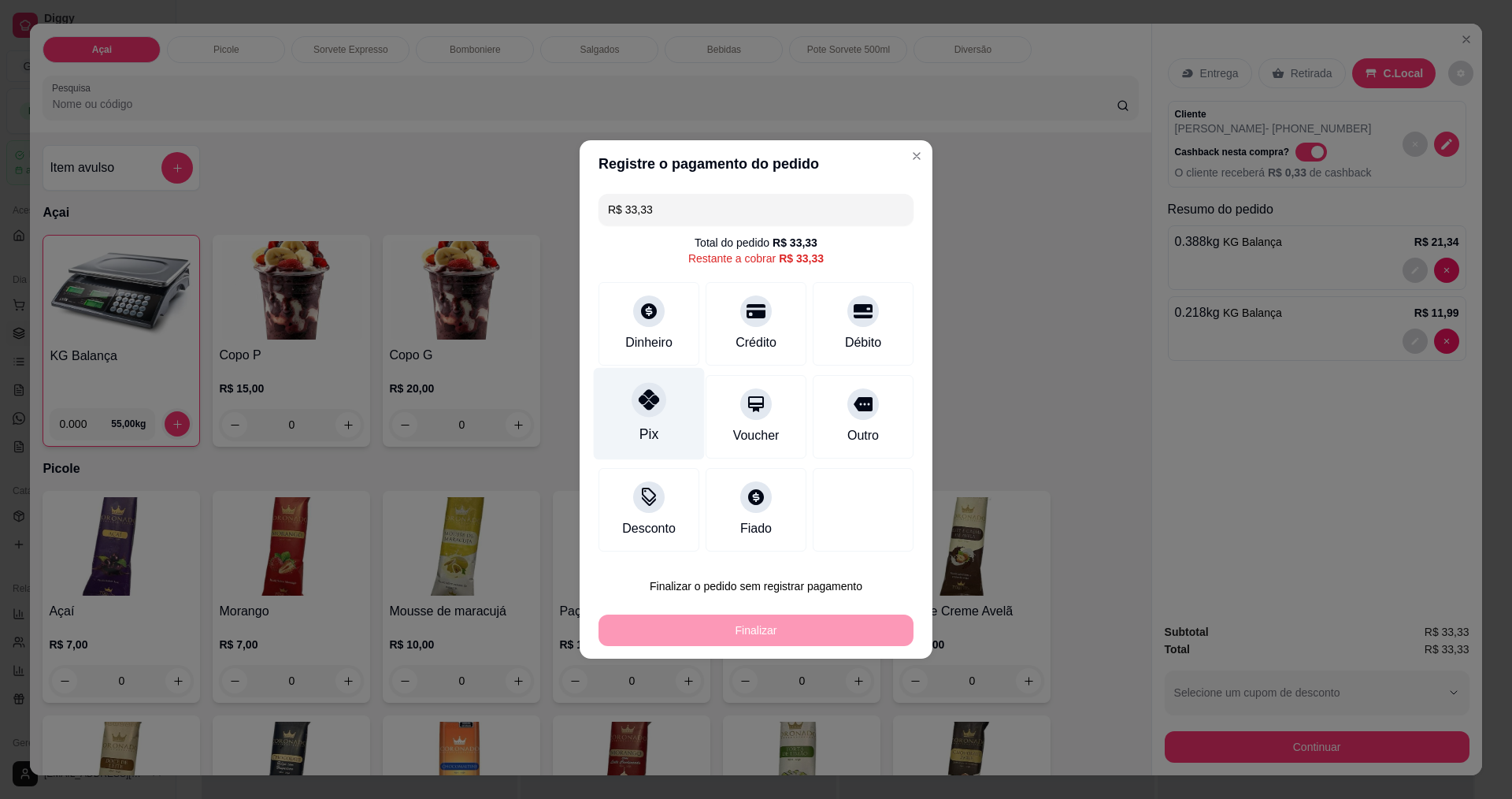
click at [670, 415] on div "Pix" at bounding box center [650, 414] width 111 height 92
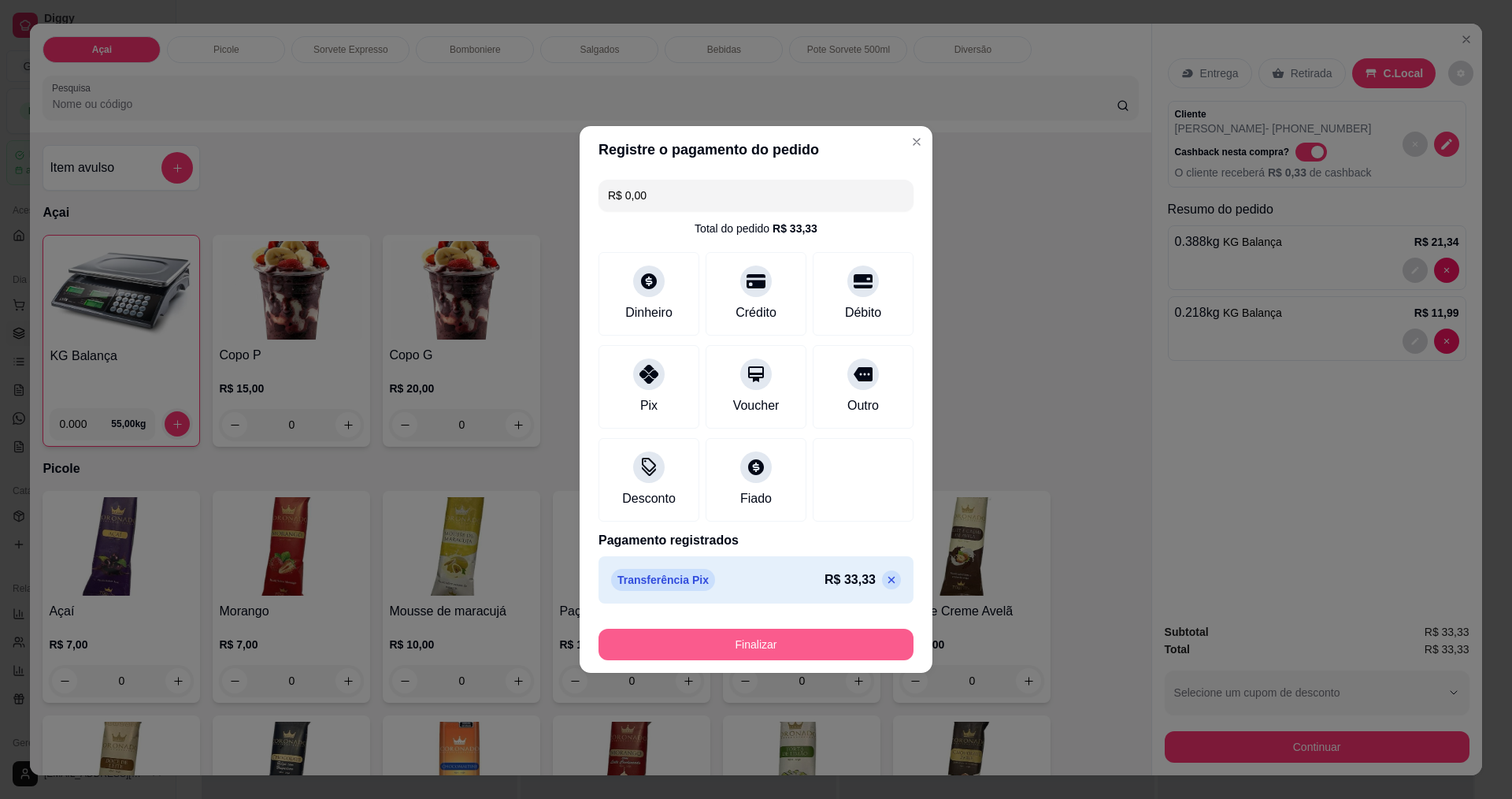
click at [777, 638] on button "Finalizar" at bounding box center [756, 644] width 315 height 32
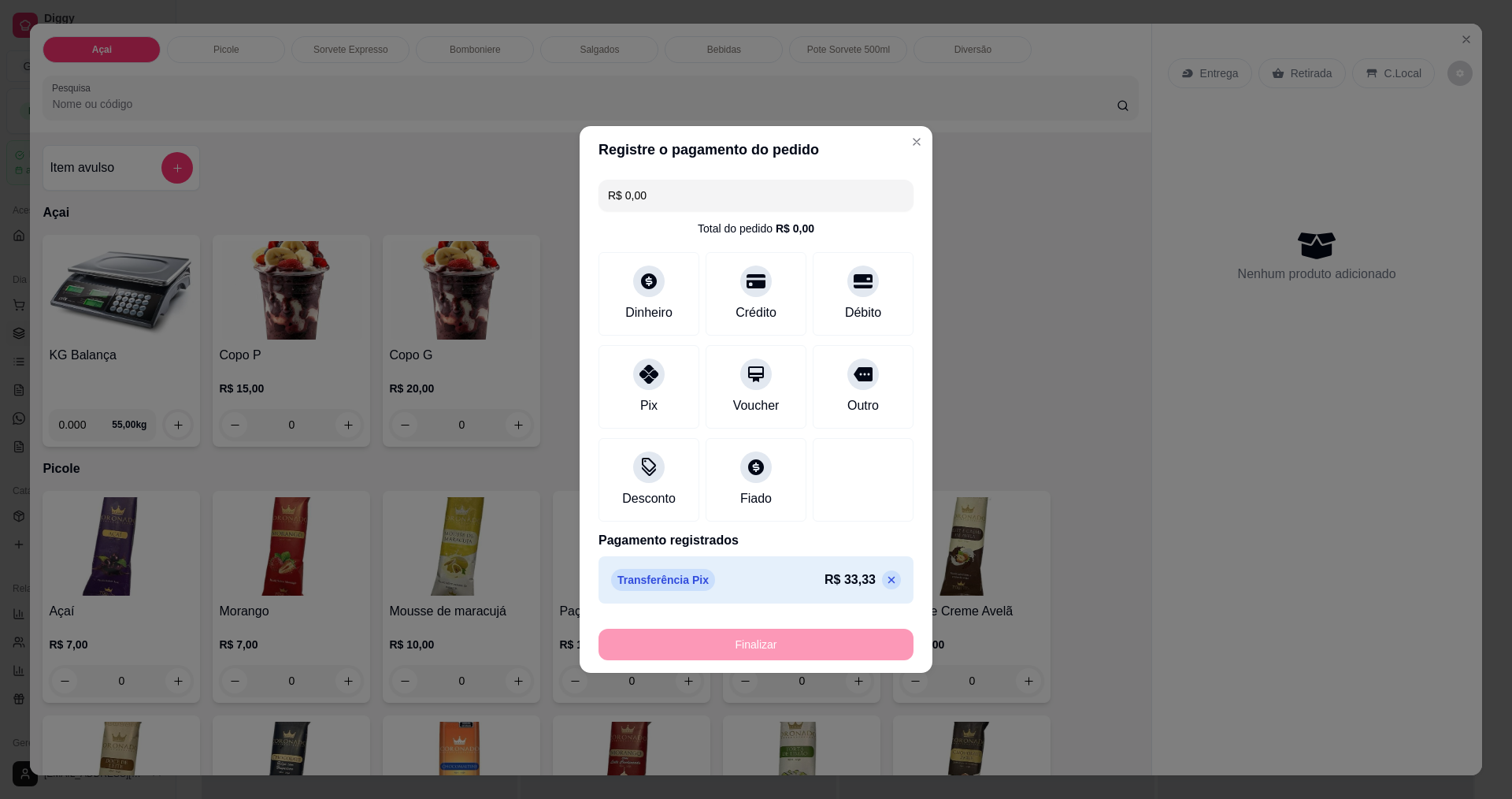
type input "-R$ 33,33"
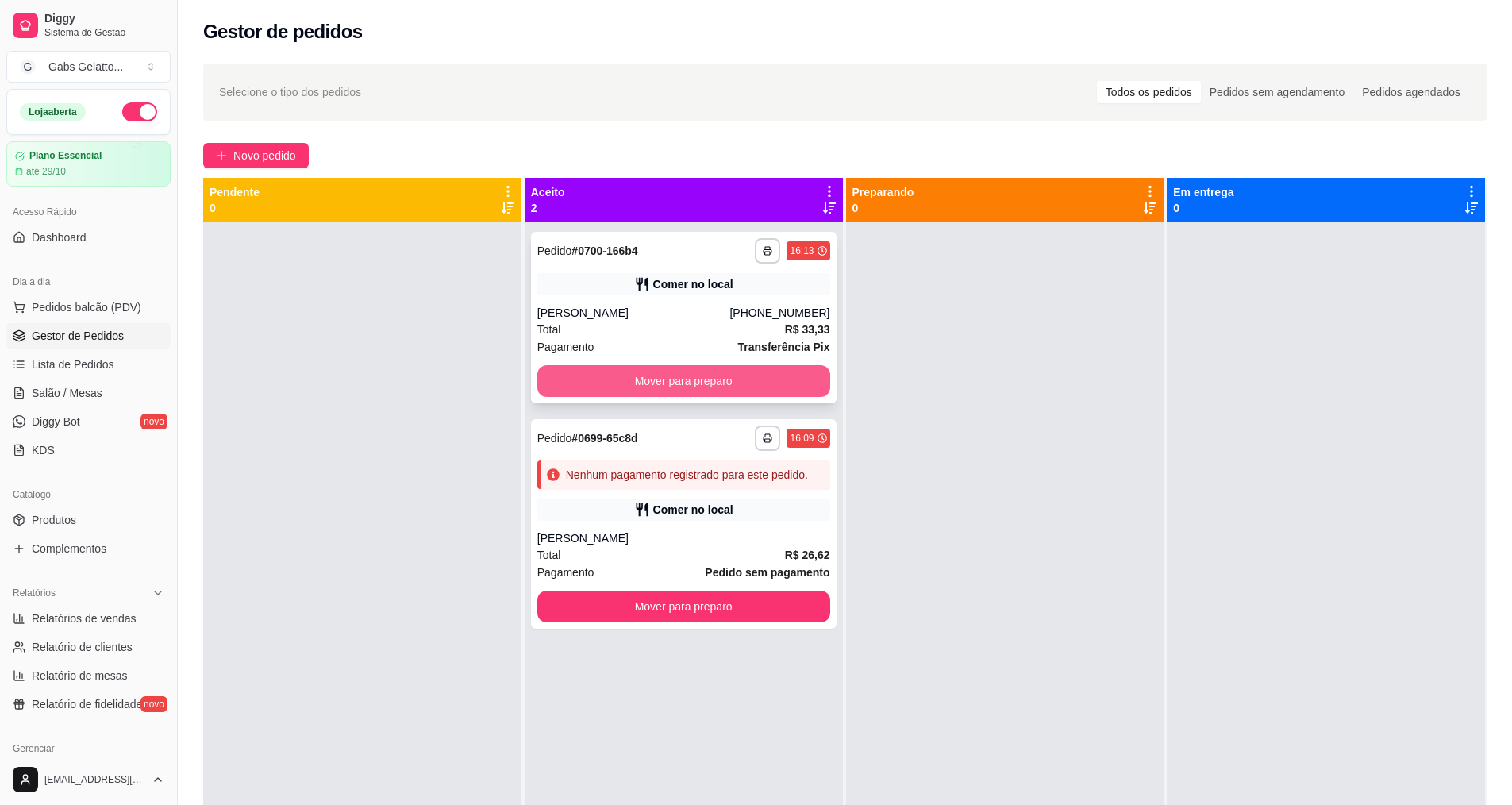
click at [671, 372] on button "Mover para preparo" at bounding box center [684, 381] width 293 height 32
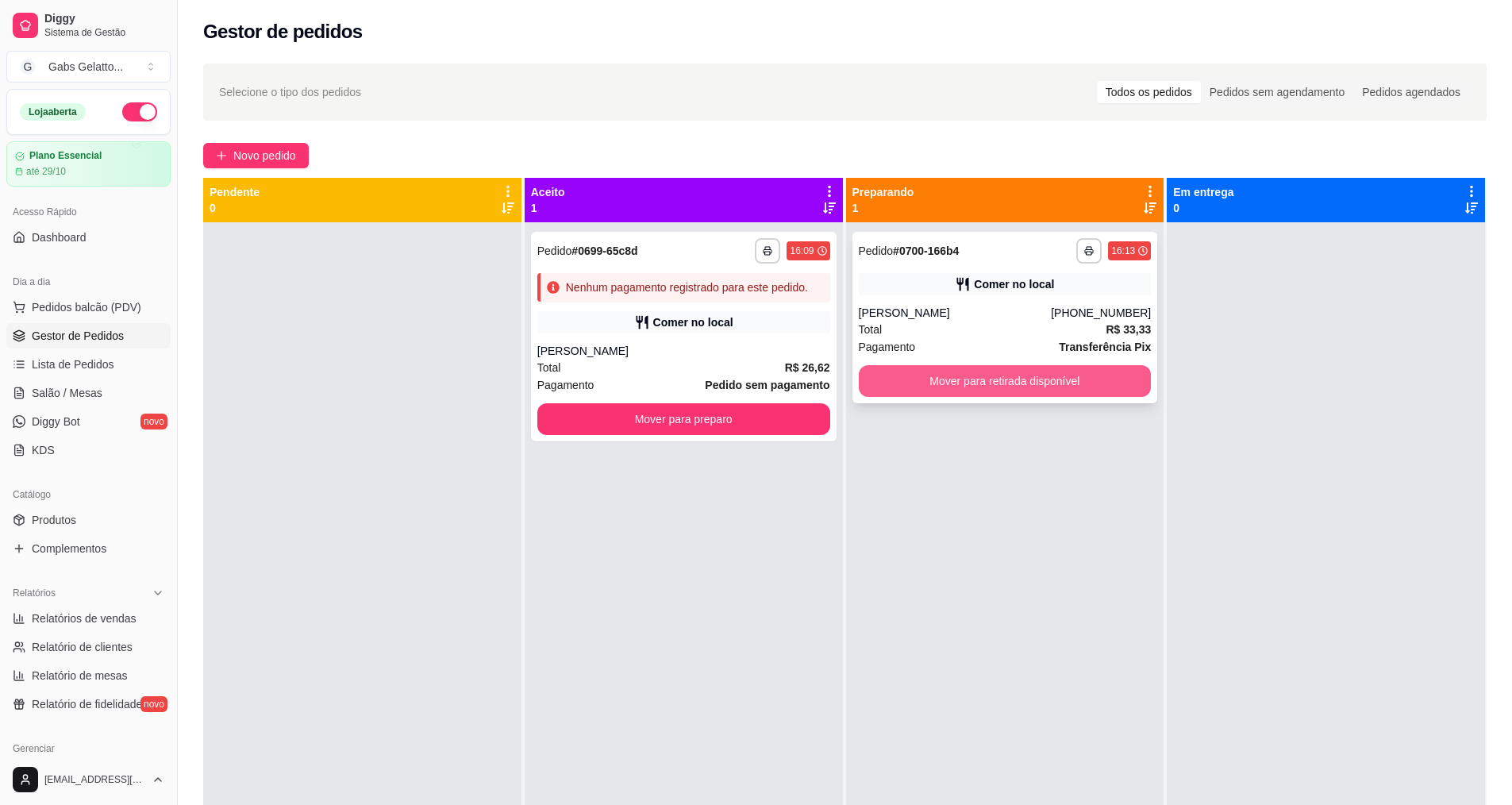
click at [1022, 385] on button "Mover para retirada disponível" at bounding box center [1005, 381] width 293 height 32
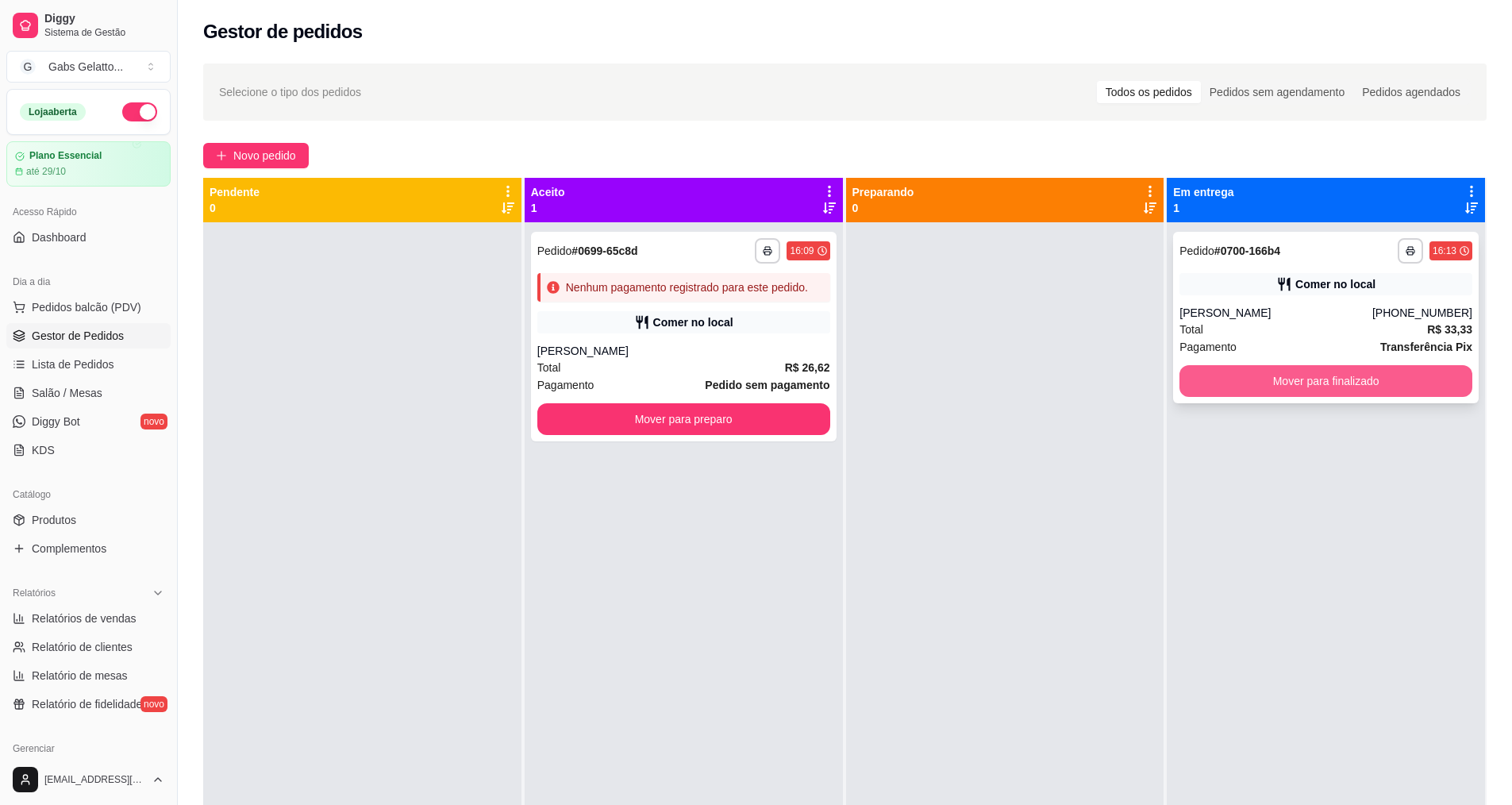
click at [1272, 391] on button "Mover para finalizado" at bounding box center [1326, 381] width 293 height 32
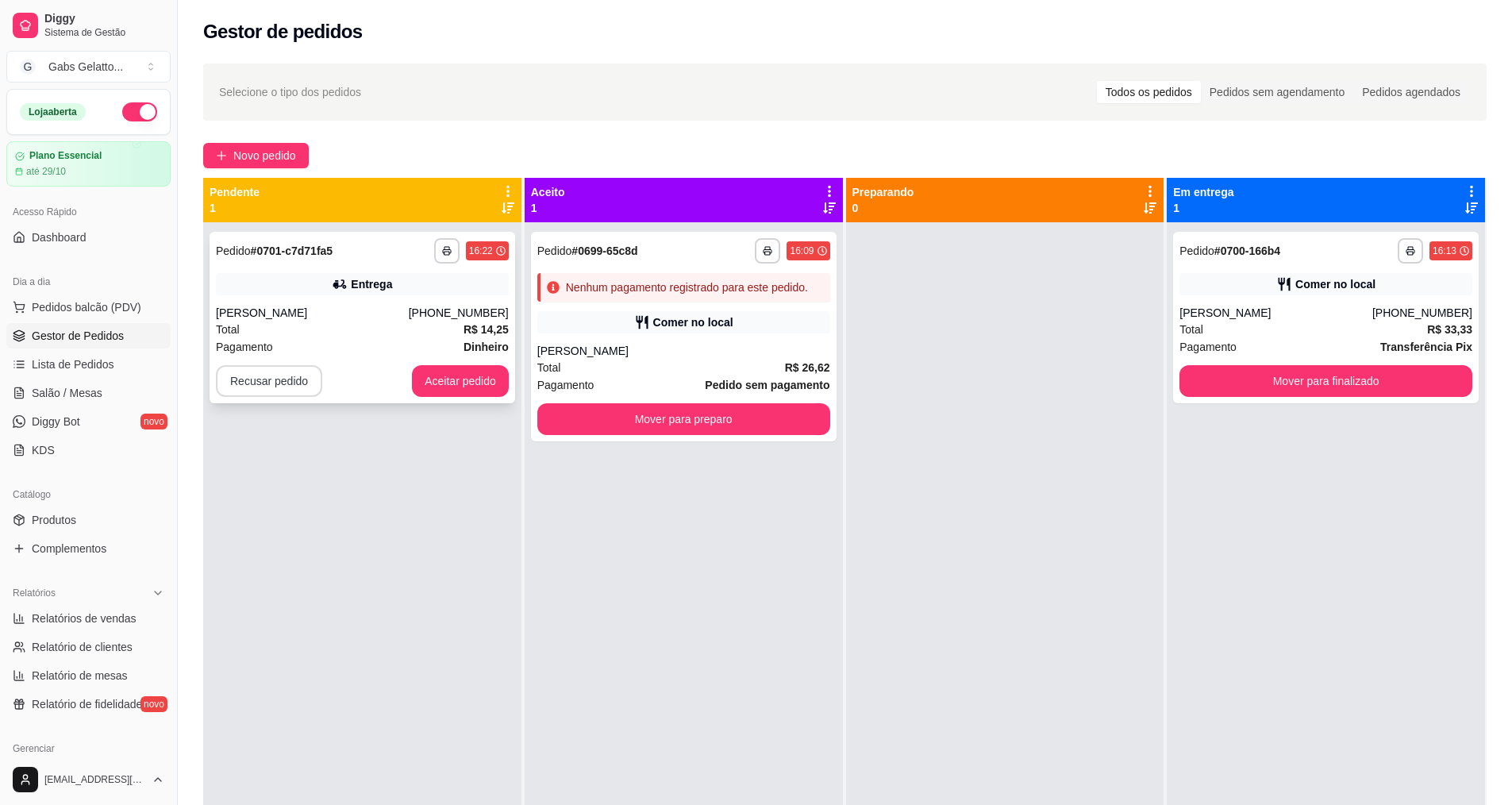
click at [291, 382] on button "Recusar pedido" at bounding box center [269, 381] width 106 height 32
click at [311, 344] on button "Sim" at bounding box center [311, 342] width 63 height 32
click at [476, 382] on button "Aceitar pedido" at bounding box center [460, 381] width 94 height 31
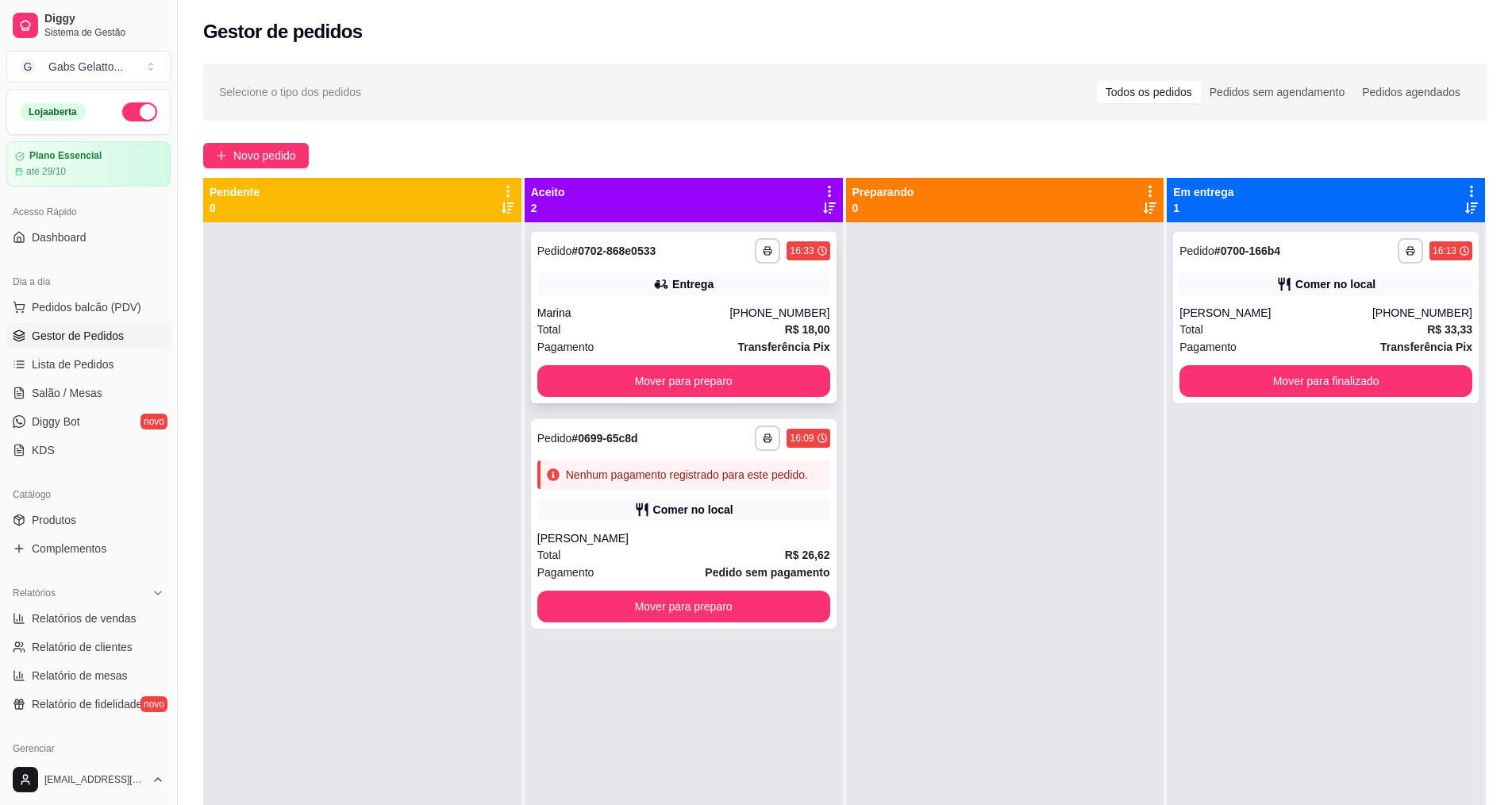
click at [661, 286] on icon at bounding box center [662, 284] width 11 height 9
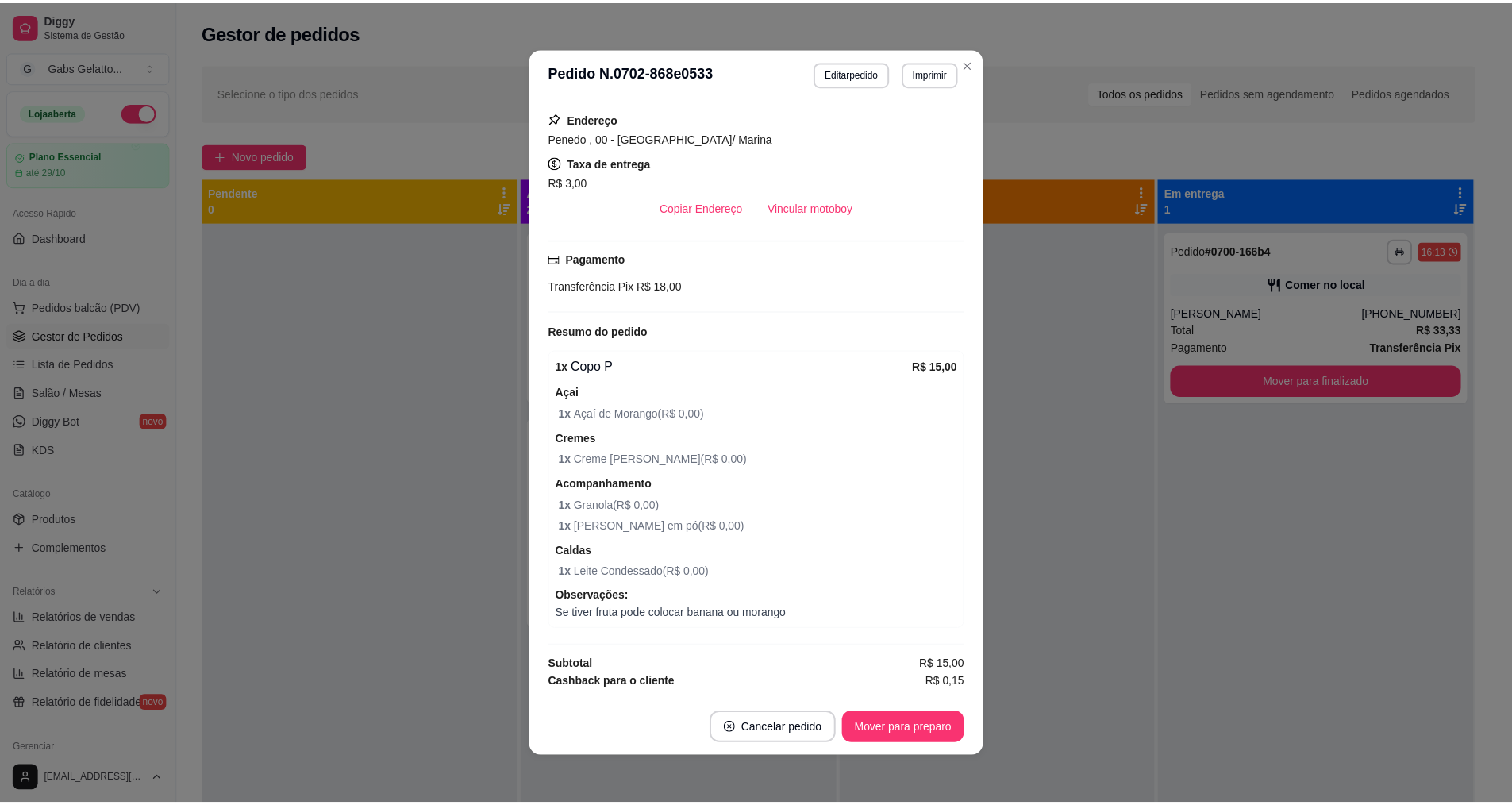
scroll to position [291, 0]
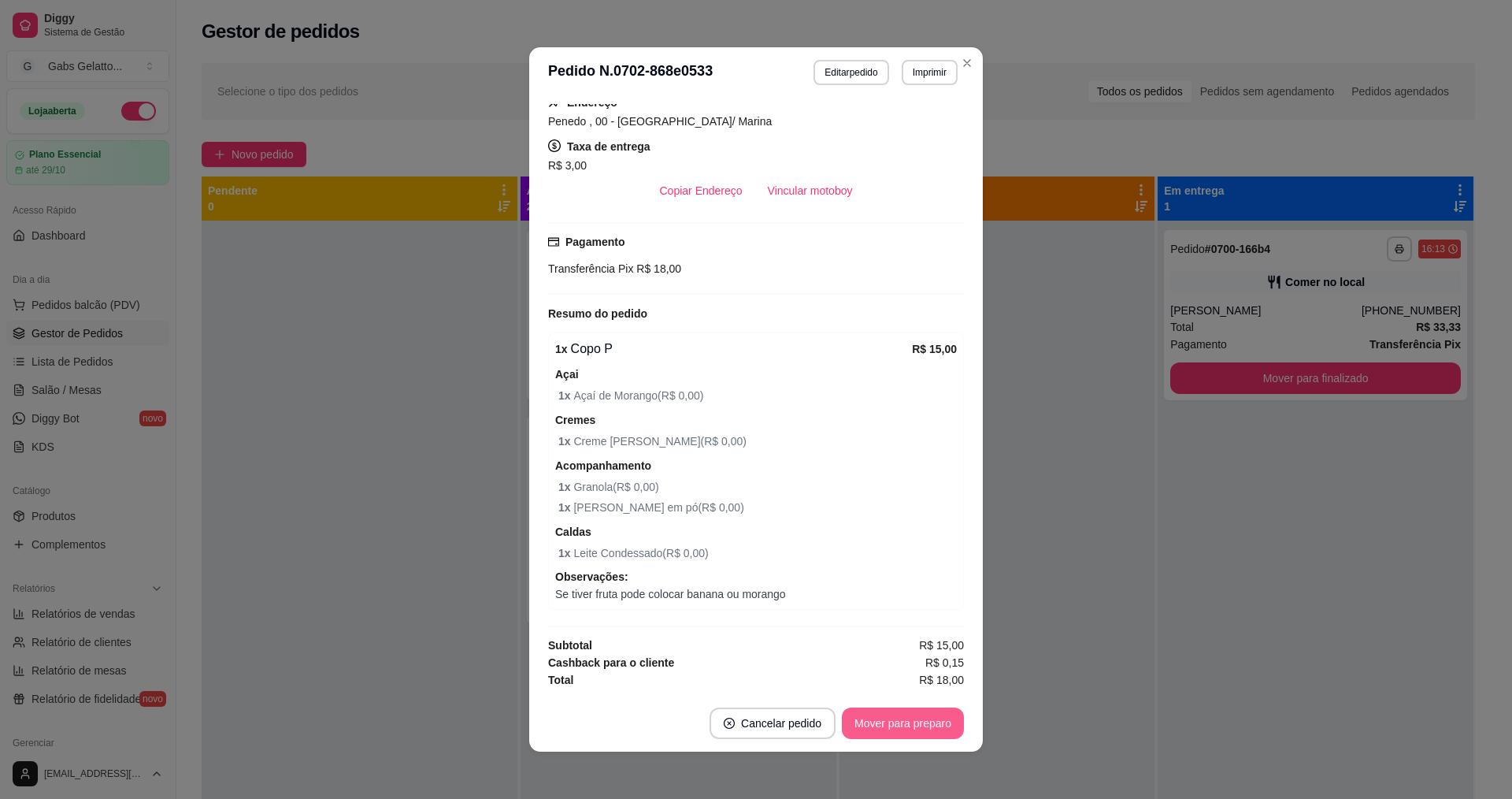
click at [917, 734] on button "Mover para preparo" at bounding box center [903, 724] width 122 height 32
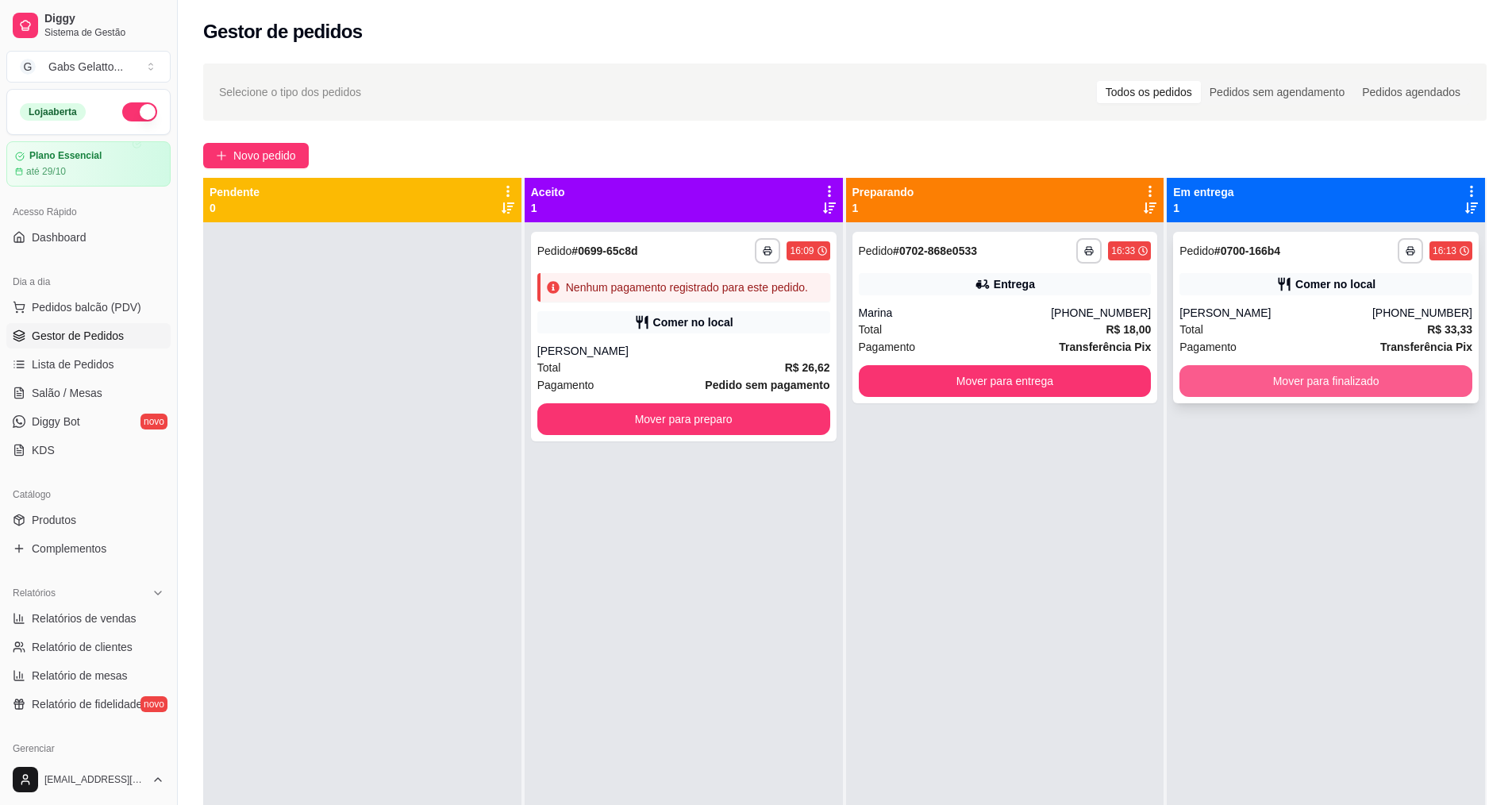
click at [1296, 384] on button "Mover para finalizado" at bounding box center [1326, 381] width 293 height 32
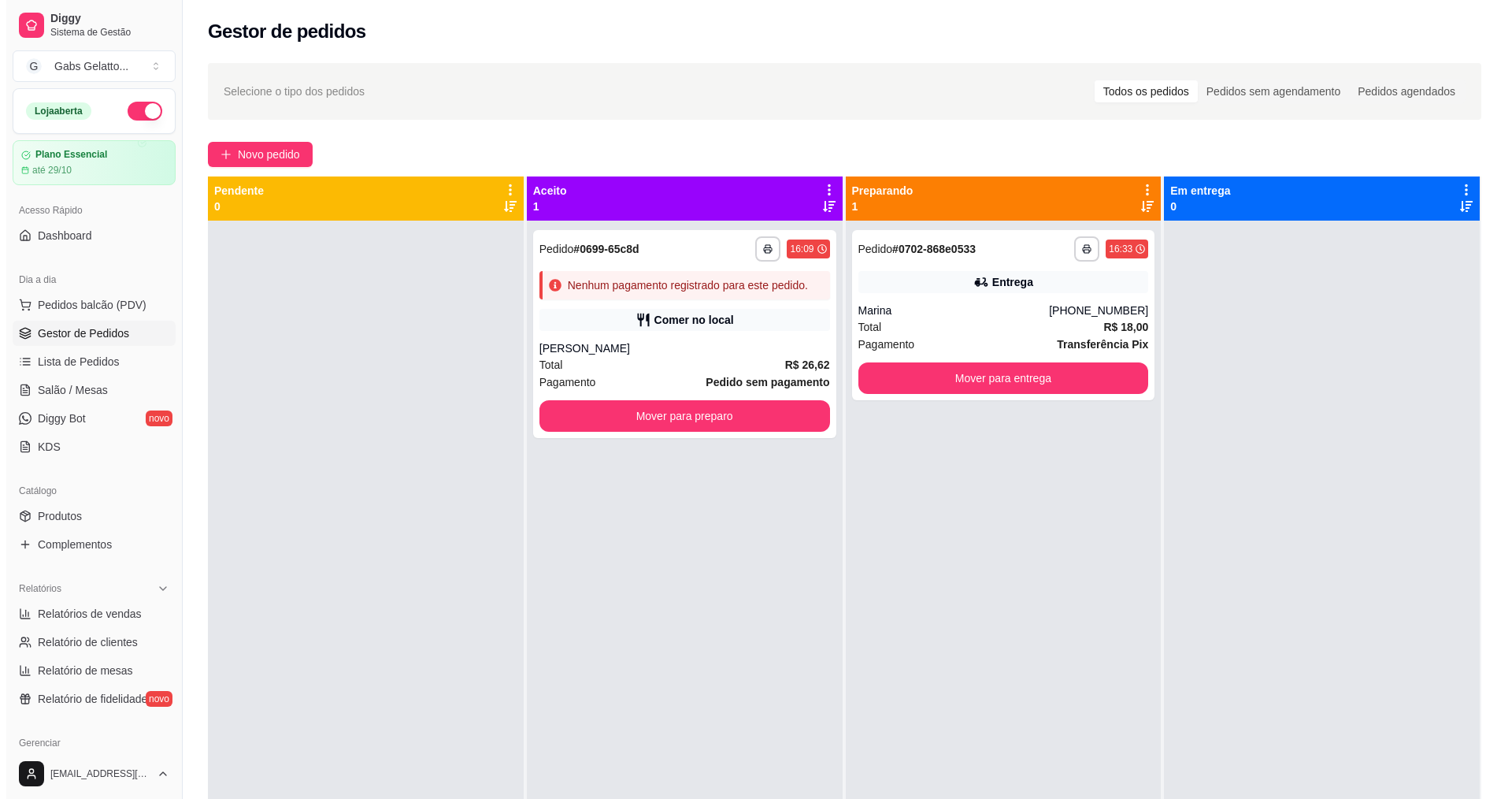
scroll to position [0, 0]
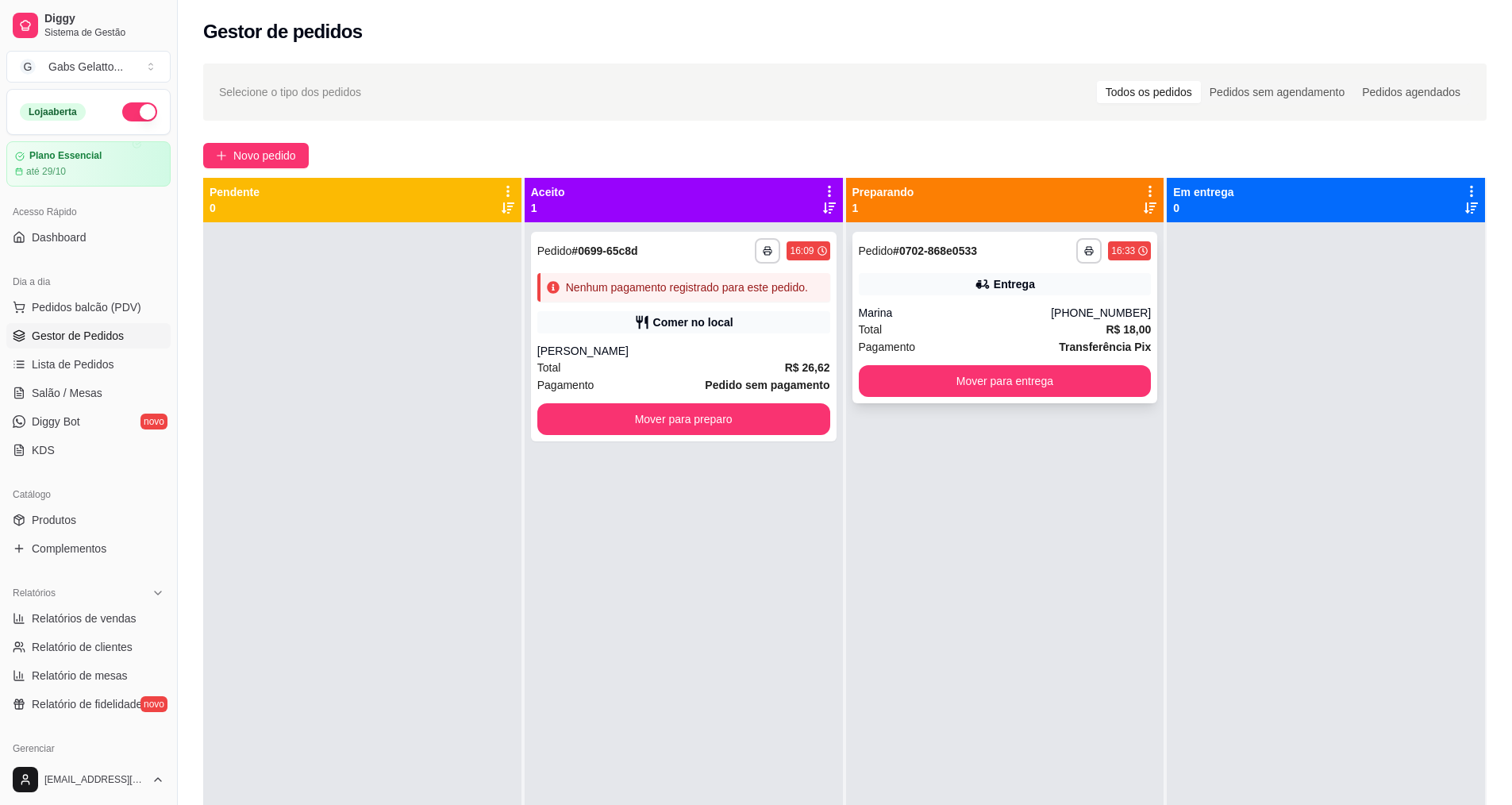
click at [917, 310] on div "Marina" at bounding box center [955, 313] width 193 height 16
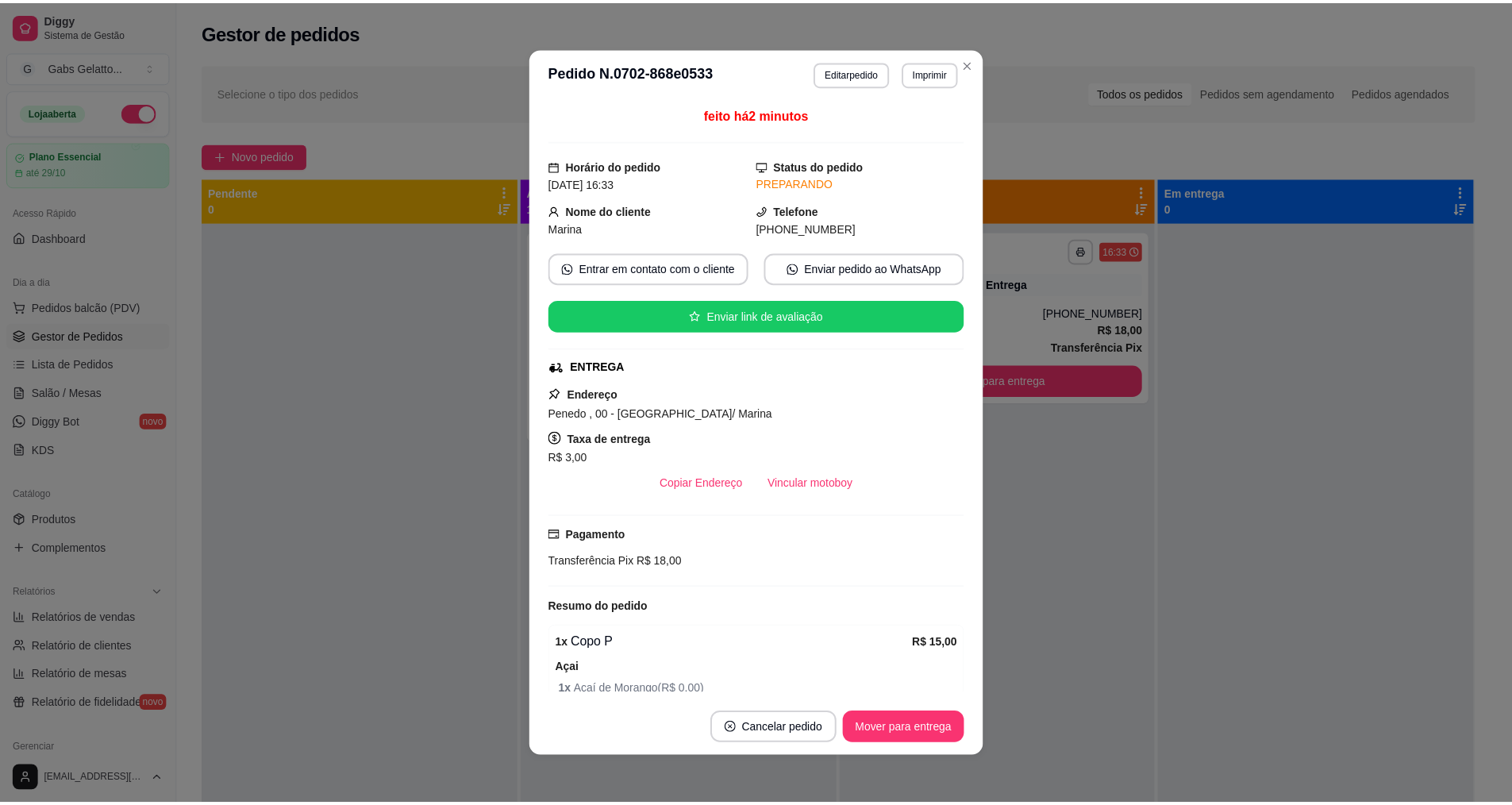
scroll to position [238, 0]
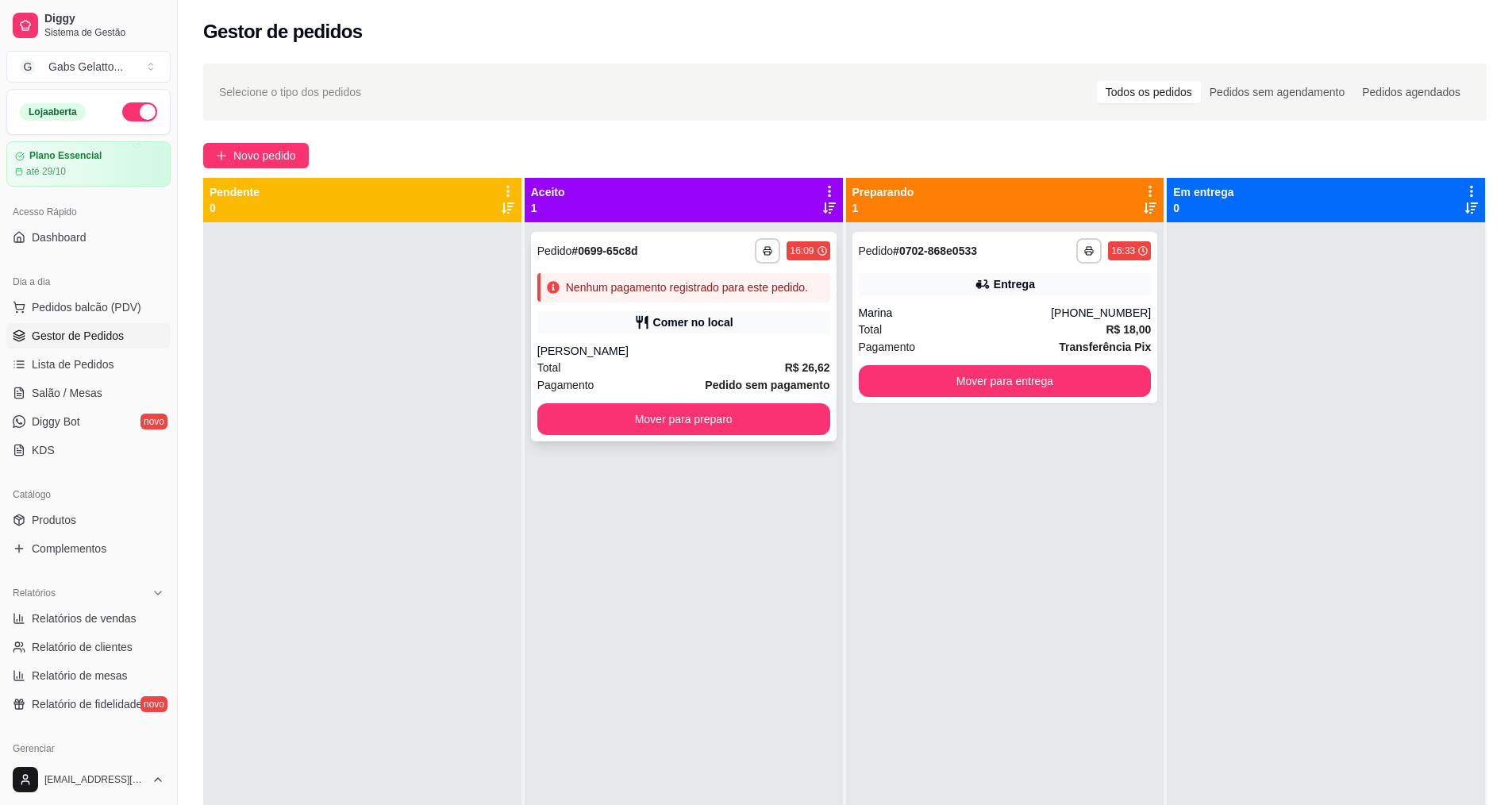
click at [783, 354] on div "[PERSON_NAME]" at bounding box center [684, 350] width 293 height 16
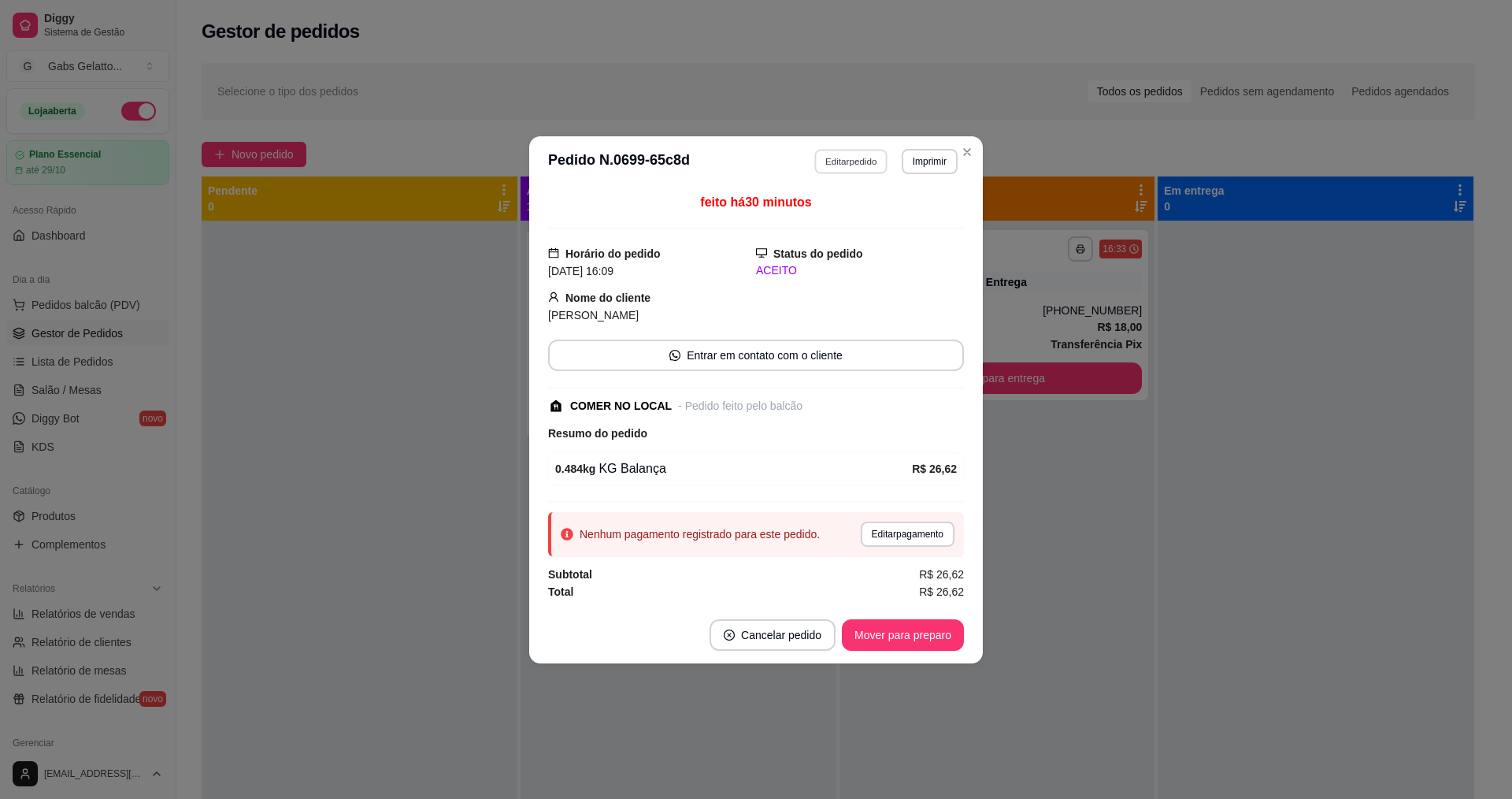
click at [874, 156] on button "Editar pedido" at bounding box center [852, 160] width 73 height 25
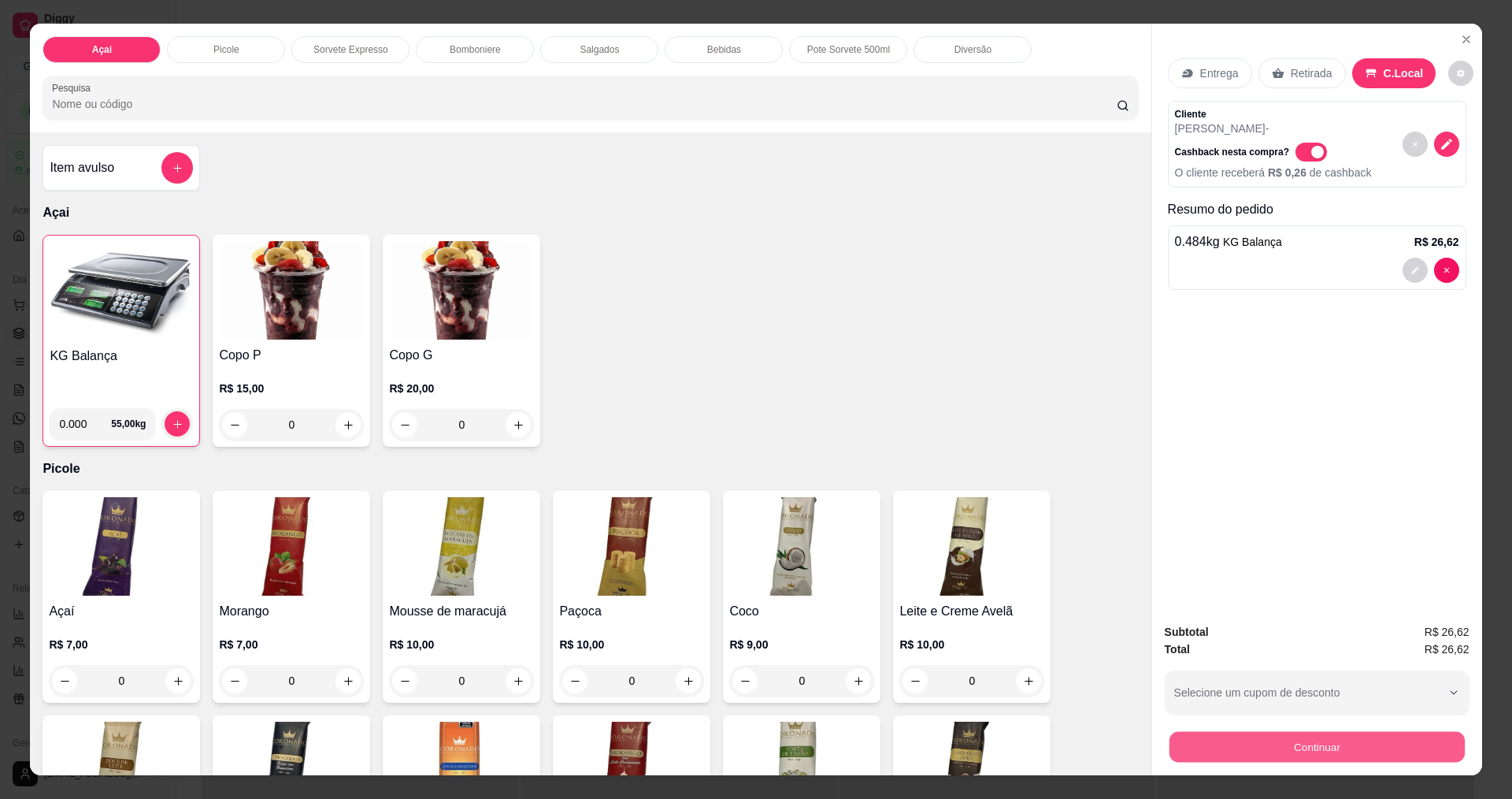
click at [1298, 750] on button "Continuar" at bounding box center [1317, 746] width 295 height 31
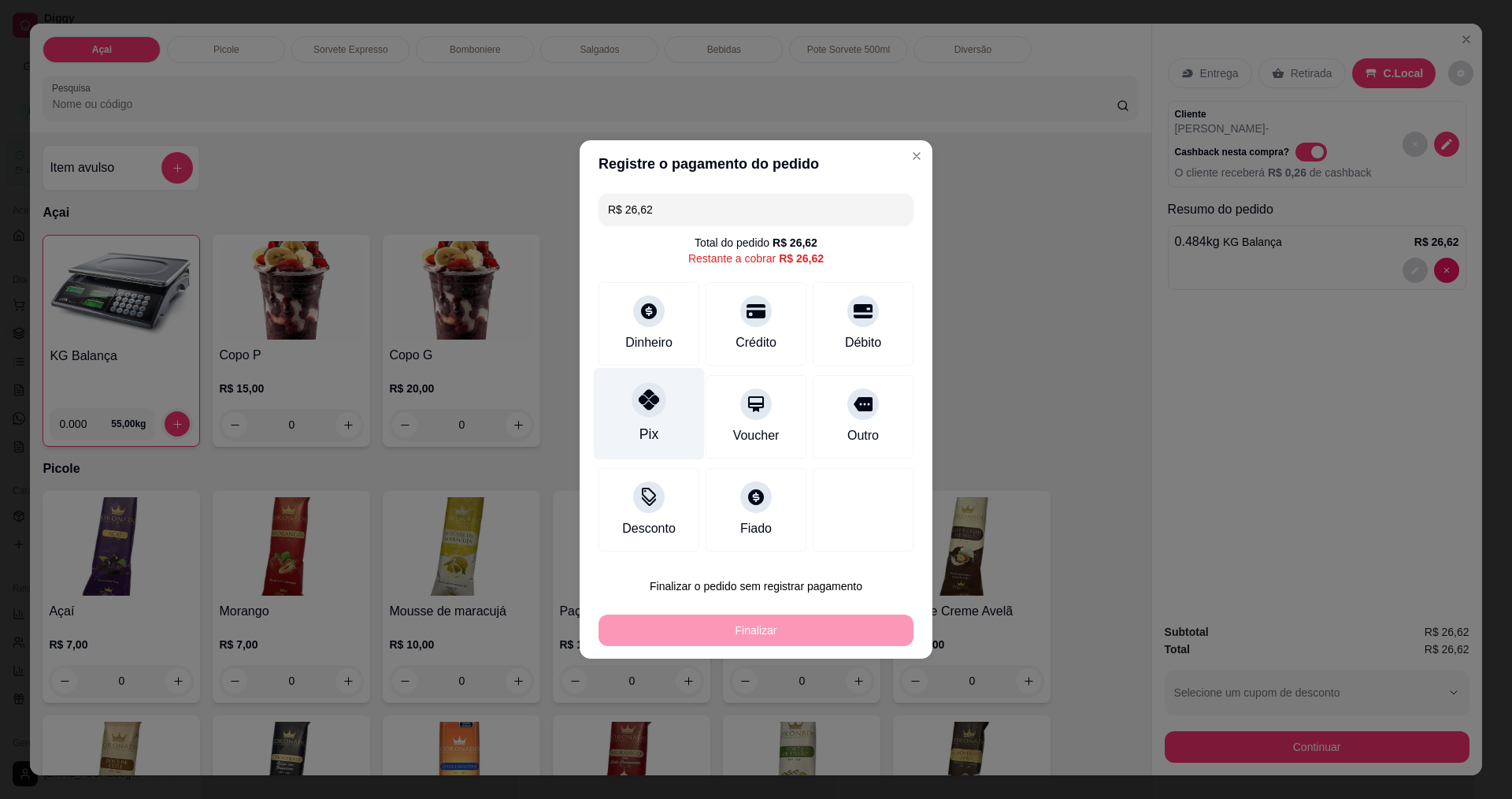
click at [659, 396] on div at bounding box center [649, 400] width 35 height 35
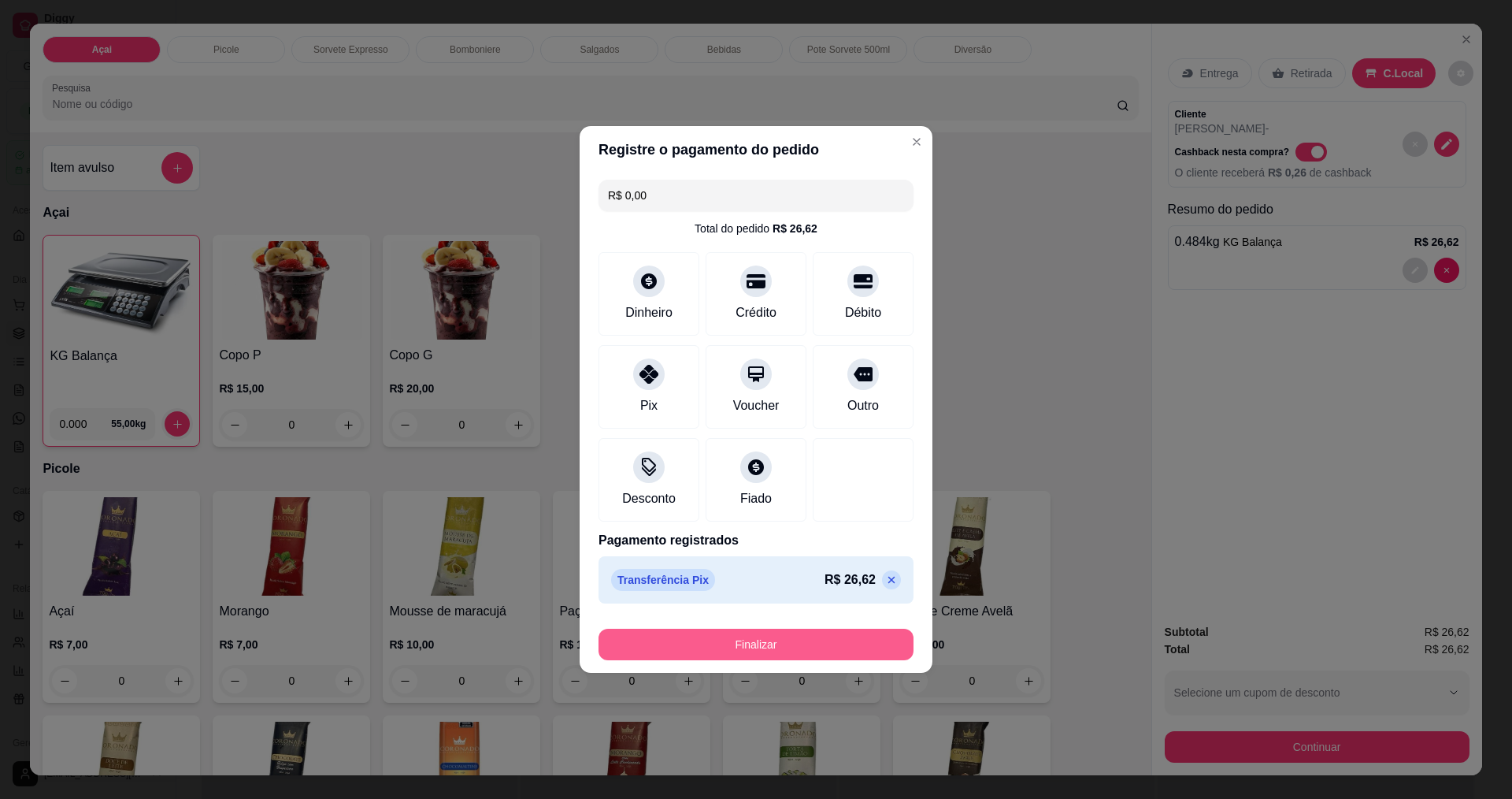
click at [766, 643] on button "Finalizar" at bounding box center [756, 644] width 315 height 32
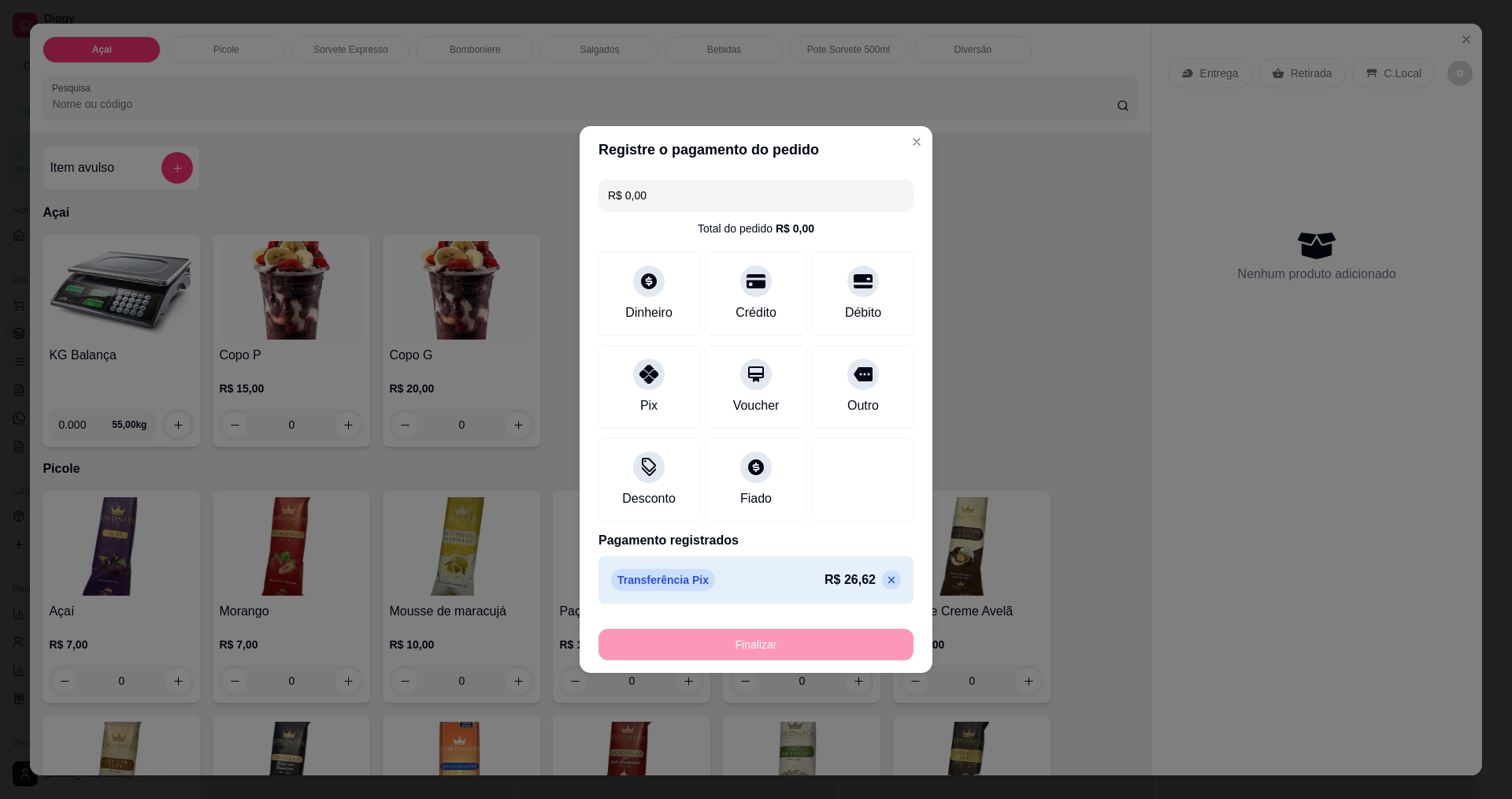
type input "-R$ 26,62"
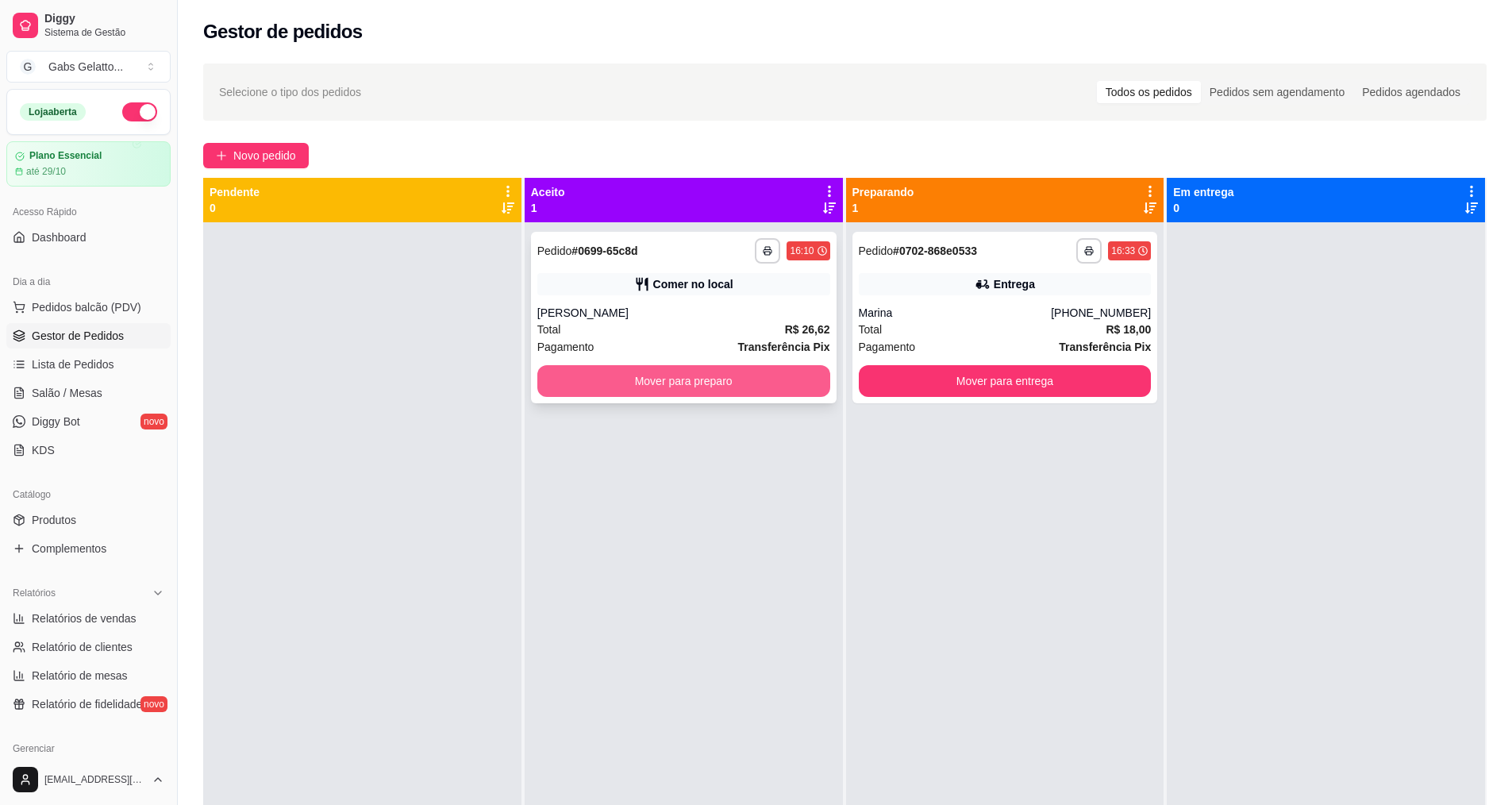
click at [744, 380] on button "Mover para preparo" at bounding box center [684, 381] width 293 height 32
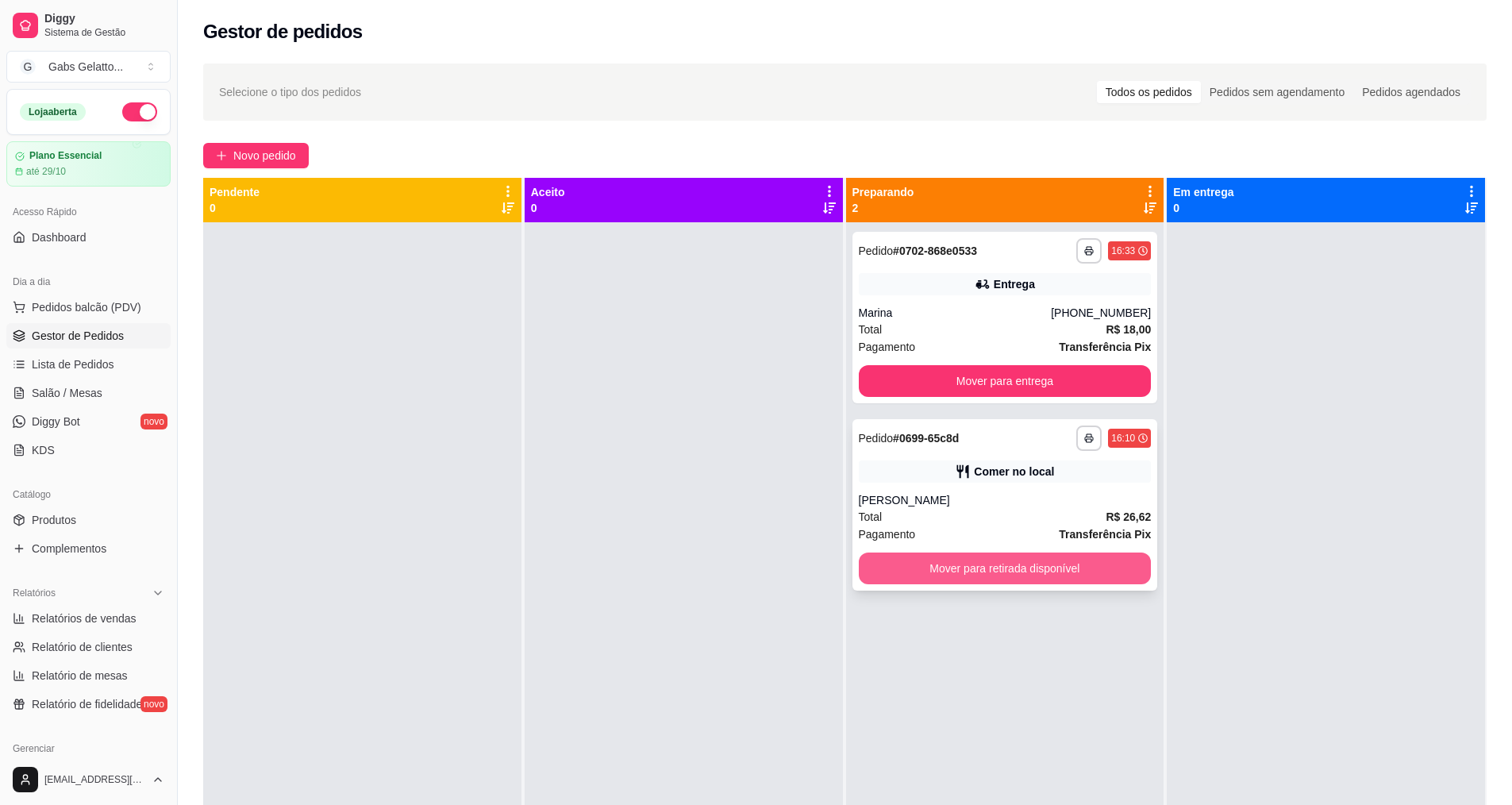
click at [942, 570] on button "Mover para retirada disponível" at bounding box center [1005, 568] width 293 height 32
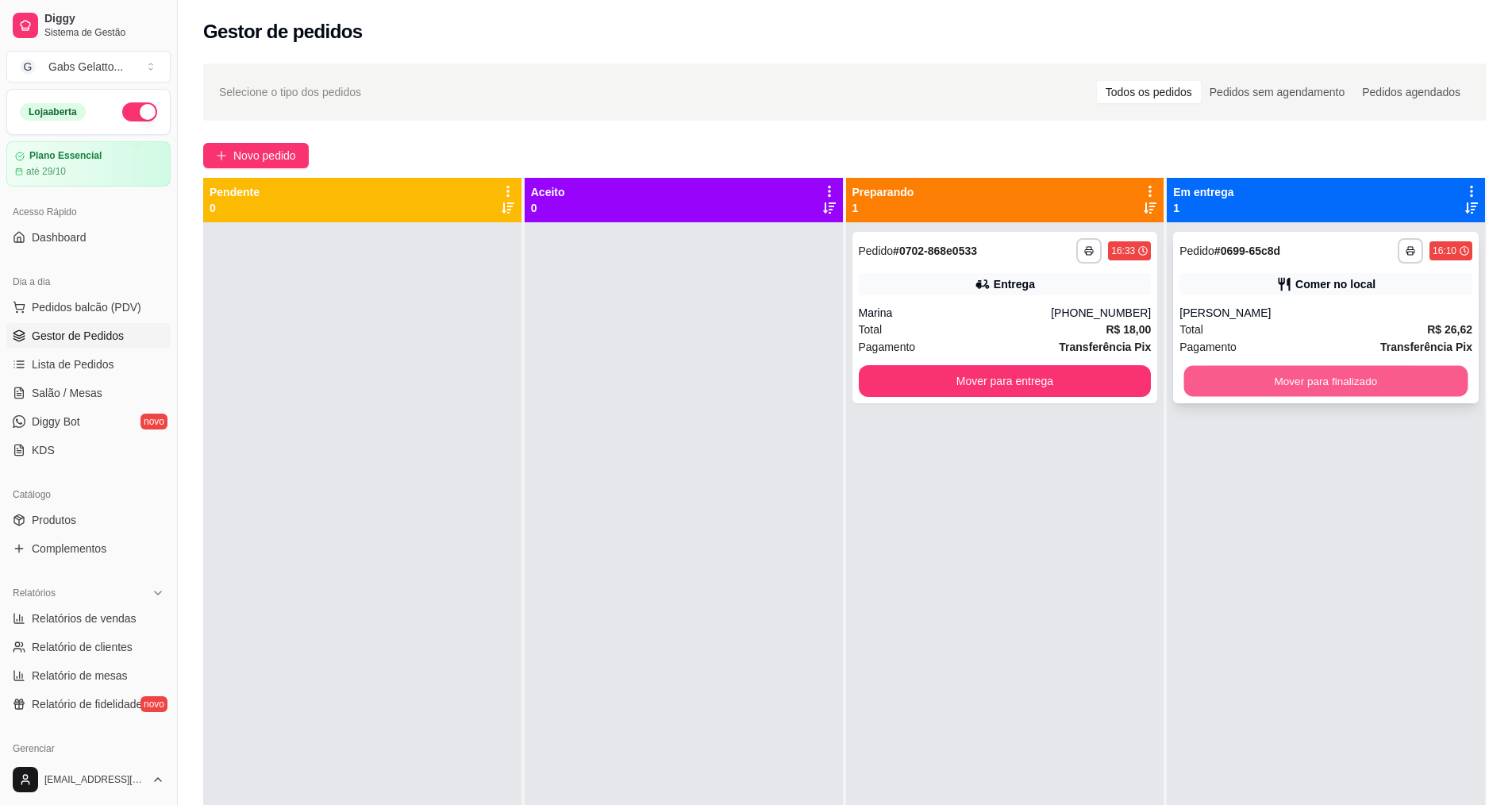
click at [1375, 384] on button "Mover para finalizado" at bounding box center [1326, 381] width 284 height 31
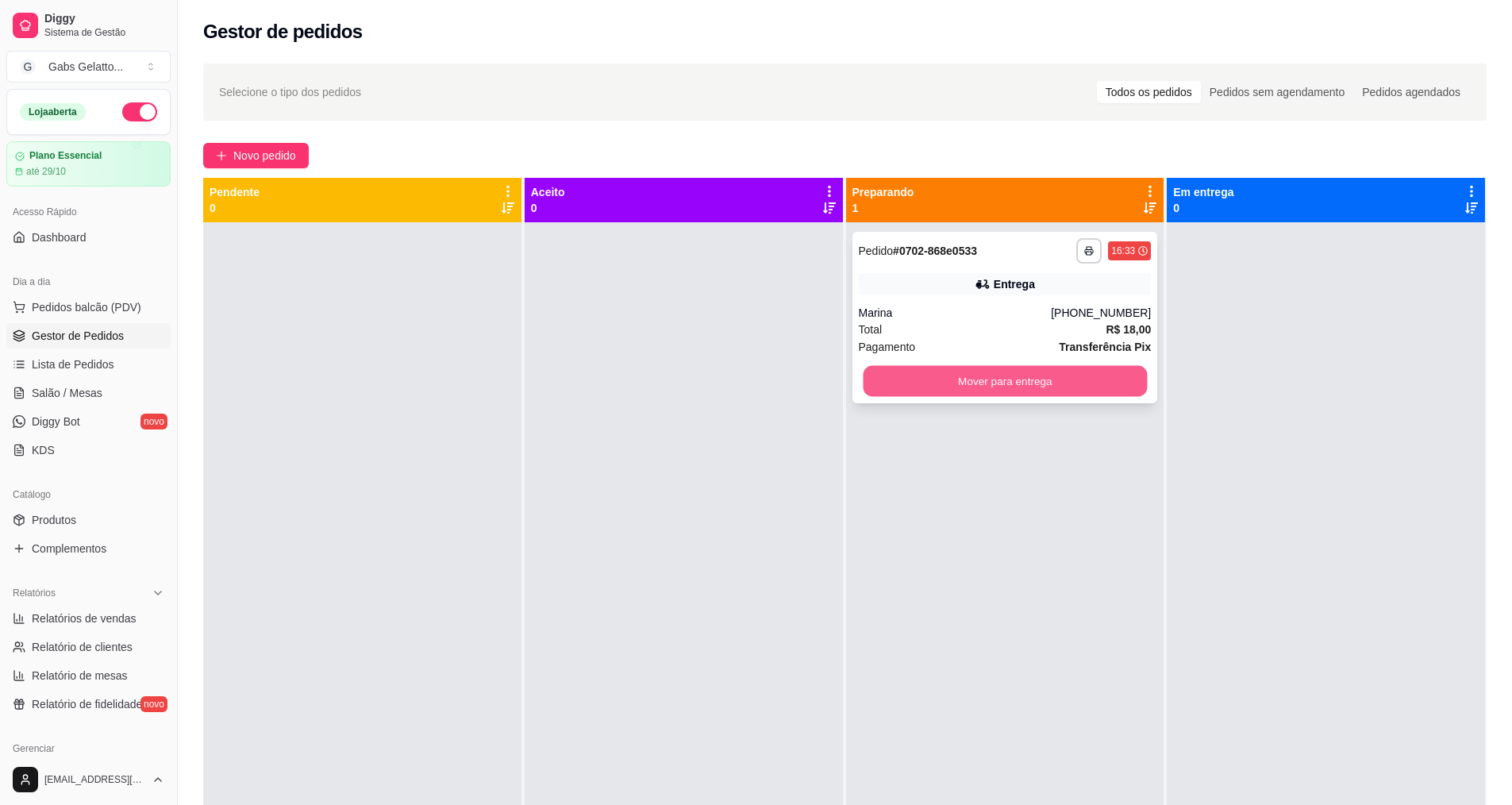
click at [1086, 374] on button "Mover para entrega" at bounding box center [1005, 381] width 284 height 31
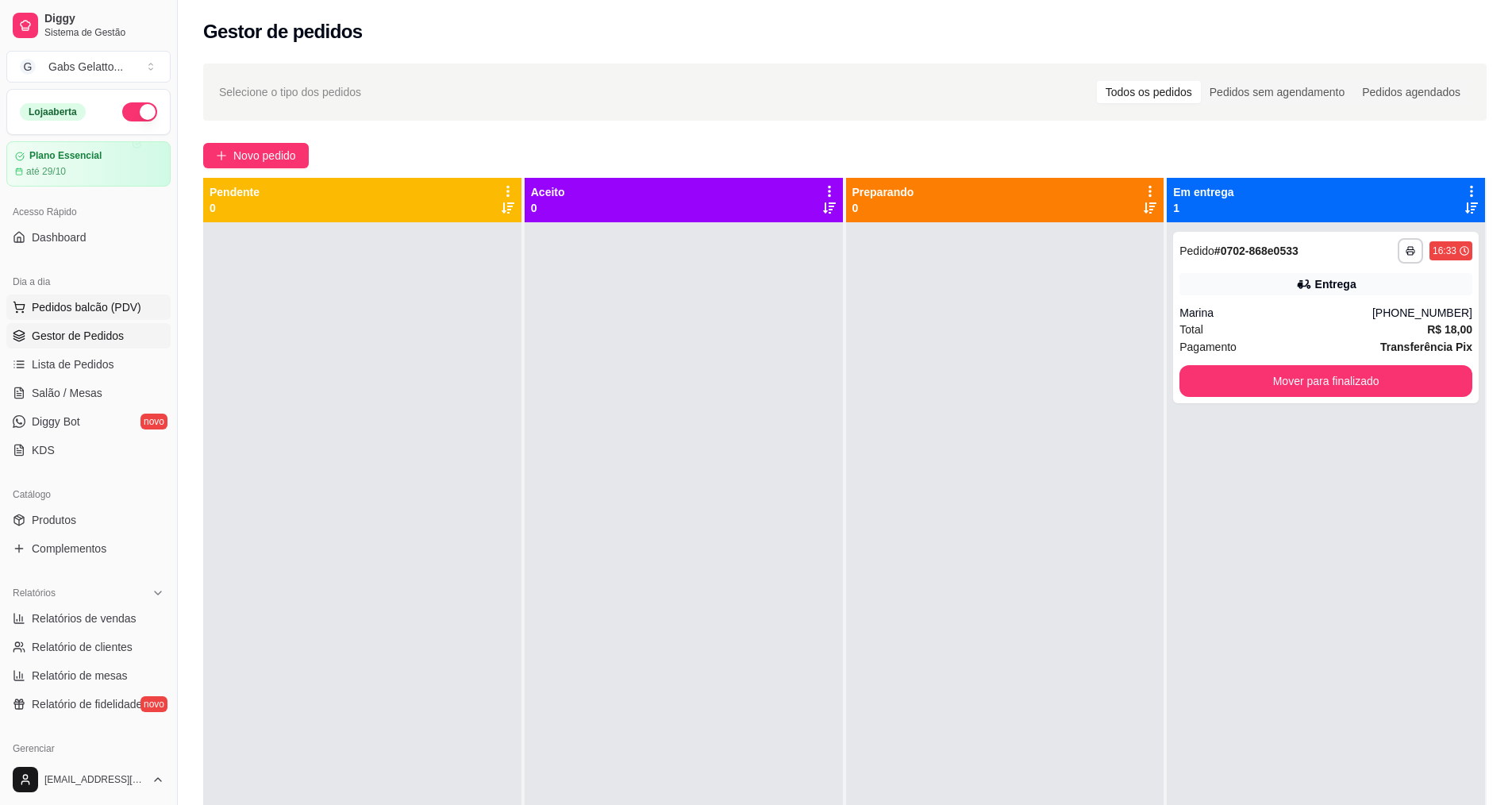
click at [62, 311] on span "Pedidos balcão (PDV)" at bounding box center [86, 307] width 110 height 16
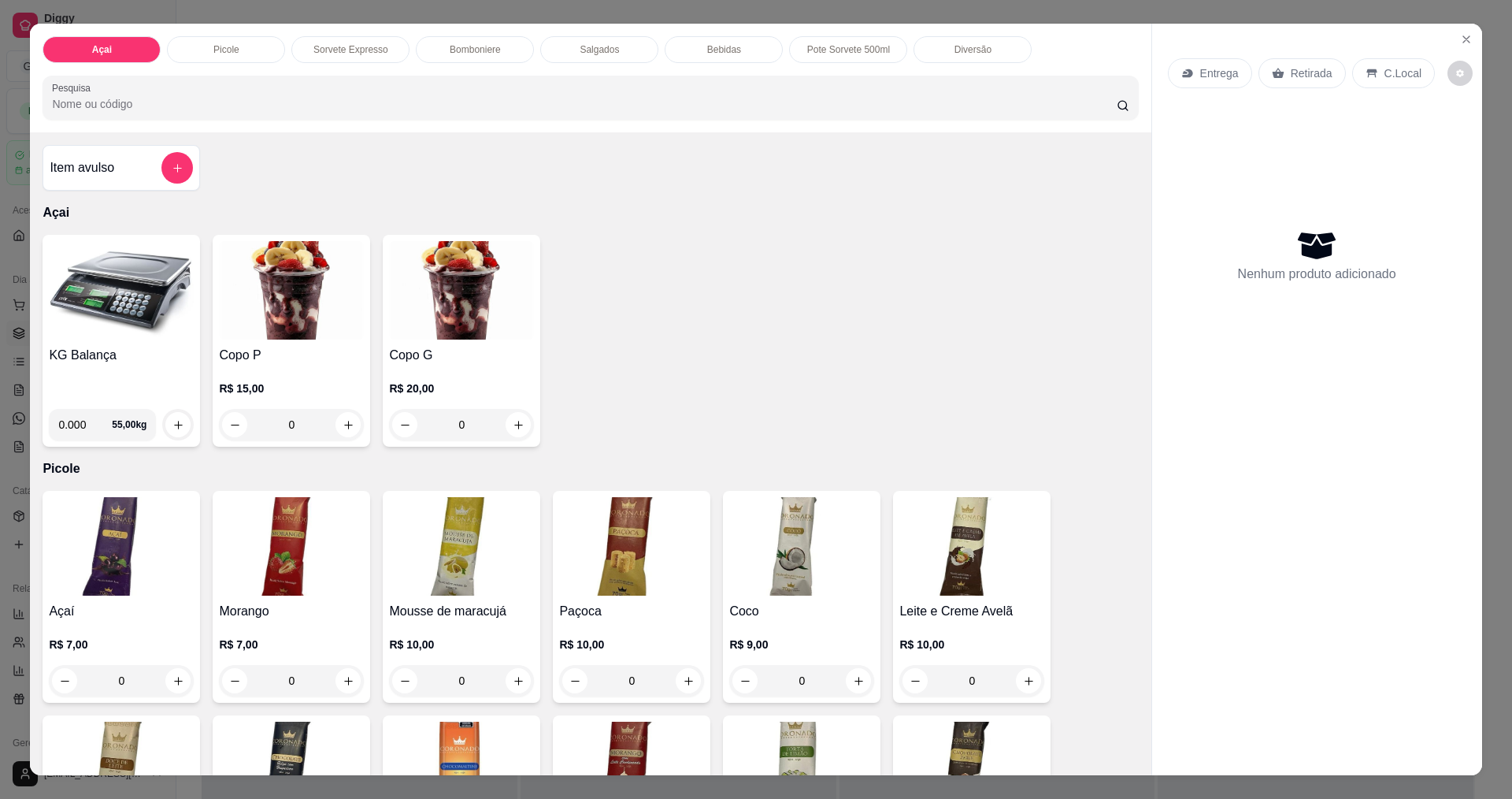
click at [152, 357] on h4 "KG Balança" at bounding box center [121, 355] width 145 height 19
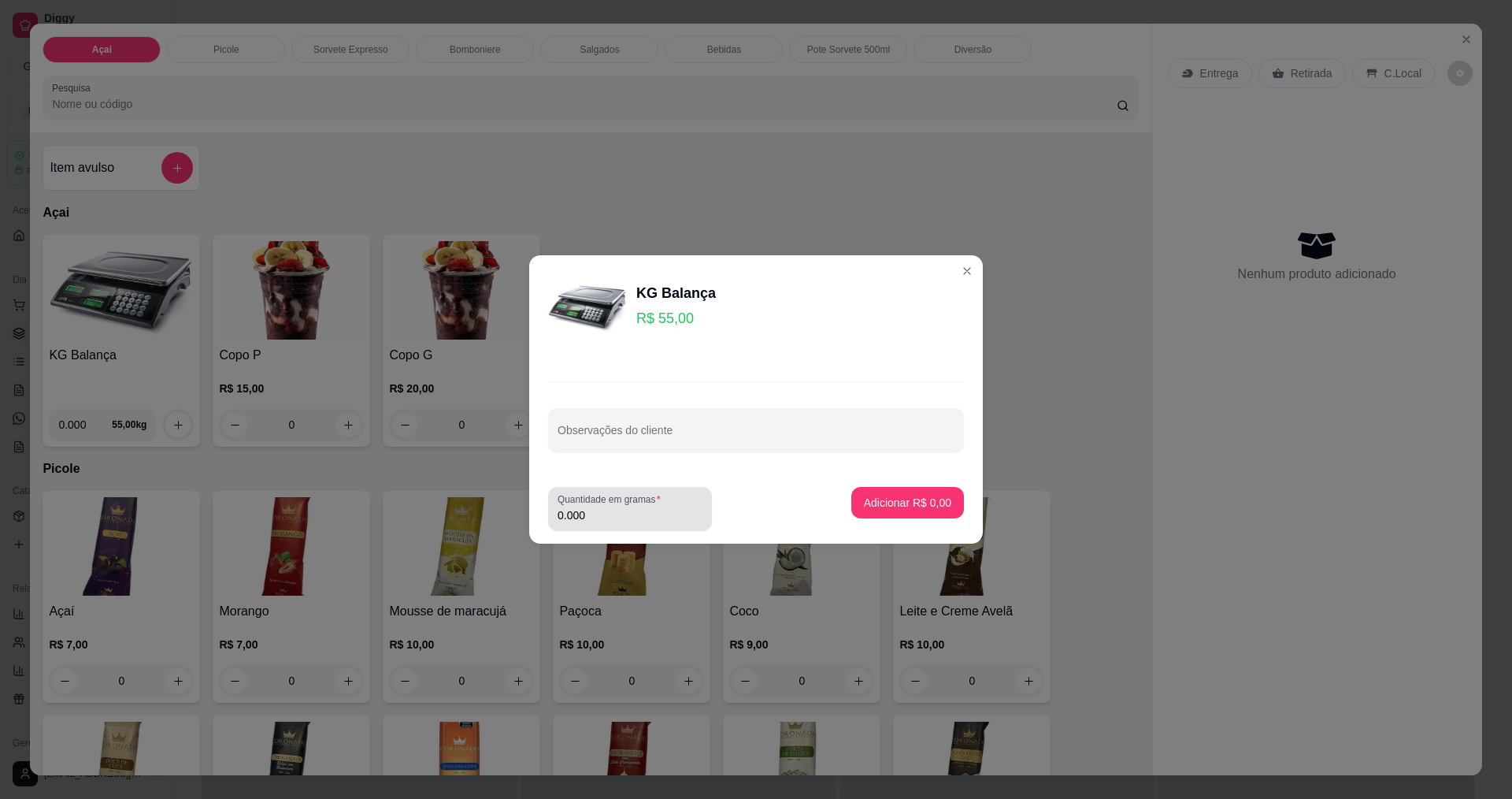
click at [597, 517] on input "0.000" at bounding box center [630, 515] width 145 height 16
type input "0.128"
click at [873, 503] on p "Adicionar R$ 7,04" at bounding box center [908, 503] width 87 height 16
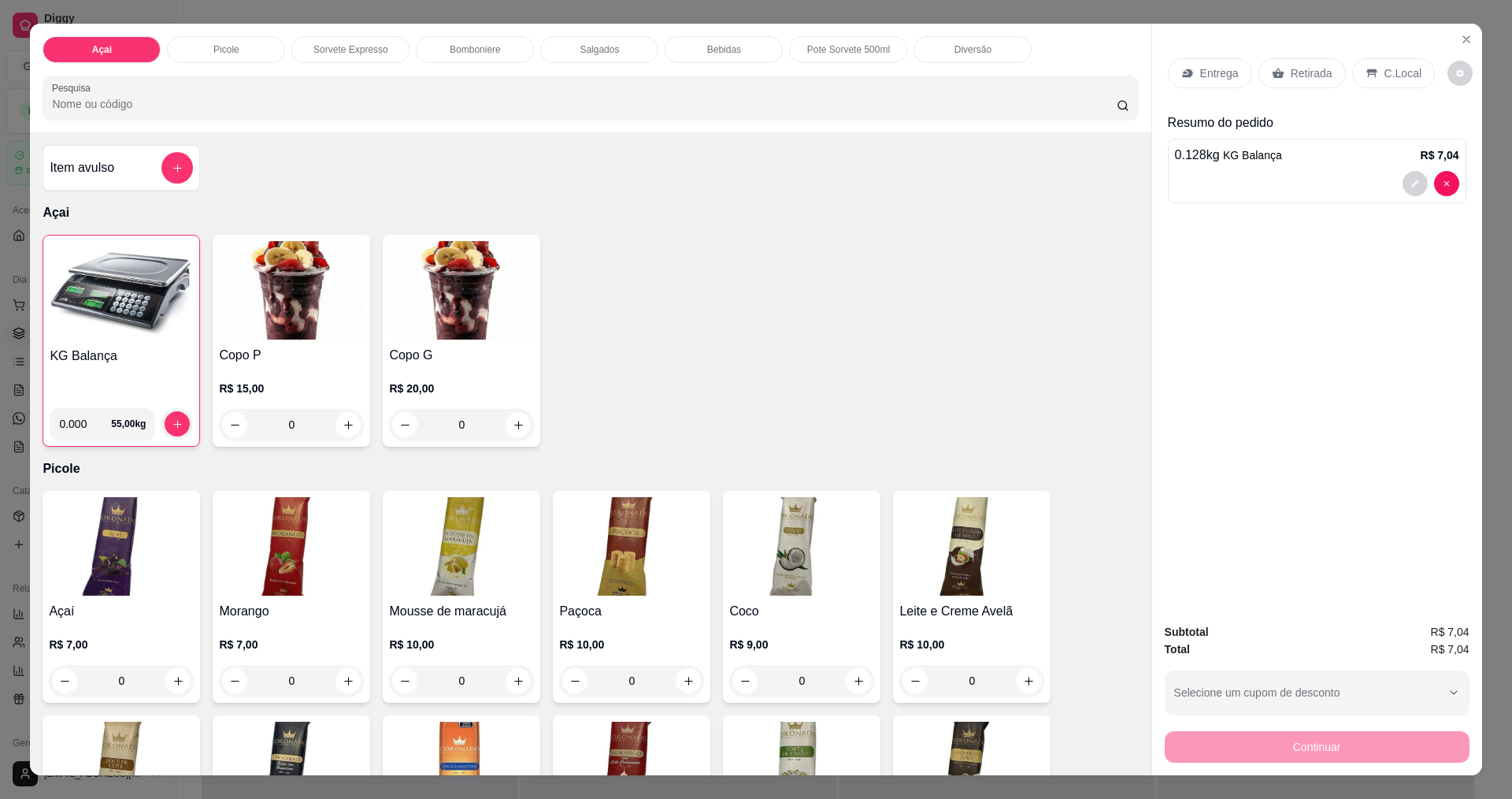
click at [1401, 77] on p "C.Local" at bounding box center [1403, 73] width 37 height 16
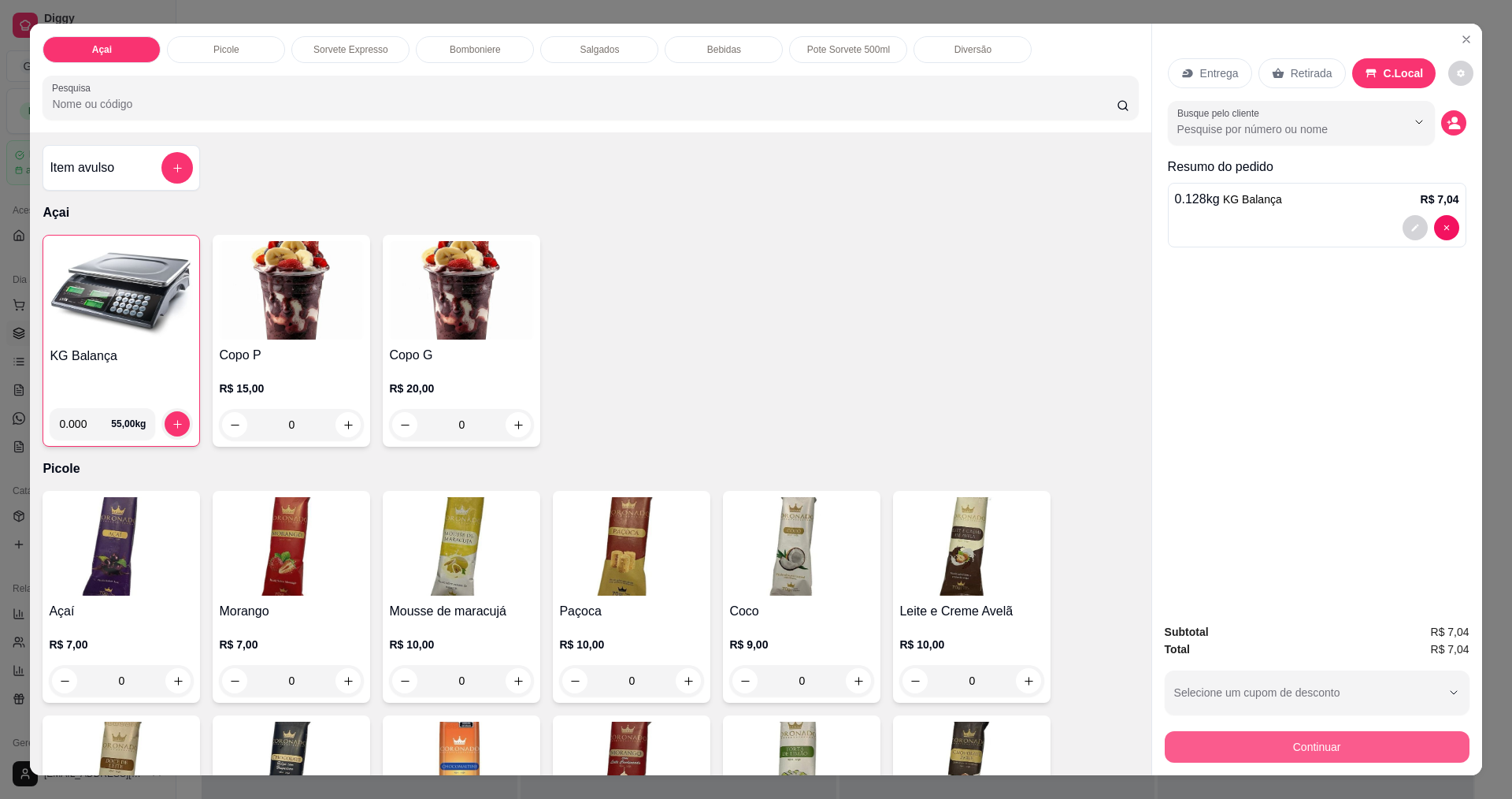
click at [1338, 743] on button "Continuar" at bounding box center [1317, 747] width 305 height 32
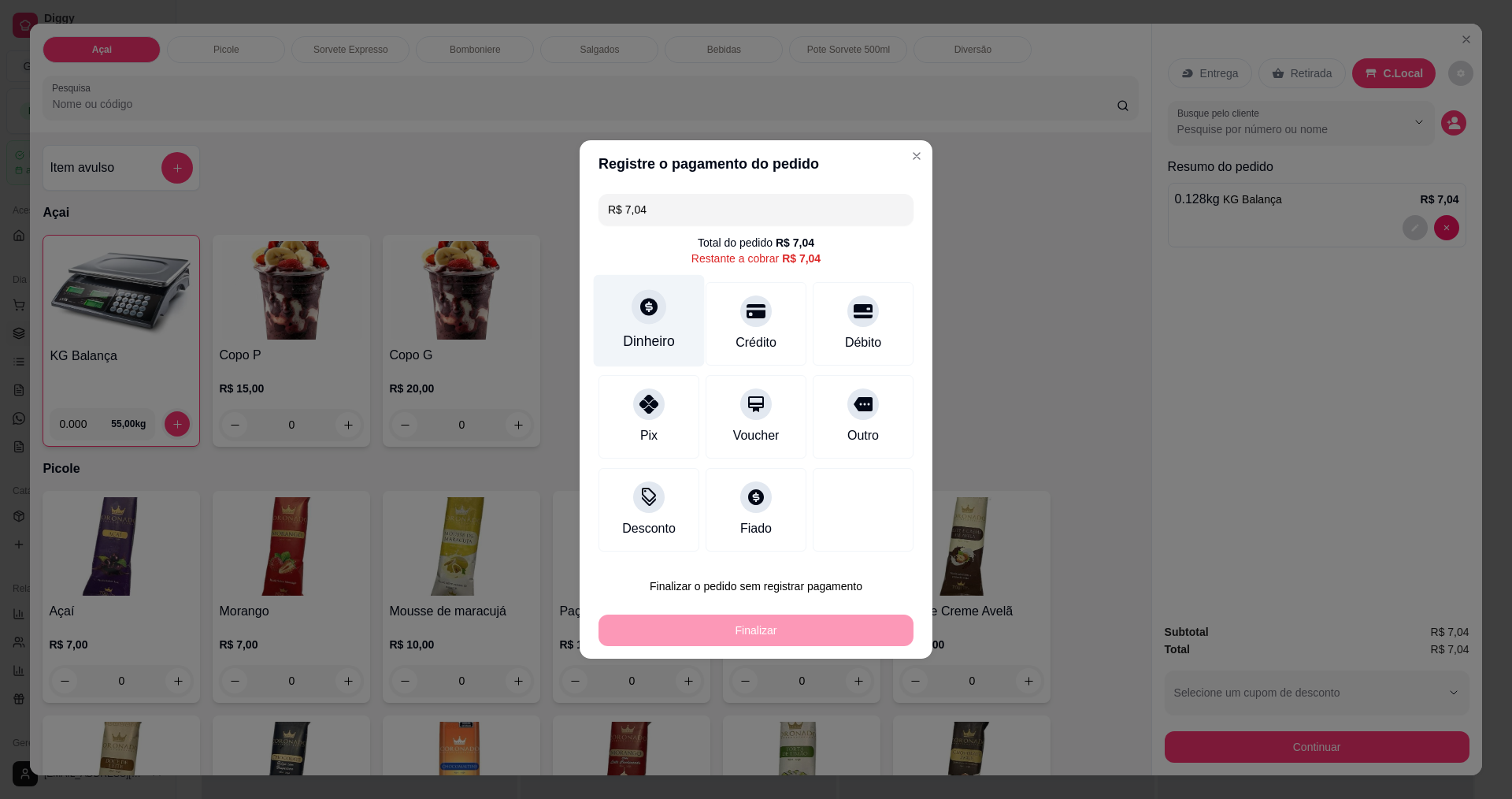
click at [665, 303] on div "Dinheiro" at bounding box center [650, 321] width 111 height 92
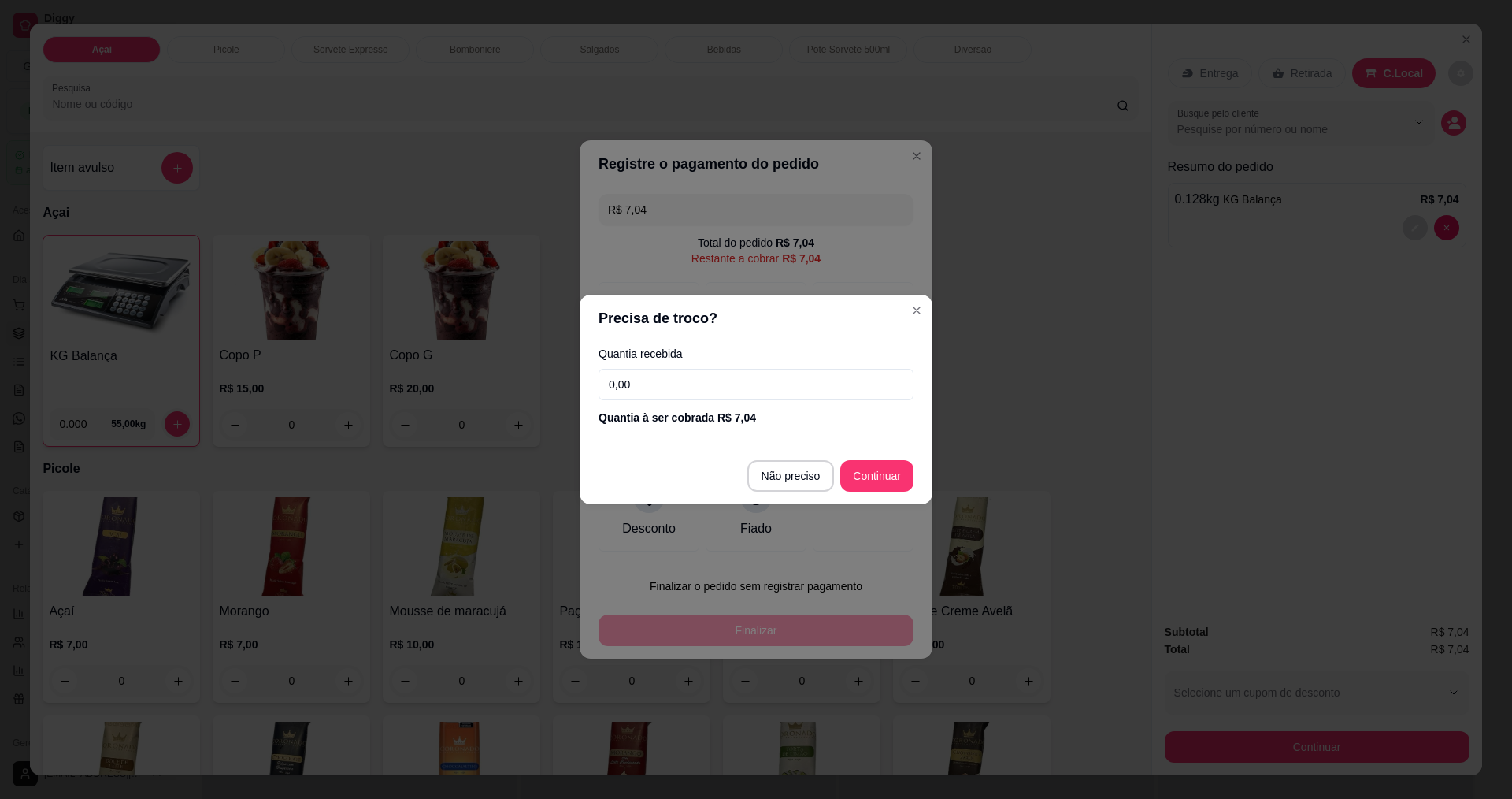
click at [808, 494] on footer "Não preciso Continuar" at bounding box center [756, 475] width 353 height 56
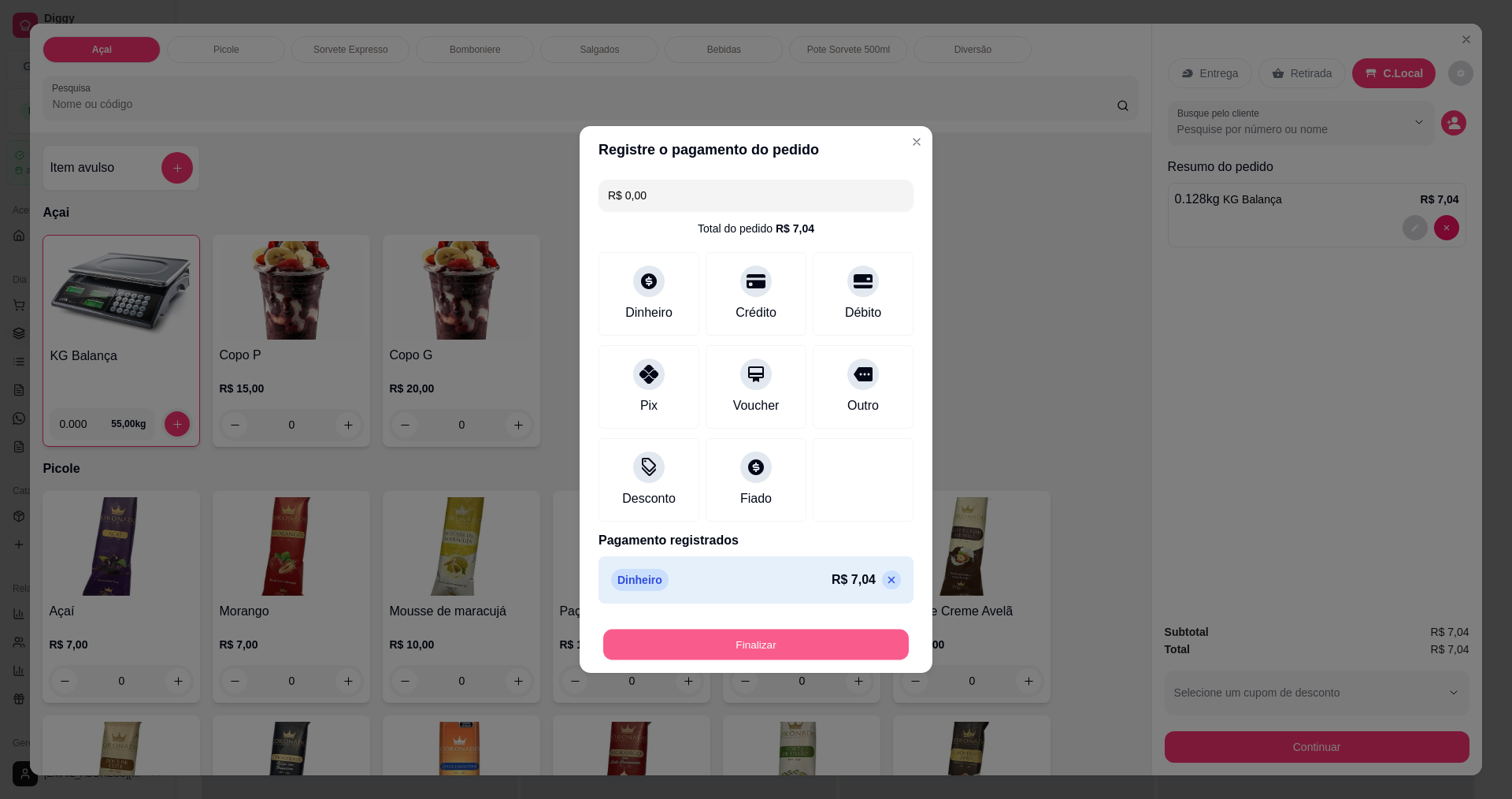
click at [797, 654] on button "Finalizar" at bounding box center [756, 644] width 306 height 31
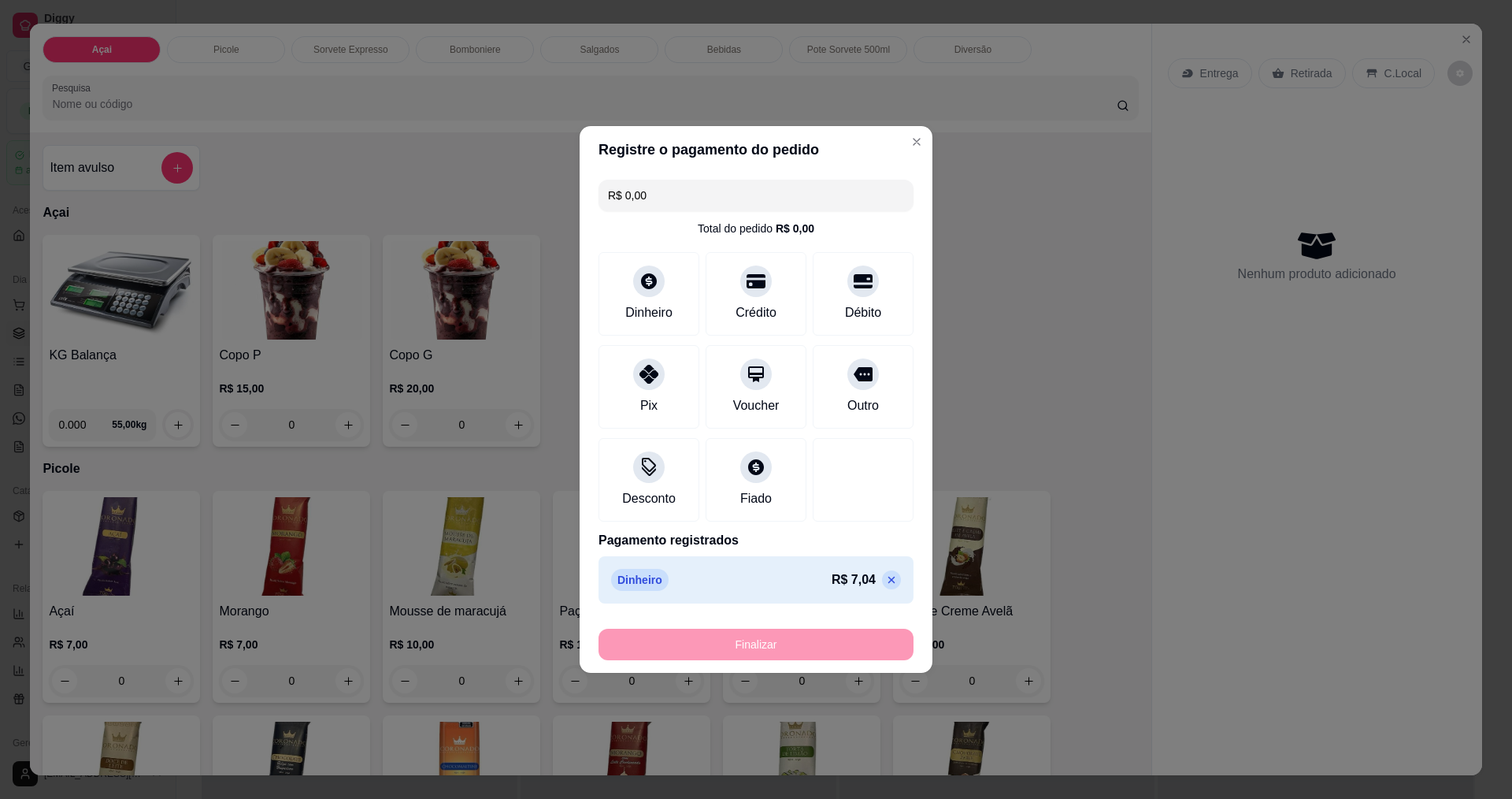
type input "-R$ 7,04"
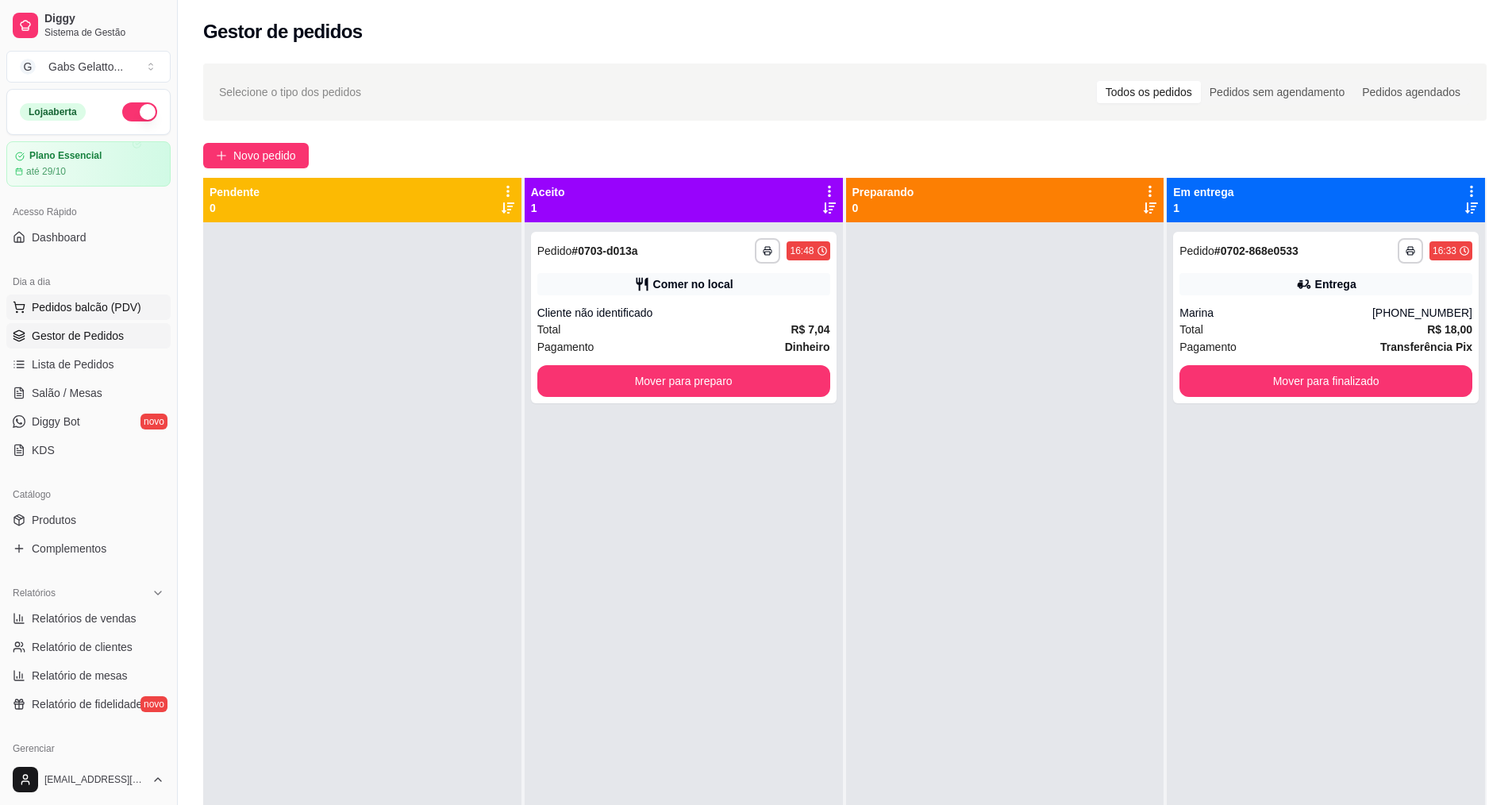
drag, startPoint x: 138, startPoint y: 311, endPoint x: 129, endPoint y: 313, distance: 9.2
click at [137, 312] on button "Pedidos balcão (PDV)" at bounding box center [88, 307] width 164 height 26
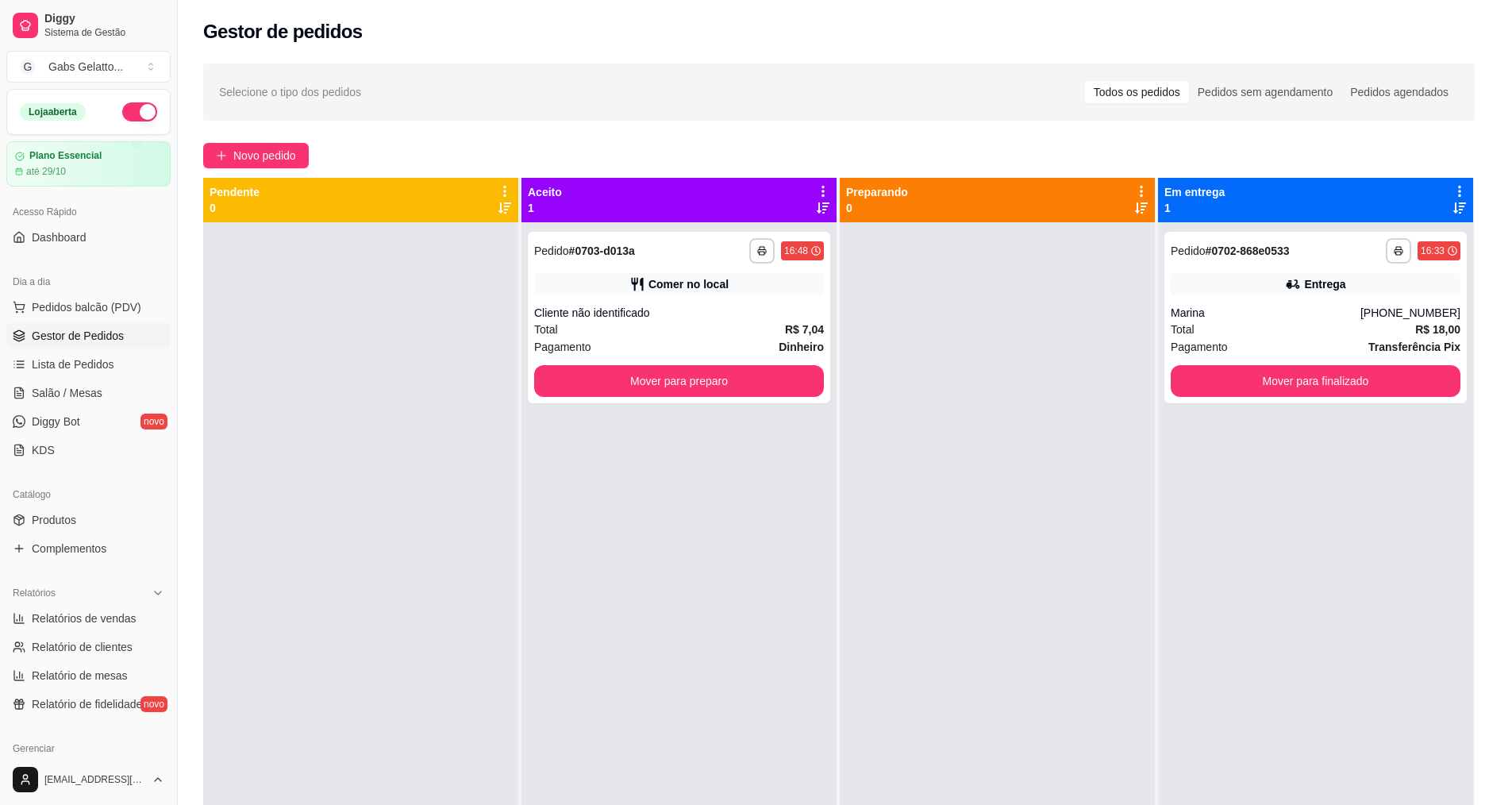
click at [119, 306] on img at bounding box center [110, 291] width 148 height 101
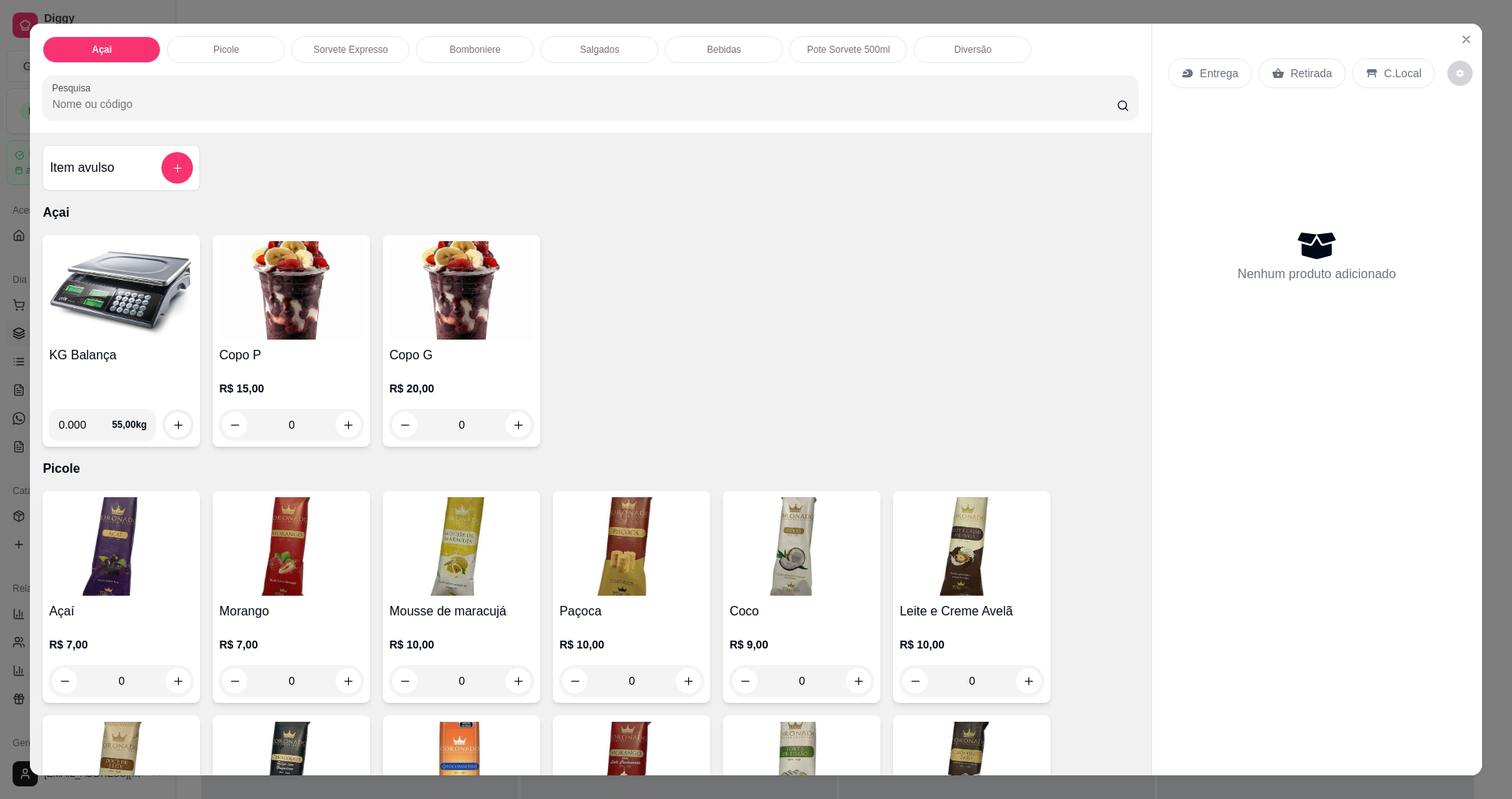
click at [119, 299] on img at bounding box center [121, 291] width 145 height 98
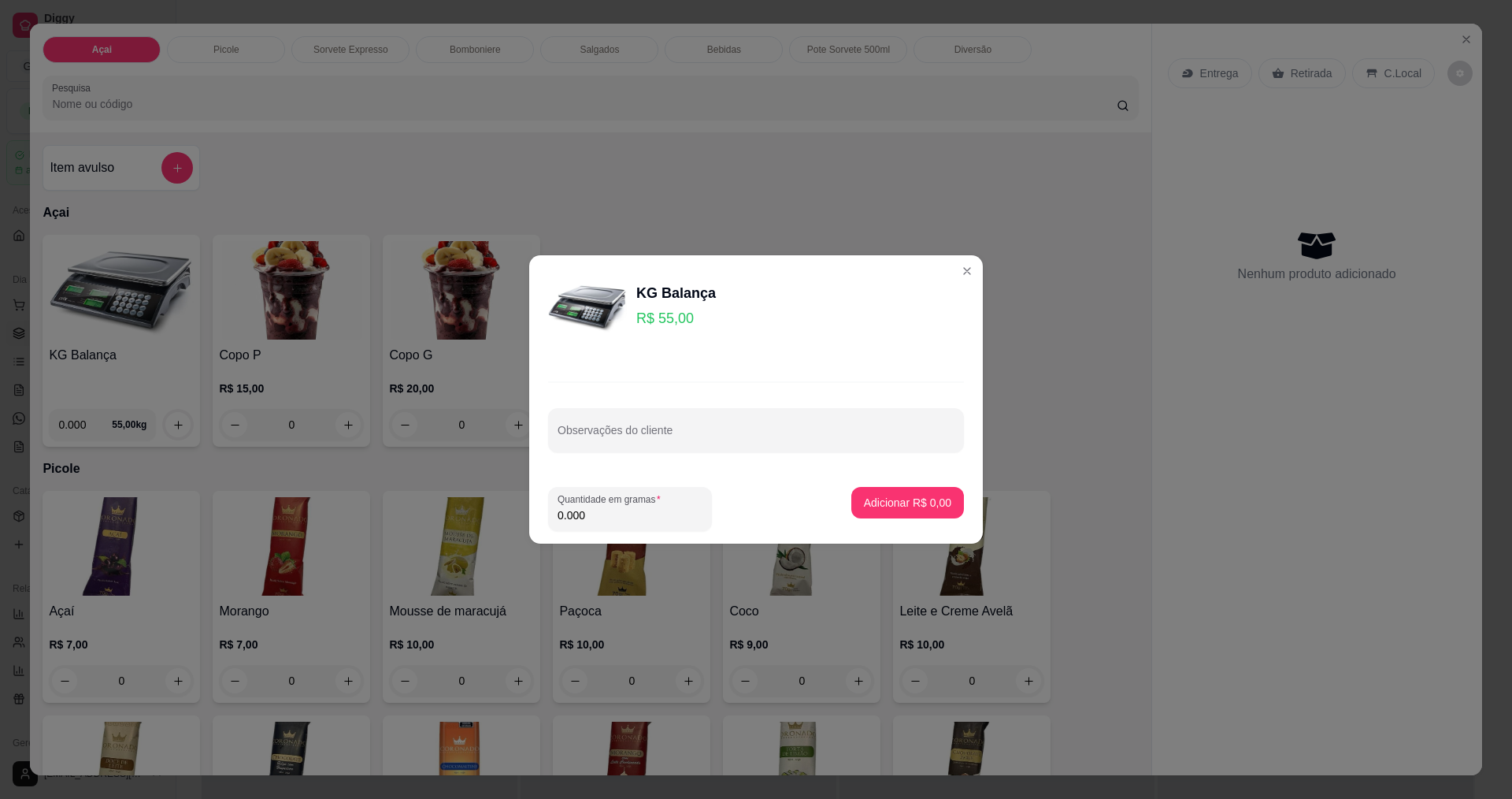
drag, startPoint x: 610, startPoint y: 522, endPoint x: 628, endPoint y: 516, distance: 19.0
click at [614, 521] on input "0.000" at bounding box center [630, 515] width 145 height 16
type input "0.160"
click at [917, 496] on p "Adicionar R$ 8,80" at bounding box center [908, 503] width 87 height 16
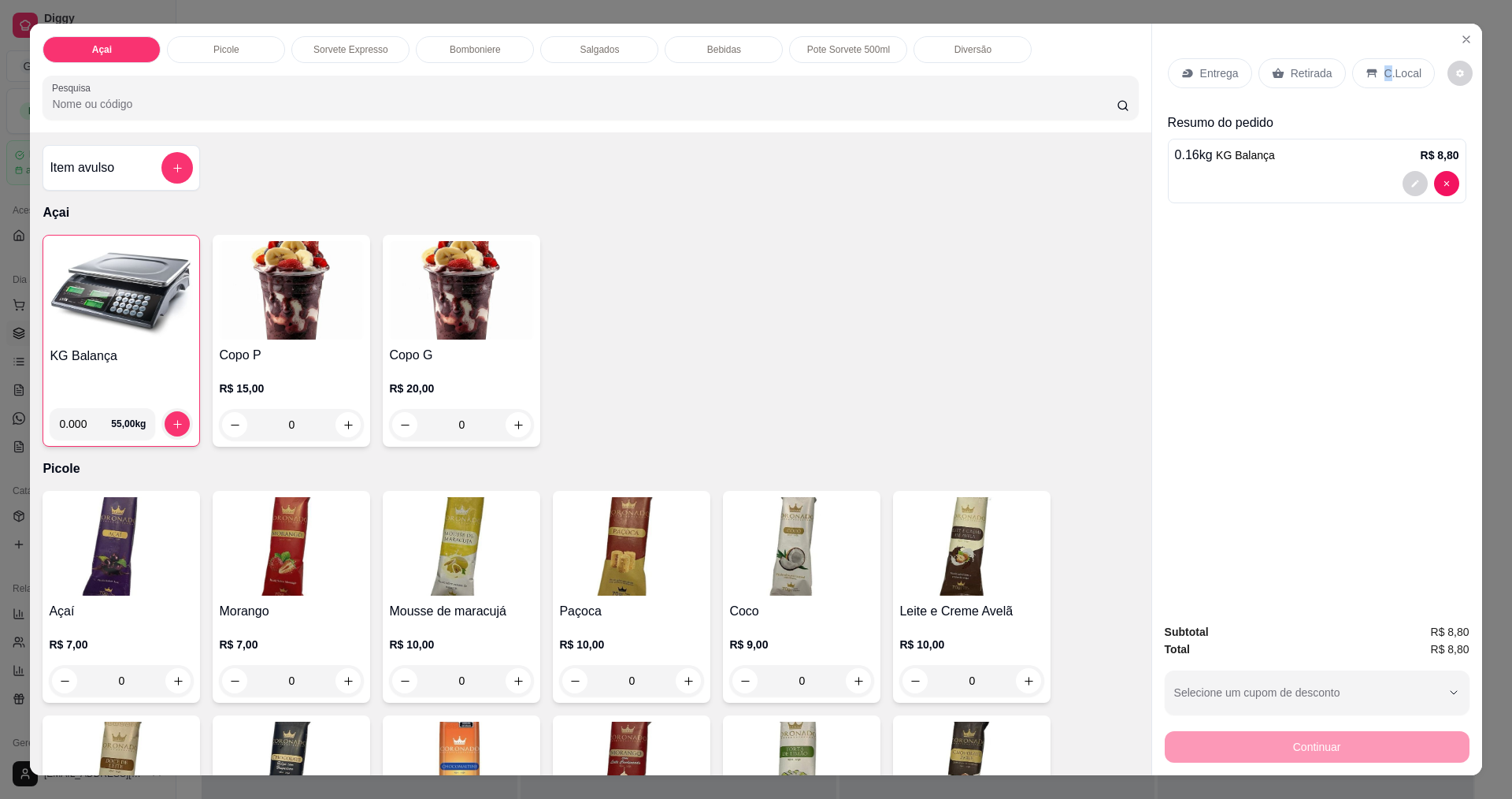
drag, startPoint x: 1379, startPoint y: 64, endPoint x: 1368, endPoint y: 100, distance: 37.6
click at [1378, 77] on div "C.Local" at bounding box center [1394, 73] width 83 height 30
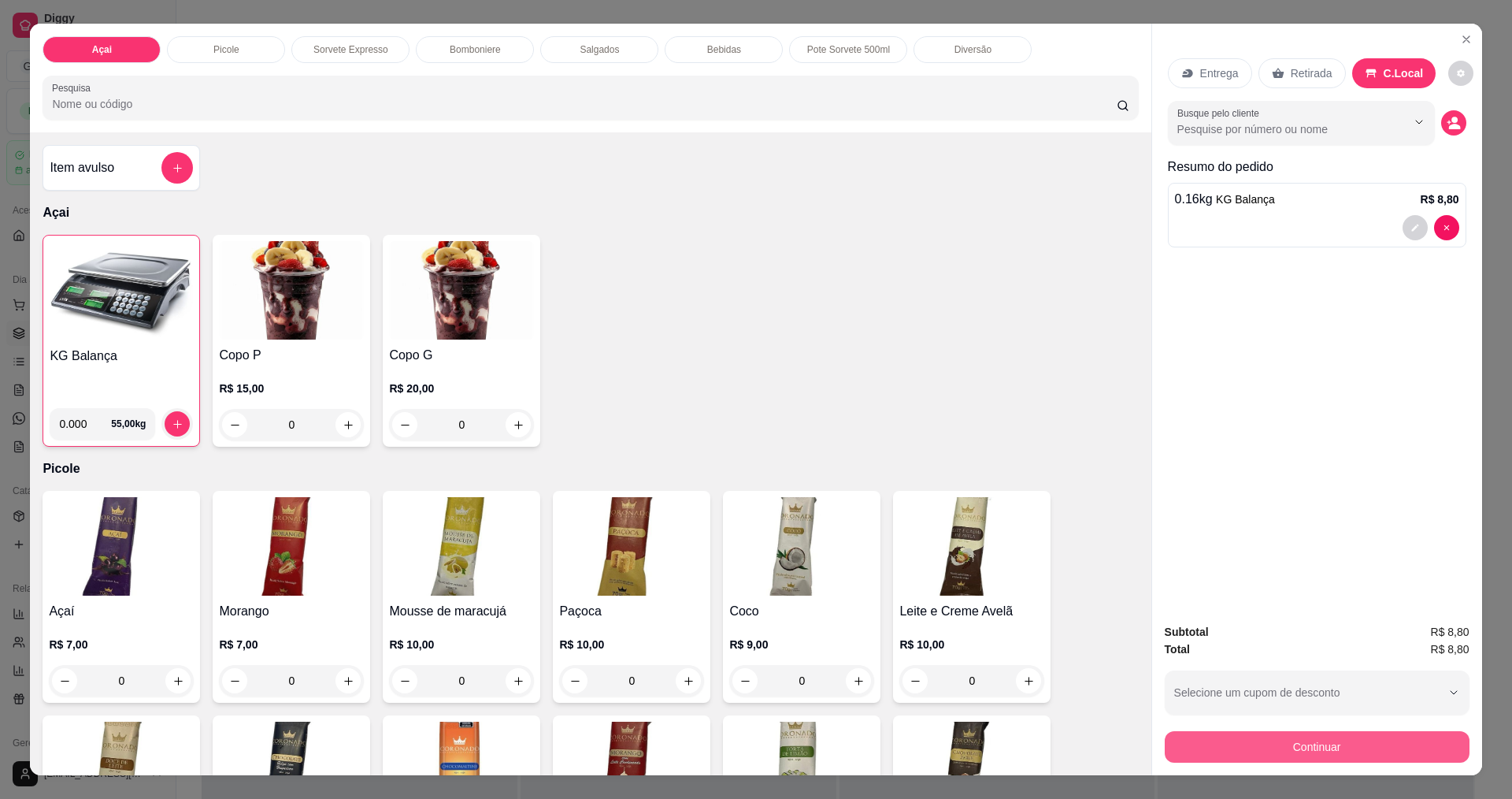
click at [1249, 755] on button "Continuar" at bounding box center [1317, 747] width 305 height 32
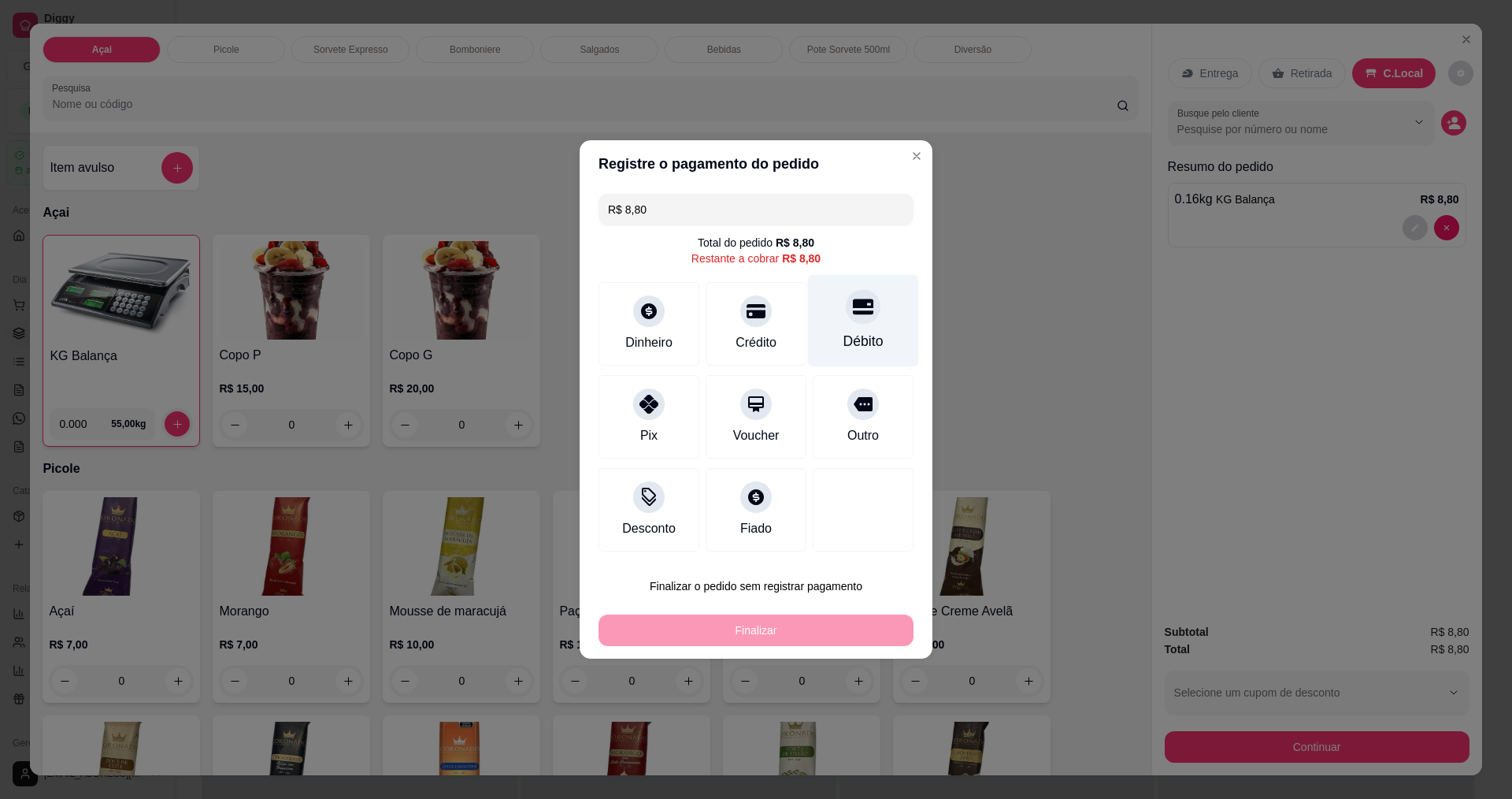
click at [862, 321] on div at bounding box center [863, 307] width 35 height 35
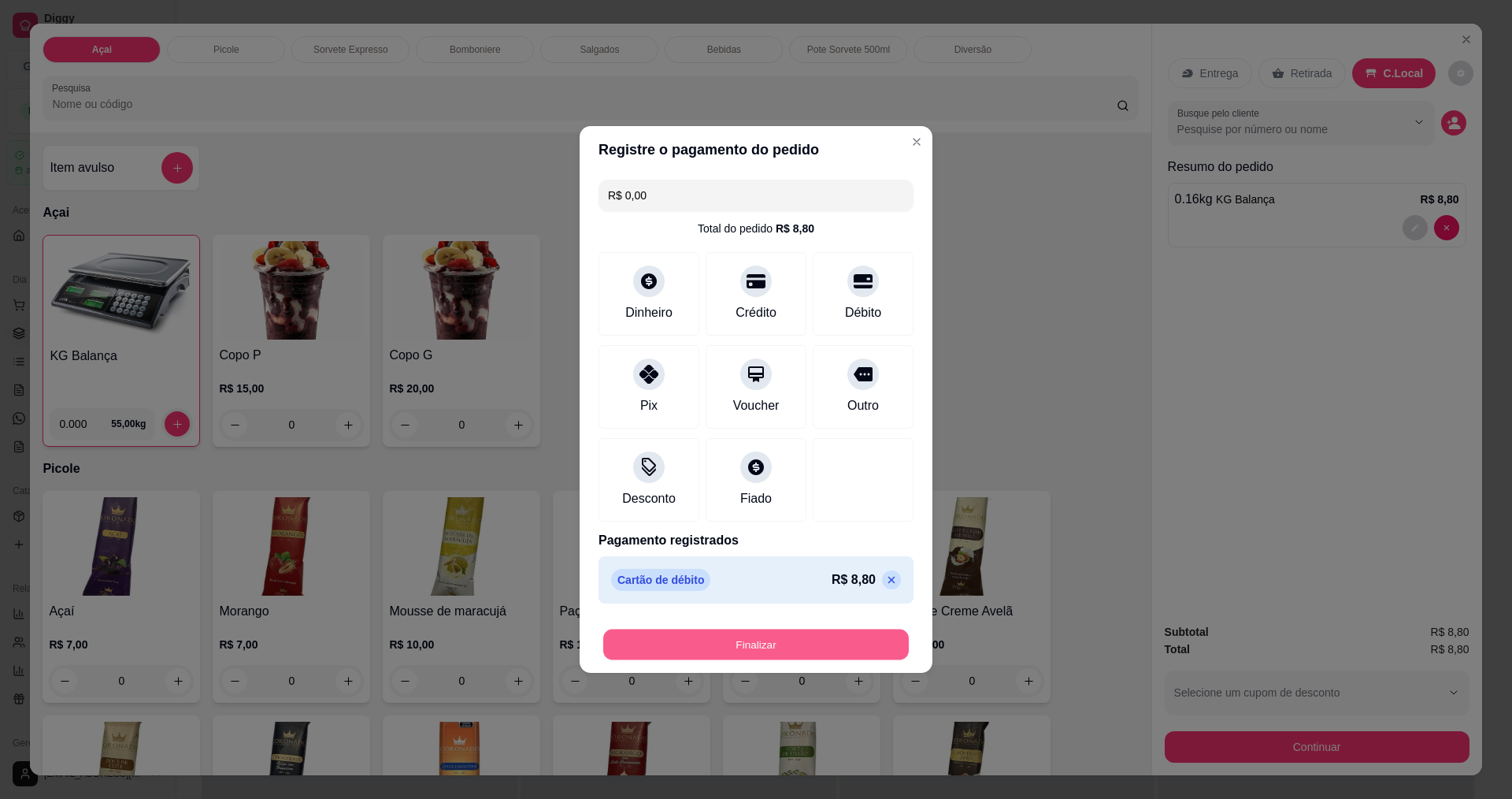
click at [800, 638] on button "Finalizar" at bounding box center [756, 644] width 306 height 31
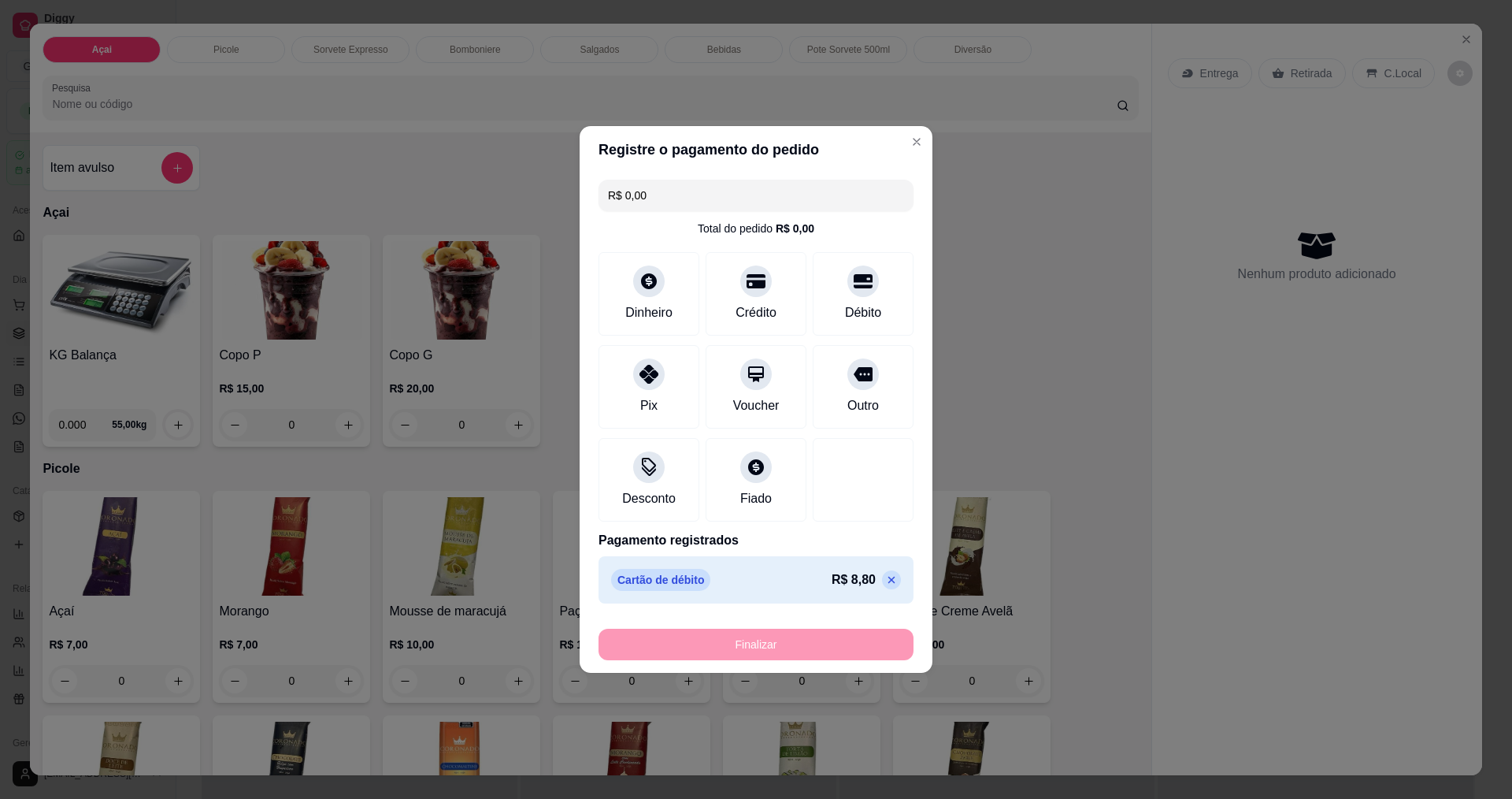
type input "-R$ 8,80"
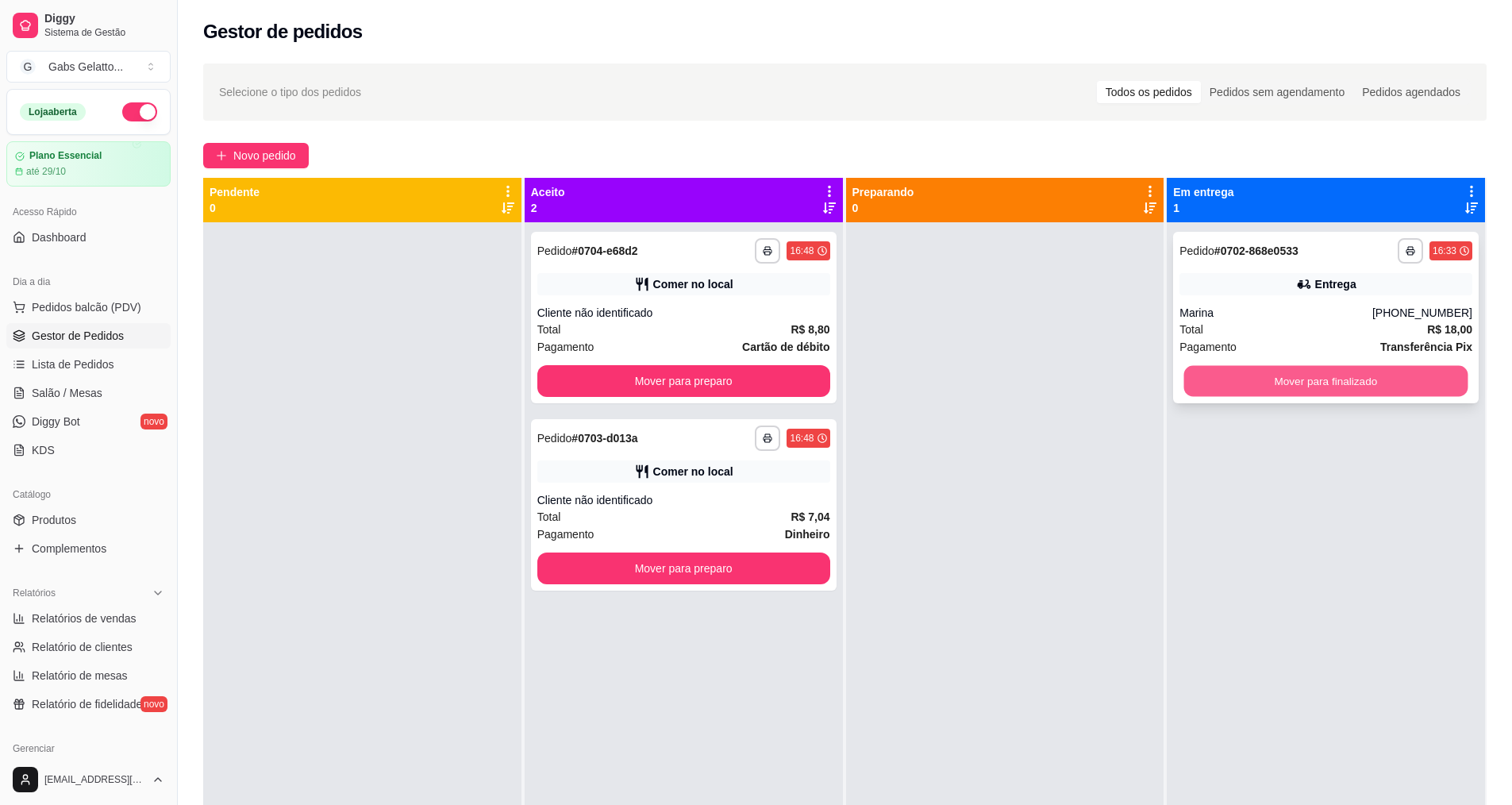
click at [1203, 373] on button "Mover para finalizado" at bounding box center [1326, 381] width 284 height 31
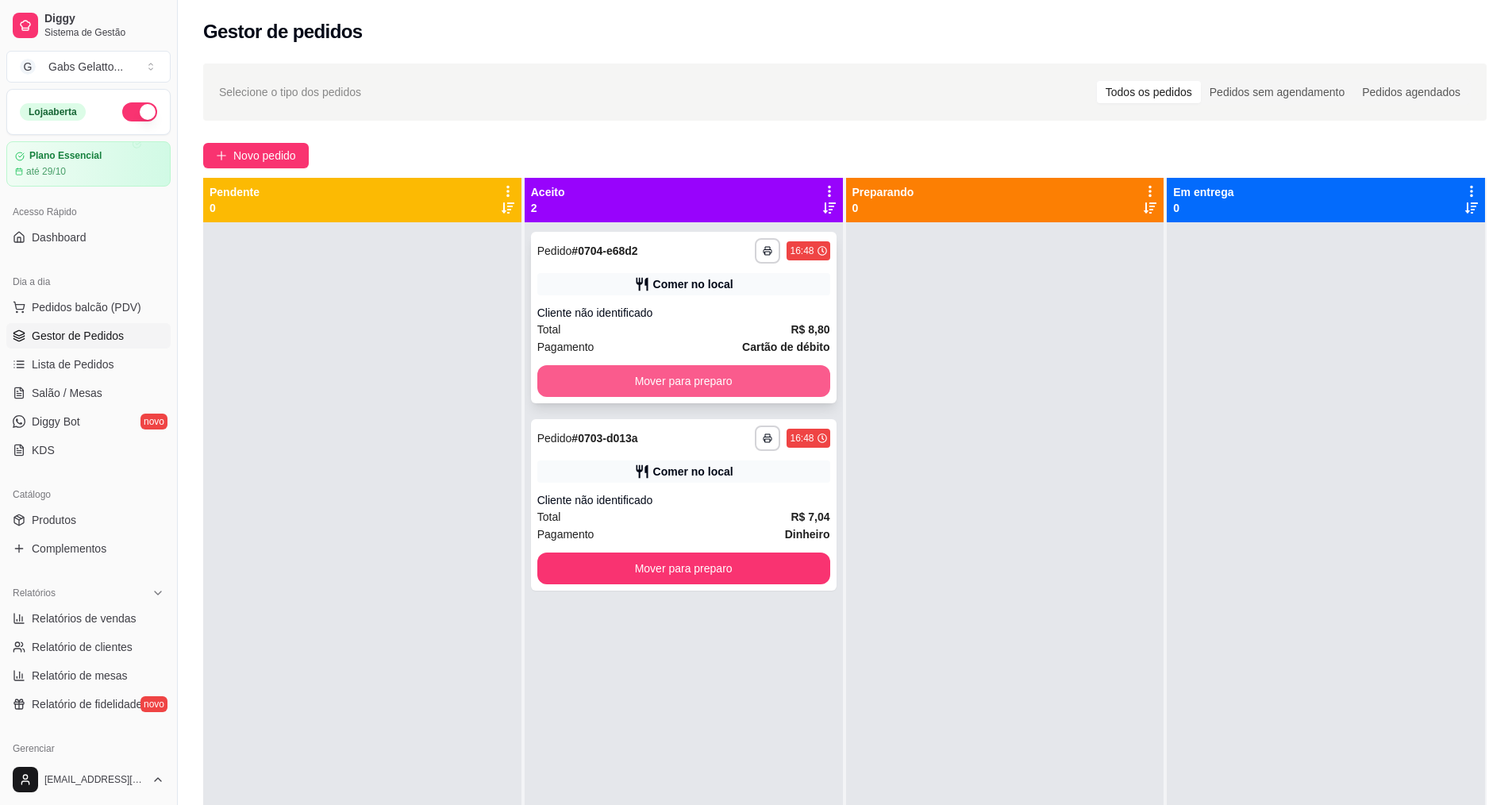
click at [650, 373] on button "Mover para preparo" at bounding box center [684, 381] width 293 height 32
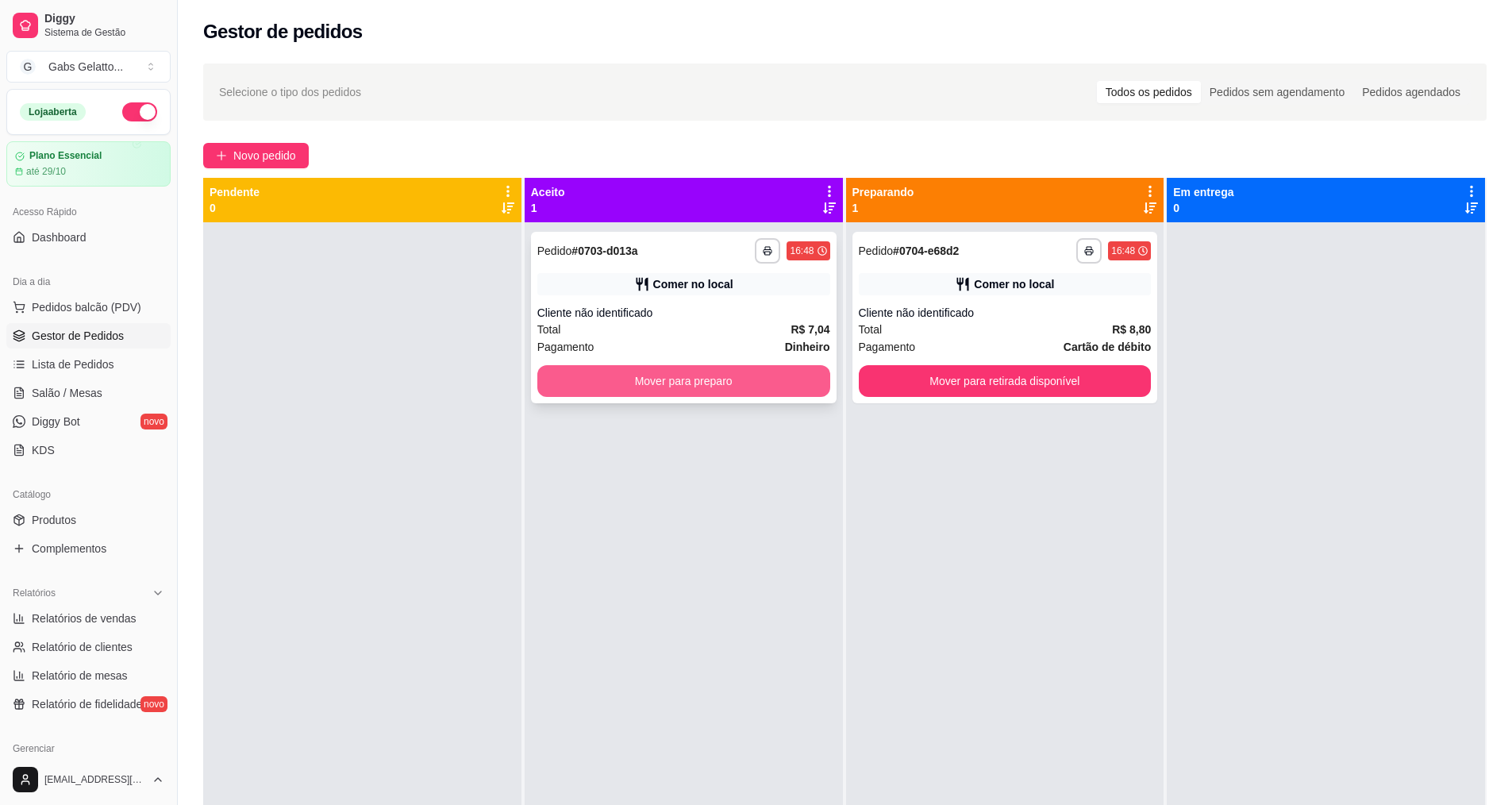
click at [681, 374] on button "Mover para preparo" at bounding box center [684, 381] width 293 height 32
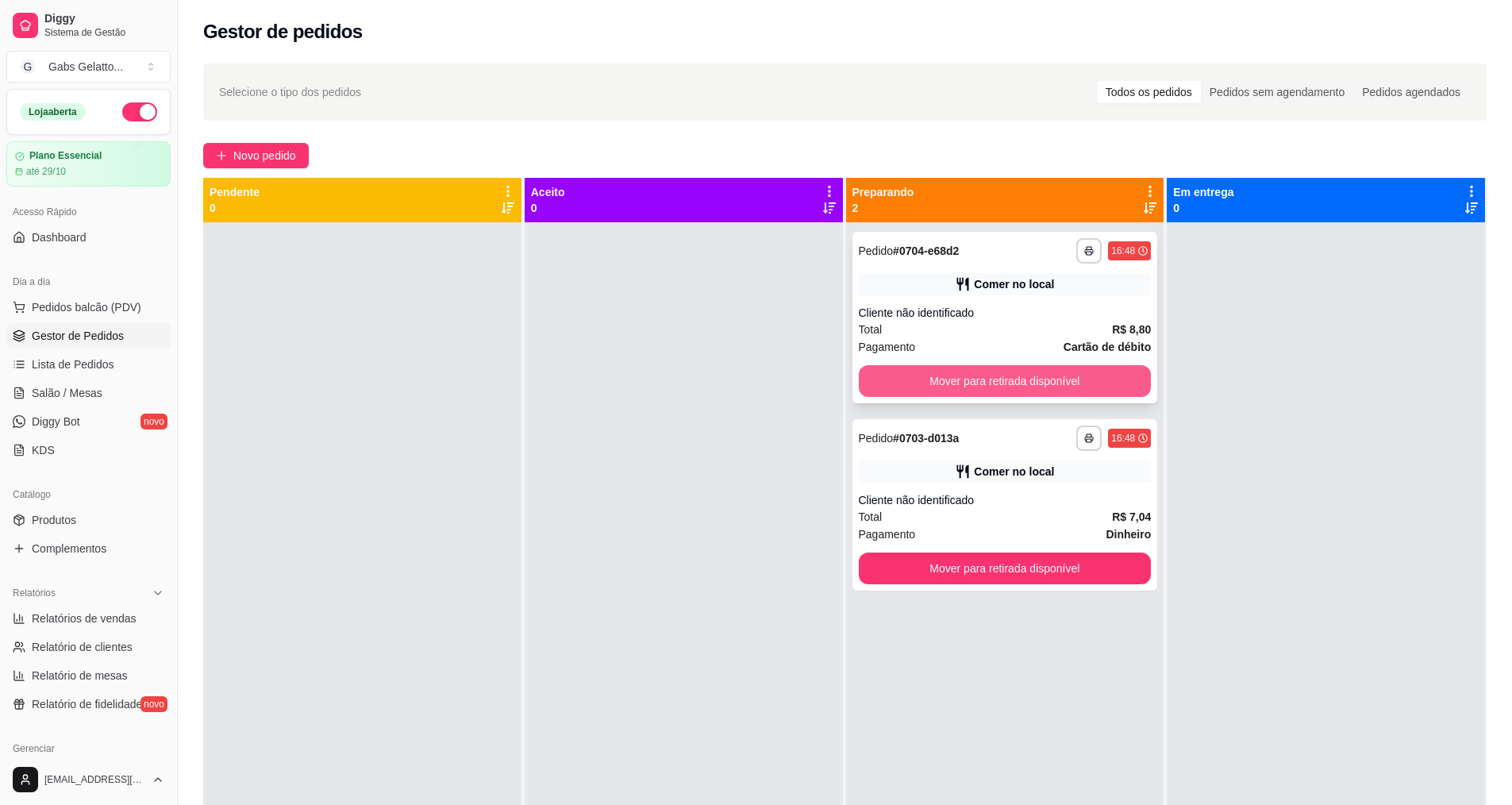
click at [968, 372] on button "Mover para retirada disponível" at bounding box center [1005, 381] width 293 height 32
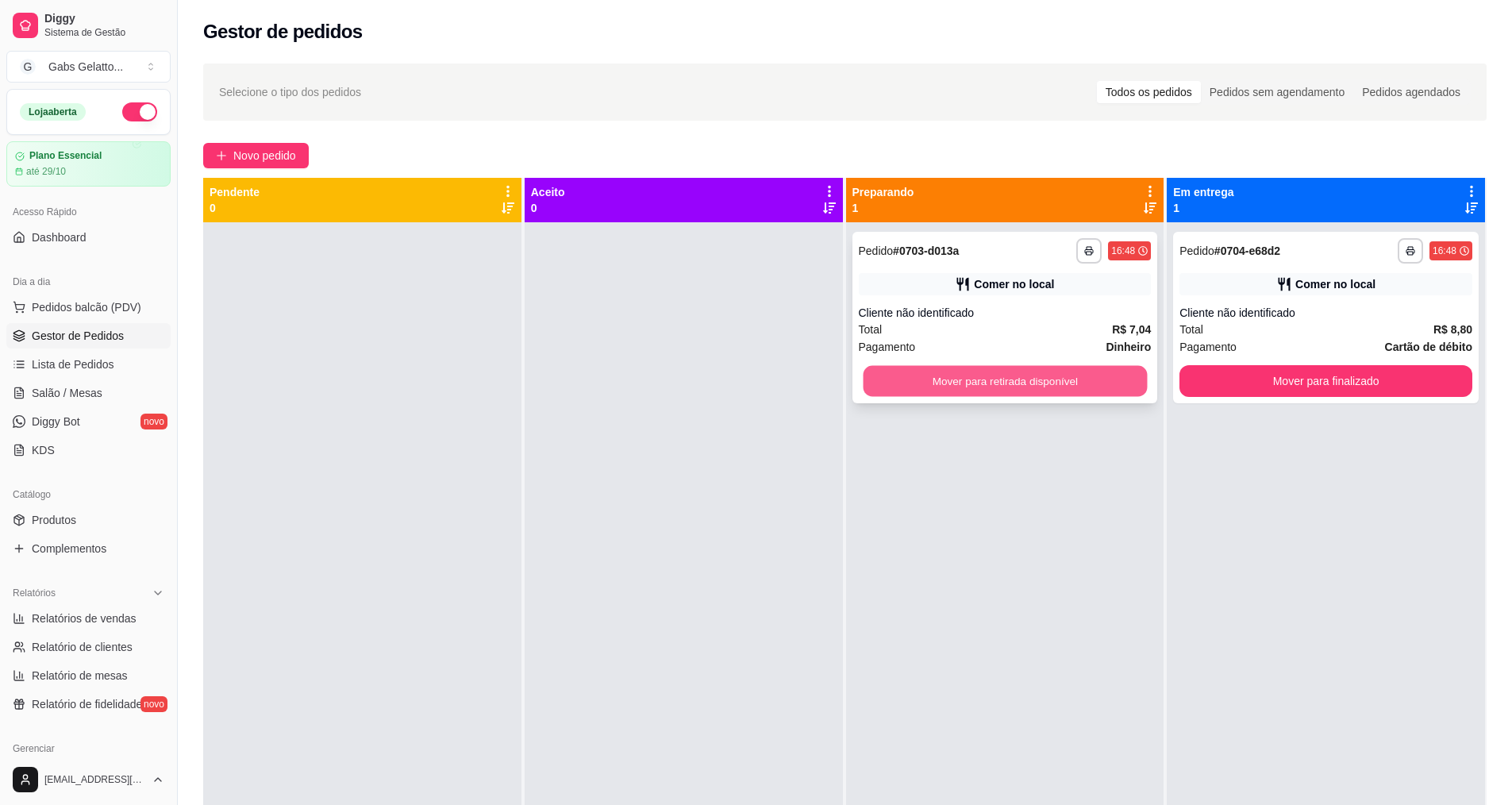
click at [986, 378] on button "Mover para retirada disponível" at bounding box center [1005, 381] width 284 height 31
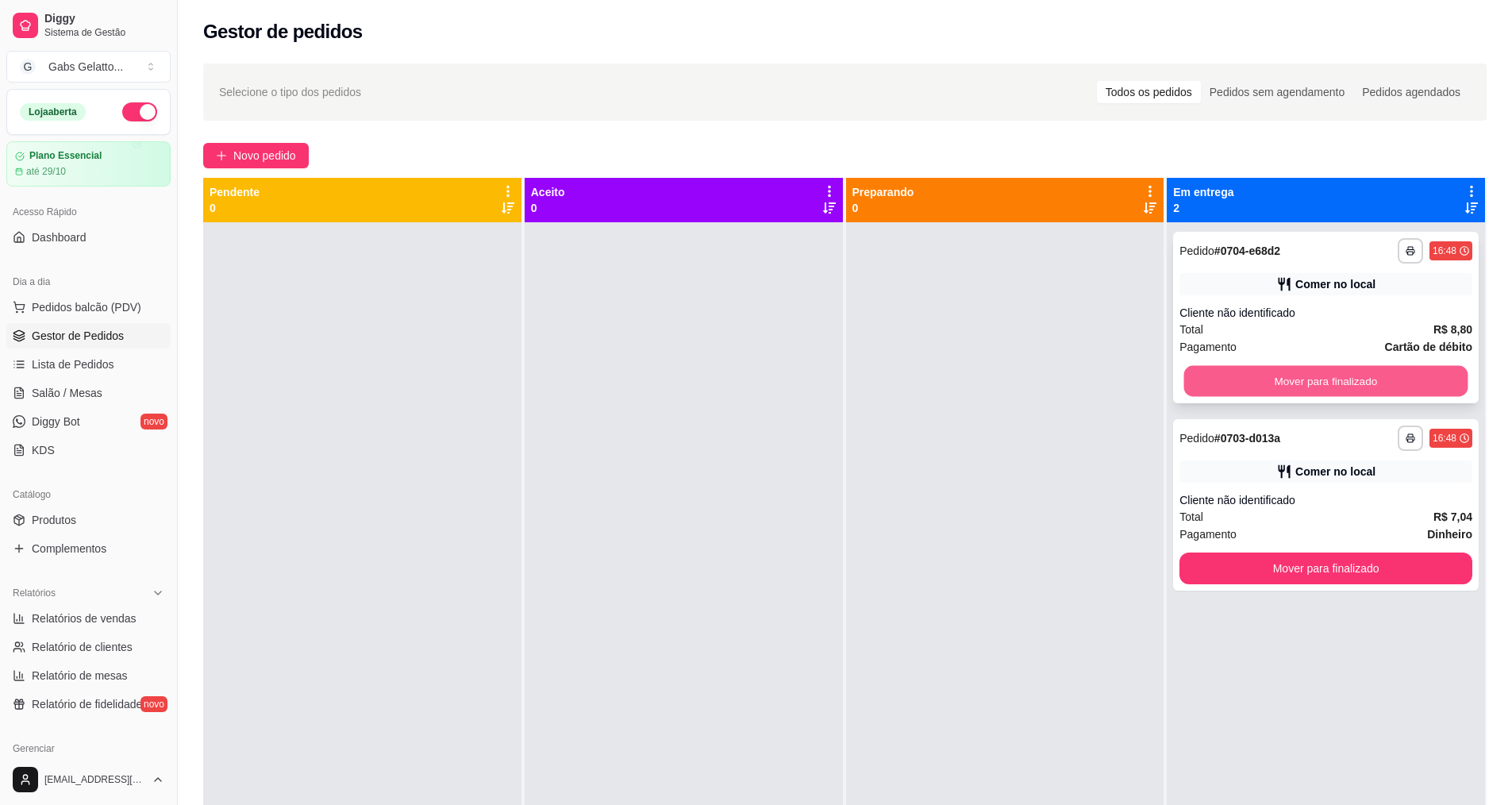
click at [1337, 374] on button "Mover para finalizado" at bounding box center [1326, 381] width 284 height 31
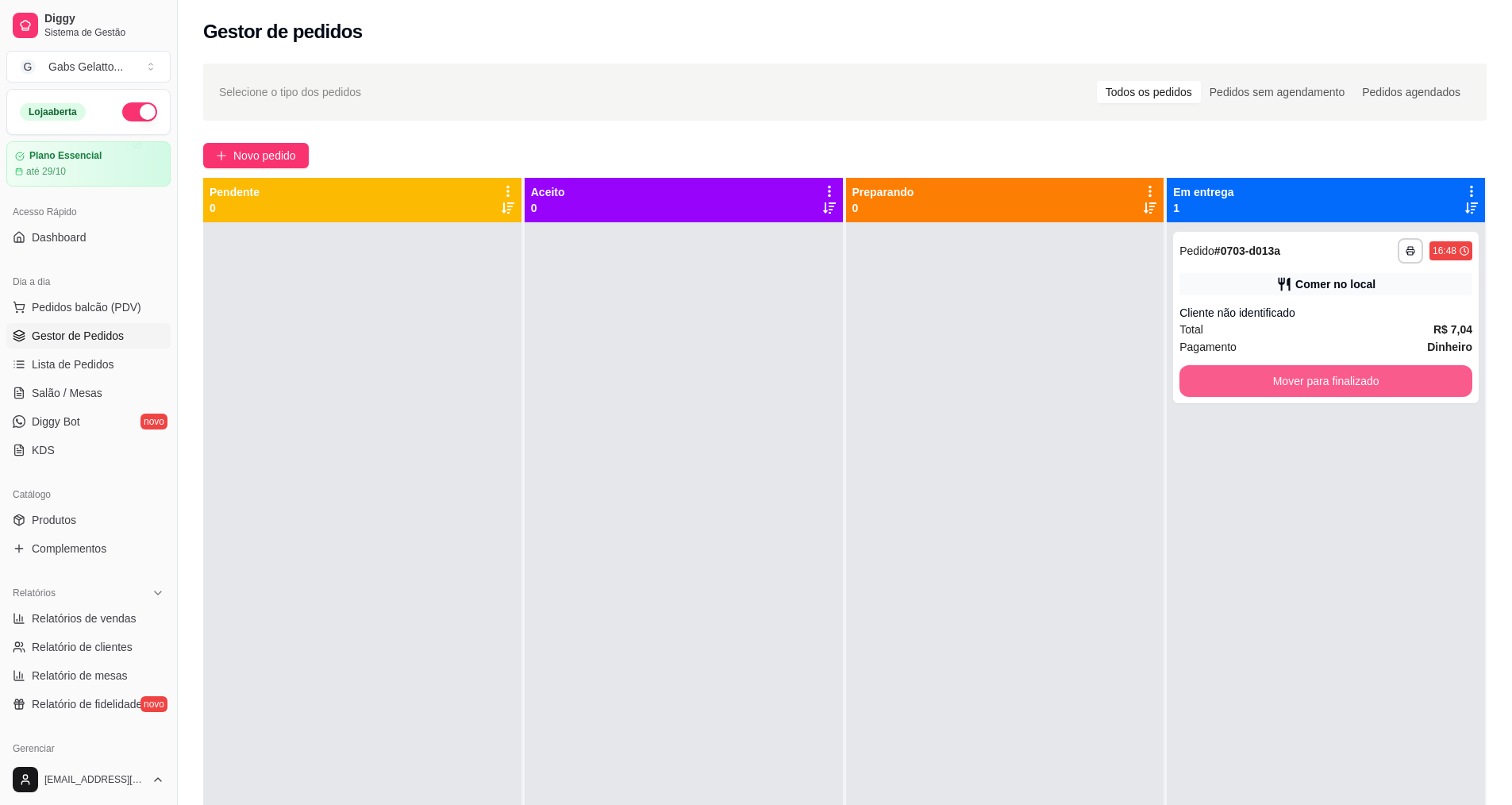
click at [1337, 374] on button "Mover para finalizado" at bounding box center [1326, 381] width 293 height 32
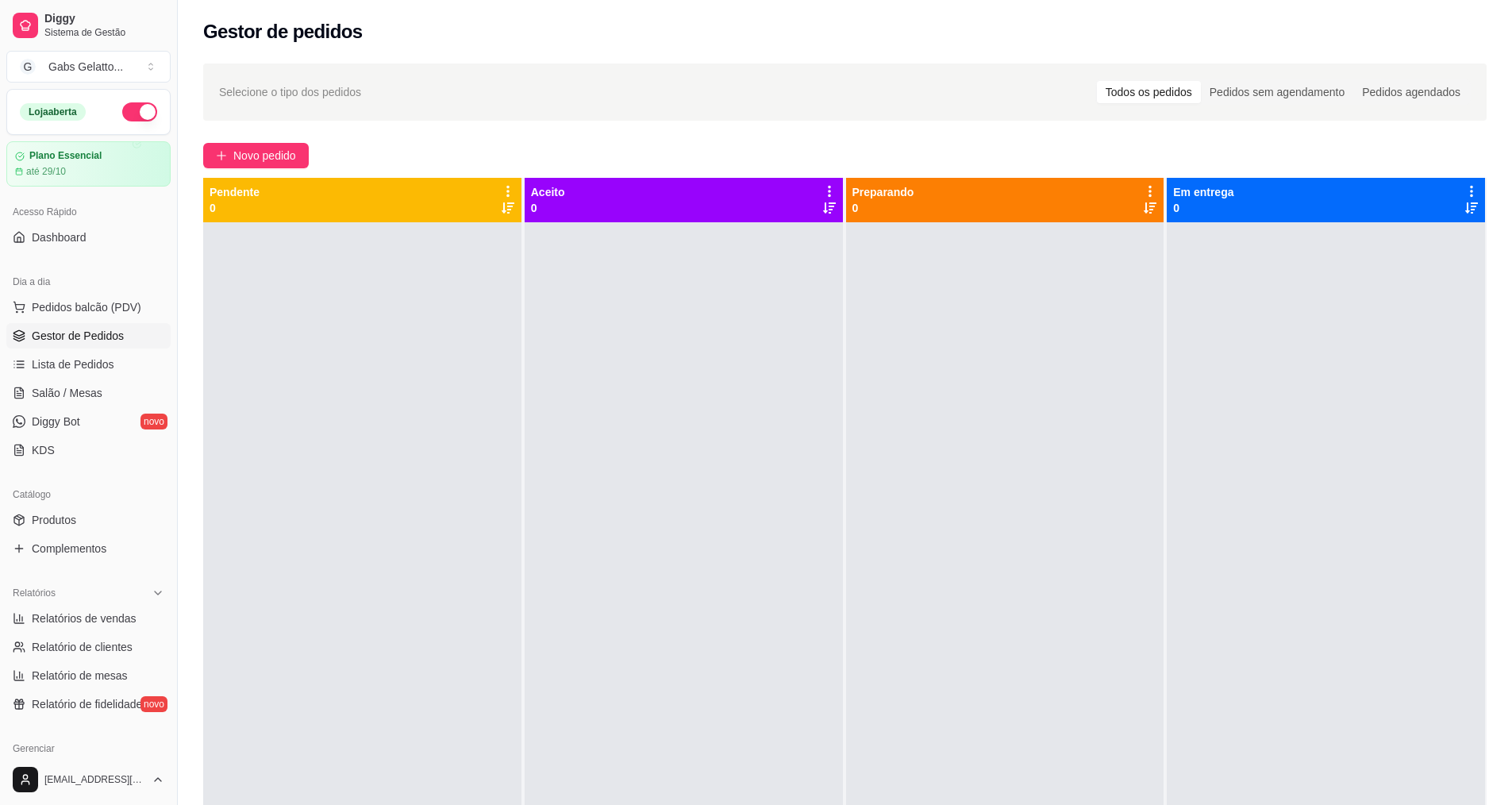
click at [827, 322] on div at bounding box center [684, 625] width 319 height 805
click at [241, 178] on div "Selecione o tipo dos pedidos Todos os pedidos Pedidos sem agendamento Pedidos a…" at bounding box center [844, 527] width 1334 height 947
click at [261, 159] on span "Novo pedido" at bounding box center [265, 155] width 62 height 18
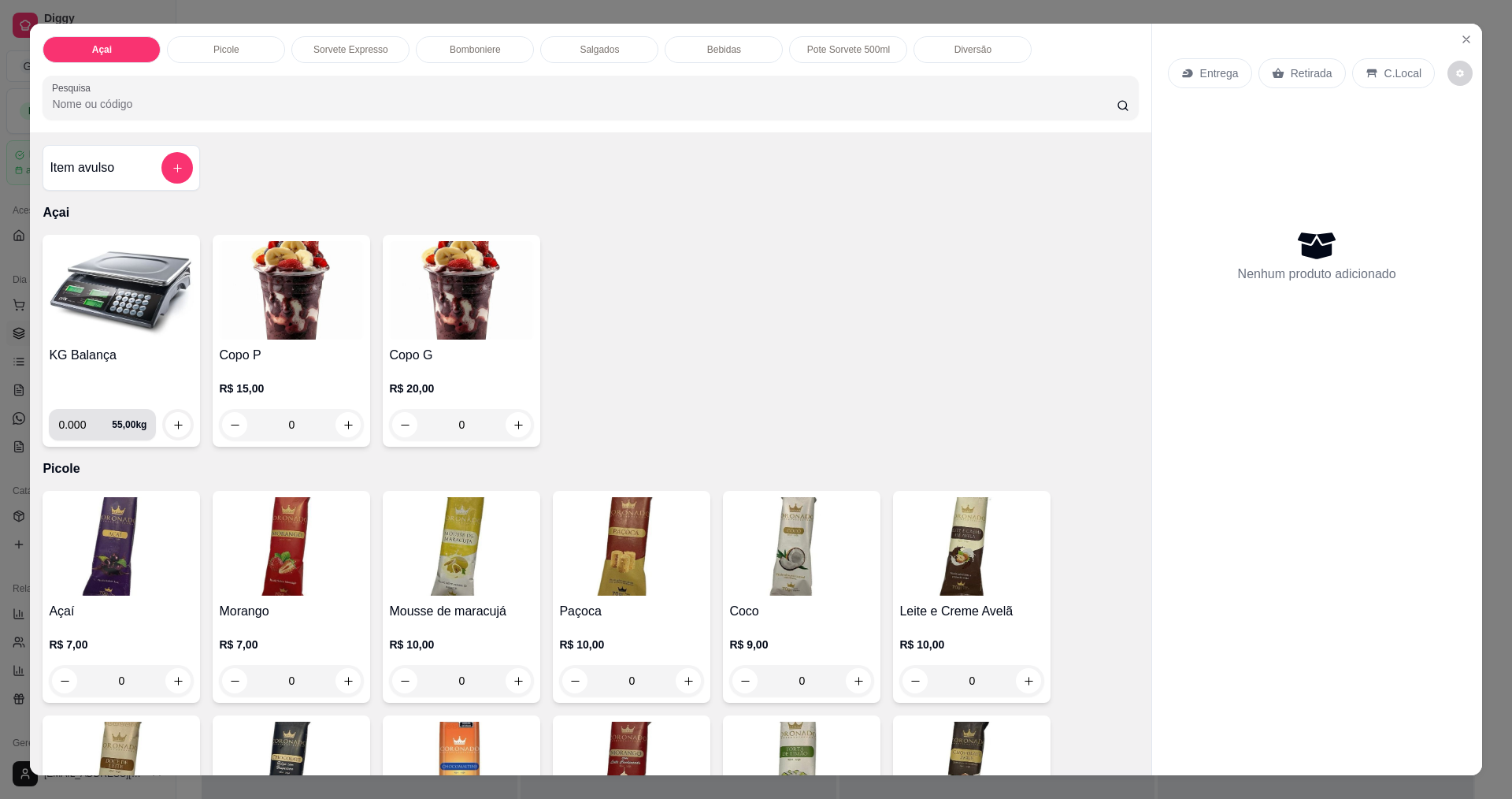
click at [87, 420] on input "0.000" at bounding box center [84, 425] width 53 height 32
type input "0.138"
click at [176, 433] on button "increase-product-quantity" at bounding box center [178, 425] width 25 height 25
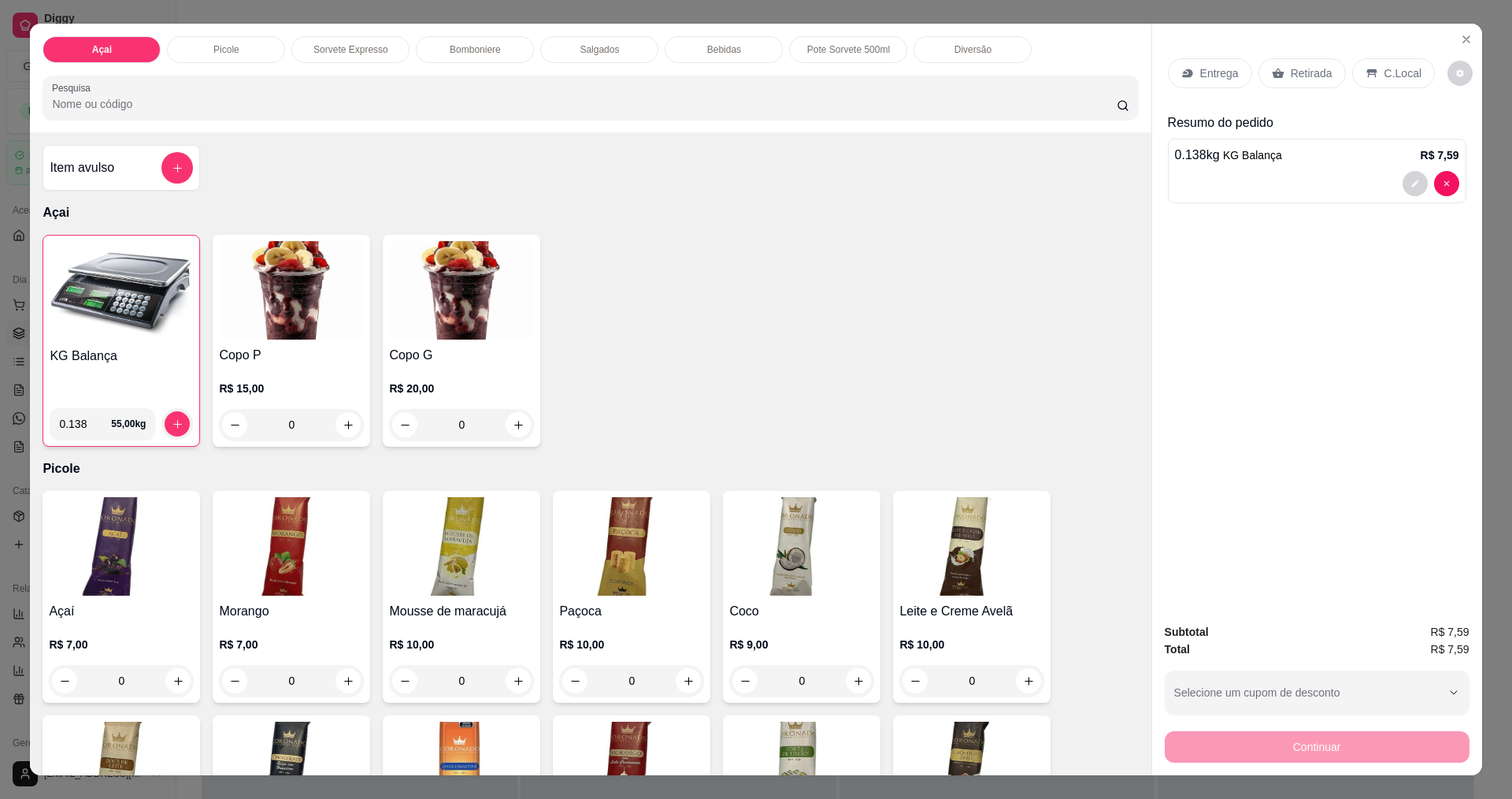
click at [1358, 182] on div at bounding box center [1317, 183] width 284 height 25
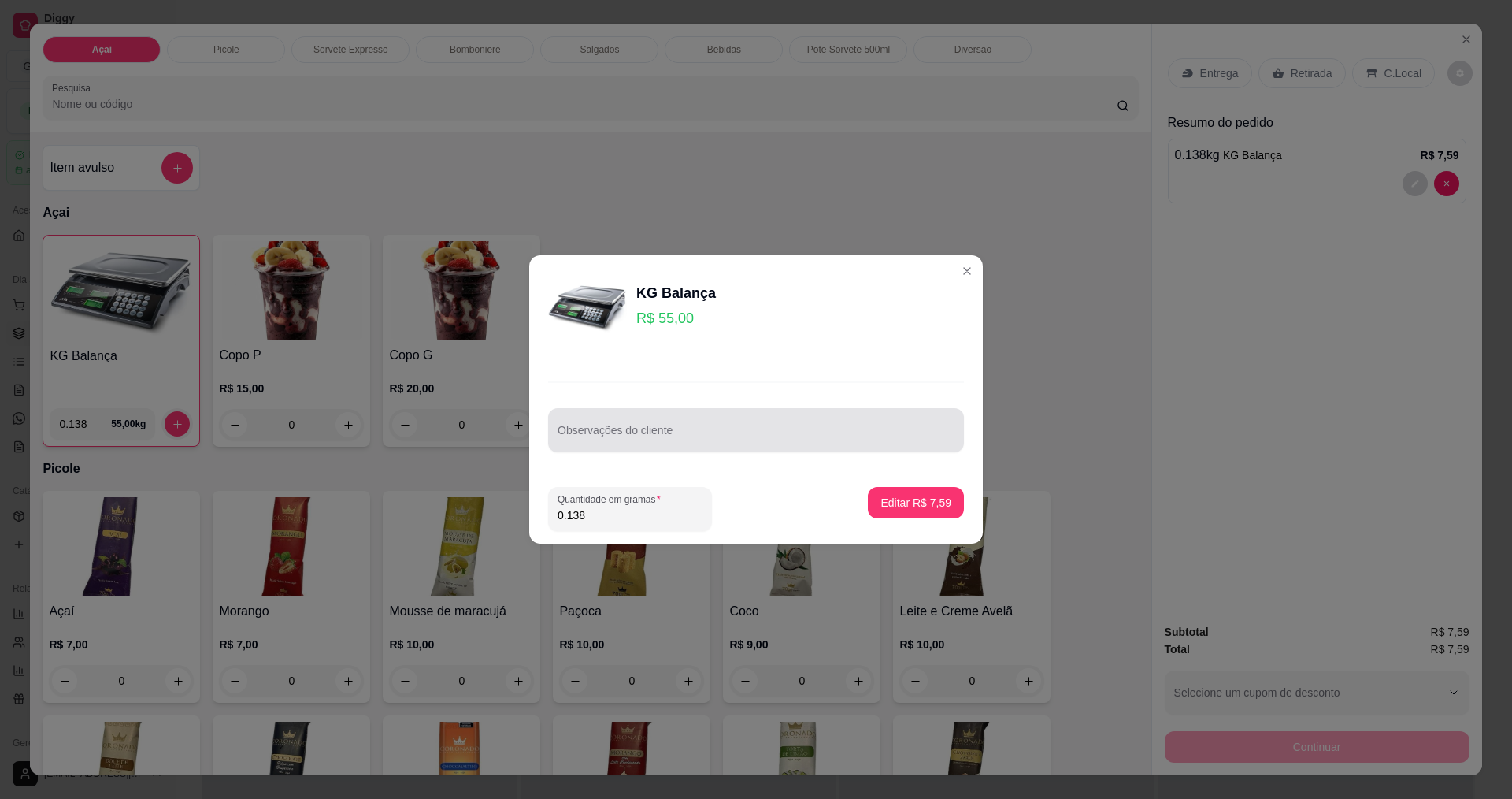
click at [780, 421] on div at bounding box center [756, 430] width 397 height 32
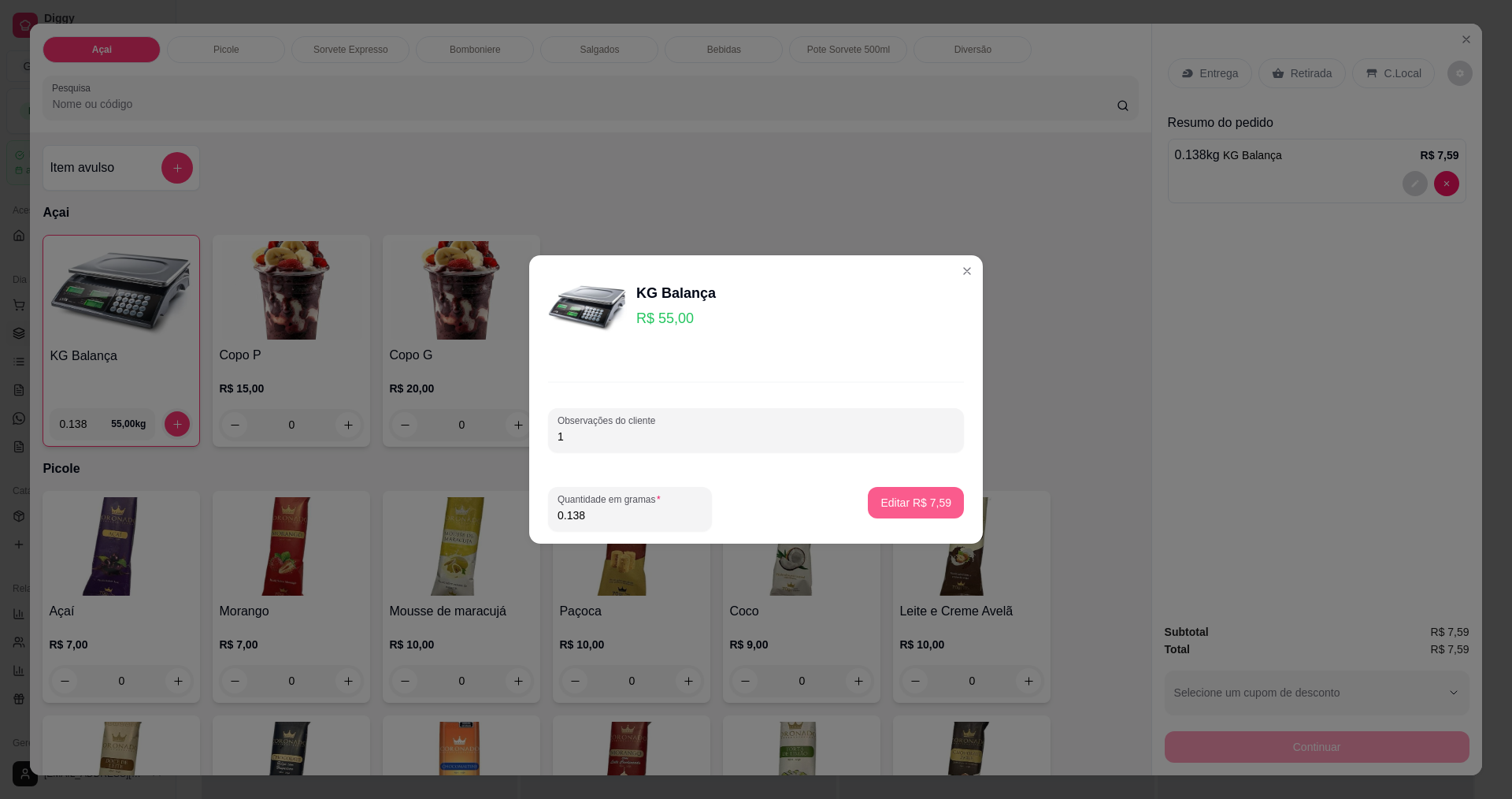
type input "1"
click at [907, 501] on p "Editar R$ 7,59" at bounding box center [916, 502] width 68 height 15
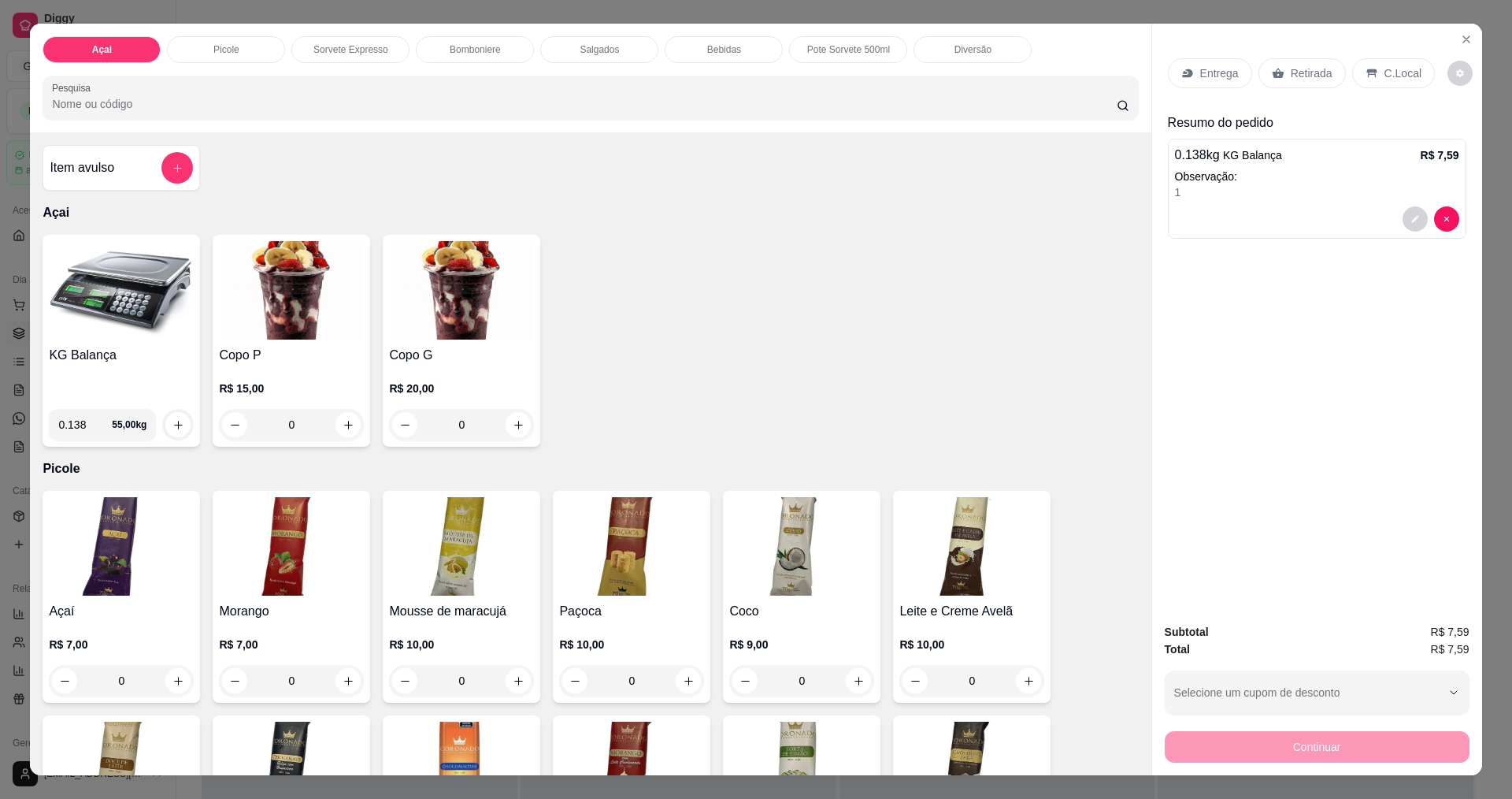
click at [131, 299] on img at bounding box center [121, 291] width 145 height 98
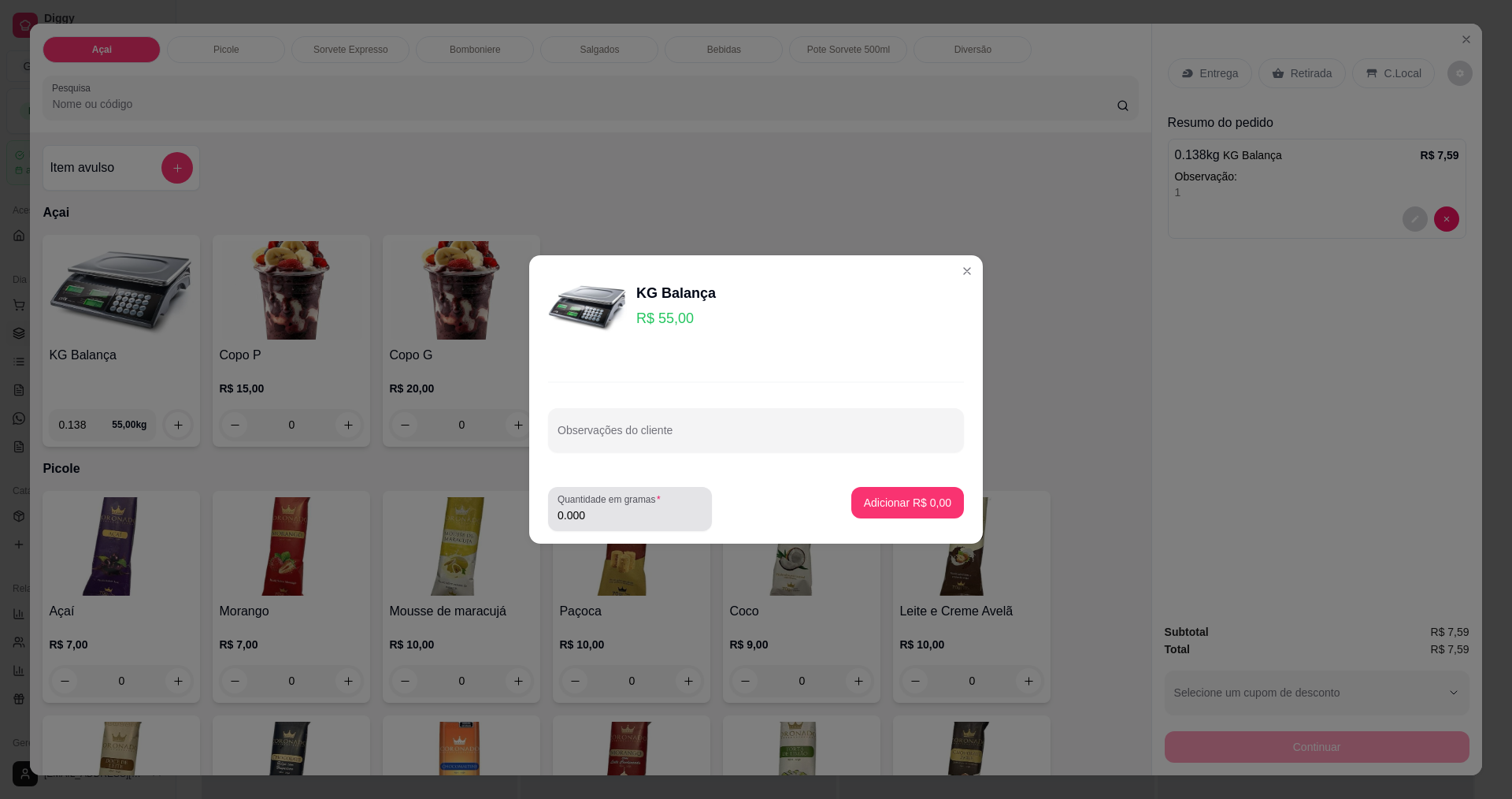
drag, startPoint x: 611, startPoint y: 530, endPoint x: 628, endPoint y: 515, distance: 22.7
click at [621, 523] on div "Quantidade em gramas 0.000" at bounding box center [630, 509] width 164 height 44
click at [636, 507] on div "0.000" at bounding box center [630, 509] width 145 height 32
type input "0.316"
click at [849, 510] on button "Adicionar R$ 17,38" at bounding box center [904, 503] width 119 height 32
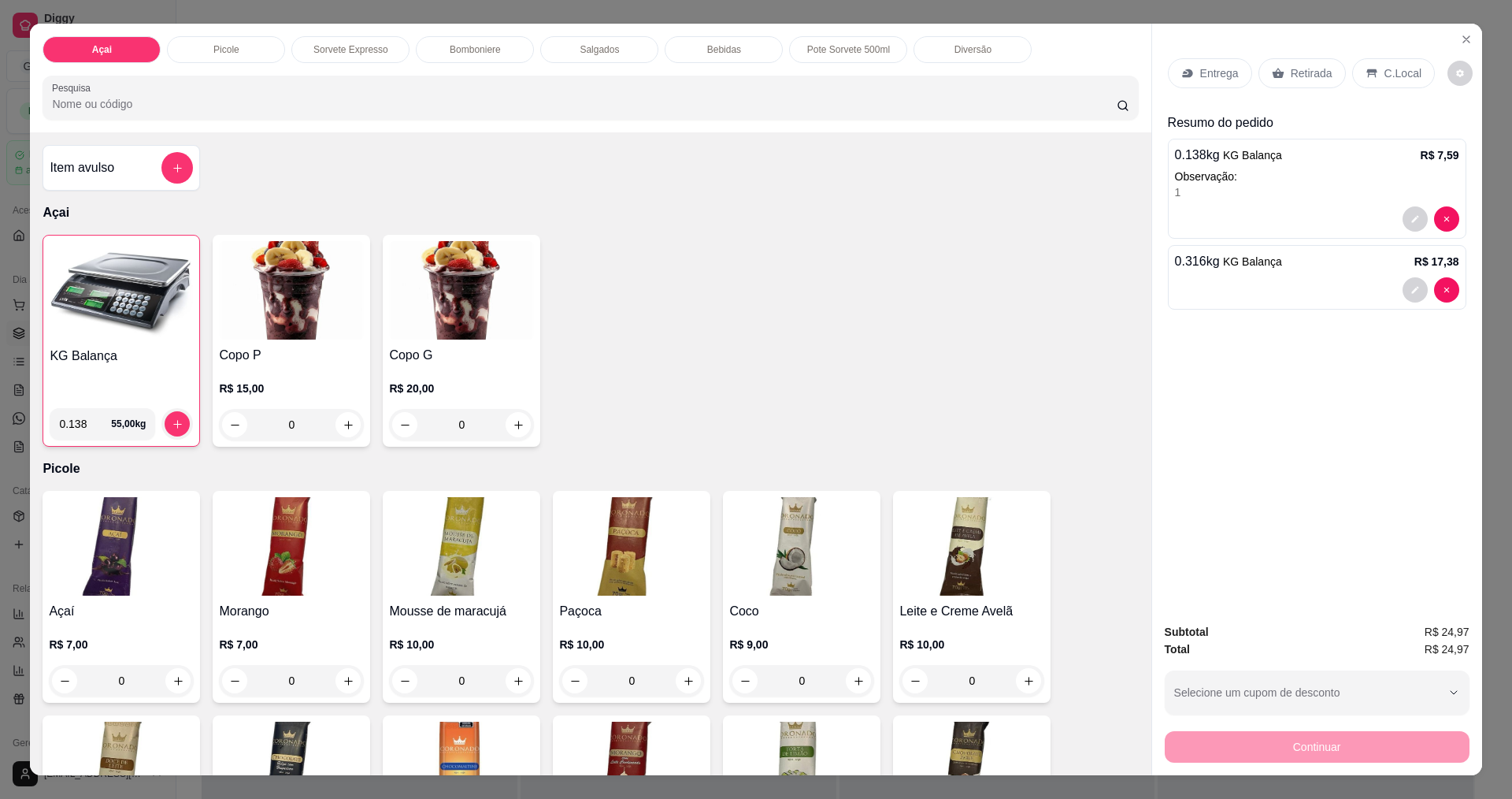
click at [1367, 75] on icon at bounding box center [1371, 73] width 10 height 9
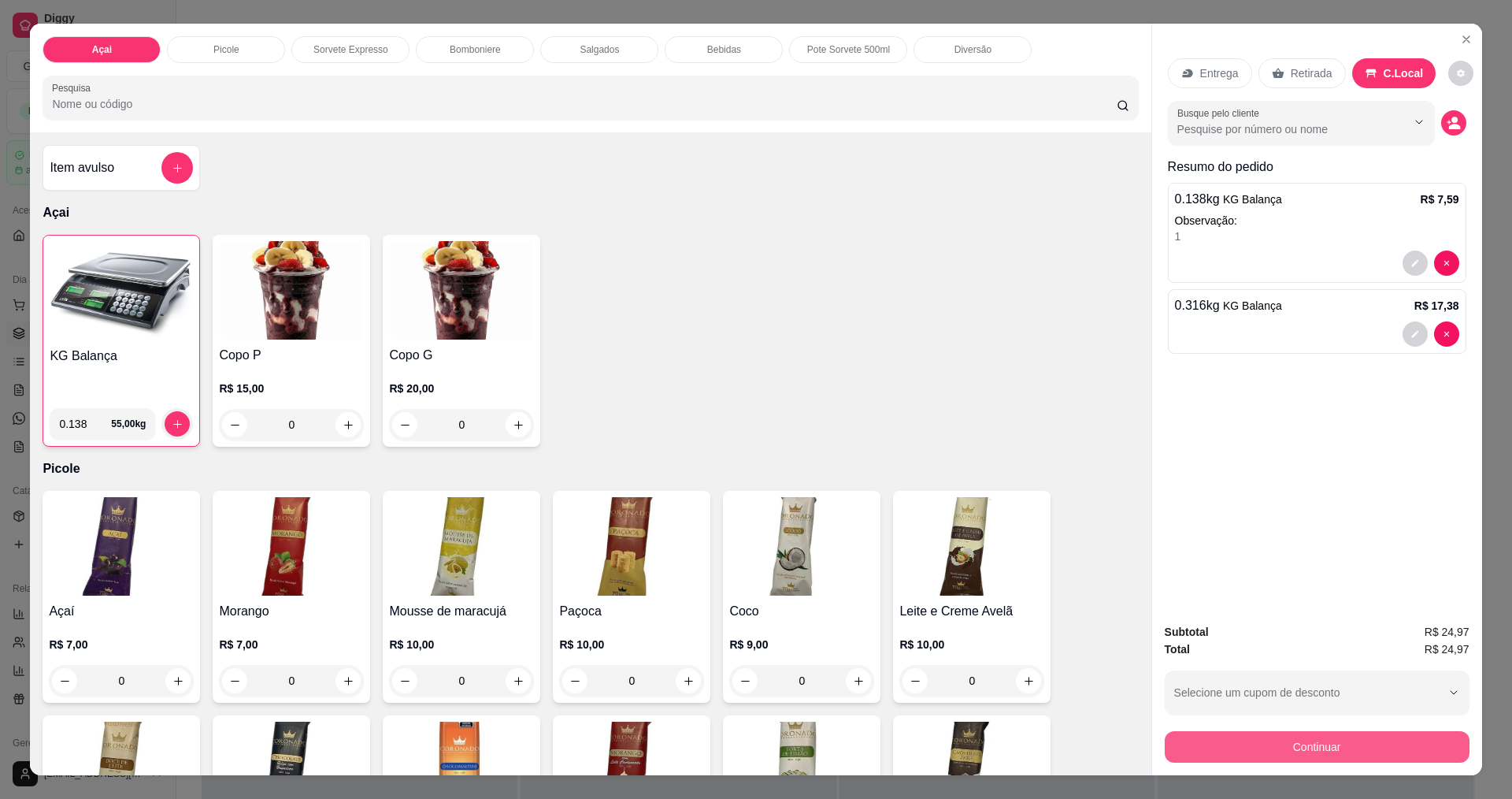
click at [1269, 756] on button "Continuar" at bounding box center [1317, 747] width 305 height 32
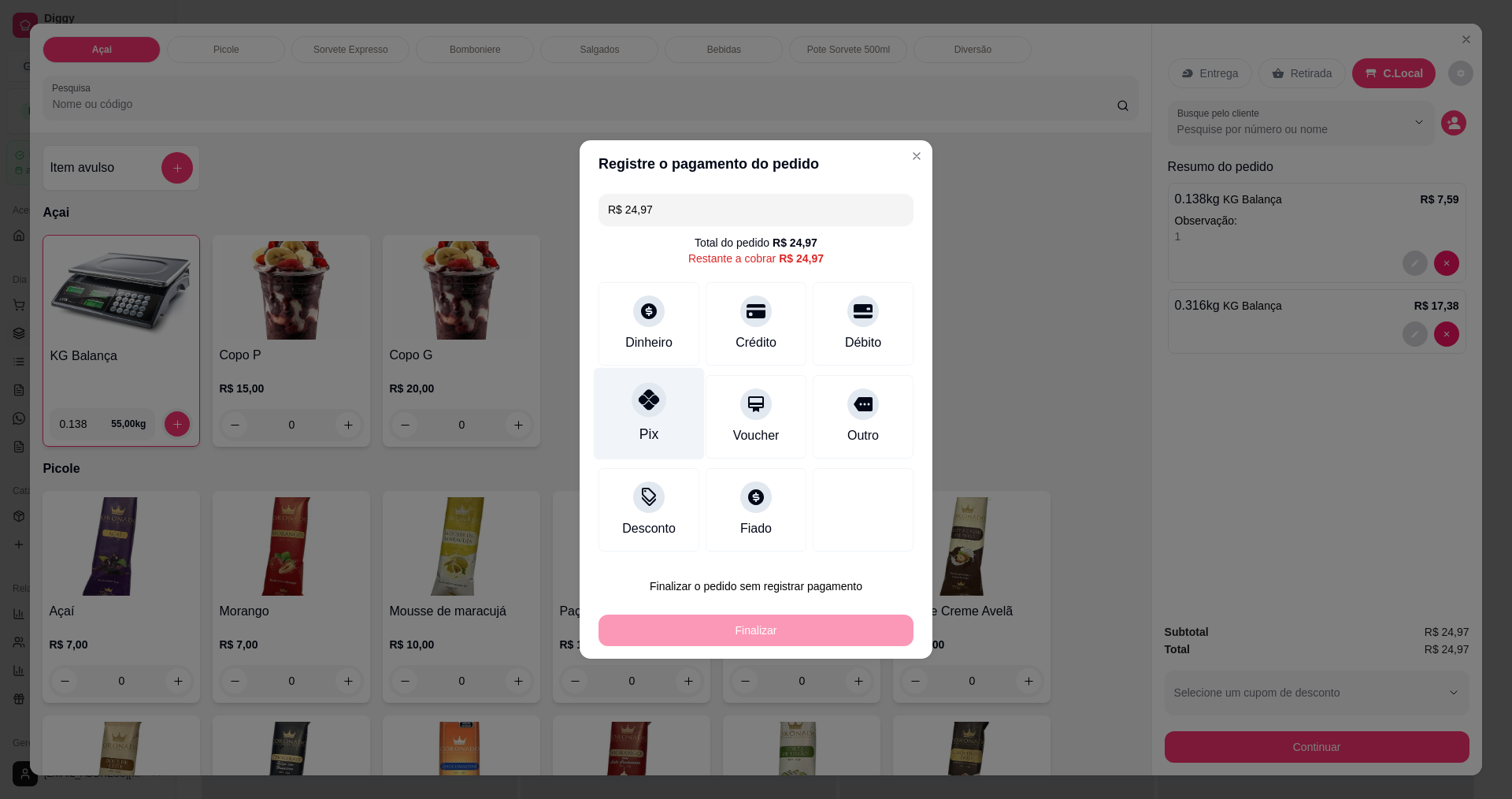
click at [675, 417] on div "Pix" at bounding box center [650, 414] width 111 height 92
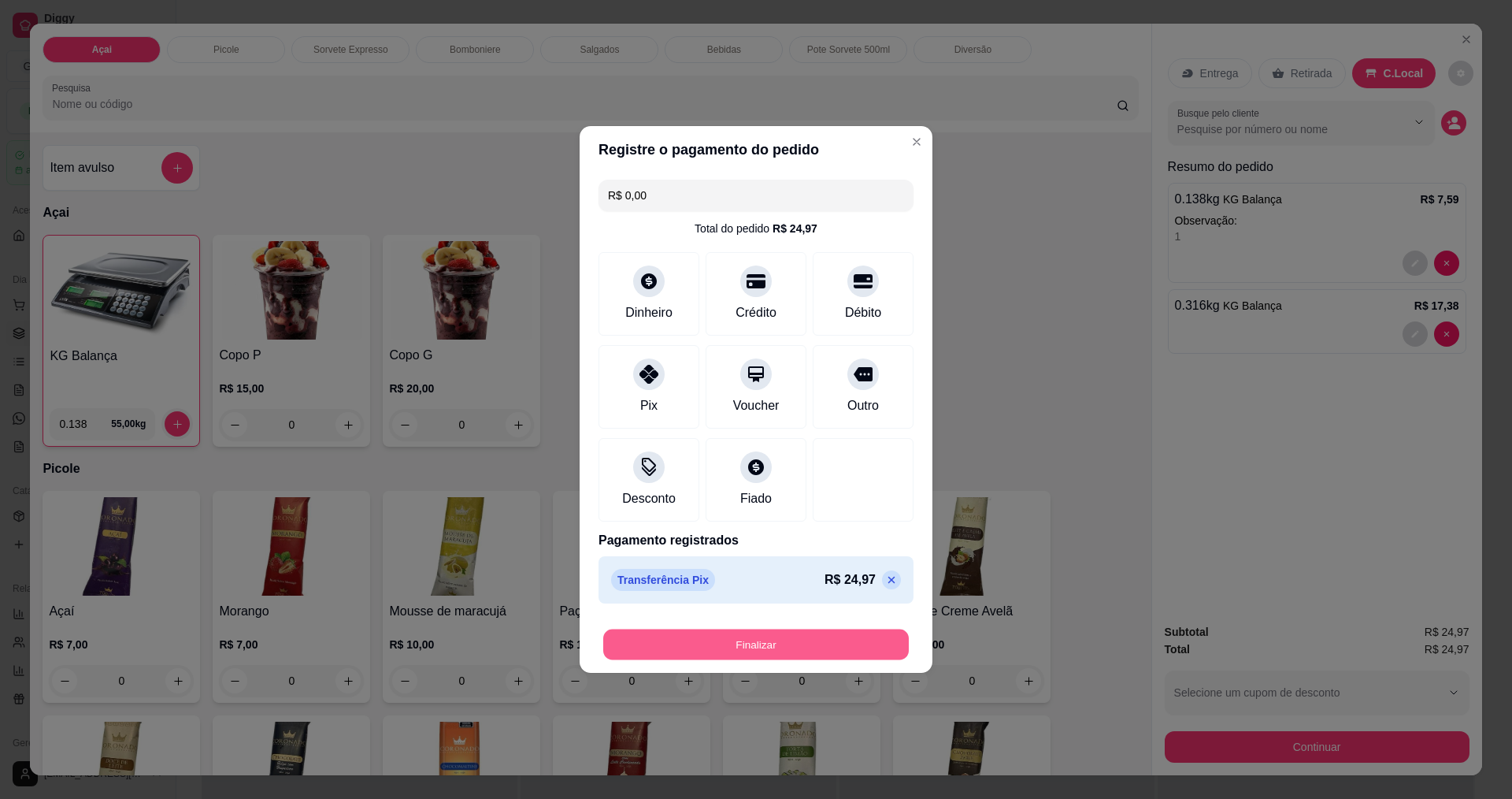
click at [777, 637] on button "Finalizar" at bounding box center [756, 644] width 306 height 31
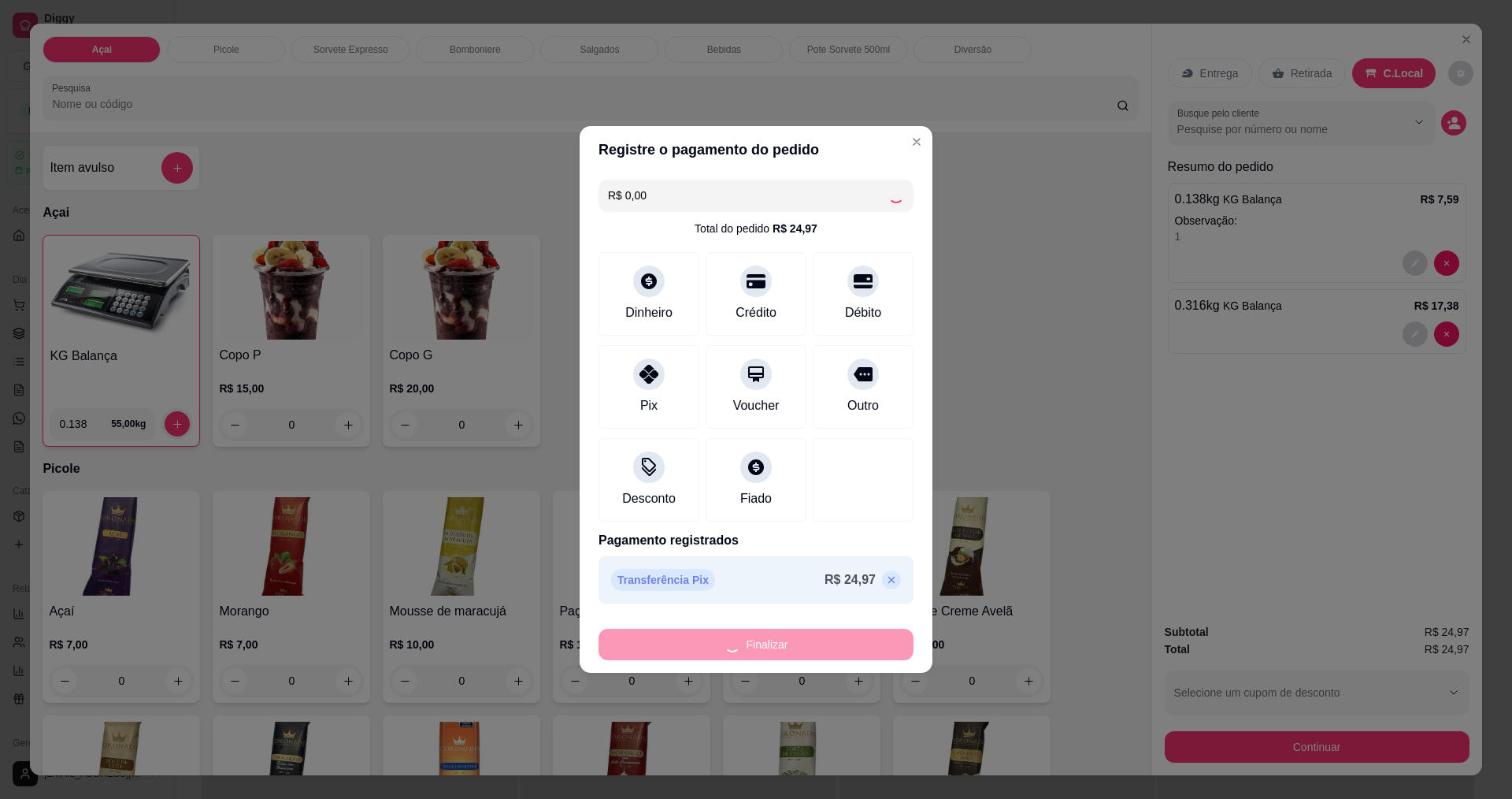
type input "-R$ 24,97"
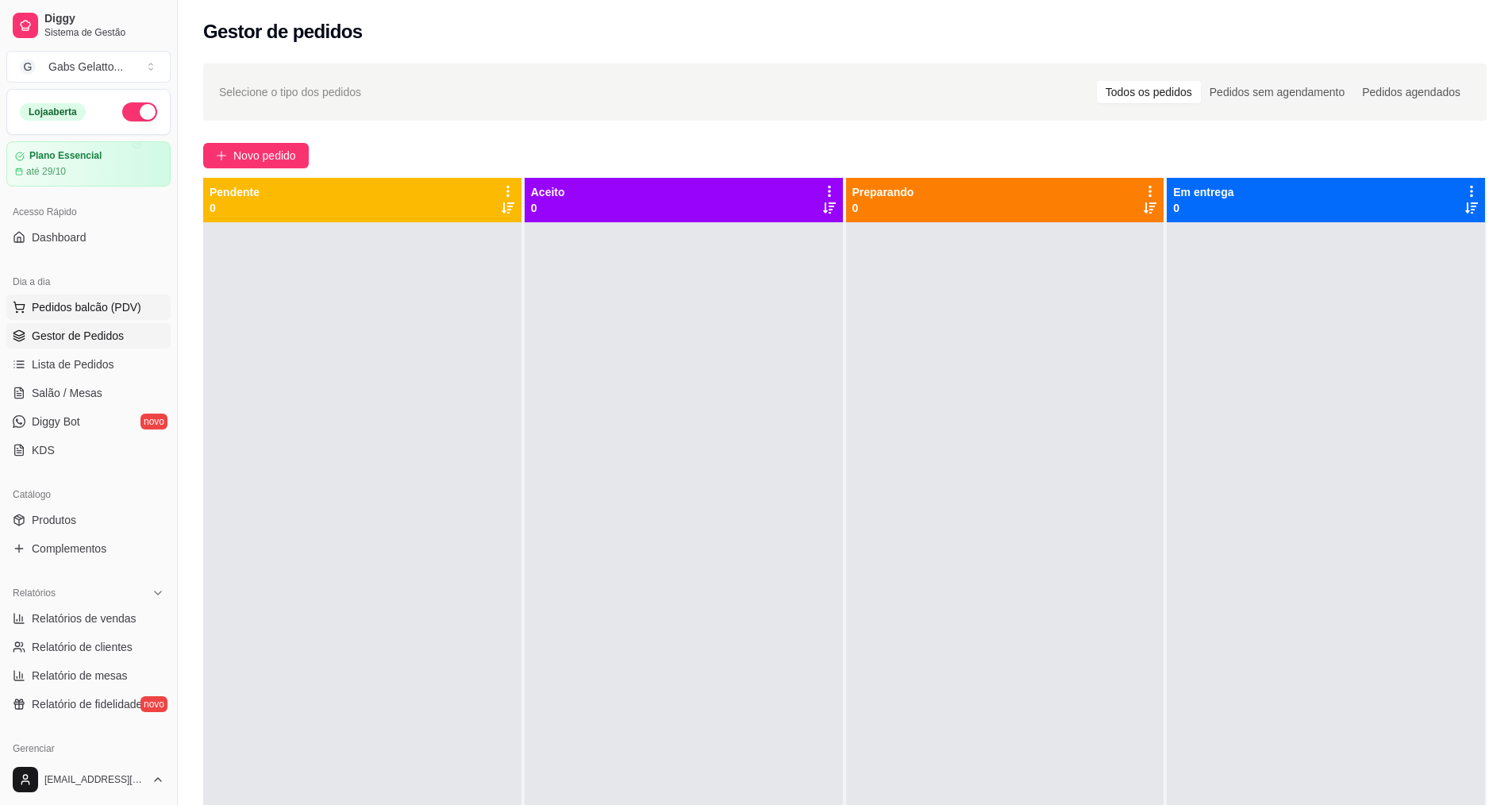
click at [118, 318] on button "Pedidos balcão (PDV)" at bounding box center [88, 307] width 164 height 26
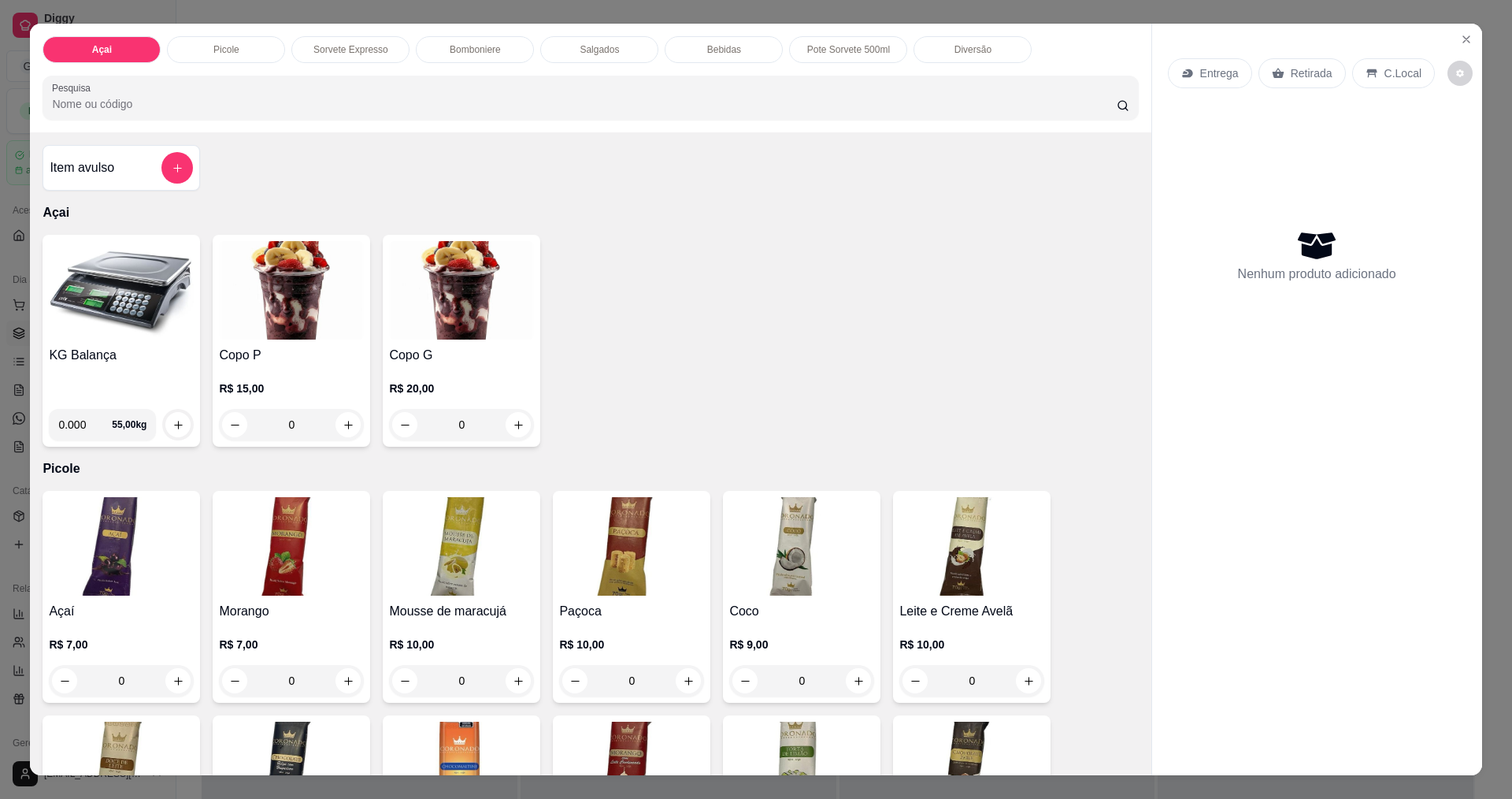
click at [121, 353] on h4 "KG Balança" at bounding box center [121, 355] width 145 height 19
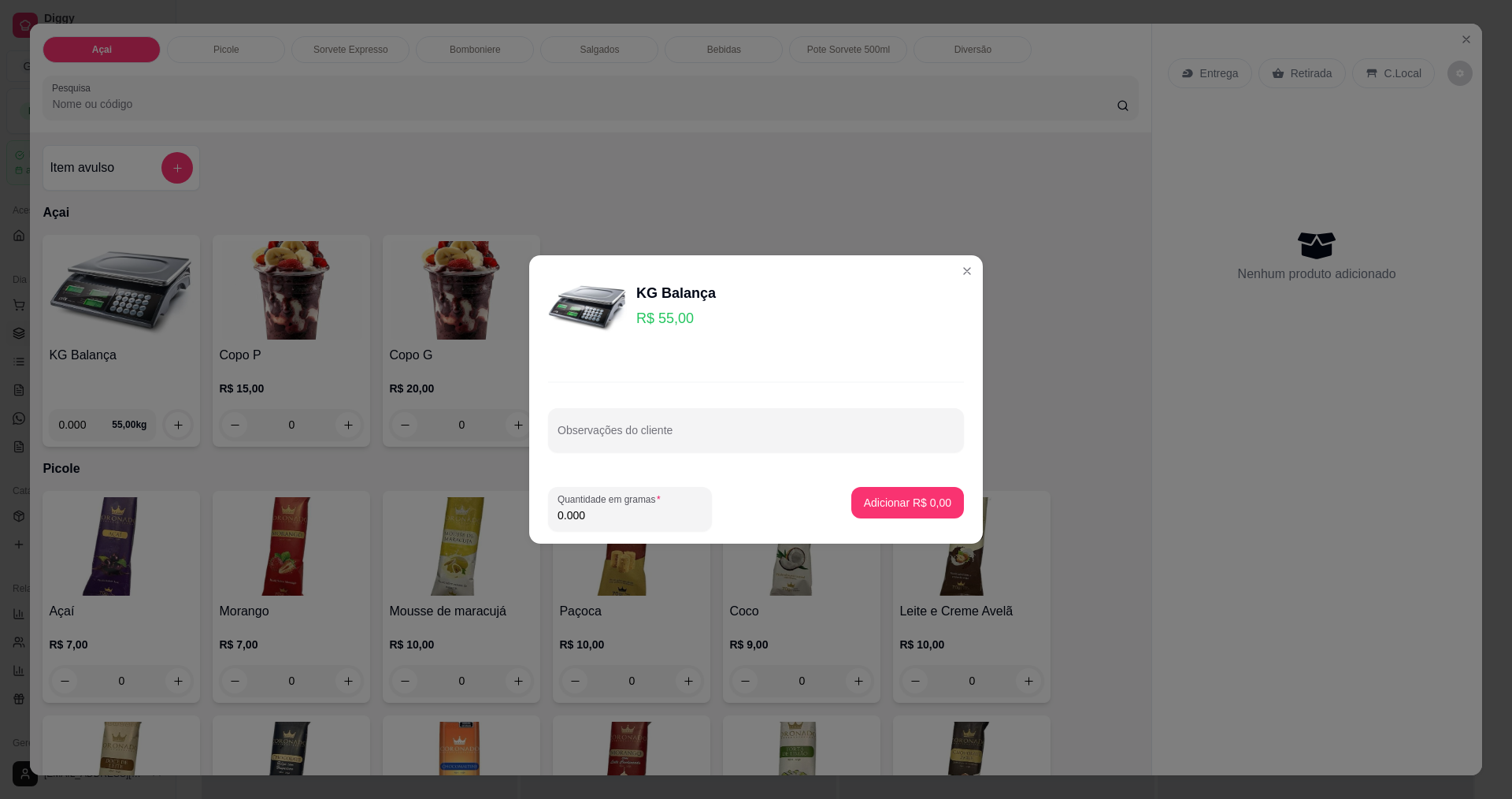
click at [596, 513] on input "0.000" at bounding box center [630, 515] width 145 height 16
type input "0.378"
click at [858, 496] on p "Adicionar R$ 20,79" at bounding box center [904, 503] width 94 height 16
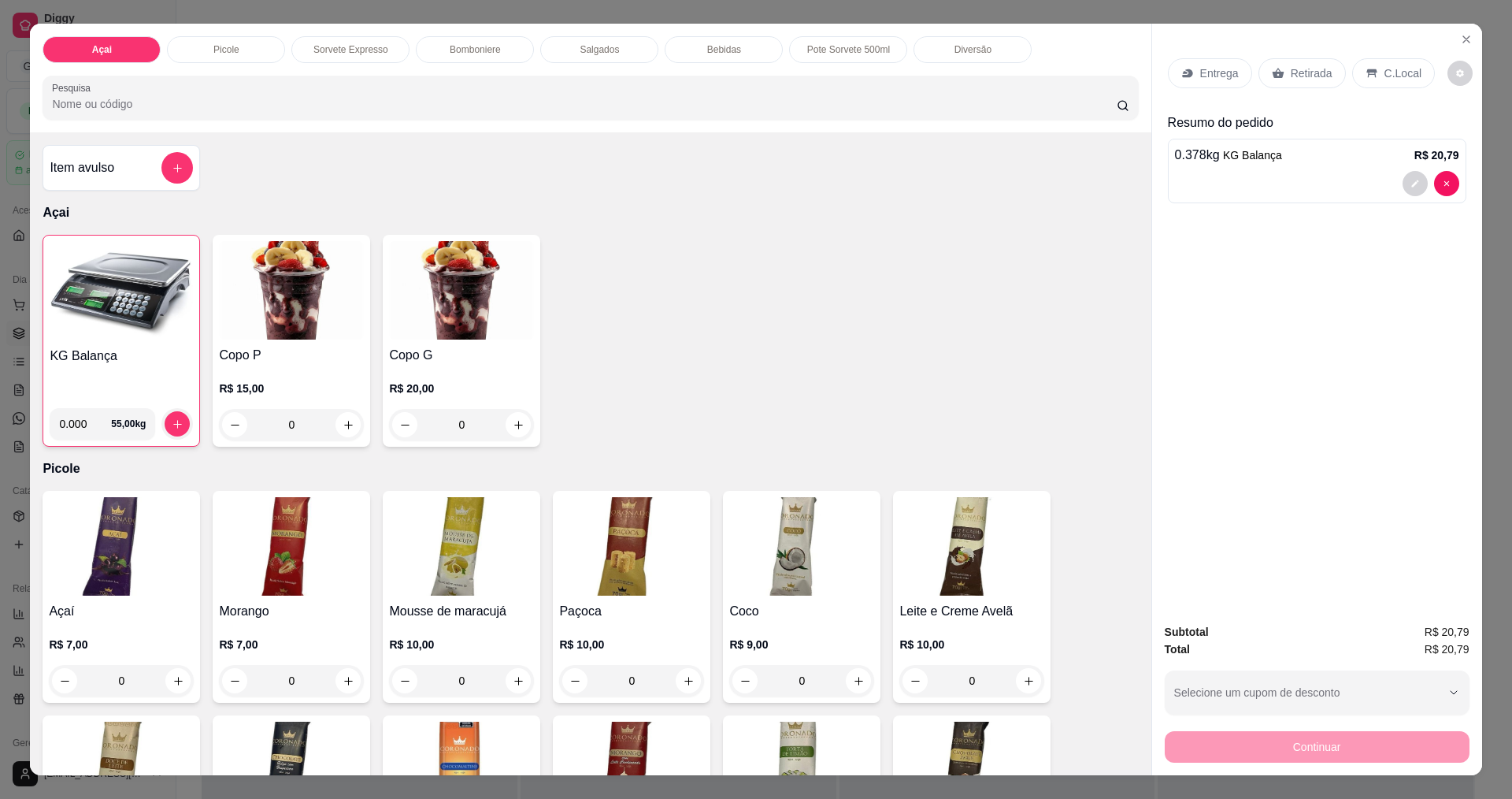
click at [1401, 64] on div "C.Local" at bounding box center [1394, 73] width 83 height 30
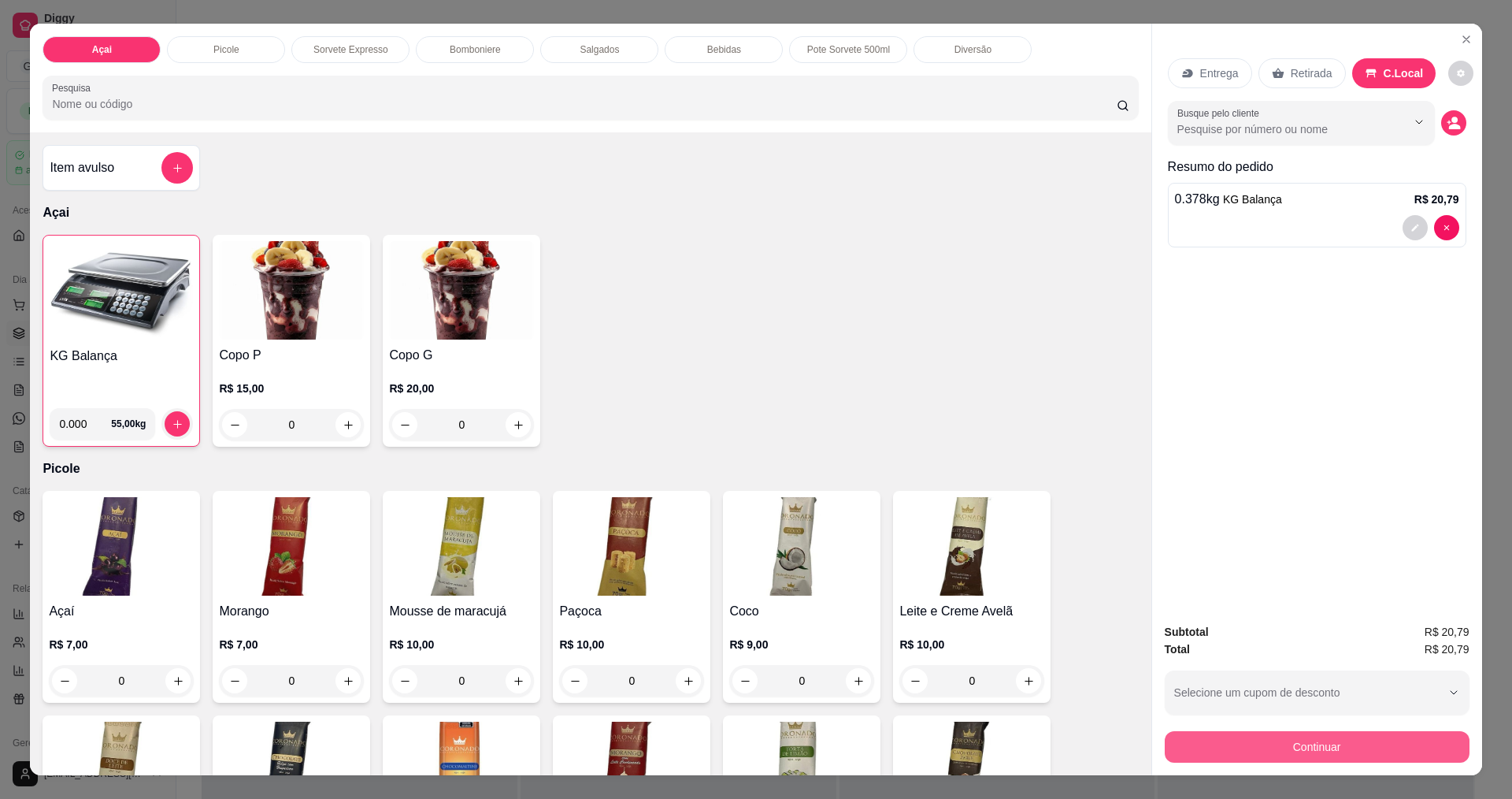
click at [1326, 736] on button "Continuar" at bounding box center [1317, 747] width 305 height 32
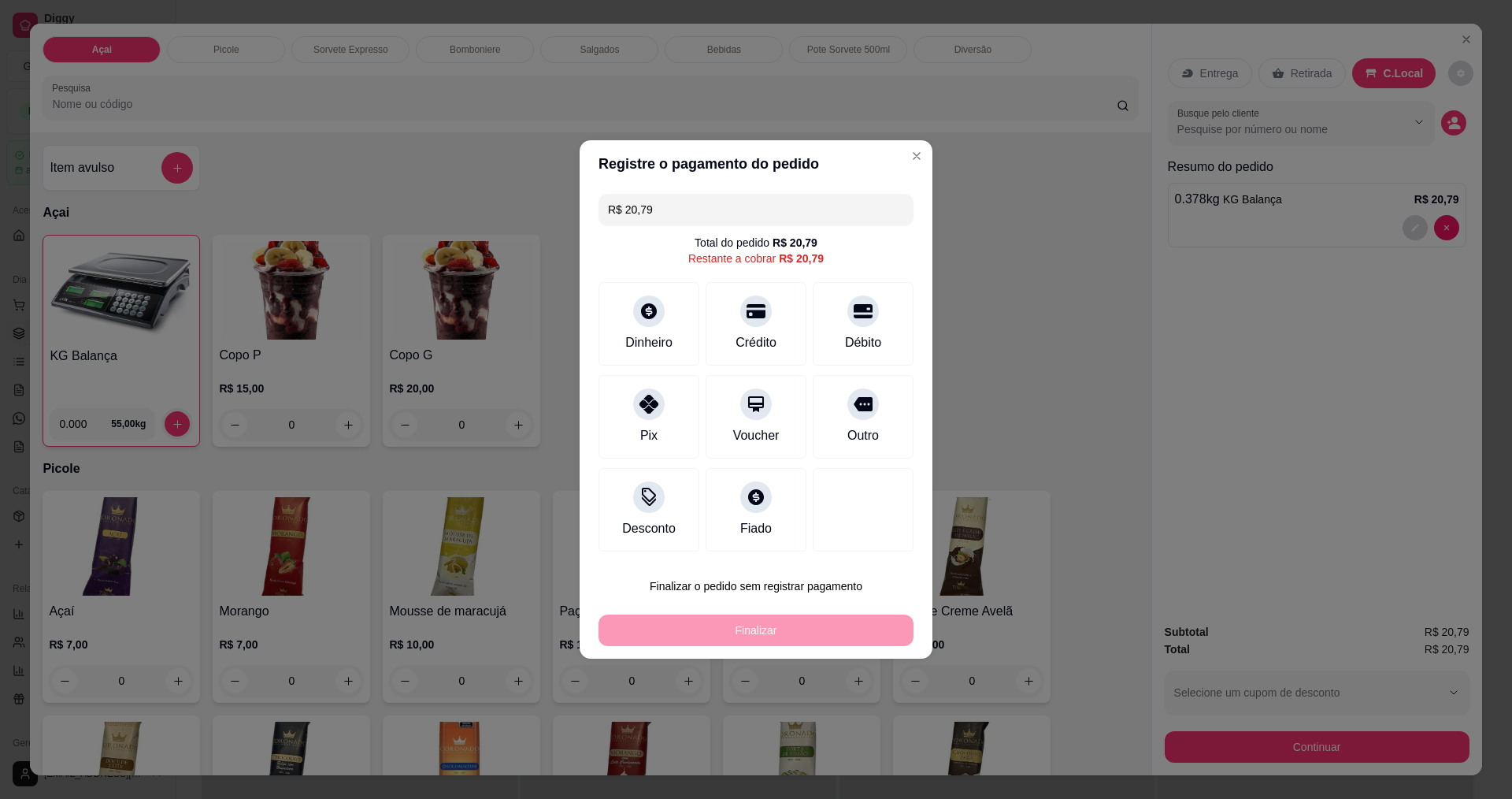
click at [725, 205] on input "R$ 20,79" at bounding box center [756, 210] width 296 height 32
click at [661, 308] on div at bounding box center [649, 307] width 35 height 35
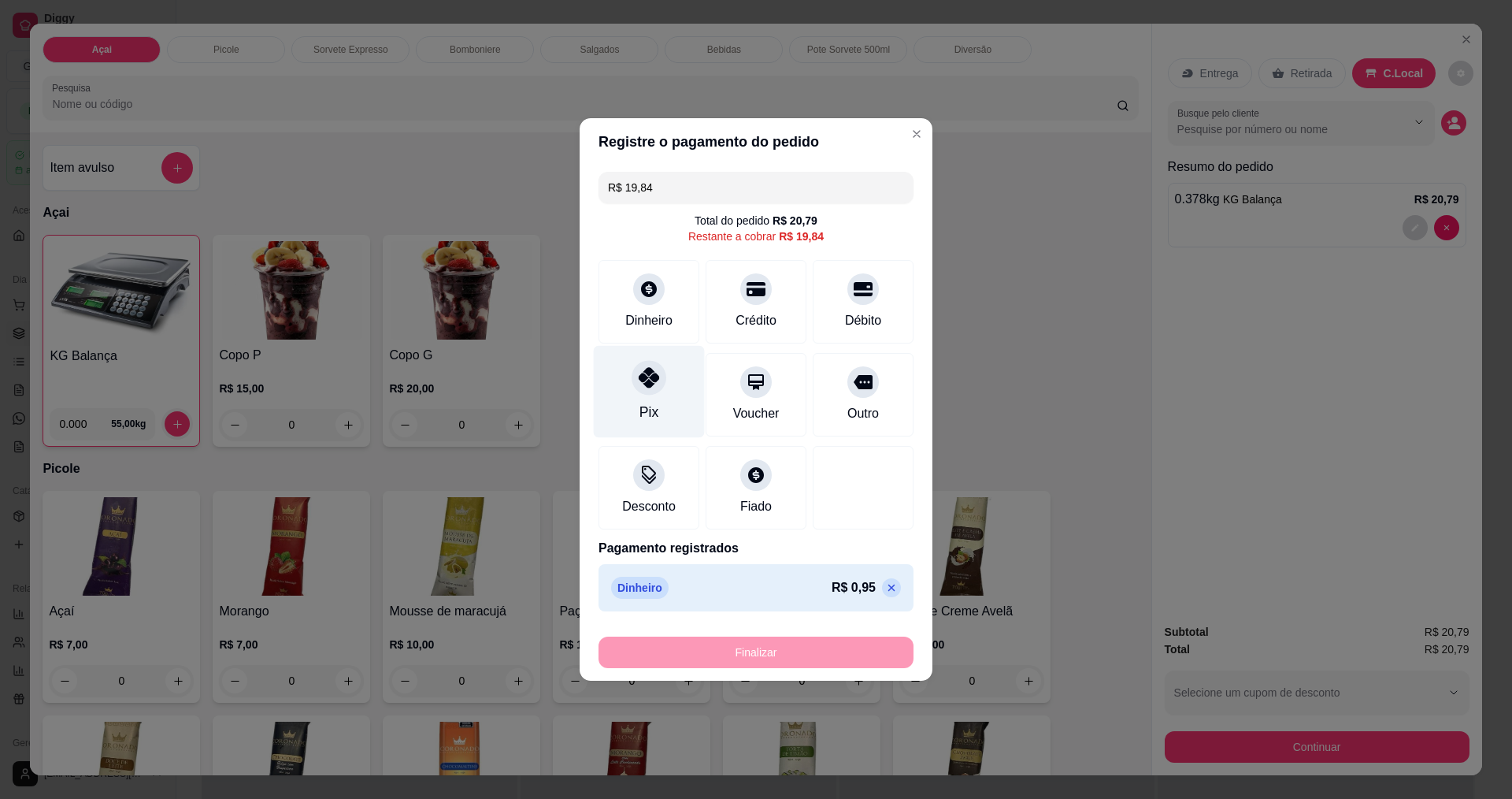
click at [678, 395] on div "Pix" at bounding box center [650, 392] width 111 height 92
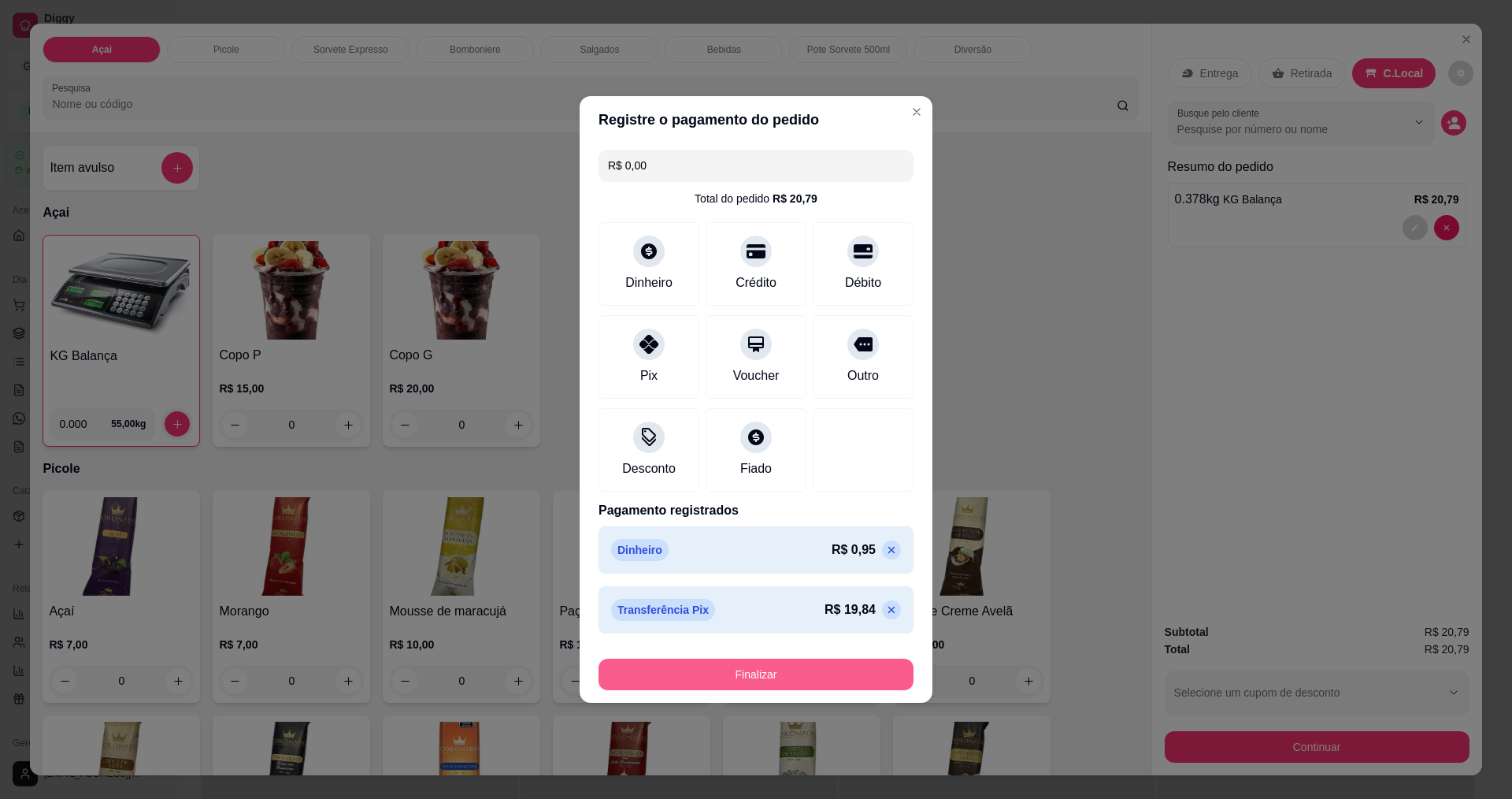
click at [789, 662] on button "Finalizar" at bounding box center [756, 674] width 315 height 32
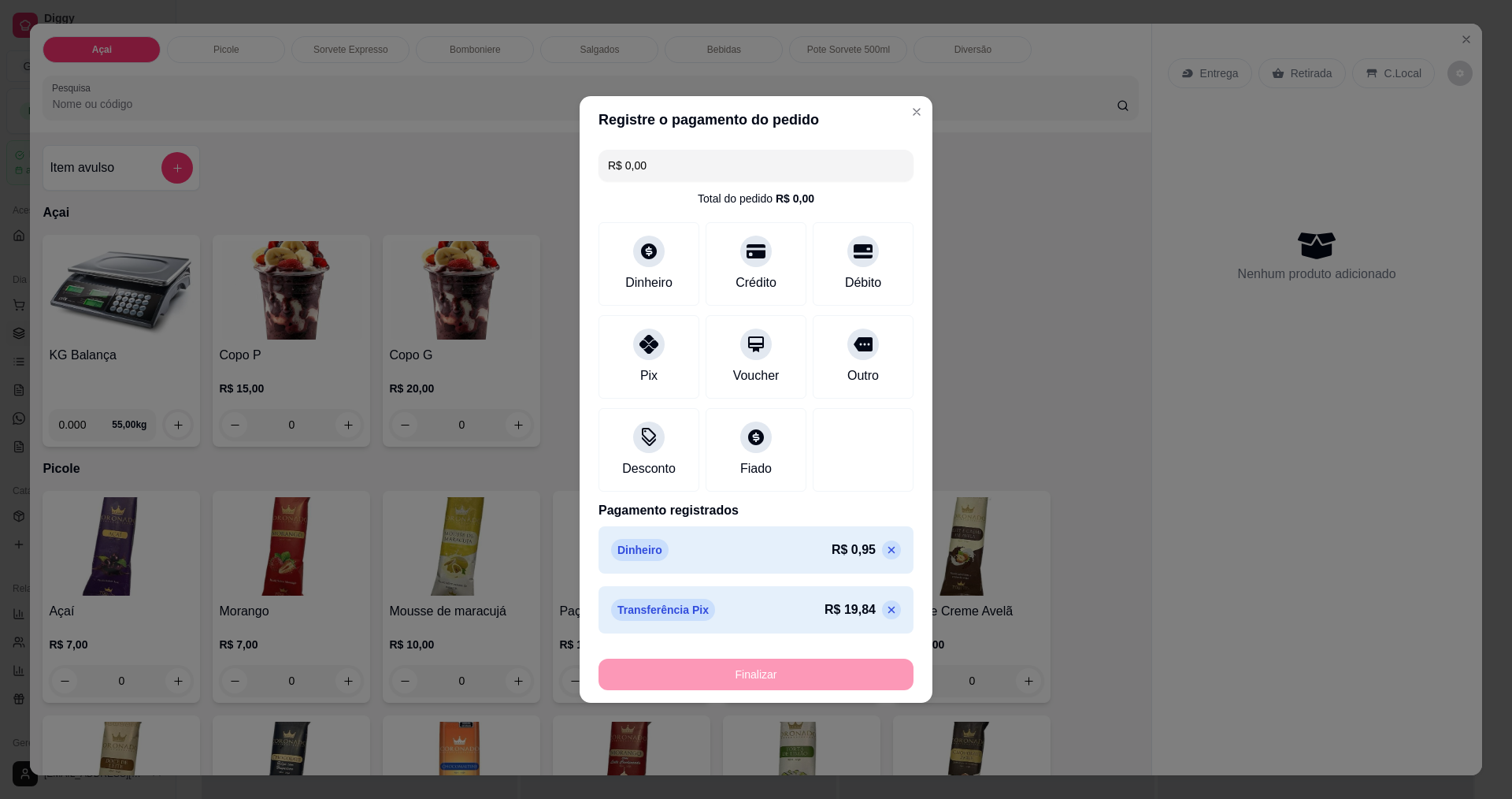
type input "-R$ 20,79"
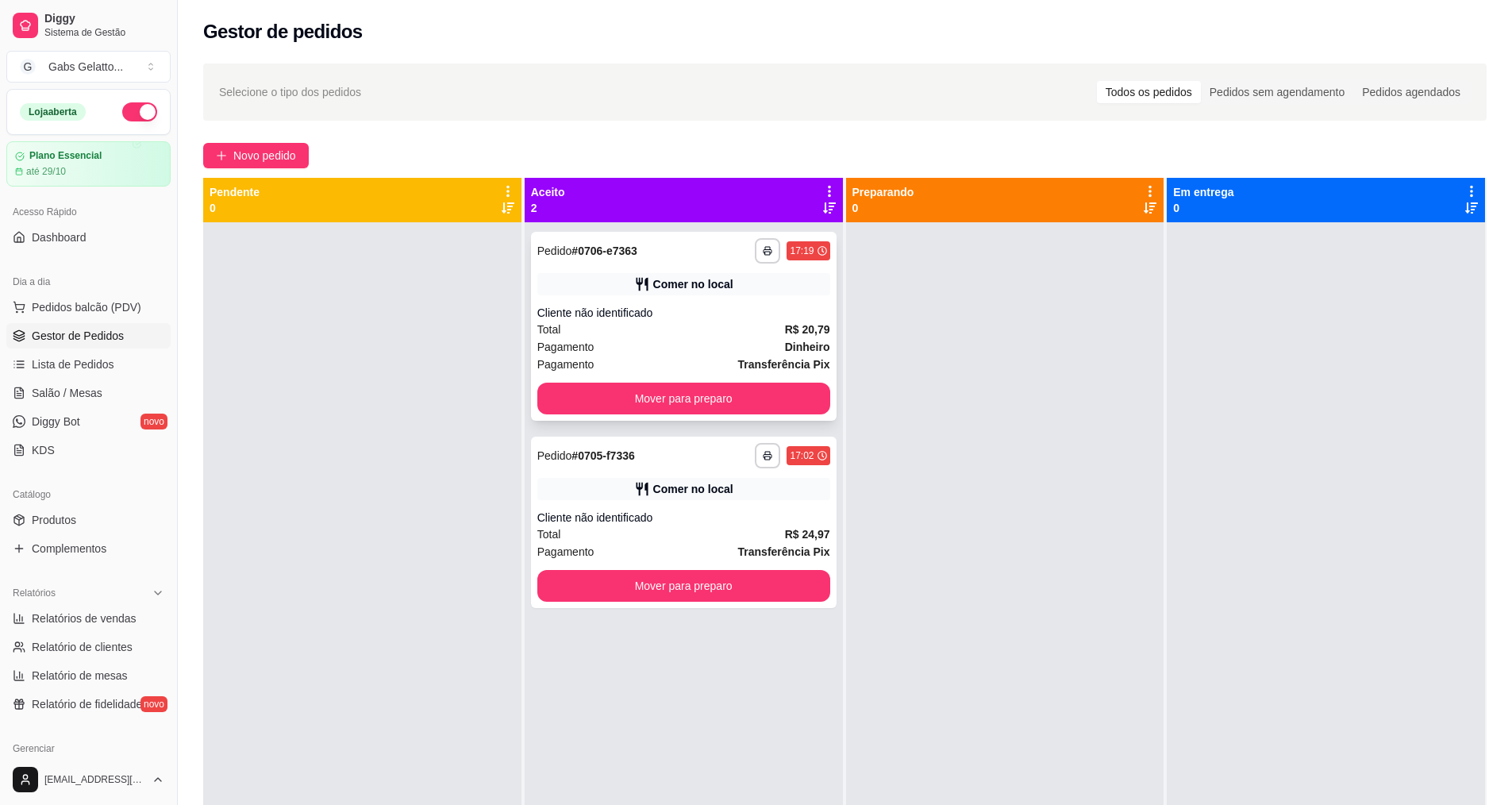
click at [680, 412] on div "**********" at bounding box center [684, 326] width 306 height 189
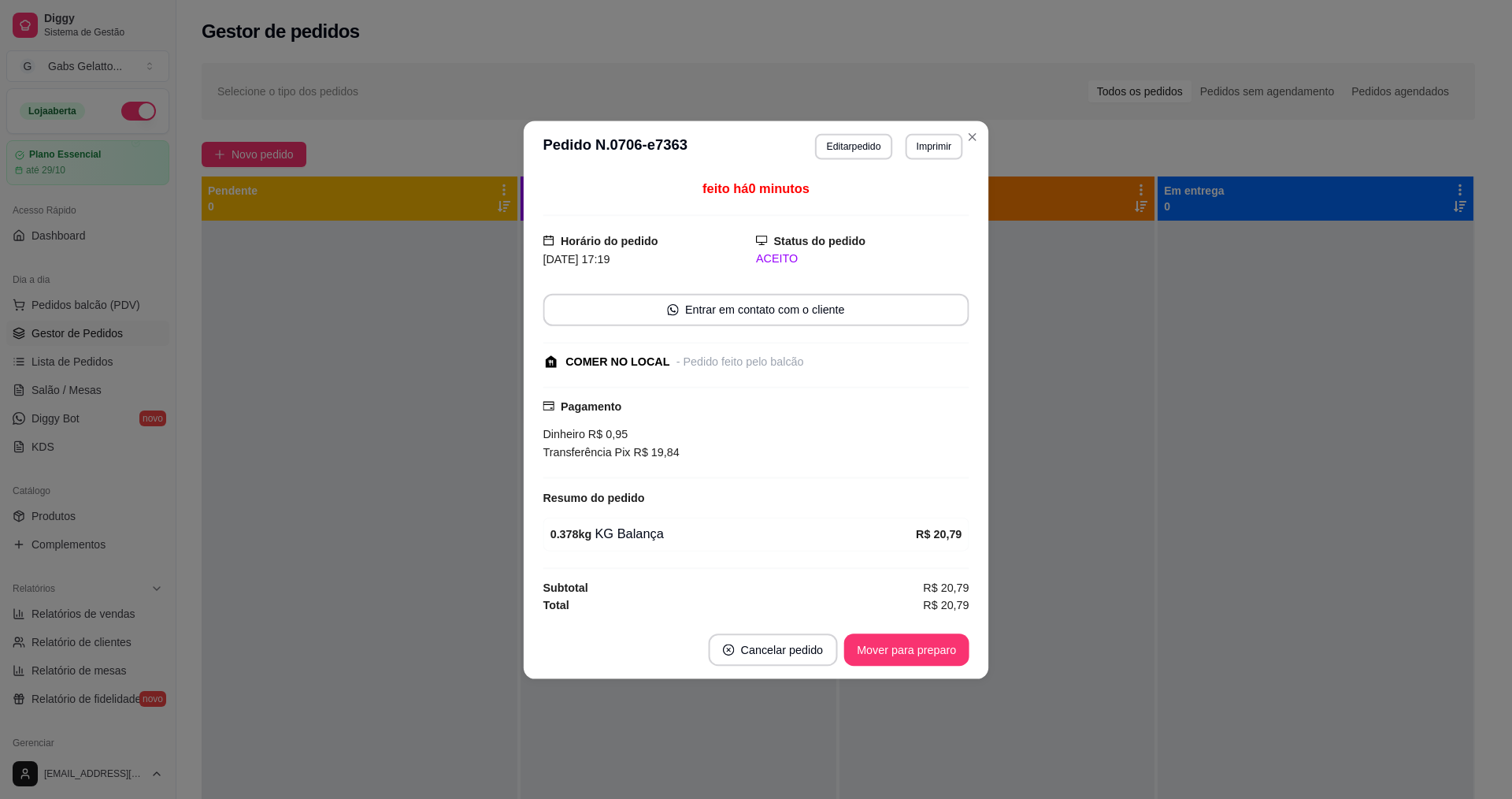
click at [681, 397] on div "Pagamento Dinheiro R$ 0,95 Transferência Pix R$ 19,84" at bounding box center [755, 428] width 426 height 63
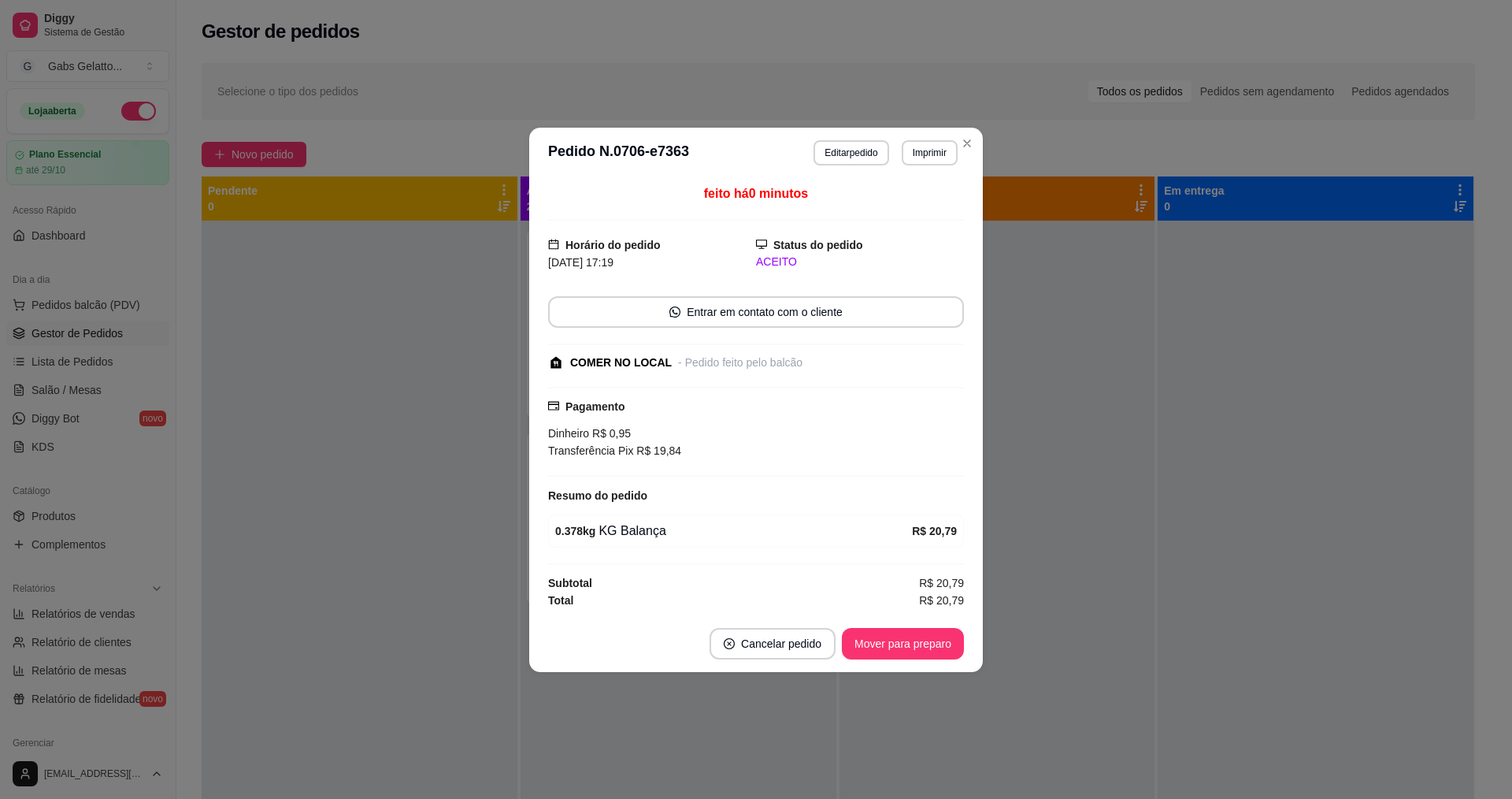
click at [543, 404] on div "feito há 0 minutos Horário do pedido 29/09/2025 17:19 Status do pedido ACEITO E…" at bounding box center [756, 396] width 453 height 437
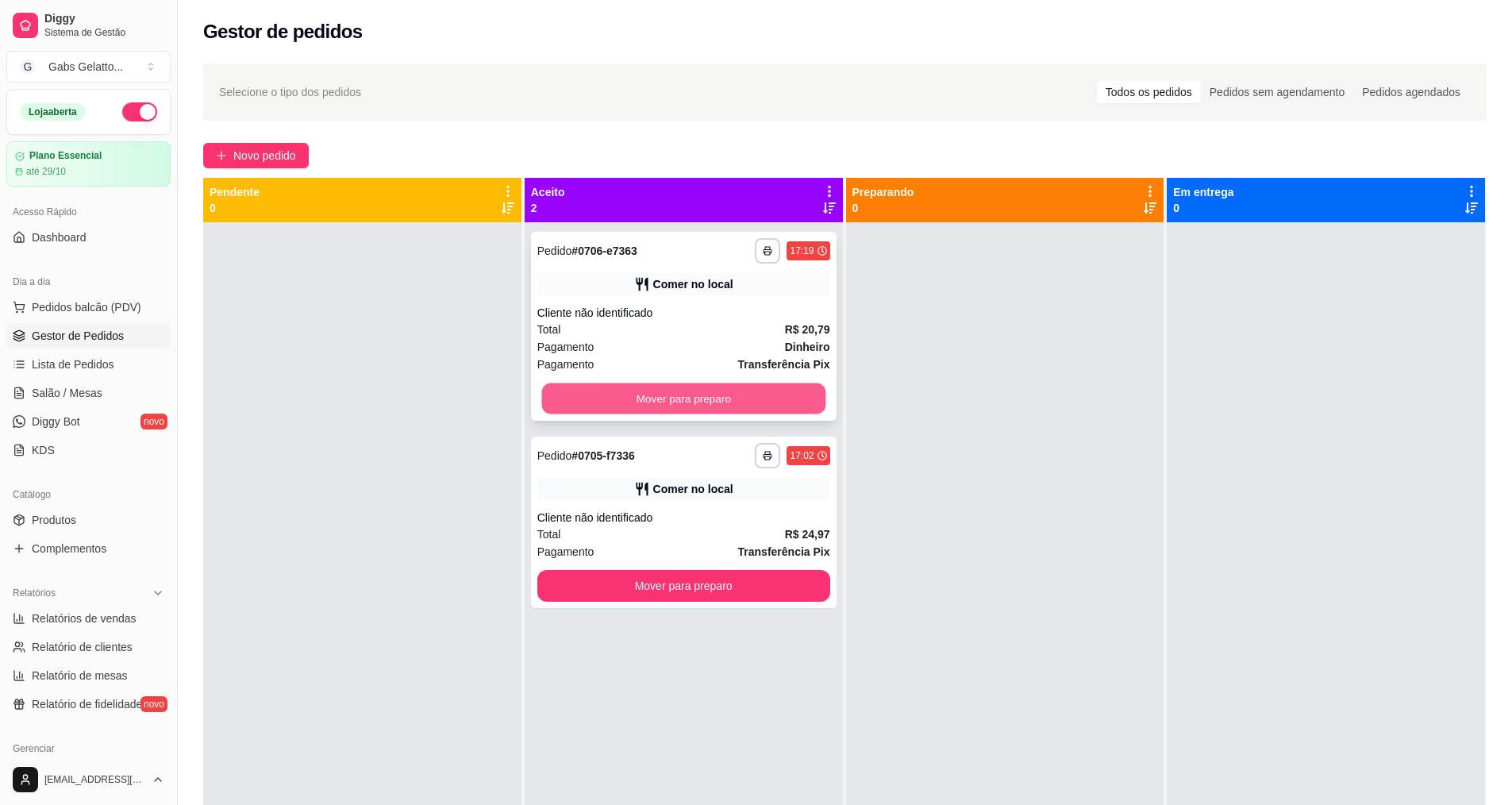
click at [555, 398] on button "Mover para preparo" at bounding box center [683, 398] width 284 height 31
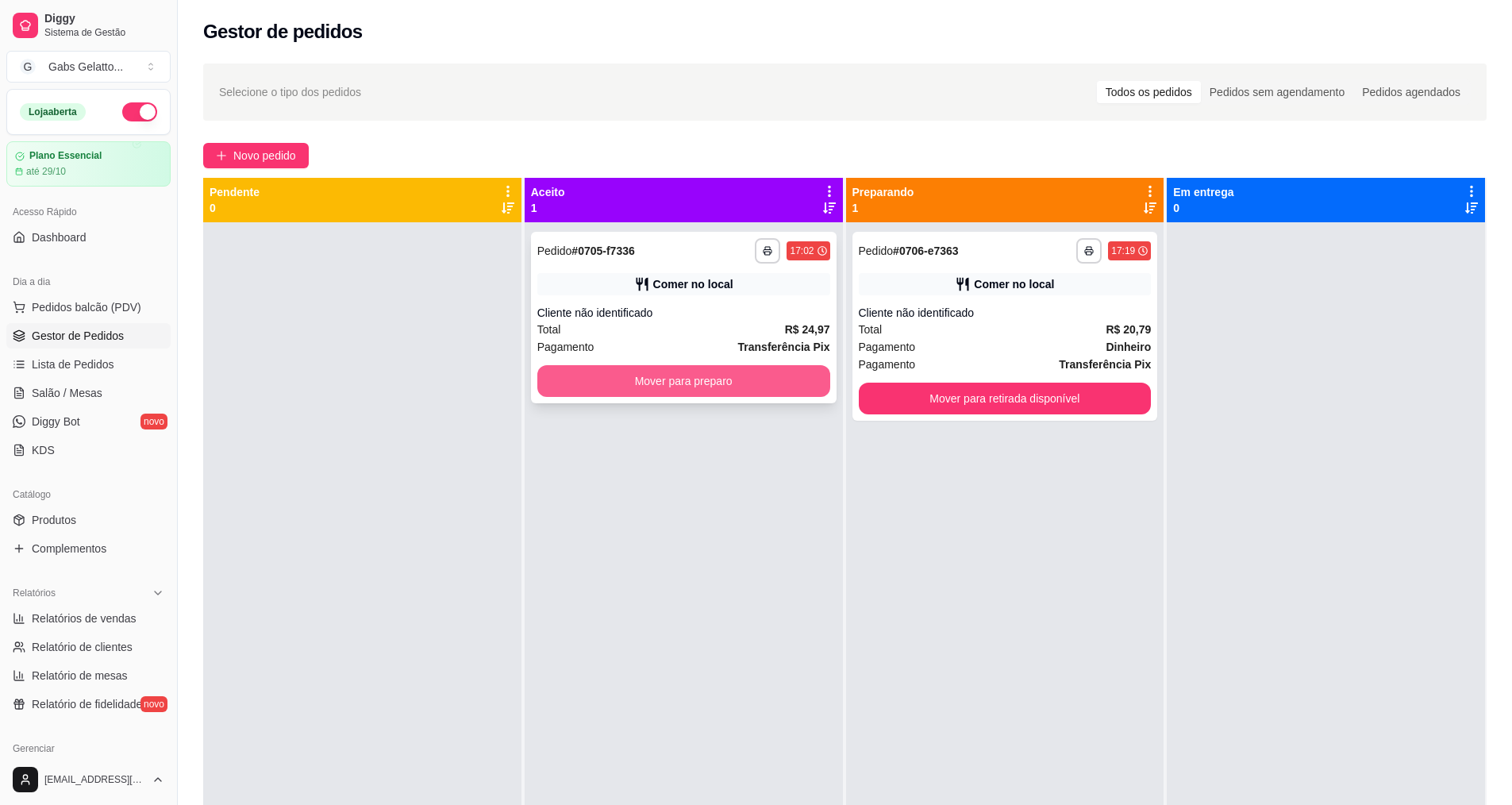
click at [710, 374] on button "Mover para preparo" at bounding box center [684, 381] width 293 height 32
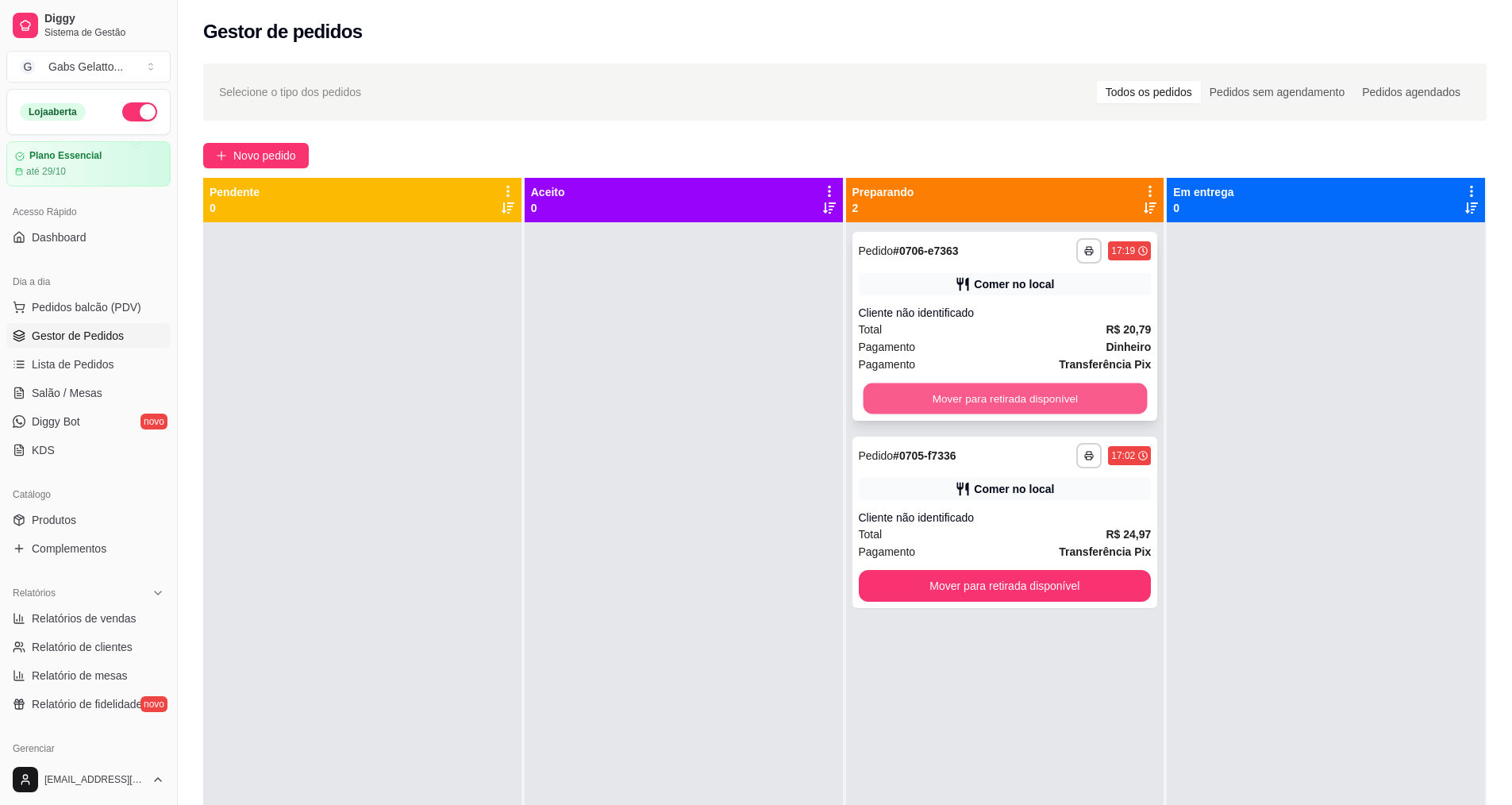
click at [920, 411] on button "Mover para retirada disponível" at bounding box center [1005, 398] width 284 height 31
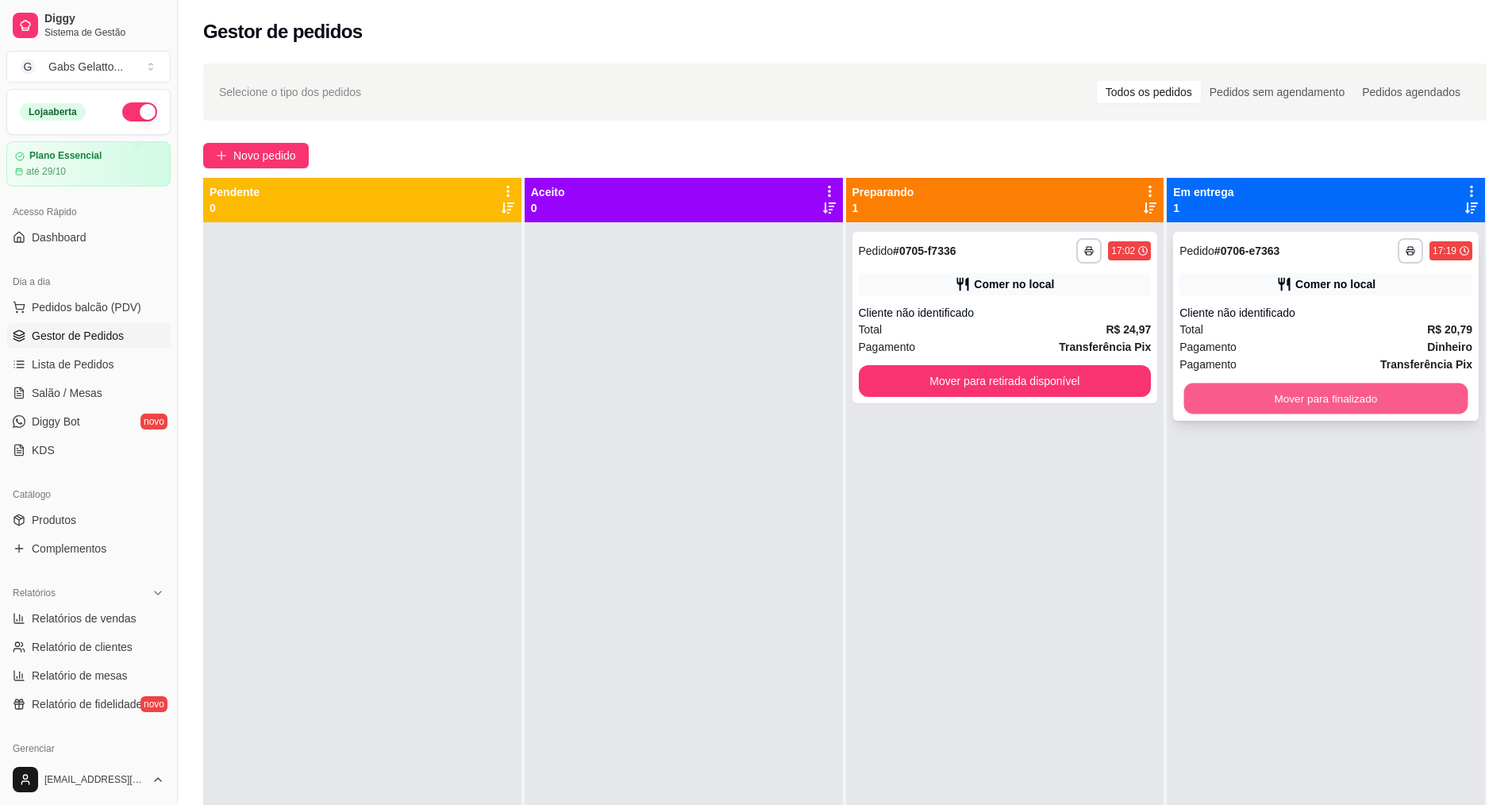
click at [1205, 393] on button "Mover para finalizado" at bounding box center [1326, 398] width 284 height 31
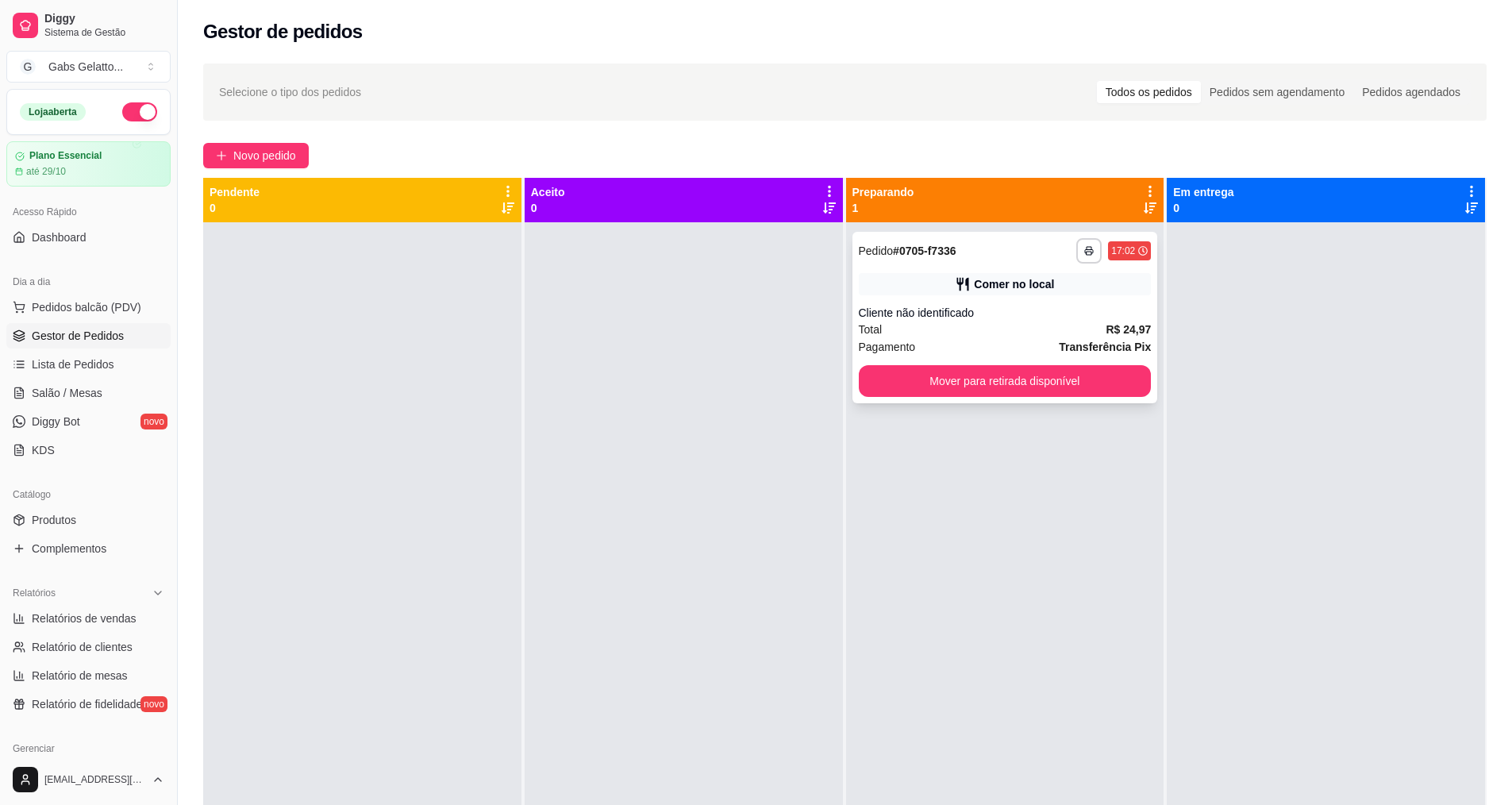
click at [1109, 386] on button "Mover para retirada disponível" at bounding box center [1005, 381] width 293 height 32
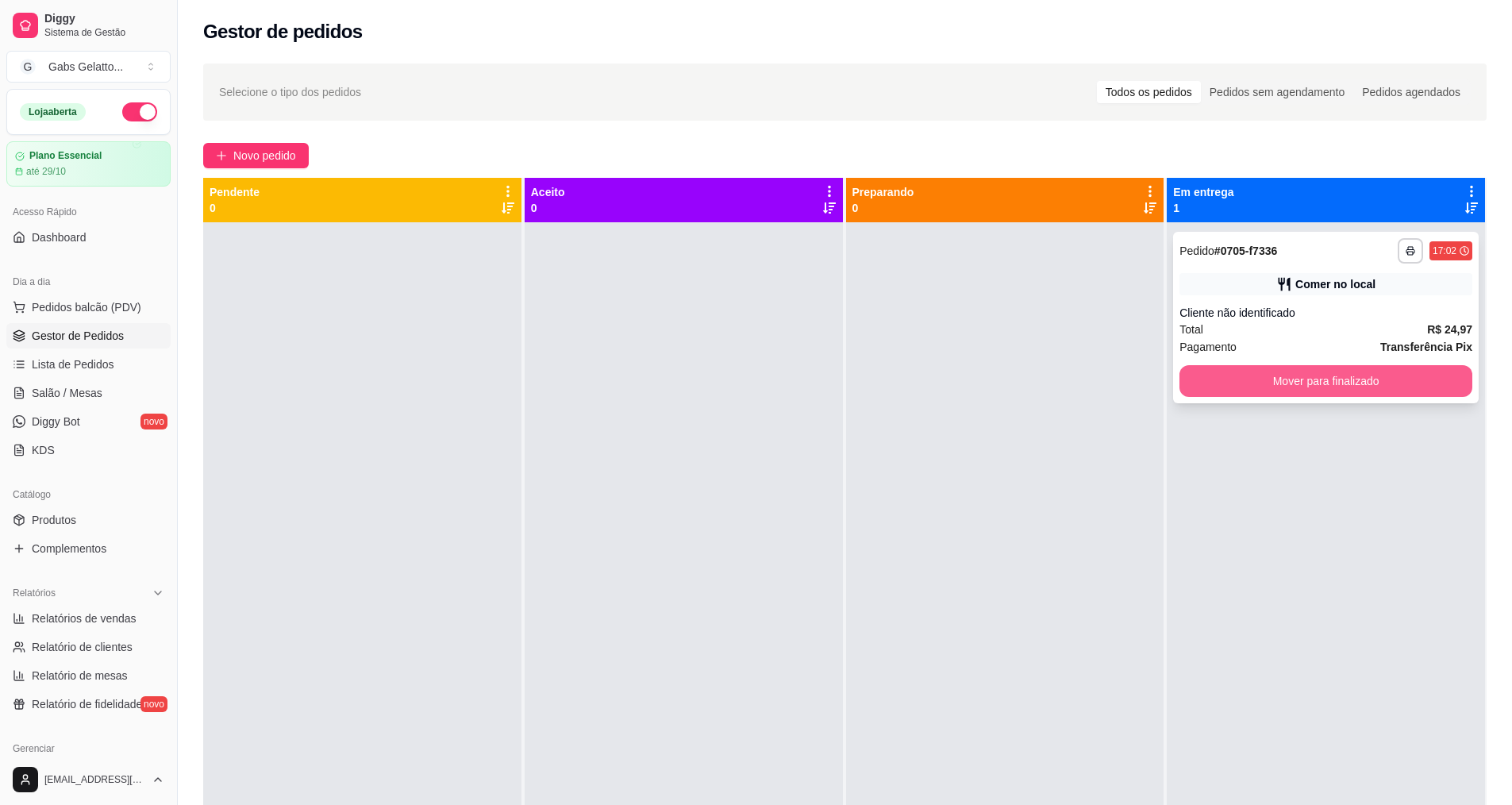
click at [1208, 381] on button "Mover para finalizado" at bounding box center [1326, 381] width 293 height 32
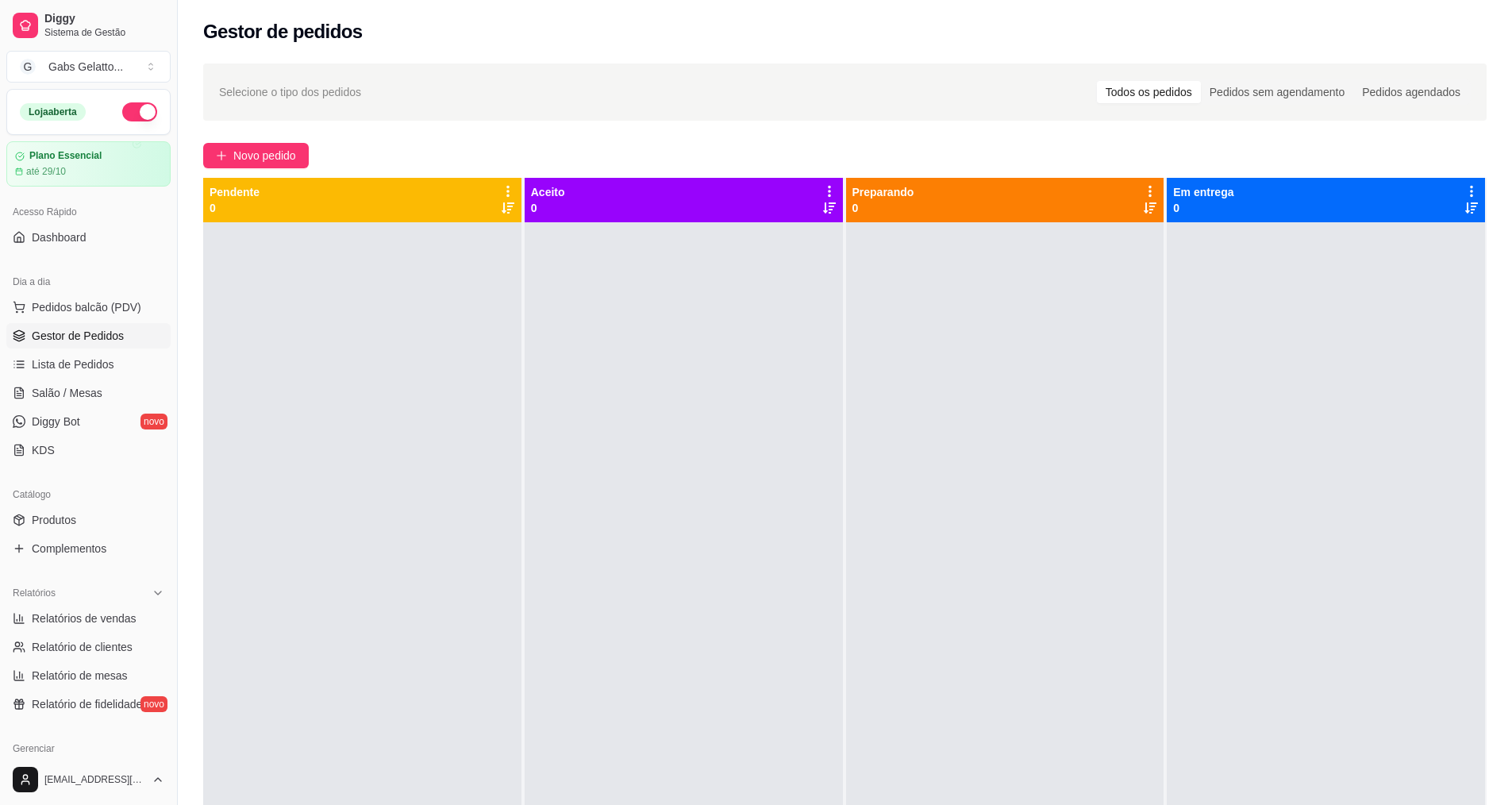
click at [124, 109] on button "button" at bounding box center [140, 112] width 35 height 19
drag, startPoint x: 722, startPoint y: 515, endPoint x: 703, endPoint y: 519, distance: 19.4
click at [722, 515] on div at bounding box center [684, 625] width 319 height 805
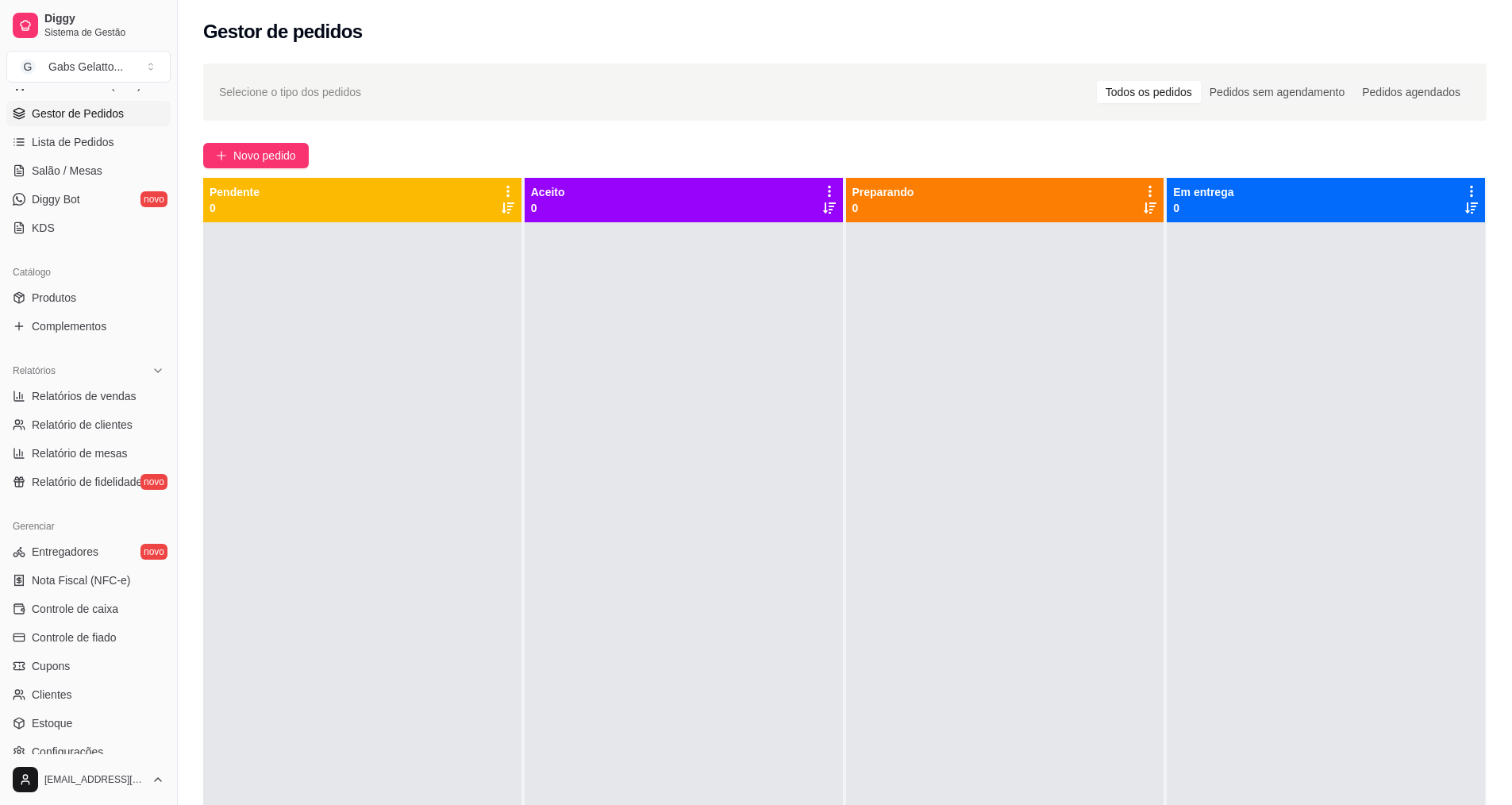
scroll to position [254, 0]
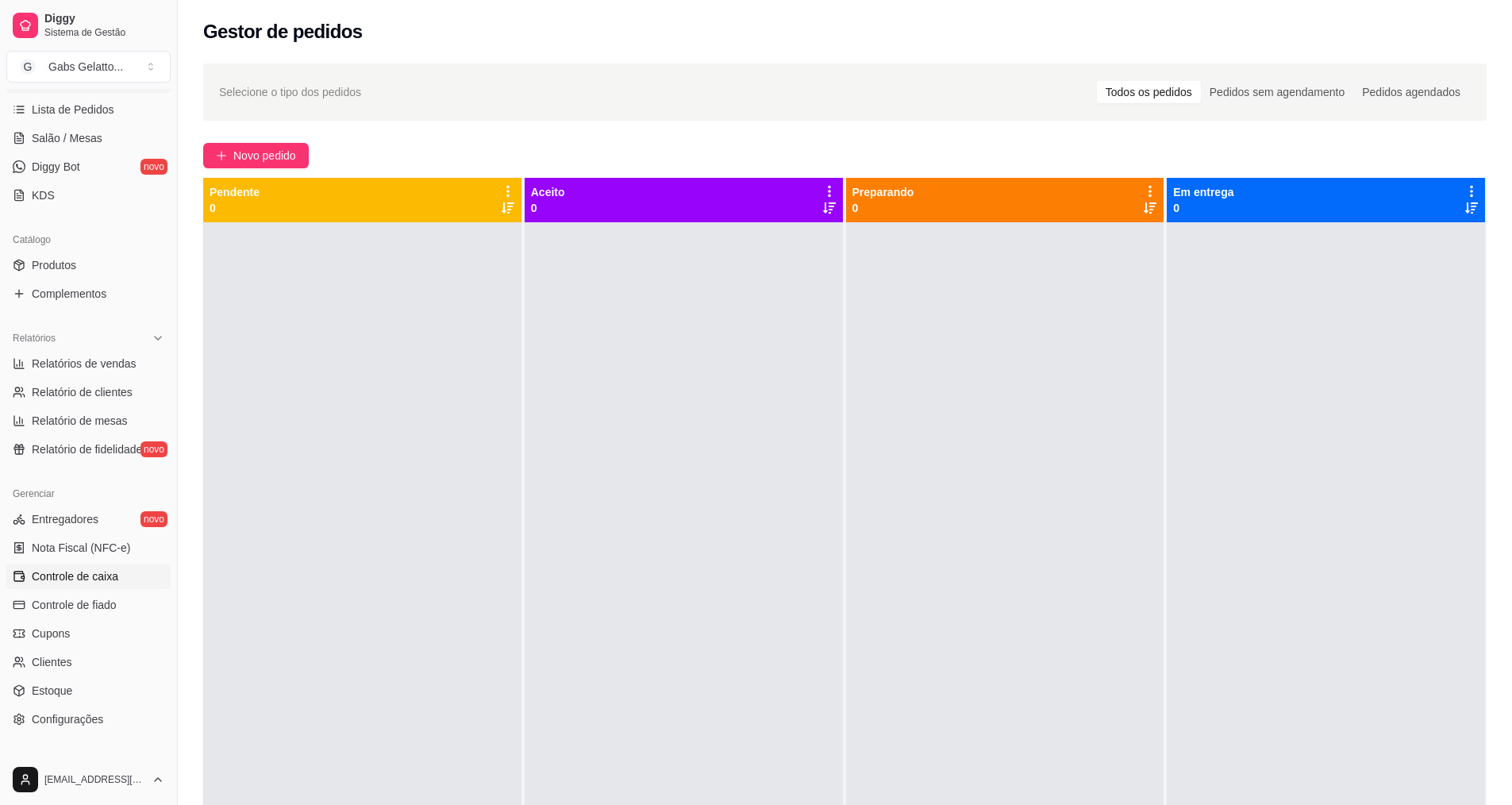
click at [111, 573] on span "Controle de caixa" at bounding box center [75, 576] width 86 height 16
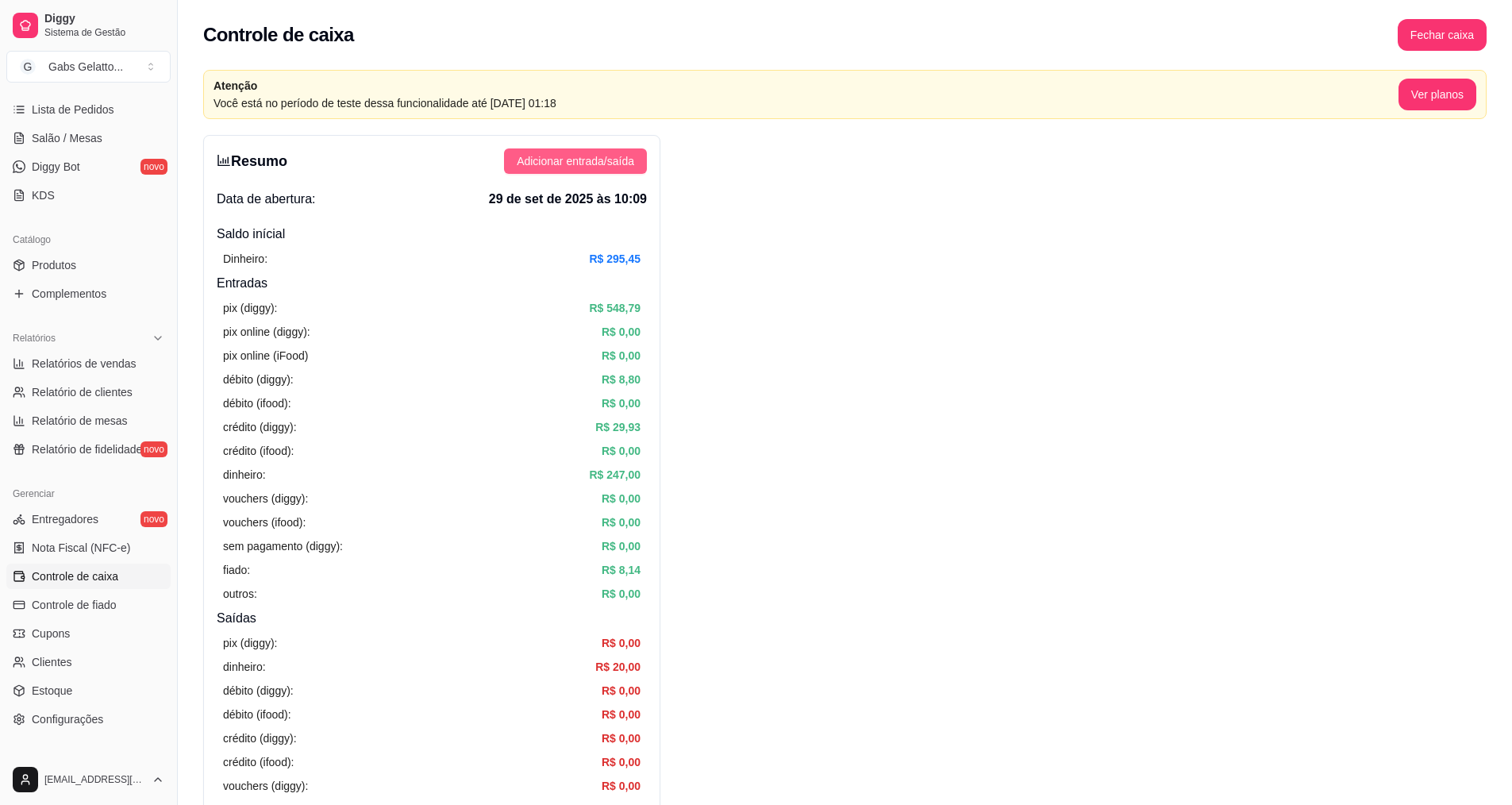
click at [617, 168] on button "Adicionar entrada/saída" at bounding box center [576, 161] width 143 height 26
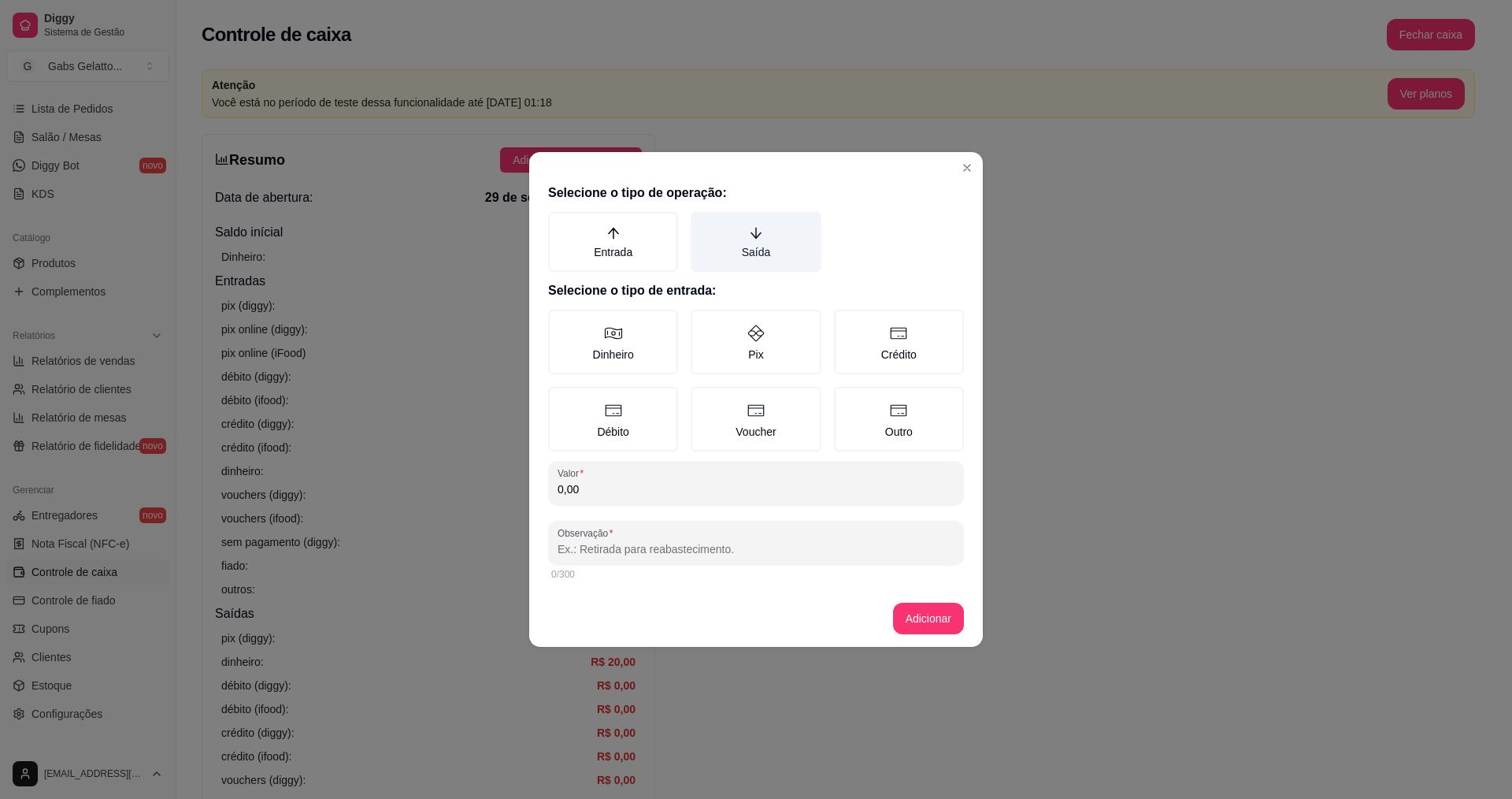
click at [778, 245] on label "Saída" at bounding box center [756, 241] width 130 height 60
click at [703, 224] on button "Saída" at bounding box center [696, 218] width 13 height 13
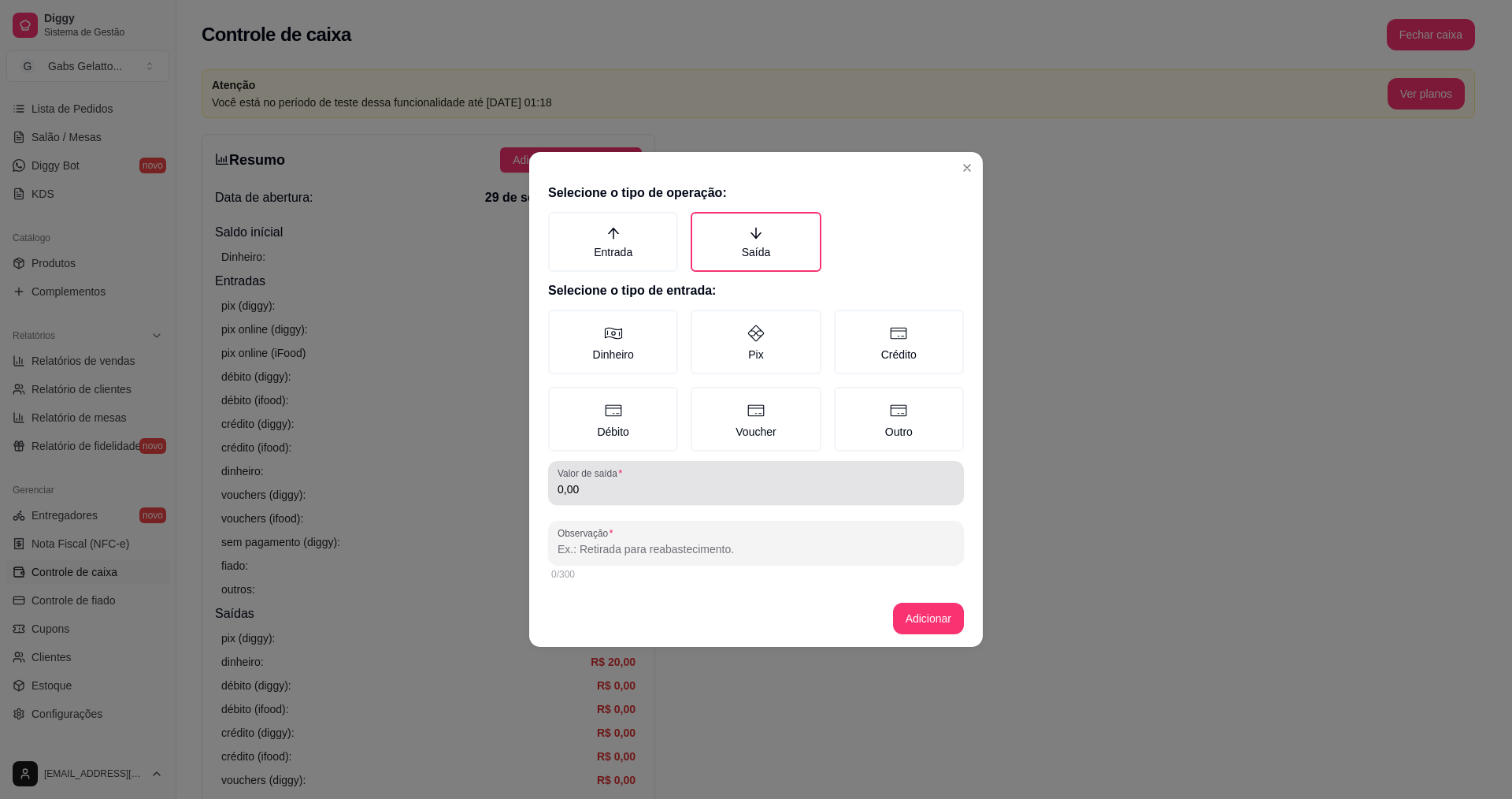
click at [619, 481] on div "0,00" at bounding box center [756, 483] width 397 height 32
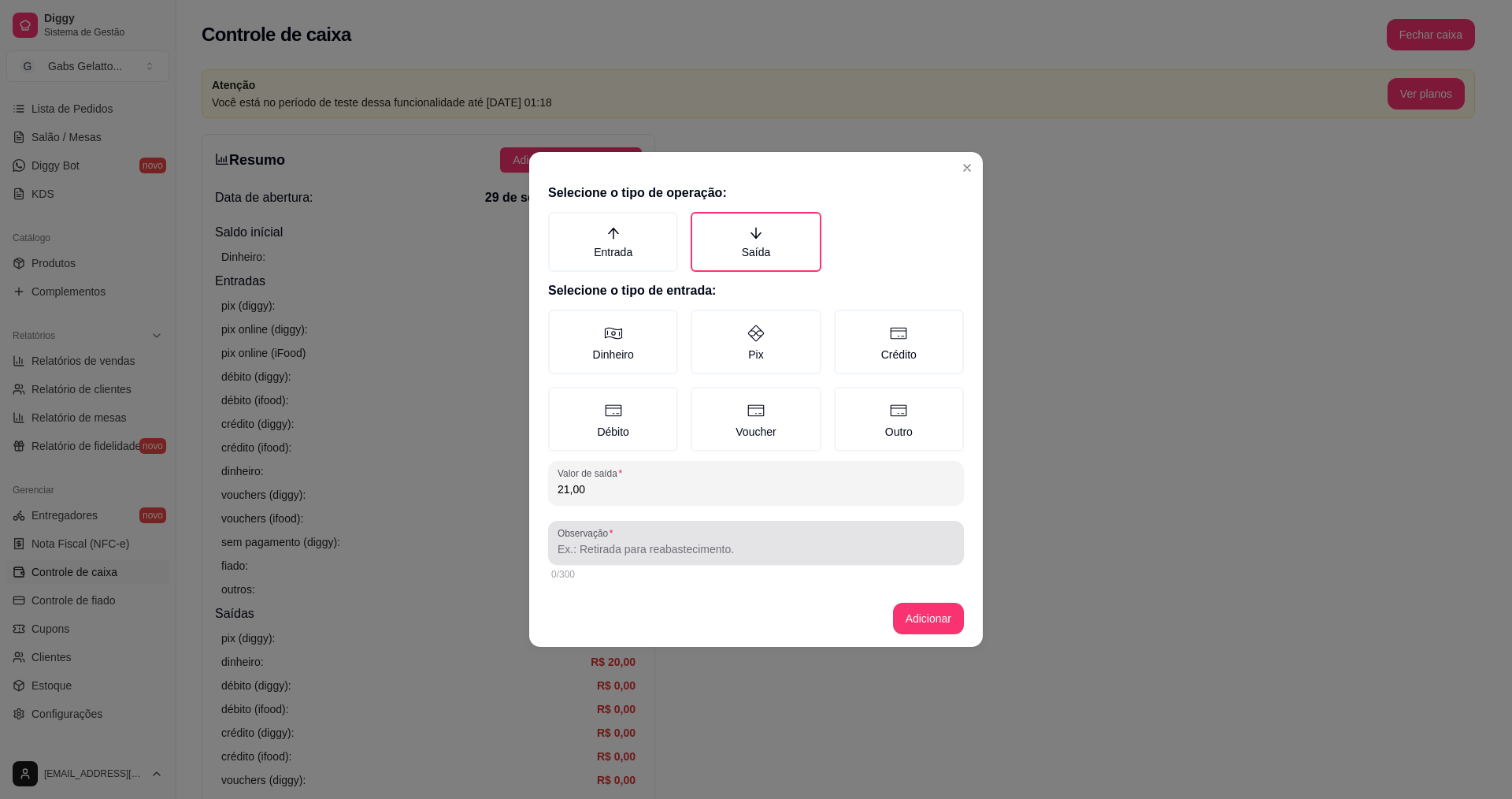
type input "21,00"
click at [649, 561] on div "Observação" at bounding box center [756, 543] width 416 height 44
click at [596, 546] on input "Observação" at bounding box center [756, 549] width 397 height 16
type input "[PERSON_NAME]"
drag, startPoint x: 885, startPoint y: 628, endPoint x: 896, endPoint y: 627, distance: 11.0
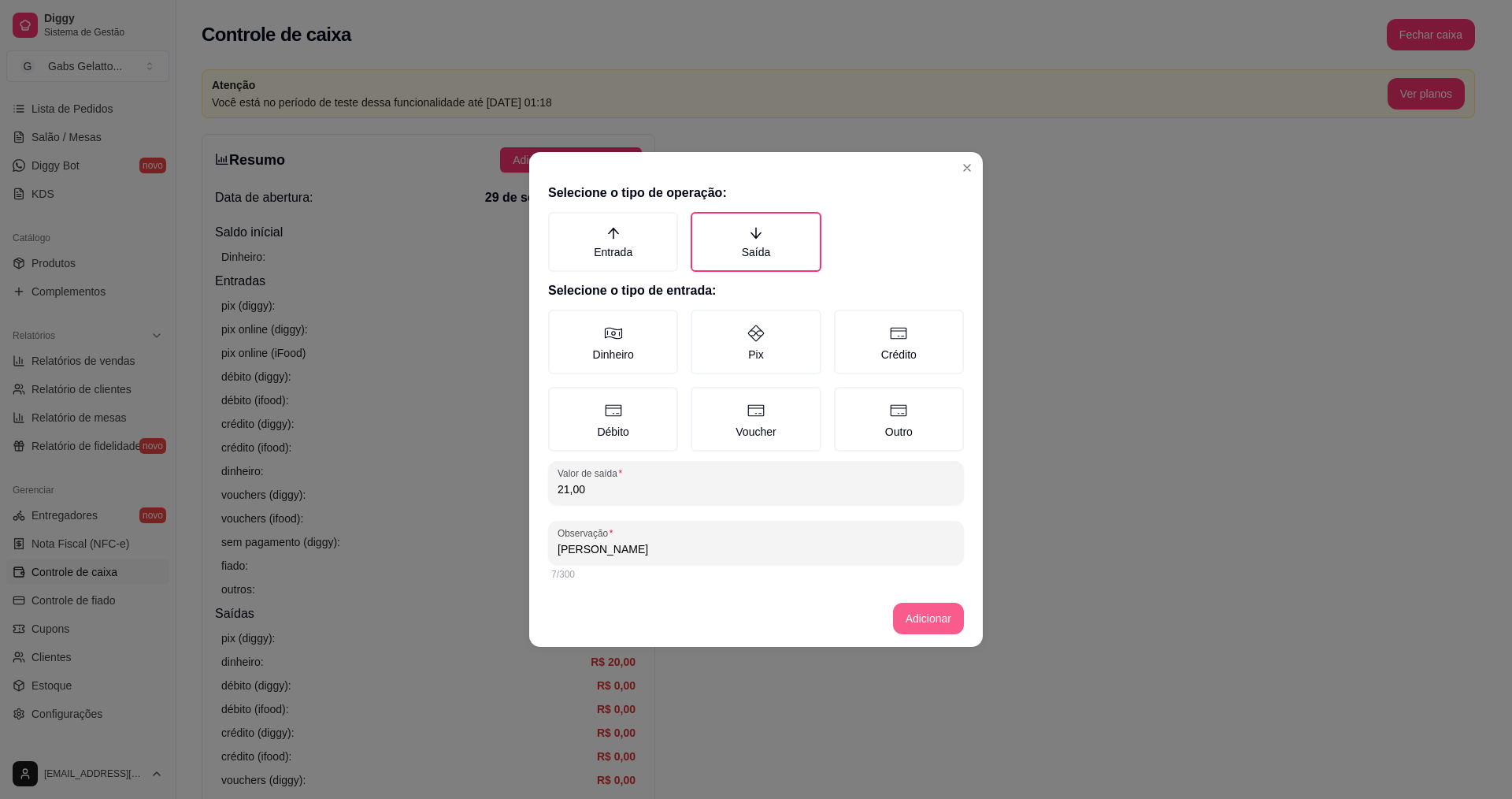
click at [915, 629] on button "Adicionar" at bounding box center [928, 619] width 71 height 32
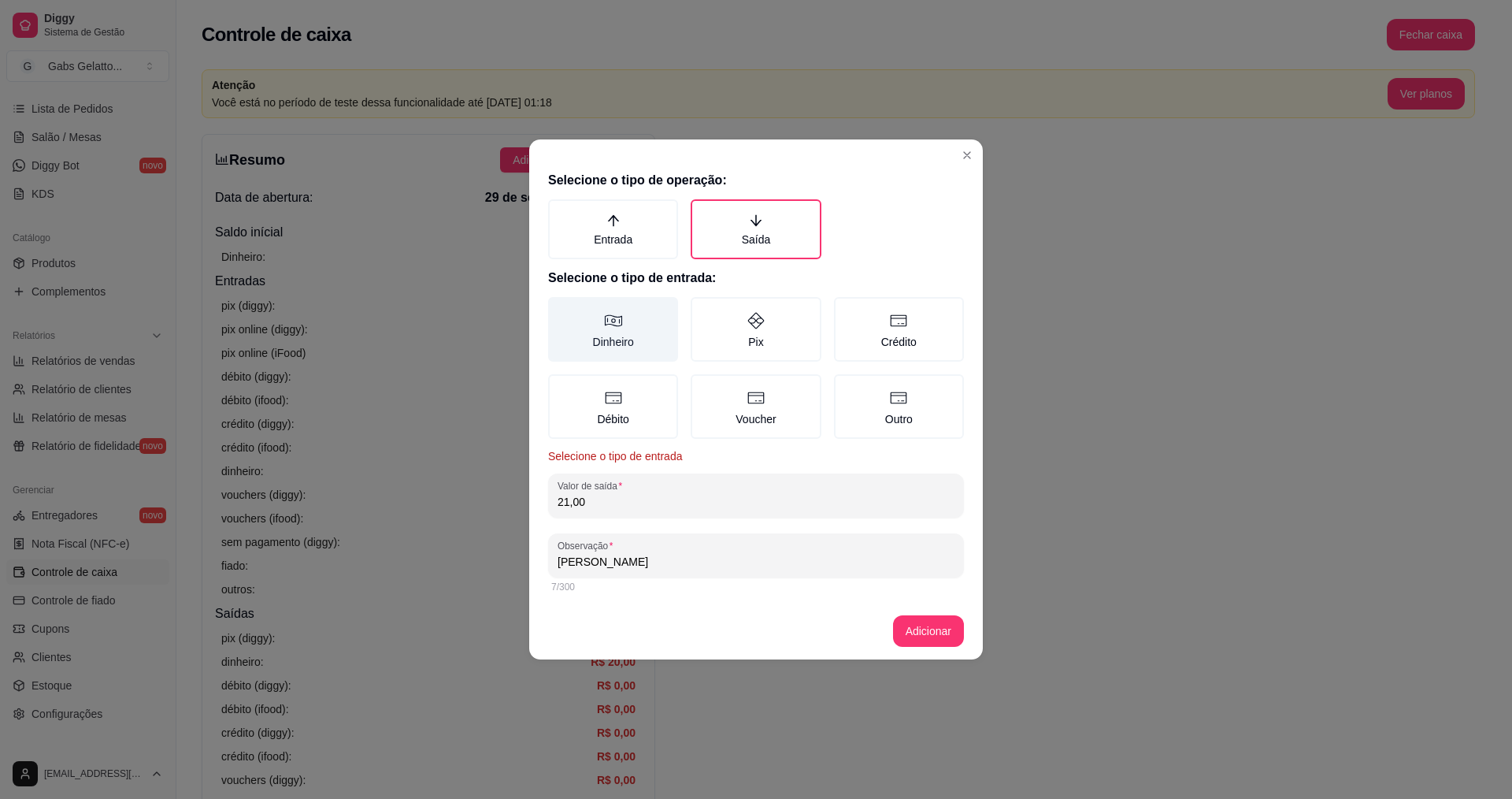
click at [628, 329] on label "Dinheiro" at bounding box center [613, 329] width 130 height 64
click at [560, 309] on button "Dinheiro" at bounding box center [554, 303] width 13 height 13
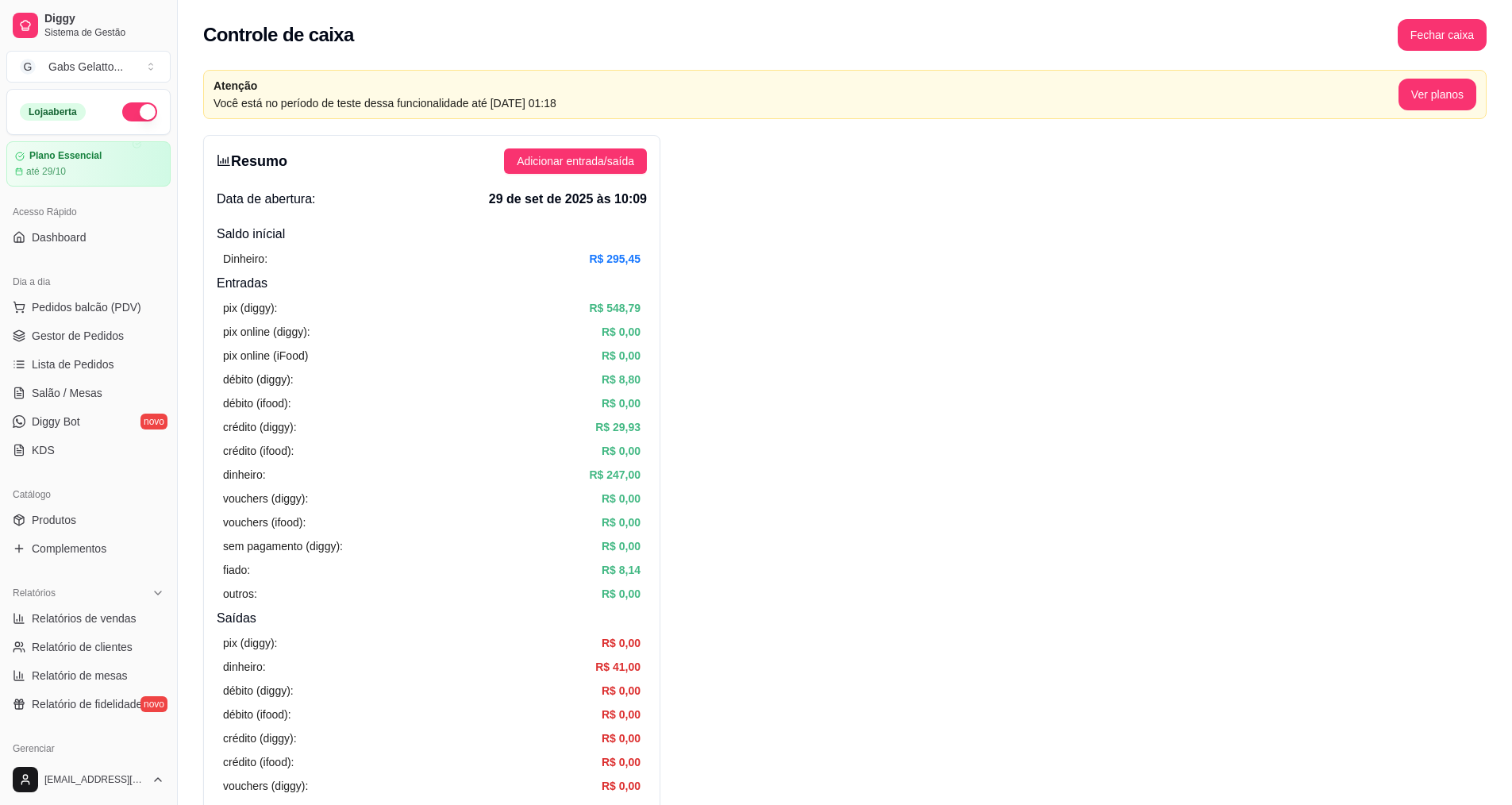
click at [132, 117] on button "button" at bounding box center [140, 112] width 35 height 19
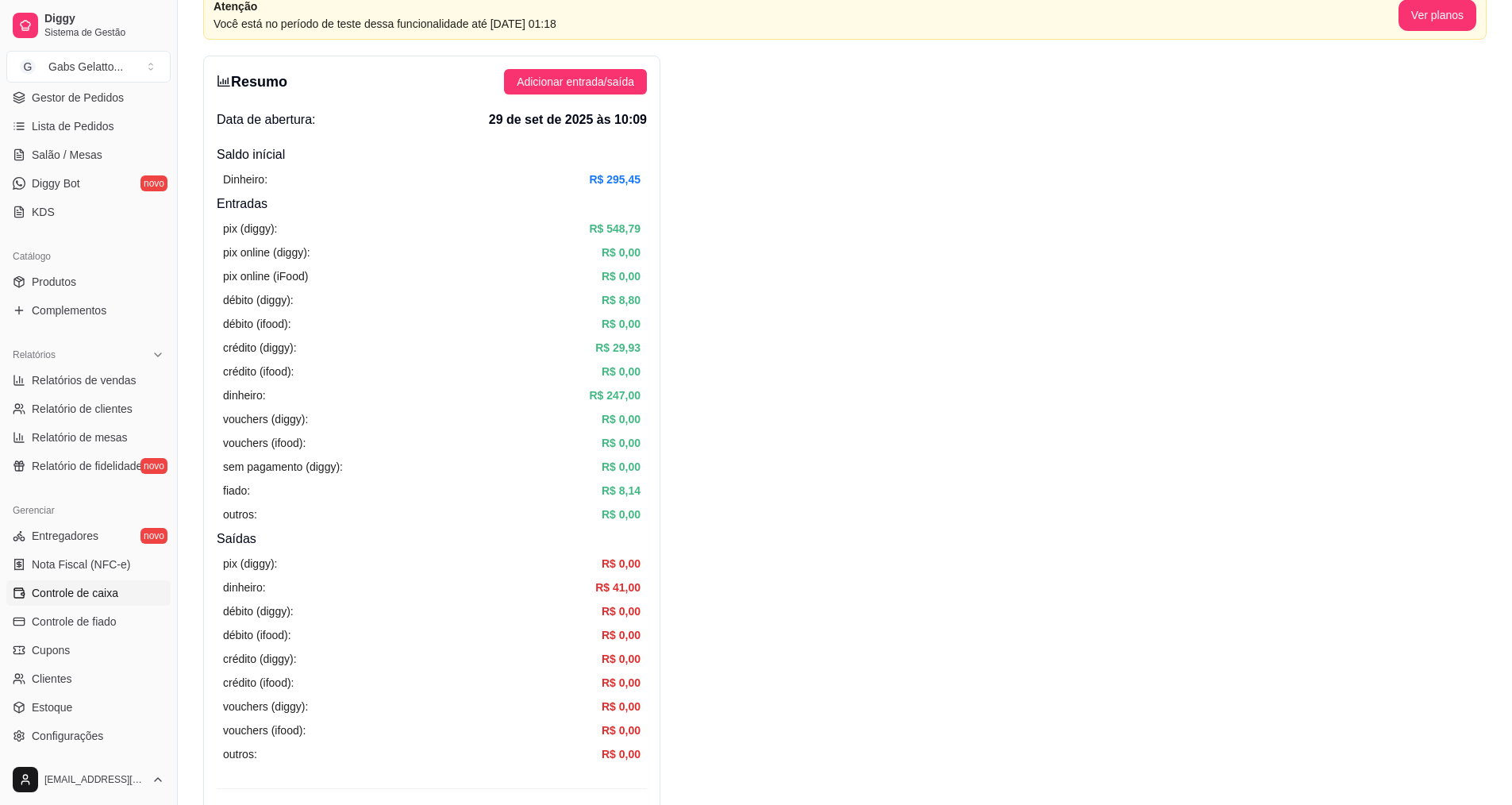
scroll to position [238, 0]
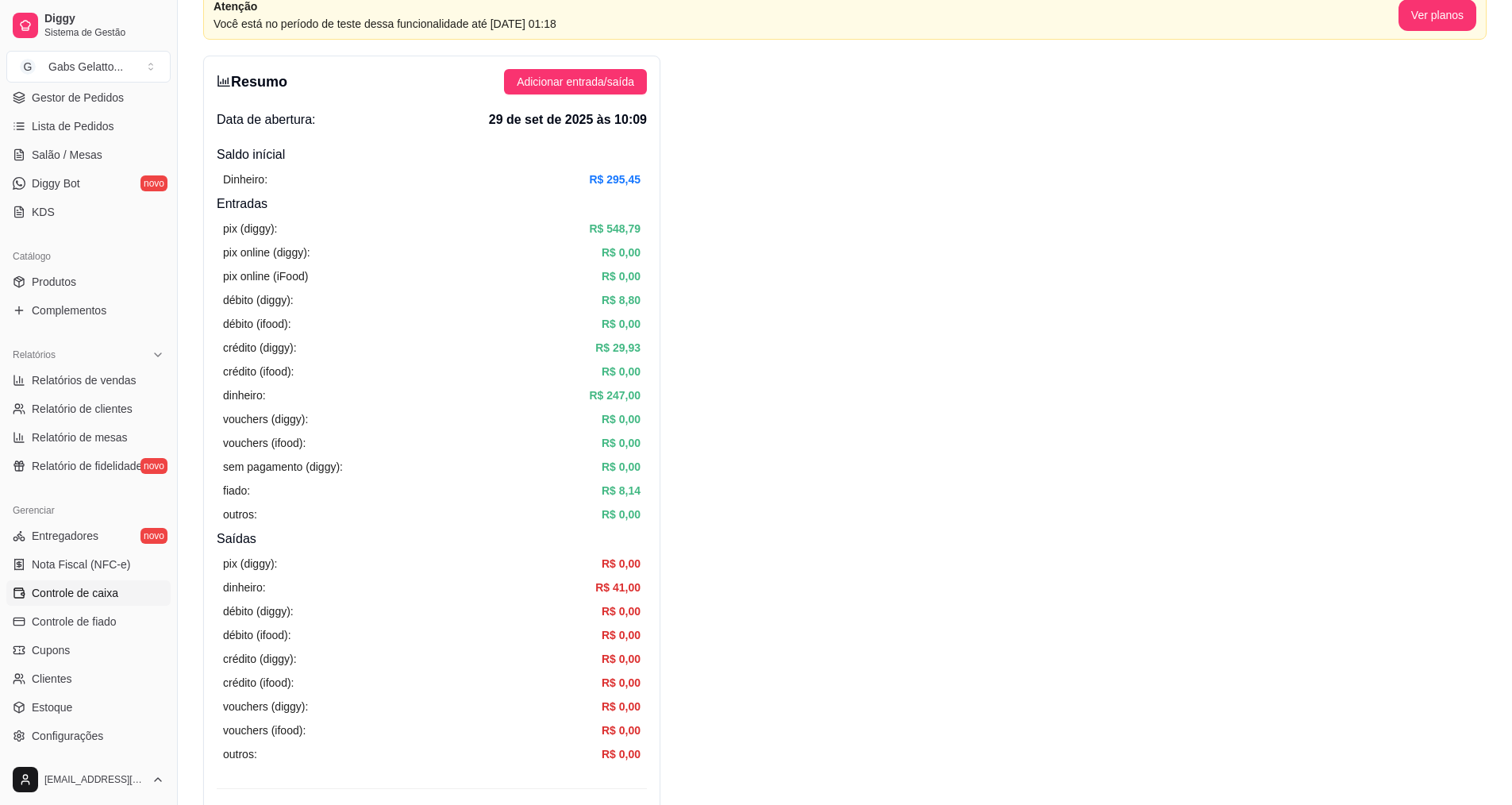
scroll to position [0, 0]
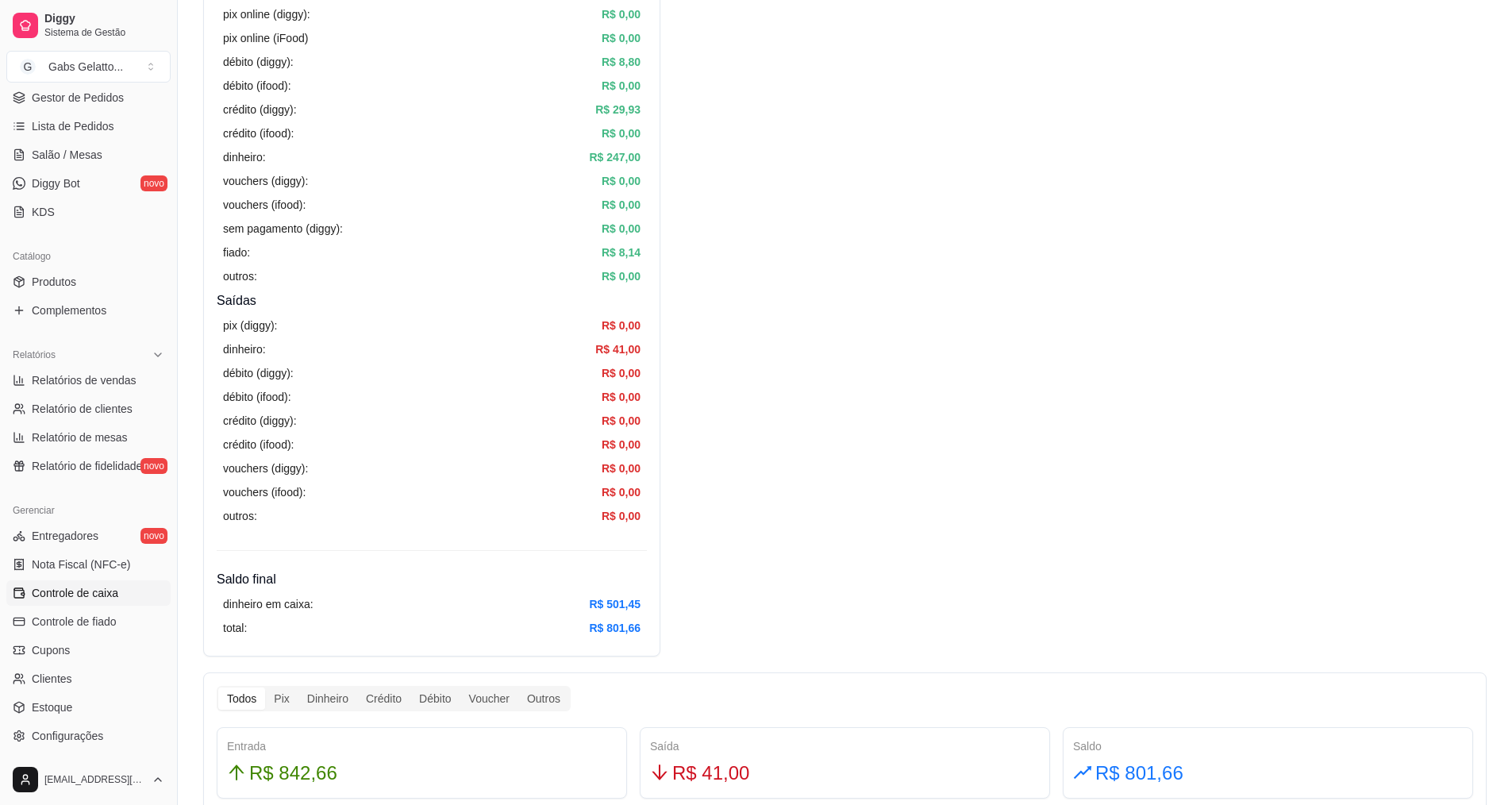
scroll to position [476, 0]
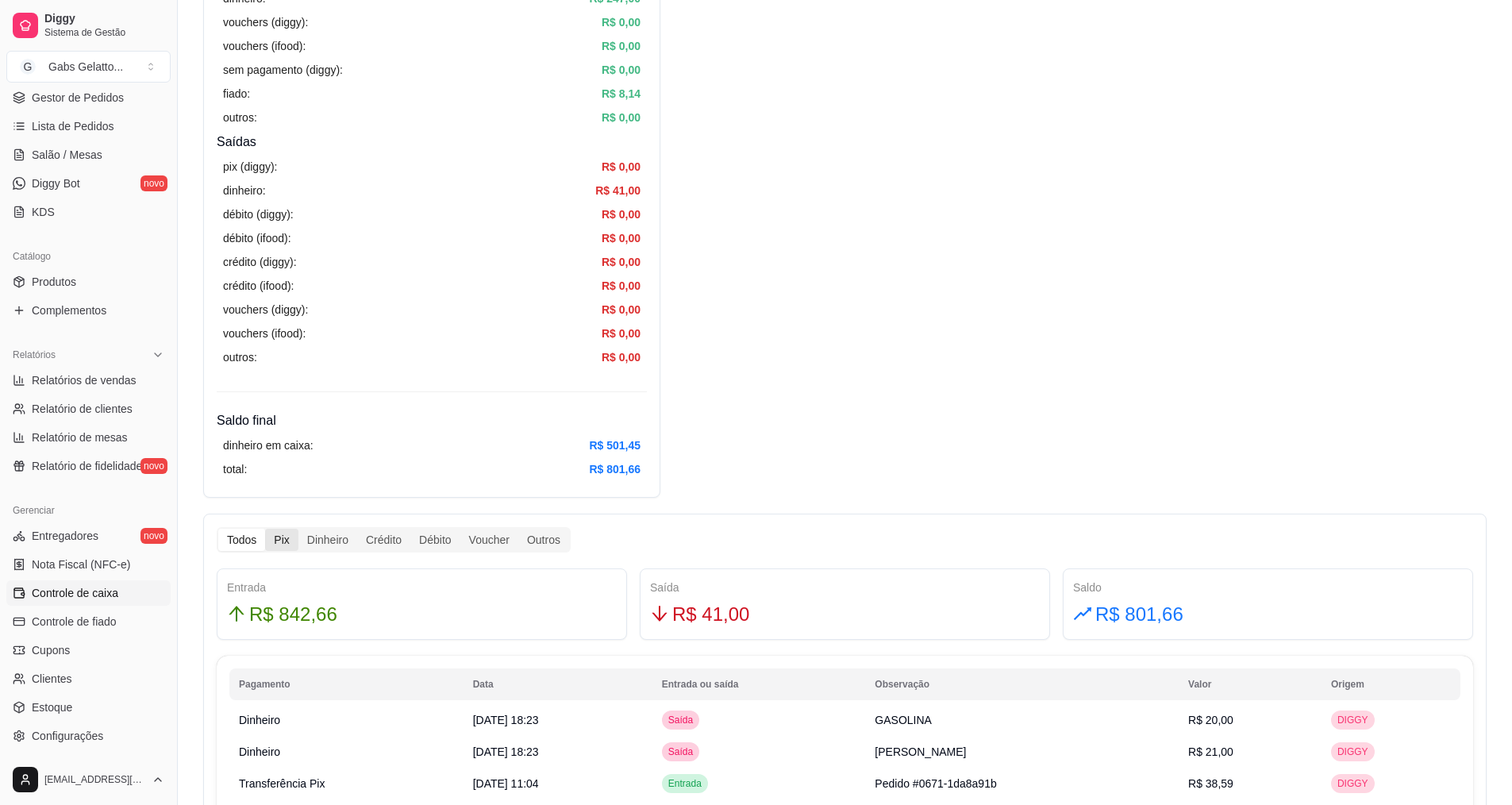
click at [267, 539] on div "Pix" at bounding box center [281, 540] width 33 height 22
click at [265, 529] on input "Pix" at bounding box center [265, 529] width 0 height 0
click at [323, 546] on div "Dinheiro" at bounding box center [327, 540] width 58 height 22
click at [299, 529] on input "Dinheiro" at bounding box center [299, 529] width 0 height 0
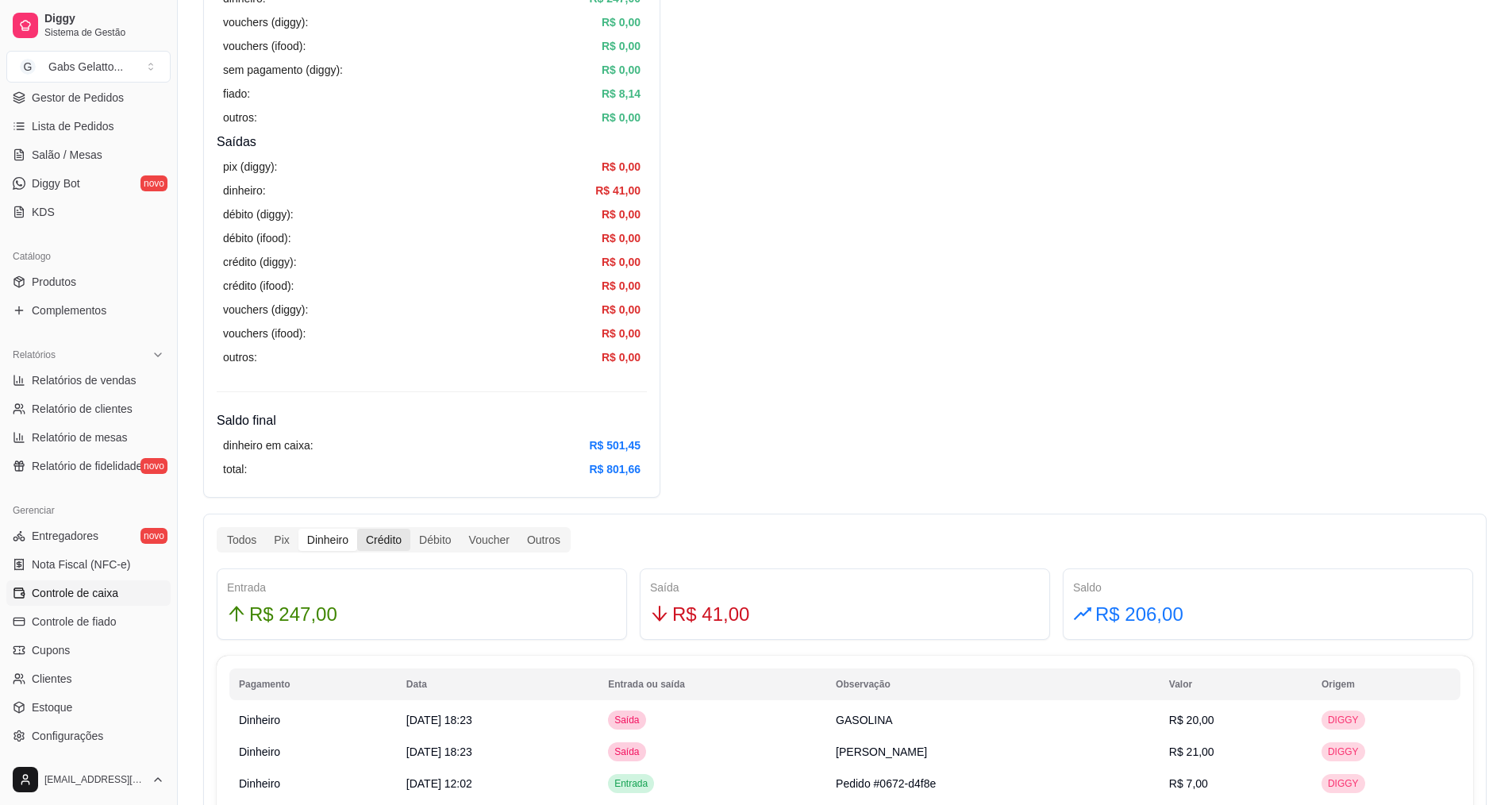
click at [384, 547] on div "Crédito" at bounding box center [383, 540] width 53 height 22
click at [357, 529] on input "Crédito" at bounding box center [357, 529] width 0 height 0
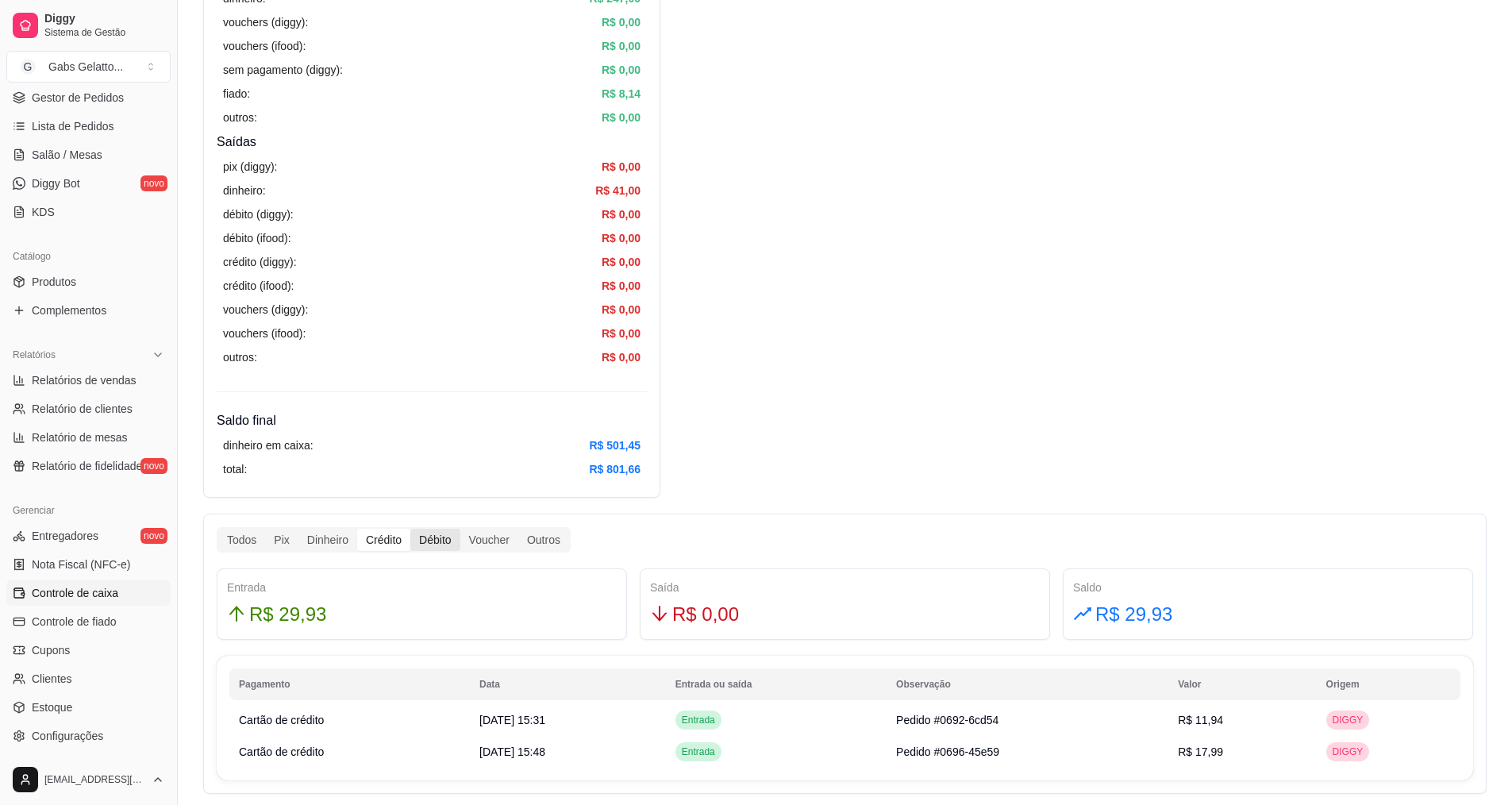
click at [428, 541] on div "Débito" at bounding box center [435, 540] width 49 height 22
click at [411, 529] on input "Débito" at bounding box center [411, 529] width 0 height 0
click at [434, 540] on div "Débito" at bounding box center [435, 540] width 49 height 22
click at [411, 529] on input "Débito" at bounding box center [411, 529] width 0 height 0
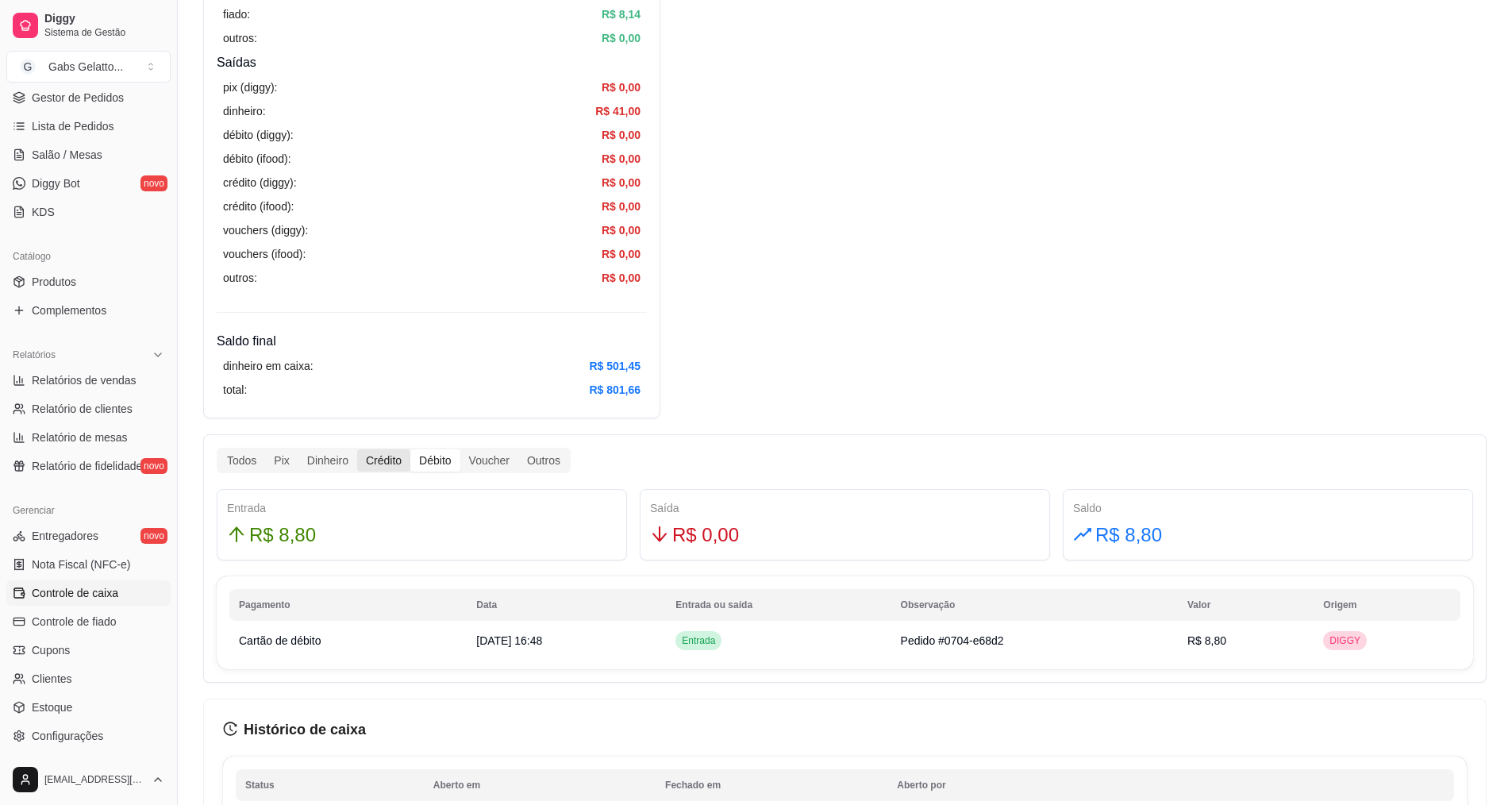
click at [379, 459] on div "Crédito" at bounding box center [383, 460] width 53 height 22
click at [357, 449] on input "Crédito" at bounding box center [357, 449] width 0 height 0
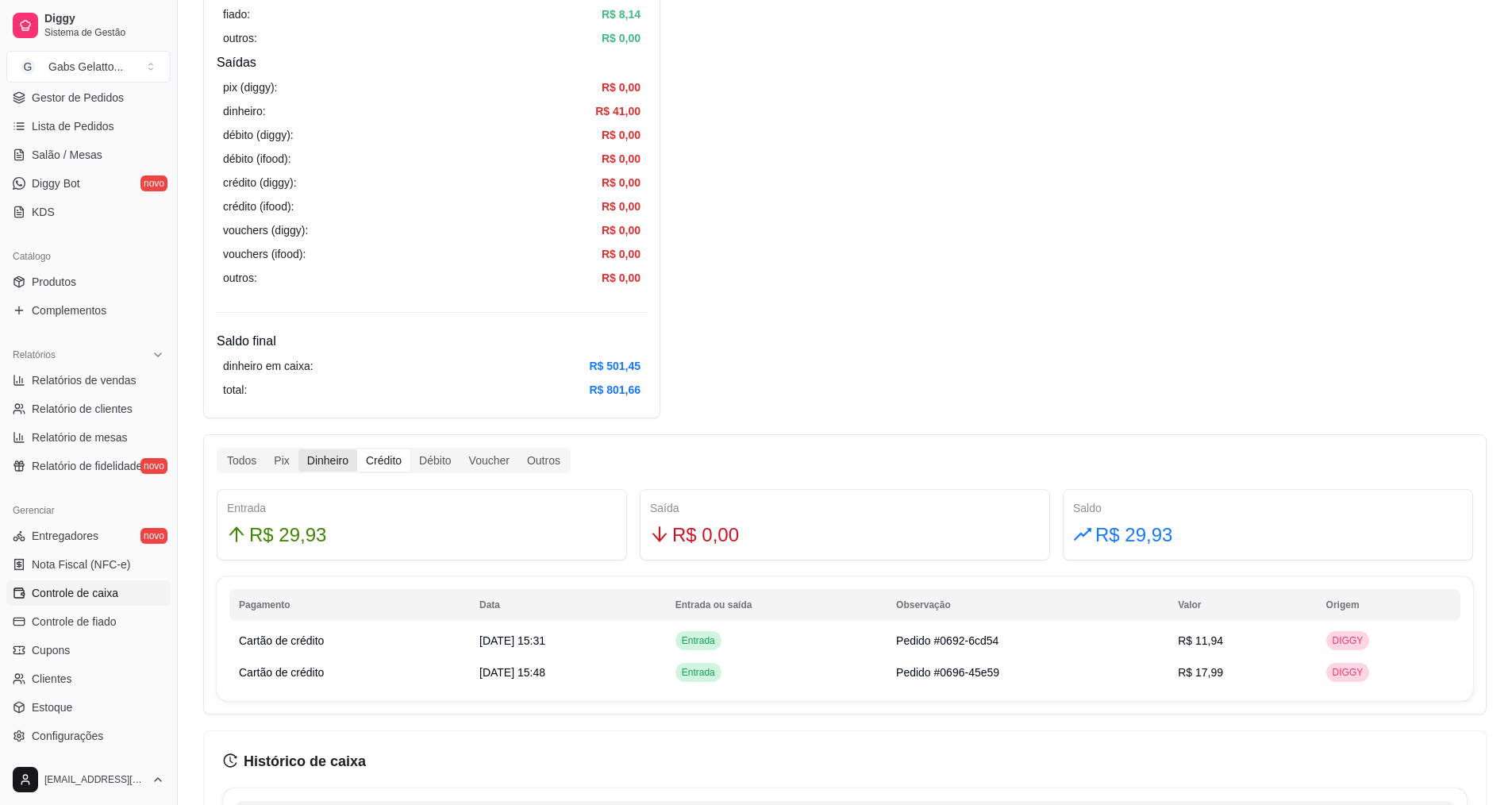
click at [327, 459] on div "Dinheiro" at bounding box center [327, 460] width 58 height 22
click at [299, 449] on input "Dinheiro" at bounding box center [299, 449] width 0 height 0
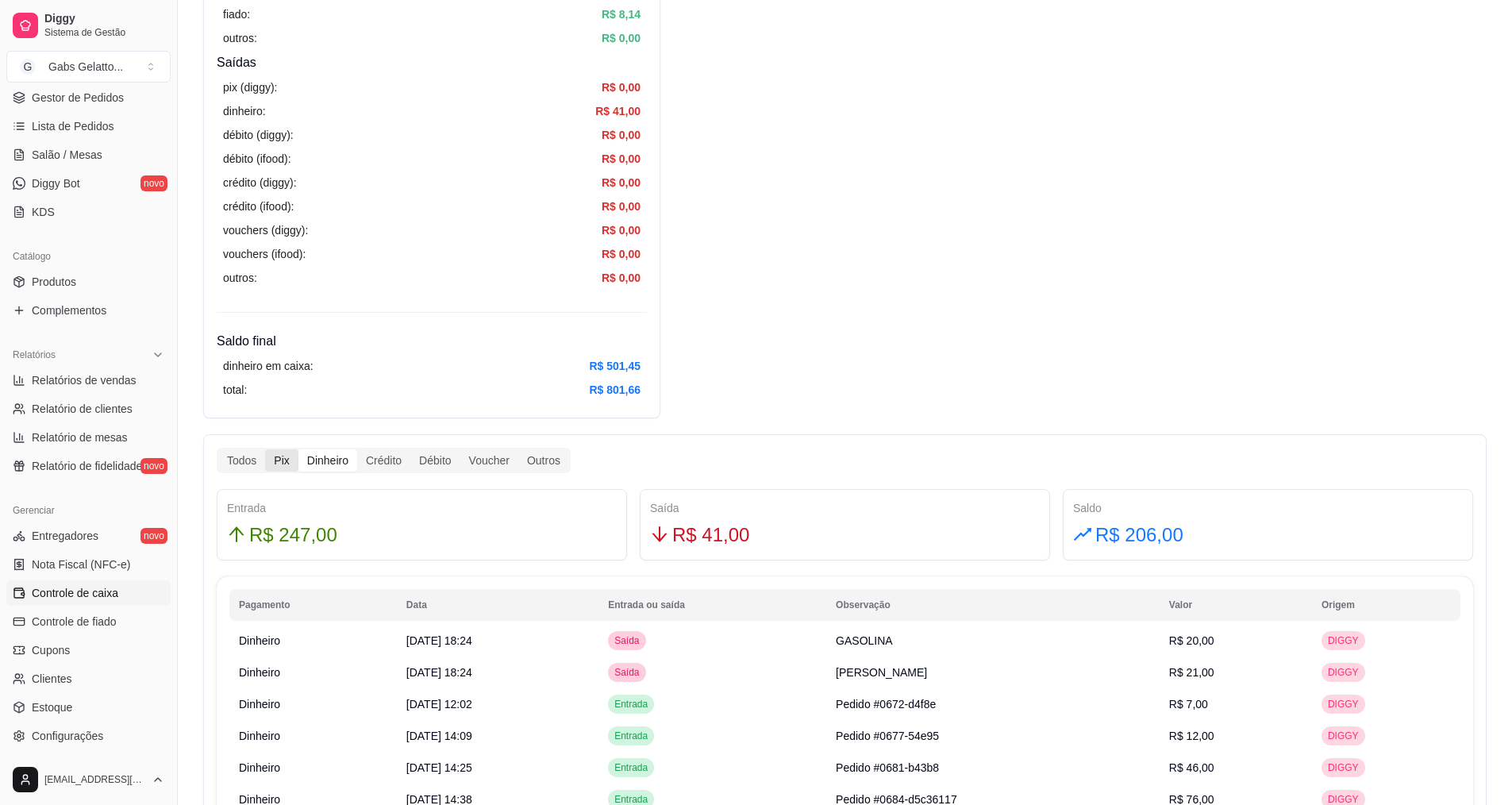
click at [279, 459] on div "Pix" at bounding box center [281, 460] width 33 height 22
click at [265, 449] on input "Pix" at bounding box center [265, 449] width 0 height 0
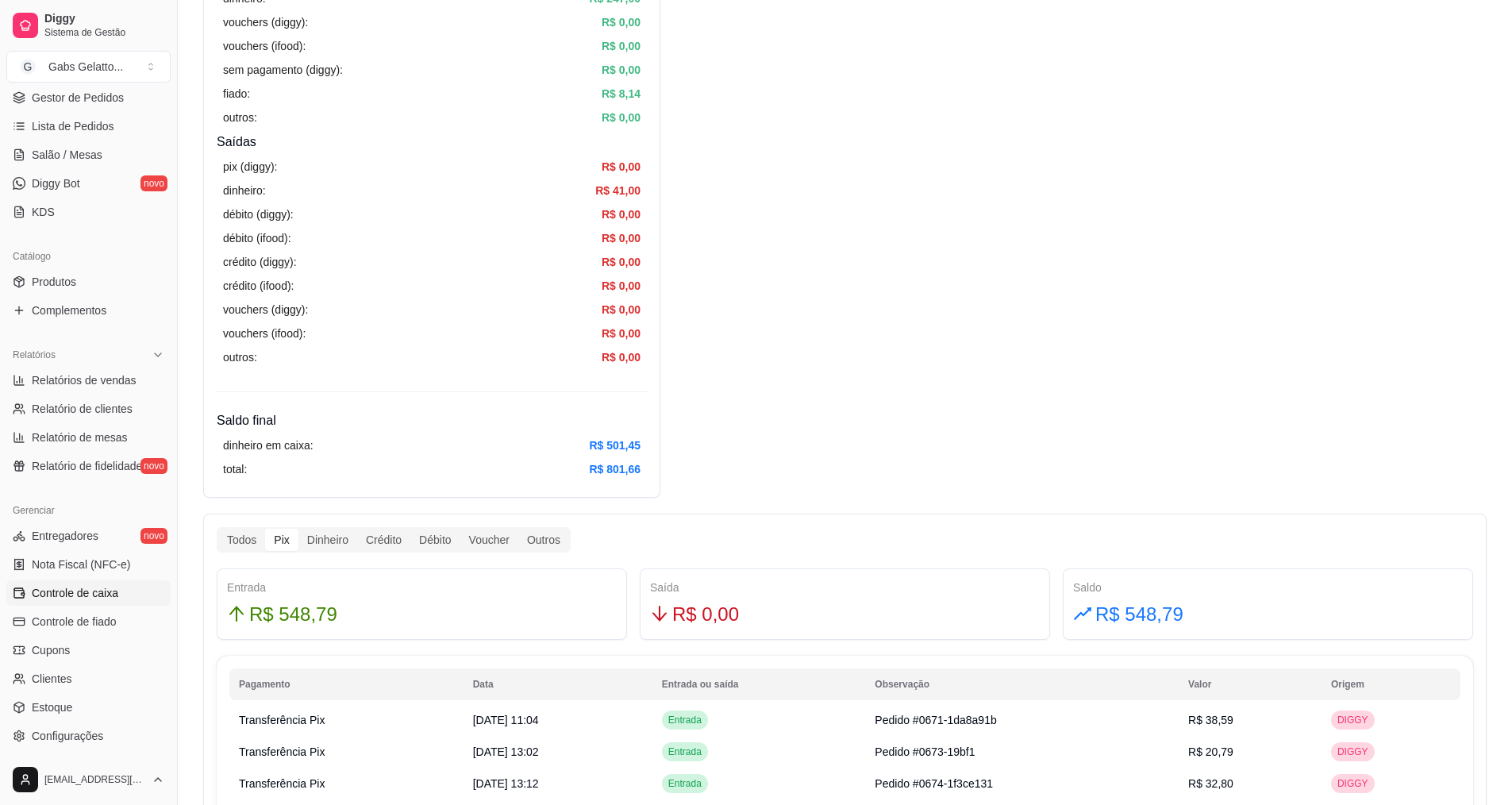
scroll to position [318, 0]
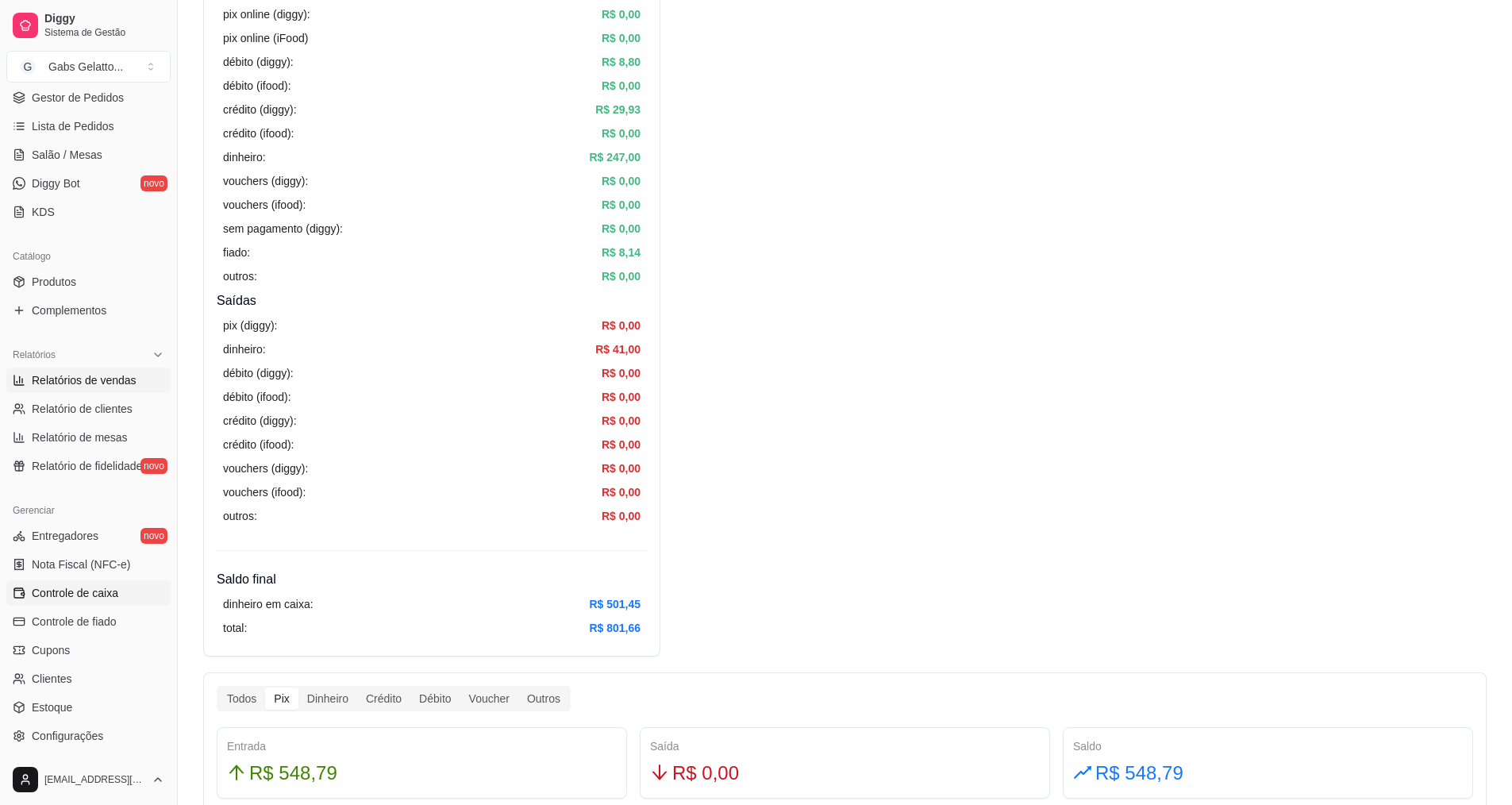
click at [100, 375] on span "Relatórios de vendas" at bounding box center [84, 380] width 105 height 16
select select "ALL"
select select "0"
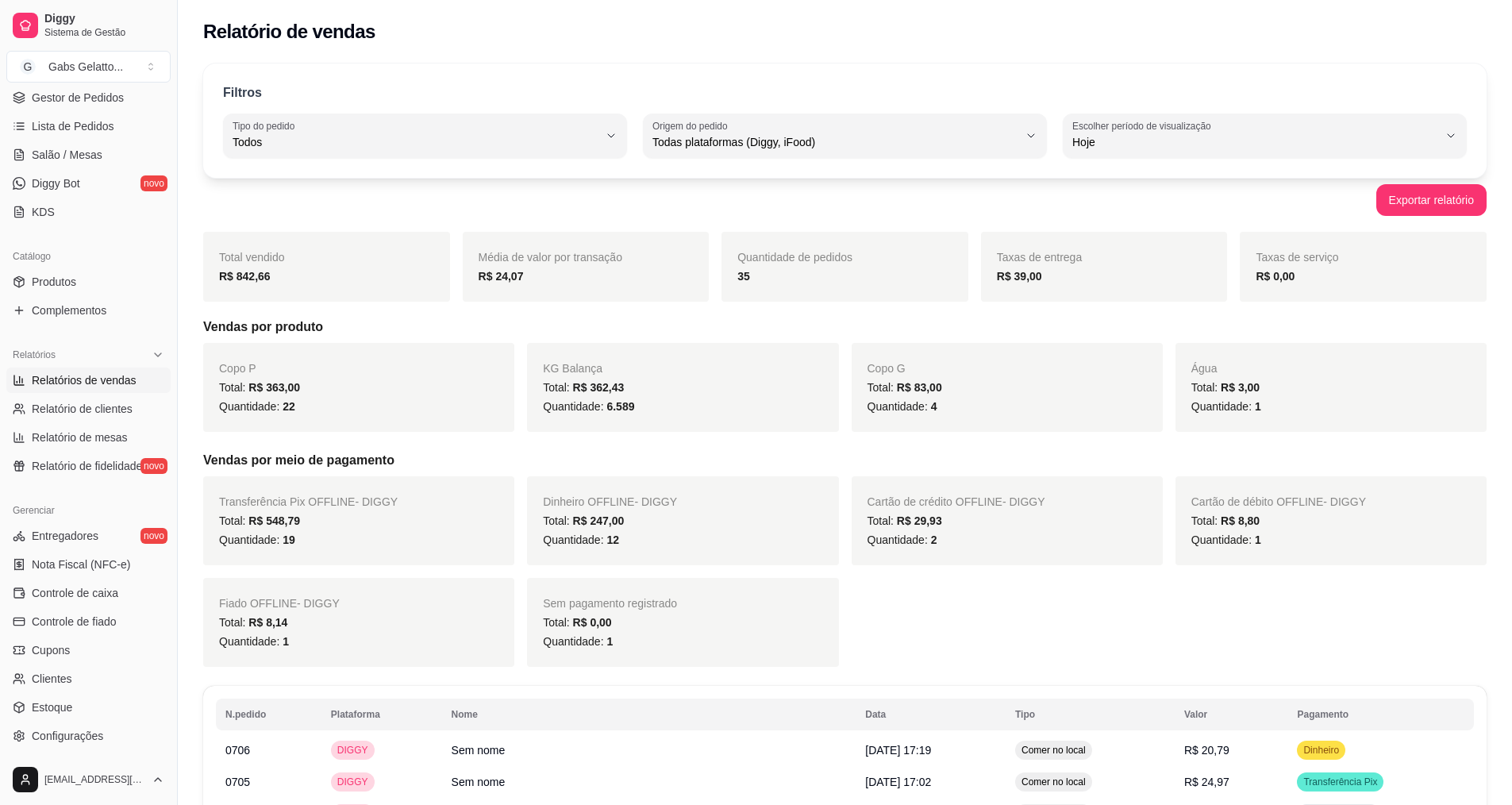
scroll to position [79, 0]
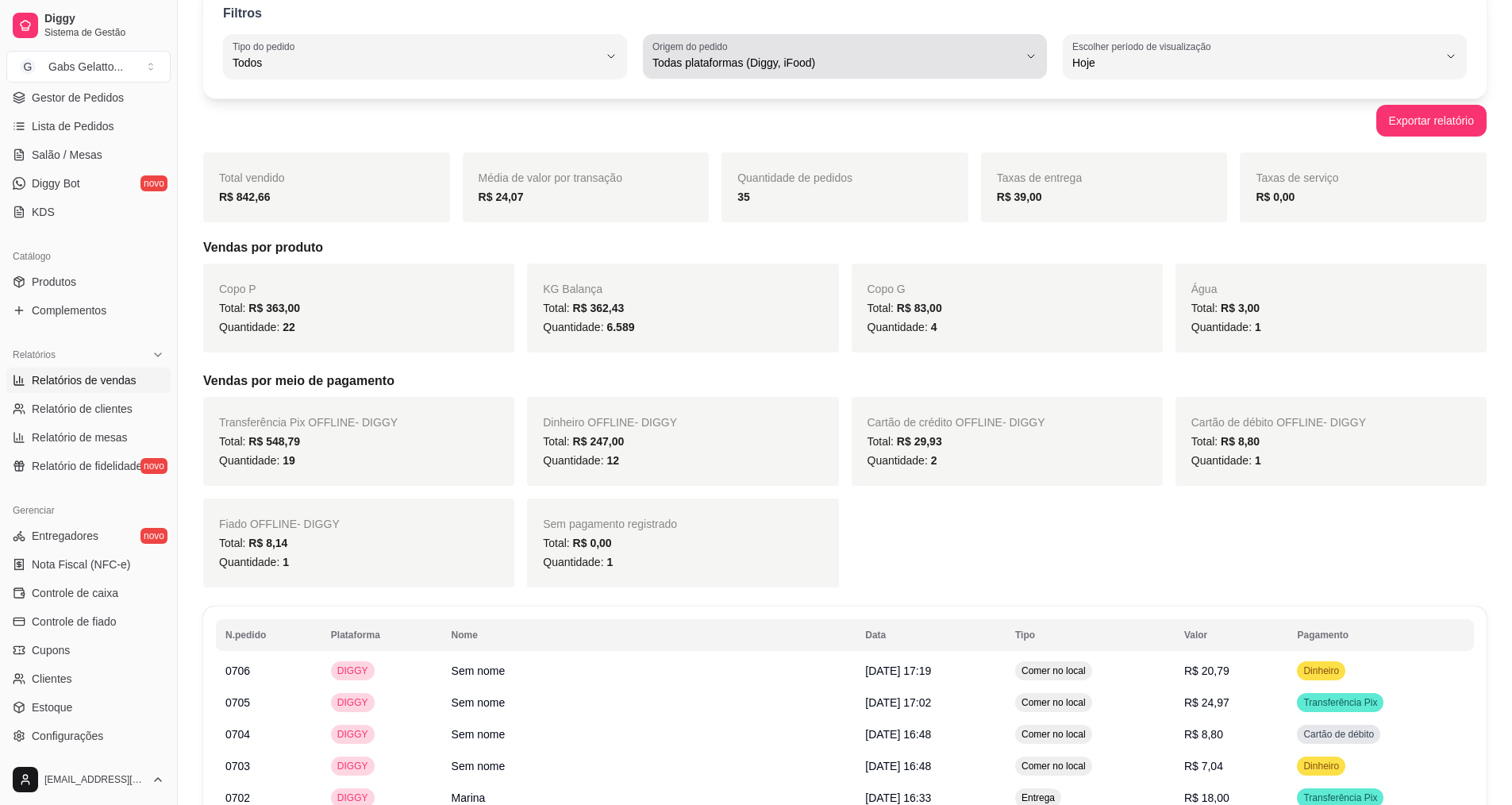
click at [803, 65] on span "Todas plataformas (Diggy, iFood)" at bounding box center [835, 62] width 366 height 16
click at [800, 56] on span "Todas plataformas (Diggy, iFood)" at bounding box center [835, 62] width 366 height 16
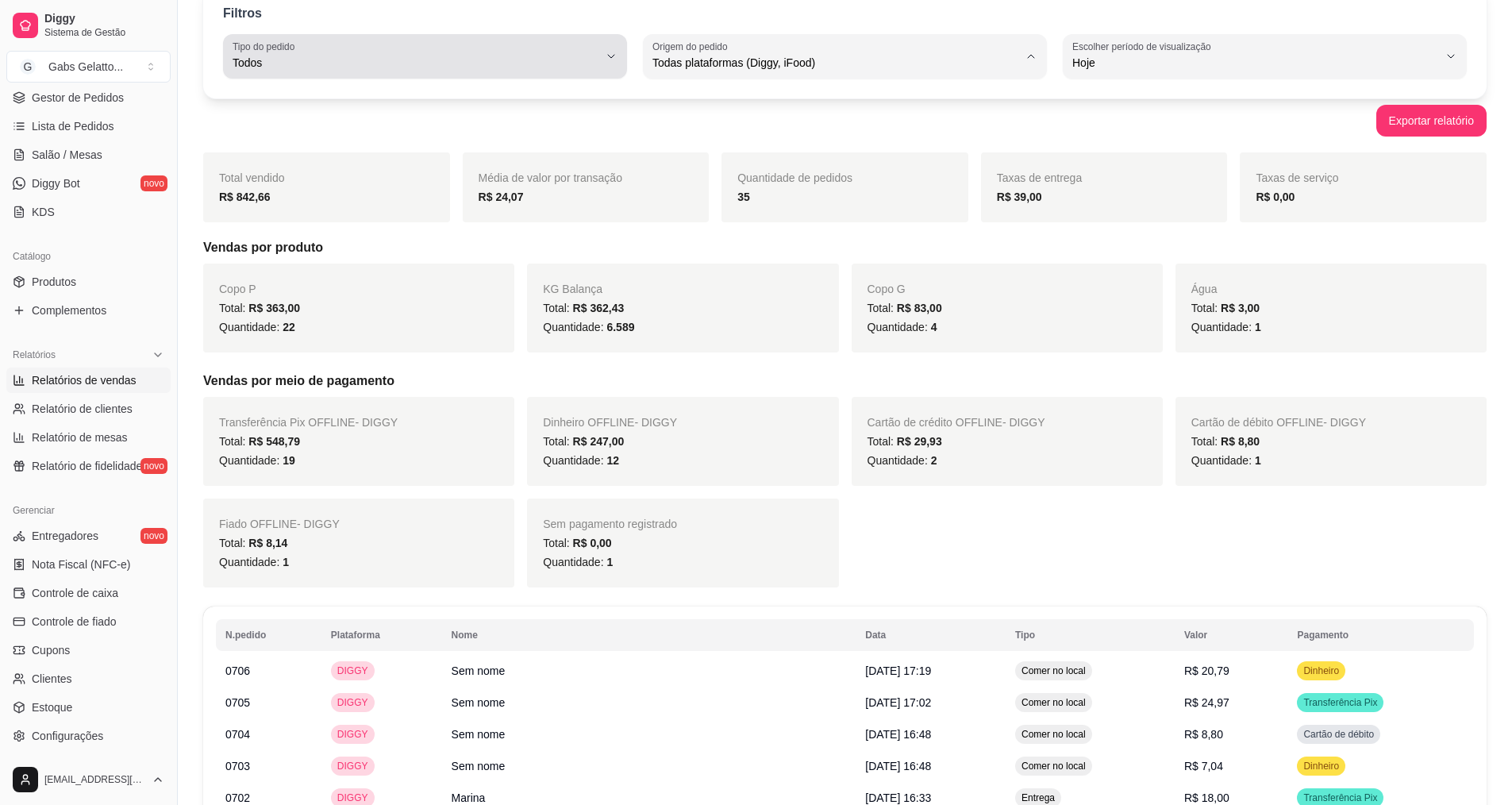
click at [576, 53] on div "Todos" at bounding box center [415, 57] width 366 height 32
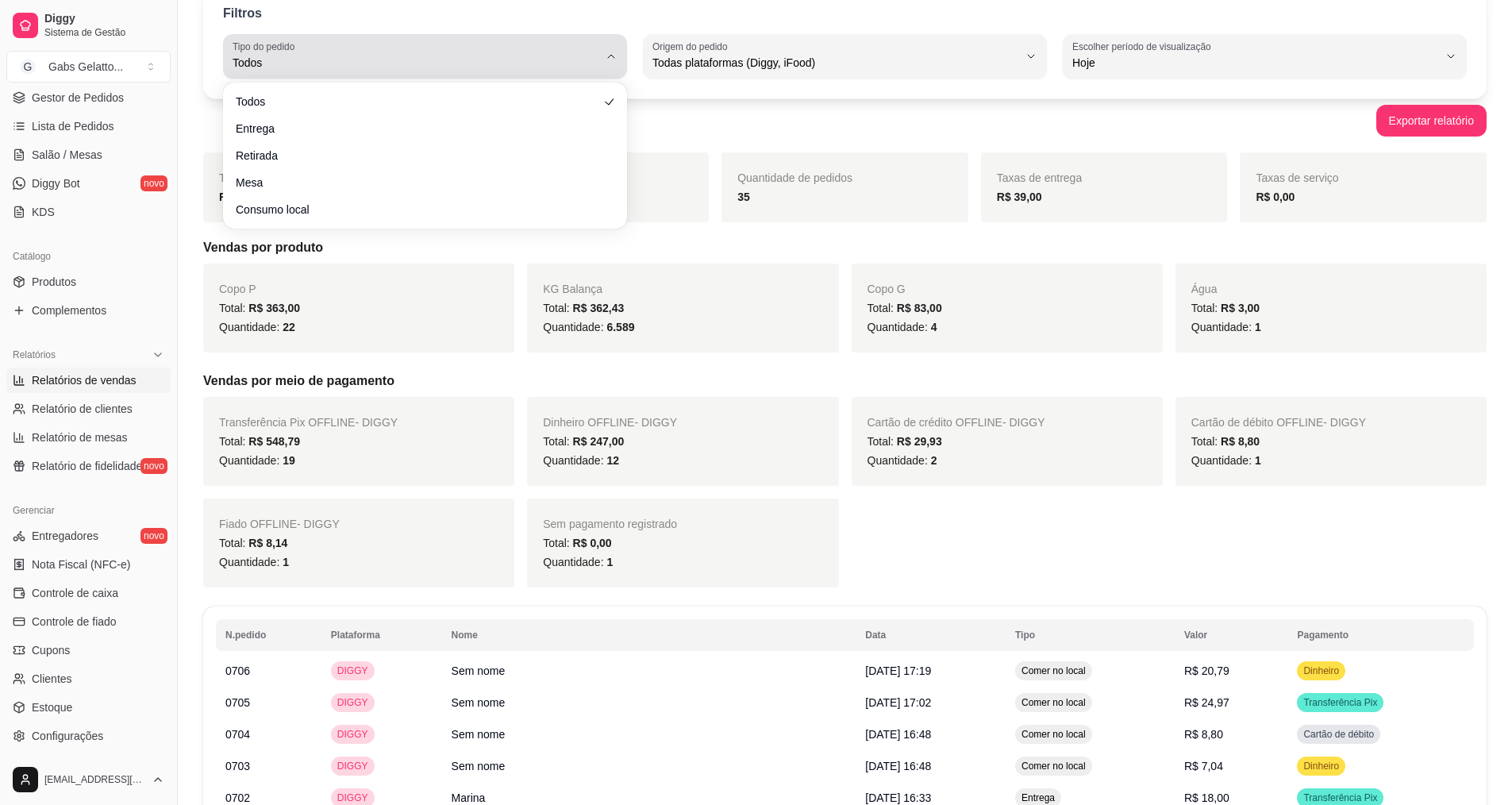
click at [579, 52] on div "Todos" at bounding box center [415, 57] width 366 height 32
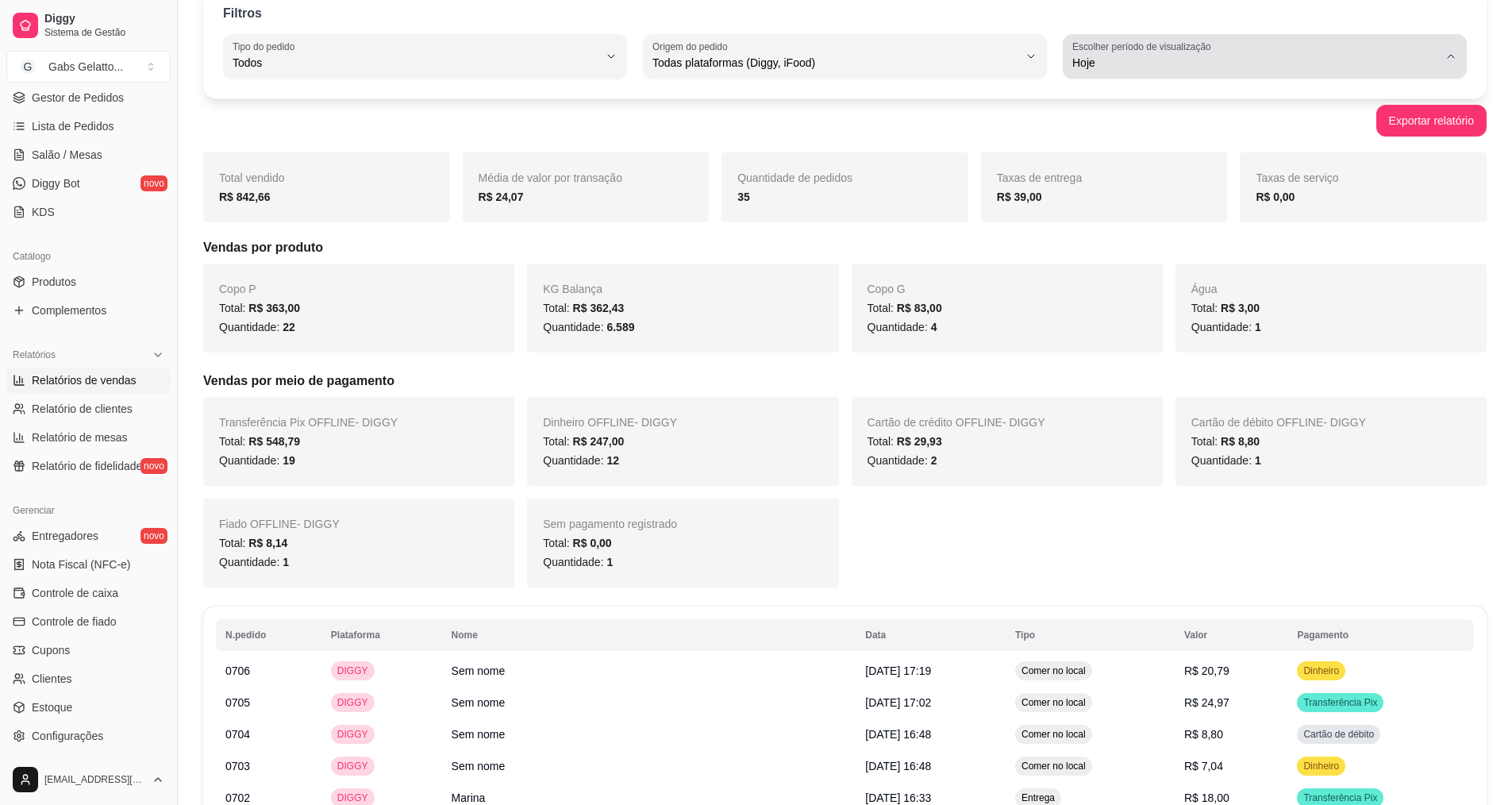
click at [1098, 69] on span "Hoje" at bounding box center [1255, 62] width 366 height 16
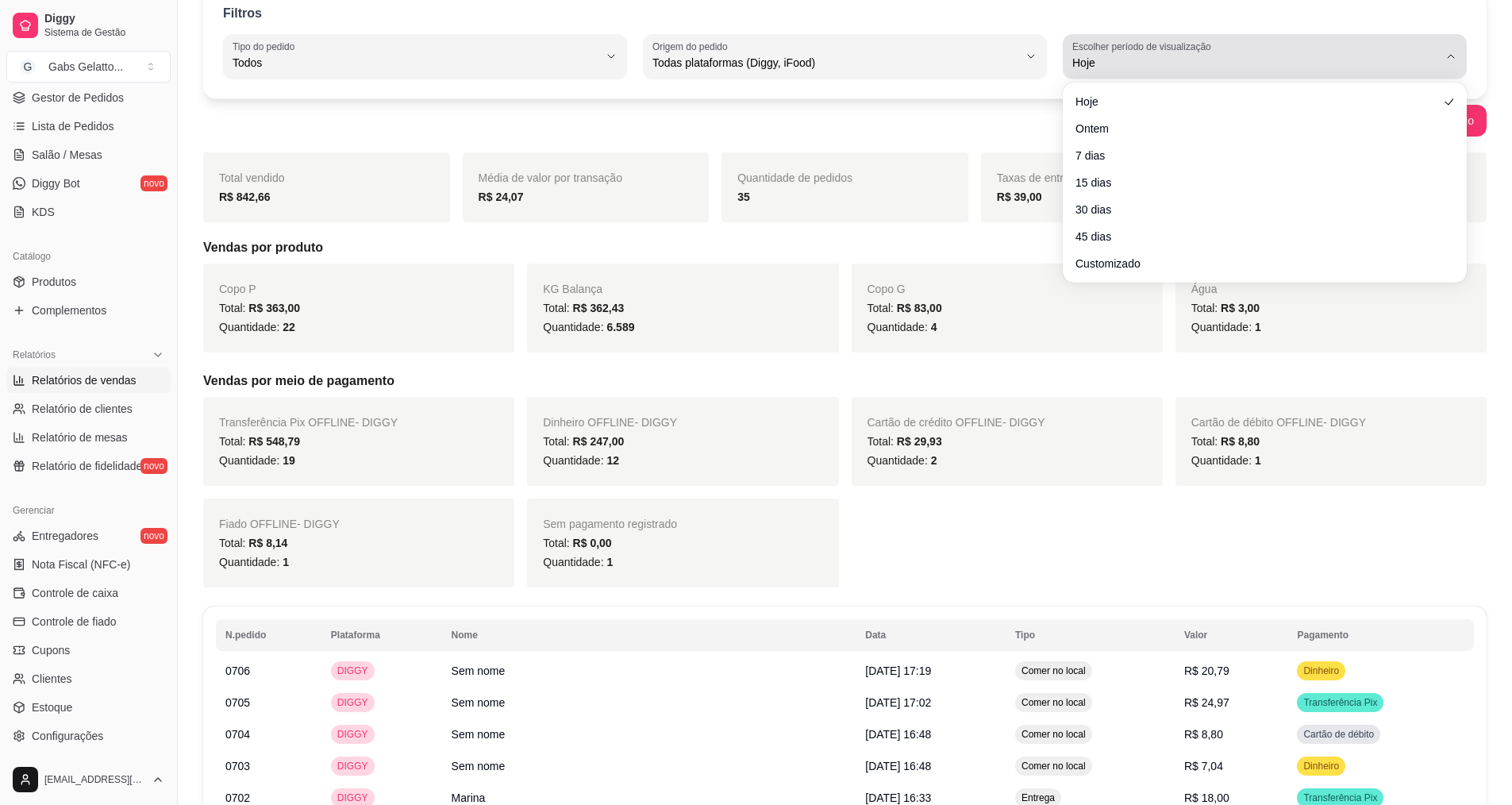
click at [1105, 65] on span "Hoje" at bounding box center [1255, 62] width 366 height 16
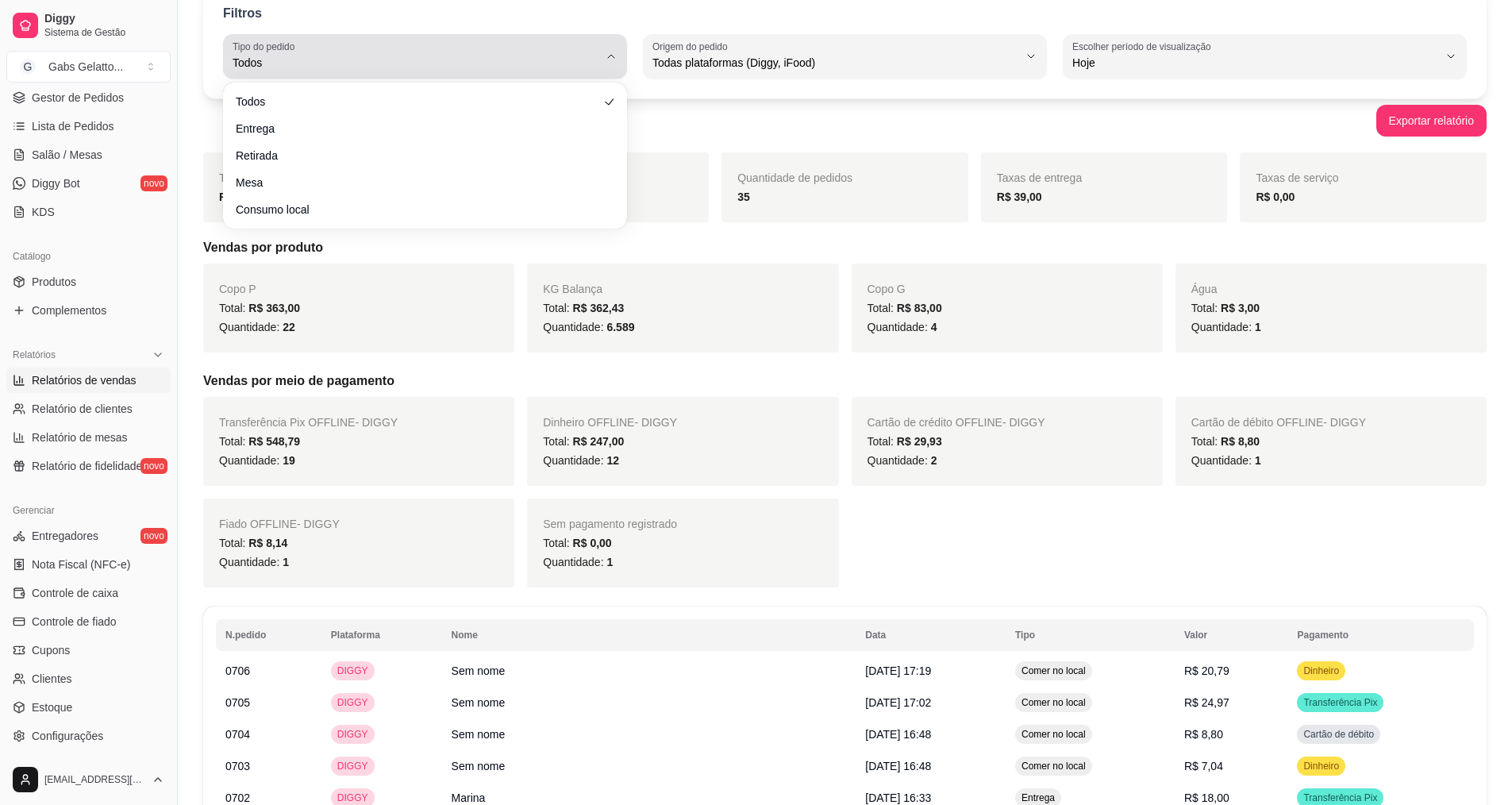
click at [467, 70] on div "Todos" at bounding box center [415, 57] width 366 height 32
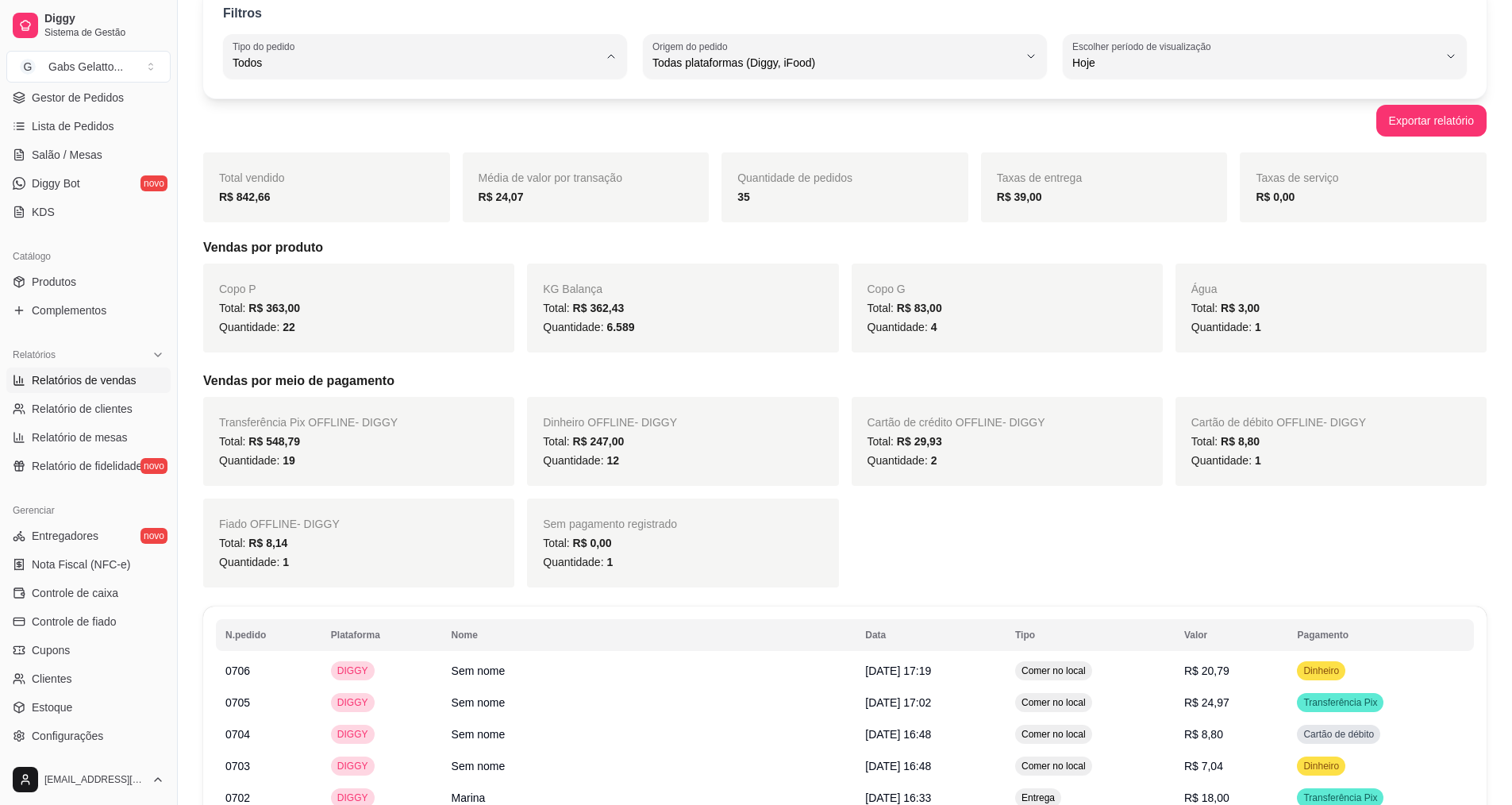
click at [361, 126] on span "Entrega" at bounding box center [417, 126] width 348 height 15
type input "DELIVERY"
select select "DELIVERY"
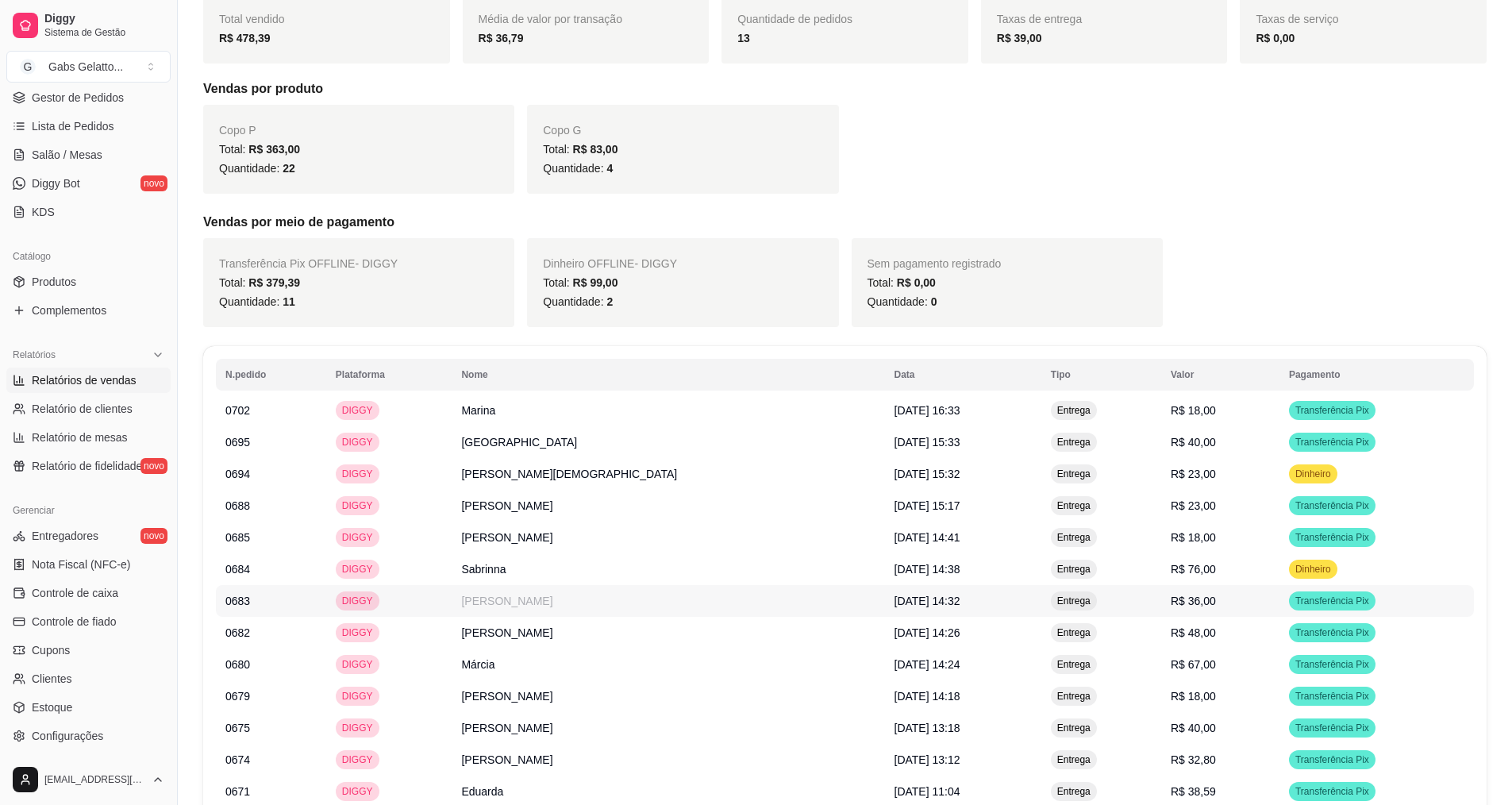
scroll to position [355, 0]
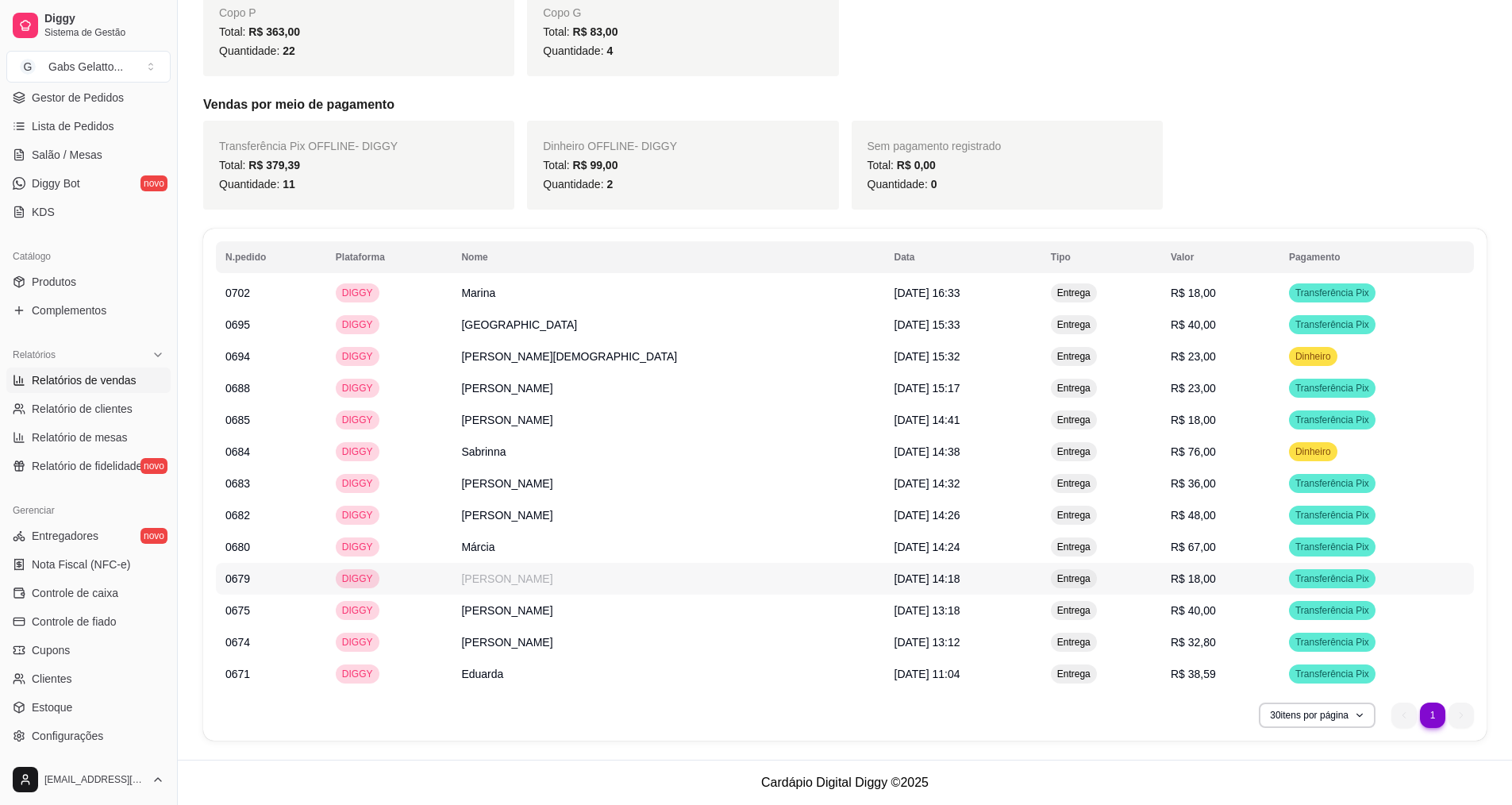
click at [1084, 571] on div "Entrega" at bounding box center [1074, 579] width 46 height 19
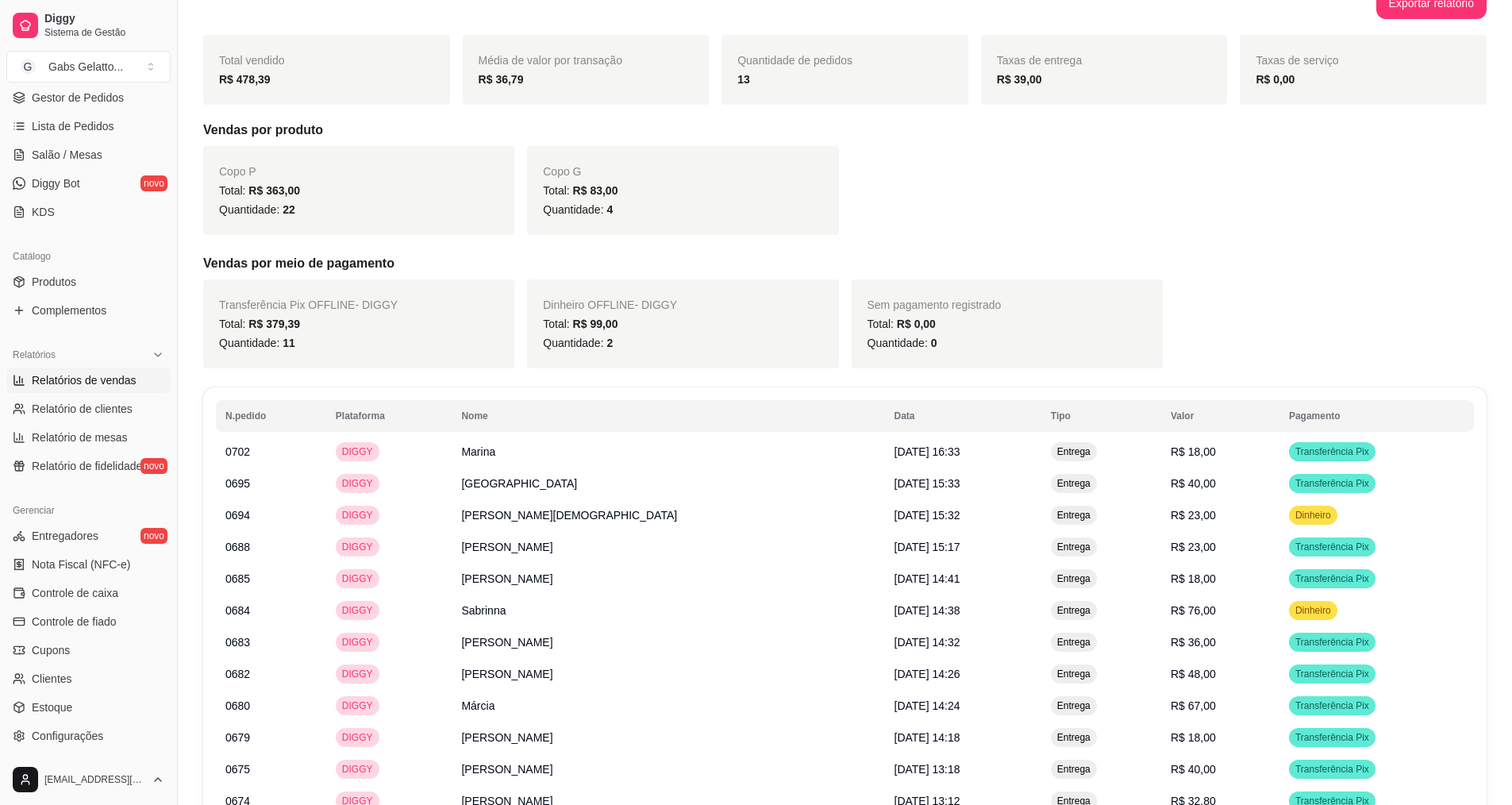
scroll to position [0, 0]
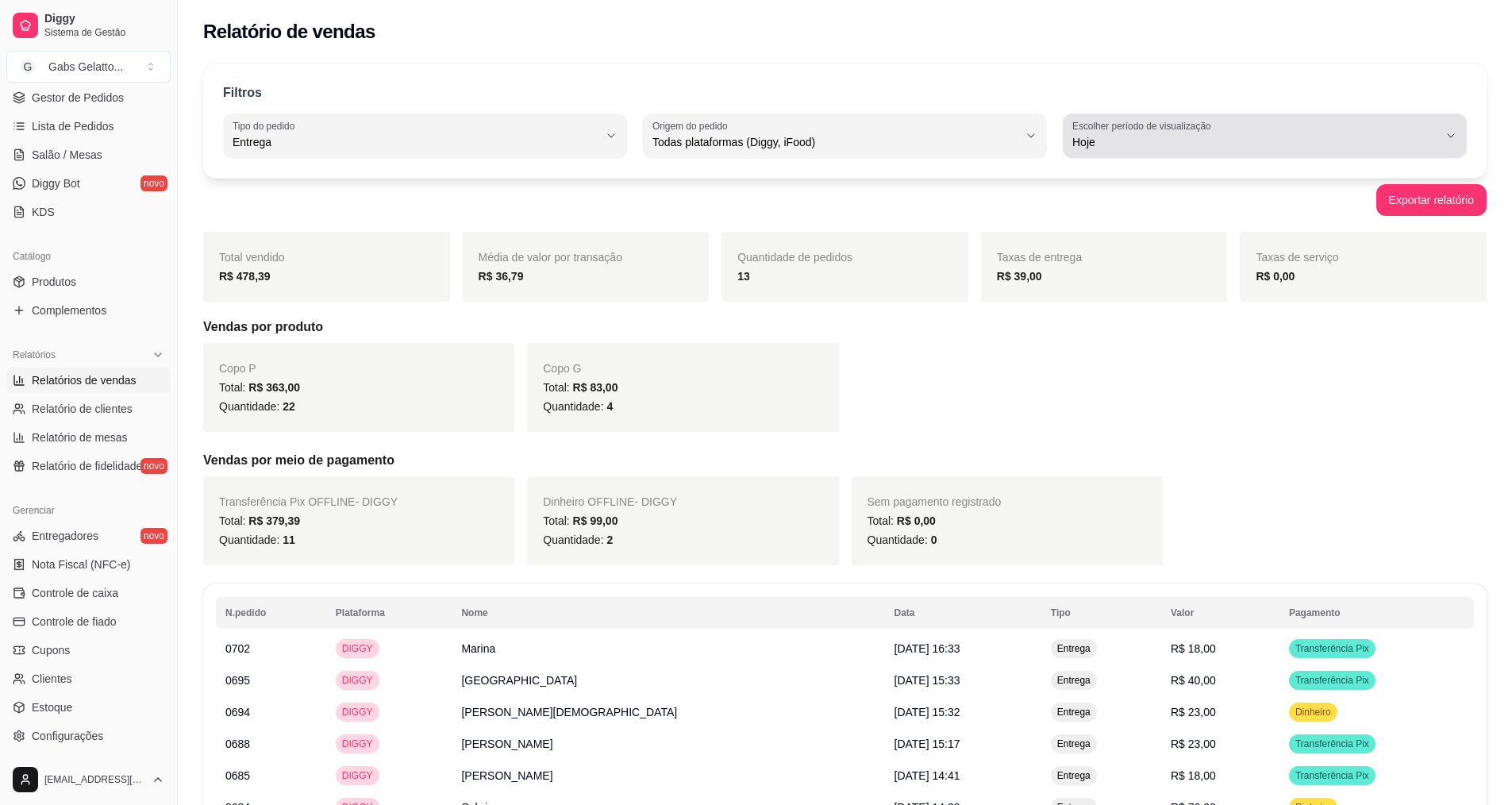
click at [1106, 146] on span "Hoje" at bounding box center [1255, 142] width 366 height 16
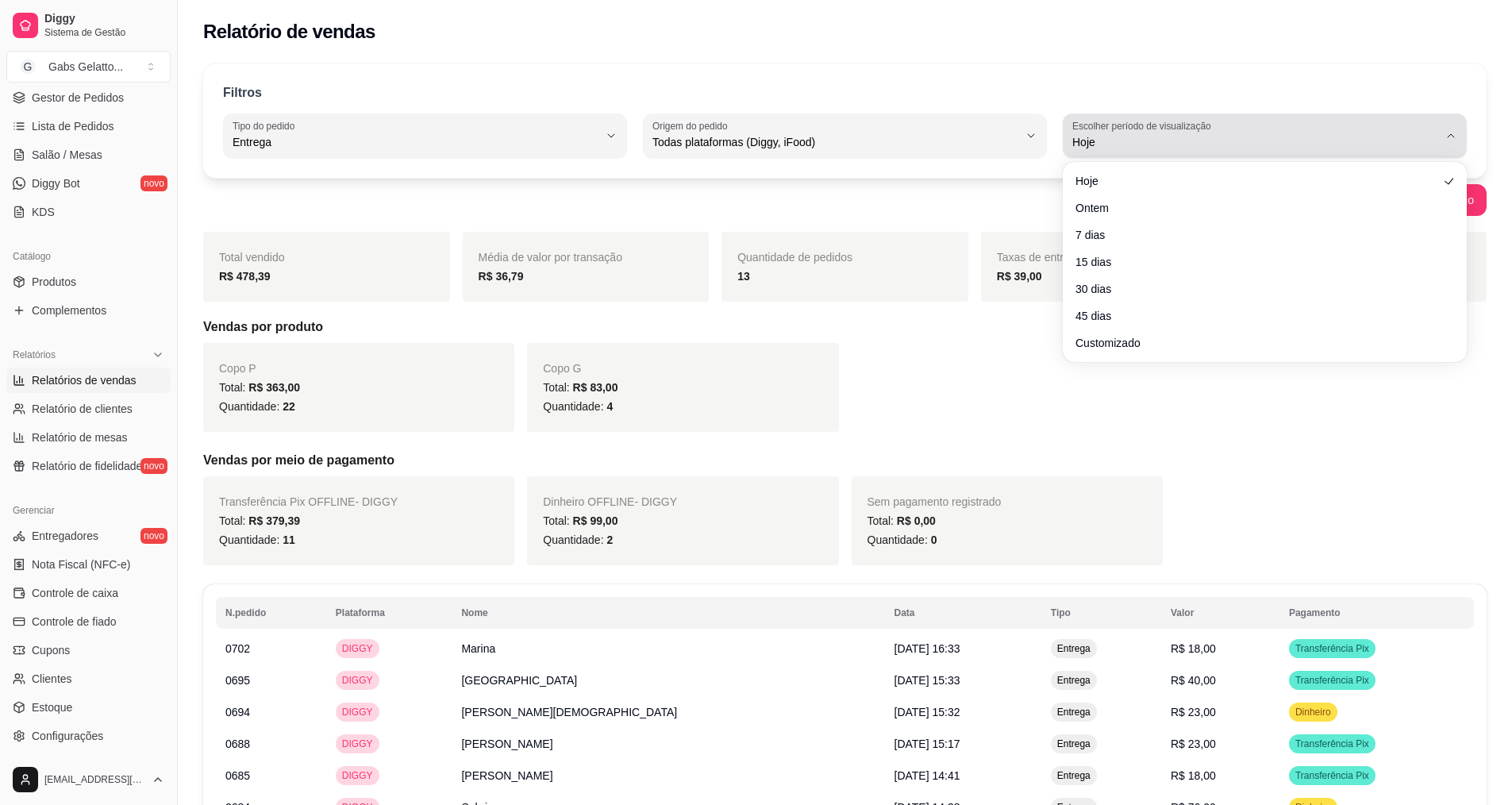
click at [1105, 146] on span "Hoje" at bounding box center [1255, 142] width 366 height 16
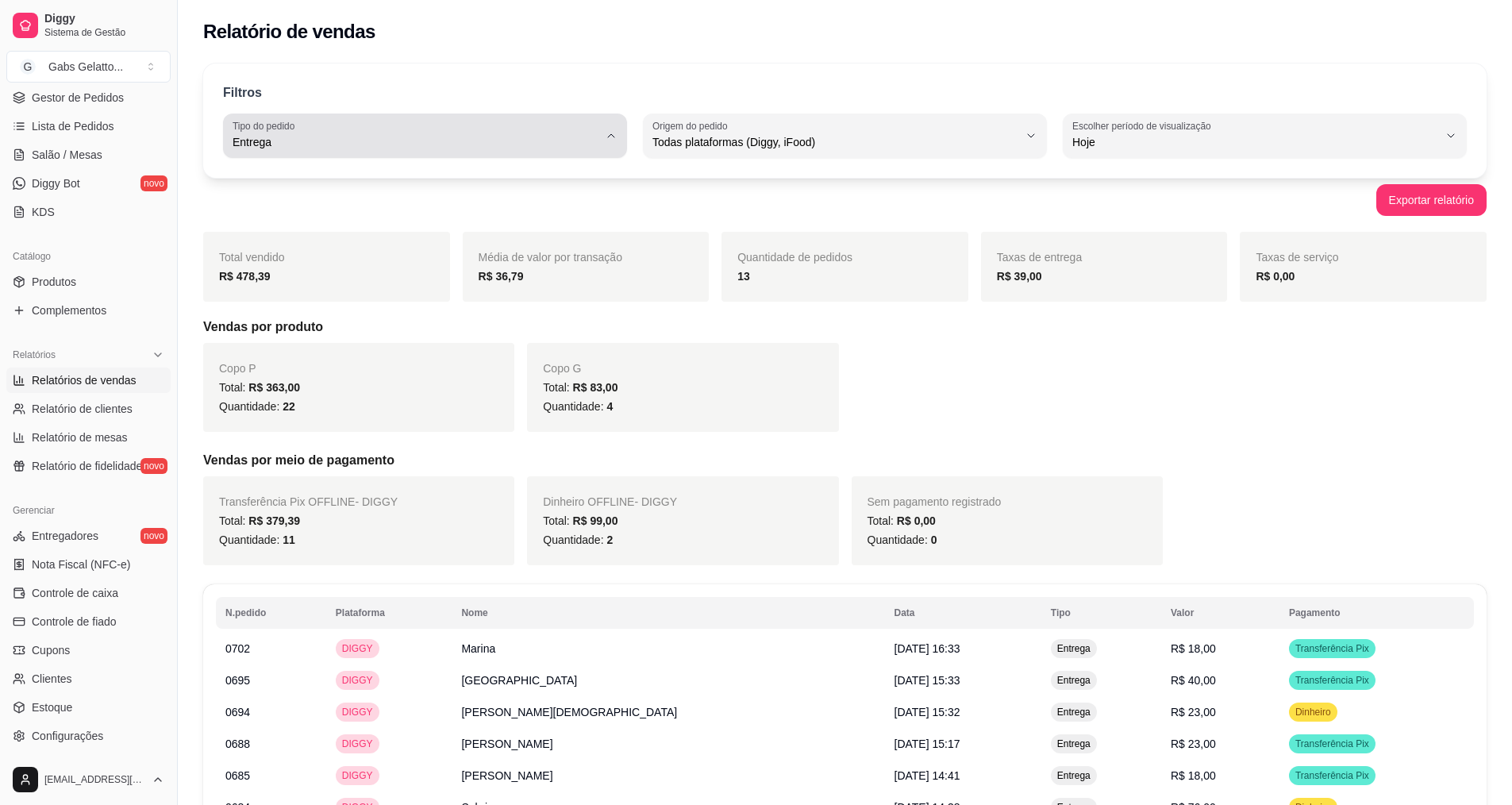
click at [461, 137] on span "Entrega" at bounding box center [415, 142] width 366 height 16
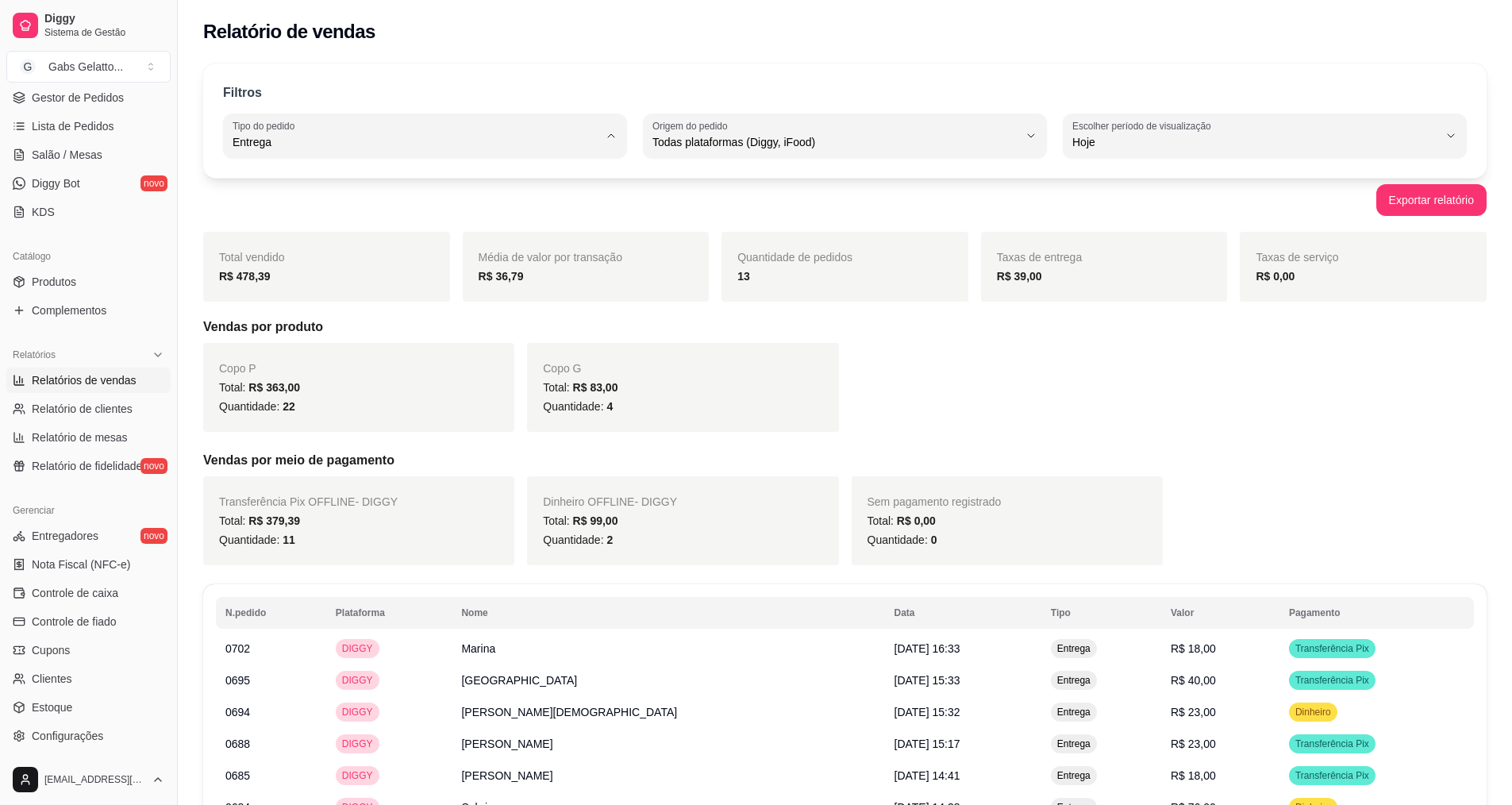
click at [418, 187] on span "Todos" at bounding box center [417, 179] width 348 height 15
type input "ALL"
select select "ALL"
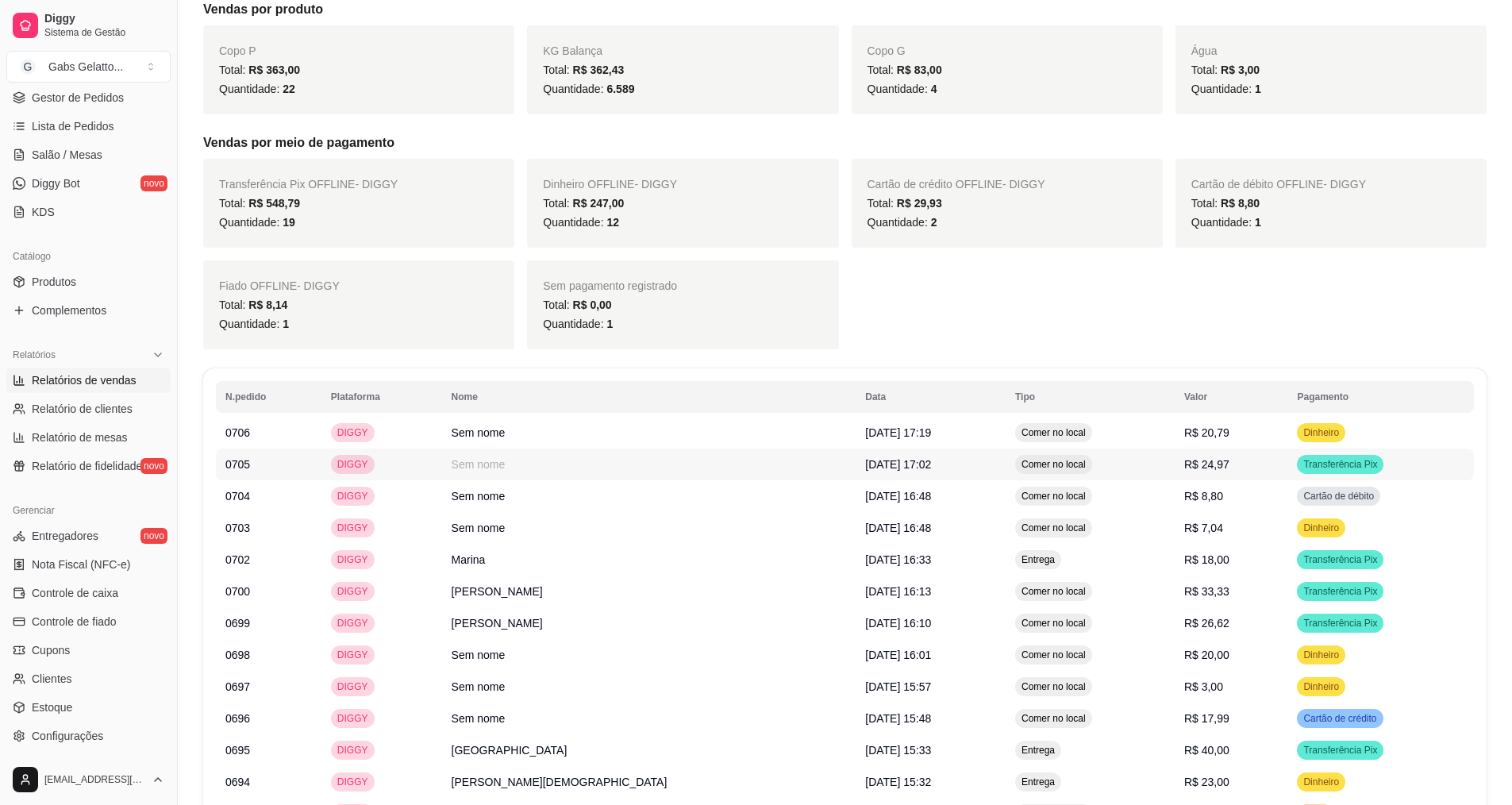
scroll to position [238, 0]
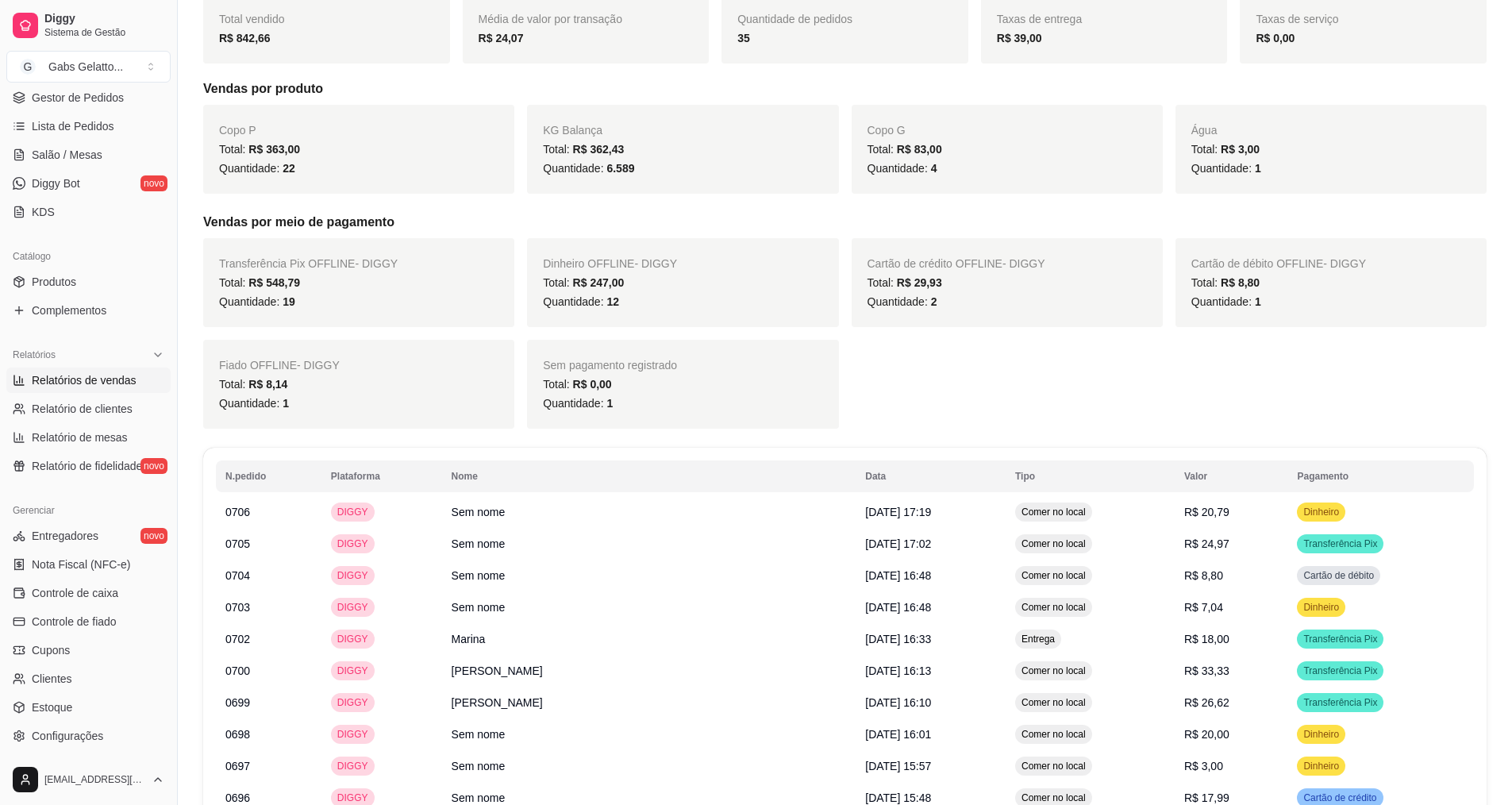
click at [463, 338] on div "Transferência Pix OFFLINE - DIGGY Total: R$ 548,79 Quantidade: 19 Dinheiro OFFL…" at bounding box center [845, 334] width 1284 height 190
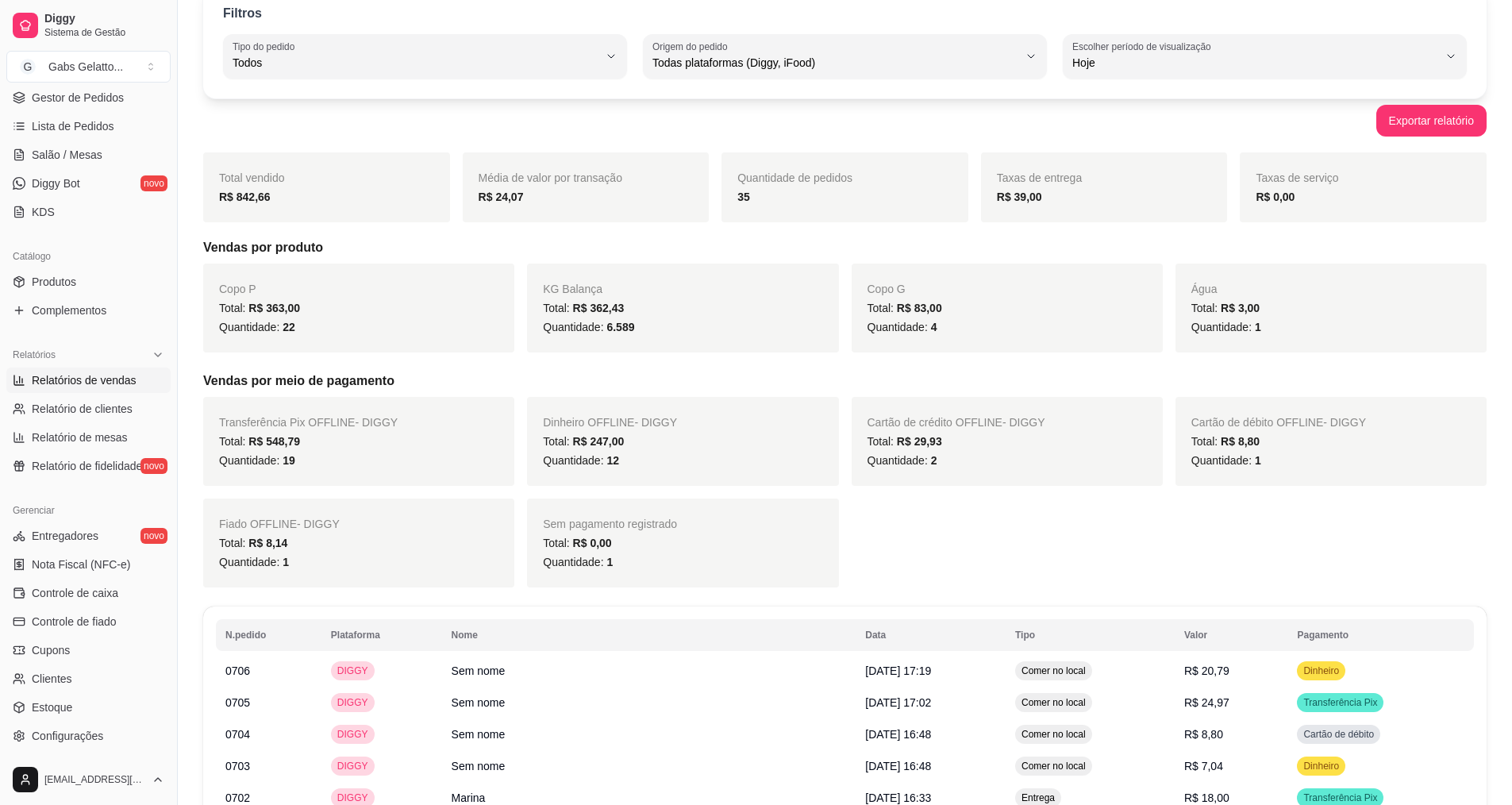
scroll to position [0, 0]
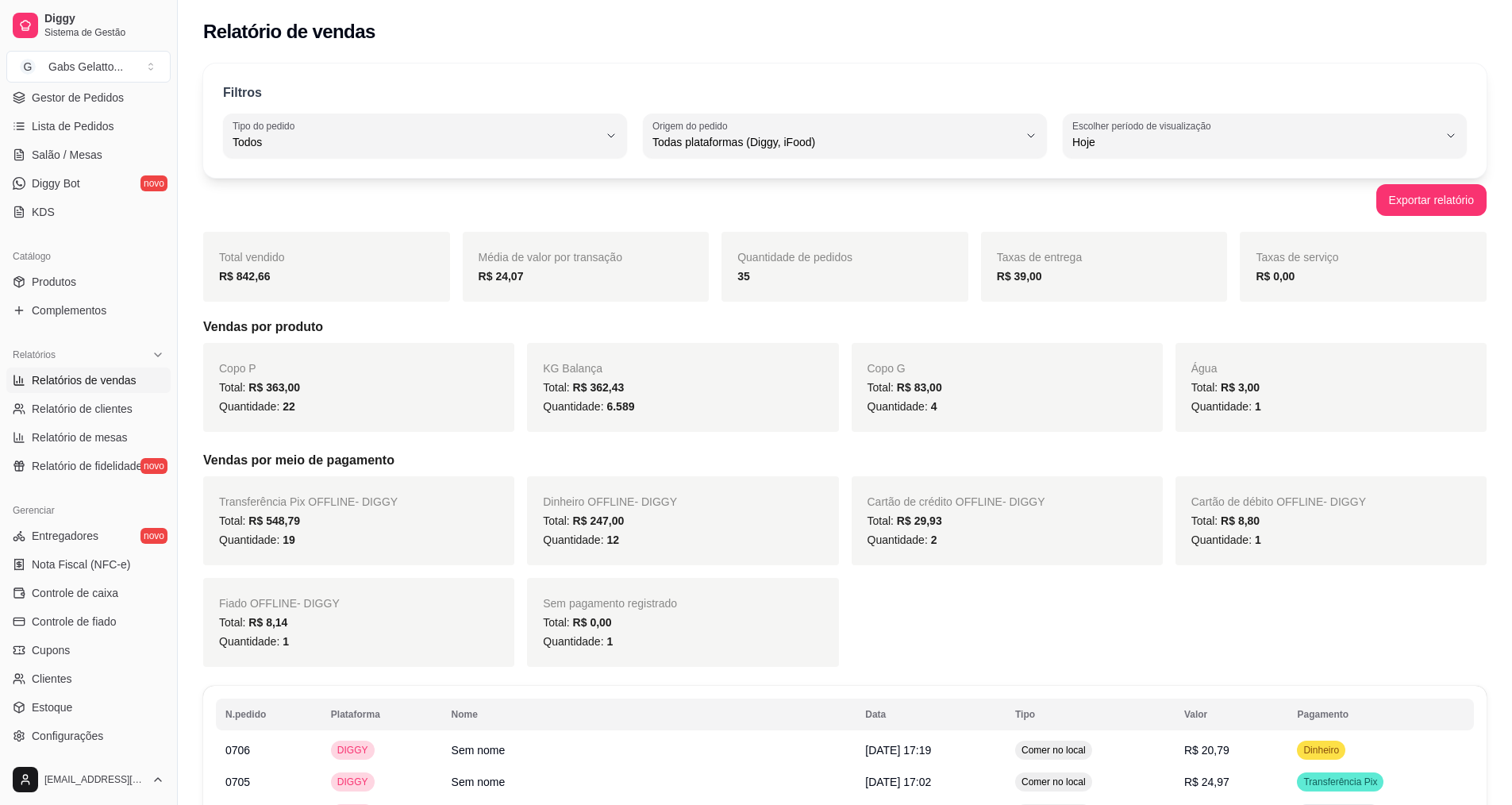
drag, startPoint x: 543, startPoint y: 282, endPoint x: 412, endPoint y: 365, distance: 155.1
click at [412, 365] on div "Copo P Total: R$ 363,00 Quantidade: 22" at bounding box center [359, 386] width 311 height 89
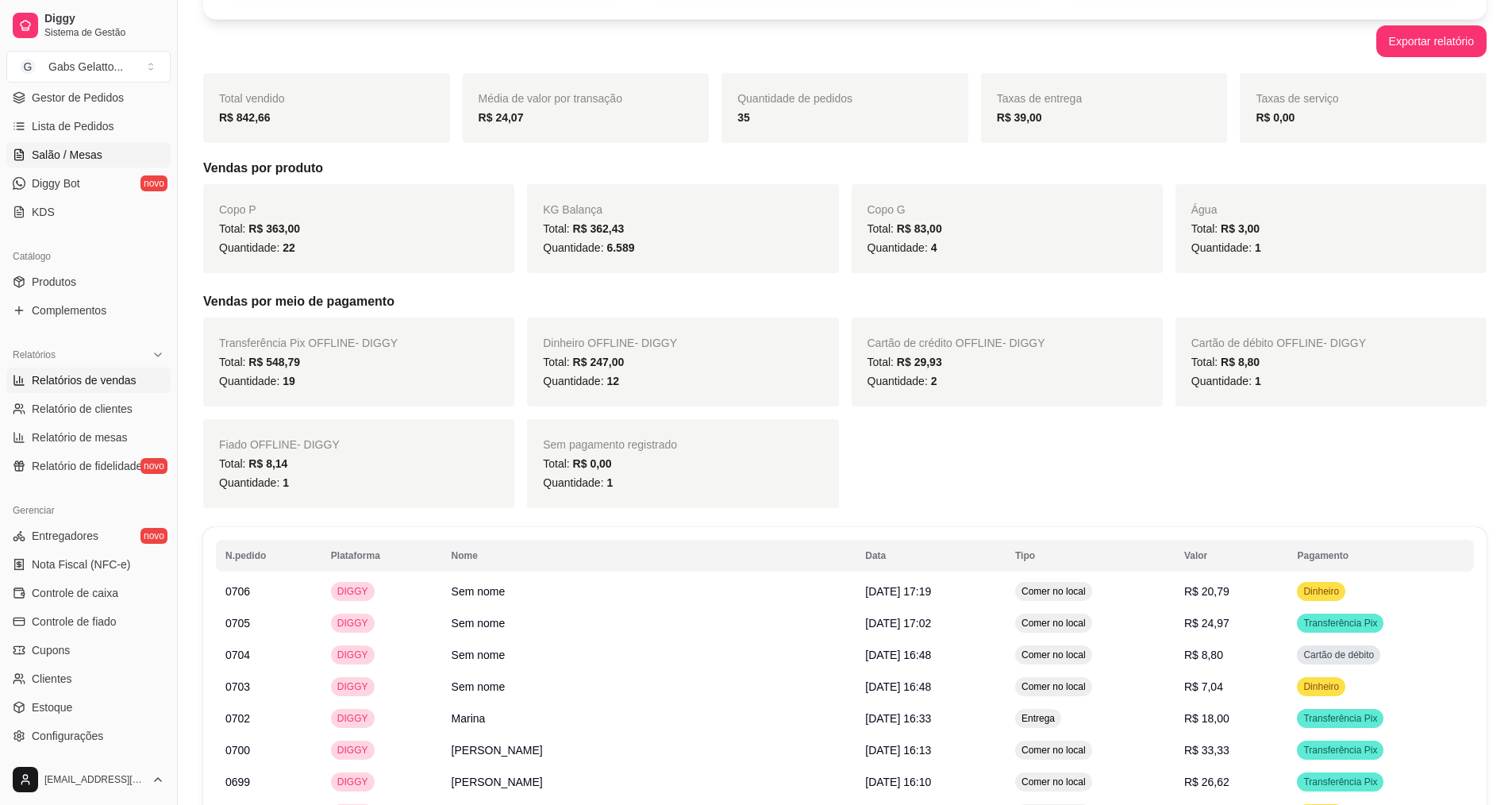
scroll to position [158, 0]
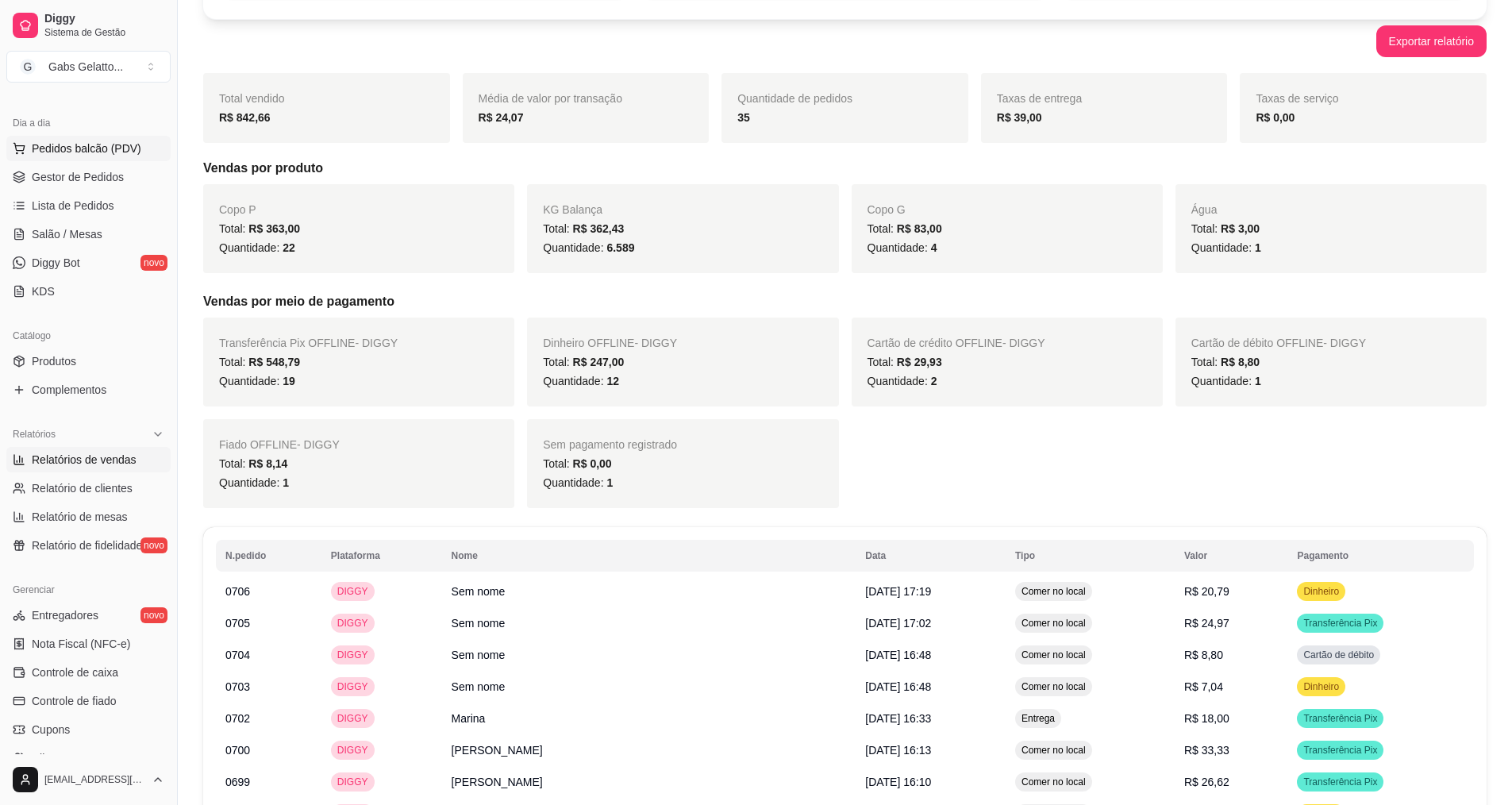
click at [97, 148] on span "Pedidos balcão (PDV)" at bounding box center [86, 149] width 110 height 16
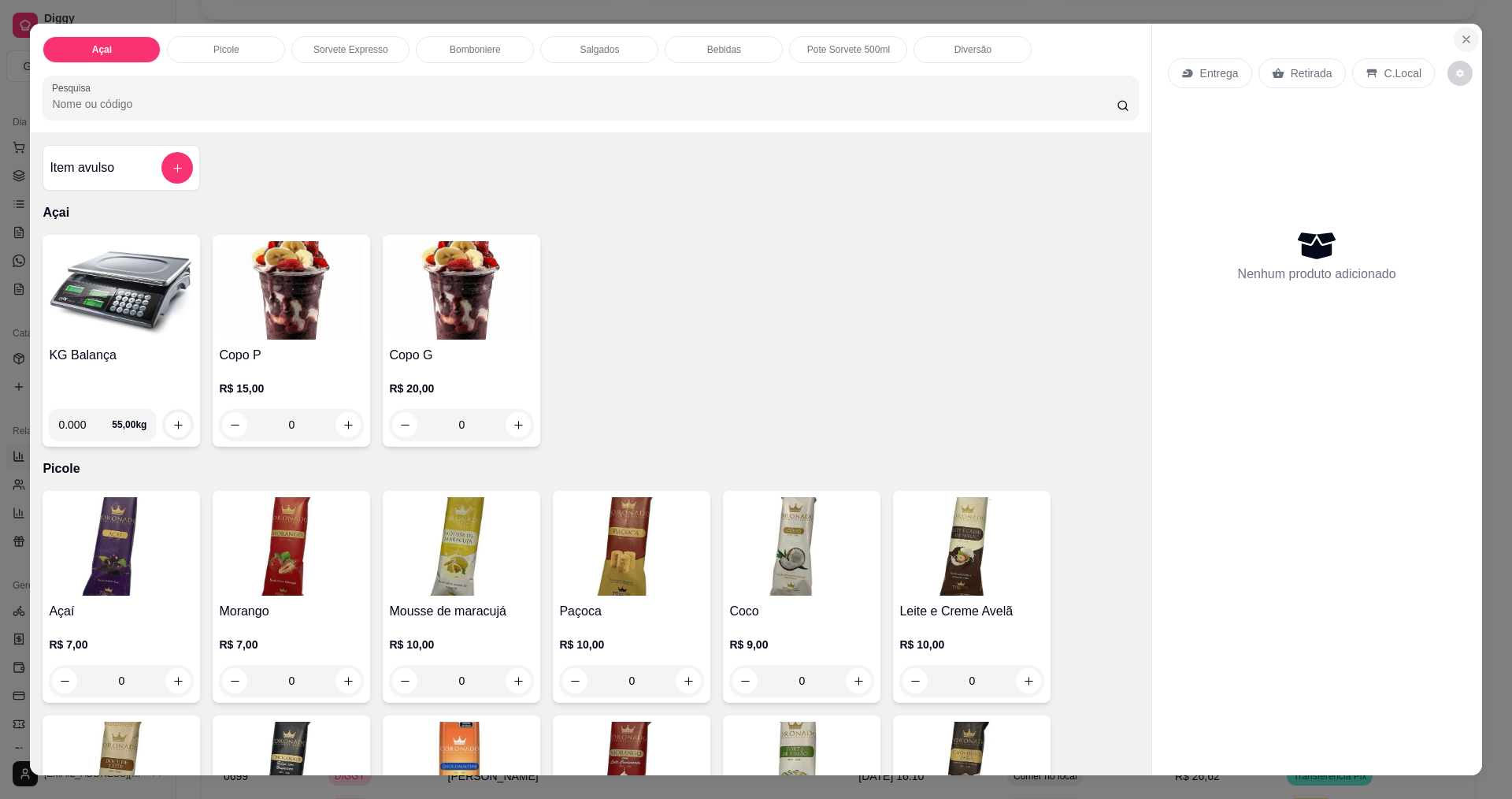
click at [1460, 40] on icon "Close" at bounding box center [1467, 40] width 13 height 13
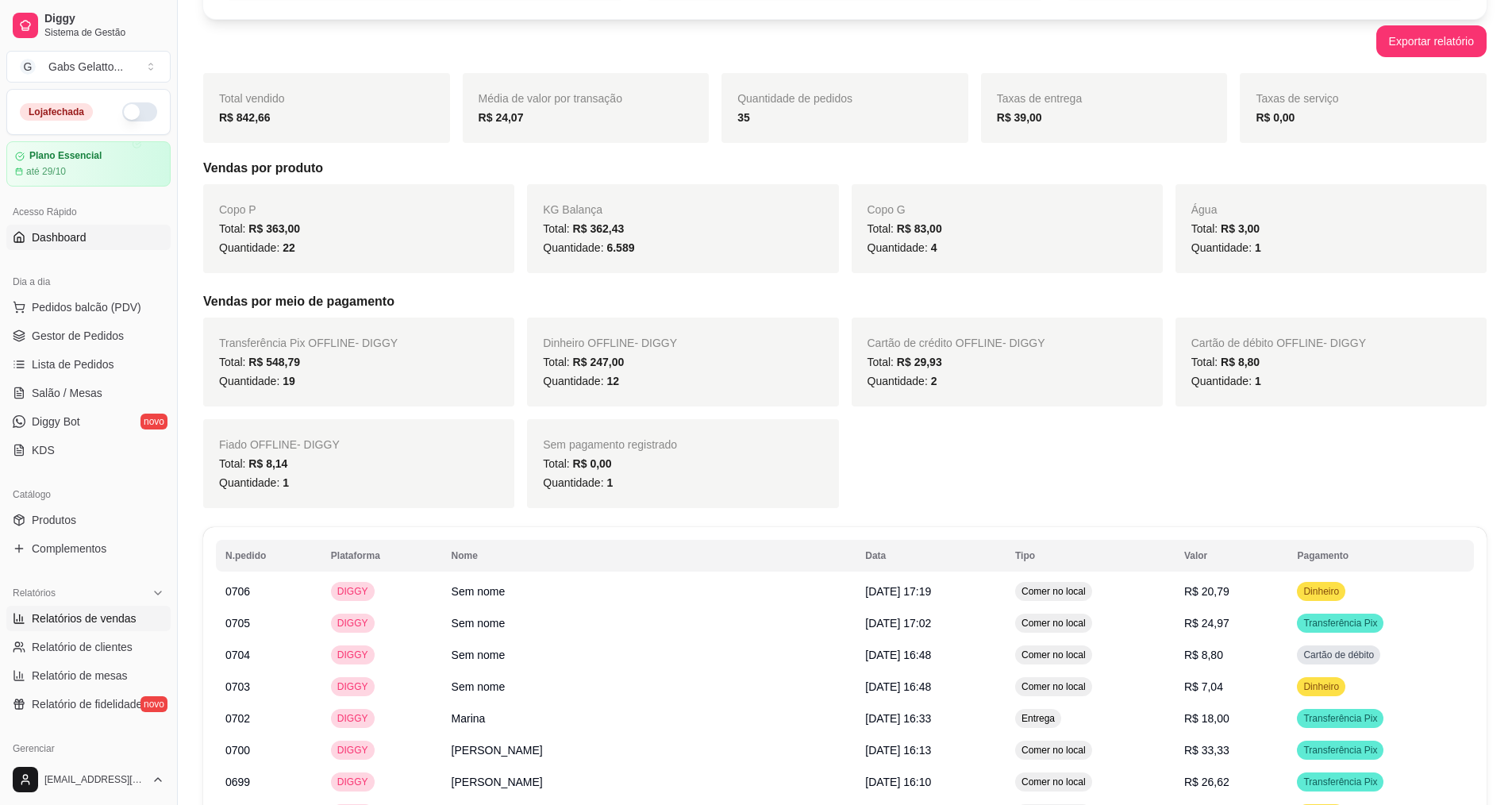
click at [81, 238] on span "Dashboard" at bounding box center [59, 238] width 54 height 16
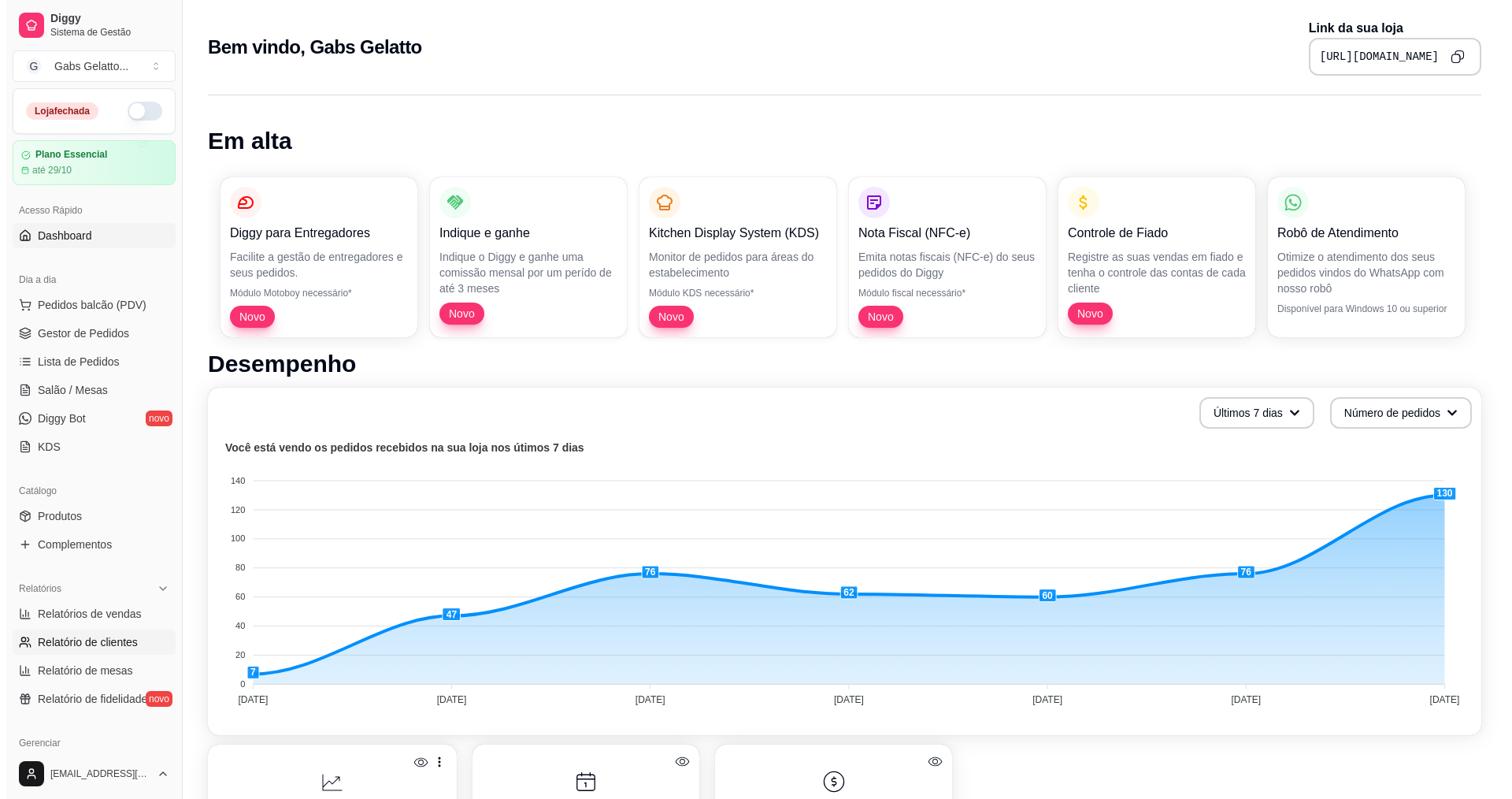
scroll to position [79, 0]
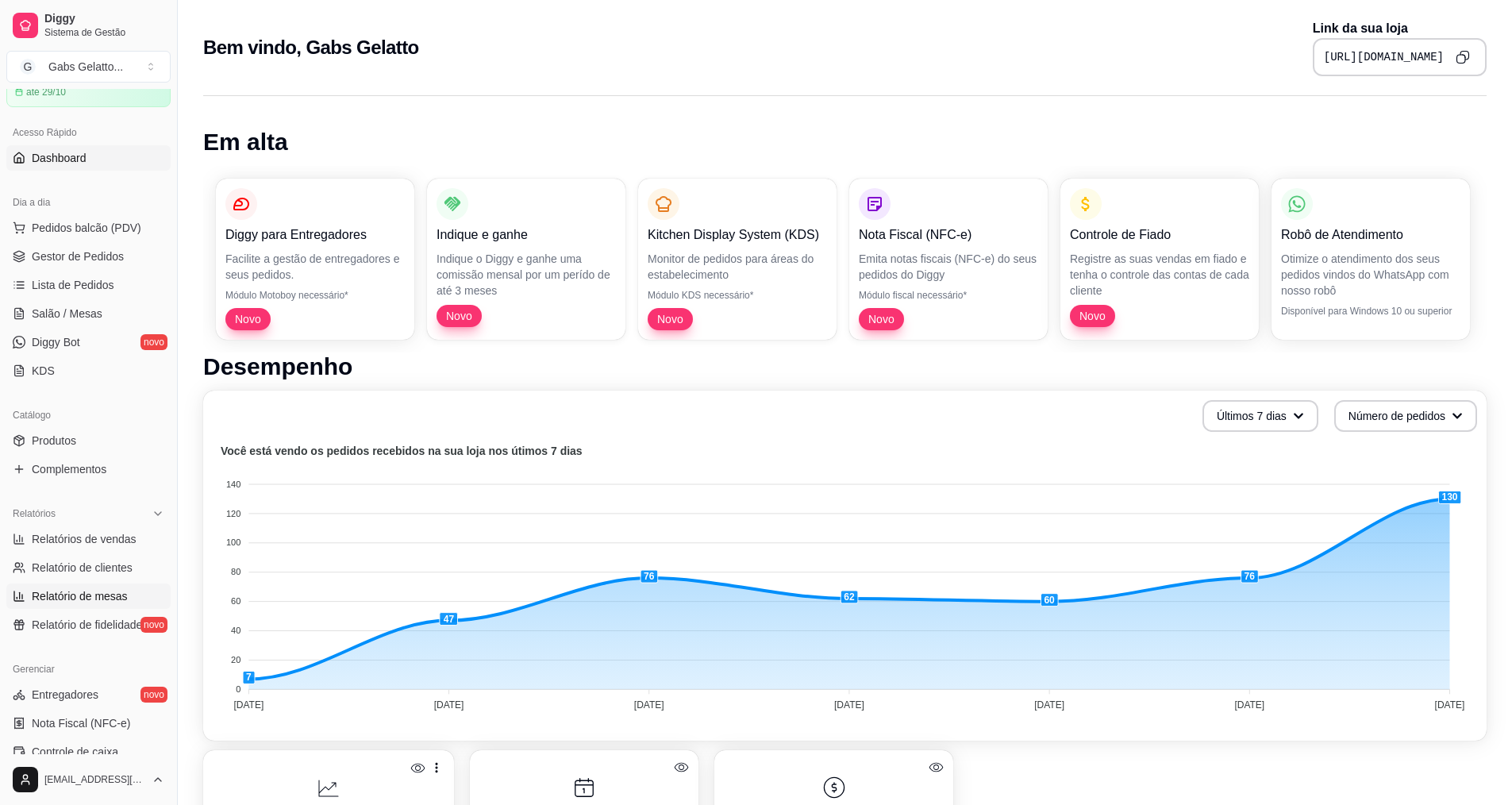
click at [97, 587] on link "Relatório de mesas" at bounding box center [88, 596] width 164 height 26
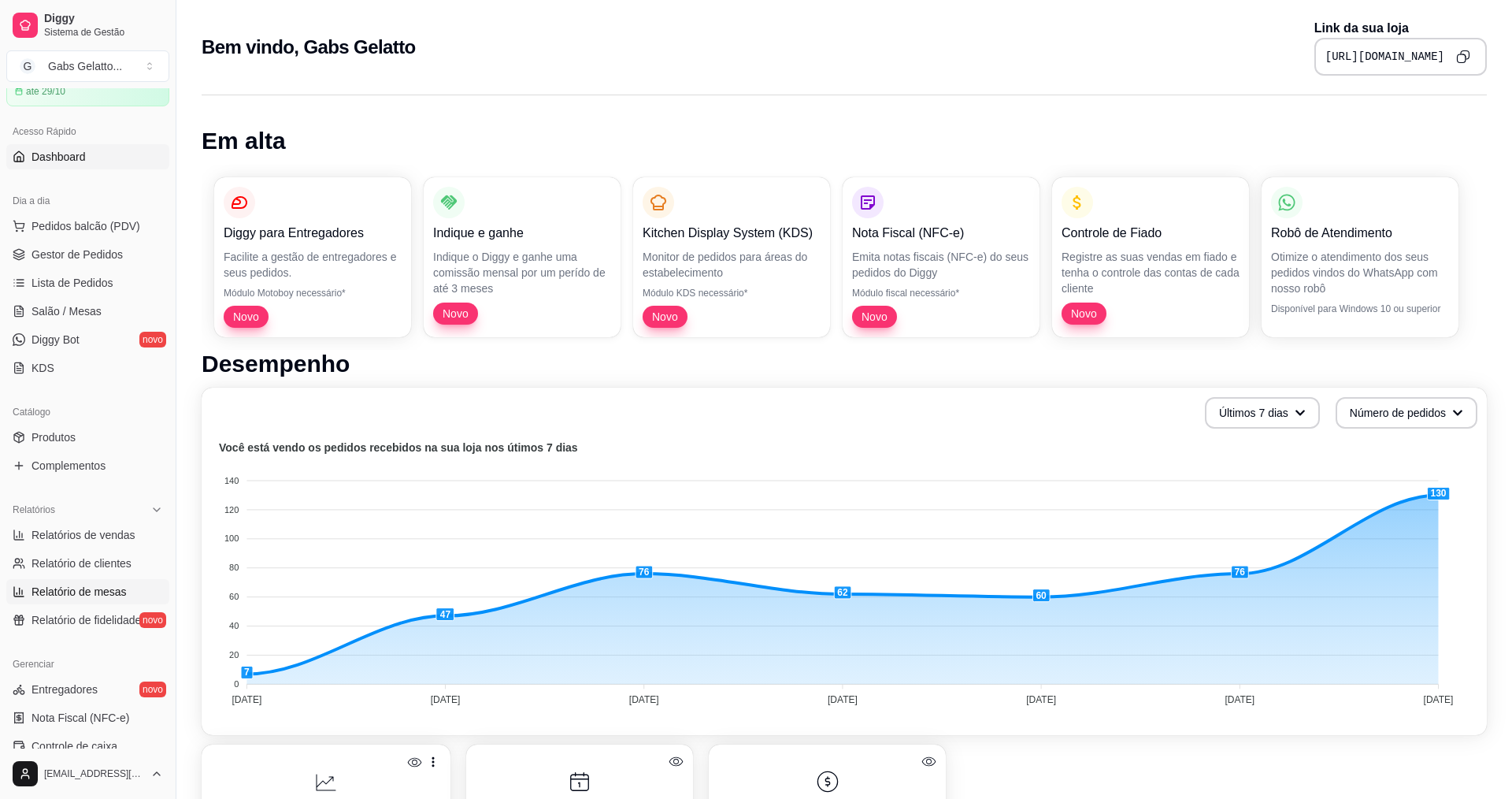
select select "TOTAL_OF_ORDERS"
select select "7"
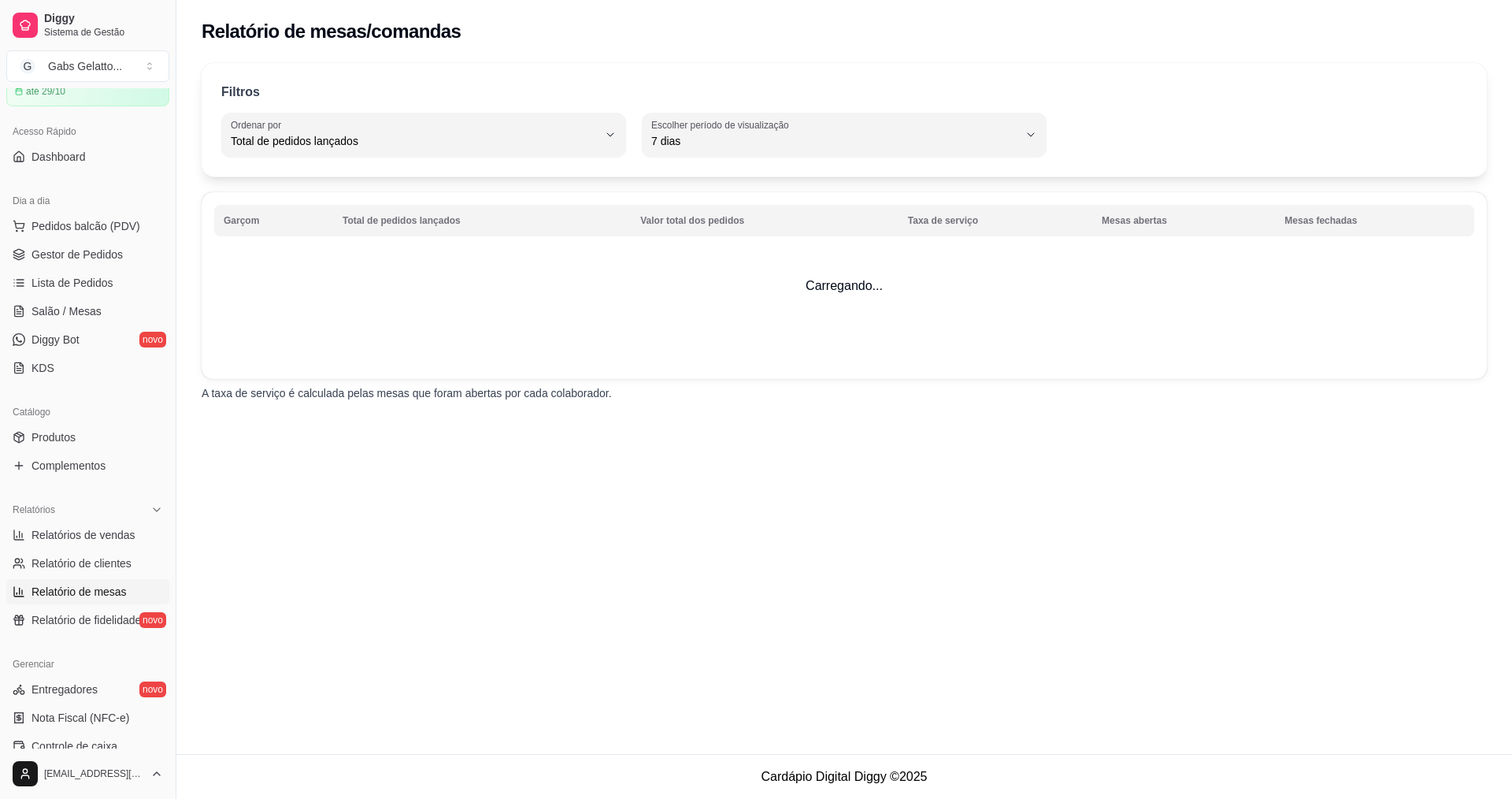
scroll to position [157, 0]
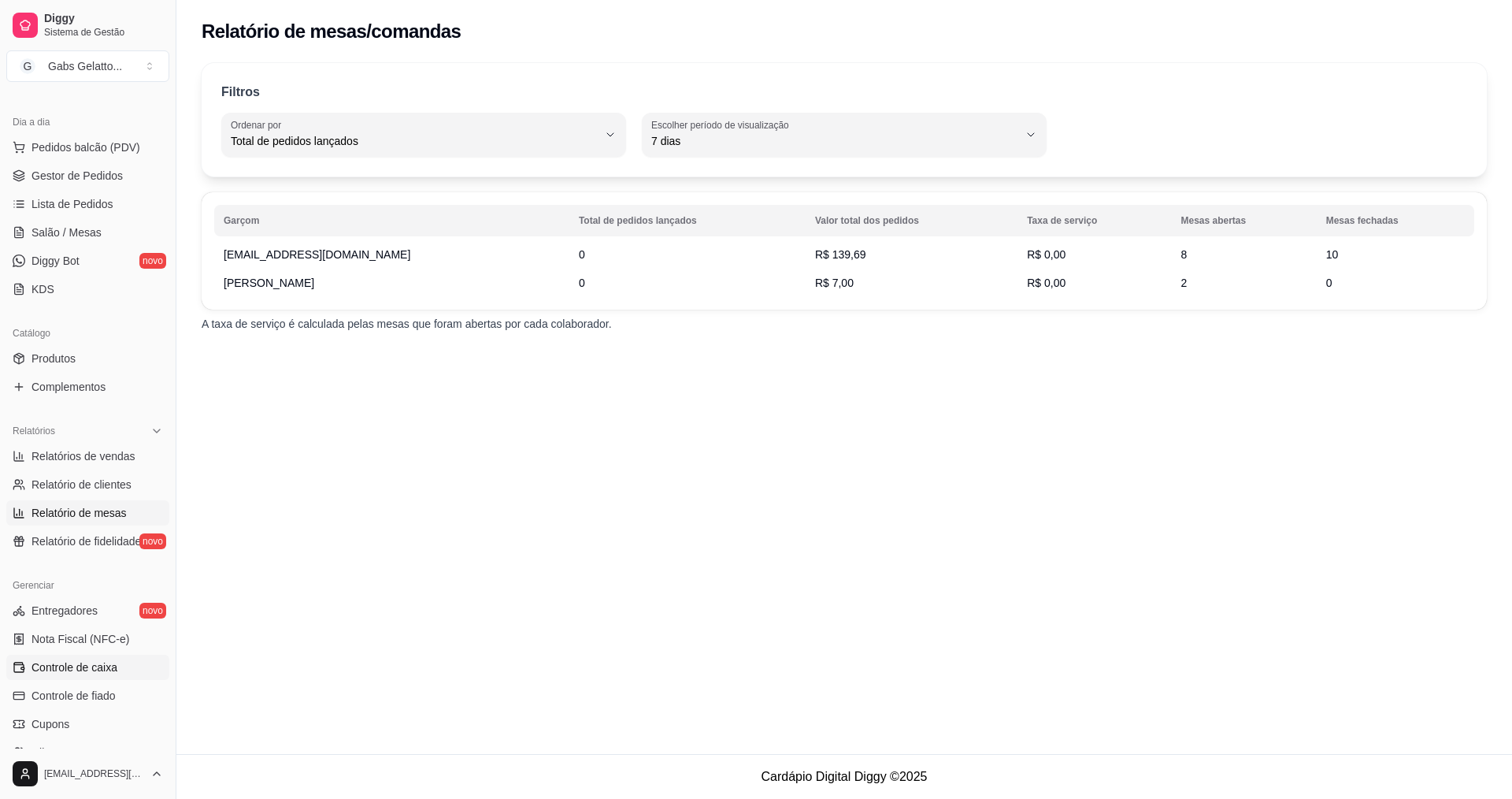
click at [73, 662] on span "Controle de caixa" at bounding box center [75, 667] width 86 height 16
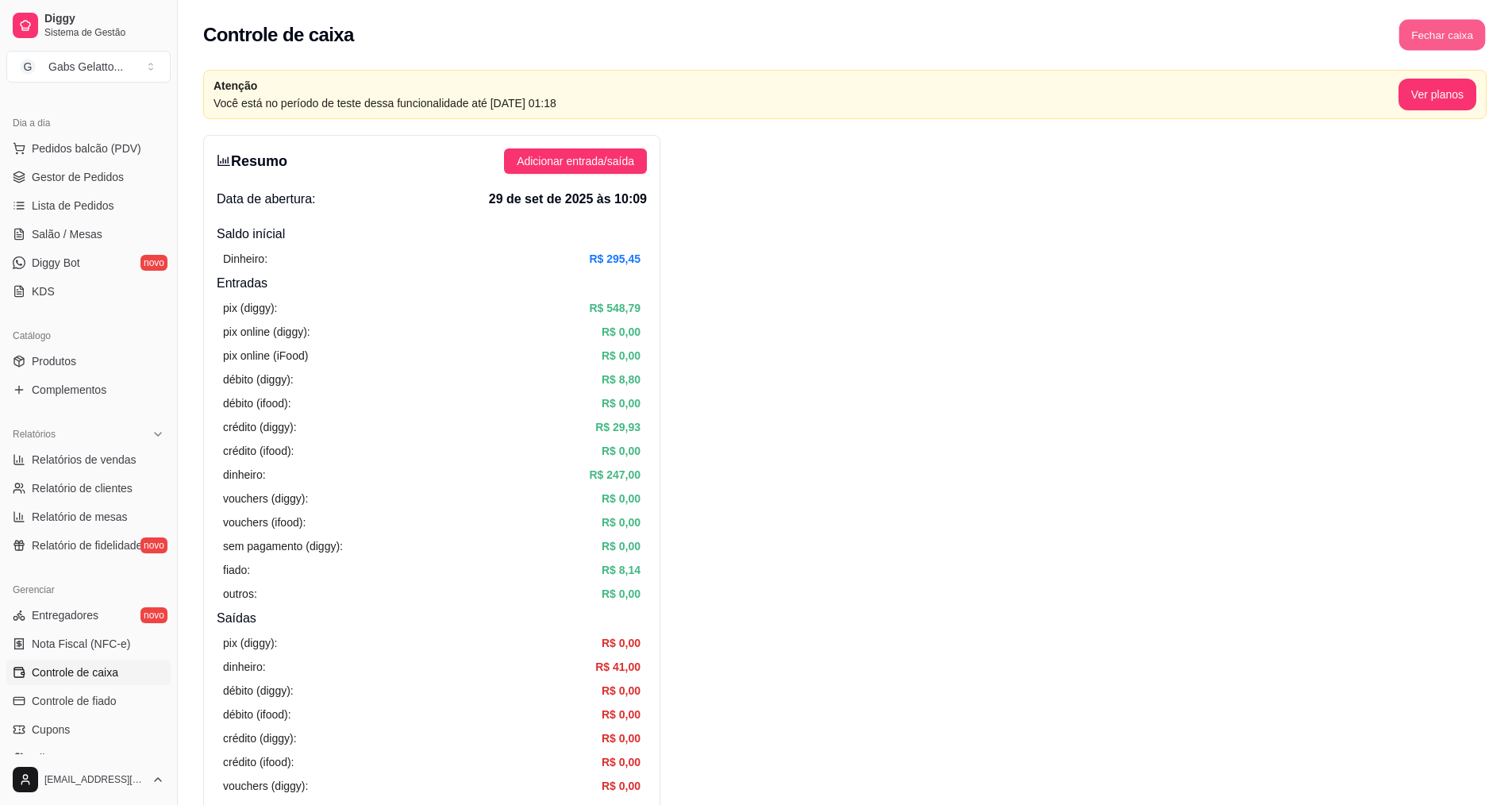
click at [1447, 30] on button "Fechar caixa" at bounding box center [1443, 35] width 86 height 31
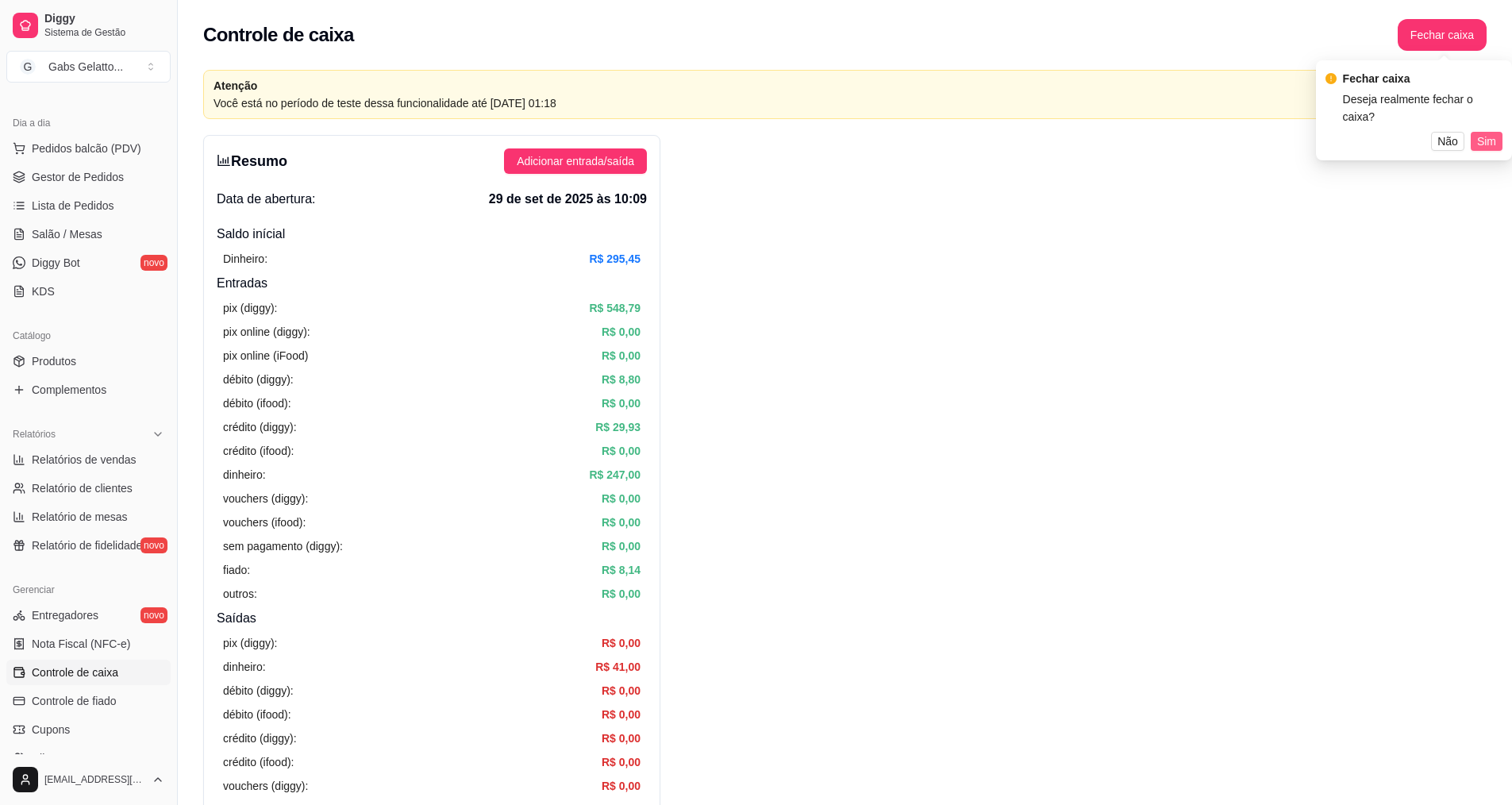
click at [1486, 133] on span "Sim" at bounding box center [1487, 142] width 19 height 18
